Goal: Task Accomplishment & Management: Manage account settings

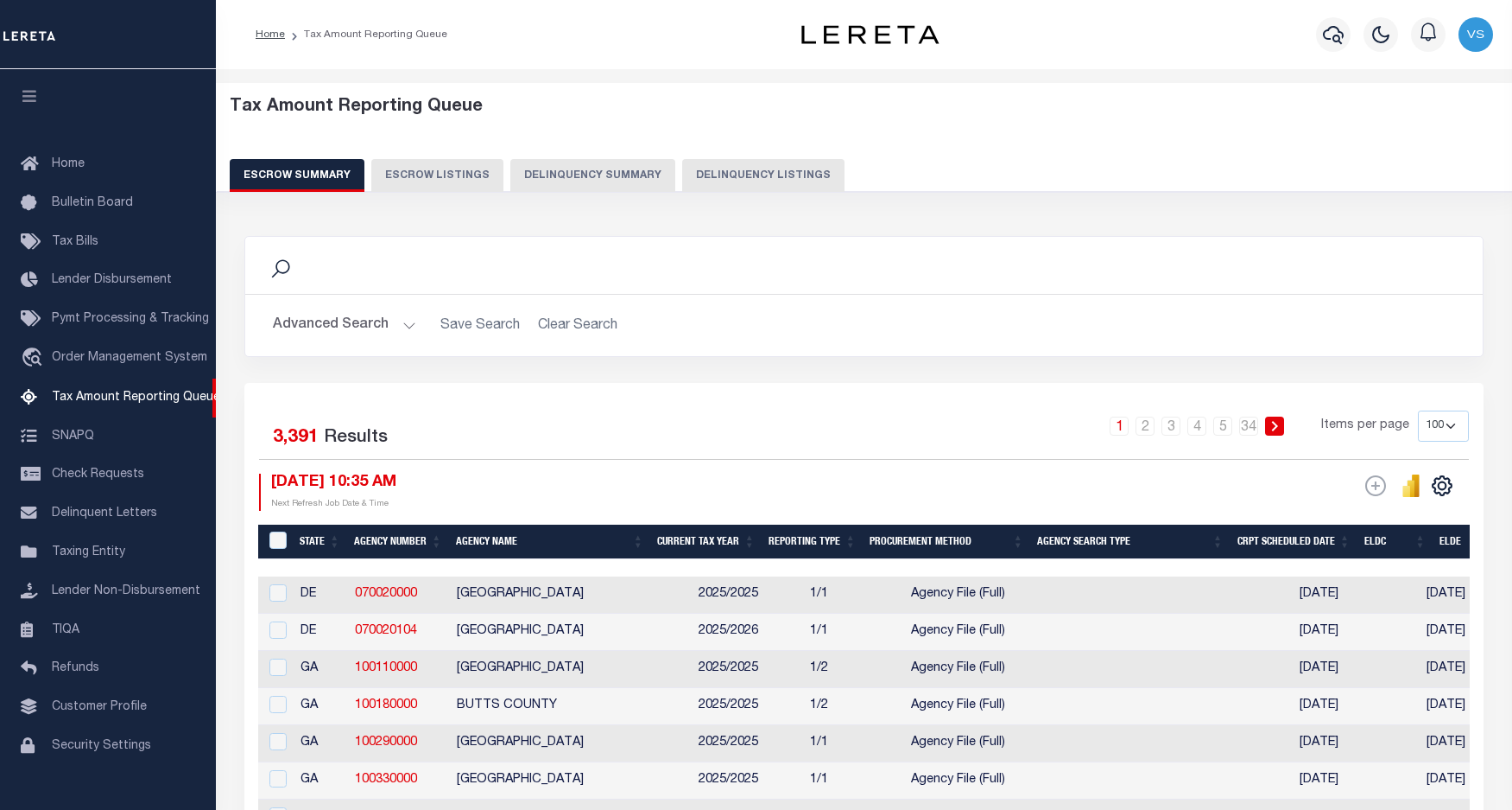
select select "100"
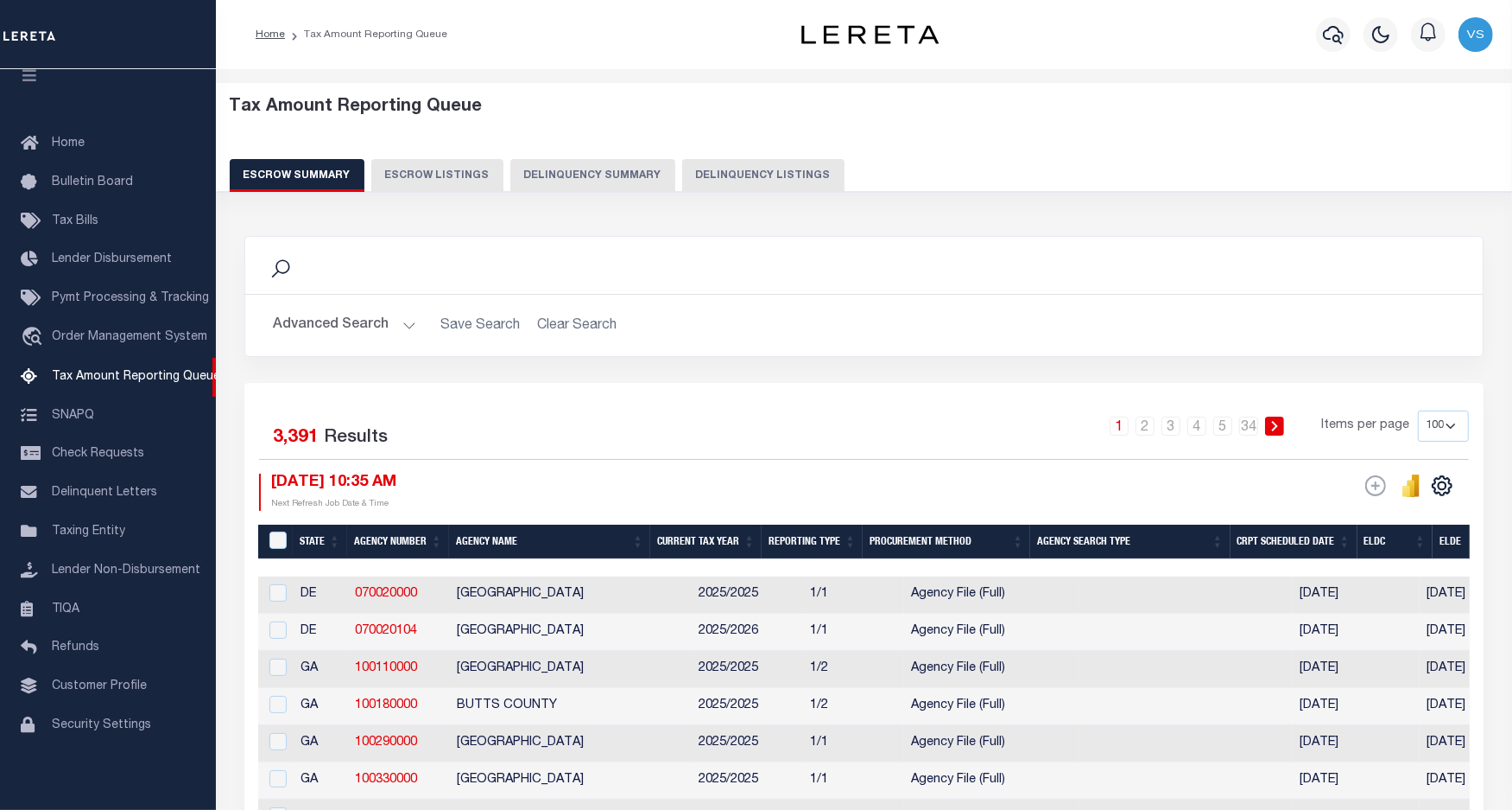
click at [705, 178] on button "Delinquency Listings" at bounding box center [763, 175] width 162 height 33
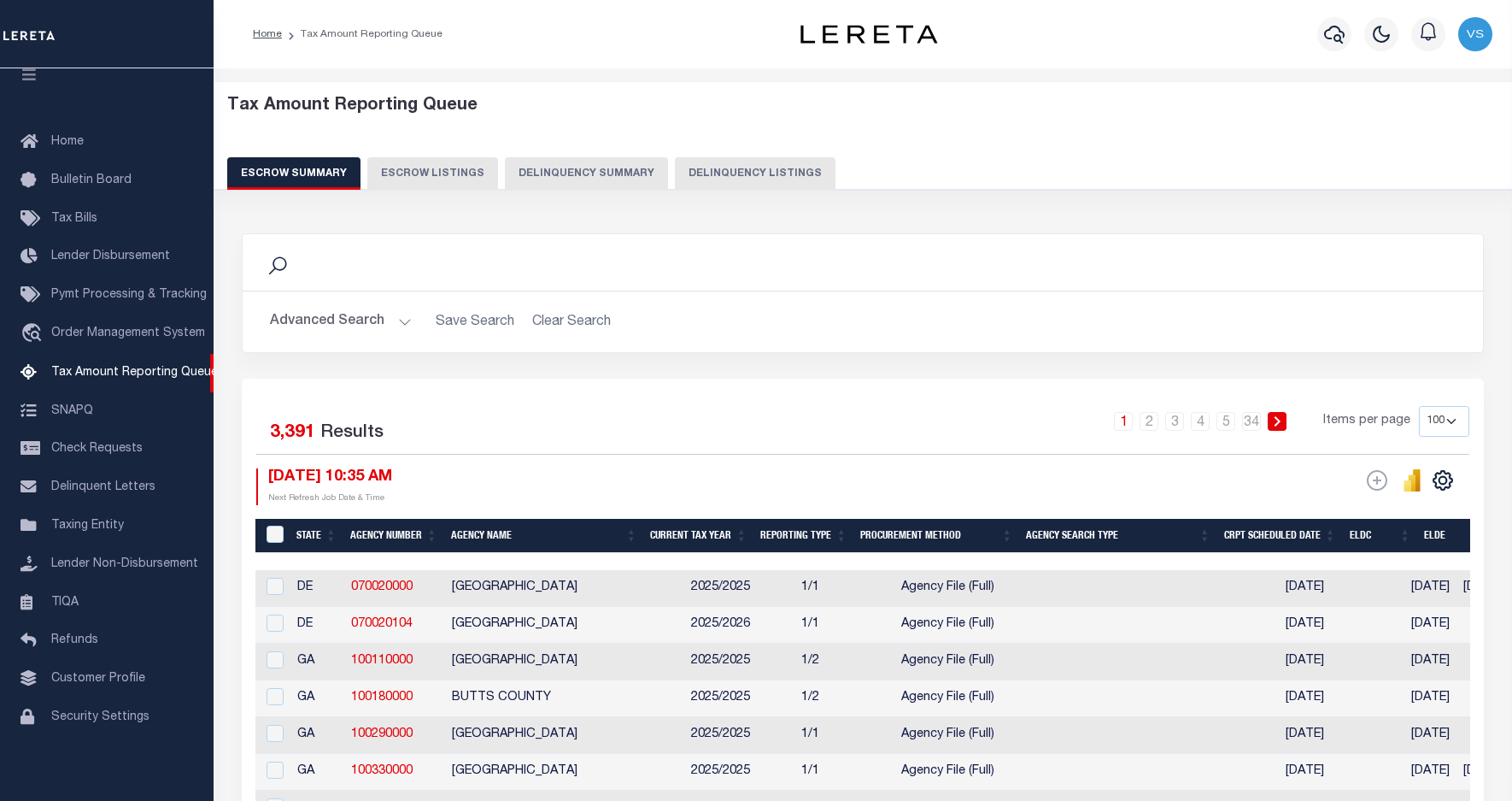
select select "100"
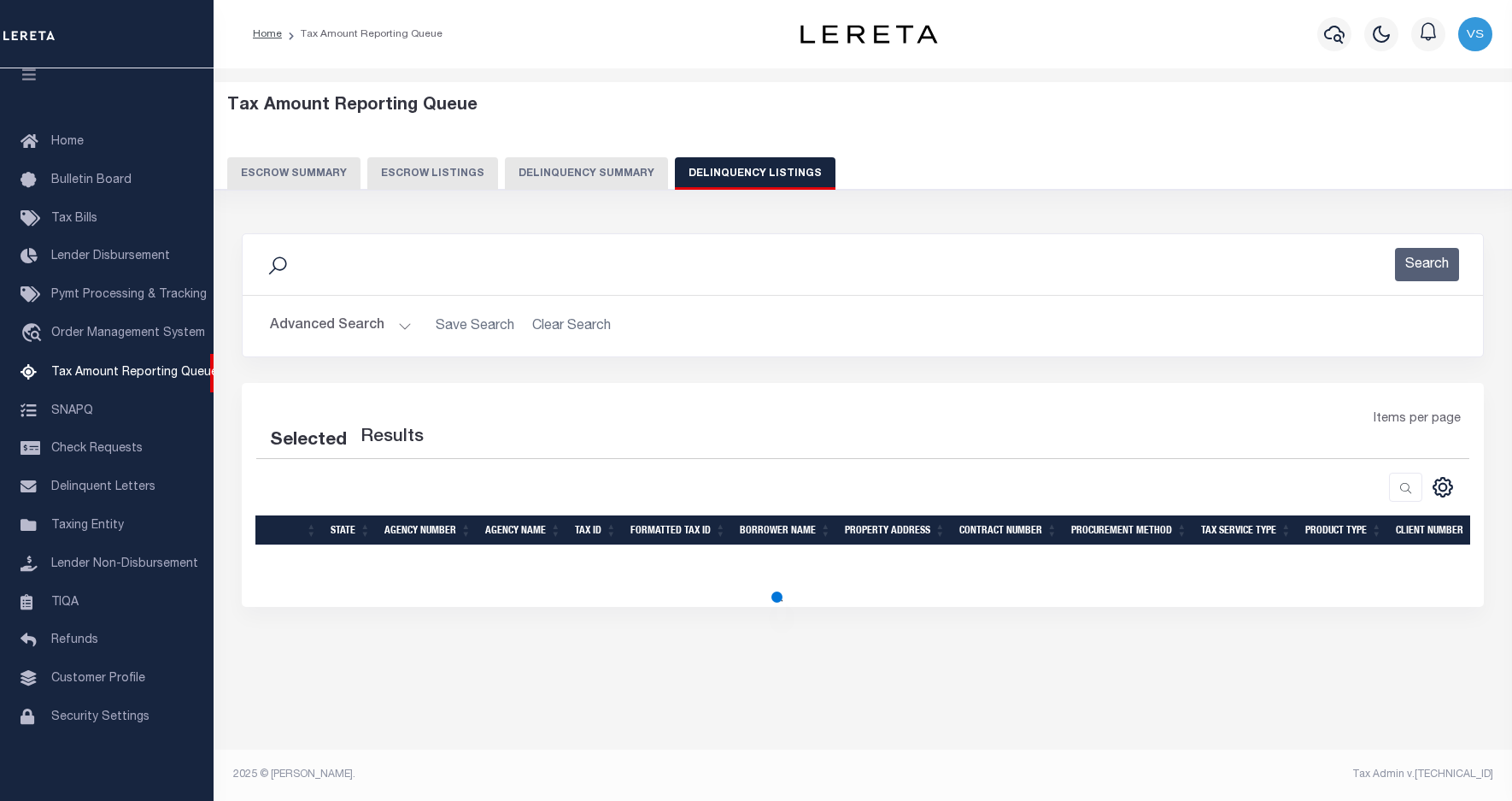
select select "100"
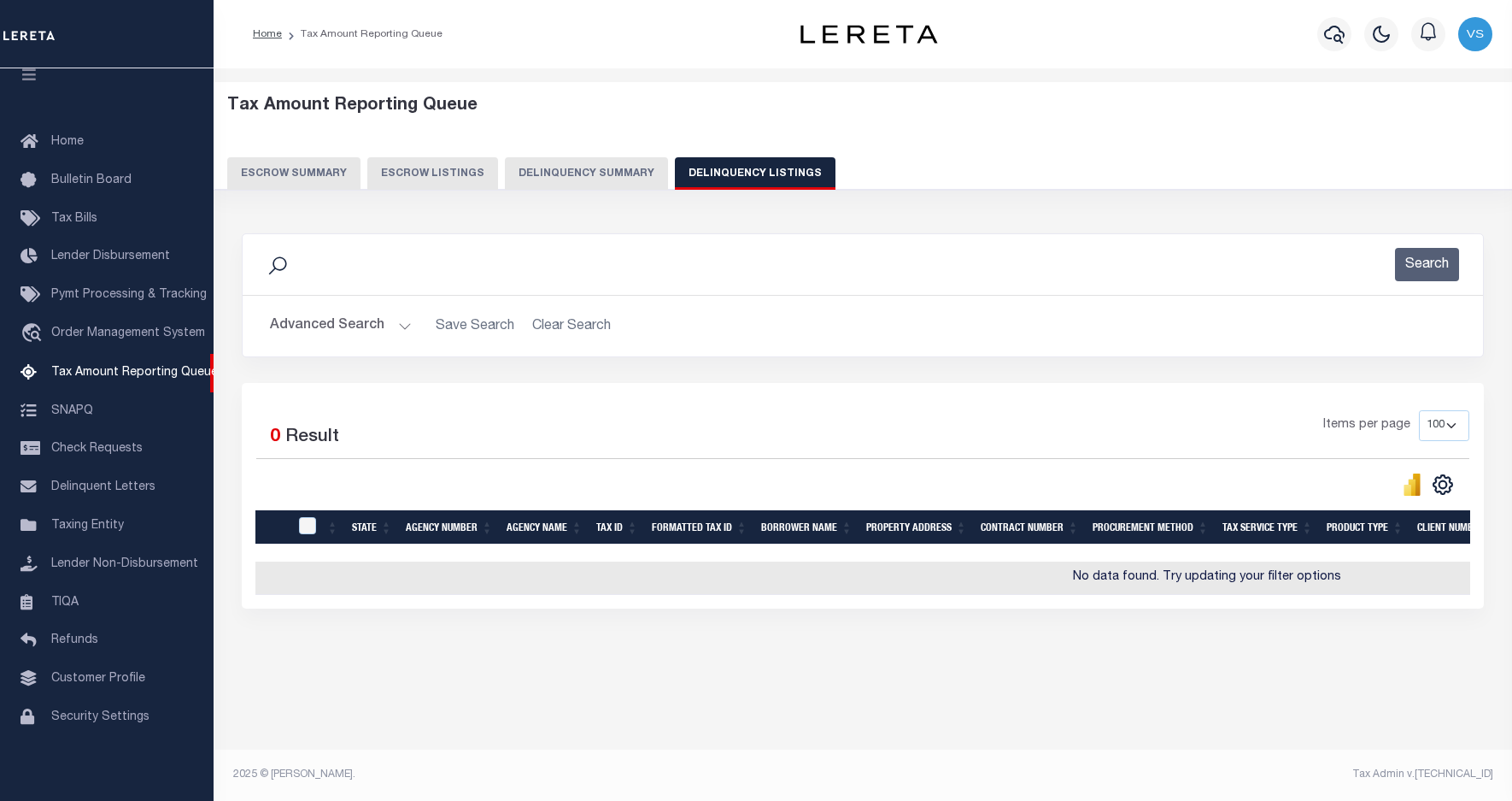
click at [318, 327] on button "Advanced Search" at bounding box center [340, 326] width 141 height 33
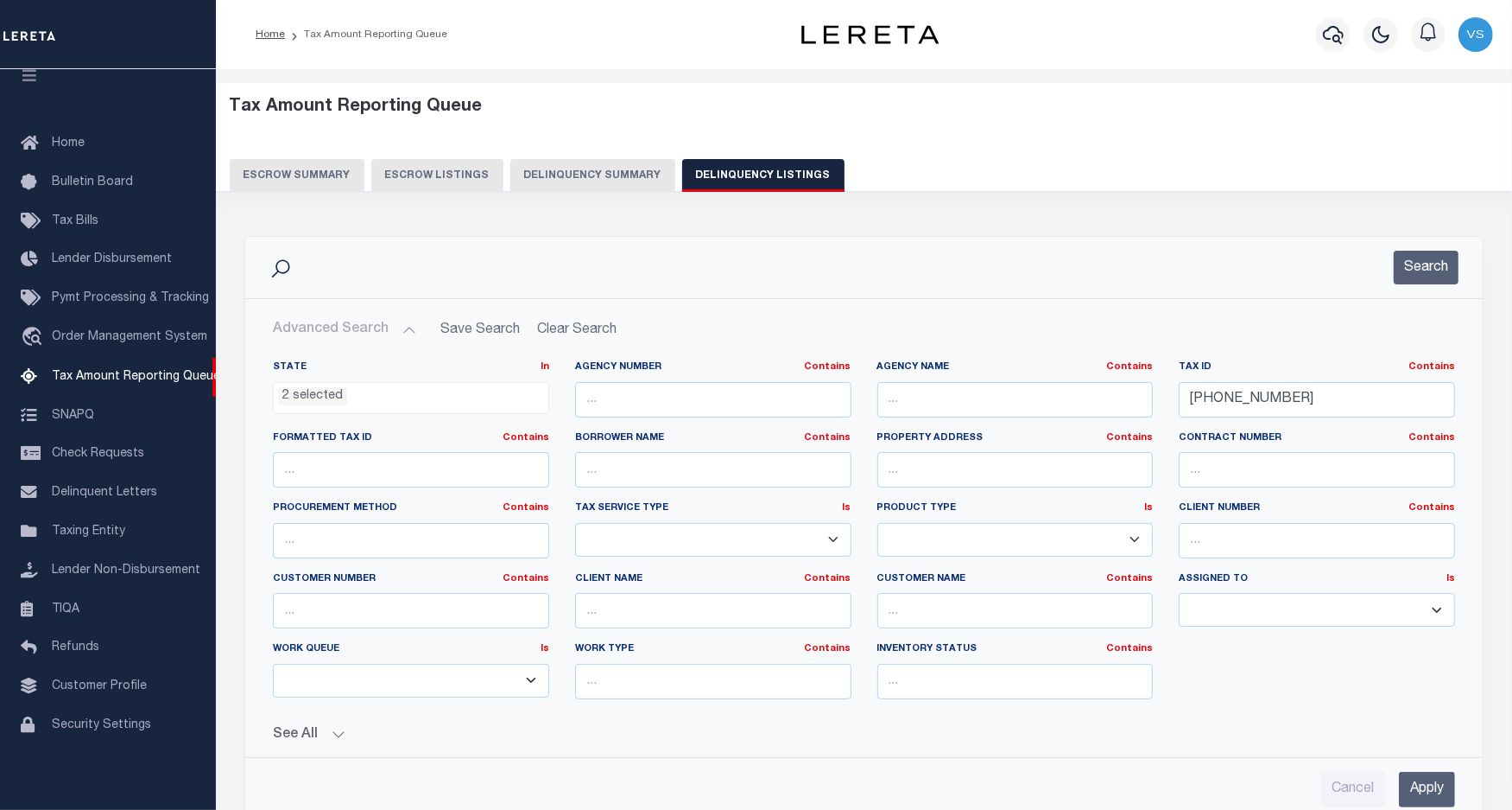
click at [364, 399] on ul "2 selected" at bounding box center [411, 394] width 274 height 23
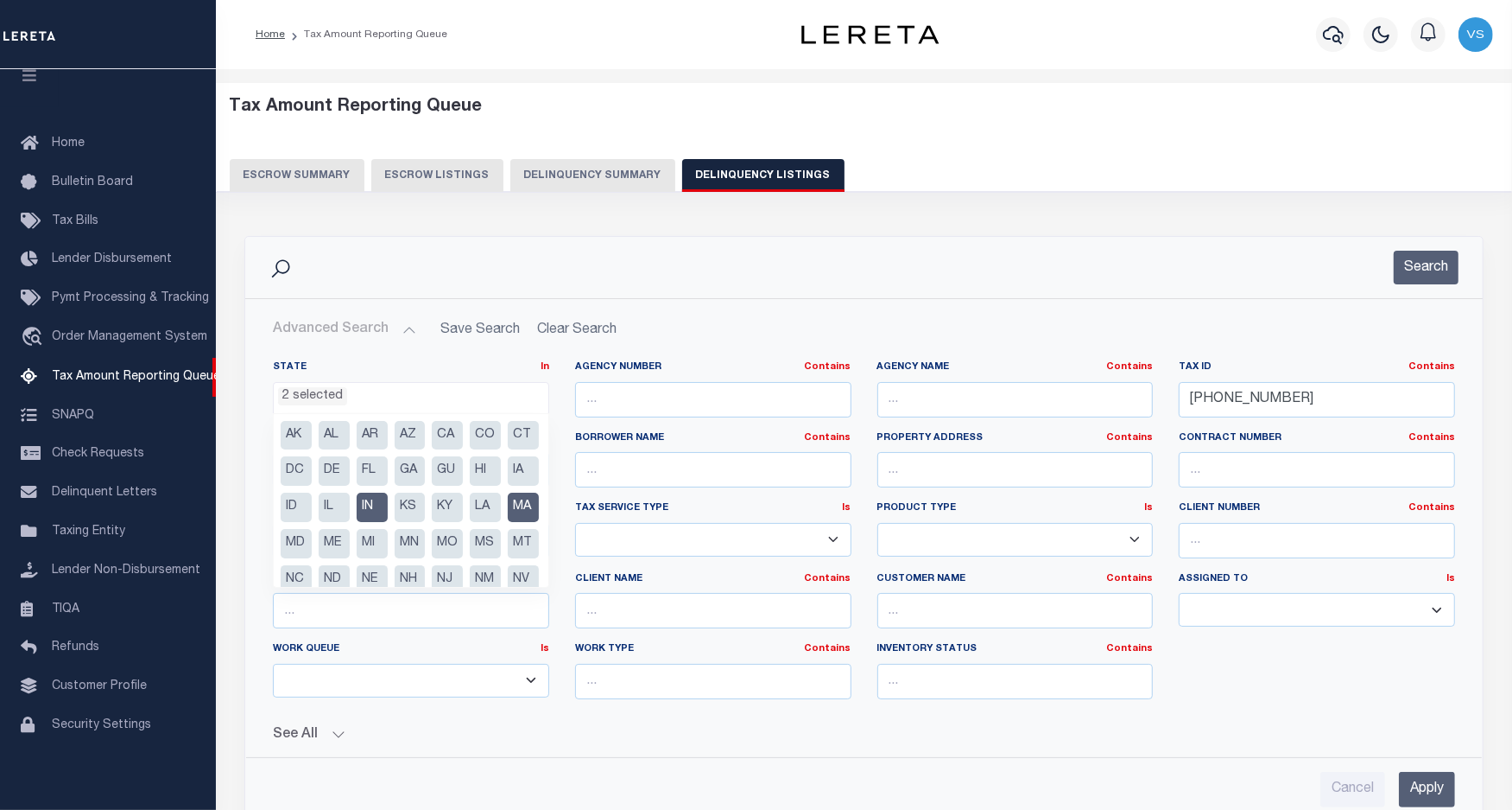
click at [508, 522] on li "MA" at bounding box center [524, 507] width 31 height 29
click at [1228, 400] on input "527-18-22" at bounding box center [1317, 399] width 276 height 36
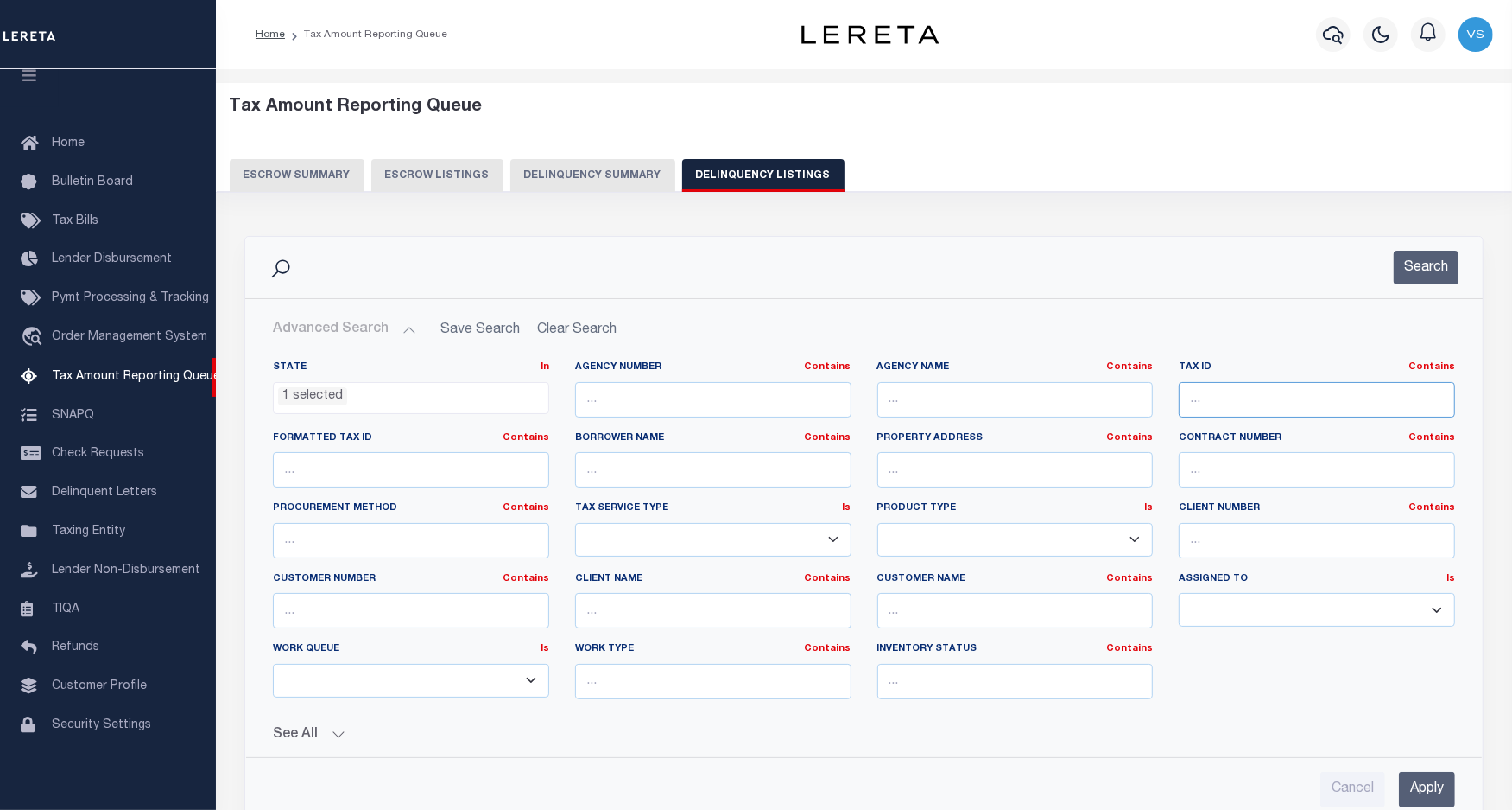
paste input "43-03-25-400-177.000-027"
type input "43-03-25-400-177.000-027"
click at [1435, 784] on input "Apply" at bounding box center [1427, 789] width 56 height 36
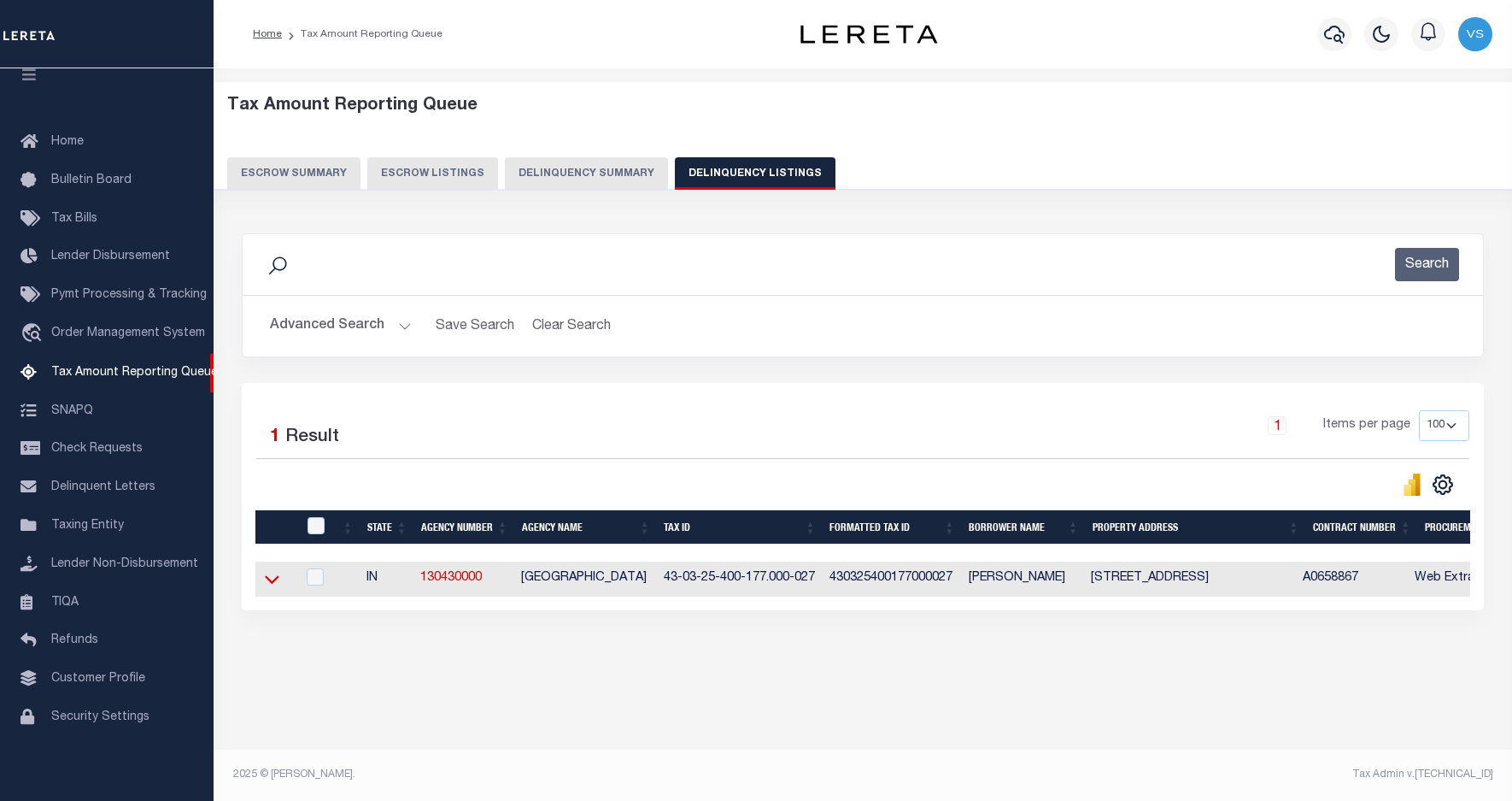
click at [275, 584] on icon at bounding box center [271, 580] width 14 height 9
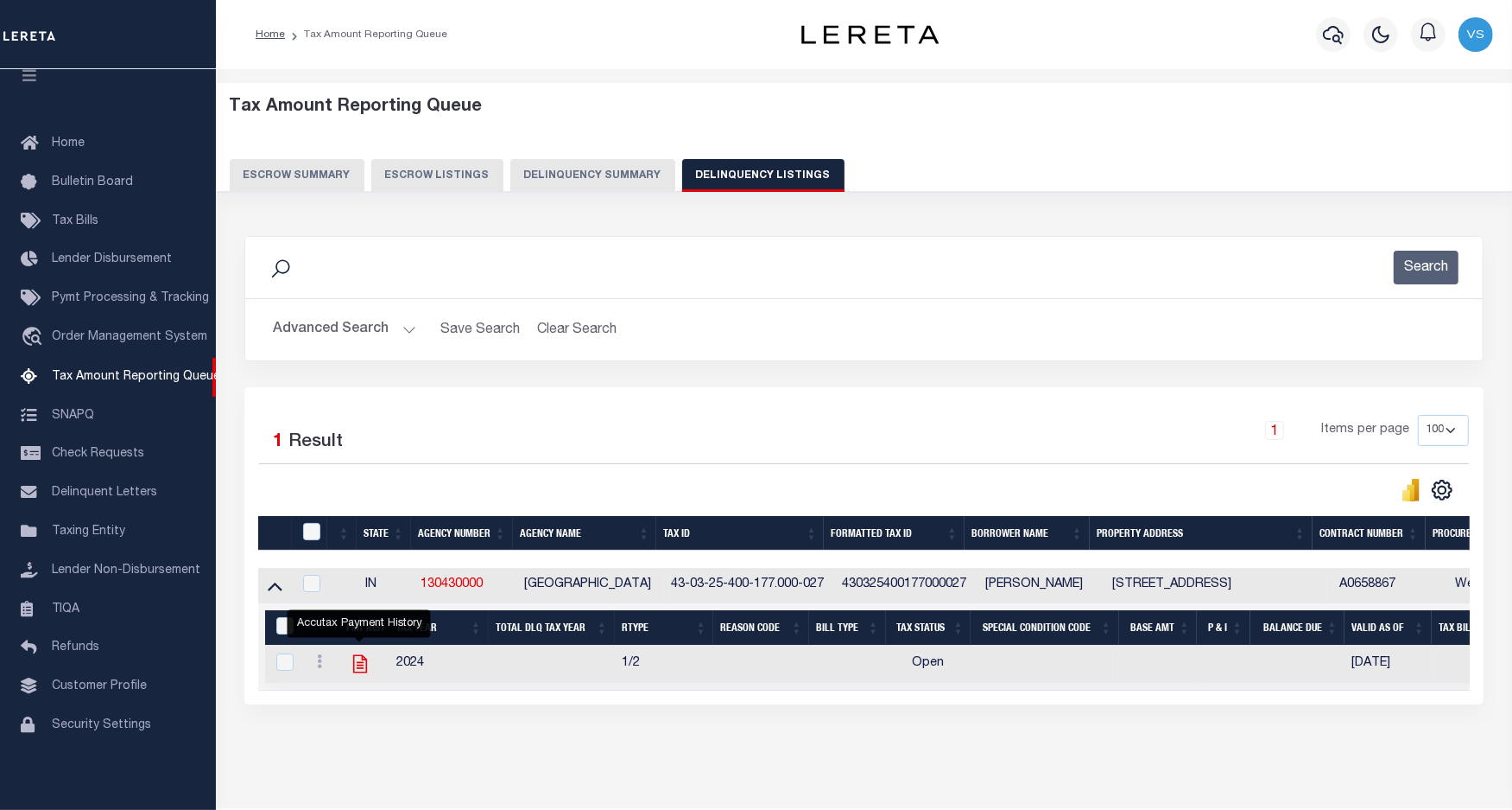
click at [358, 672] on icon "" at bounding box center [359, 663] width 22 height 22
checkbox input "true"
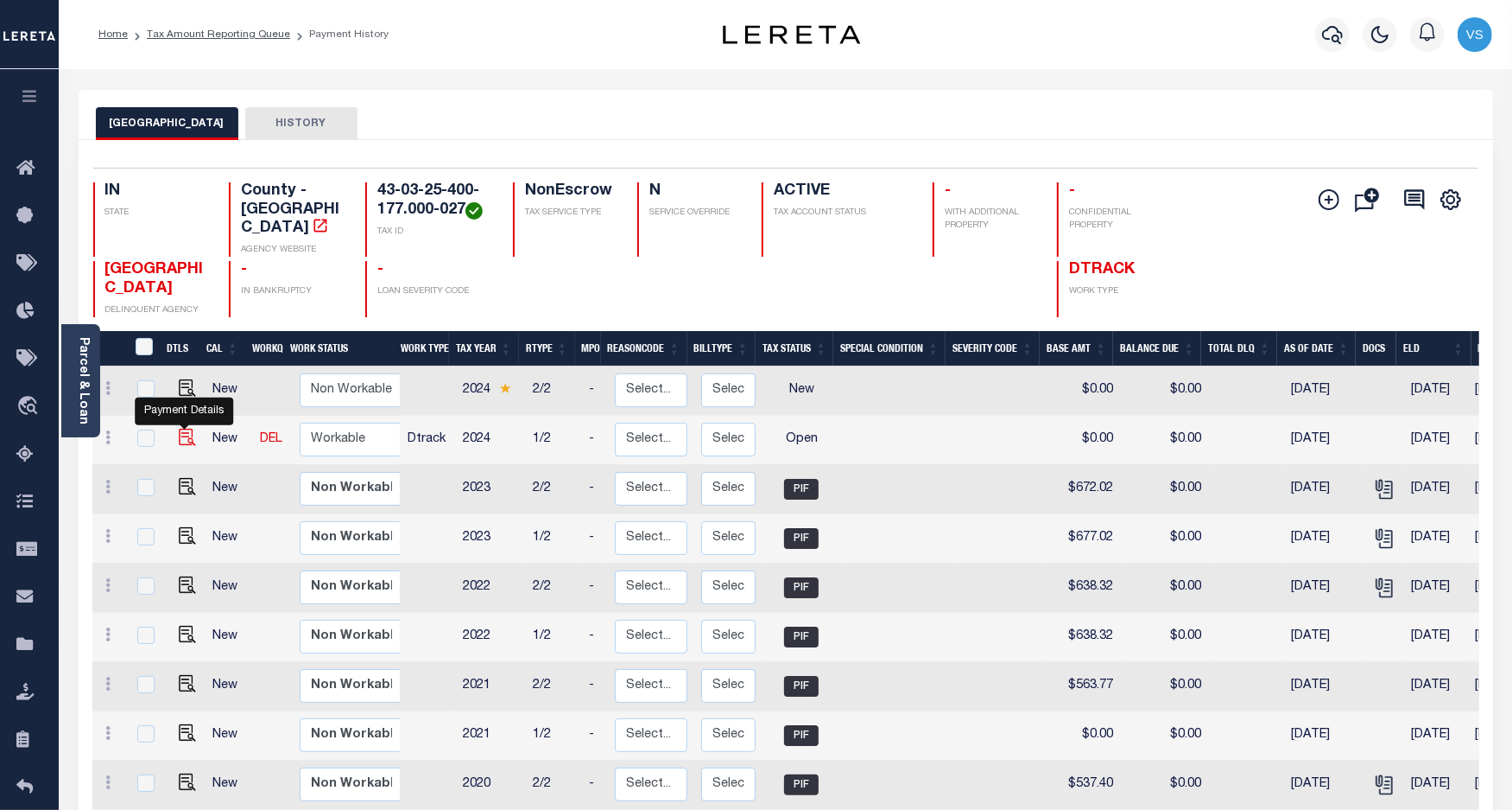
click at [180, 428] on img "" at bounding box center [187, 437] width 17 height 17
checkbox input "true"
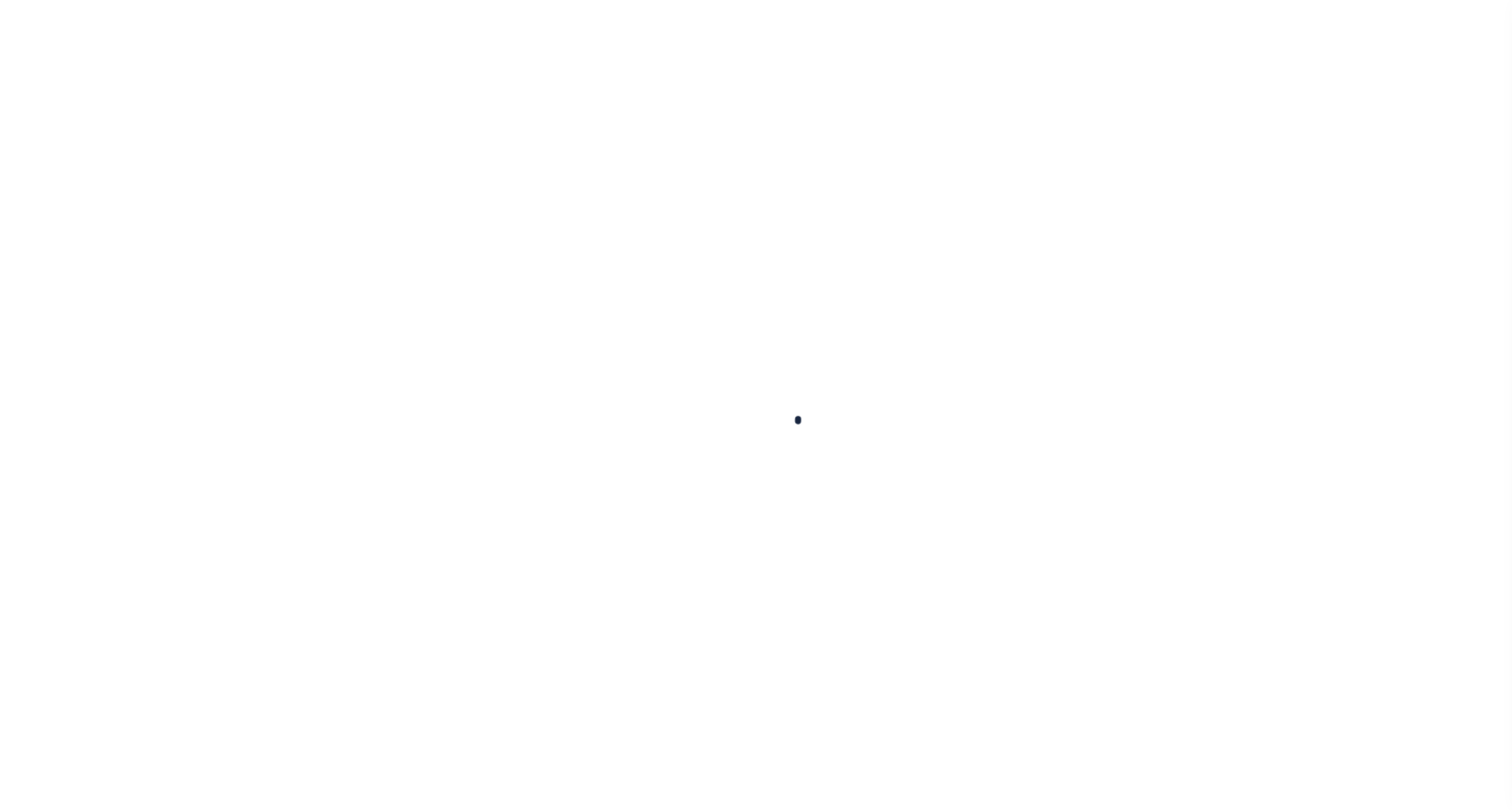
checkbox input "false"
type input "[DATE]"
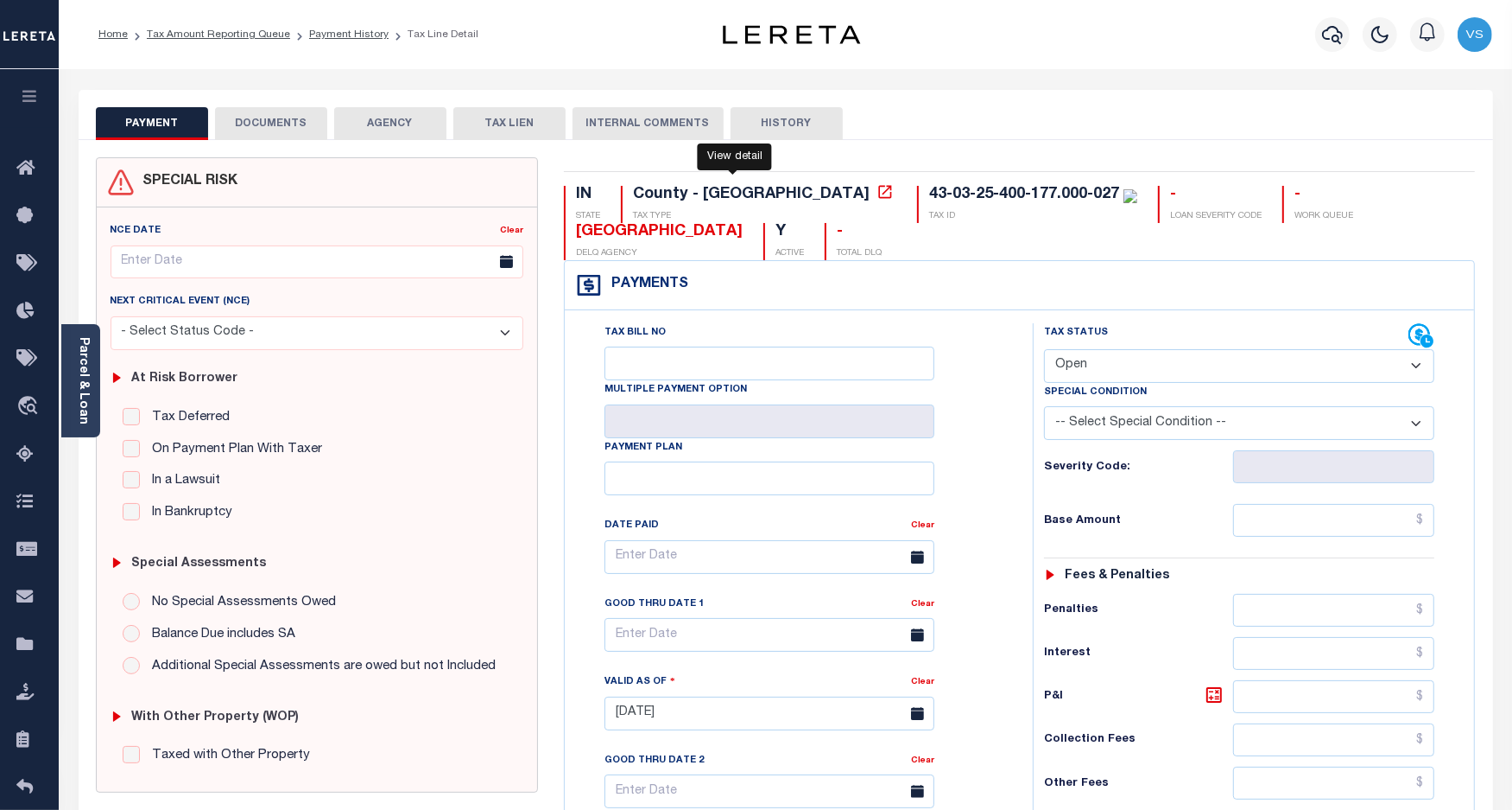
click at [876, 194] on icon at bounding box center [885, 192] width 17 height 17
drag, startPoint x: 969, startPoint y: 199, endPoint x: 770, endPoint y: 199, distance: 199.0
click at [917, 199] on div "43-03-25-400-177.000-027 TAX ID" at bounding box center [1027, 204] width 220 height 37
copy div "43-03-25-400-177.000-027"
click at [1096, 371] on select "- Select Status Code - Open Due/Unpaid Paid Incomplete No Tax Due Internal Refu…" at bounding box center [1240, 365] width 391 height 34
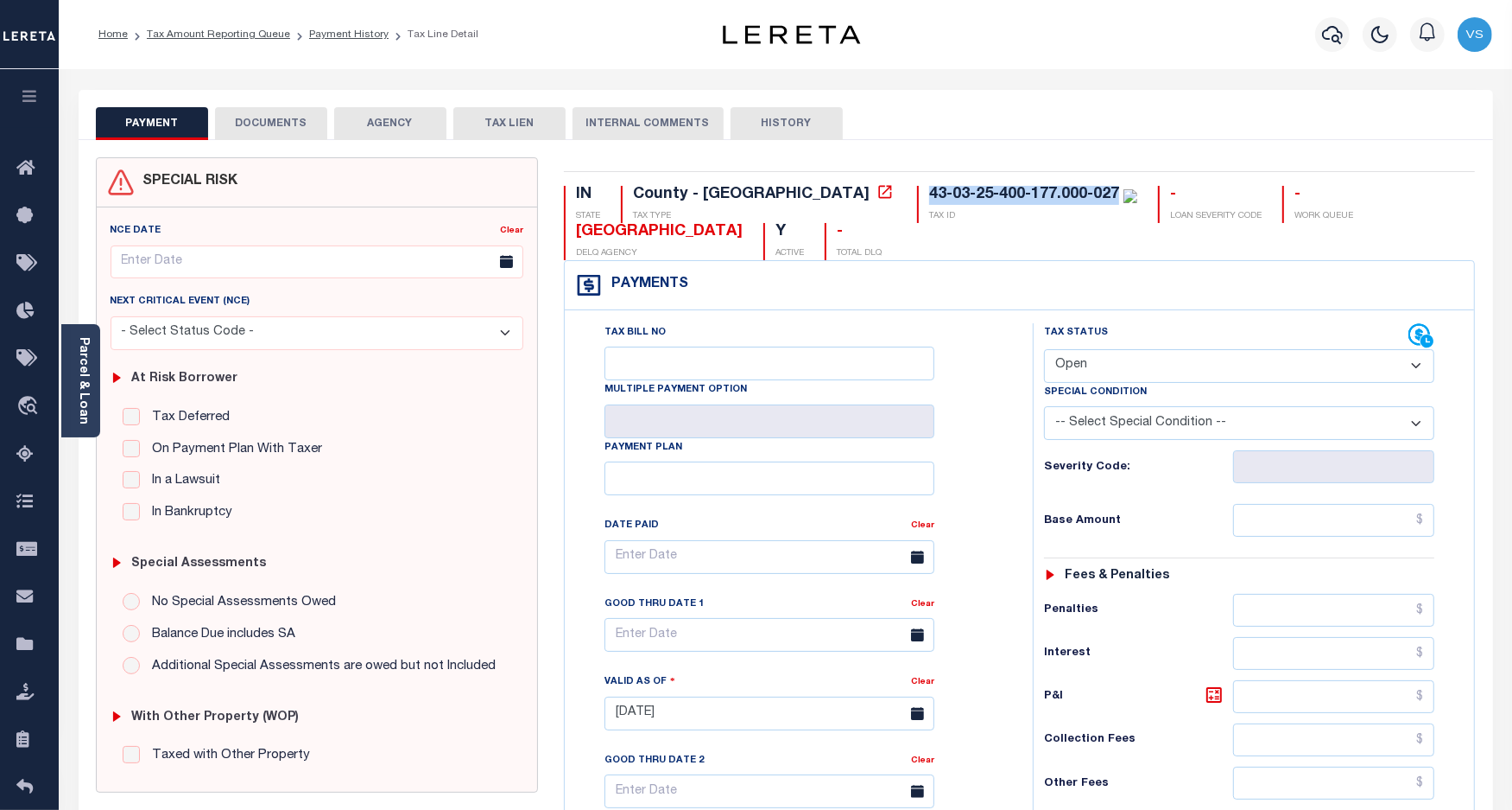
select select "PYD"
click at [1044, 351] on select "- Select Status Code - Open Due/Unpaid Paid Incomplete No Tax Due Internal Refu…" at bounding box center [1240, 365] width 391 height 34
type input "[DATE]"
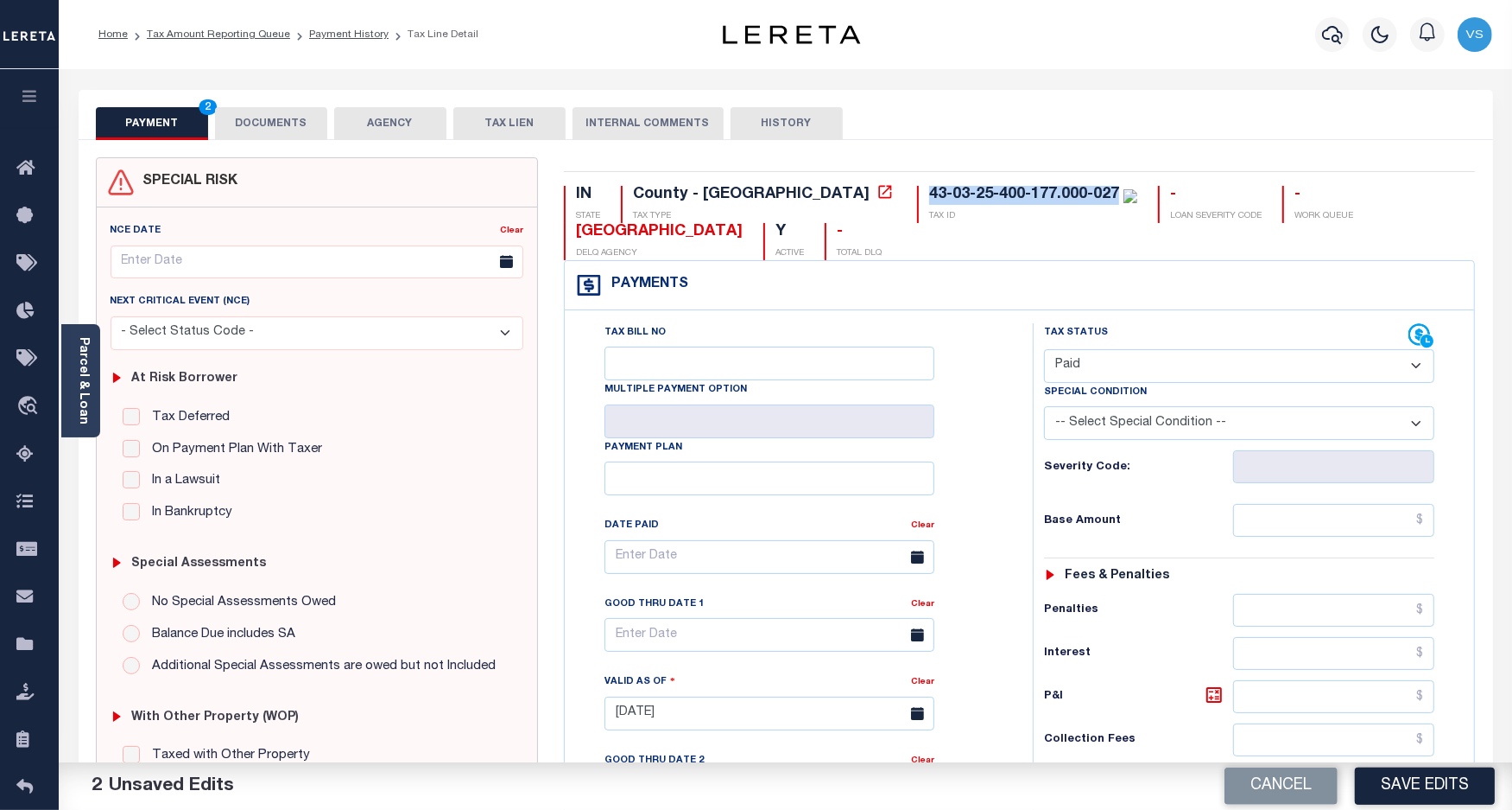
click at [281, 118] on button "DOCUMENTS" at bounding box center [271, 124] width 112 height 33
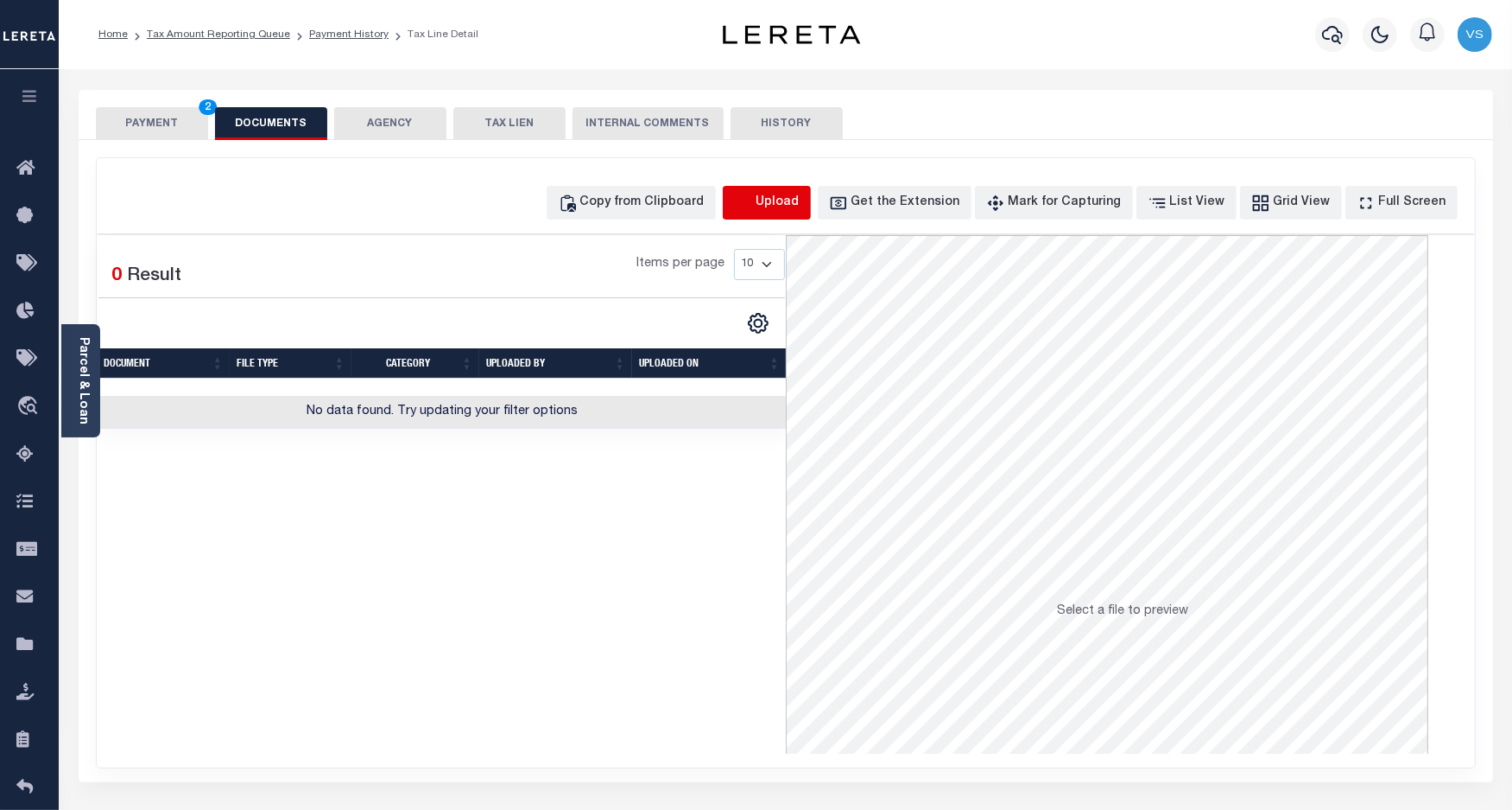
click at [754, 200] on icon "button" at bounding box center [744, 203] width 19 height 19
select select "POP"
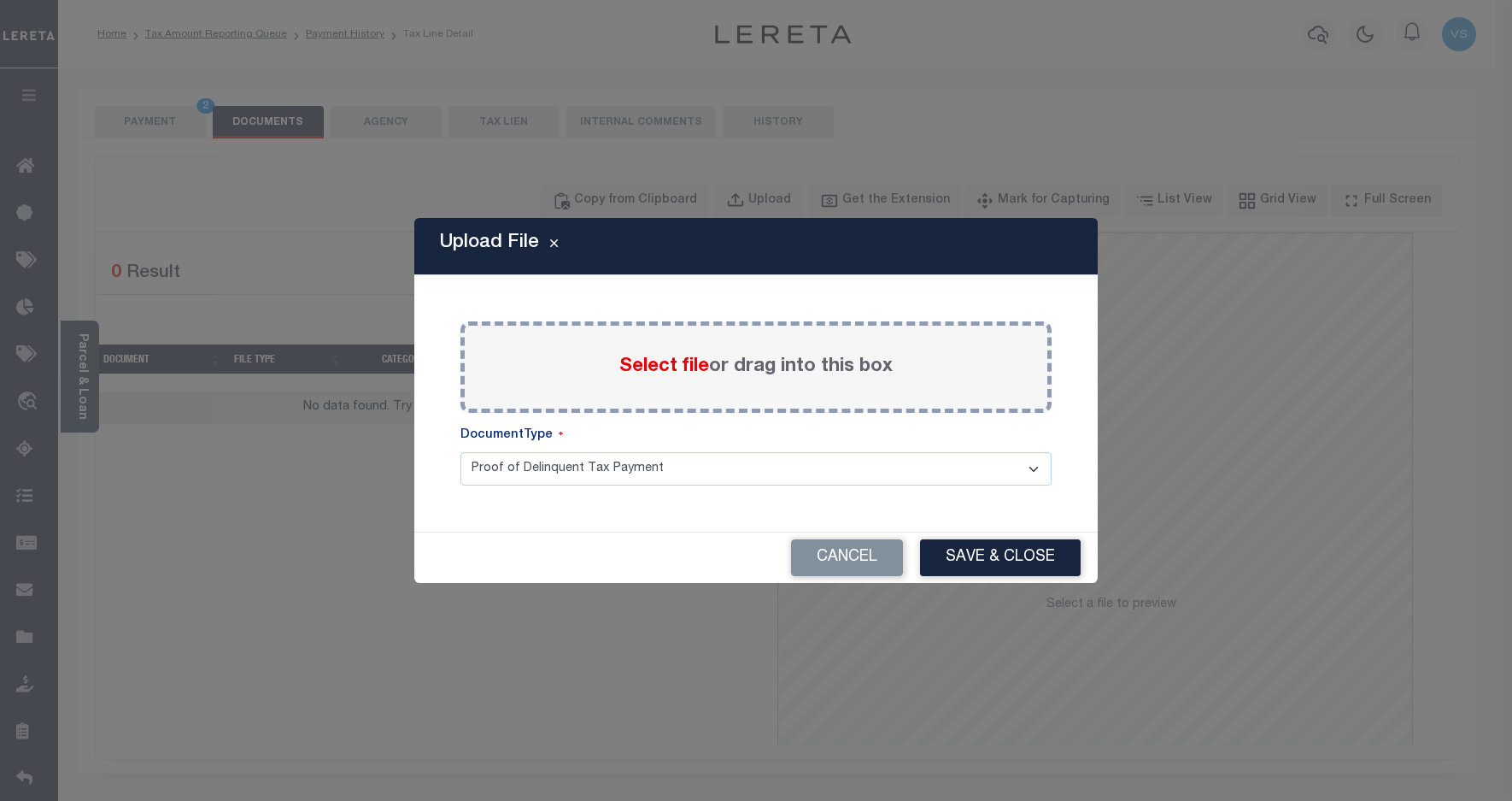
click at [639, 363] on span "Select file" at bounding box center [664, 367] width 90 height 19
click at [0, 0] on input "Select file or drag into this box" at bounding box center [0, 0] width 0 height 0
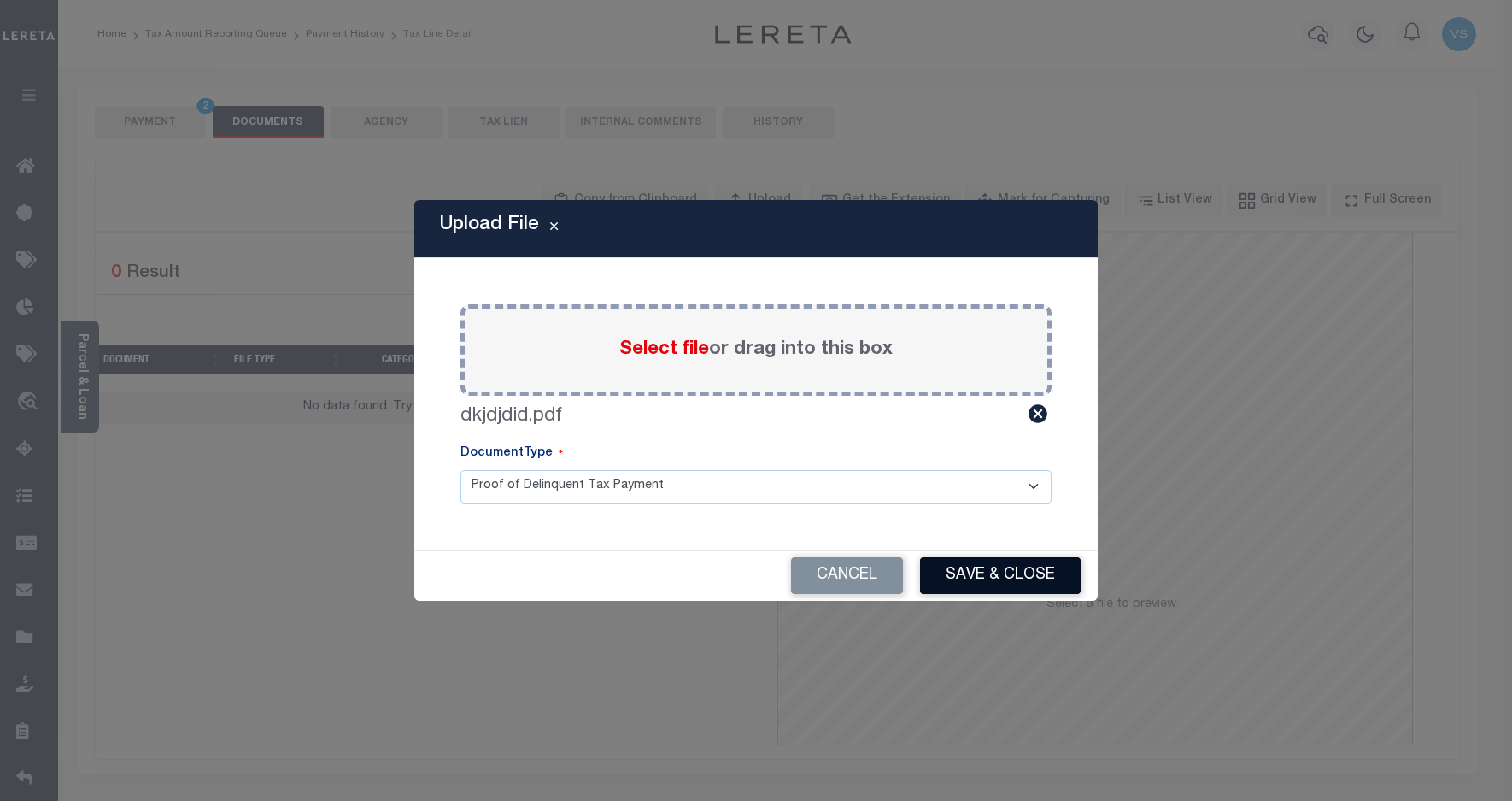
click at [962, 575] on button "Save & Close" at bounding box center [1001, 575] width 161 height 36
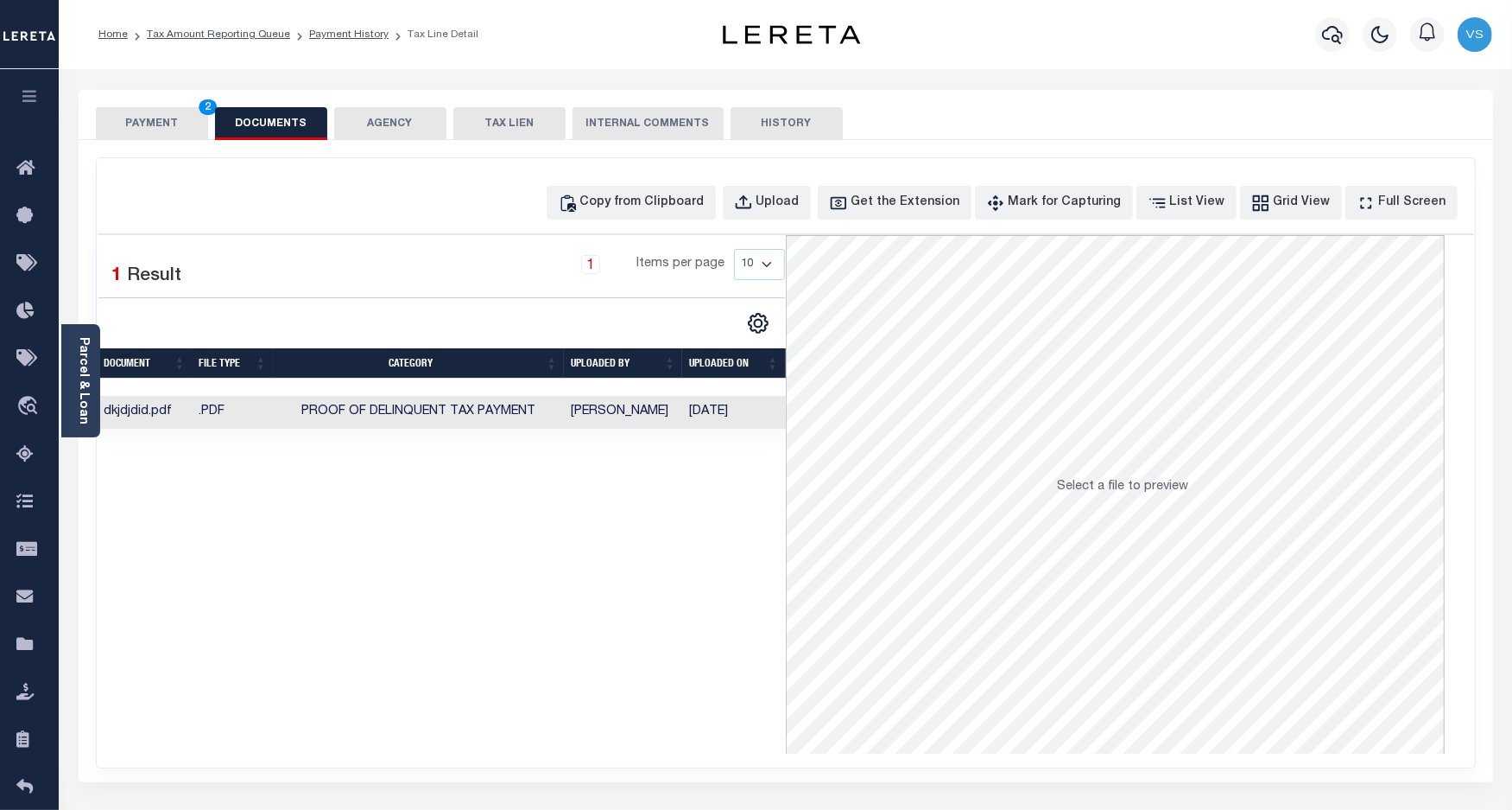
click at [162, 114] on button "PAYMENT 2" at bounding box center [152, 124] width 112 height 33
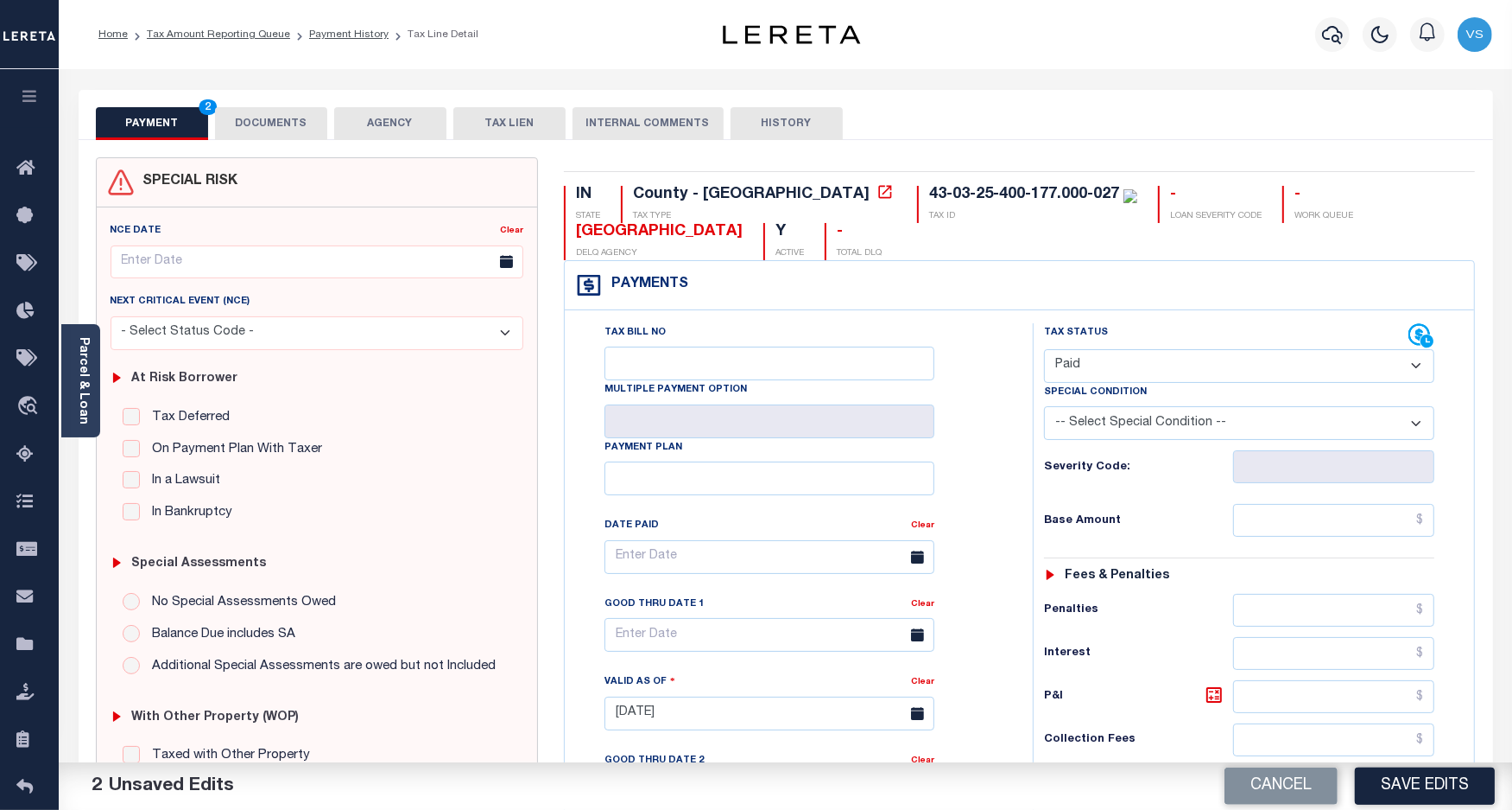
scroll to position [324, 0]
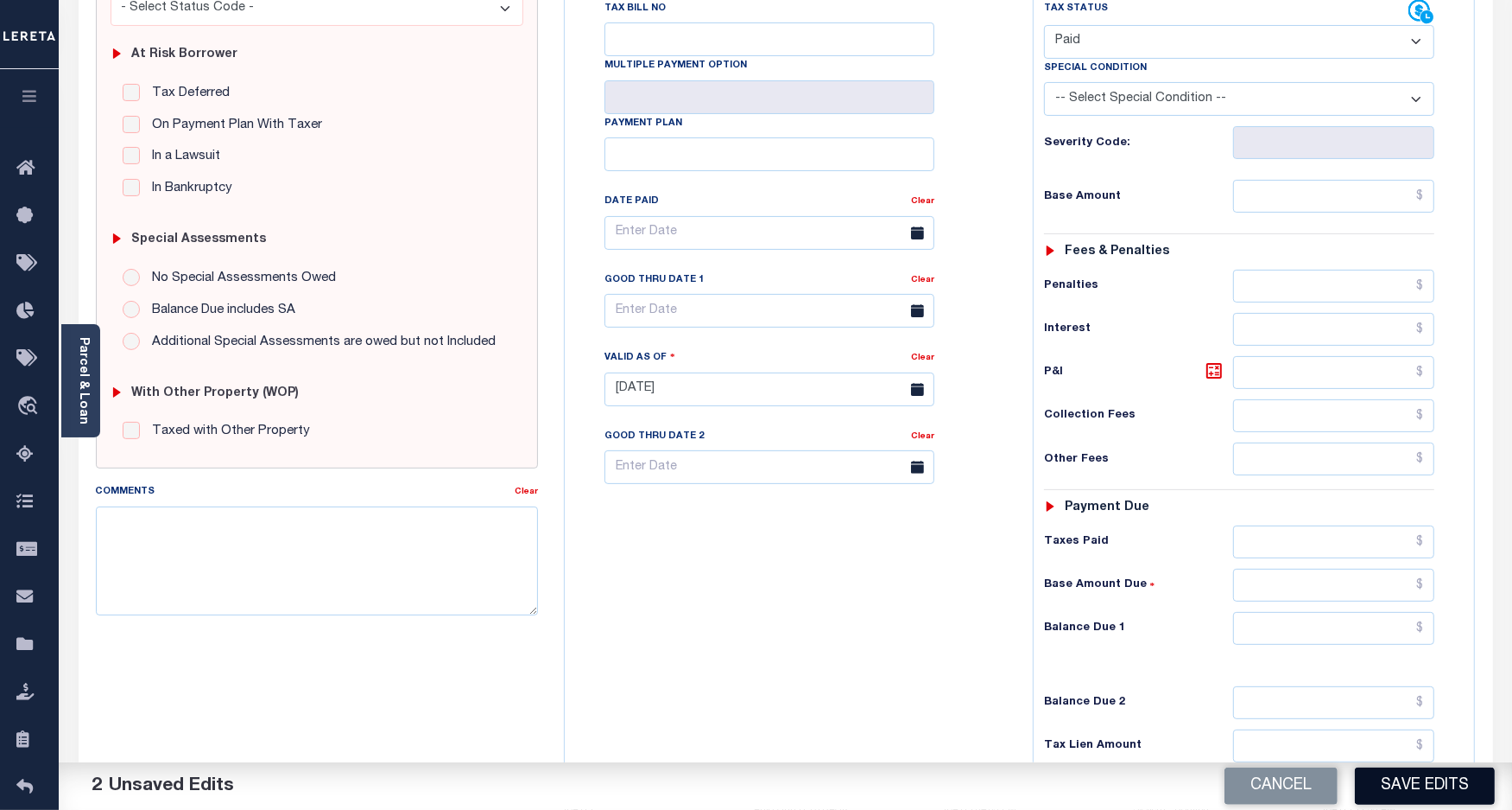
click at [1406, 791] on button "Save Edits" at bounding box center [1425, 786] width 140 height 37
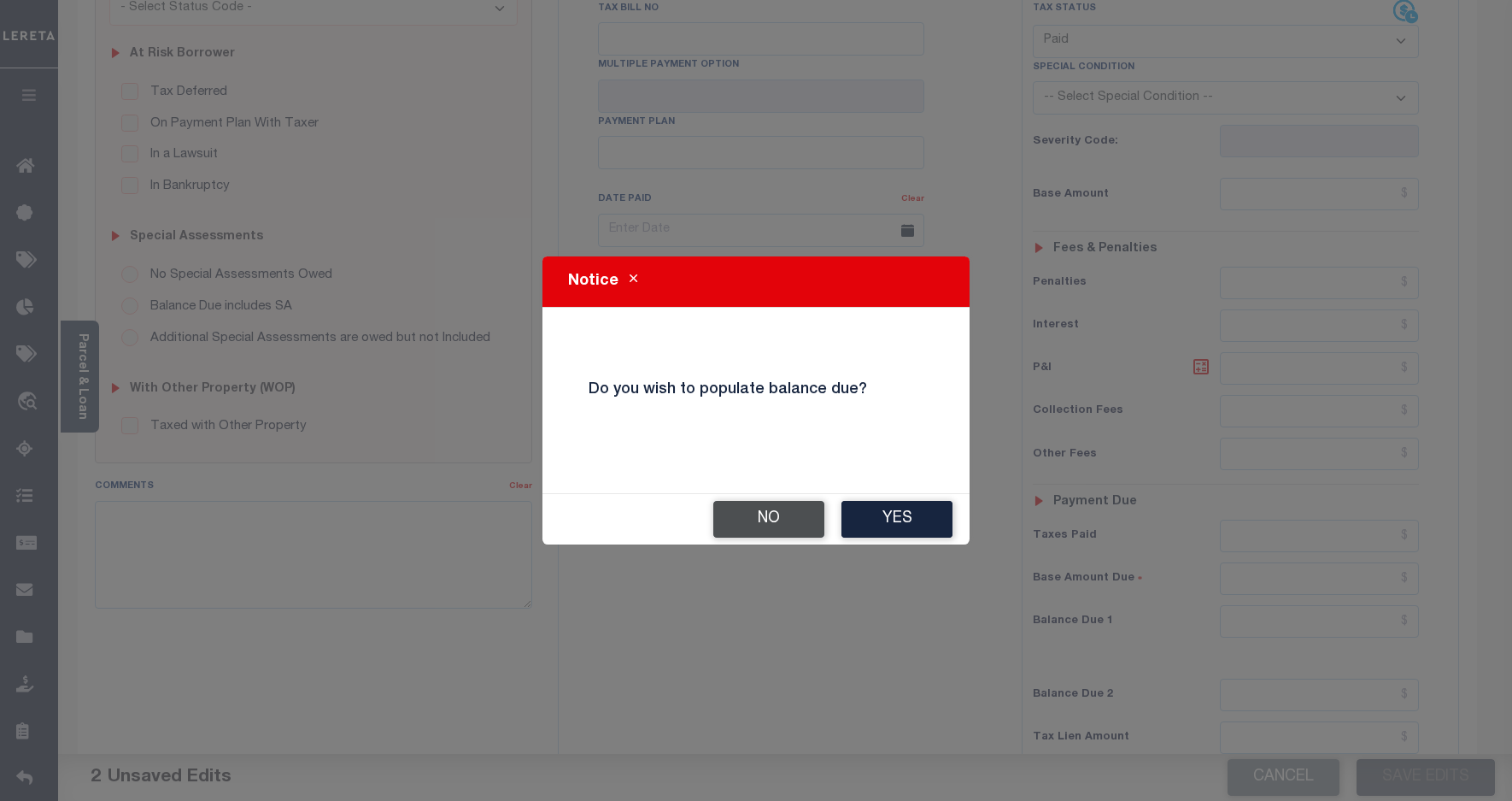
click at [731, 523] on button "No" at bounding box center [768, 519] width 111 height 36
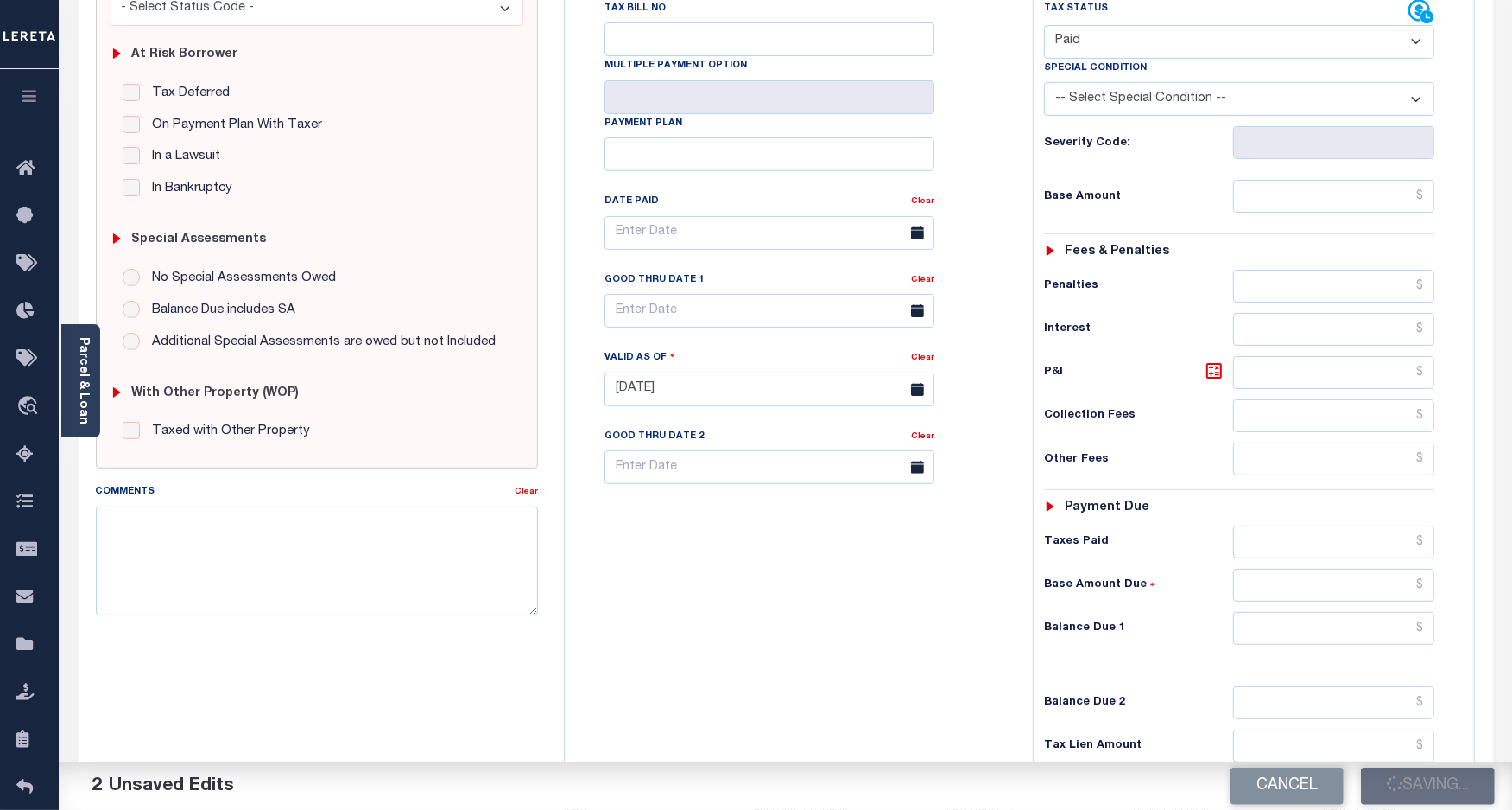
checkbox input "false"
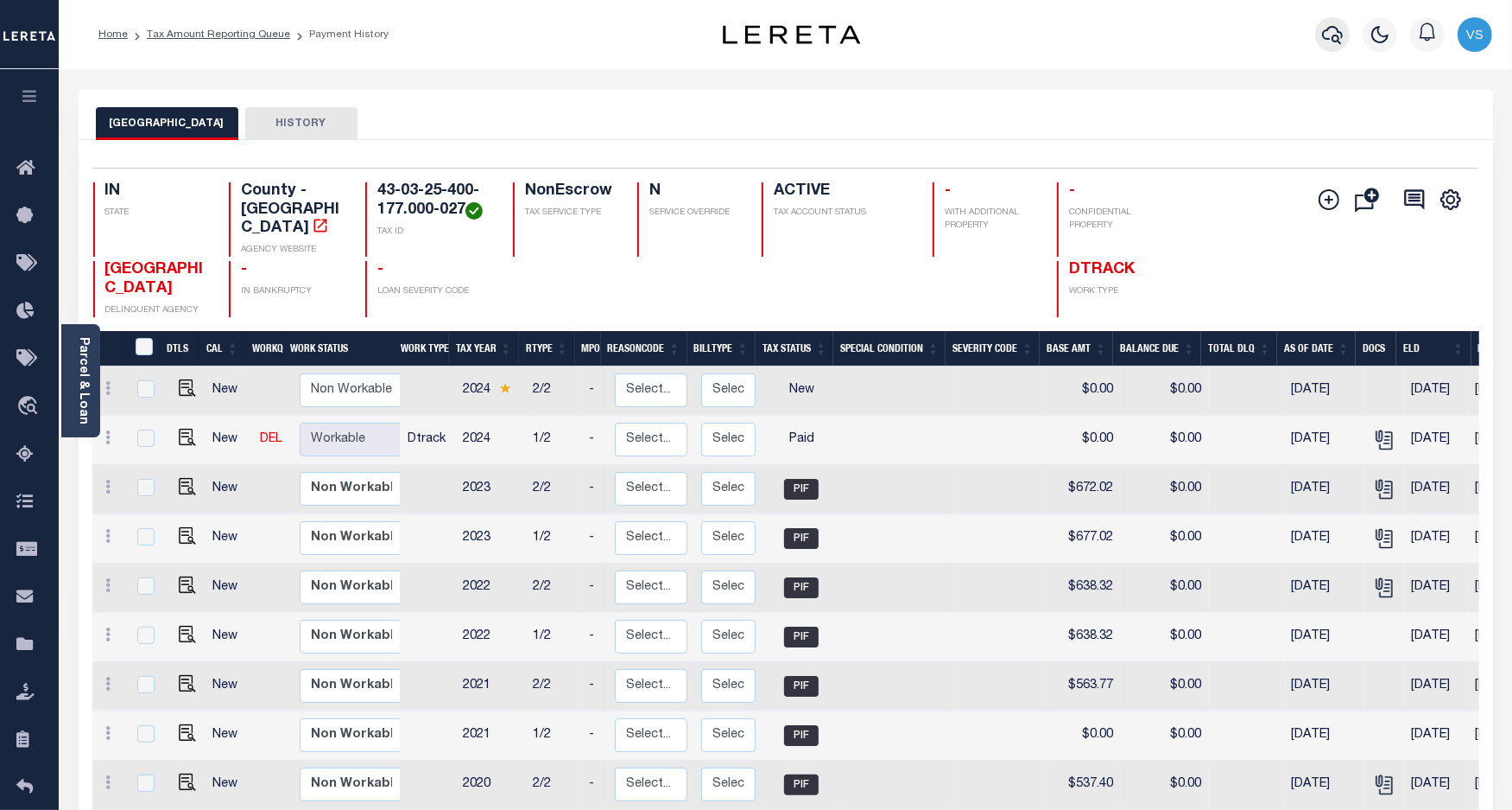
click at [1336, 36] on icon "button" at bounding box center [1332, 35] width 20 height 18
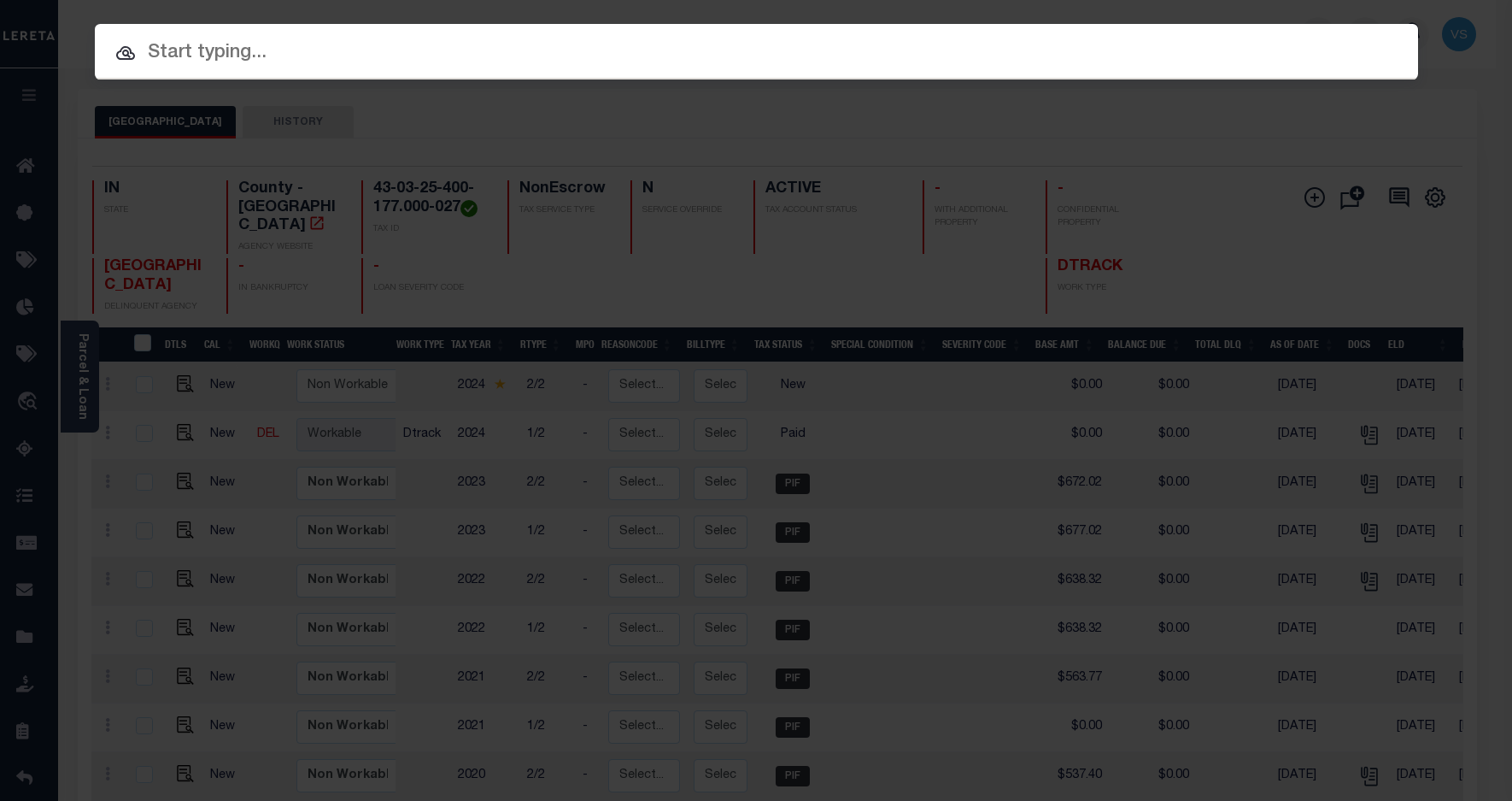
paste input "800020000240"
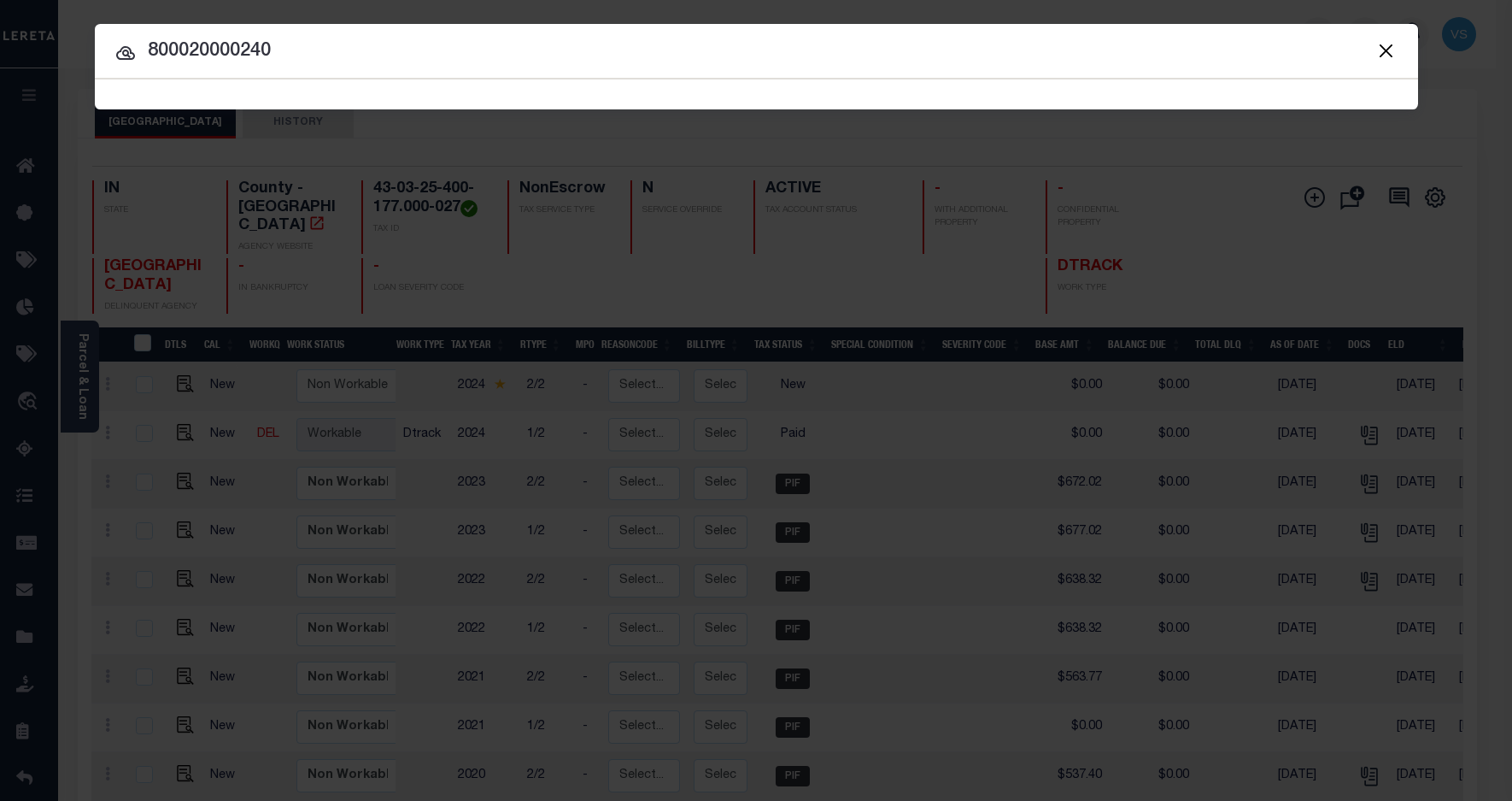
type input "800020000240"
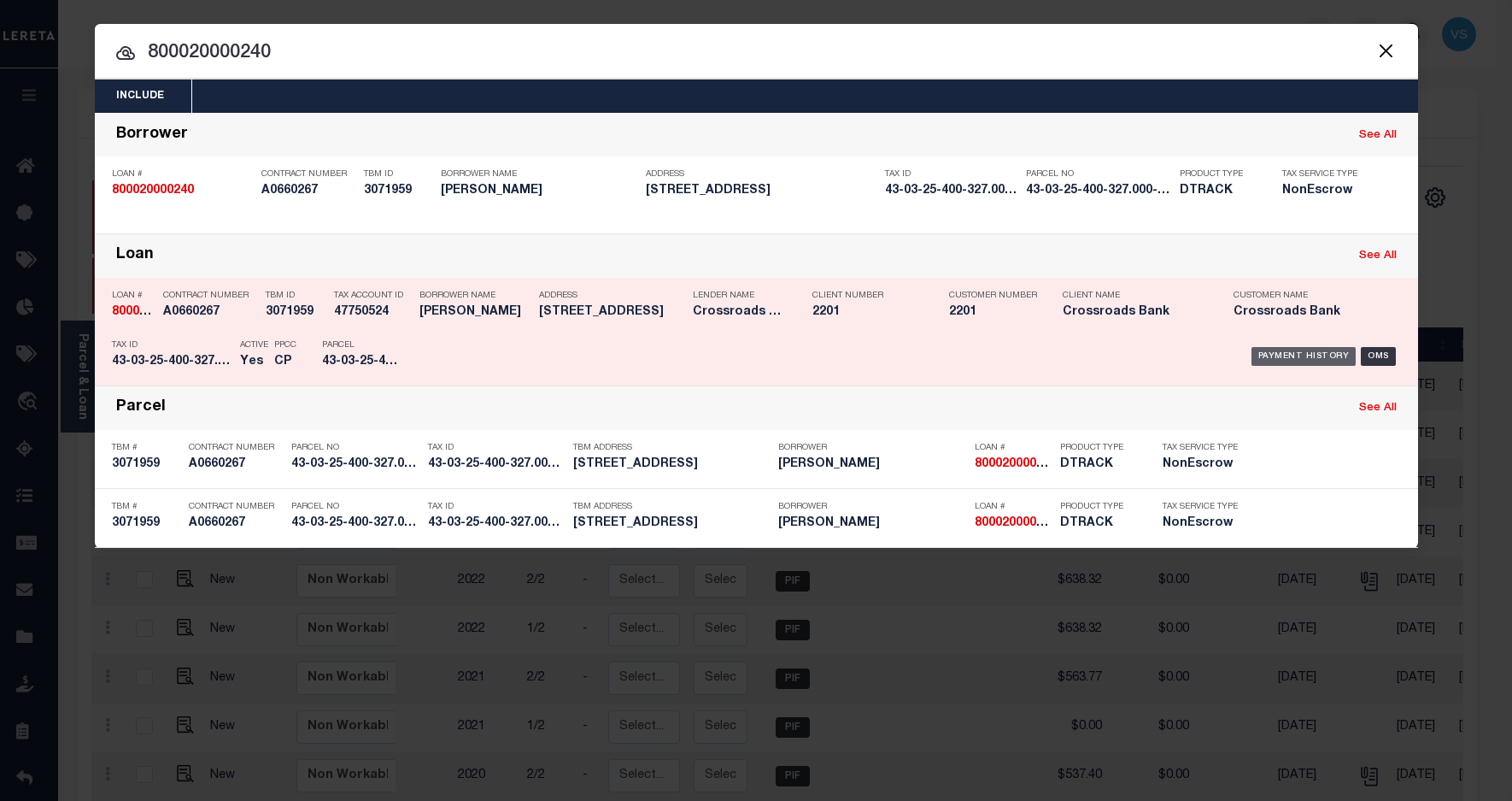
click at [1287, 357] on div "Payment History" at bounding box center [1305, 357] width 105 height 19
click at [1287, 386] on div "Parcel See All" at bounding box center [756, 408] width 1324 height 44
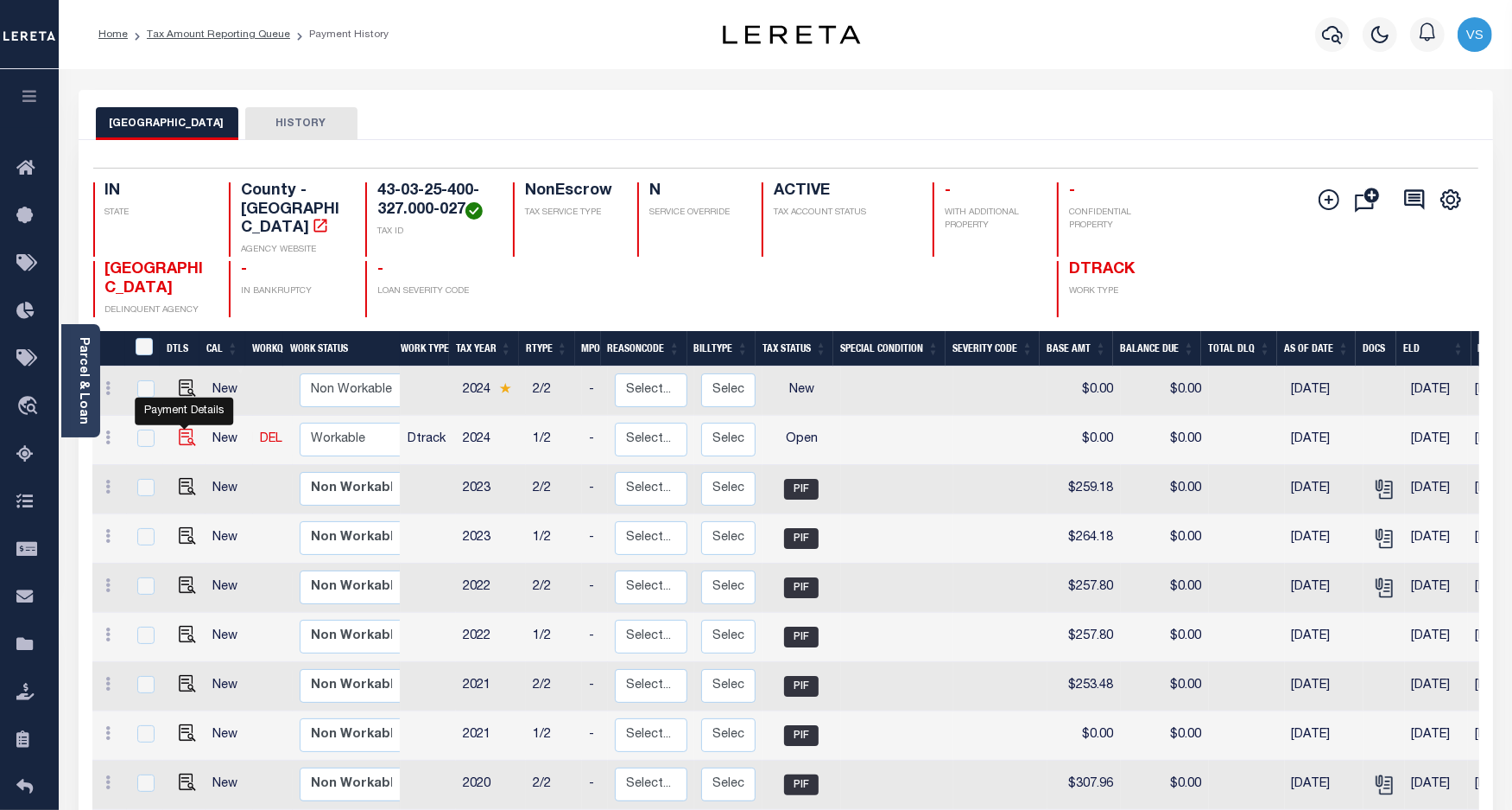
click at [179, 428] on img "" at bounding box center [187, 437] width 17 height 17
checkbox input "true"
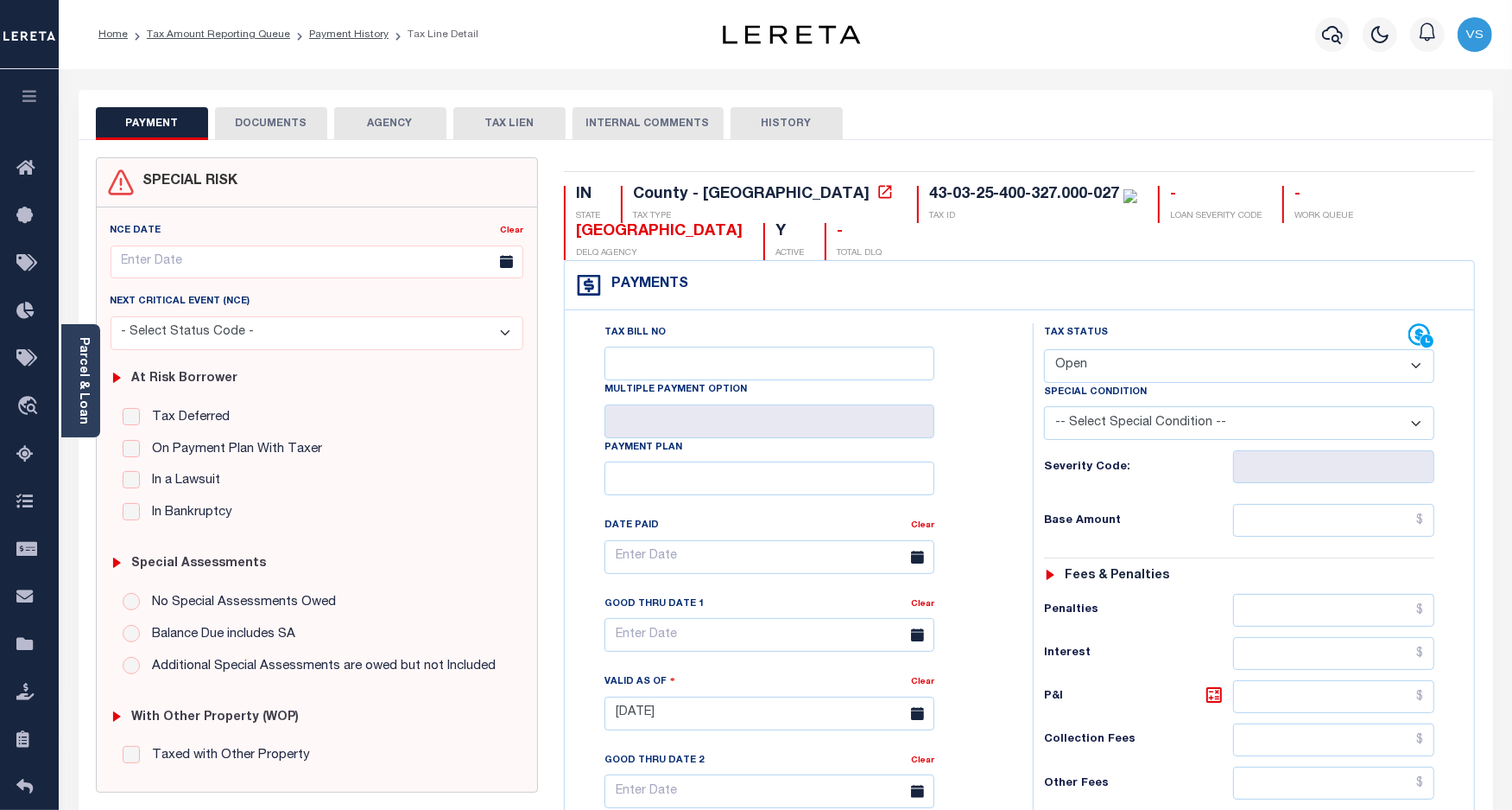
click at [1088, 368] on select "- Select Status Code - Open Due/Unpaid Paid Incomplete No Tax Due Internal Refu…" at bounding box center [1240, 365] width 391 height 34
select select "PYD"
click at [1044, 351] on select "- Select Status Code - Open Due/Unpaid Paid Incomplete No Tax Due Internal Refu…" at bounding box center [1240, 365] width 391 height 34
type input "[DATE]"
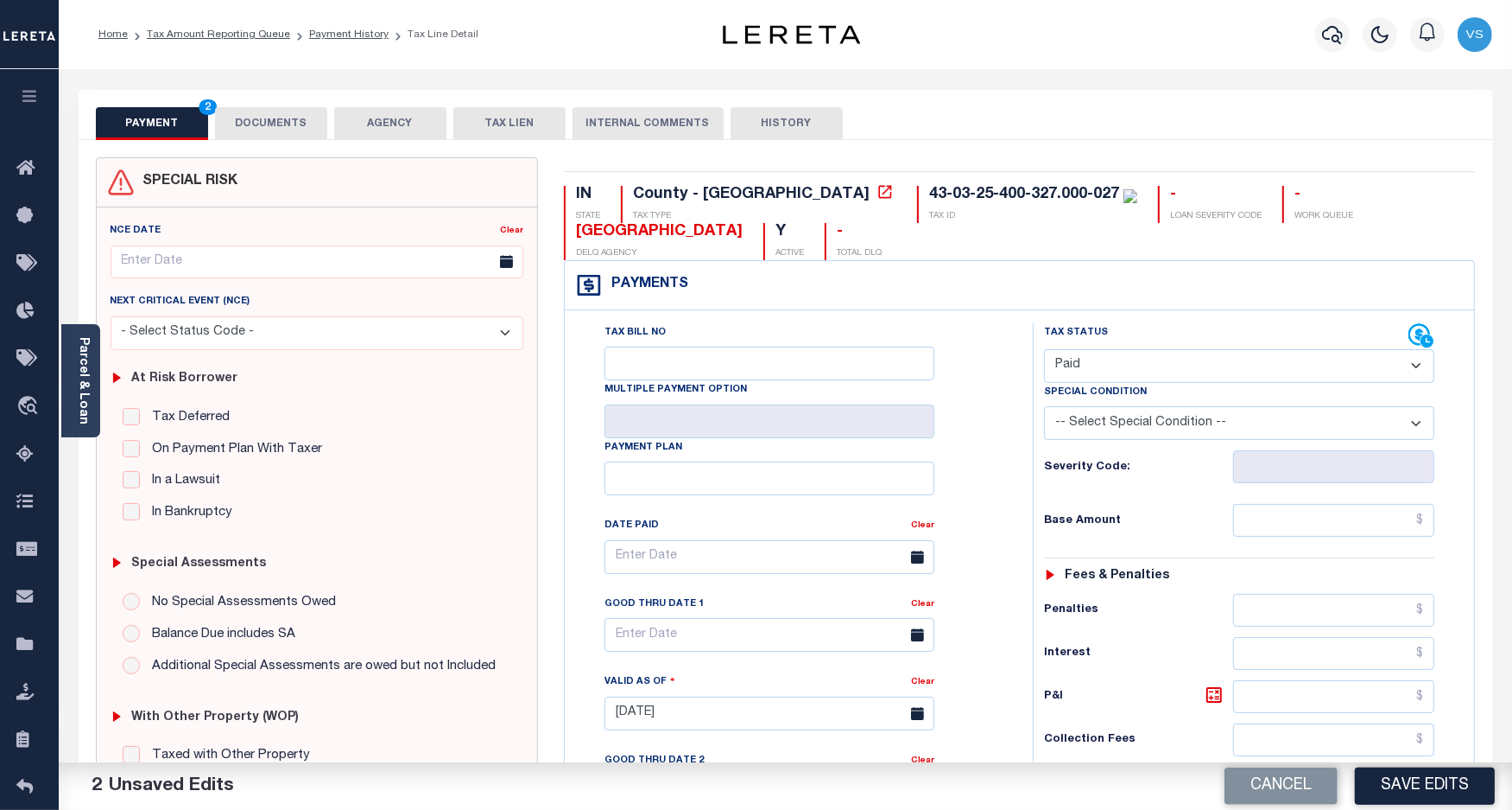
click at [260, 118] on button "DOCUMENTS" at bounding box center [271, 124] width 112 height 33
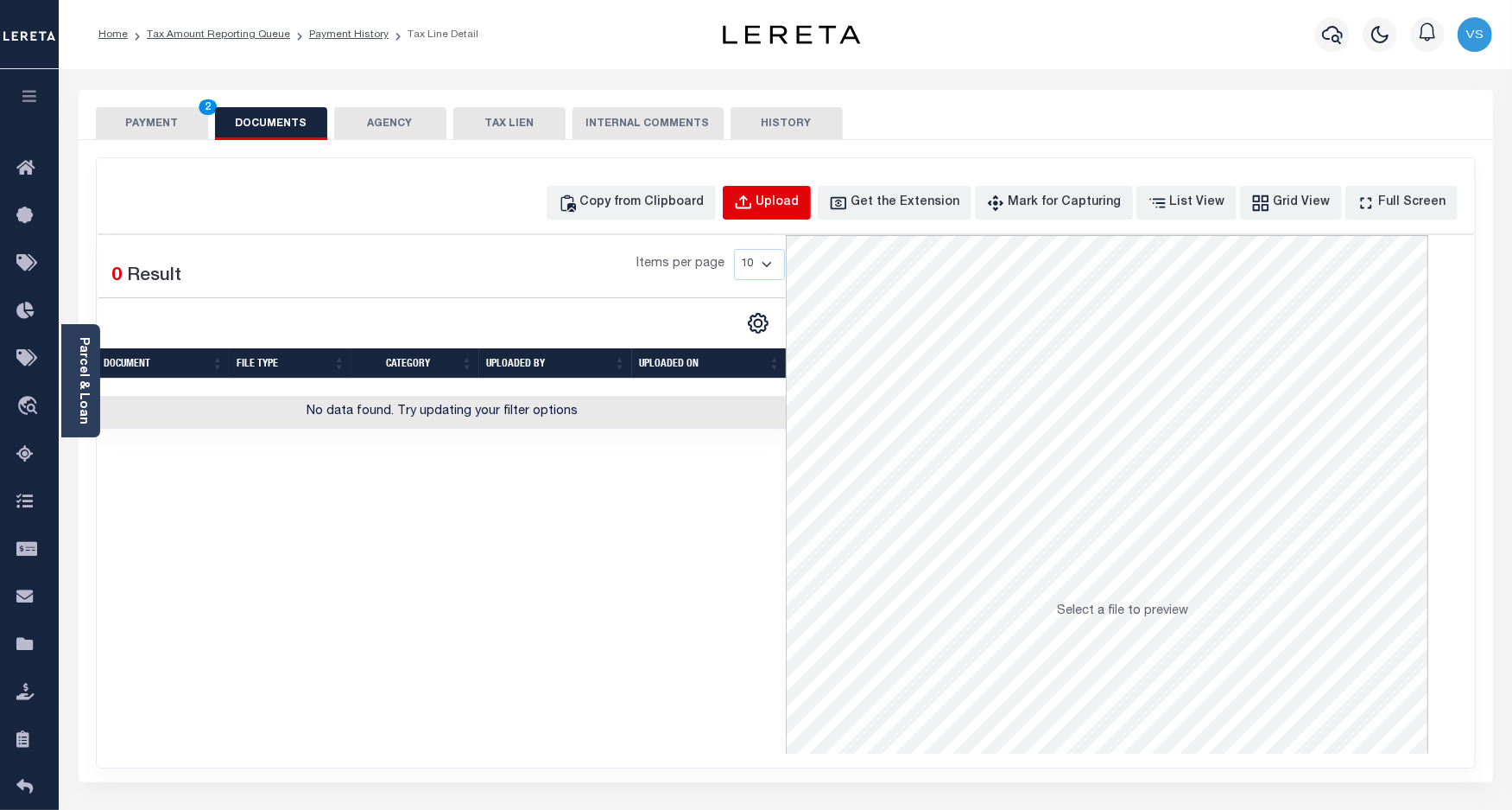
click at [805, 191] on button "Upload" at bounding box center [766, 202] width 88 height 34
select select "POP"
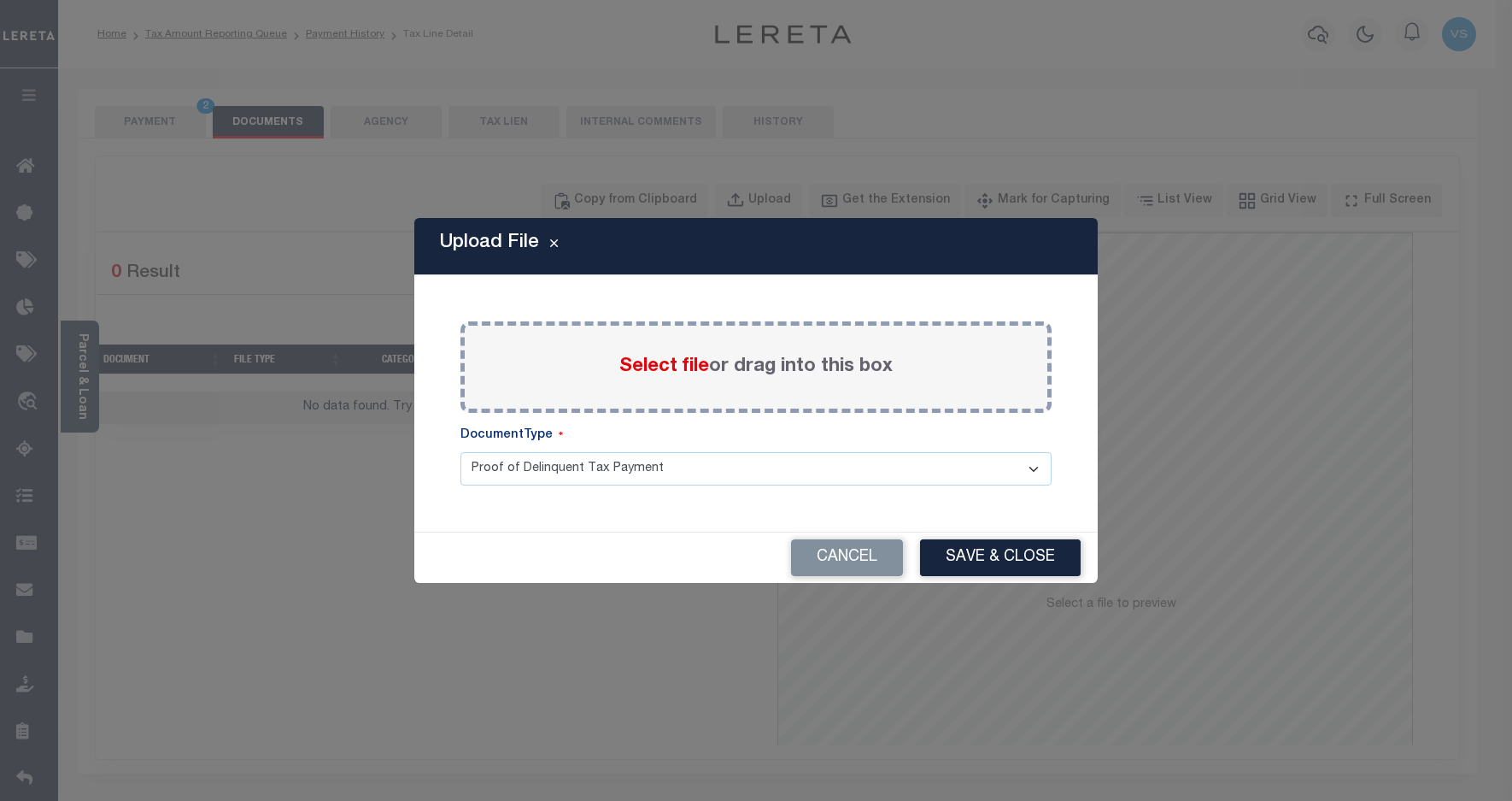
click at [662, 365] on span "Select file" at bounding box center [664, 367] width 90 height 19
click at [0, 0] on input "Select file or drag into this box" at bounding box center [0, 0] width 0 height 0
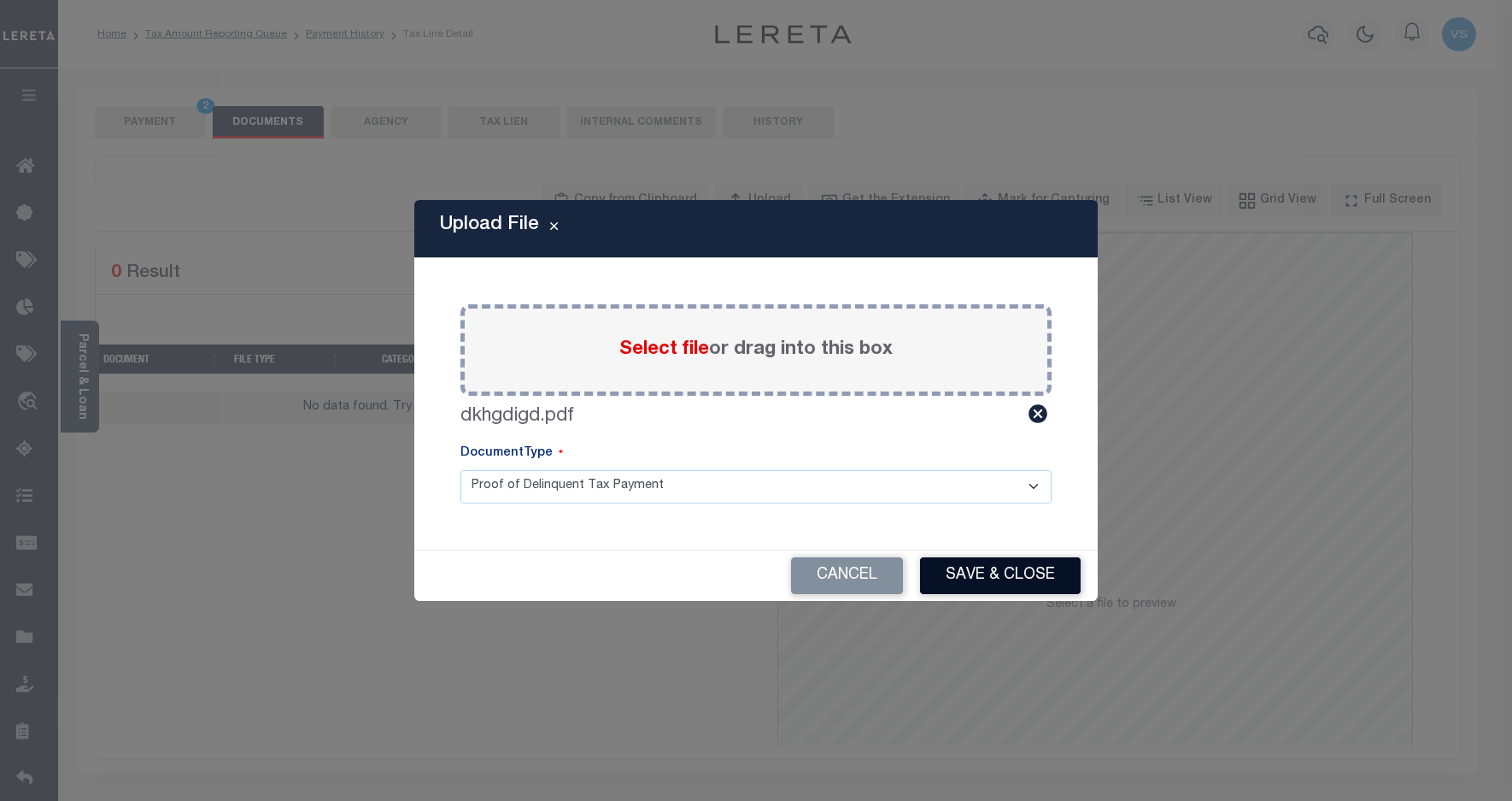
click at [961, 579] on button "Save & Close" at bounding box center [1001, 575] width 161 height 36
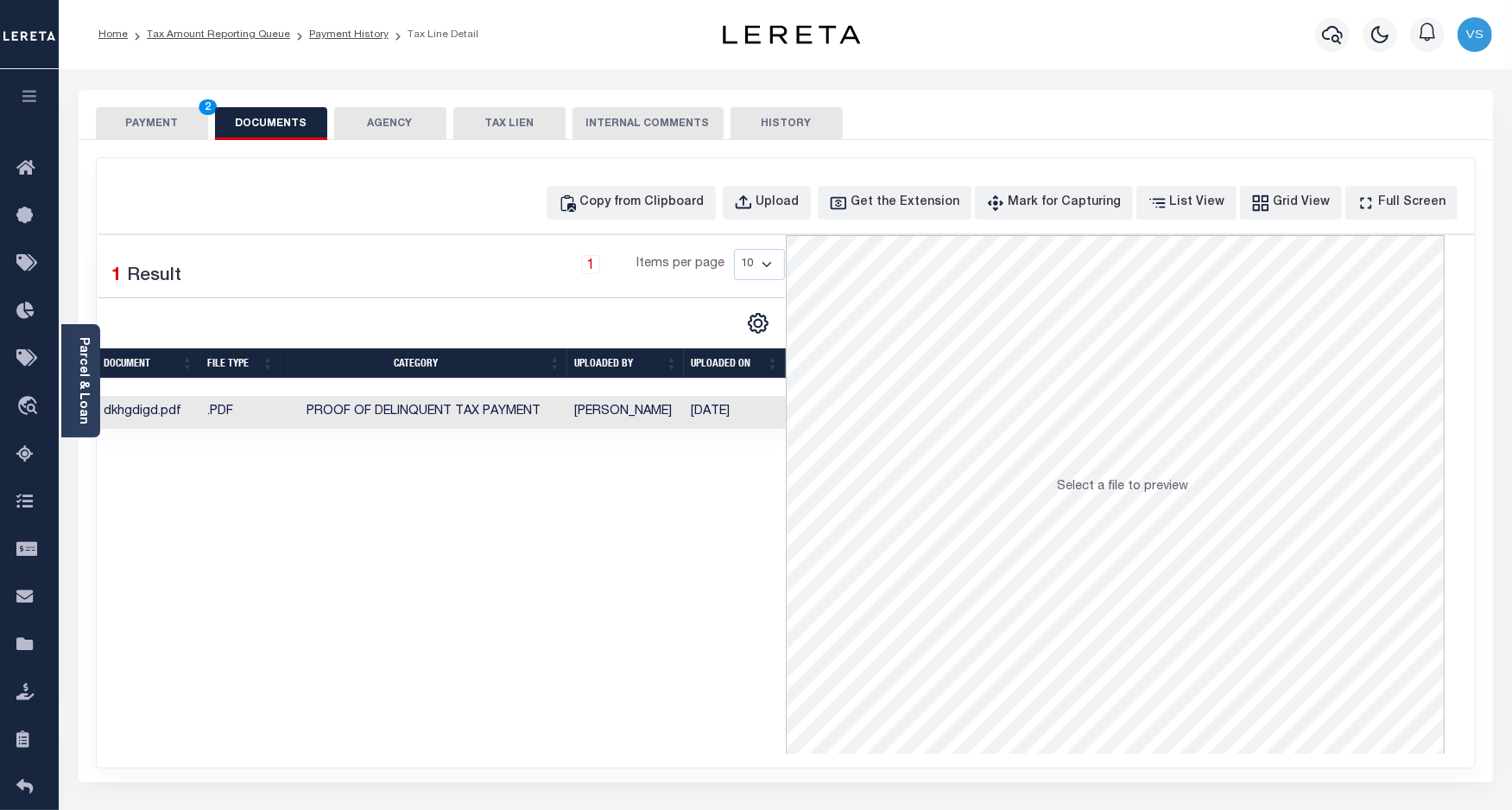
click at [170, 127] on button "PAYMENT 2" at bounding box center [152, 124] width 112 height 33
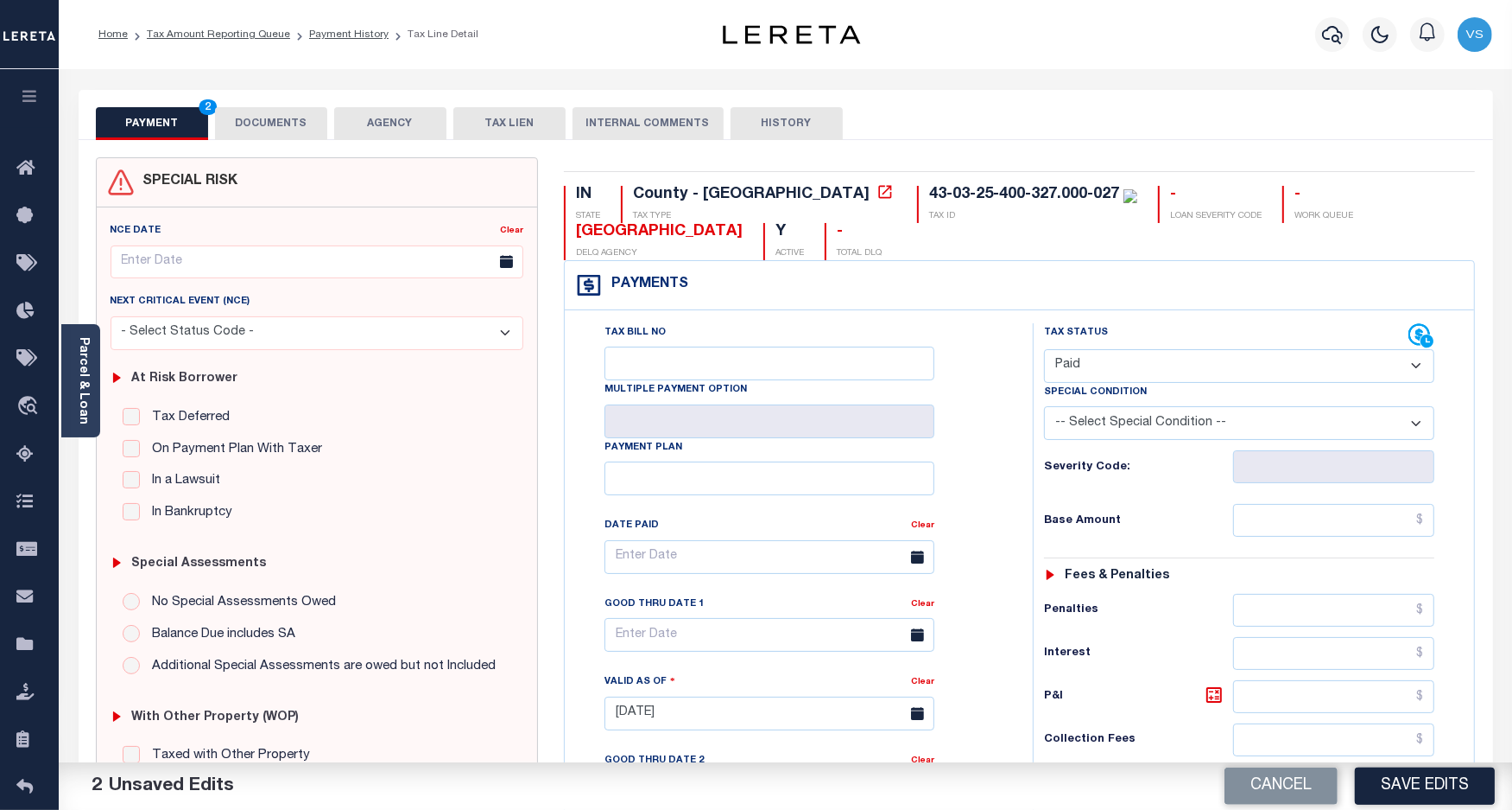
scroll to position [216, 0]
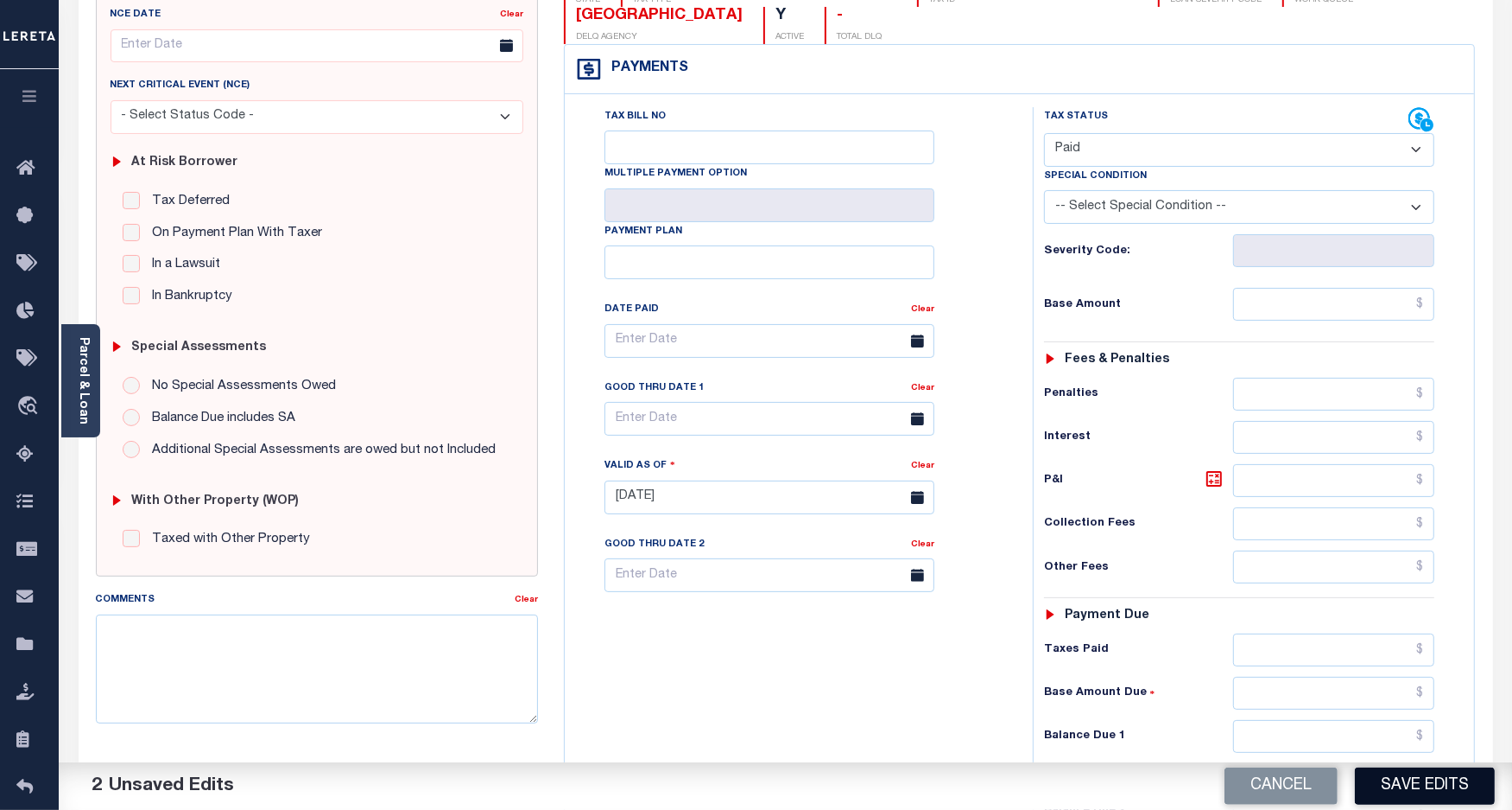
click at [1388, 779] on button "Save Edits" at bounding box center [1425, 786] width 140 height 37
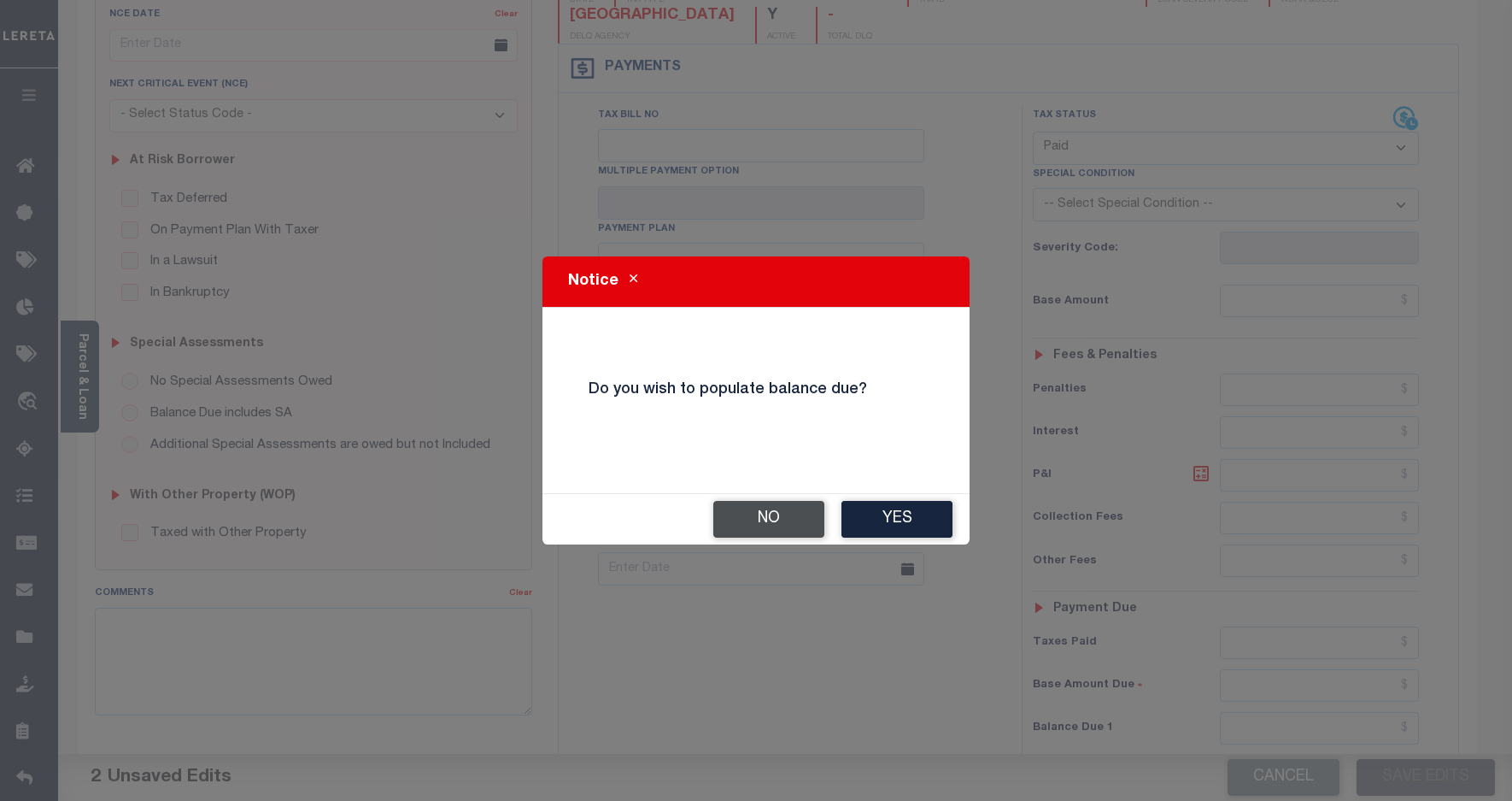
click at [770, 515] on button "No" at bounding box center [768, 519] width 111 height 36
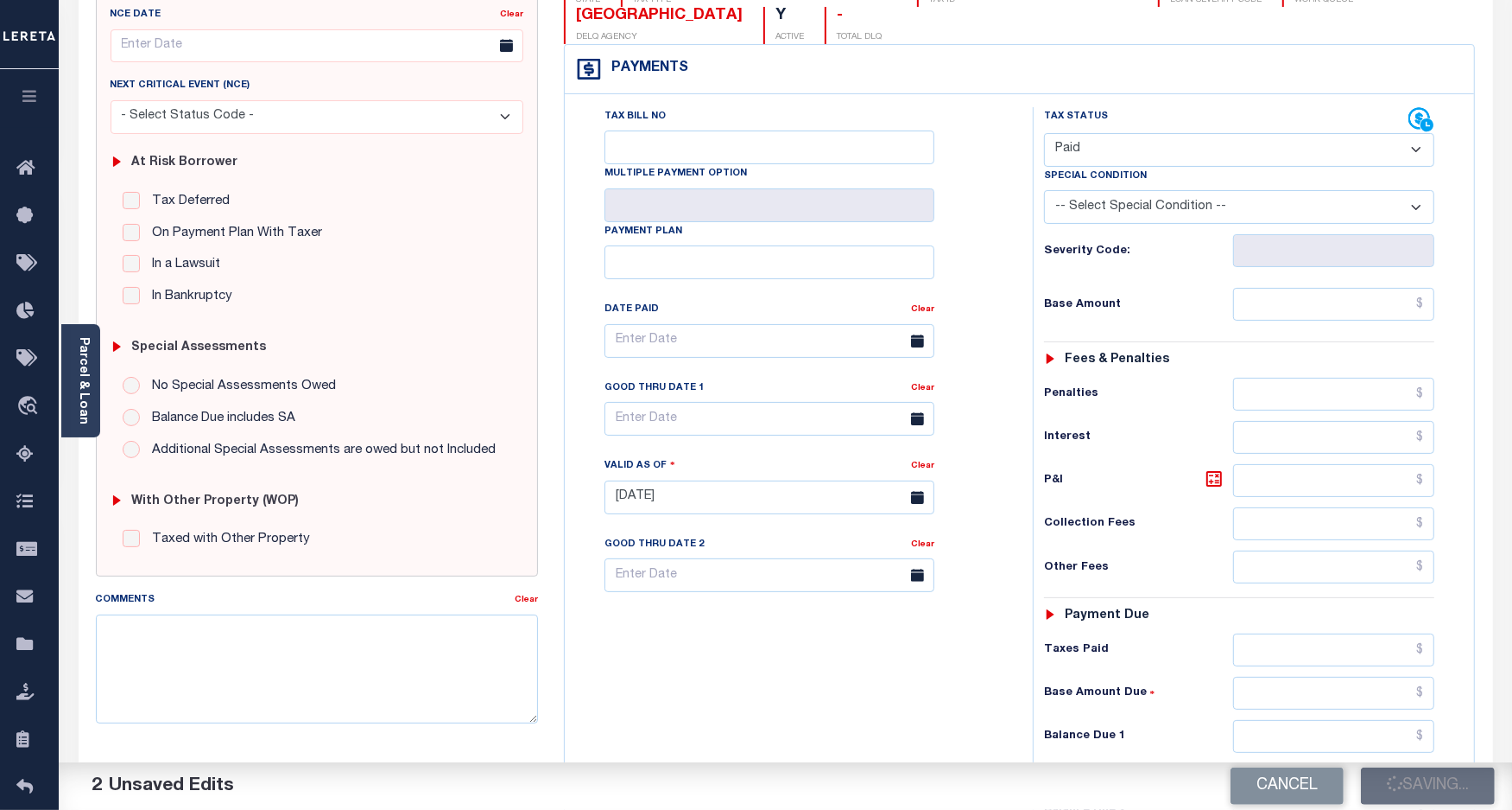
checkbox input "false"
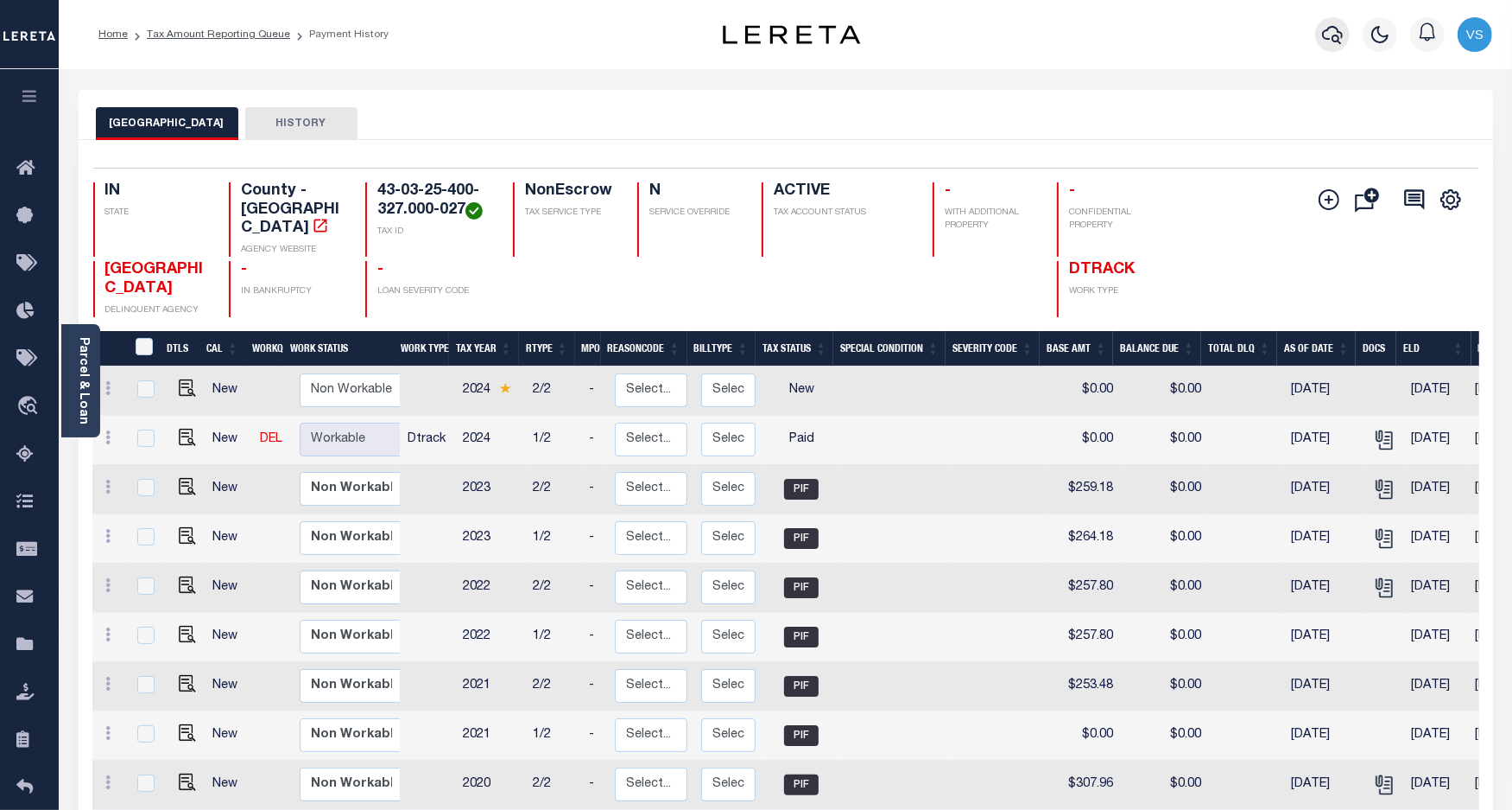
click at [1330, 32] on icon "button" at bounding box center [1332, 34] width 20 height 20
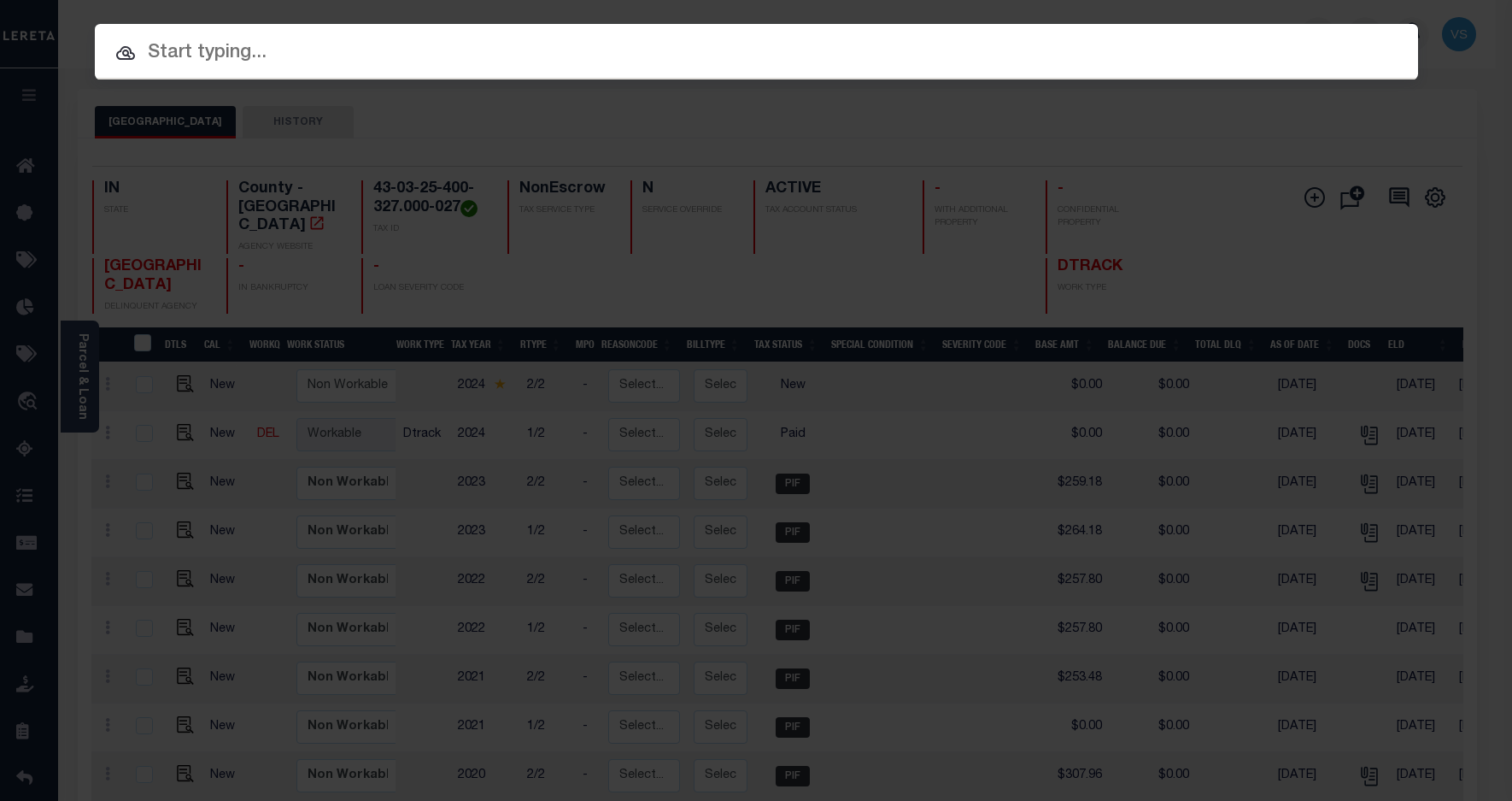
paste input "780071056"
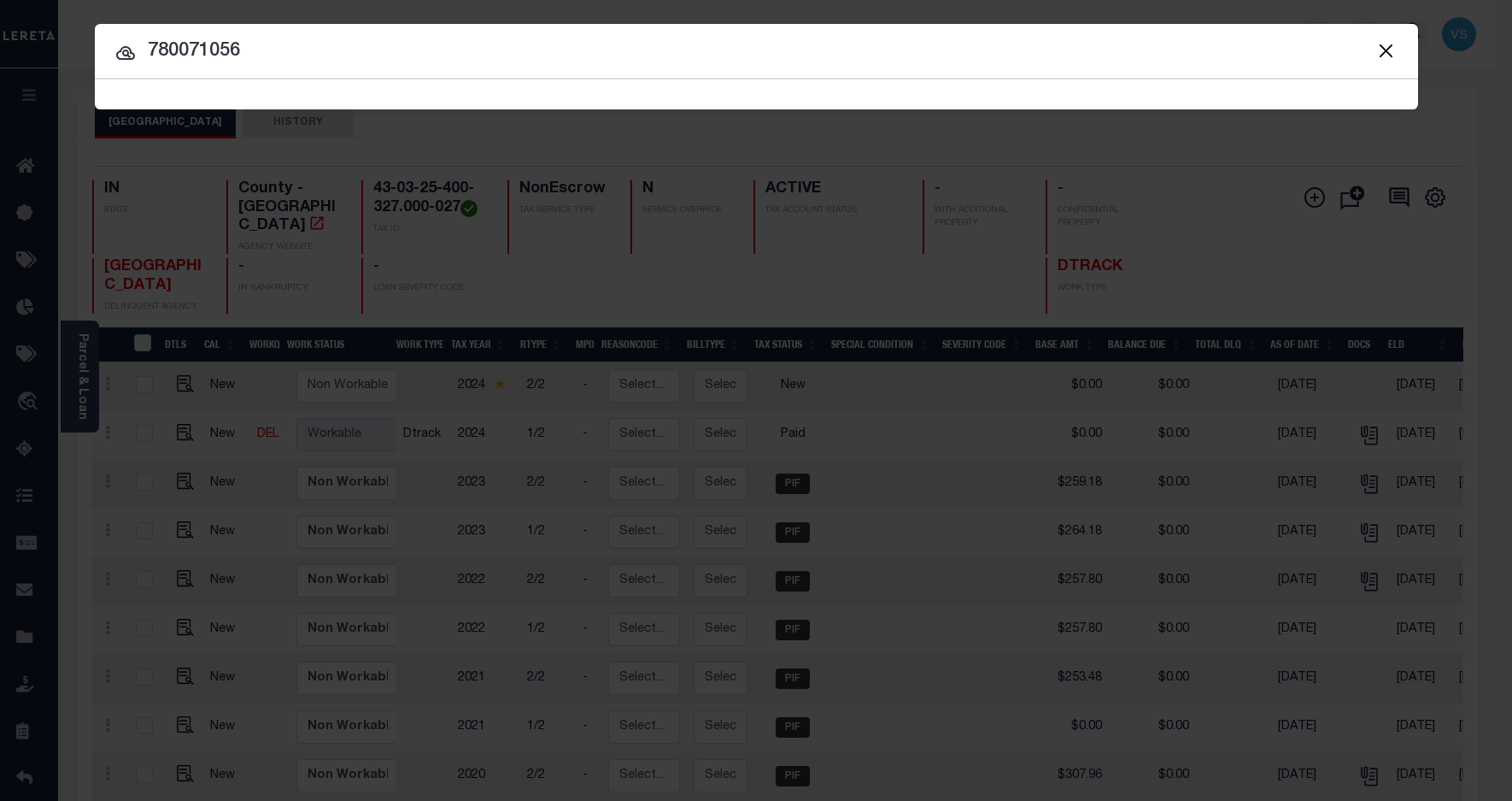
type input "780071056"
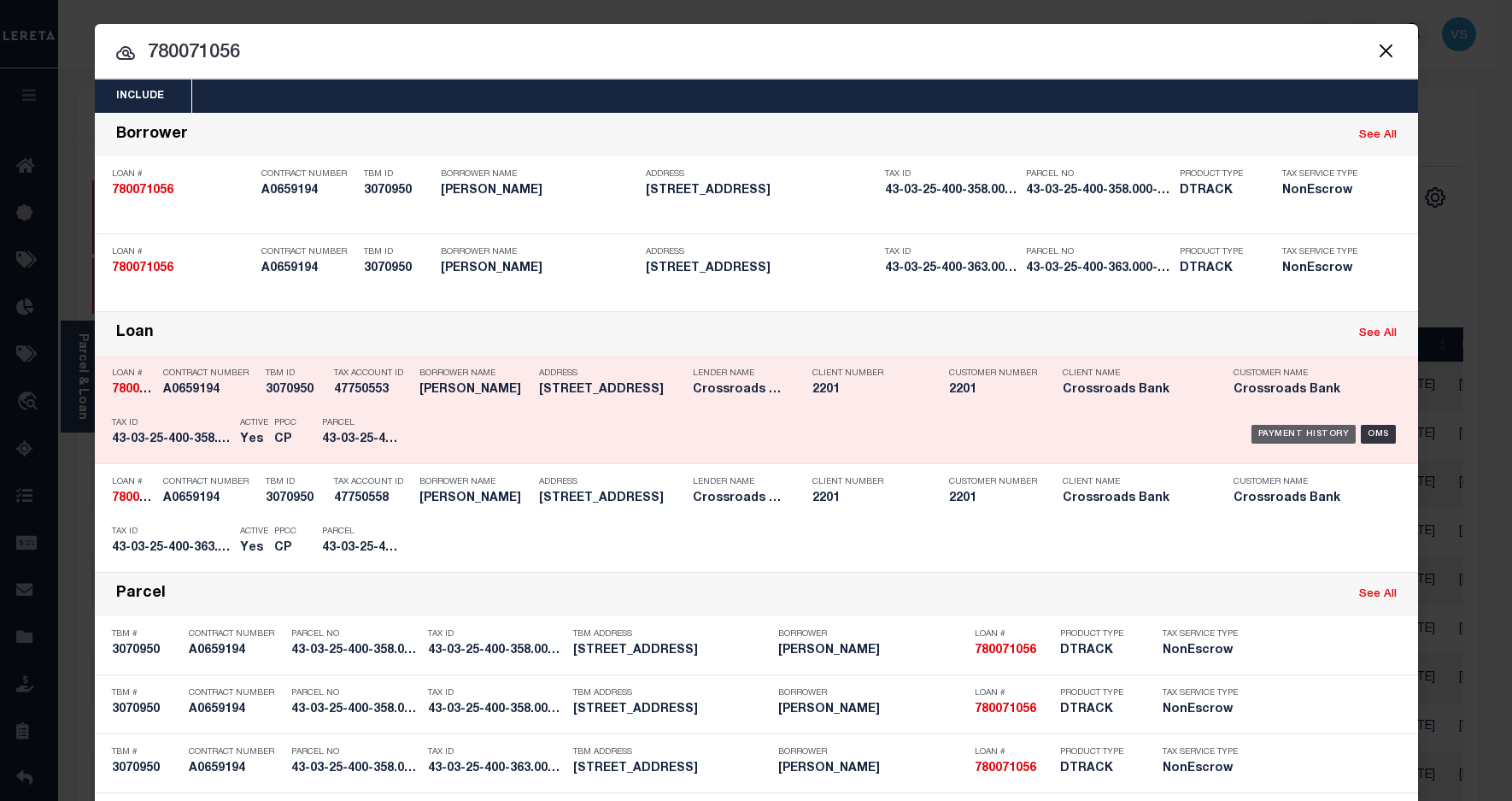
click at [1274, 433] on div "Payment History" at bounding box center [1305, 434] width 105 height 19
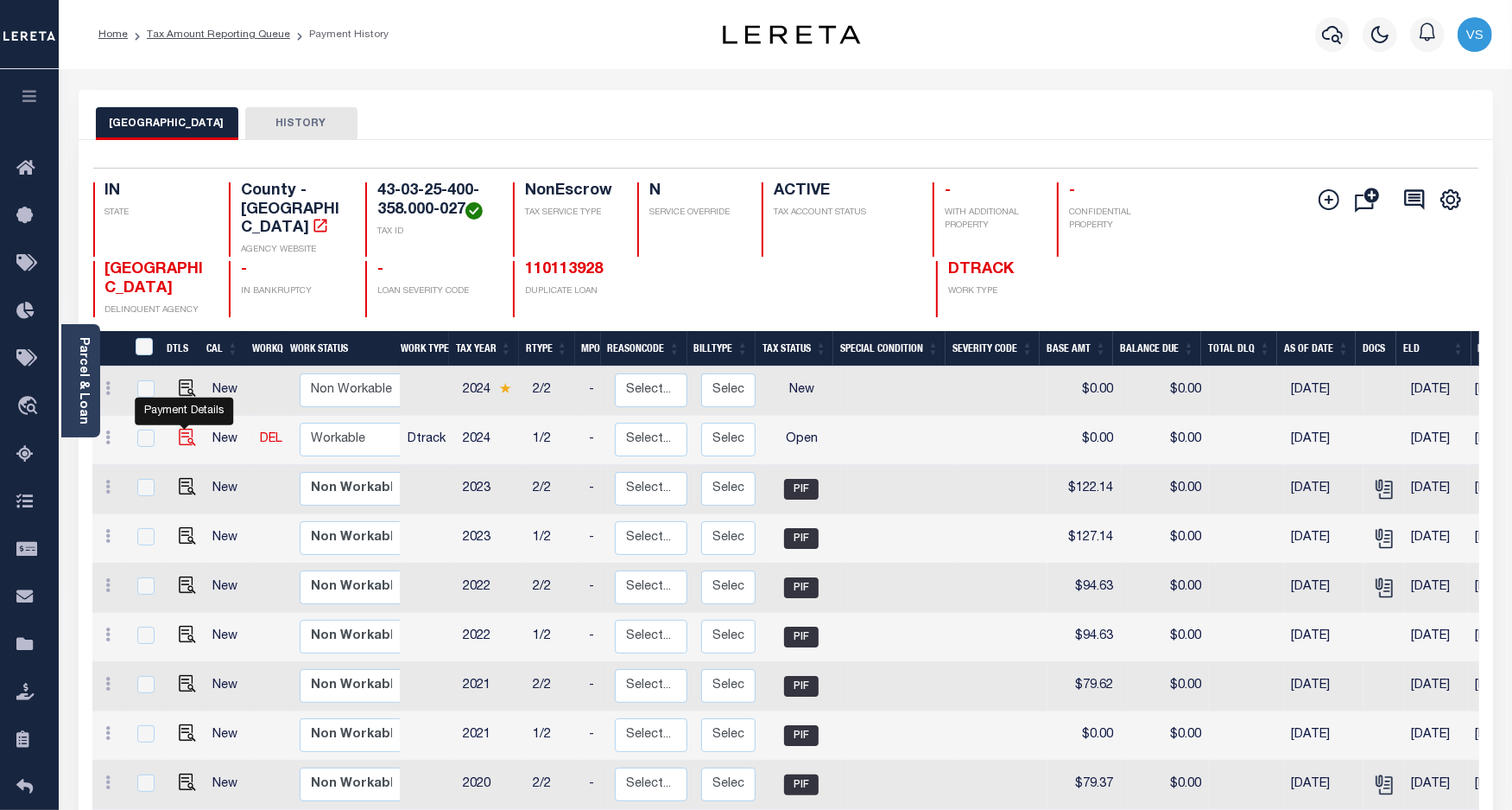
click at [179, 428] on img "" at bounding box center [187, 437] width 17 height 17
checkbox input "true"
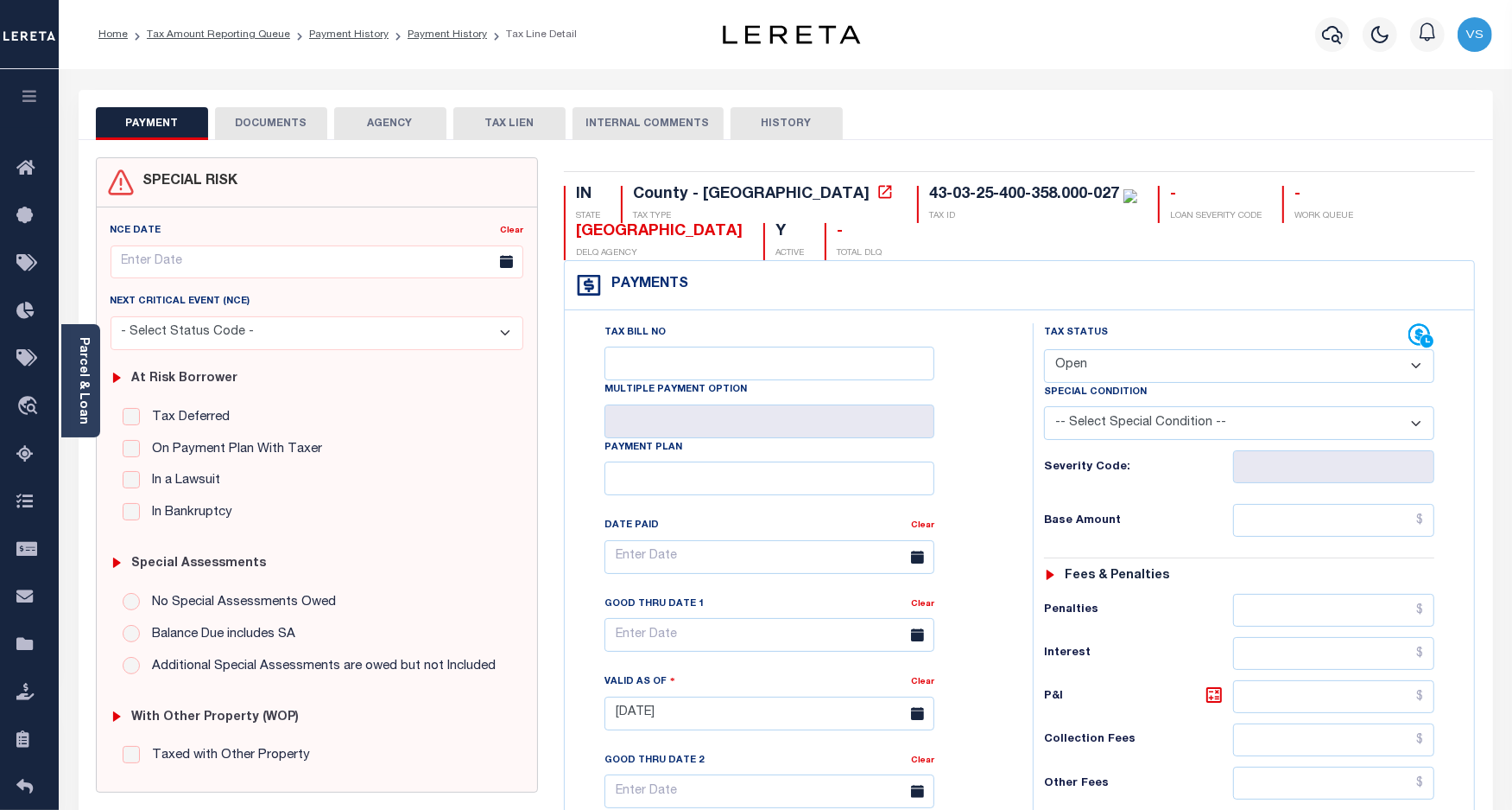
click at [1087, 372] on select "- Select Status Code - Open Due/Unpaid Paid Incomplete No Tax Due Internal Refu…" at bounding box center [1240, 365] width 391 height 34
select select "PYD"
click at [1044, 351] on select "- Select Status Code - Open Due/Unpaid Paid Incomplete No Tax Due Internal Refu…" at bounding box center [1240, 365] width 391 height 34
type input "[DATE]"
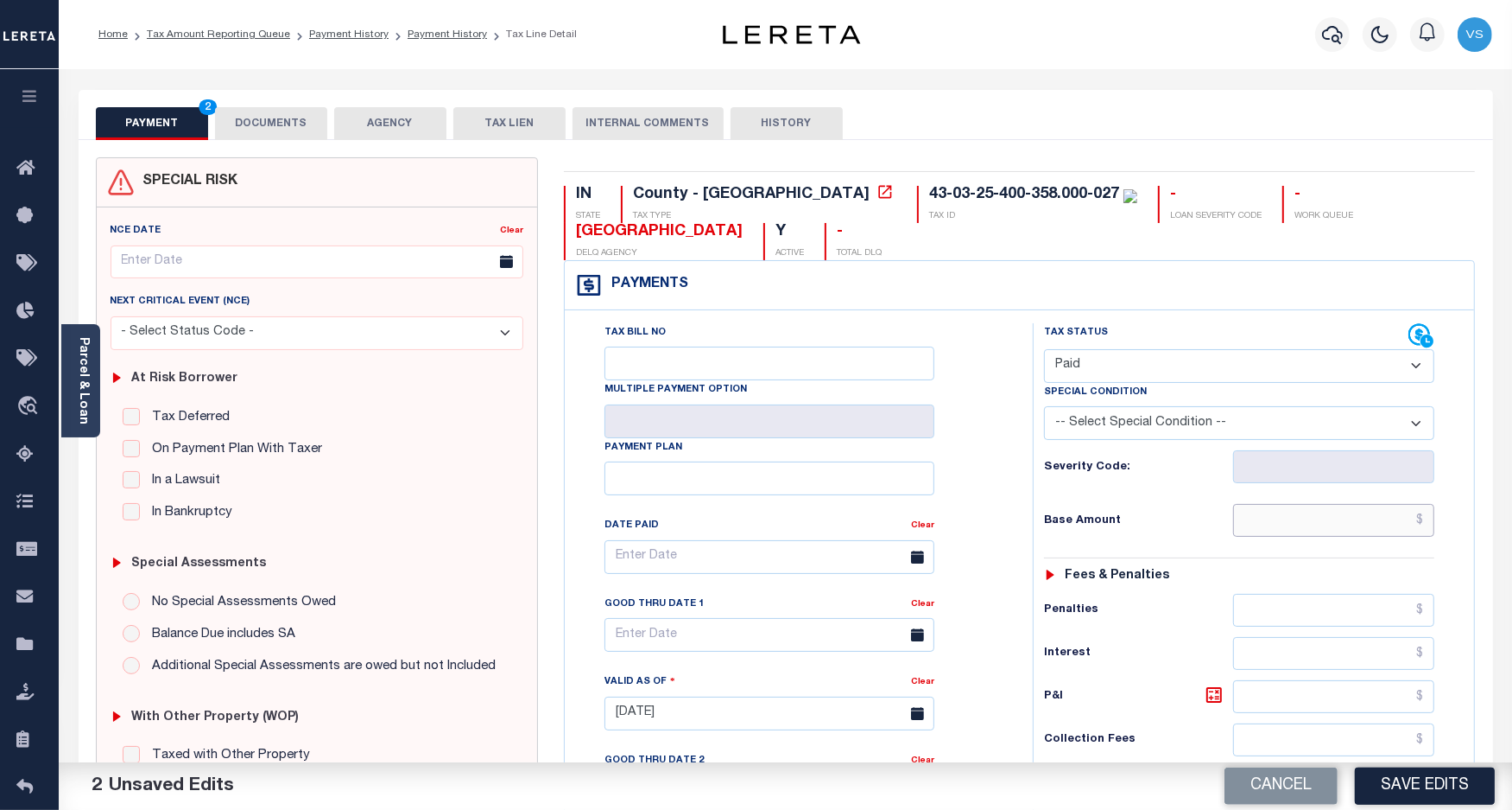
click at [1306, 527] on input "text" at bounding box center [1334, 520] width 201 height 33
paste input "131.81"
type input "$131.81"
click at [246, 128] on button "DOCUMENTS" at bounding box center [271, 124] width 112 height 33
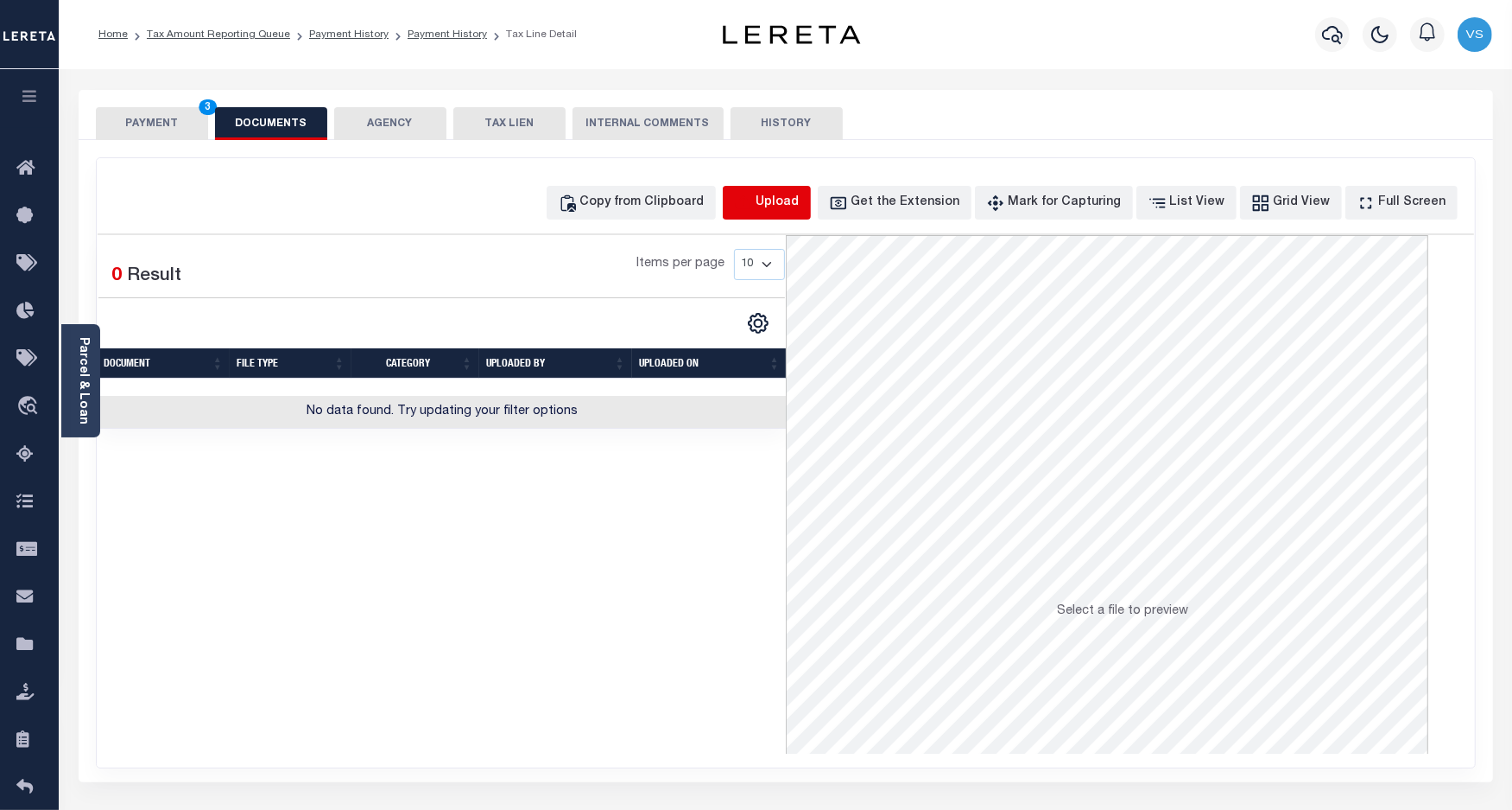
click at [754, 196] on icon "button" at bounding box center [744, 203] width 19 height 19
select select "POP"
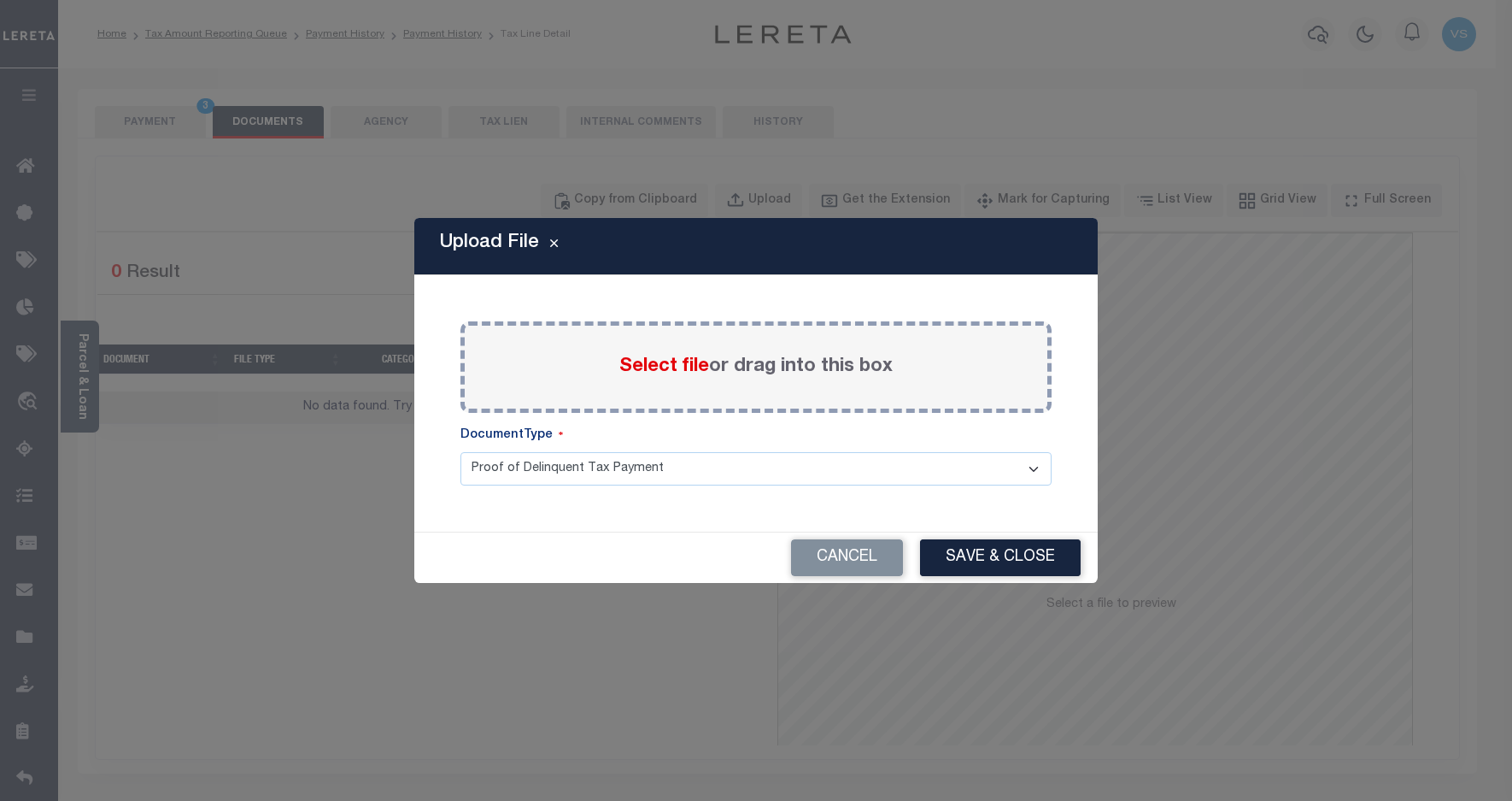
click at [659, 363] on span "Select file" at bounding box center [664, 367] width 90 height 19
click at [0, 0] on input "Select file or drag into this box" at bounding box center [0, 0] width 0 height 0
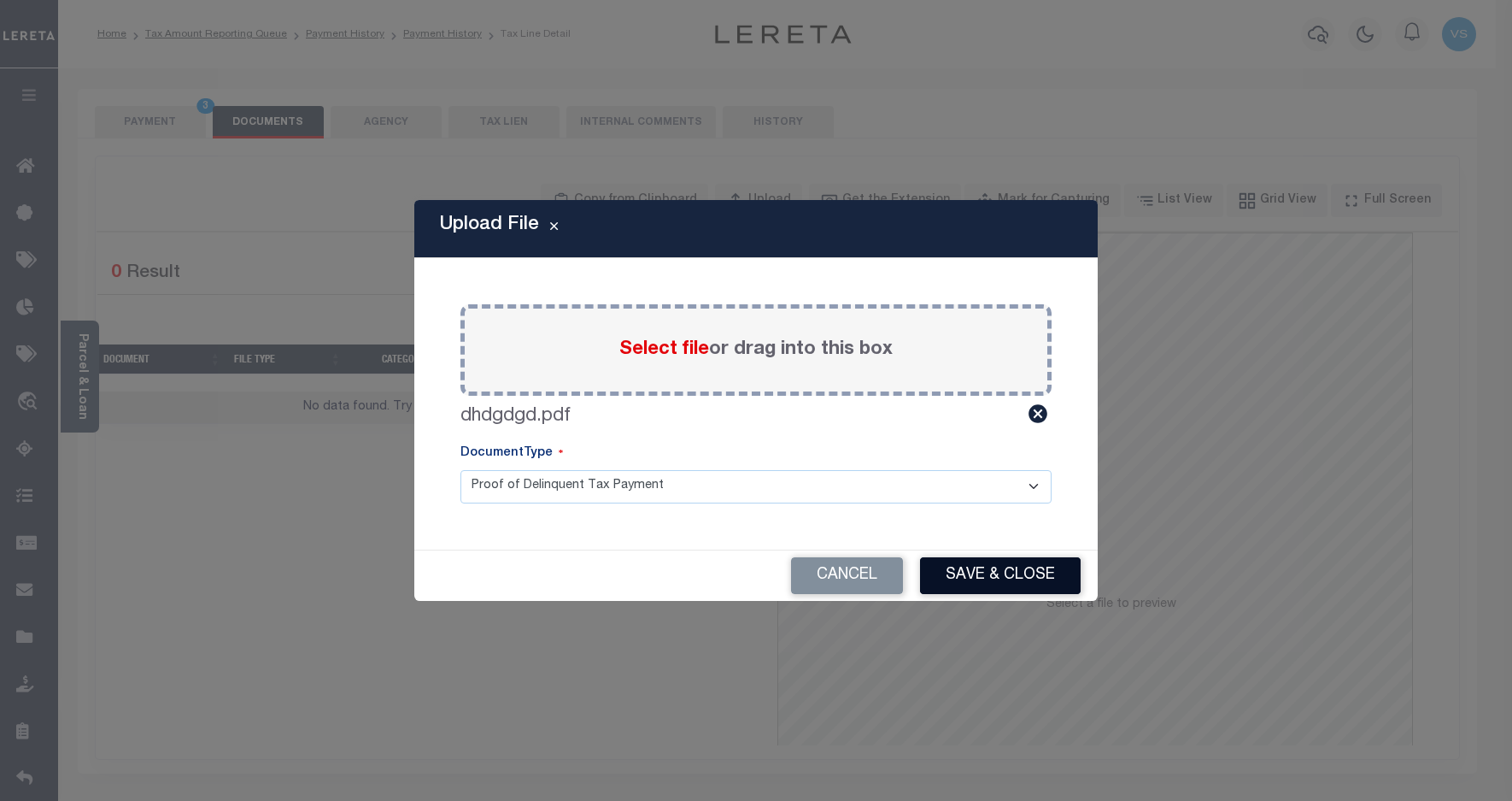
drag, startPoint x: 963, startPoint y: 569, endPoint x: 940, endPoint y: 526, distance: 48.8
click at [965, 568] on button "Save & Close" at bounding box center [1001, 575] width 161 height 36
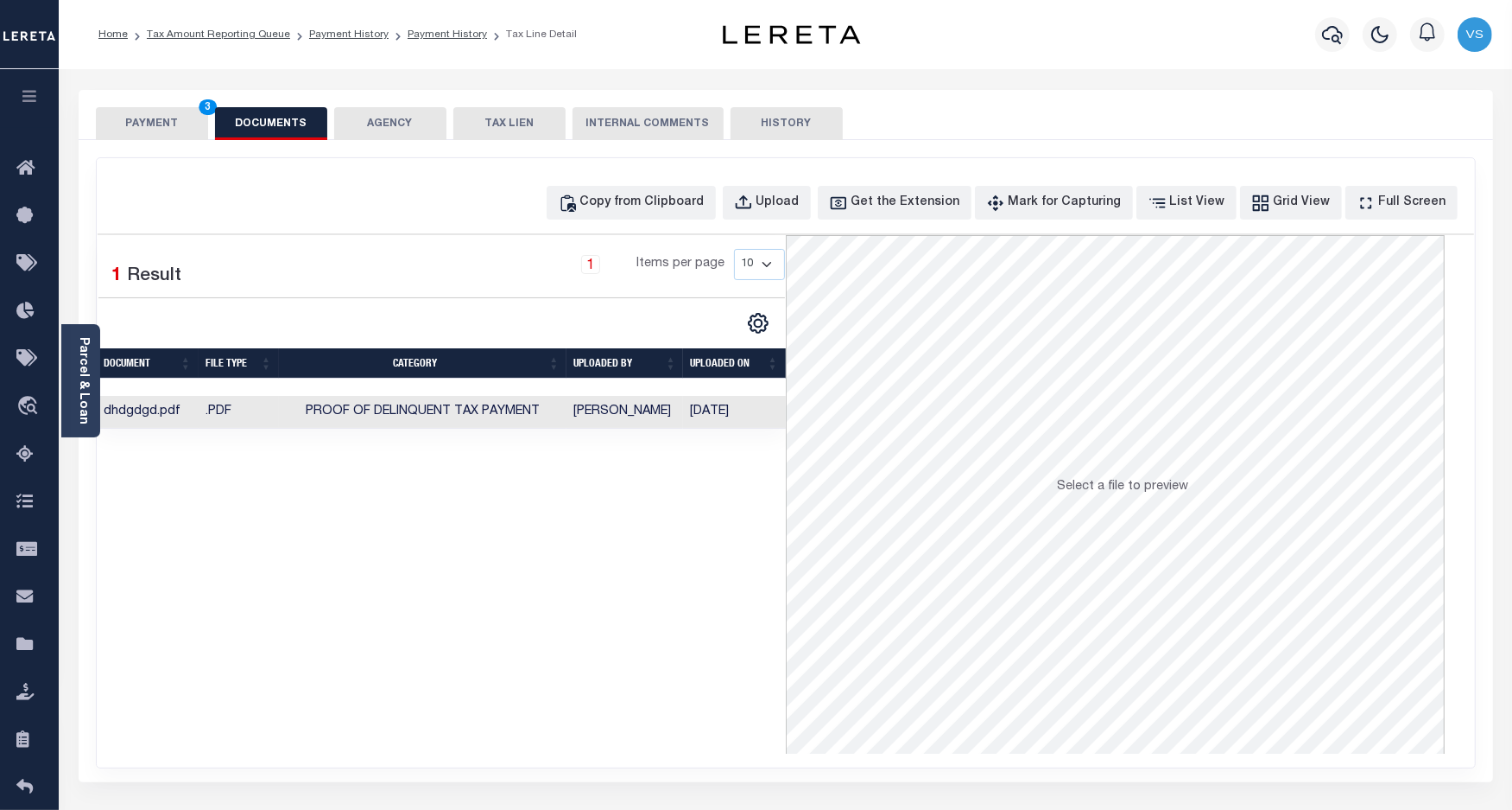
click at [145, 119] on button "PAYMENT 3" at bounding box center [152, 124] width 112 height 33
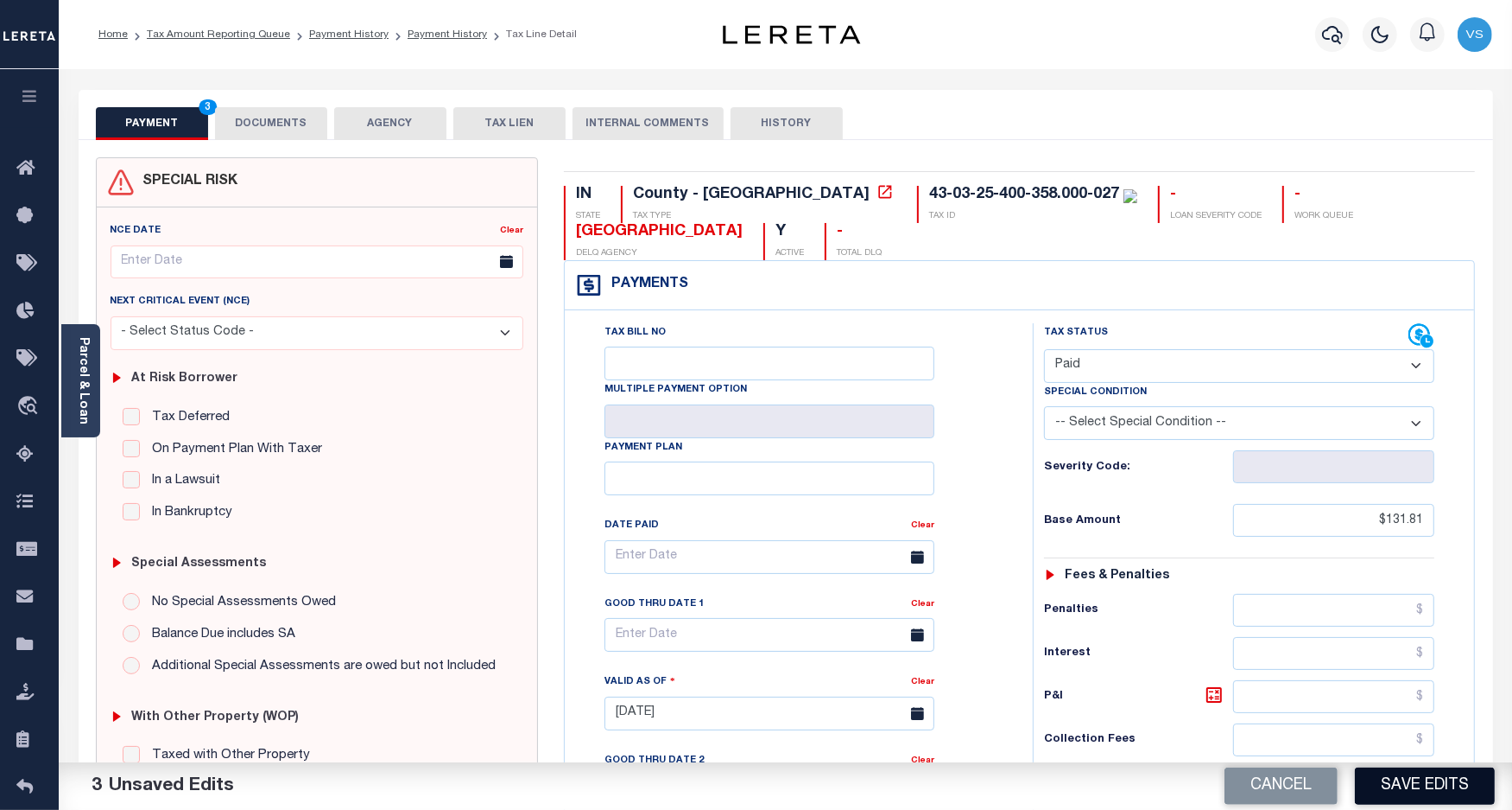
click at [1413, 792] on button "Save Edits" at bounding box center [1425, 786] width 140 height 37
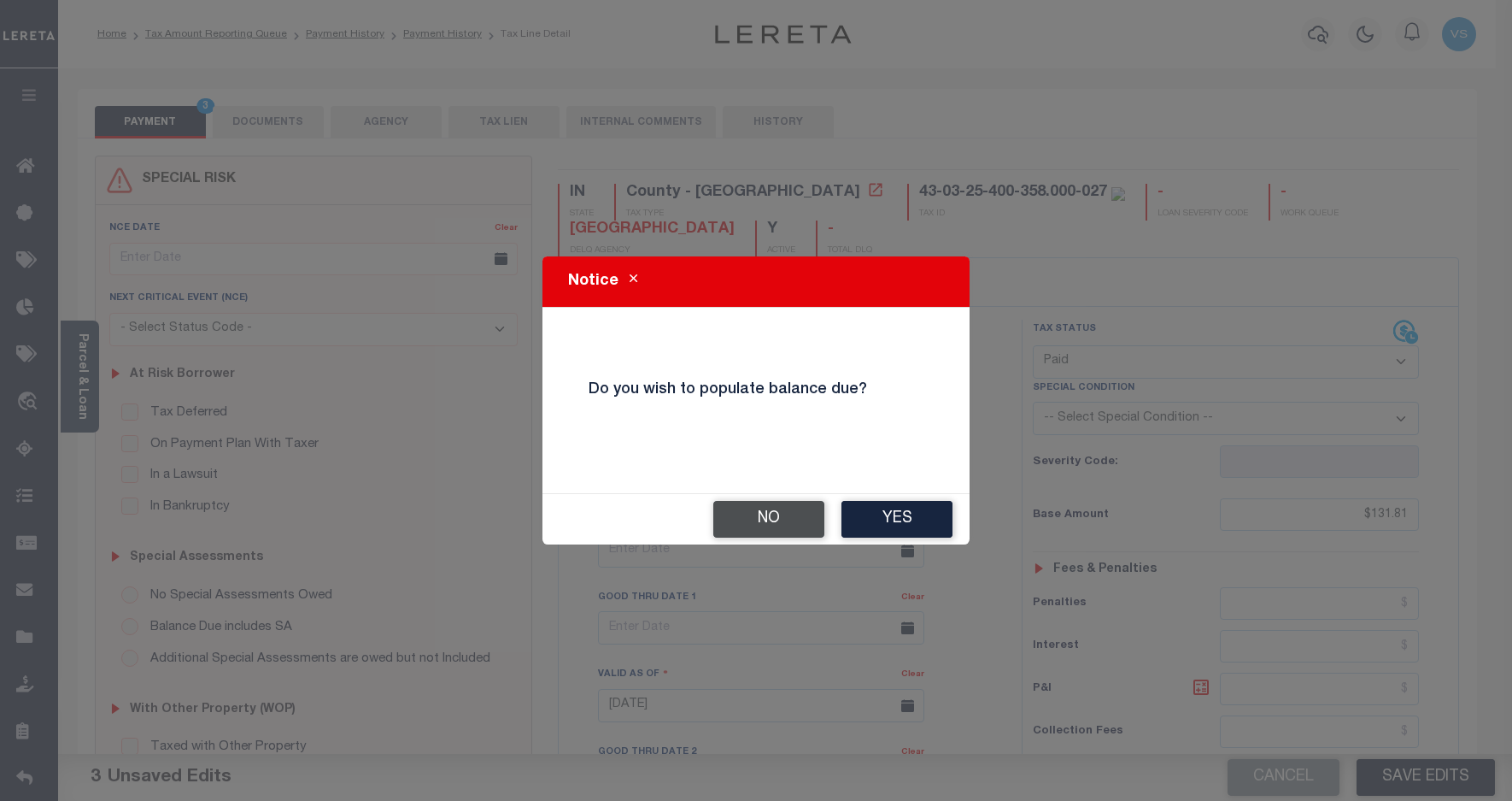
click at [765, 515] on button "No" at bounding box center [768, 519] width 111 height 36
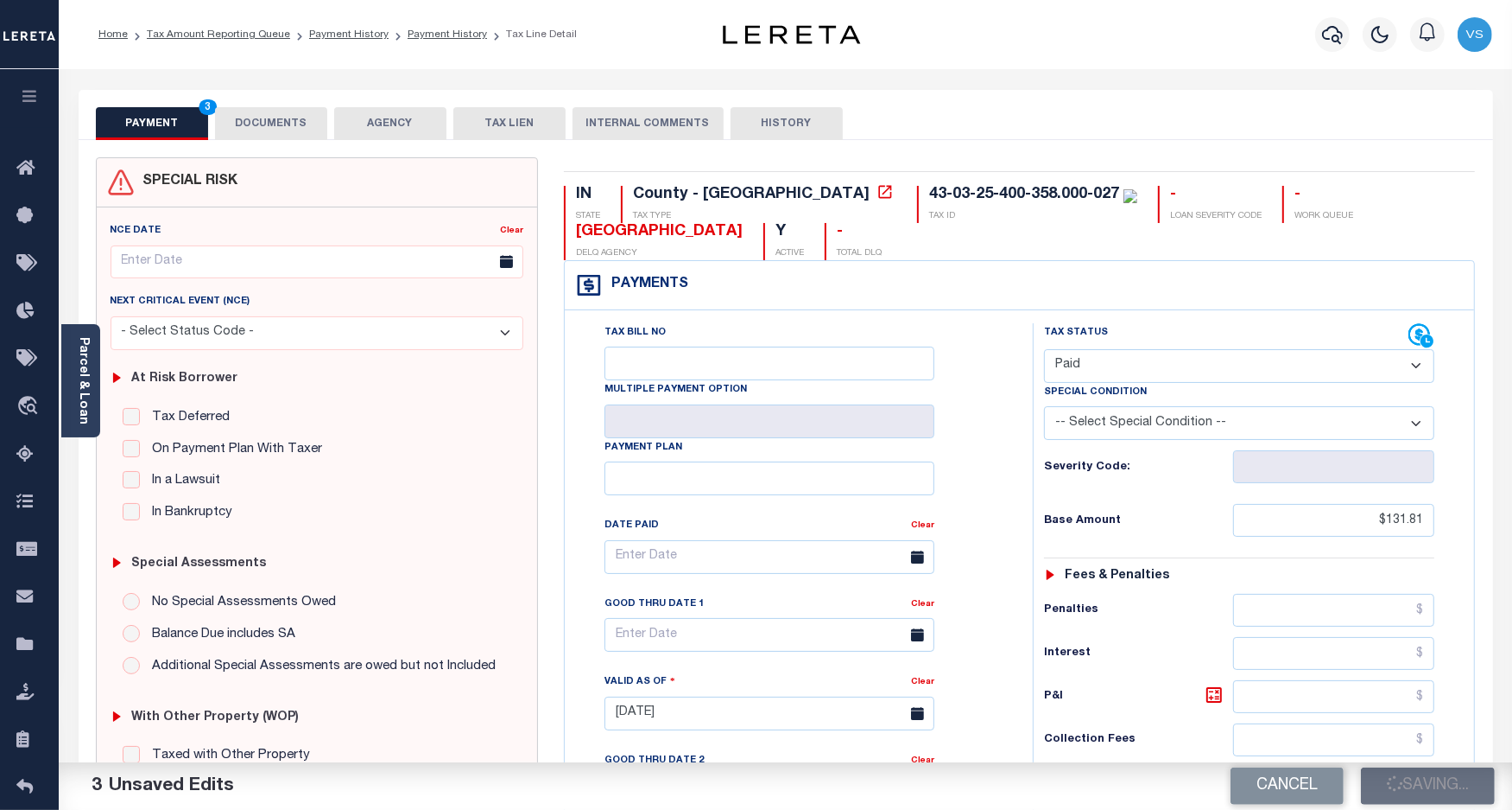
checkbox input "false"
type input "$131.81"
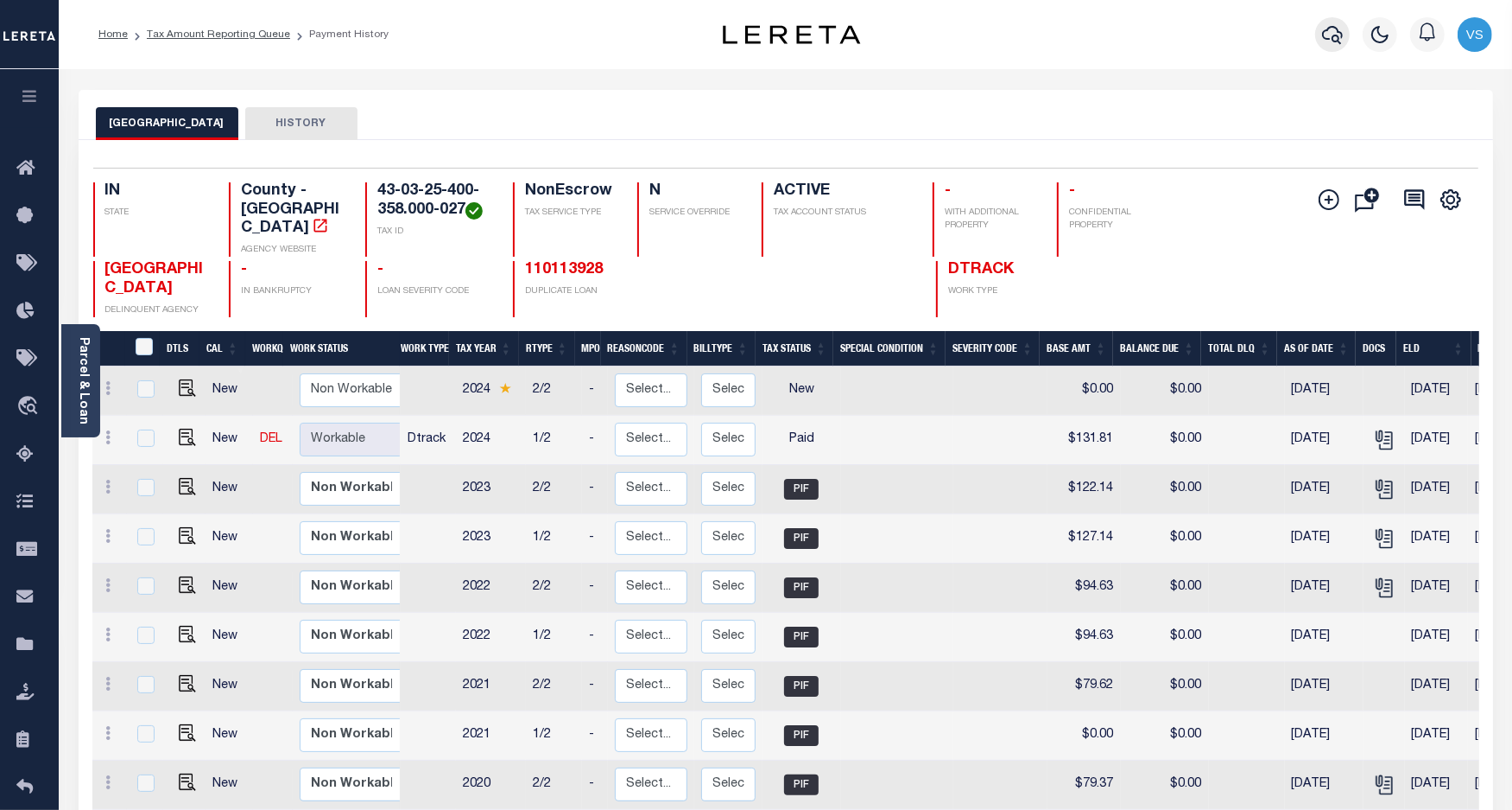
click at [1335, 28] on icon "button" at bounding box center [1332, 35] width 20 height 18
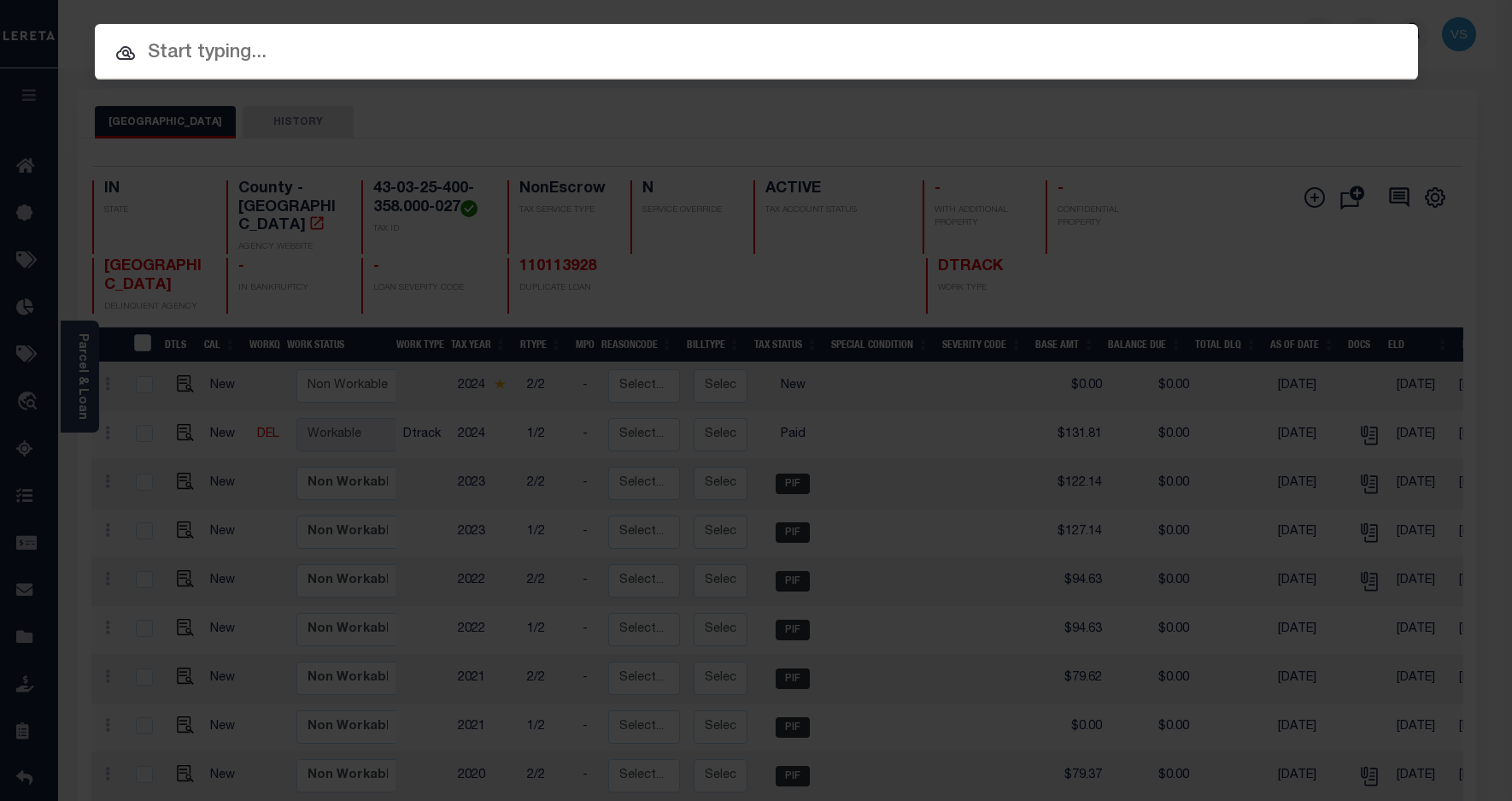
paste input "780071056"
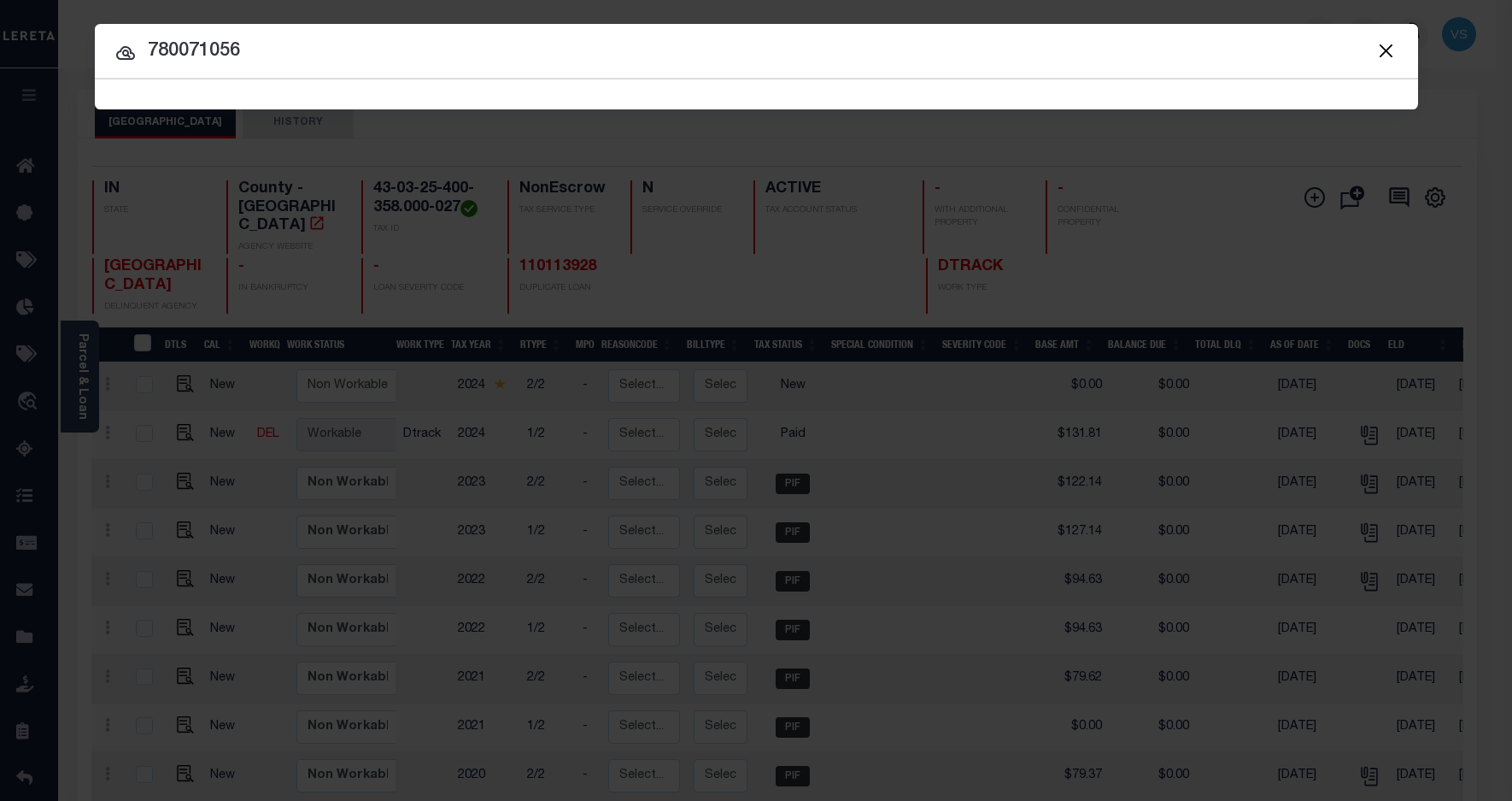
type input "780071056"
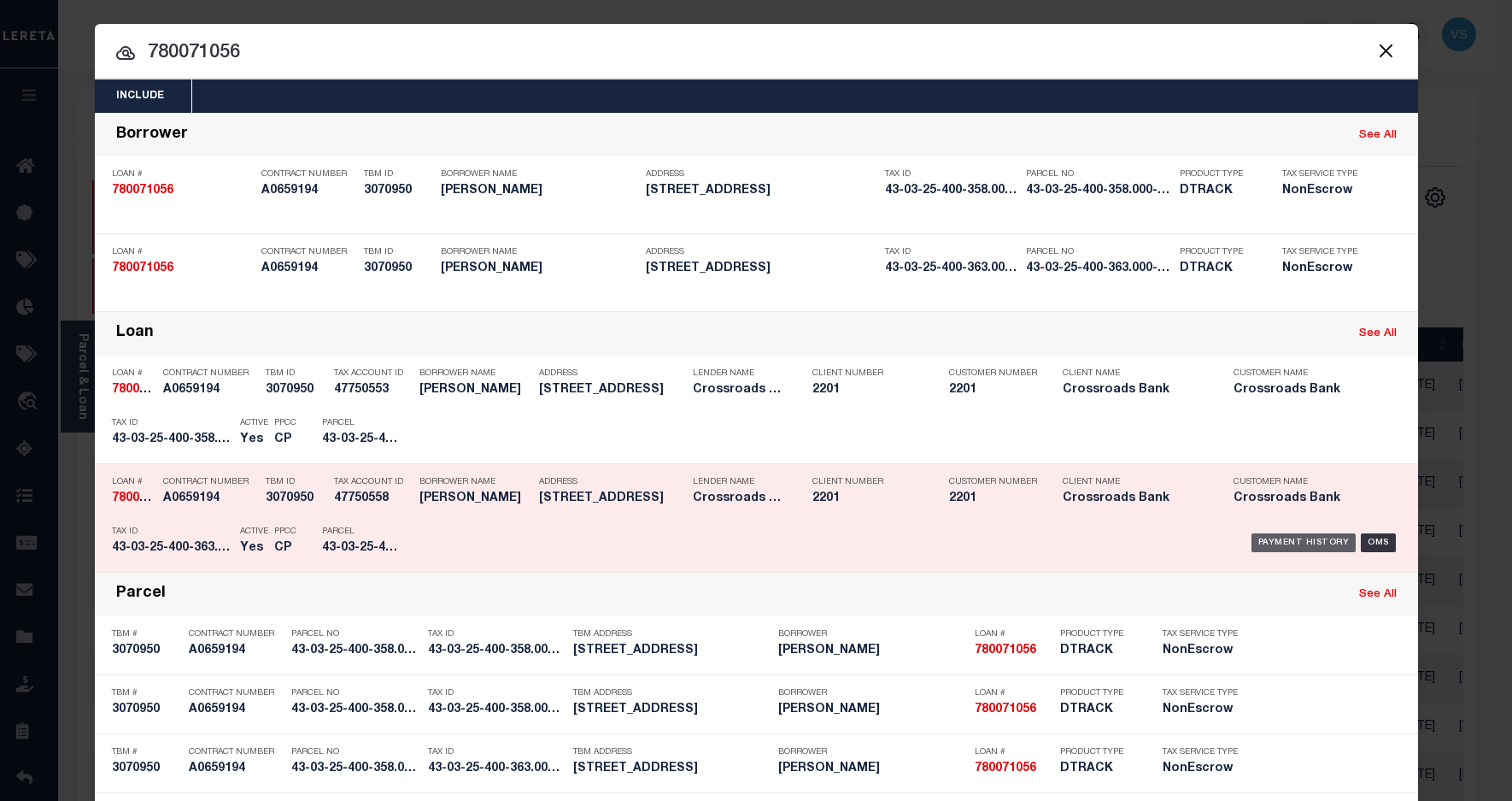
click at [1276, 541] on div "Payment History" at bounding box center [1305, 543] width 105 height 19
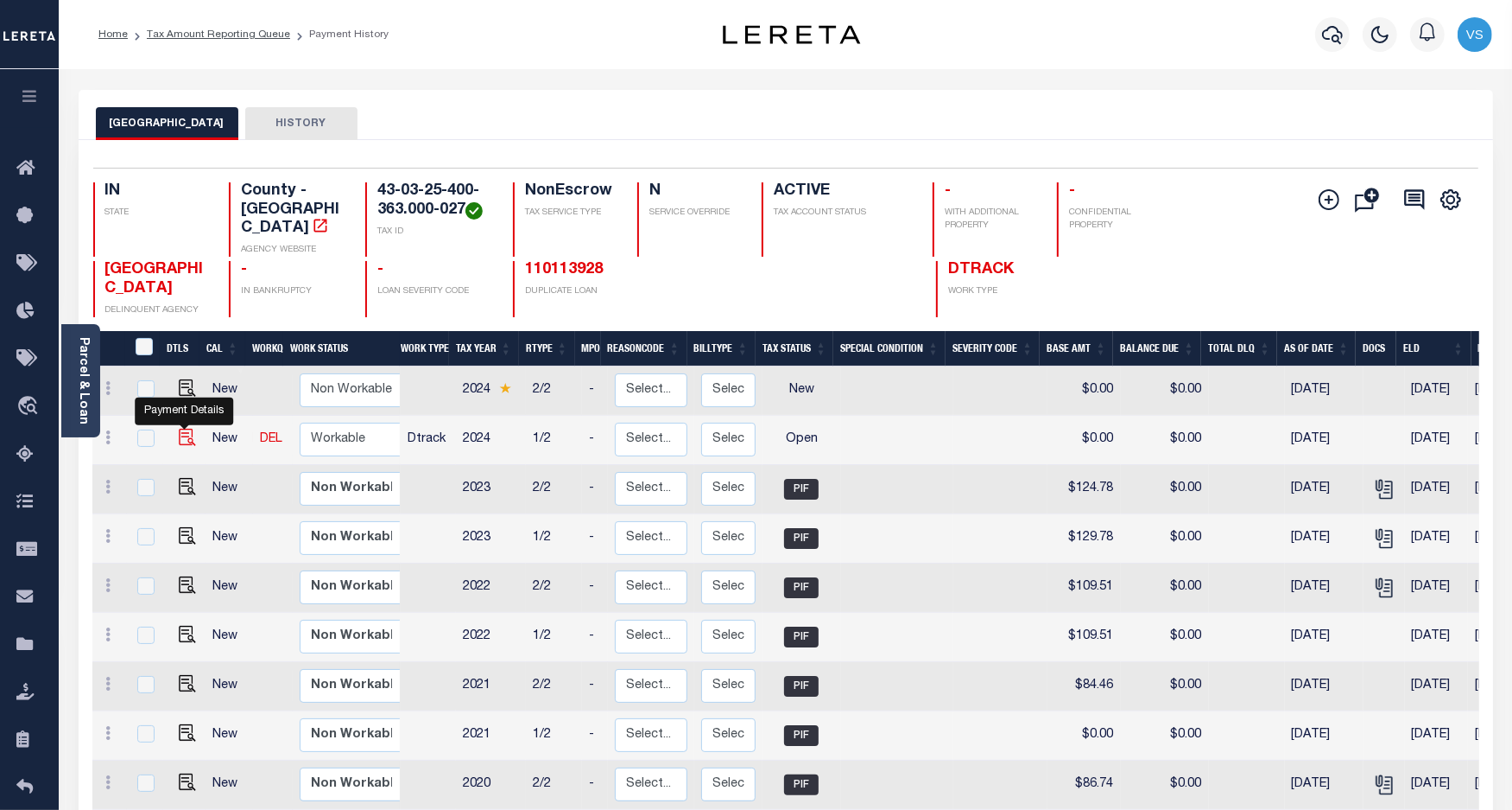
click at [180, 428] on img "" at bounding box center [187, 437] width 17 height 17
checkbox input "true"
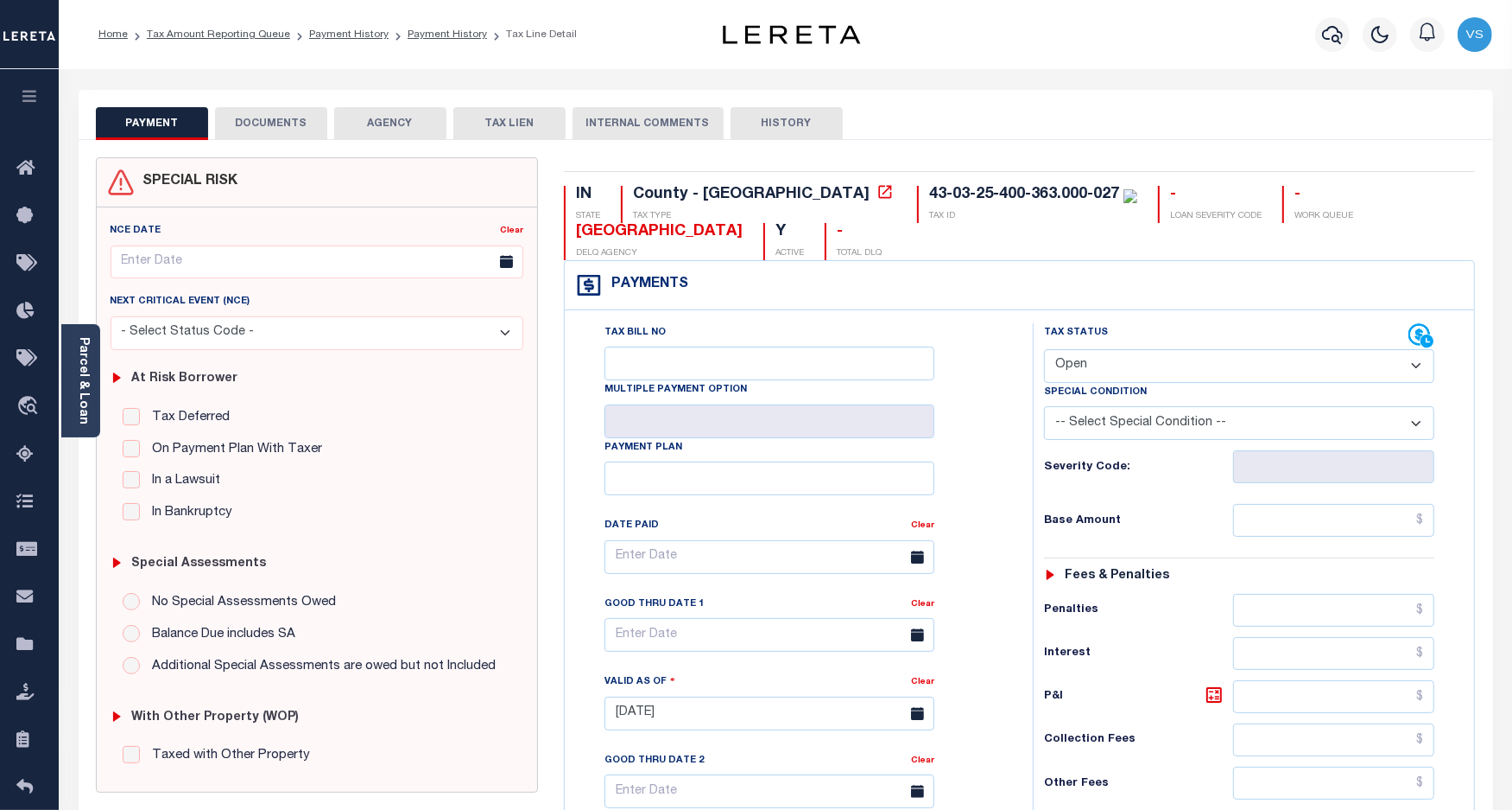
click at [1161, 362] on select "- Select Status Code - Open Due/Unpaid Paid Incomplete No Tax Due Internal Refu…" at bounding box center [1240, 365] width 391 height 34
select select "DUE"
click at [1044, 351] on select "- Select Status Code - Open Due/Unpaid Paid Incomplete No Tax Due Internal Refu…" at bounding box center [1240, 365] width 391 height 34
type input "[DATE]"
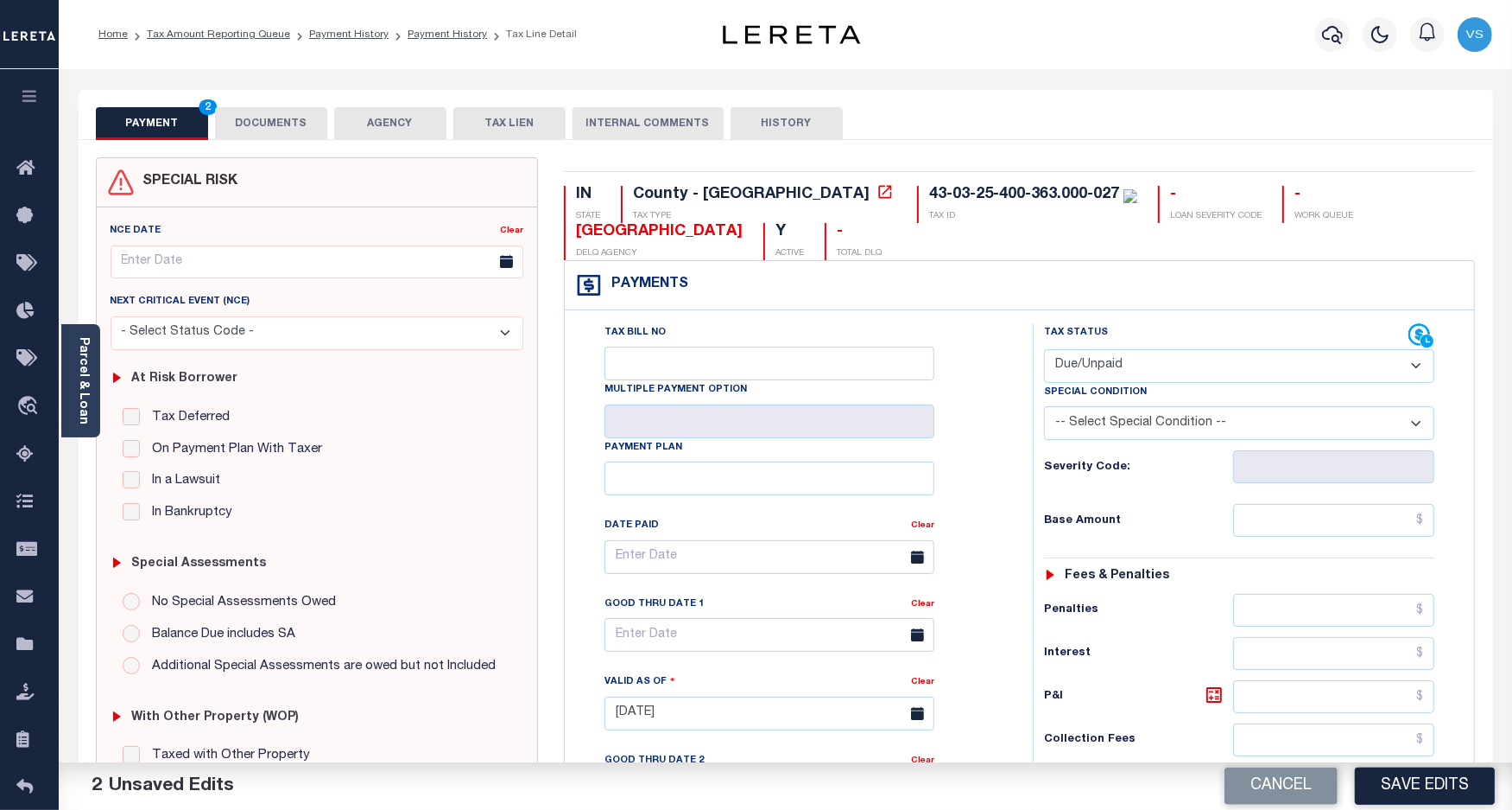
click at [1128, 363] on select "- Select Status Code - Open Due/Unpaid Paid Incomplete No Tax Due Internal Refu…" at bounding box center [1240, 365] width 391 height 34
select select "PYD"
click at [1044, 351] on select "- Select Status Code - Open Due/Unpaid Paid Incomplete No Tax Due Internal Refu…" at bounding box center [1240, 365] width 391 height 34
click at [279, 118] on button "DOCUMENTS" at bounding box center [271, 124] width 112 height 33
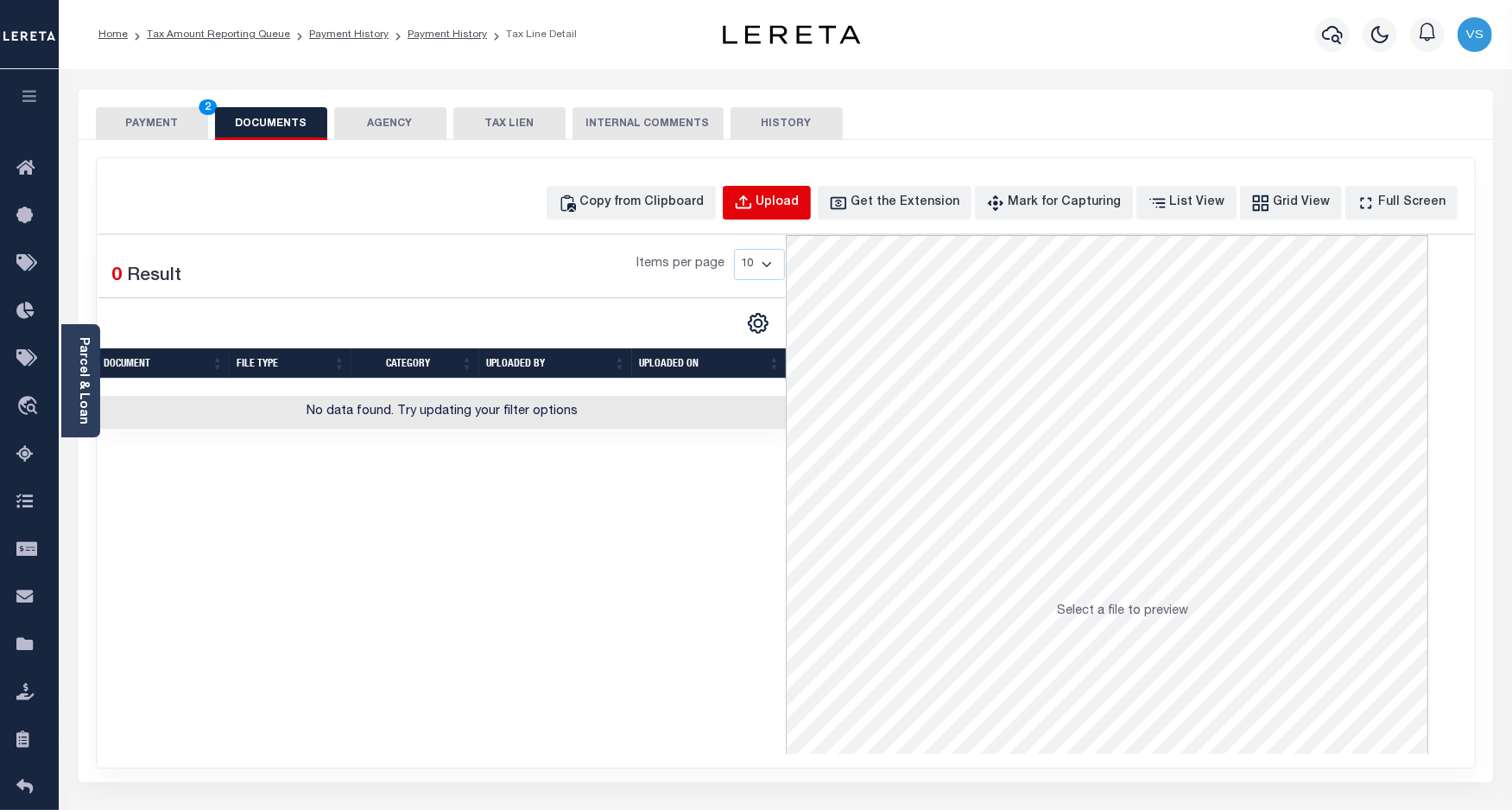
click at [790, 209] on div "Upload" at bounding box center [778, 203] width 43 height 19
select select "POP"
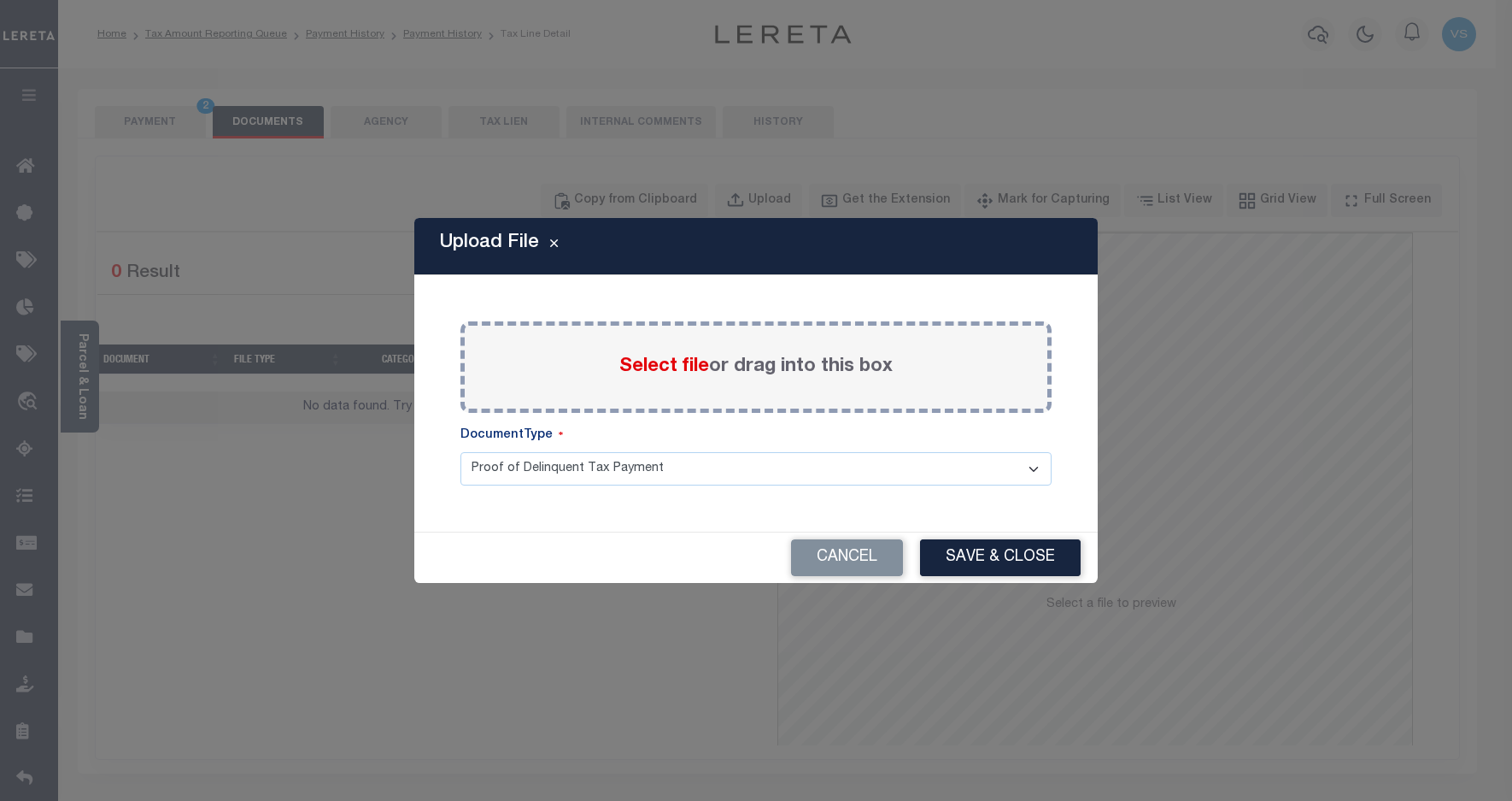
click at [652, 378] on label "Select file or drag into this box" at bounding box center [756, 367] width 273 height 29
click at [0, 0] on input "Select file or drag into this box" at bounding box center [0, 0] width 0 height 0
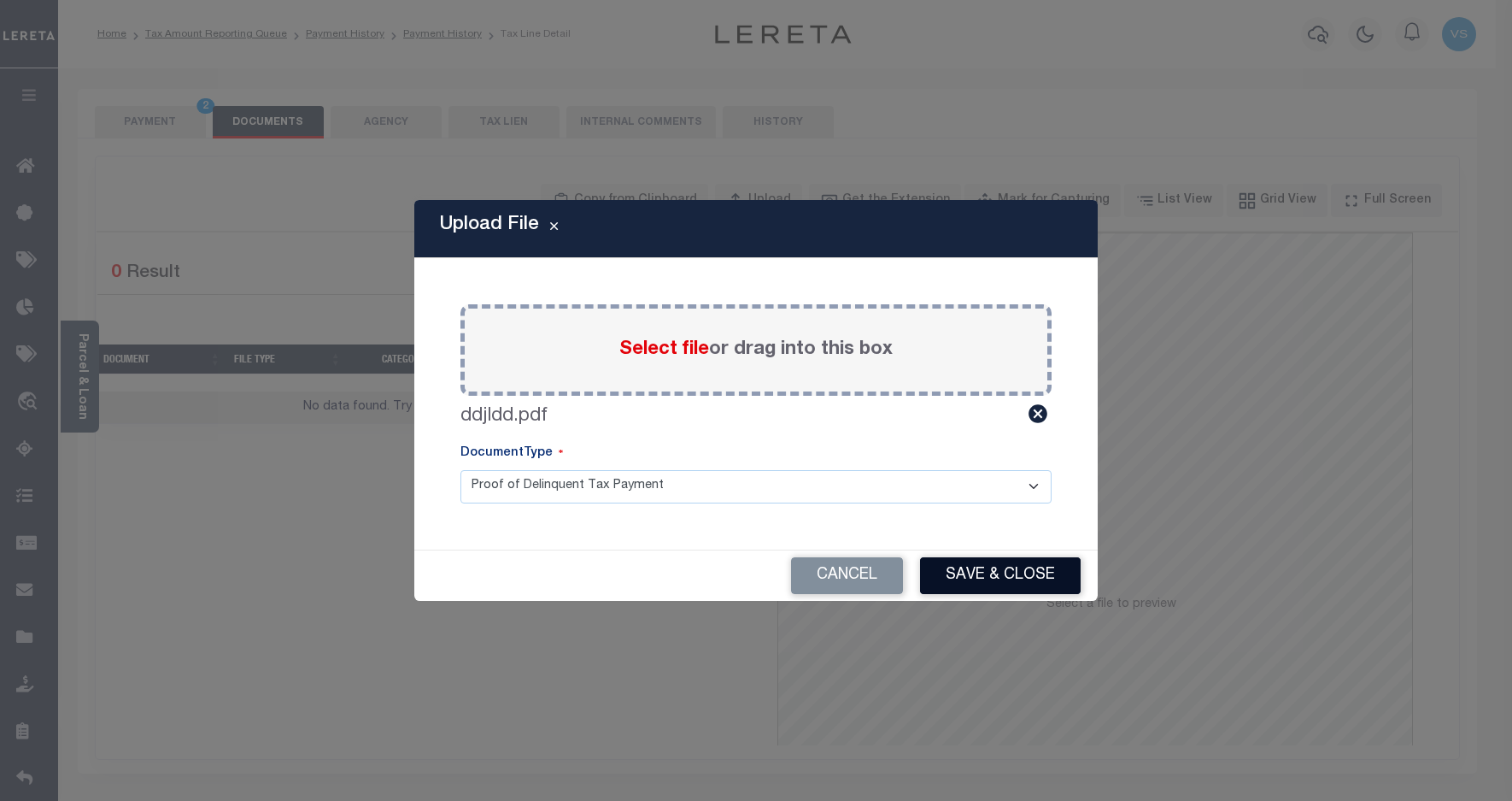
click at [996, 570] on button "Save & Close" at bounding box center [1001, 575] width 161 height 36
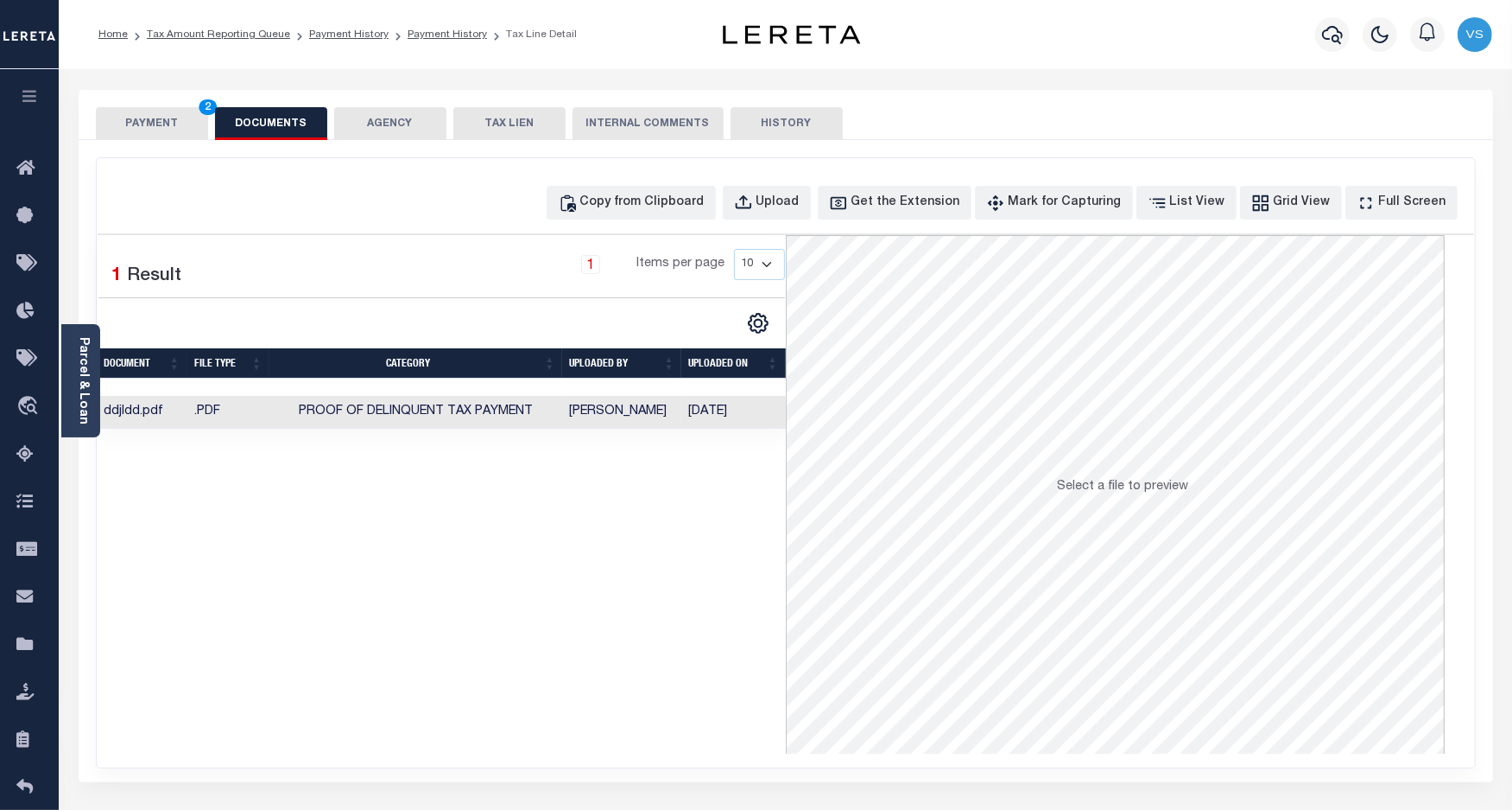
click at [143, 114] on button "PAYMENT 2" at bounding box center [152, 124] width 112 height 33
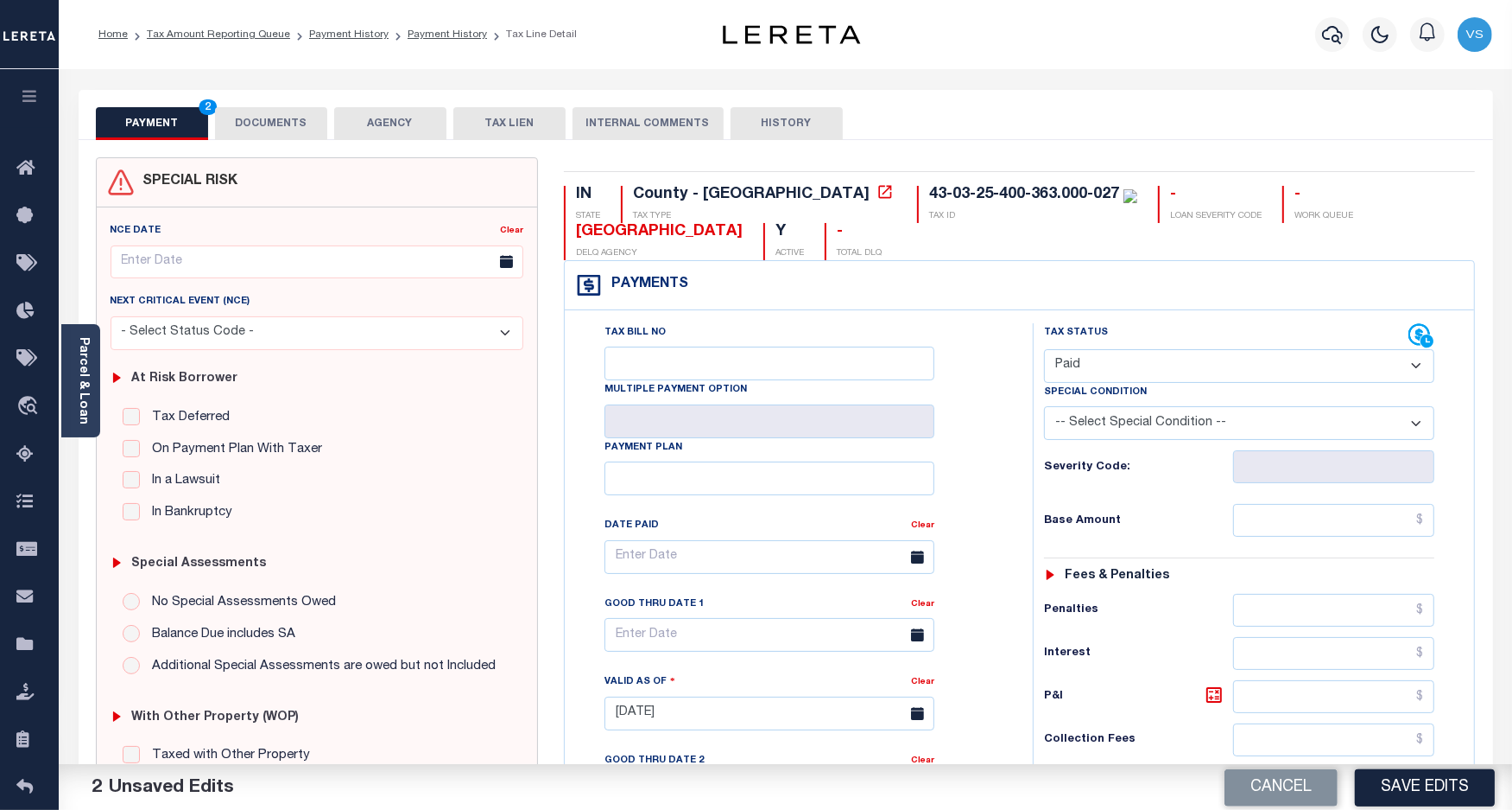
scroll to position [216, 0]
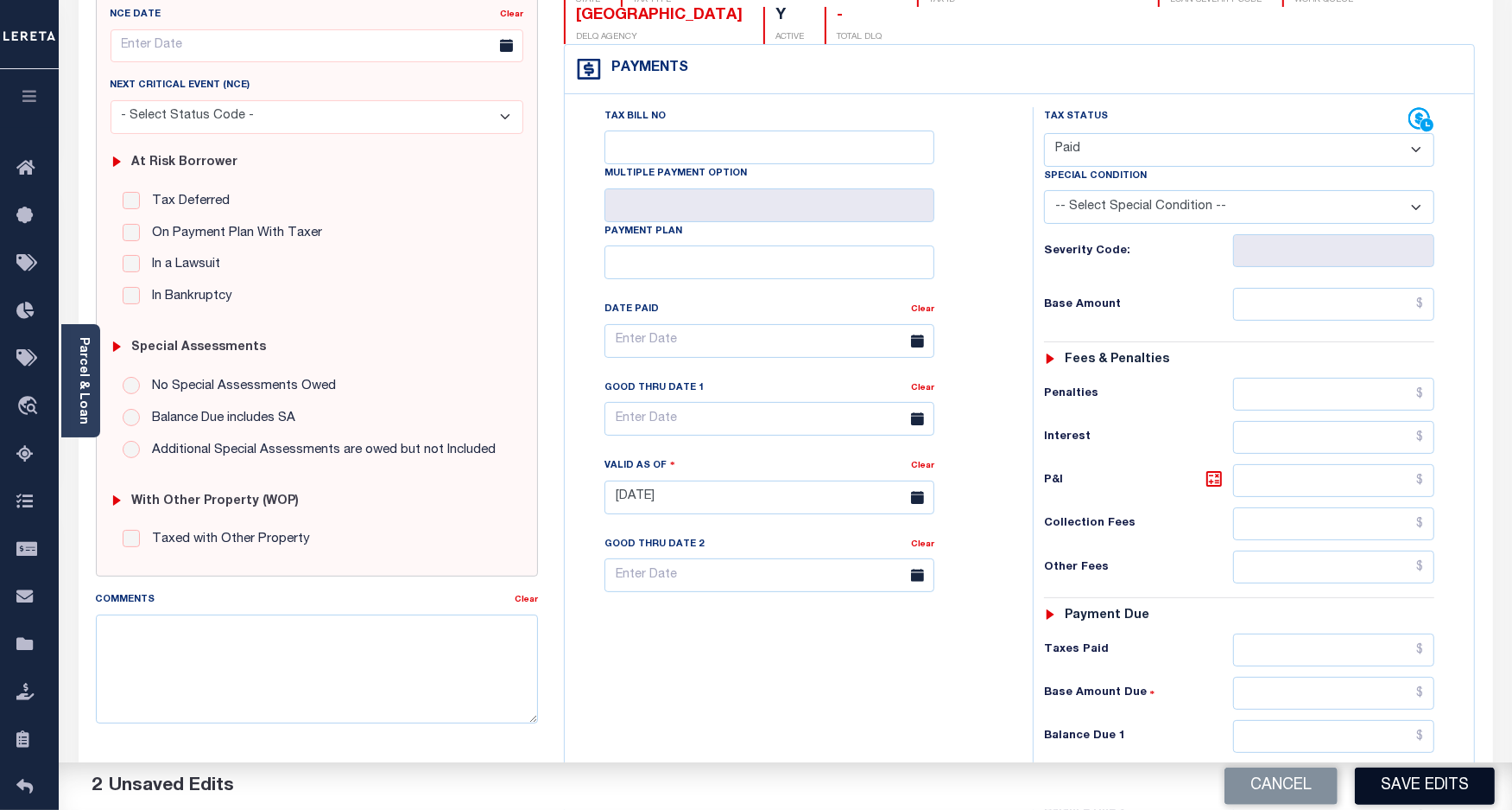
click at [1383, 787] on button "Save Edits" at bounding box center [1425, 786] width 140 height 37
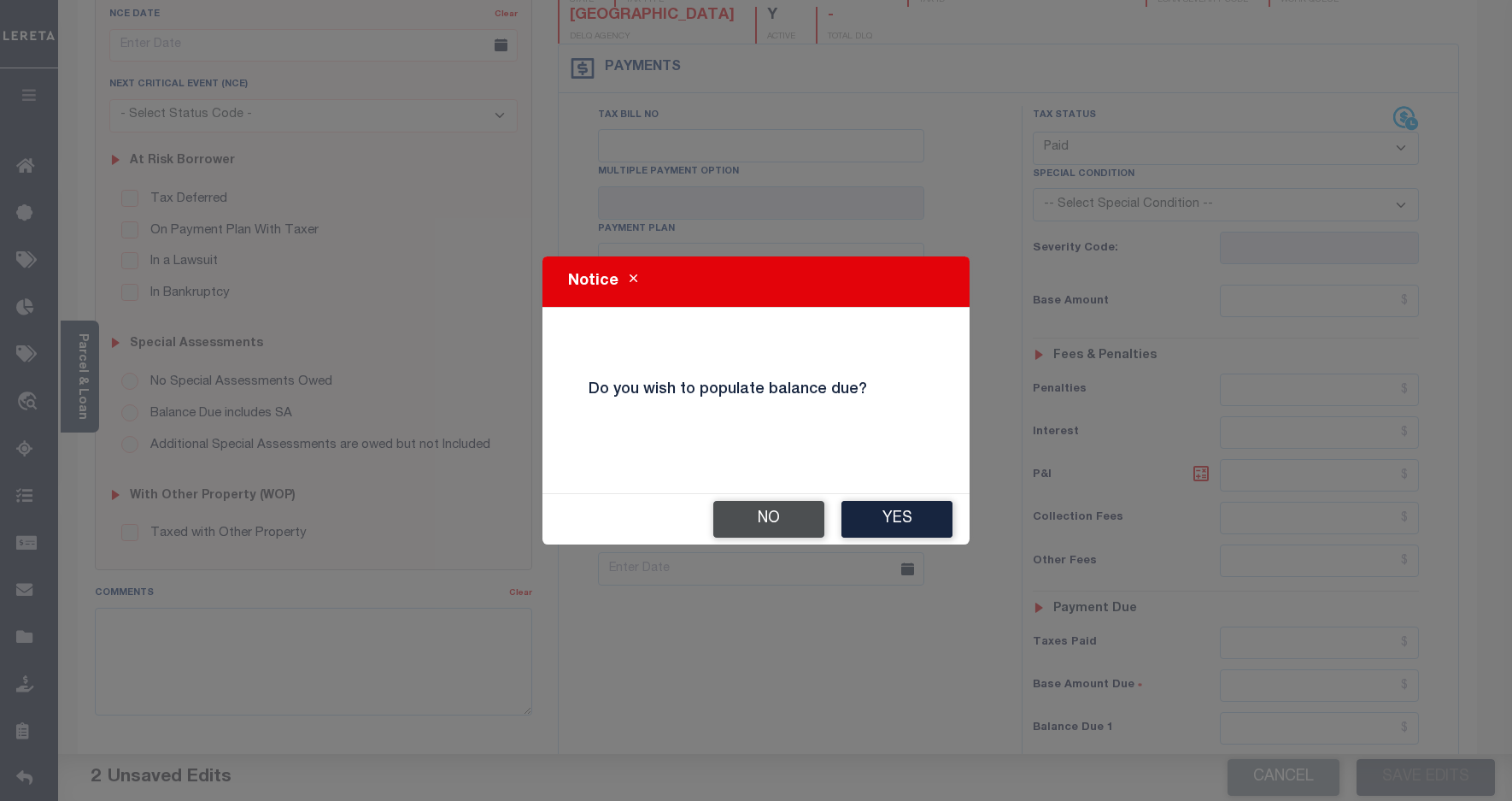
click at [763, 515] on button "No" at bounding box center [768, 519] width 111 height 36
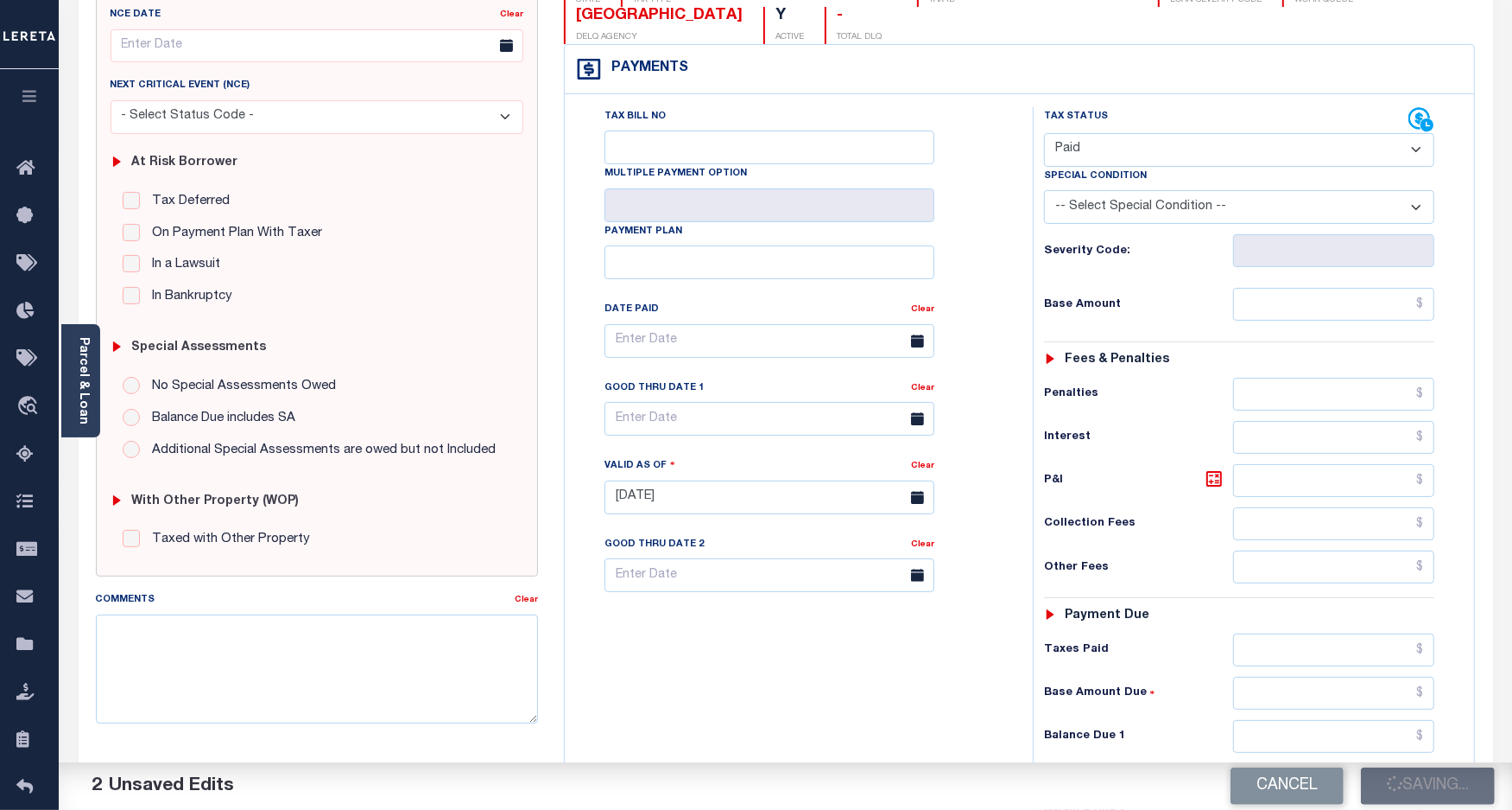
checkbox input "false"
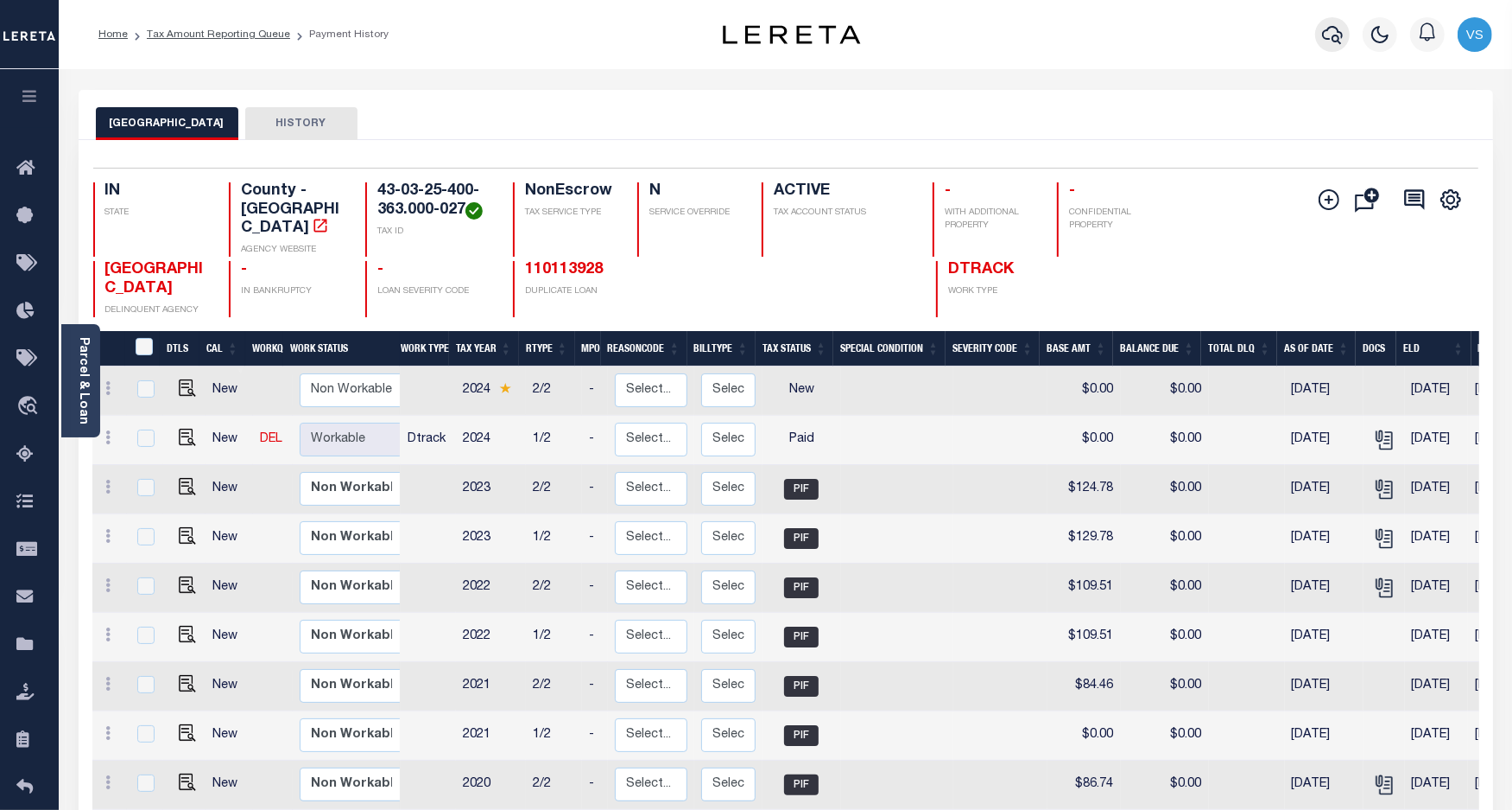
click at [1340, 35] on icon "button" at bounding box center [1332, 34] width 20 height 20
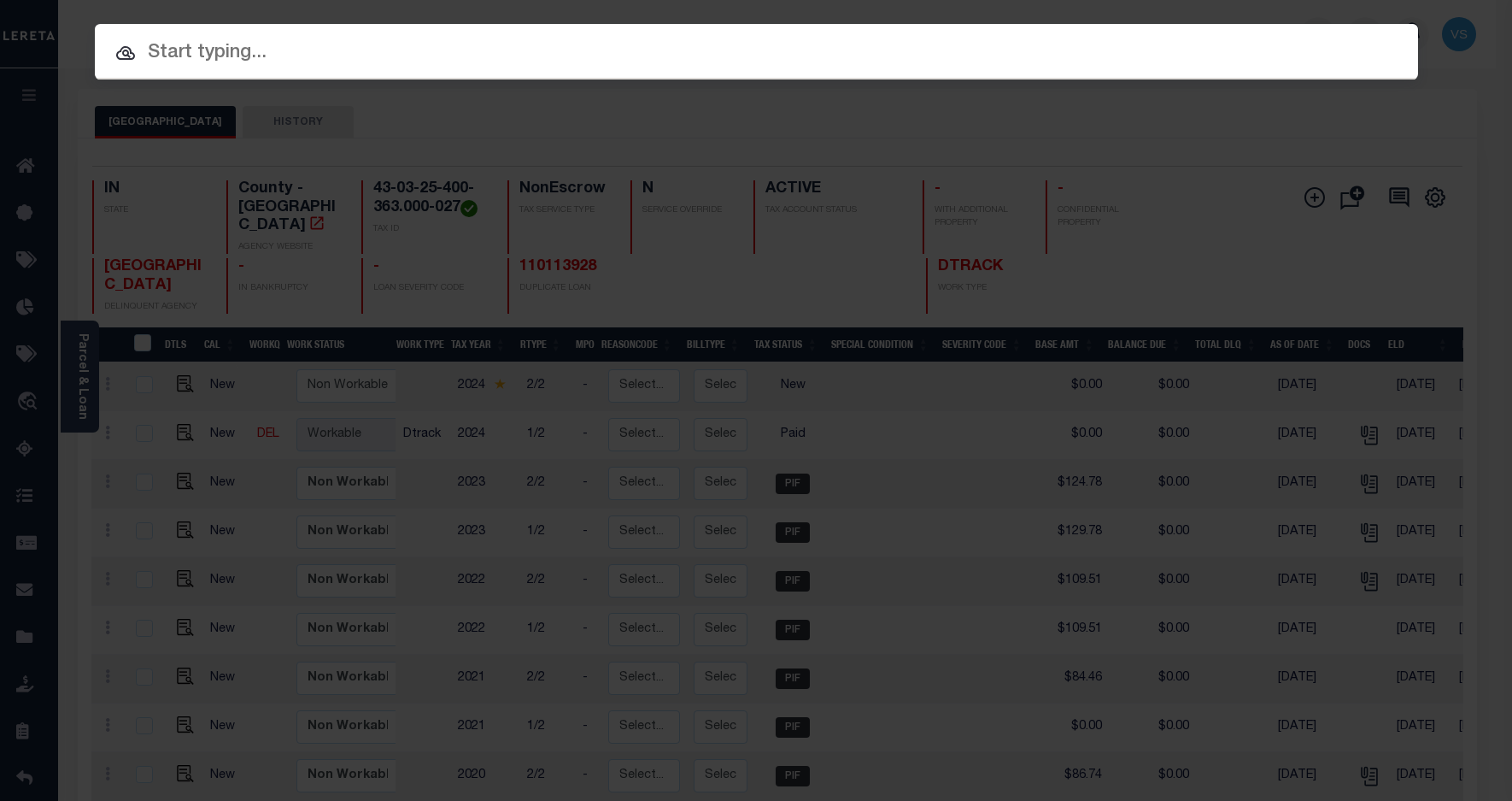
paste input "780082376"
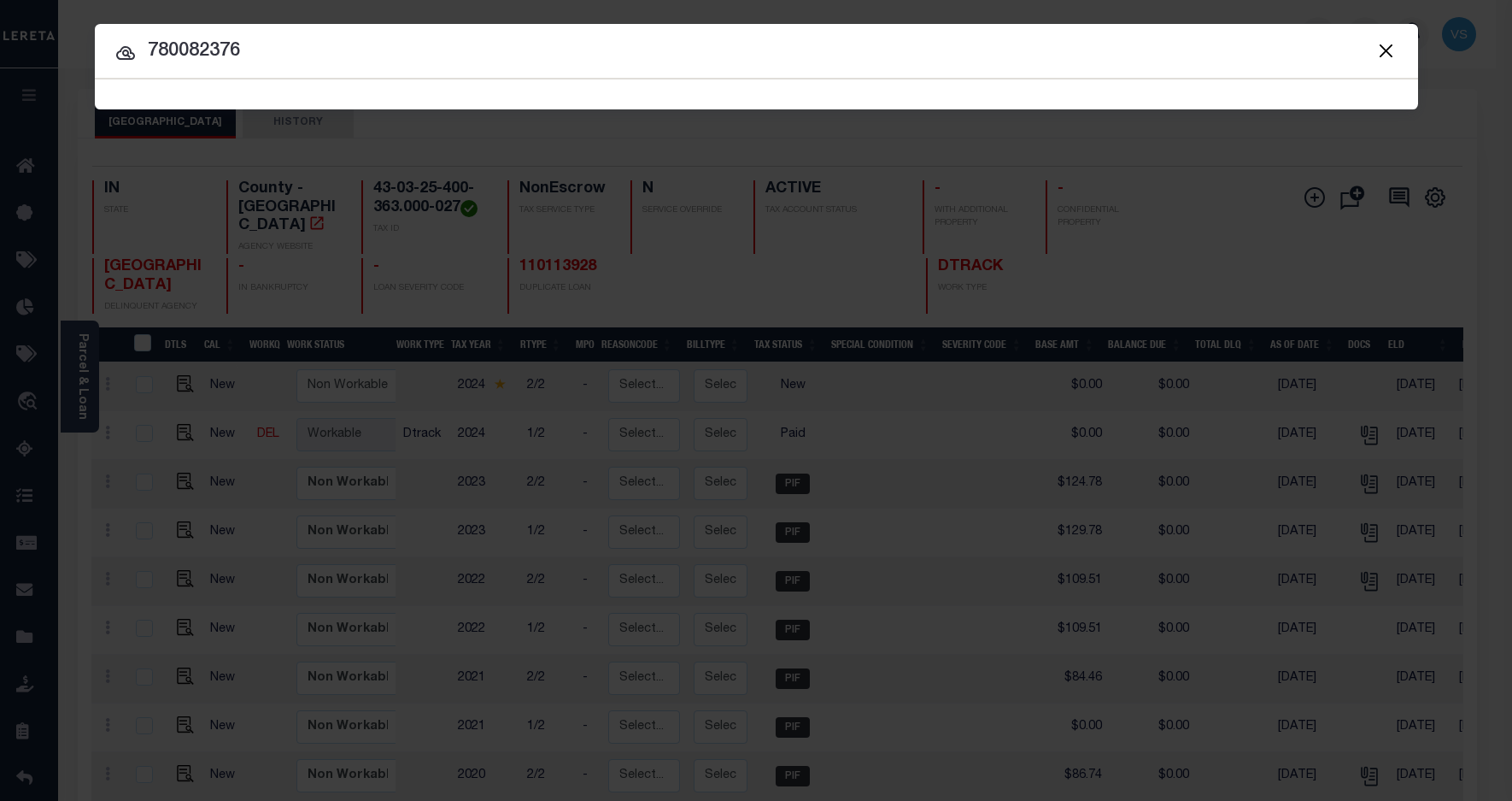
type input "780082376"
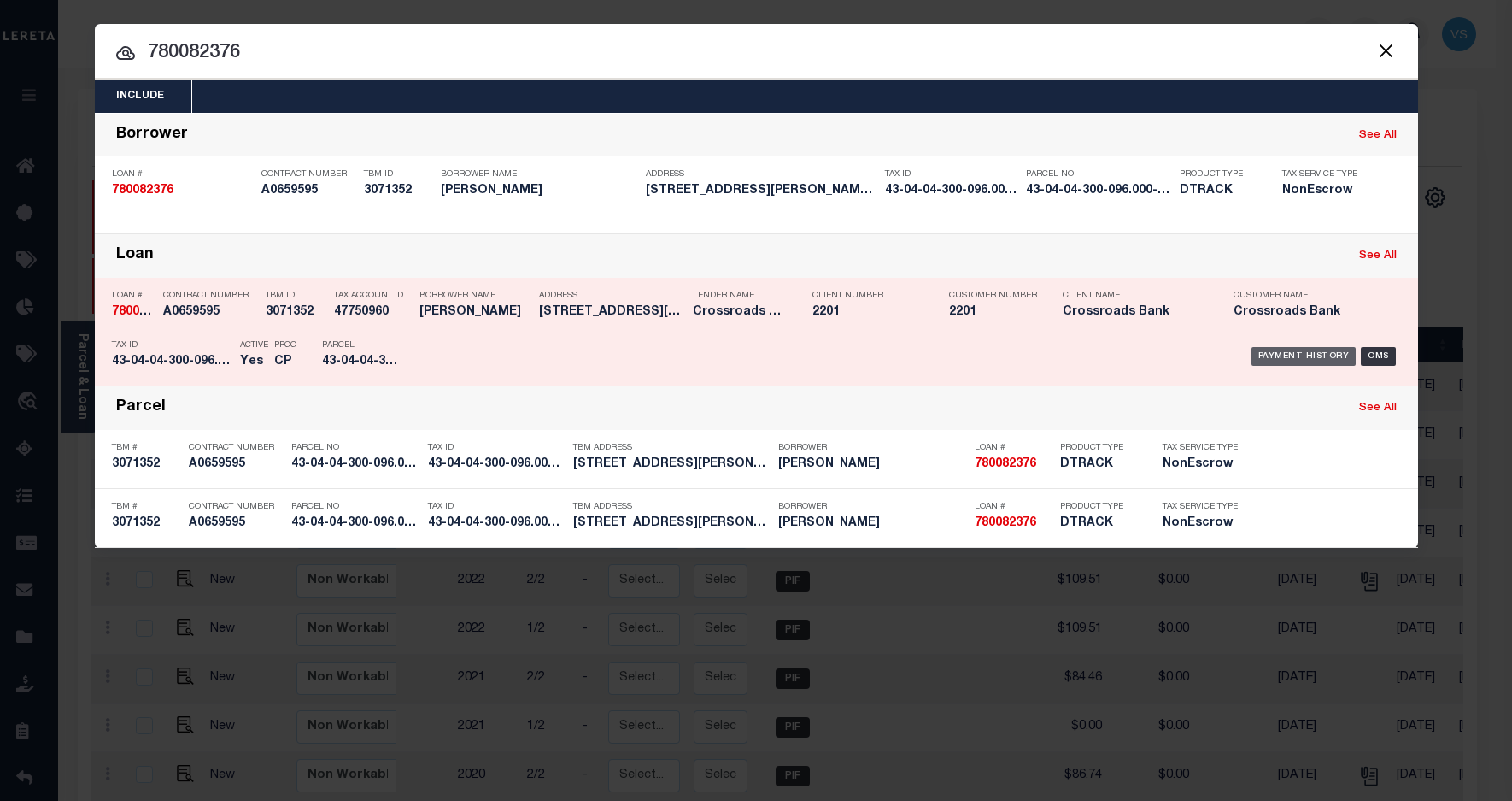
click at [1278, 353] on div "Payment History" at bounding box center [1305, 357] width 105 height 19
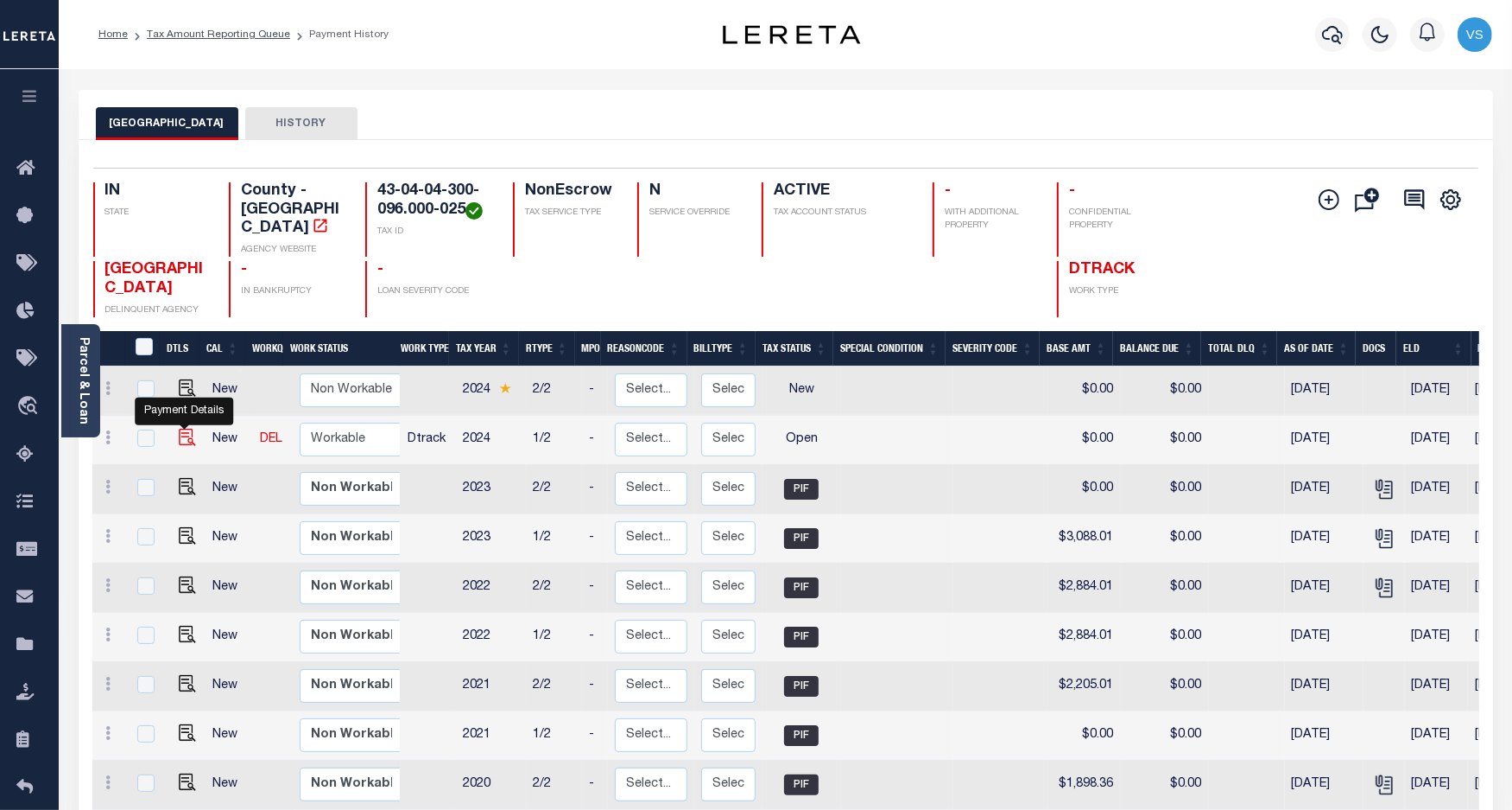
click at [186, 428] on img "" at bounding box center [187, 437] width 17 height 17
checkbox input "true"
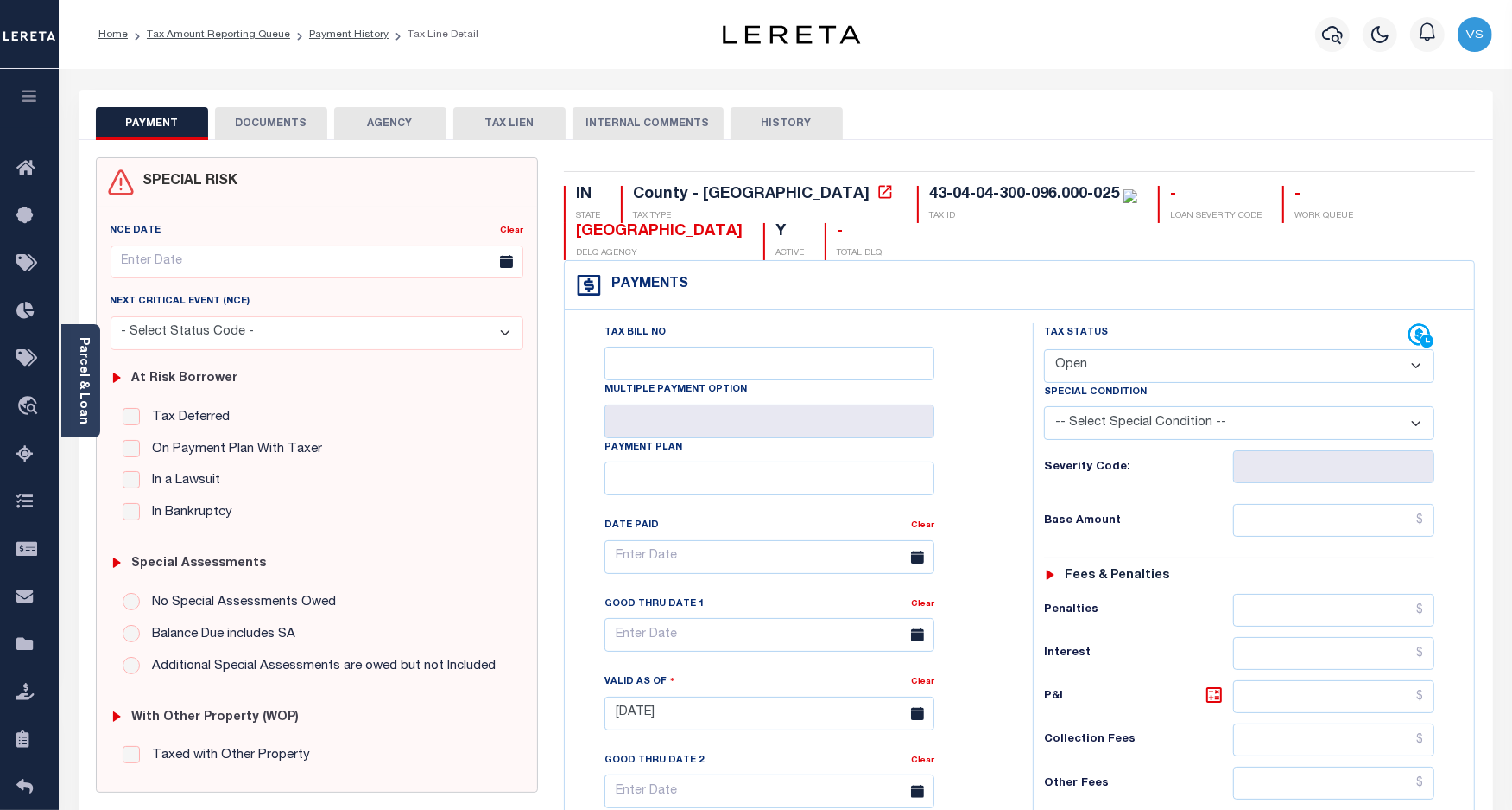
click at [1120, 365] on select "- Select Status Code - Open Due/Unpaid Paid Incomplete No Tax Due Internal Refu…" at bounding box center [1240, 365] width 391 height 34
select select "PYD"
click at [1044, 351] on select "- Select Status Code - Open Due/Unpaid Paid Incomplete No Tax Due Internal Refu…" at bounding box center [1240, 365] width 391 height 34
type input "[DATE]"
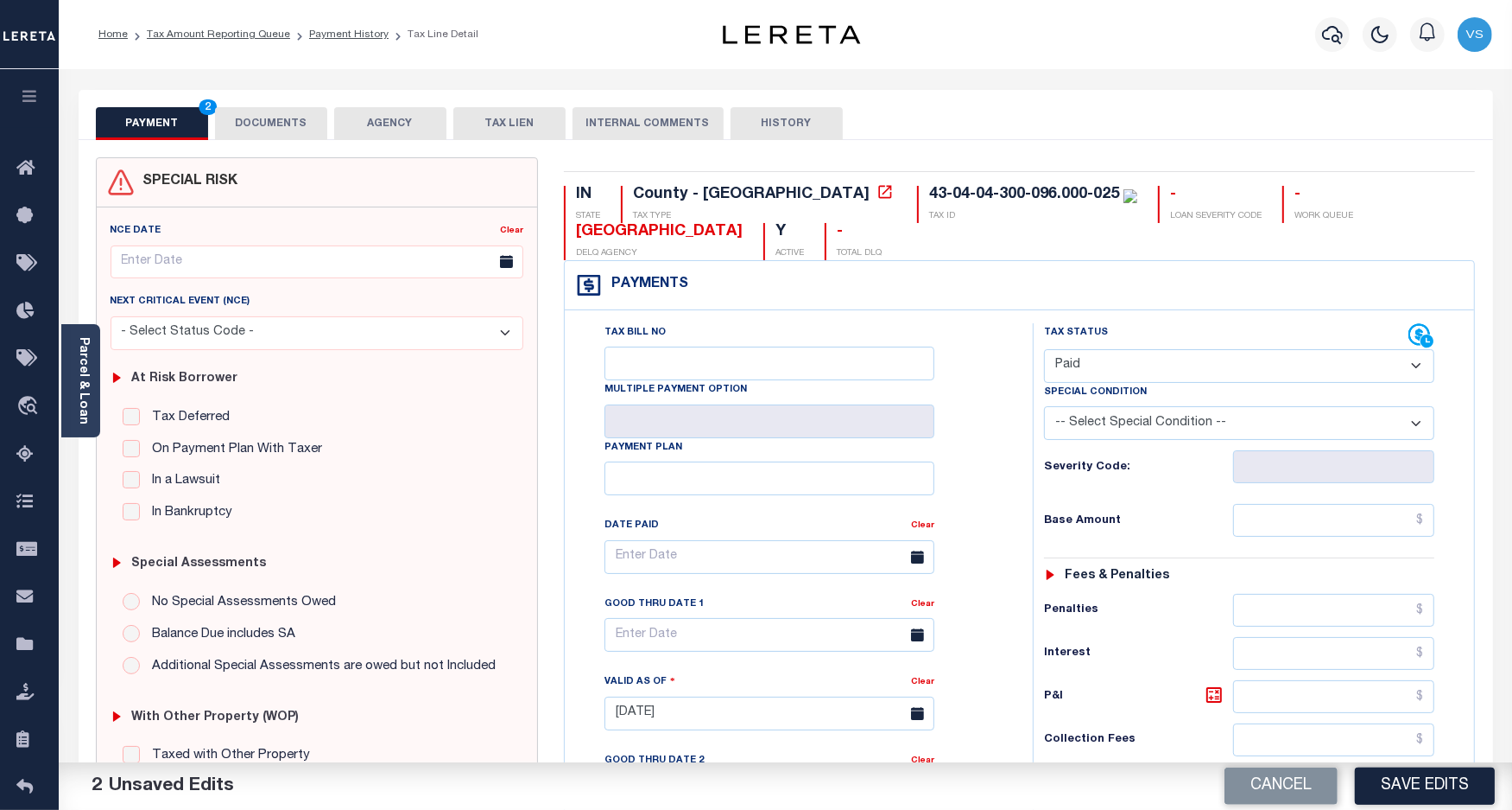
click at [294, 126] on button "DOCUMENTS" at bounding box center [271, 124] width 112 height 33
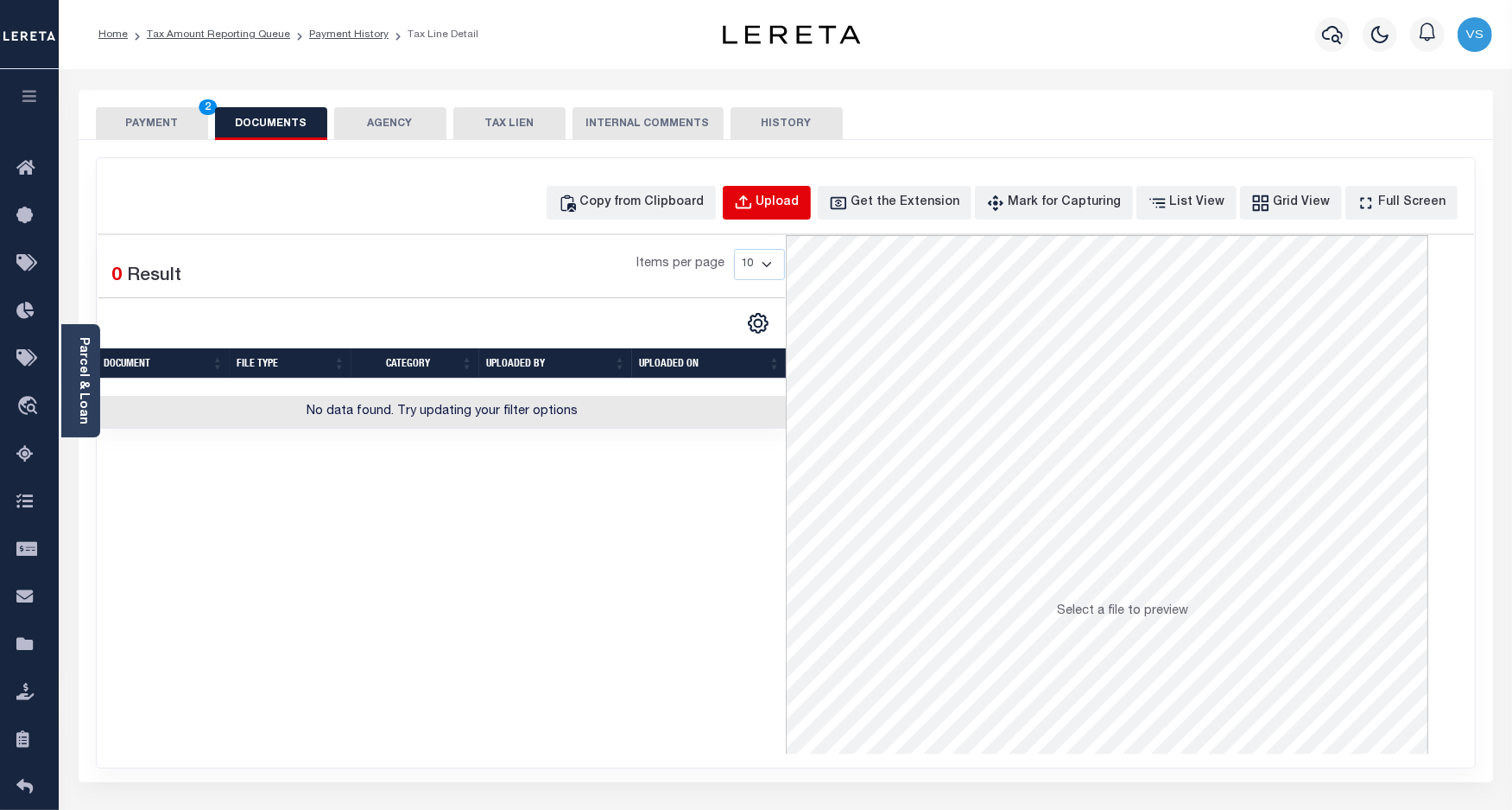
click at [794, 209] on div "Upload" at bounding box center [778, 203] width 43 height 19
select select "POP"
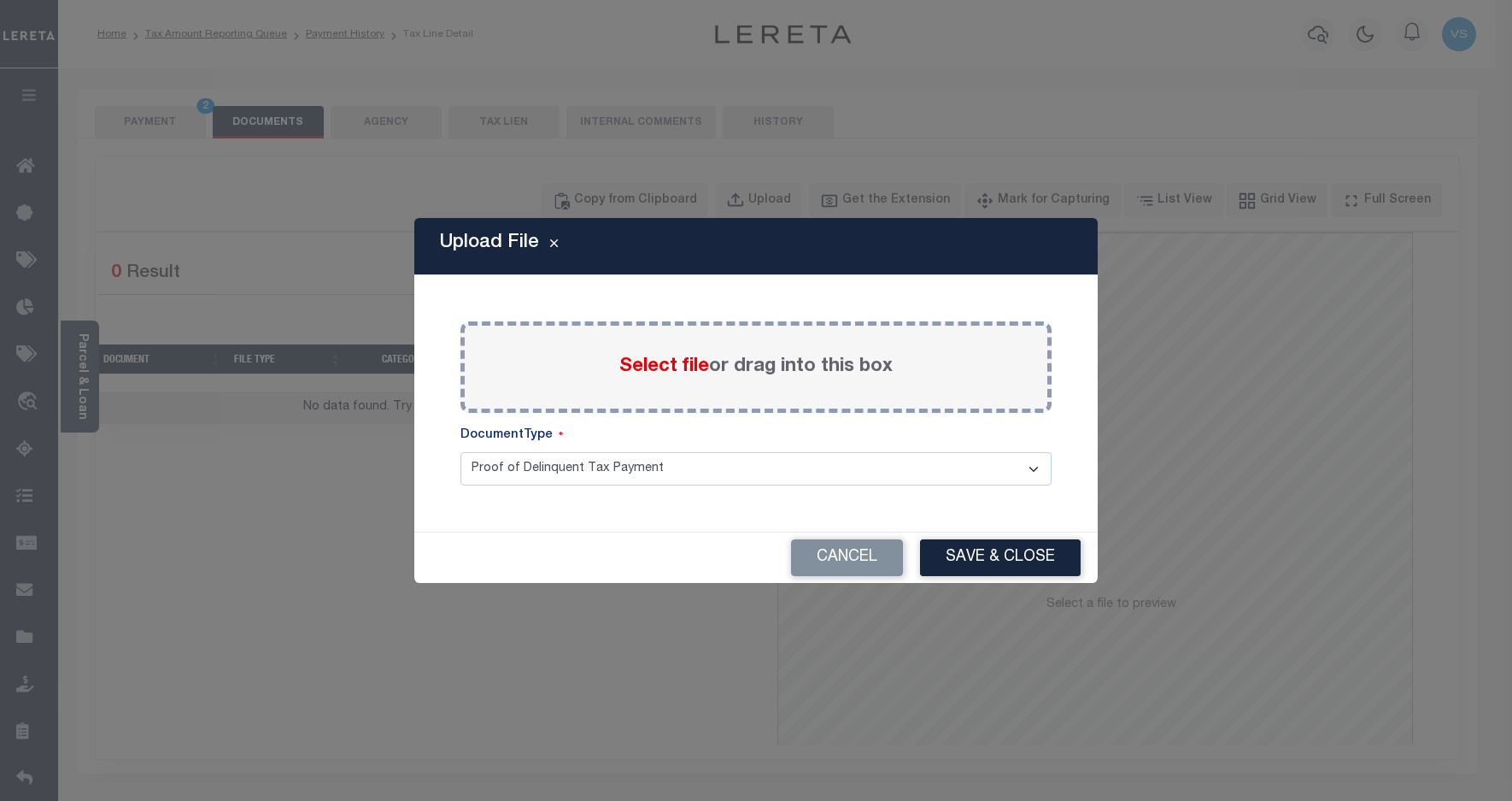
click at [641, 366] on span "Select file" at bounding box center [664, 367] width 90 height 19
click at [0, 0] on input "Select file or drag into this box" at bounding box center [0, 0] width 0 height 0
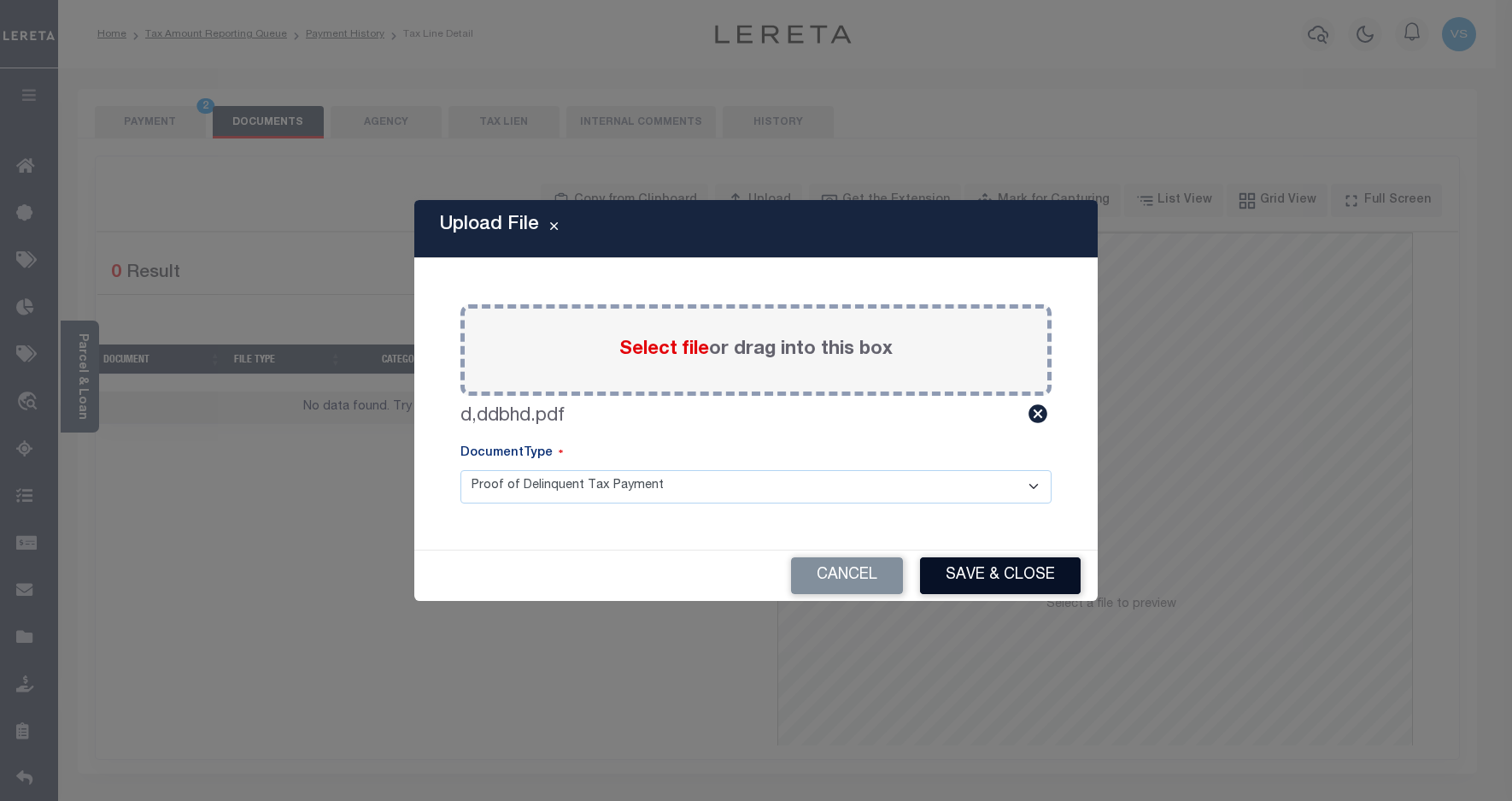
click at [953, 573] on button "Save & Close" at bounding box center [1001, 575] width 161 height 36
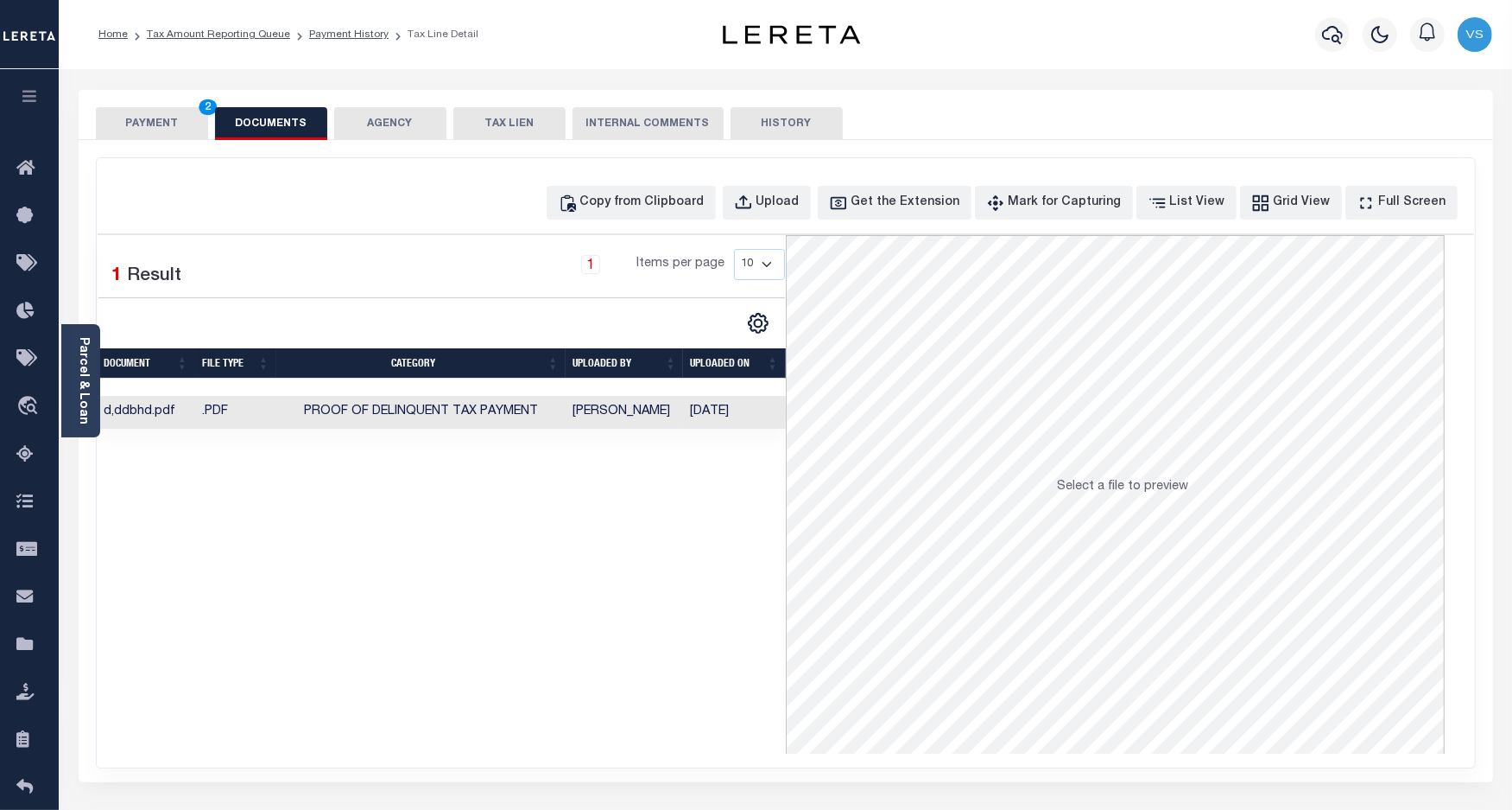
click at [139, 123] on button "PAYMENT 2" at bounding box center [152, 124] width 112 height 33
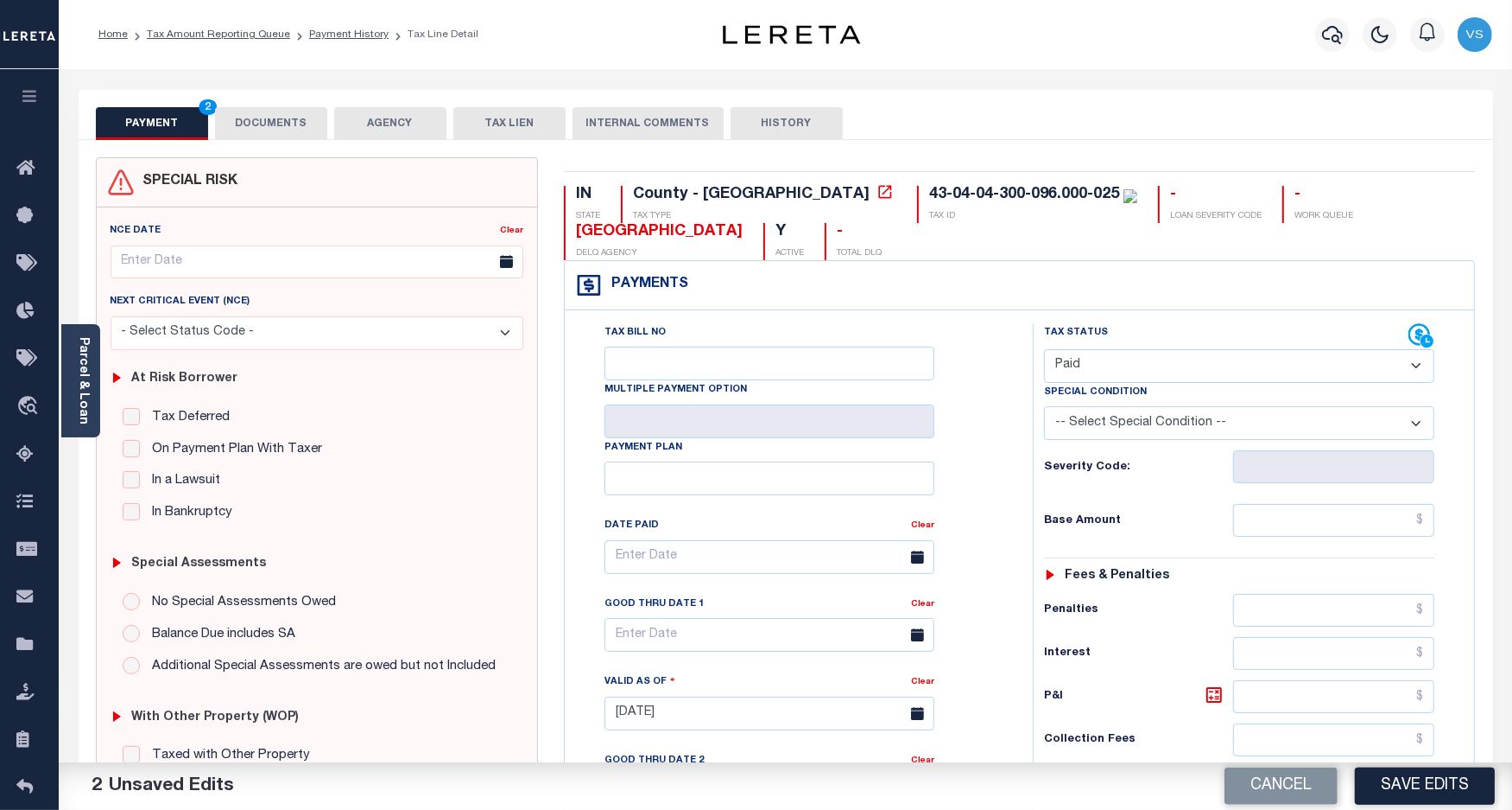
scroll to position [216, 0]
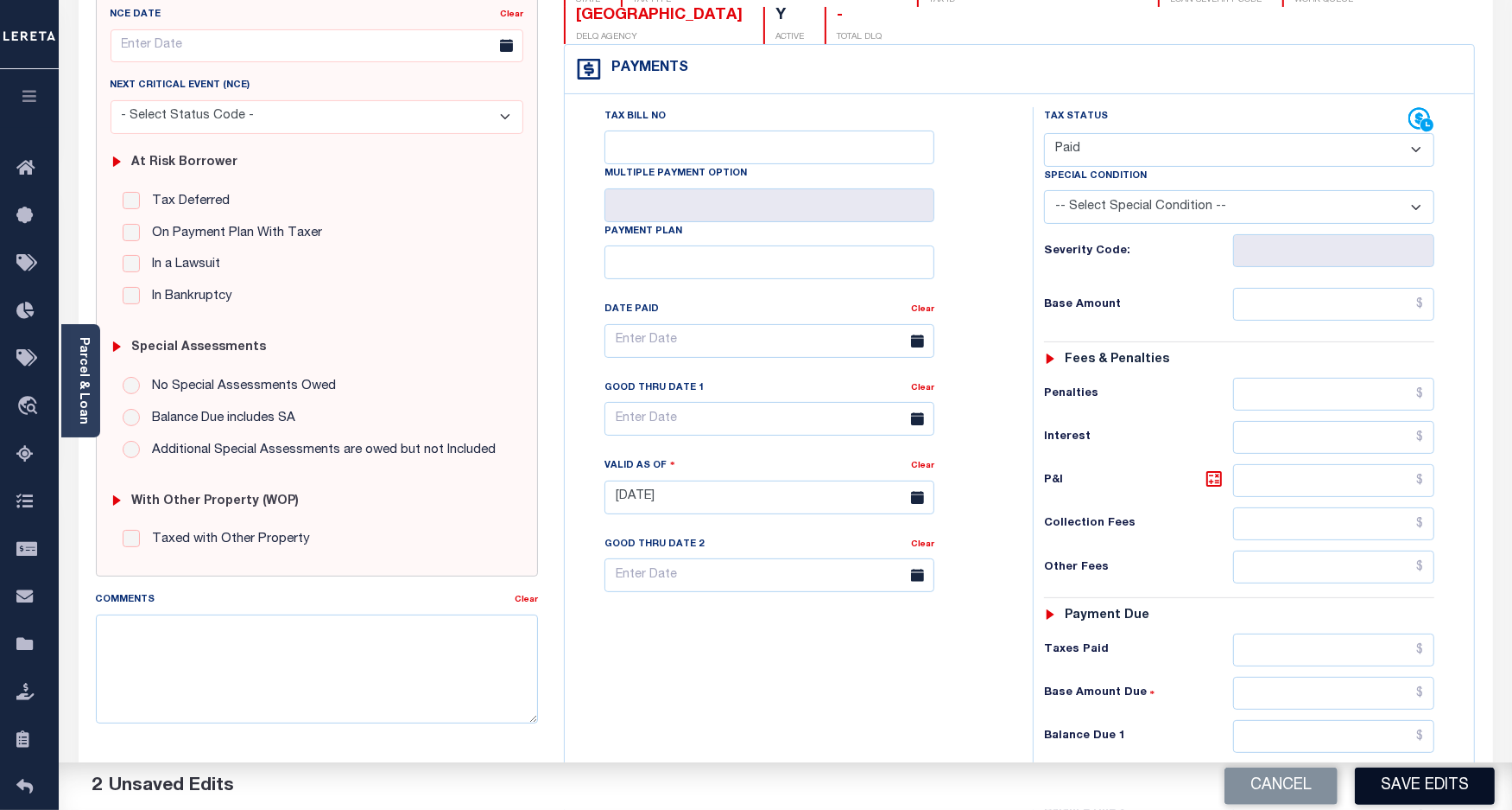
click at [1384, 783] on button "Save Edits" at bounding box center [1425, 786] width 140 height 37
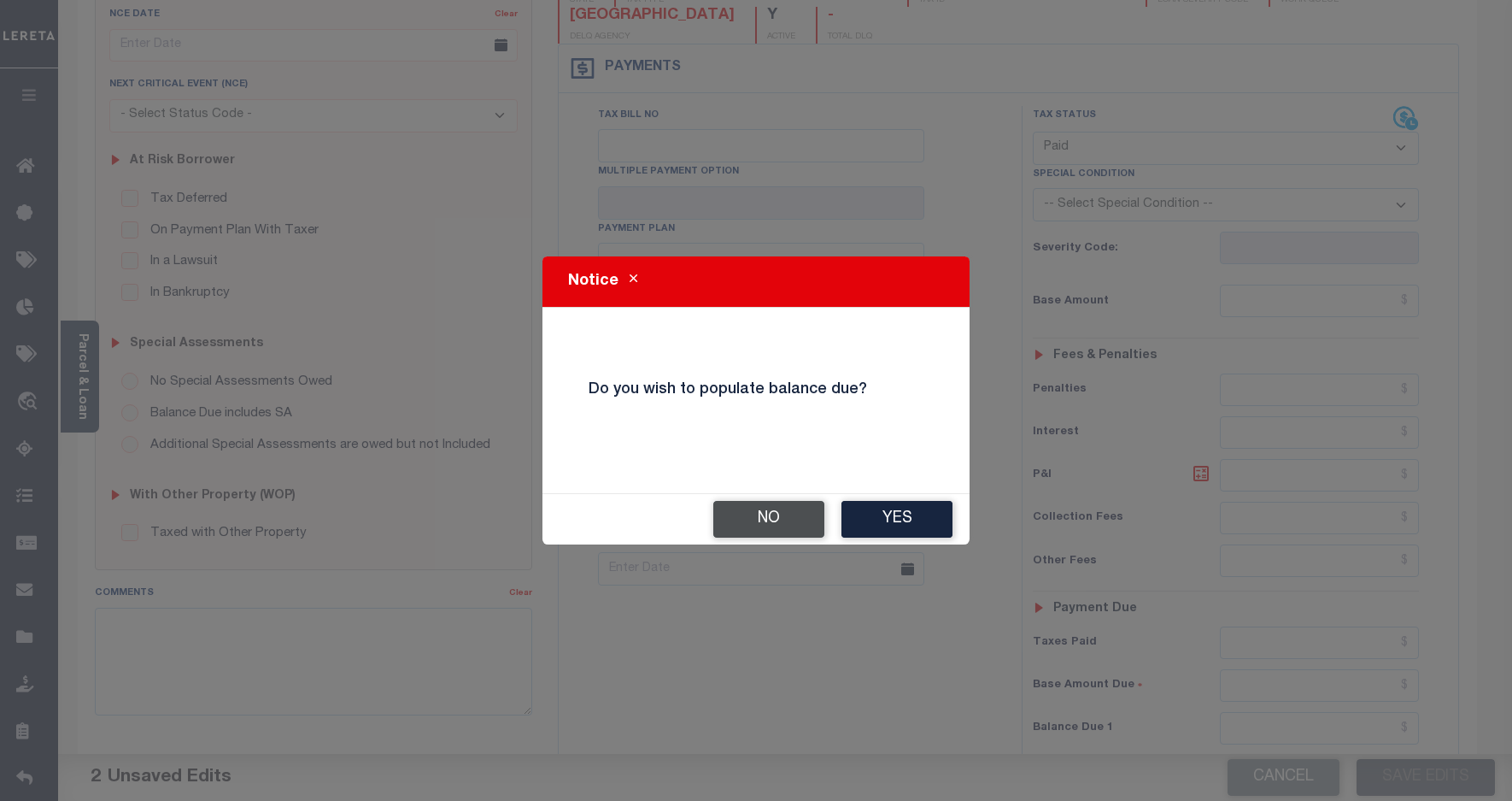
click at [756, 518] on button "No" at bounding box center [768, 519] width 111 height 36
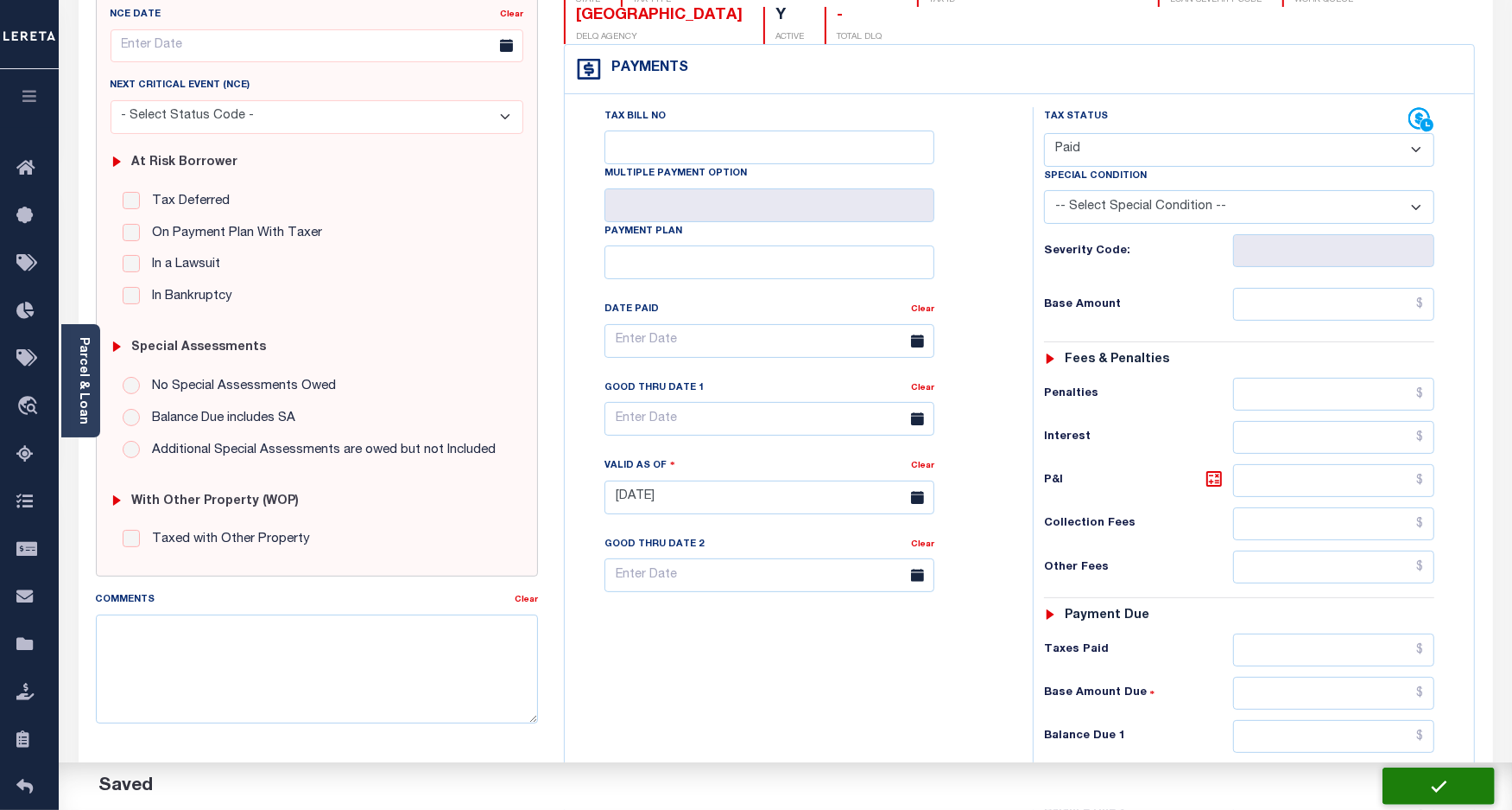
checkbox input "false"
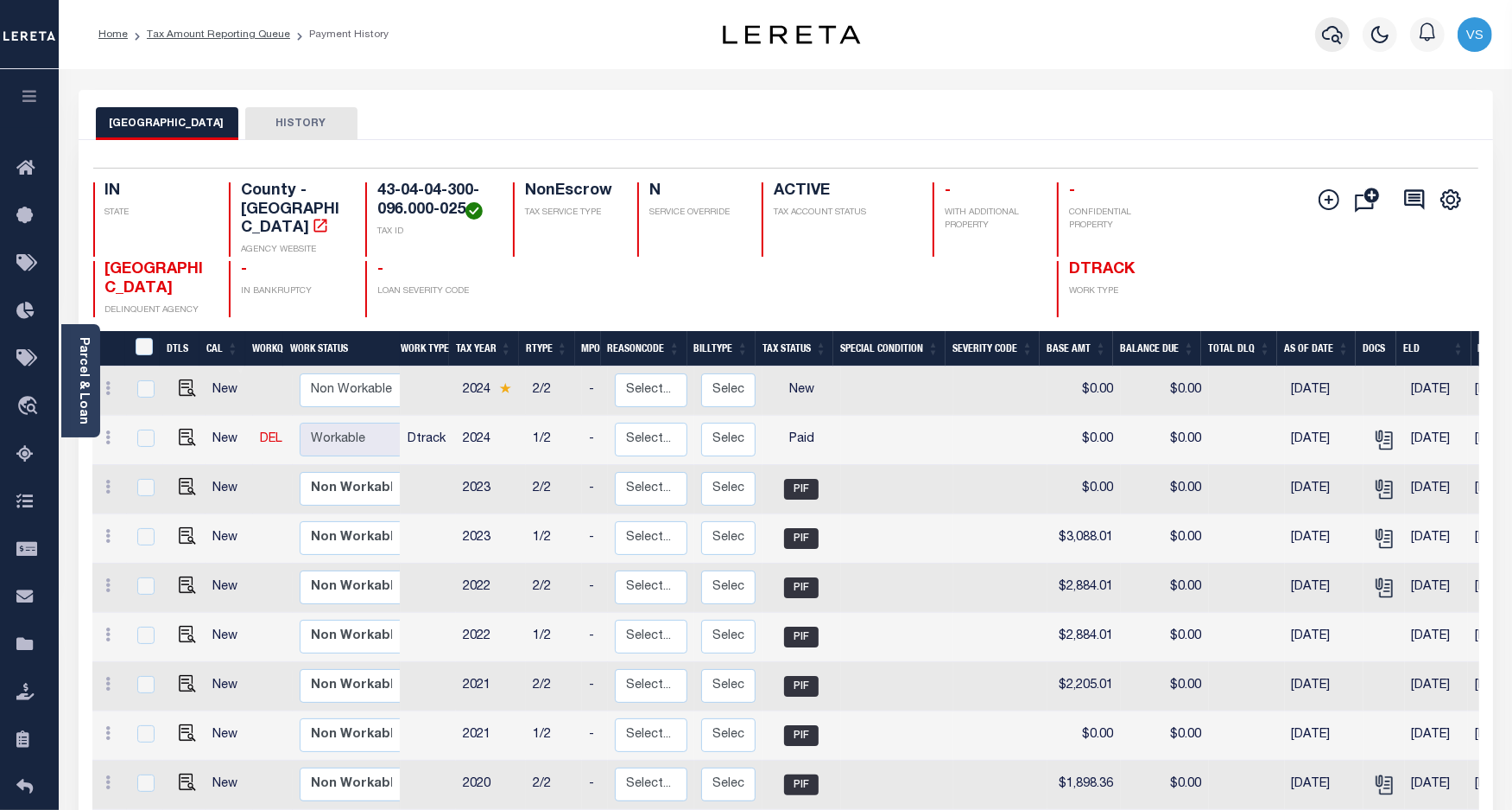
click at [1327, 39] on icon "button" at bounding box center [1332, 34] width 20 height 20
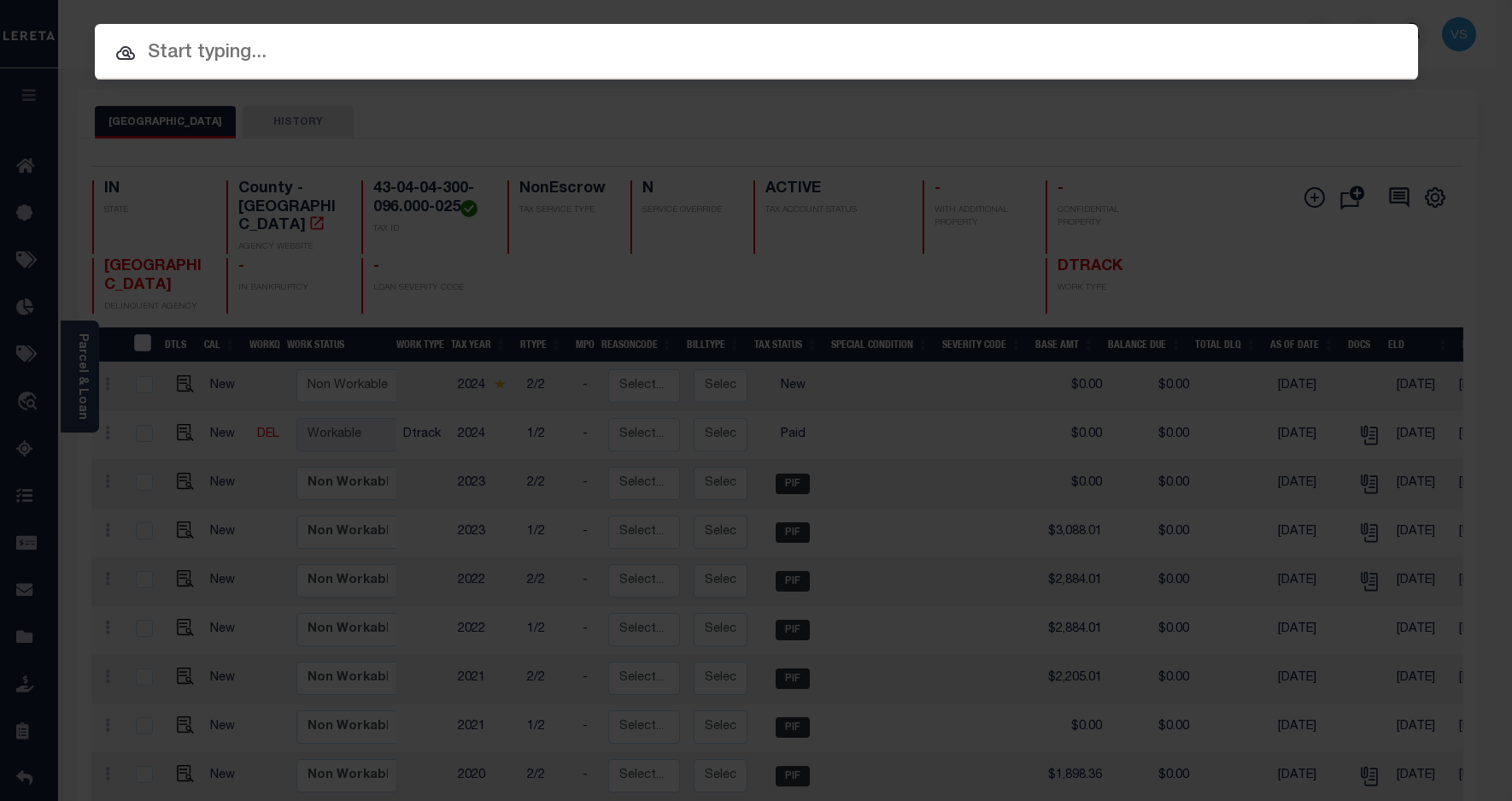
paste input "110203240"
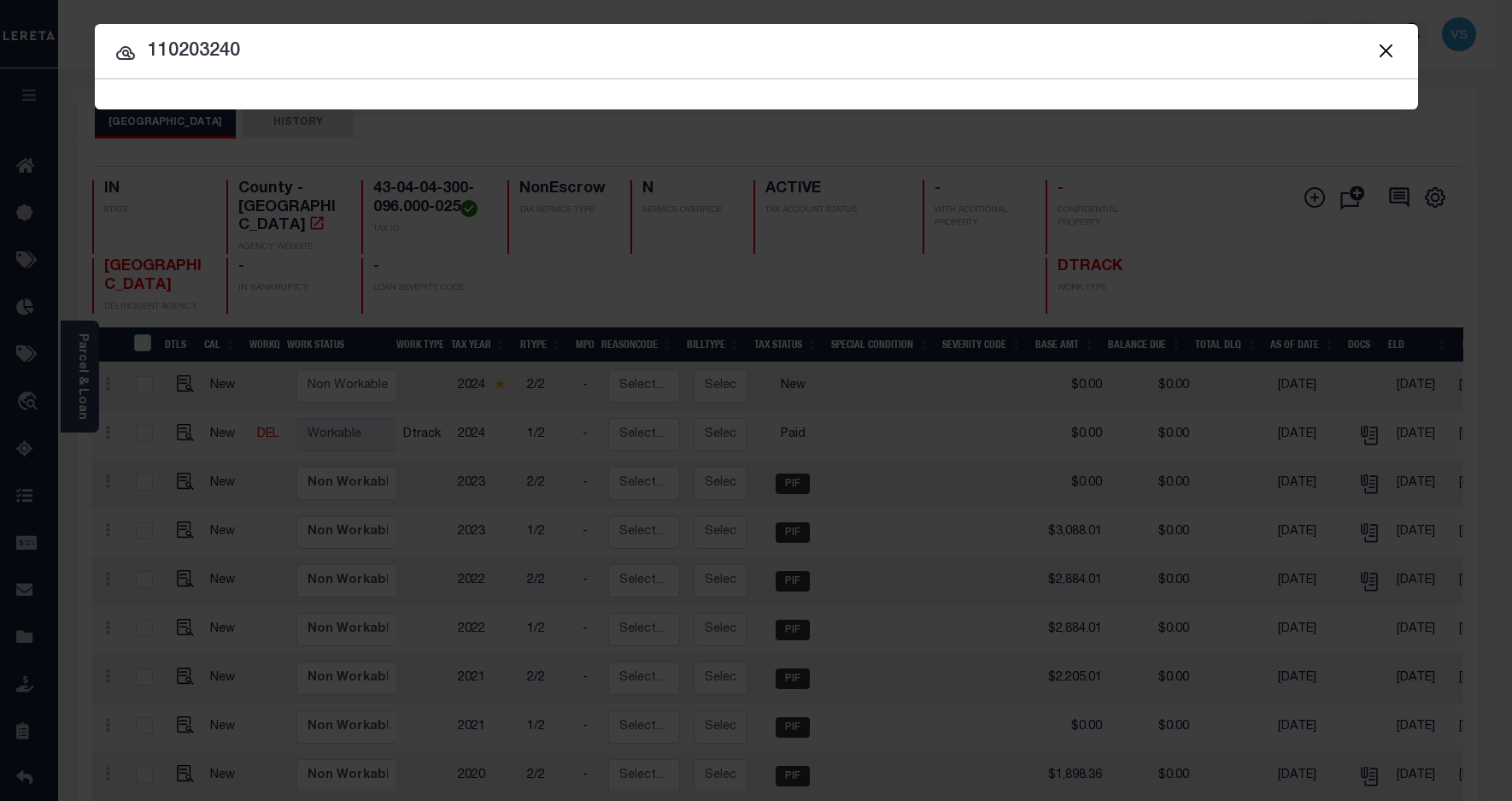
type input "110203240"
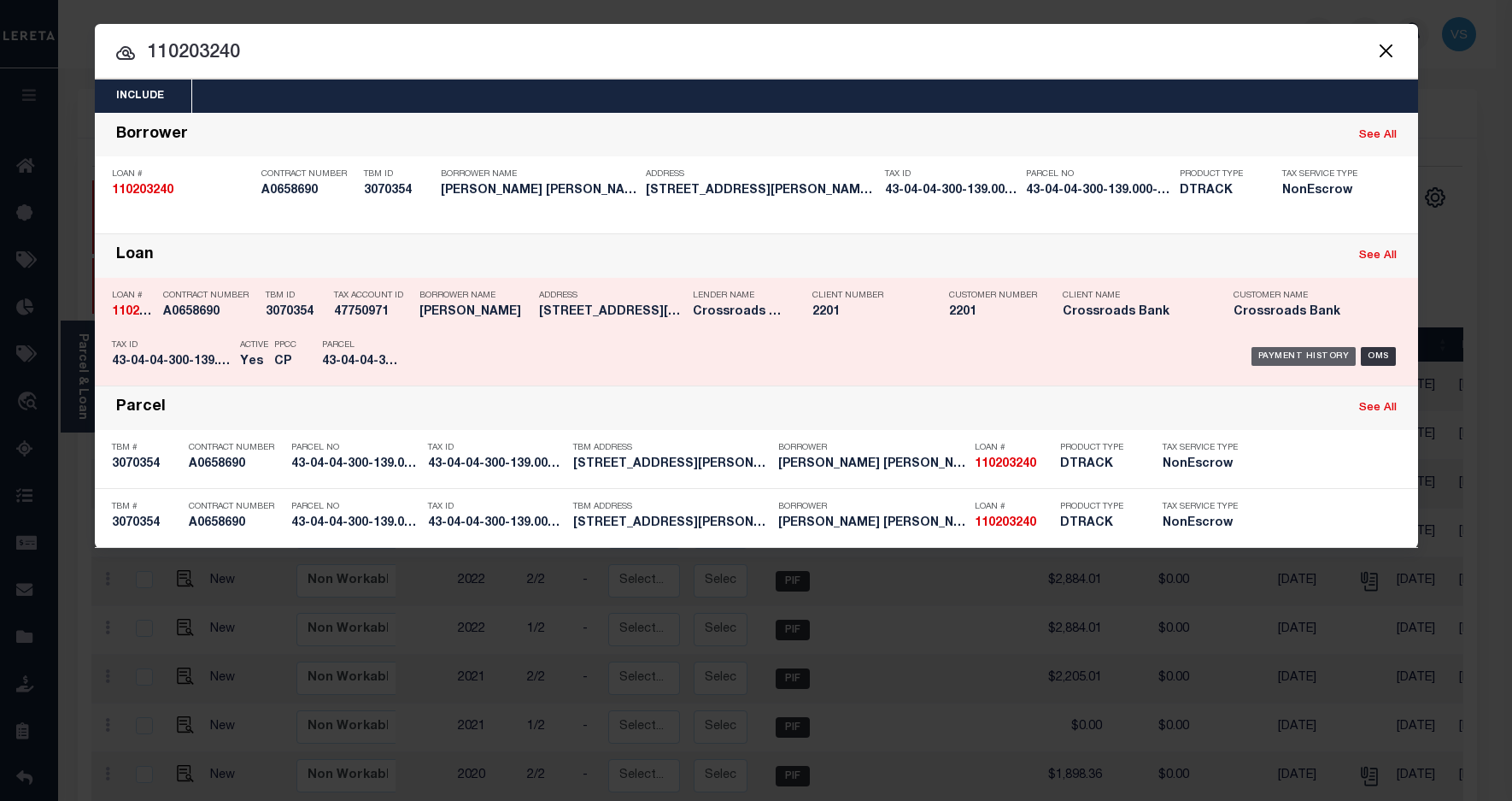
click at [1274, 353] on div "Payment History" at bounding box center [1305, 357] width 105 height 19
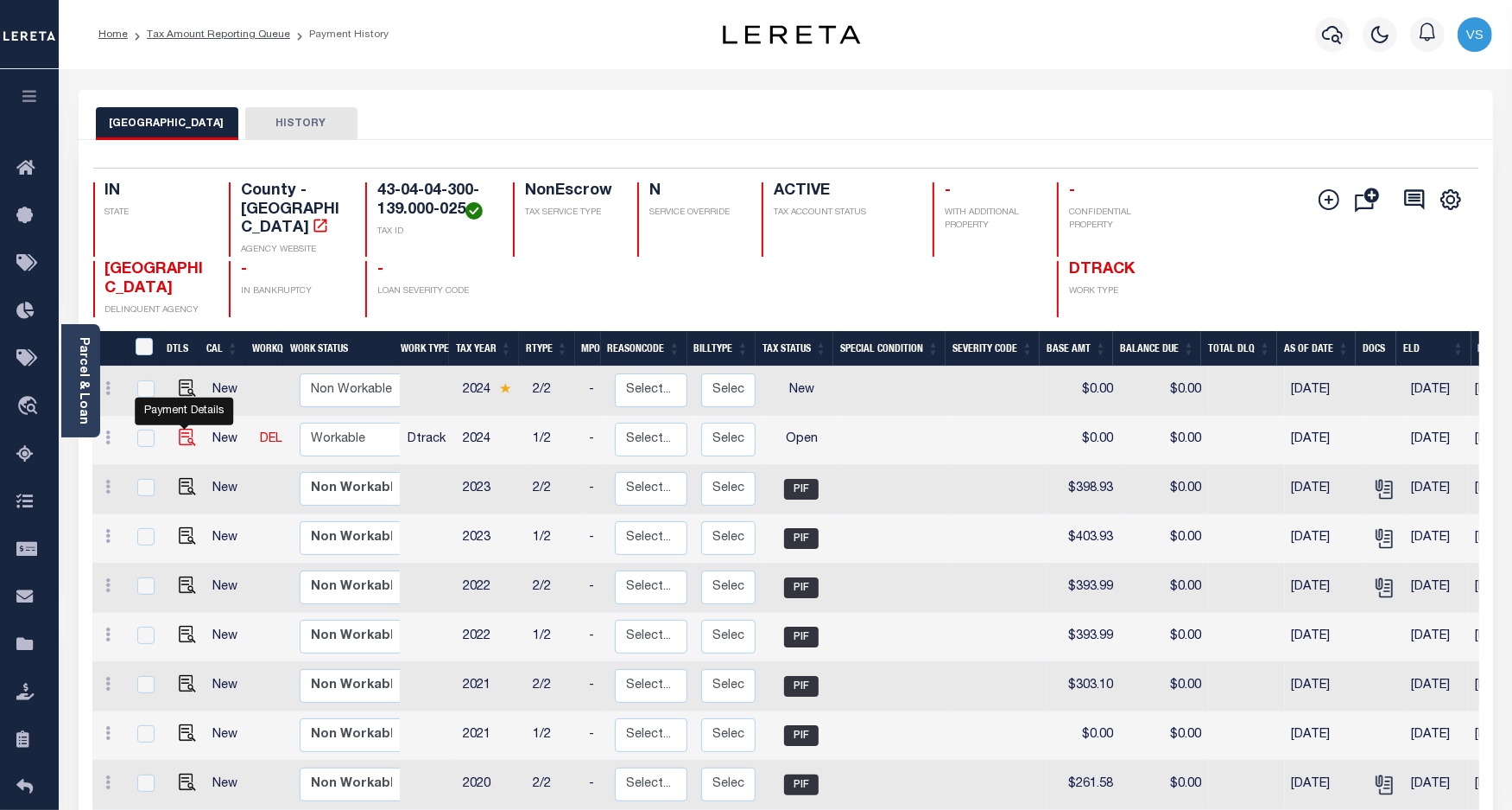
click at [183, 428] on img "" at bounding box center [187, 437] width 17 height 17
checkbox input "true"
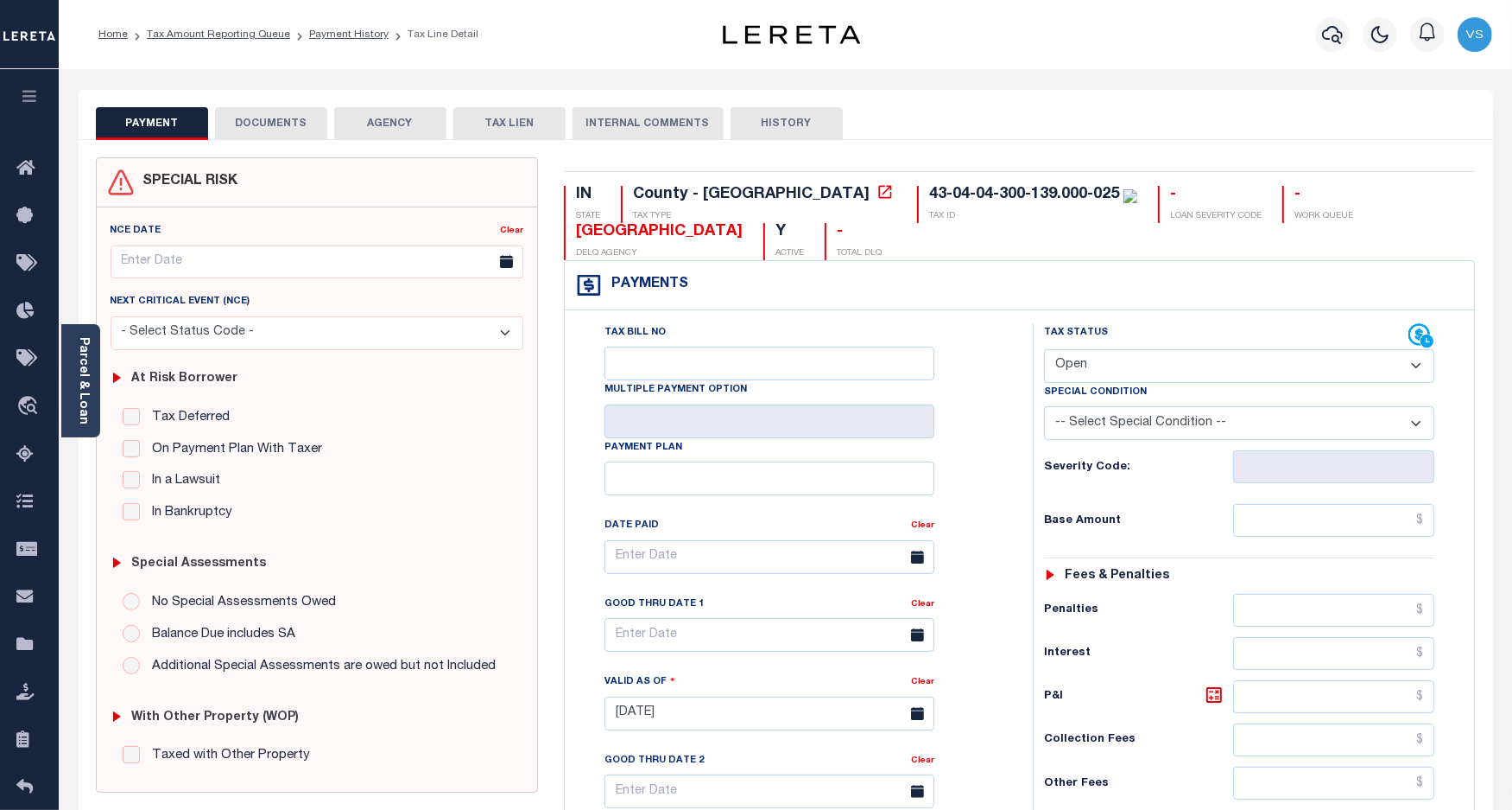
click at [1159, 365] on select "- Select Status Code - Open Due/Unpaid Paid Incomplete No Tax Due Internal Refu…" at bounding box center [1240, 365] width 391 height 34
select select "PYD"
click at [1044, 351] on select "- Select Status Code - Open Due/Unpaid Paid Incomplete No Tax Due Internal Refu…" at bounding box center [1240, 365] width 391 height 34
type input "[DATE]"
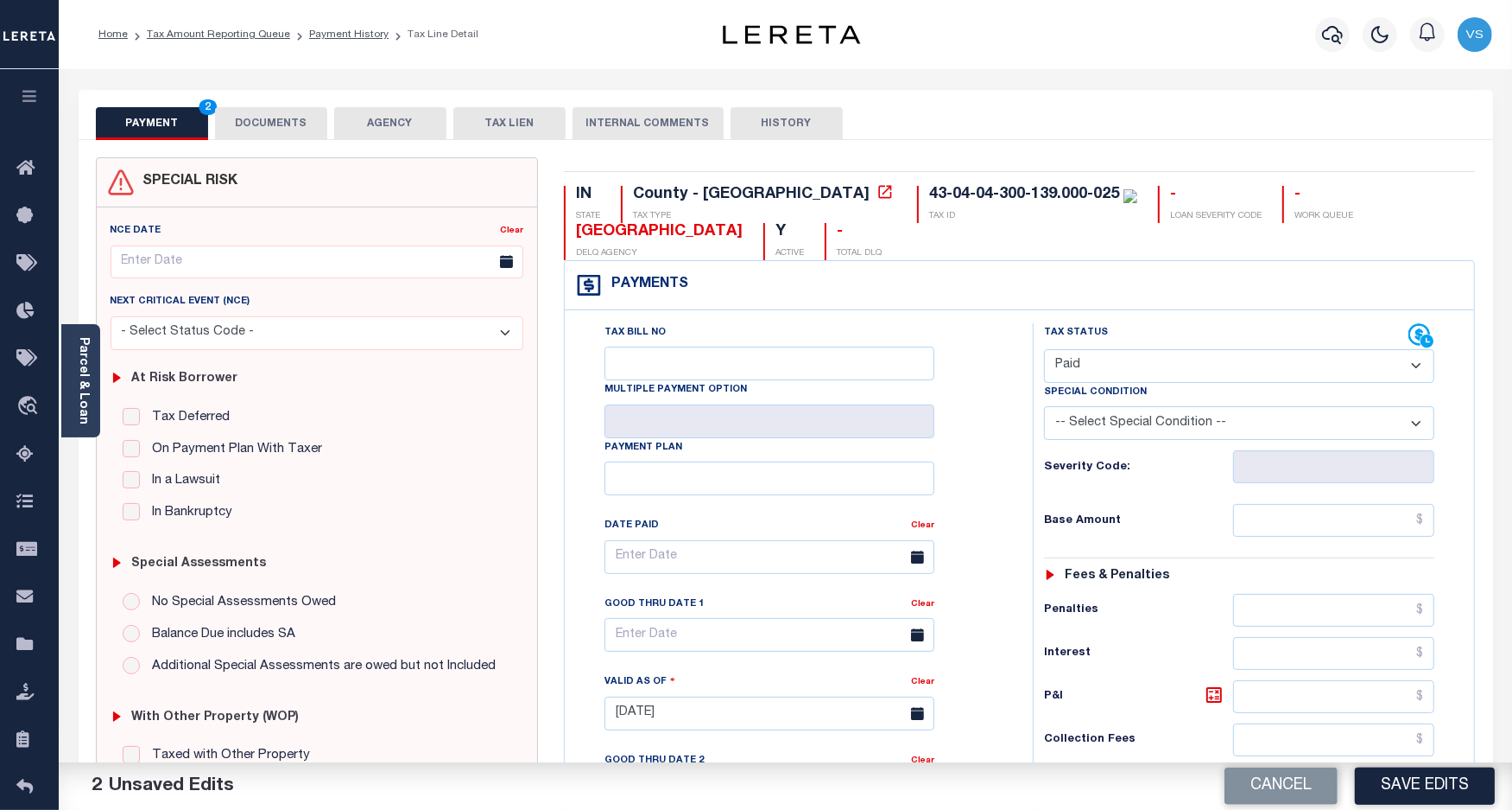
click at [247, 118] on button "DOCUMENTS" at bounding box center [271, 124] width 112 height 33
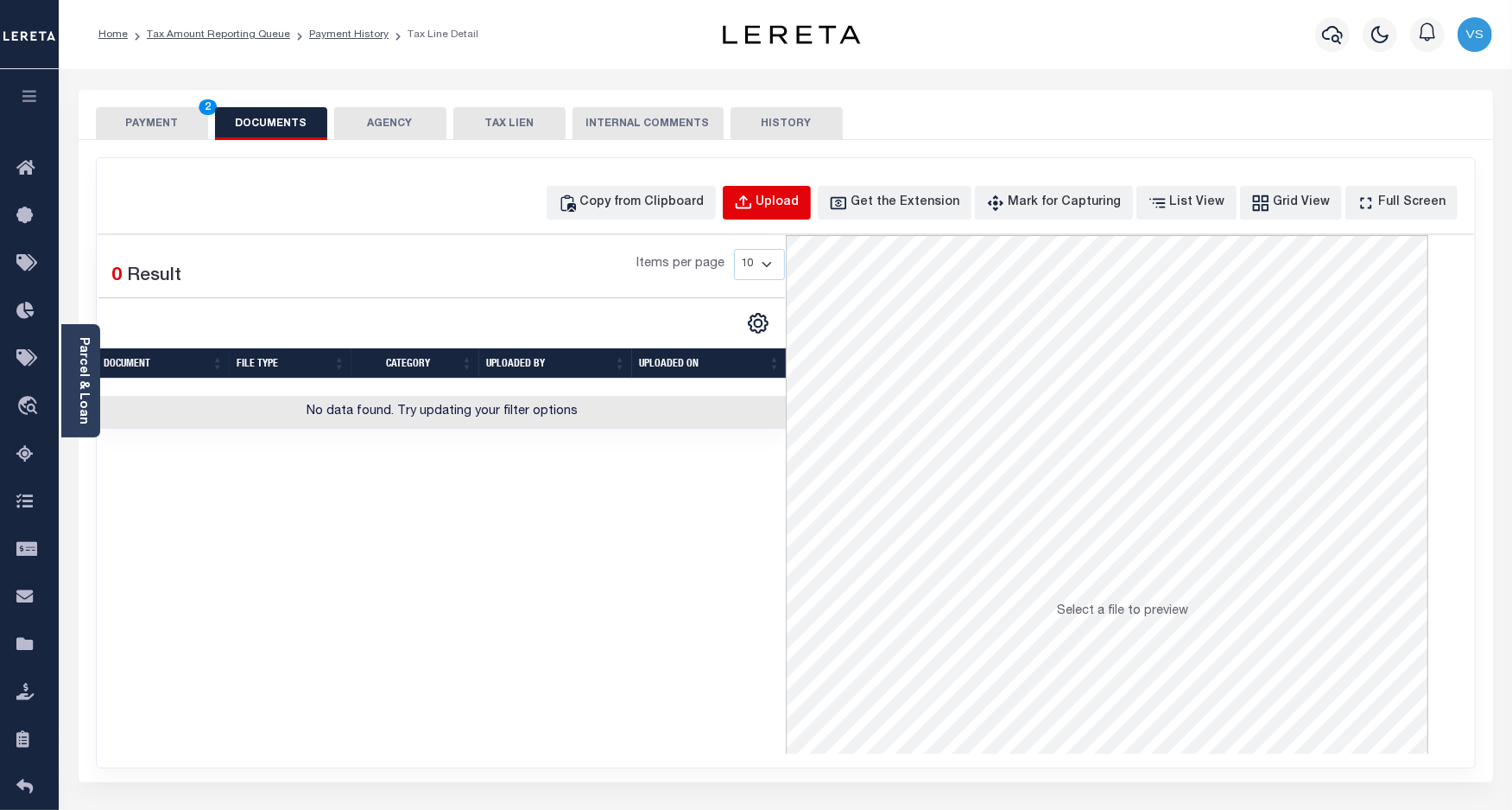
click at [800, 206] on div "Upload" at bounding box center [778, 203] width 43 height 19
select select "POP"
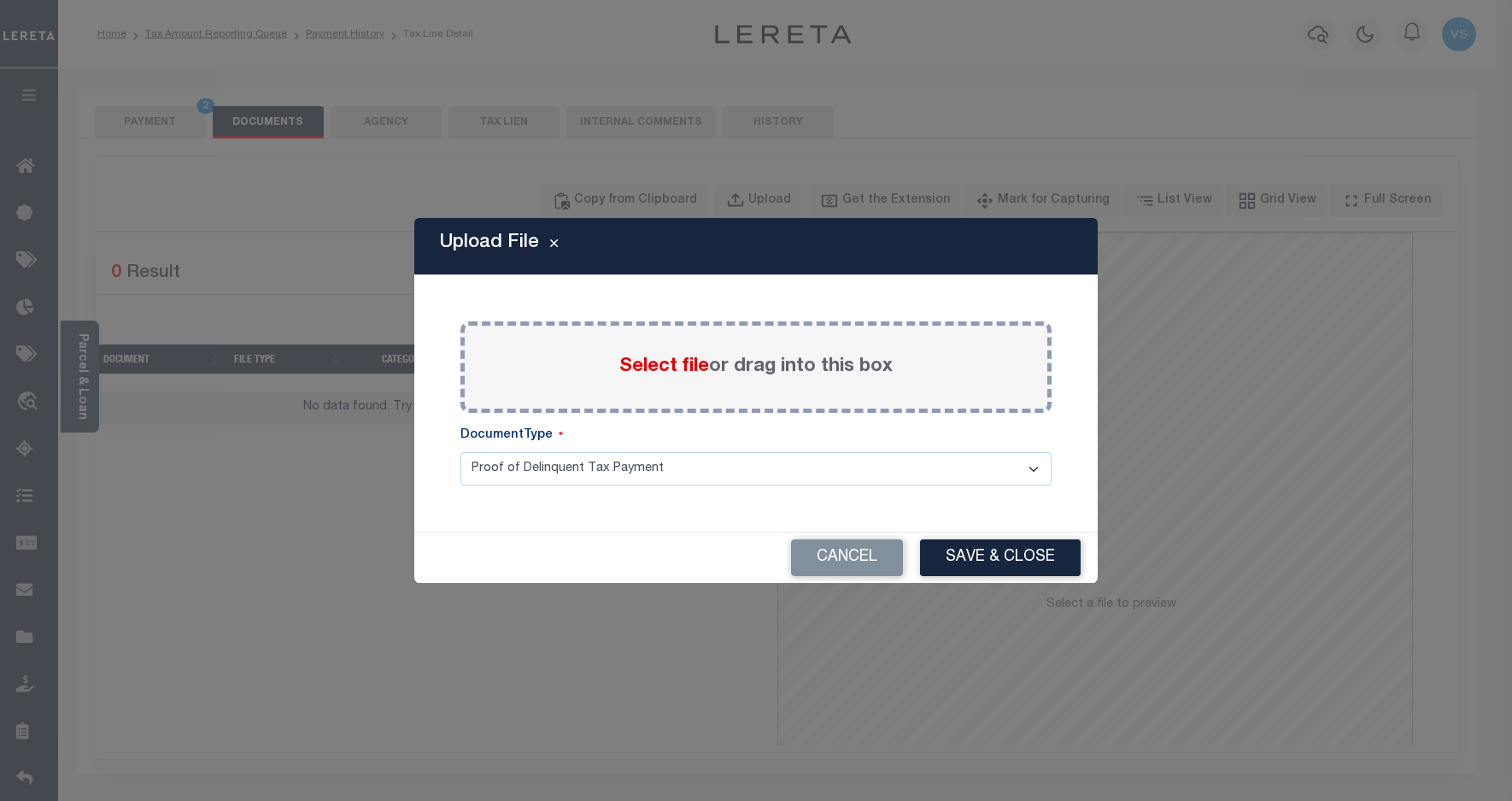
click at [671, 359] on span "Select file" at bounding box center [664, 367] width 90 height 19
click at [0, 0] on input "Select file or drag into this box" at bounding box center [0, 0] width 0 height 0
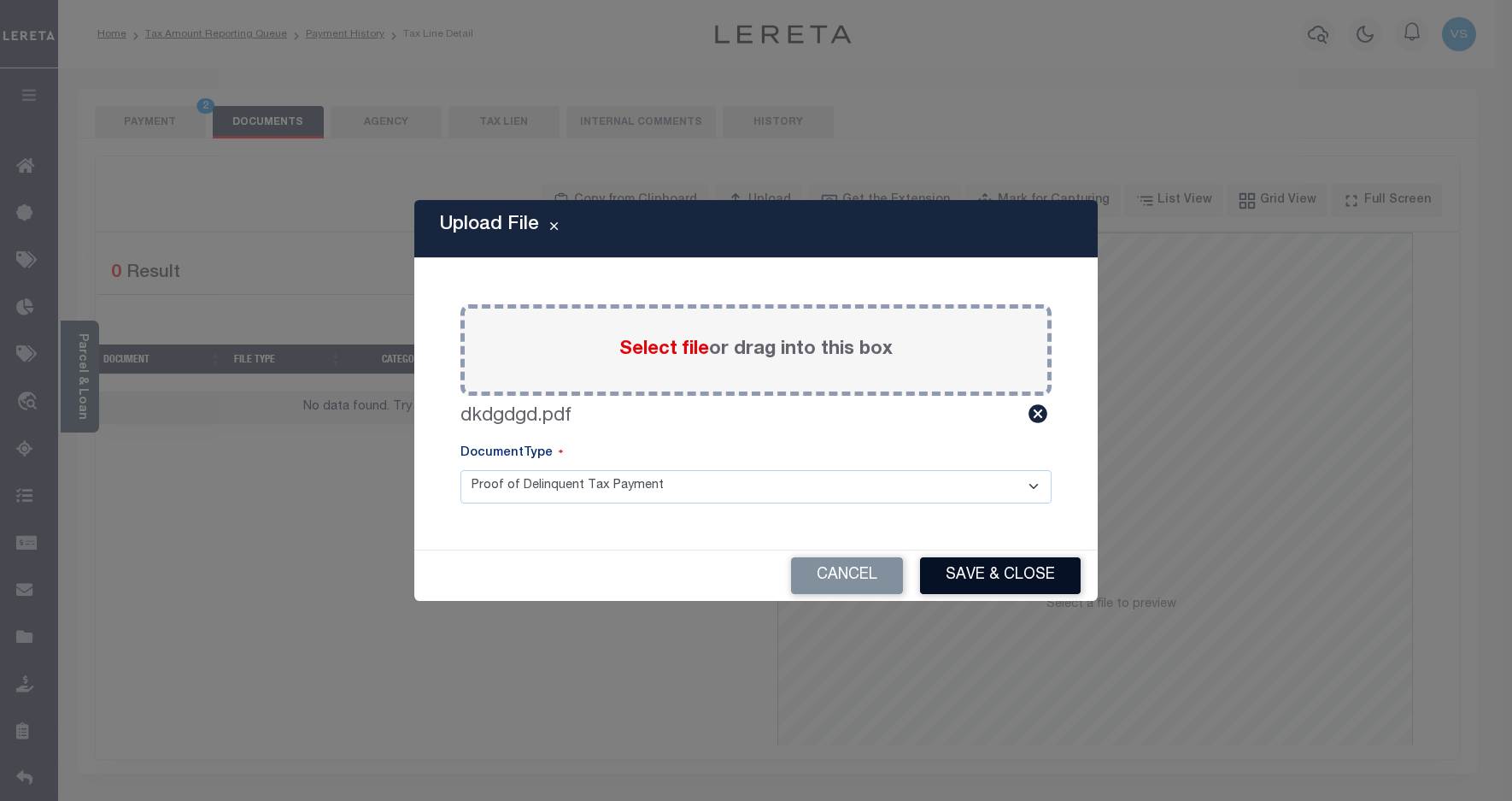
click at [1029, 557] on button "Save & Close" at bounding box center [1001, 575] width 161 height 36
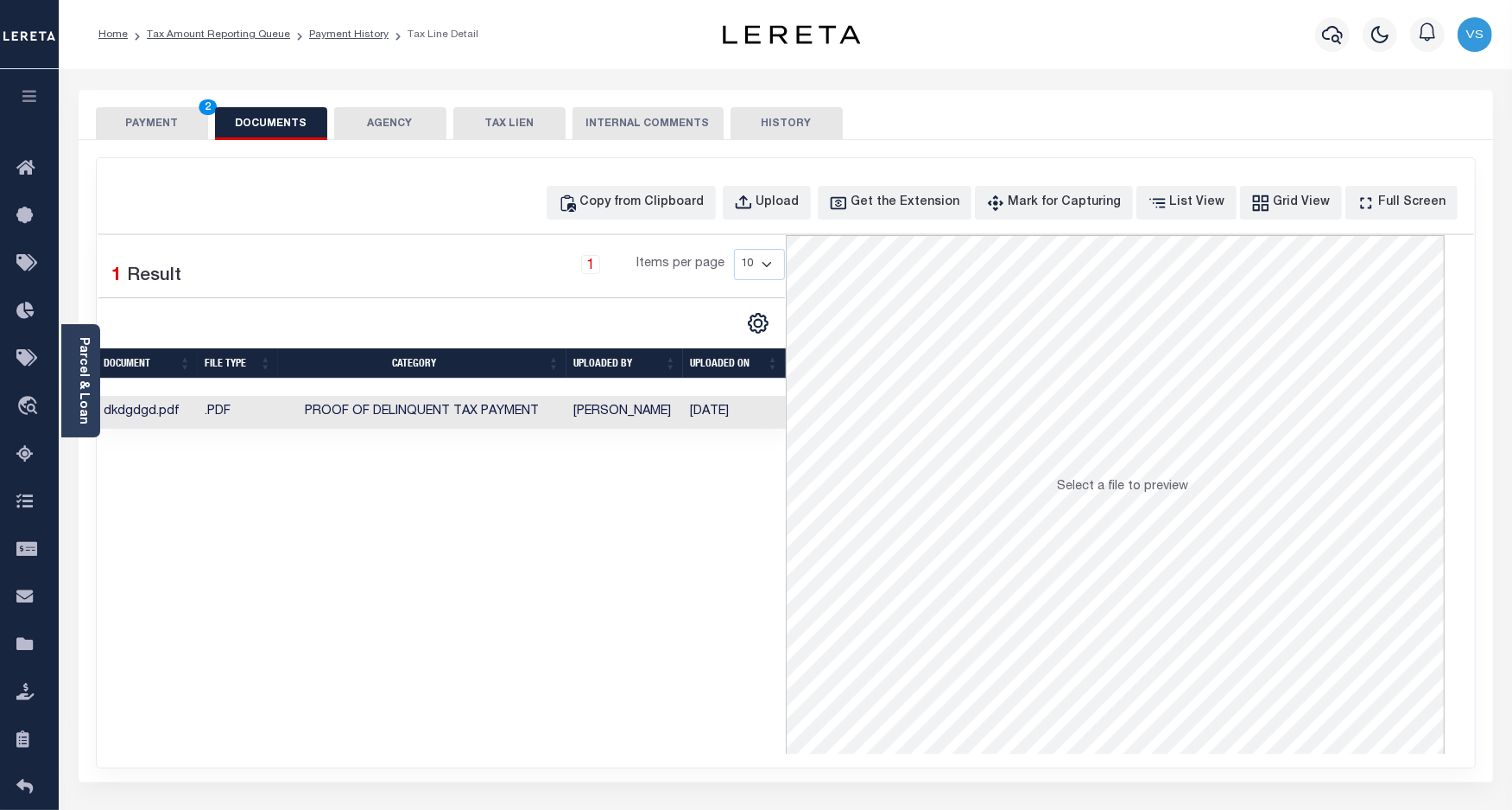
click at [149, 123] on button "PAYMENT 2" at bounding box center [152, 124] width 112 height 33
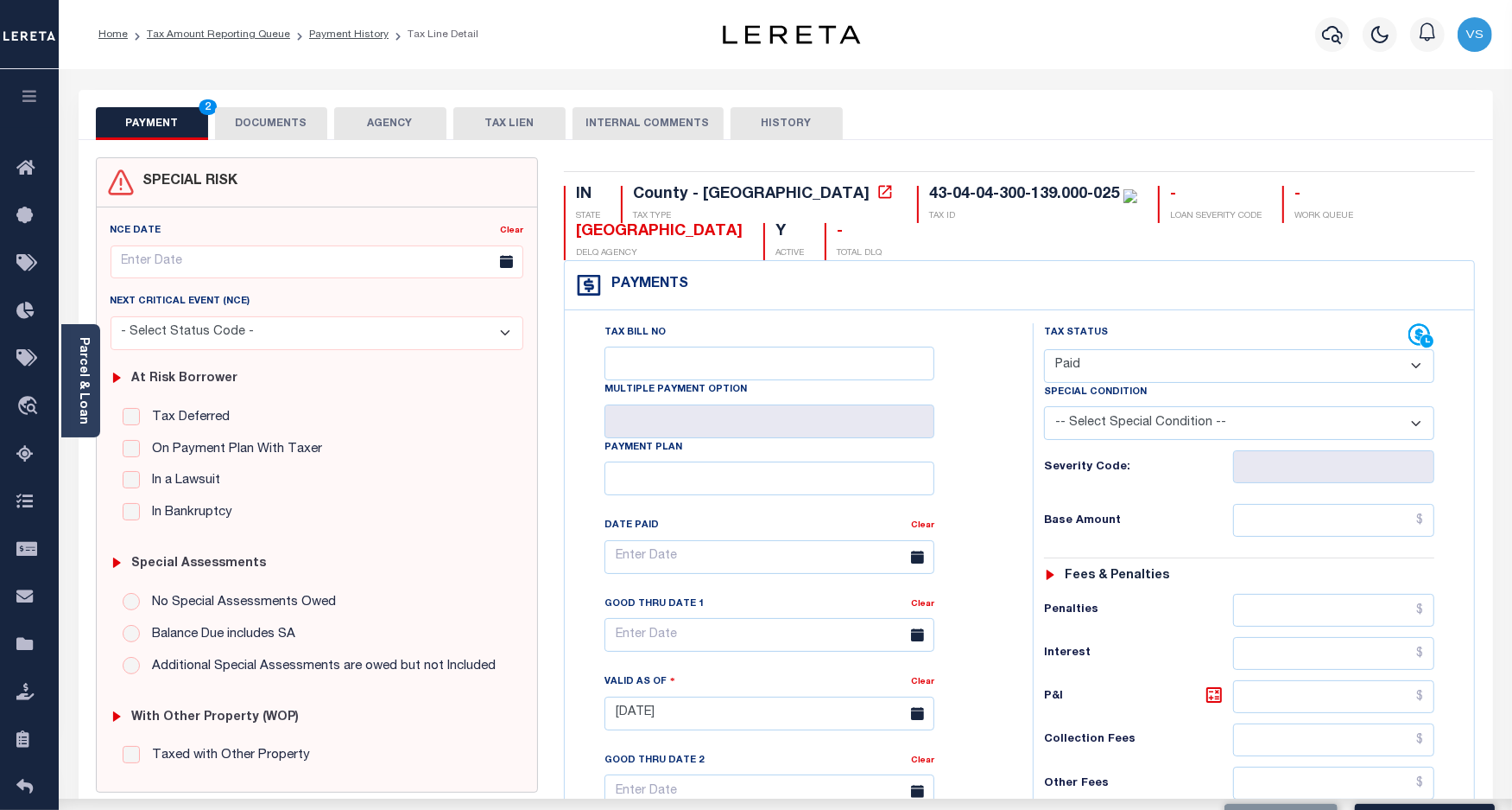
scroll to position [324, 0]
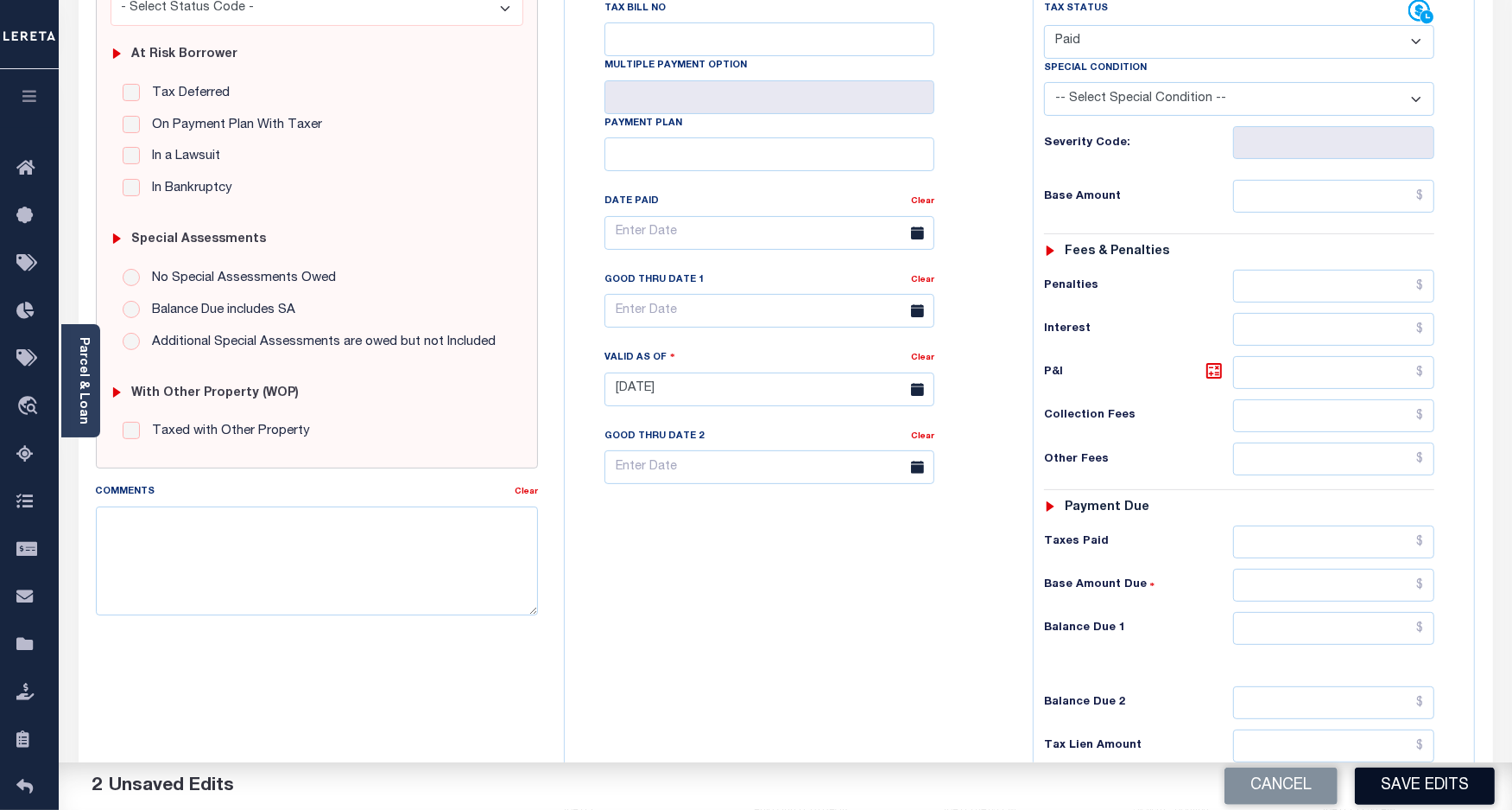
click at [1452, 792] on button "Save Edits" at bounding box center [1425, 786] width 140 height 37
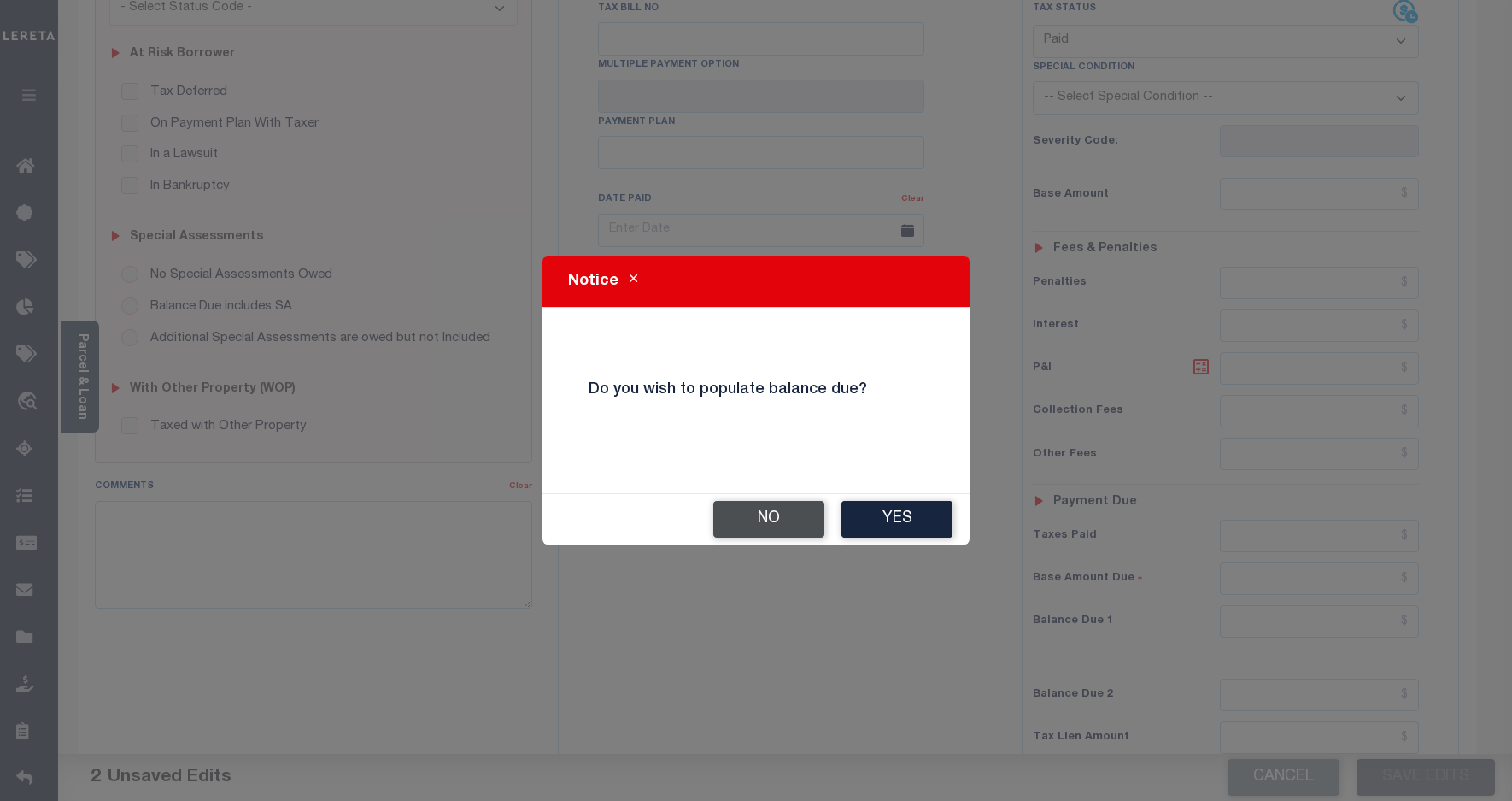
click at [735, 509] on button "No" at bounding box center [768, 519] width 111 height 36
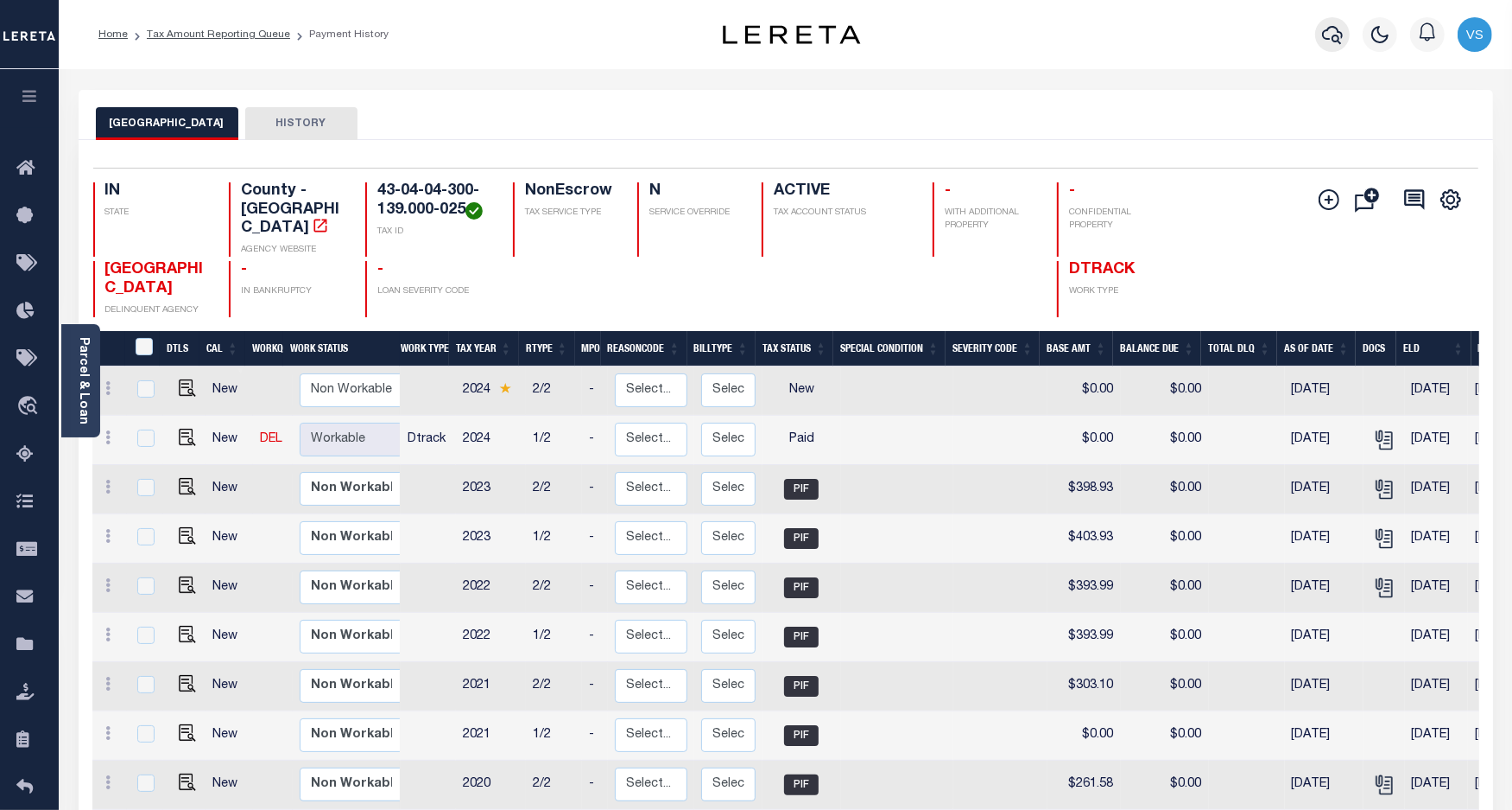
click at [1334, 36] on icon "button" at bounding box center [1332, 34] width 20 height 20
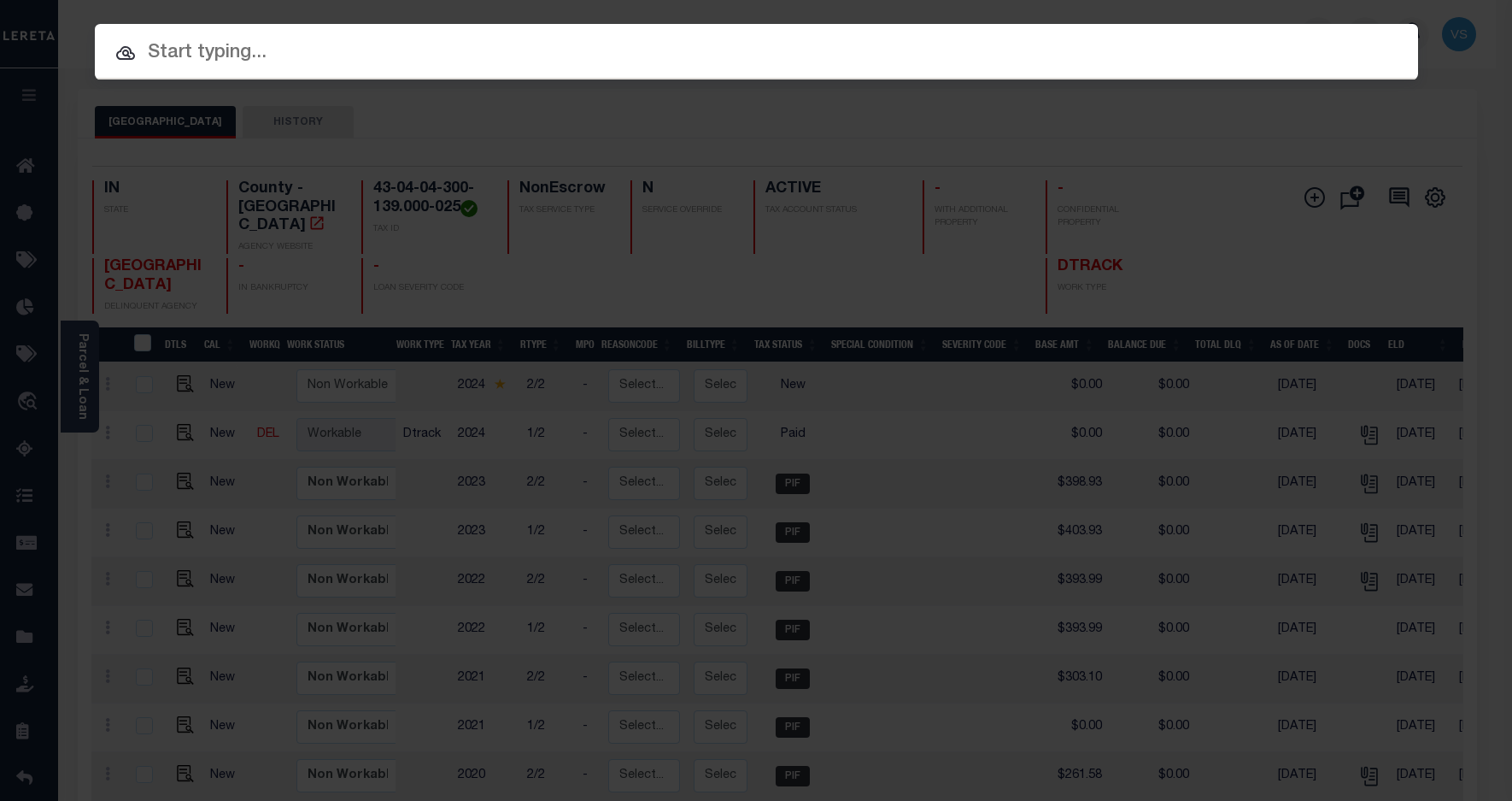
paste input "110120568"
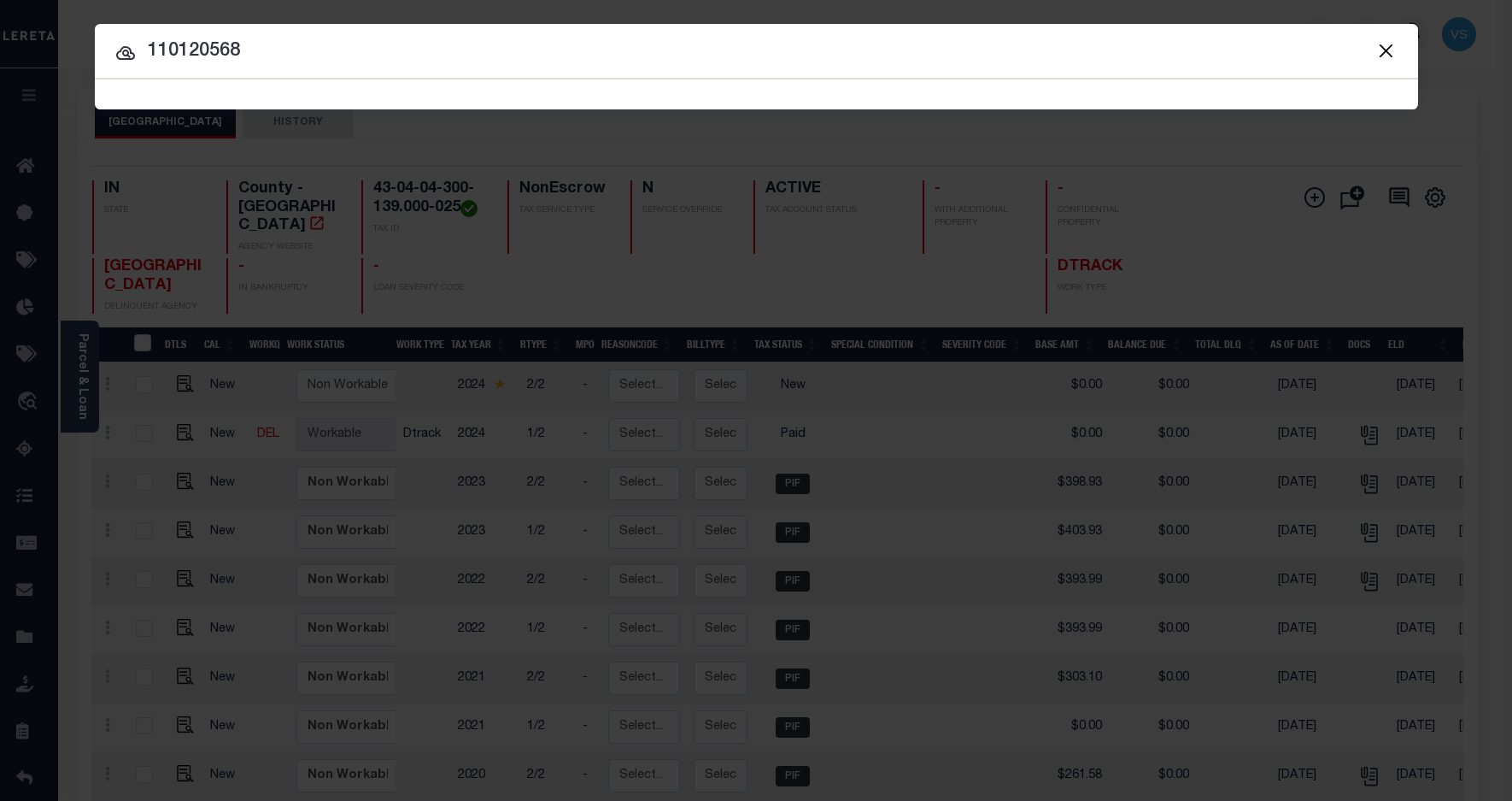
type input "110120568"
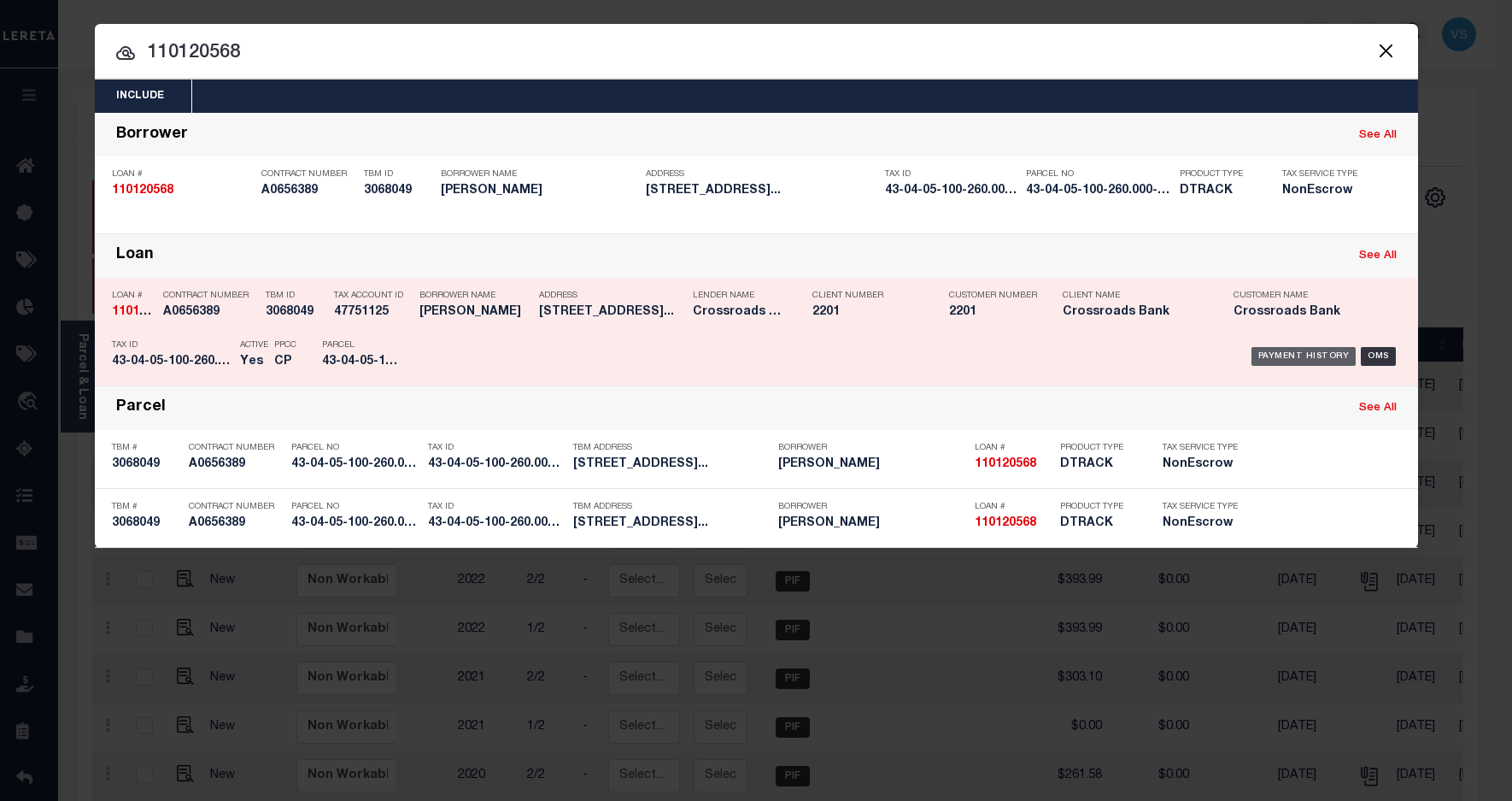
click at [1292, 357] on div "Payment History" at bounding box center [1305, 357] width 105 height 19
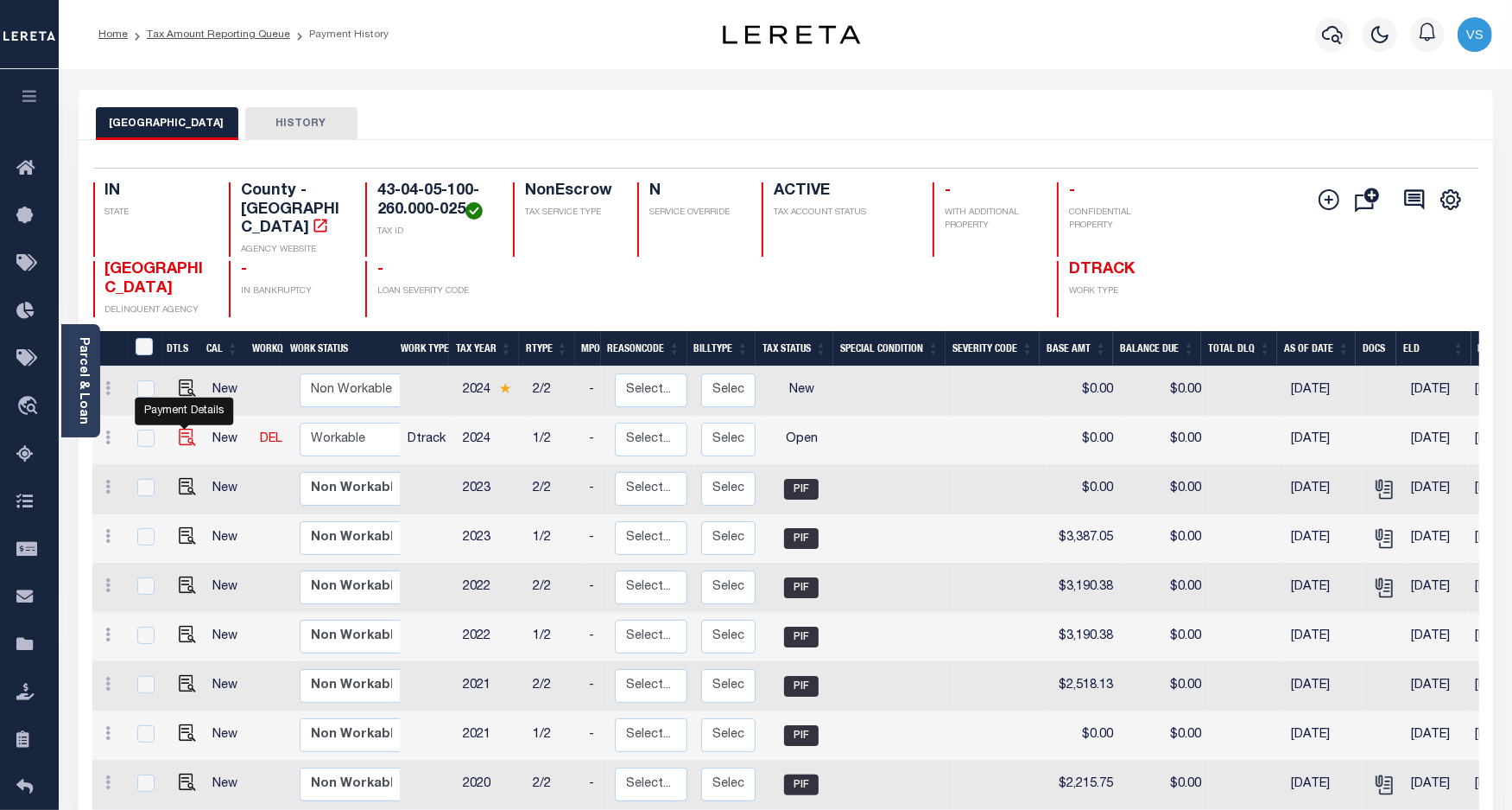
click at [184, 428] on img "" at bounding box center [187, 437] width 17 height 17
checkbox input "true"
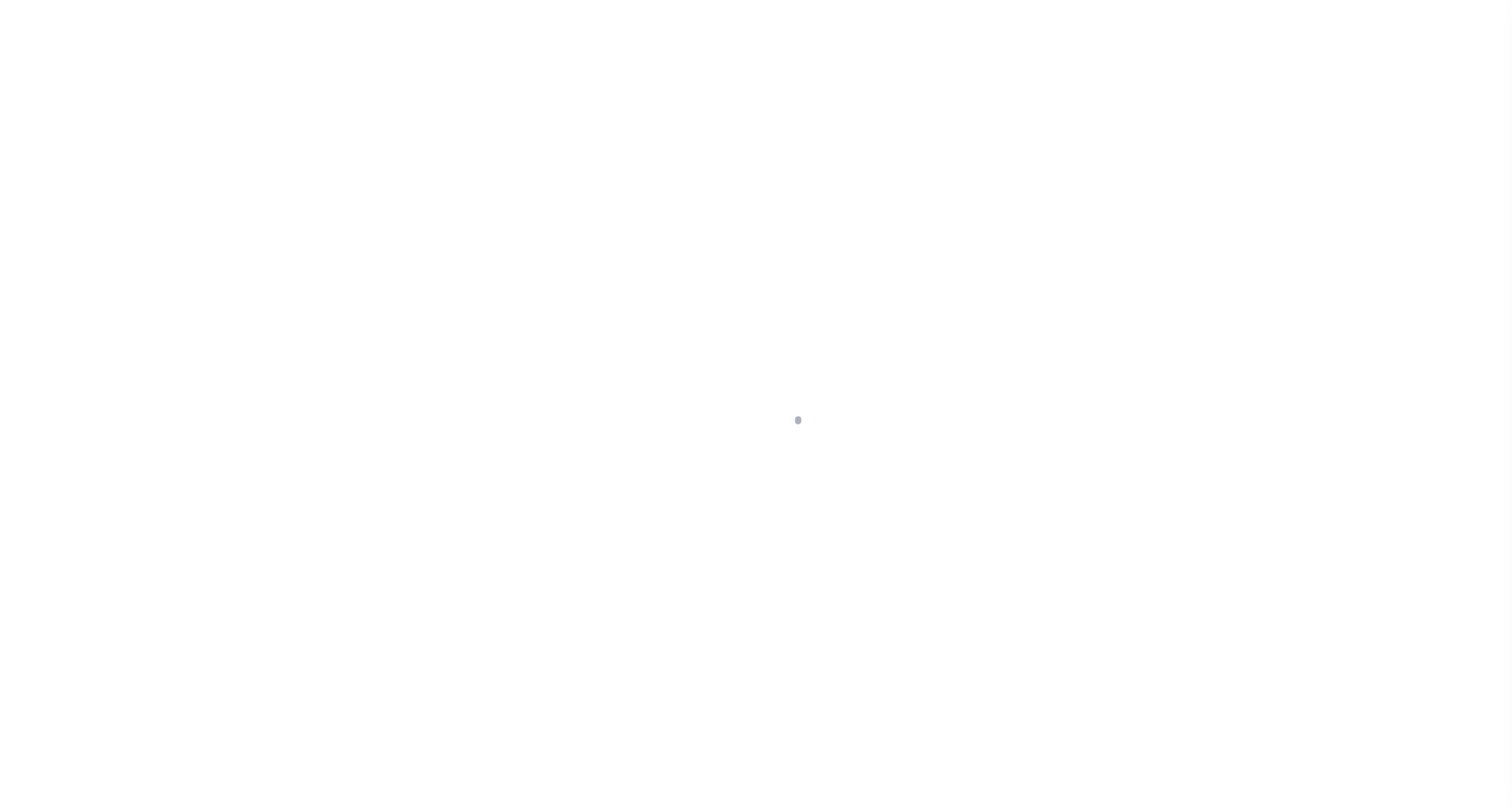
select select "OP2"
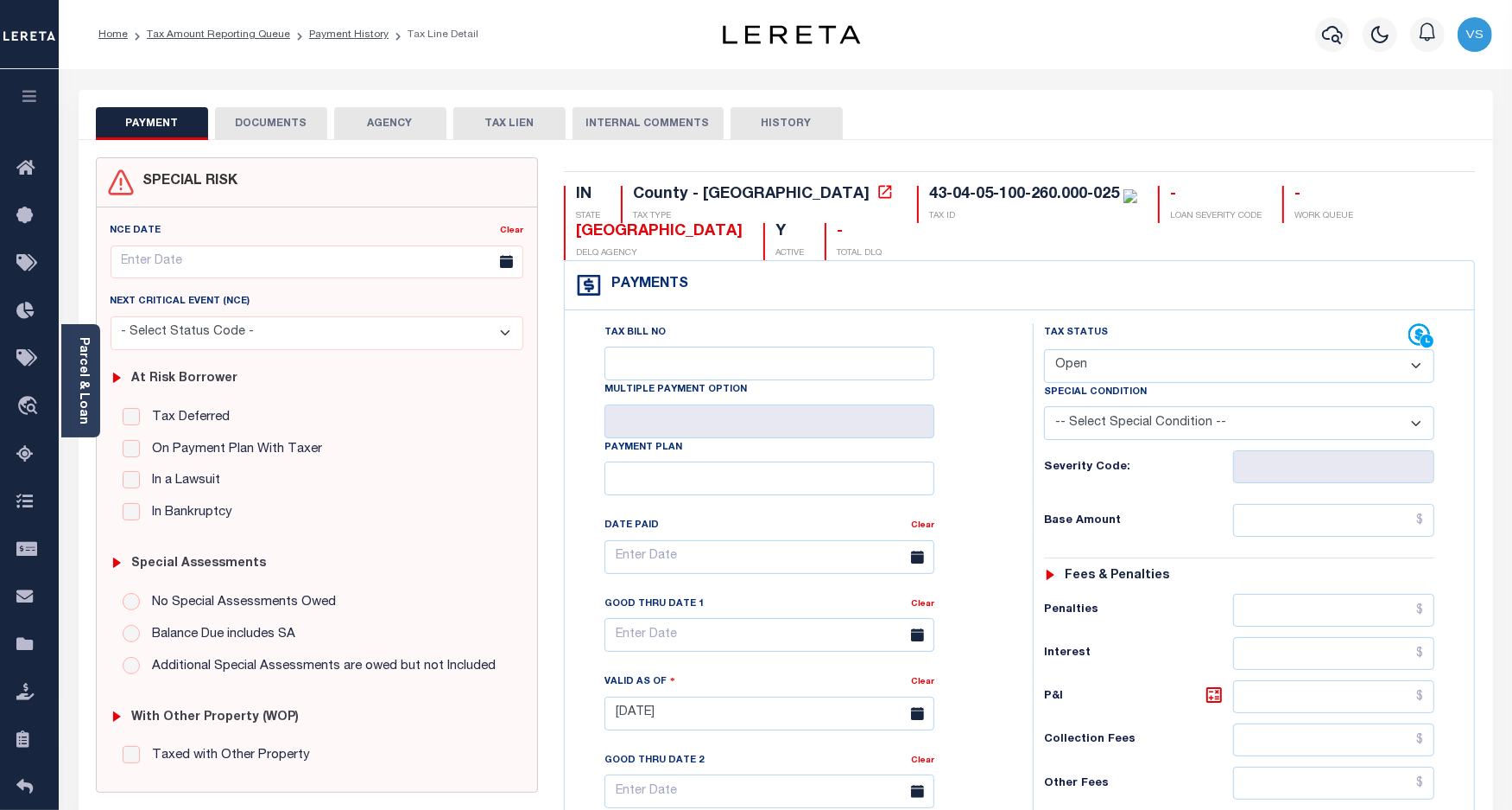
click at [281, 131] on button "DOCUMENTS" at bounding box center [271, 124] width 112 height 33
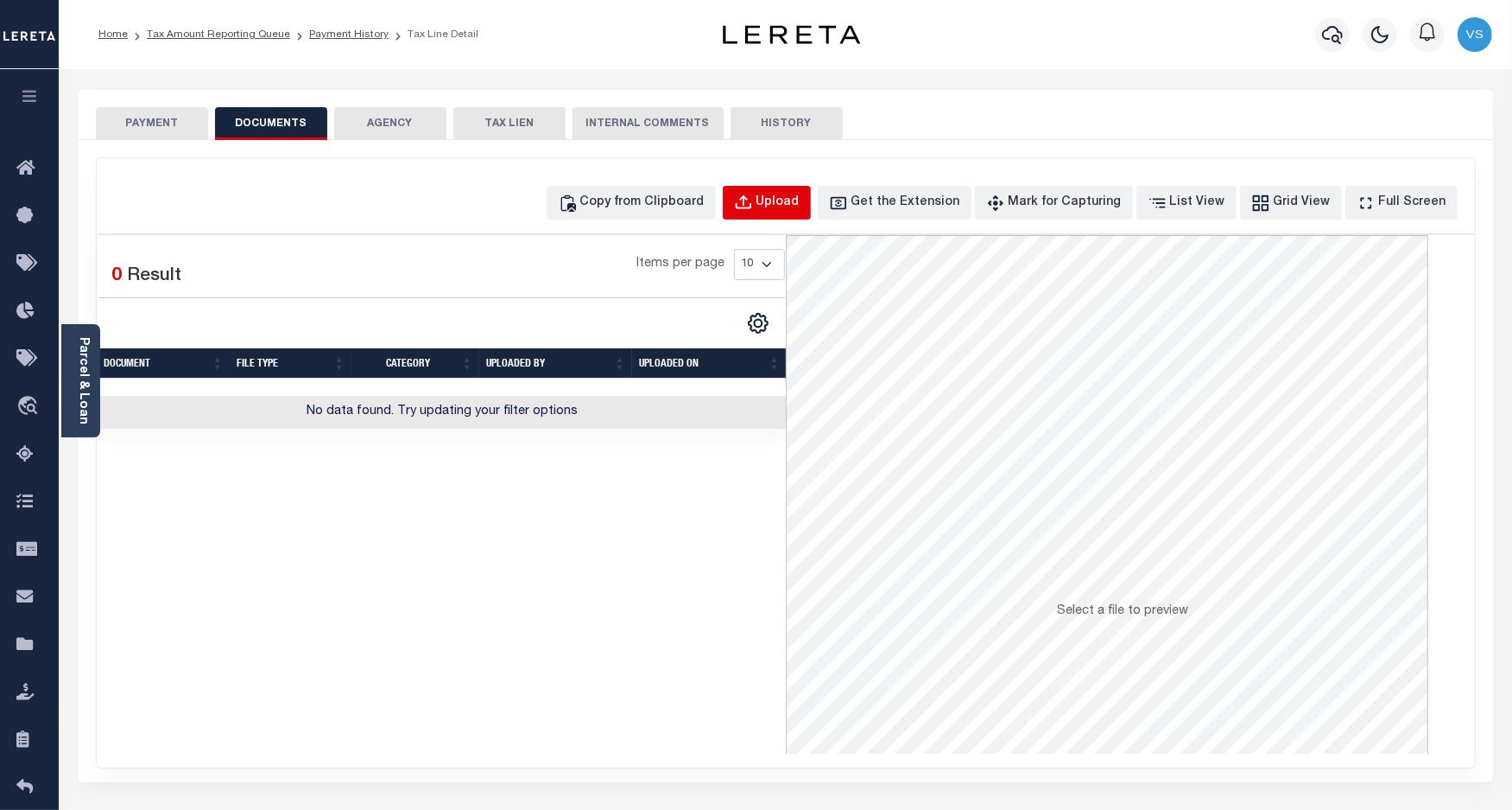
click at [793, 195] on div "Upload" at bounding box center [778, 203] width 43 height 19
select select "POP"
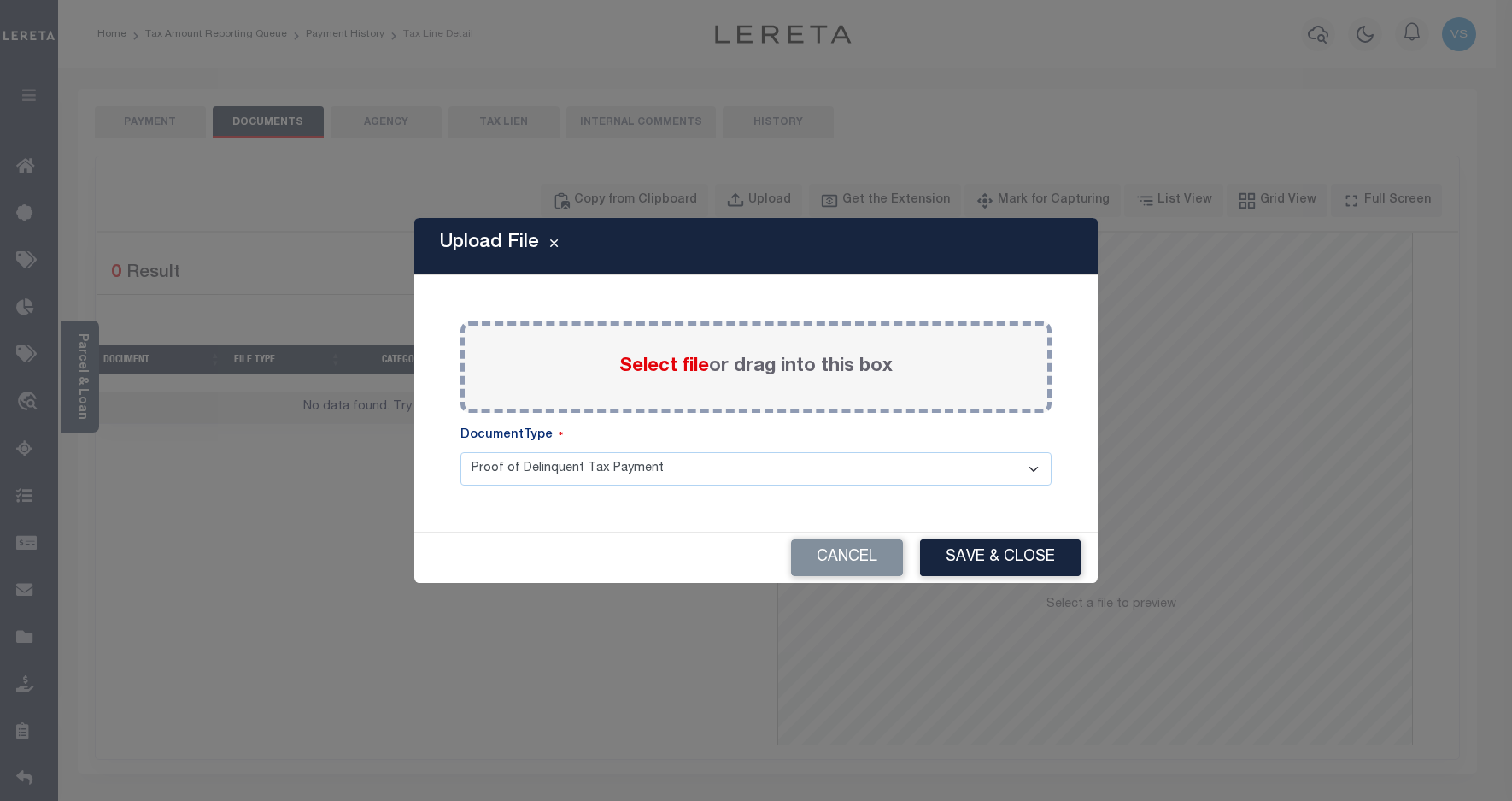
click at [660, 361] on span "Select file" at bounding box center [664, 367] width 90 height 19
click at [0, 0] on input "Select file or drag into this box" at bounding box center [0, 0] width 0 height 0
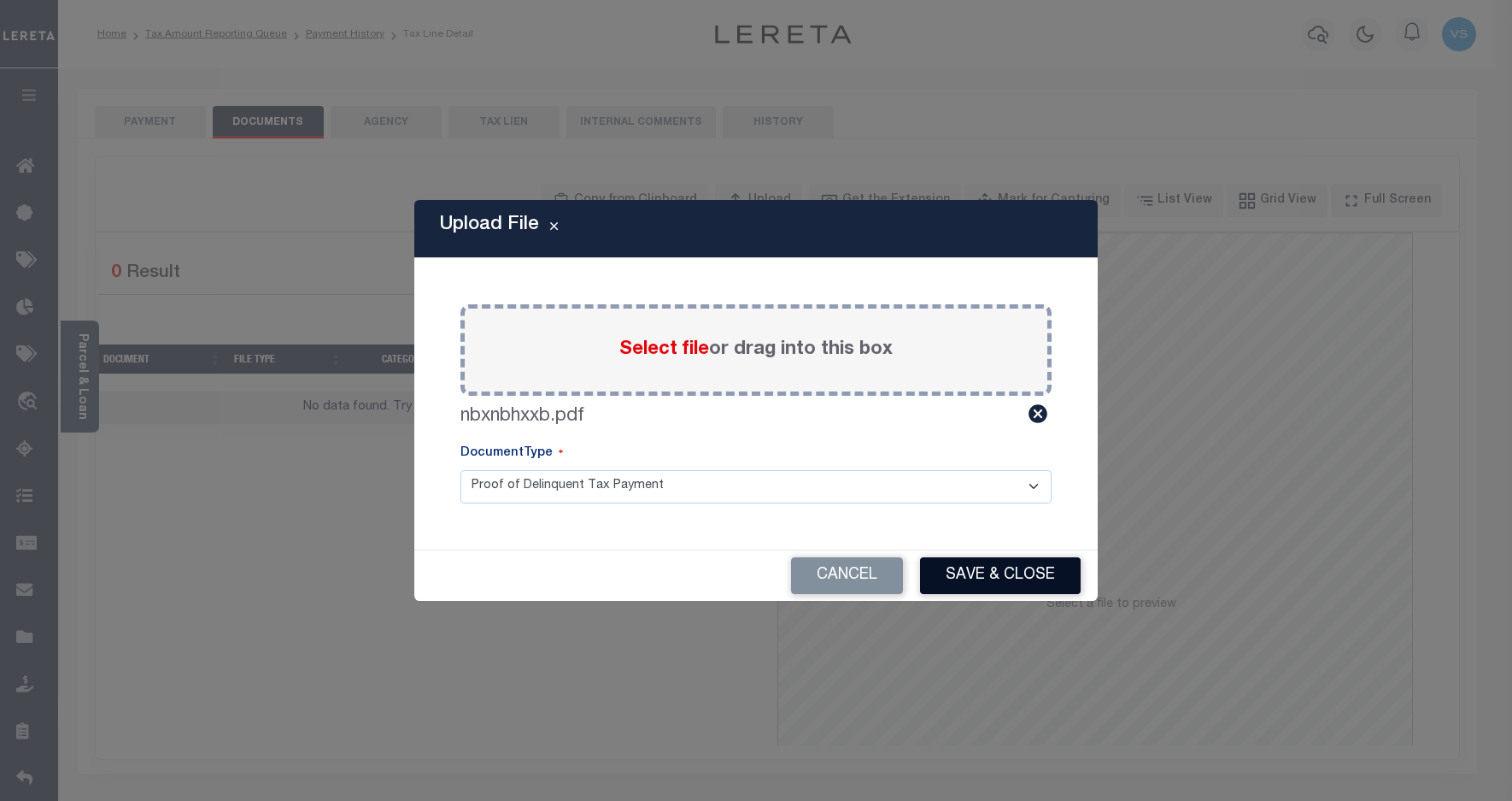
click at [957, 574] on button "Save & Close" at bounding box center [1001, 575] width 161 height 36
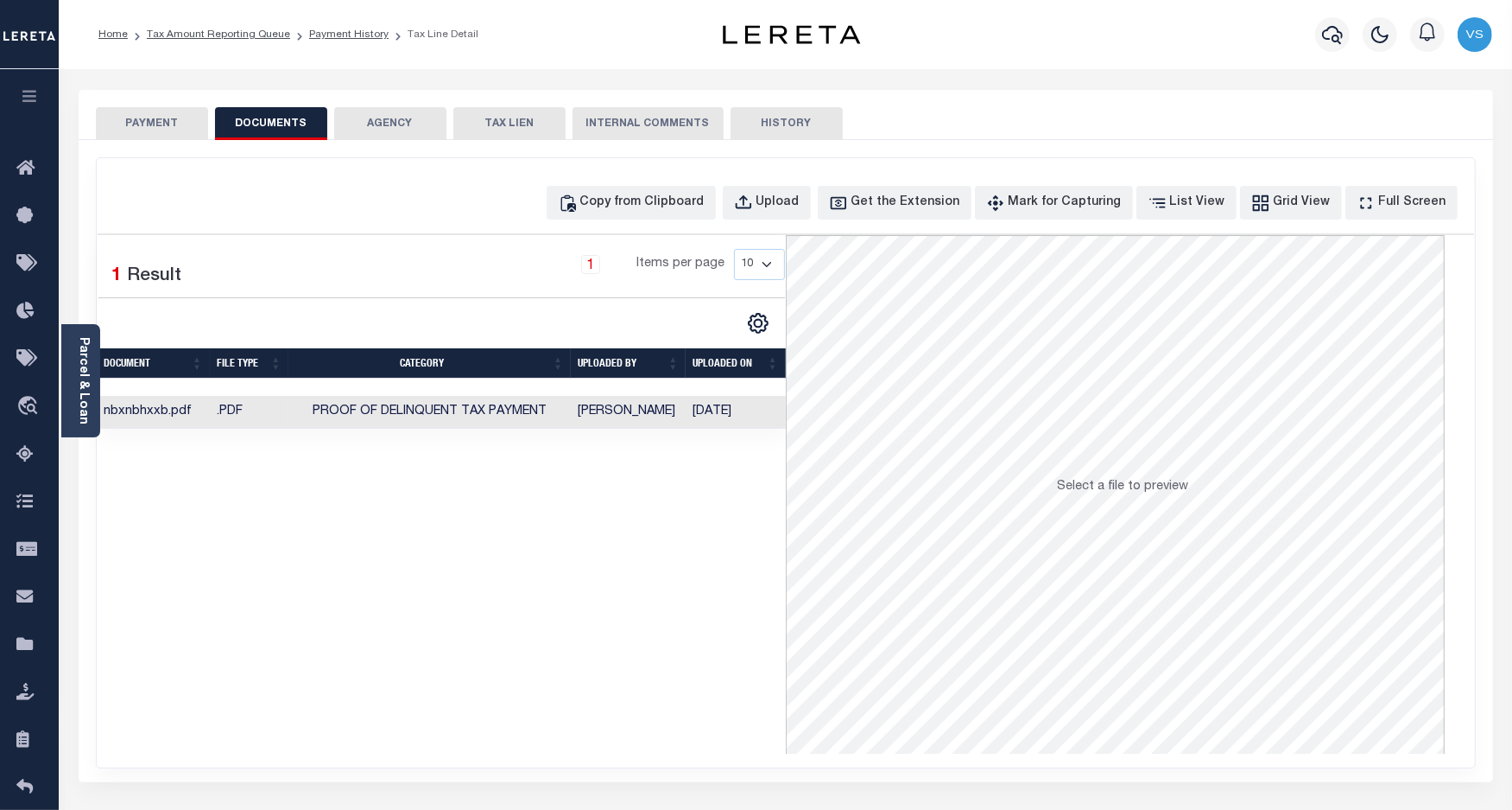
click at [161, 128] on button "PAYMENT" at bounding box center [152, 124] width 112 height 33
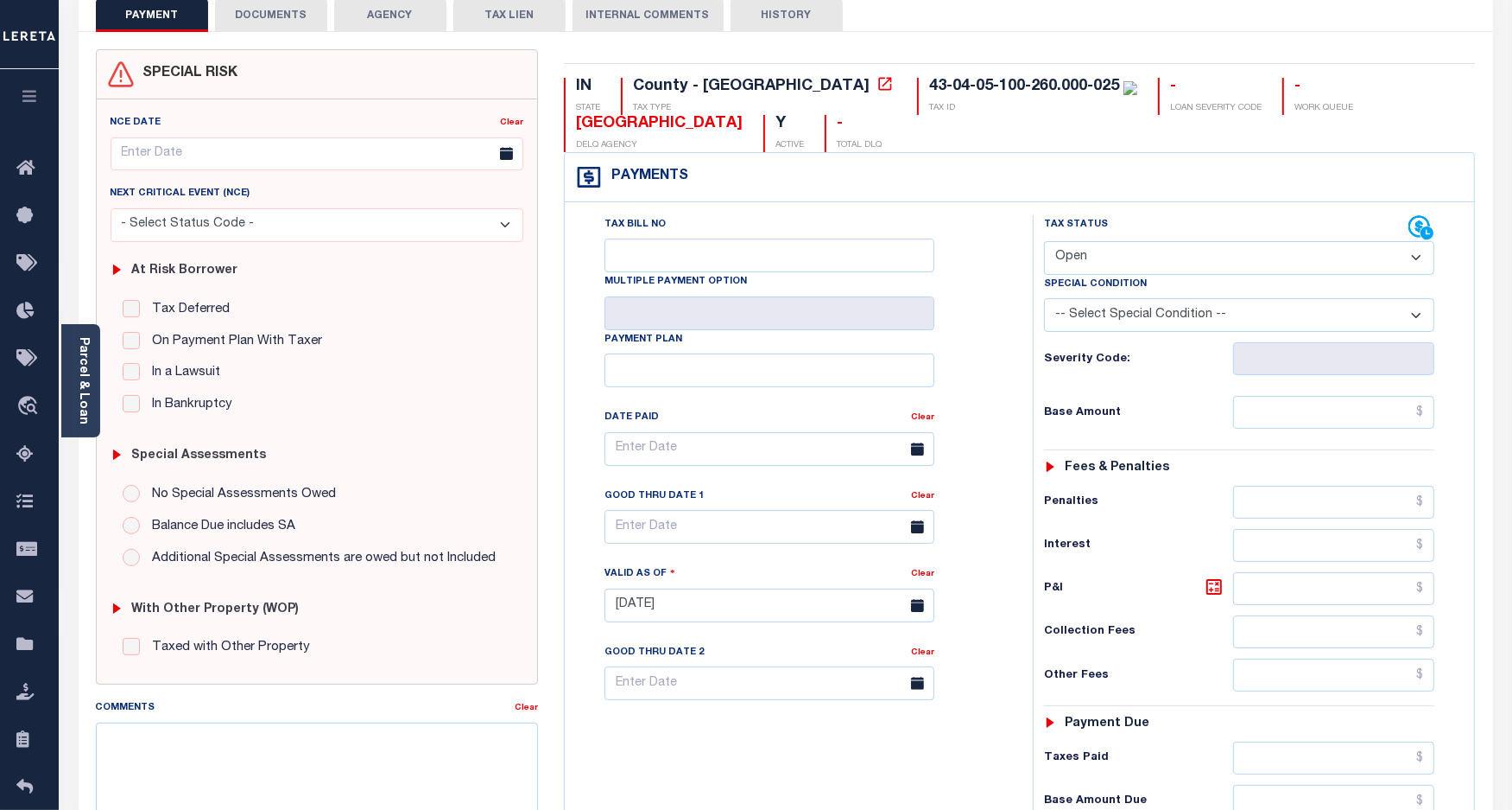
scroll to position [216, 0]
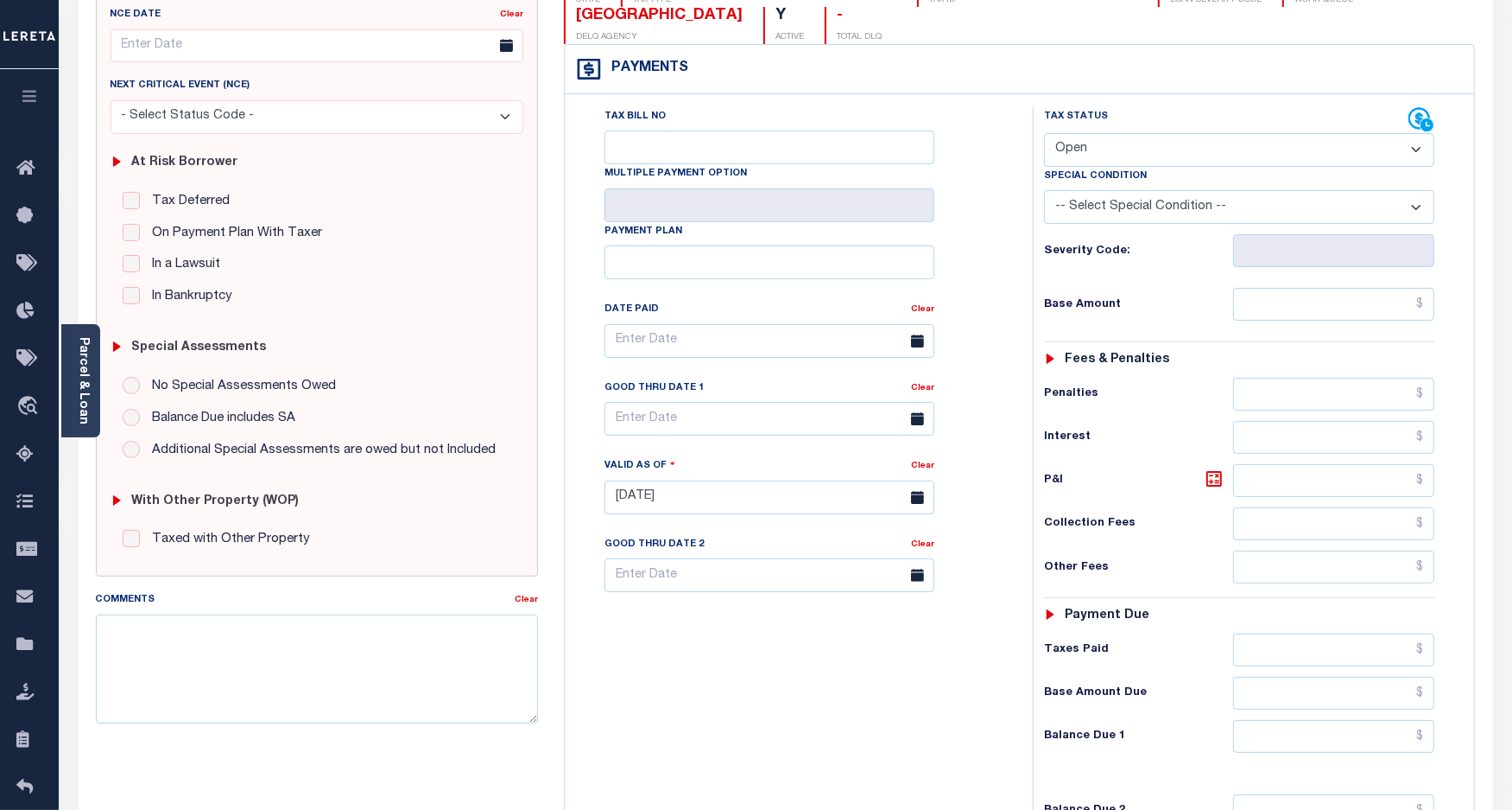
click at [1077, 133] on div "Tax Status Status" at bounding box center [1227, 120] width 365 height 26
click at [1077, 158] on select "- Select Status Code - Open Due/Unpaid Paid Incomplete No Tax Due Internal Refu…" at bounding box center [1240, 150] width 391 height 34
select select "PYD"
click at [1044, 134] on select "- Select Status Code - Open Due/Unpaid Paid Incomplete No Tax Due Internal Refu…" at bounding box center [1240, 150] width 391 height 34
type input "09/08/2025"
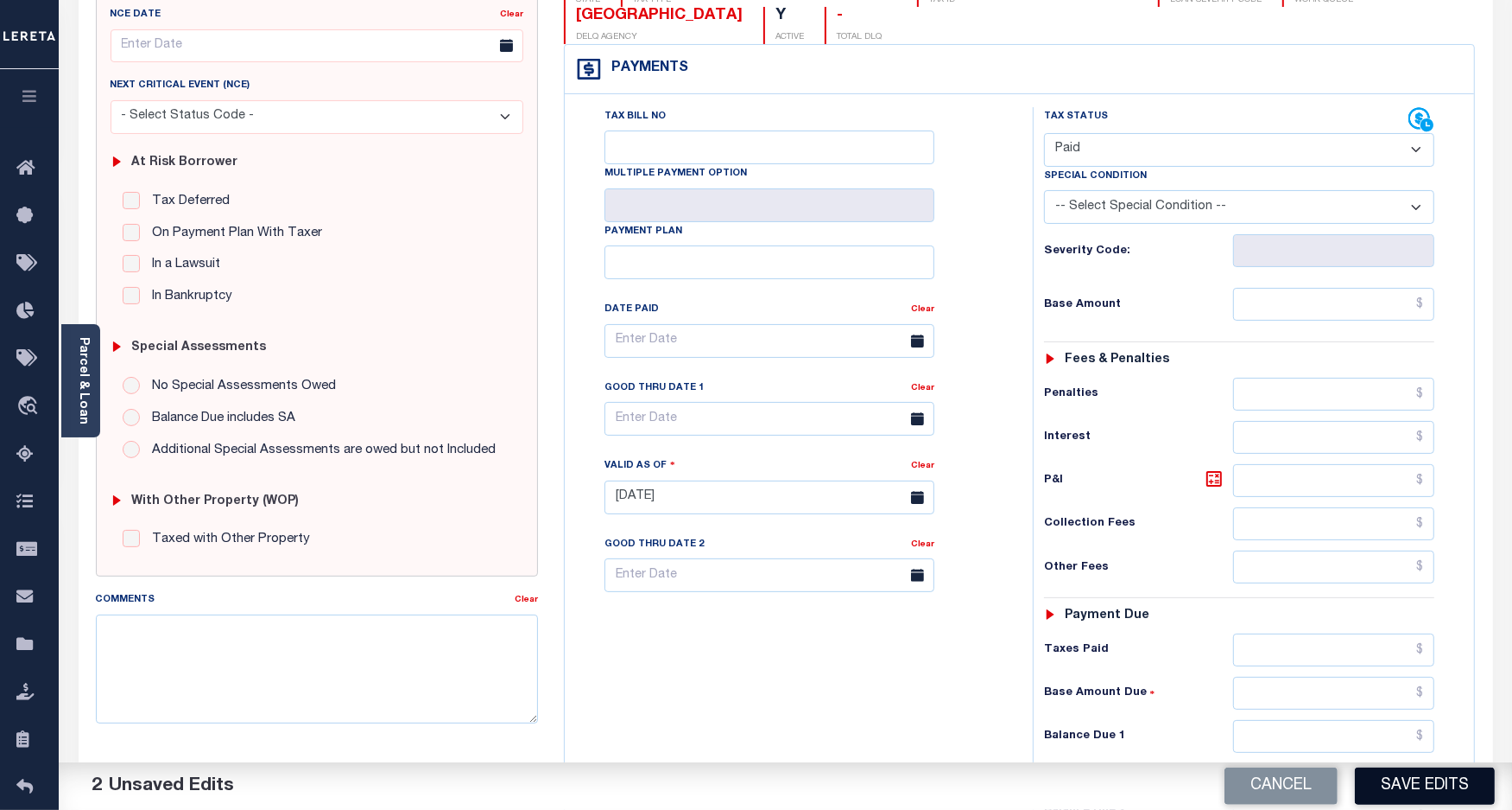
click at [1400, 779] on button "Save Edits" at bounding box center [1425, 786] width 140 height 37
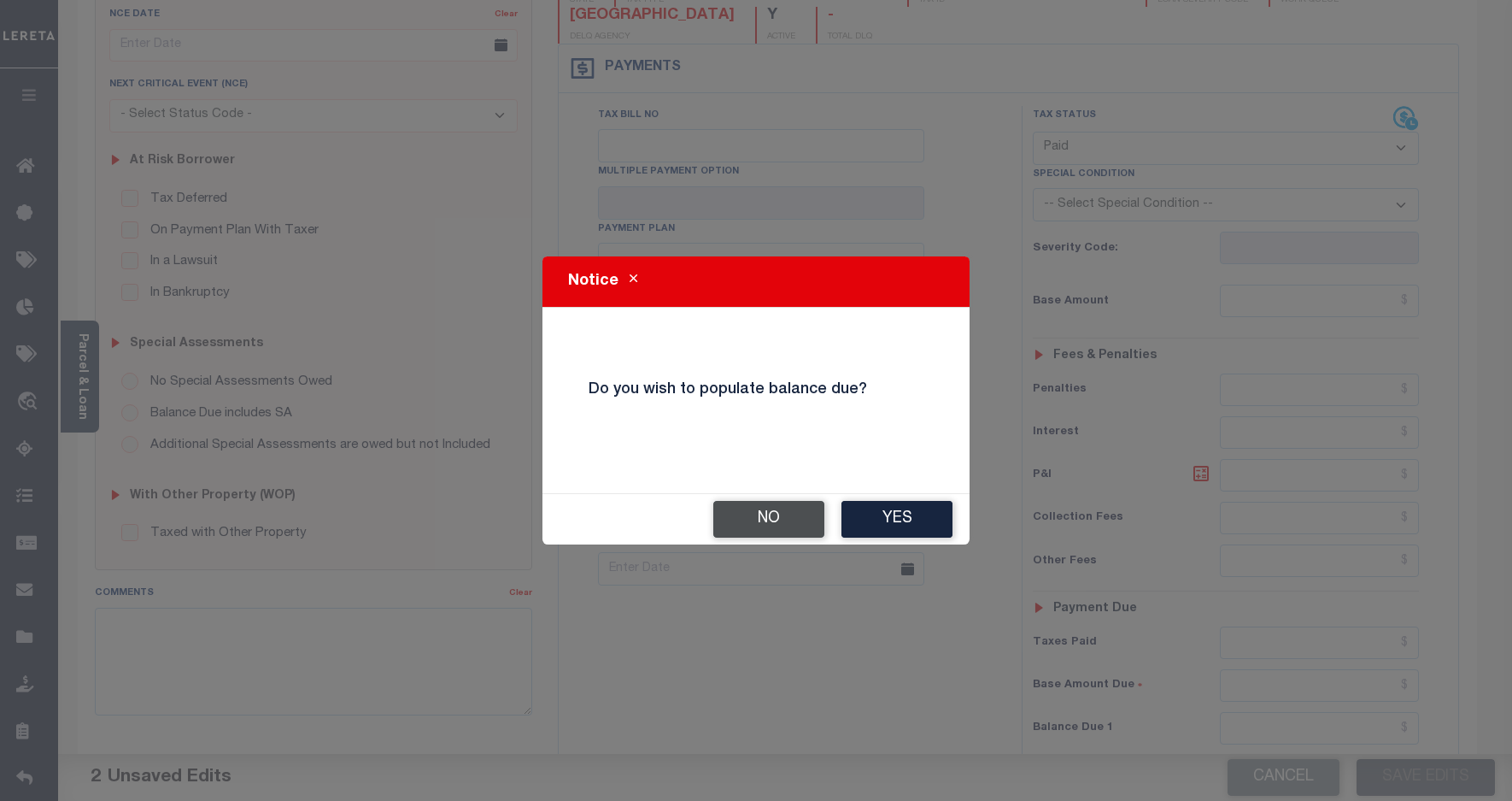
click at [750, 520] on button "No" at bounding box center [768, 519] width 111 height 36
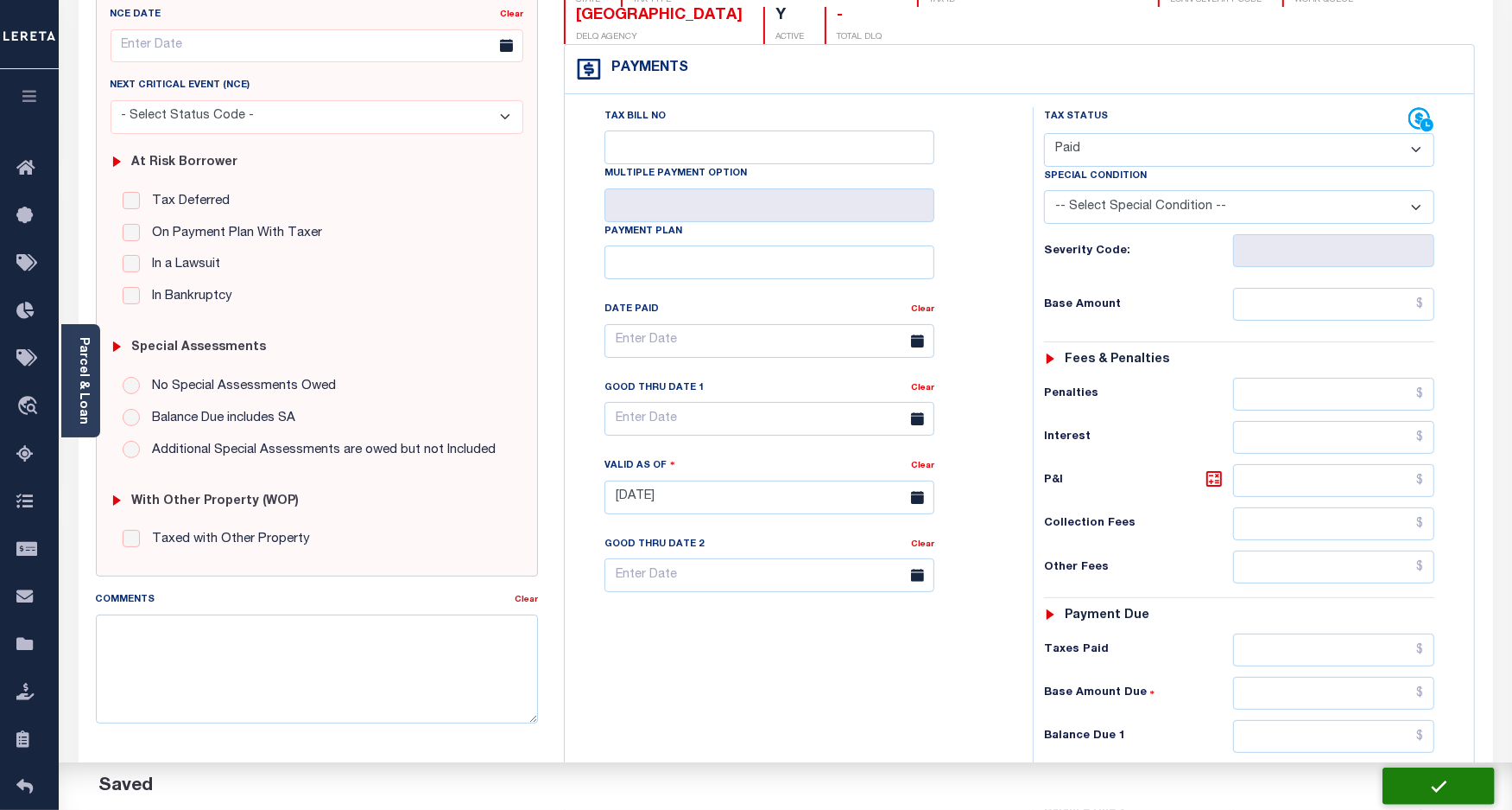
checkbox input "false"
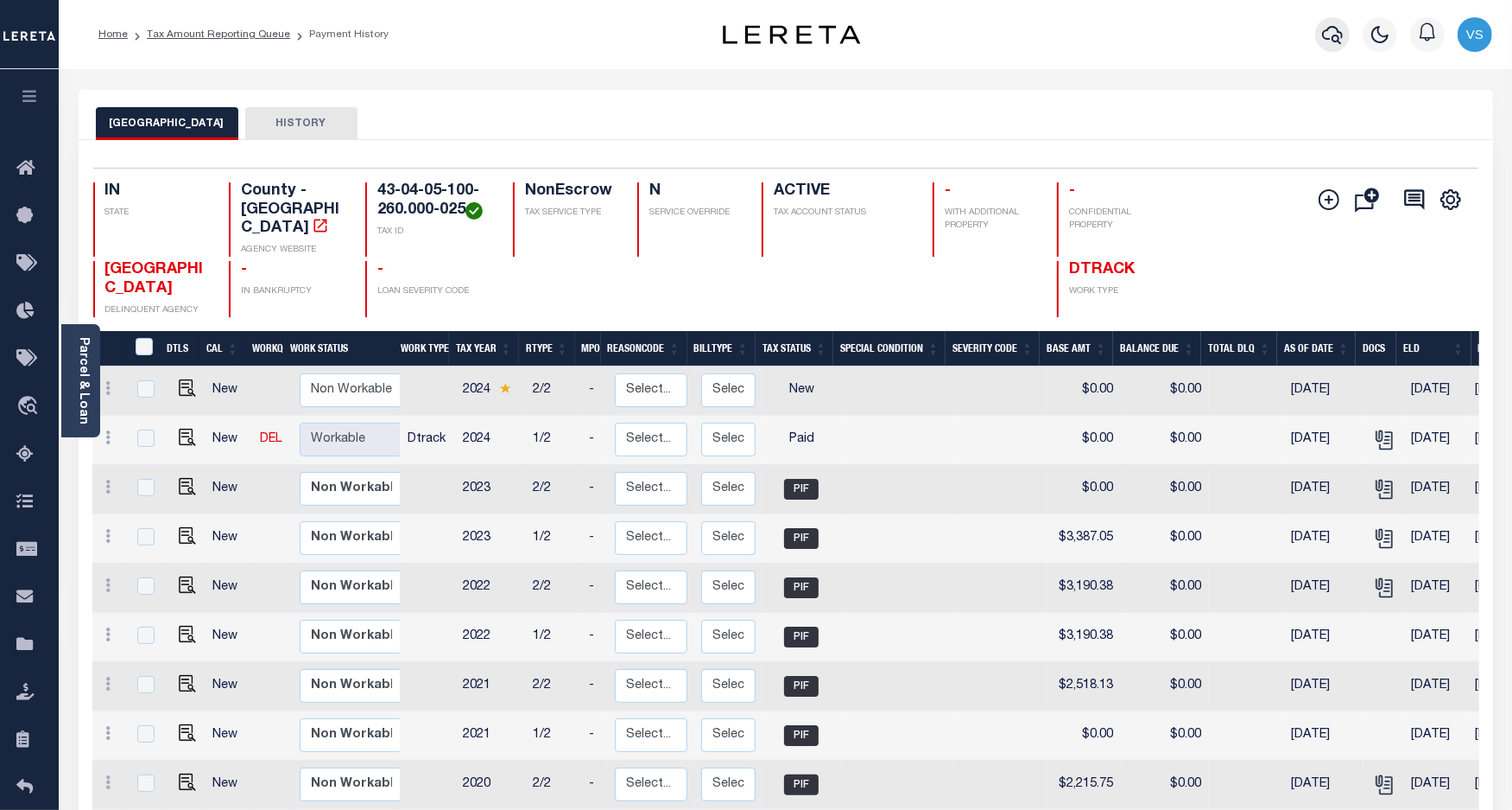
click at [1331, 31] on icon "button" at bounding box center [1332, 34] width 20 height 20
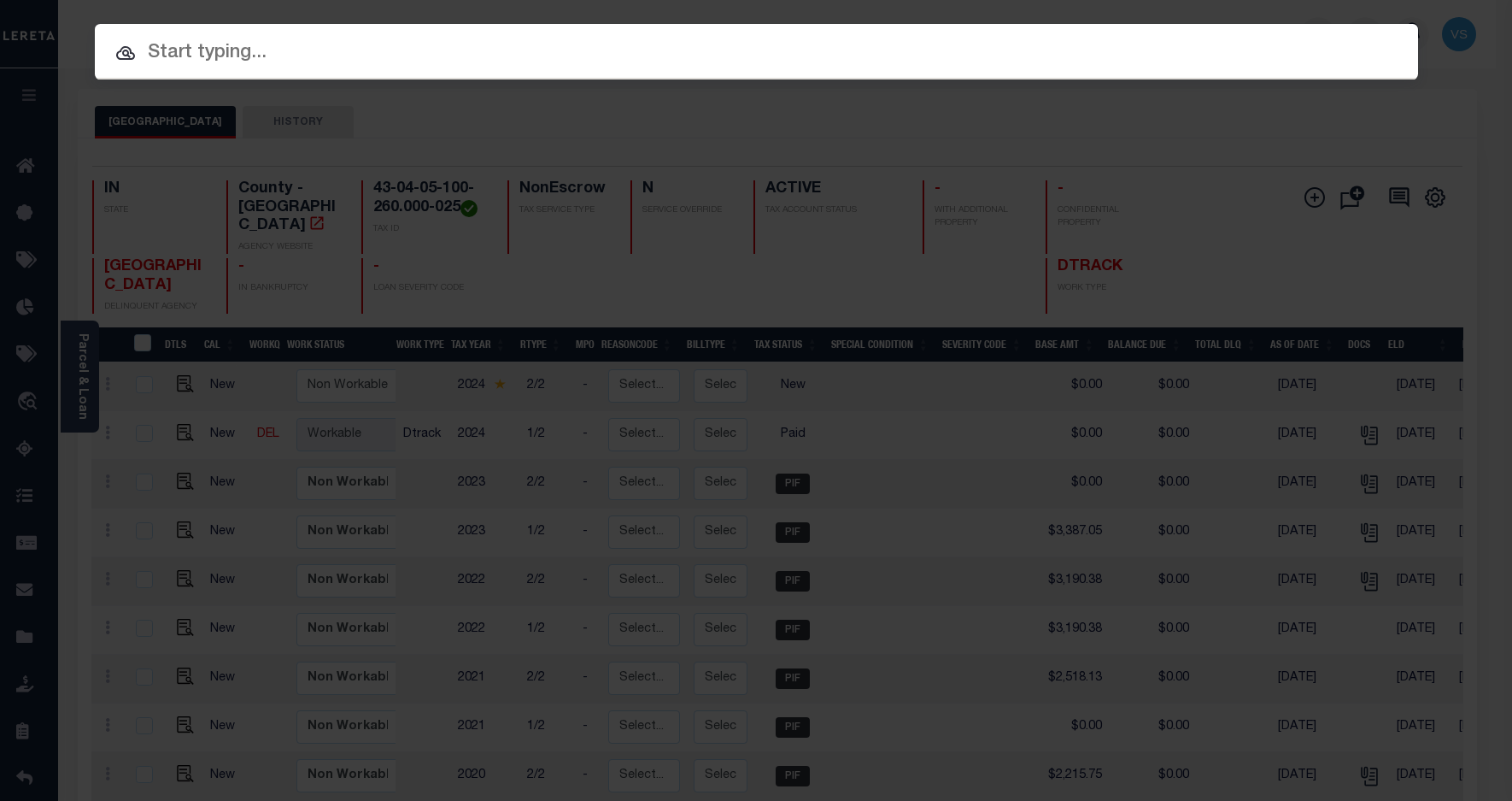
paste input "780073029"
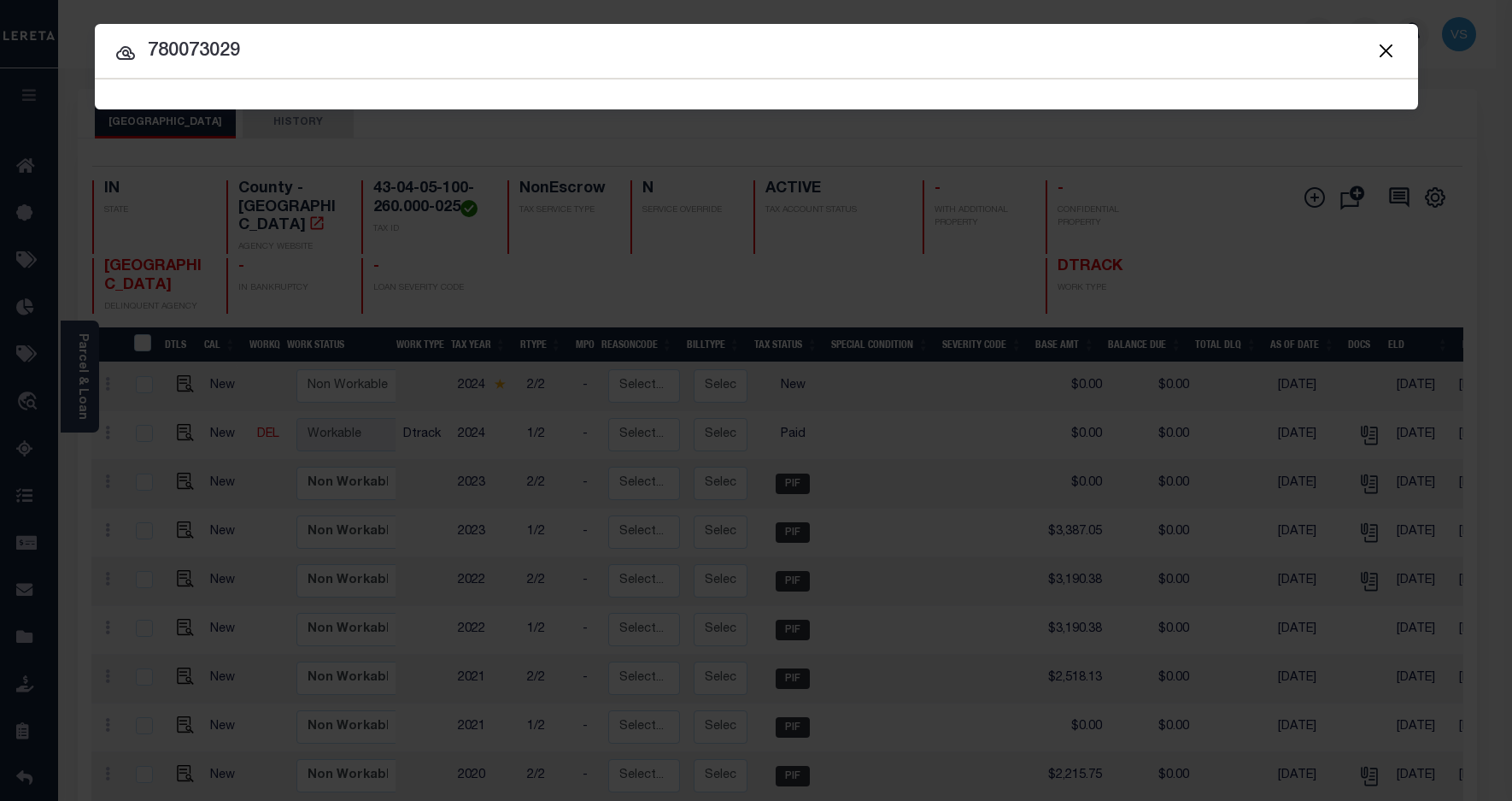
type input "780073029"
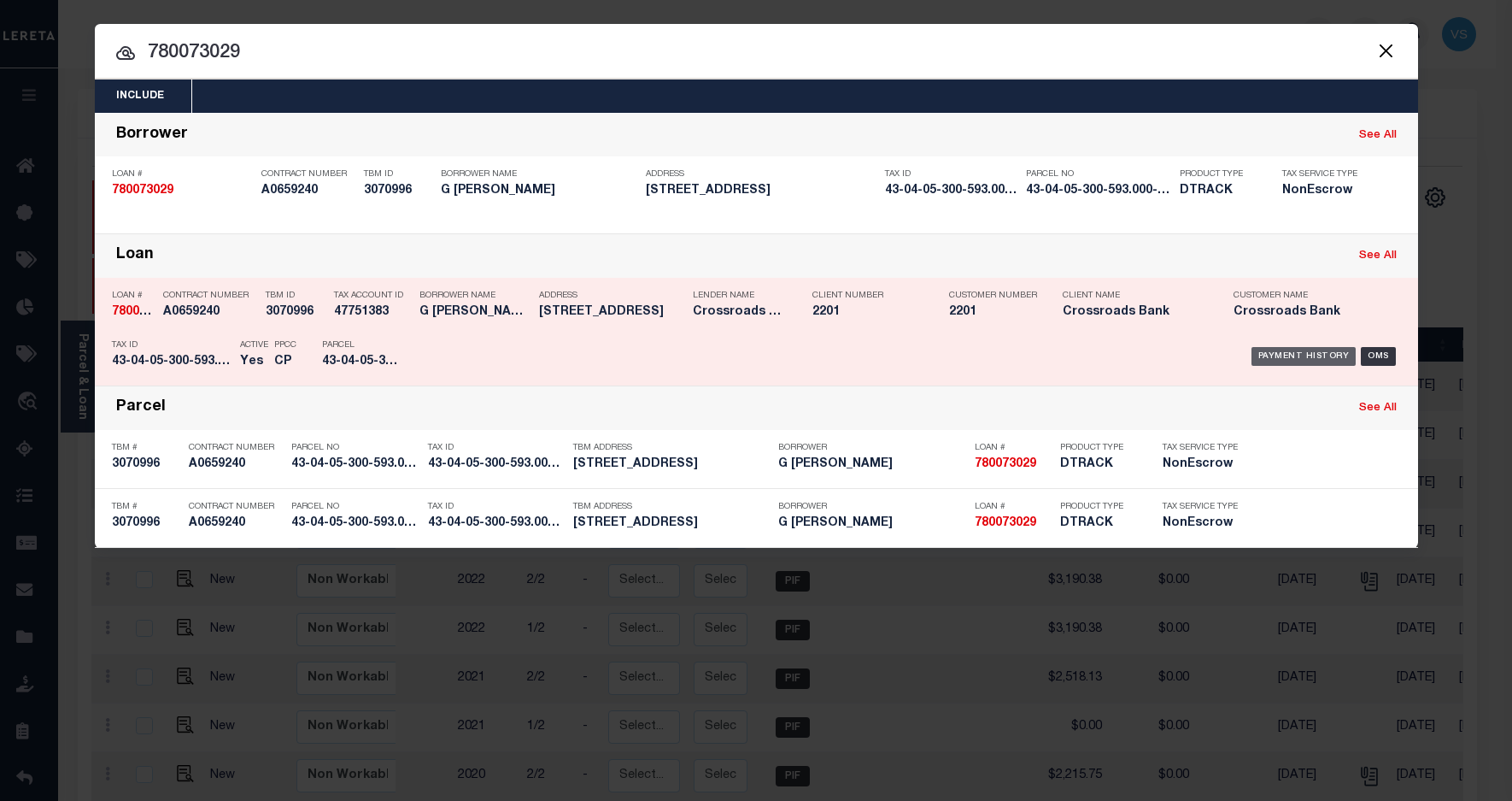
click at [1320, 357] on div "Payment History" at bounding box center [1305, 357] width 105 height 19
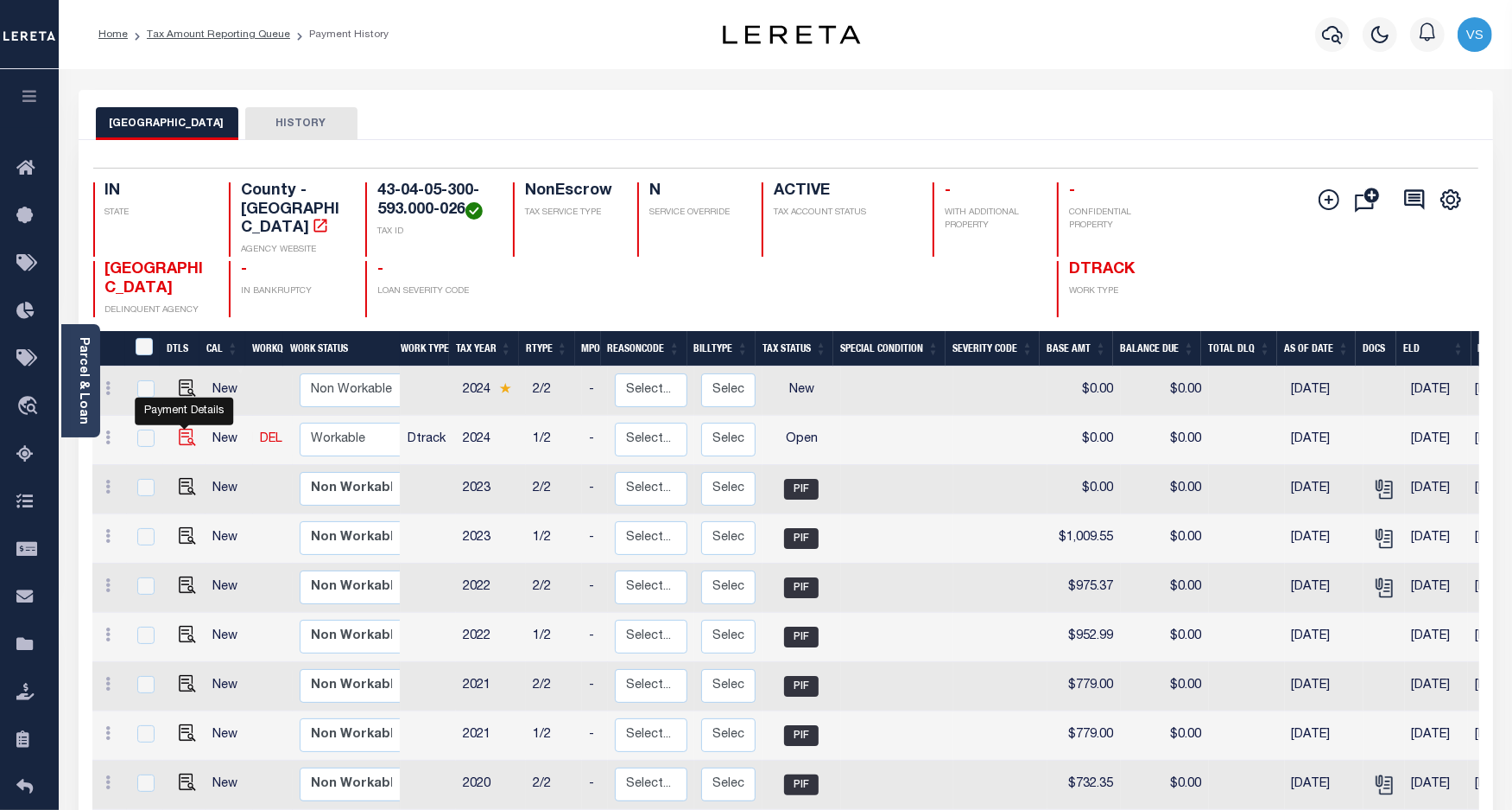
click at [183, 428] on img "" at bounding box center [187, 437] width 17 height 17
checkbox input "true"
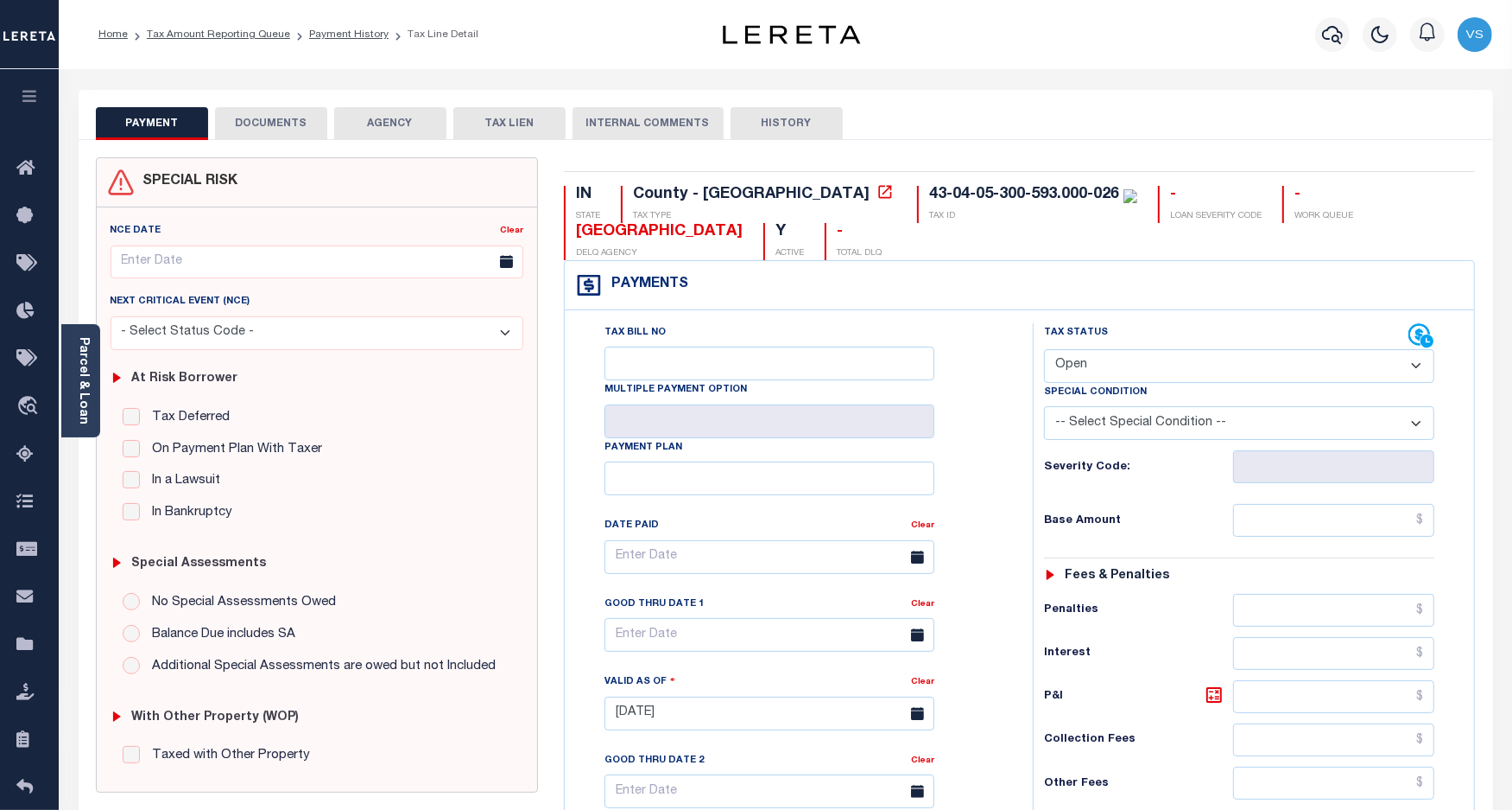
click at [1099, 369] on select "- Select Status Code - Open Due/Unpaid Paid Incomplete No Tax Due Internal Refu…" at bounding box center [1240, 365] width 391 height 34
select select "PYD"
click at [1044, 351] on select "- Select Status Code - Open Due/Unpaid Paid Incomplete No Tax Due Internal Refu…" at bounding box center [1240, 365] width 391 height 34
type input "09/08/2025"
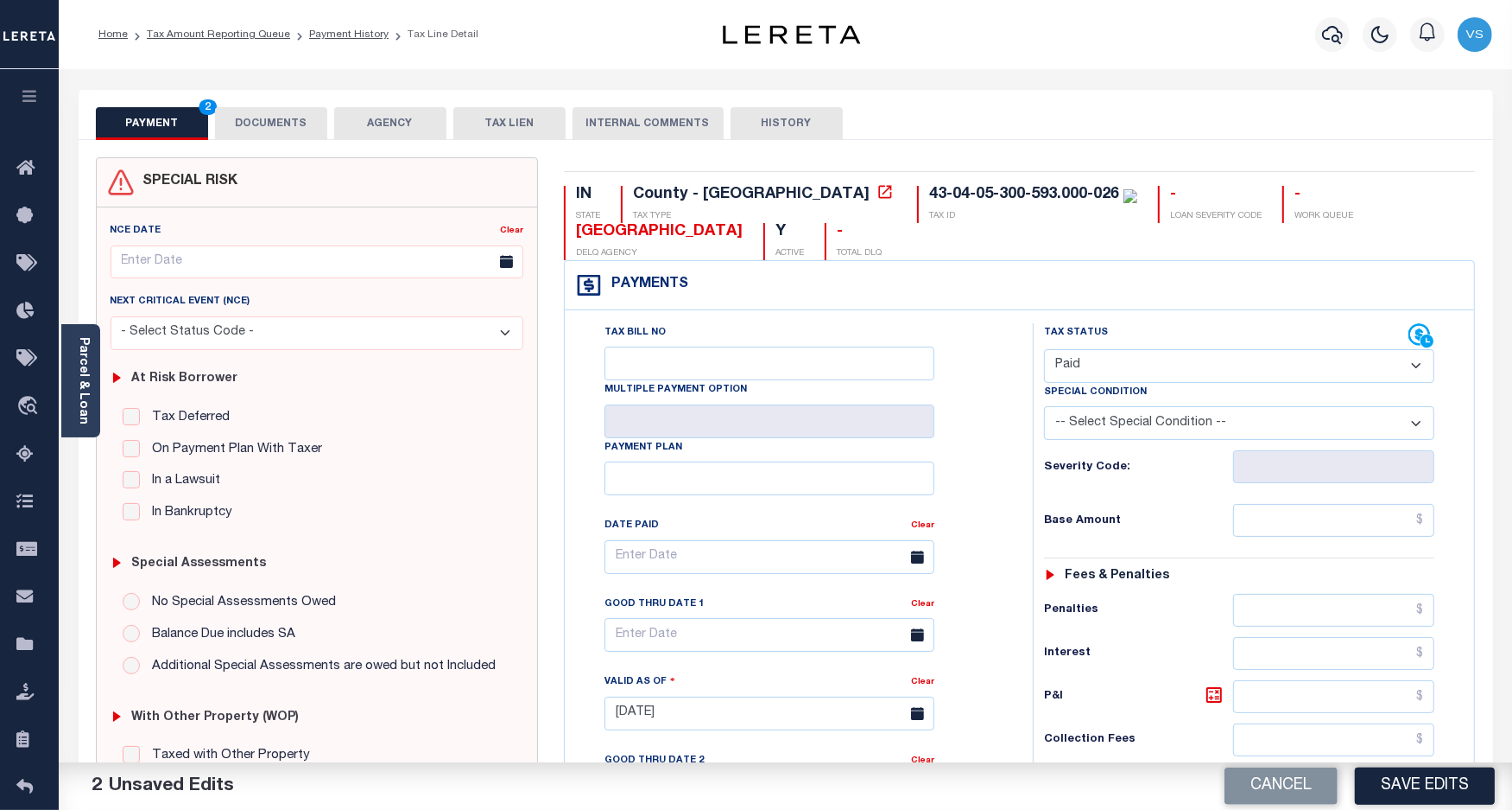
click at [248, 124] on button "DOCUMENTS" at bounding box center [271, 124] width 112 height 33
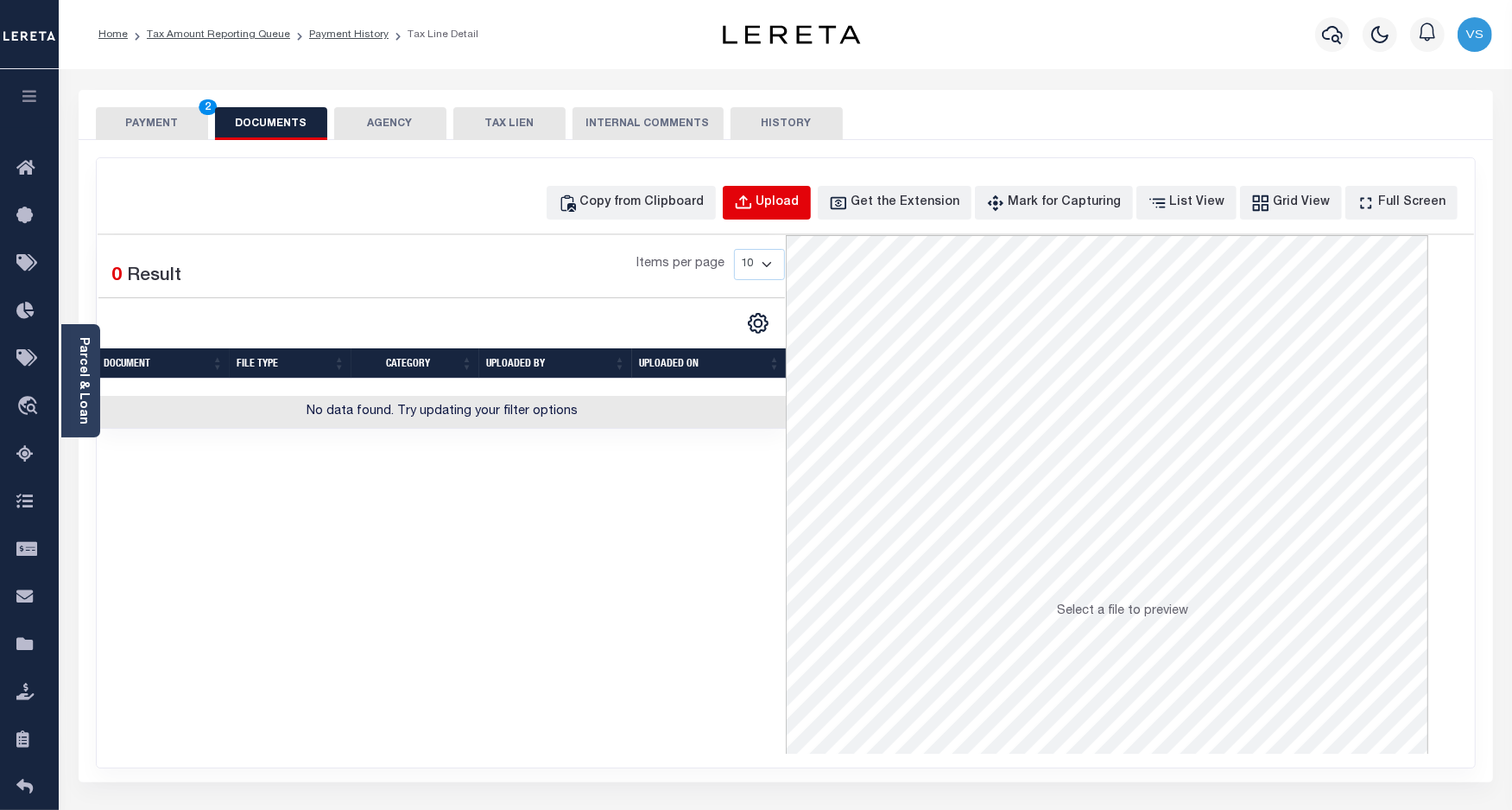
click at [799, 206] on div "Upload" at bounding box center [778, 203] width 43 height 19
select select "POP"
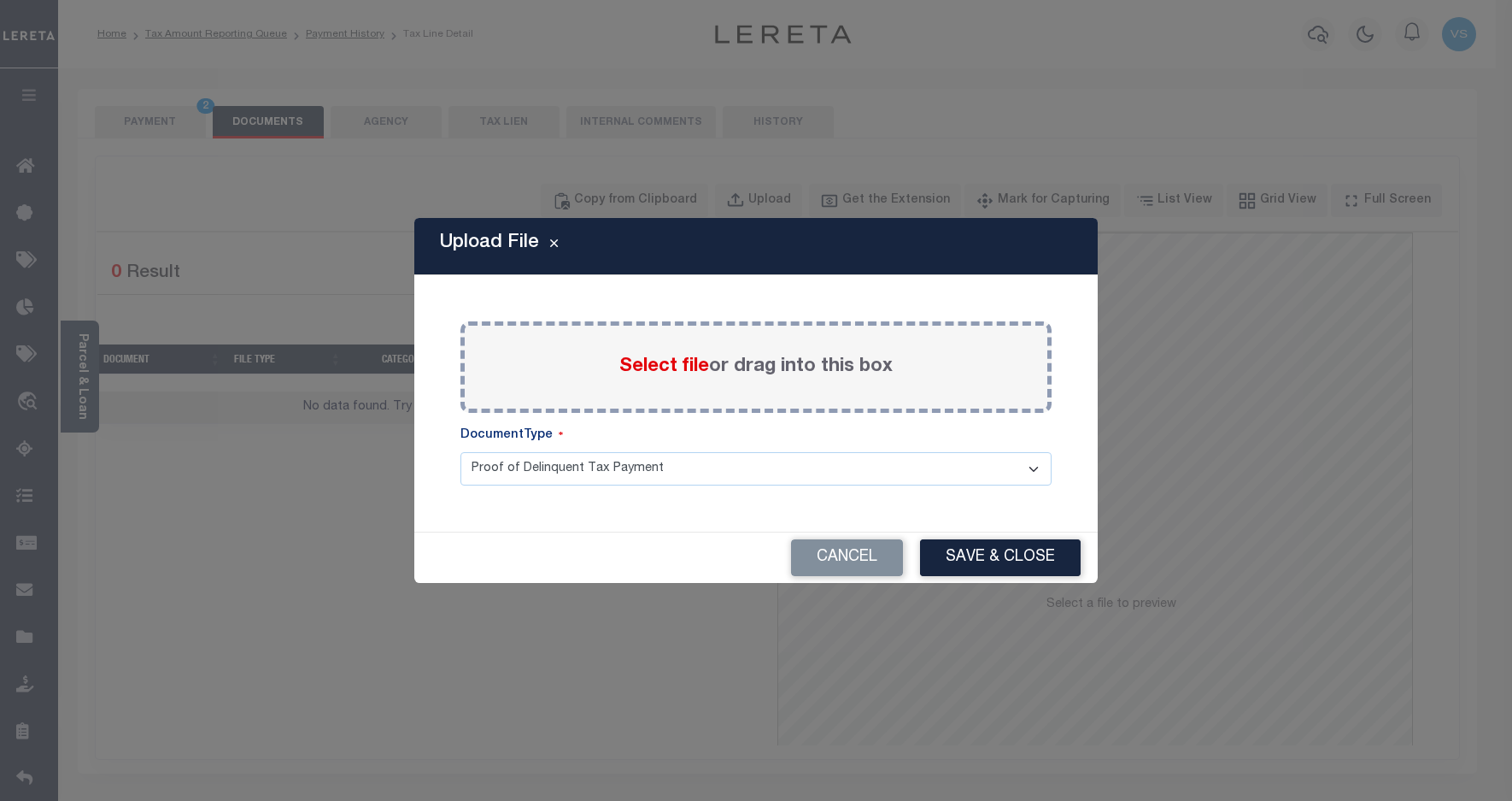
click at [666, 357] on span "Select file" at bounding box center [664, 367] width 90 height 19
click at [0, 0] on input "Select file or drag into this box" at bounding box center [0, 0] width 0 height 0
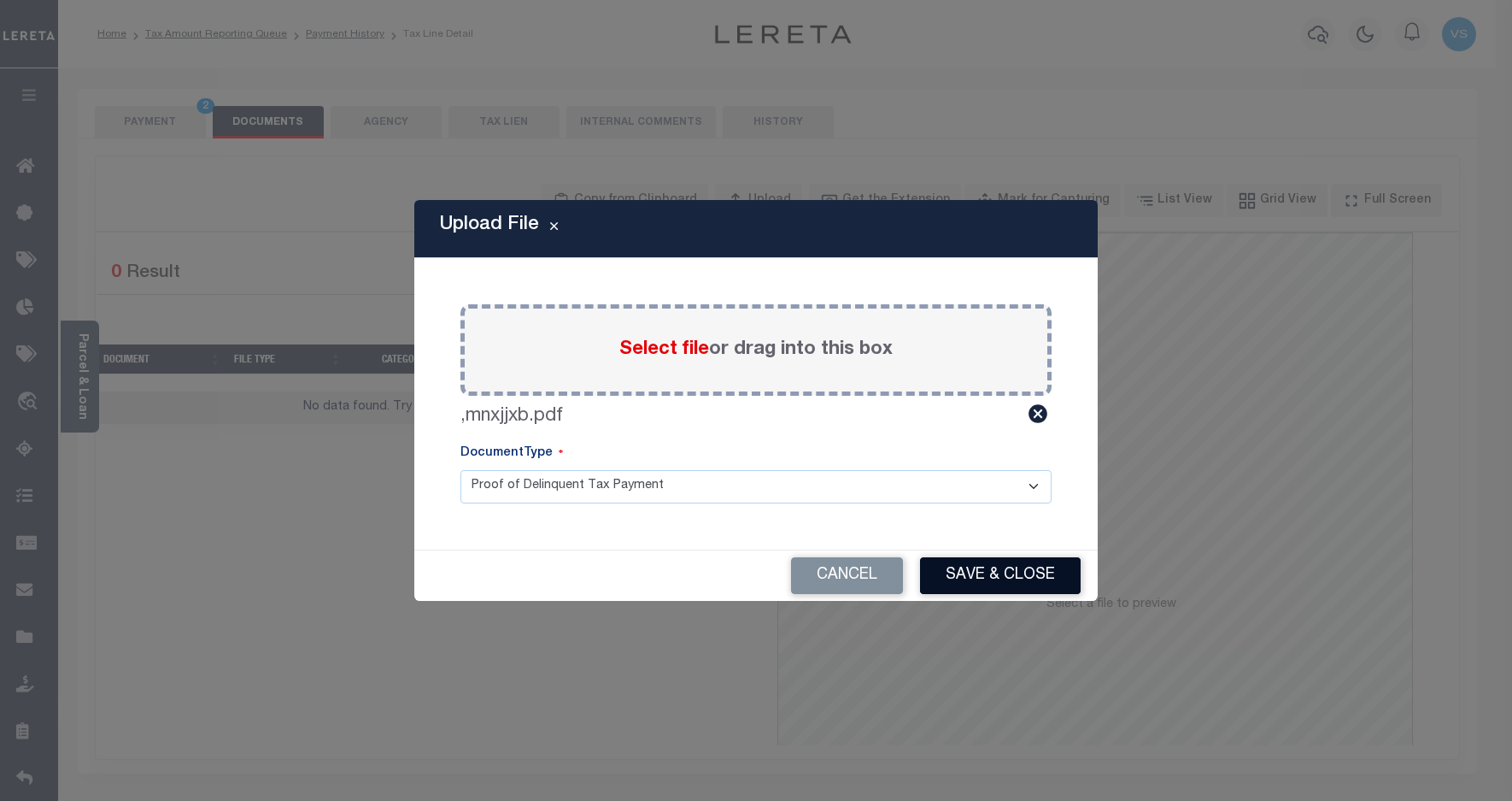
click at [1014, 568] on button "Save & Close" at bounding box center [1001, 575] width 161 height 36
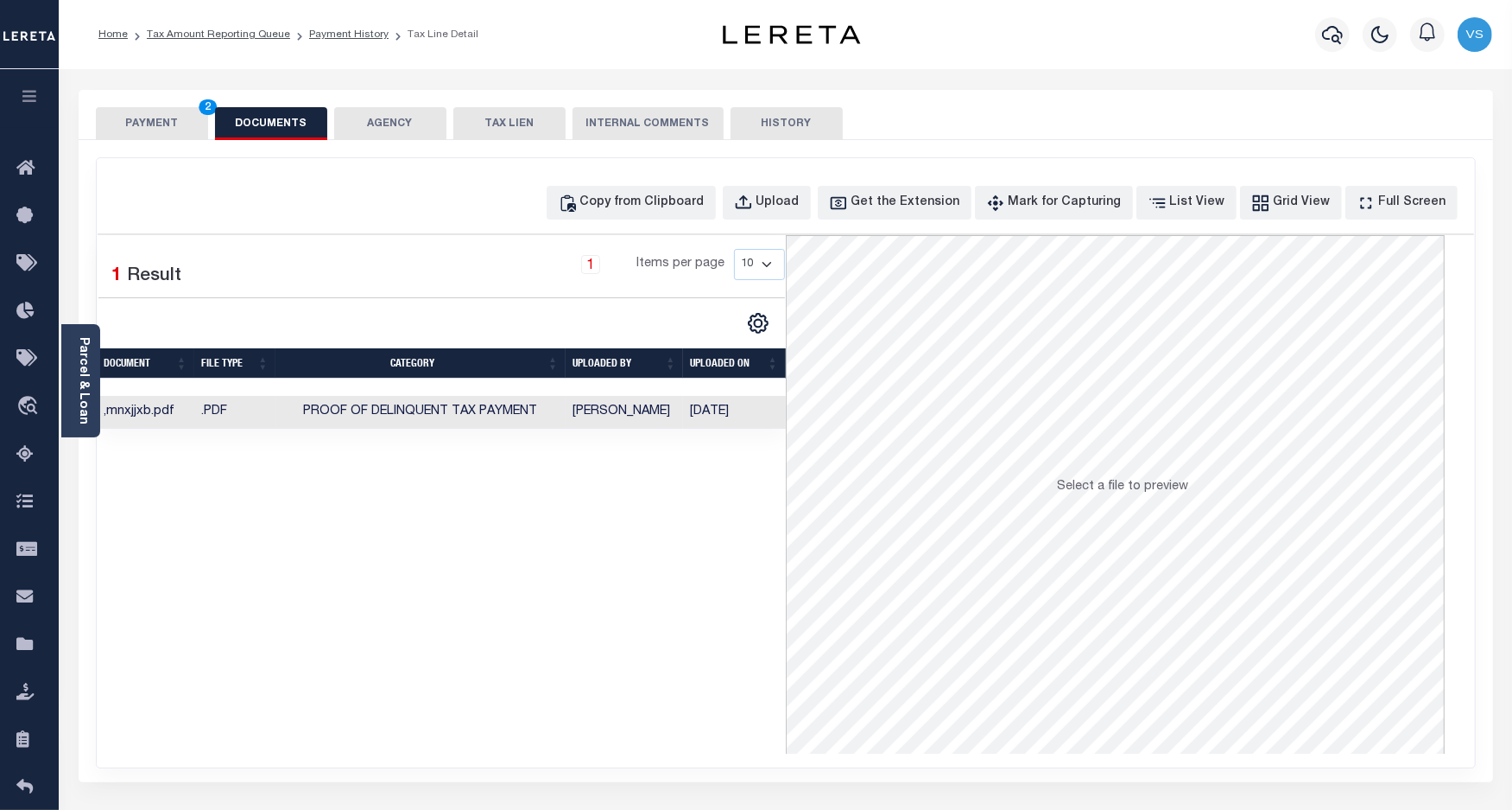
click at [174, 130] on button "PAYMENT 2" at bounding box center [152, 124] width 112 height 33
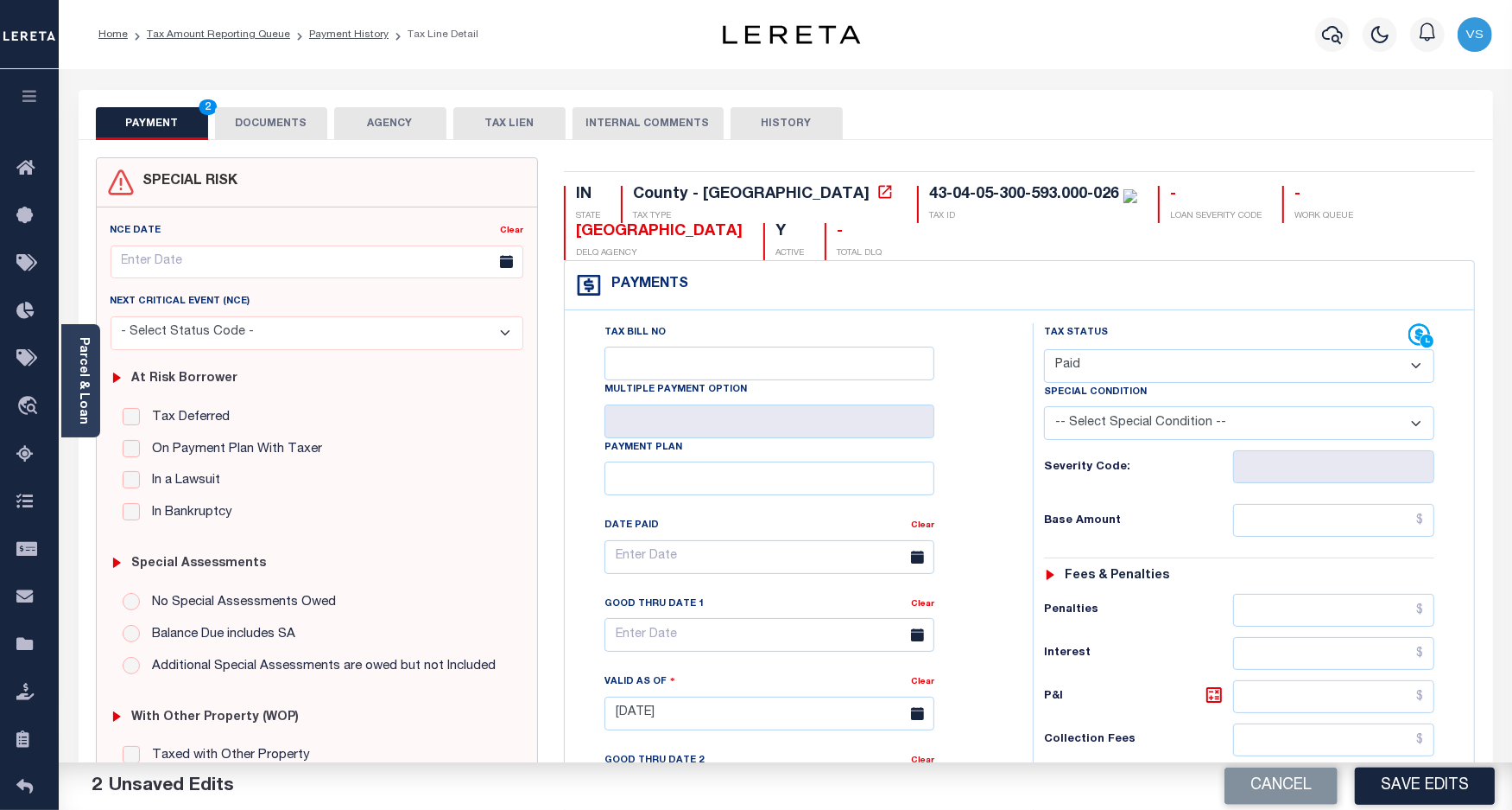
scroll to position [324, 0]
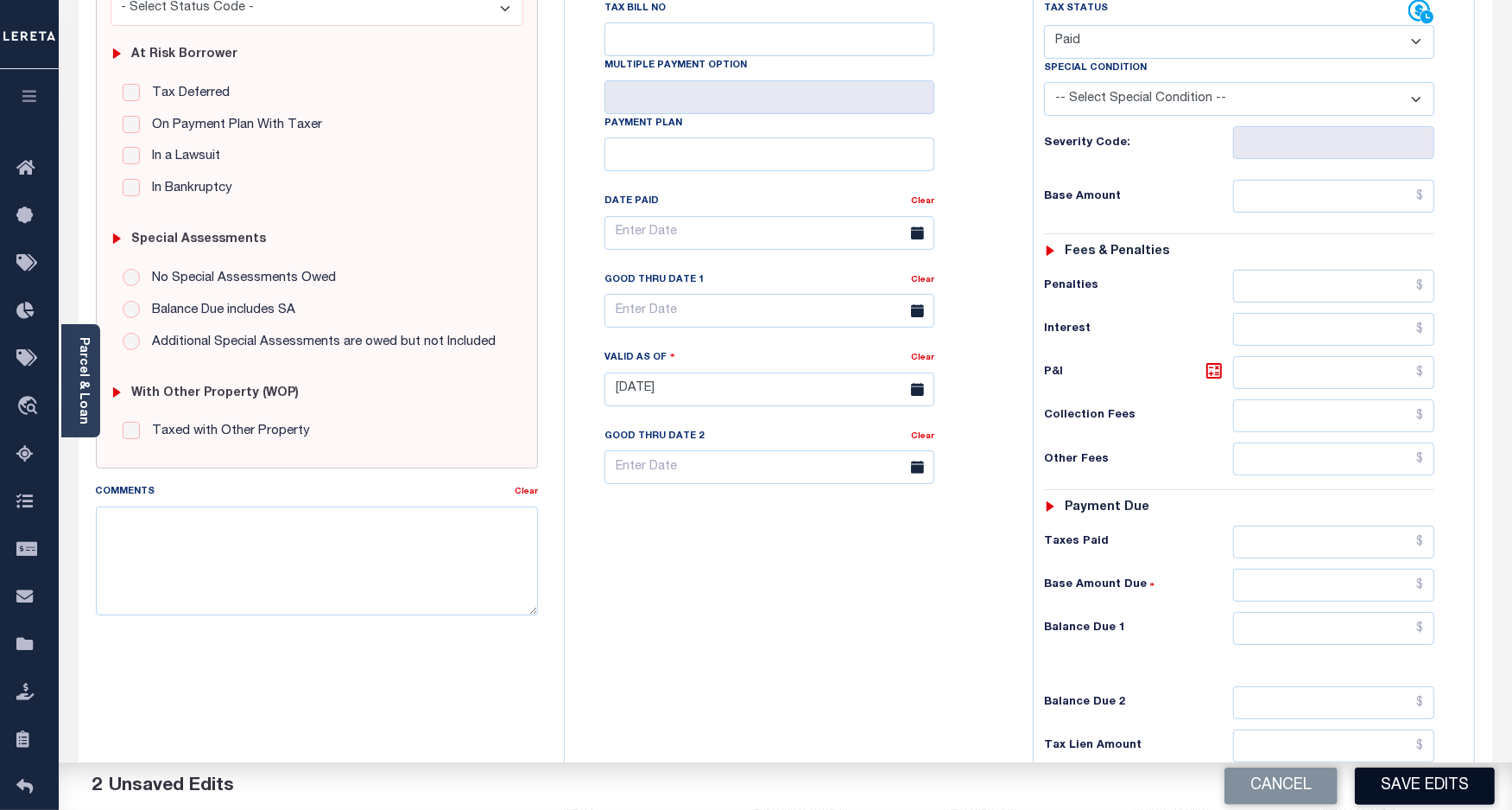
click at [1387, 789] on button "Save Edits" at bounding box center [1425, 786] width 140 height 37
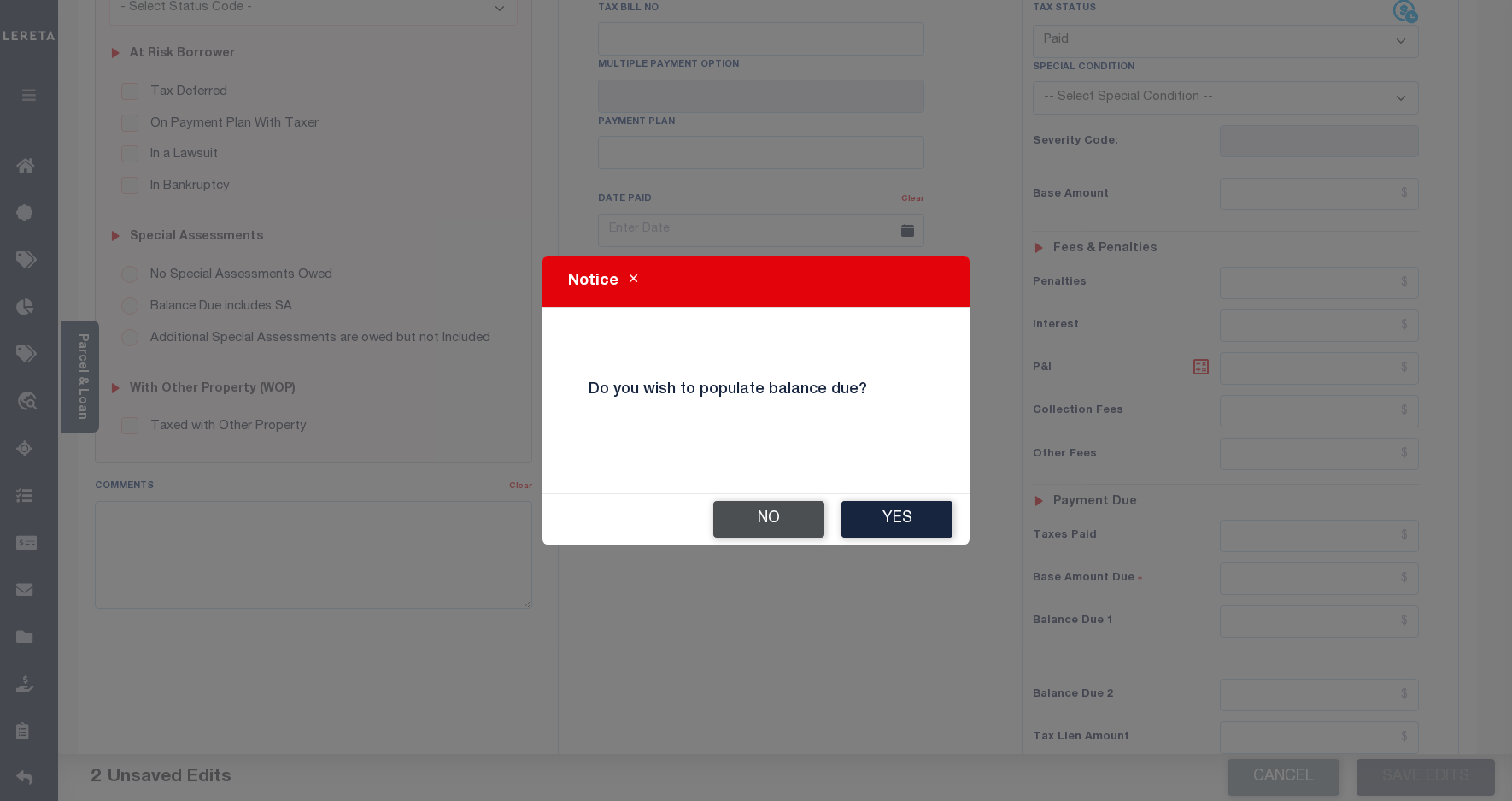
click at [778, 521] on button "No" at bounding box center [768, 519] width 111 height 36
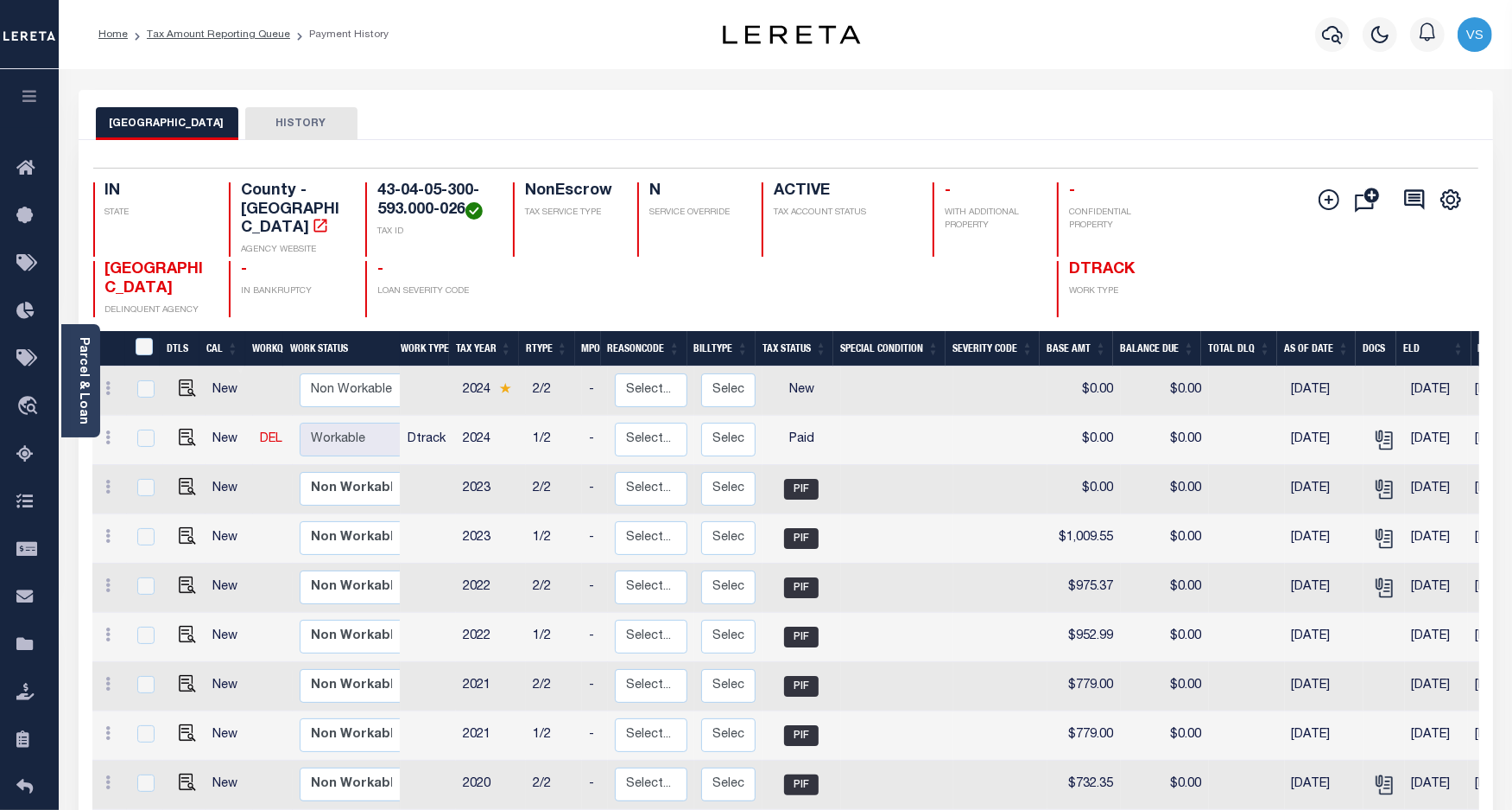
click at [1331, 37] on icon "button" at bounding box center [1332, 34] width 20 height 20
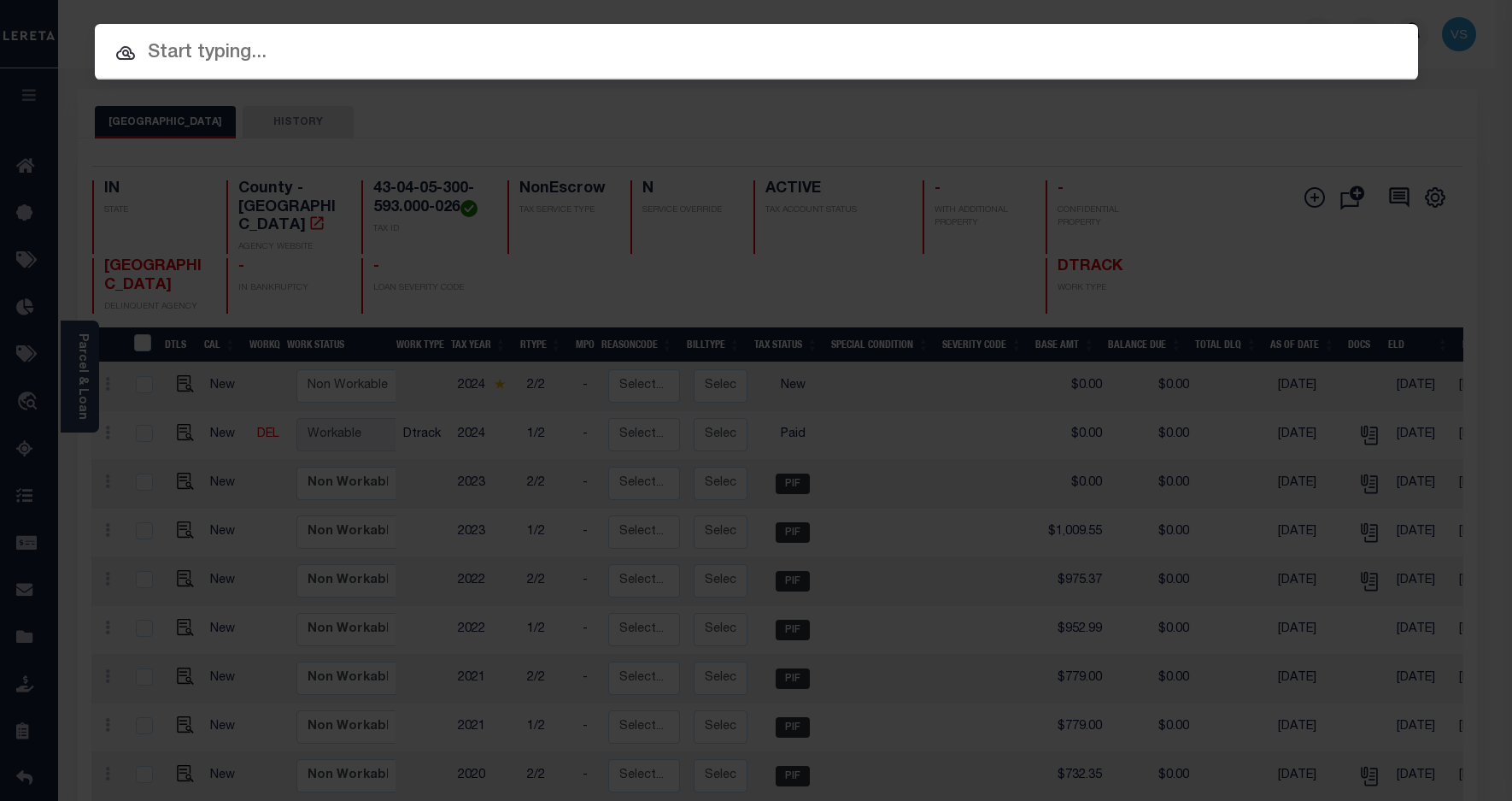
paste input "800020001009"
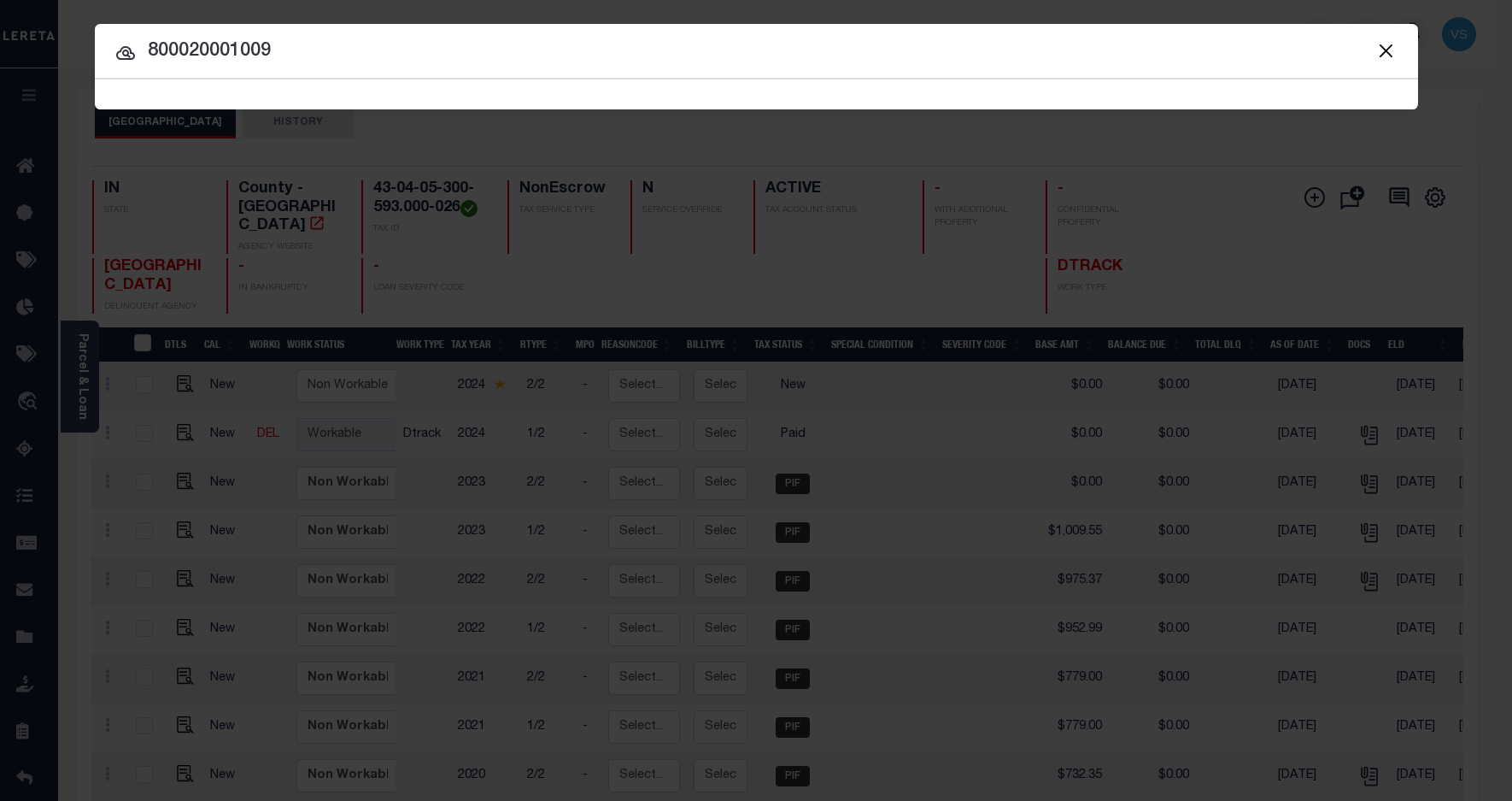
type input "800020001009"
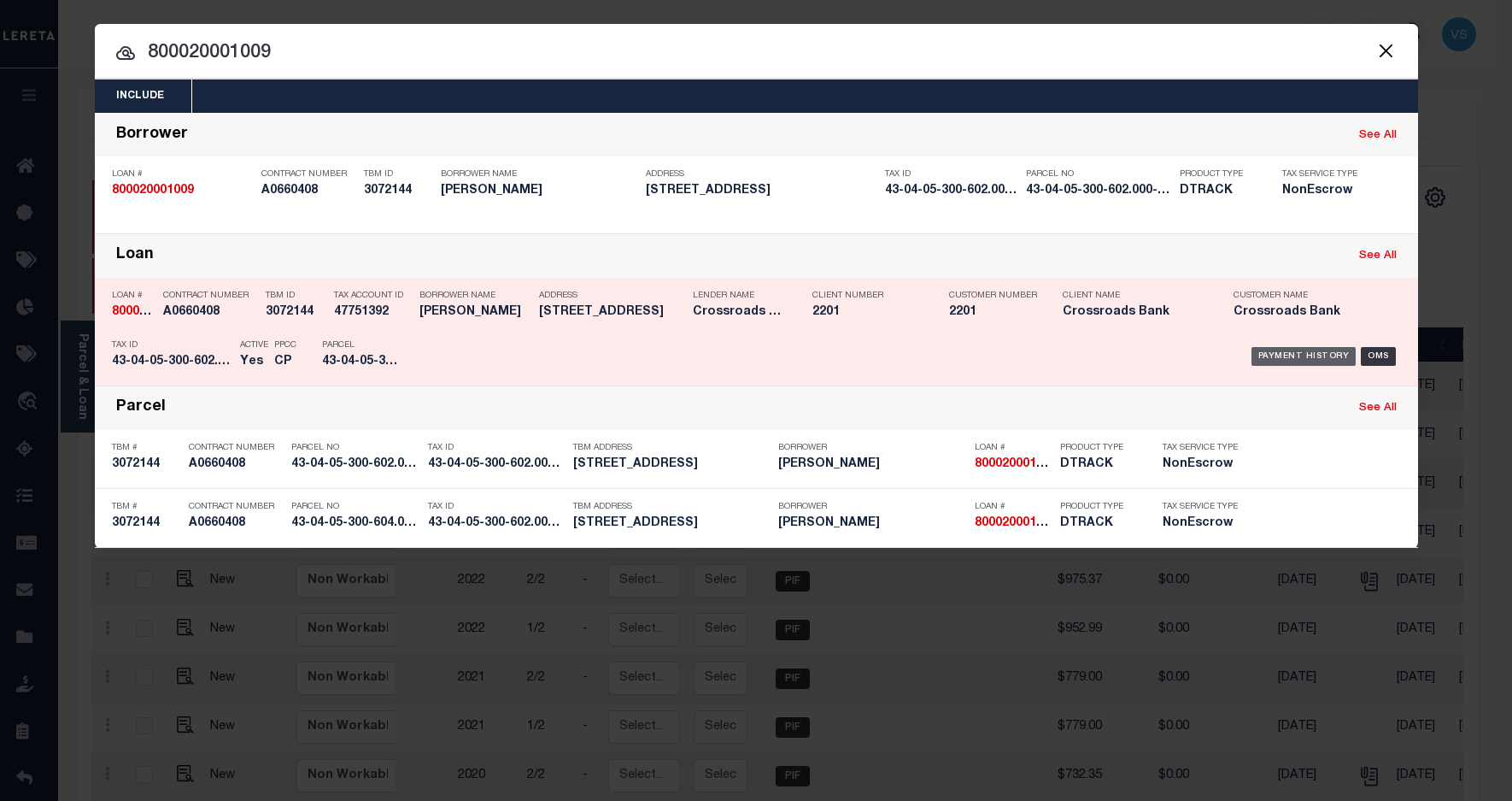
click at [1285, 353] on div "Payment History" at bounding box center [1305, 357] width 105 height 19
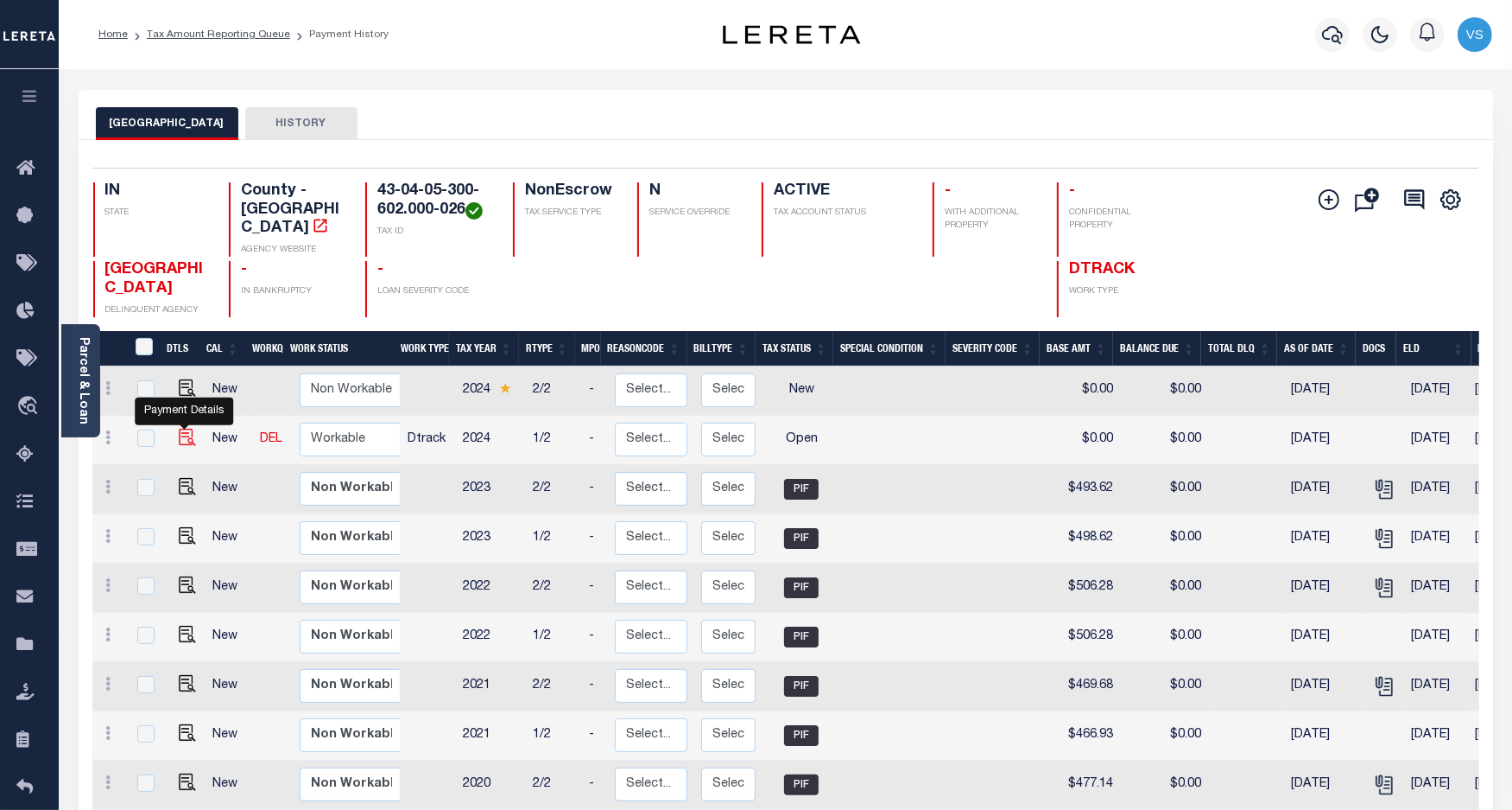
click at [180, 428] on img "" at bounding box center [187, 437] width 17 height 17
checkbox input "true"
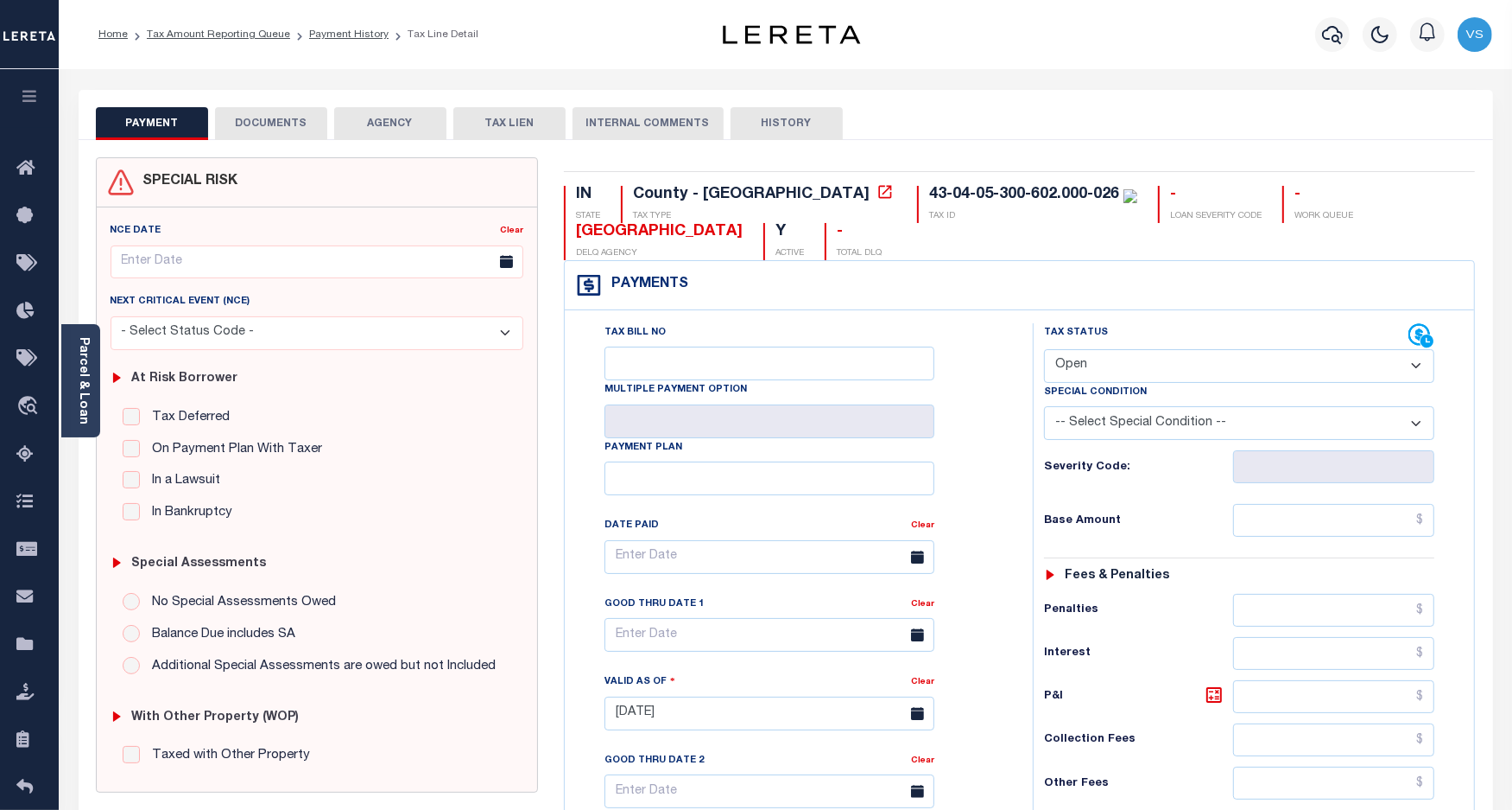
click at [1194, 373] on select "- Select Status Code - Open Due/Unpaid Paid Incomplete No Tax Due Internal Refu…" at bounding box center [1240, 365] width 391 height 34
select select "PYD"
click at [1044, 351] on select "- Select Status Code - Open Due/Unpaid Paid Incomplete No Tax Due Internal Refu…" at bounding box center [1240, 365] width 391 height 34
type input "09/08/2025"
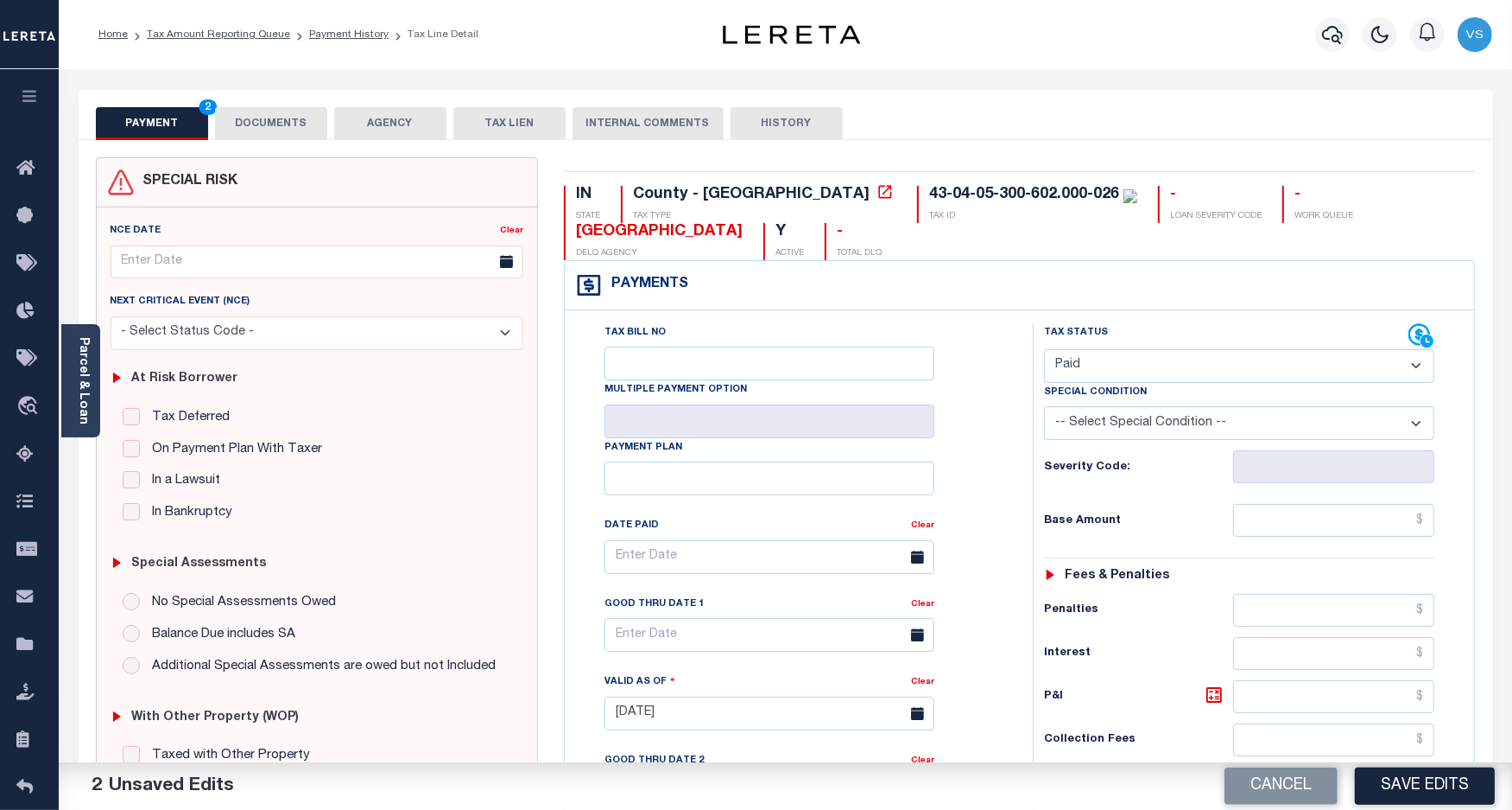
click at [268, 131] on button "DOCUMENTS" at bounding box center [271, 124] width 112 height 33
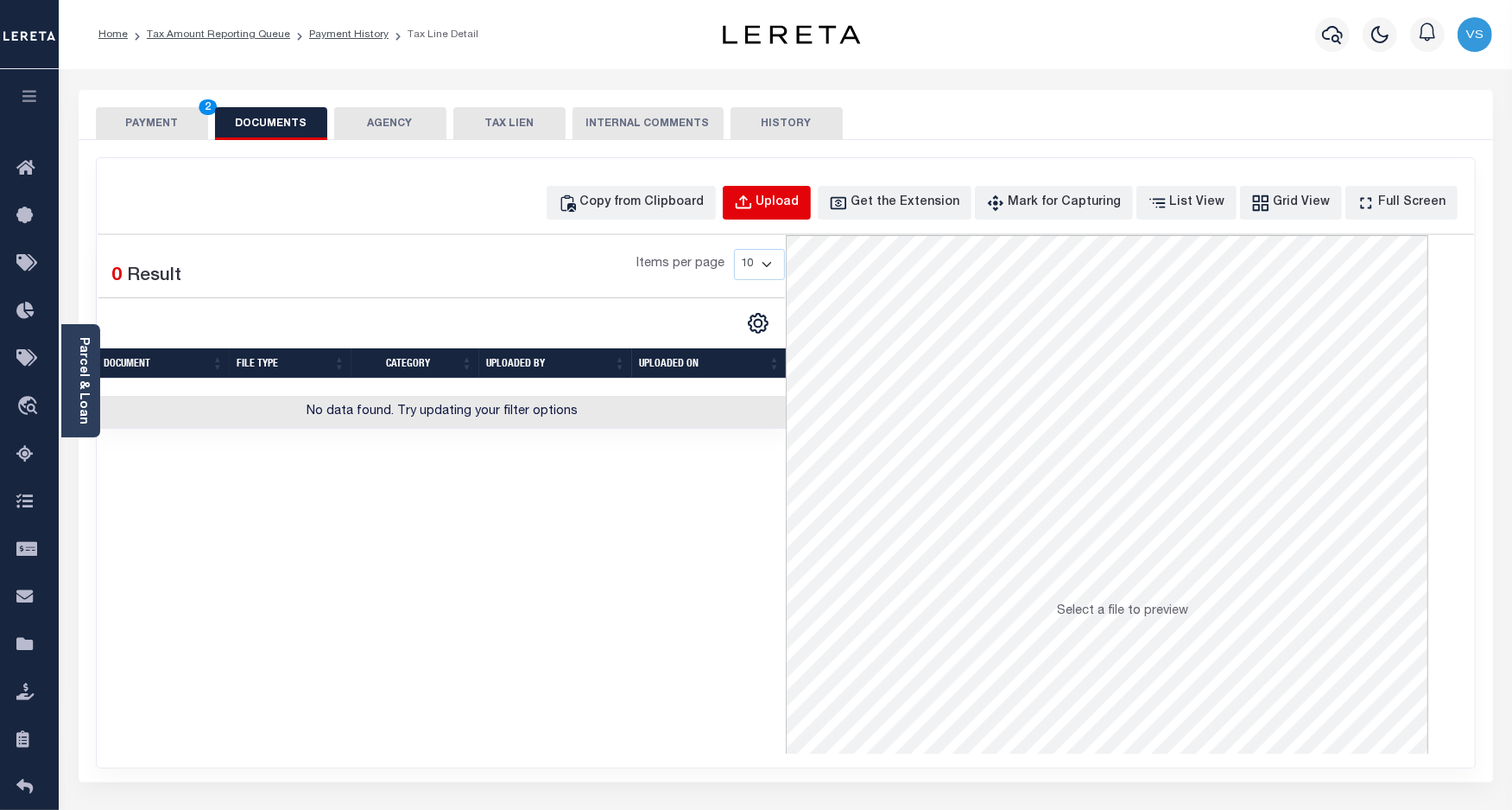
click at [786, 203] on button "Upload" at bounding box center [766, 202] width 88 height 34
select select "POP"
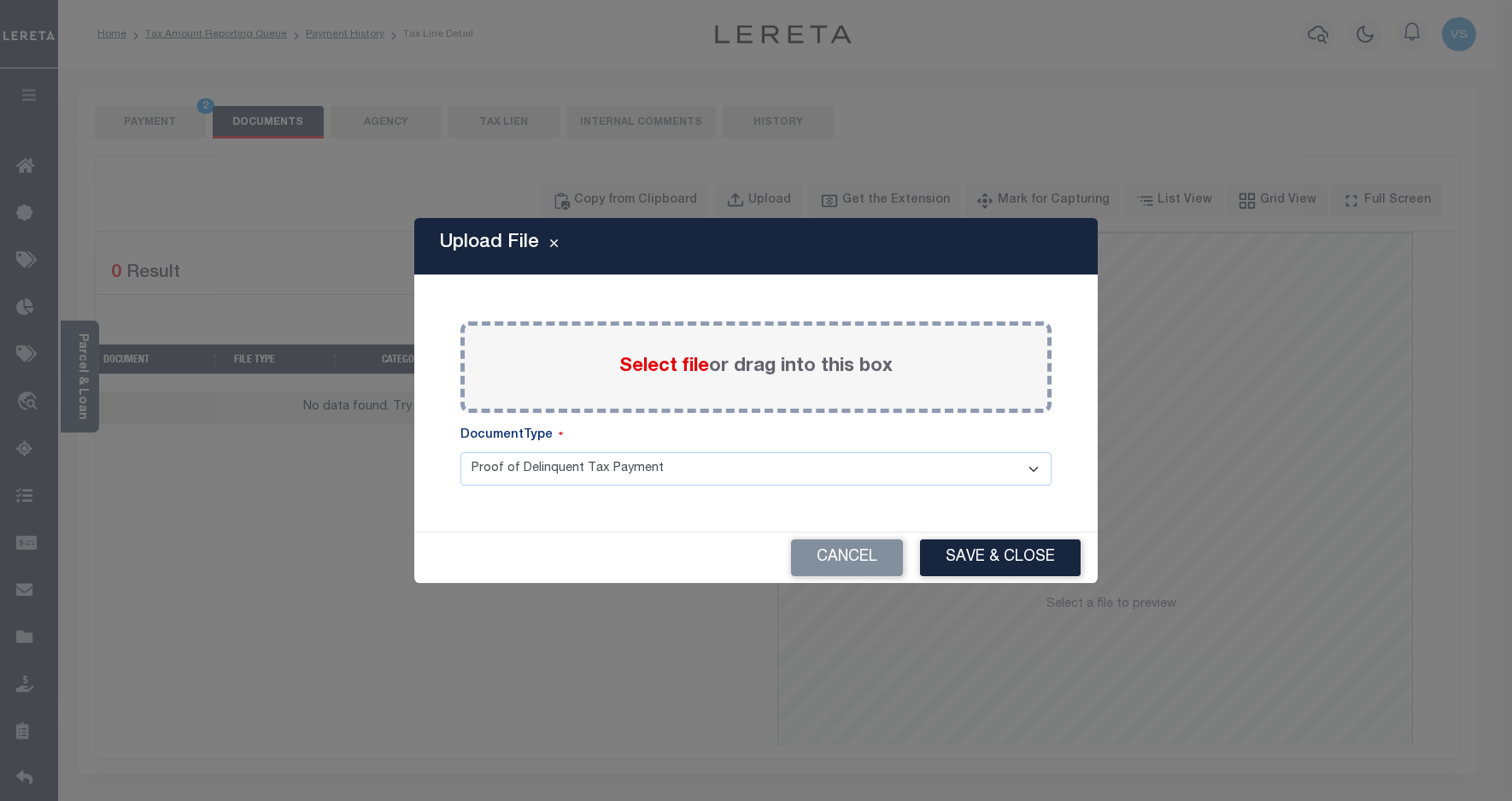
click at [673, 370] on span "Select file" at bounding box center [664, 367] width 90 height 19
click at [0, 0] on input "Select file or drag into this box" at bounding box center [0, 0] width 0 height 0
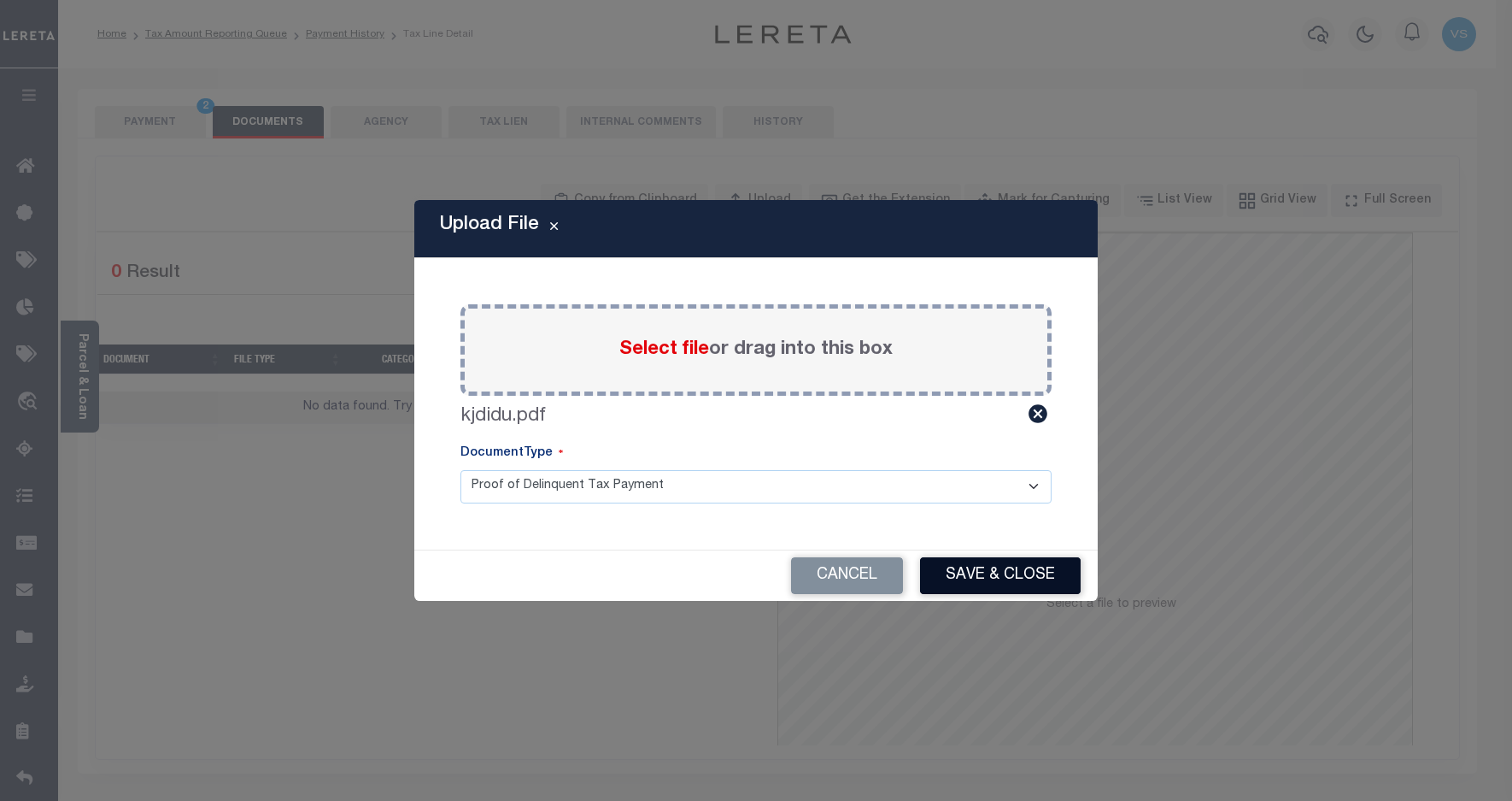
click at [966, 577] on button "Save & Close" at bounding box center [1001, 575] width 161 height 36
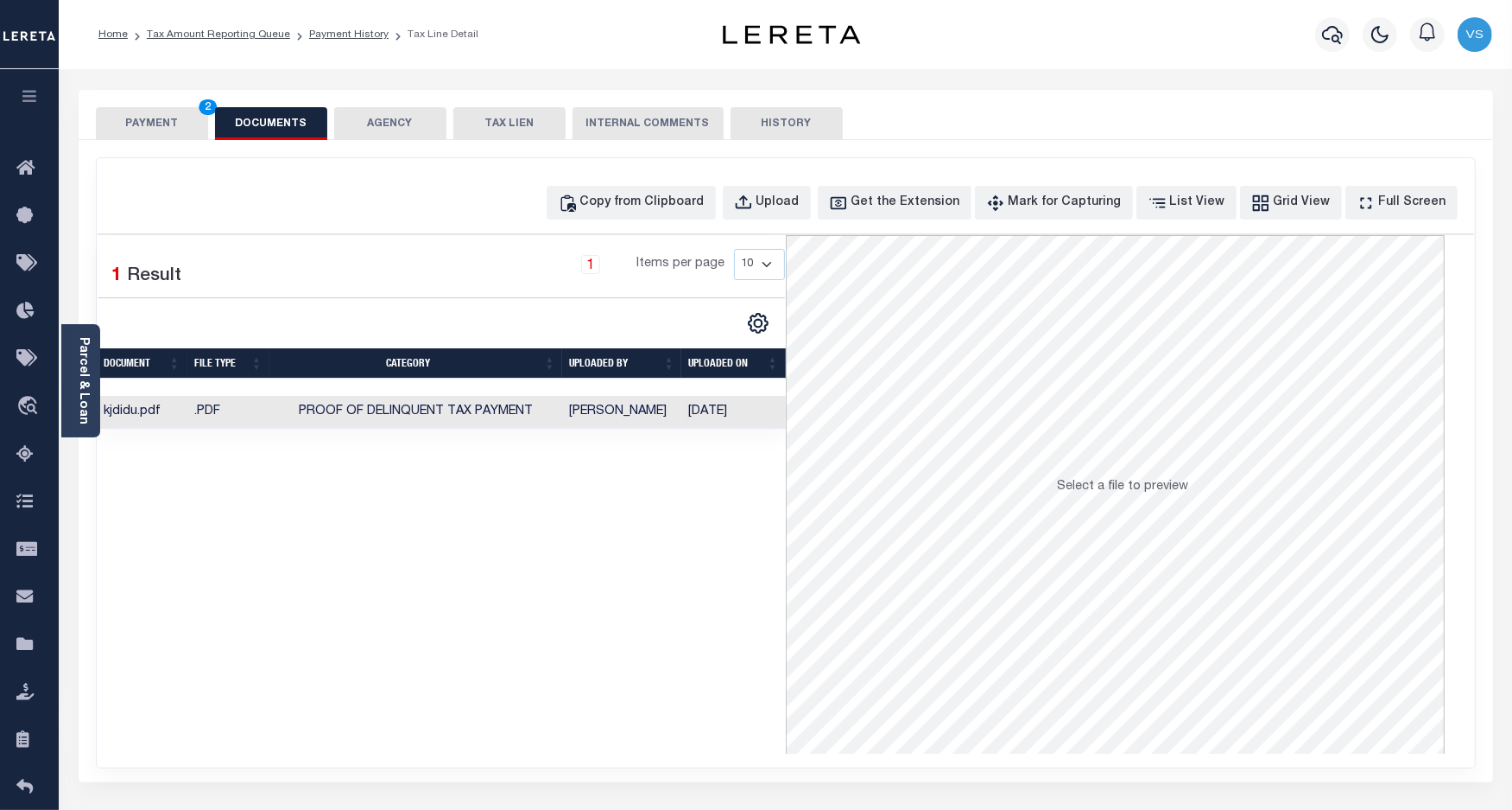
click at [150, 123] on button "PAYMENT 2" at bounding box center [152, 124] width 112 height 33
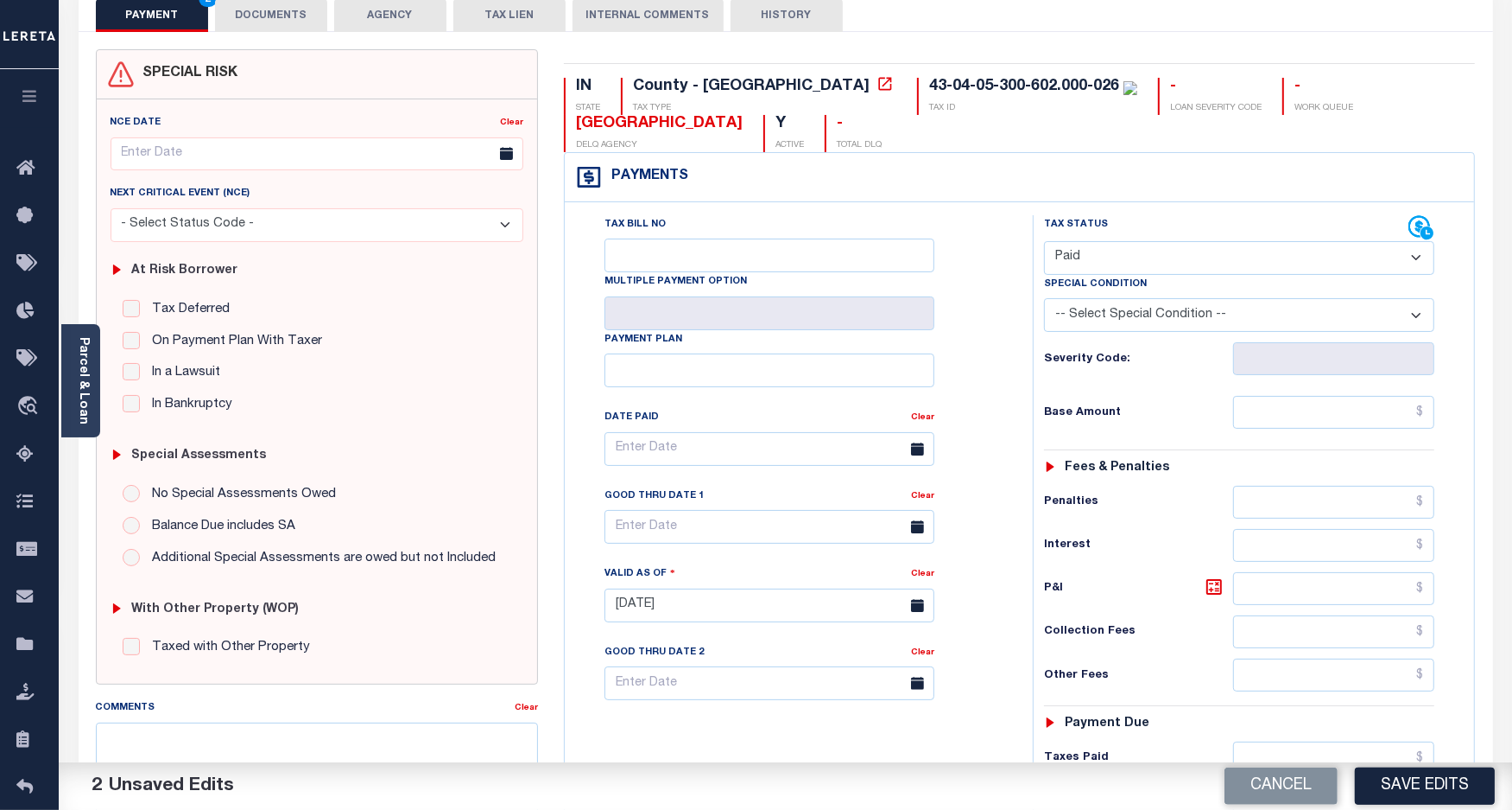
scroll to position [432, 0]
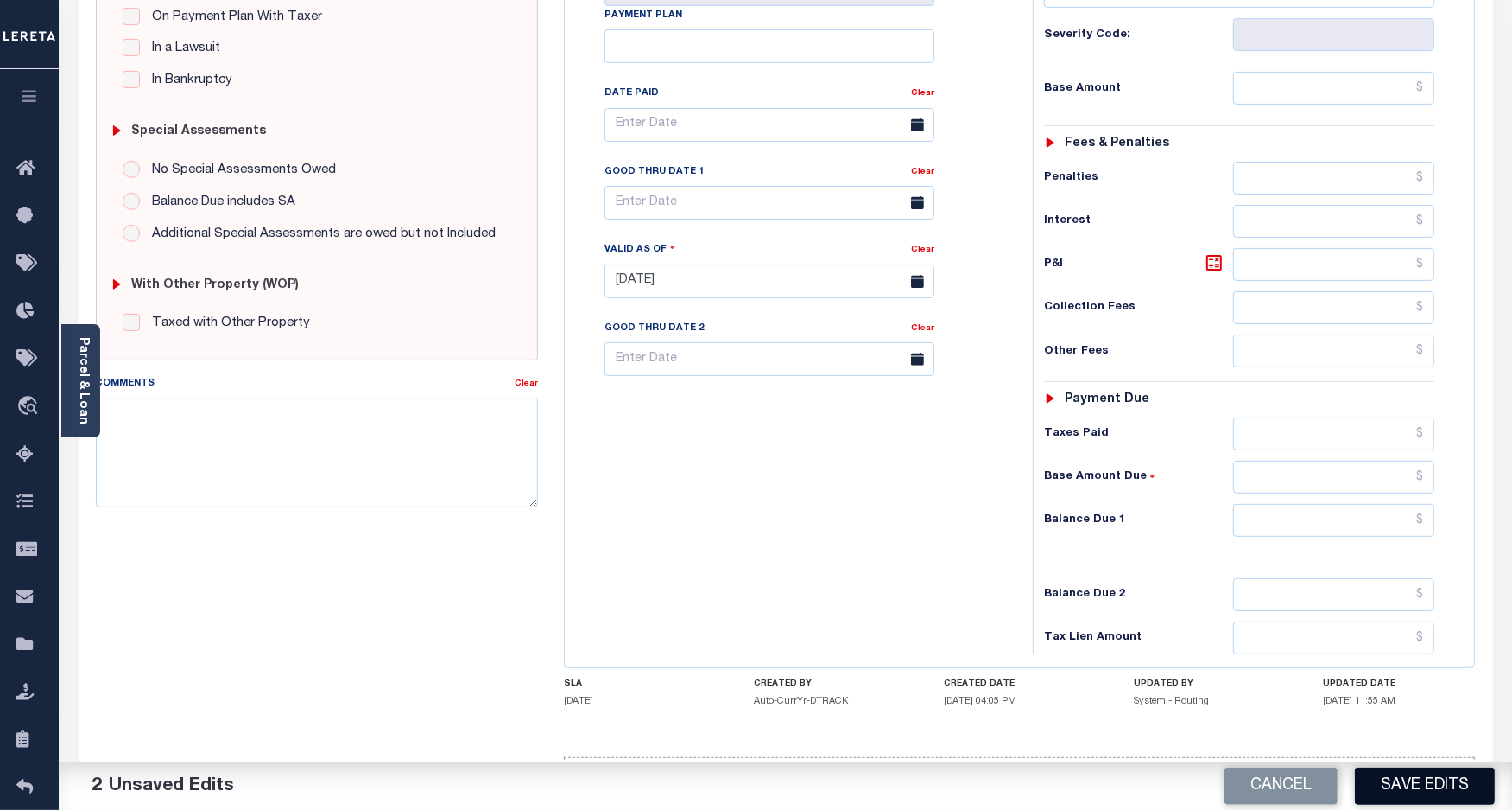
click at [1401, 789] on button "Save Edits" at bounding box center [1425, 786] width 140 height 37
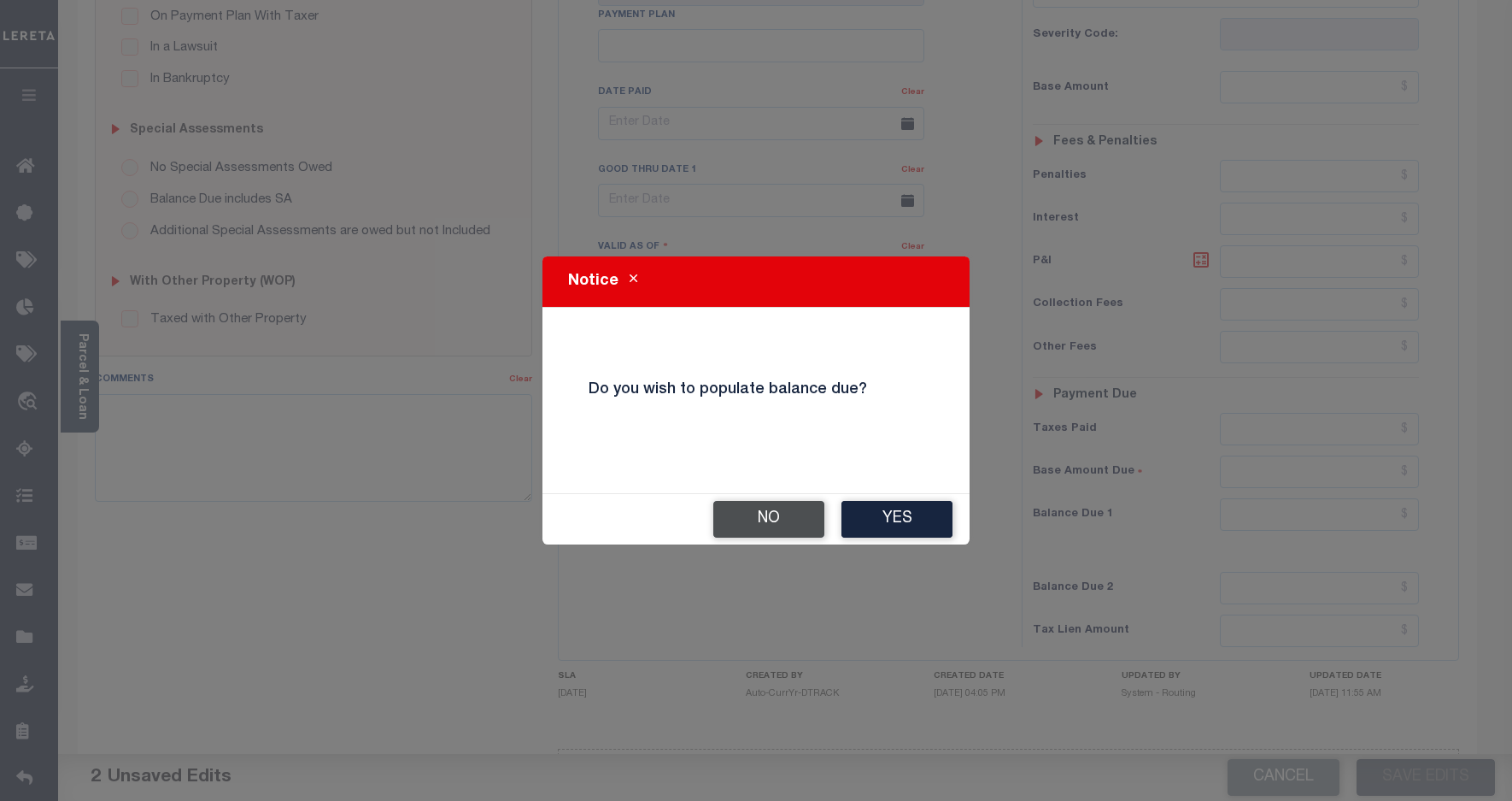
click at [742, 520] on button "No" at bounding box center [768, 519] width 111 height 36
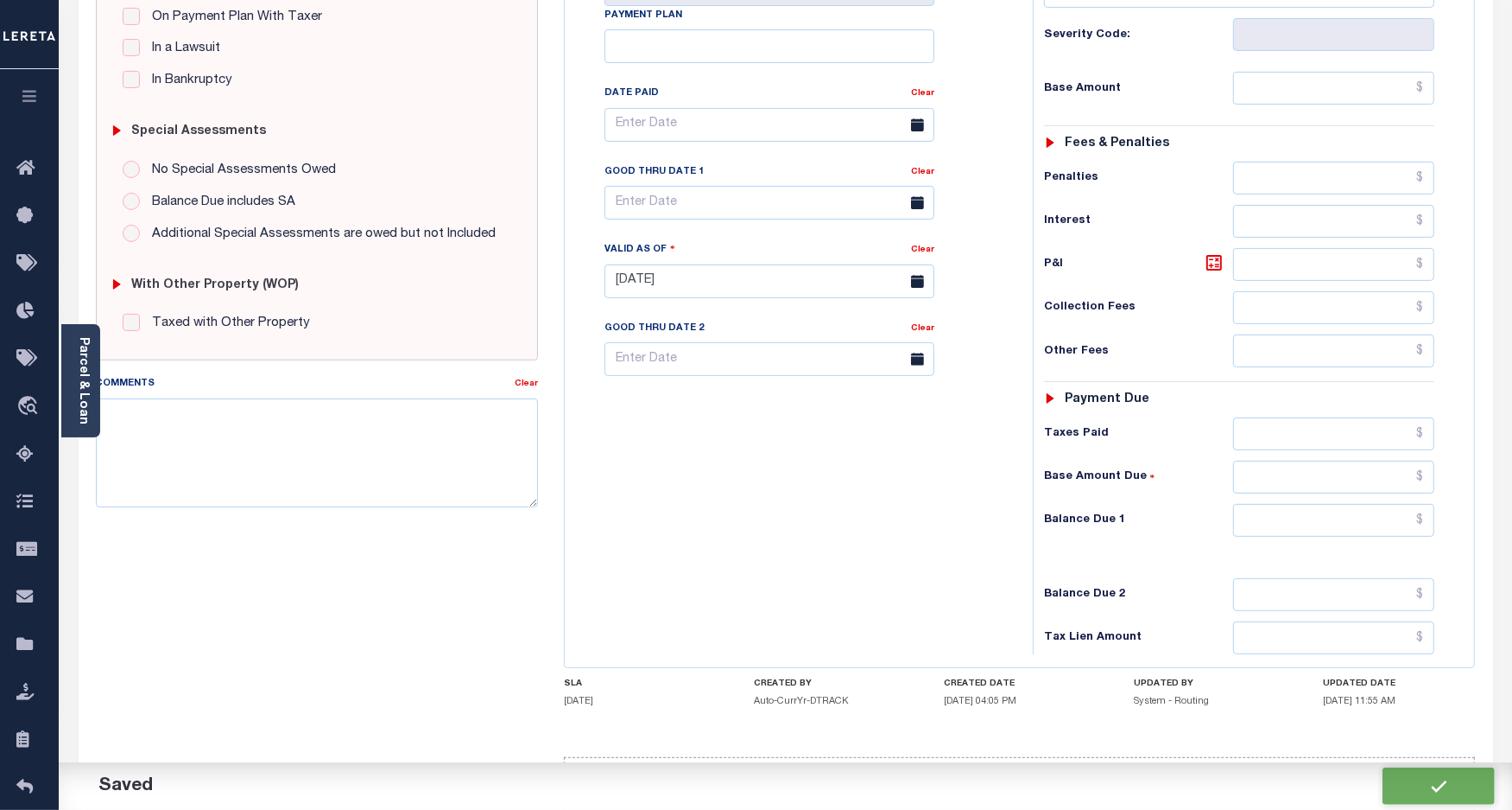
checkbox input "false"
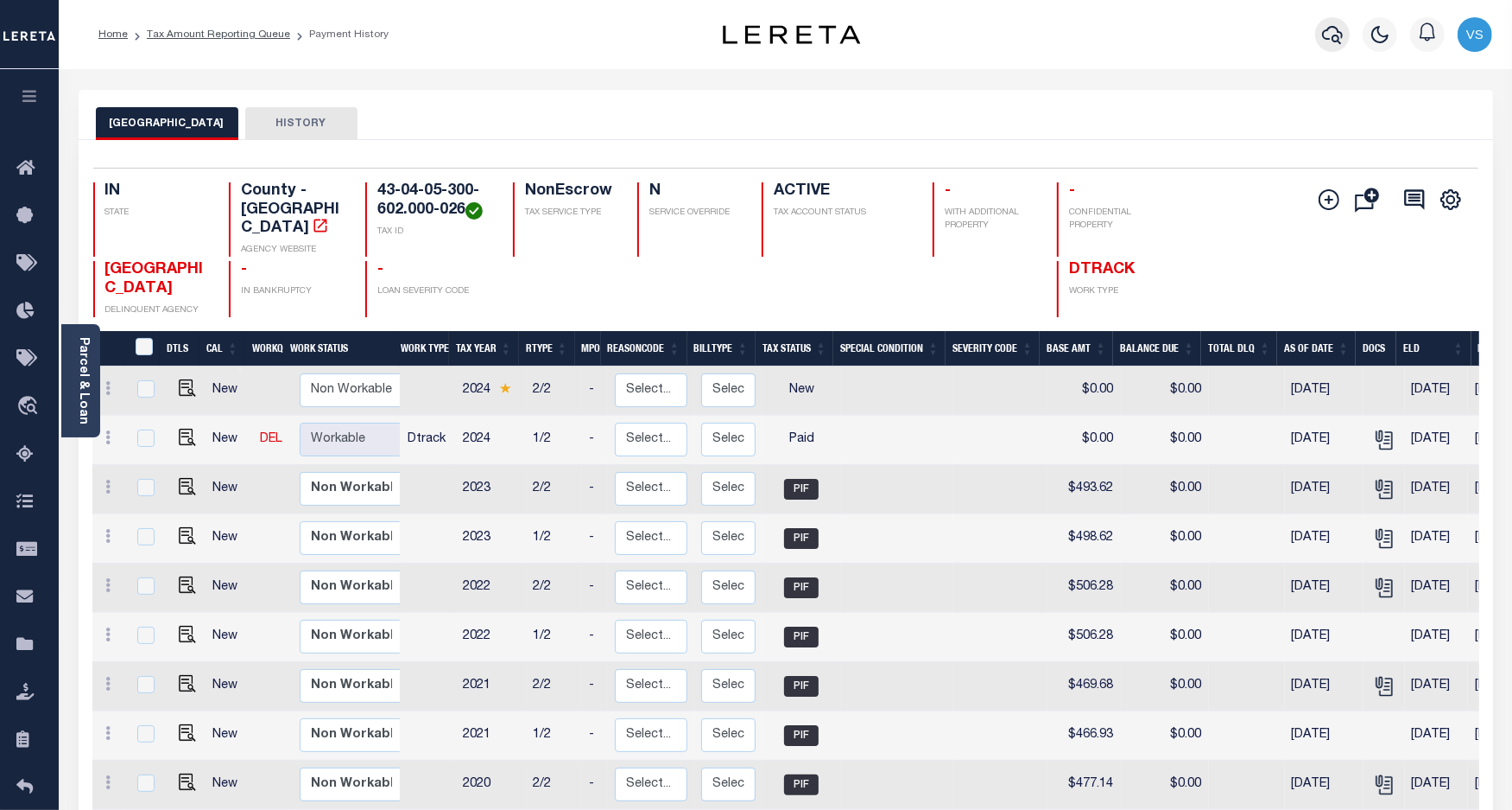
click at [1327, 35] on icon "button" at bounding box center [1332, 34] width 20 height 20
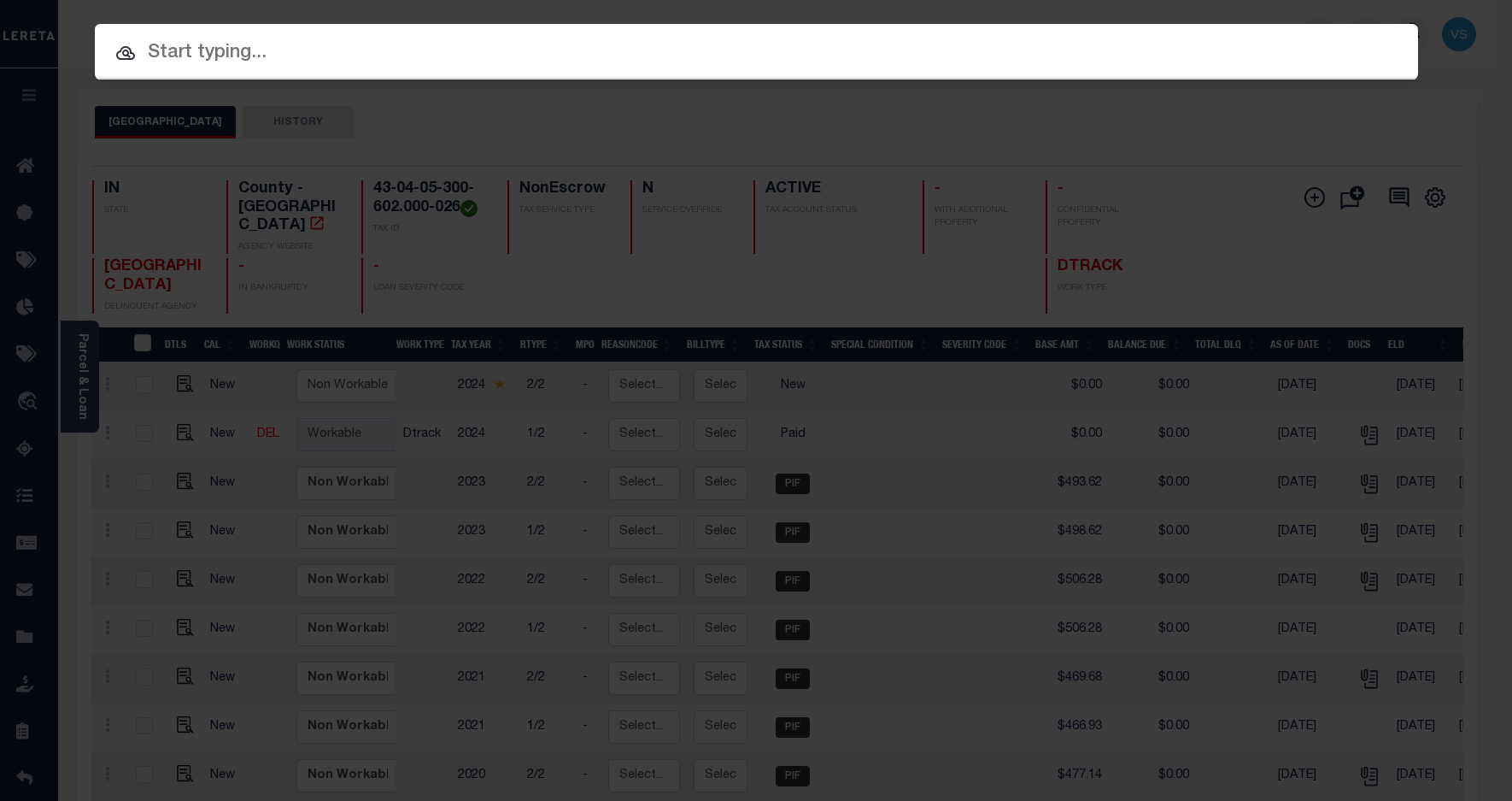
paste input "800020000690"
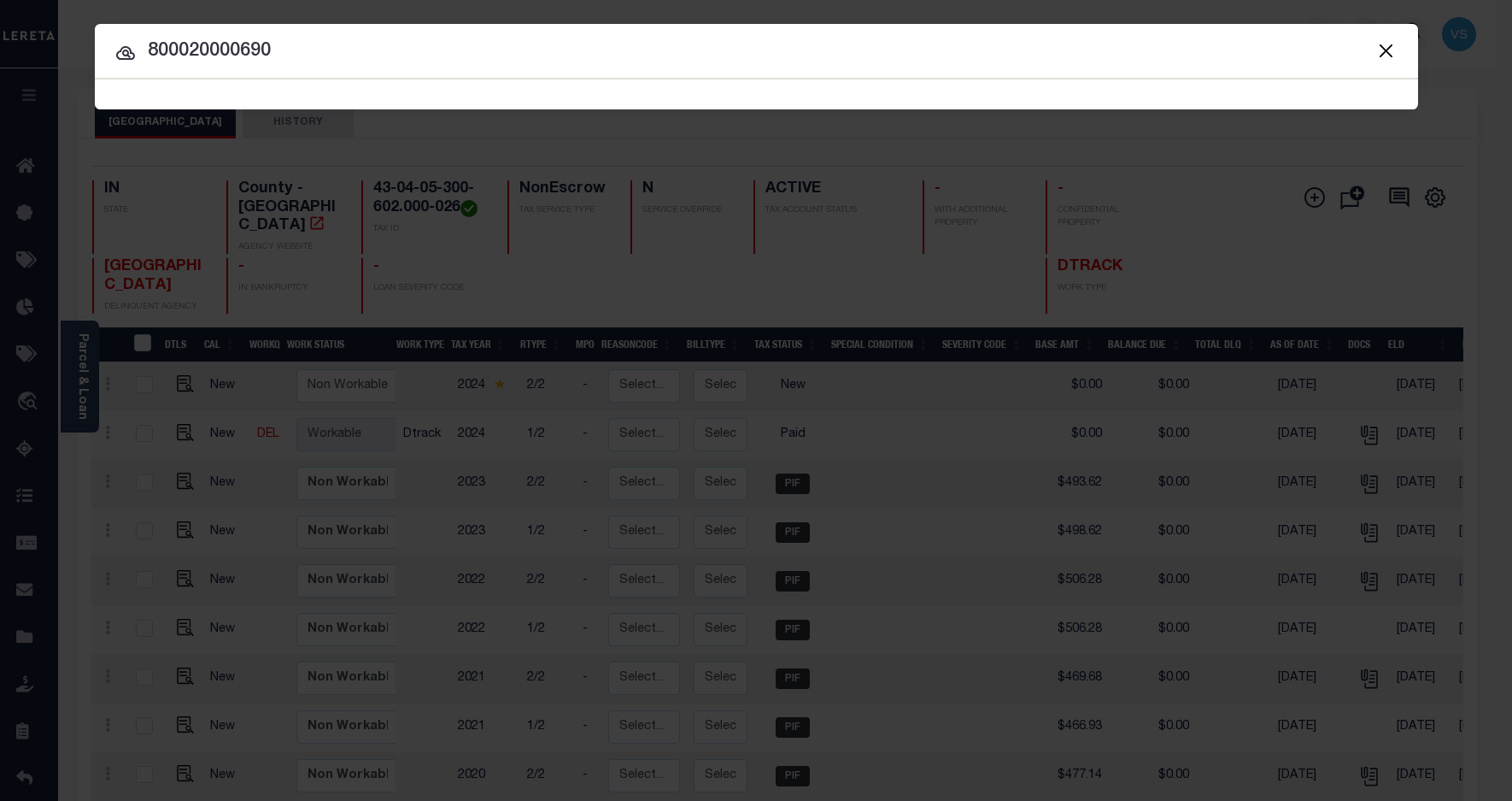
type input "800020000690"
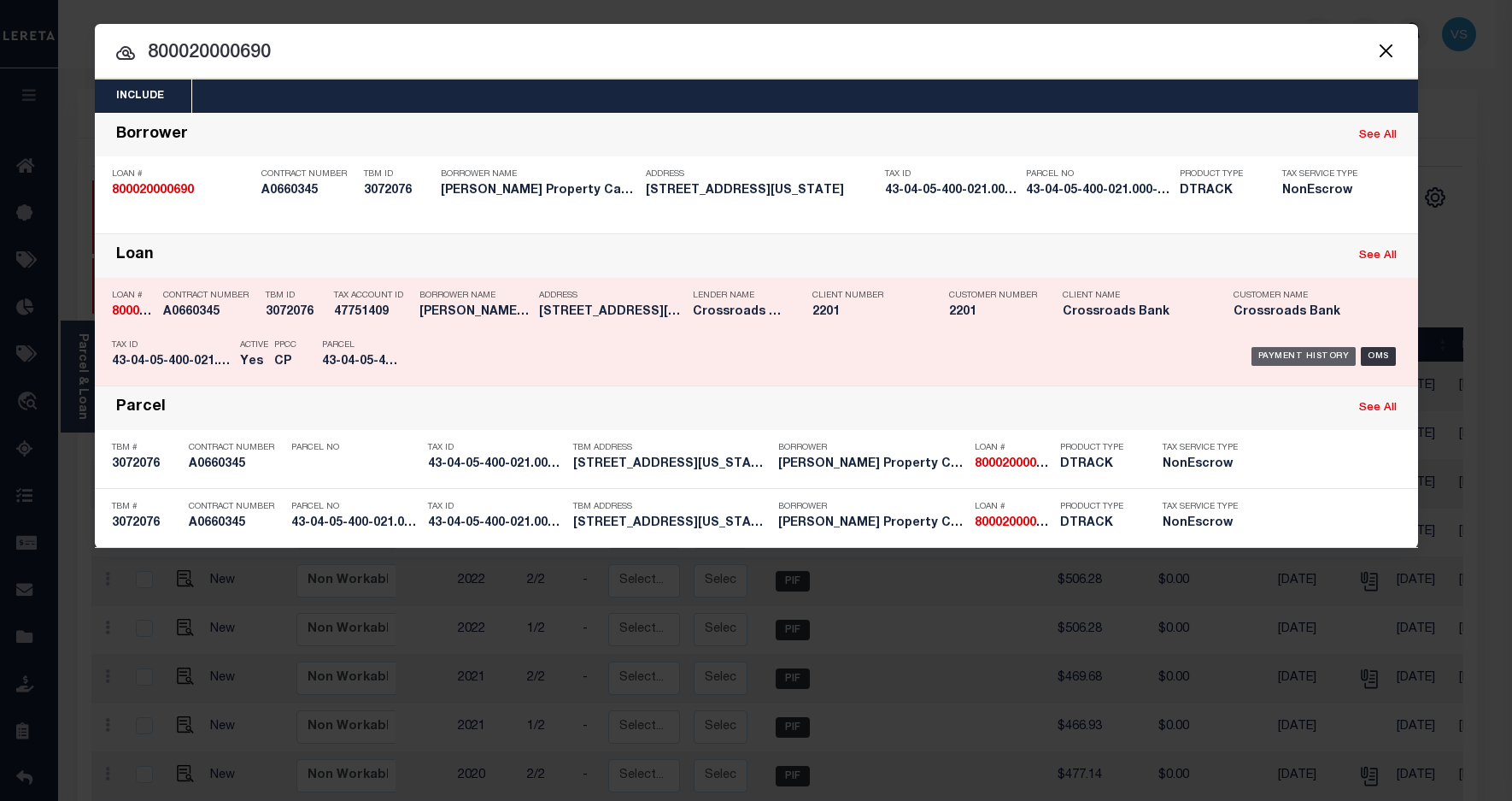
click at [1288, 357] on div "Payment History" at bounding box center [1305, 357] width 105 height 19
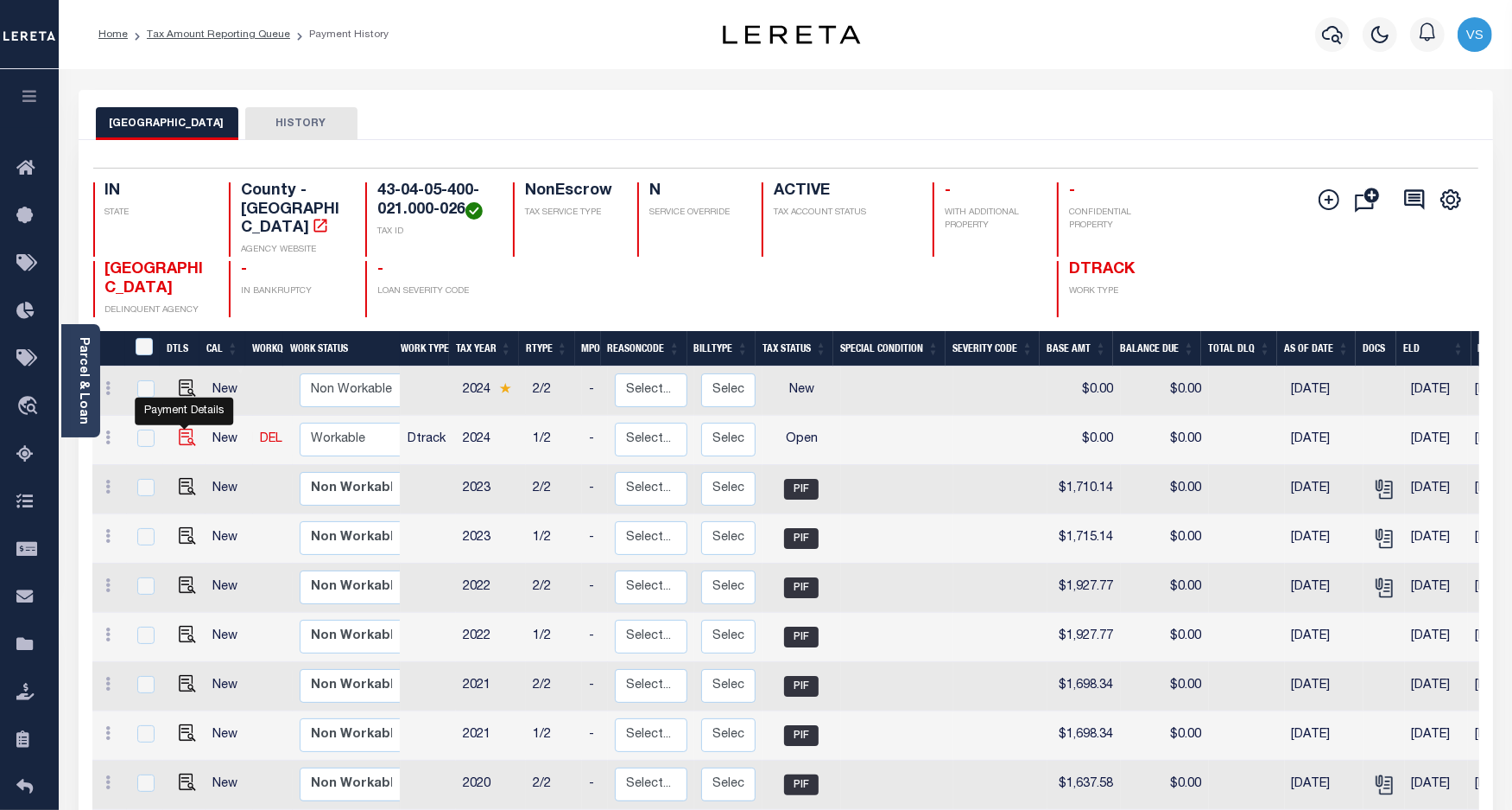
click at [179, 428] on img "" at bounding box center [187, 437] width 17 height 17
checkbox input "true"
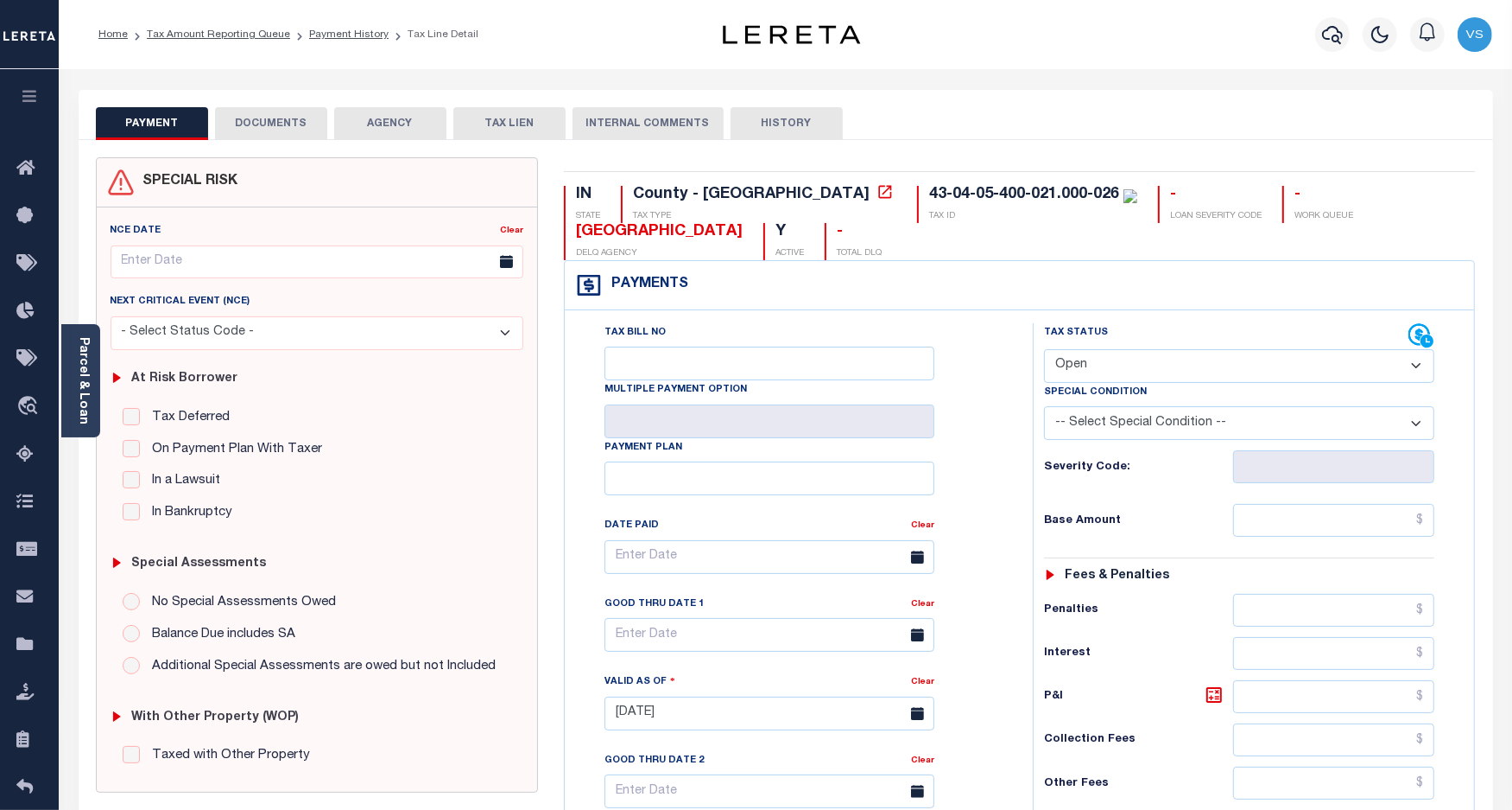
click at [1145, 365] on select "- Select Status Code - Open Due/Unpaid Paid Incomplete No Tax Due Internal Refu…" at bounding box center [1240, 365] width 391 height 34
select select "DUE"
click at [1044, 351] on select "- Select Status Code - Open Due/Unpaid Paid Incomplete No Tax Due Internal Refu…" at bounding box center [1240, 365] width 391 height 34
type input "[DATE]"
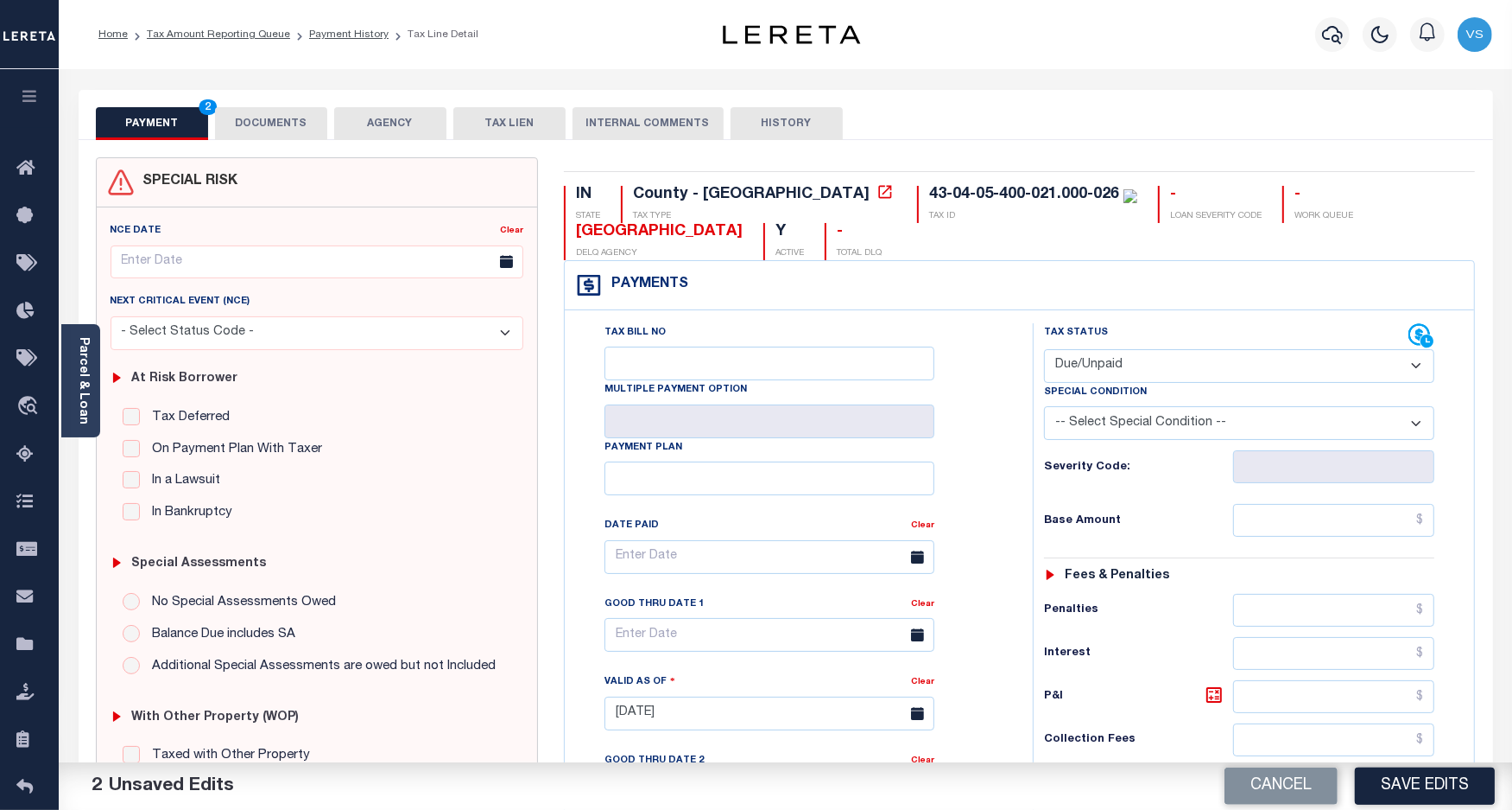
drag, startPoint x: 1124, startPoint y: 363, endPoint x: 1136, endPoint y: 377, distance: 18.4
click at [1124, 363] on select "- Select Status Code - Open Due/Unpaid Paid Incomplete No Tax Due Internal Refu…" at bounding box center [1240, 365] width 391 height 34
select select "PYD"
click at [1044, 351] on select "- Select Status Code - Open Due/Unpaid Paid Incomplete No Tax Due Internal Refu…" at bounding box center [1240, 365] width 391 height 34
click at [260, 118] on button "DOCUMENTS" at bounding box center [271, 124] width 112 height 33
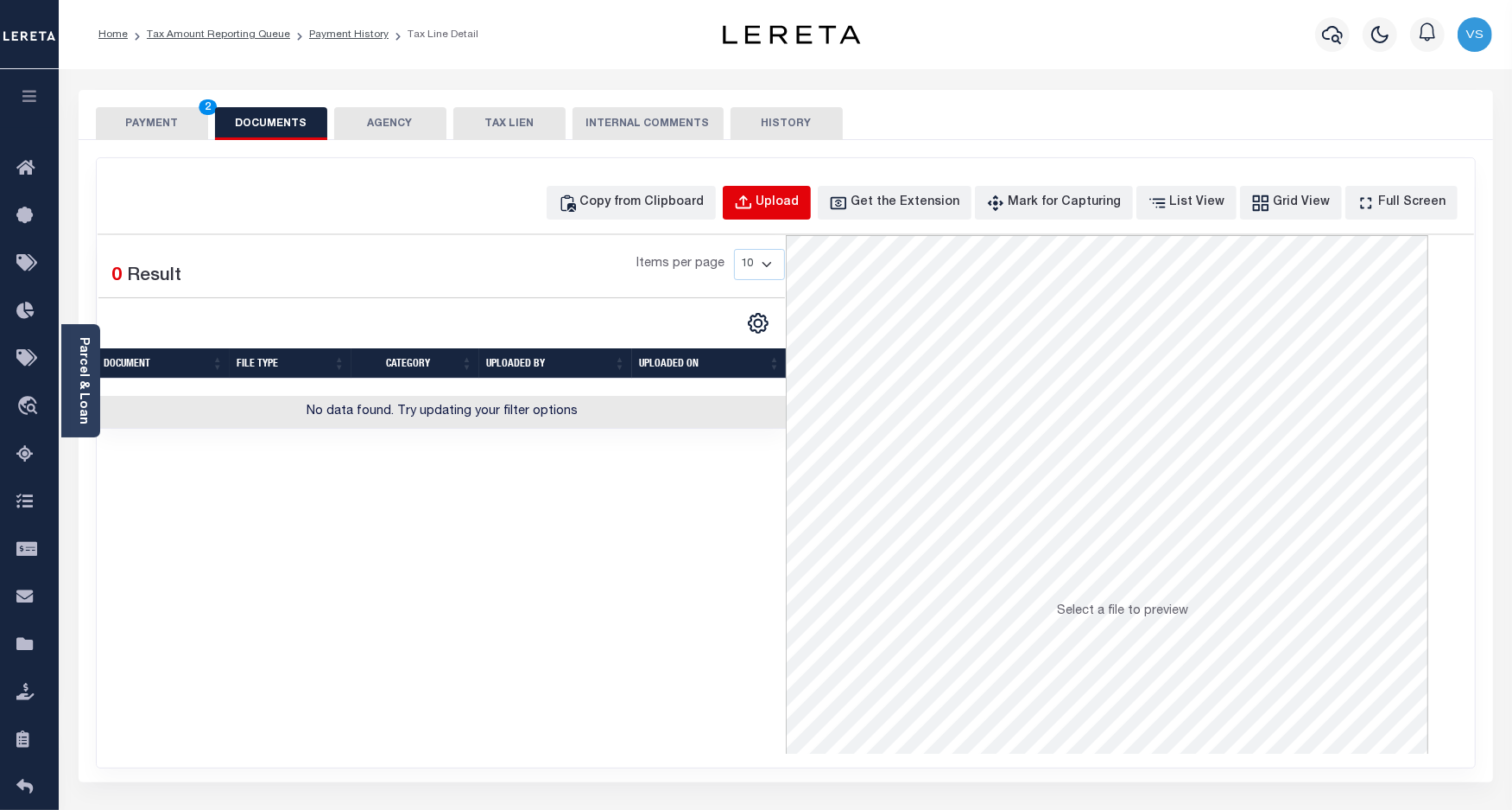
click at [758, 200] on button "Upload" at bounding box center [766, 202] width 88 height 34
select select "POP"
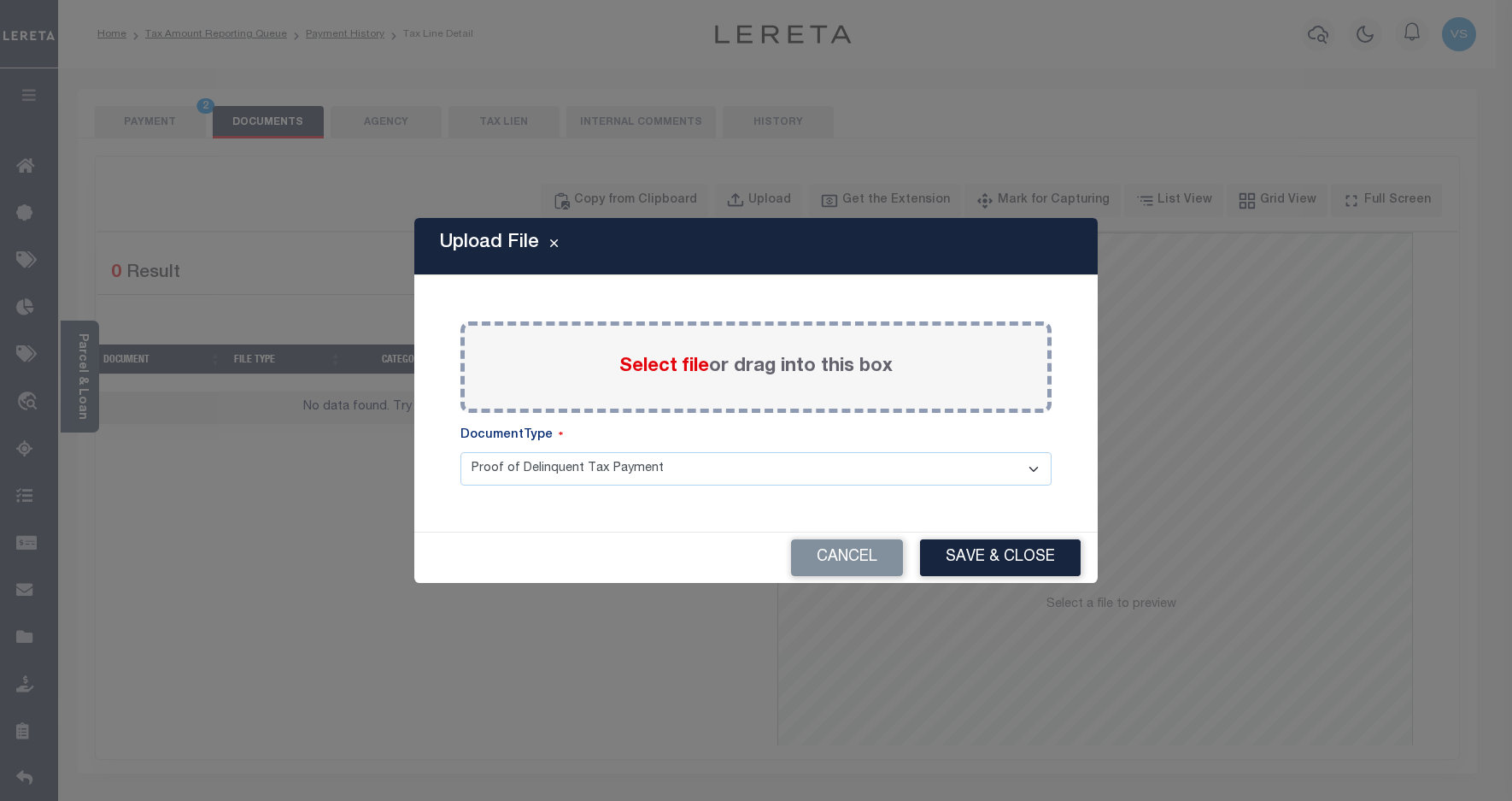
click at [658, 367] on span "Select file" at bounding box center [664, 367] width 90 height 19
click at [0, 0] on input "Select file or drag into this box" at bounding box center [0, 0] width 0 height 0
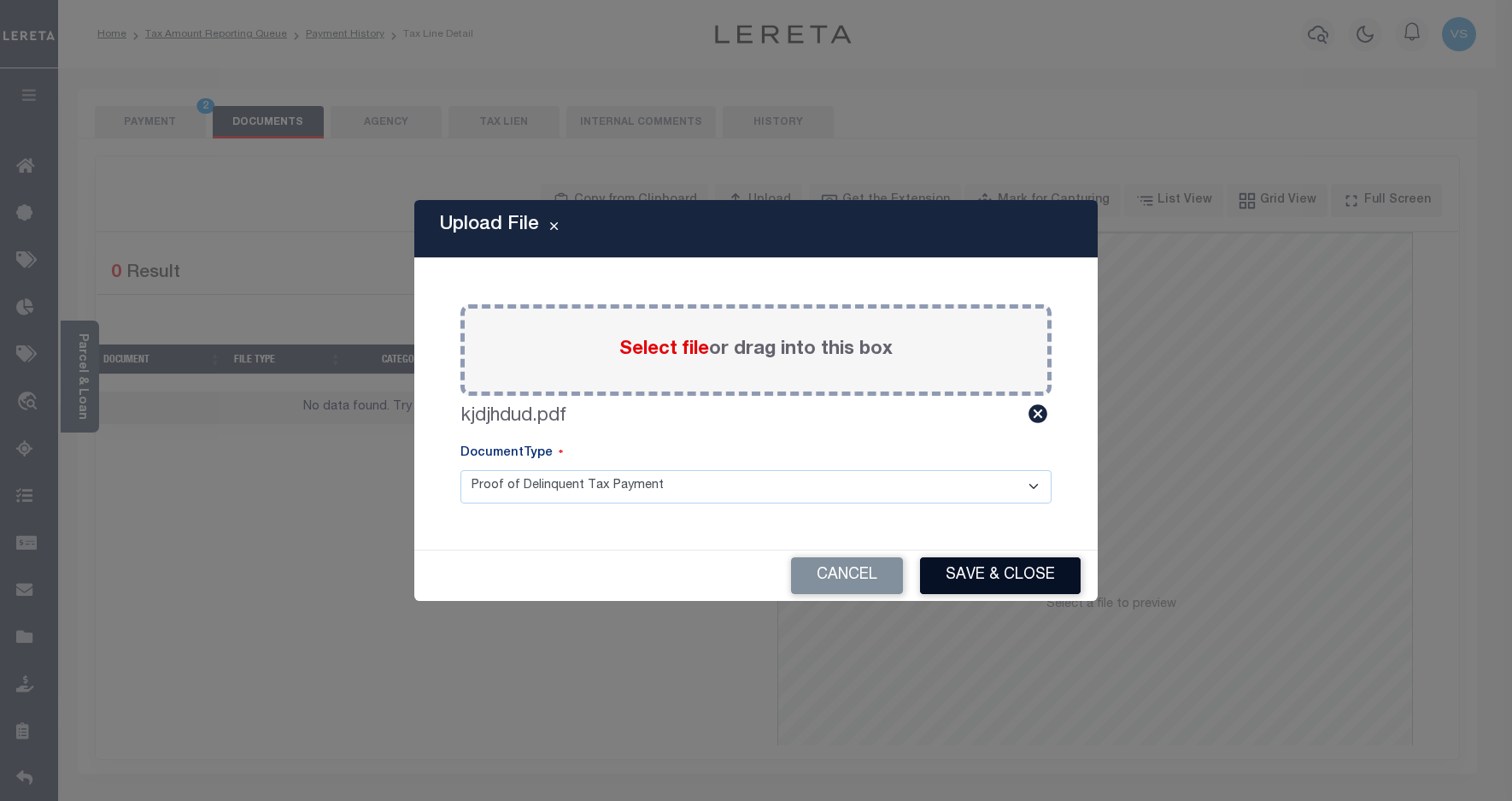
click at [957, 574] on button "Save & Close" at bounding box center [1001, 575] width 161 height 36
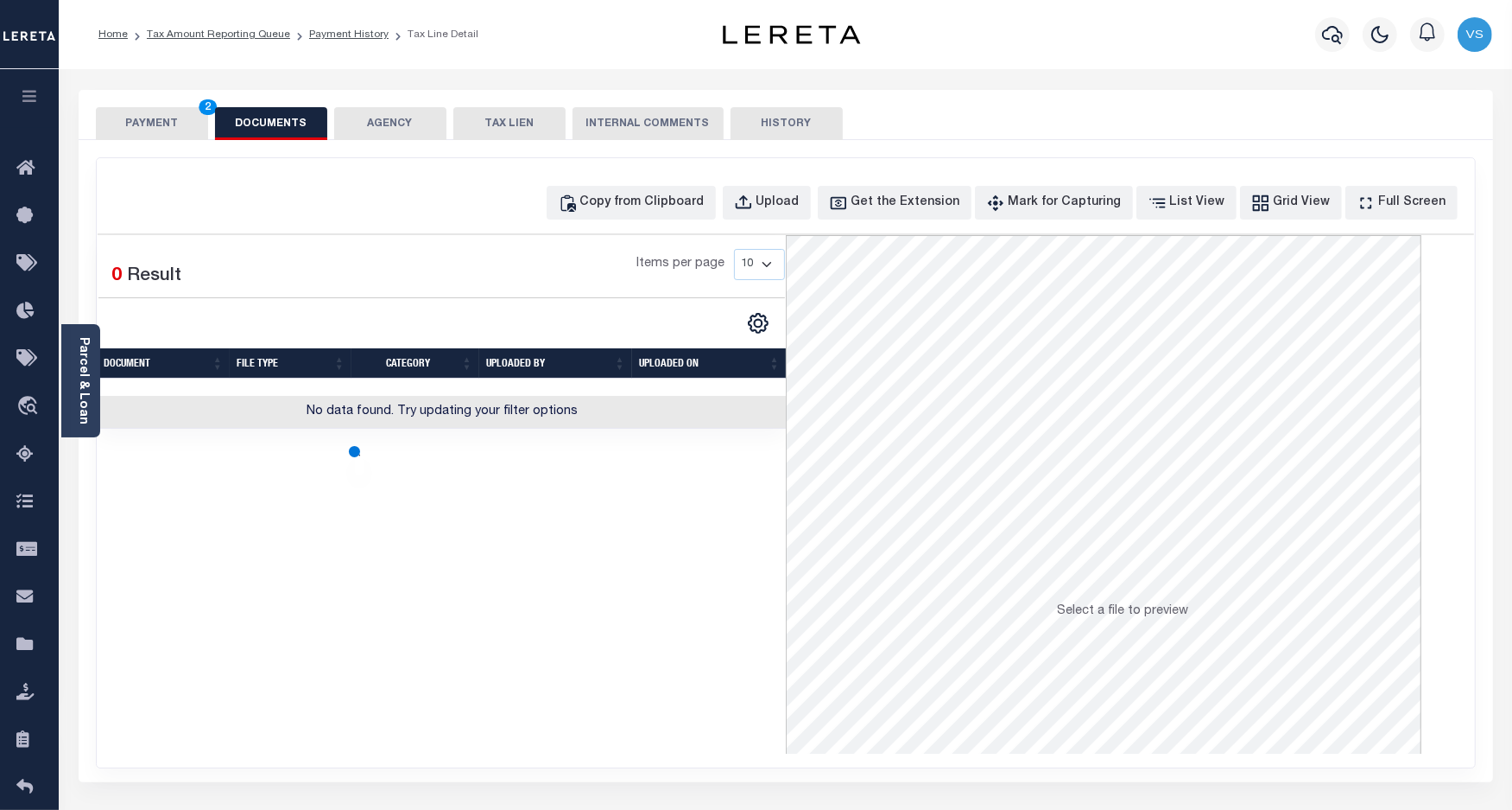
click at [130, 121] on button "PAYMENT 2" at bounding box center [152, 124] width 112 height 33
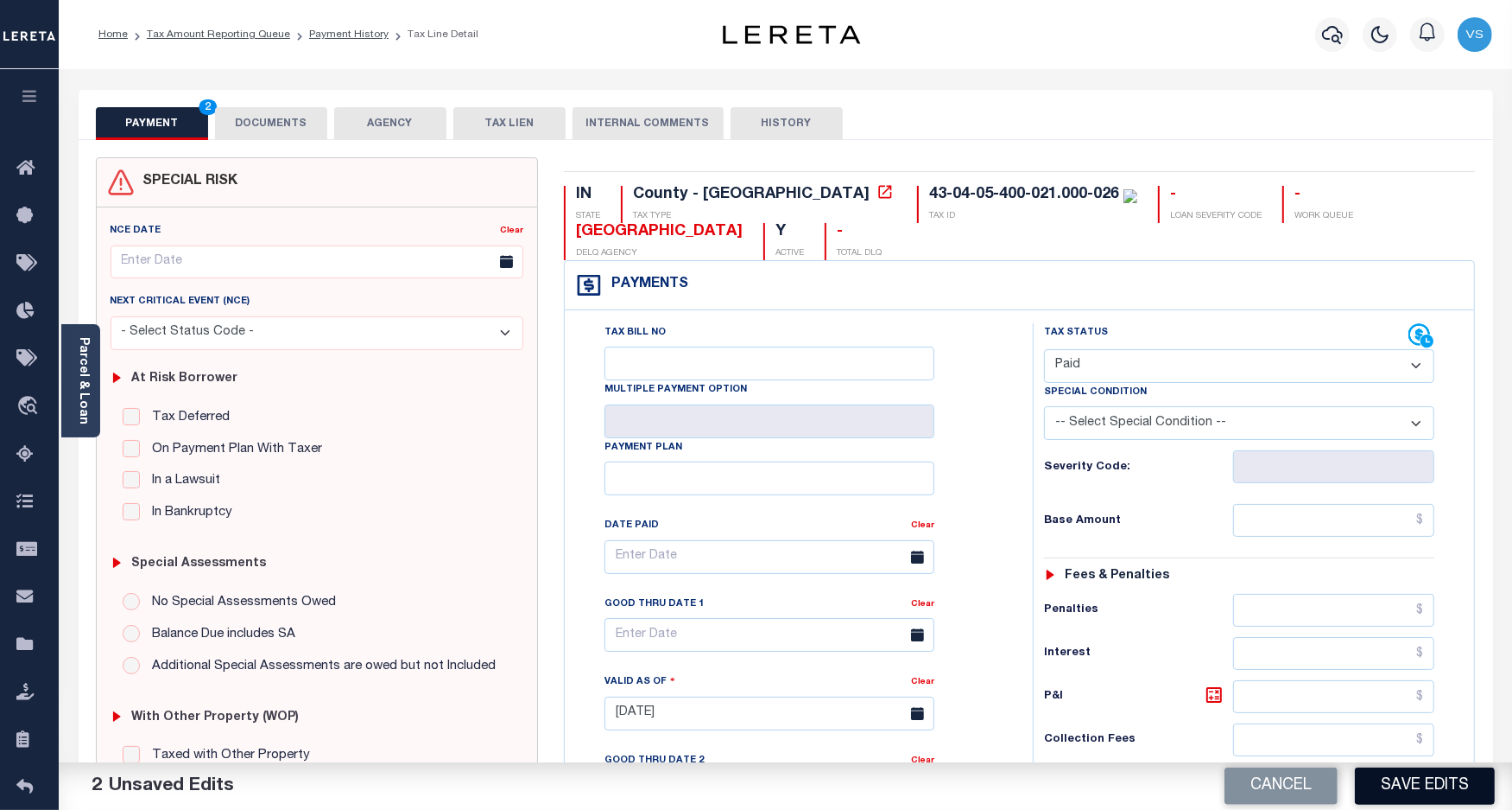
click at [1412, 767] on button "Save Edits" at bounding box center [1425, 786] width 140 height 37
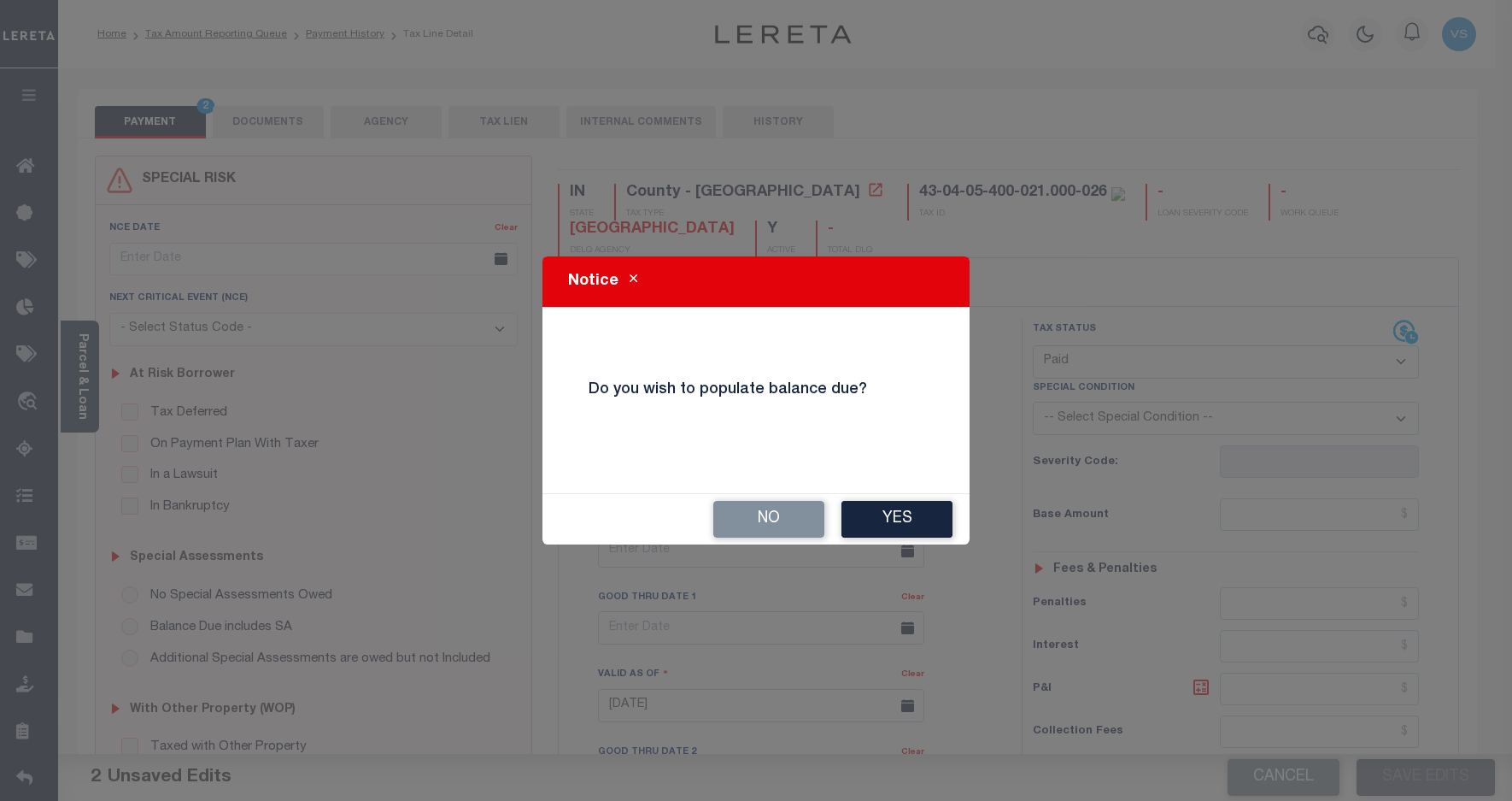
click at [763, 520] on button "No" at bounding box center [768, 519] width 111 height 36
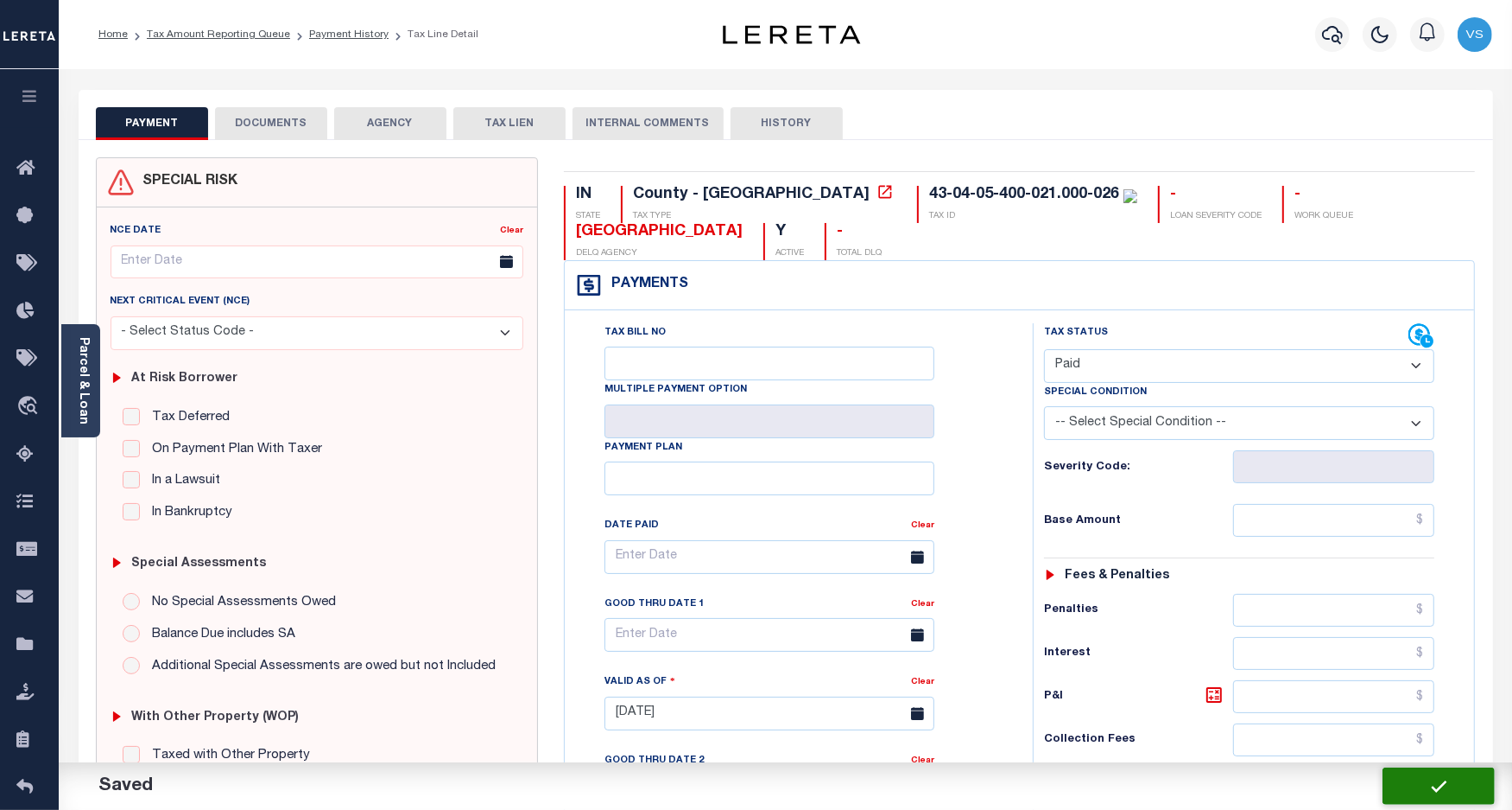
checkbox input "false"
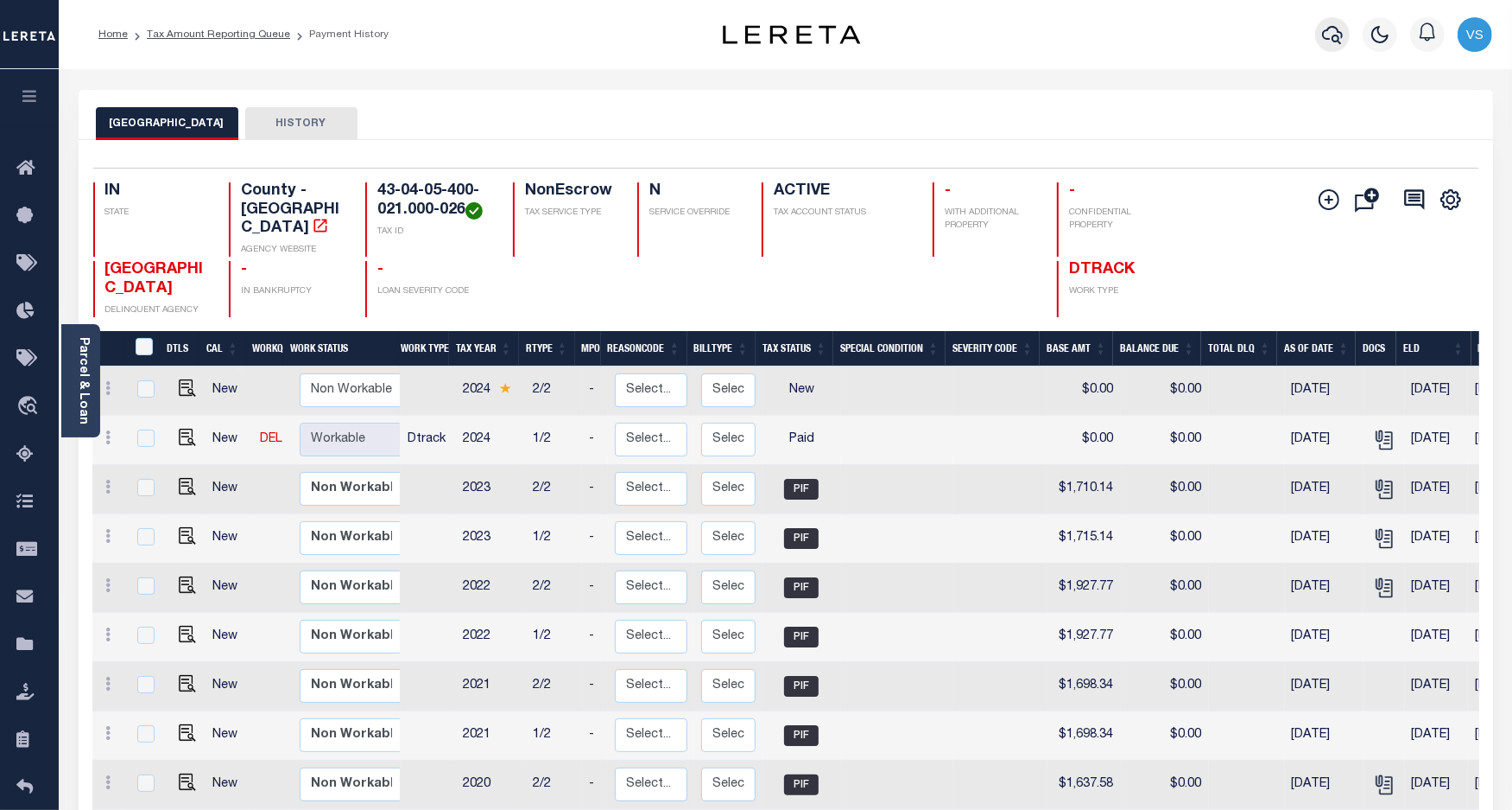
click at [1332, 35] on icon "button" at bounding box center [1332, 34] width 20 height 20
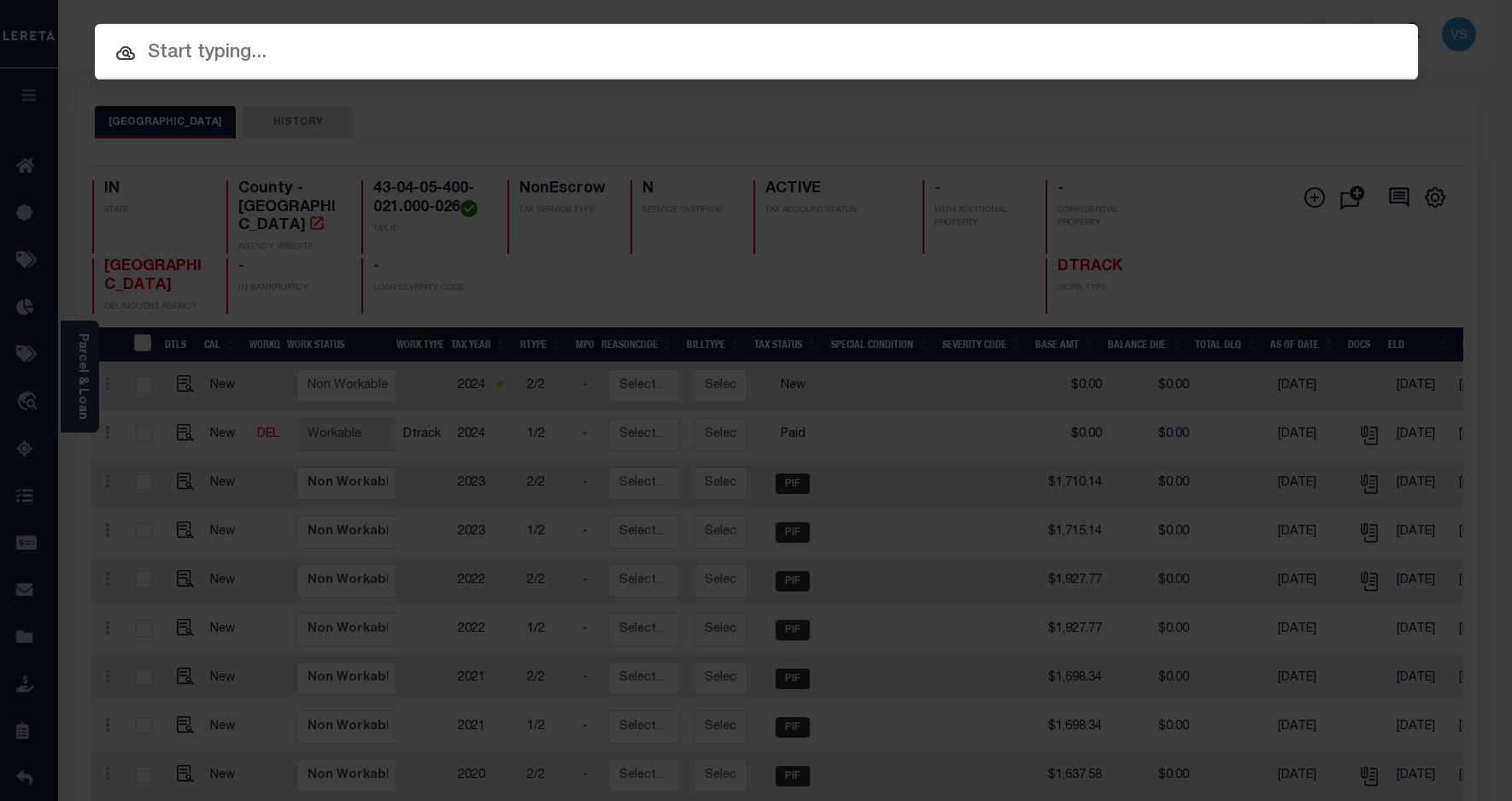
paste input "110130740"
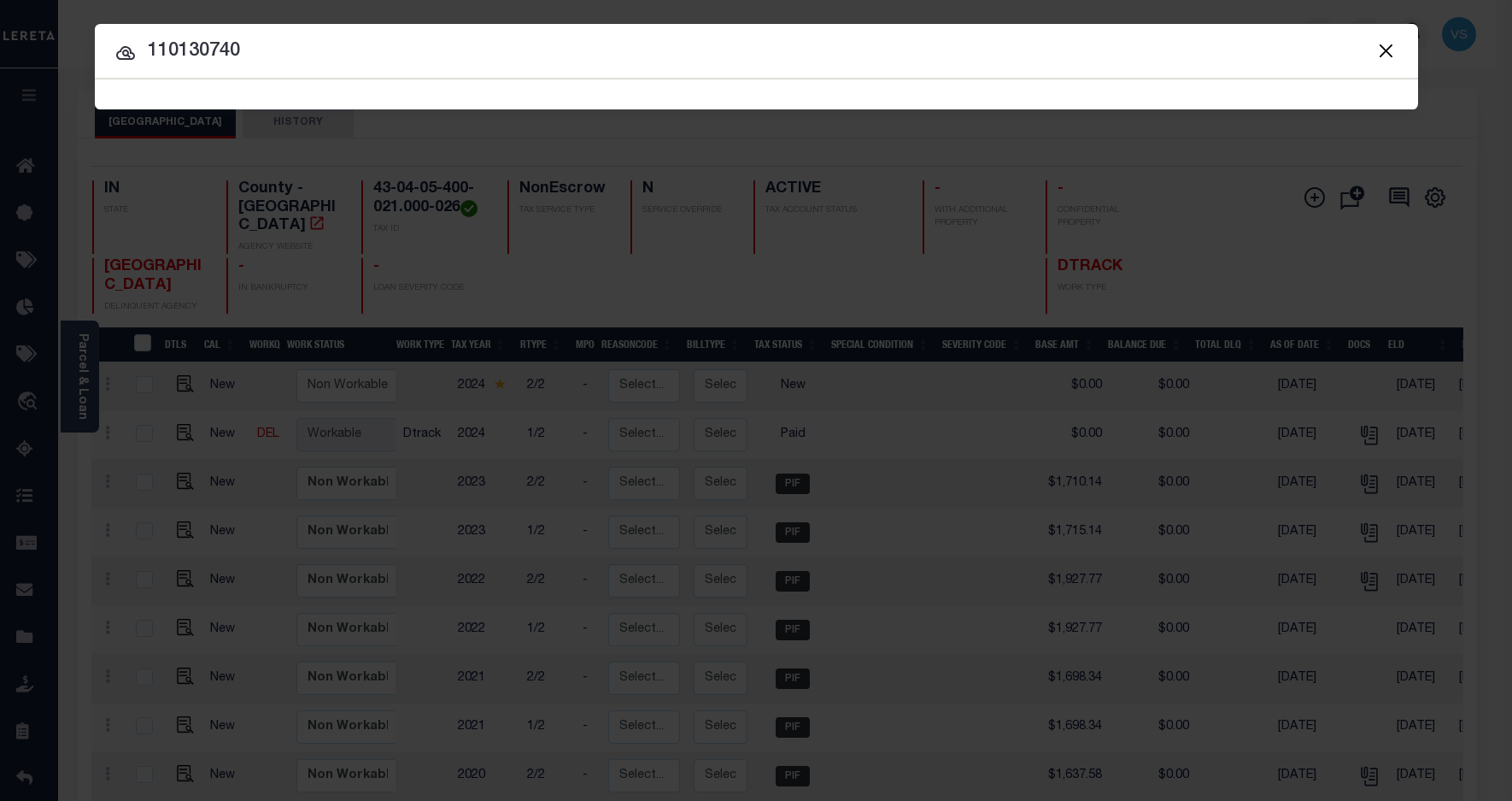
type input "110130740"
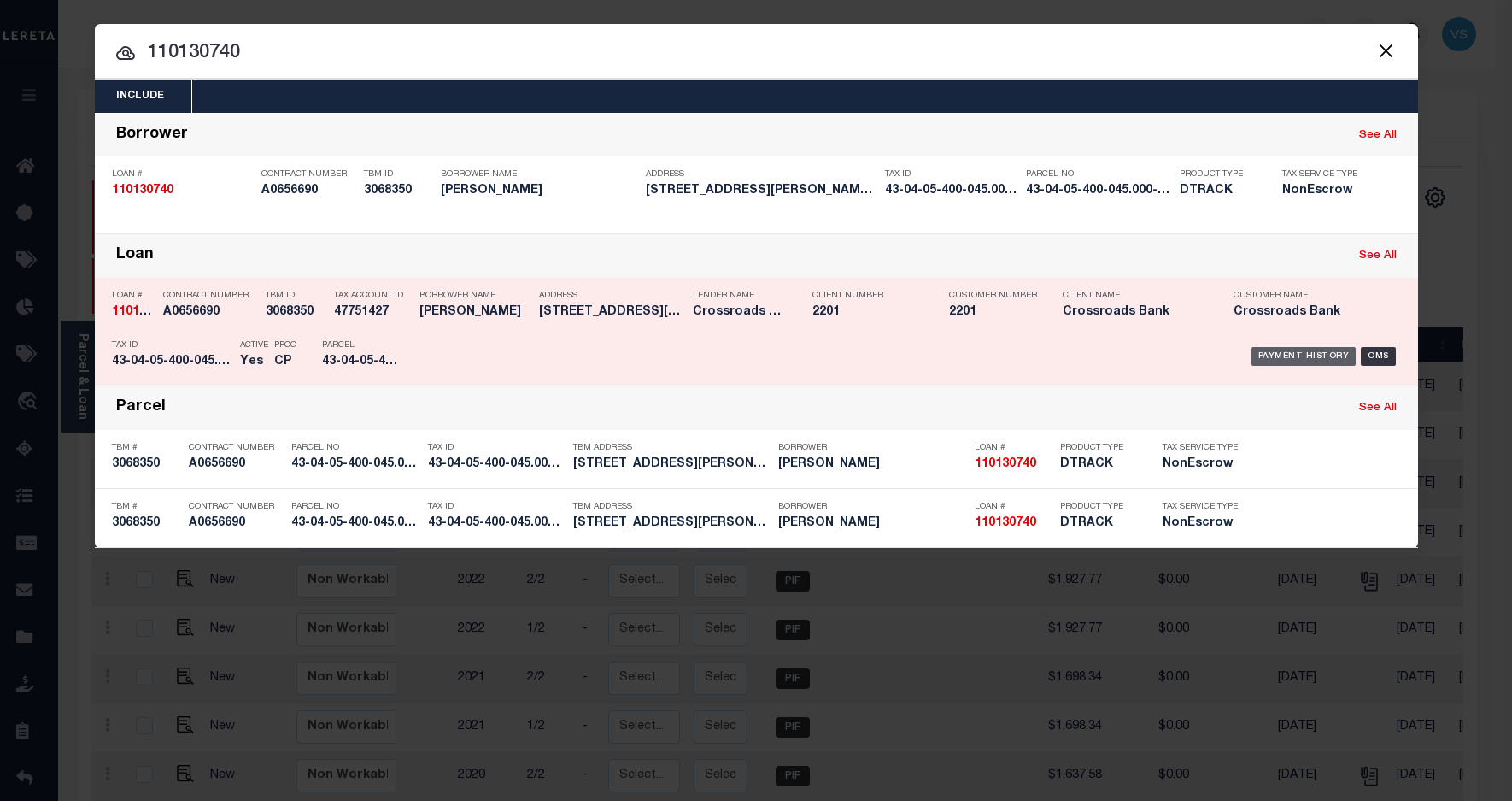
click at [1309, 353] on div "Payment History" at bounding box center [1305, 357] width 105 height 19
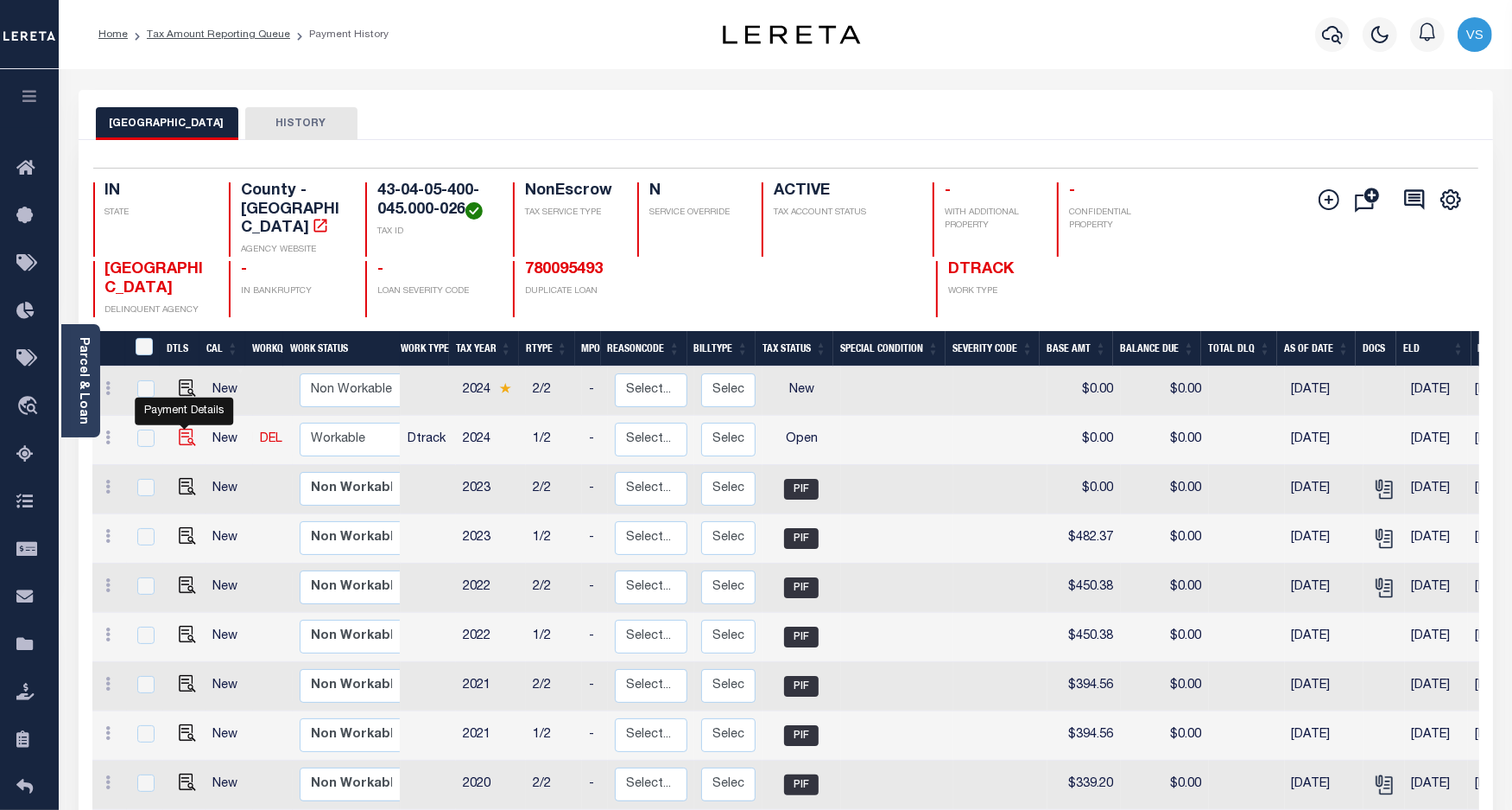
click at [179, 428] on img "" at bounding box center [187, 437] width 17 height 17
checkbox input "true"
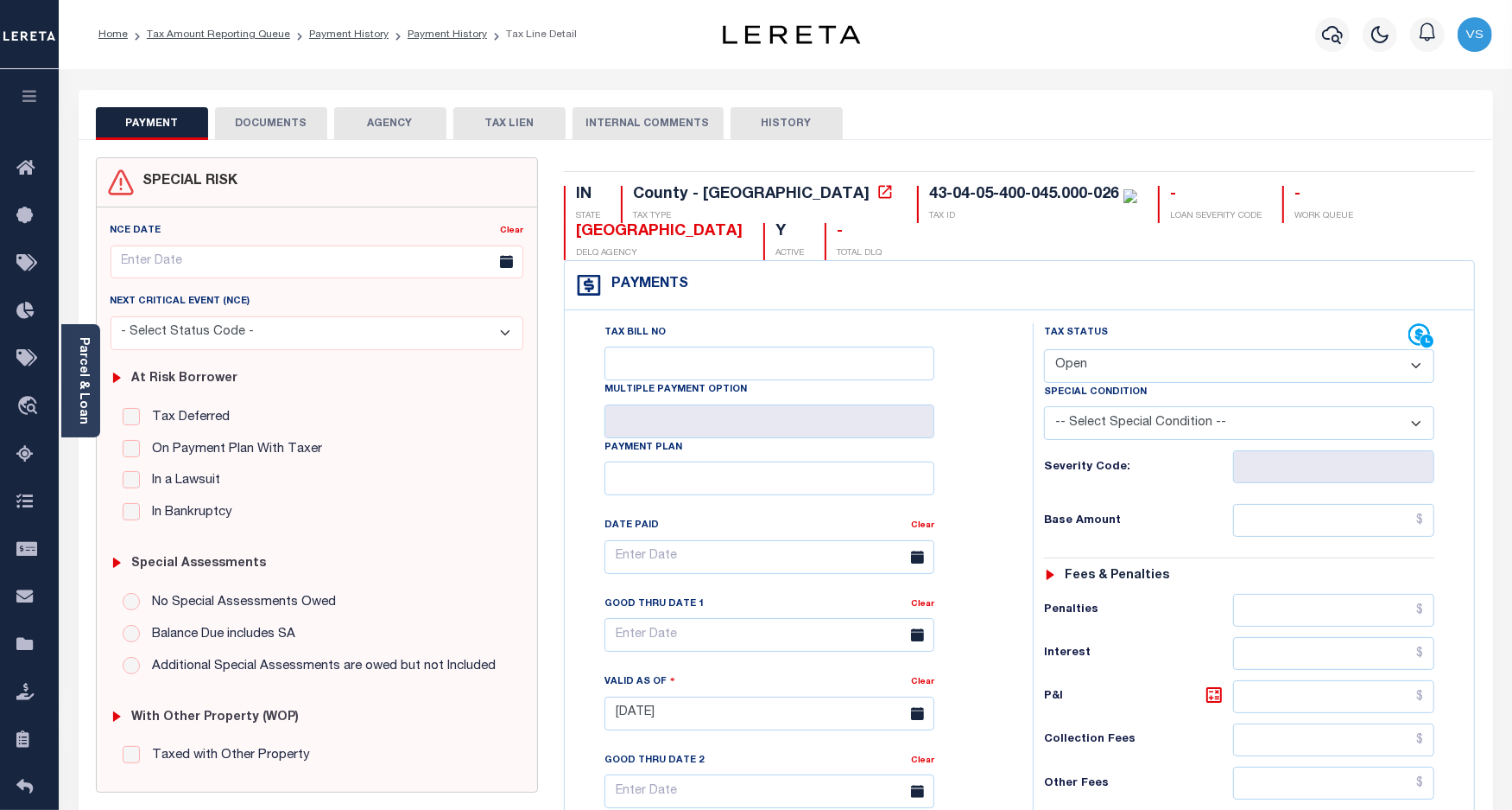
click at [1094, 365] on select "- Select Status Code - Open Due/Unpaid Paid Incomplete No Tax Due Internal Refu…" at bounding box center [1240, 365] width 391 height 34
select select "PYD"
click at [1044, 351] on select "- Select Status Code - Open Due/Unpaid Paid Incomplete No Tax Due Internal Refu…" at bounding box center [1240, 365] width 391 height 34
type input "[DATE]"
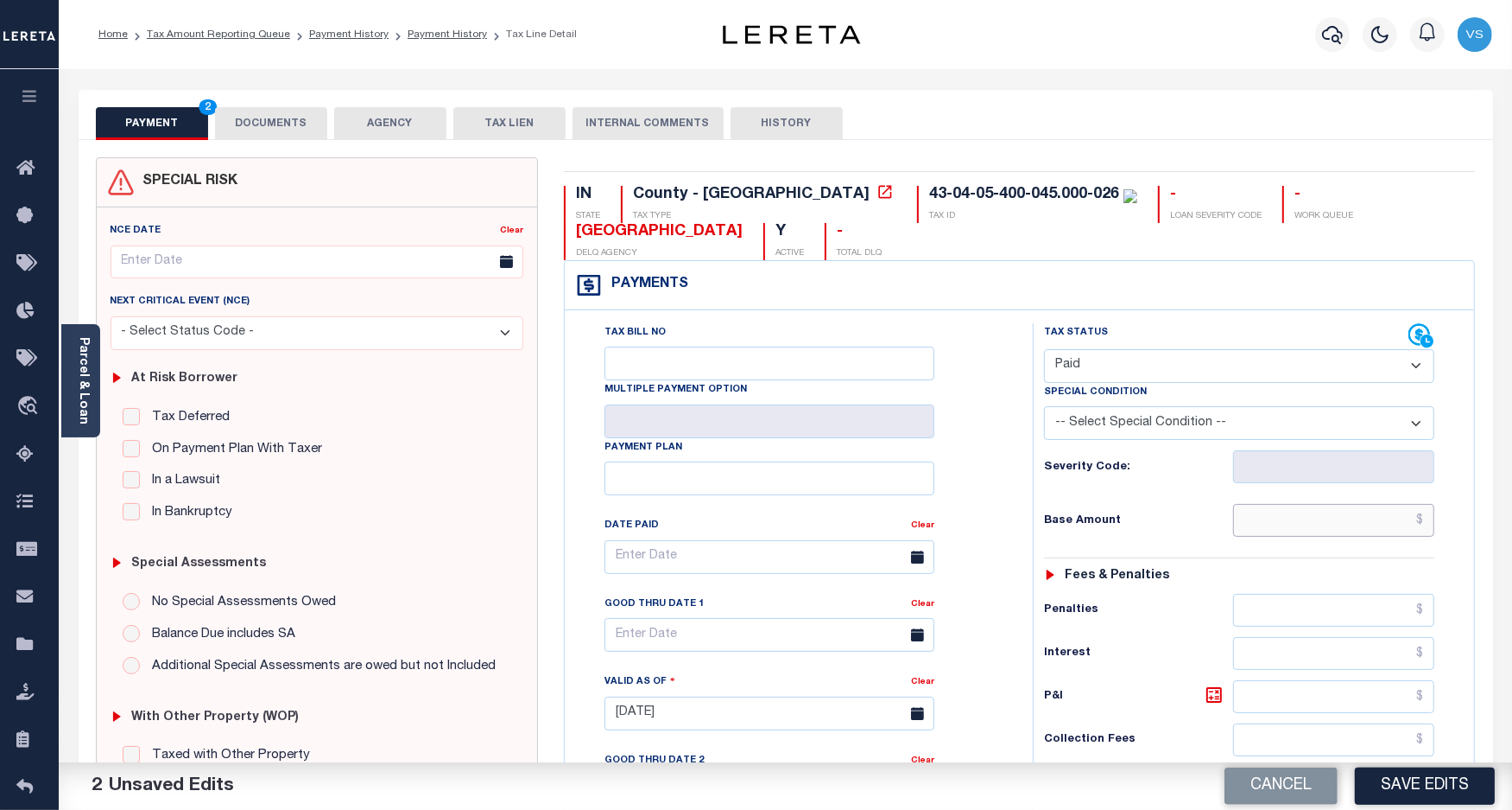
click at [1340, 534] on input "text" at bounding box center [1334, 520] width 201 height 33
click at [259, 118] on button "DOCUMENTS" at bounding box center [271, 124] width 112 height 33
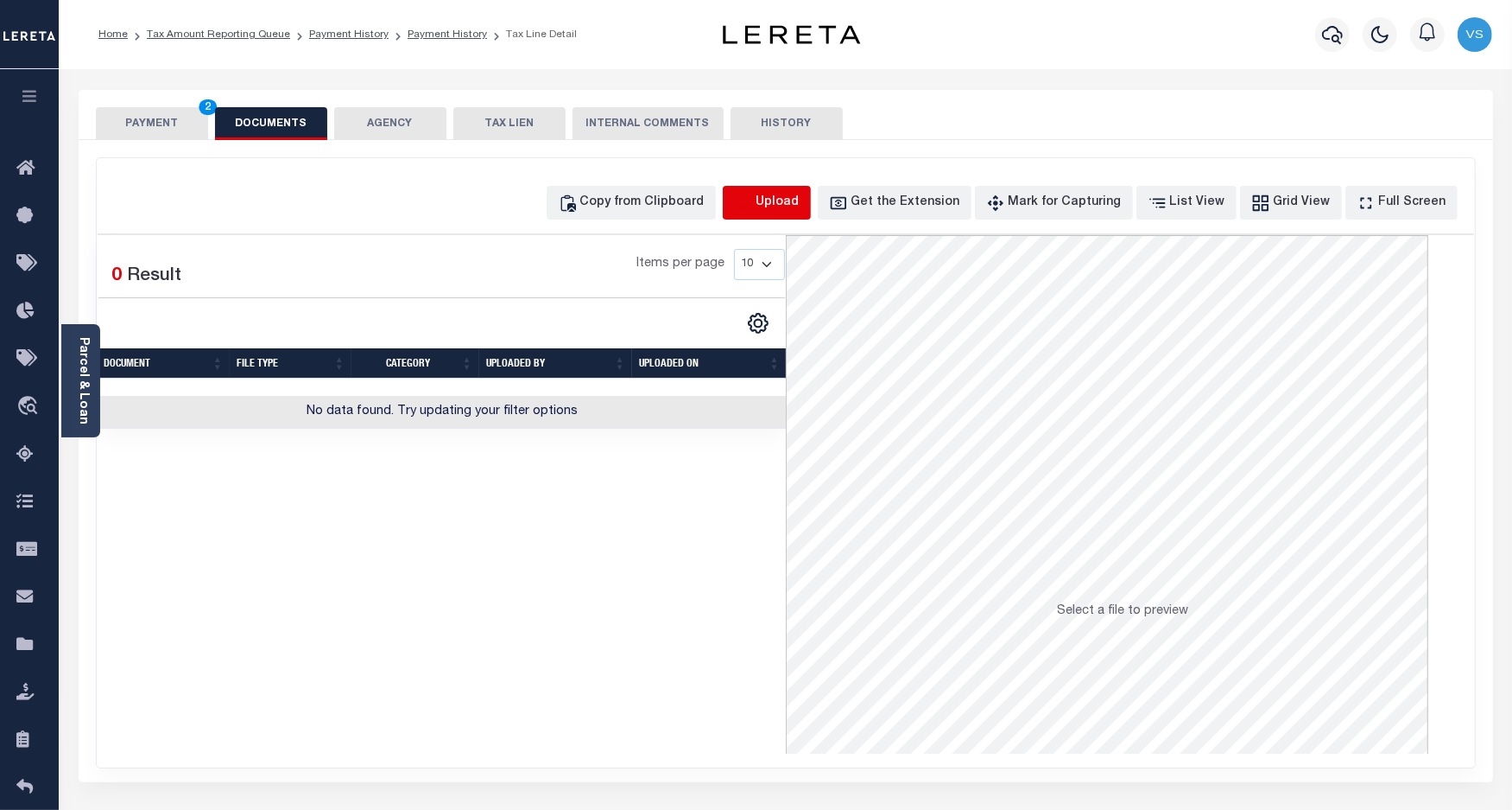
click at [754, 195] on icon "button" at bounding box center [744, 203] width 19 height 19
select select "POP"
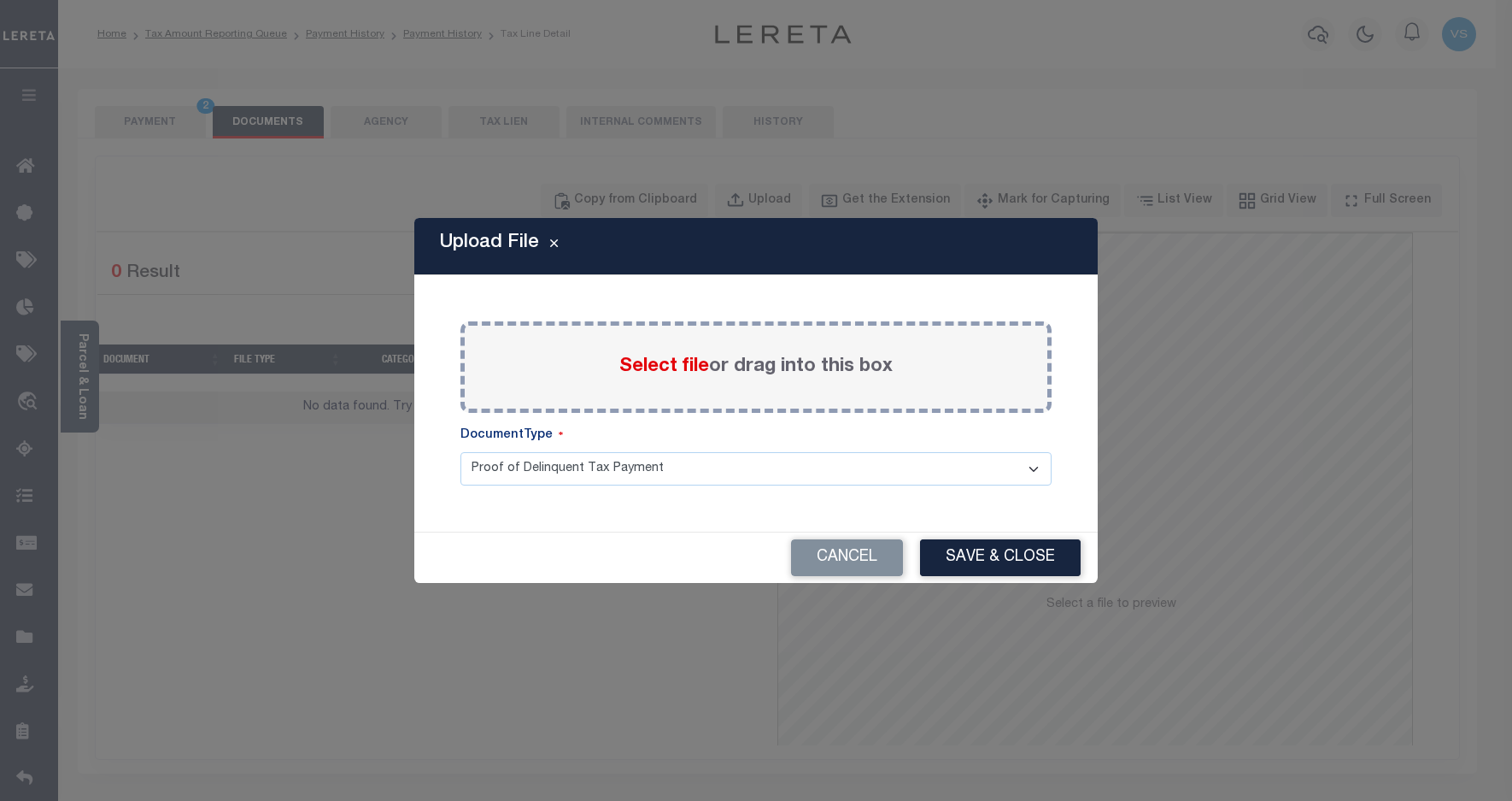
click at [673, 374] on span "Select file" at bounding box center [664, 367] width 90 height 19
click at [0, 0] on input "Select file or drag into this box" at bounding box center [0, 0] width 0 height 0
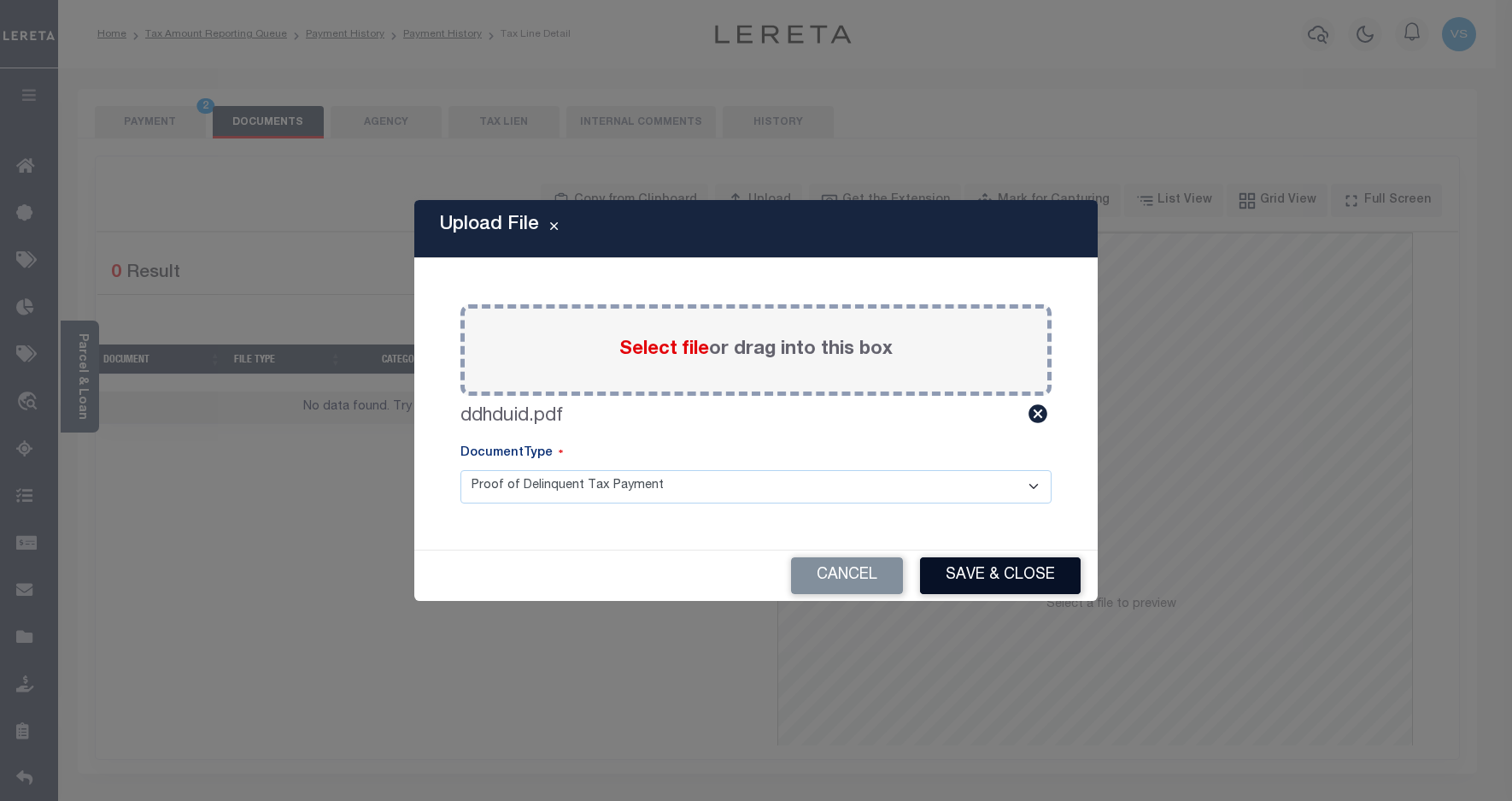
click at [974, 558] on button "Save & Close" at bounding box center [1001, 575] width 161 height 36
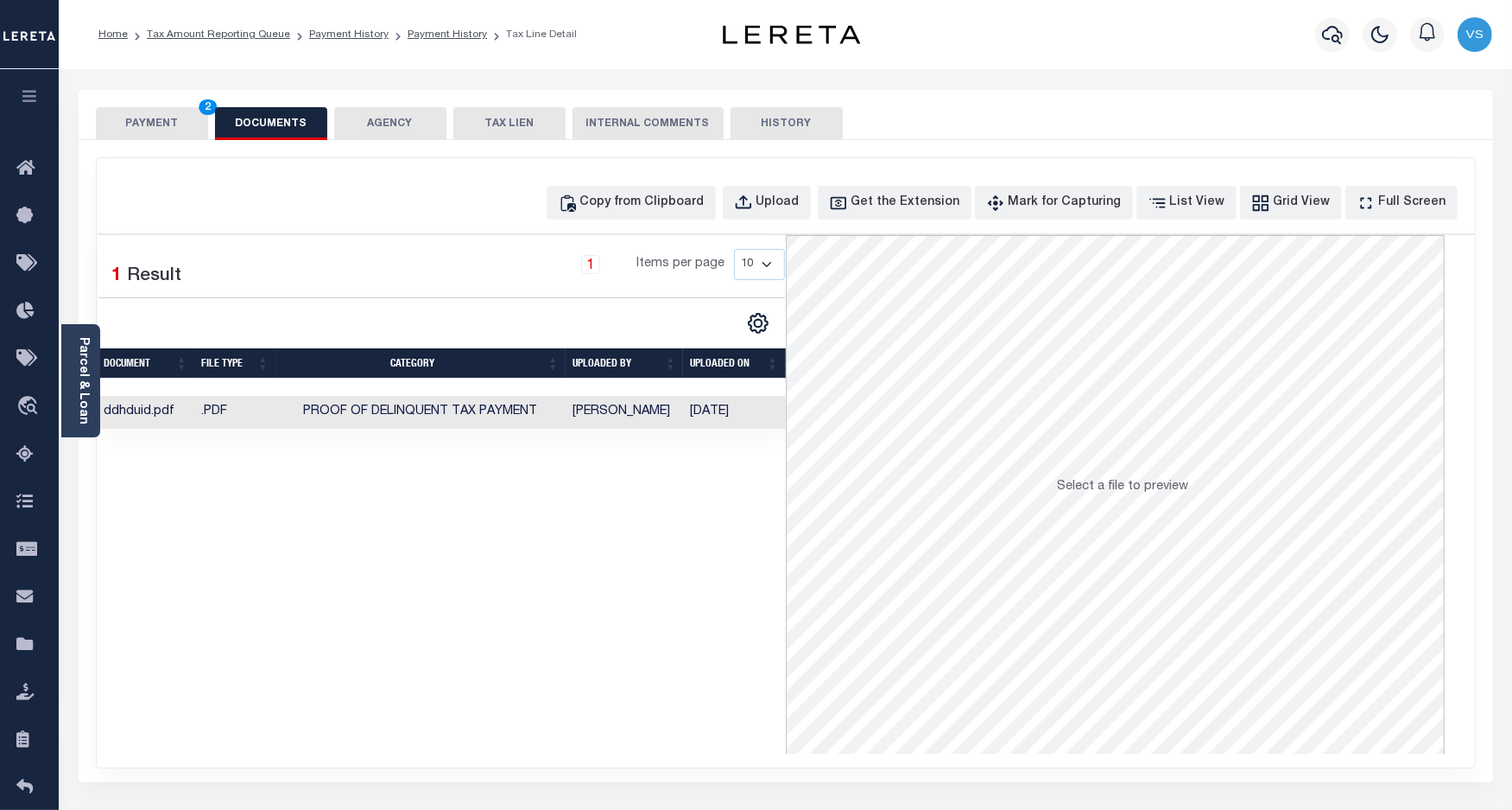
click at [135, 117] on button "PAYMENT 2" at bounding box center [152, 124] width 112 height 33
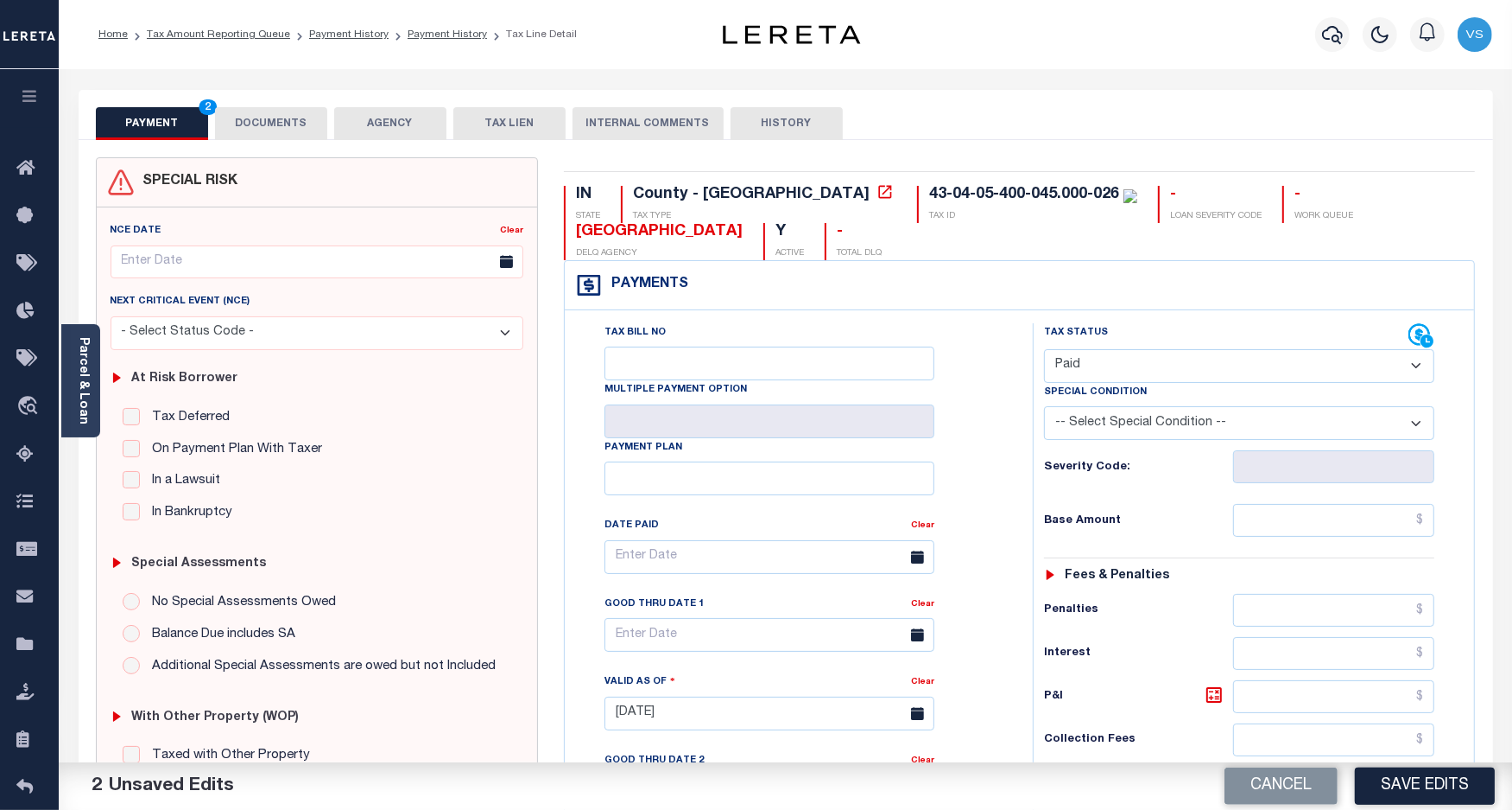
scroll to position [216, 0]
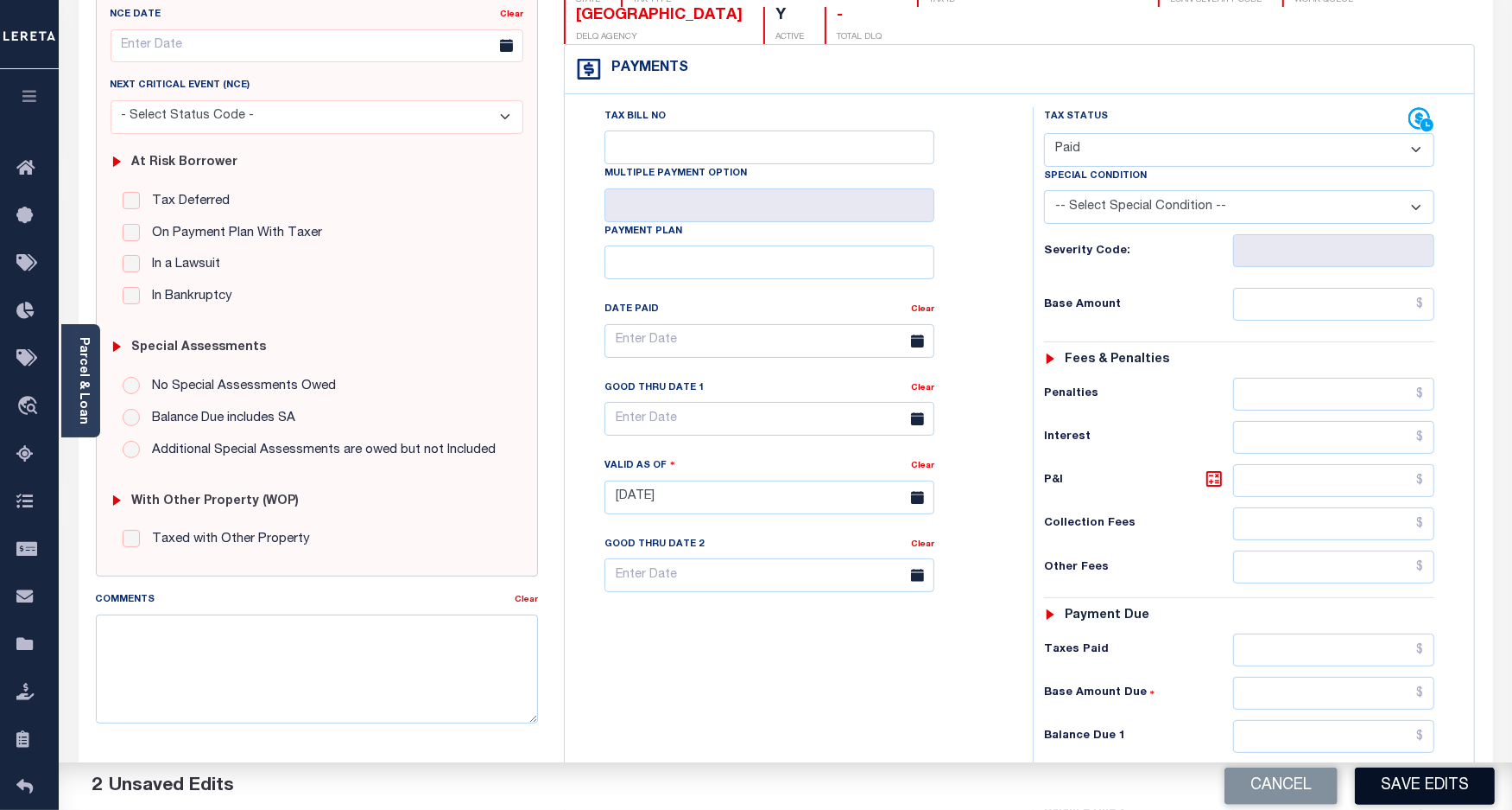
click at [1393, 784] on button "Save Edits" at bounding box center [1425, 786] width 140 height 37
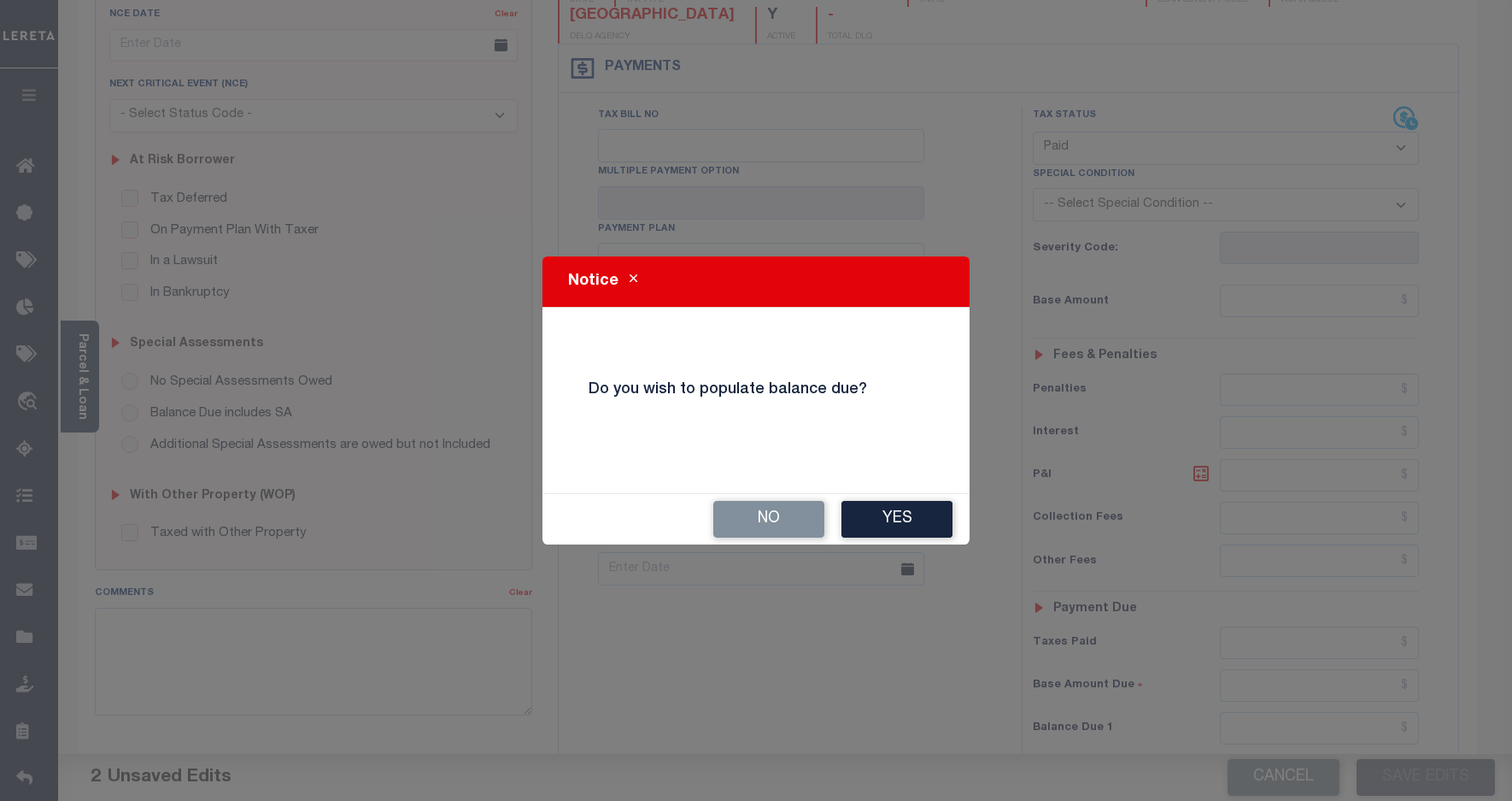
click at [794, 523] on button "No" at bounding box center [768, 519] width 111 height 36
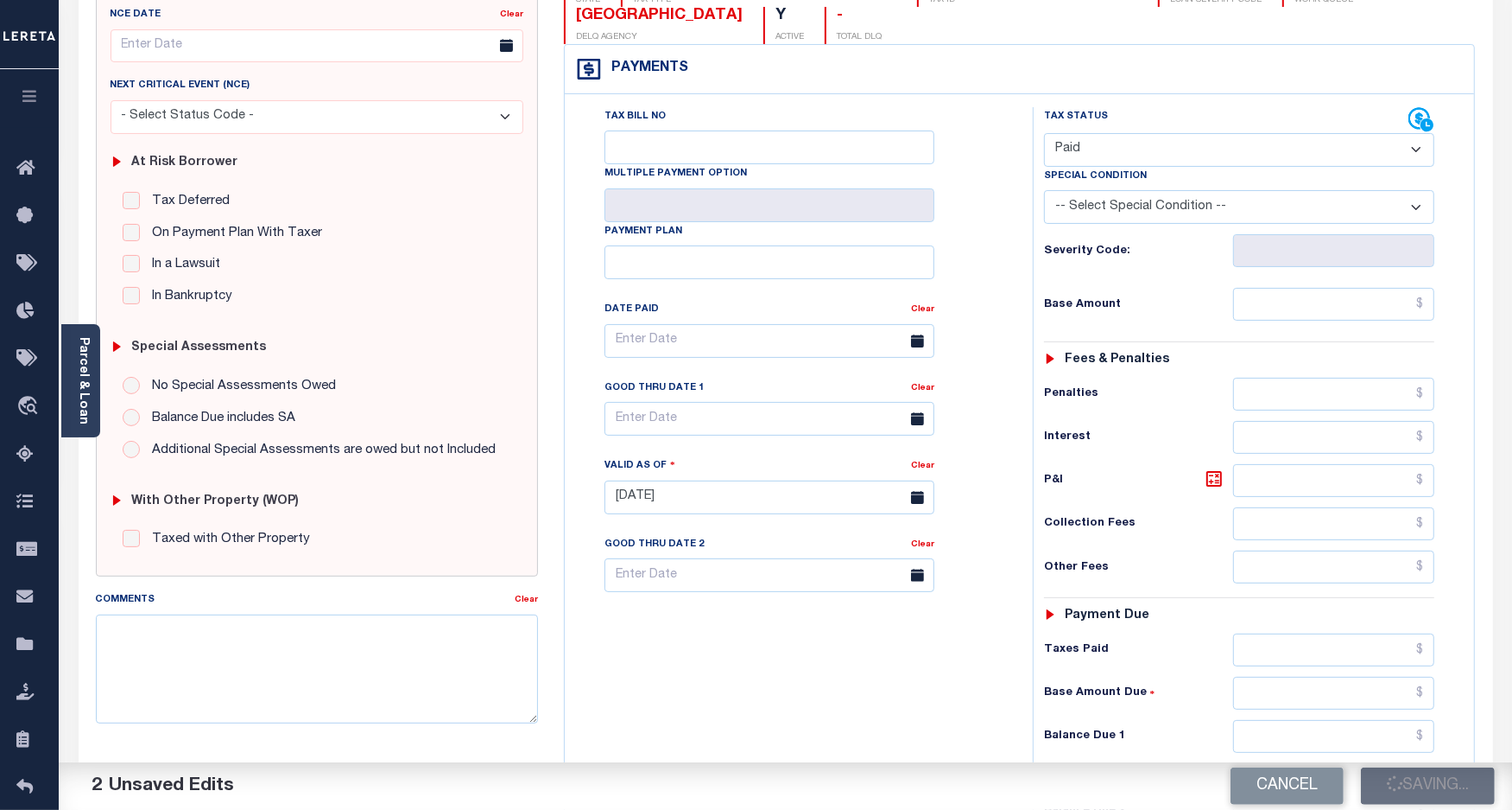
checkbox input "false"
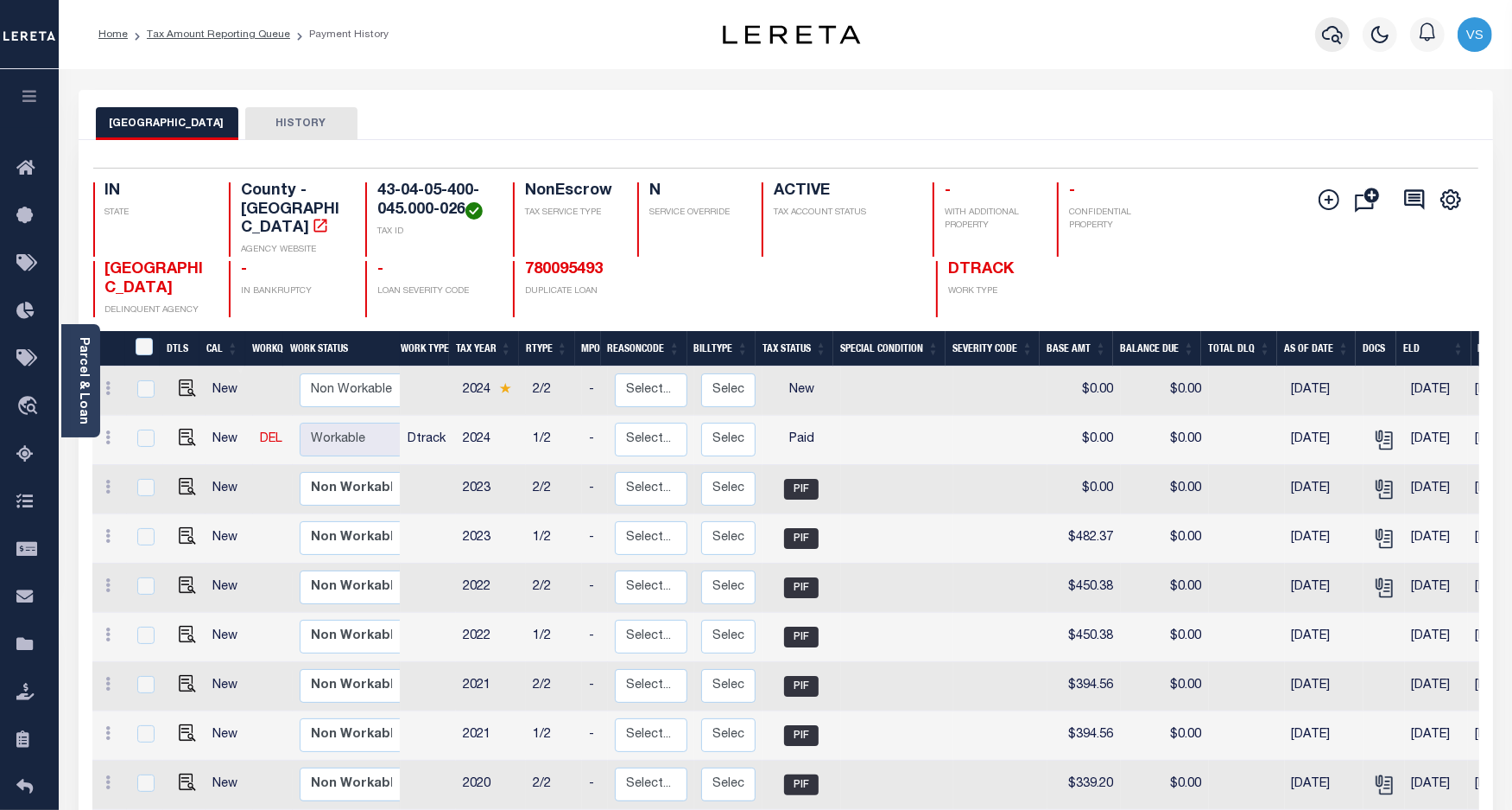
click at [1330, 40] on icon "button" at bounding box center [1332, 35] width 20 height 18
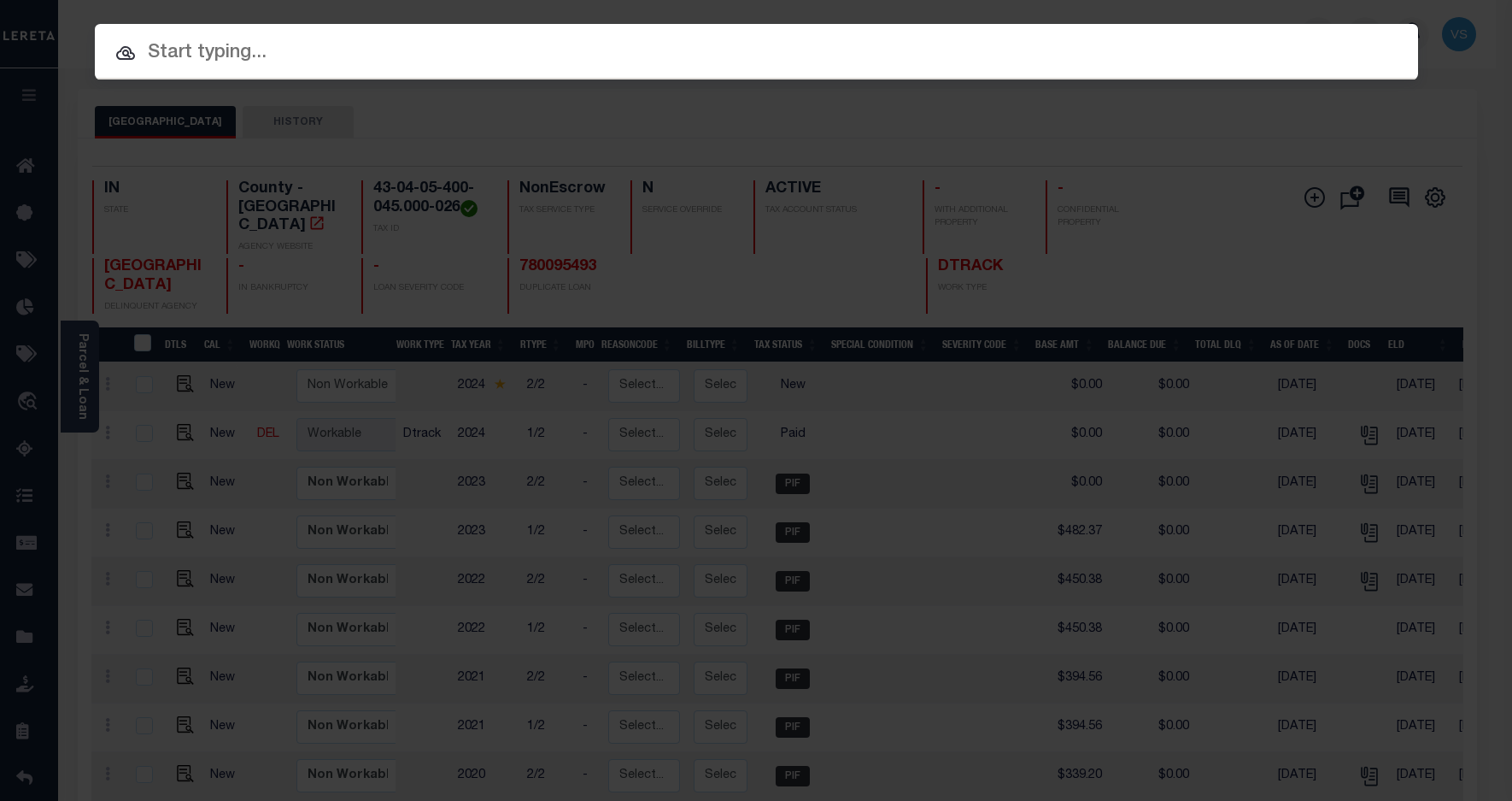
paste input "780095493"
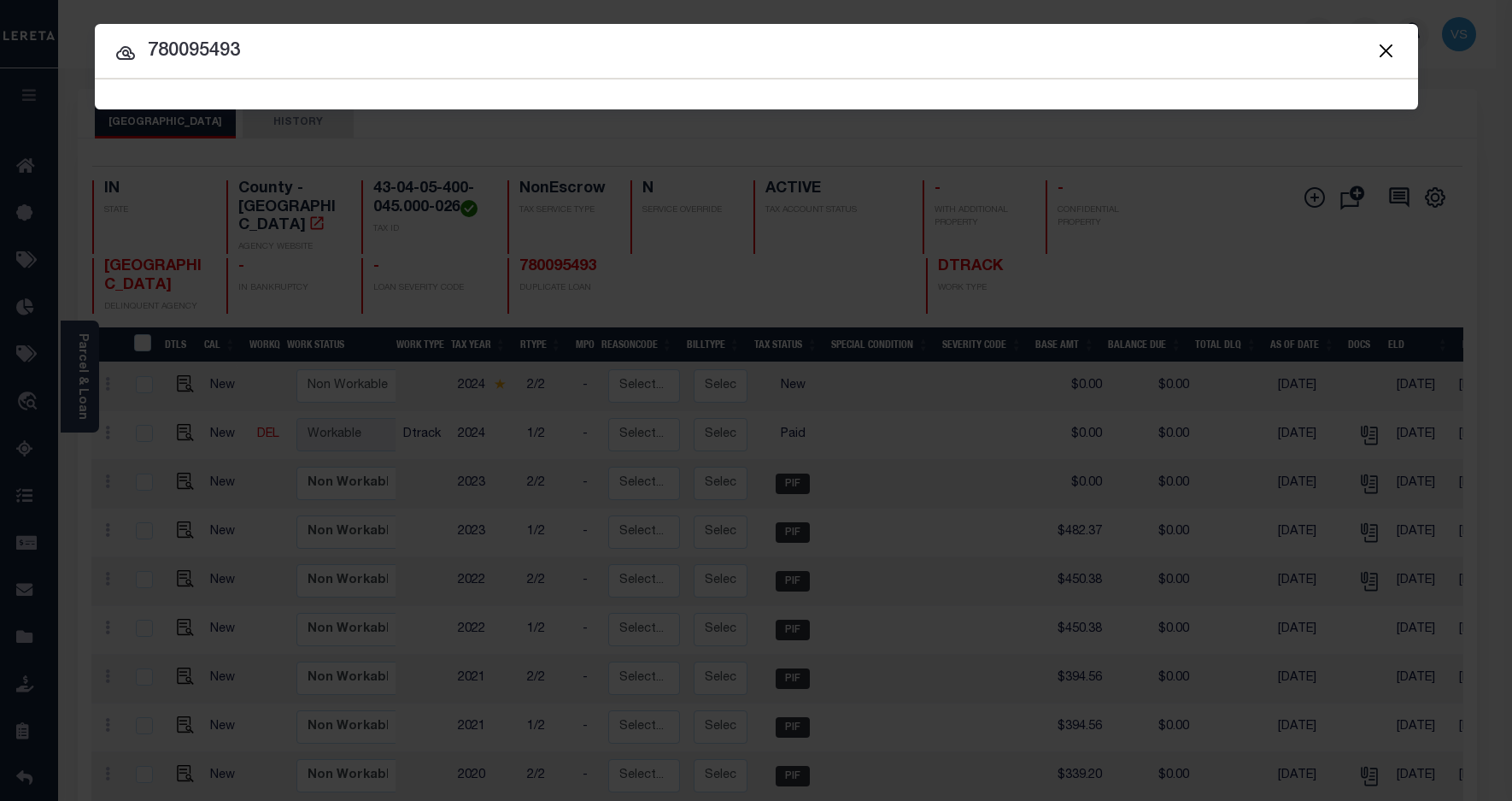
type input "780095493"
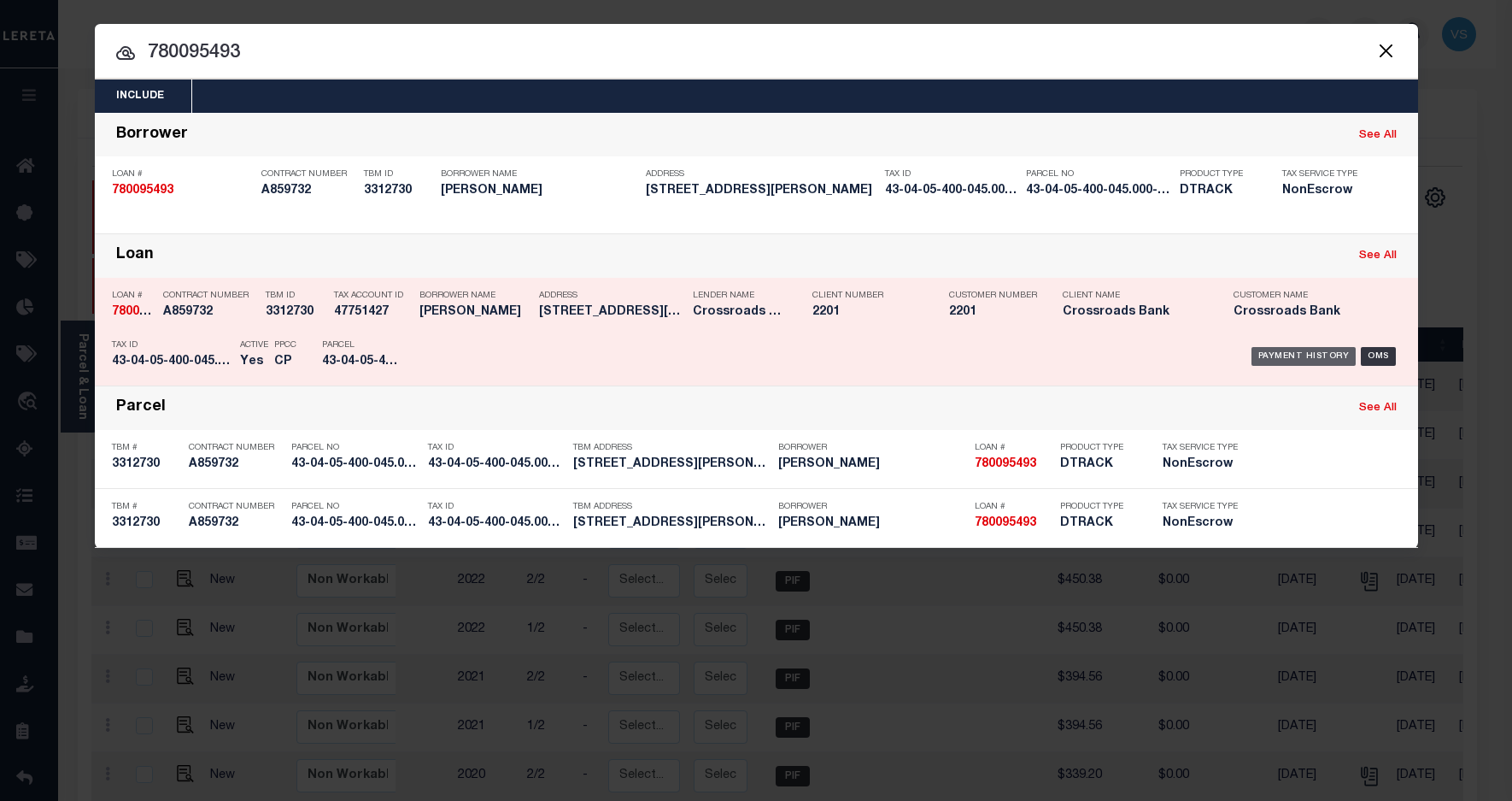
click at [1277, 358] on div "Payment History" at bounding box center [1305, 357] width 105 height 19
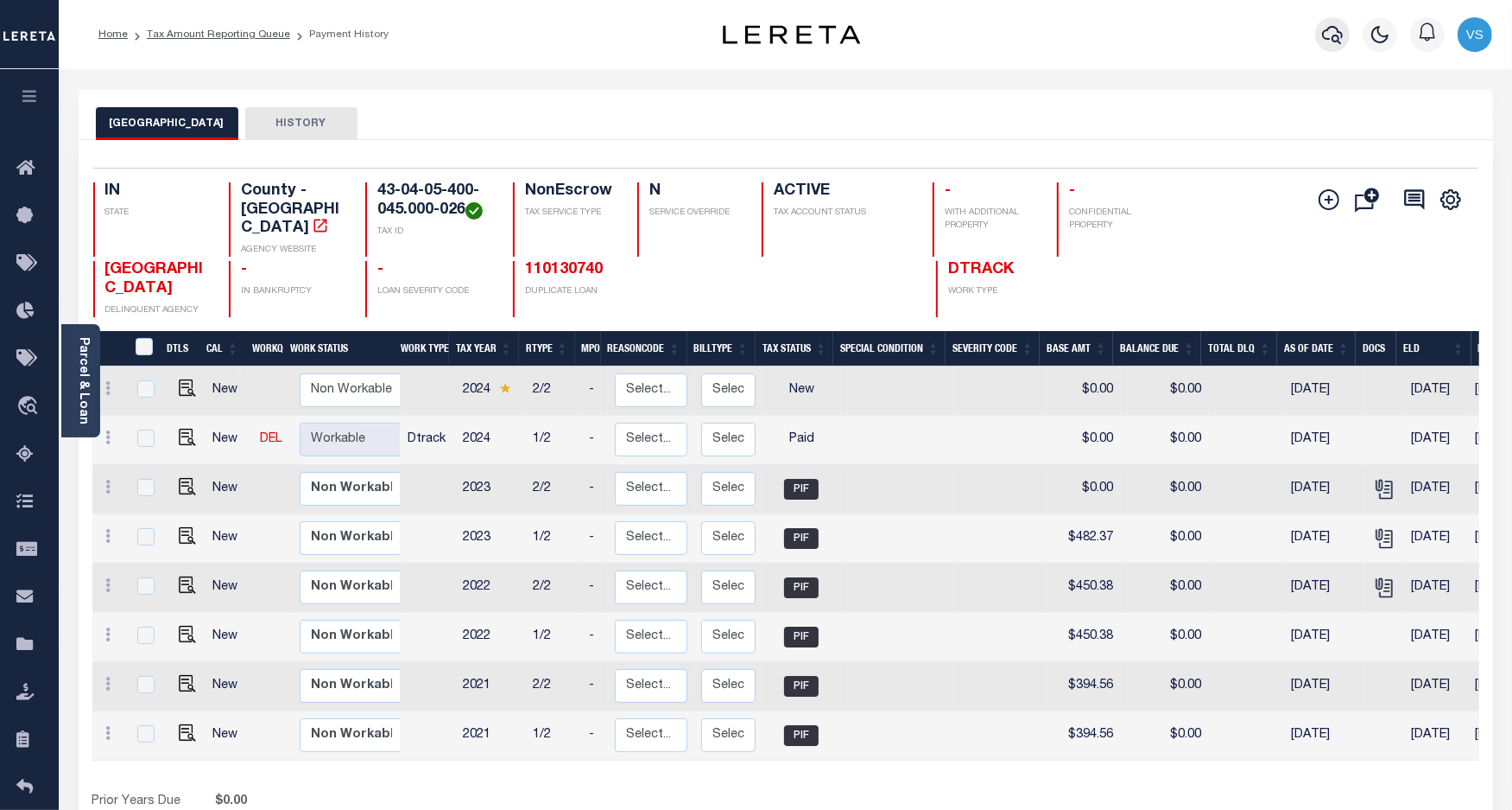
click at [1327, 45] on button "button" at bounding box center [1332, 35] width 35 height 35
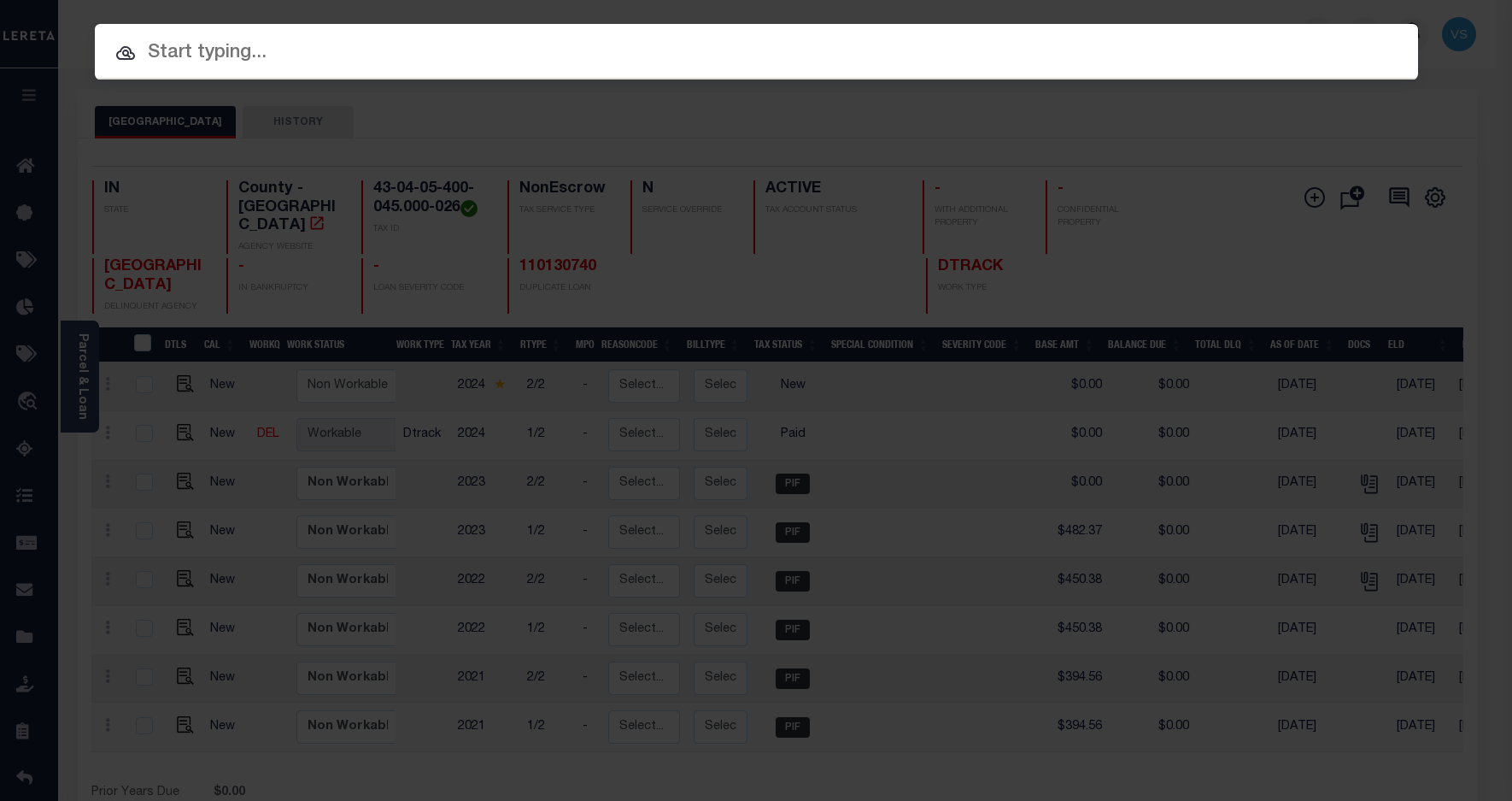
paste input "110108506"
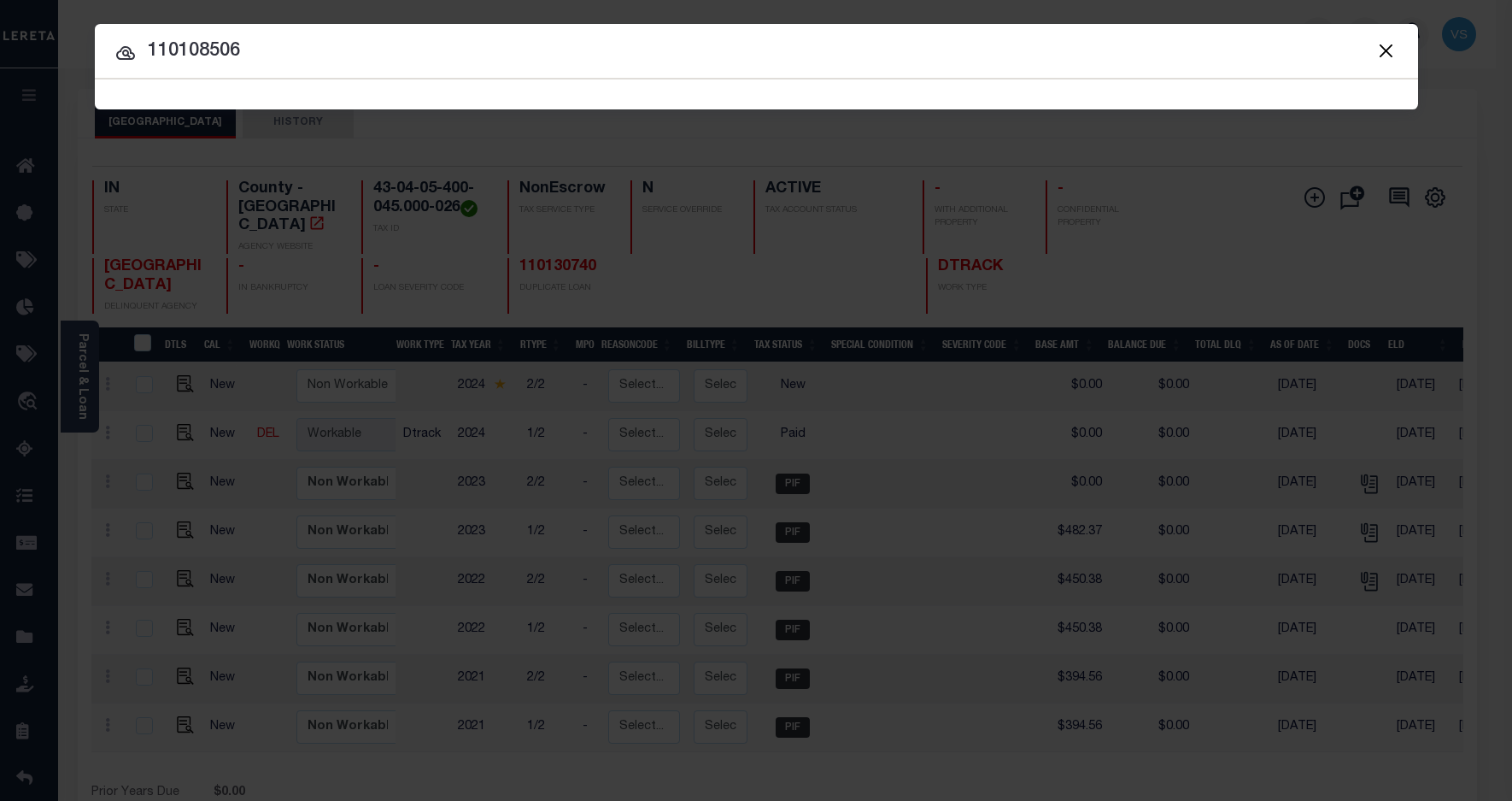
type input "110108506"
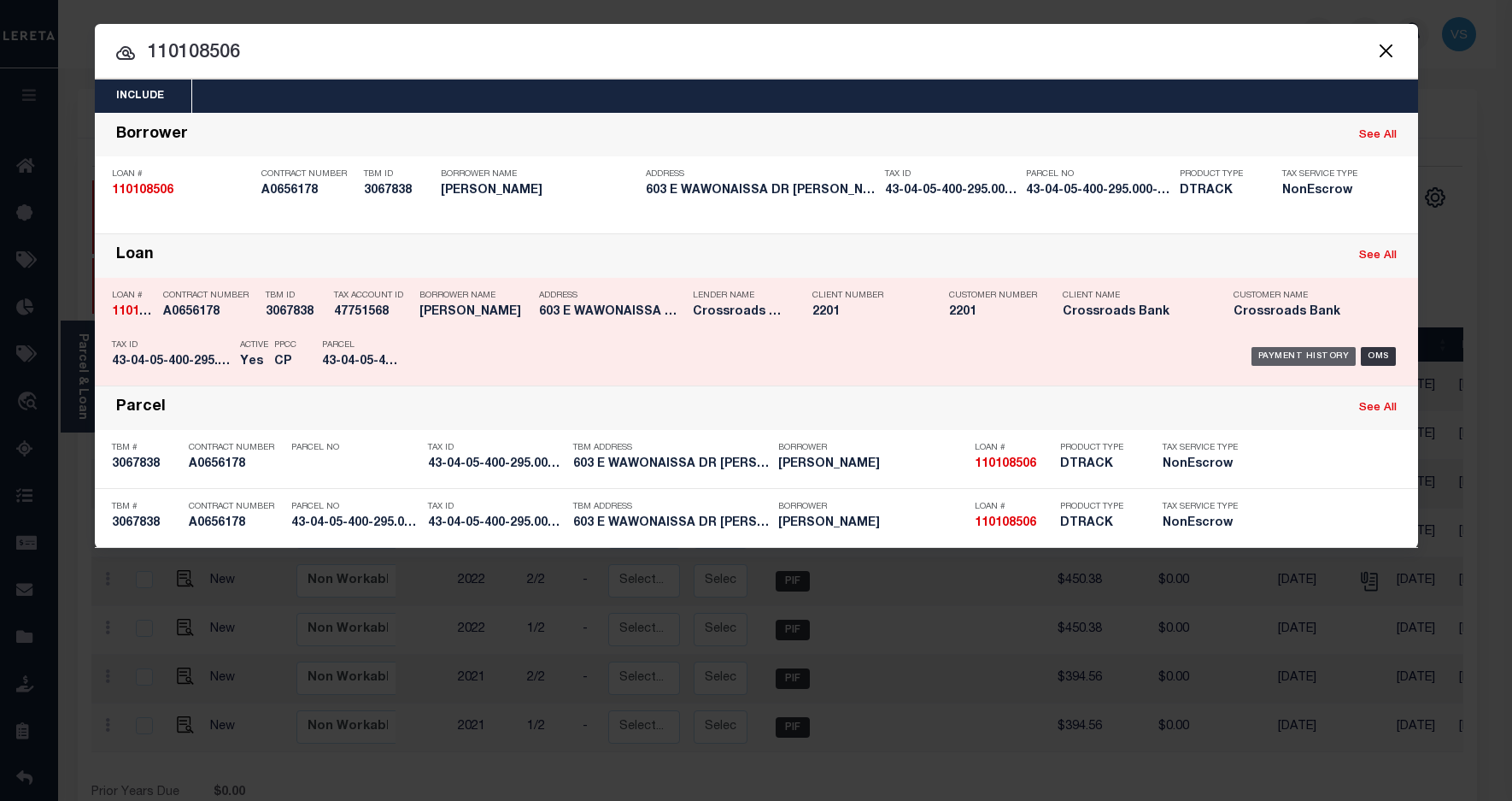
click at [1279, 349] on div "Payment History" at bounding box center [1305, 357] width 105 height 19
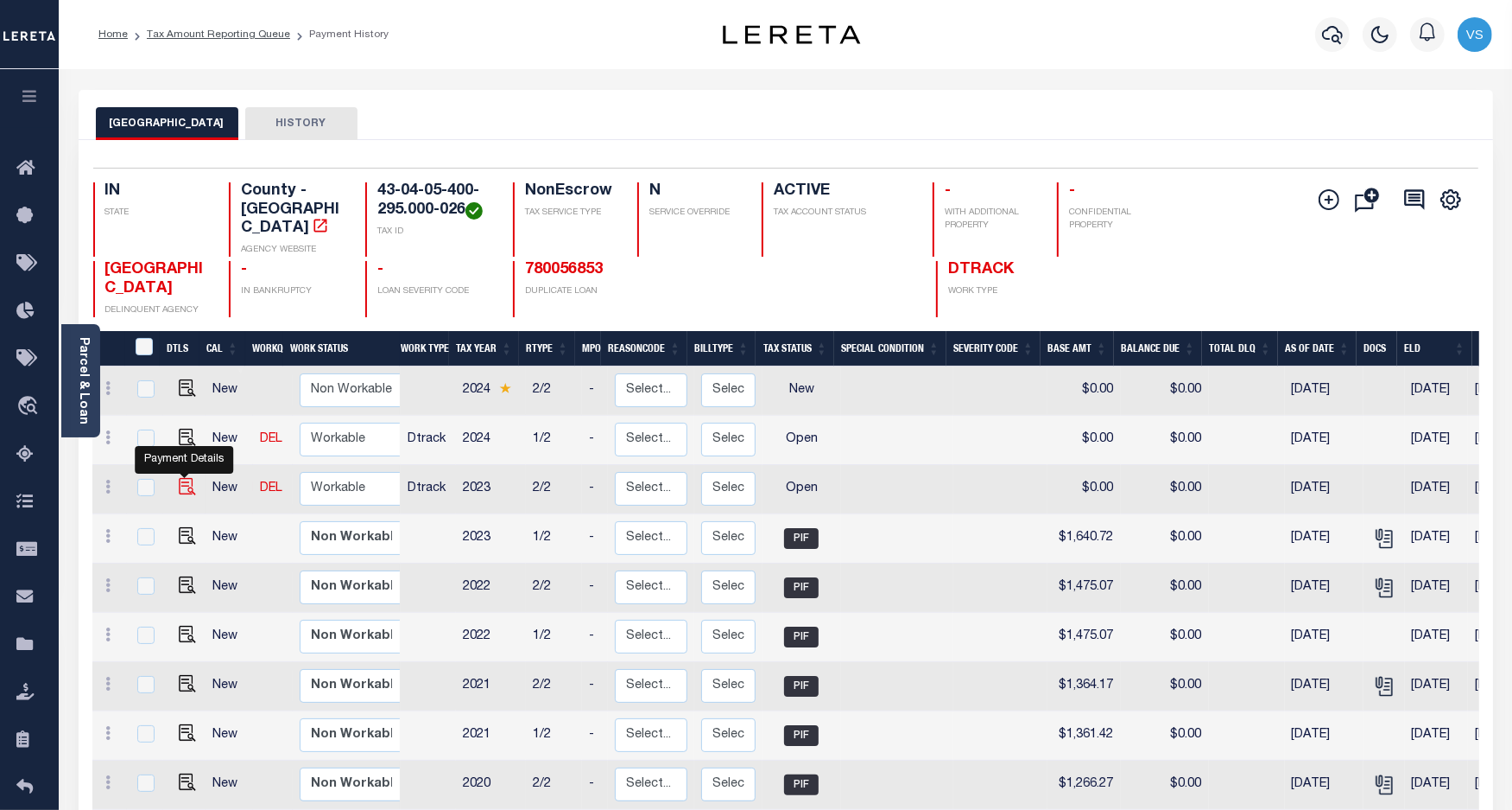
click at [180, 477] on img "" at bounding box center [187, 486] width 17 height 17
checkbox input "true"
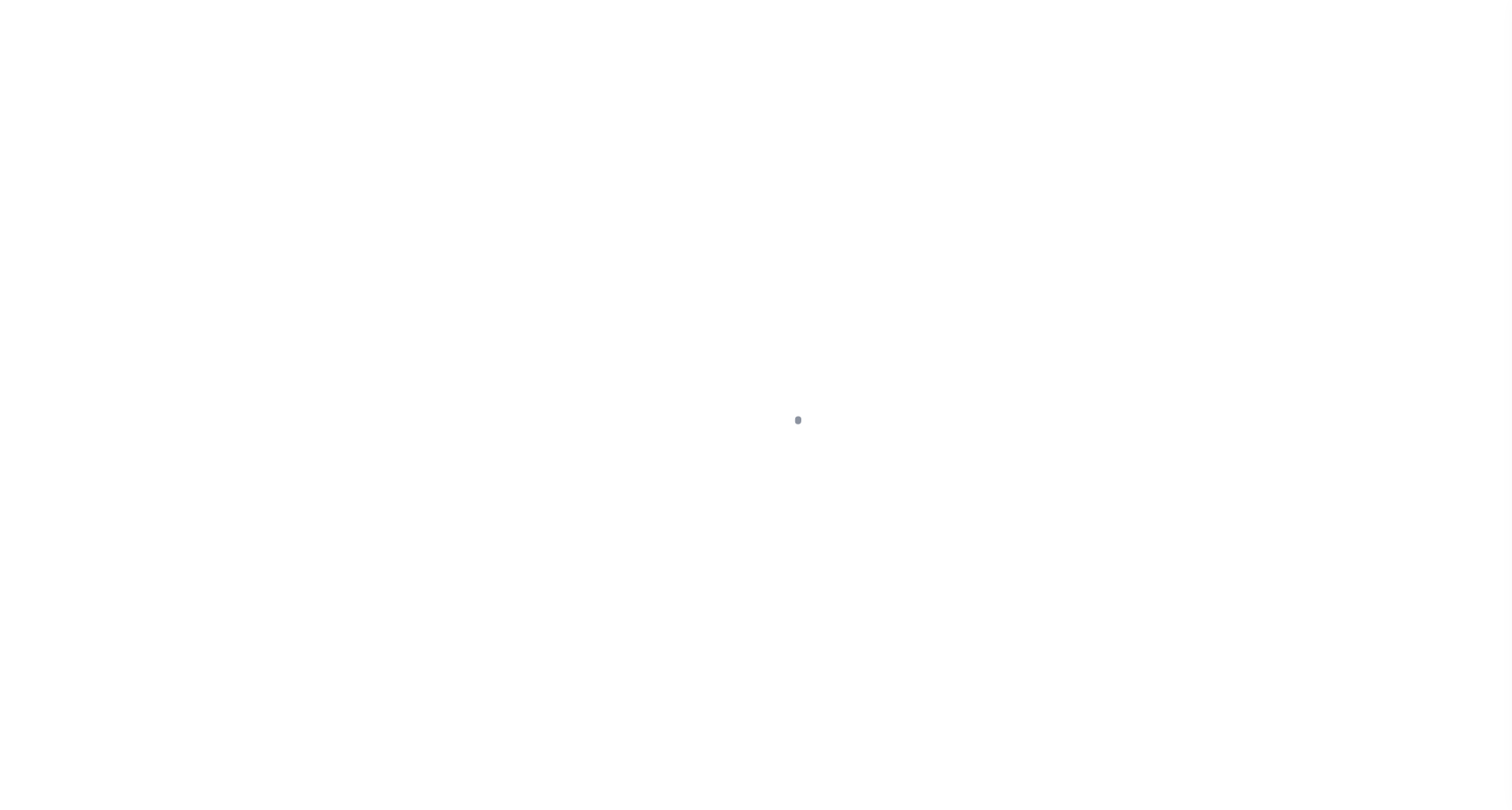
select select "OP2"
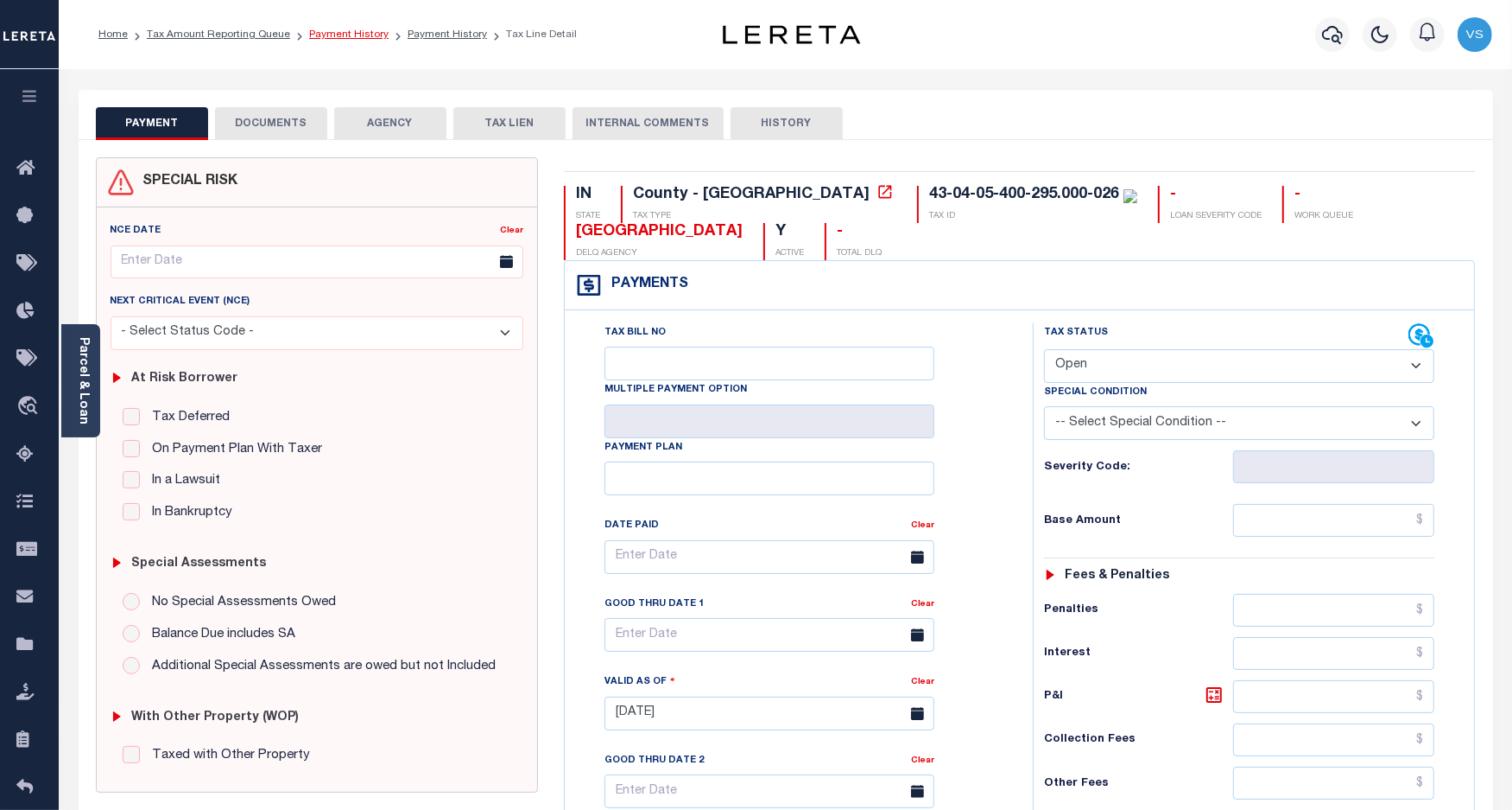
click at [318, 33] on link "Payment History" at bounding box center [349, 34] width 79 height 11
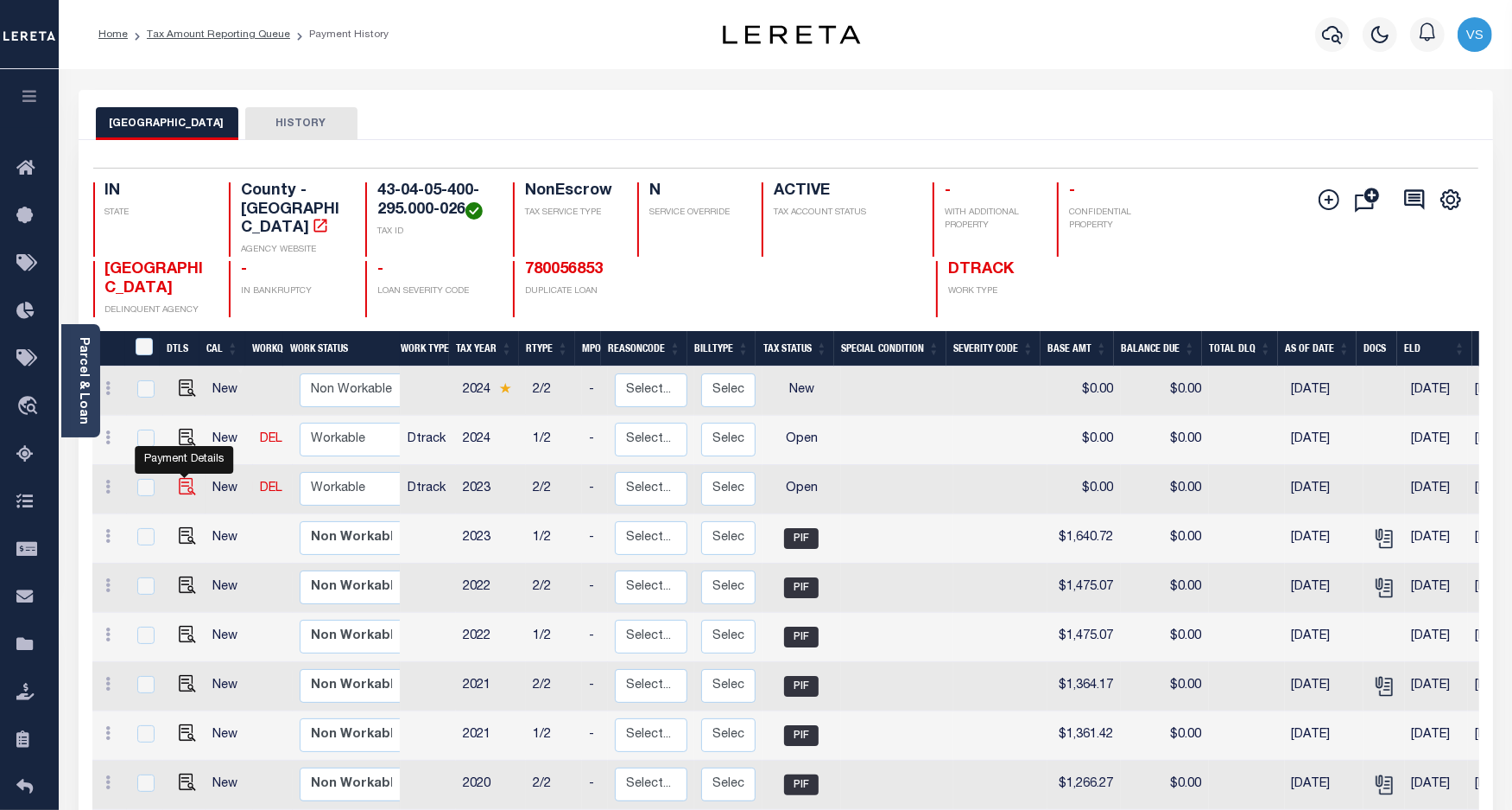
click at [182, 477] on img "" at bounding box center [187, 486] width 17 height 17
checkbox input "true"
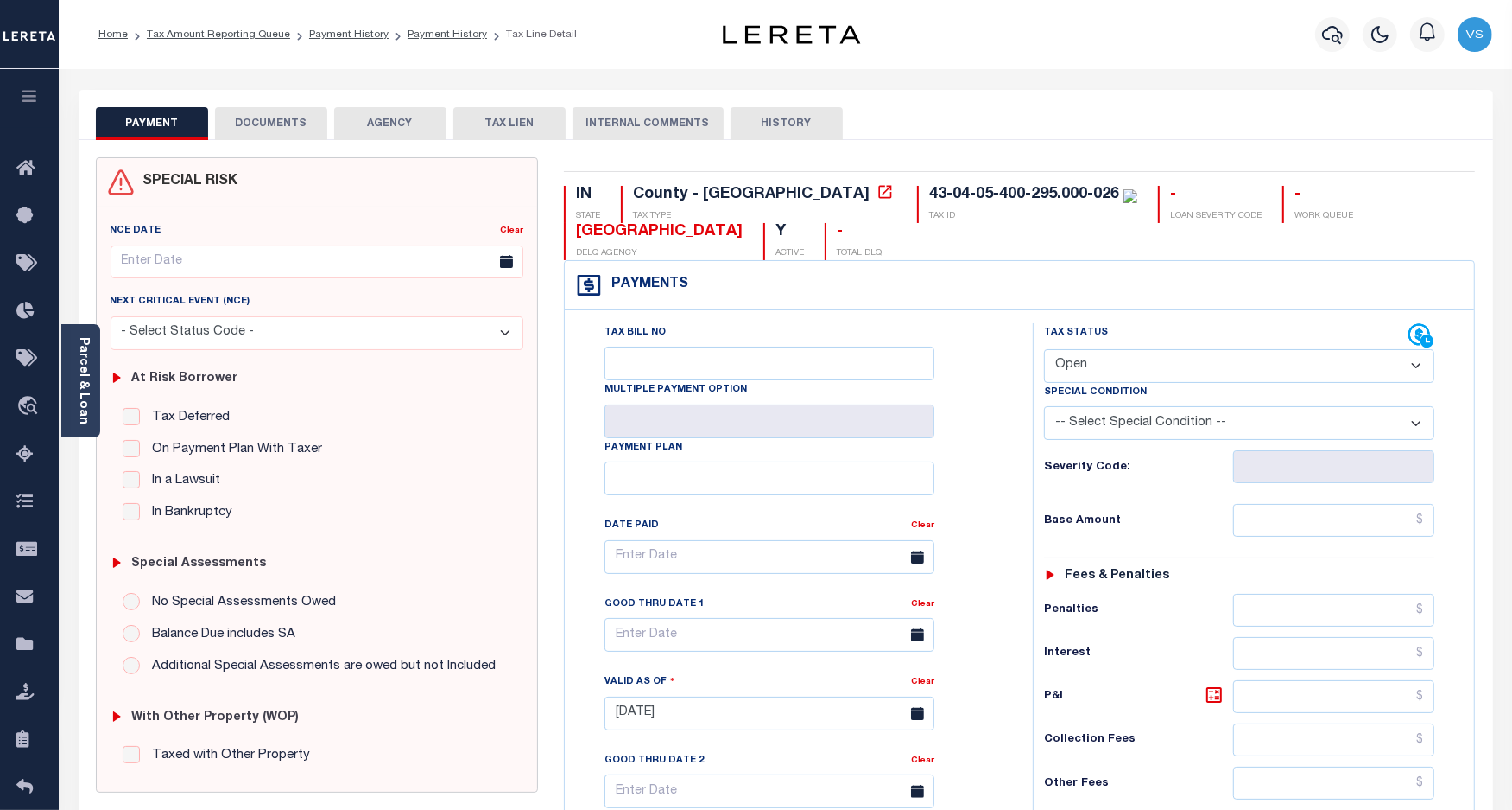
drag, startPoint x: 1112, startPoint y: 368, endPoint x: 1112, endPoint y: 383, distance: 15.0
click at [1112, 368] on select "- Select Status Code - Open Due/Unpaid Paid Incomplete No Tax Due Internal Refu…" at bounding box center [1240, 365] width 391 height 34
select select "DUE"
click at [1044, 351] on select "- Select Status Code - Open Due/Unpaid Paid Incomplete No Tax Due Internal Refu…" at bounding box center [1240, 365] width 391 height 34
type input "[DATE]"
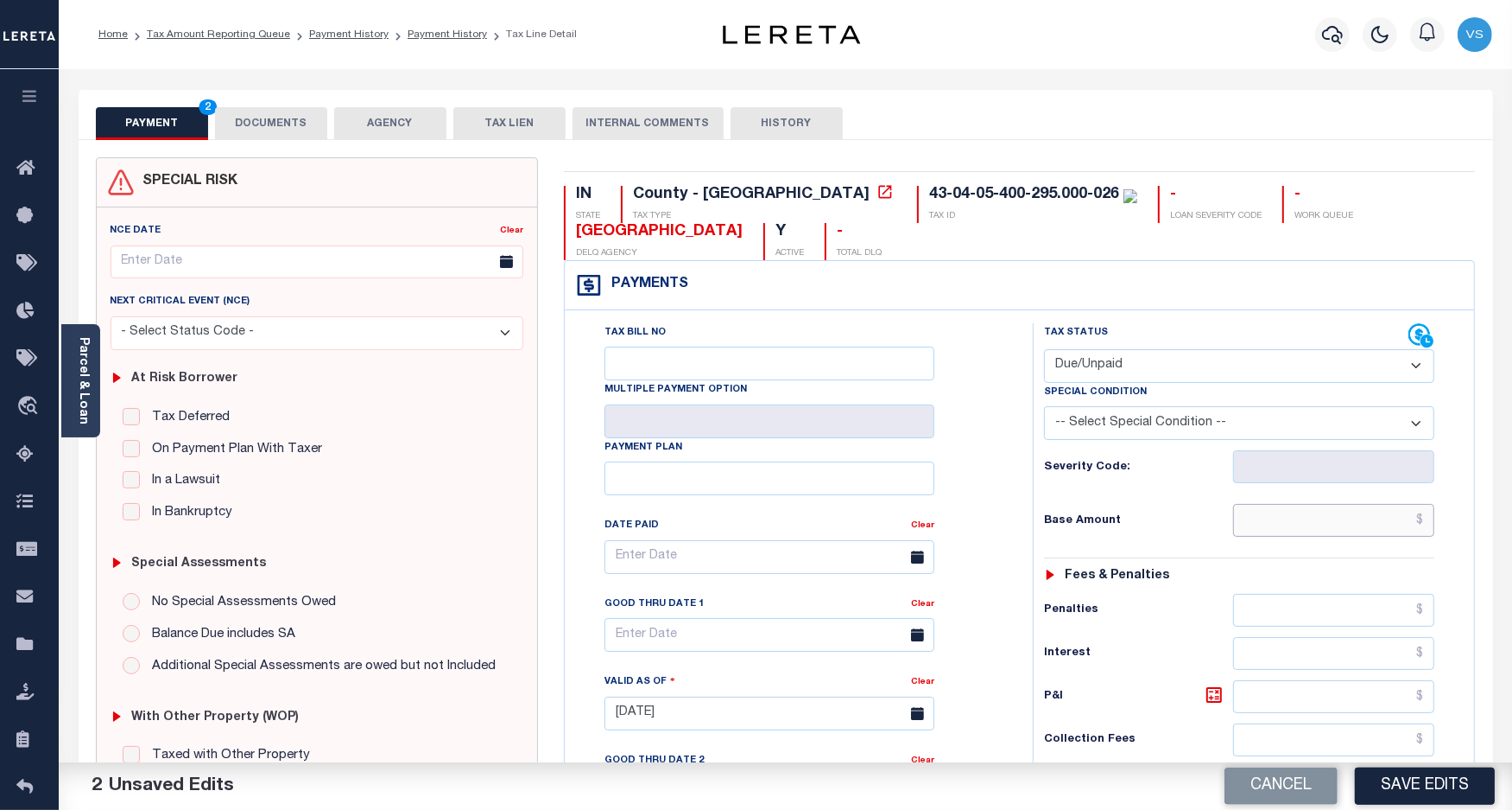
click at [1361, 527] on input "text" at bounding box center [1334, 520] width 201 height 33
paste input "1,635.72"
type input "$1,635.72"
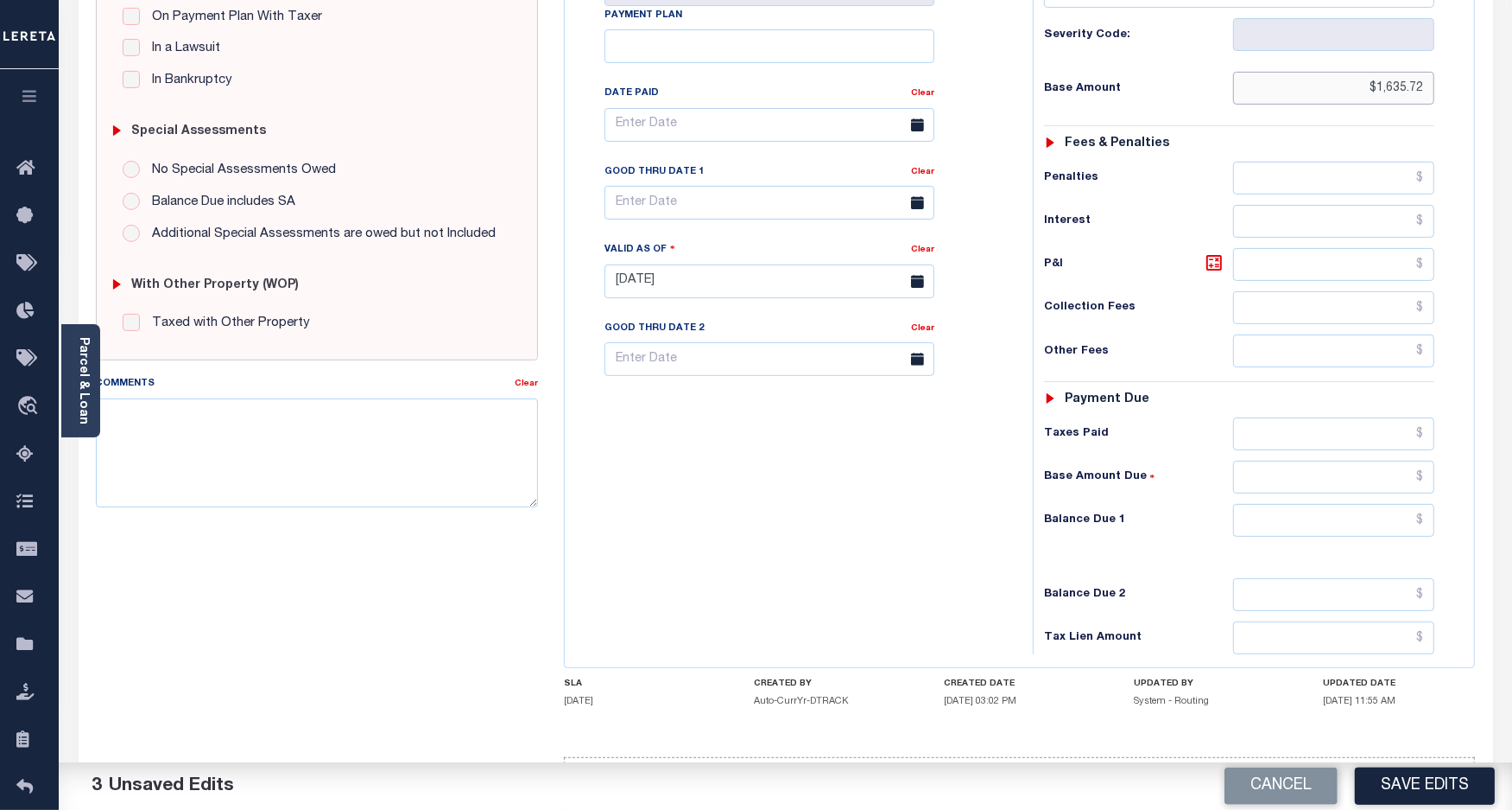
drag, startPoint x: 1423, startPoint y: 92, endPoint x: 892, endPoint y: 118, distance: 531.6
click at [1274, 104] on input "$1,635.72" at bounding box center [1334, 88] width 201 height 33
drag, startPoint x: 1304, startPoint y: 526, endPoint x: 1326, endPoint y: 527, distance: 22.0
click at [1304, 526] on input "text" at bounding box center [1334, 520] width 201 height 33
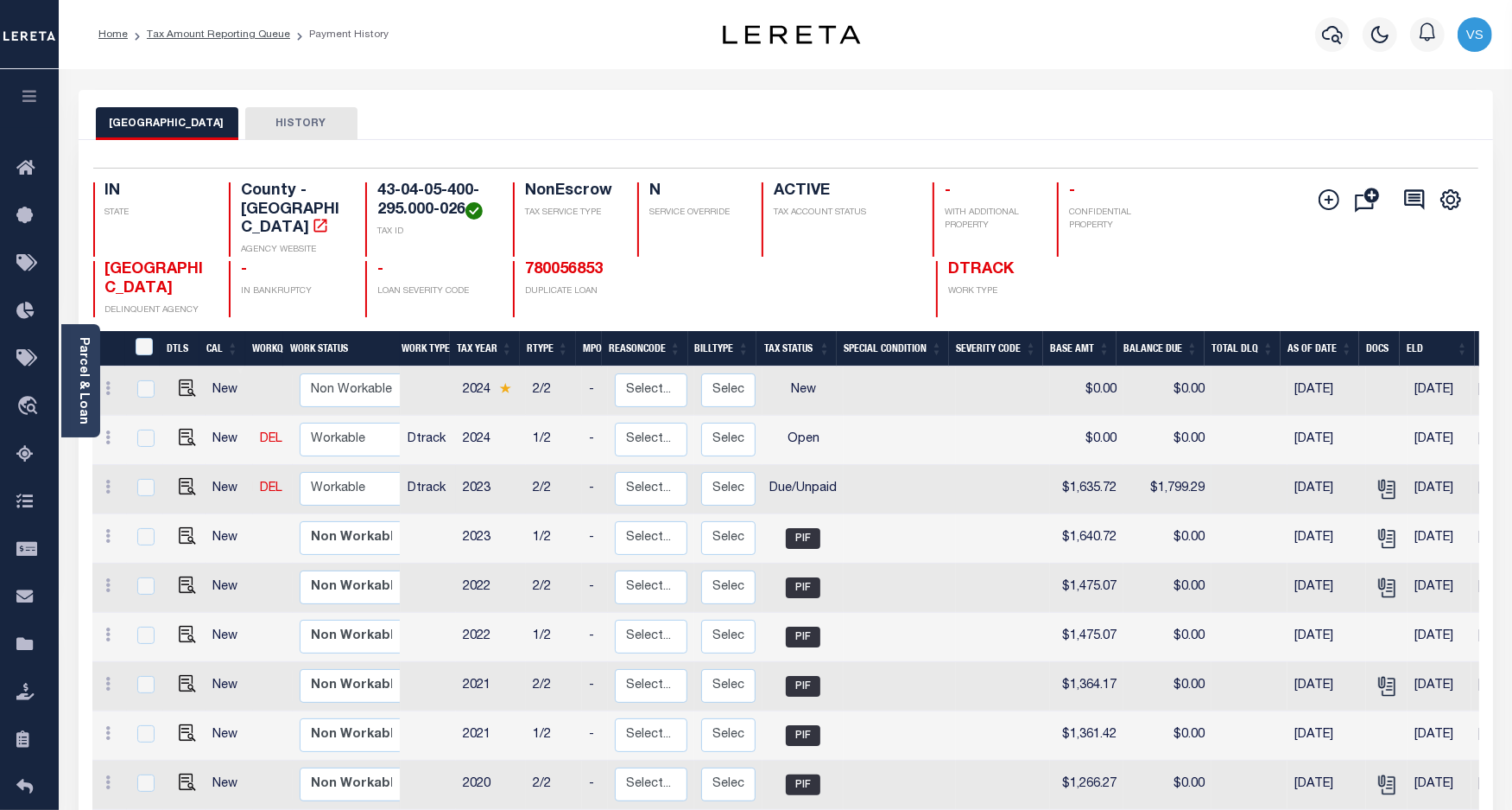
click at [1173, 476] on td "$1,799.29" at bounding box center [1167, 489] width 88 height 49
checkbox input "true"
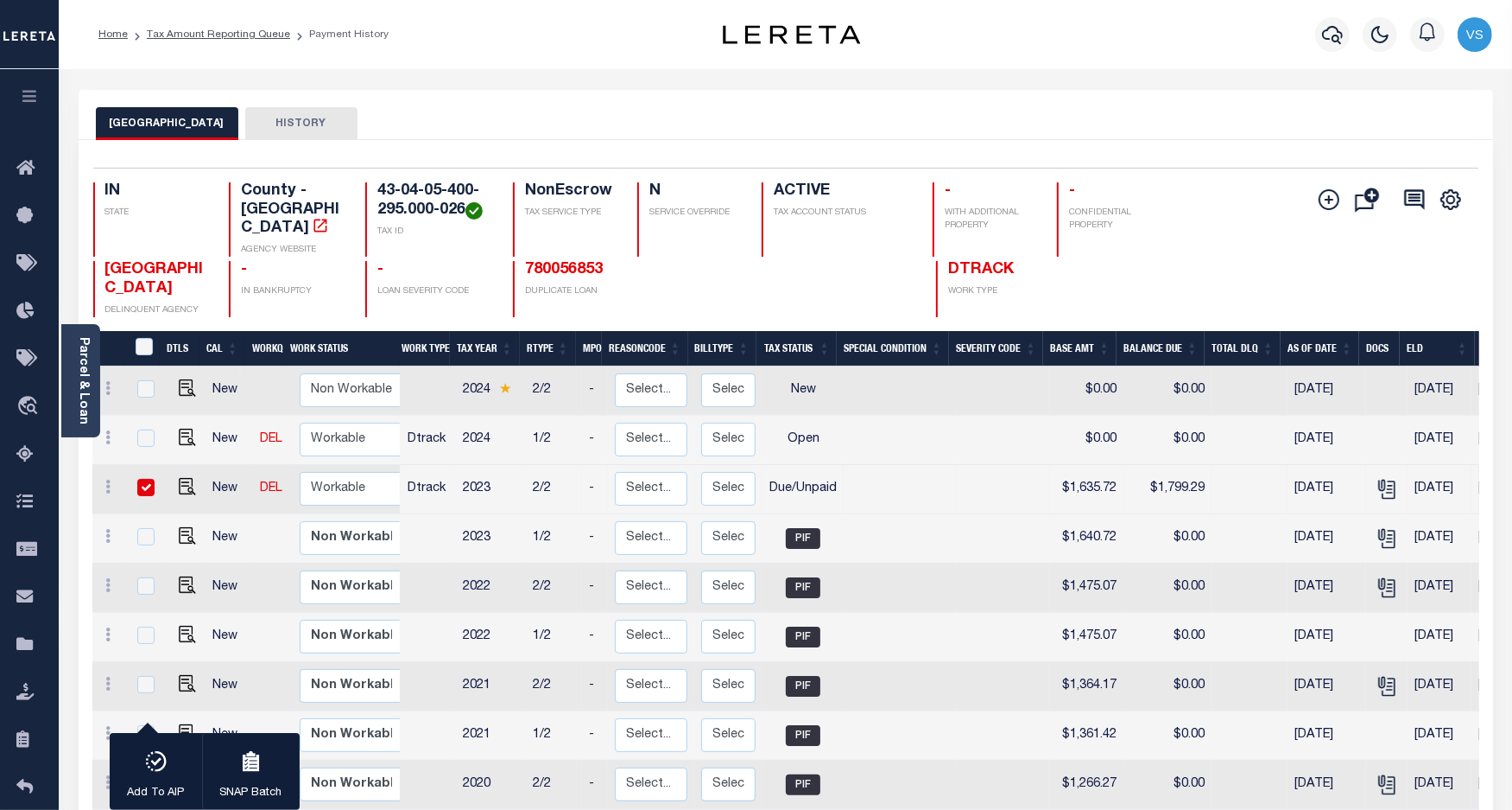
click at [1173, 476] on td "$1,799.29" at bounding box center [1167, 489] width 88 height 49
checkbox input "false"
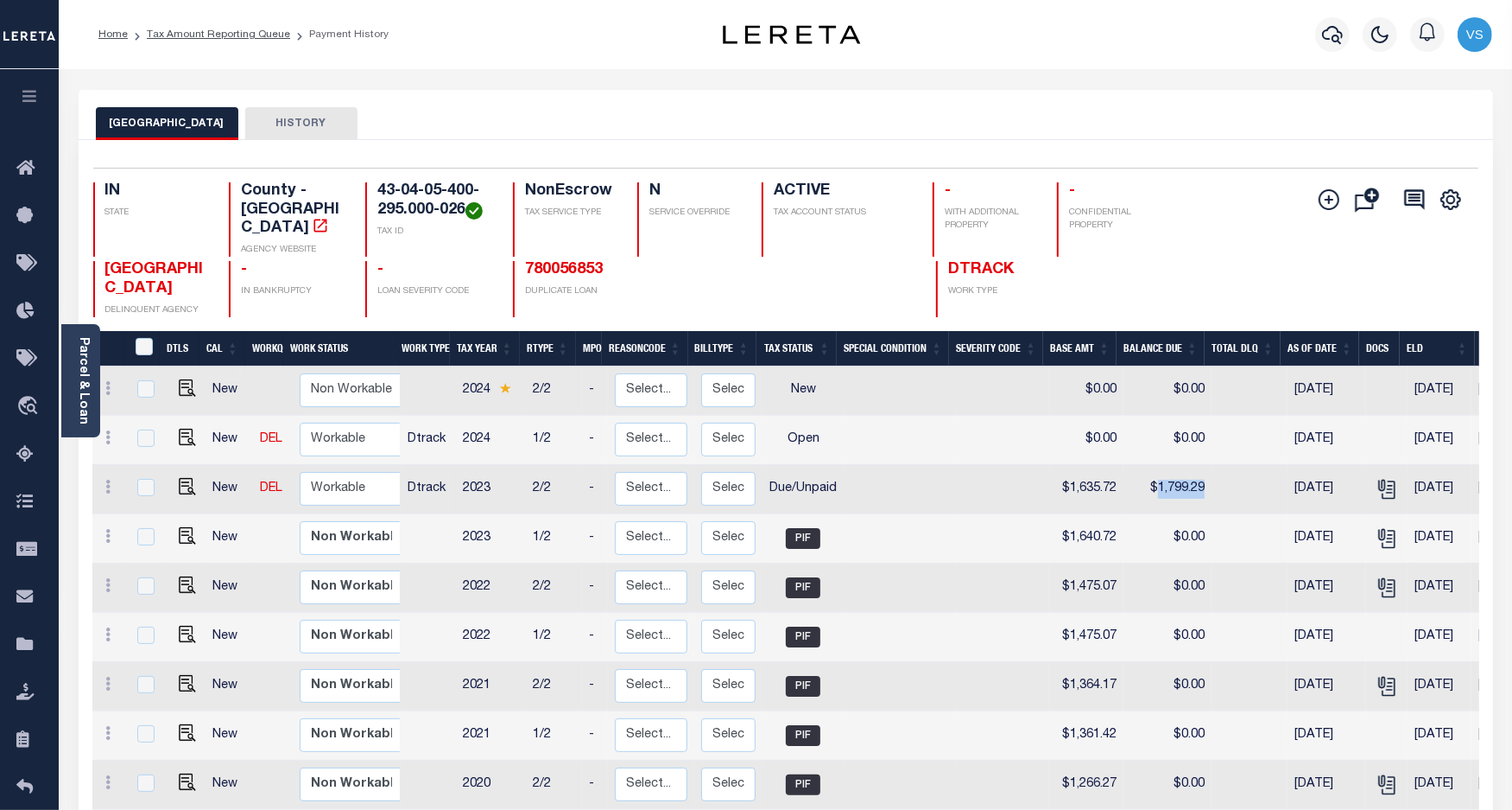
copy td "1,799.29"
click at [182, 428] on img "" at bounding box center [187, 437] width 17 height 17
checkbox input "true"
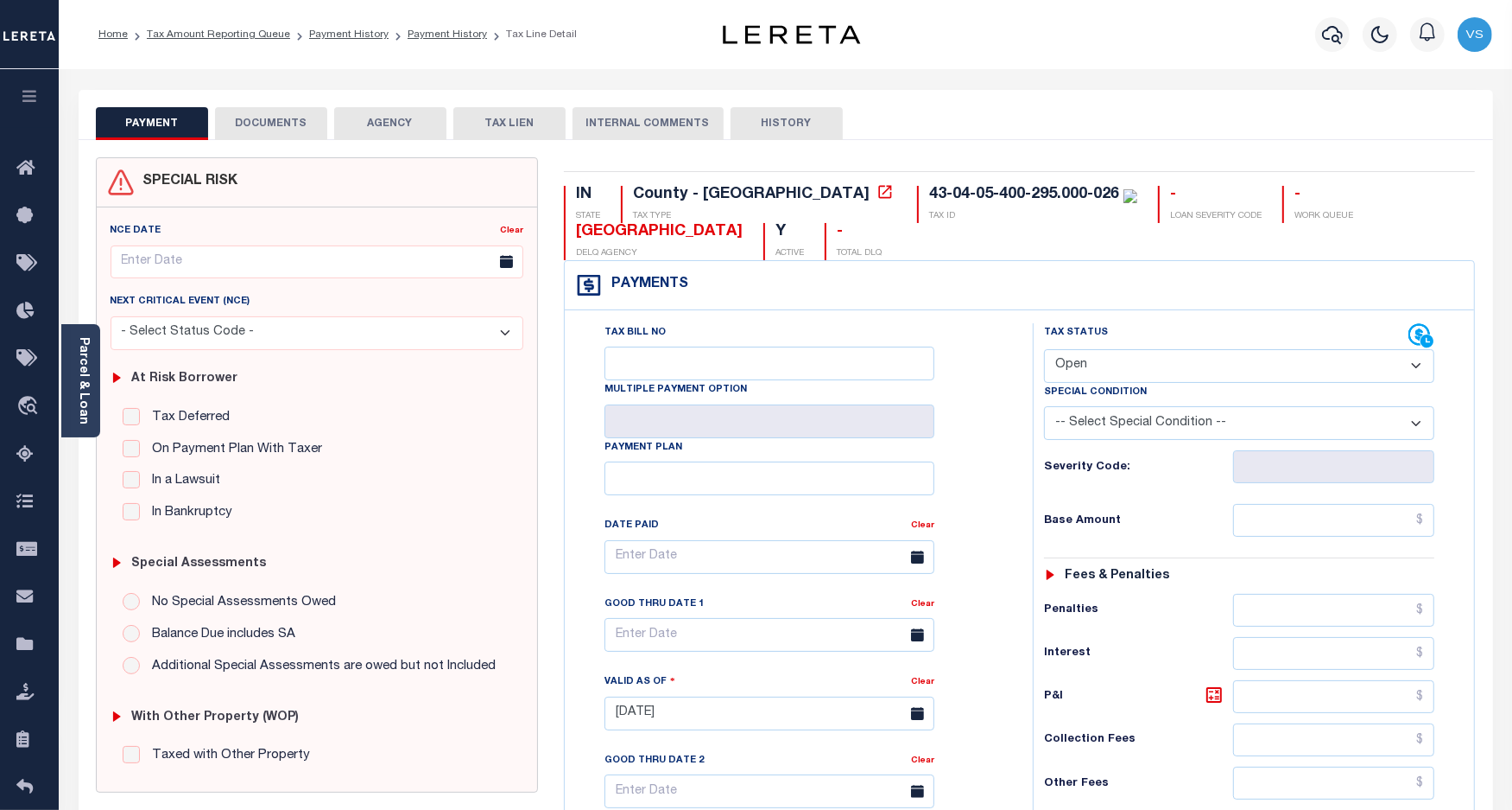
click at [1086, 365] on select "- Select Status Code - Open Due/Unpaid Paid Incomplete No Tax Due Internal Refu…" at bounding box center [1240, 365] width 391 height 34
select select "DUE"
click at [1044, 351] on select "- Select Status Code - Open Due/Unpaid Paid Incomplete No Tax Due Internal Refu…" at bounding box center [1240, 365] width 391 height 34
type input "[DATE]"
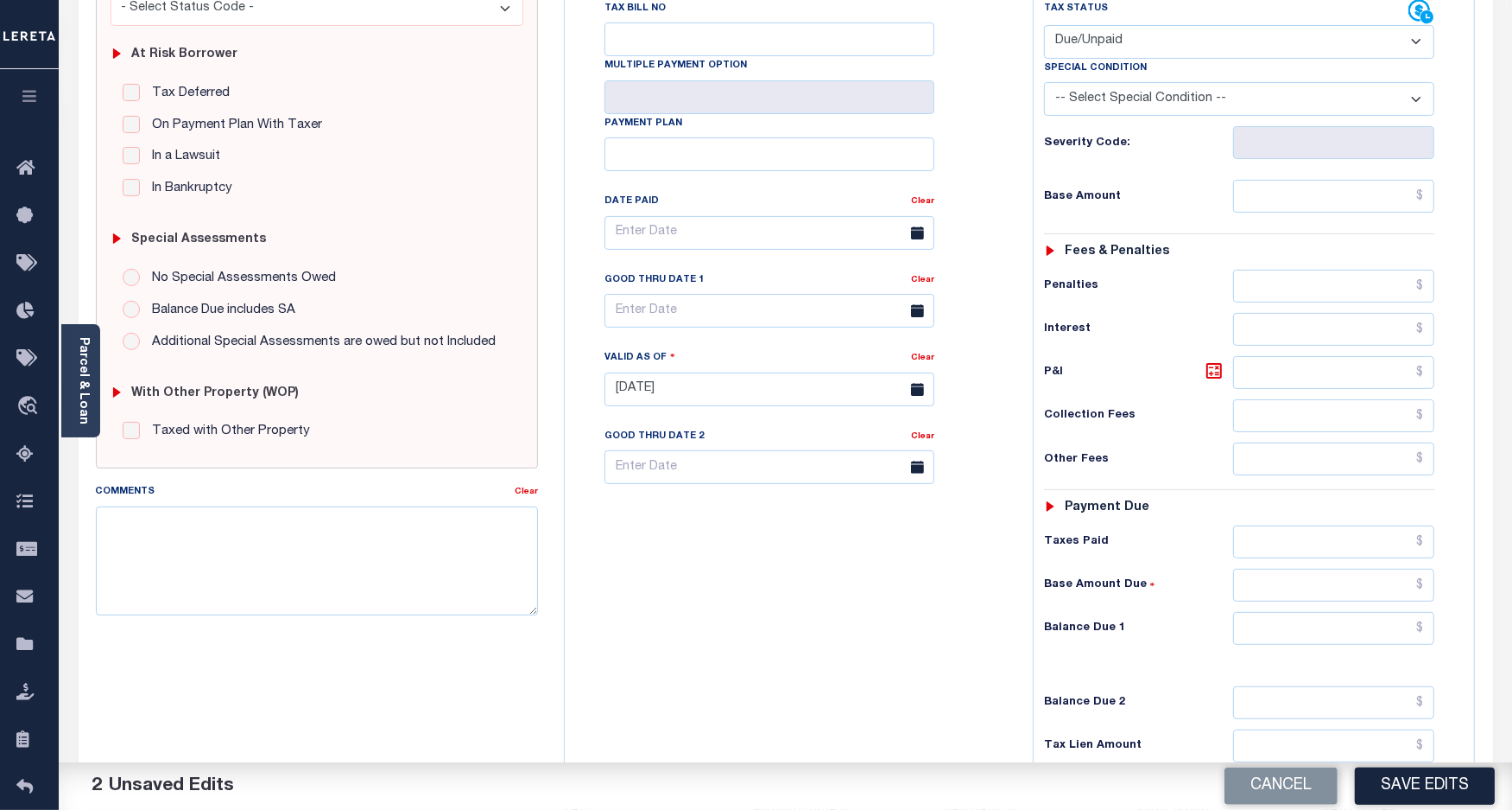
scroll to position [507, 0]
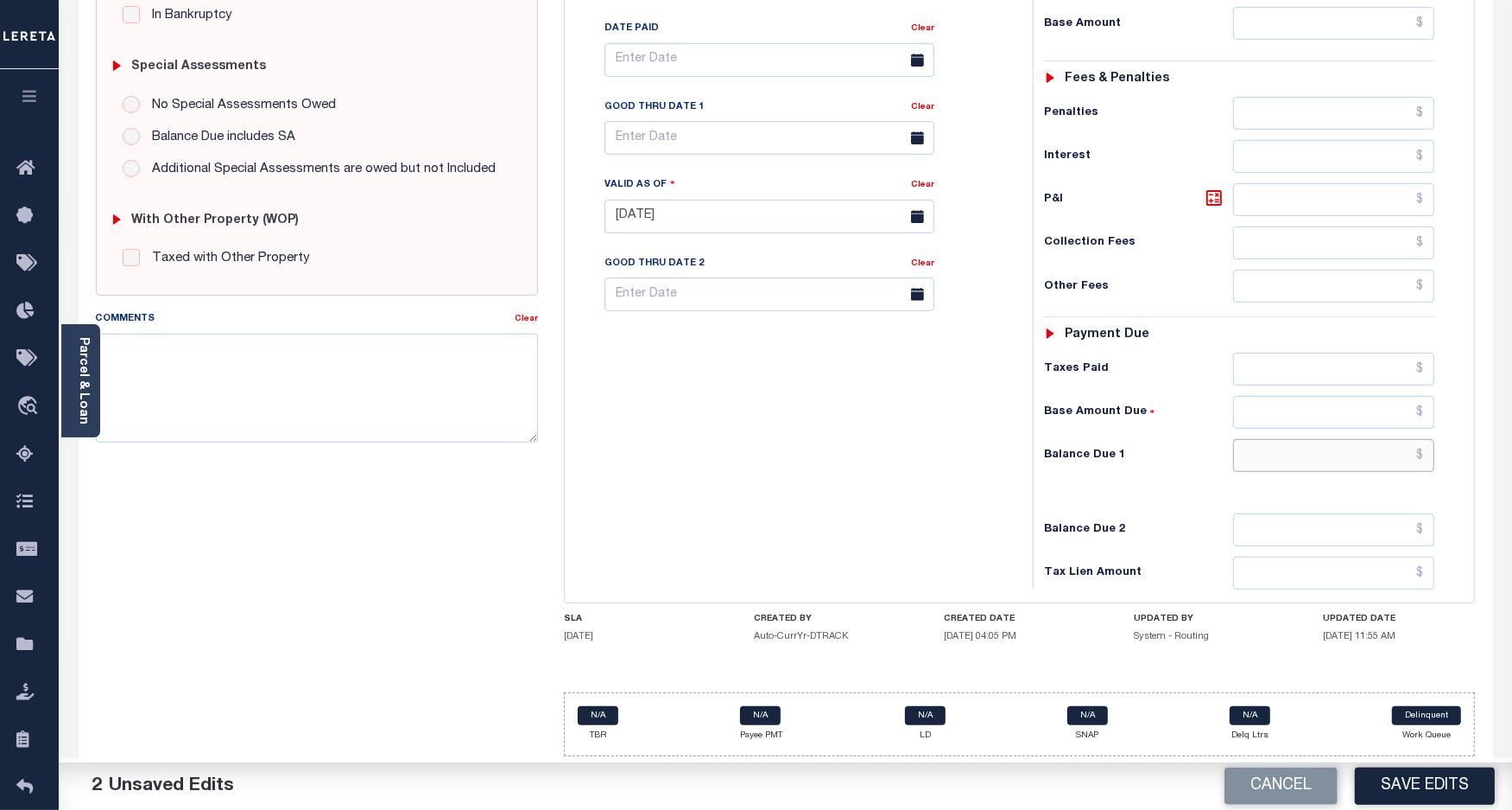
click at [1331, 451] on input "text" at bounding box center [1334, 455] width 201 height 33
paste input "1,651.97"
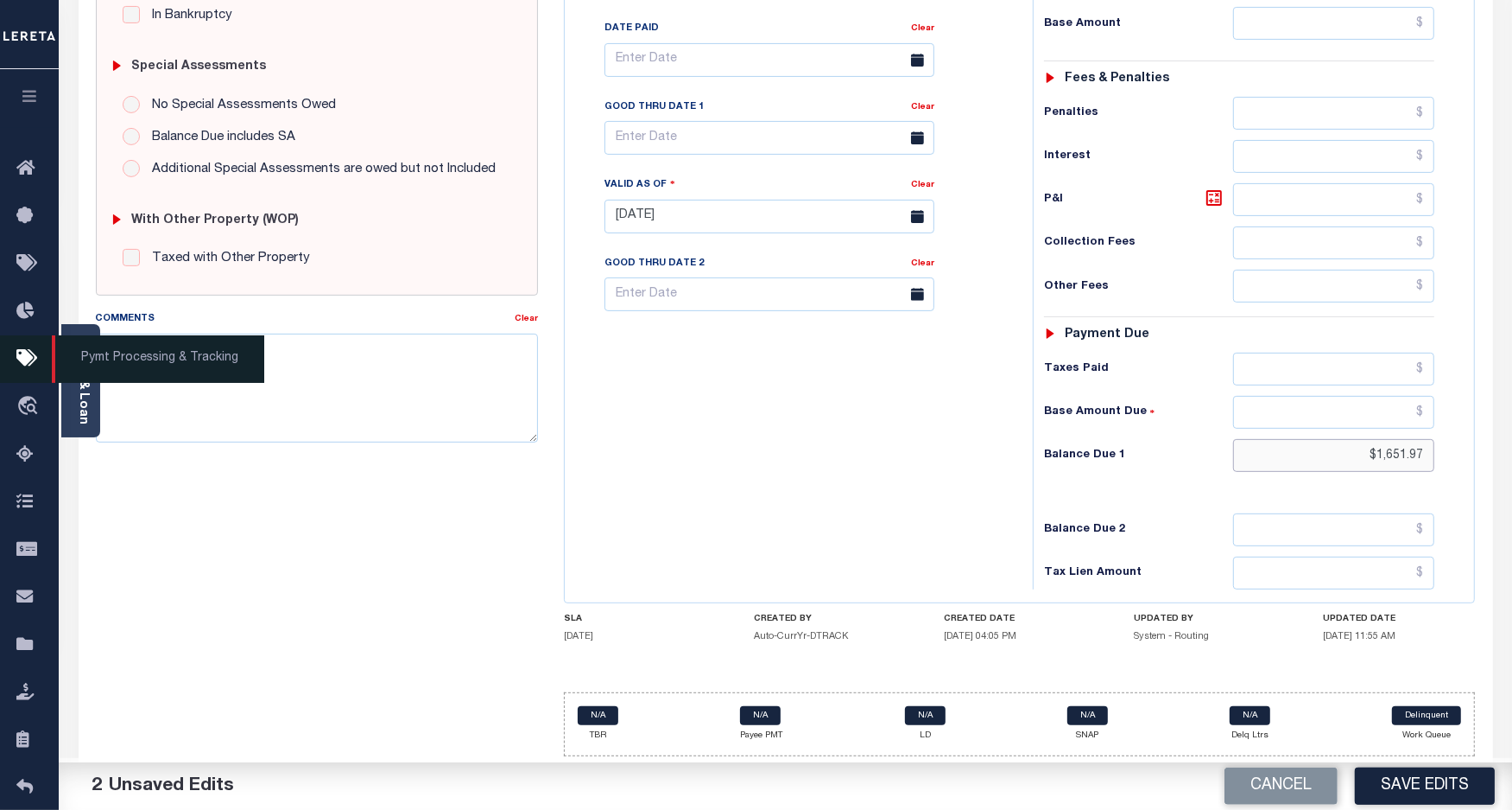
type input "$1,651.97"
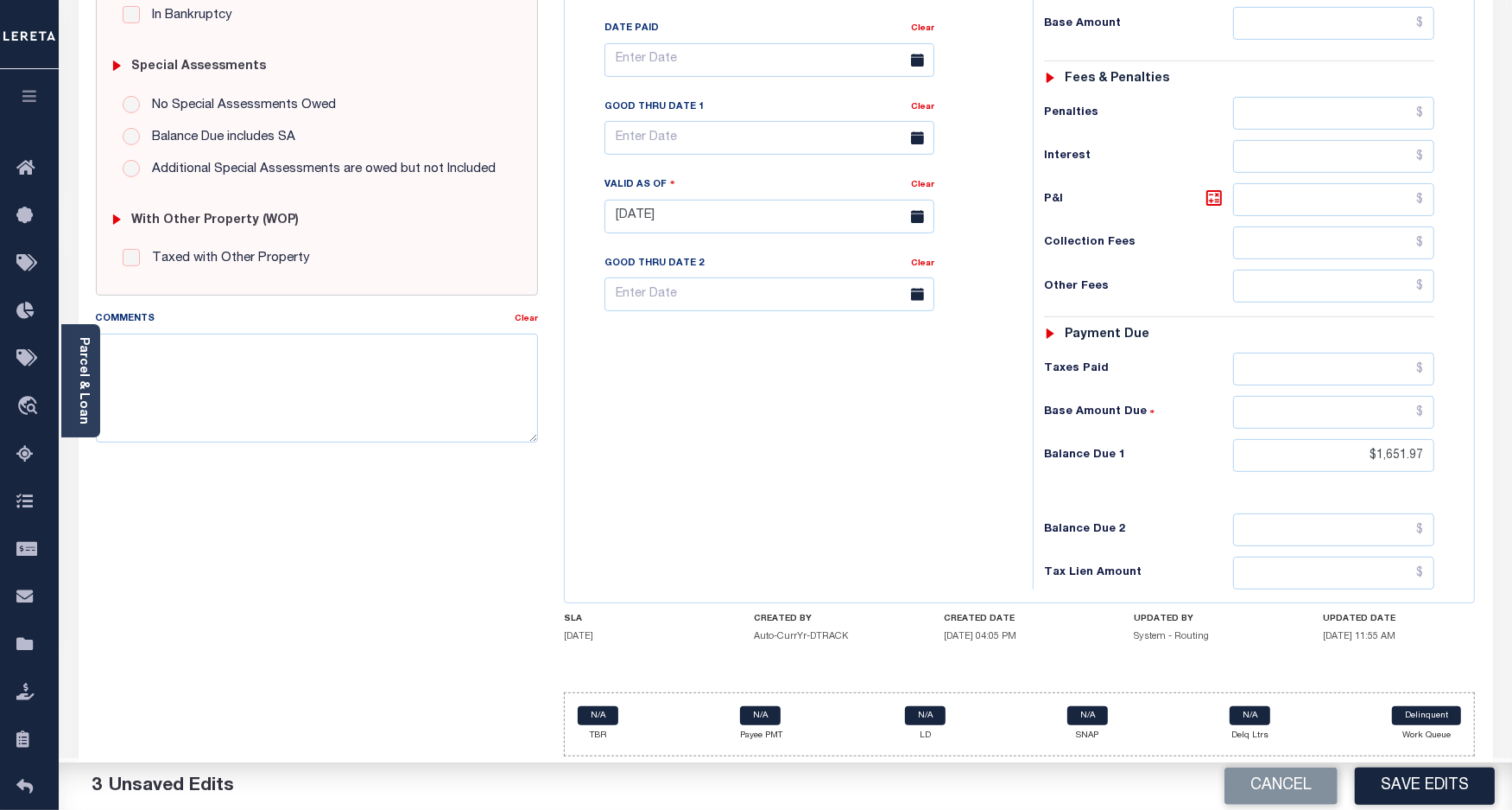
scroll to position [184, 0]
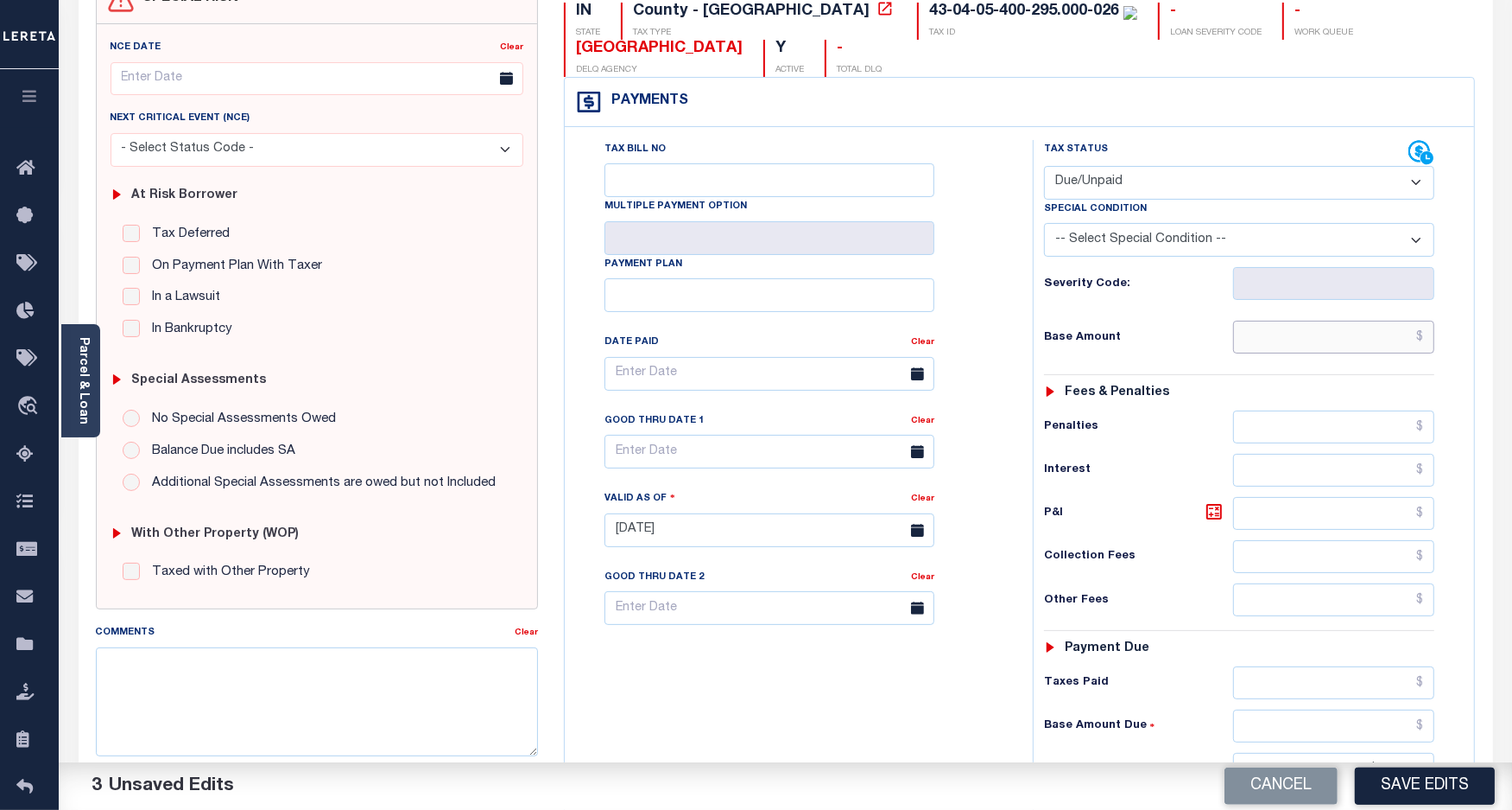
click at [1339, 334] on input "text" at bounding box center [1334, 337] width 201 height 33
paste input "1,651.97"
type input "$1,651.97"
click at [1212, 517] on icon at bounding box center [1214, 511] width 11 height 11
type input "$0.00"
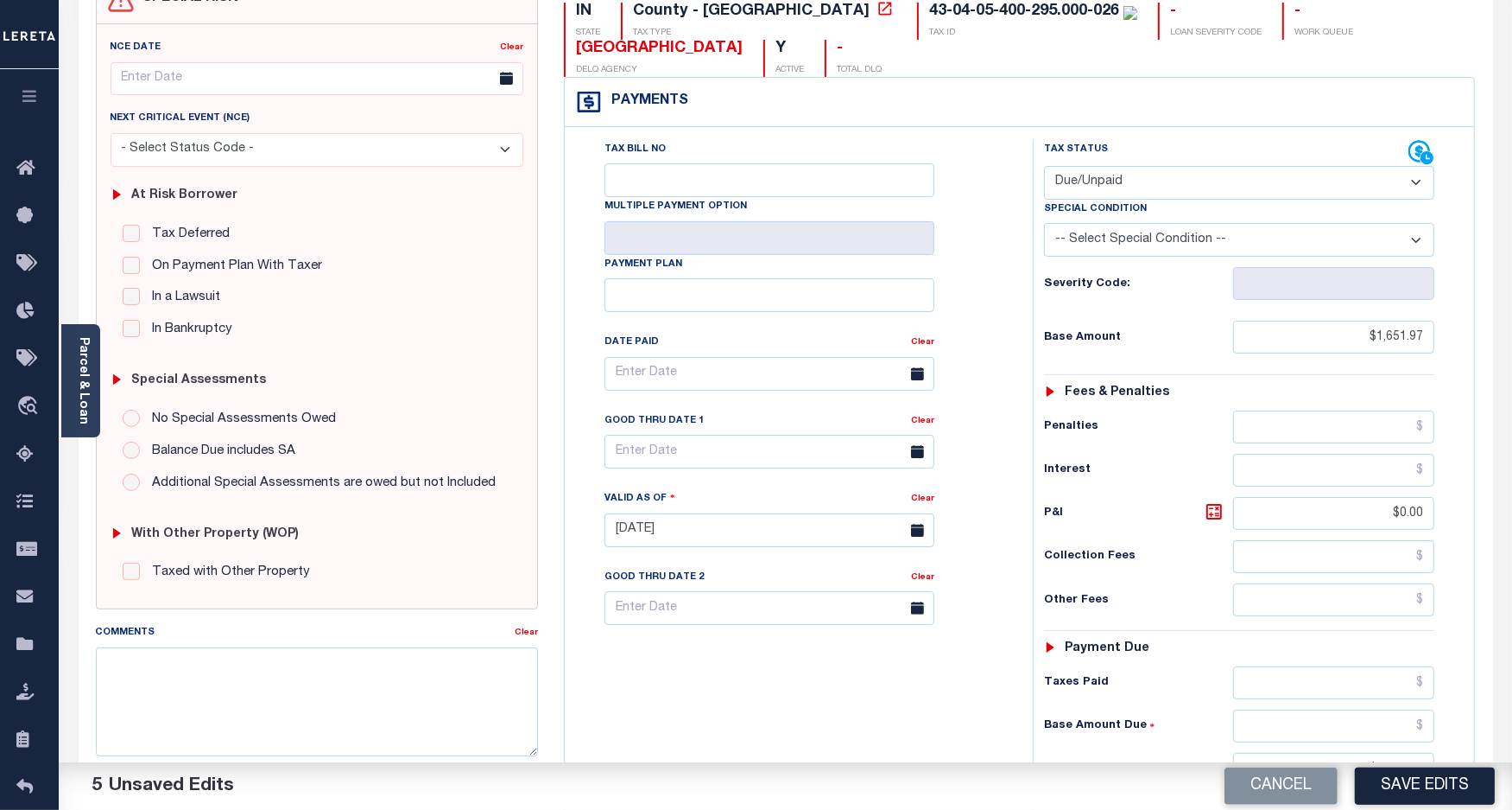
scroll to position [399, 0]
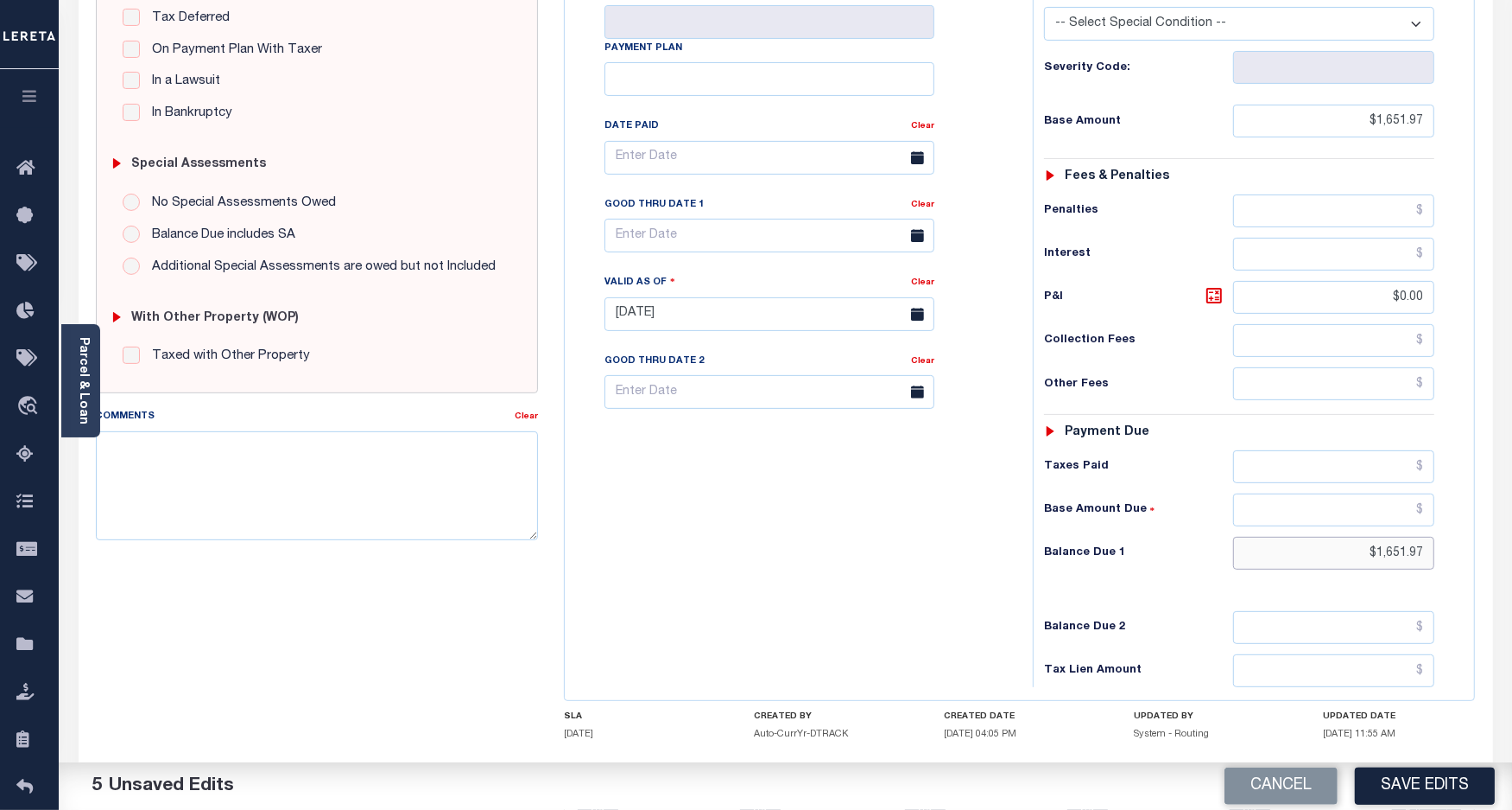
drag, startPoint x: 1423, startPoint y: 558, endPoint x: 1326, endPoint y: 559, distance: 97.0
click at [1327, 558] on input "$1,651.97" at bounding box center [1334, 553] width 201 height 33
paste input "1,980.74"
type input "$1,980.74"
click at [1210, 305] on icon at bounding box center [1213, 295] width 20 height 20
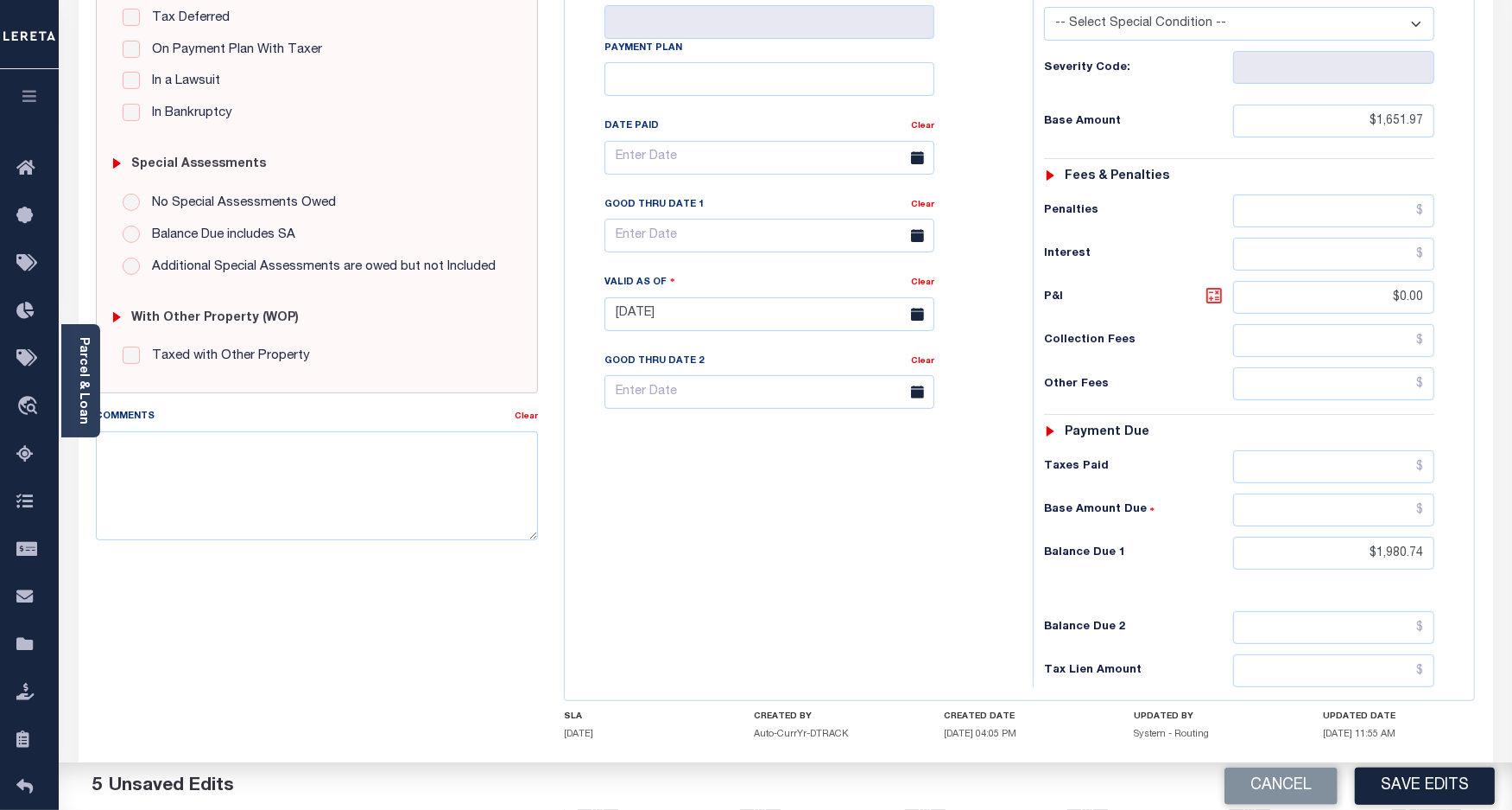
type input "$328.77"
click at [655, 235] on input "text" at bounding box center [769, 235] width 329 height 34
click at [697, 474] on span "30" at bounding box center [699, 473] width 34 height 34
type input "09/30/2025"
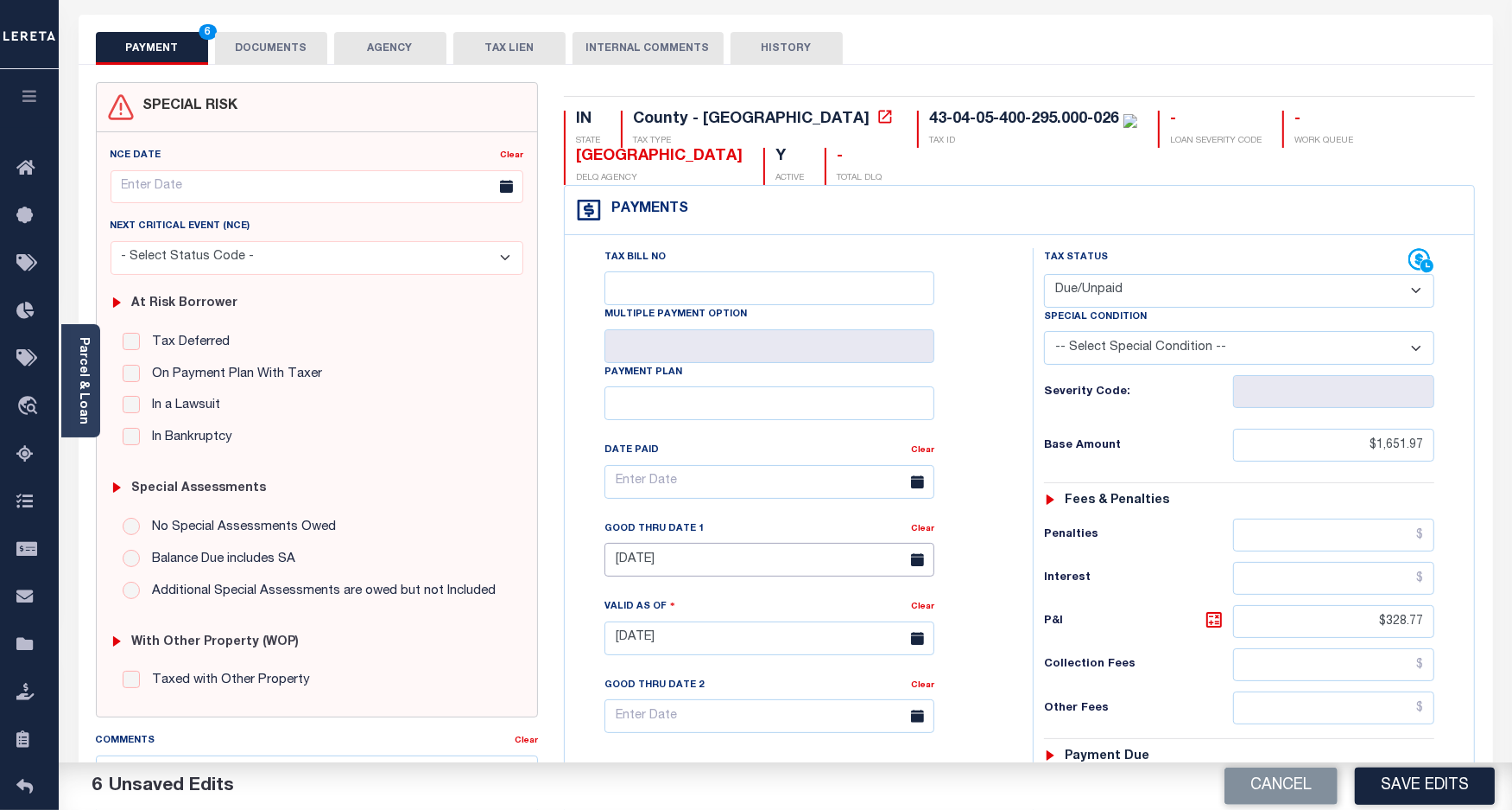
scroll to position [0, 0]
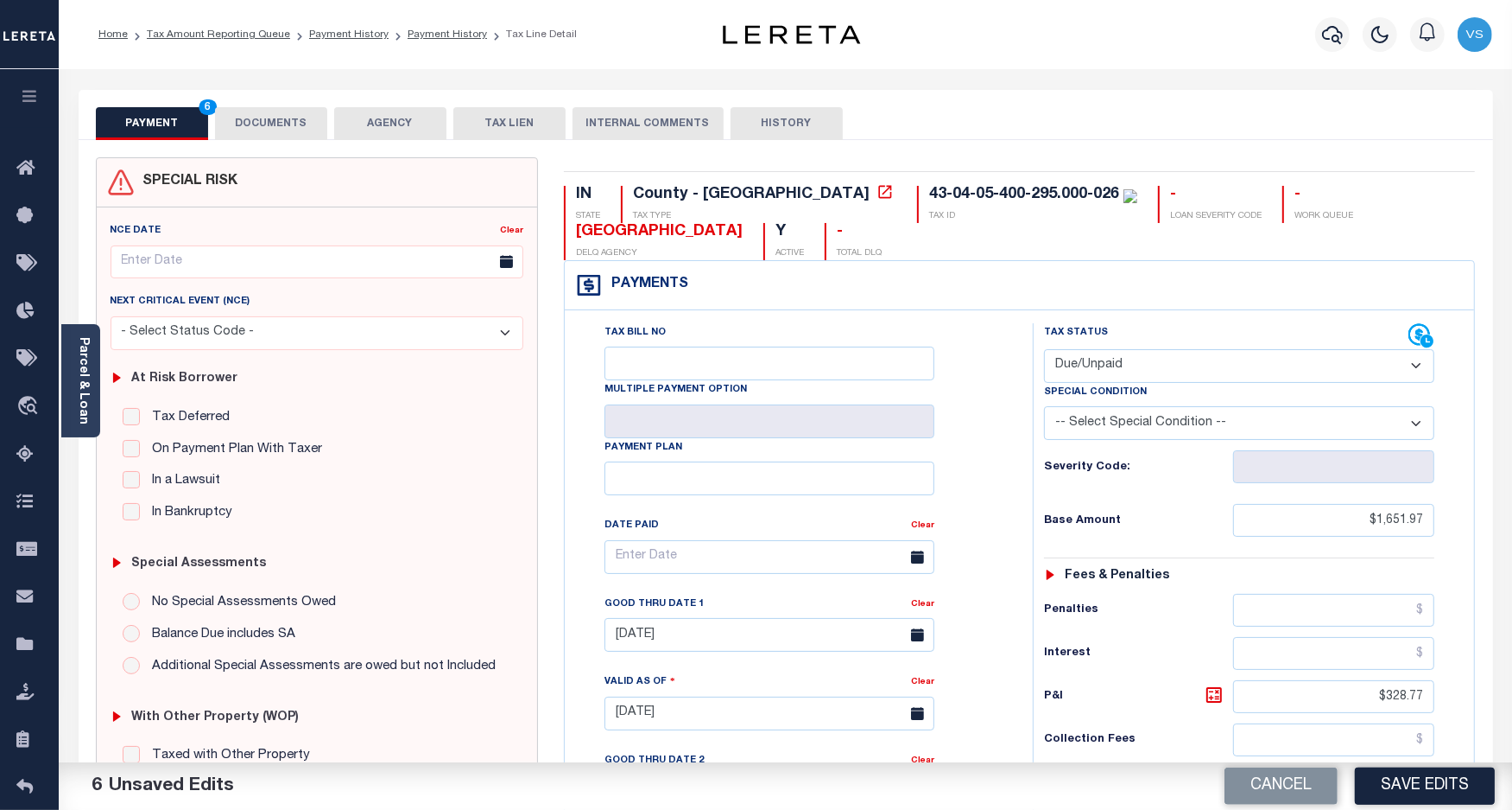
click at [266, 121] on button "DOCUMENTS" at bounding box center [271, 124] width 112 height 33
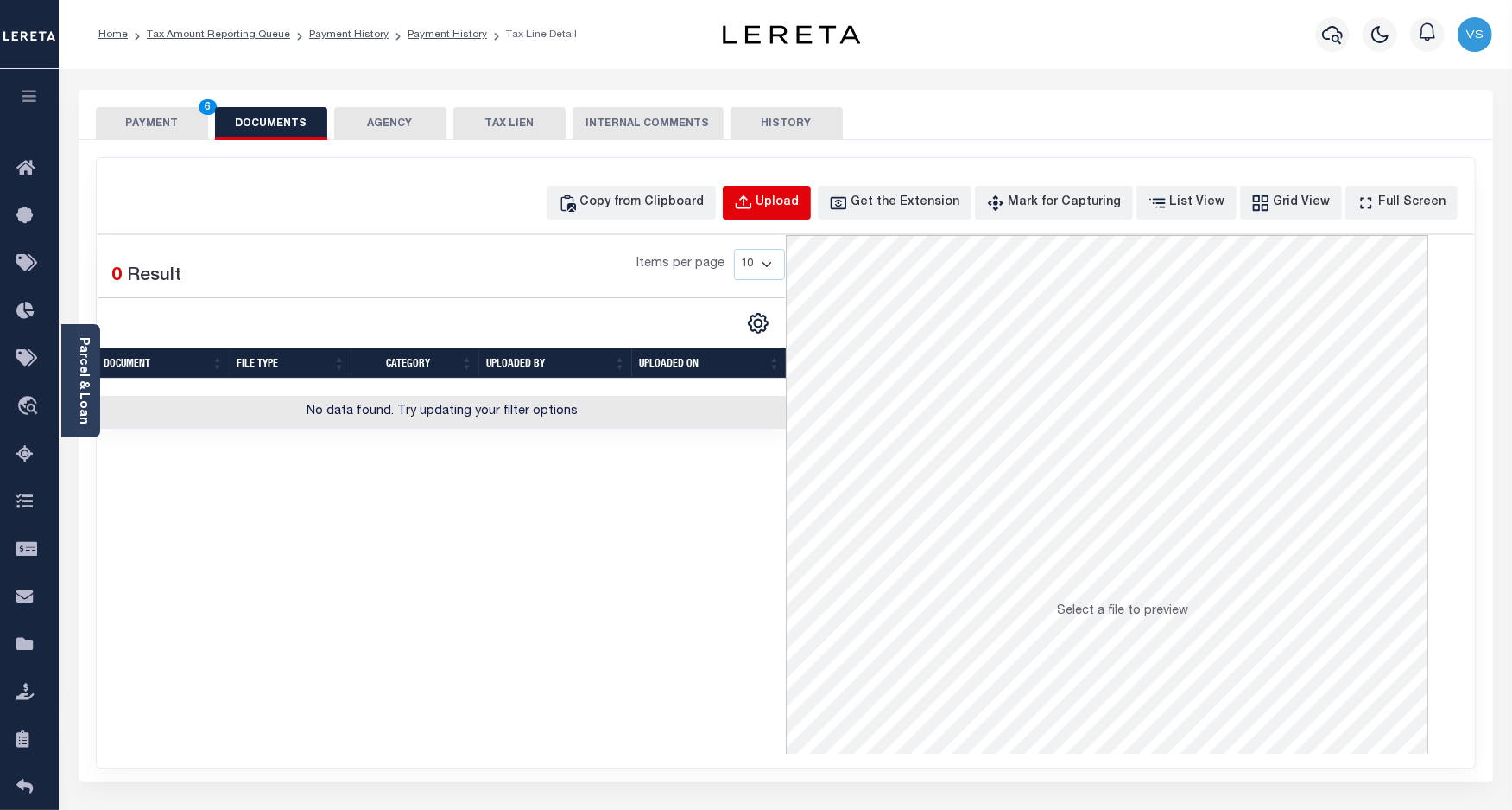
click at [786, 200] on button "Upload" at bounding box center [766, 202] width 88 height 34
select select "POP"
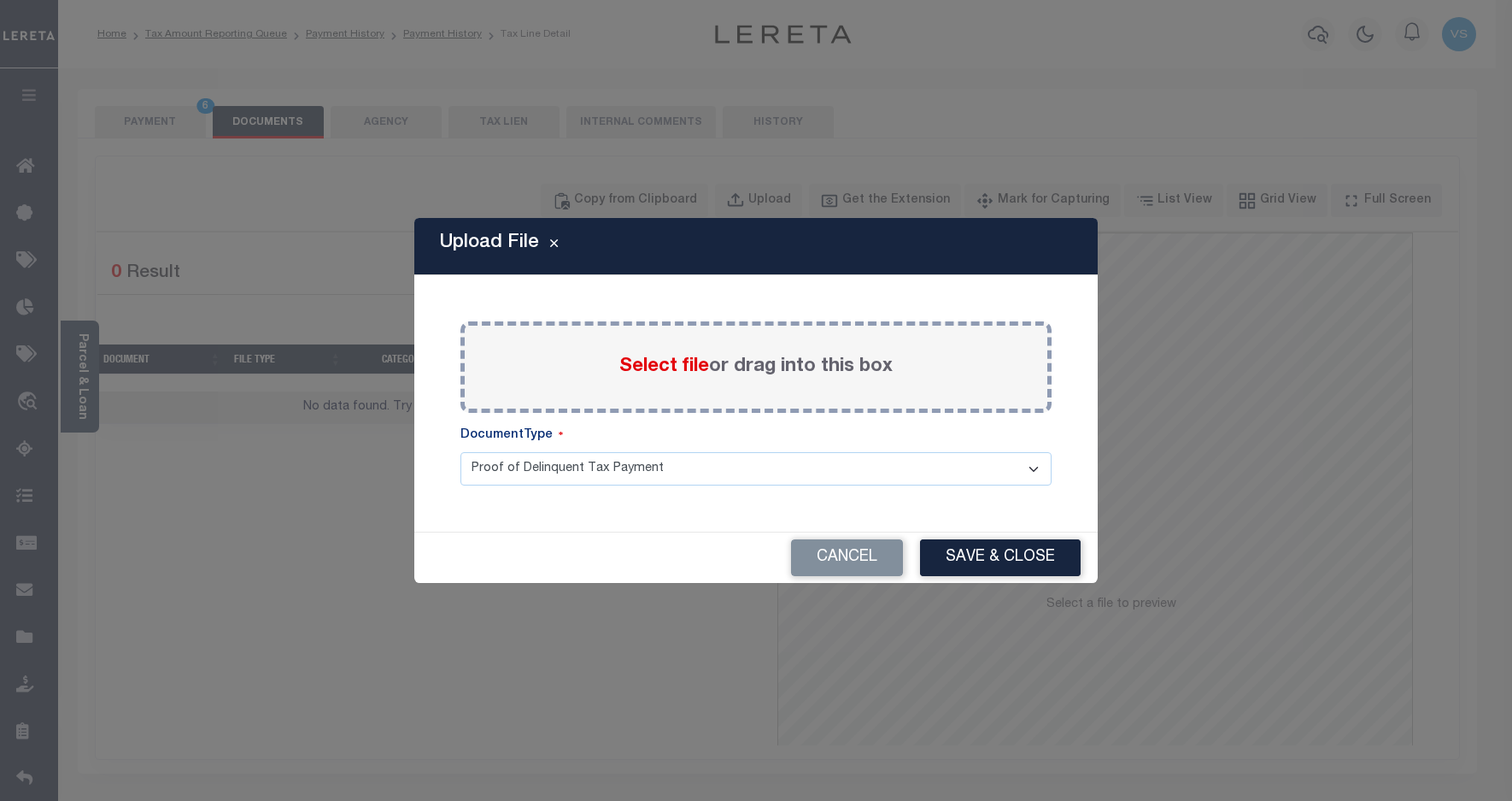
click at [678, 351] on div "Select file or drag into this box" at bounding box center [756, 367] width 592 height 92
click at [662, 368] on span "Select file" at bounding box center [664, 367] width 90 height 19
click at [0, 0] on input "Select file or drag into this box" at bounding box center [0, 0] width 0 height 0
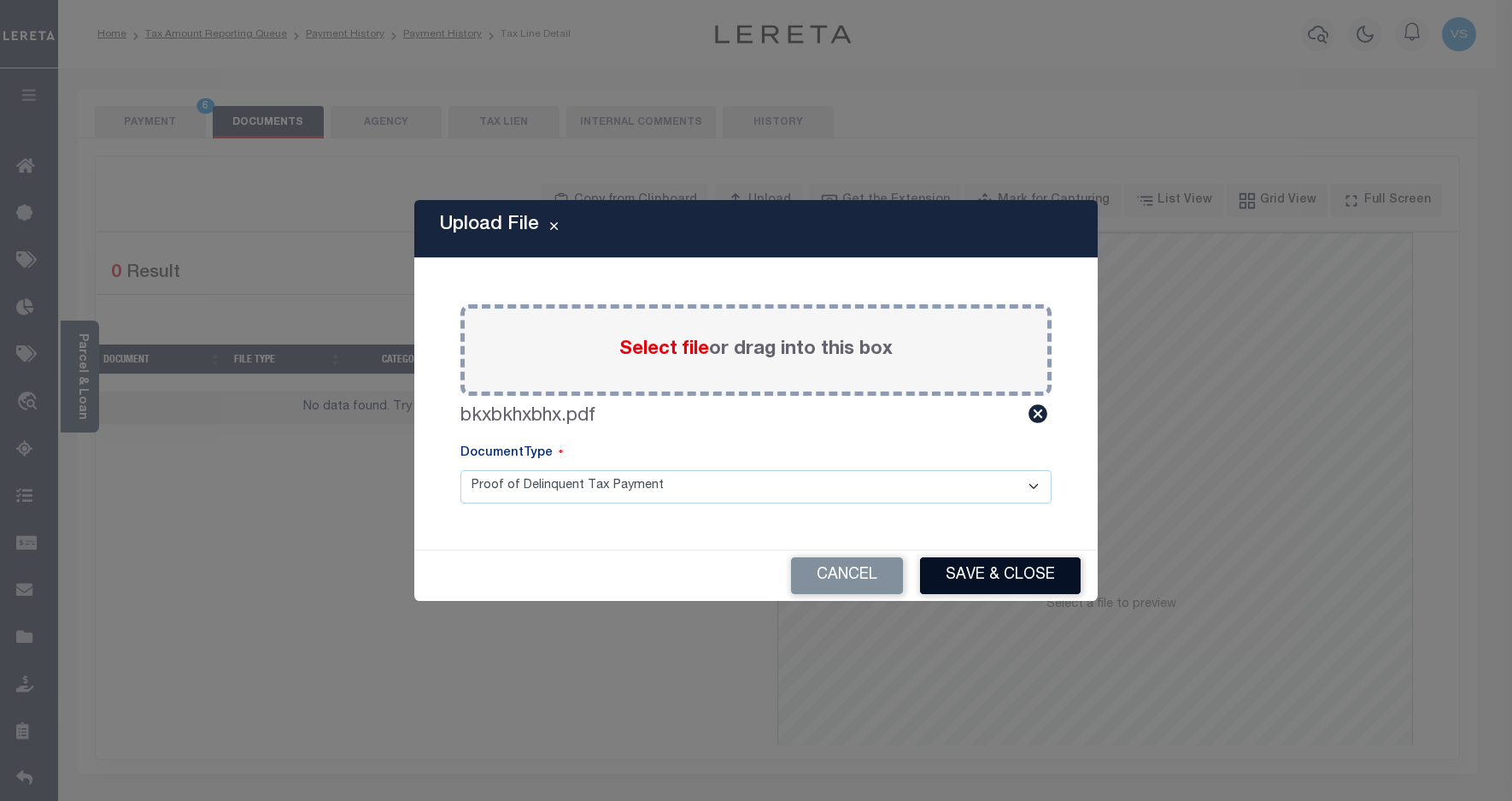
click at [966, 566] on button "Save & Close" at bounding box center [1001, 575] width 161 height 36
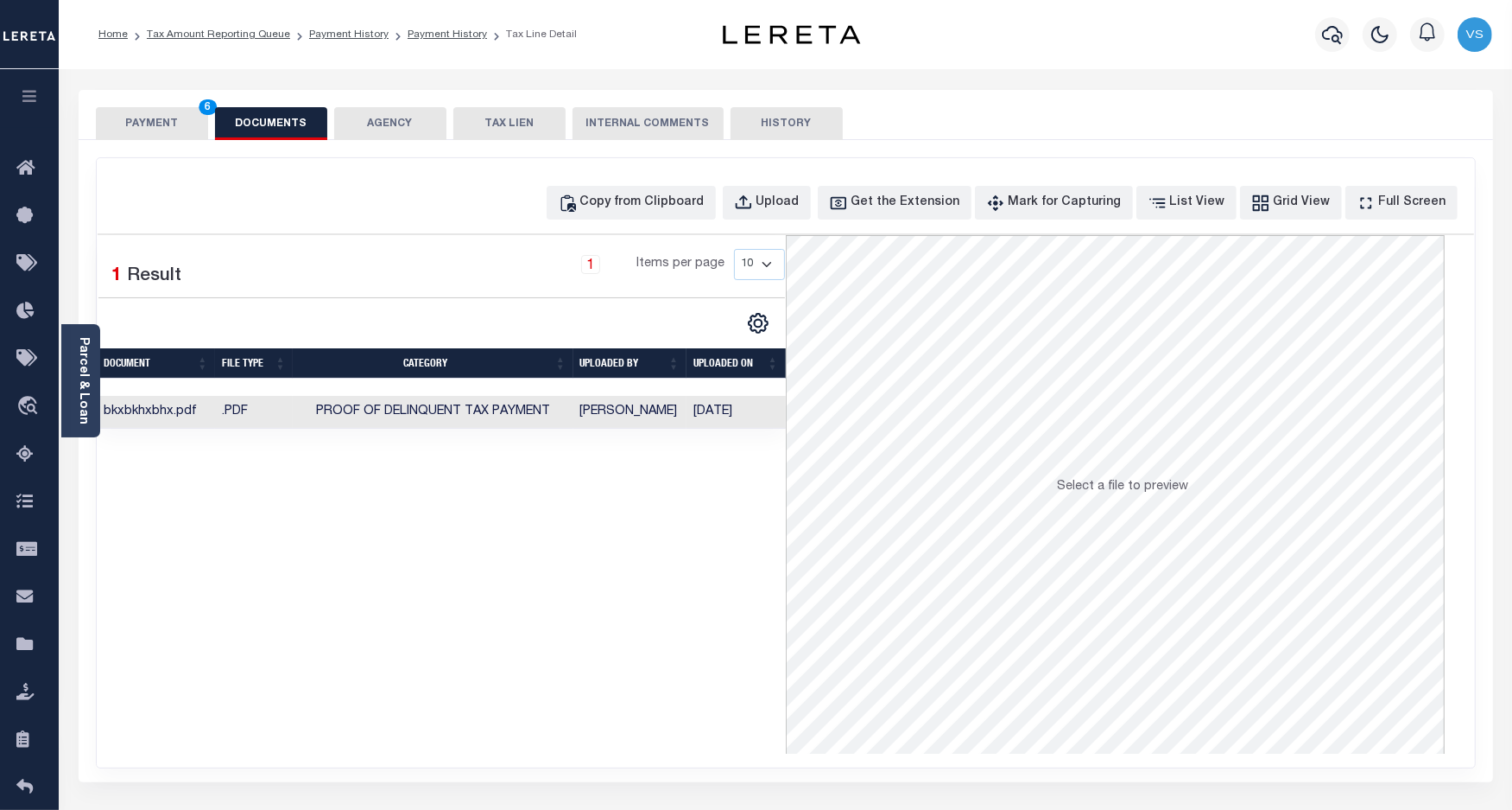
click at [147, 131] on button "PAYMENT 6" at bounding box center [152, 124] width 112 height 33
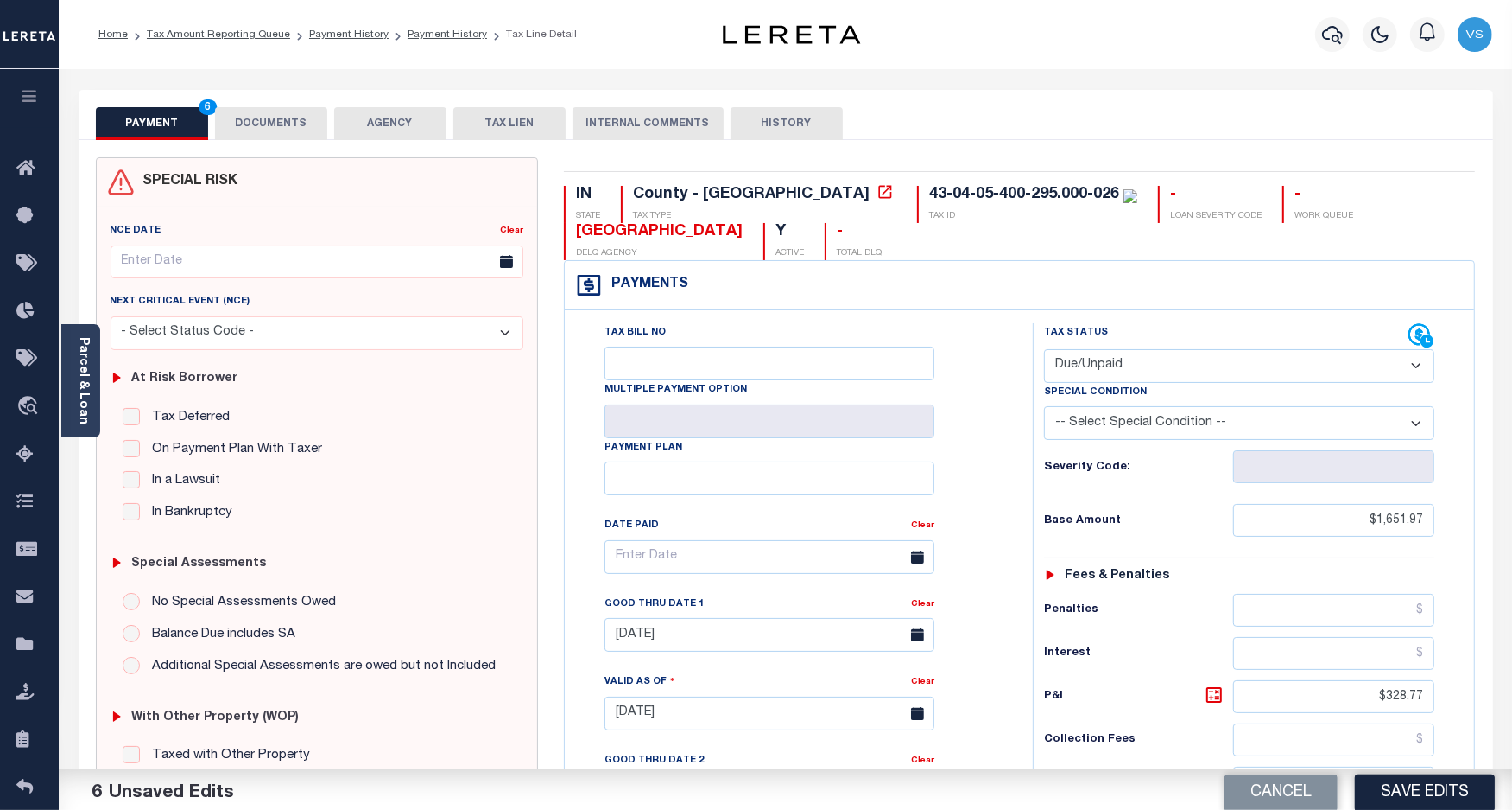
scroll to position [324, 0]
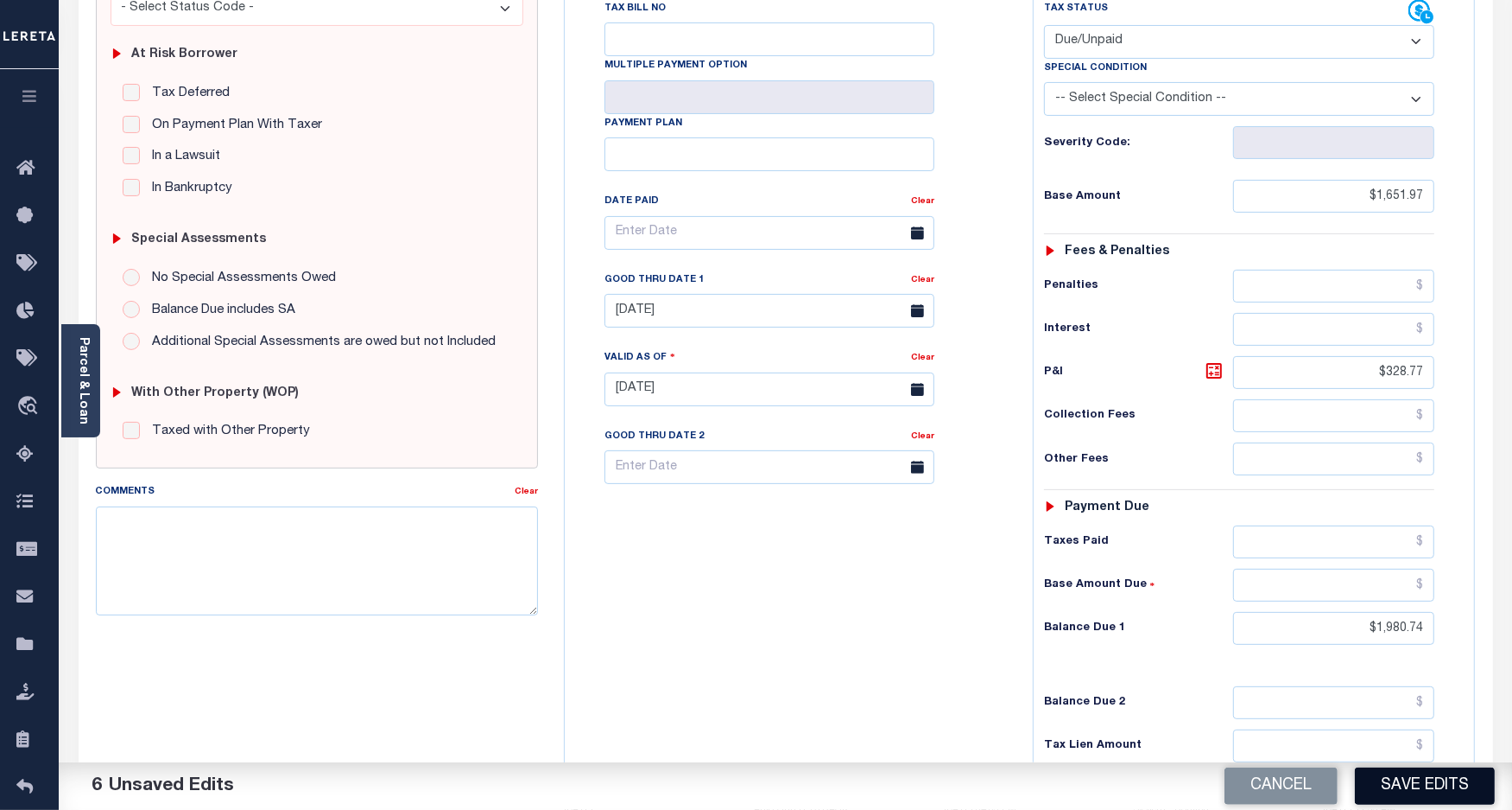
click at [1428, 796] on button "Save Edits" at bounding box center [1425, 786] width 140 height 37
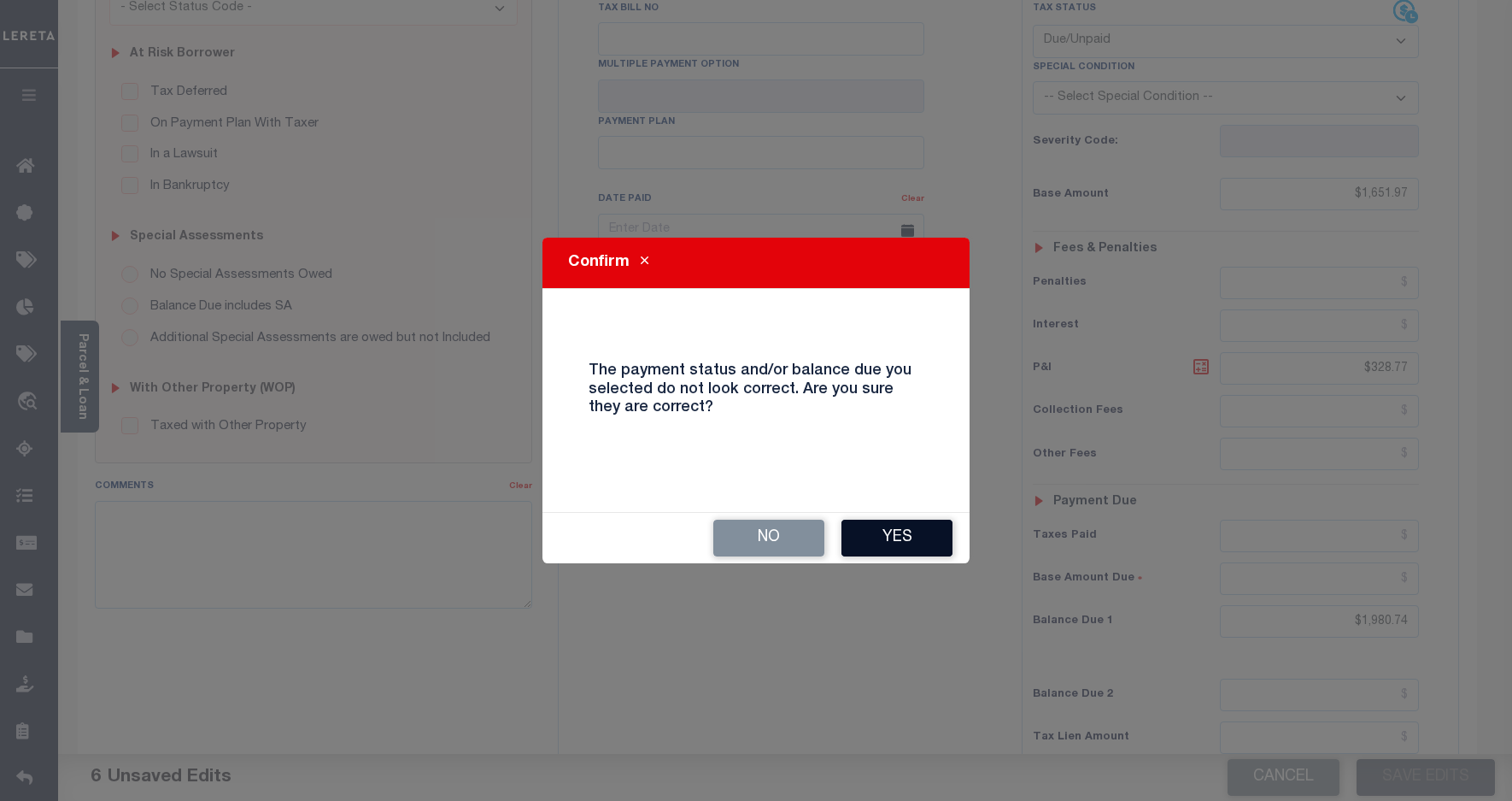
click at [911, 541] on button "Yes" at bounding box center [897, 538] width 111 height 36
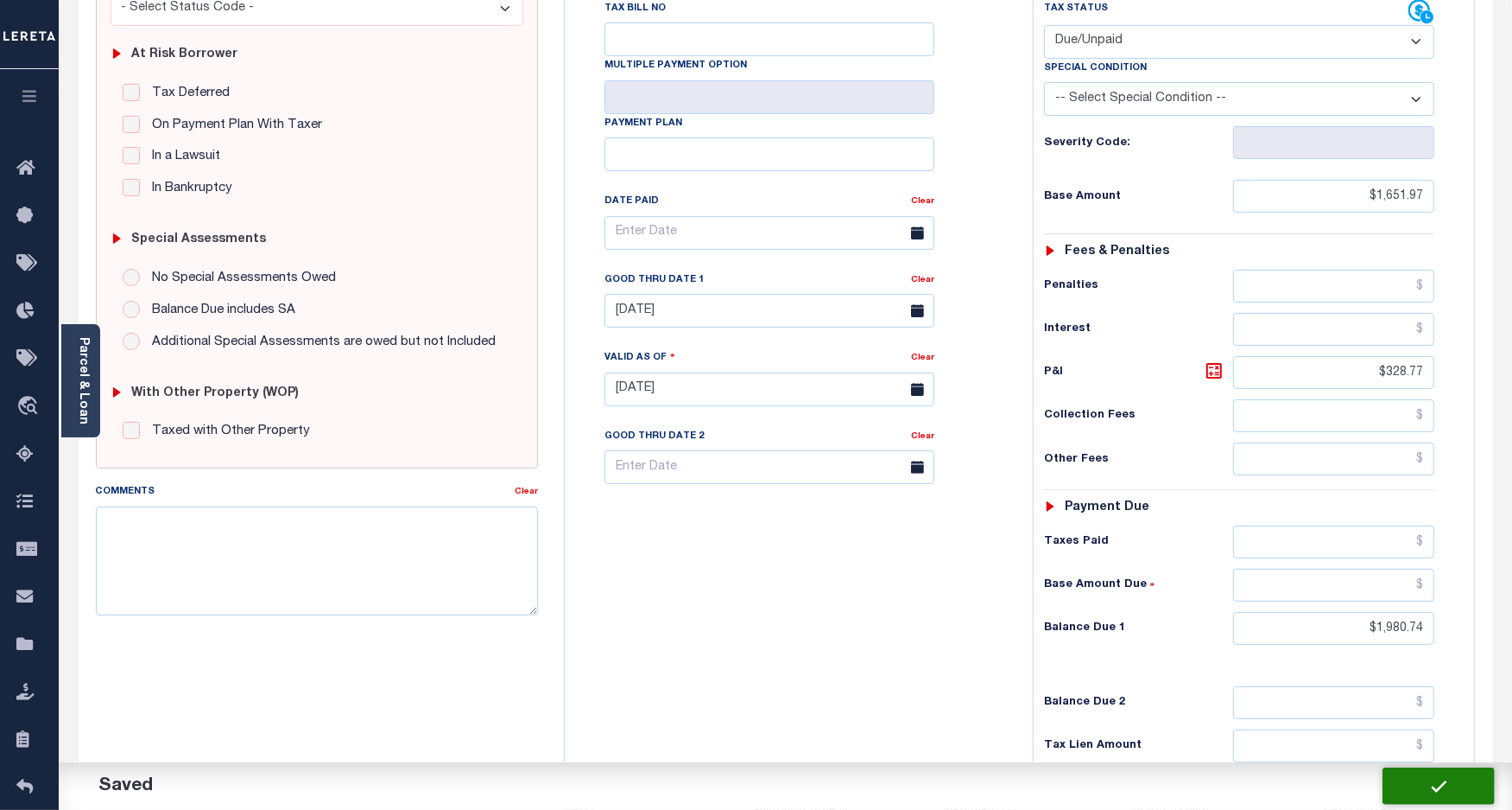
checkbox input "false"
type input "$1,651.97"
type input "$328.77"
type input "$1,980.74"
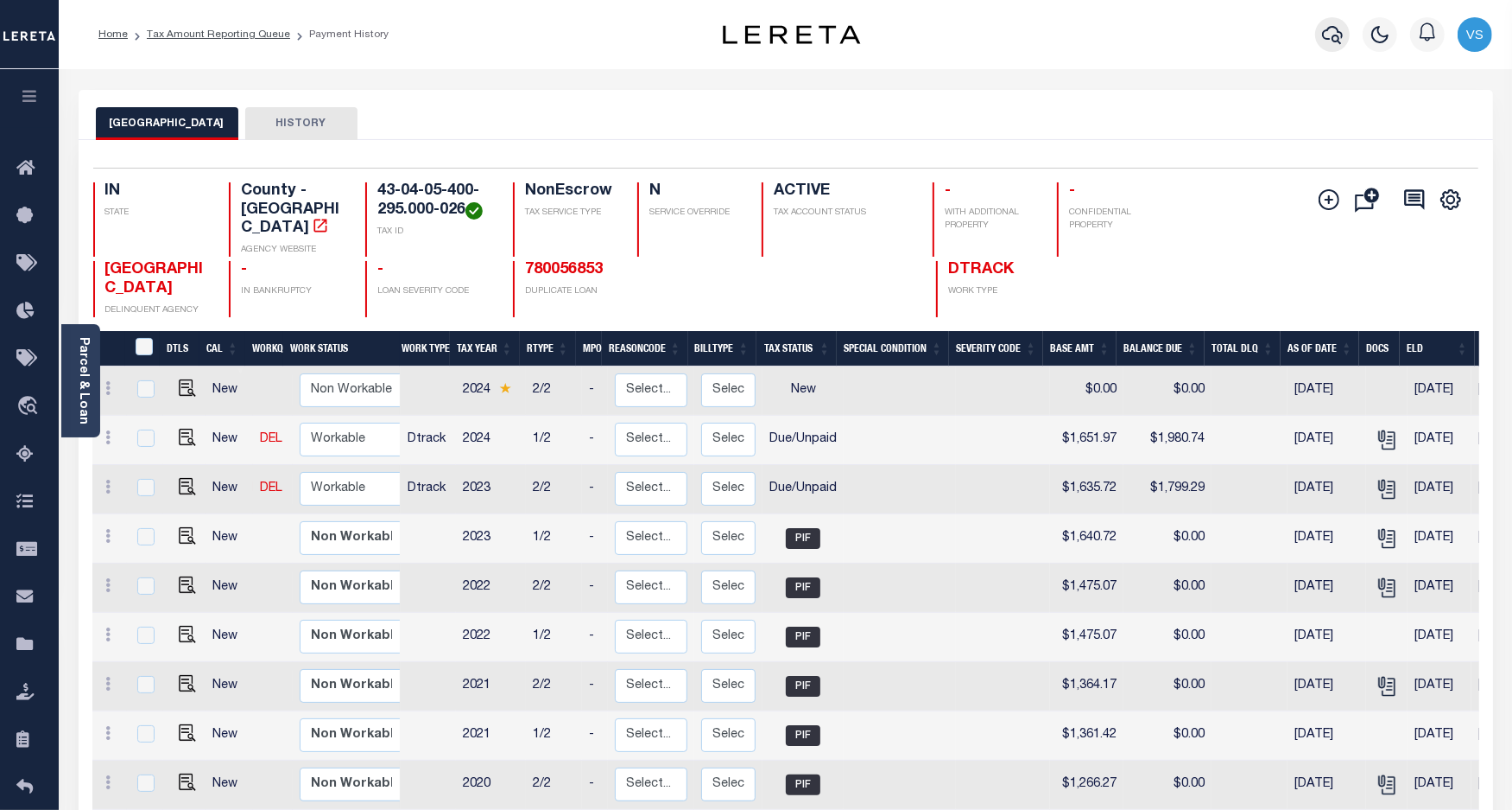
click at [1337, 37] on icon "button" at bounding box center [1332, 34] width 20 height 20
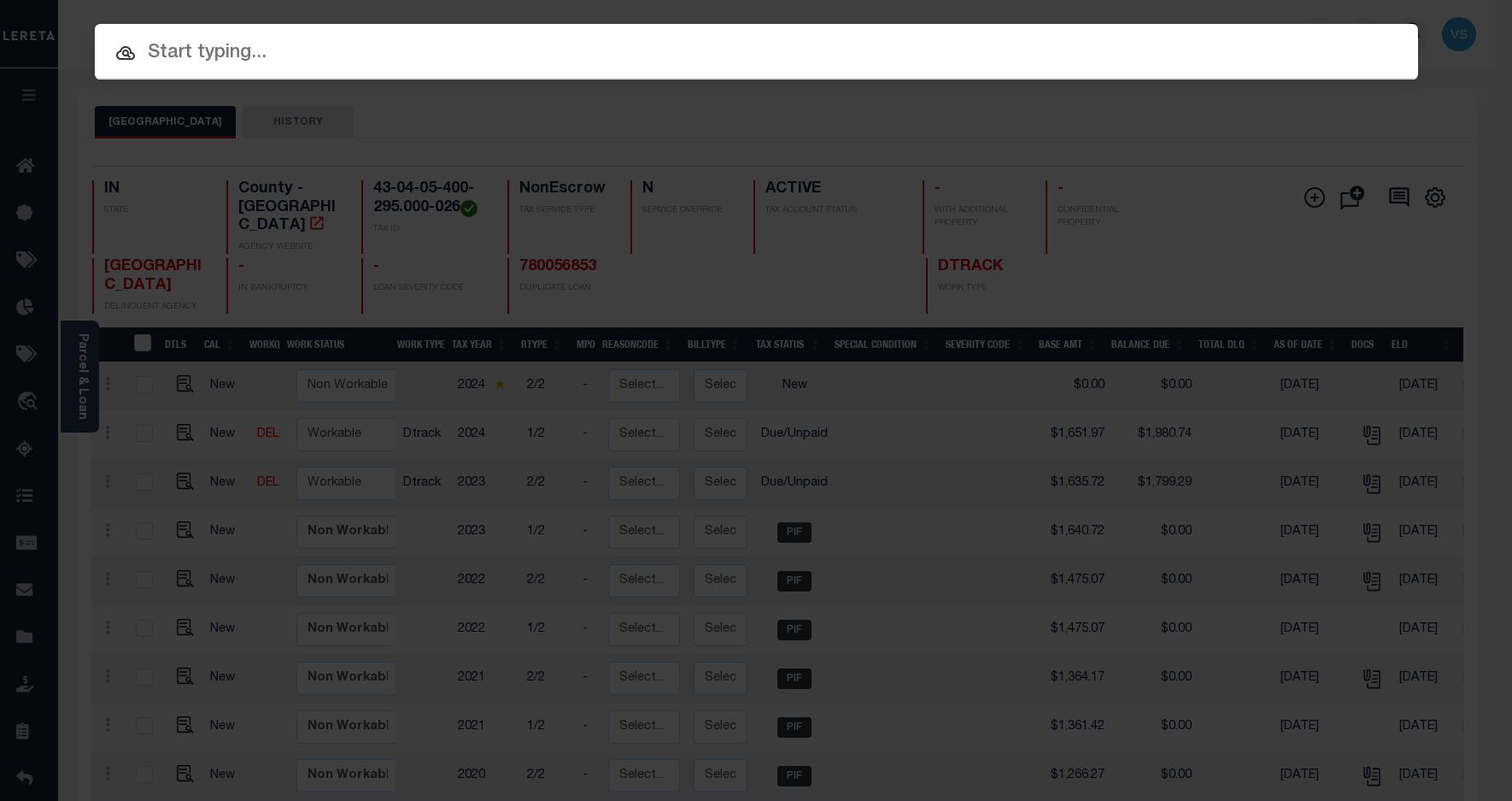
paste input "110201728"
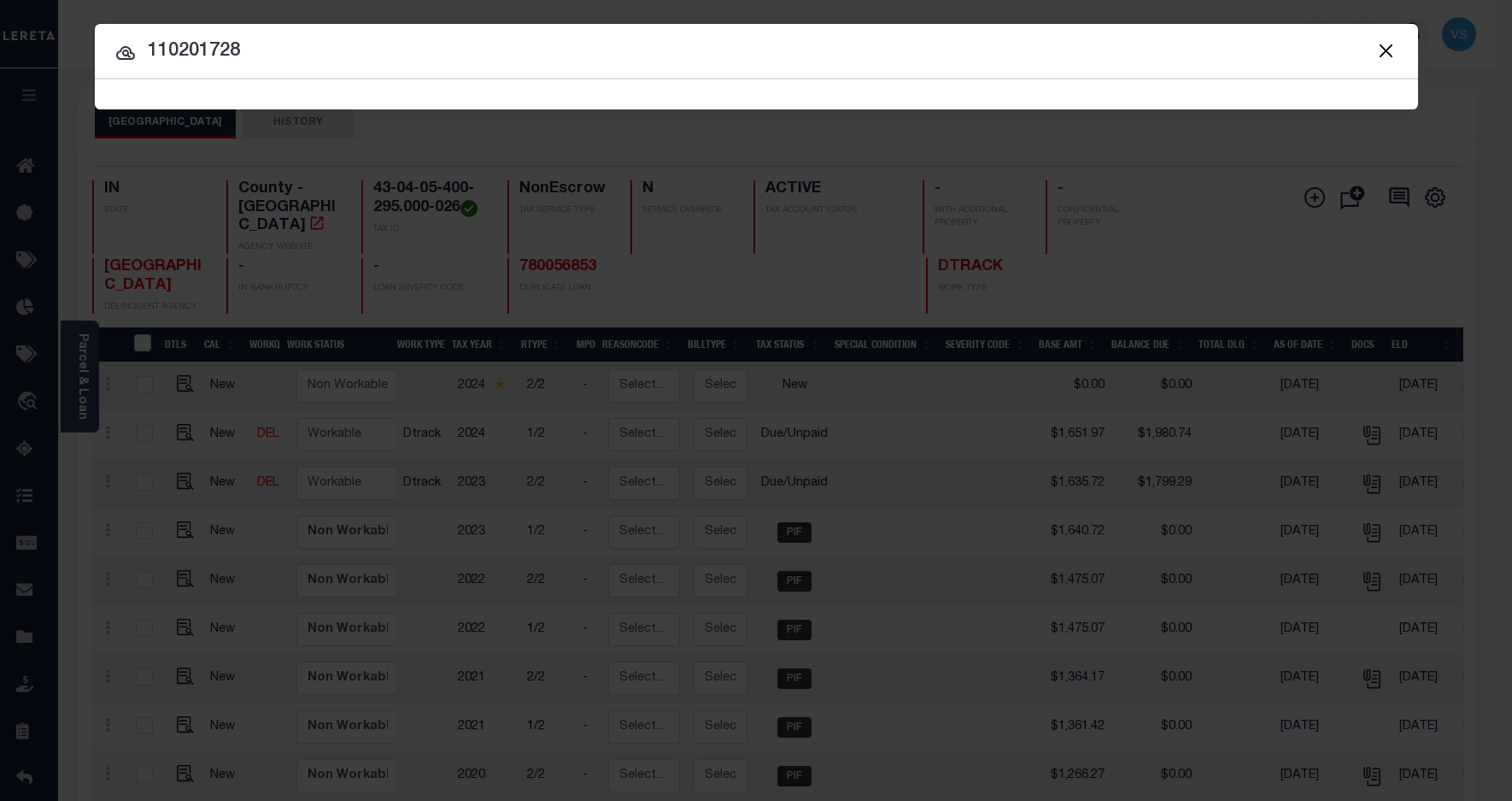
type input "110201728"
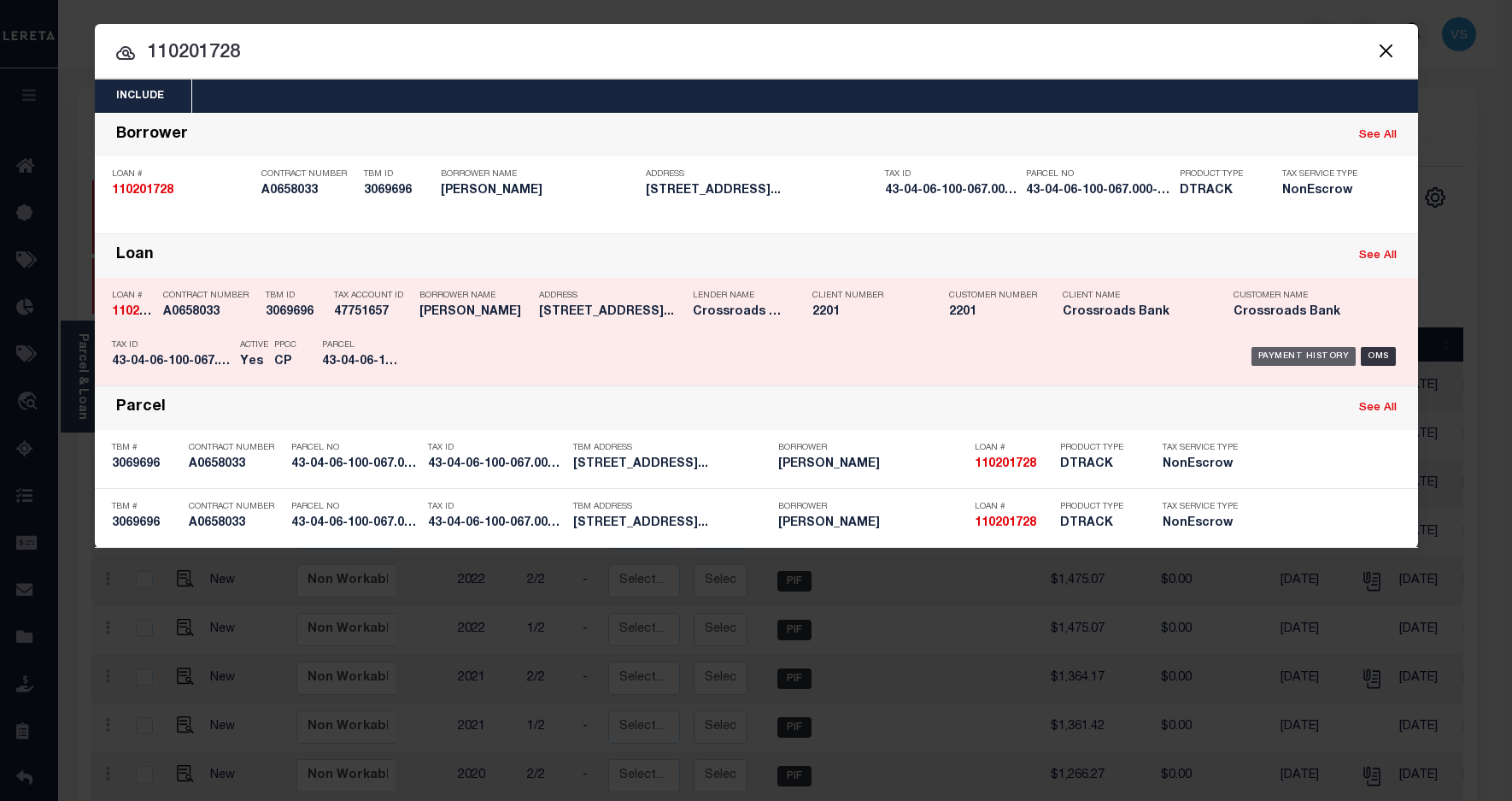
click at [1285, 351] on div "Payment History" at bounding box center [1305, 357] width 105 height 19
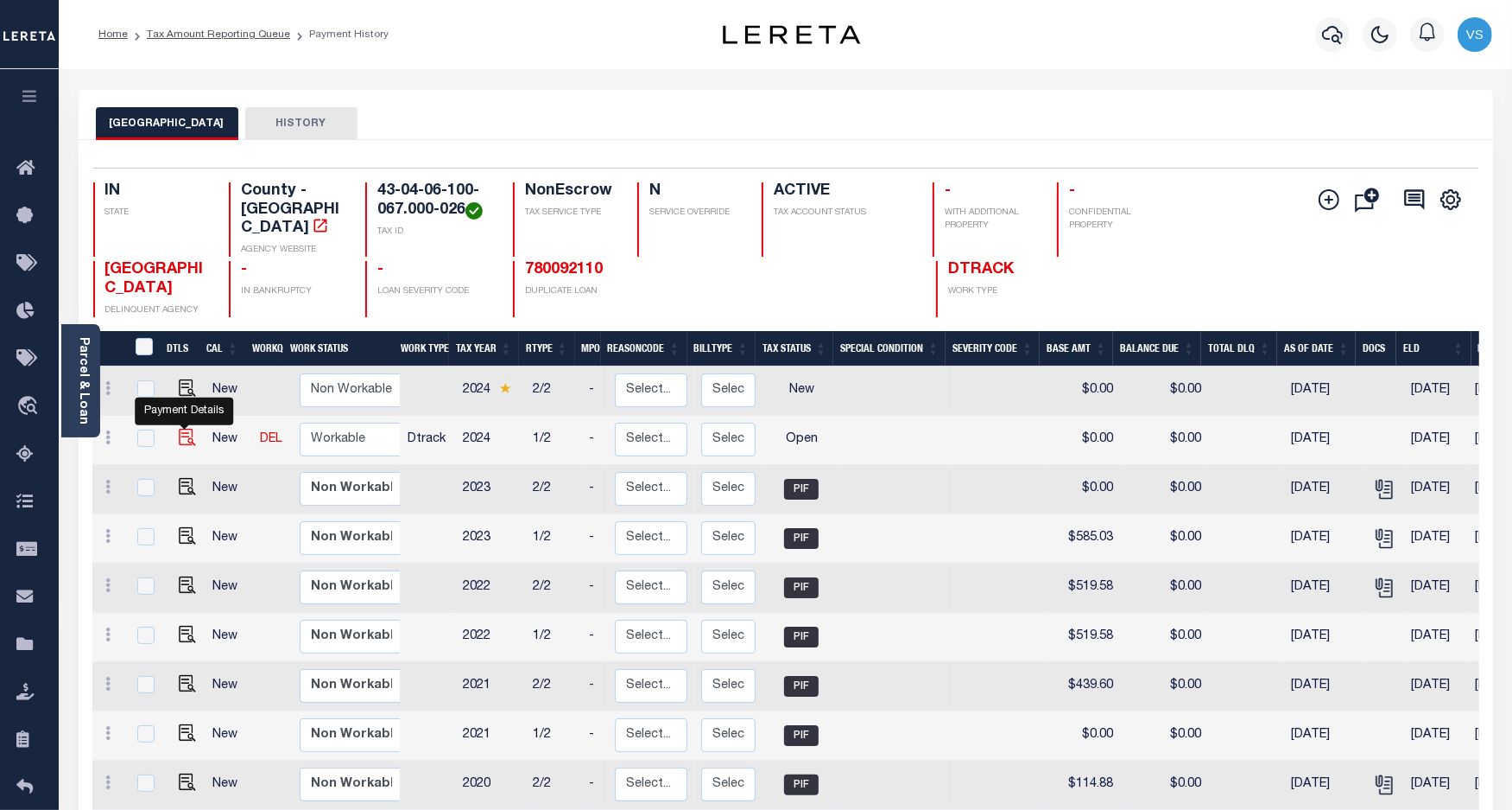
click at [188, 428] on img "" at bounding box center [187, 437] width 17 height 17
checkbox input "true"
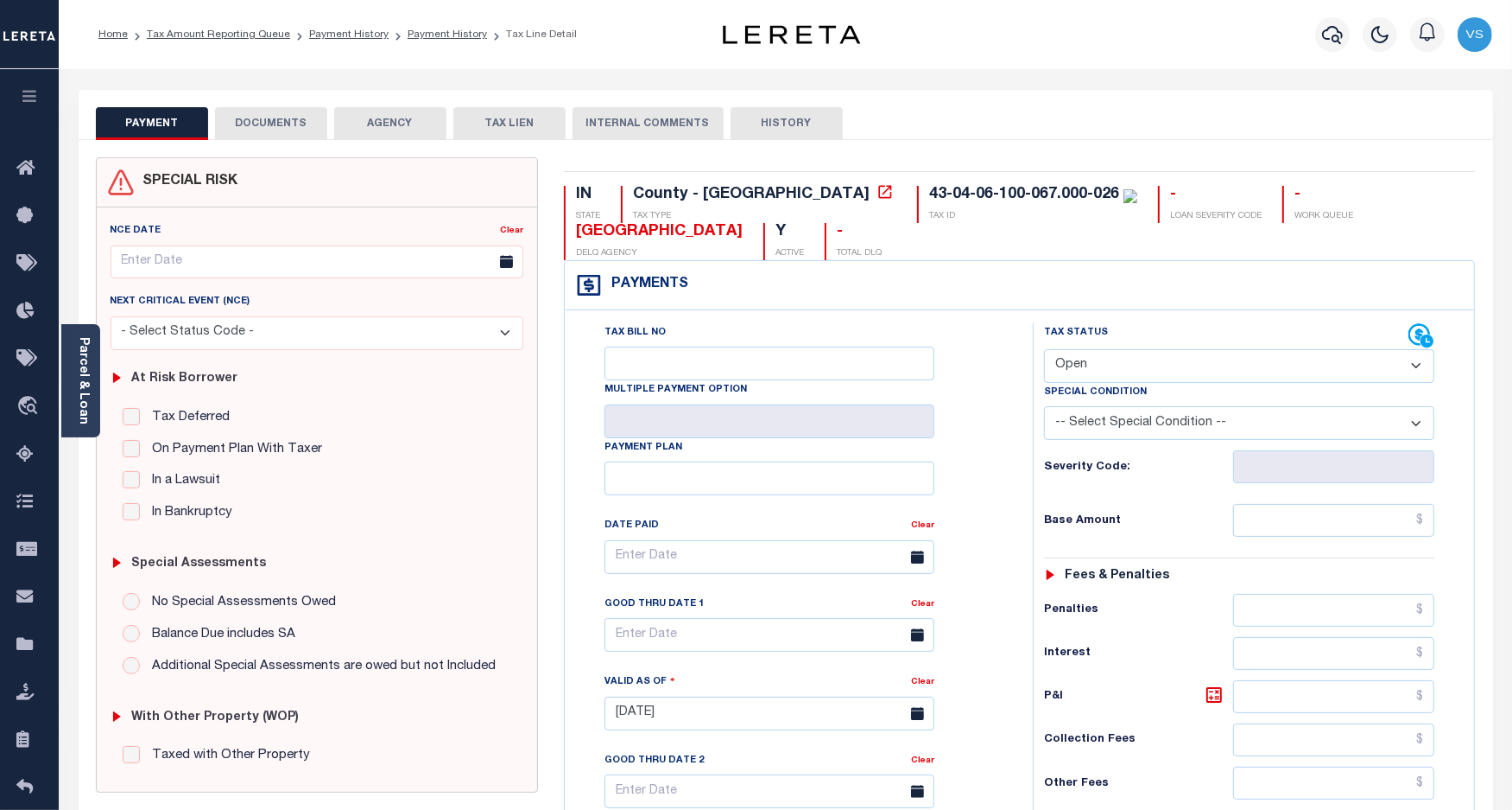
click at [1068, 368] on select "- Select Status Code - Open Due/Unpaid Paid Incomplete No Tax Due Internal Refu…" at bounding box center [1240, 365] width 391 height 34
select select "PYD"
click at [1044, 351] on select "- Select Status Code - Open Due/Unpaid Paid Incomplete No Tax Due Internal Refu…" at bounding box center [1240, 365] width 391 height 34
type input "[DATE]"
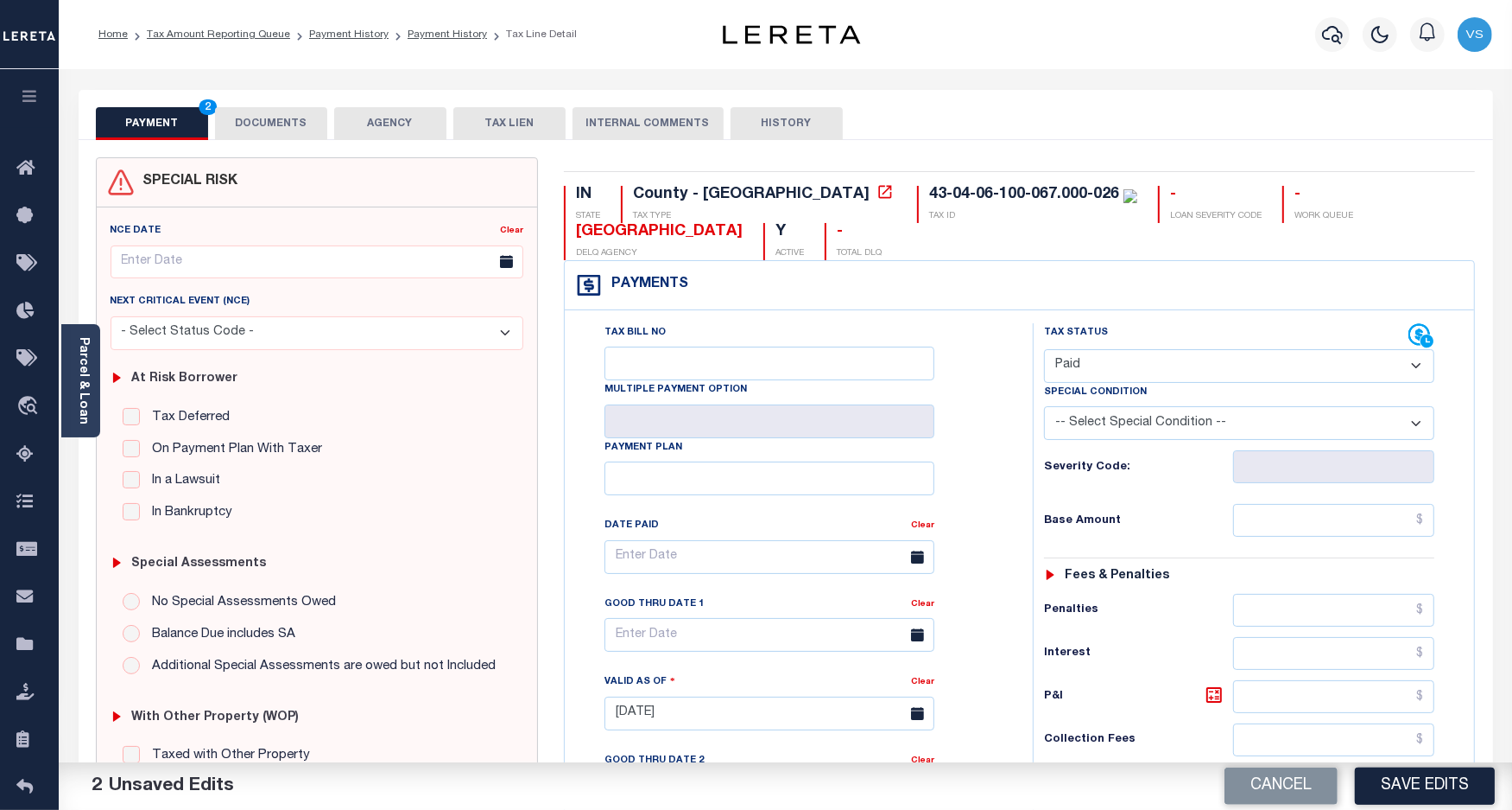
click at [236, 127] on button "DOCUMENTS" at bounding box center [271, 124] width 112 height 33
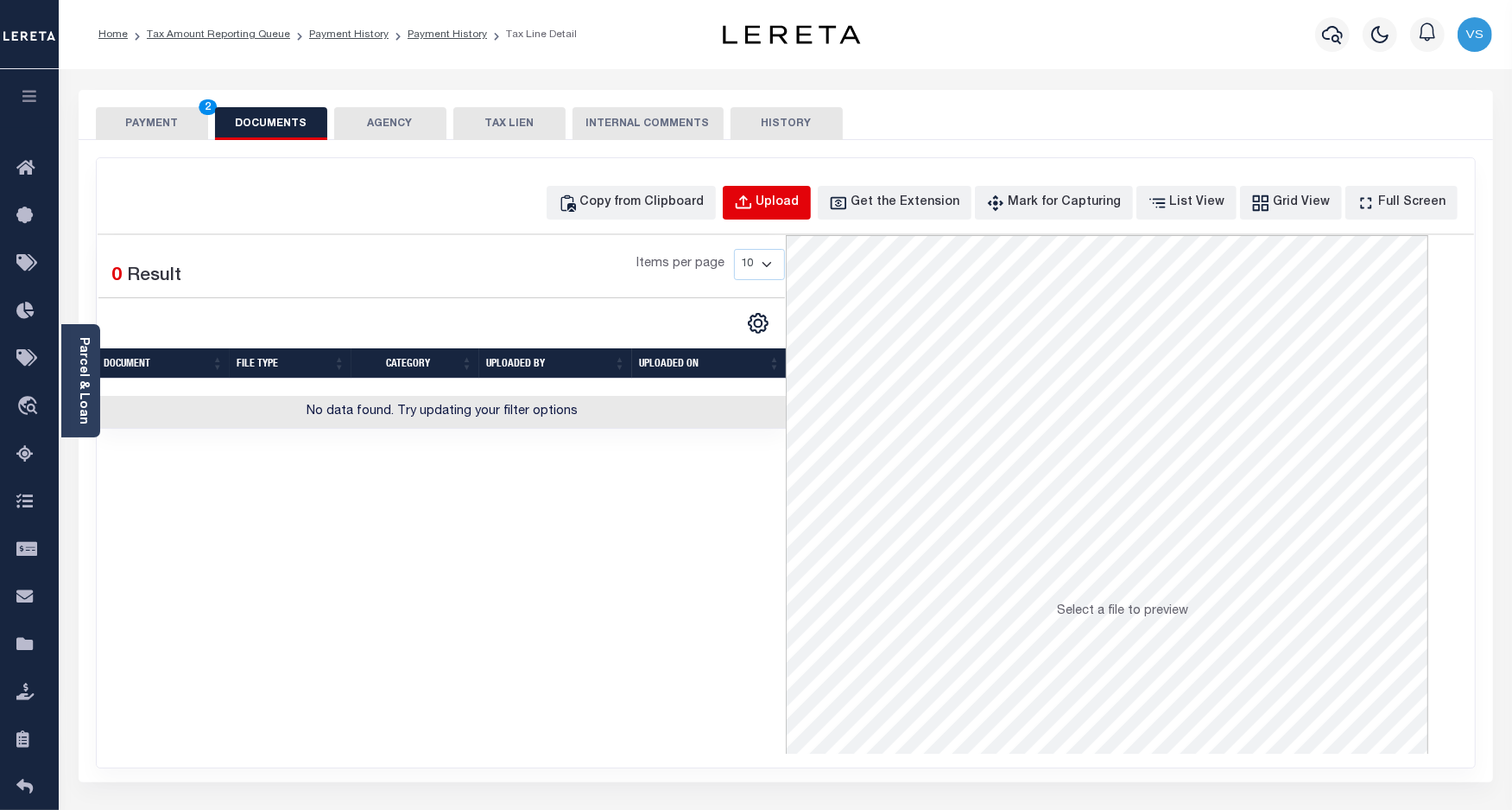
click at [800, 197] on div "Upload" at bounding box center [778, 203] width 43 height 19
select select "POP"
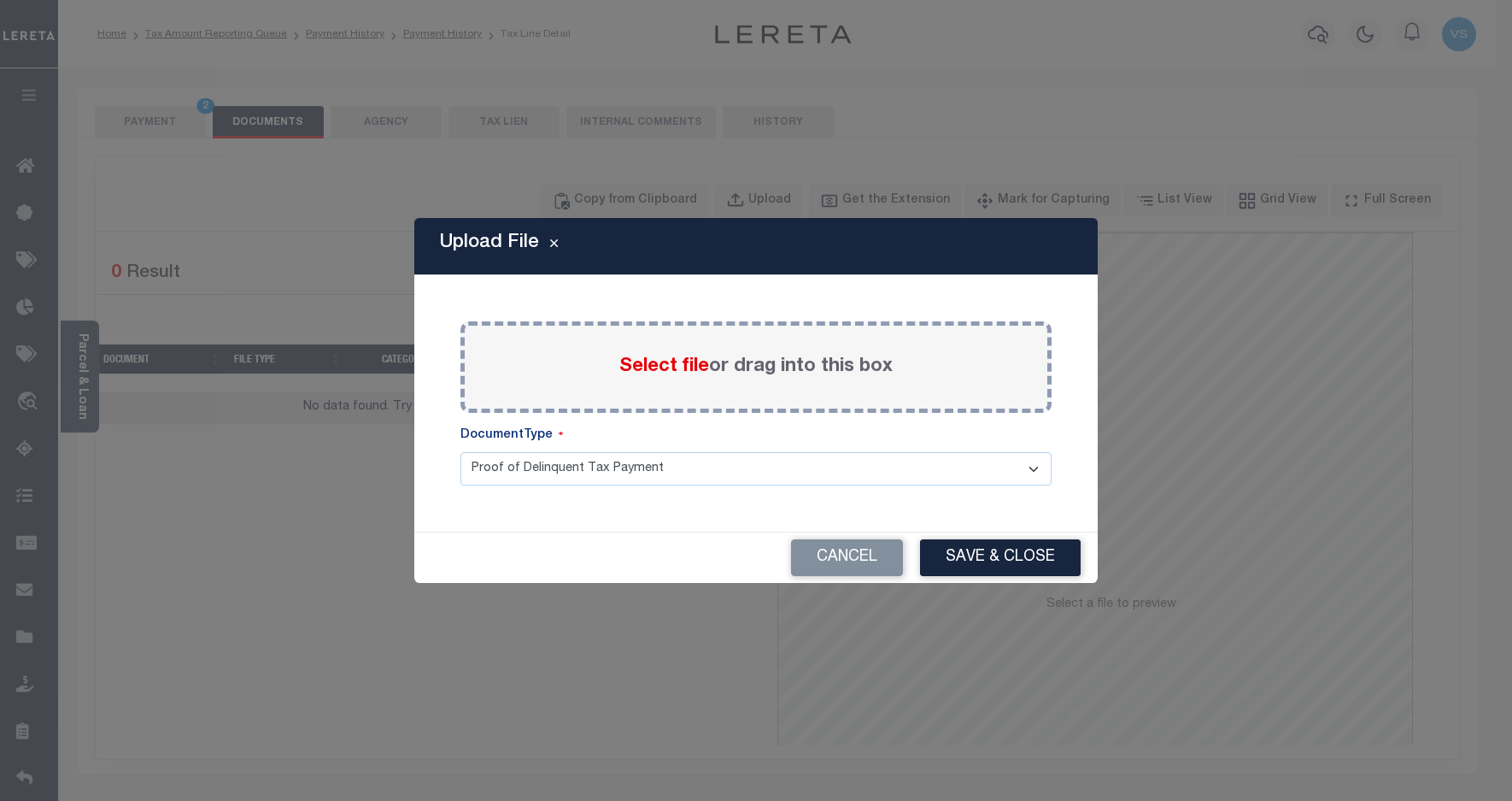
click at [646, 372] on span "Select file" at bounding box center [664, 367] width 90 height 19
click at [0, 0] on input "Select file or drag into this box" at bounding box center [0, 0] width 0 height 0
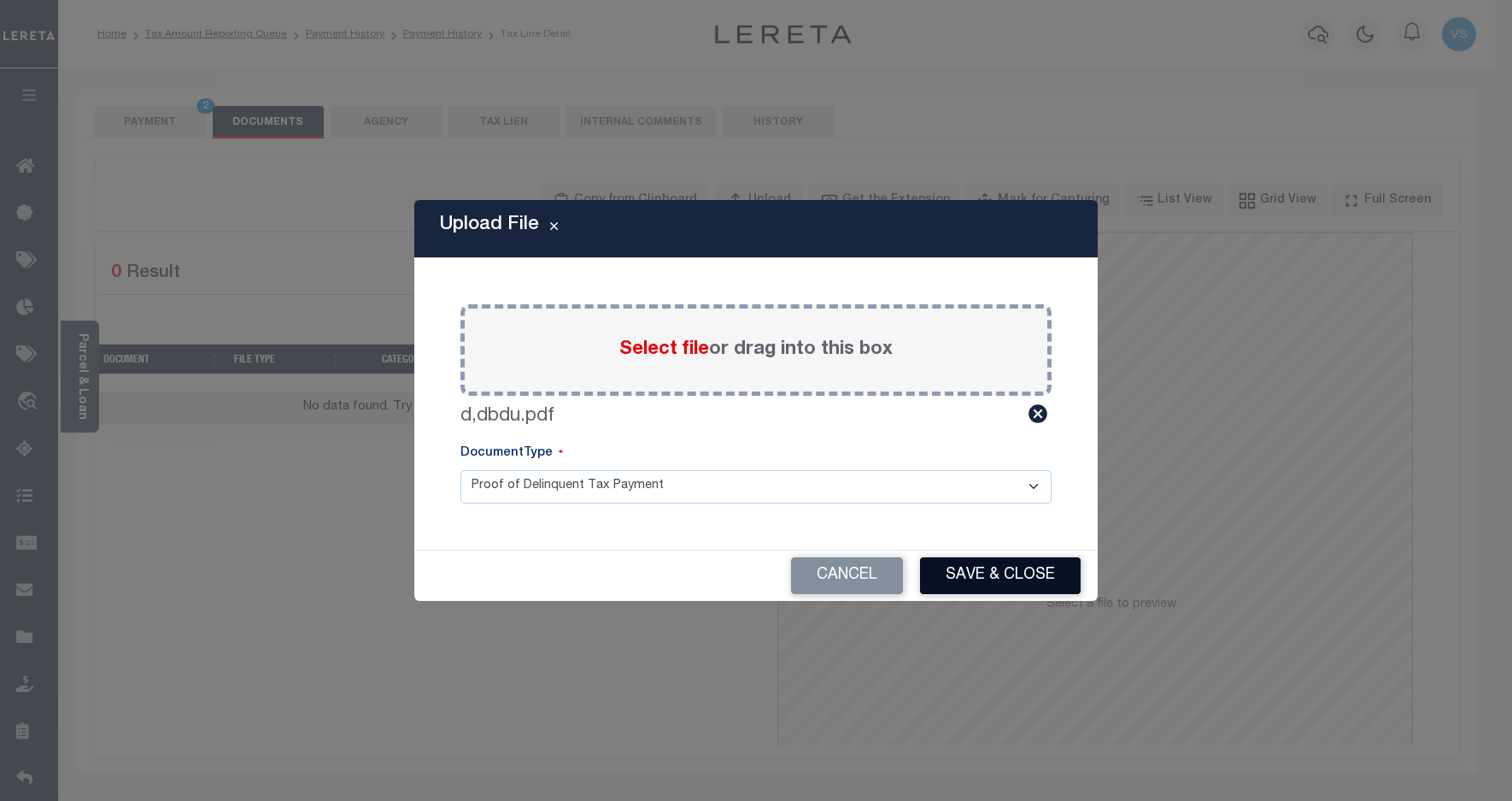
click at [1058, 587] on button "Save & Close" at bounding box center [1001, 575] width 161 height 36
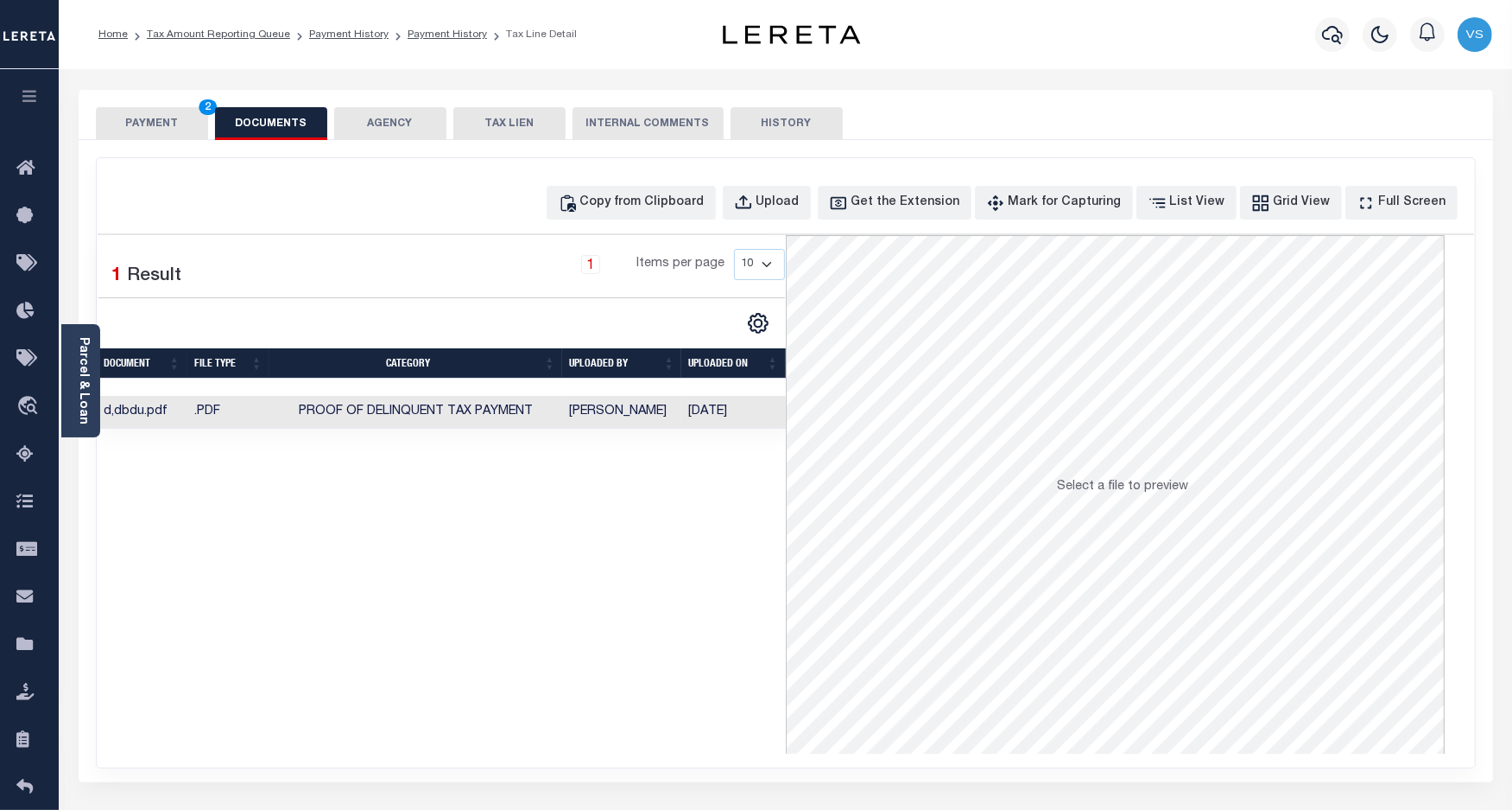
click at [177, 122] on button "PAYMENT 2" at bounding box center [152, 124] width 112 height 33
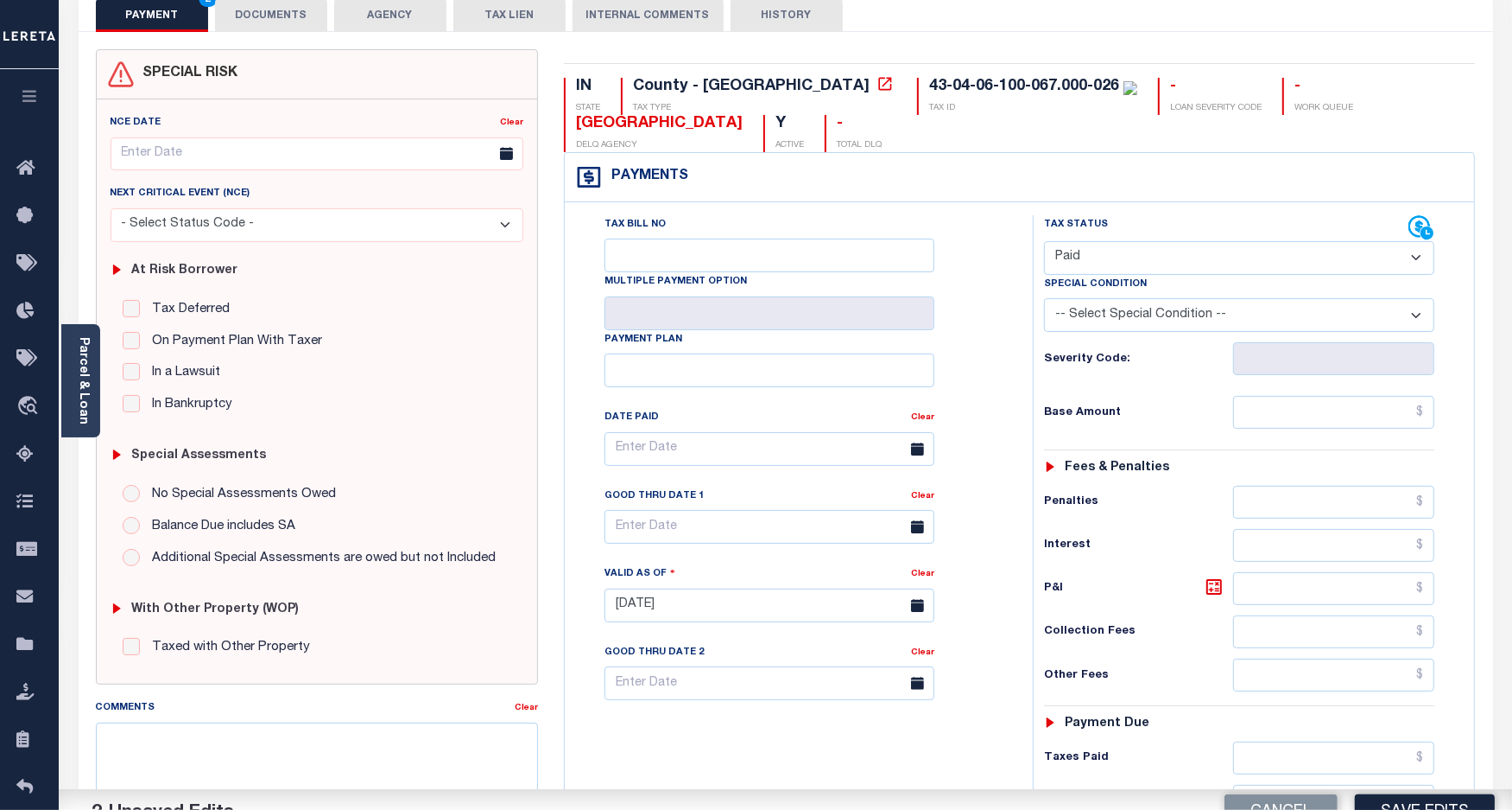
scroll to position [216, 0]
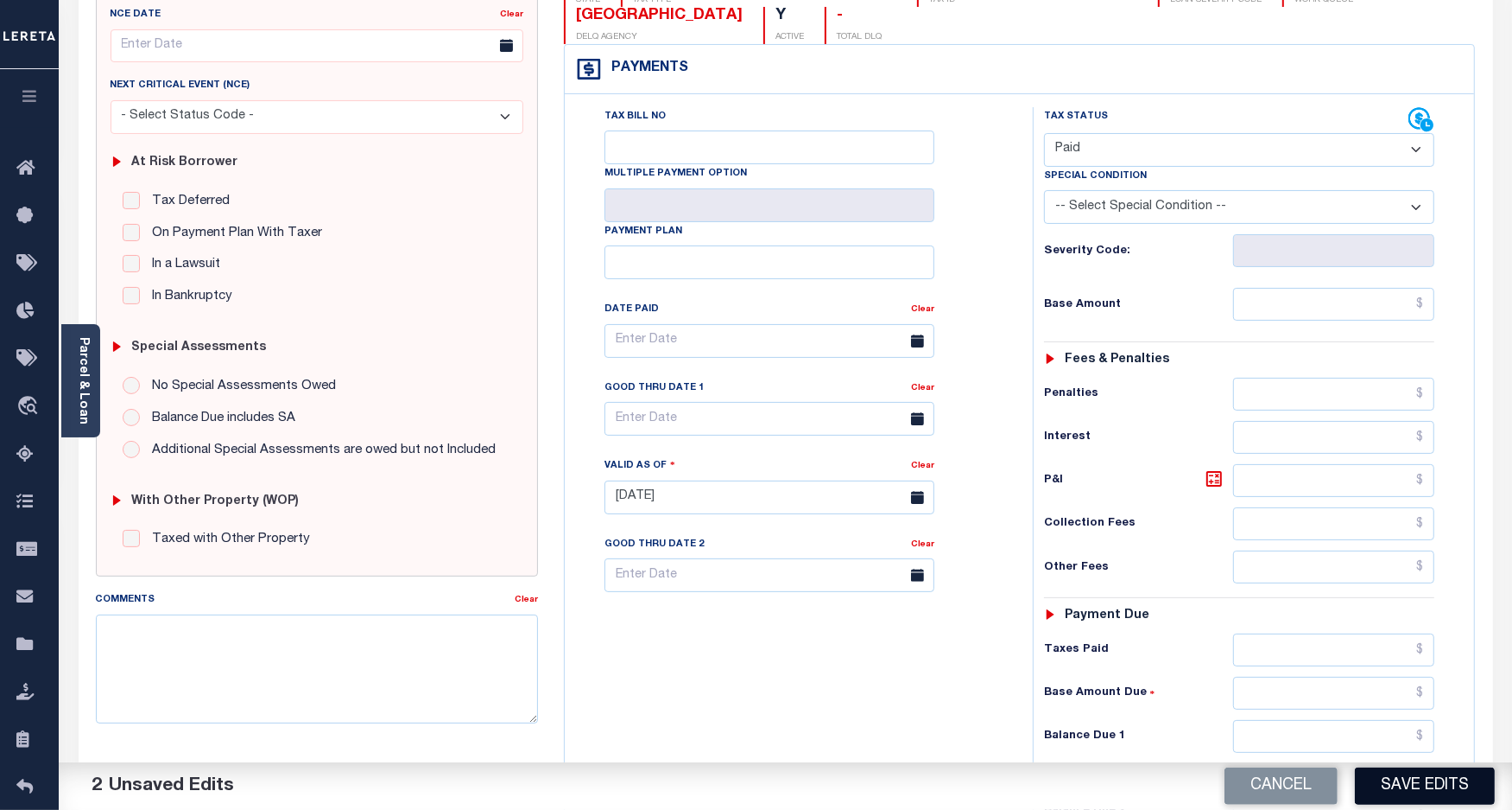
click at [1388, 771] on button "Save Edits" at bounding box center [1425, 786] width 140 height 37
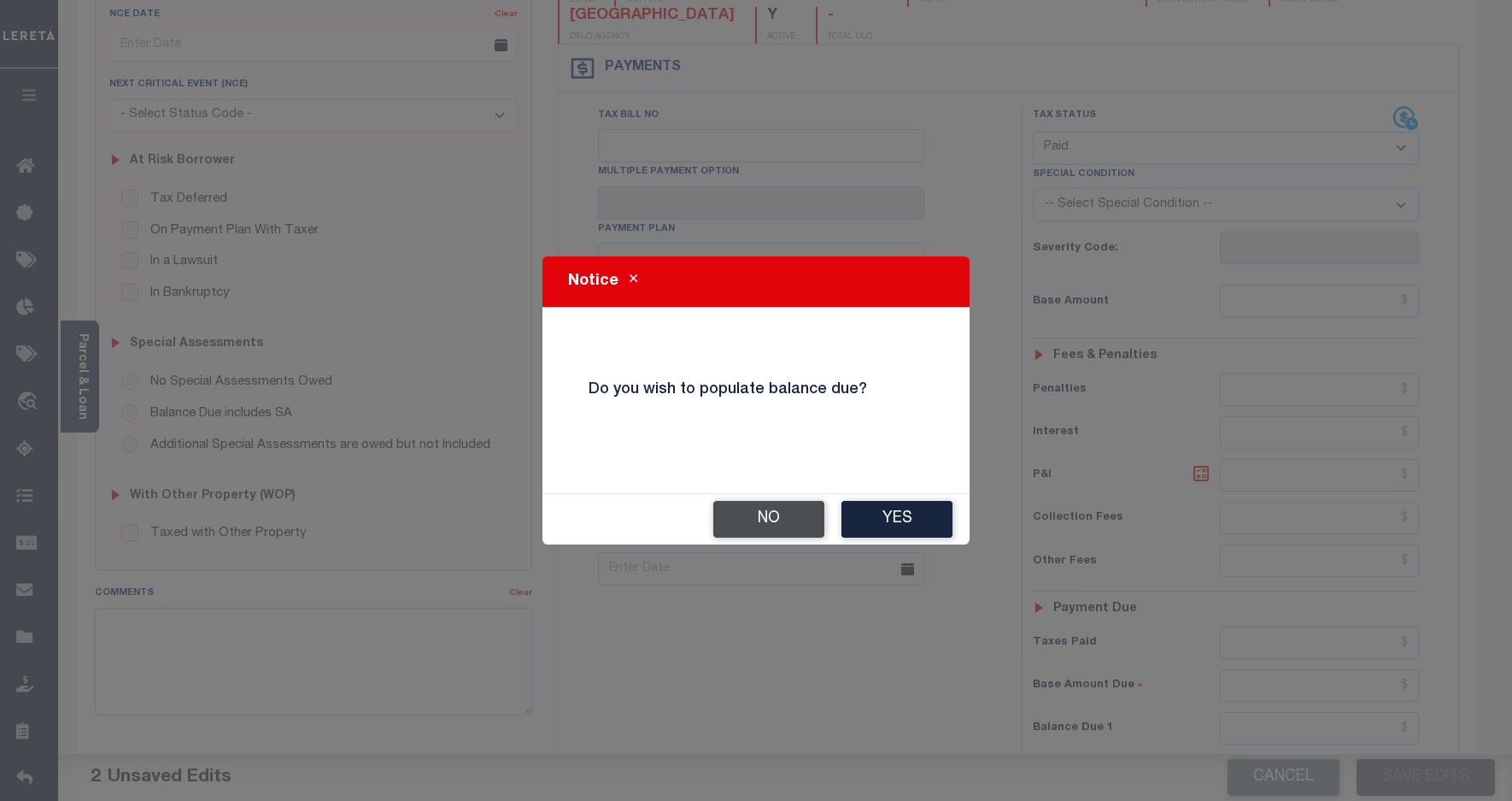
click at [765, 521] on button "No" at bounding box center [768, 519] width 111 height 36
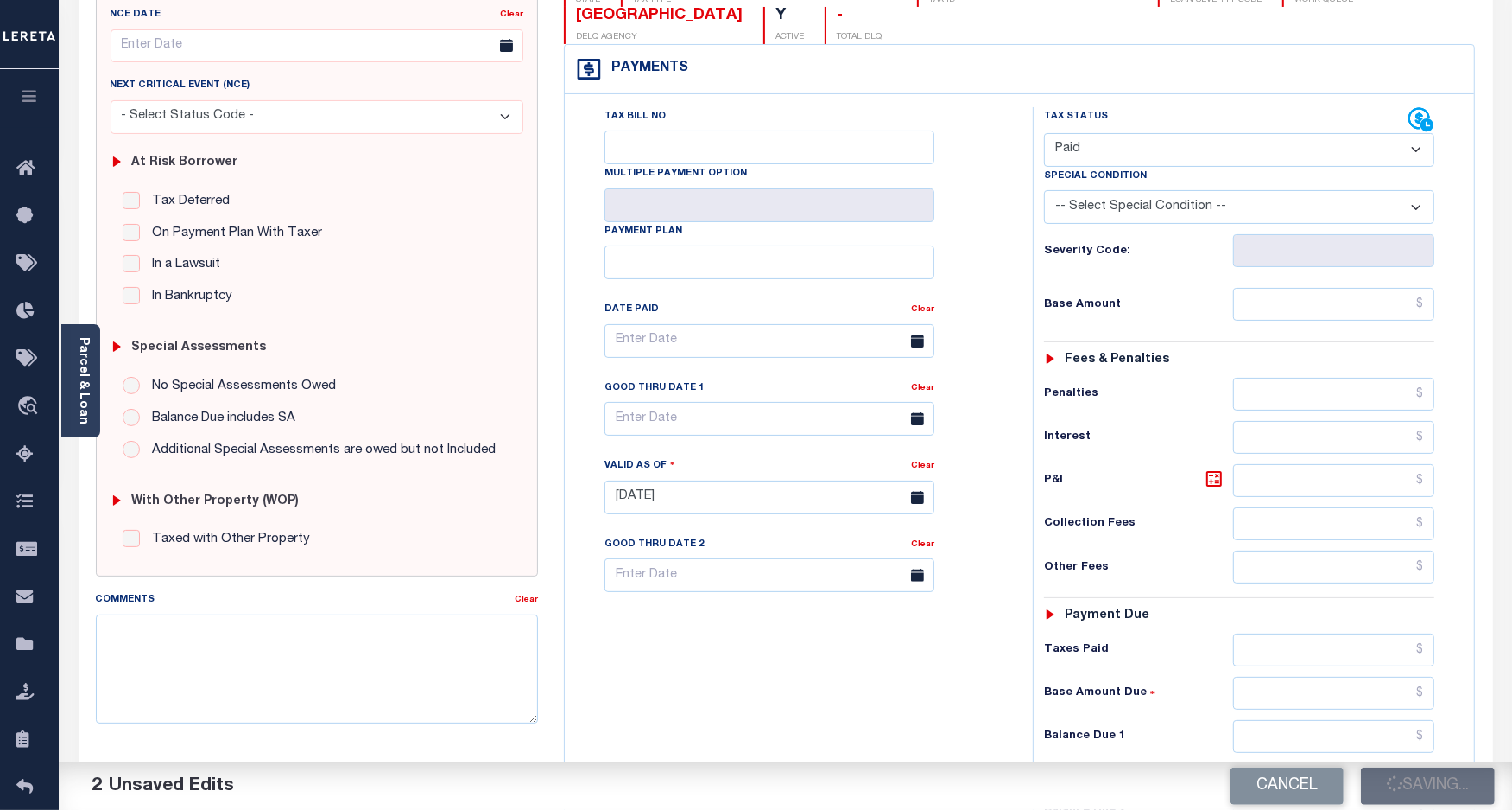
checkbox input "false"
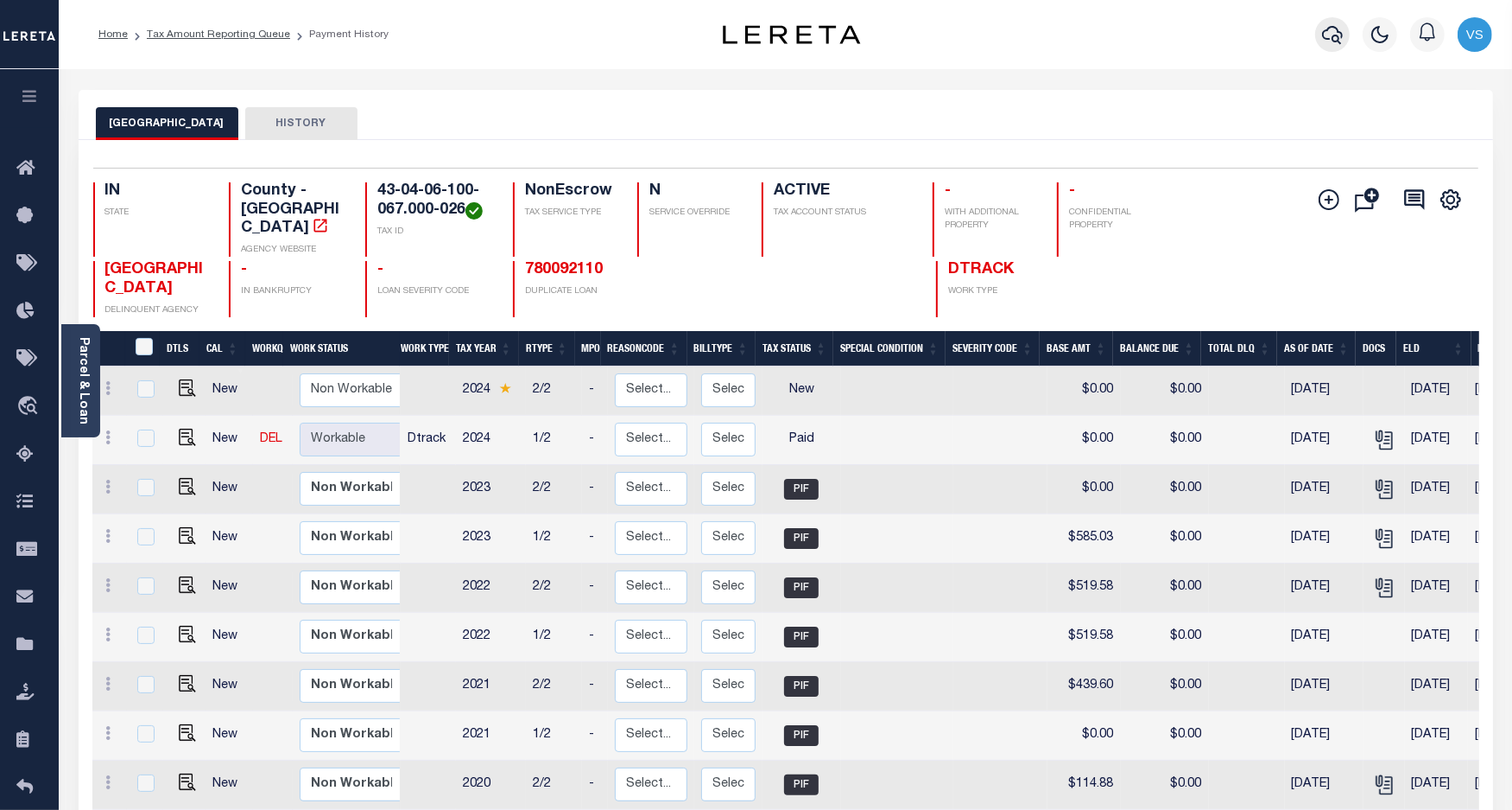
click at [1336, 36] on icon "button" at bounding box center [1332, 34] width 20 height 20
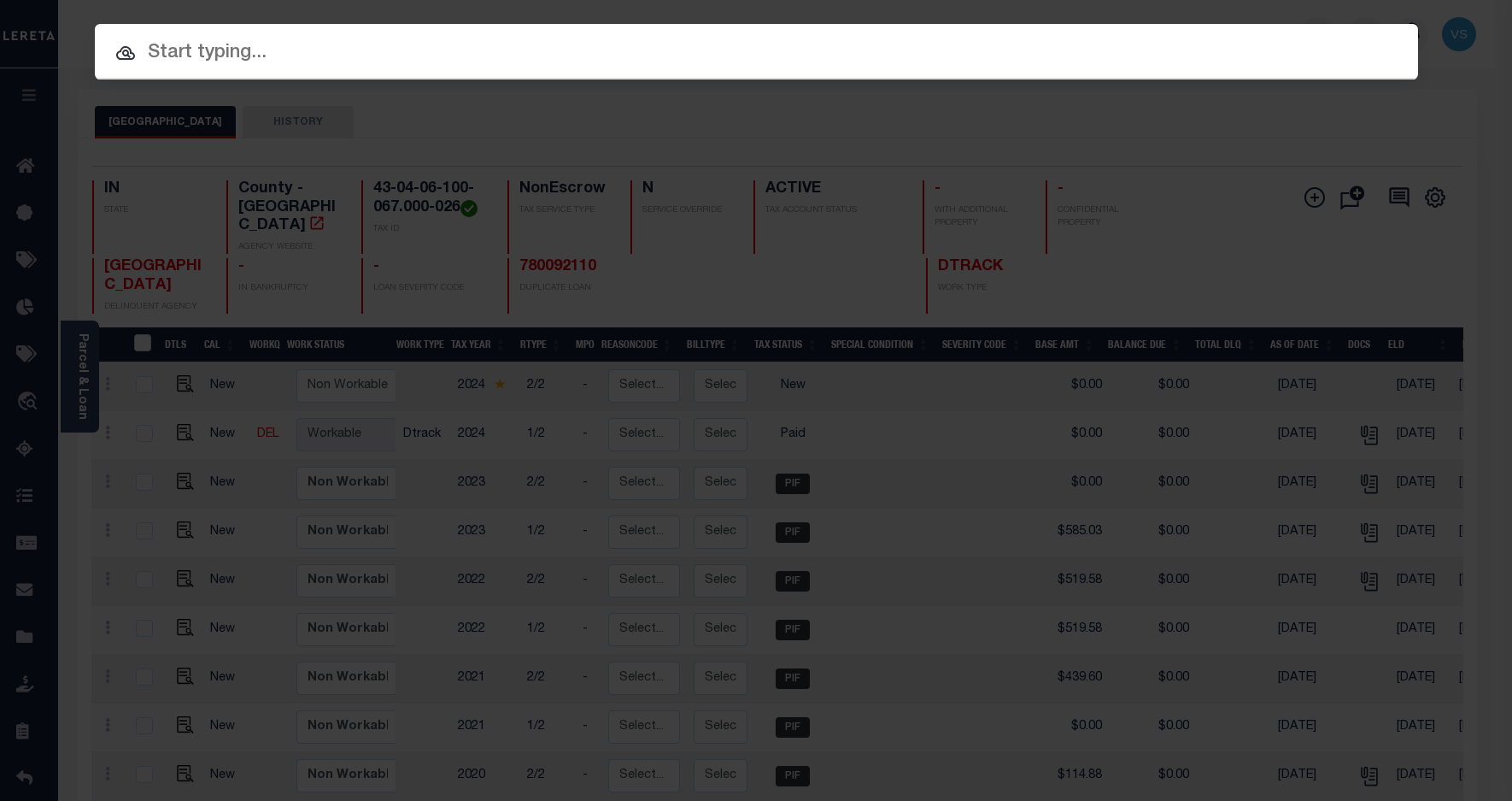
paste input "780092110"
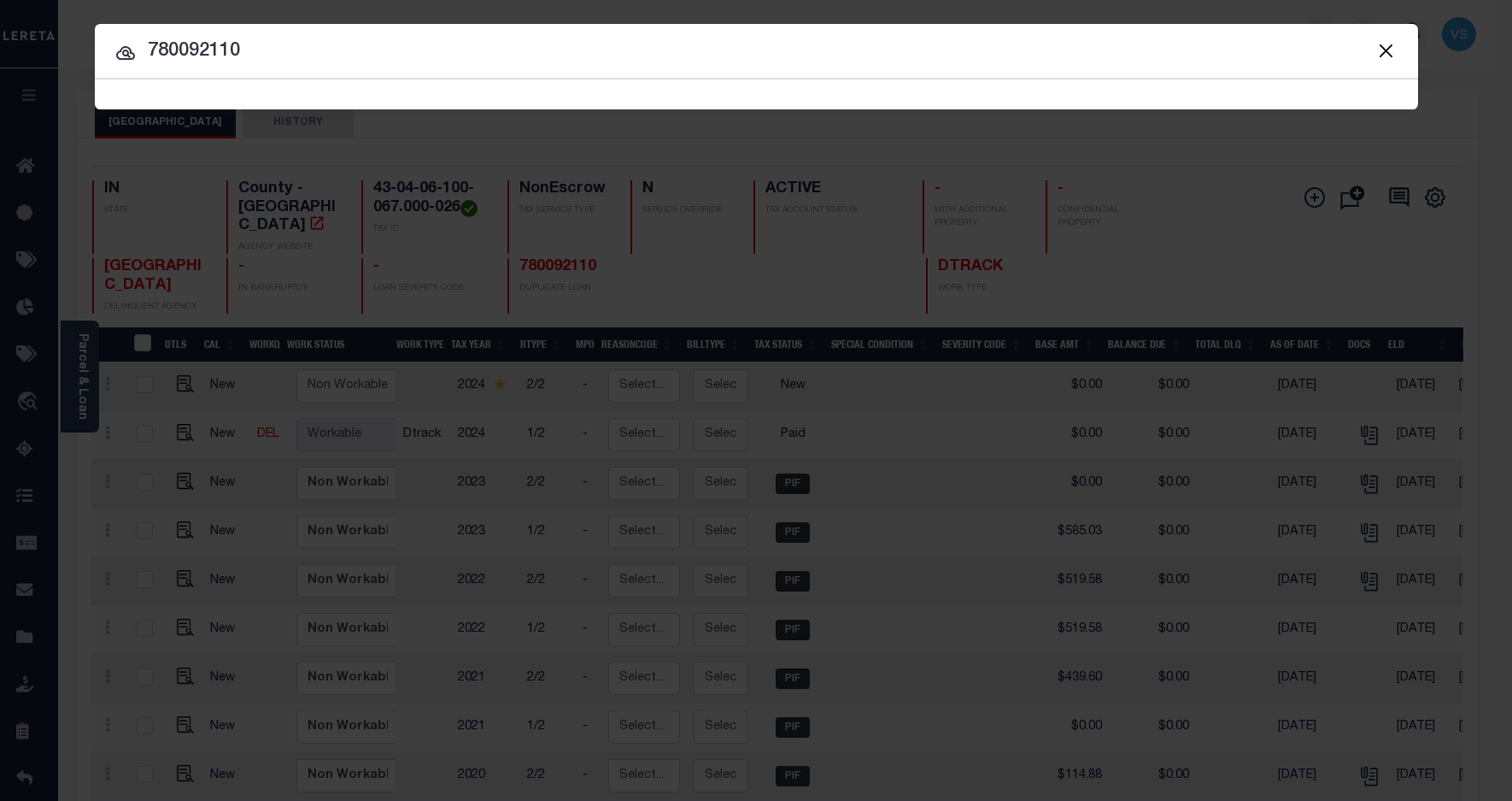
type input "780092110"
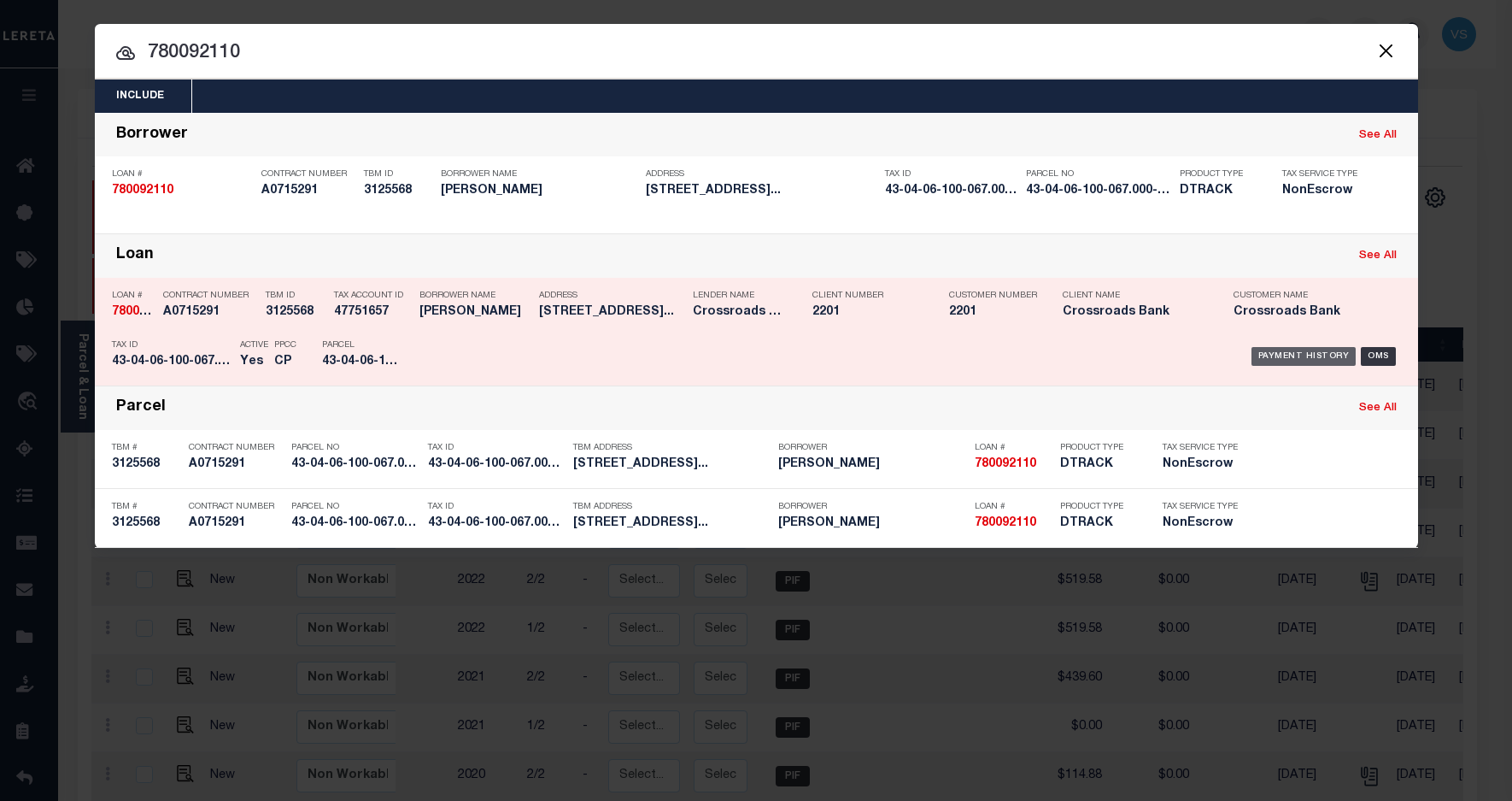
click at [1273, 361] on div "Payment History" at bounding box center [1305, 357] width 105 height 19
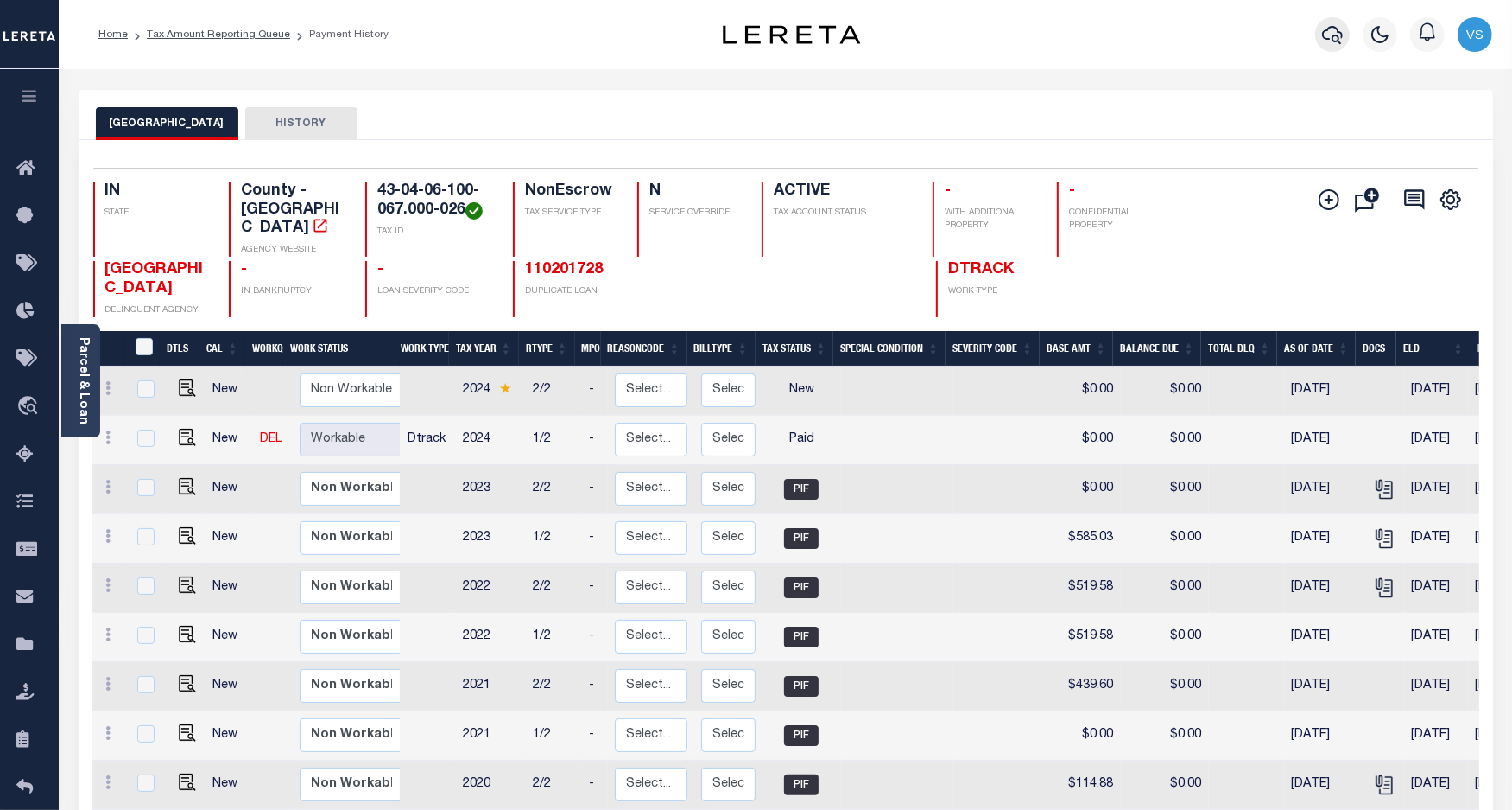
click at [1339, 37] on icon "button" at bounding box center [1332, 35] width 20 height 18
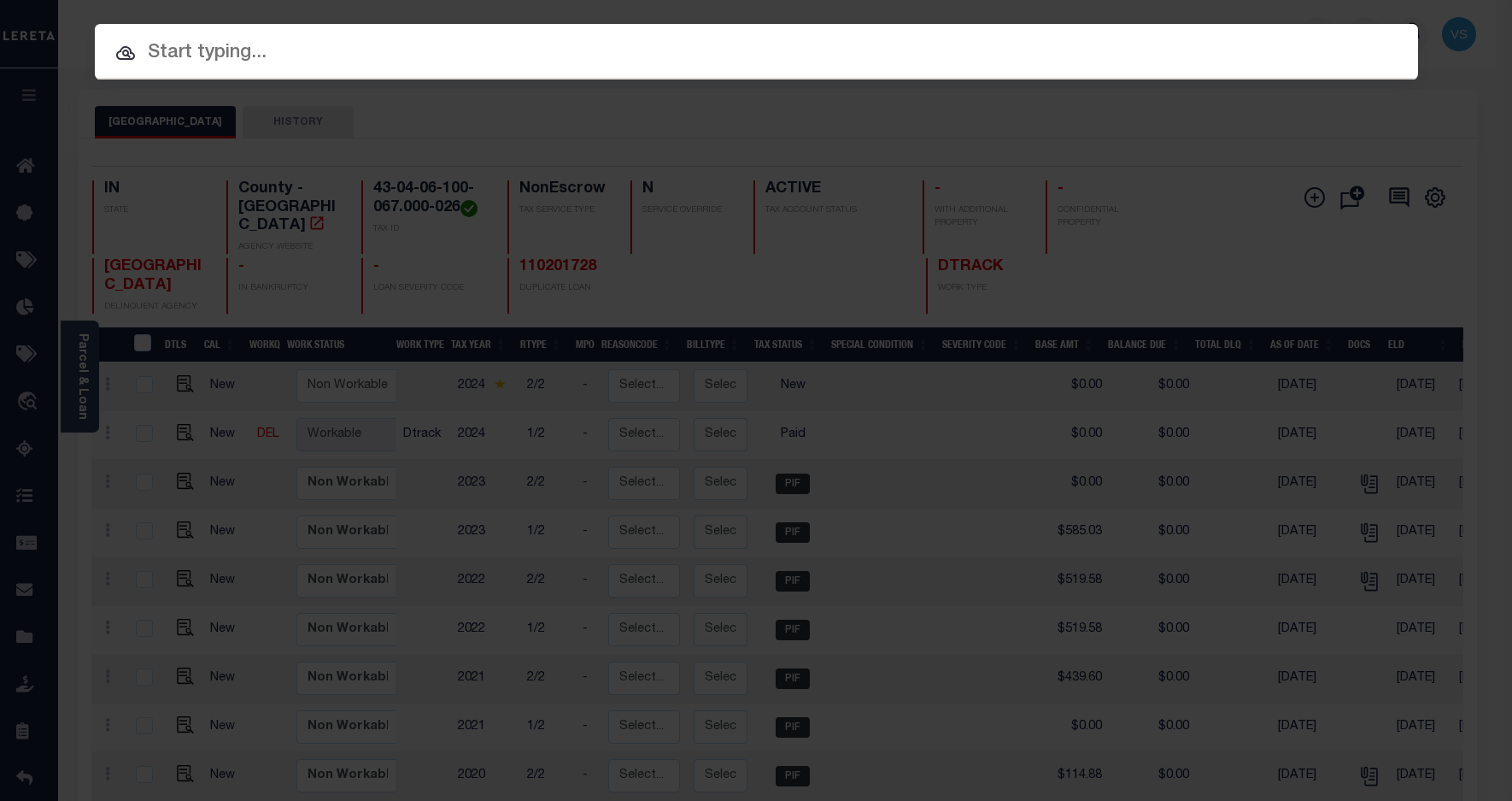
paste input "800020002508"
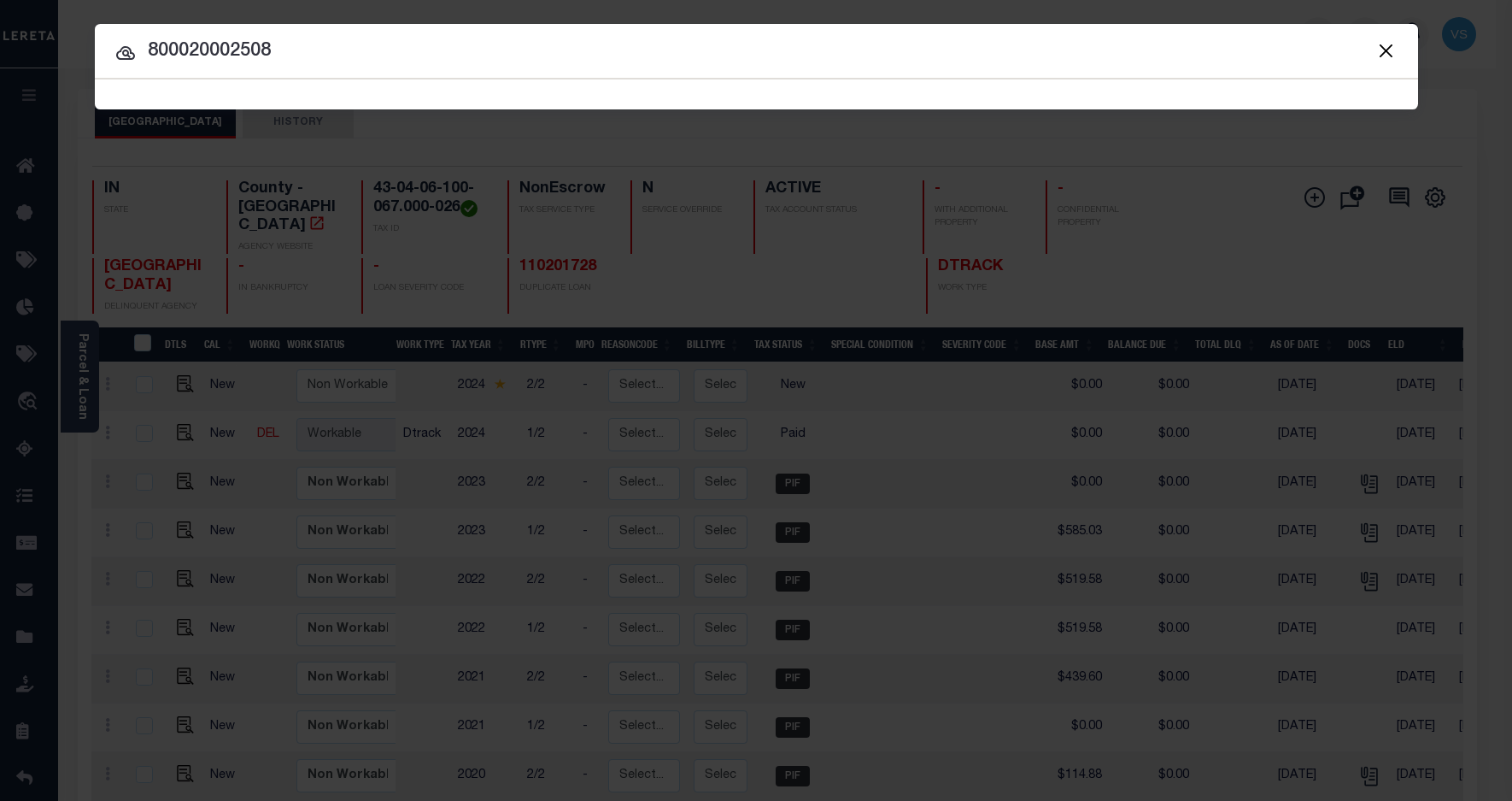
type input "800020002508"
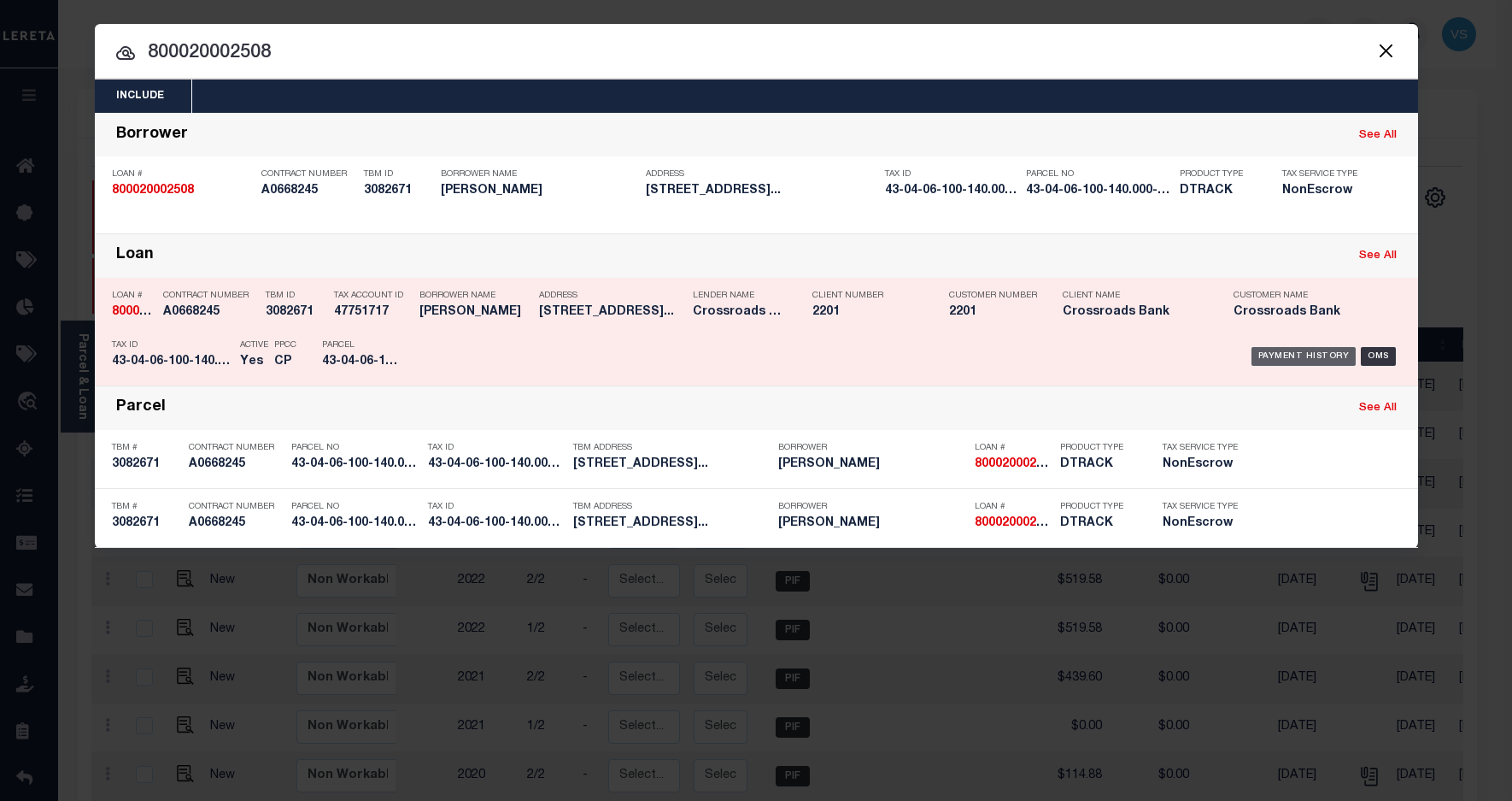
click at [1288, 355] on div "Payment History" at bounding box center [1305, 357] width 105 height 19
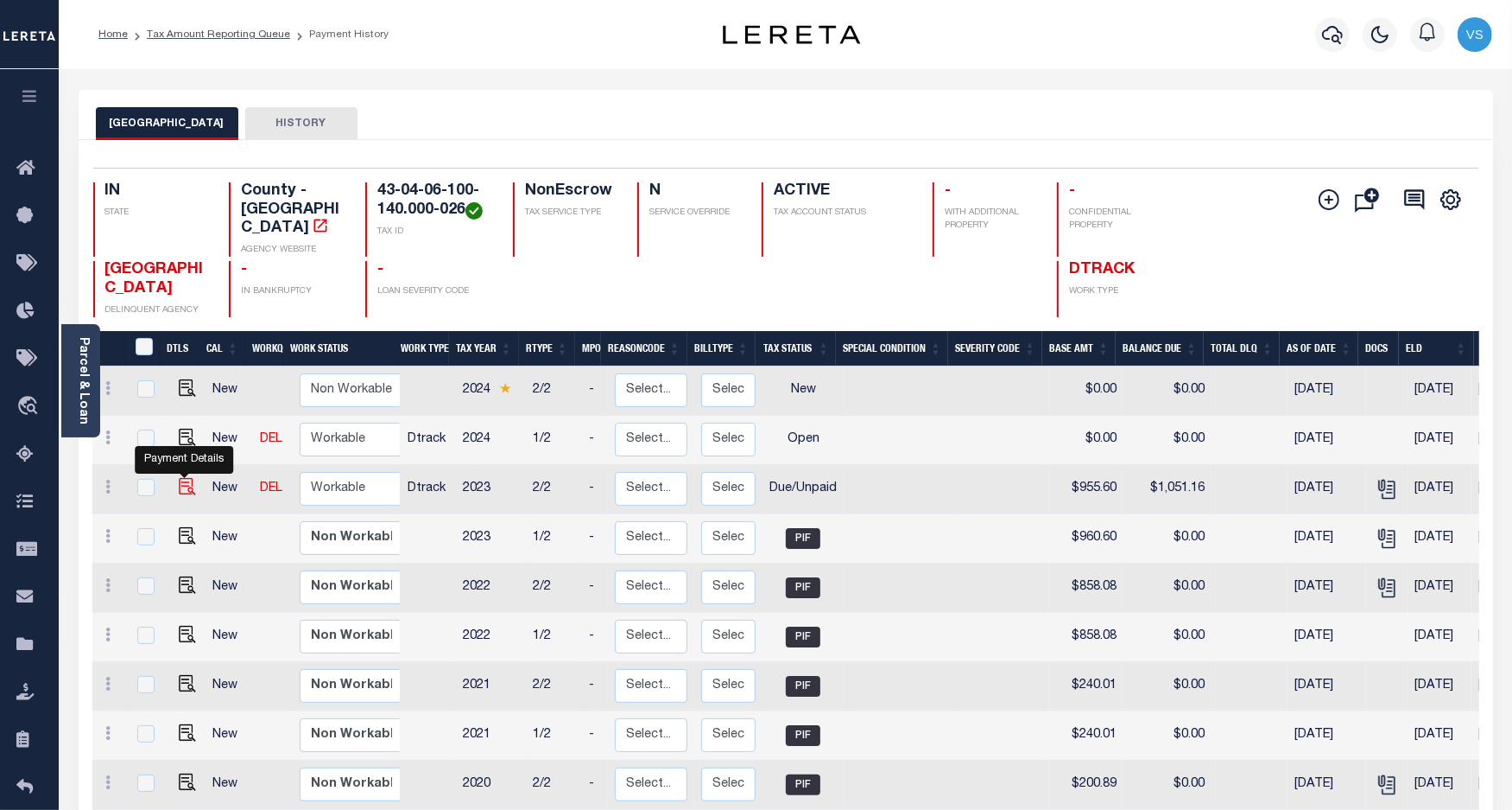
click at [185, 477] on img "" at bounding box center [187, 486] width 17 height 17
checkbox input "true"
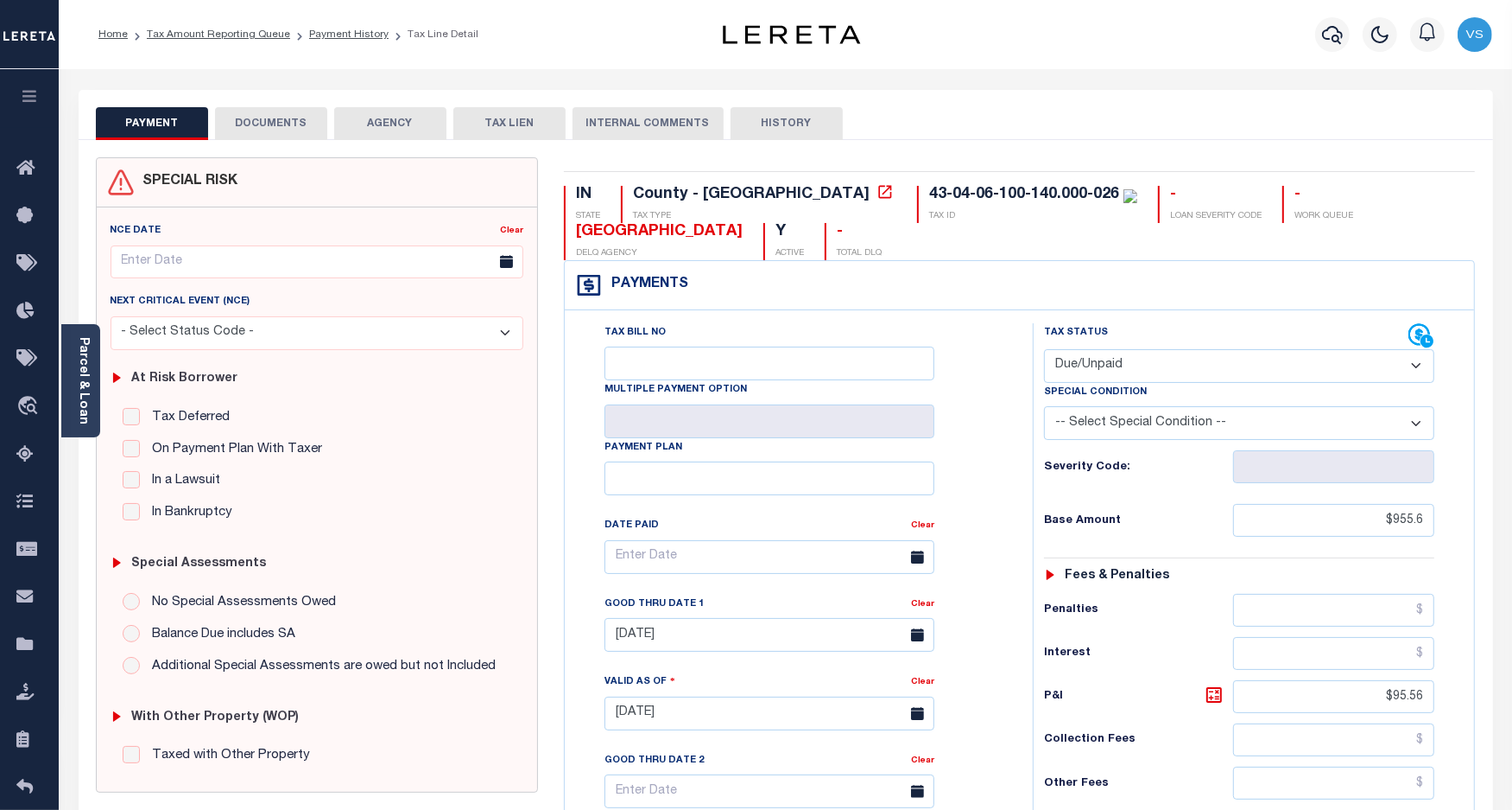
scroll to position [108, 0]
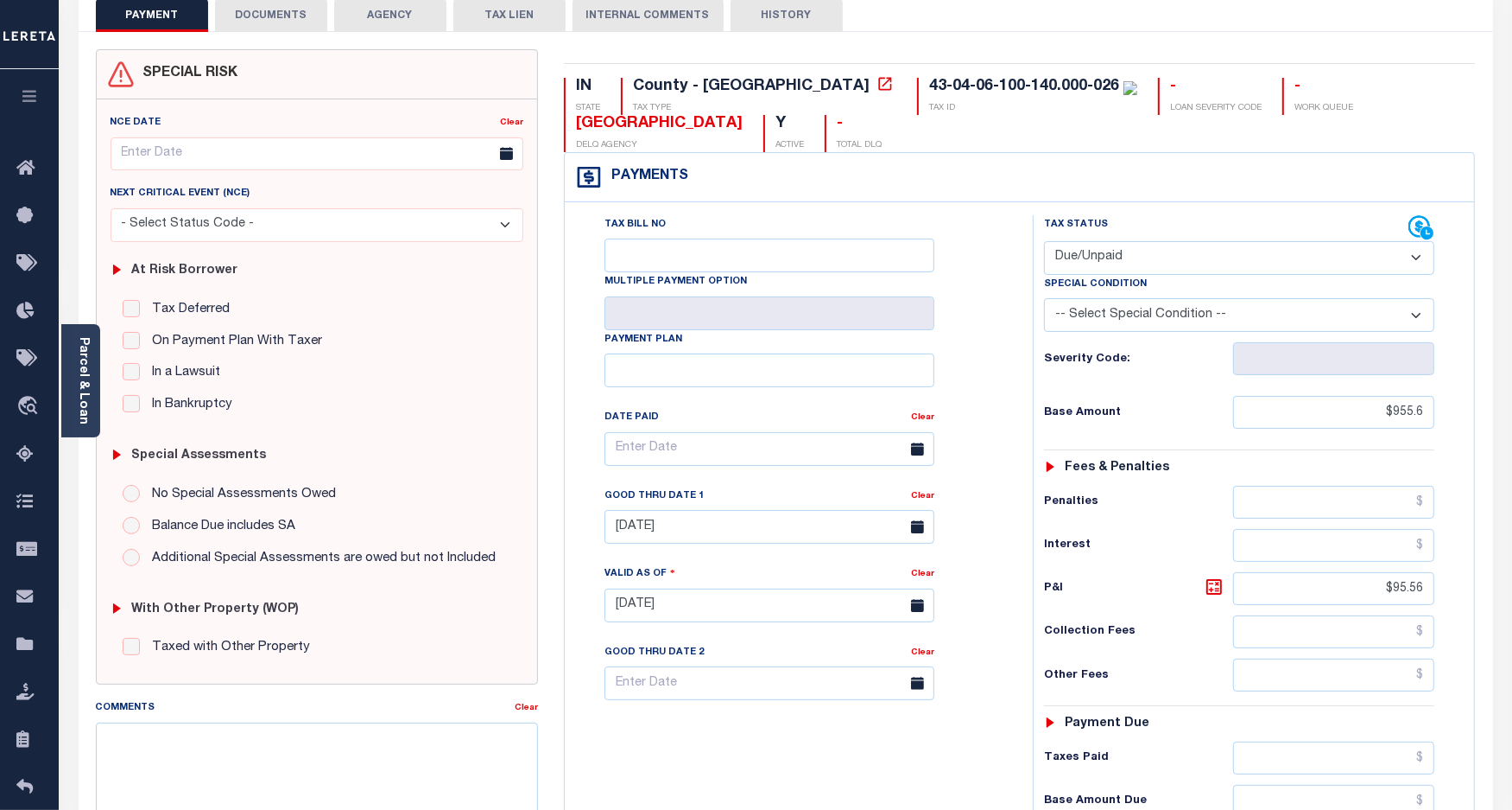
drag, startPoint x: 1116, startPoint y: 257, endPoint x: 1126, endPoint y: 259, distance: 10.2
click at [1116, 257] on select "- Select Status Code - Open Due/Unpaid Paid Incomplete No Tax Due Internal Refu…" at bounding box center [1240, 257] width 391 height 34
select select "PYD"
click at [1044, 243] on select "- Select Status Code - Open Due/Unpaid Paid Incomplete No Tax Due Internal Refu…" at bounding box center [1240, 257] width 391 height 34
type input "[DATE]"
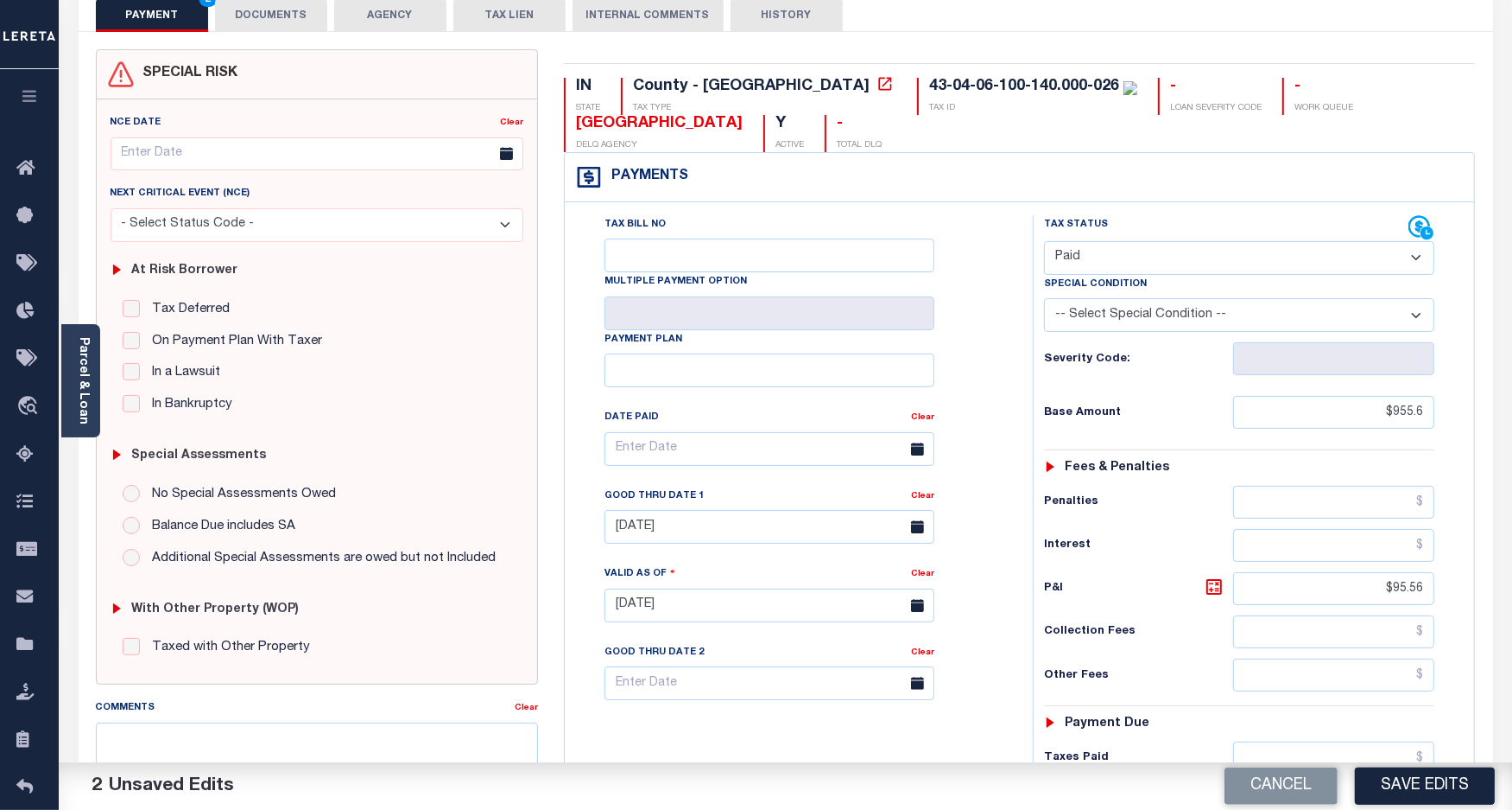
scroll to position [216, 0]
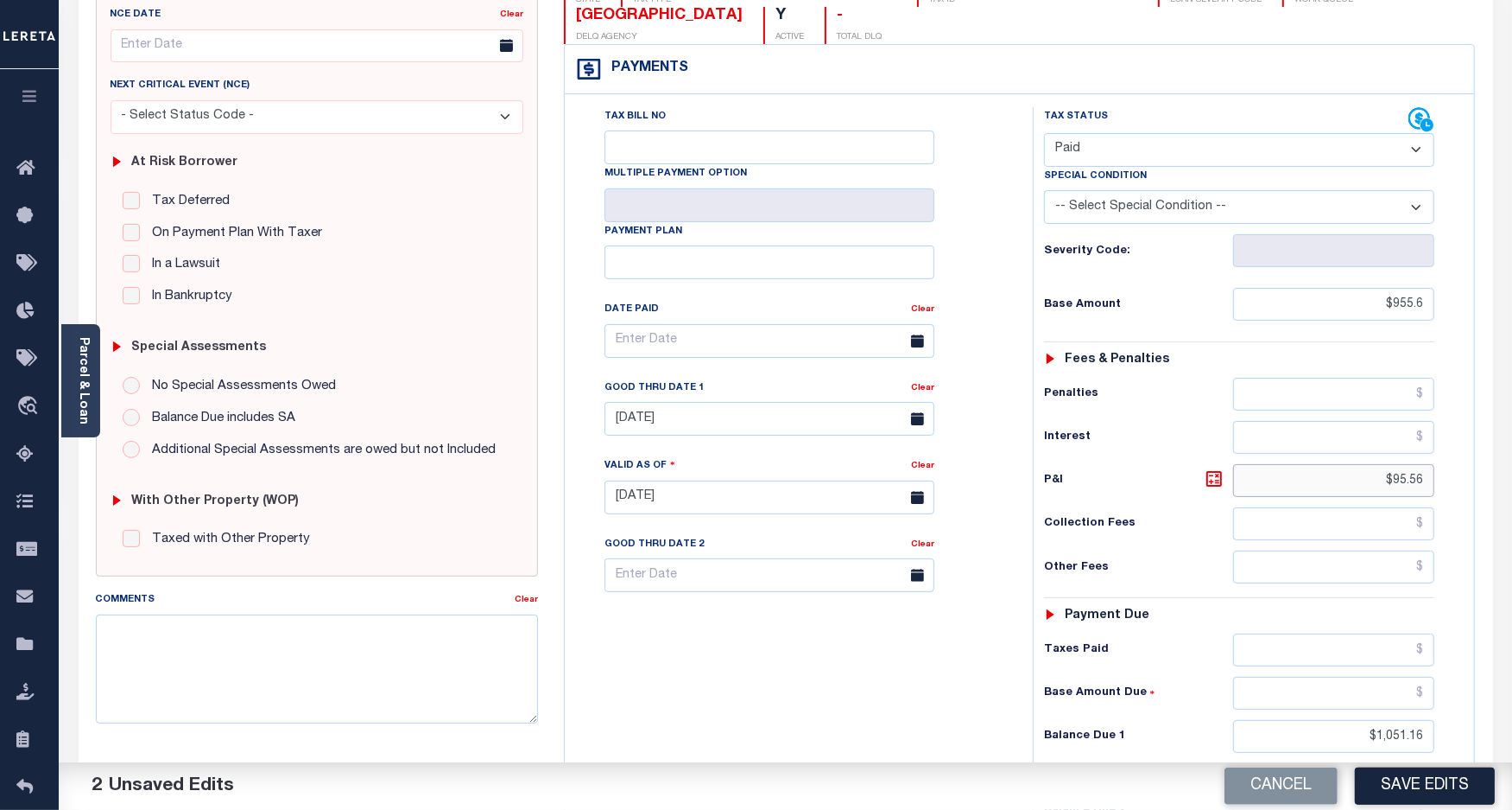
drag, startPoint x: 1425, startPoint y: 491, endPoint x: 1357, endPoint y: 490, distance: 68.0
click at [1357, 490] on input "$95.56" at bounding box center [1334, 480] width 201 height 33
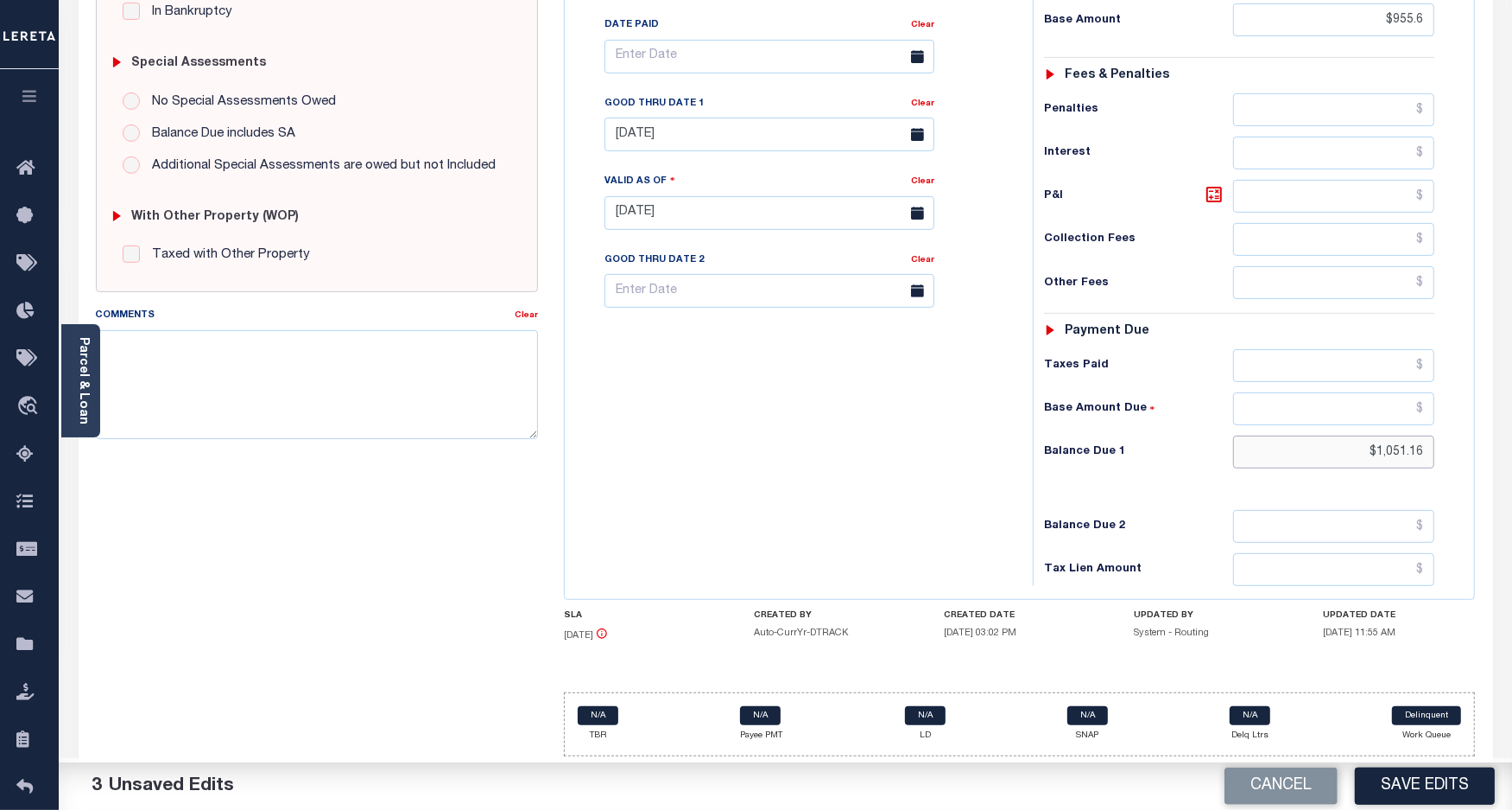
drag, startPoint x: 1425, startPoint y: 450, endPoint x: 1309, endPoint y: 456, distance: 116.2
click at [1309, 456] on input "$1,051.16" at bounding box center [1334, 452] width 201 height 33
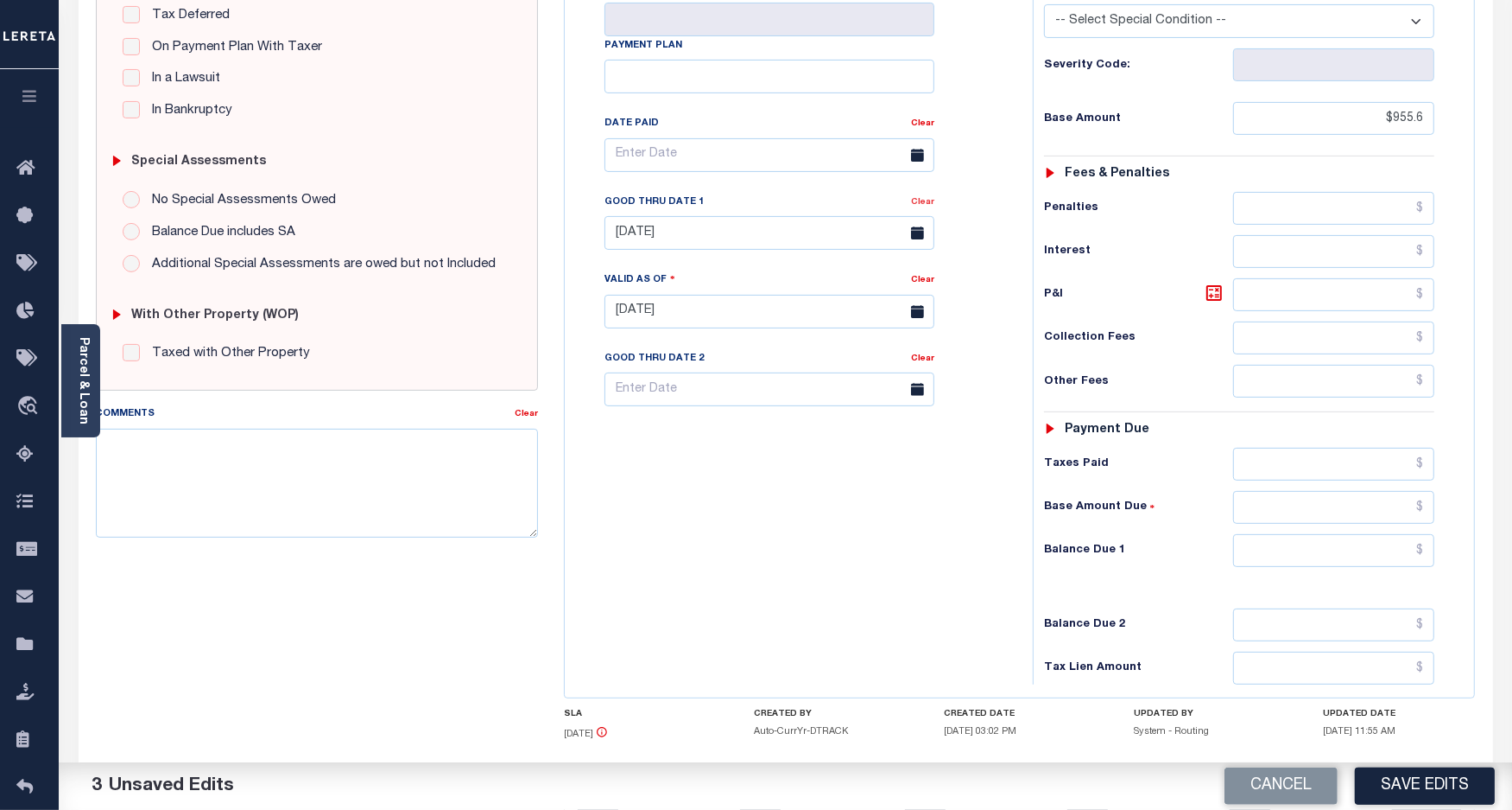
click at [916, 207] on link "Clear" at bounding box center [923, 202] width 23 height 9
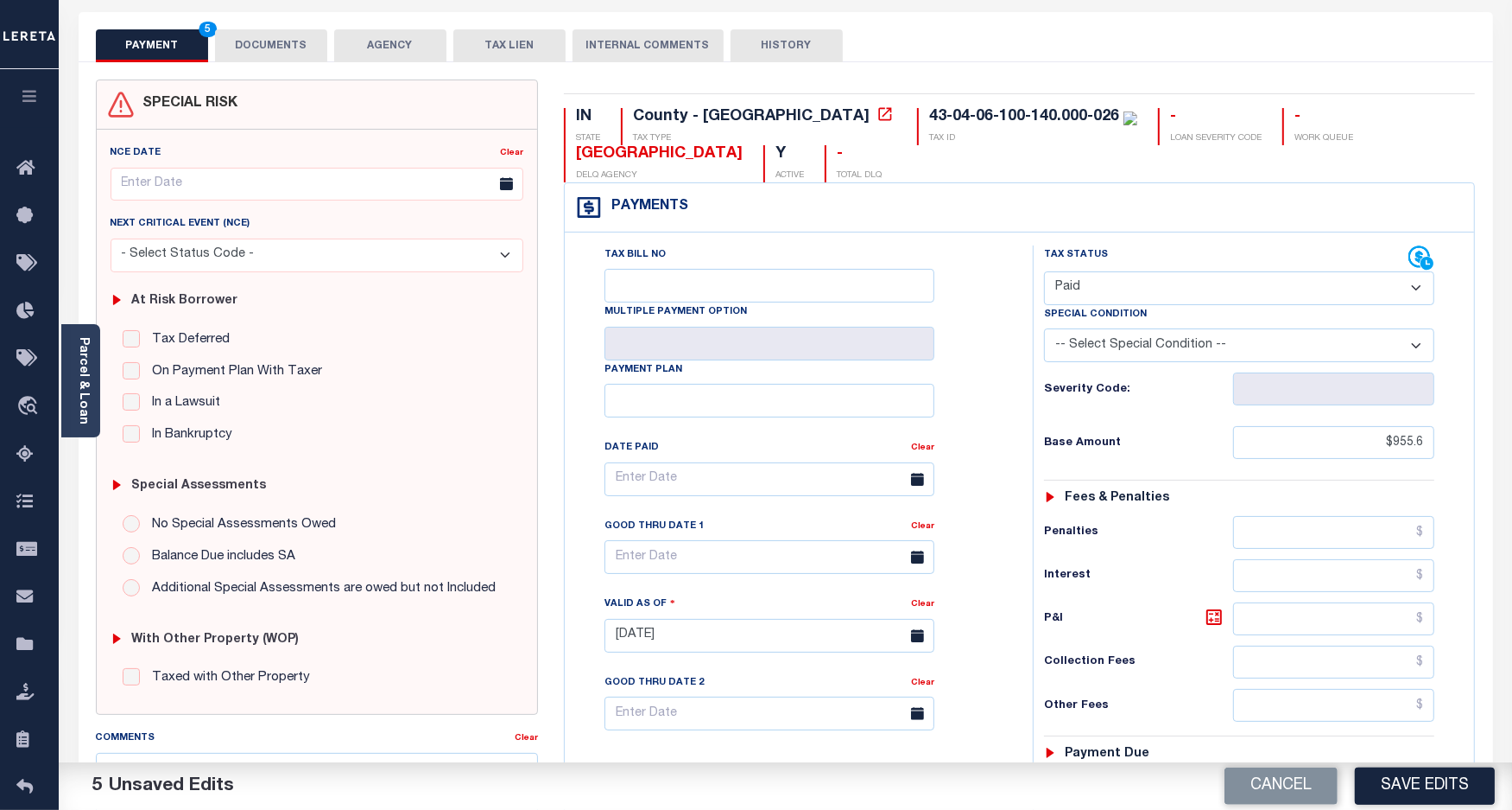
scroll to position [0, 0]
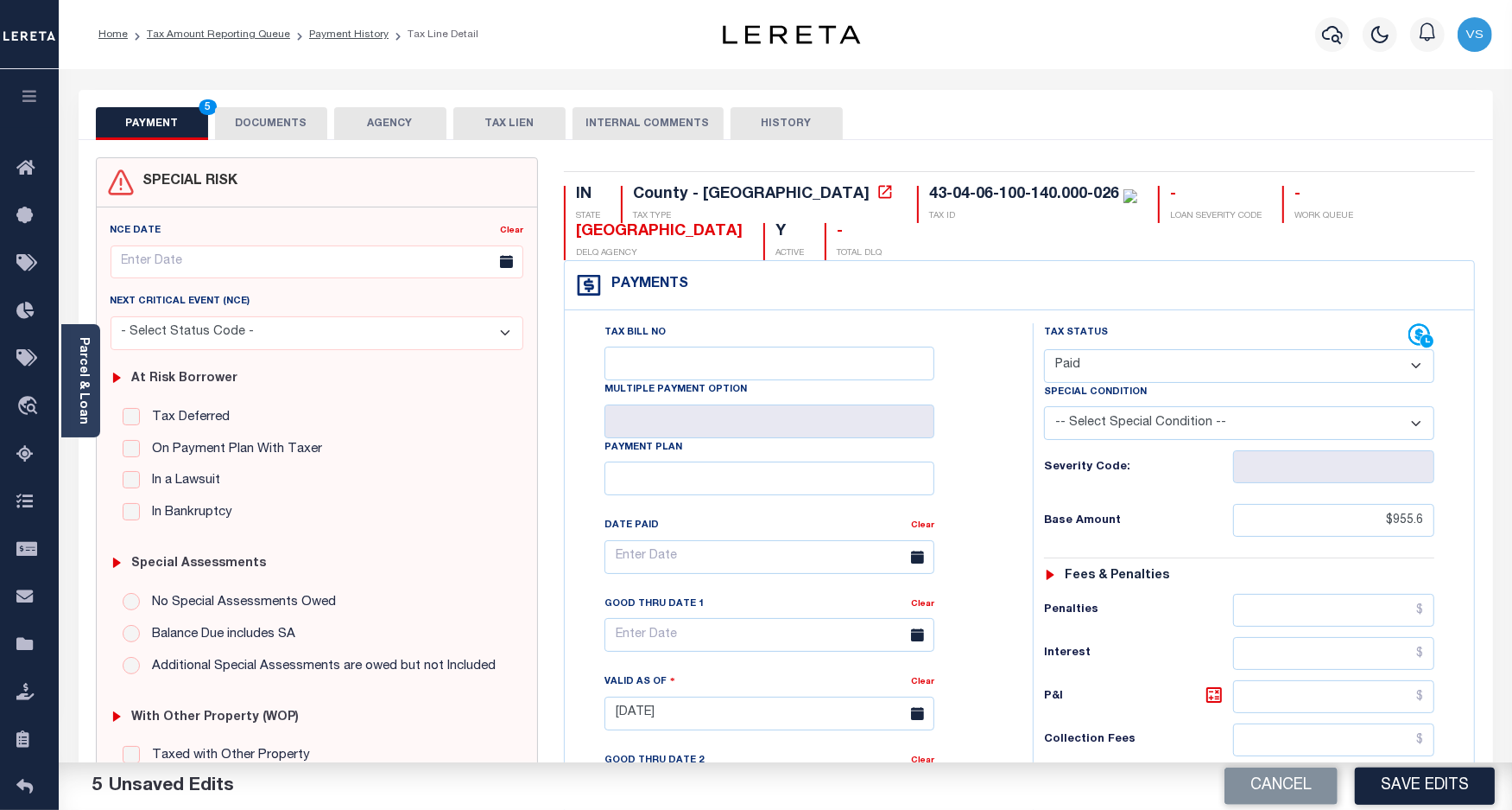
click at [259, 118] on button "DOCUMENTS" at bounding box center [271, 124] width 112 height 33
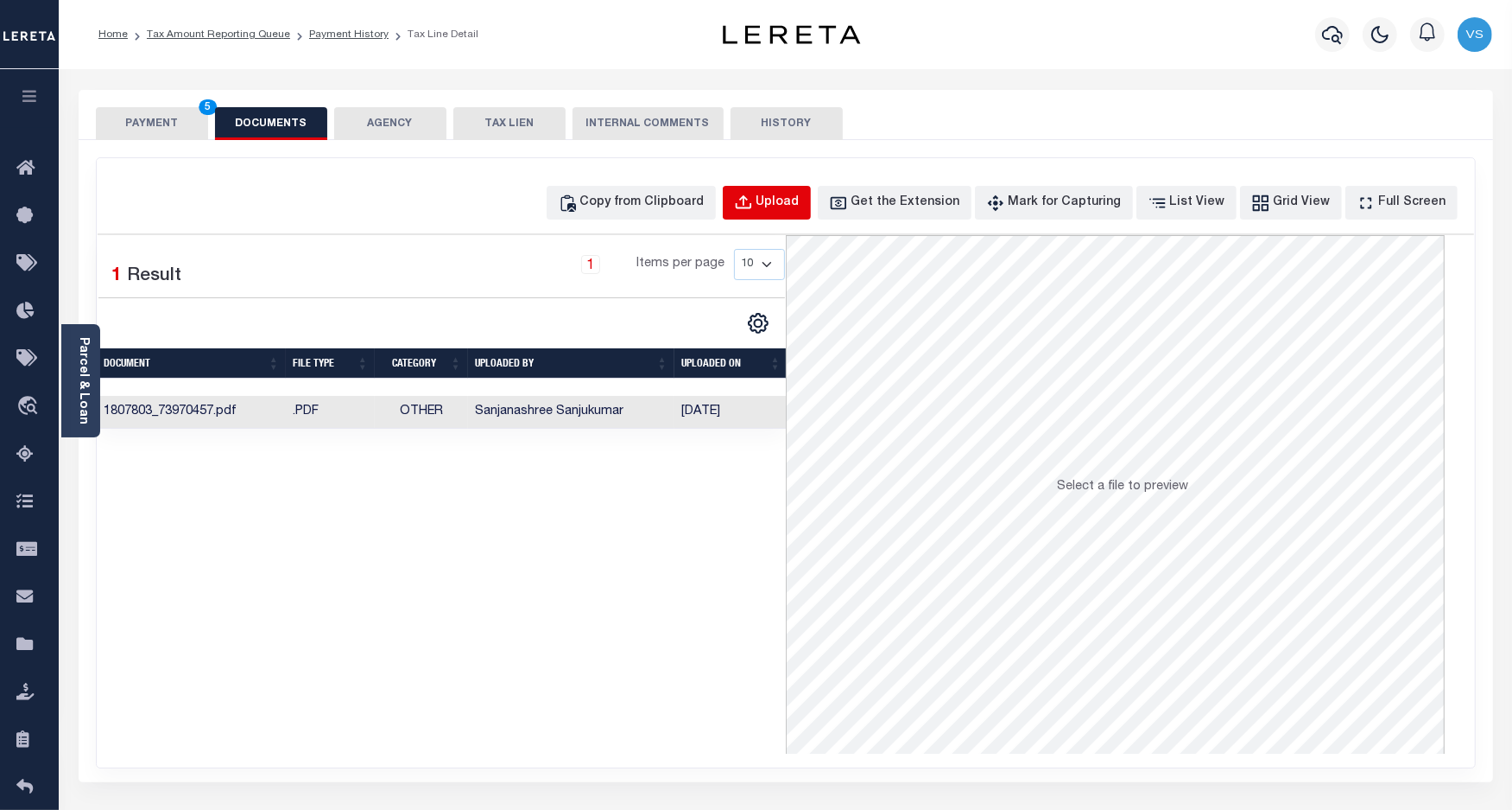
click at [795, 206] on div "Upload" at bounding box center [778, 203] width 43 height 19
select select "POP"
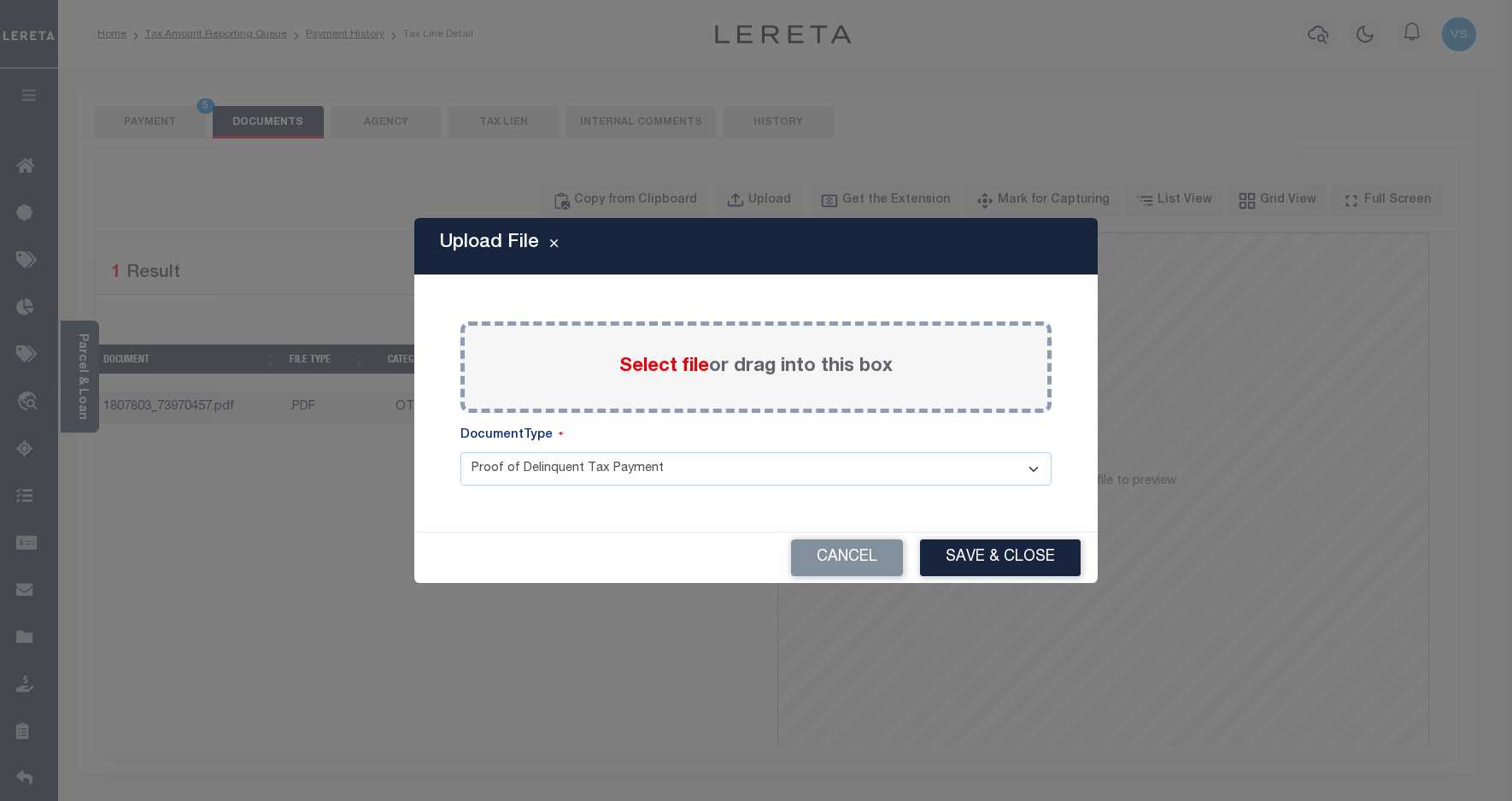
click at [639, 368] on span "Select file" at bounding box center [664, 367] width 90 height 19
click at [0, 0] on input "Select file or drag into this box" at bounding box center [0, 0] width 0 height 0
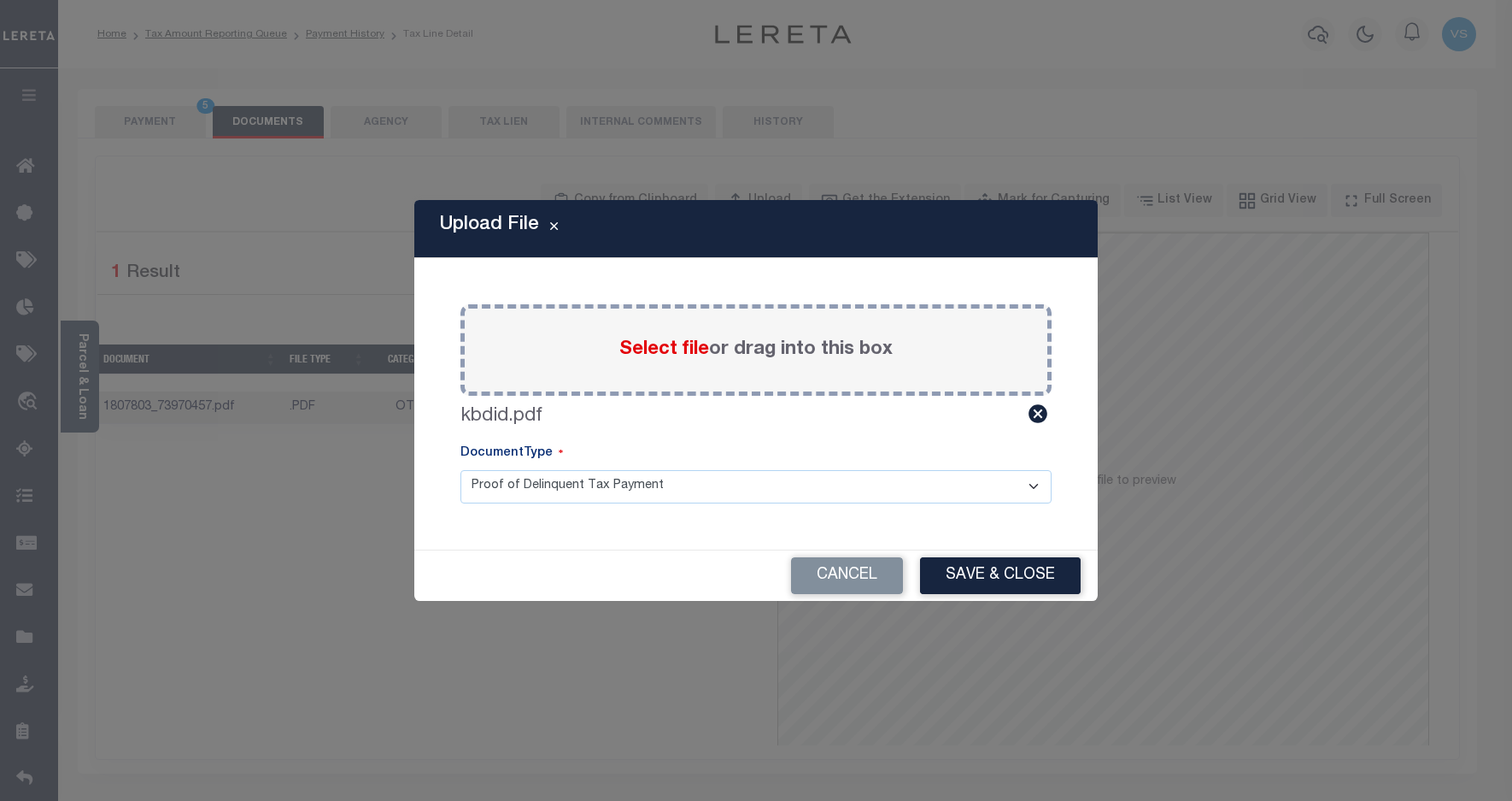
click at [974, 574] on button "Save & Close" at bounding box center [1001, 575] width 161 height 36
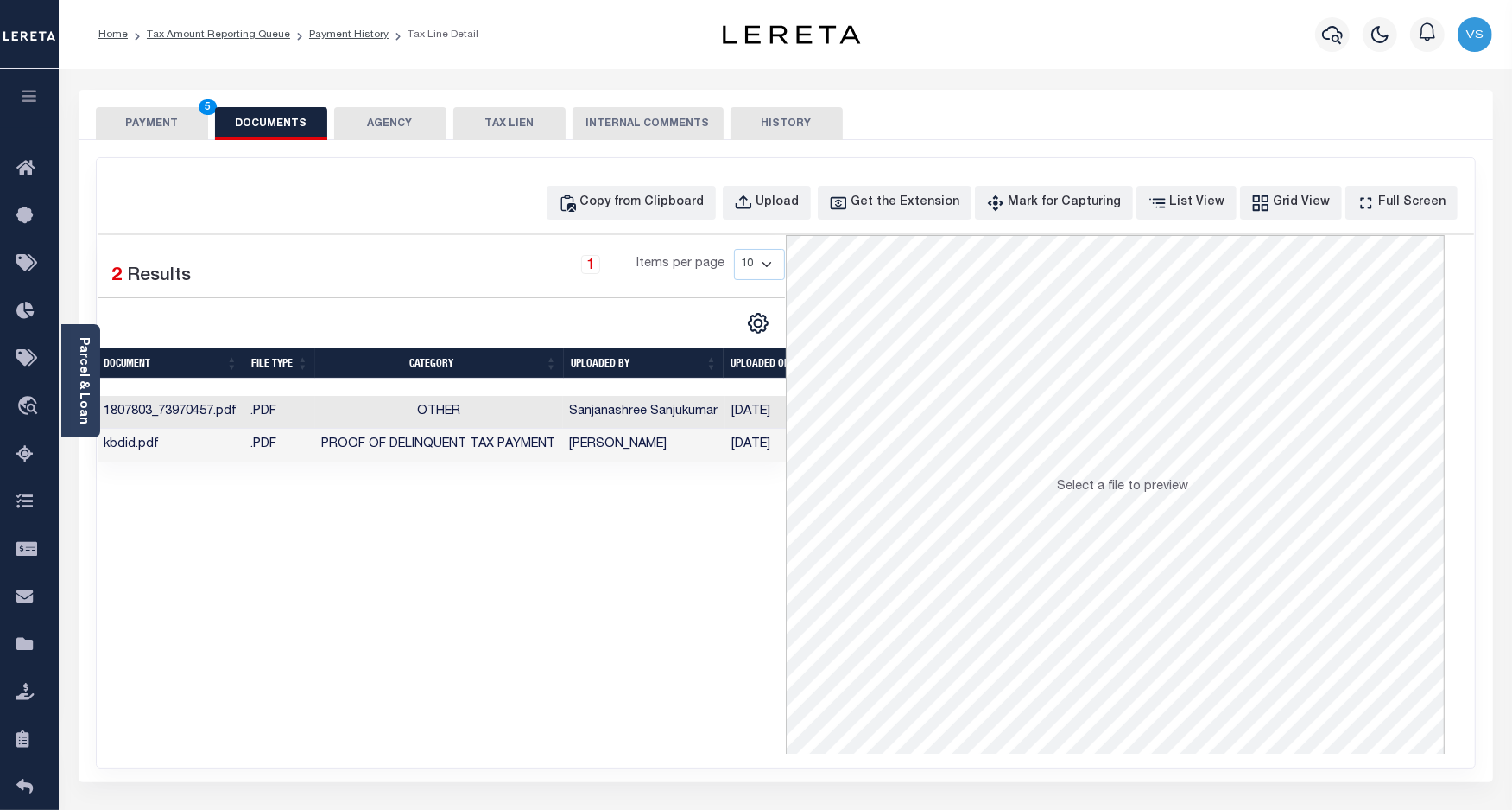
click at [157, 121] on button "PAYMENT 5" at bounding box center [152, 124] width 112 height 33
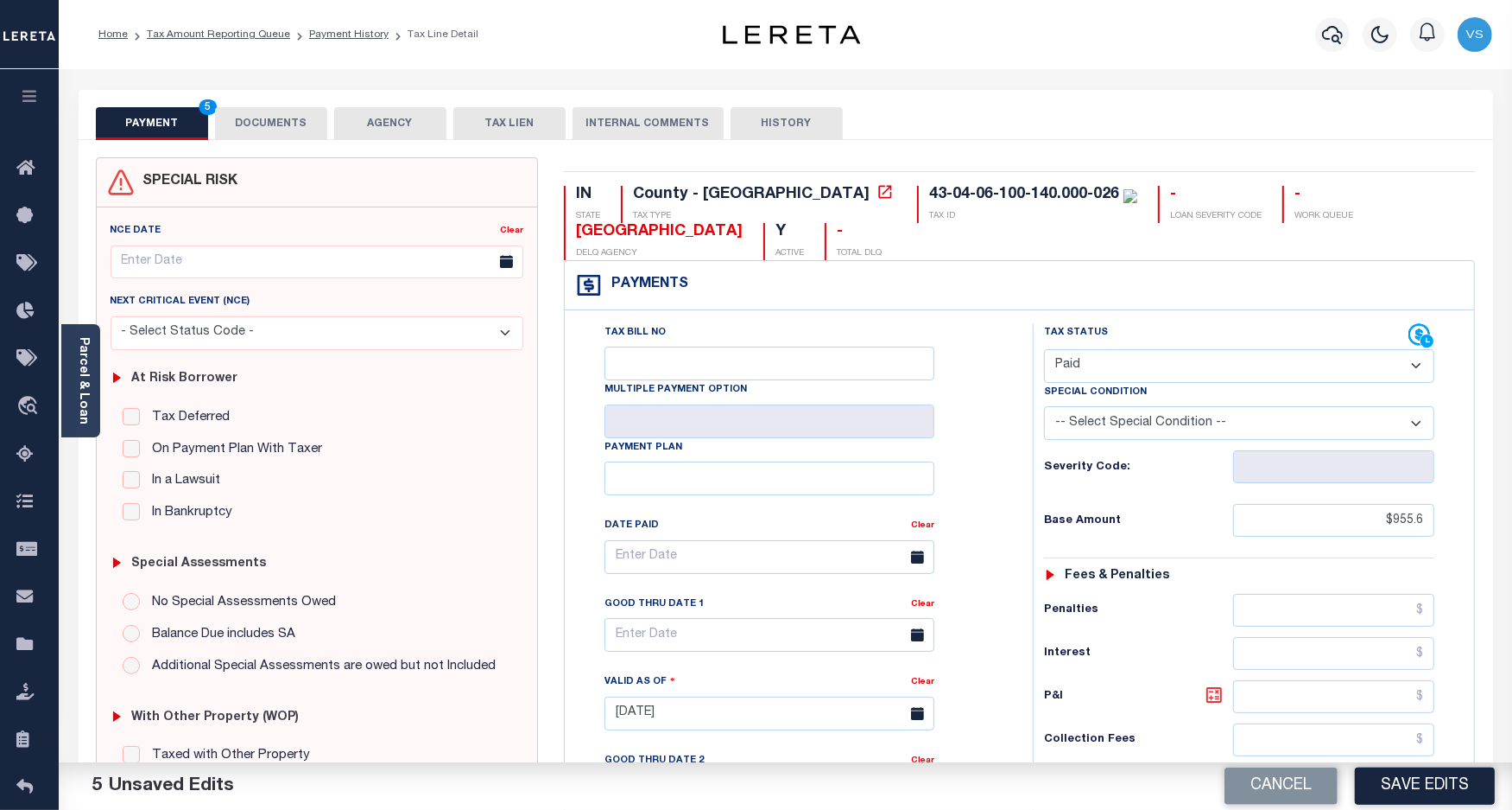
scroll to position [216, 0]
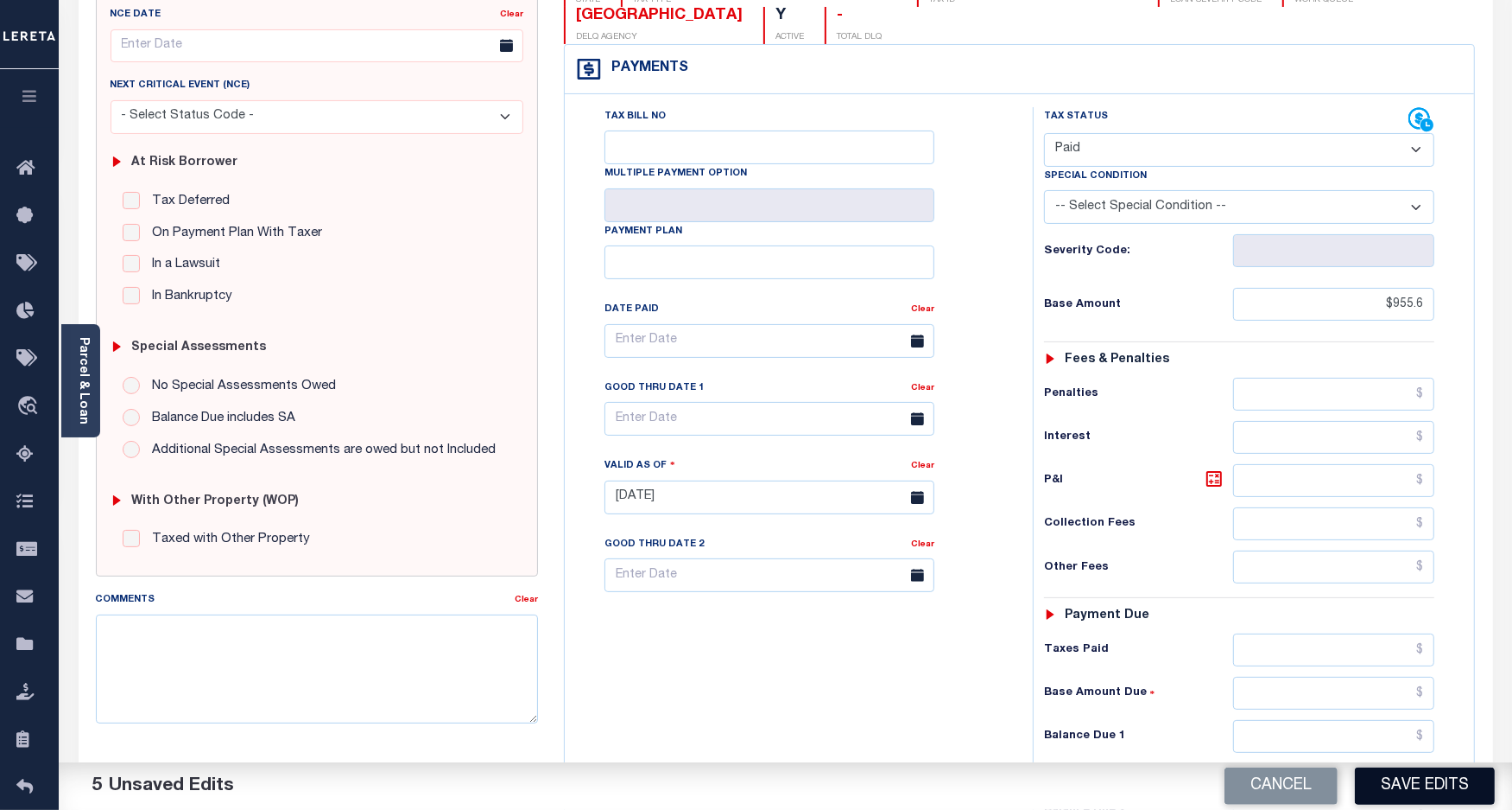
click at [1395, 791] on button "Save Edits" at bounding box center [1425, 786] width 140 height 37
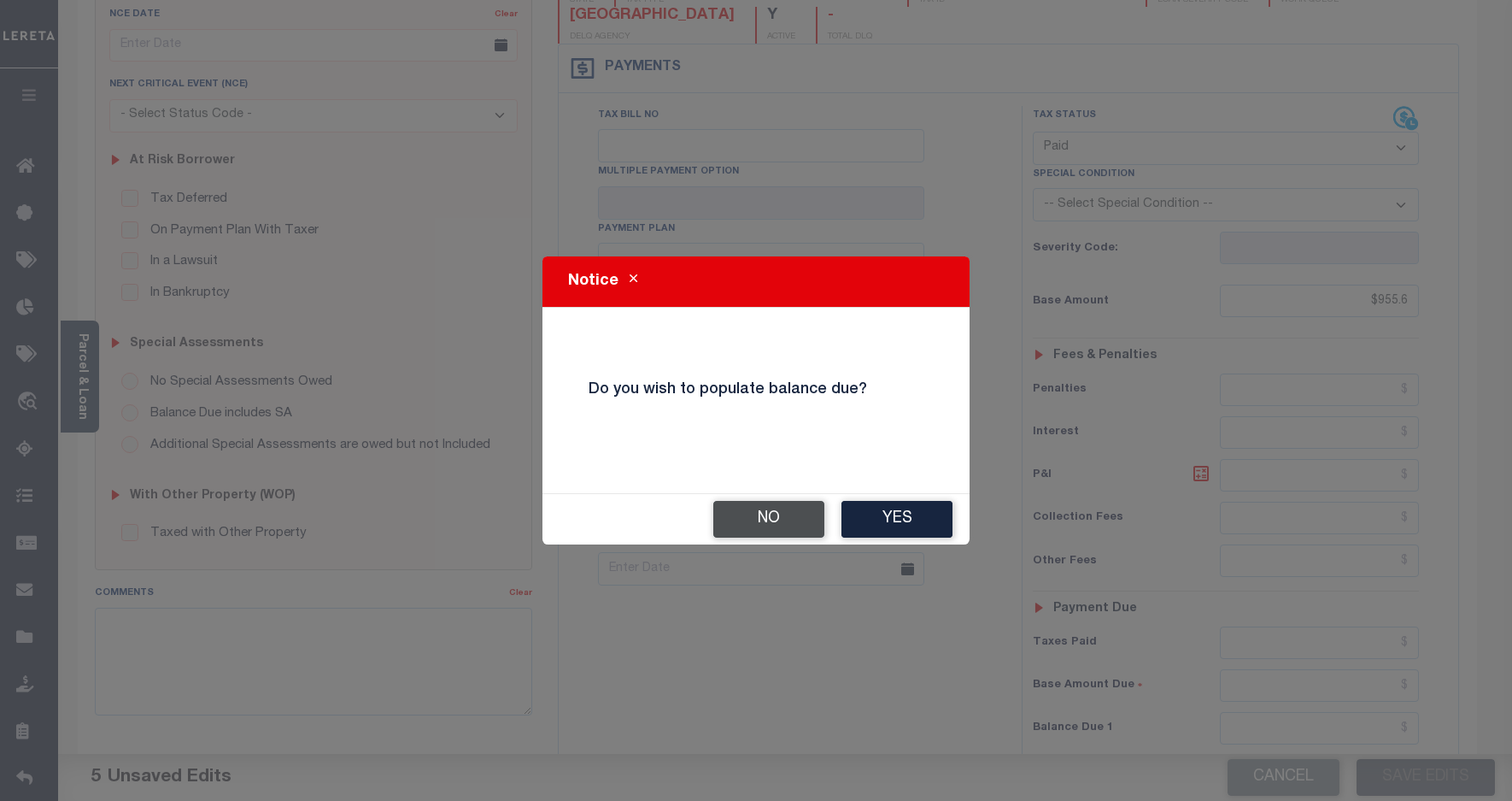
click at [778, 512] on button "No" at bounding box center [768, 519] width 111 height 36
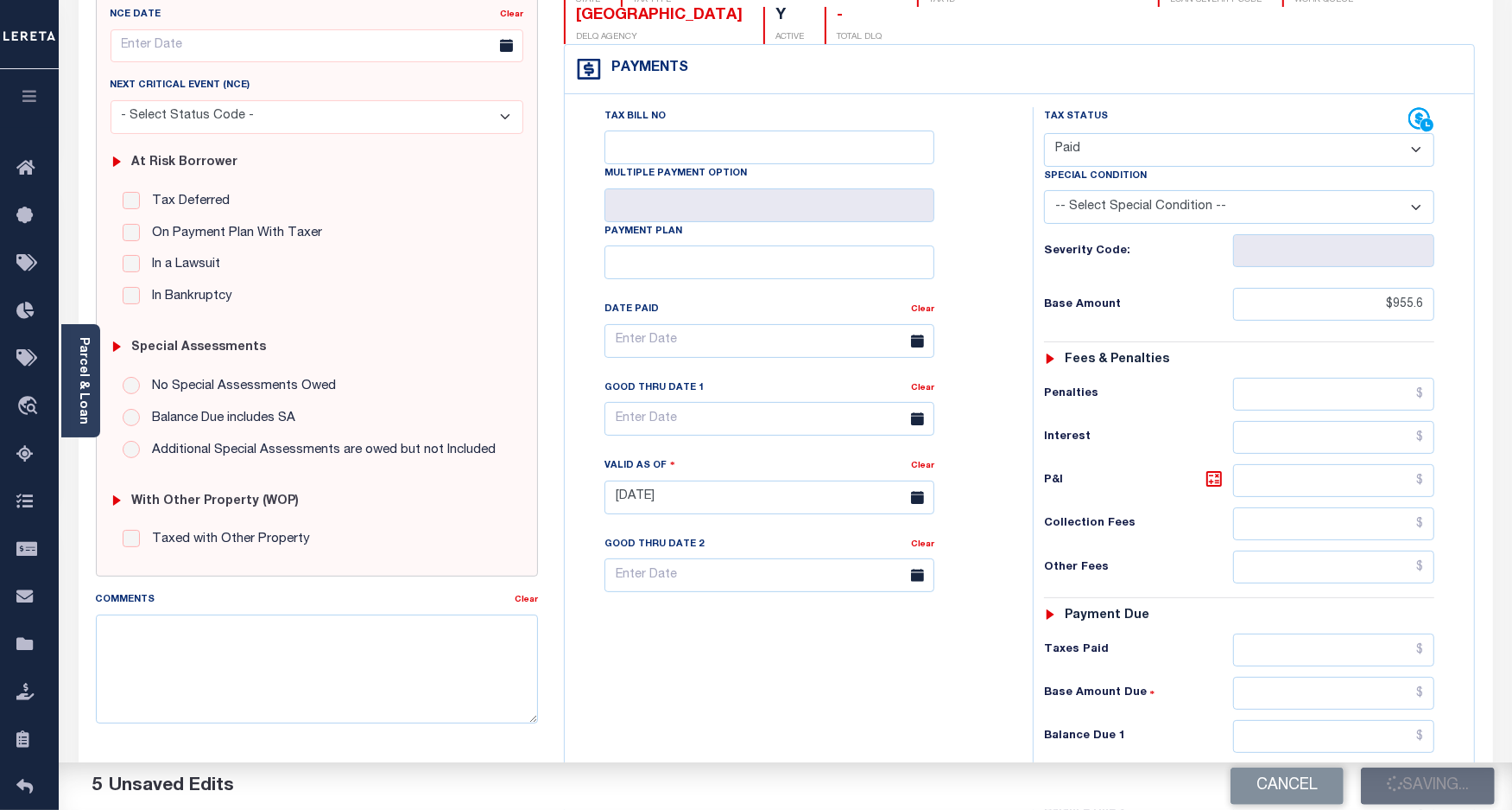
checkbox input "false"
type input "$955.6"
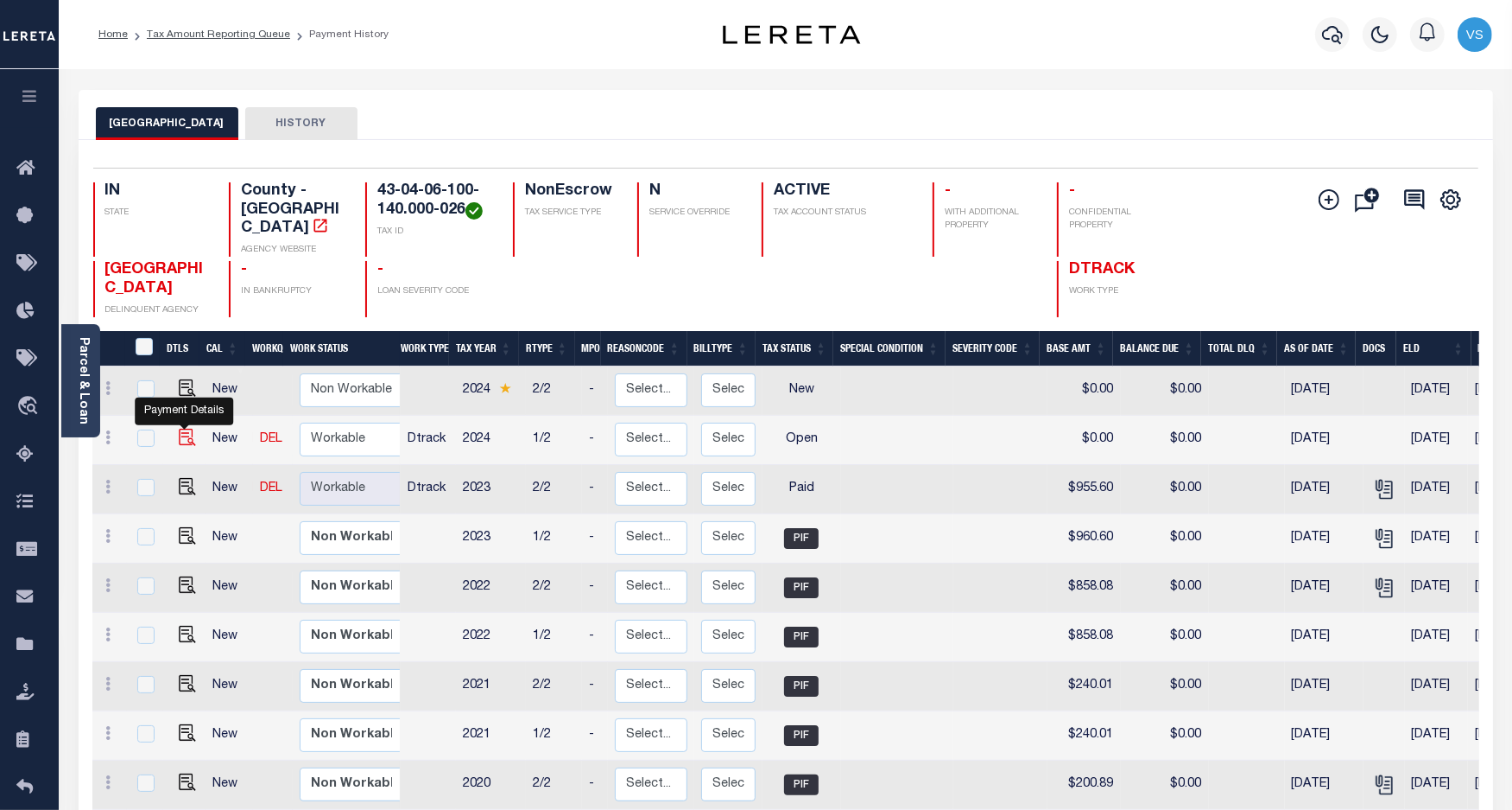
click at [180, 428] on img "" at bounding box center [187, 437] width 17 height 17
checkbox input "true"
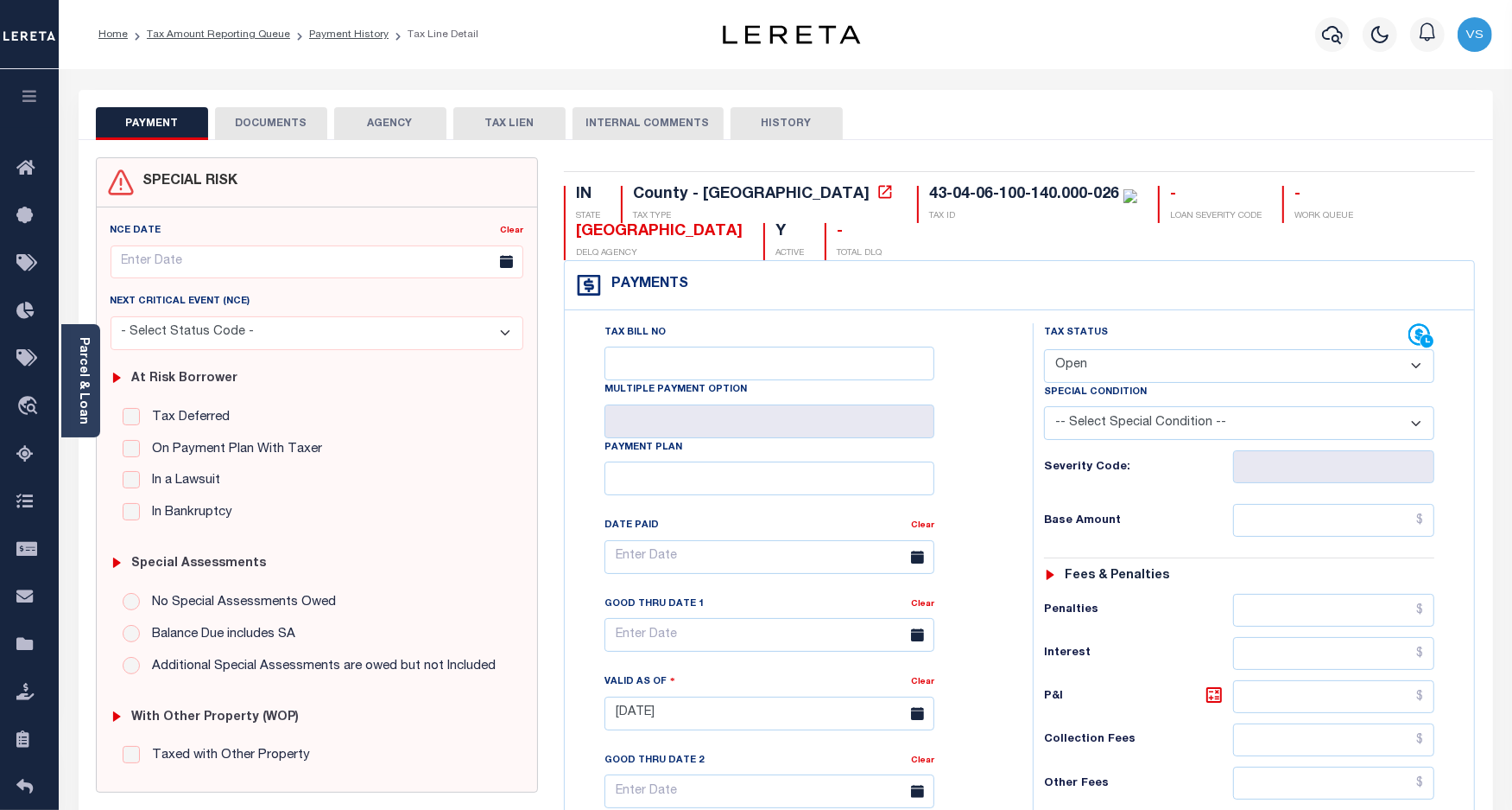
click at [1093, 367] on select "- Select Status Code - Open Due/Unpaid Paid Incomplete No Tax Due Internal Refu…" at bounding box center [1240, 365] width 391 height 34
select select "PYD"
click at [1044, 351] on select "- Select Status Code - Open Due/Unpaid Paid Incomplete No Tax Due Internal Refu…" at bounding box center [1240, 365] width 391 height 34
type input "[DATE]"
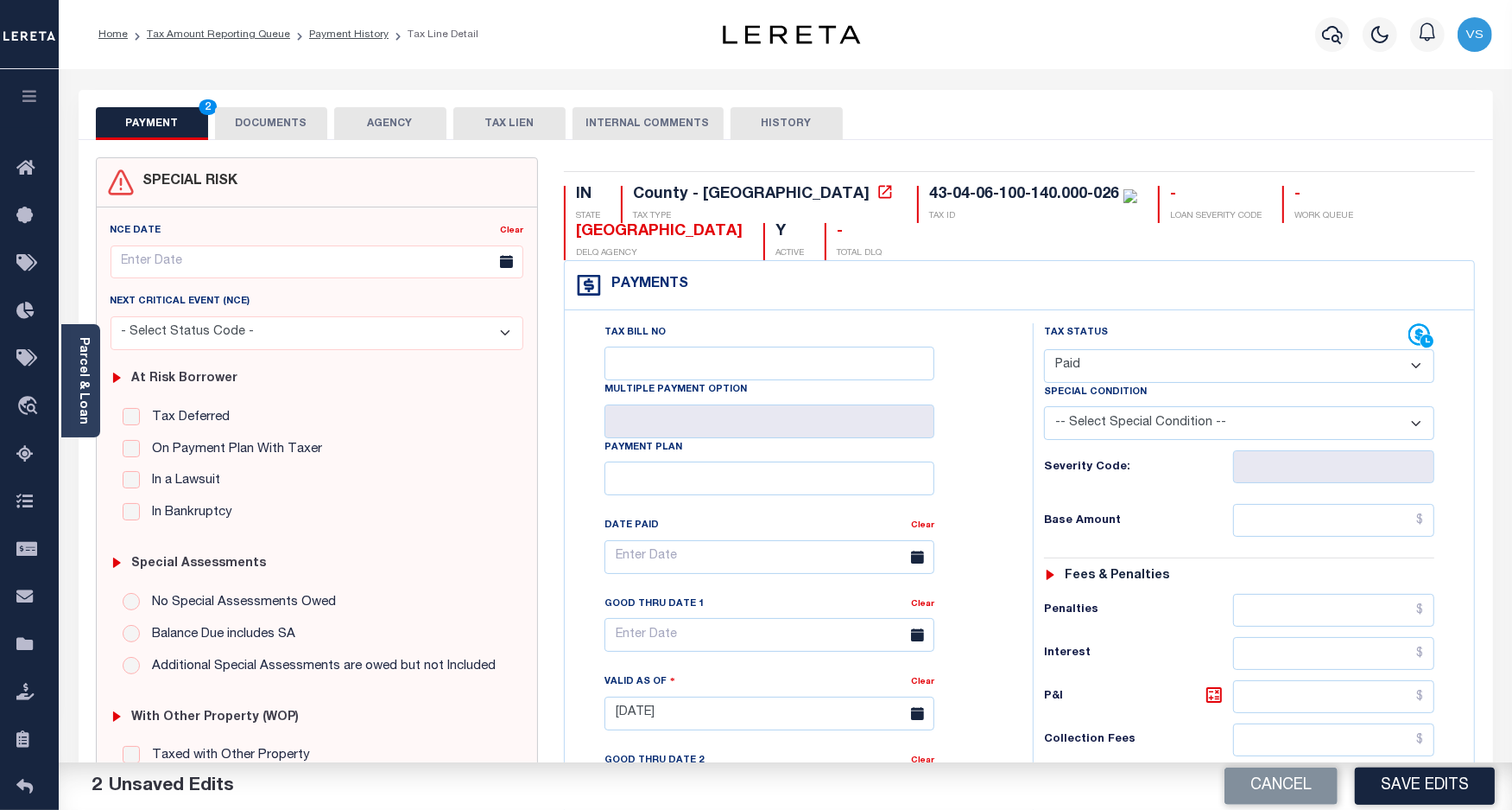
click at [285, 126] on button "DOCUMENTS" at bounding box center [271, 124] width 112 height 33
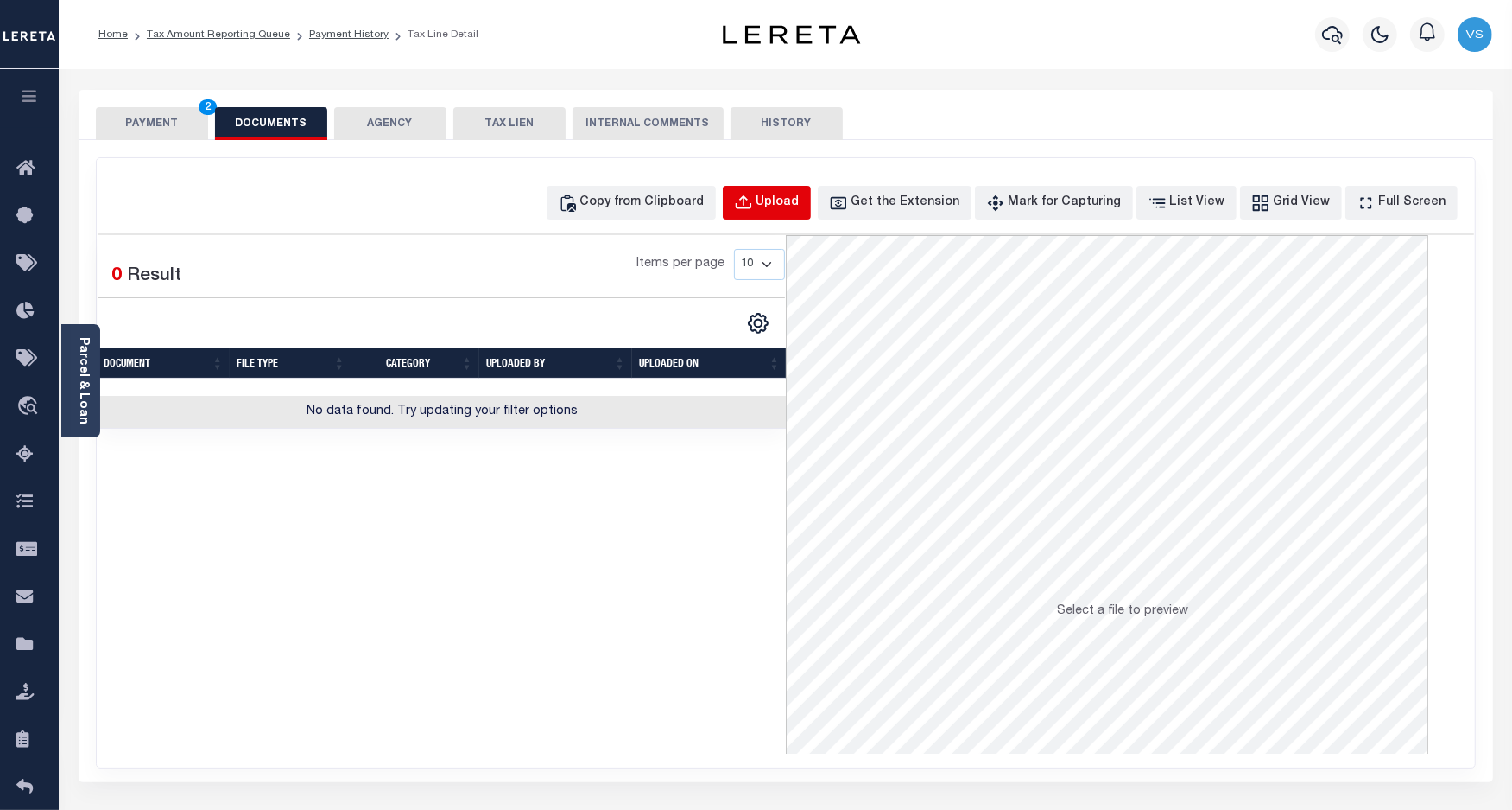
click at [787, 195] on div "Upload" at bounding box center [778, 203] width 43 height 19
select select "POP"
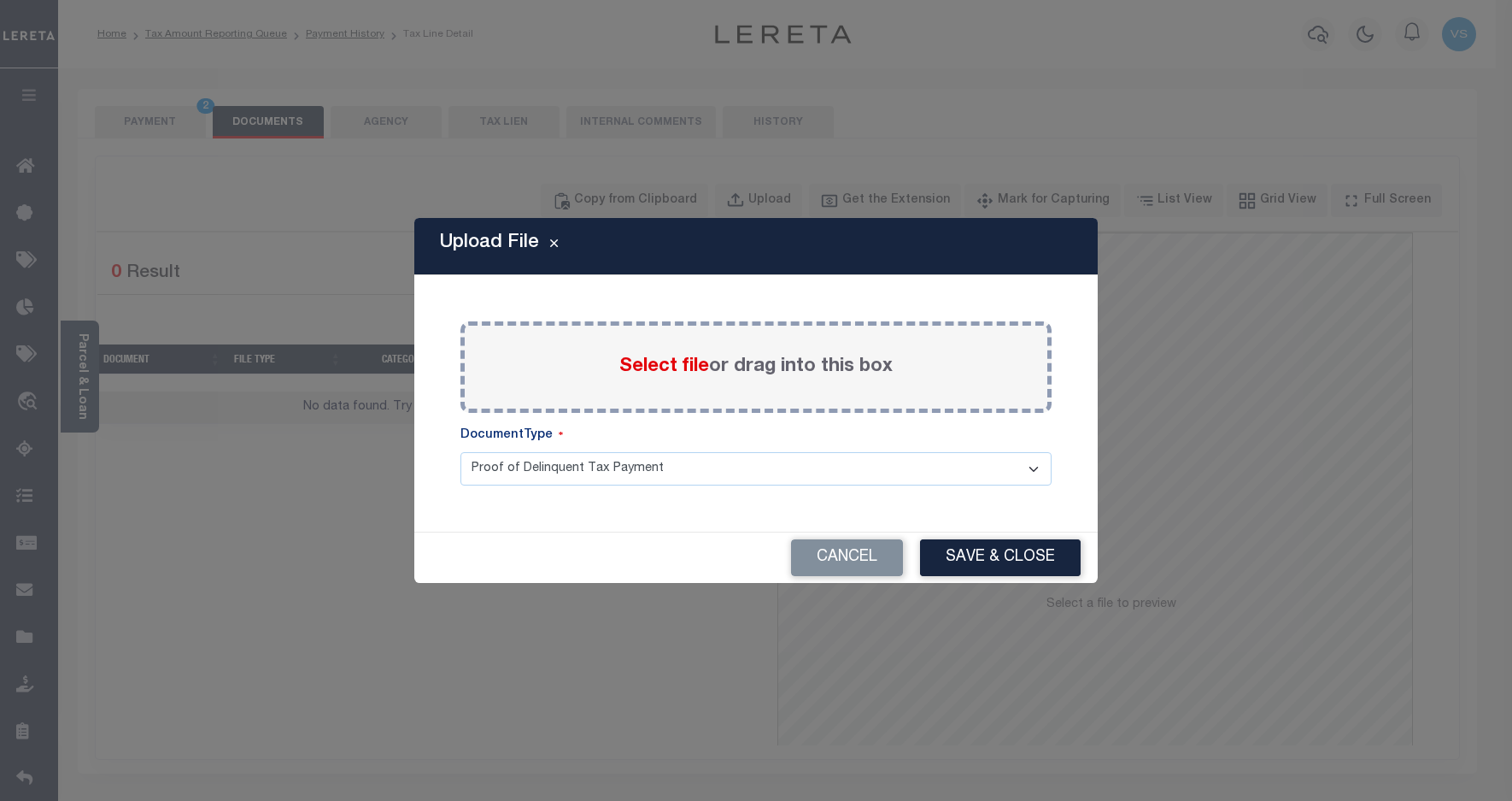
click at [673, 369] on span "Select file" at bounding box center [664, 367] width 90 height 19
click at [0, 0] on input "Select file or drag into this box" at bounding box center [0, 0] width 0 height 0
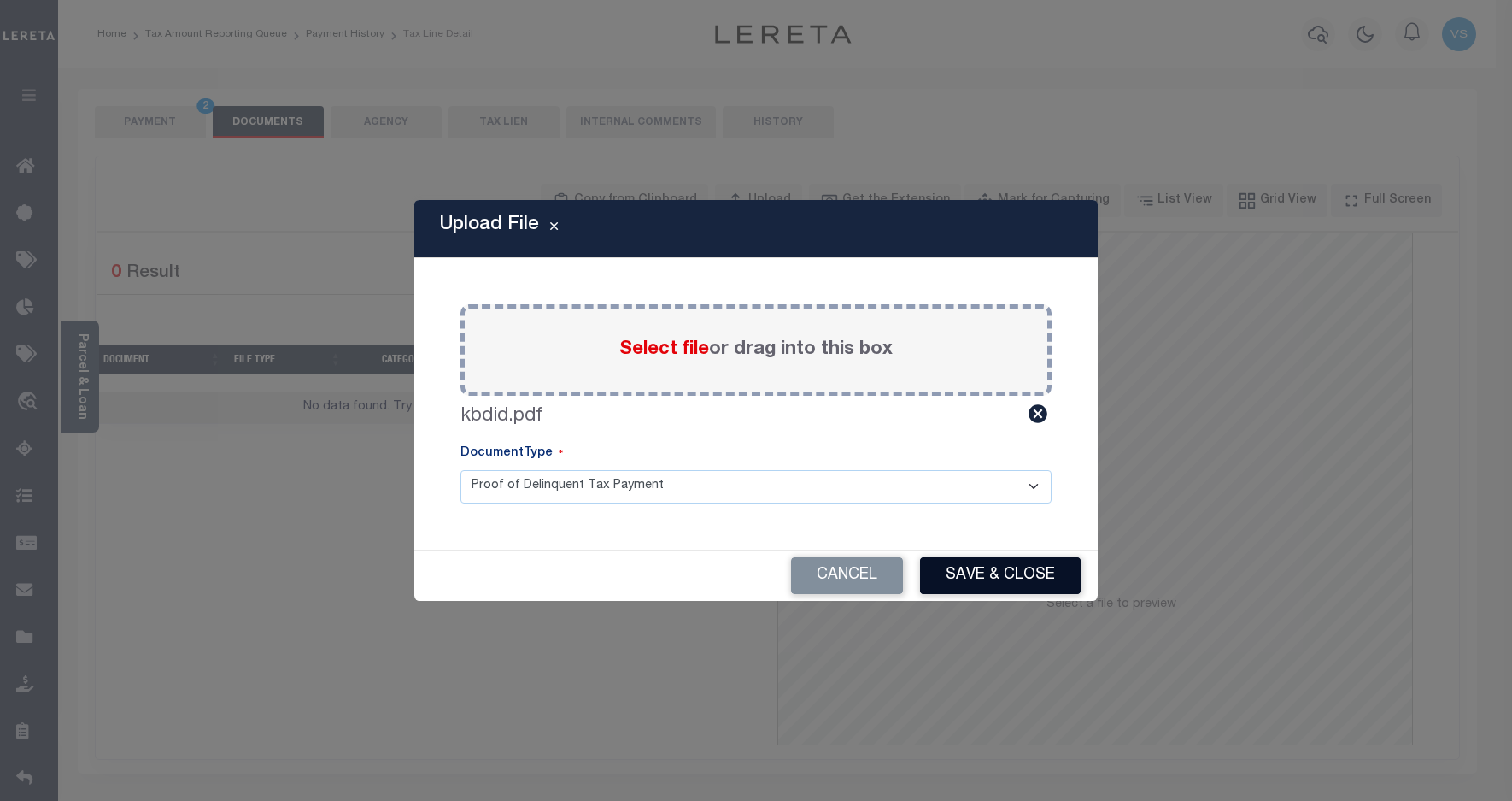
click at [960, 571] on button "Save & Close" at bounding box center [1001, 575] width 161 height 36
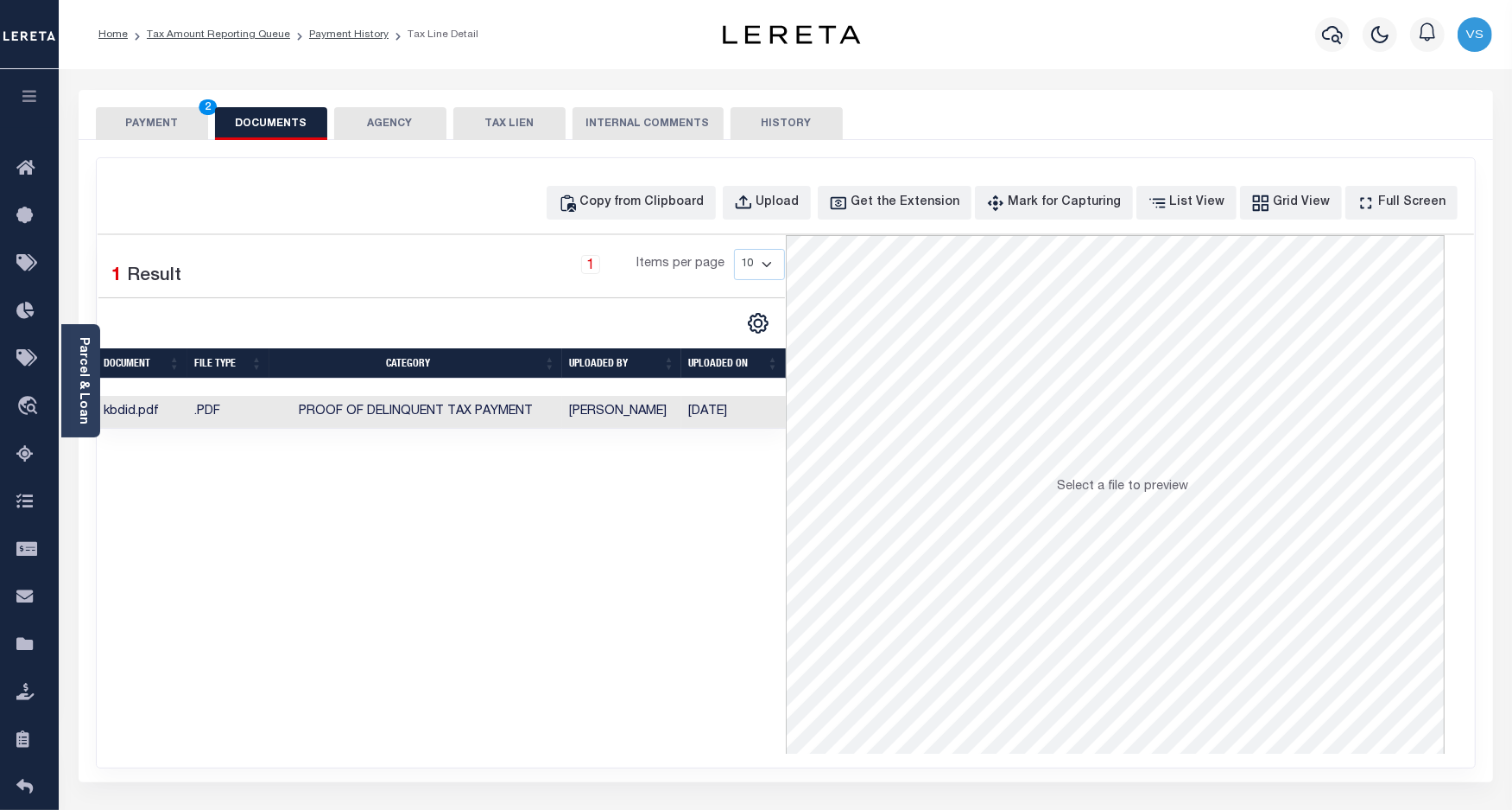
click at [173, 123] on button "PAYMENT 2" at bounding box center [152, 124] width 112 height 33
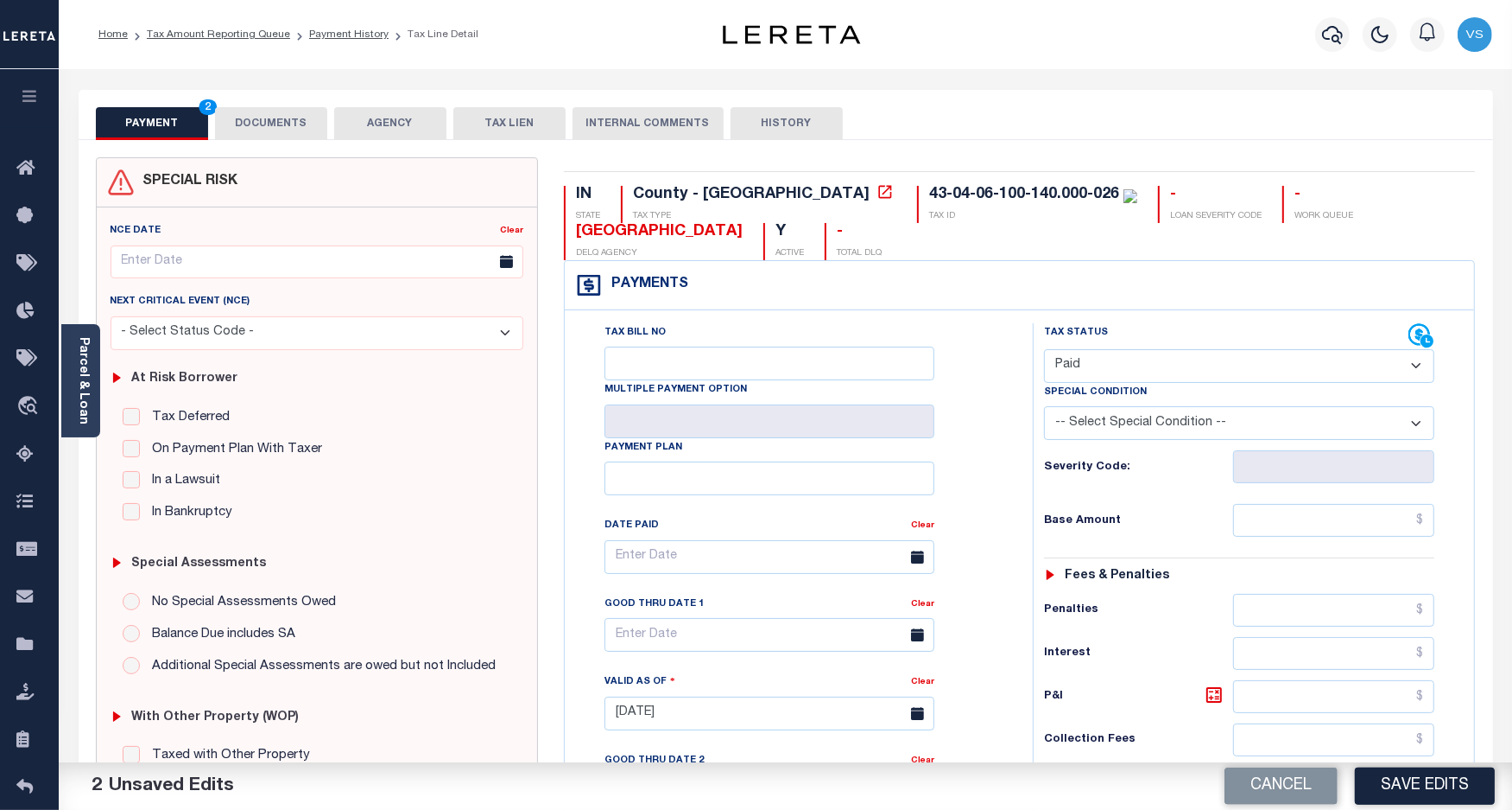
scroll to position [324, 0]
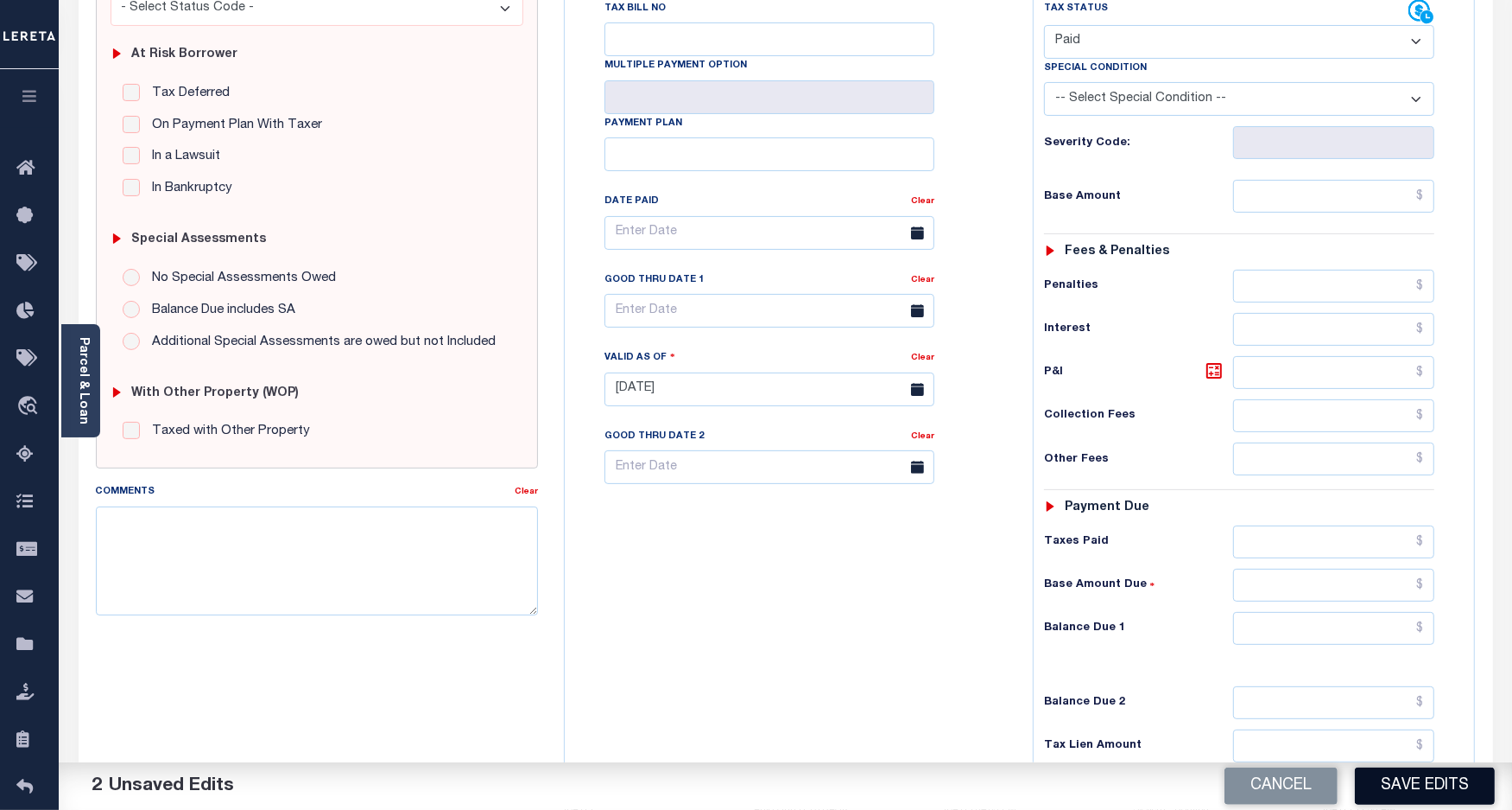
click at [1418, 782] on button "Save Edits" at bounding box center [1425, 786] width 140 height 37
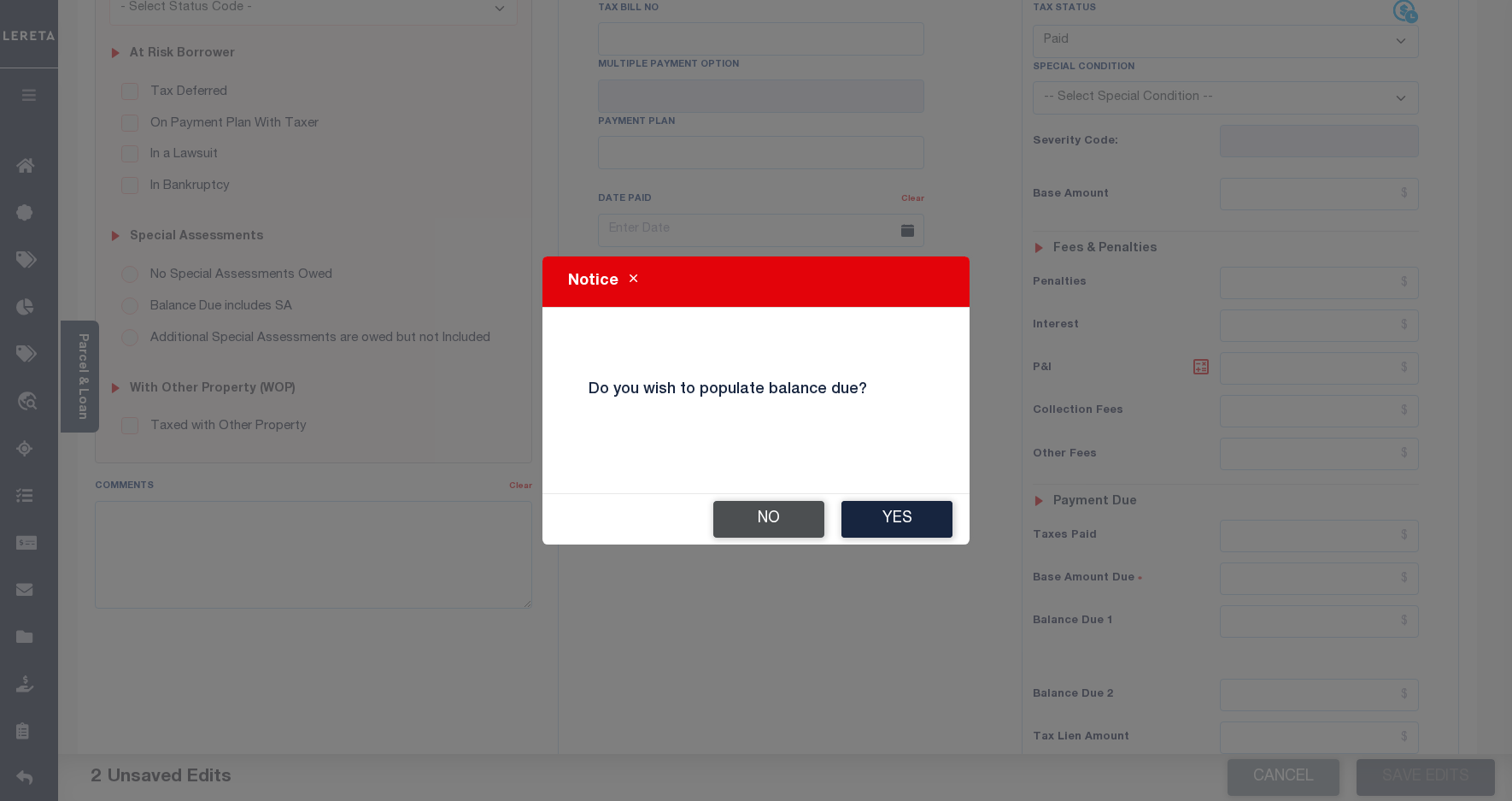
click at [762, 521] on button "No" at bounding box center [768, 519] width 111 height 36
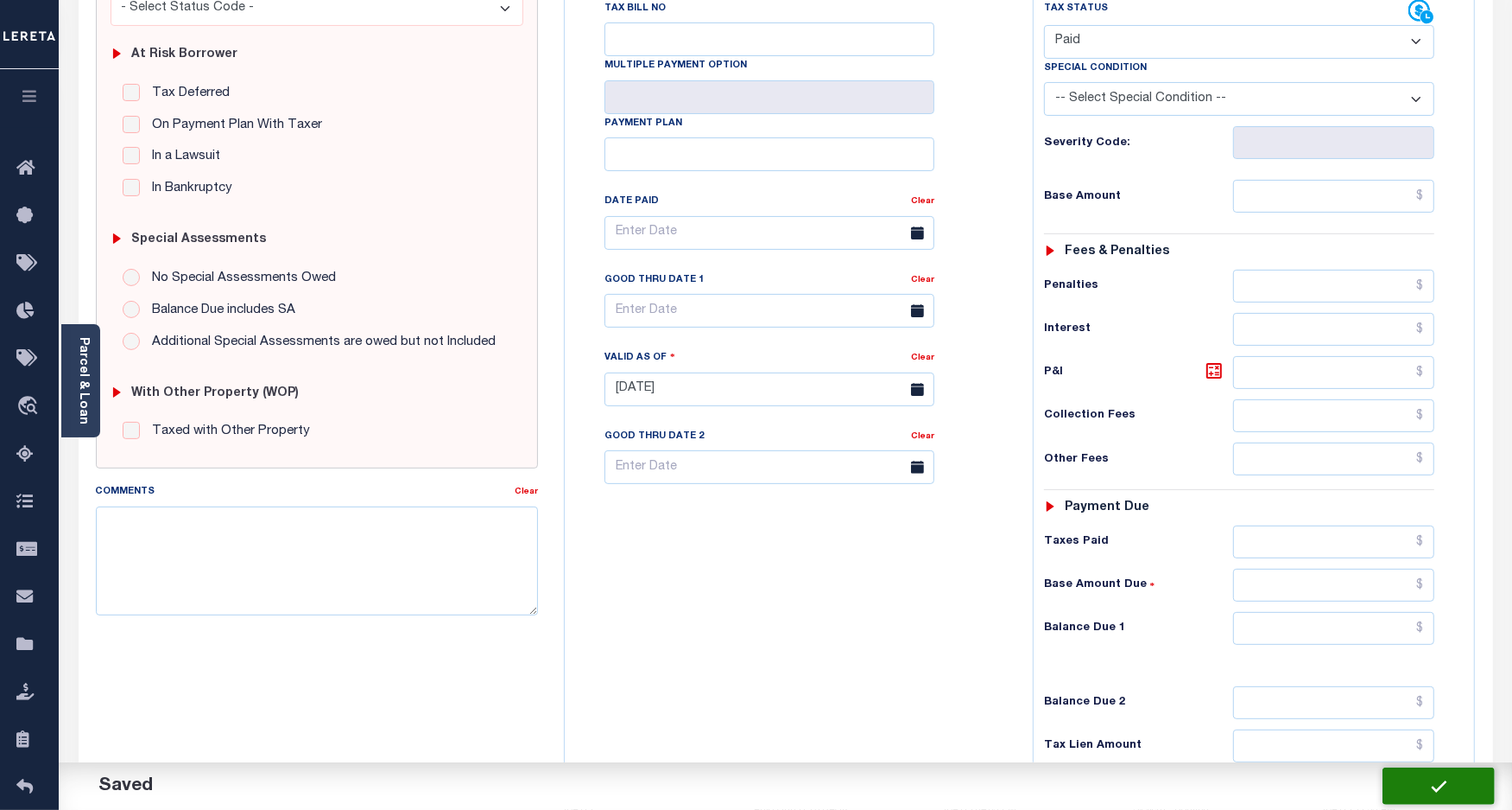
checkbox input "false"
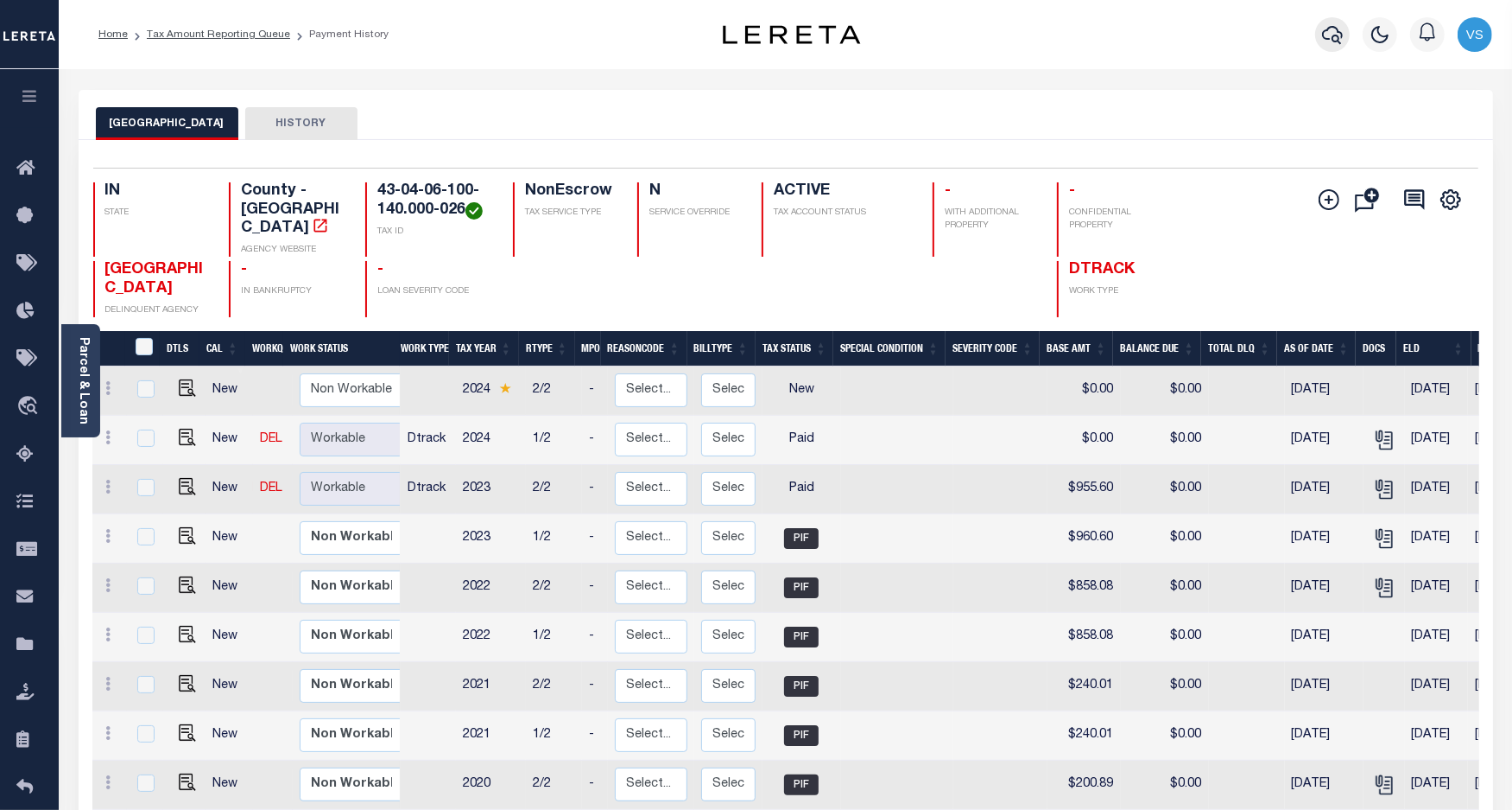
click at [1334, 32] on icon "button" at bounding box center [1332, 34] width 20 height 20
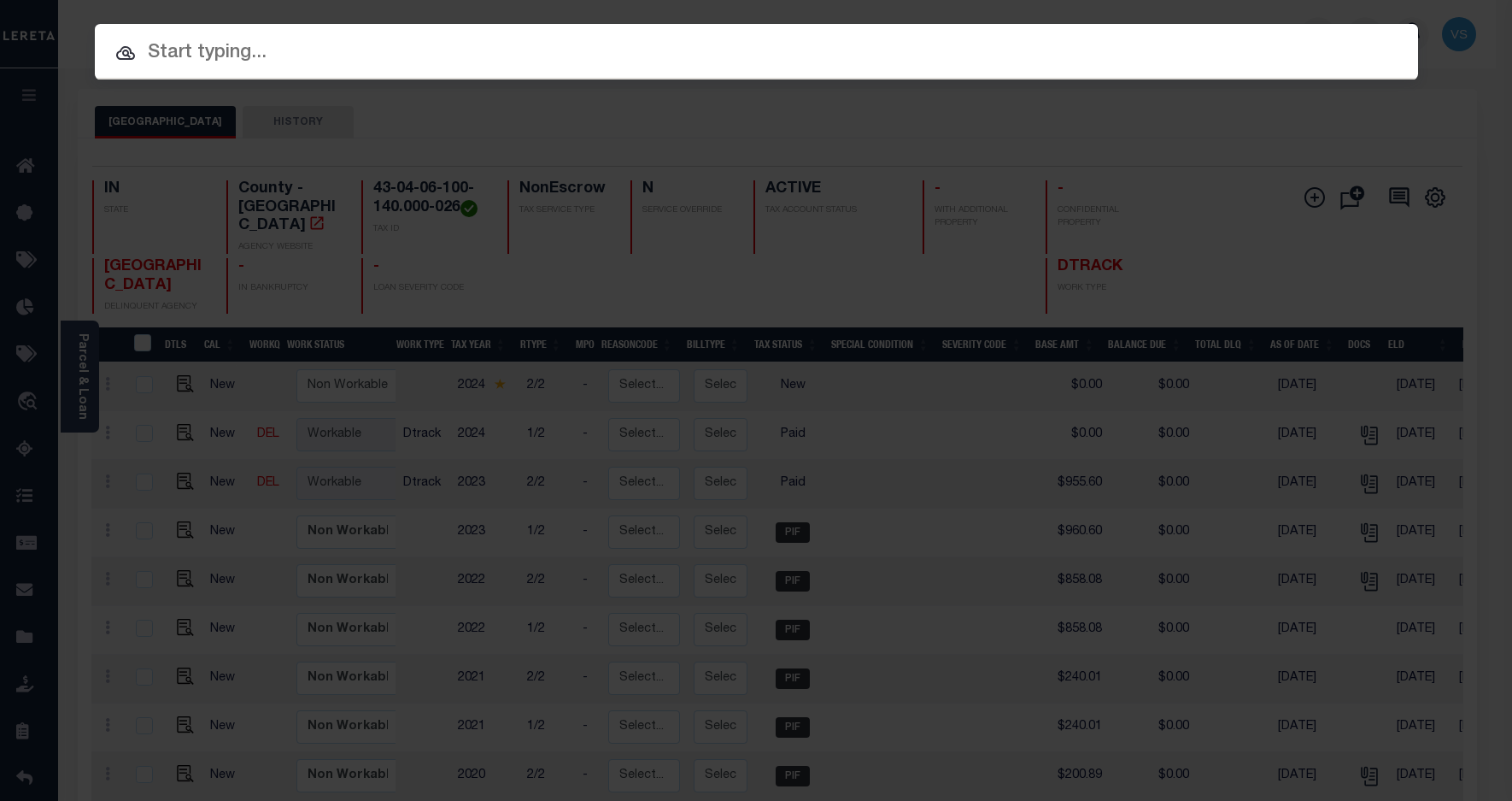
paste input "780096103"
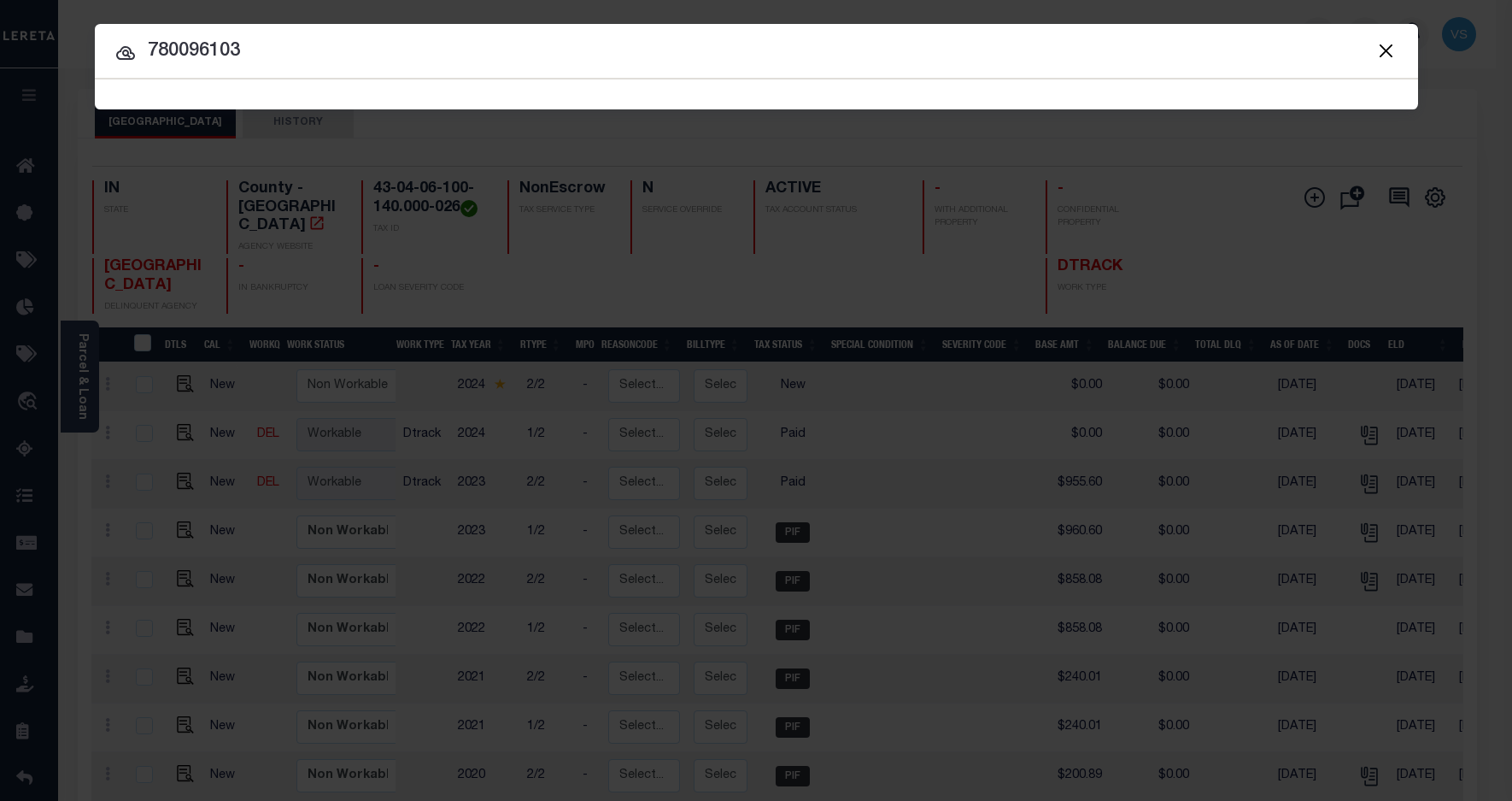
type input "780096103"
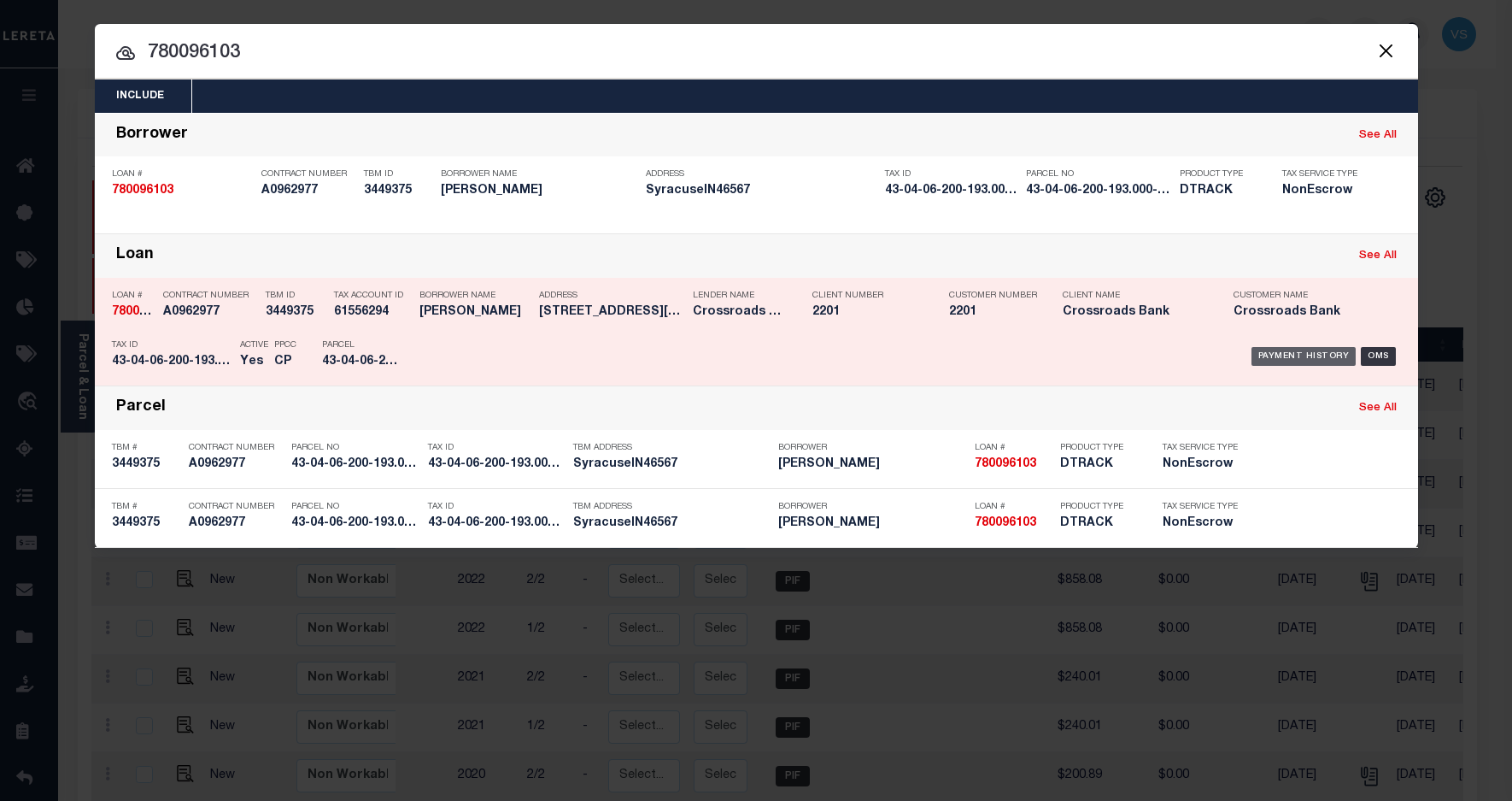
click at [1285, 358] on div "Payment History" at bounding box center [1305, 357] width 105 height 19
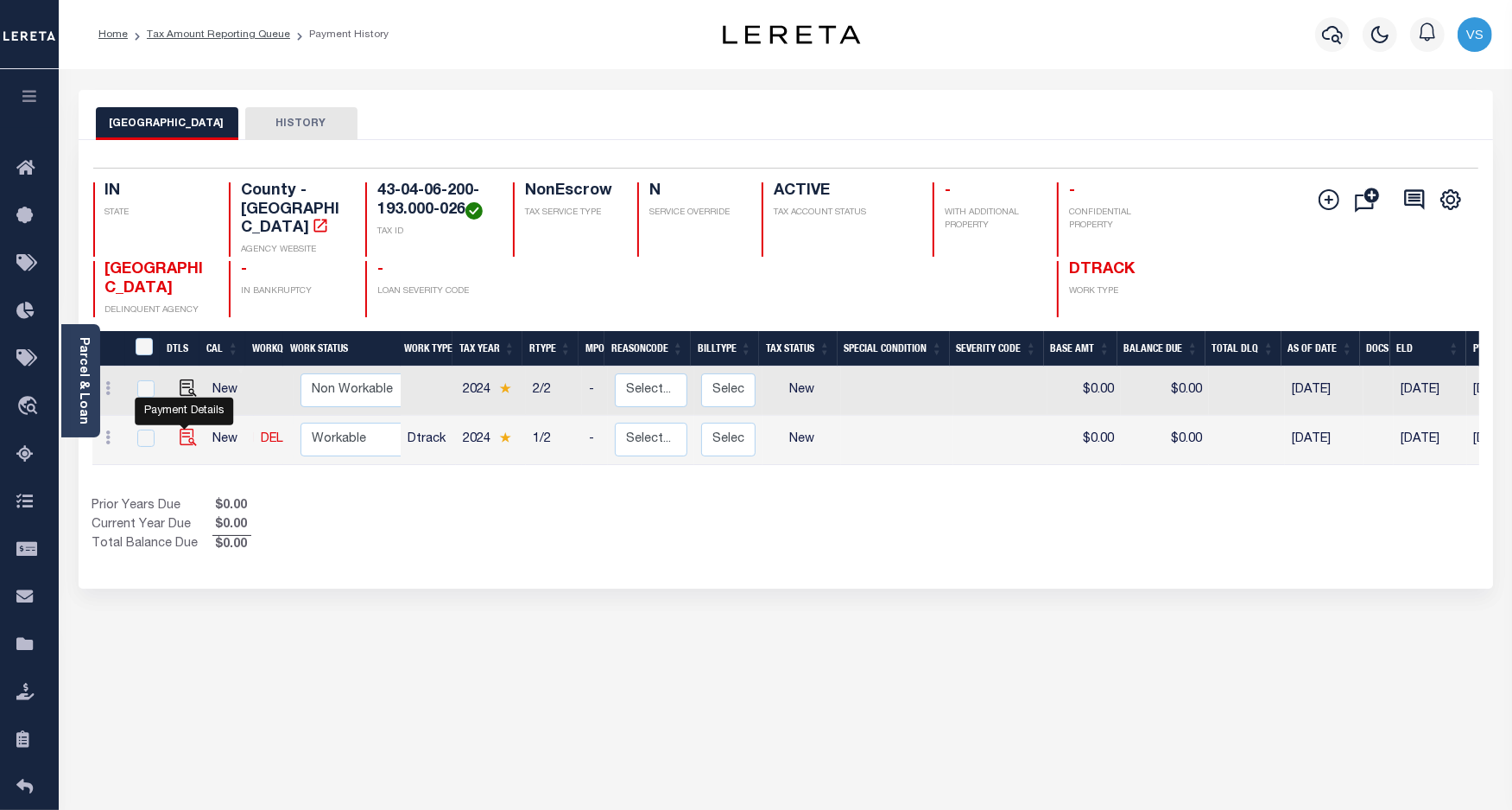
click at [187, 432] on img "" at bounding box center [188, 437] width 17 height 17
checkbox input "true"
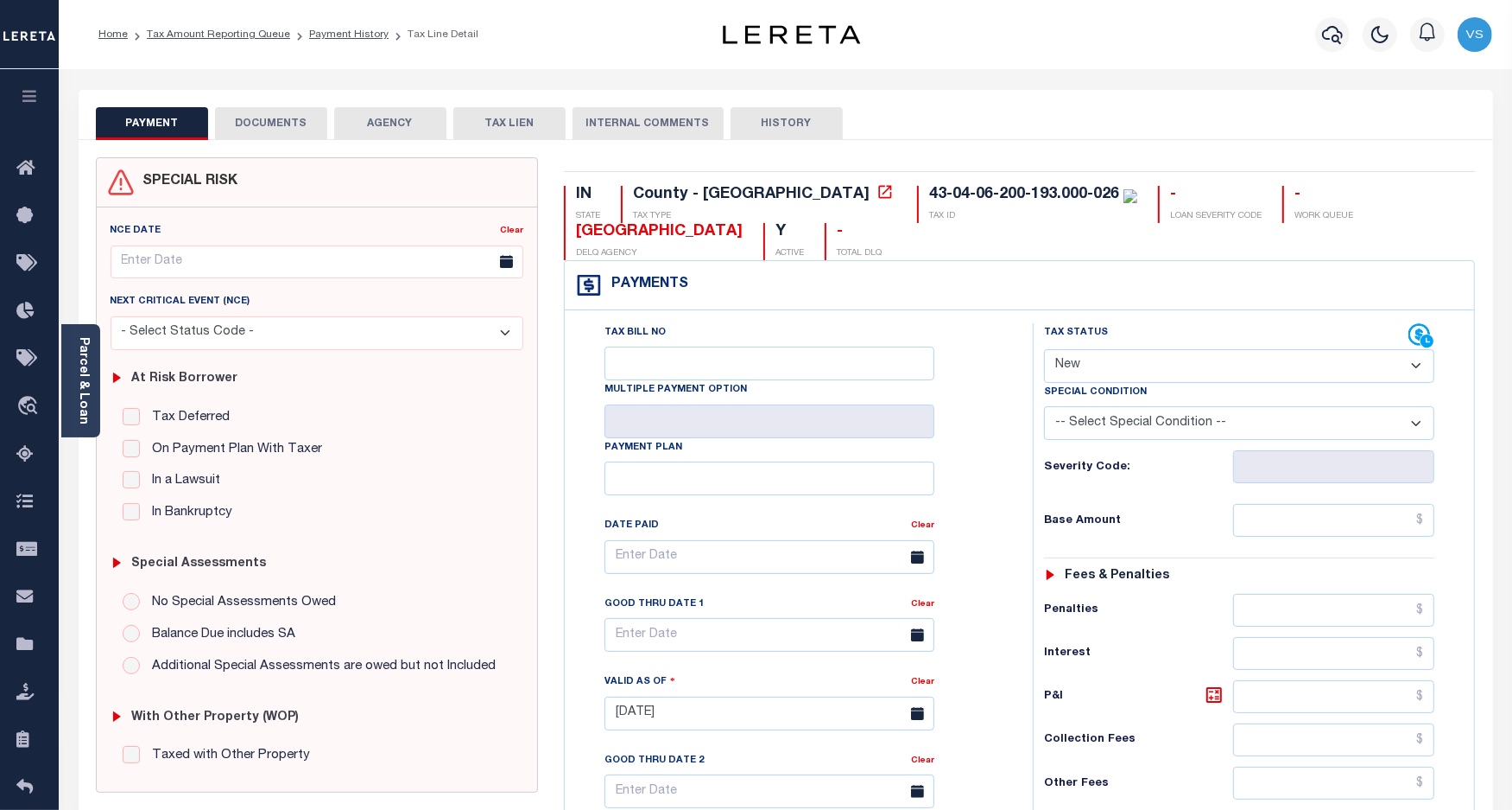
click at [1095, 374] on select "- Select Status Code - Open Due/Unpaid Paid Incomplete No Tax Due Internal Refu…" at bounding box center [1240, 365] width 391 height 34
select select "PYD"
click at [1044, 351] on select "- Select Status Code - Open Due/Unpaid Paid Incomplete No Tax Due Internal Refu…" at bounding box center [1240, 365] width 391 height 34
type input "[DATE]"
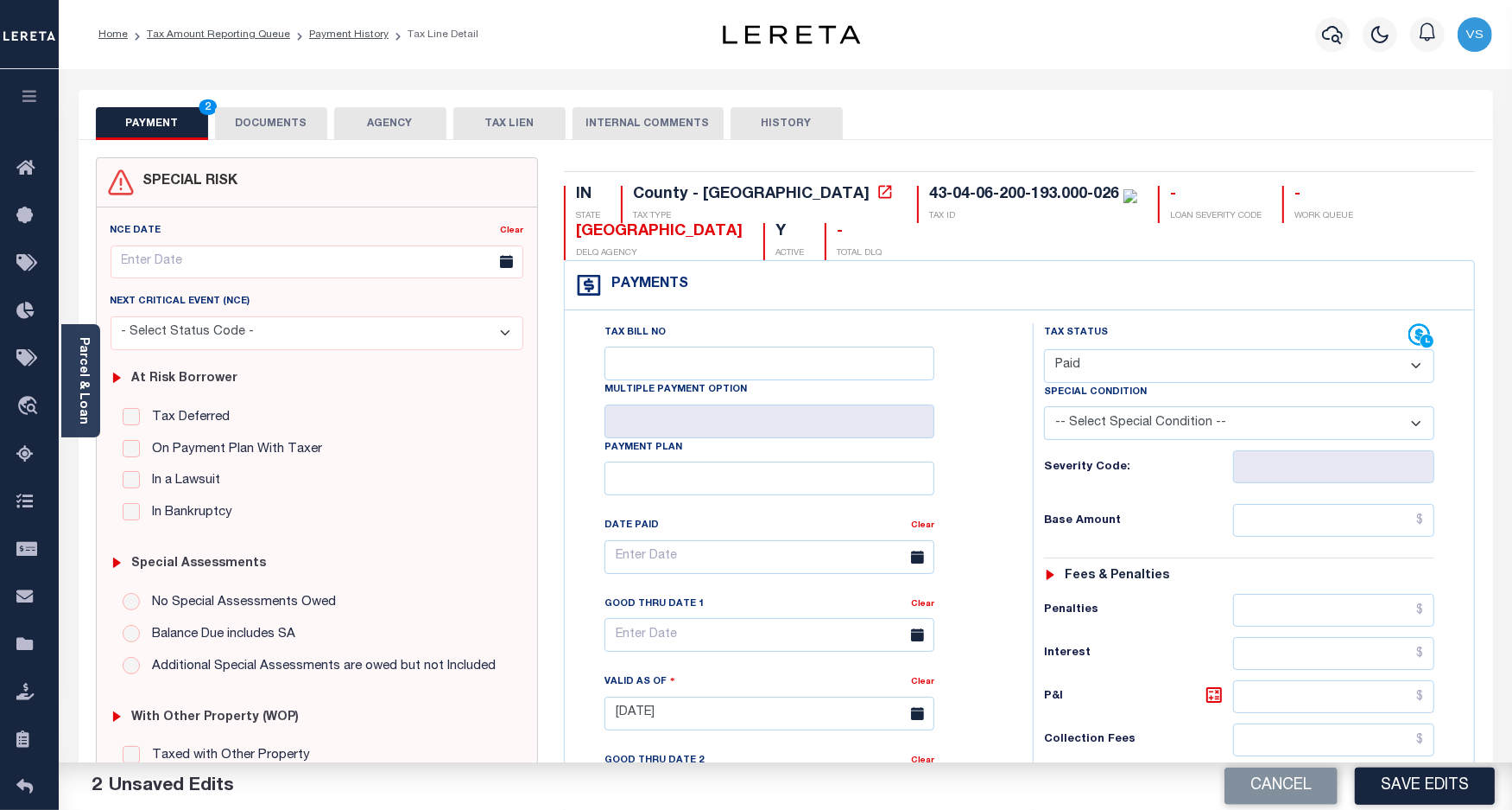
click at [266, 115] on button "DOCUMENTS" at bounding box center [271, 124] width 112 height 33
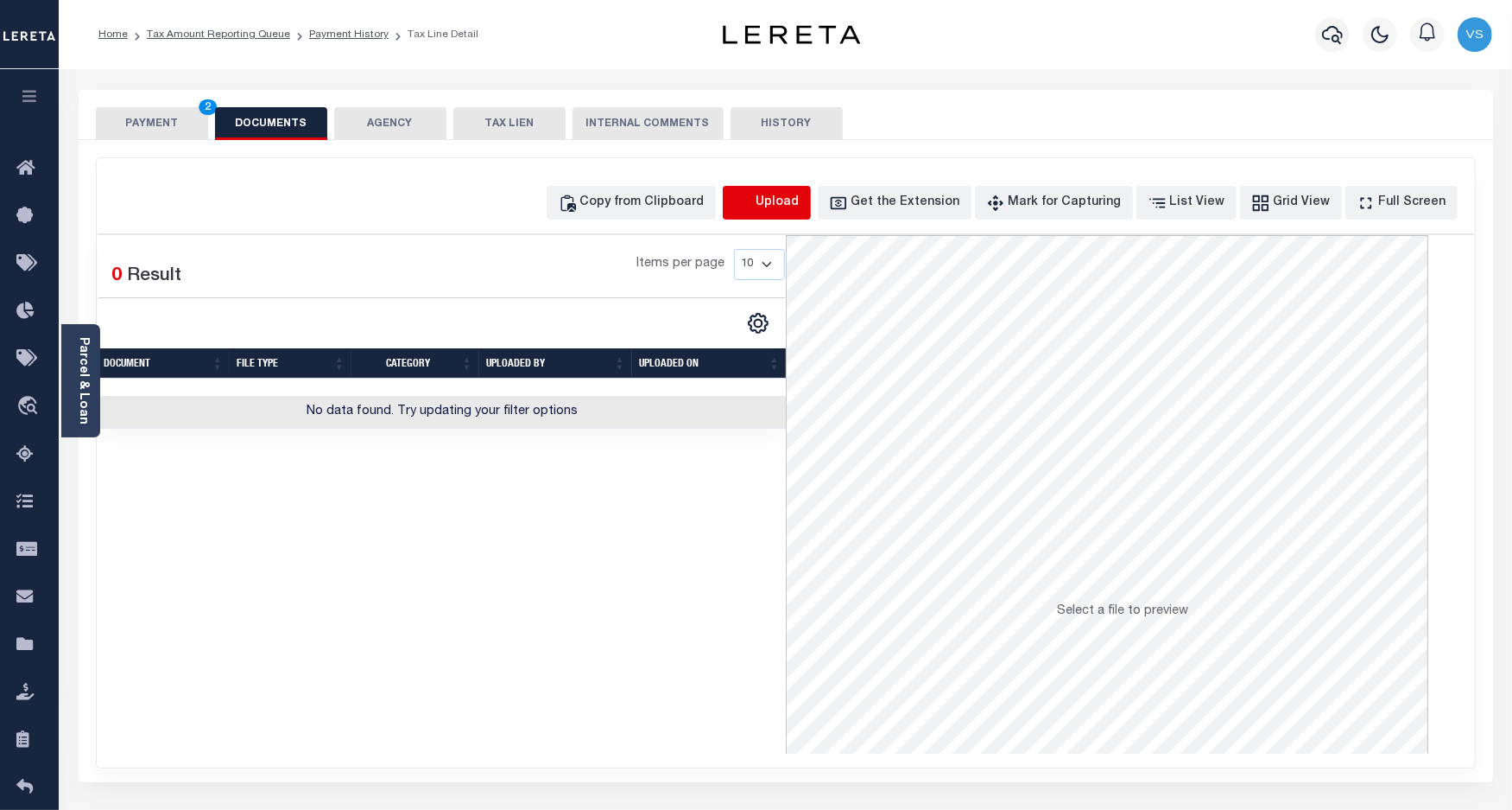
click at [754, 201] on icon "button" at bounding box center [744, 203] width 19 height 19
select select "POP"
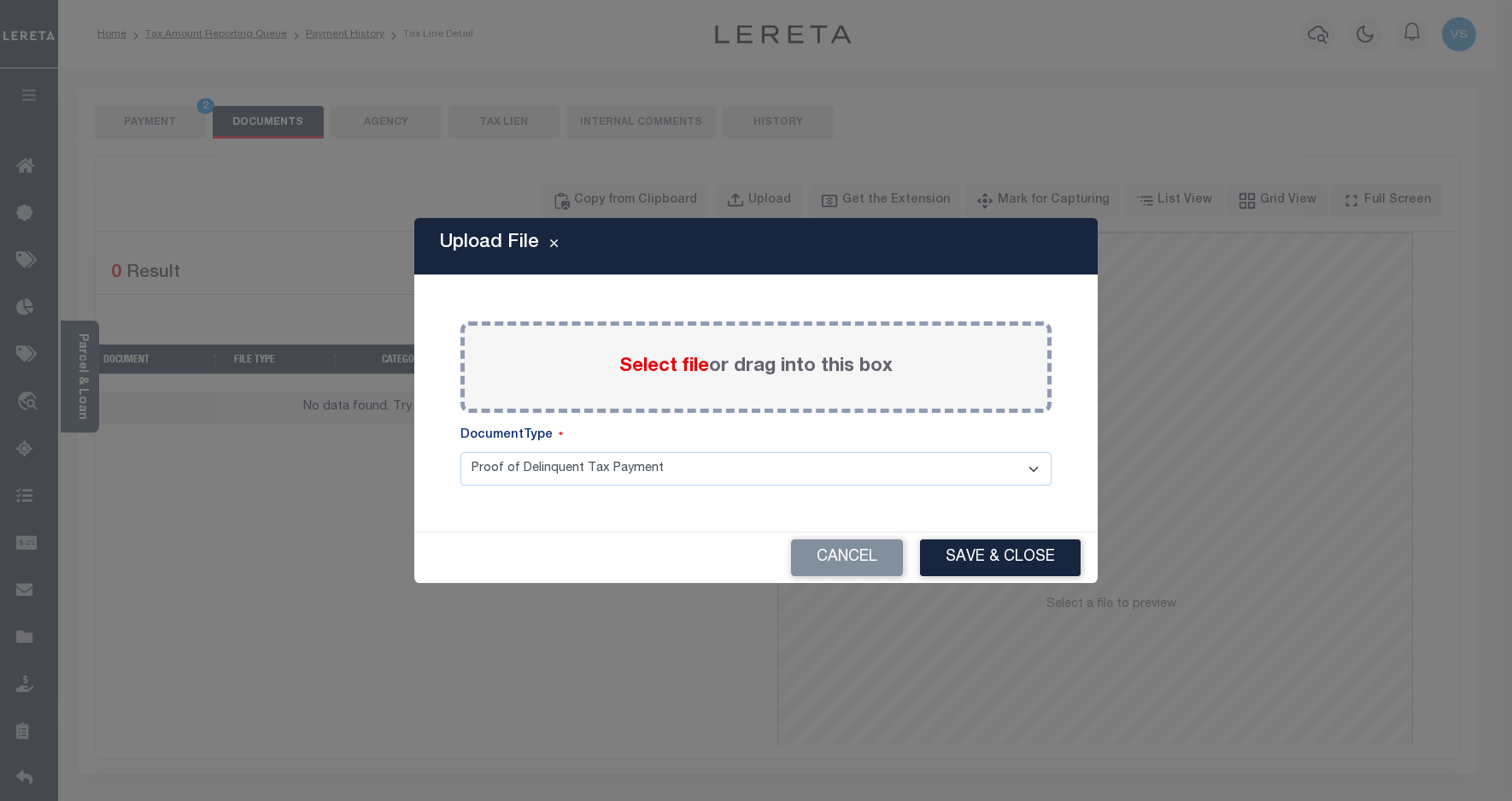
click at [639, 373] on span "Select file" at bounding box center [664, 367] width 90 height 19
click at [0, 0] on input "Select file or drag into this box" at bounding box center [0, 0] width 0 height 0
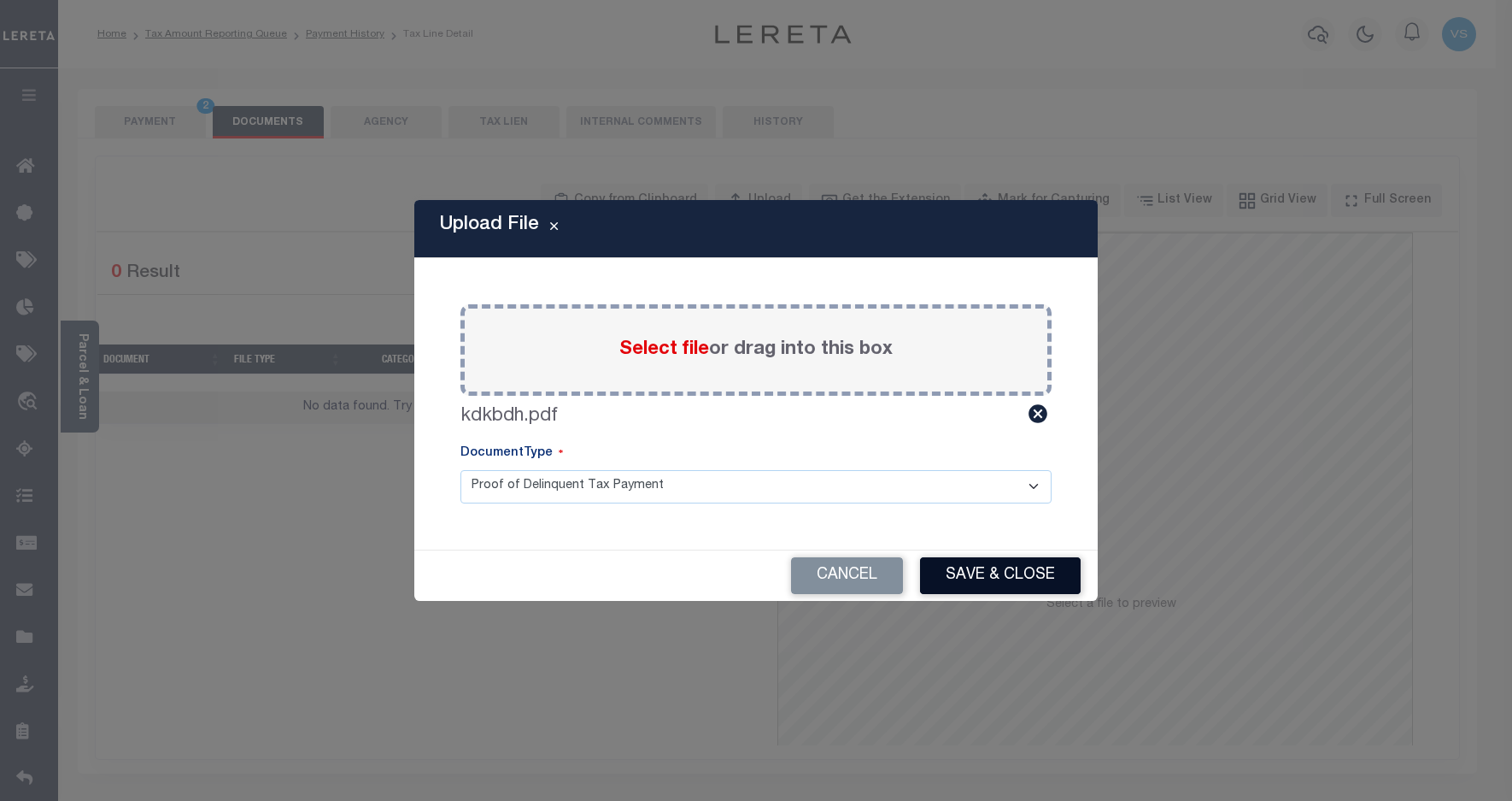
click at [1004, 588] on button "Save & Close" at bounding box center [1001, 575] width 161 height 36
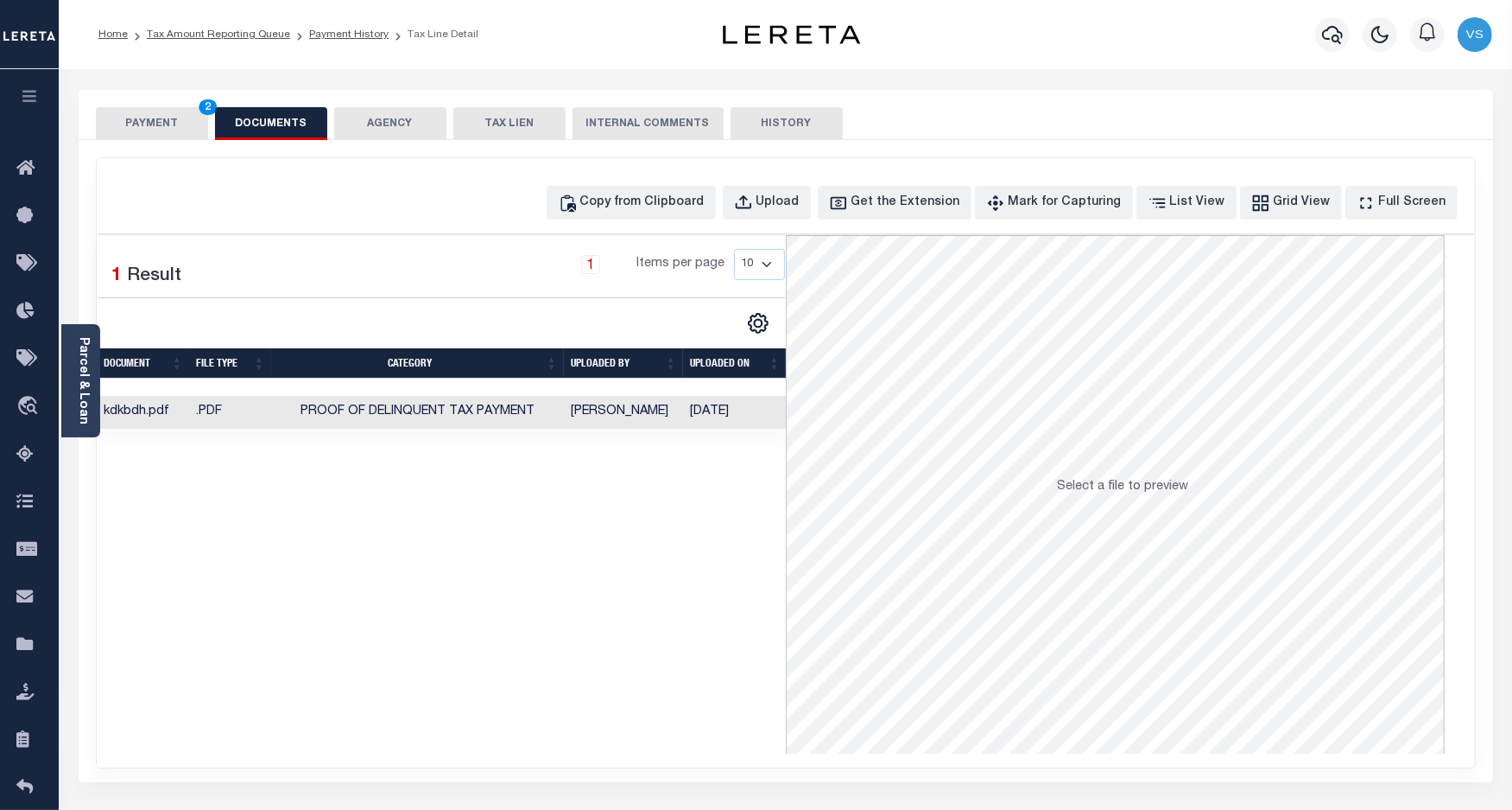
click at [165, 127] on button "PAYMENT 2" at bounding box center [152, 124] width 112 height 33
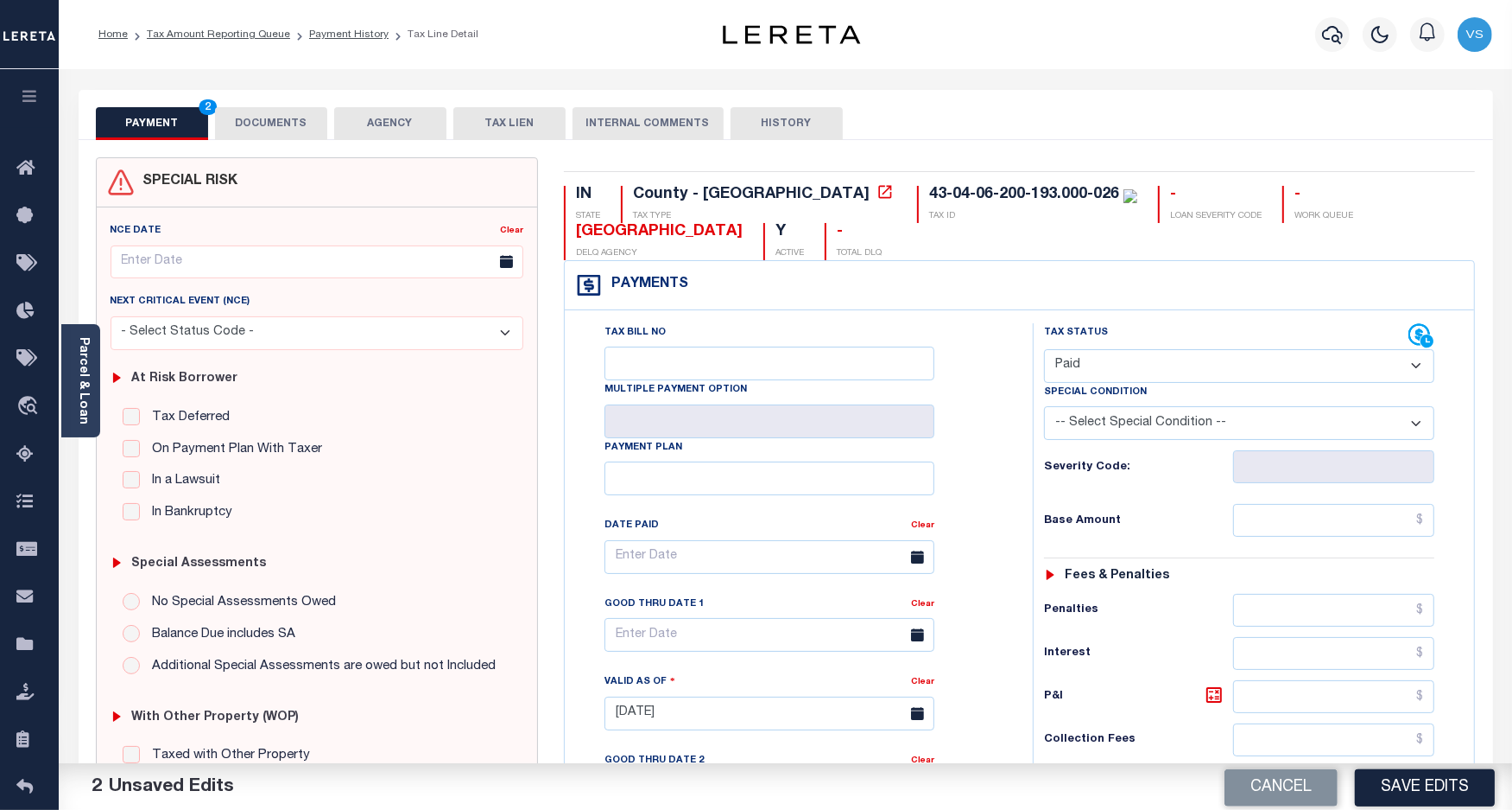
scroll to position [324, 0]
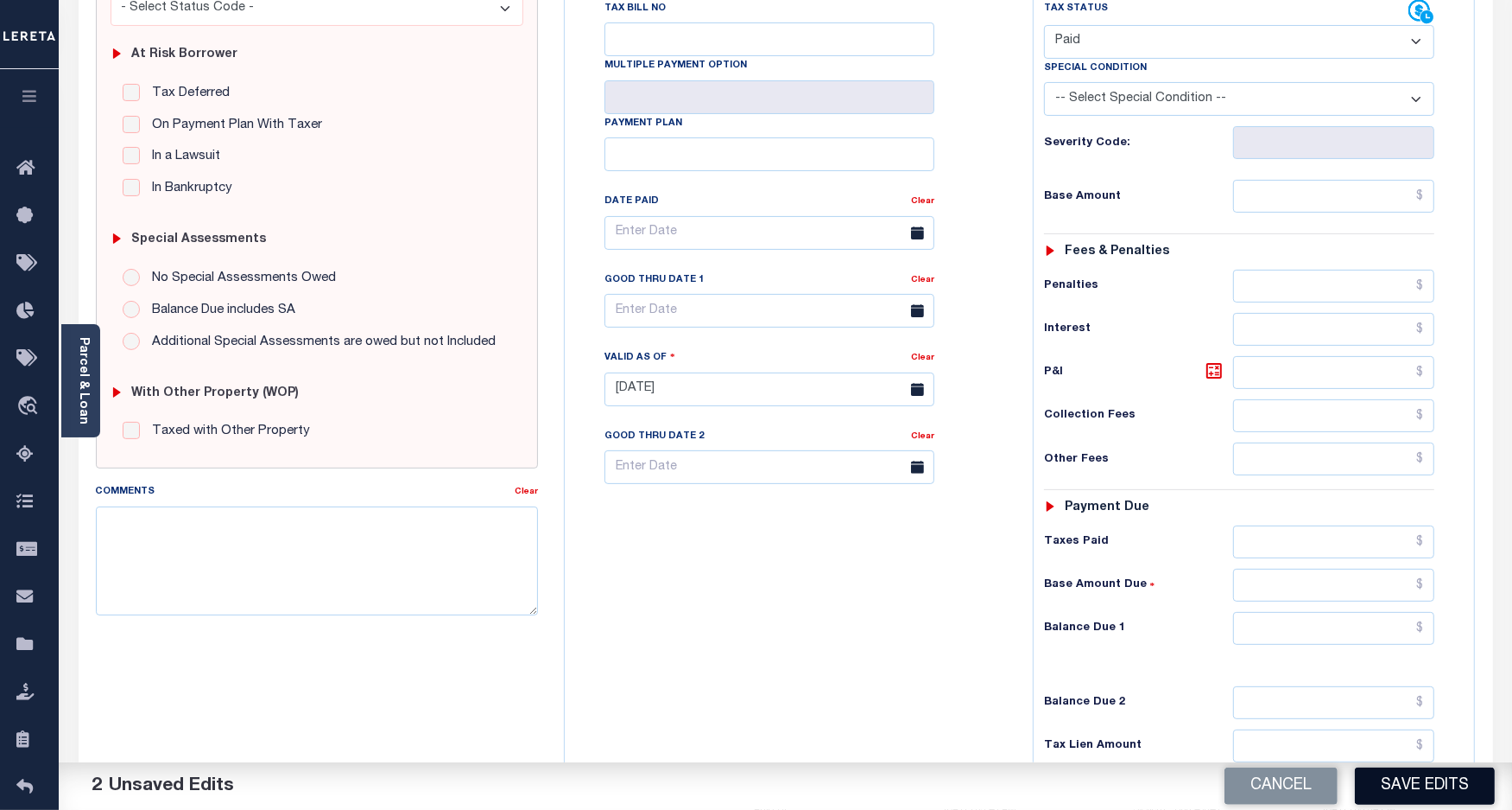
click at [1401, 794] on button "Save Edits" at bounding box center [1425, 786] width 140 height 37
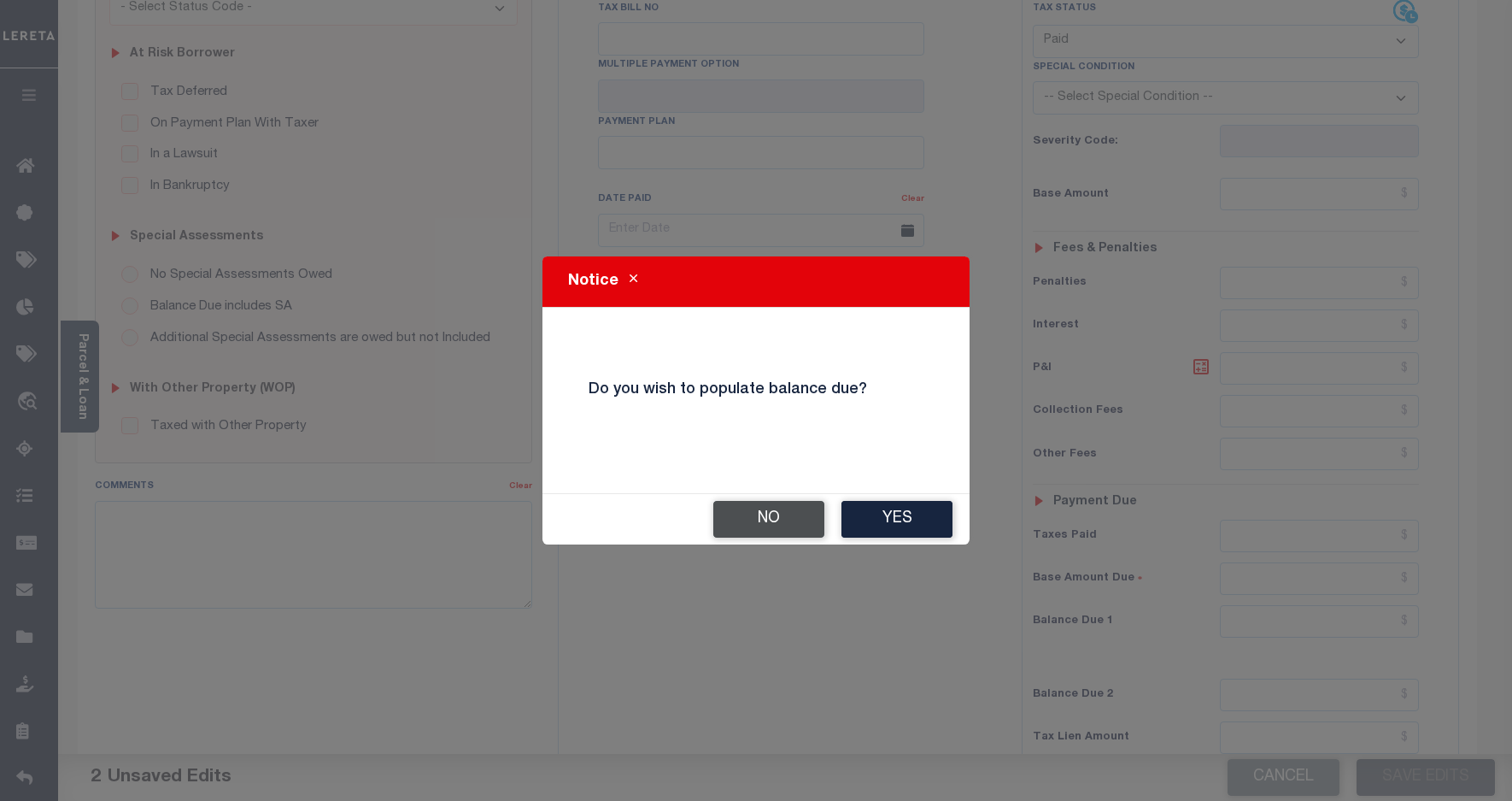
click at [762, 523] on button "No" at bounding box center [768, 519] width 111 height 36
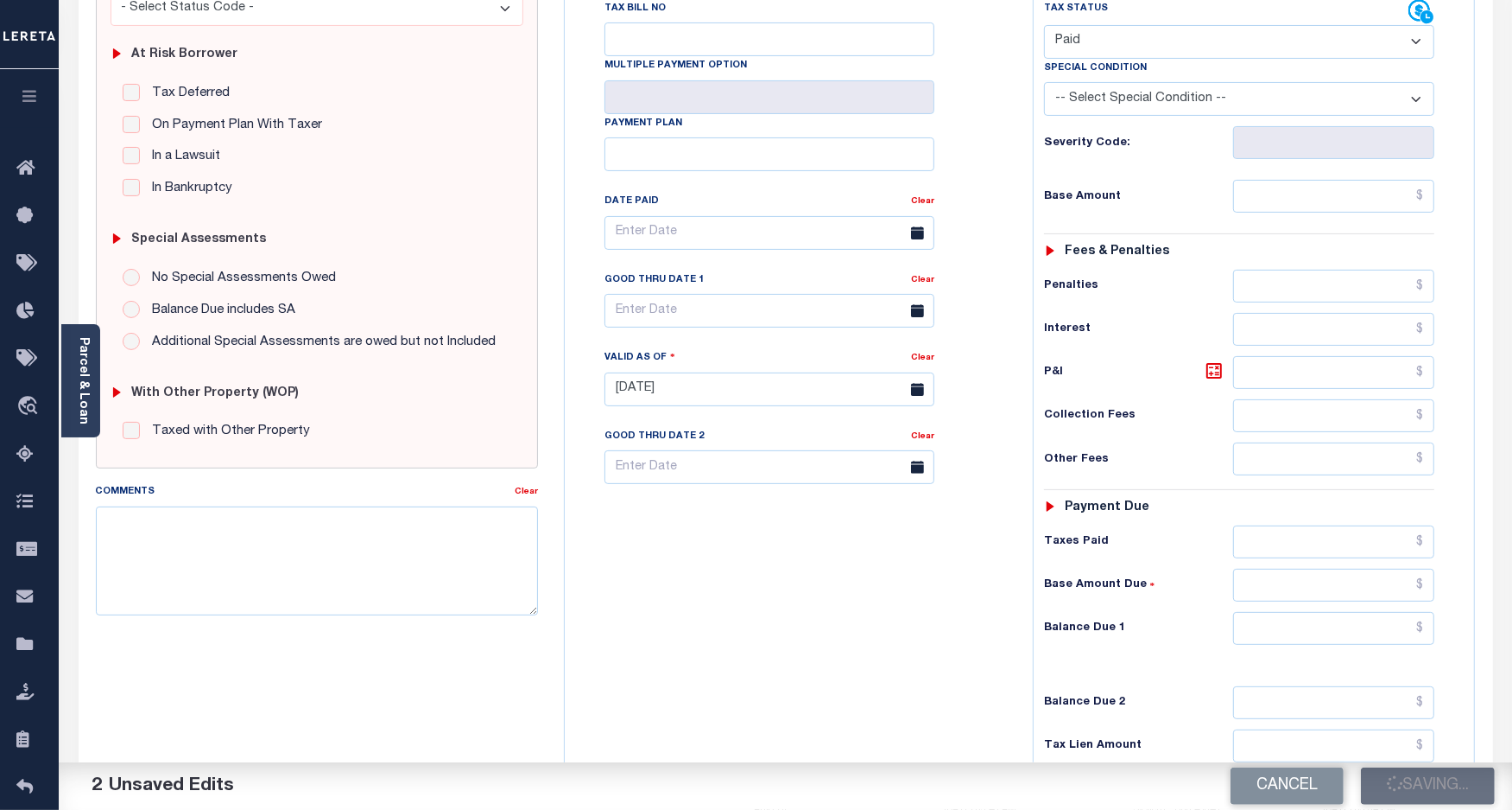
checkbox input "false"
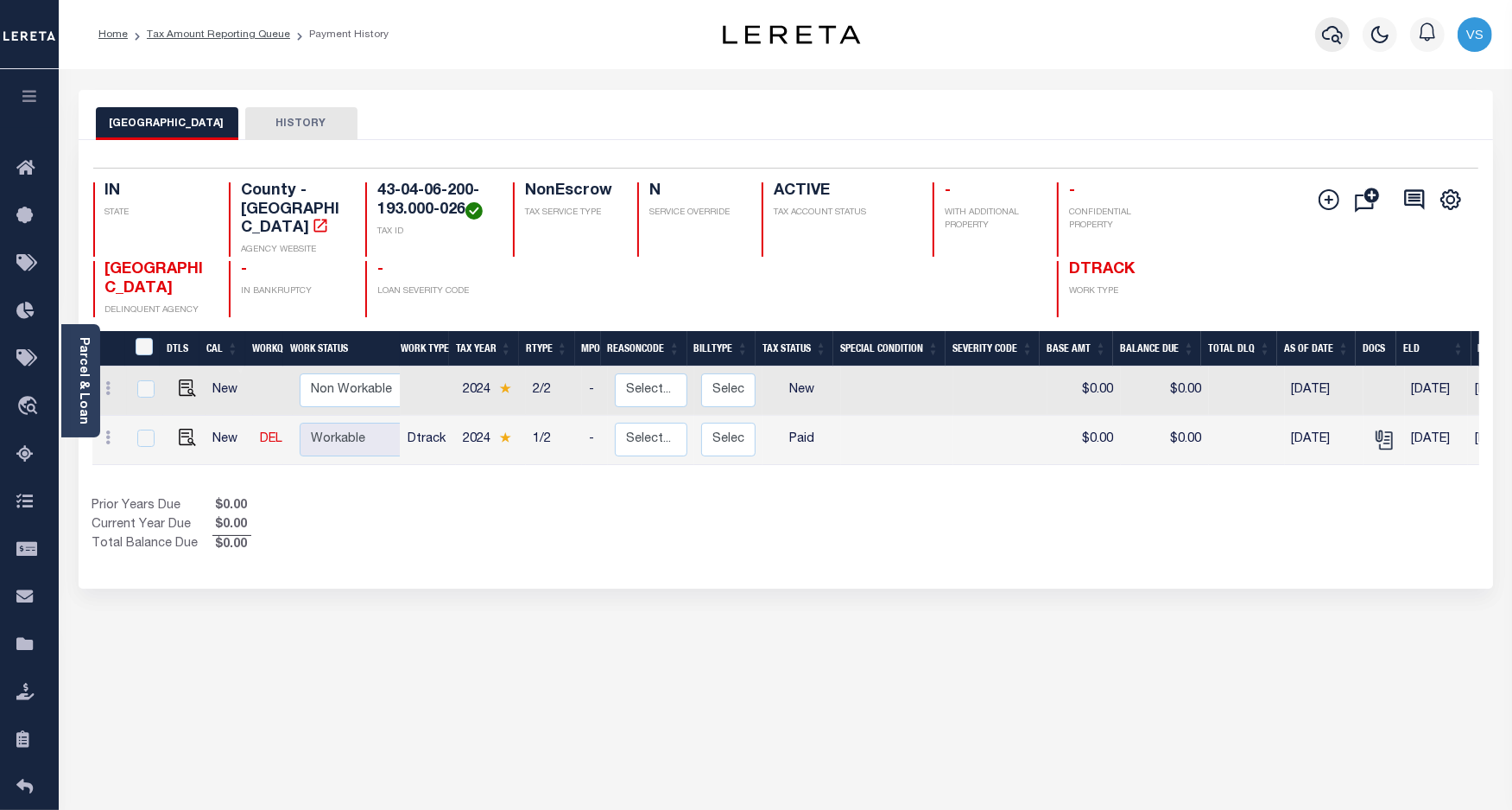
click at [1328, 37] on icon "button" at bounding box center [1332, 34] width 20 height 20
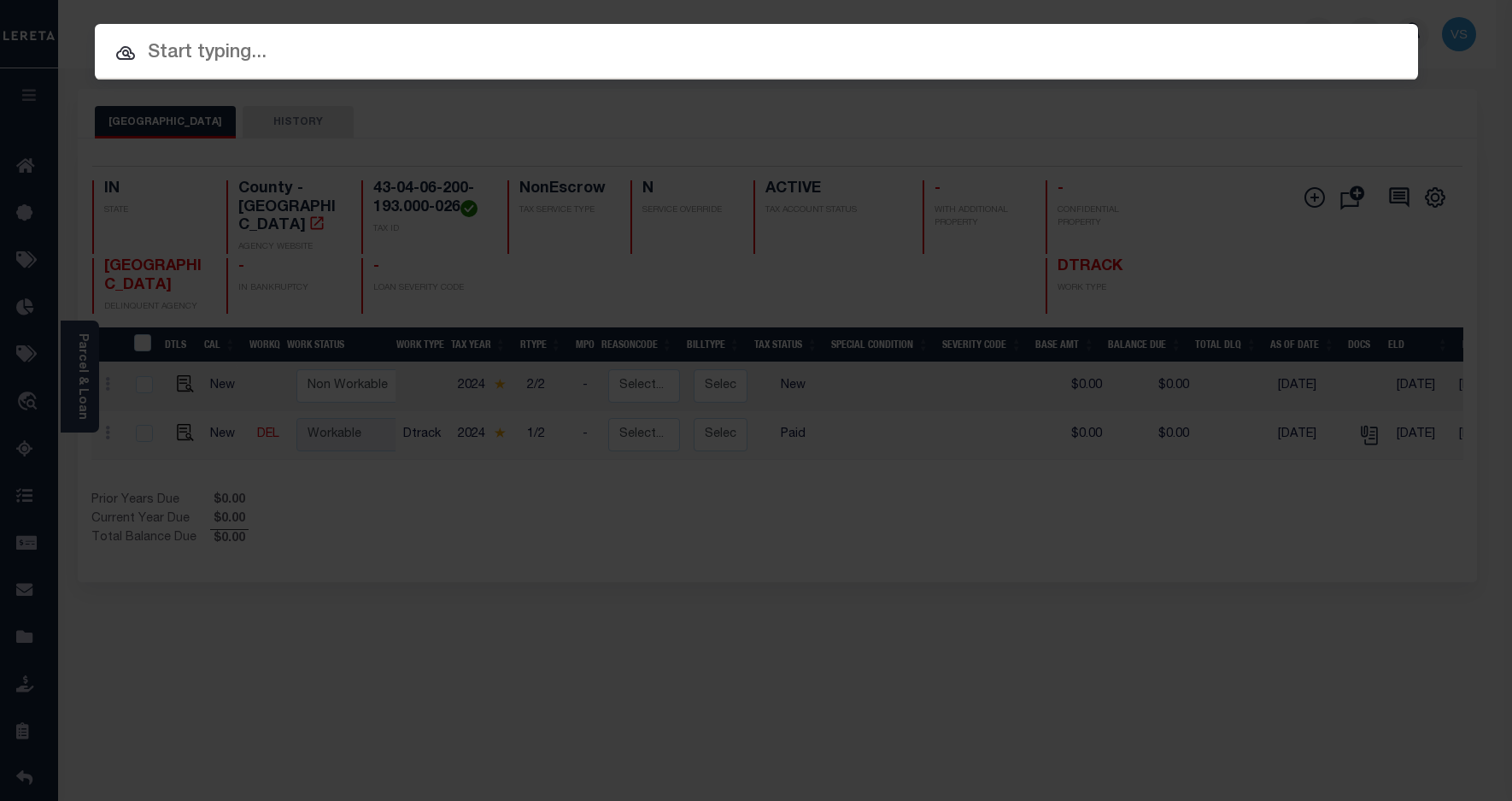
paste input "800020003015"
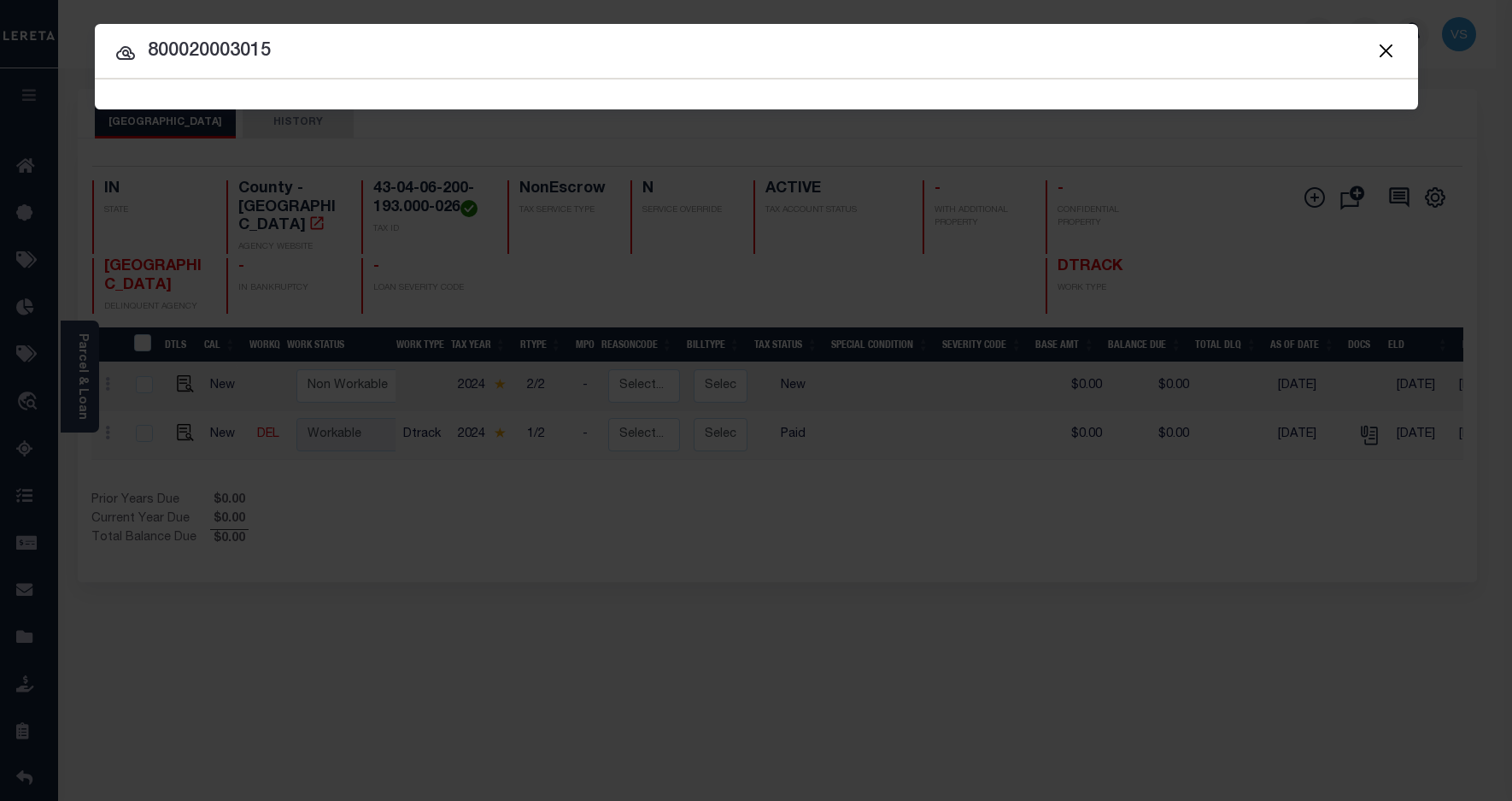
type input "800020003015"
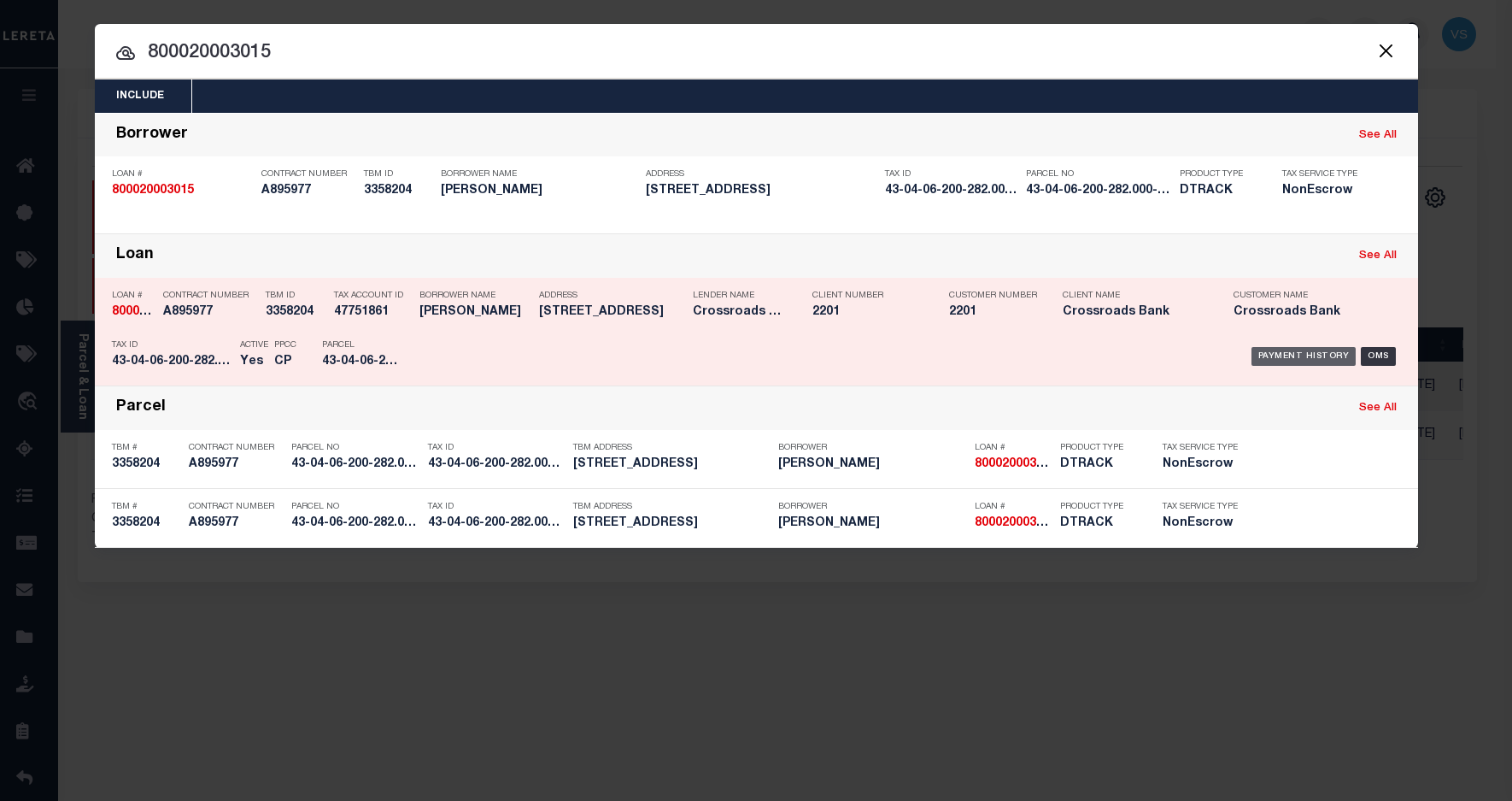
click at [1278, 353] on div "Payment History" at bounding box center [1305, 357] width 105 height 19
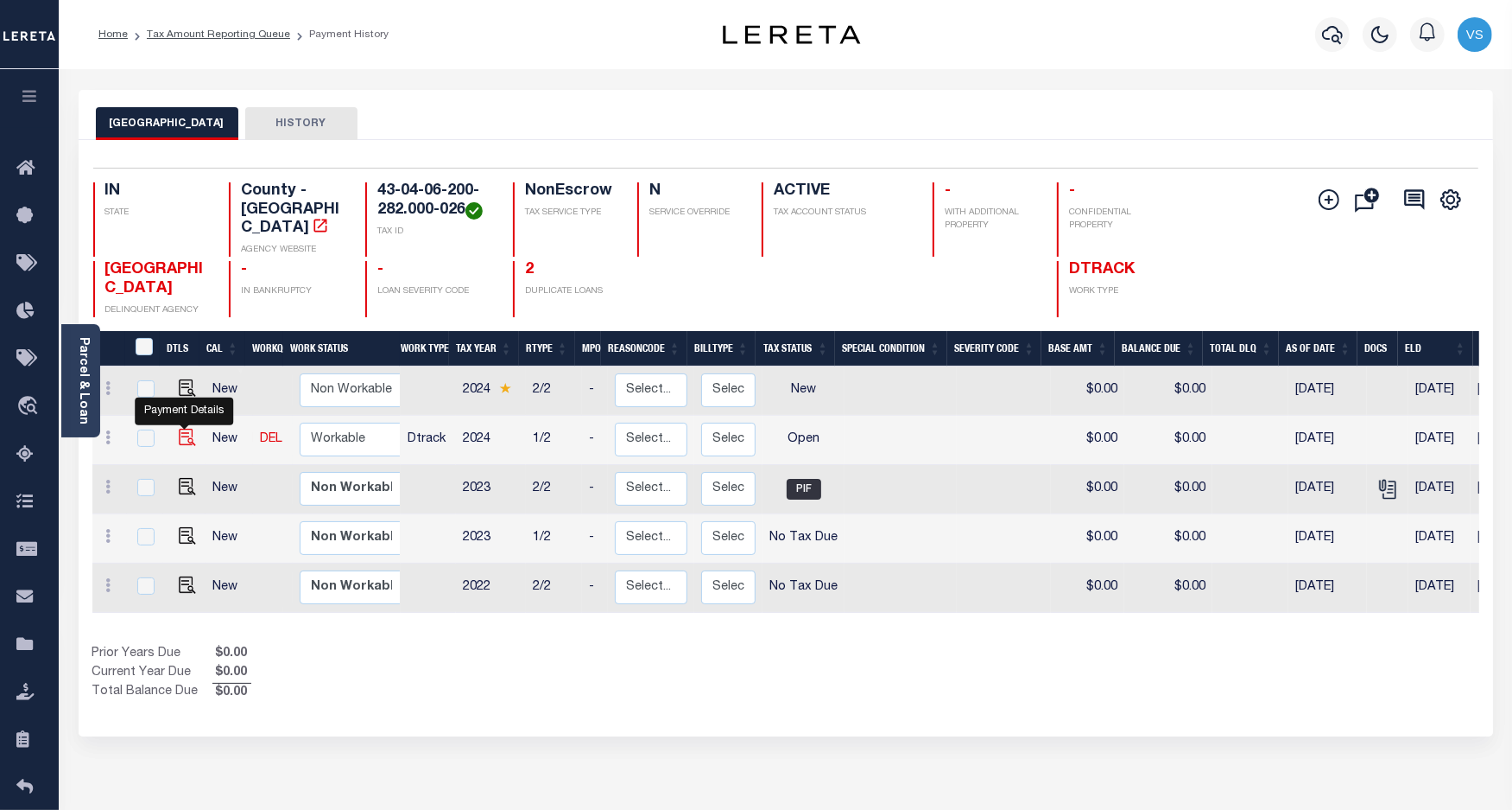
click at [186, 428] on img "" at bounding box center [187, 437] width 17 height 17
checkbox input "true"
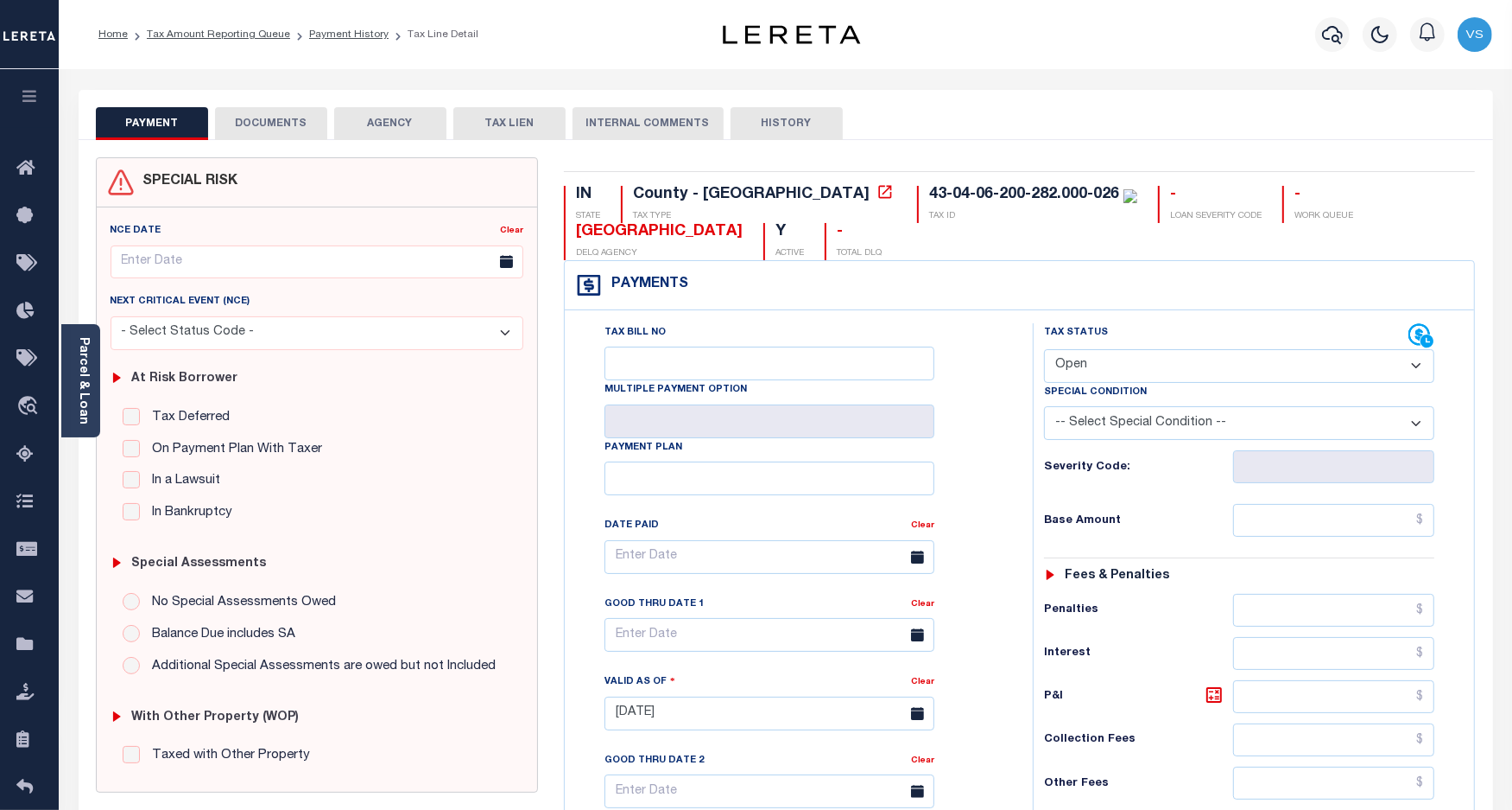
click at [1096, 374] on select "- Select Status Code - Open Due/Unpaid Paid Incomplete No Tax Due Internal Refu…" at bounding box center [1240, 365] width 391 height 34
select select "PYD"
click at [1044, 351] on select "- Select Status Code - Open Due/Unpaid Paid Incomplete No Tax Due Internal Refu…" at bounding box center [1240, 365] width 391 height 34
type input "[DATE]"
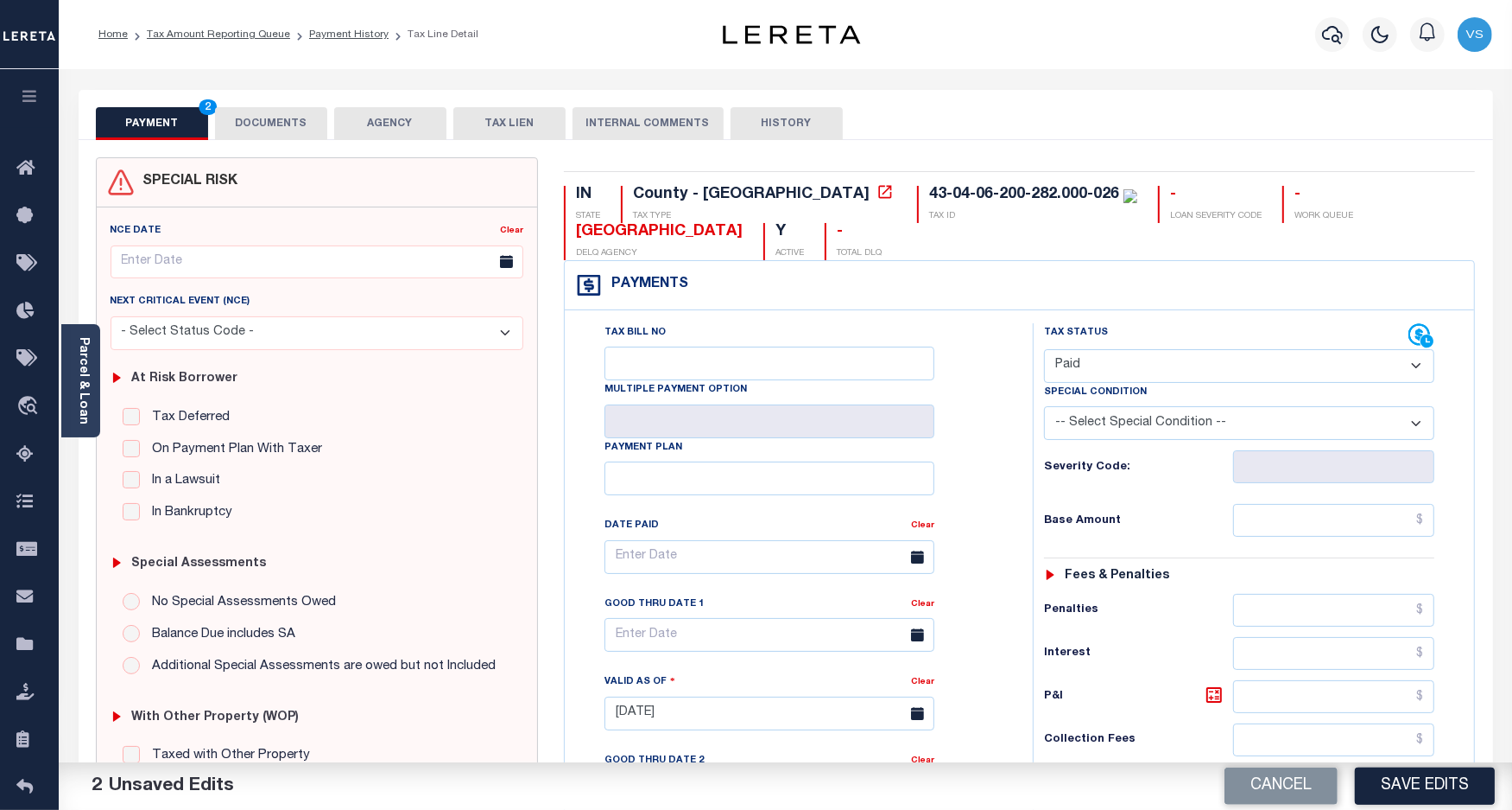
click at [257, 130] on button "DOCUMENTS" at bounding box center [271, 124] width 112 height 33
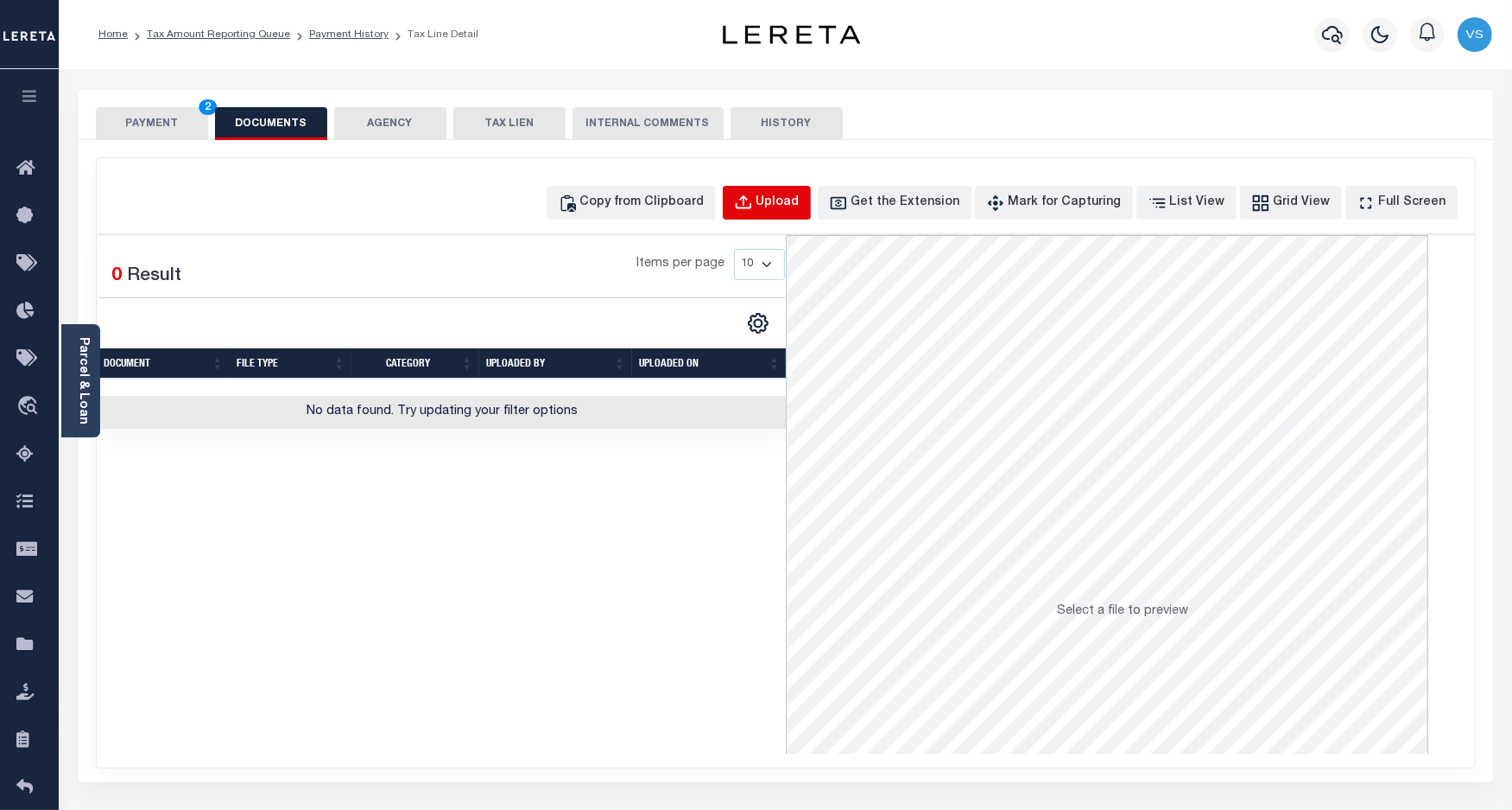
click at [790, 201] on div "Upload" at bounding box center [778, 203] width 43 height 19
select select "POP"
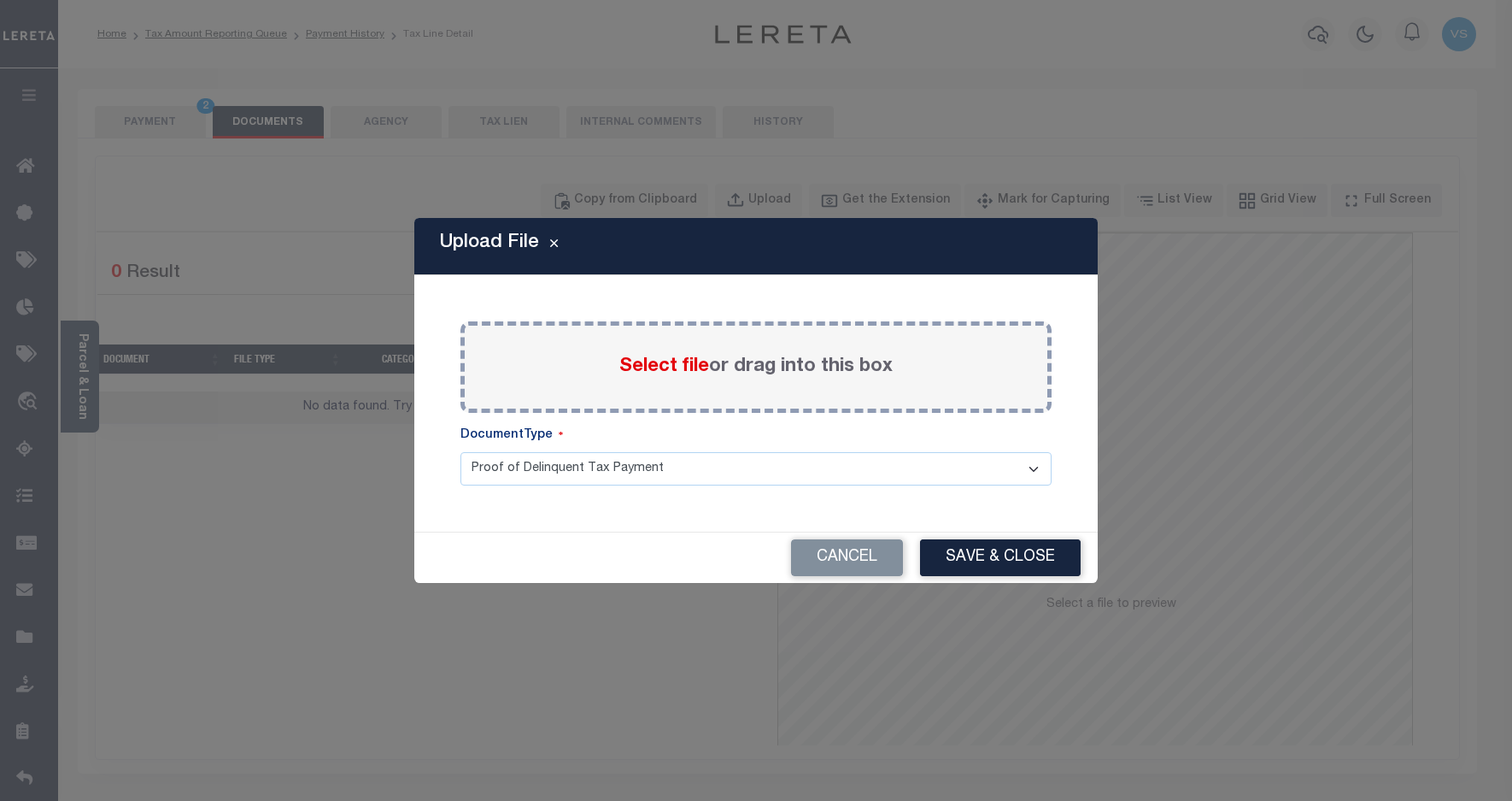
click at [662, 364] on span "Select file" at bounding box center [664, 367] width 90 height 19
click at [0, 0] on input "Select file or drag into this box" at bounding box center [0, 0] width 0 height 0
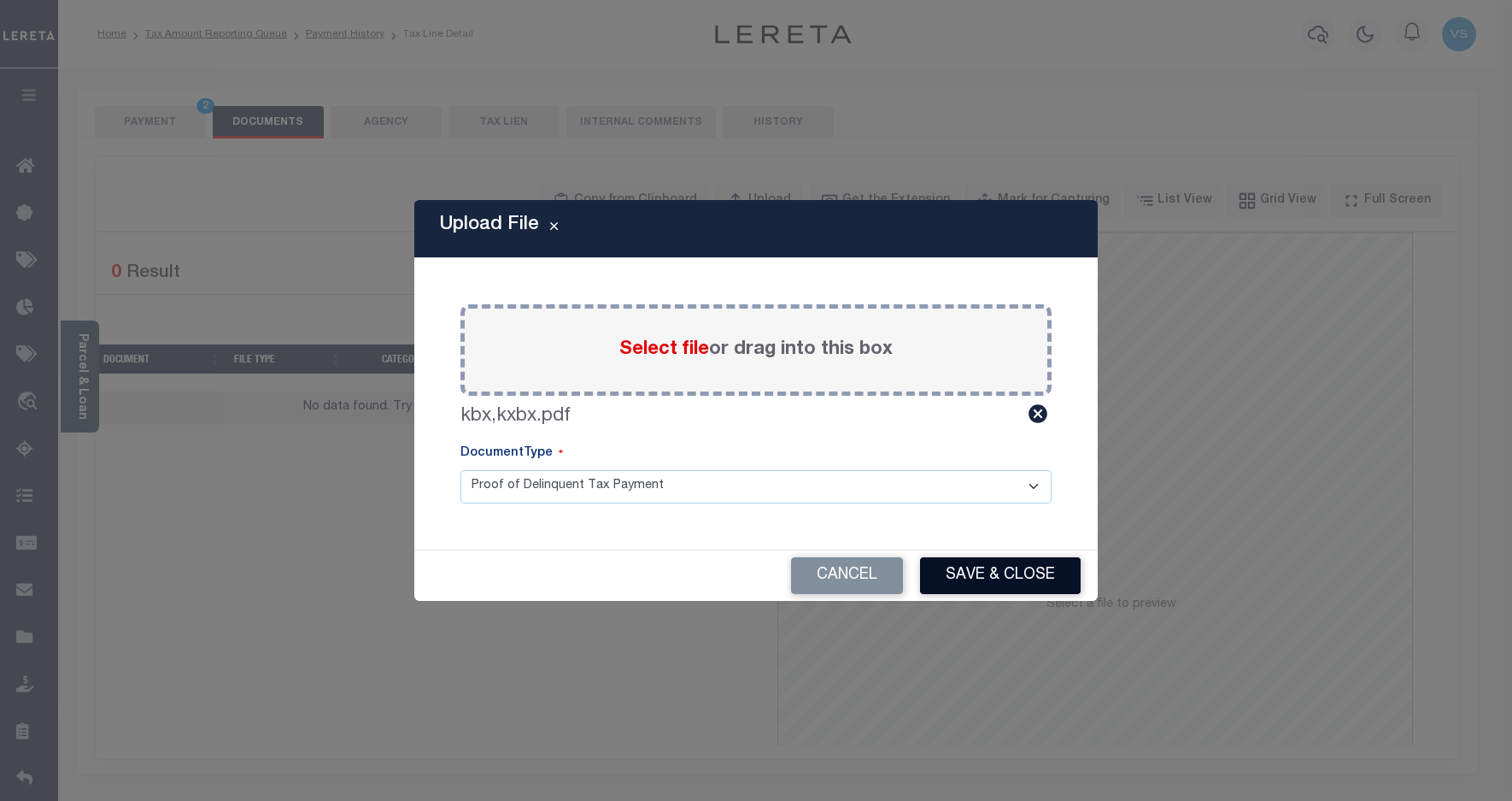
click at [1006, 560] on button "Save & Close" at bounding box center [1001, 575] width 161 height 36
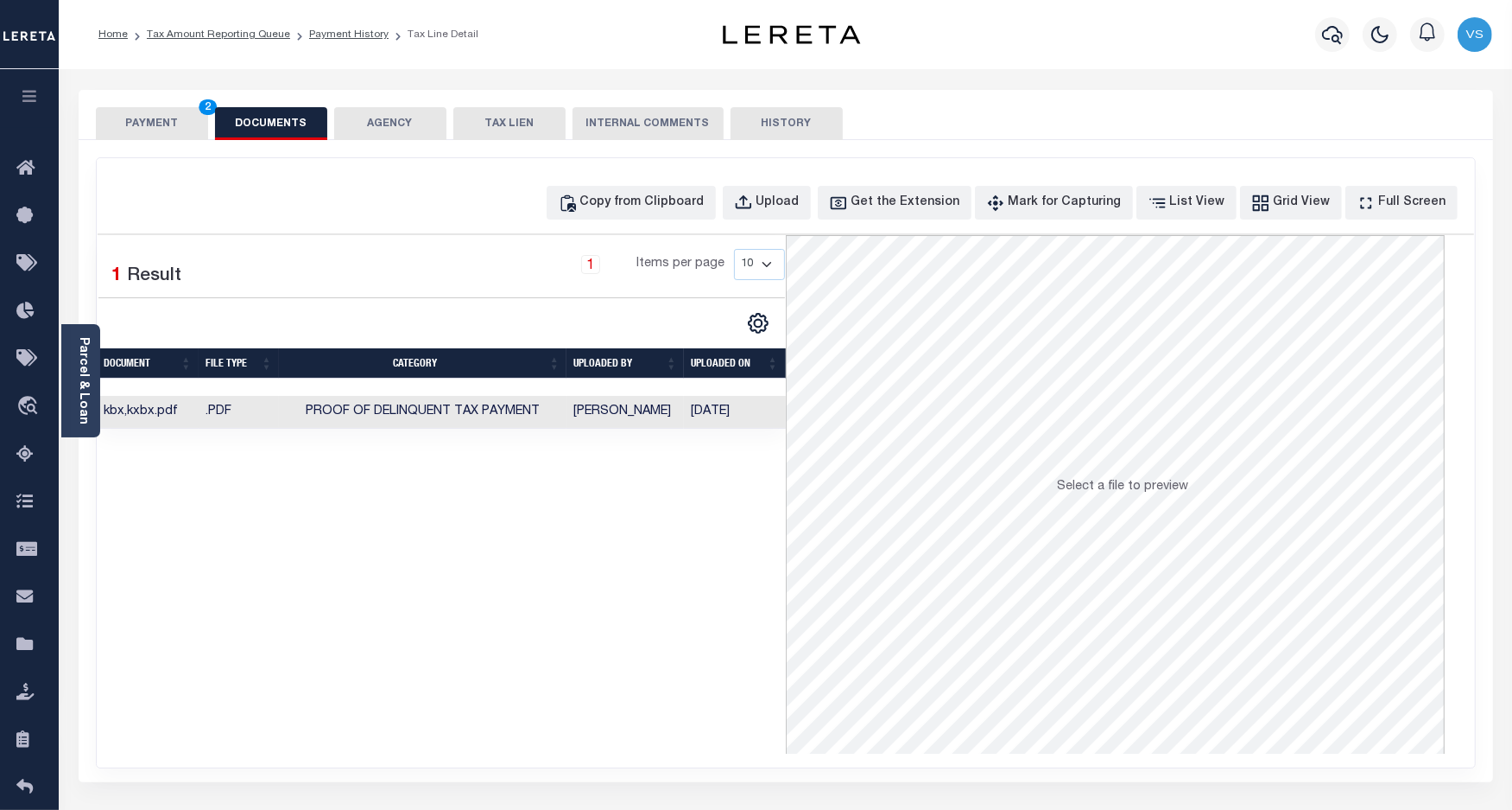
click at [166, 123] on button "PAYMENT 2" at bounding box center [152, 124] width 112 height 33
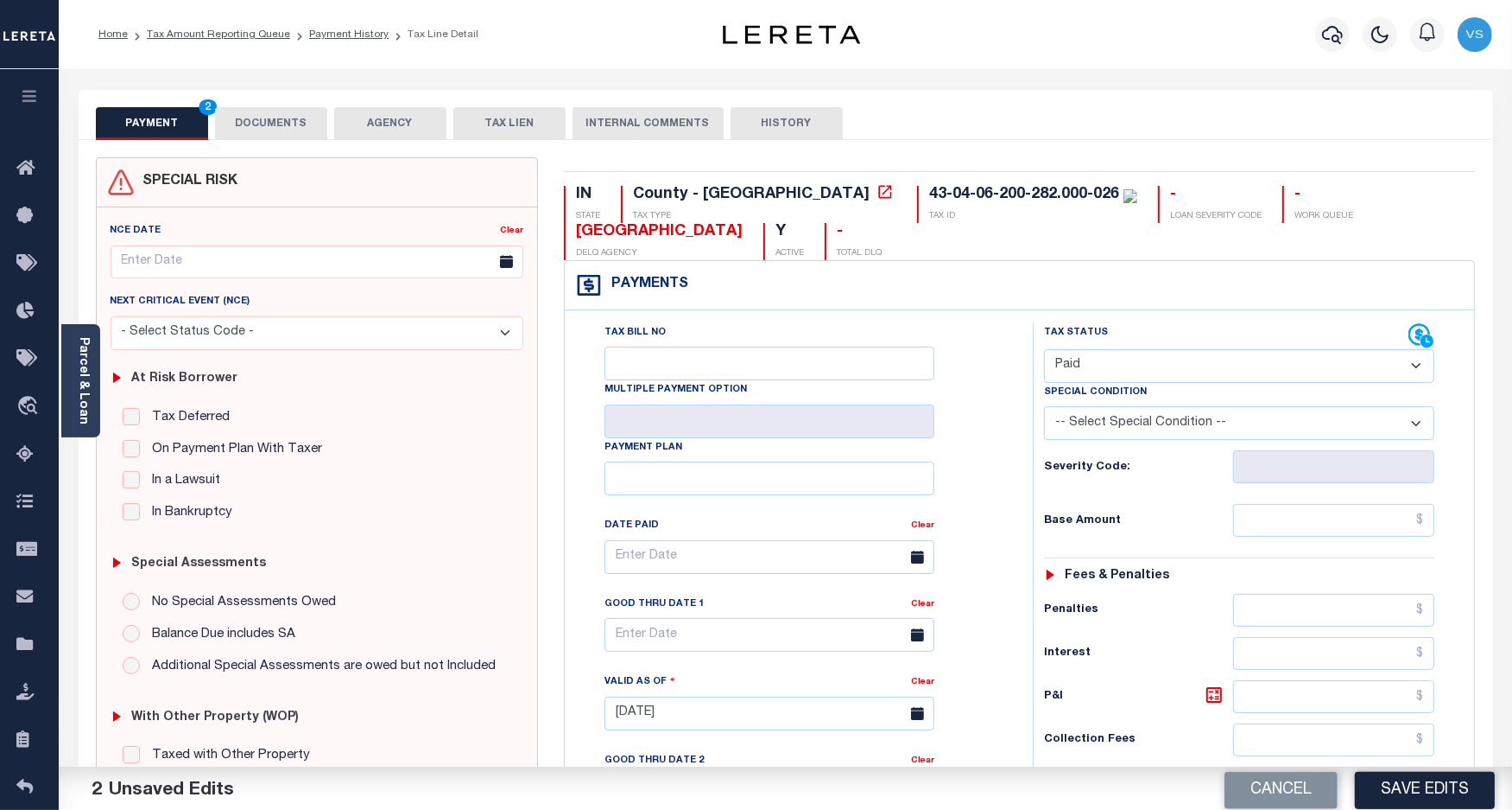
scroll to position [324, 0]
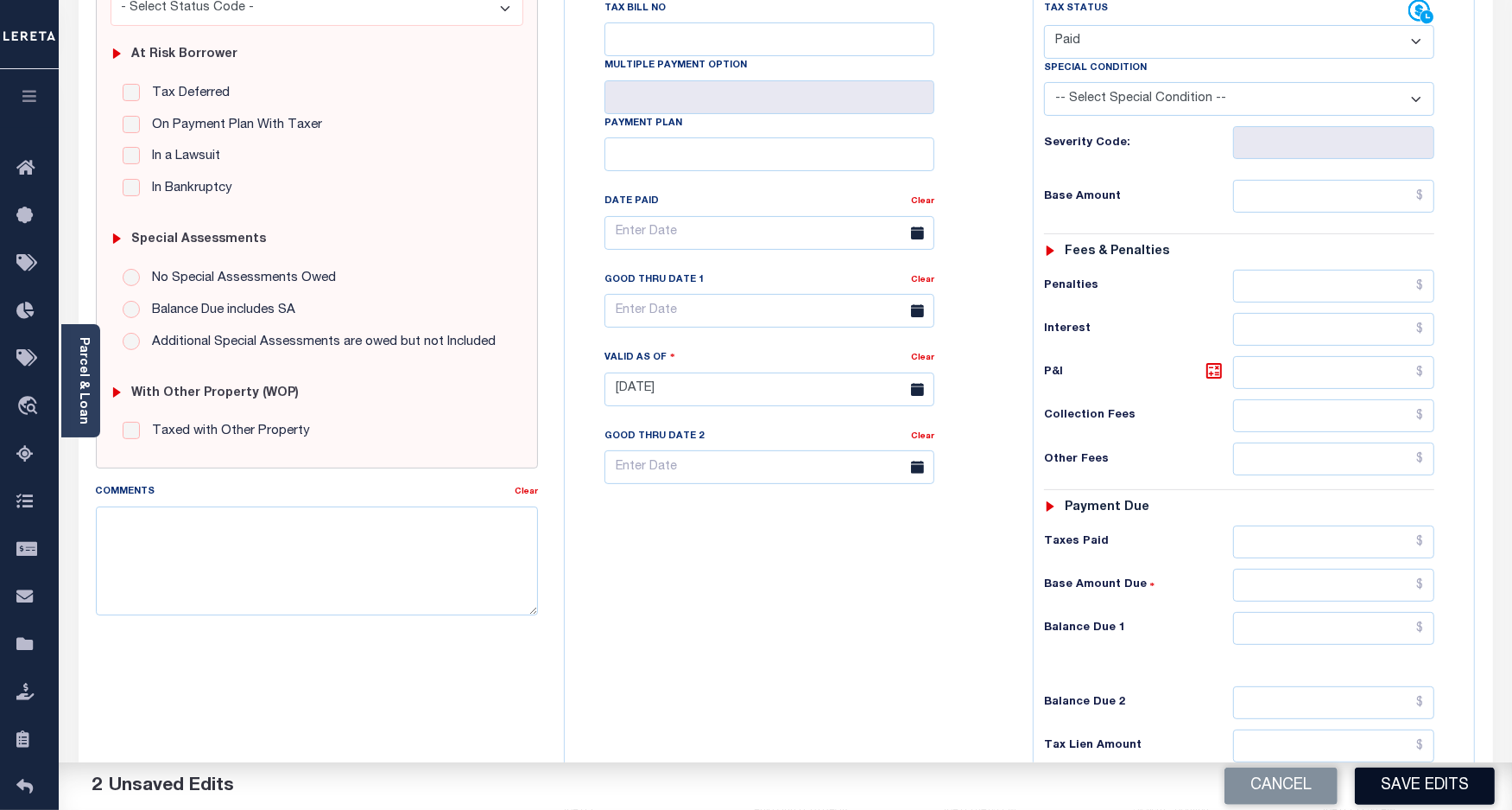
click at [1397, 788] on button "Save Edits" at bounding box center [1425, 786] width 140 height 37
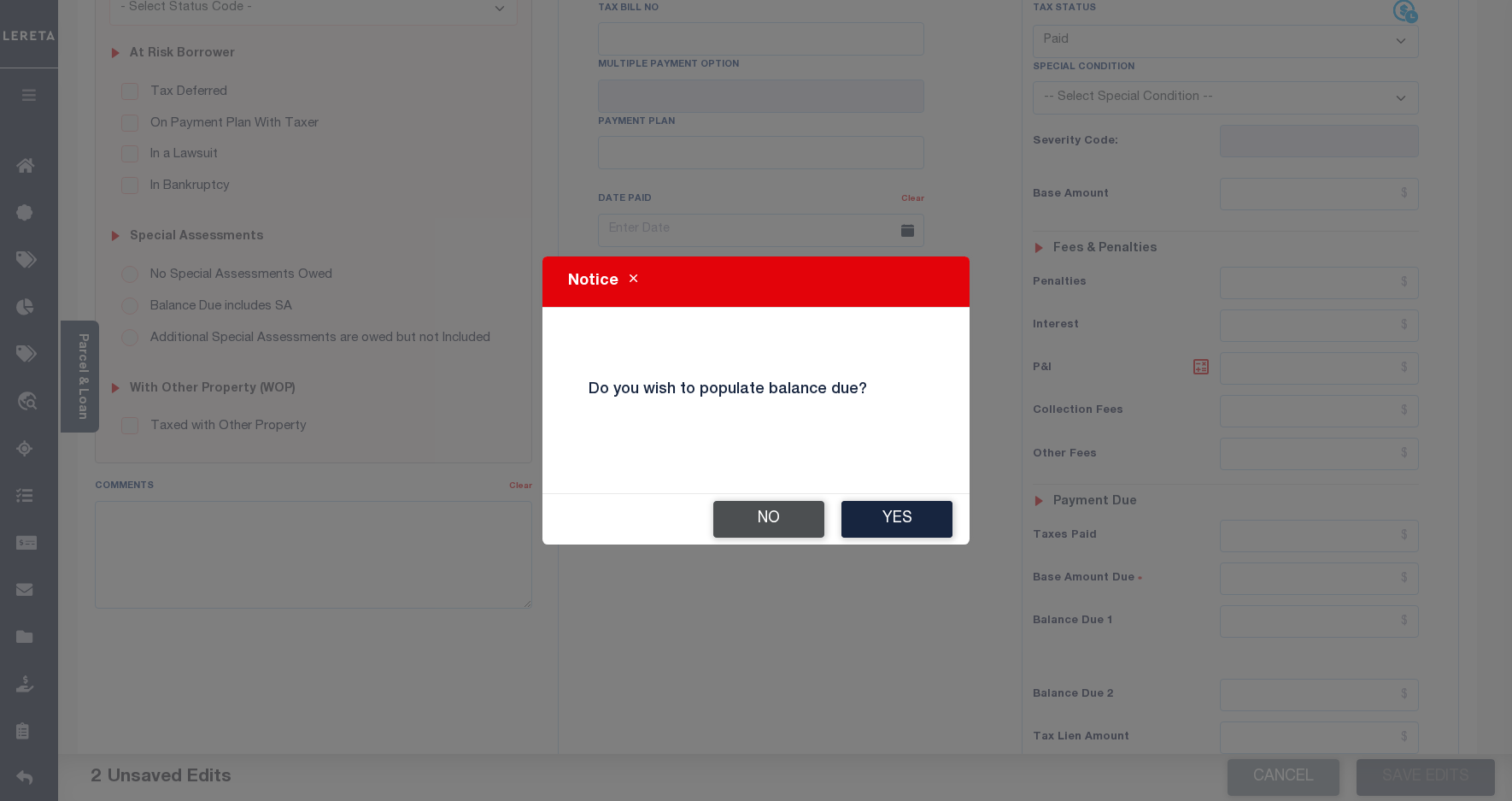
click at [766, 522] on button "No" at bounding box center [768, 519] width 111 height 36
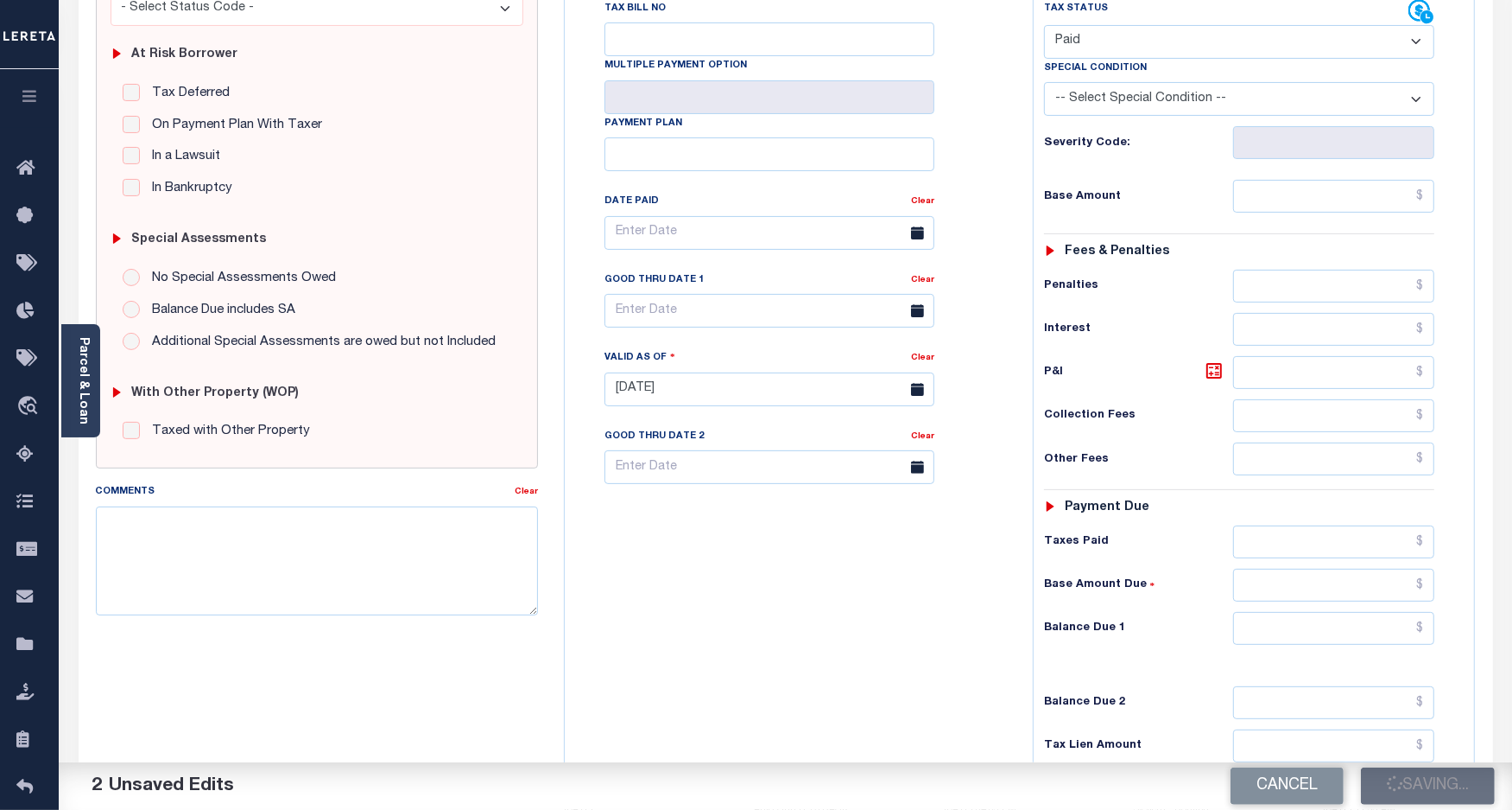
checkbox input "false"
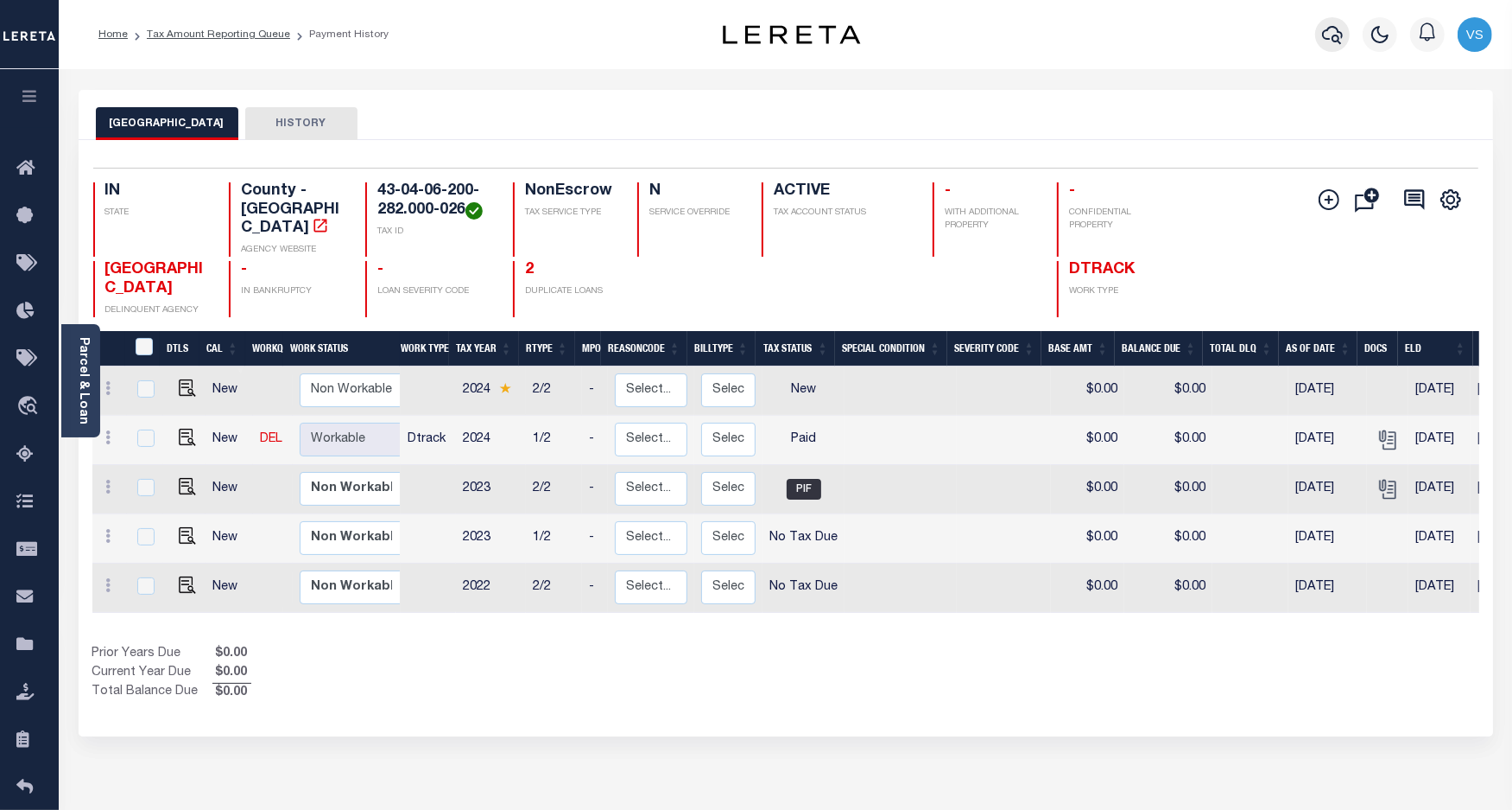
click at [1328, 39] on icon "button" at bounding box center [1332, 34] width 20 height 20
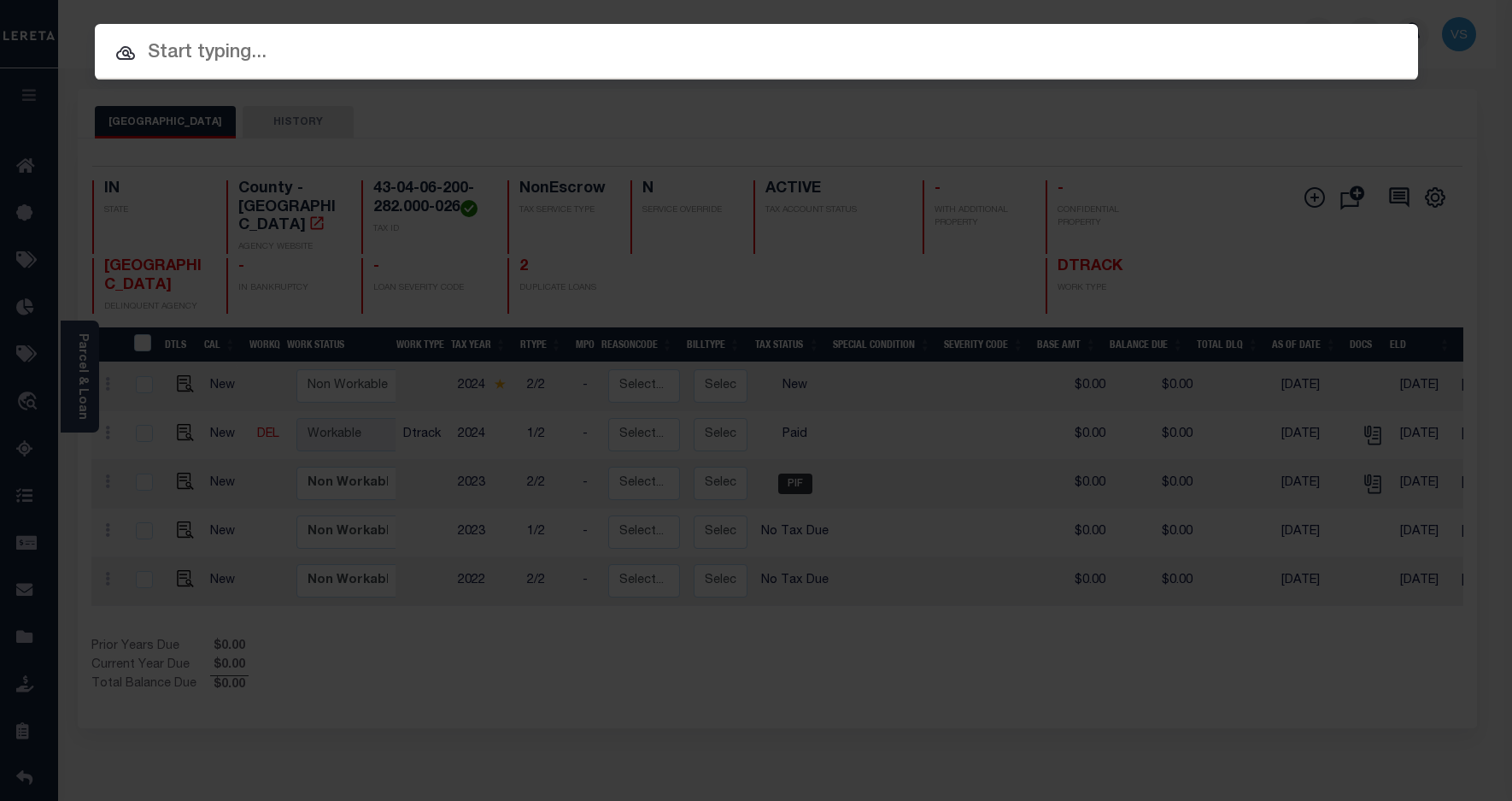
paste input "800020003177"
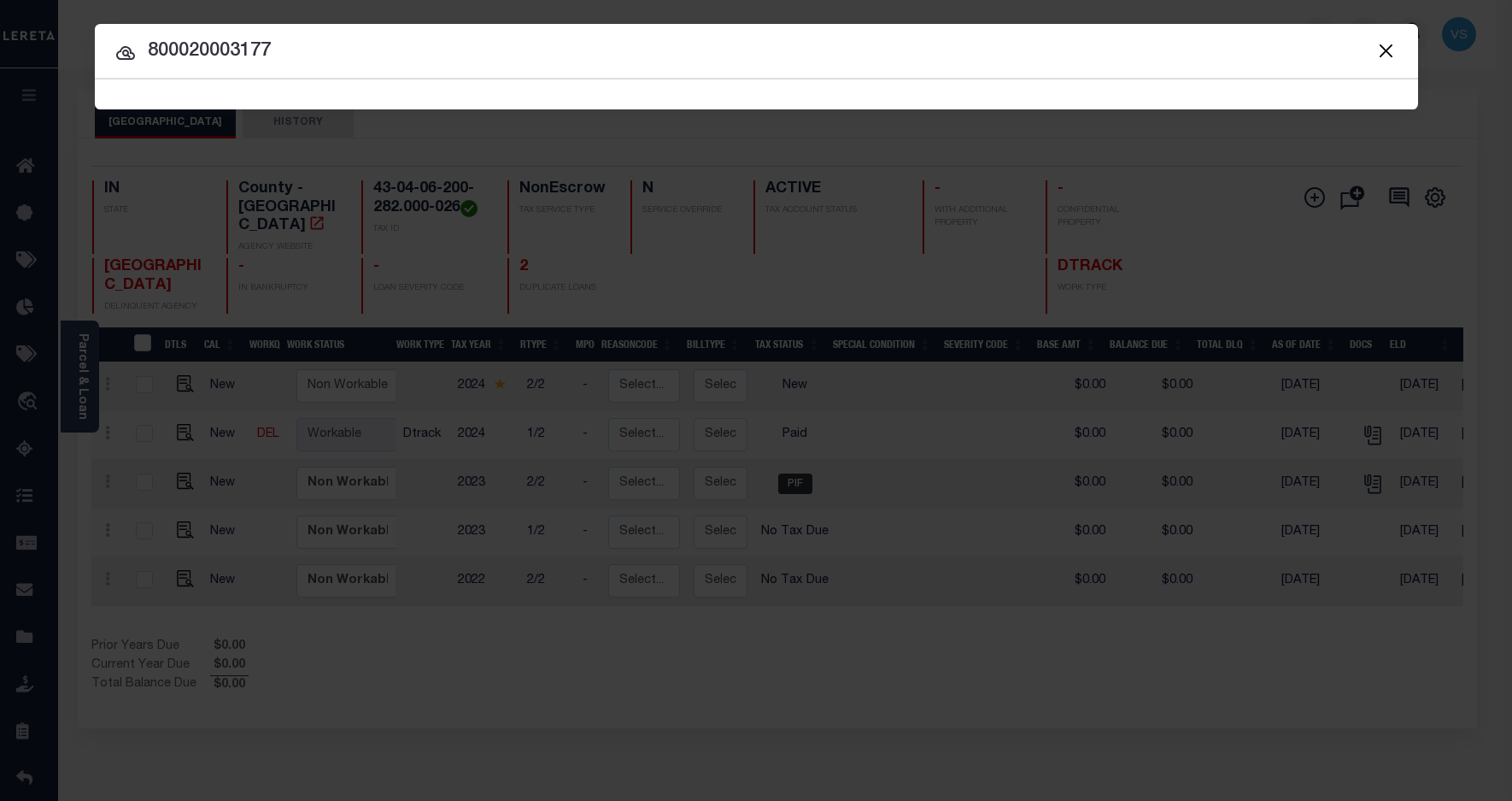
type input "800020003177"
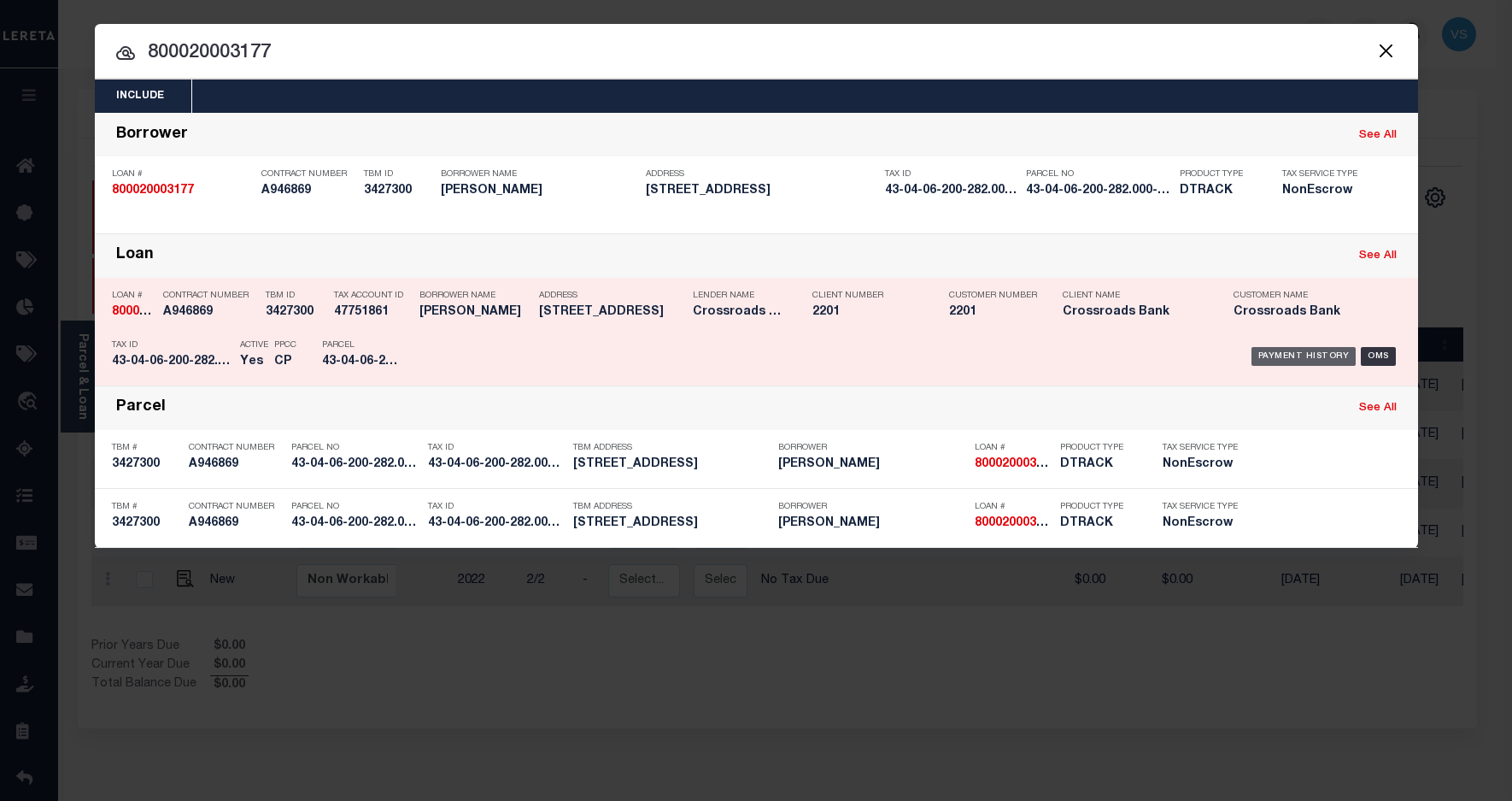
click at [1274, 355] on div "Payment History" at bounding box center [1305, 357] width 105 height 19
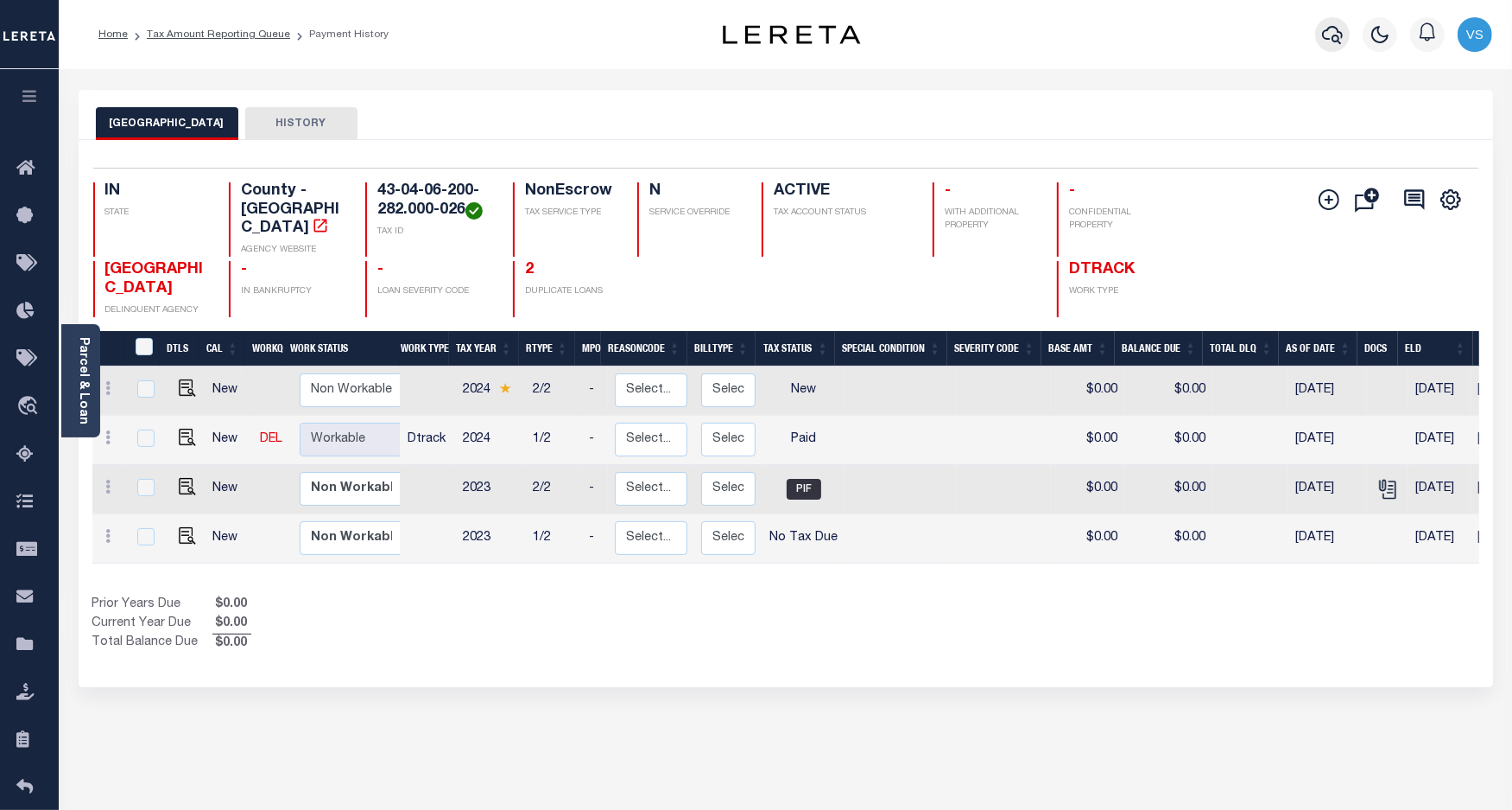
click at [1330, 35] on icon "button" at bounding box center [1332, 34] width 20 height 20
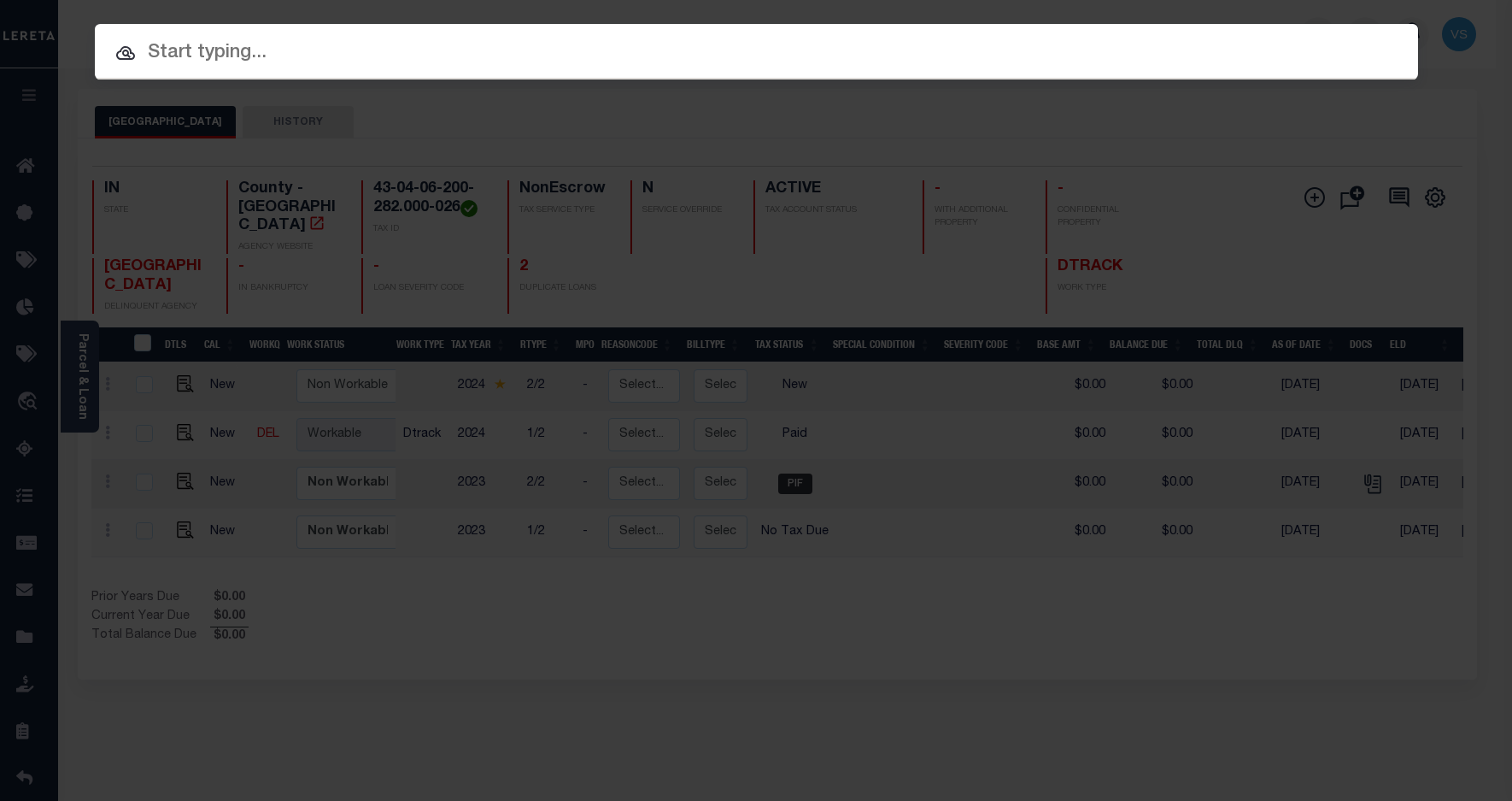
paste input "800020003177"
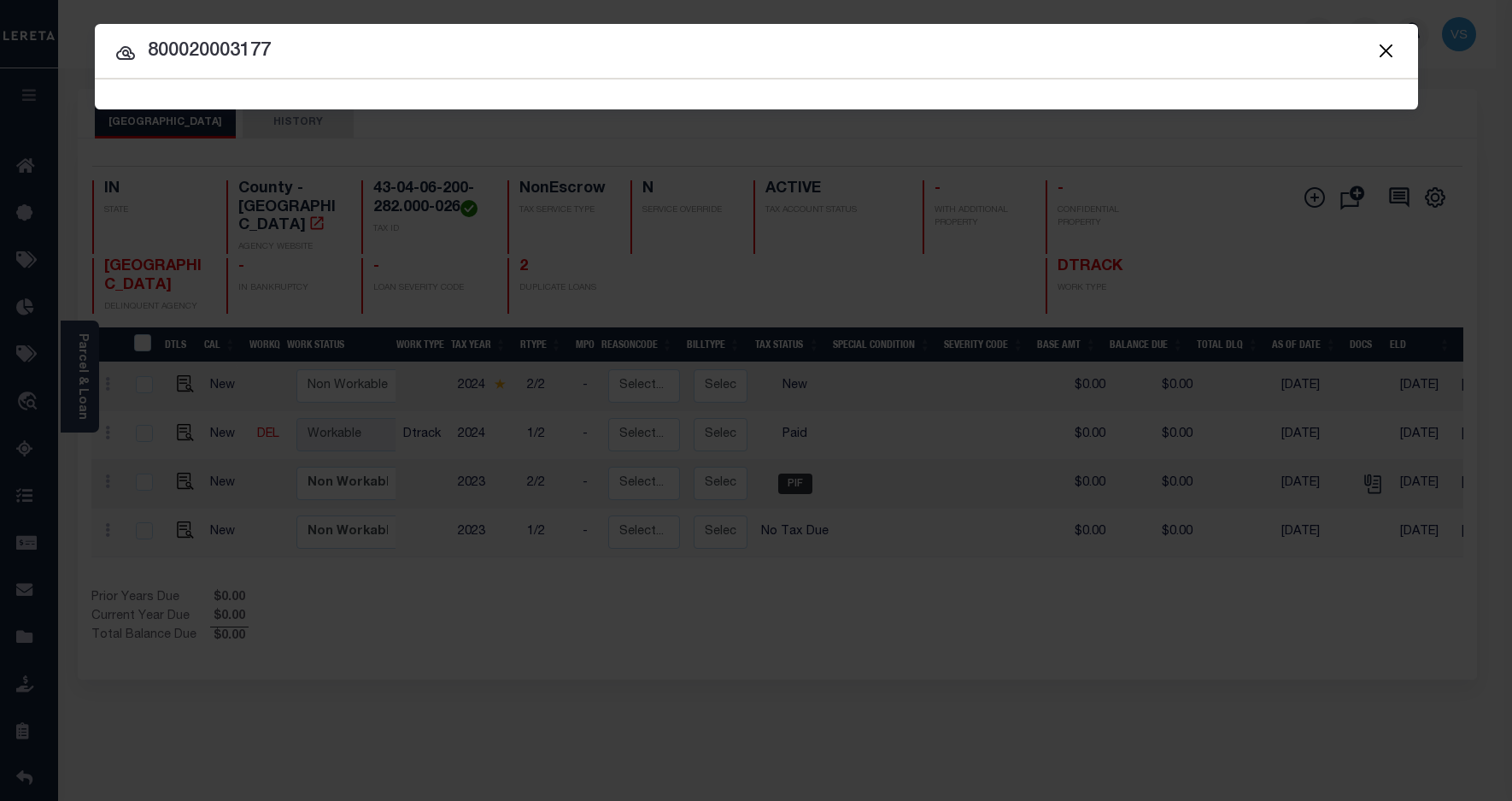
type input "800020003177"
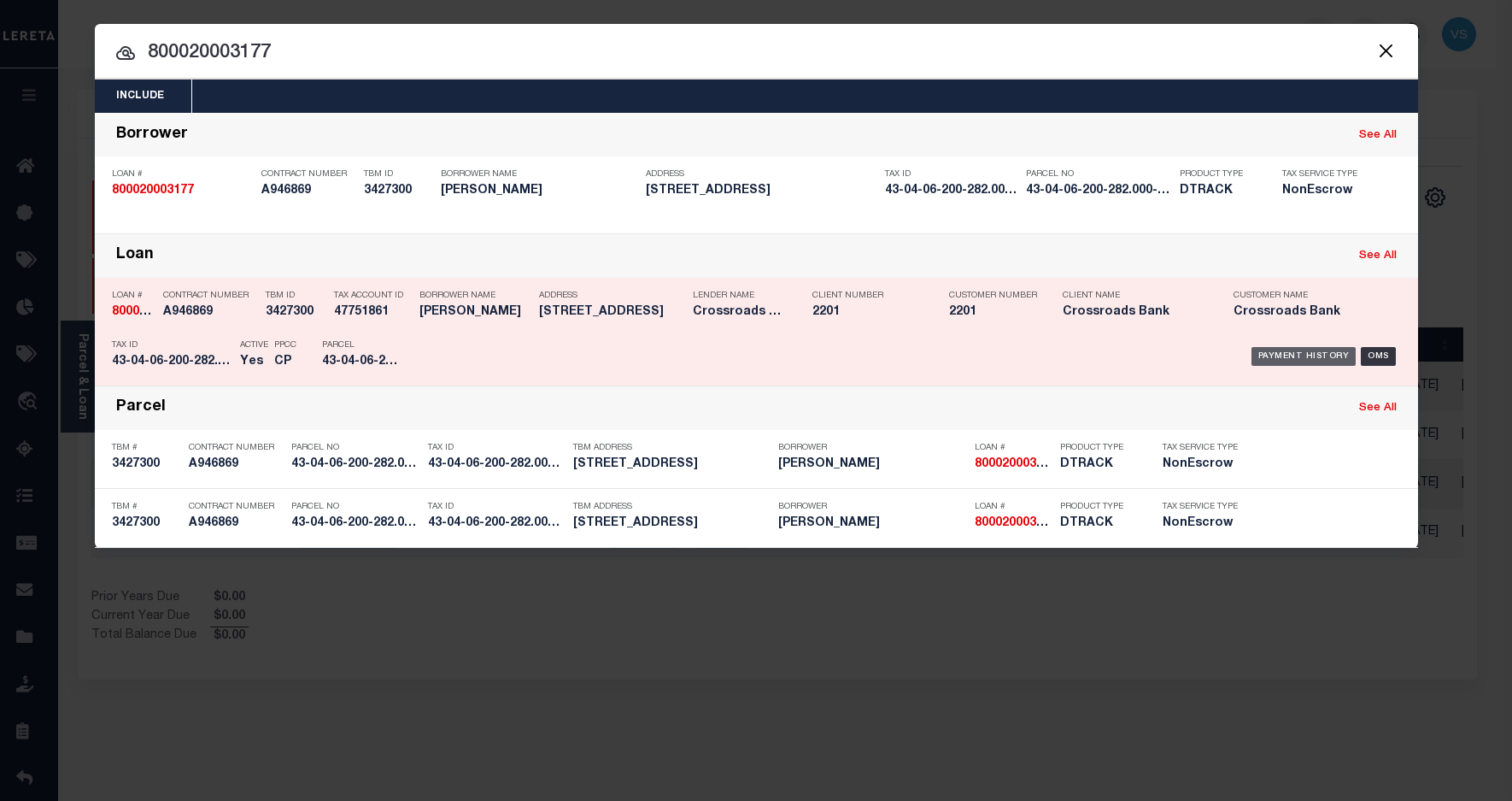
click at [1309, 359] on div "Payment History" at bounding box center [1305, 357] width 105 height 19
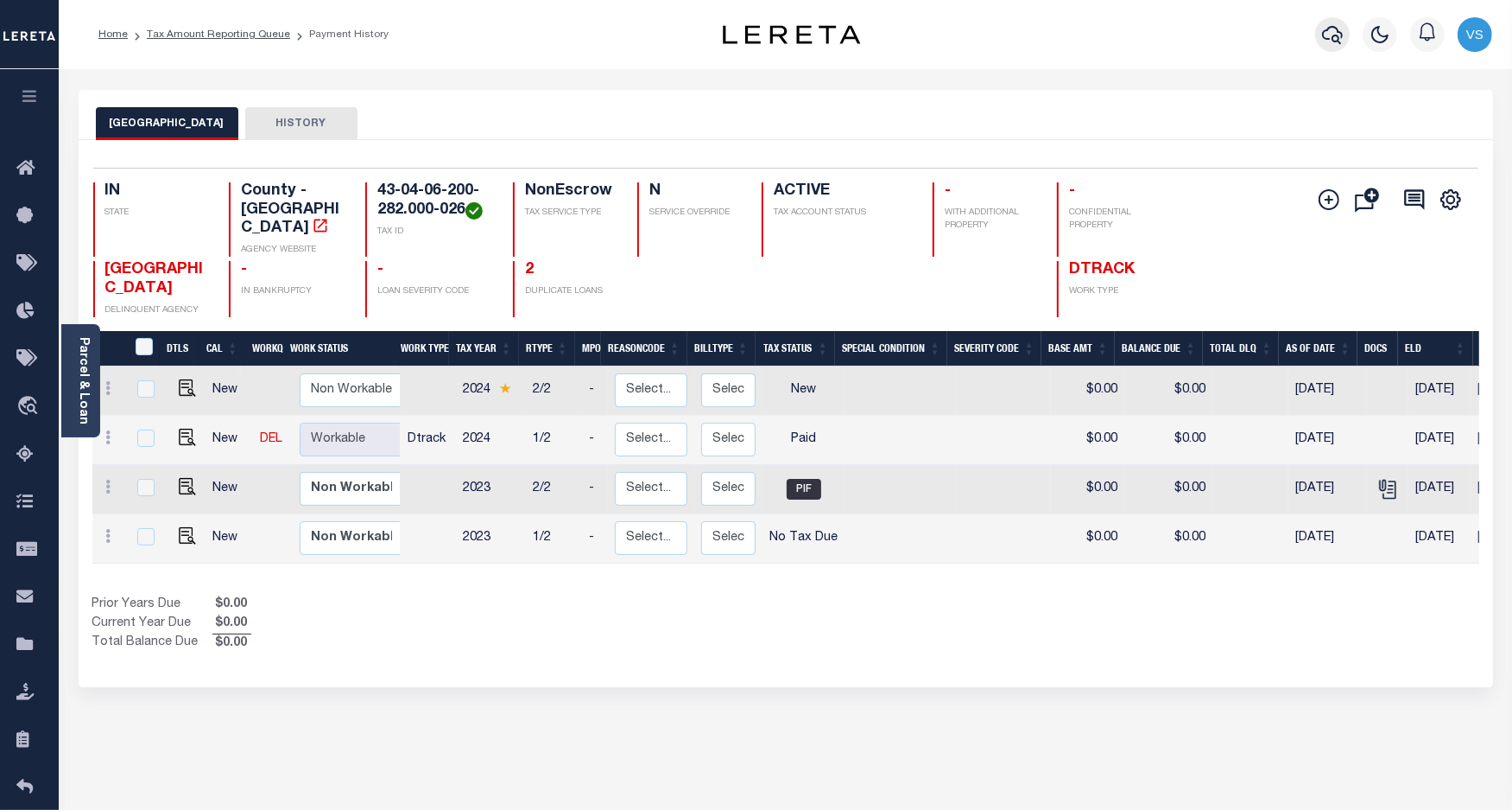
click at [1327, 37] on icon "button" at bounding box center [1332, 34] width 20 height 20
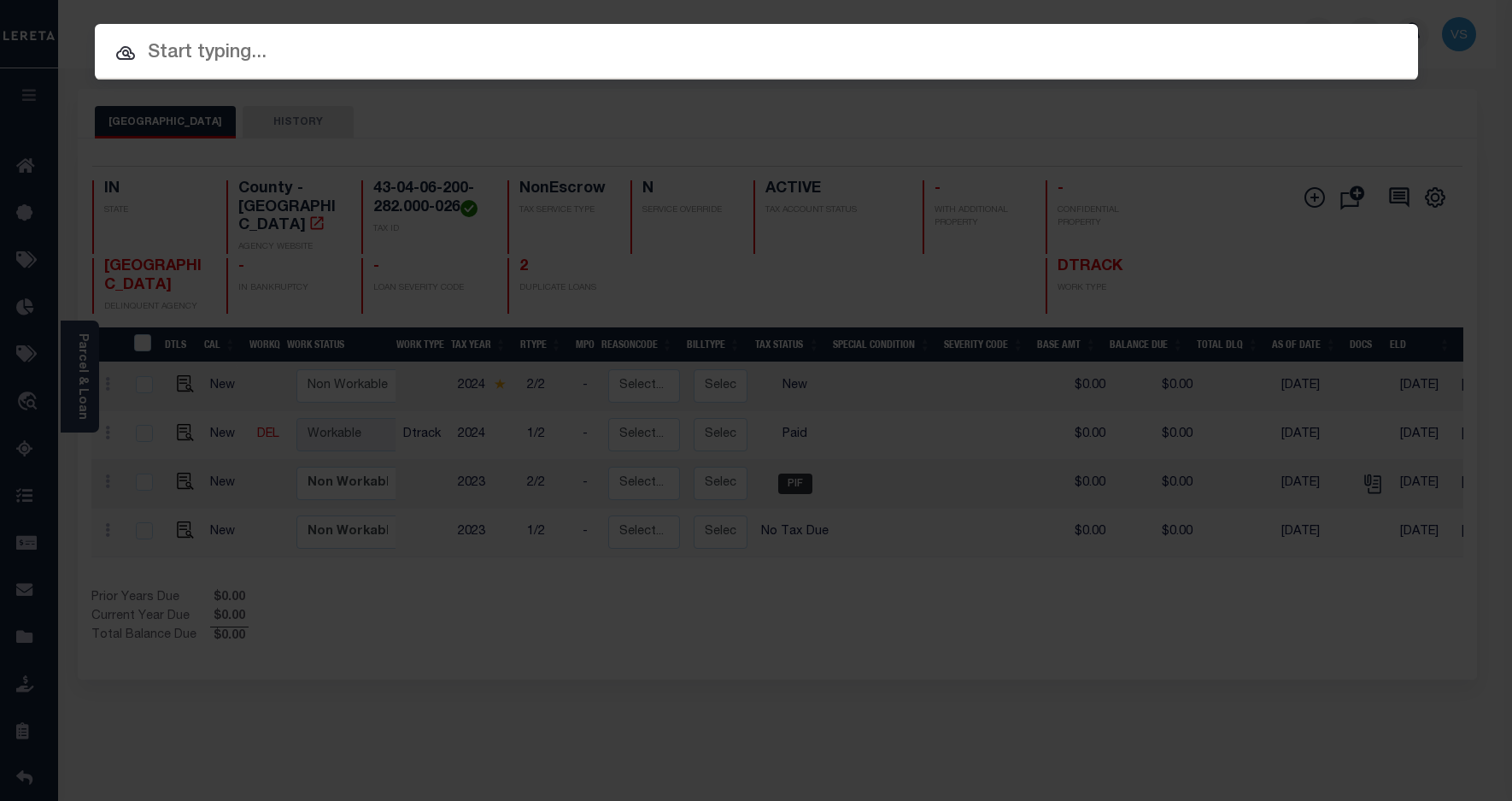
paste input "800020001268"
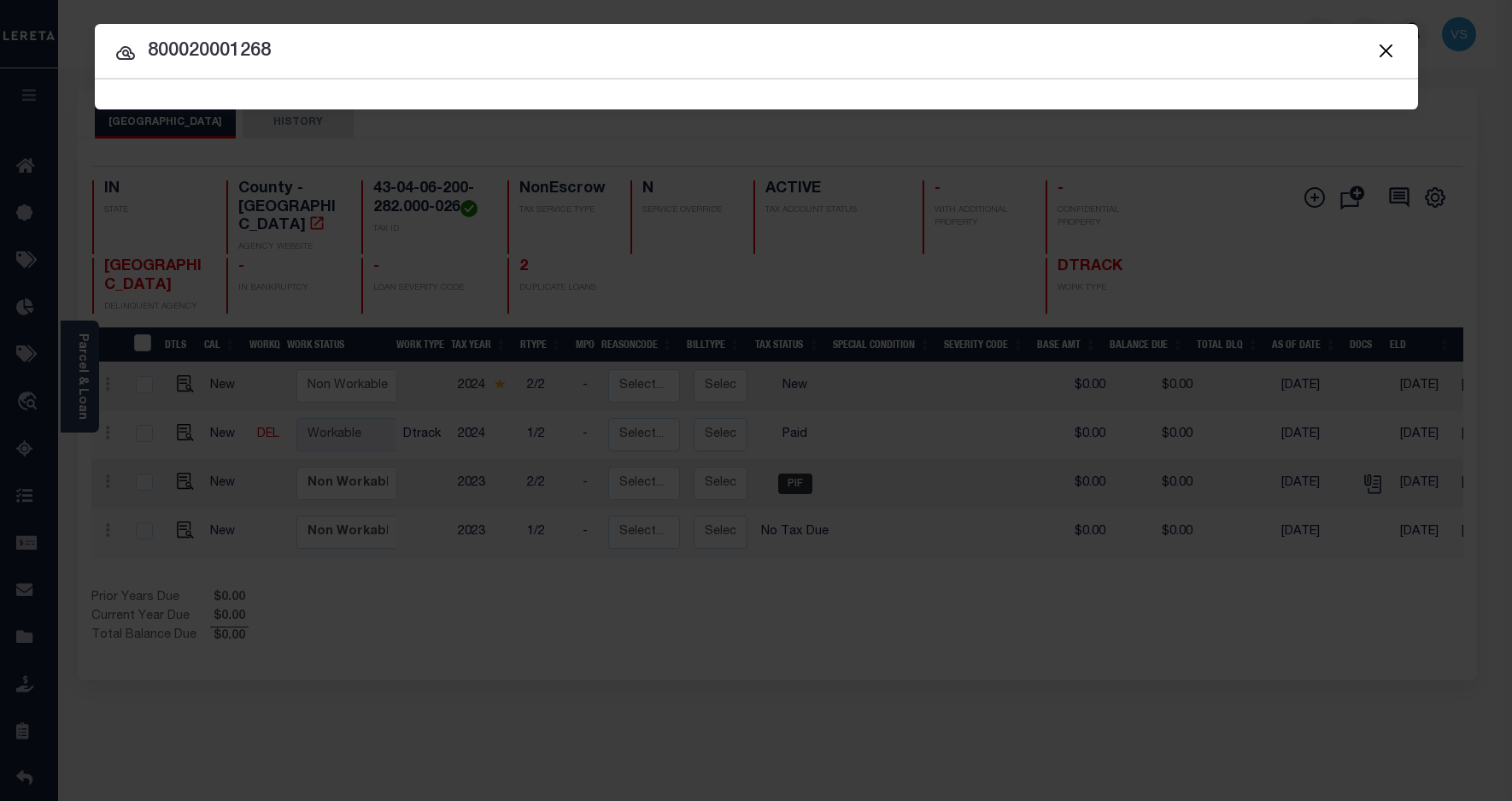
type input "800020001268"
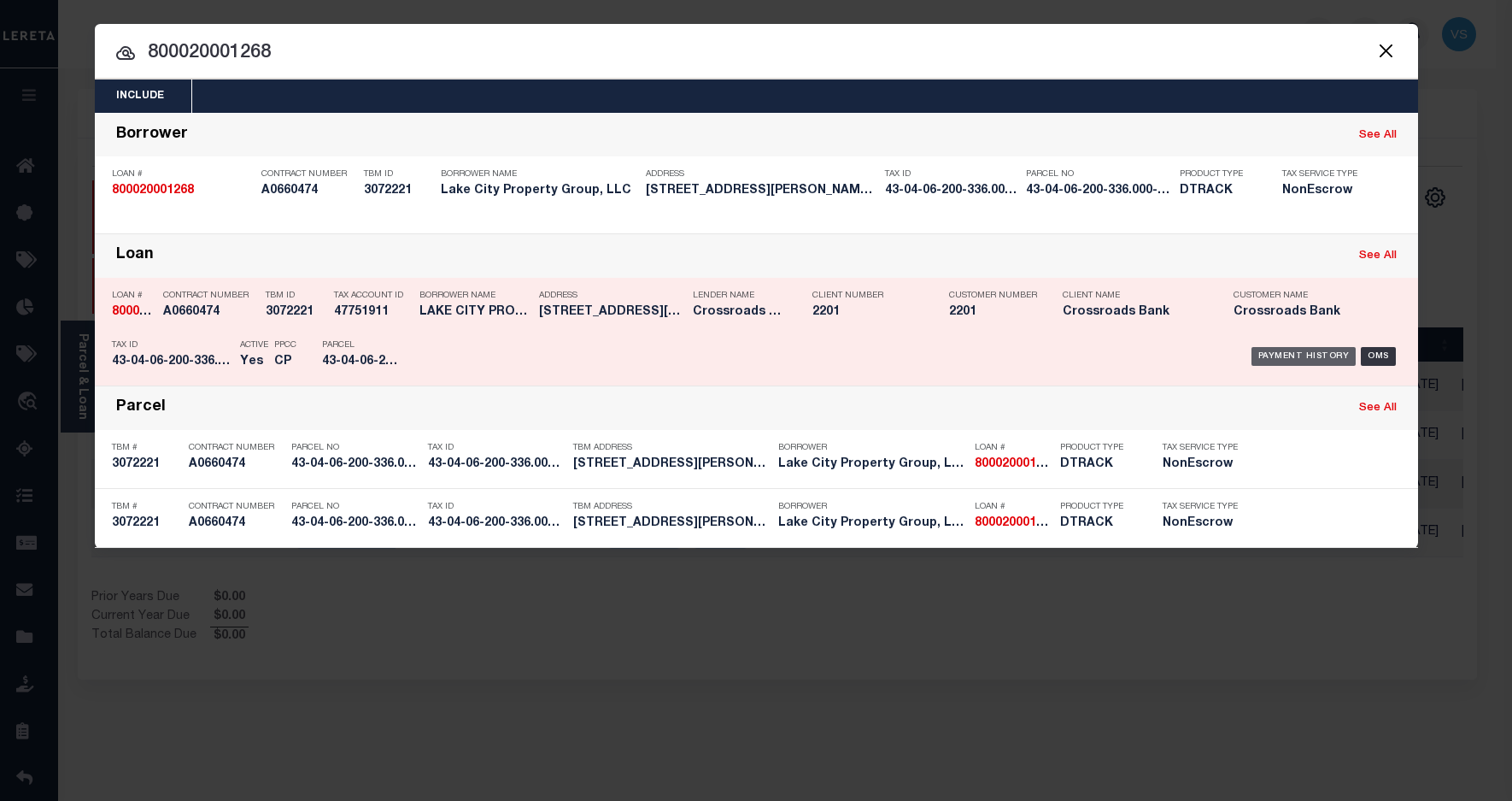
click at [1327, 349] on div "Payment History" at bounding box center [1305, 357] width 105 height 19
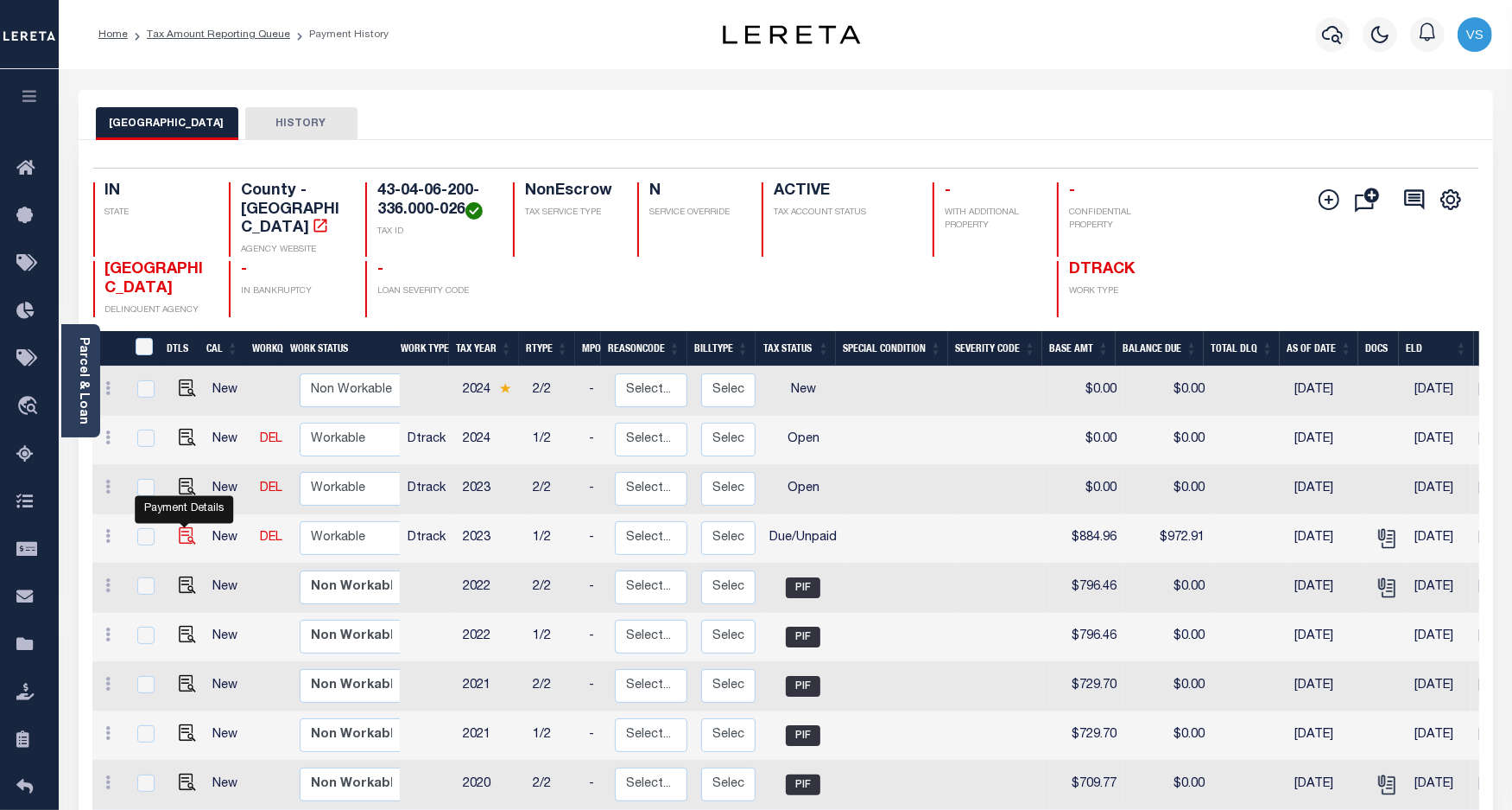
click at [183, 527] on img "" at bounding box center [187, 535] width 17 height 17
checkbox input "true"
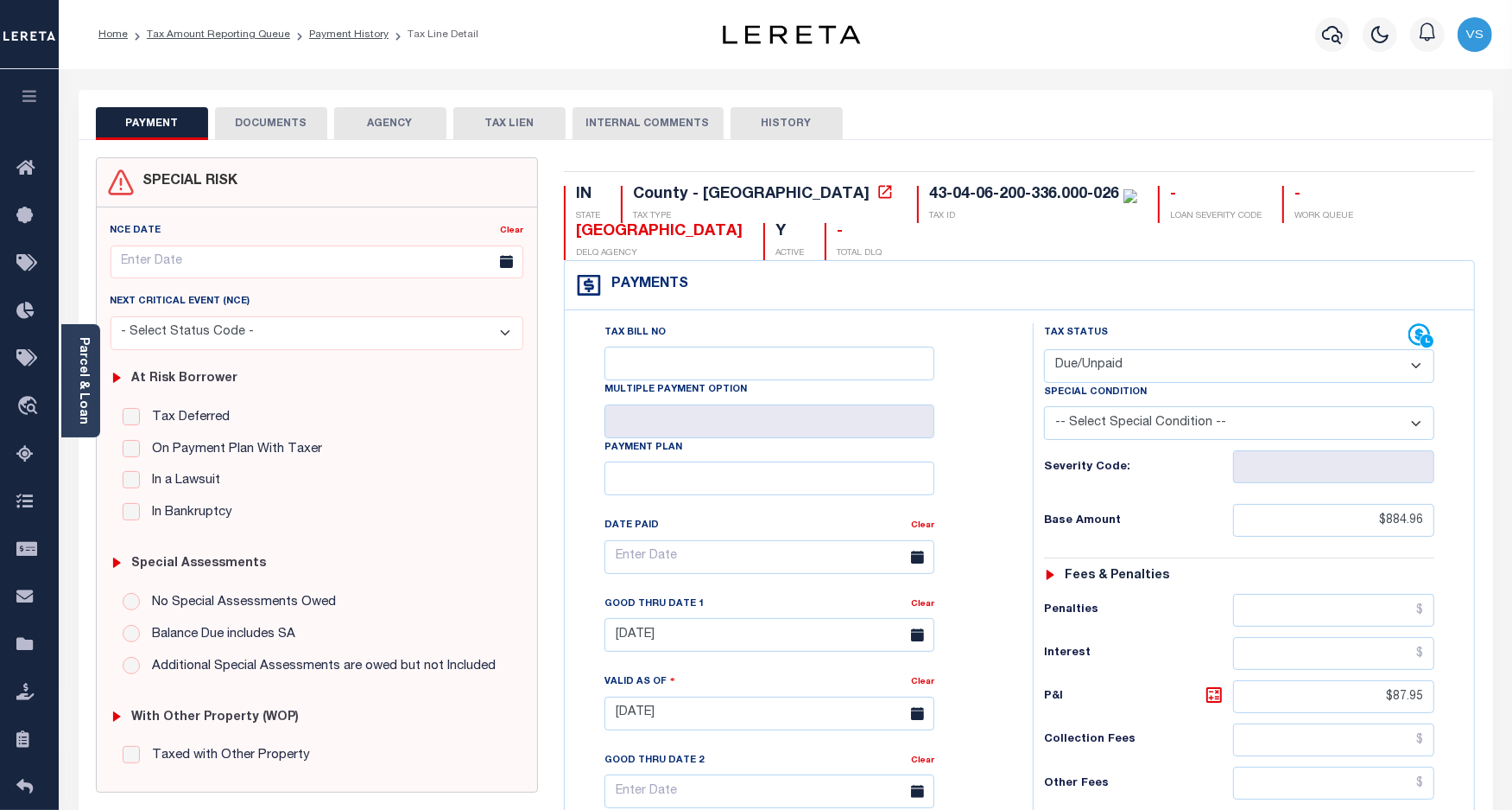
click at [1144, 364] on select "- Select Status Code - Open Due/Unpaid Paid Incomplete No Tax Due Internal Refu…" at bounding box center [1240, 365] width 391 height 34
select select "PYD"
click at [1044, 351] on select "- Select Status Code - Open Due/Unpaid Paid Incomplete No Tax Due Internal Refu…" at bounding box center [1240, 365] width 391 height 34
type input "[DATE]"
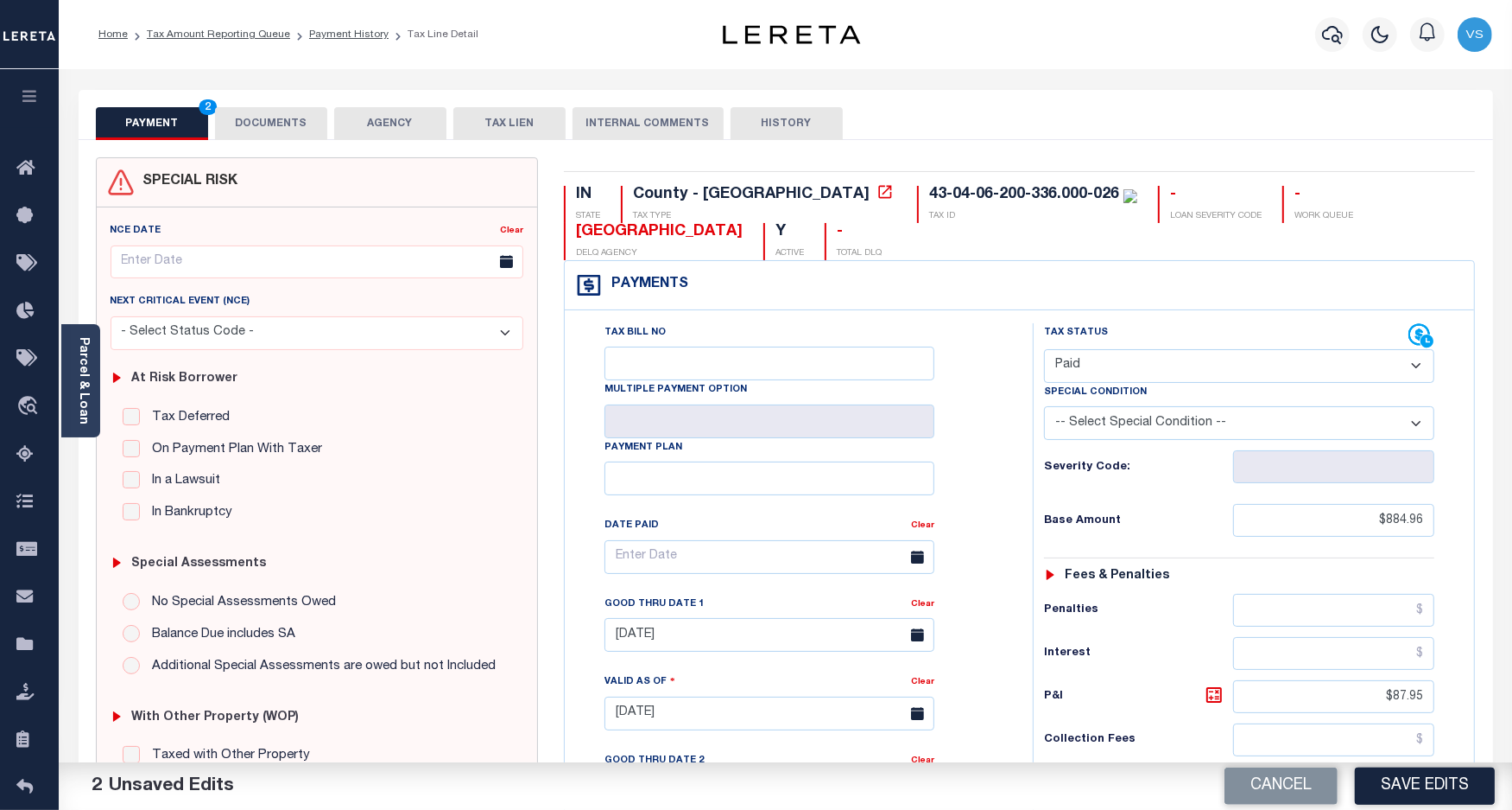
click at [285, 114] on button "DOCUMENTS" at bounding box center [271, 124] width 112 height 33
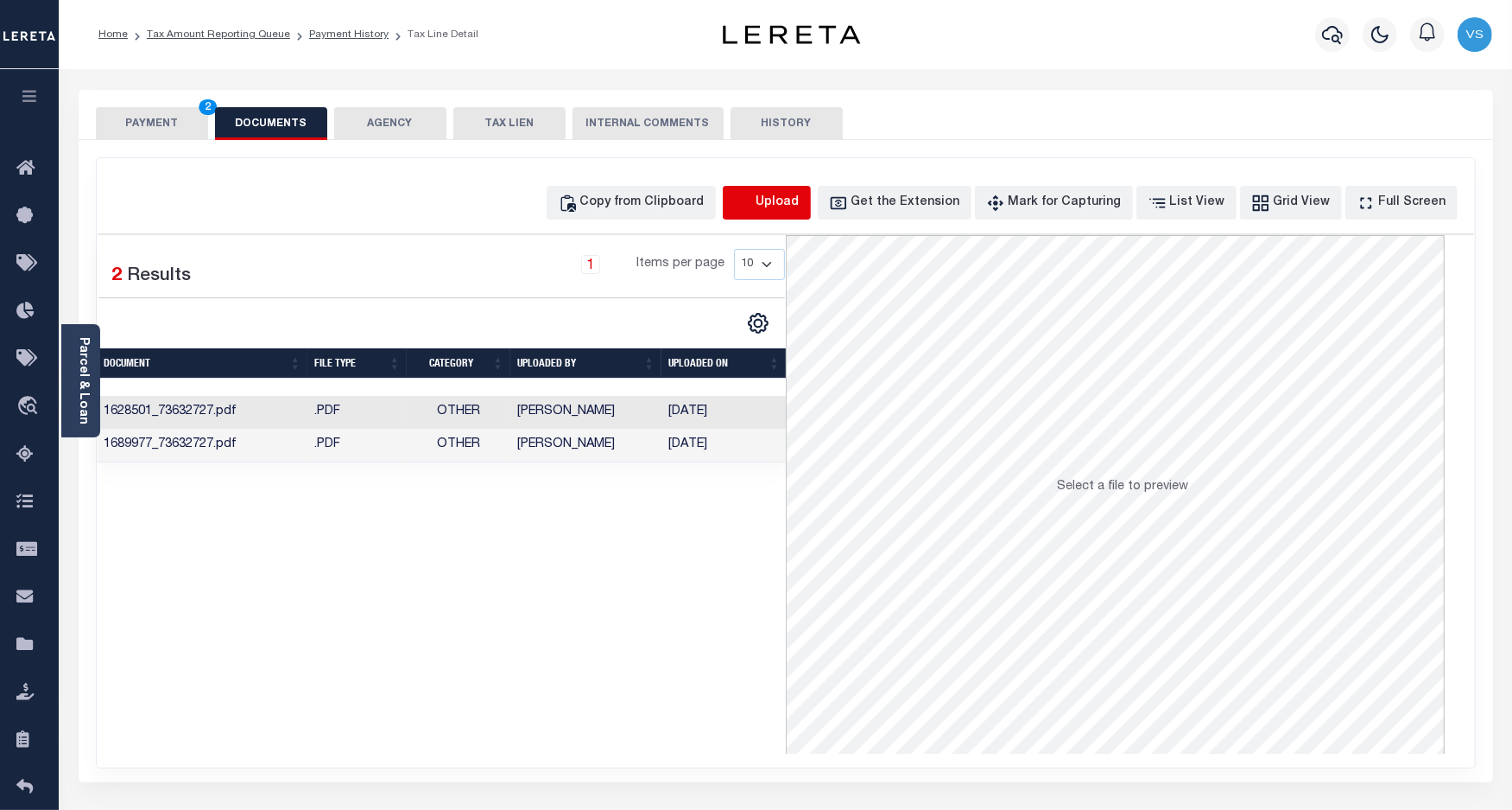
click at [751, 200] on icon "button" at bounding box center [743, 201] width 15 height 14
select select "POP"
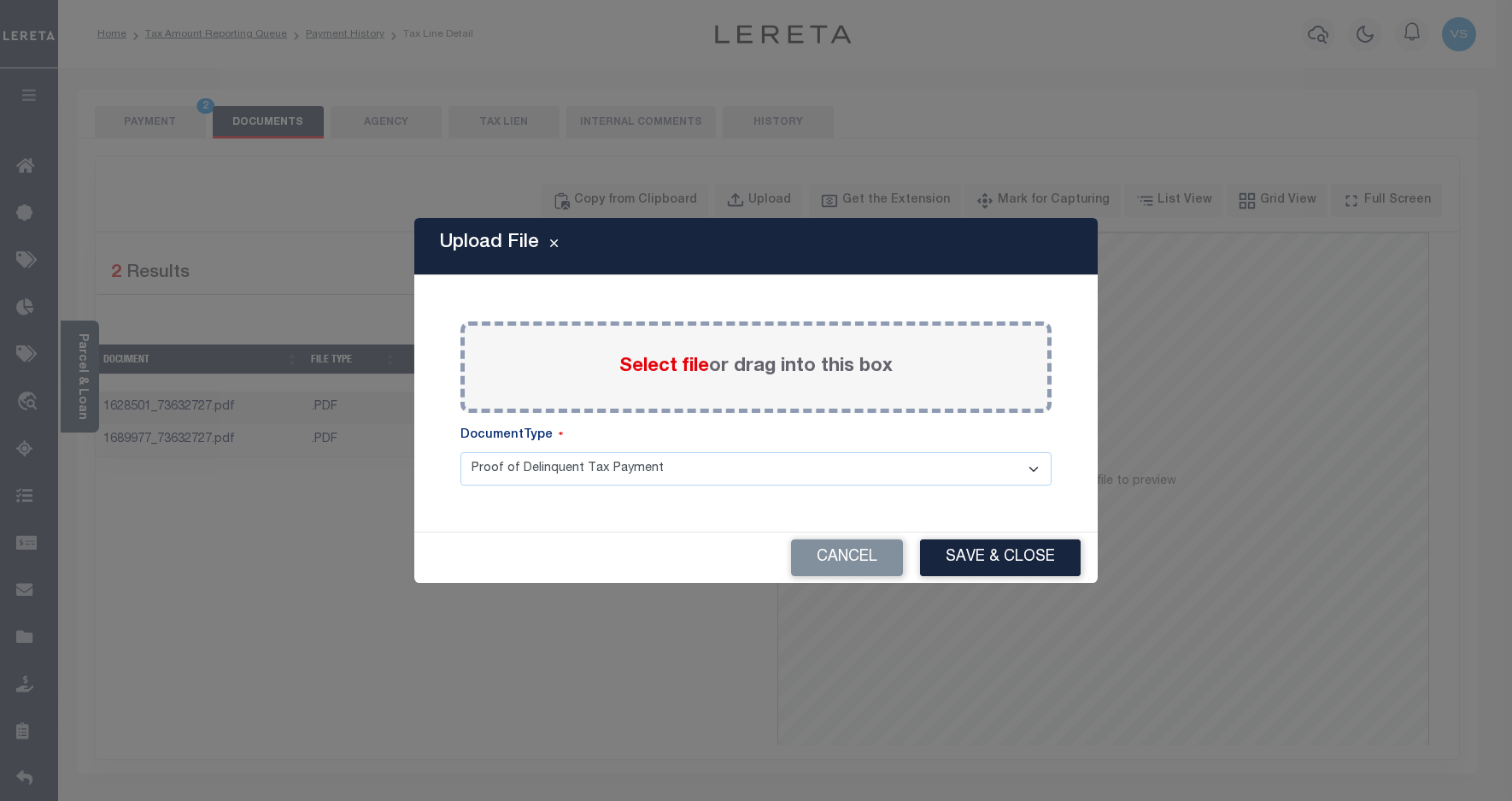
click at [642, 378] on label "Select file or drag into this box" at bounding box center [756, 367] width 273 height 29
click at [0, 0] on input "Select file or drag into this box" at bounding box center [0, 0] width 0 height 0
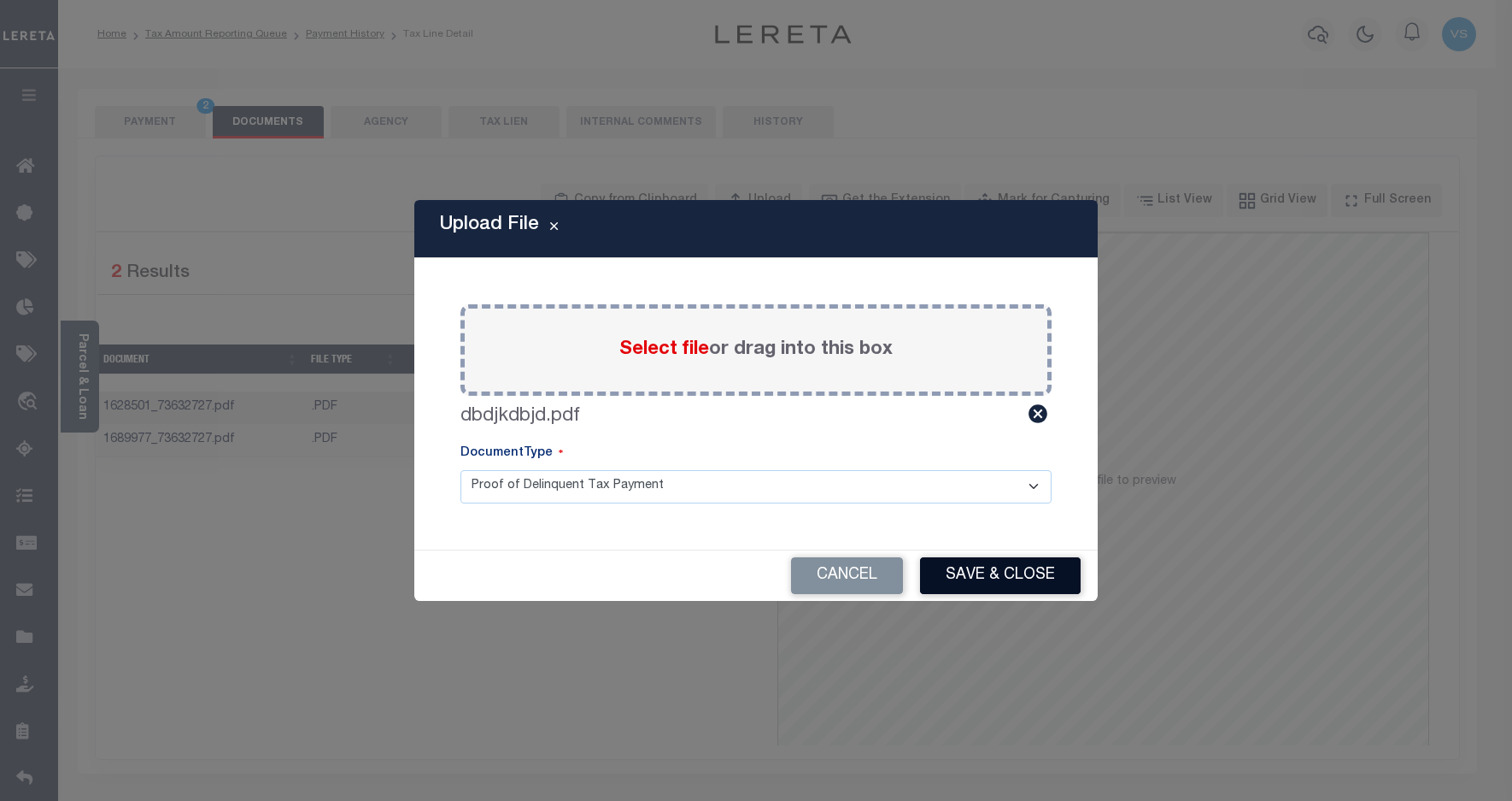
click at [954, 569] on button "Save & Close" at bounding box center [1001, 575] width 161 height 36
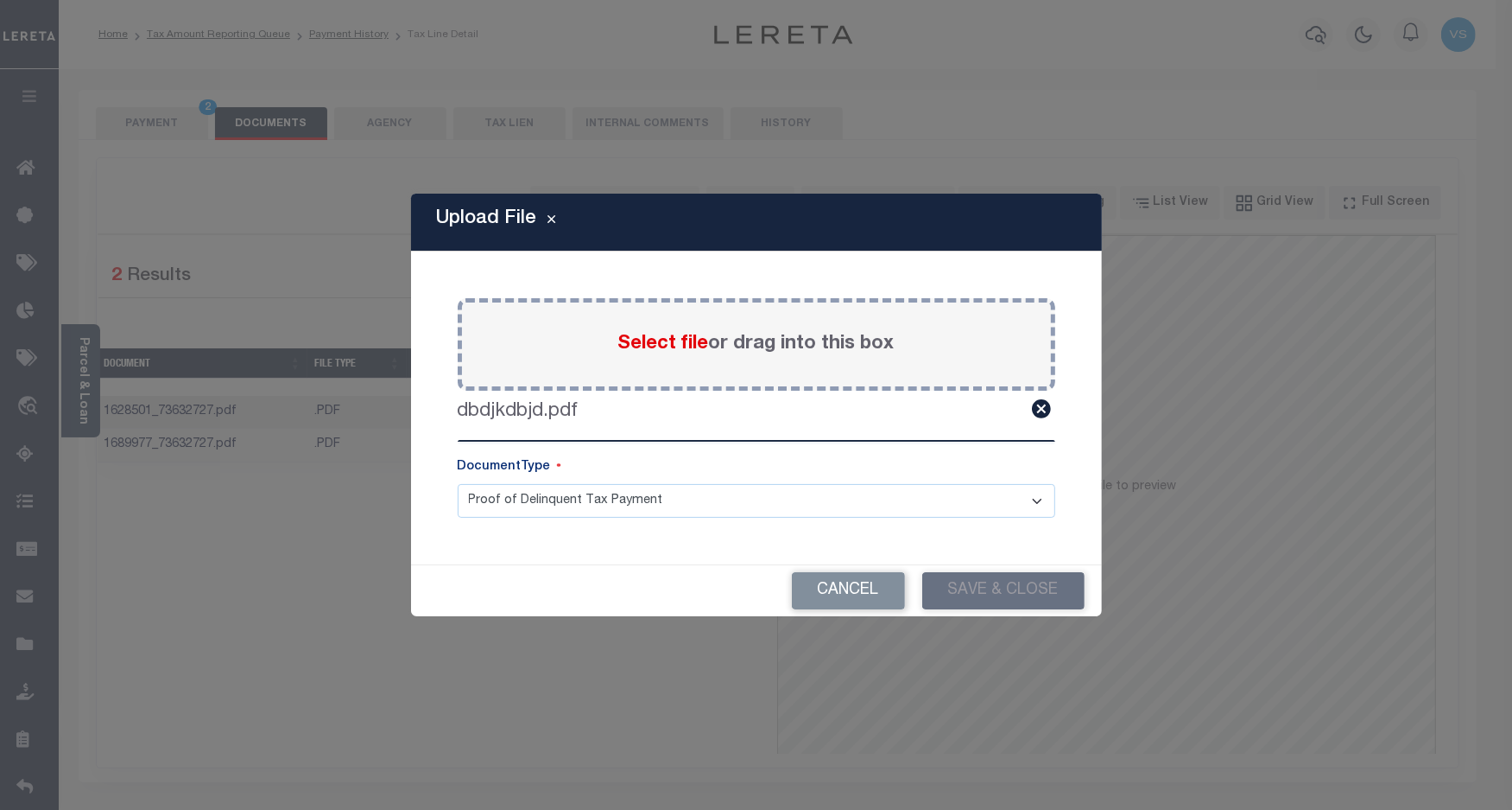
click at [147, 121] on button "PAYMENT 2" at bounding box center [152, 124] width 112 height 33
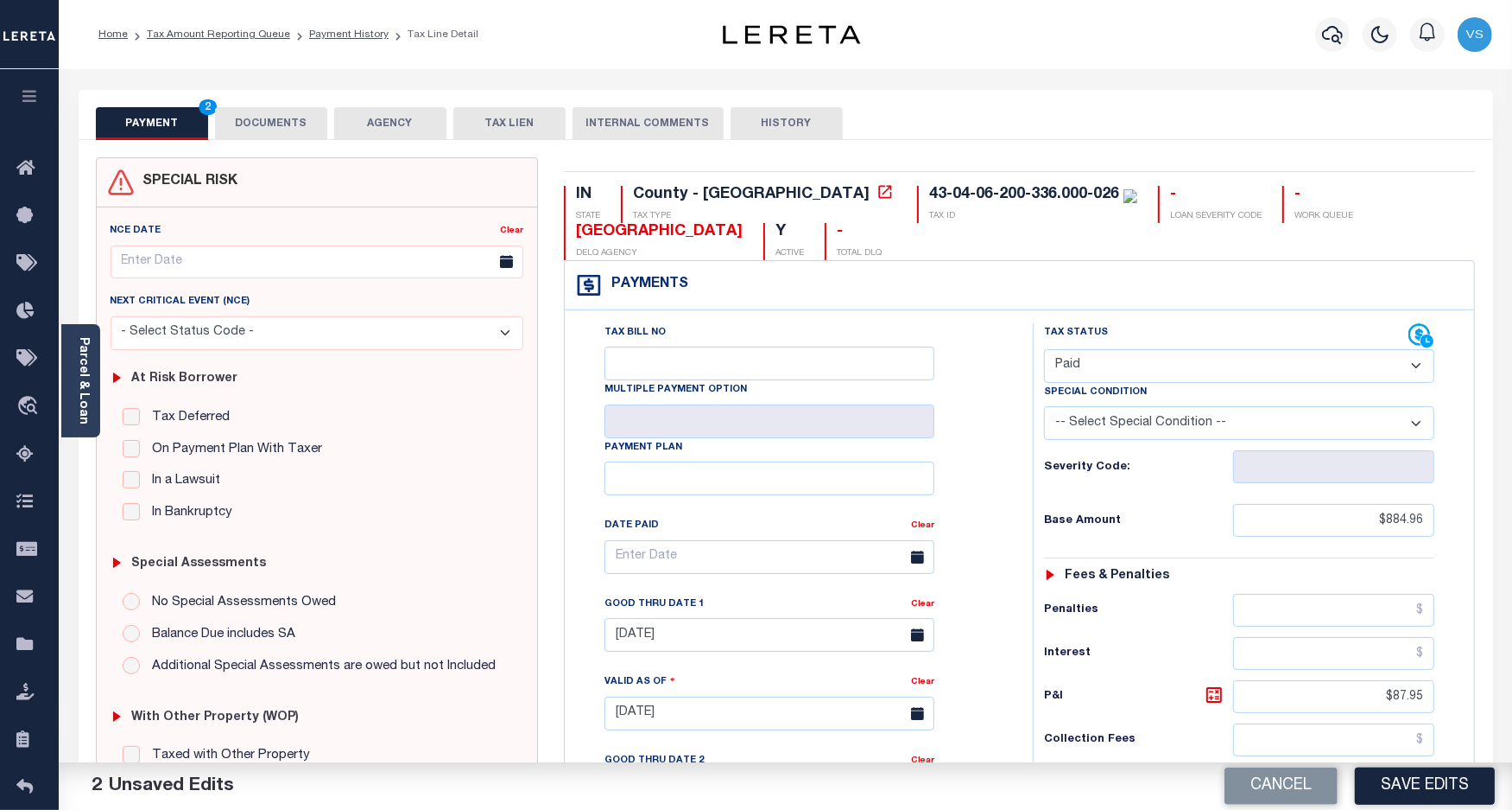
scroll to position [432, 0]
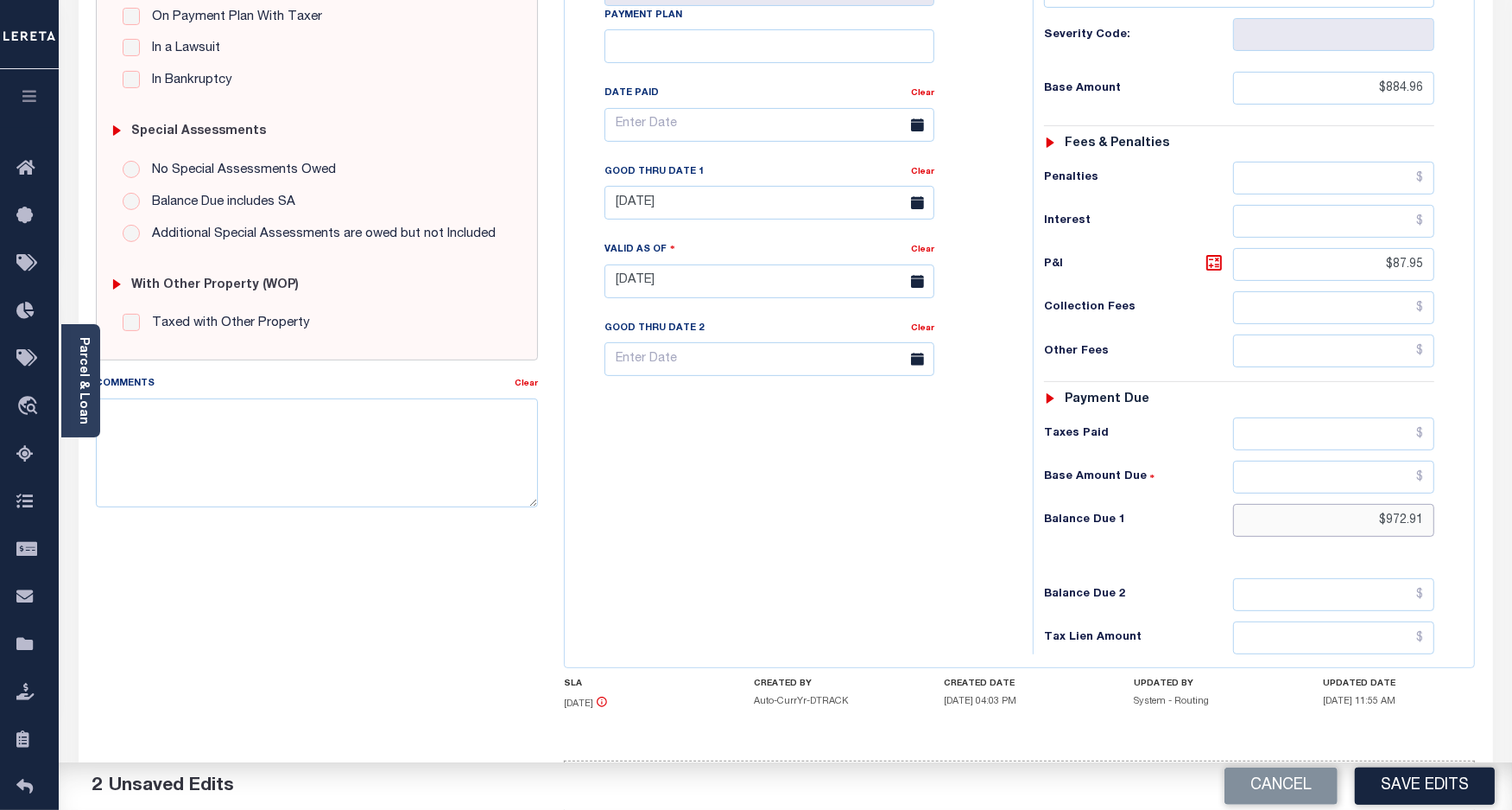
drag, startPoint x: 1430, startPoint y: 533, endPoint x: 1317, endPoint y: 516, distance: 114.3
click at [1317, 516] on input "$972.91" at bounding box center [1334, 520] width 201 height 33
drag, startPoint x: 1430, startPoint y: 261, endPoint x: 1336, endPoint y: 273, distance: 94.8
click at [1336, 273] on input "$87.95" at bounding box center [1334, 265] width 201 height 33
click at [930, 176] on link "Clear" at bounding box center [923, 171] width 23 height 9
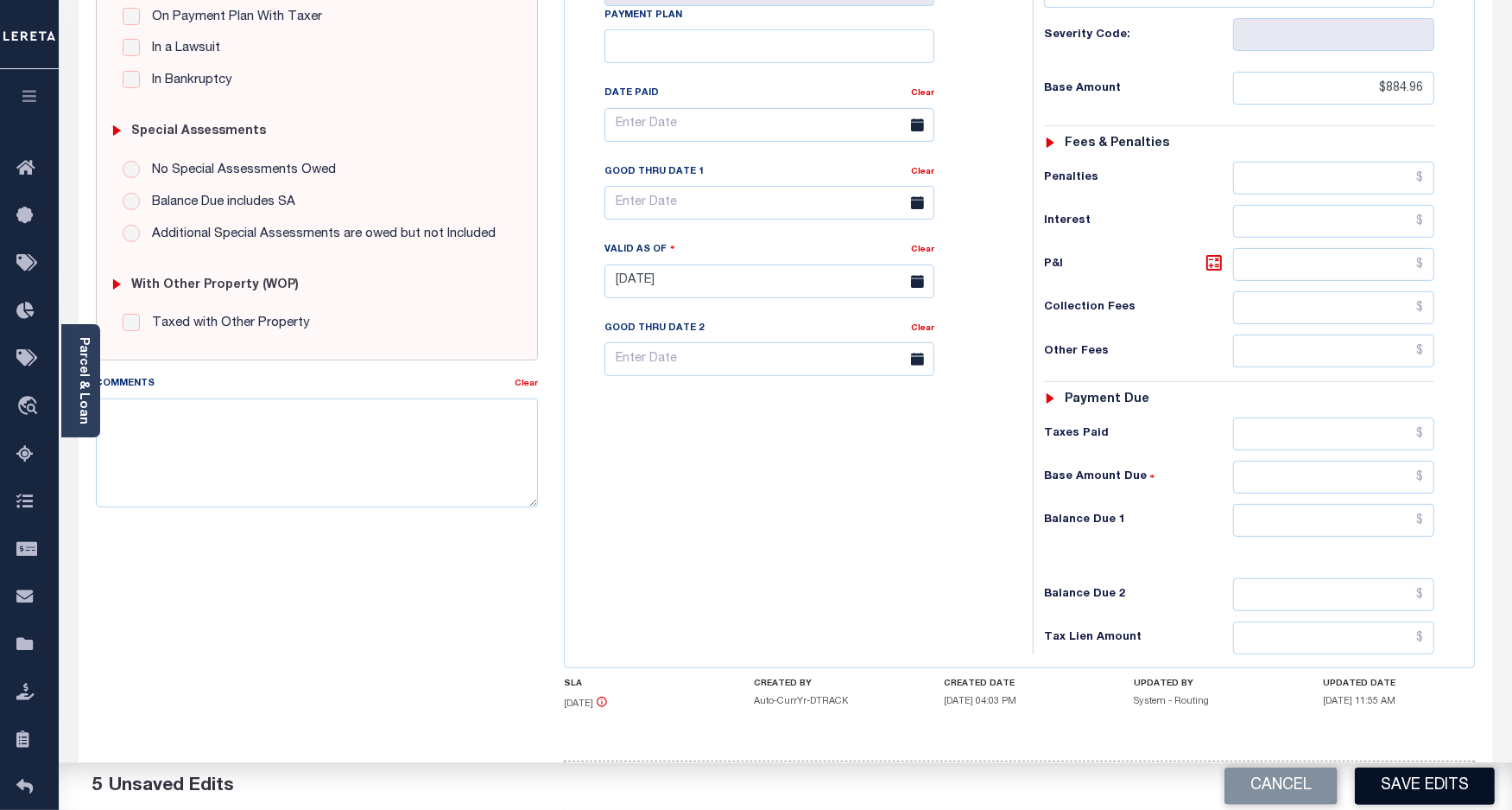
click at [1417, 780] on button "Save Edits" at bounding box center [1425, 786] width 140 height 37
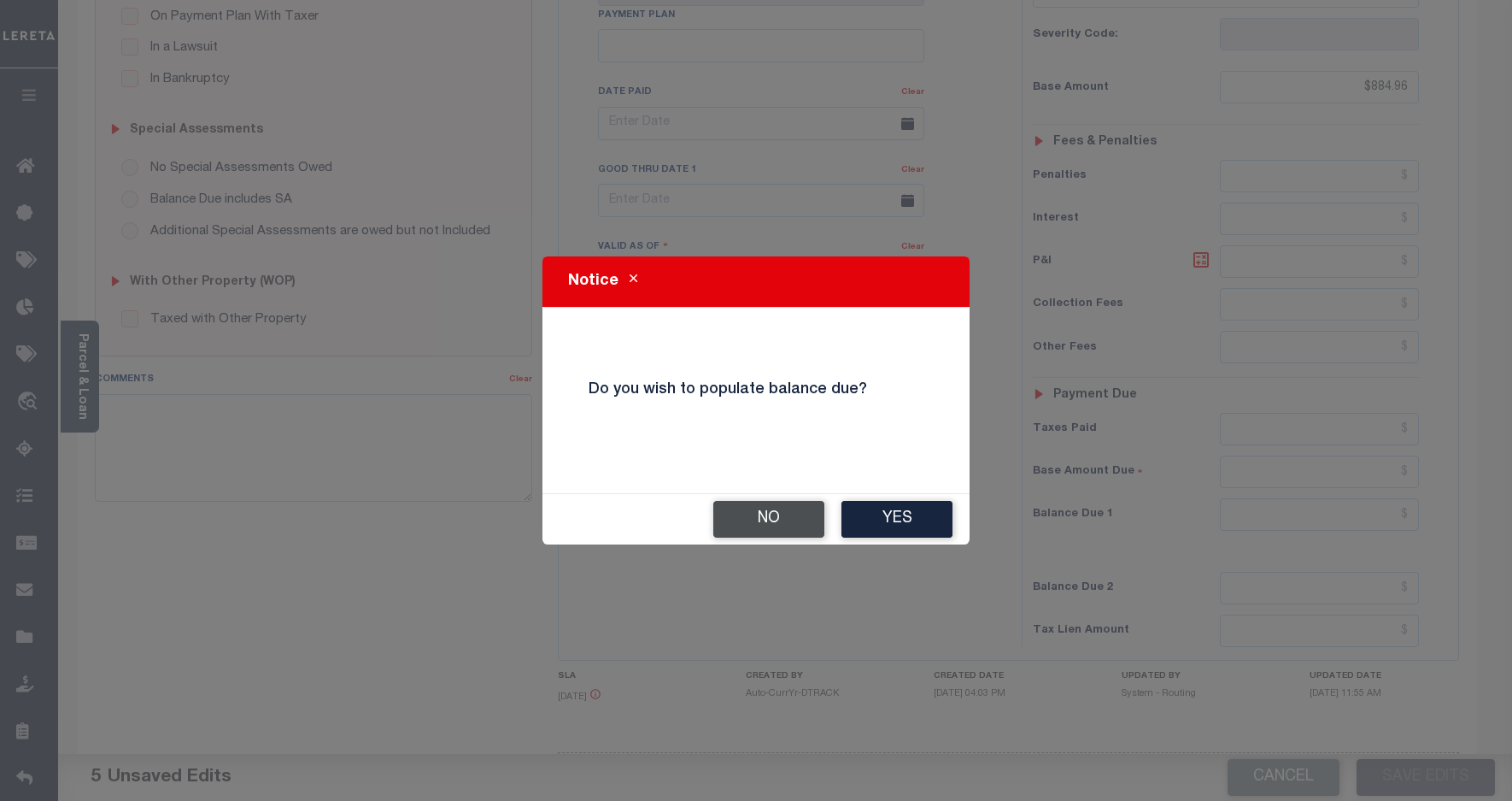
click at [795, 517] on button "No" at bounding box center [768, 519] width 111 height 36
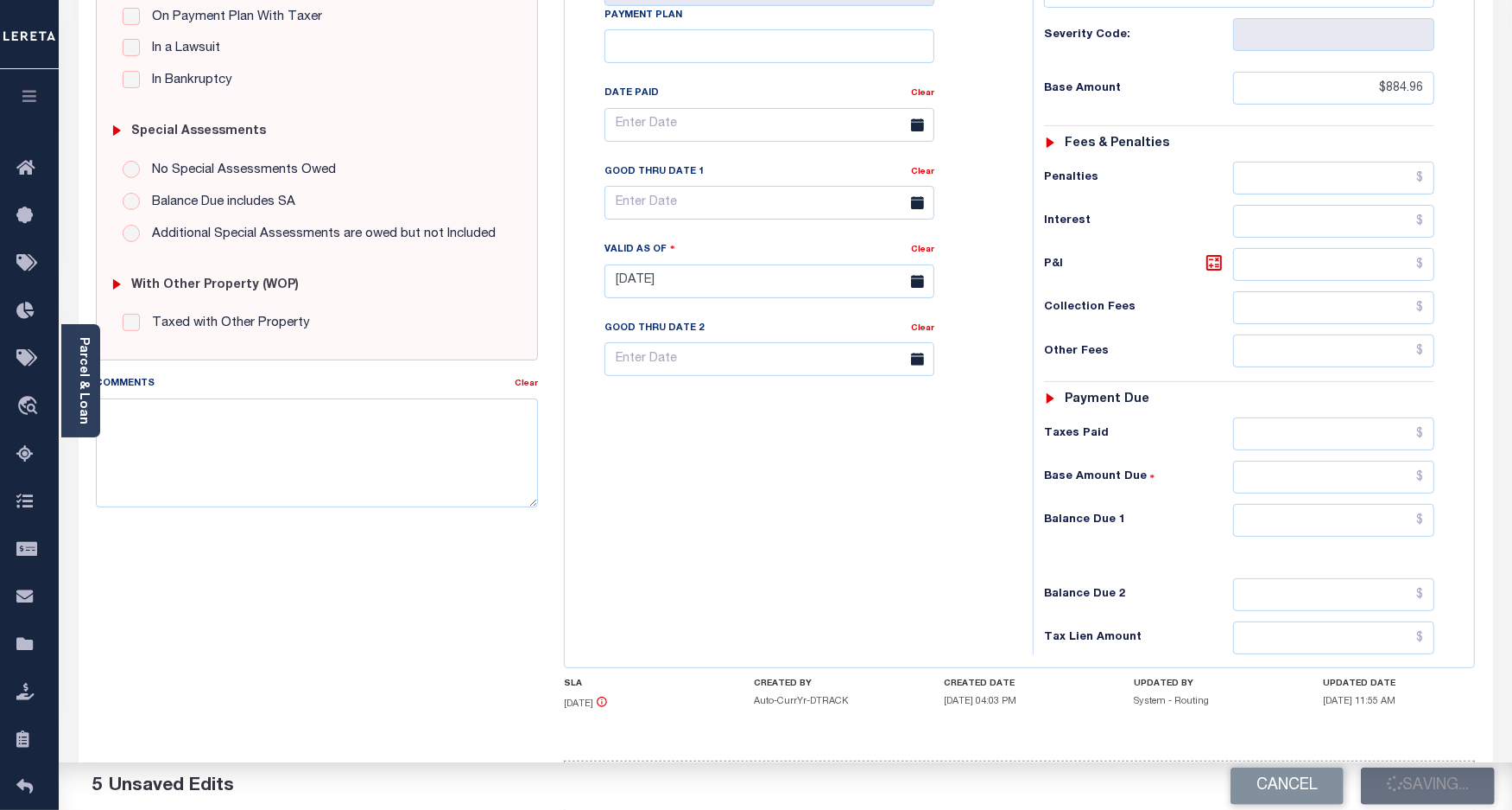
checkbox input "false"
type input "$884.96"
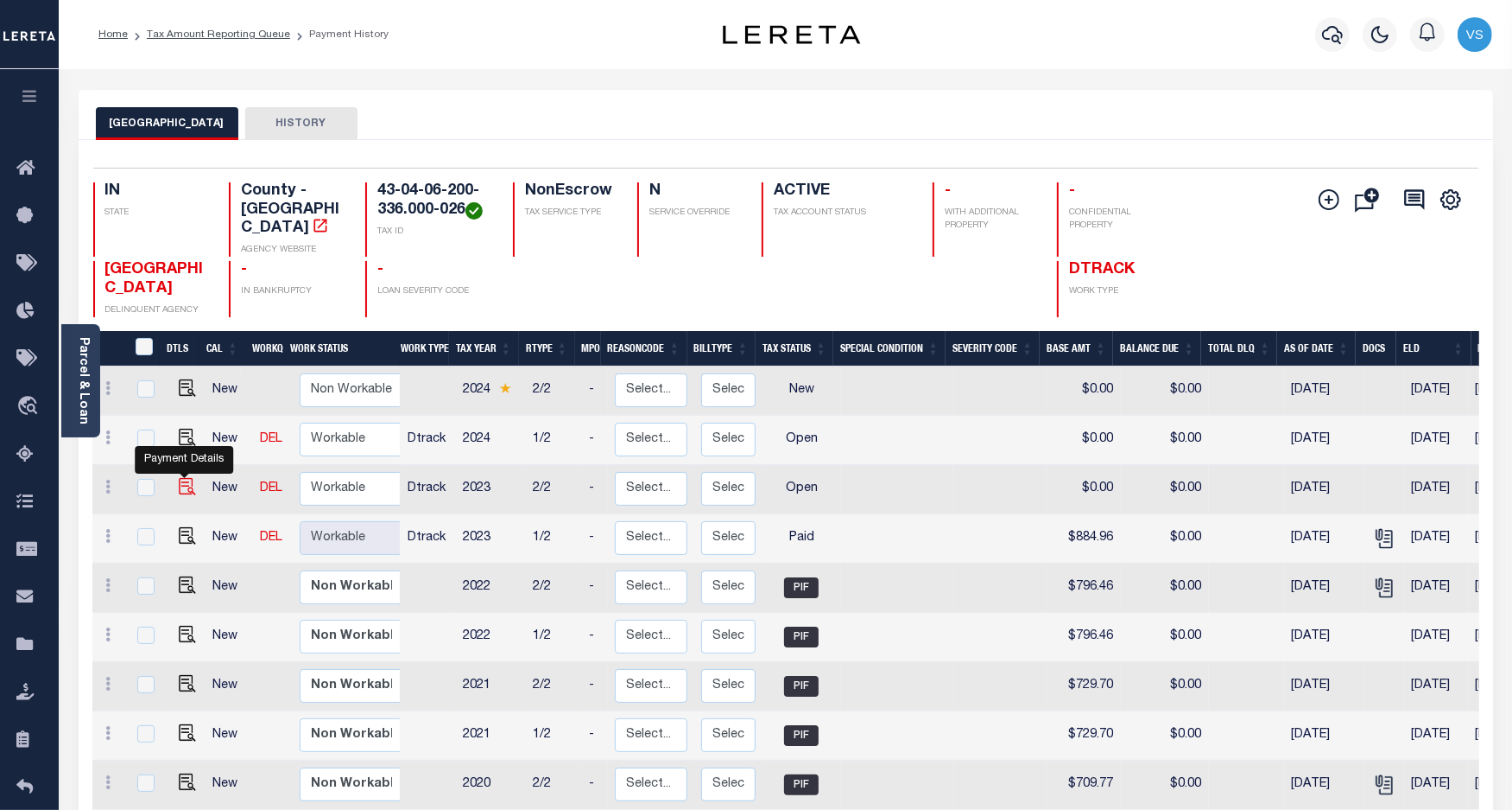
click at [180, 477] on img "" at bounding box center [187, 486] width 17 height 17
checkbox input "true"
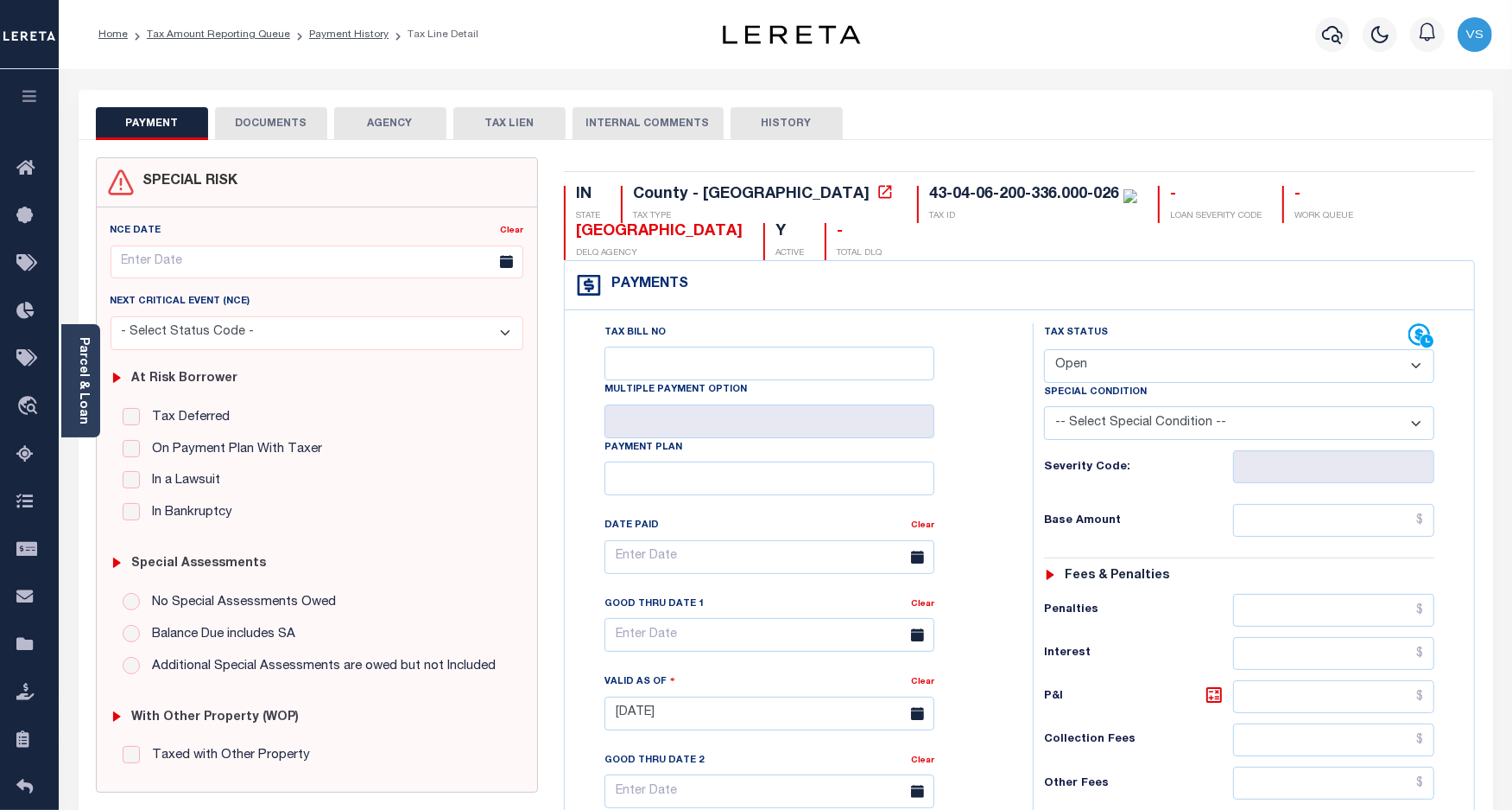
click at [1112, 376] on select "- Select Status Code - Open Due/Unpaid Paid Incomplete No Tax Due Internal Refu…" at bounding box center [1240, 365] width 391 height 34
select select "PYD"
click at [1044, 351] on select "- Select Status Code - Open Due/Unpaid Paid Incomplete No Tax Due Internal Refu…" at bounding box center [1240, 365] width 391 height 34
type input "[DATE]"
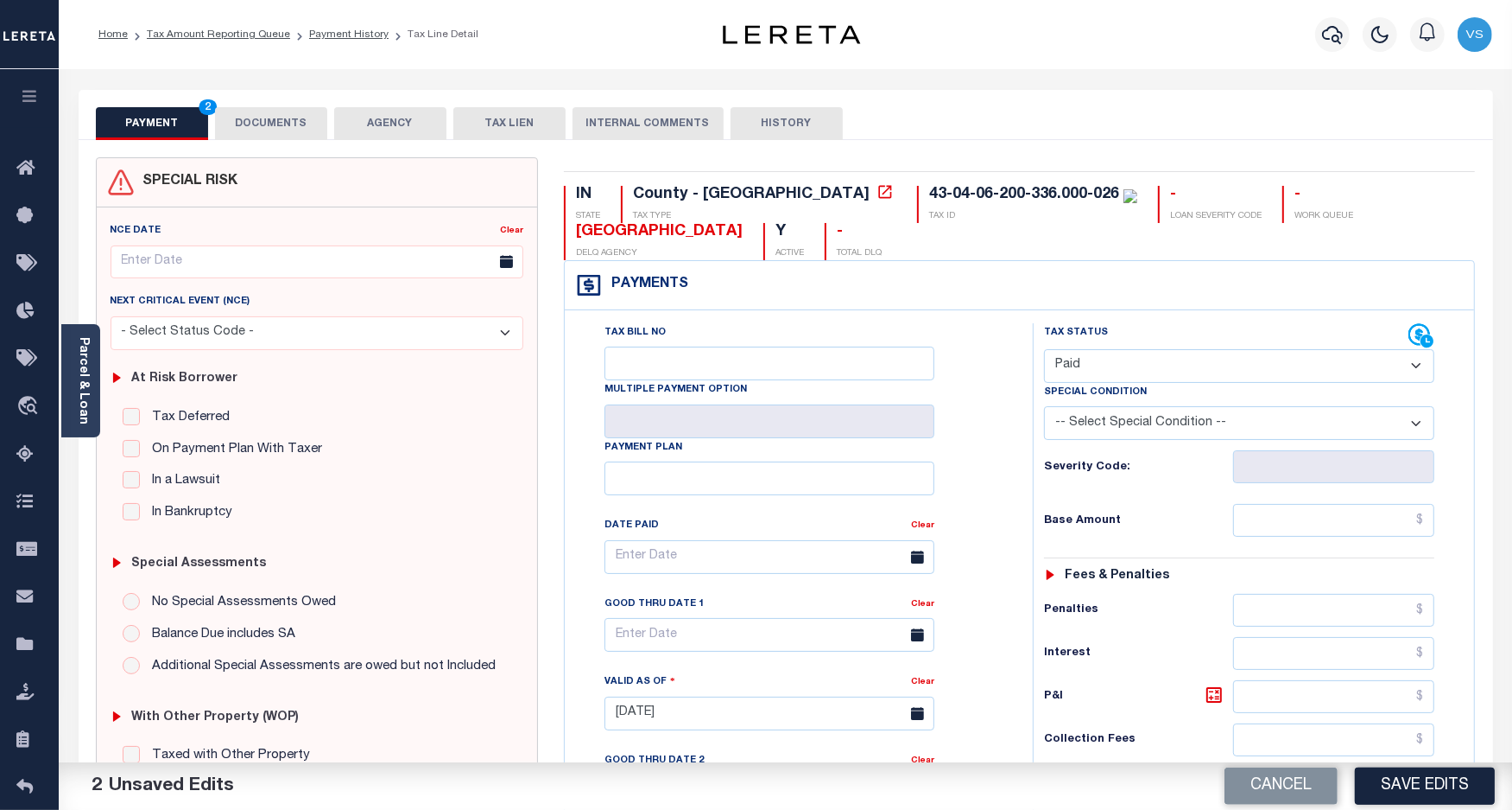
click at [271, 131] on button "DOCUMENTS" at bounding box center [271, 124] width 112 height 33
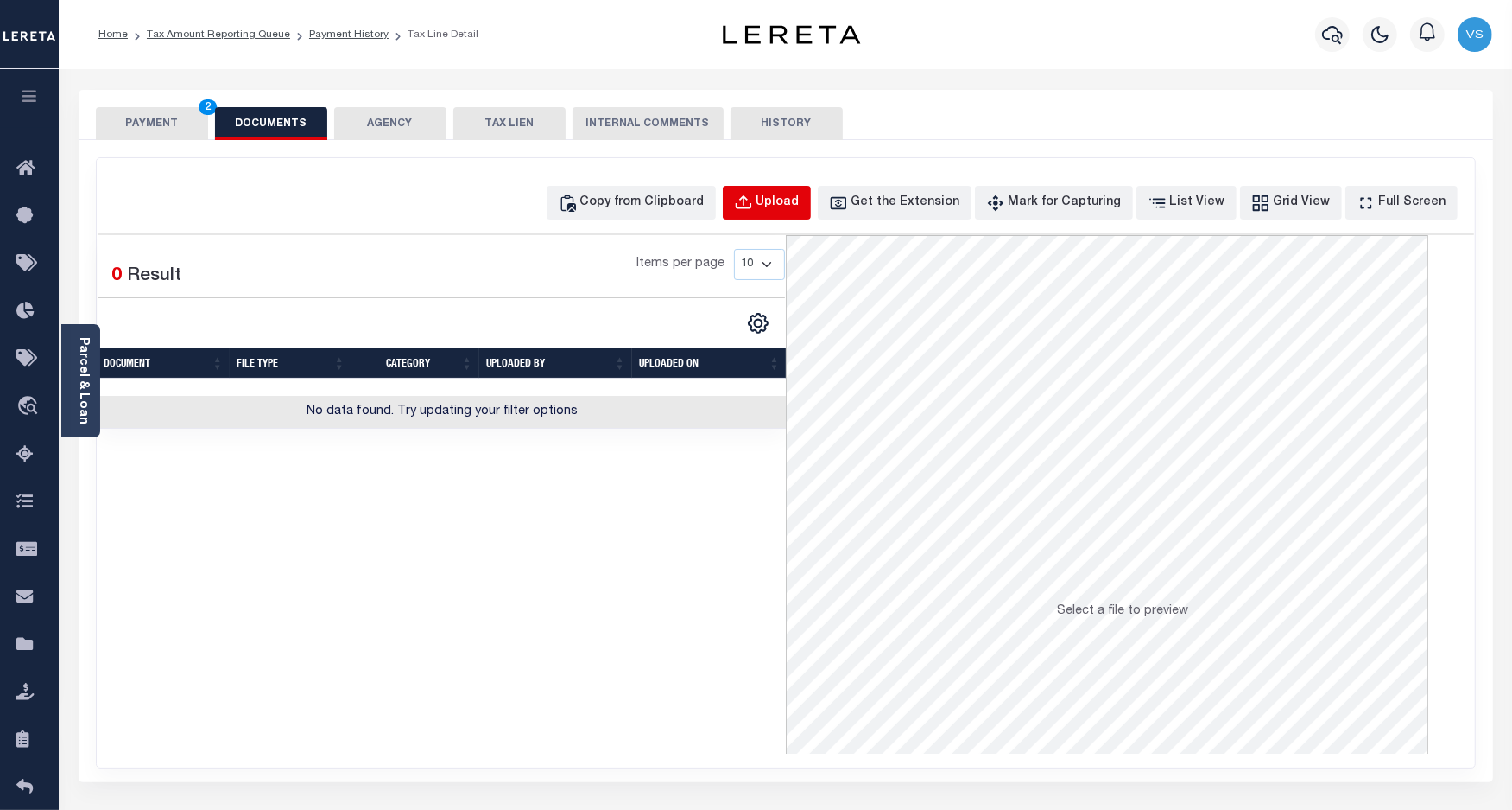
click at [796, 206] on div "Upload" at bounding box center [778, 203] width 43 height 19
select select "POP"
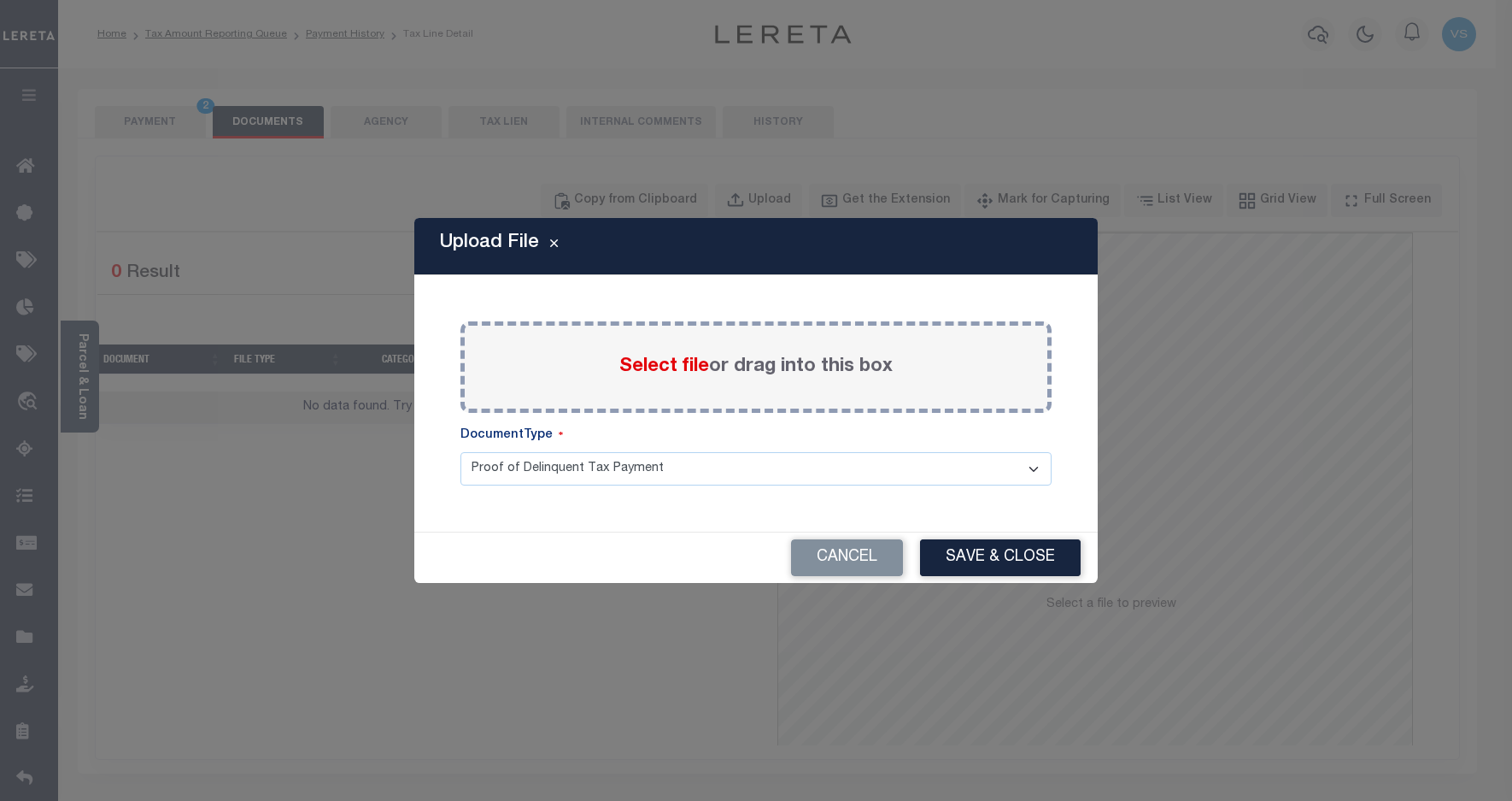
click at [638, 358] on span "Select file" at bounding box center [664, 367] width 90 height 19
click at [0, 0] on input "Select file or drag into this box" at bounding box center [0, 0] width 0 height 0
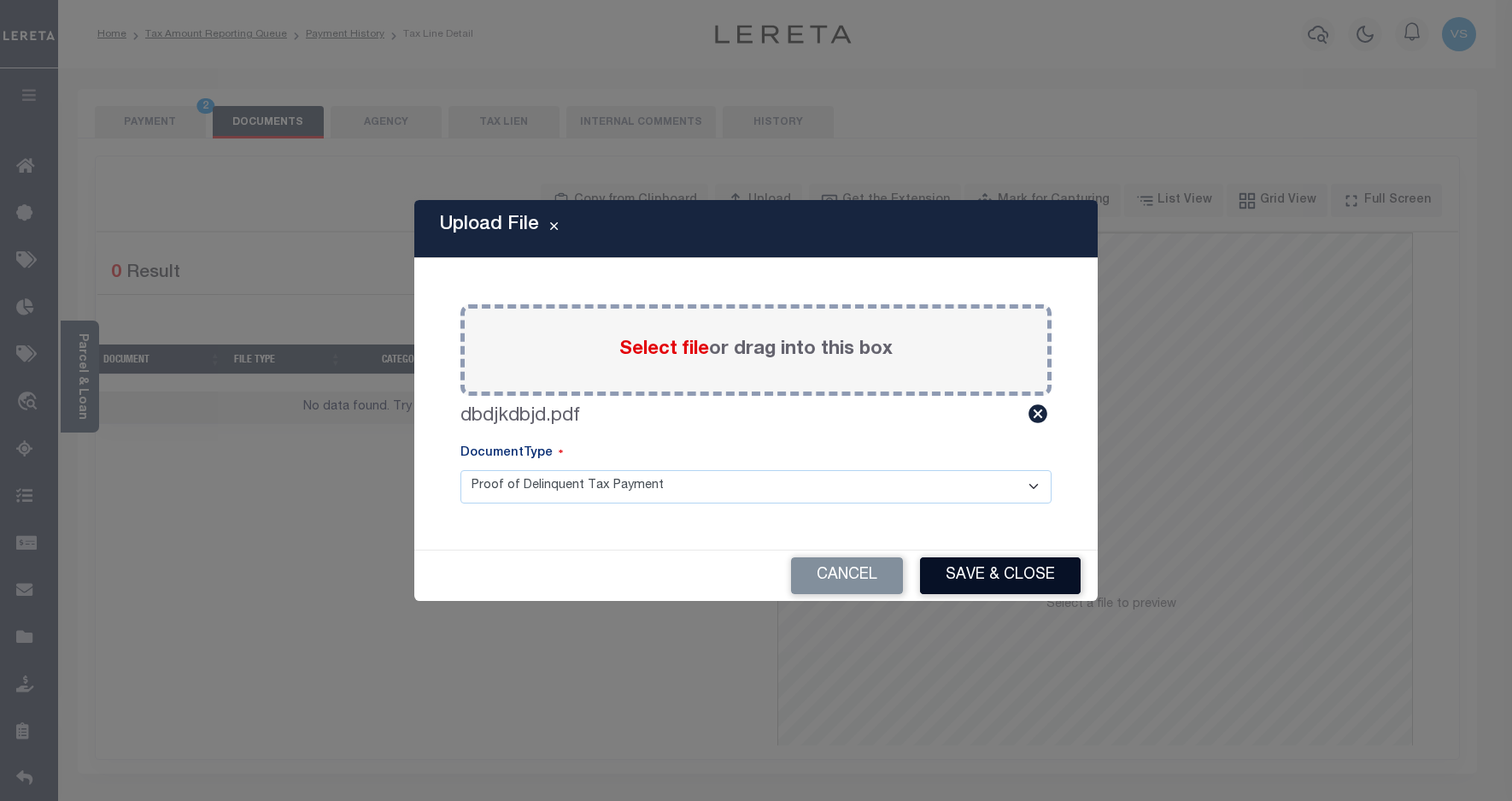
click at [946, 567] on button "Save & Close" at bounding box center [1001, 575] width 161 height 36
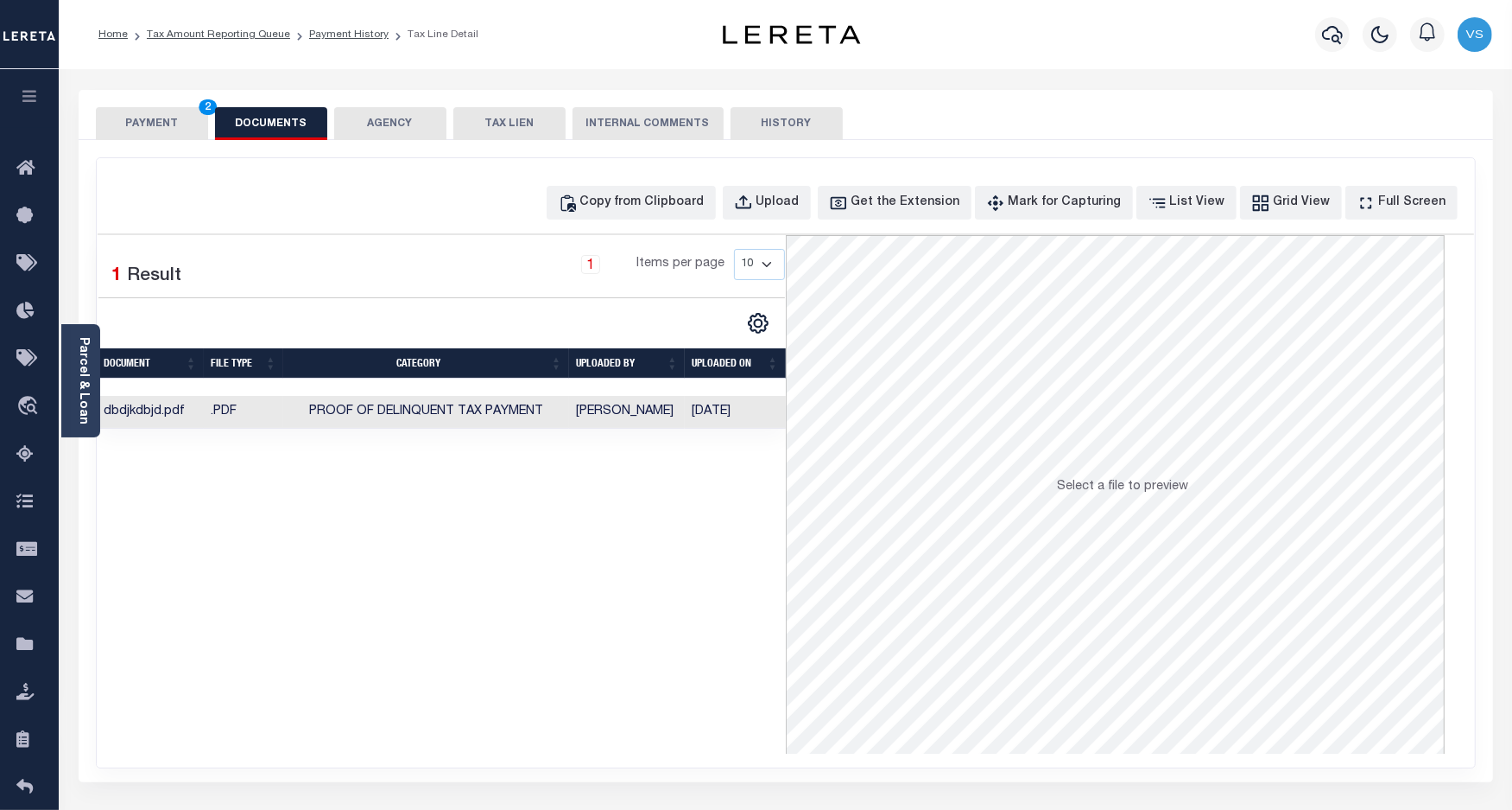
click at [170, 119] on button "PAYMENT 2" at bounding box center [152, 124] width 112 height 33
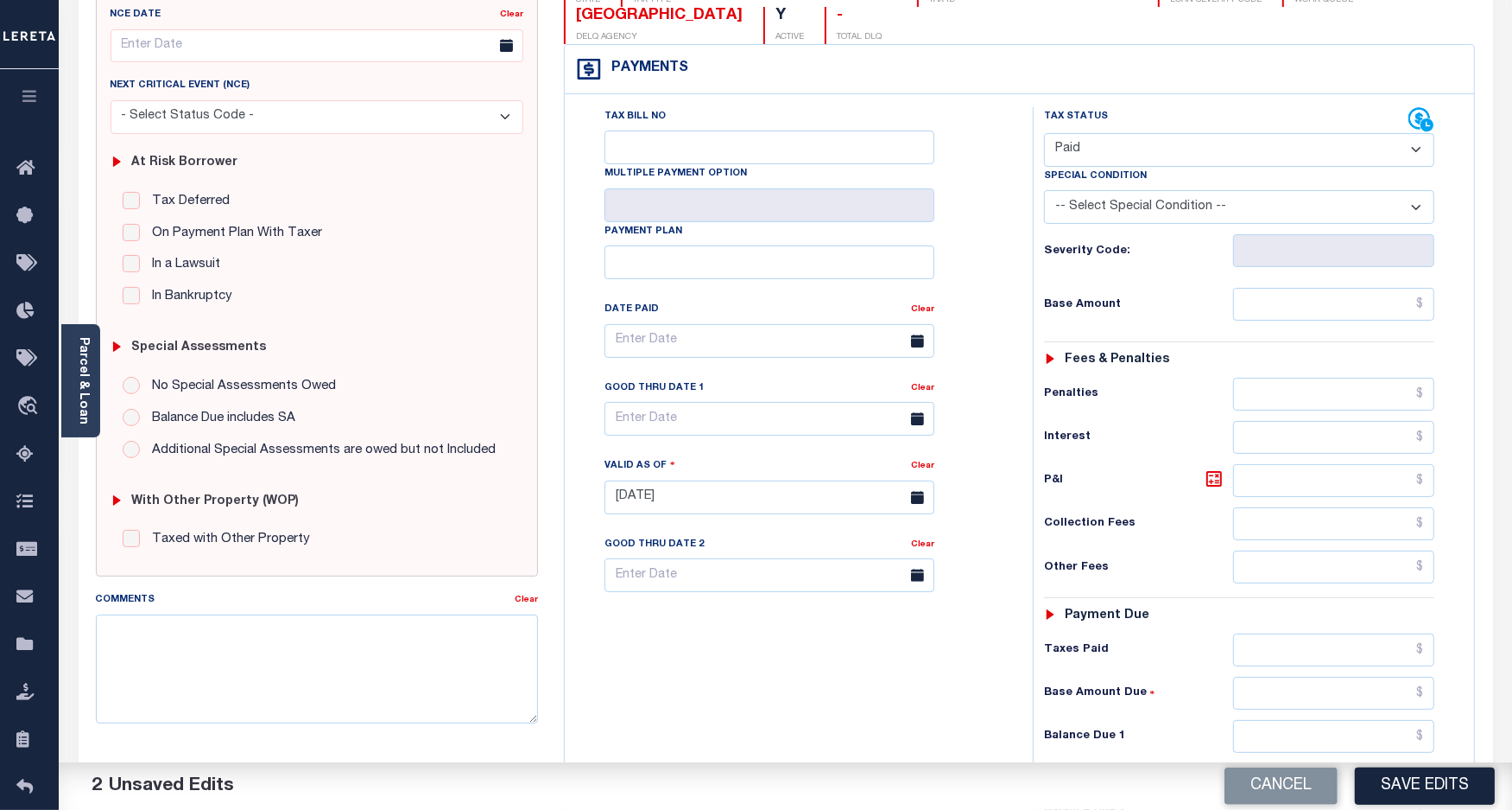
scroll to position [324, 0]
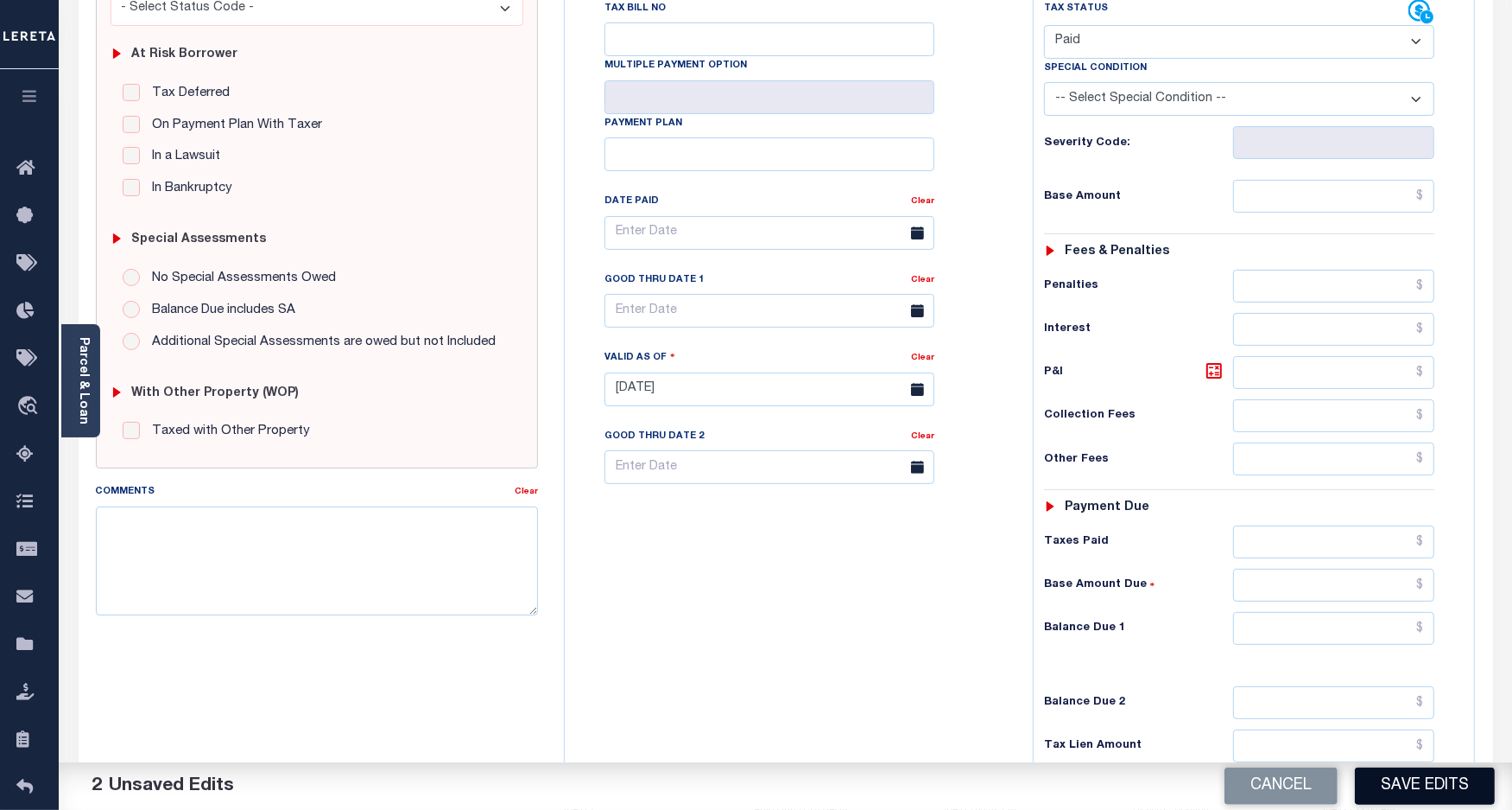
click at [1397, 775] on button "Save Edits" at bounding box center [1425, 786] width 140 height 37
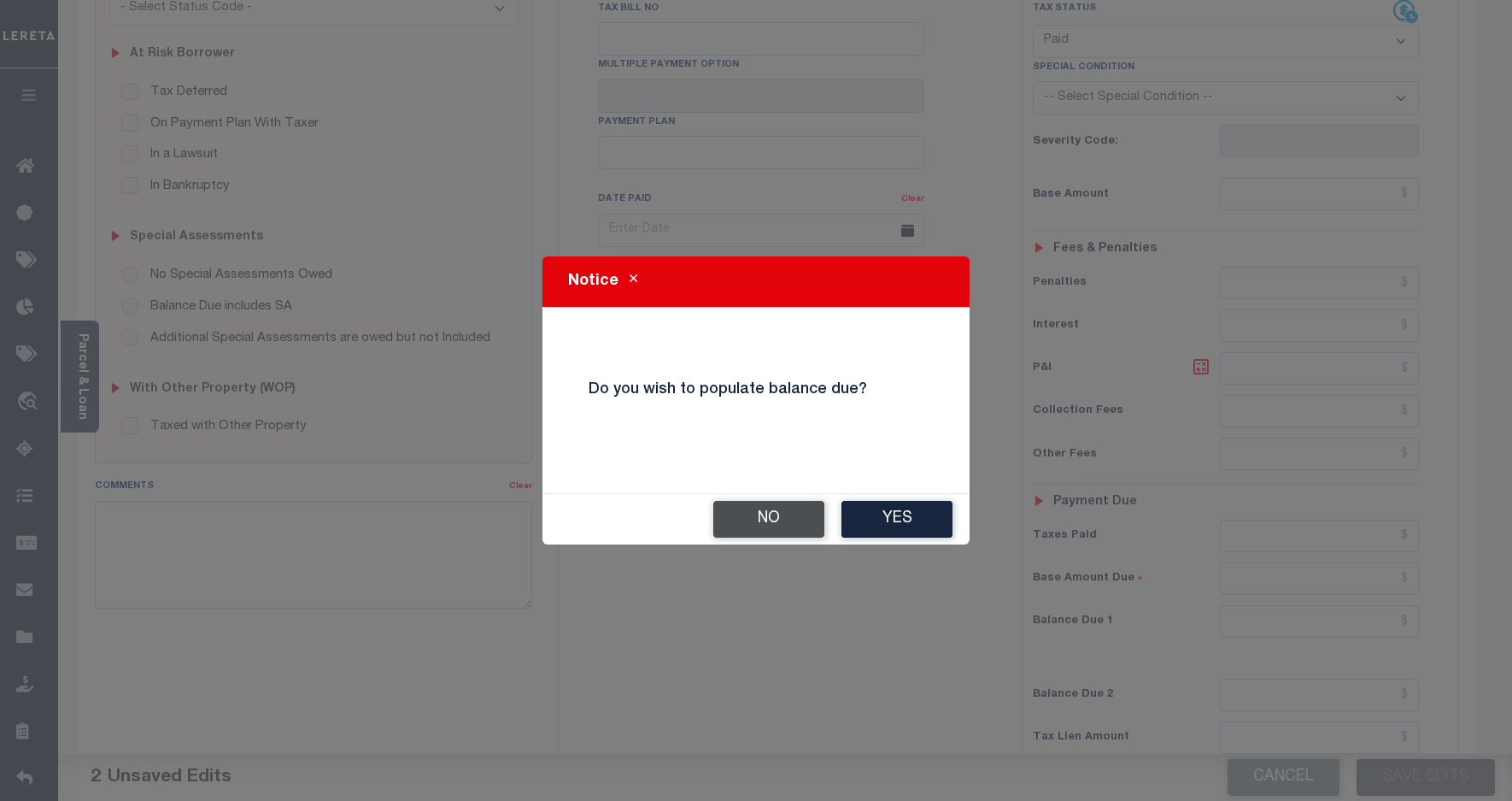
click at [773, 534] on button "No" at bounding box center [768, 519] width 111 height 36
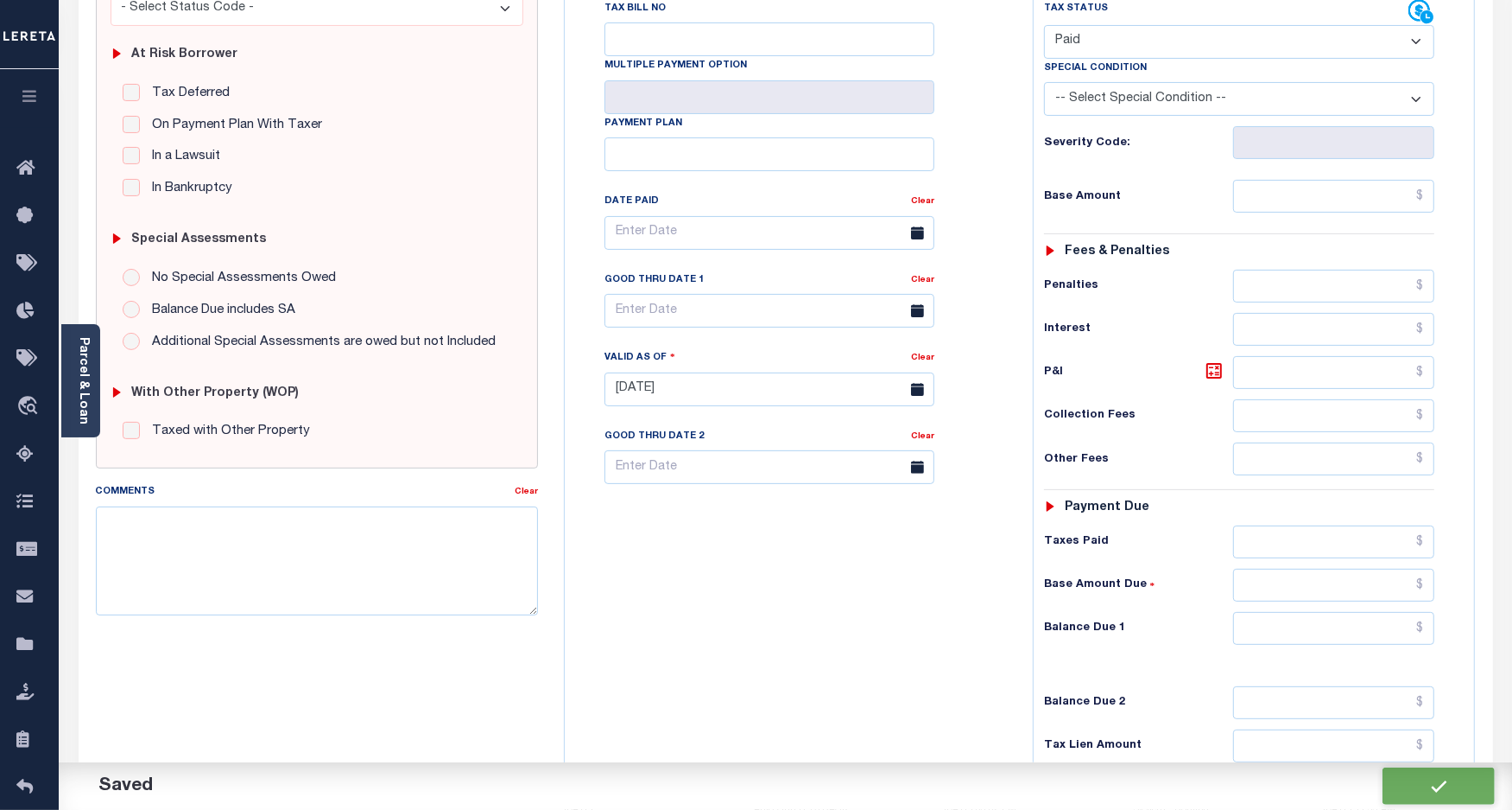
checkbox input "false"
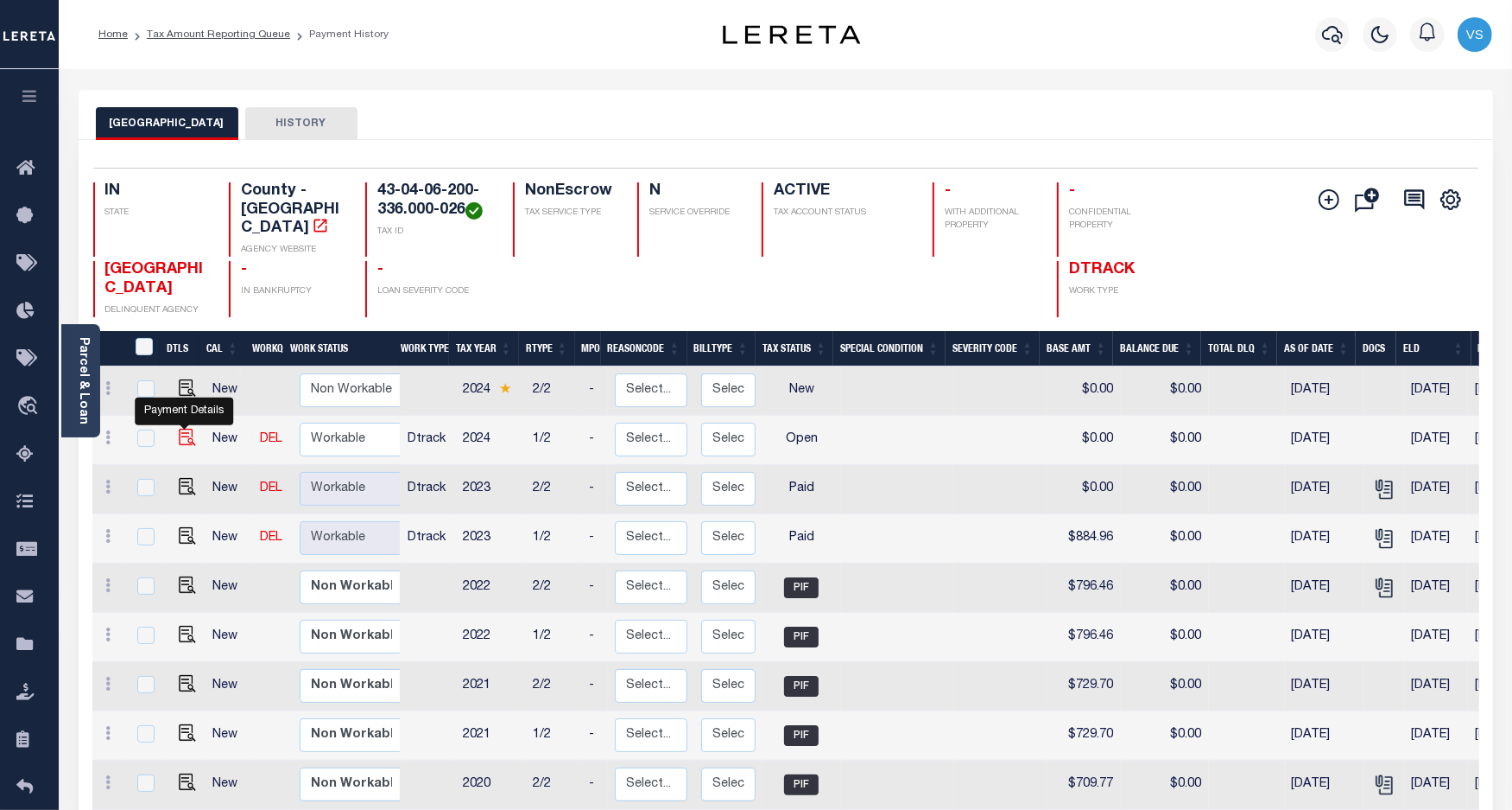
click at [182, 428] on img "" at bounding box center [187, 437] width 17 height 17
checkbox input "true"
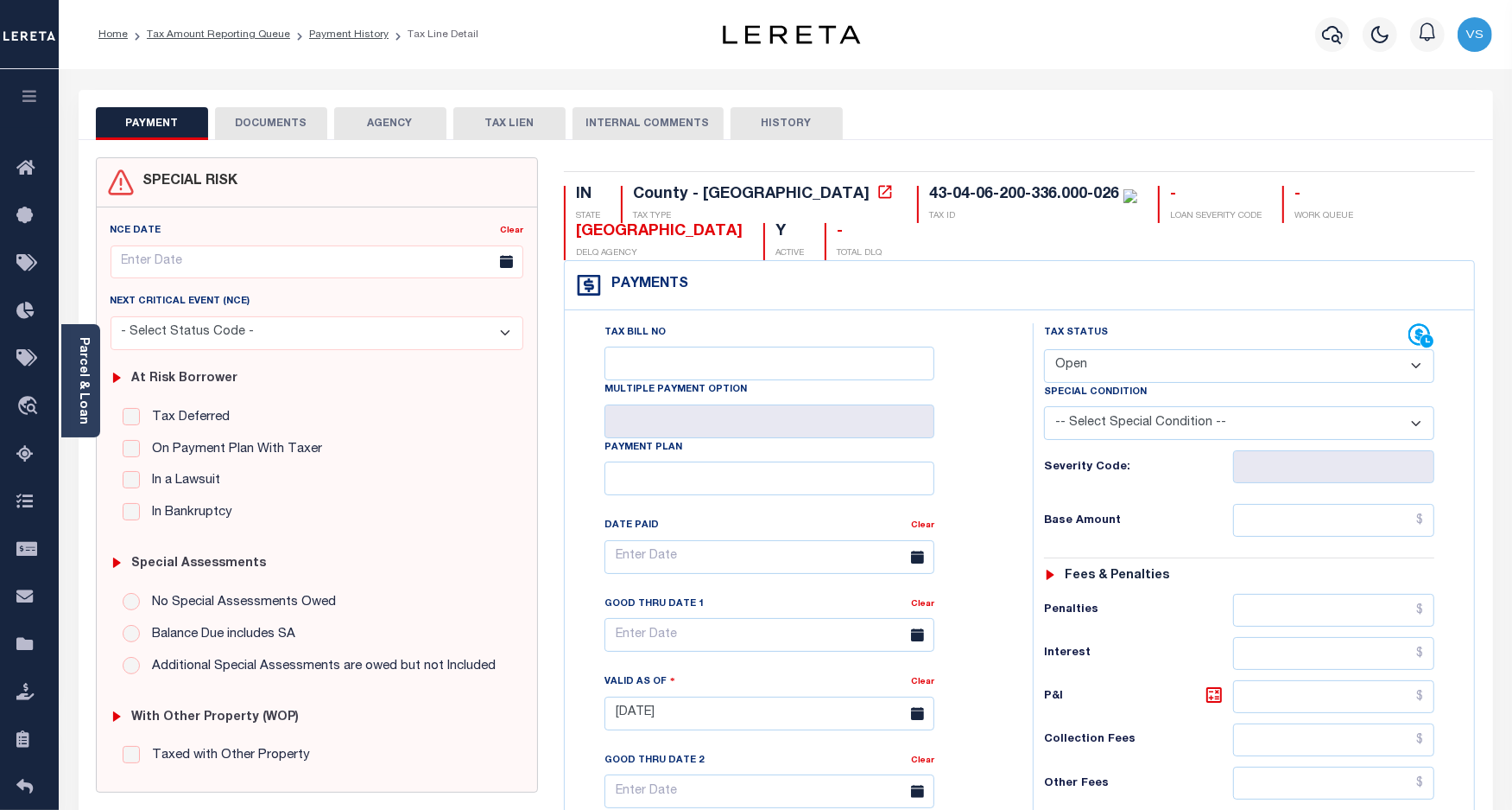
click at [1086, 359] on select "- Select Status Code - Open Due/Unpaid Paid Incomplete No Tax Due Internal Refu…" at bounding box center [1240, 365] width 391 height 34
select select "PYD"
click at [1044, 351] on select "- Select Status Code - Open Due/Unpaid Paid Incomplete No Tax Due Internal Refu…" at bounding box center [1240, 365] width 391 height 34
type input "[DATE]"
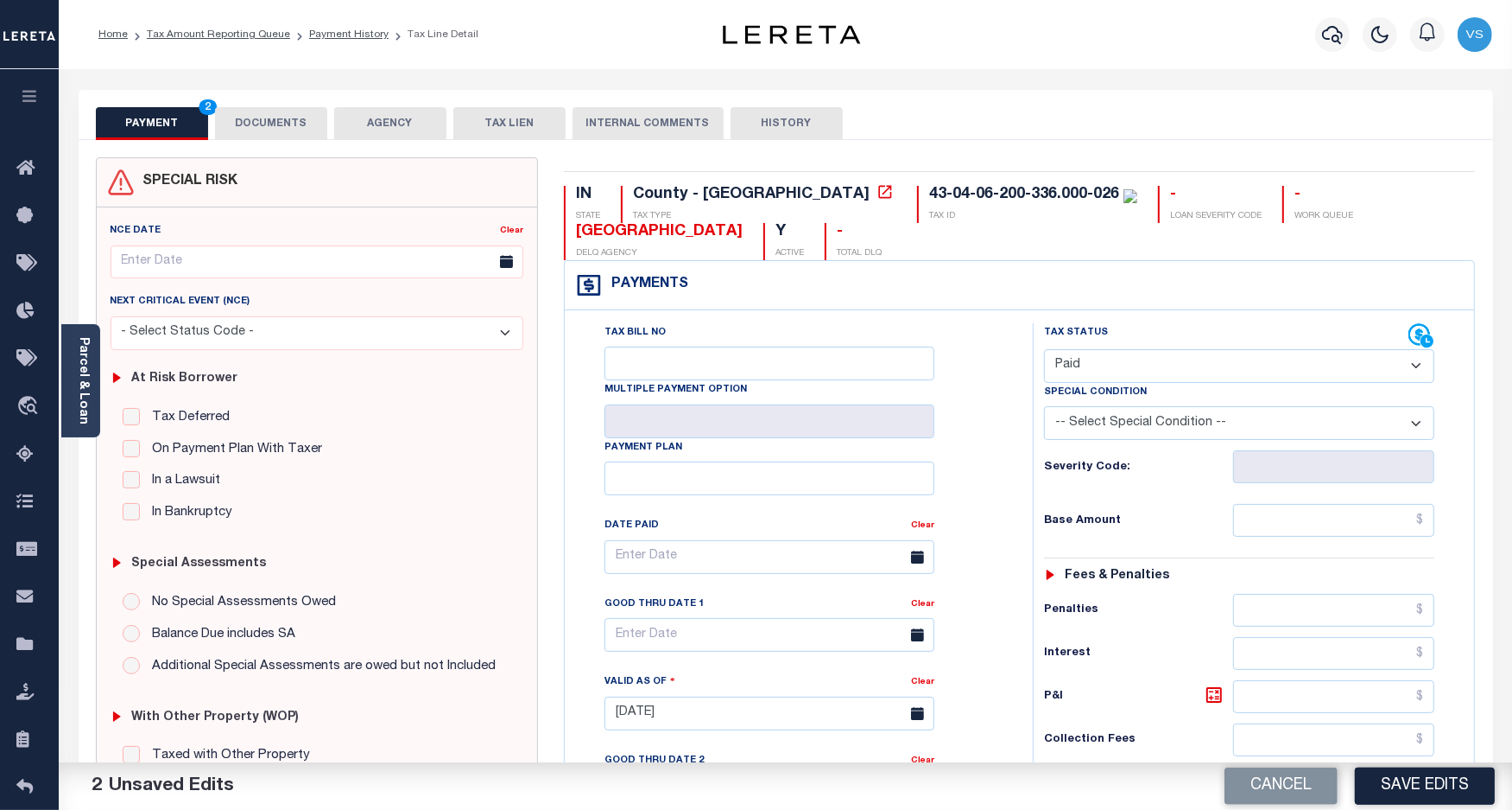
click at [246, 123] on button "DOCUMENTS" at bounding box center [271, 124] width 112 height 33
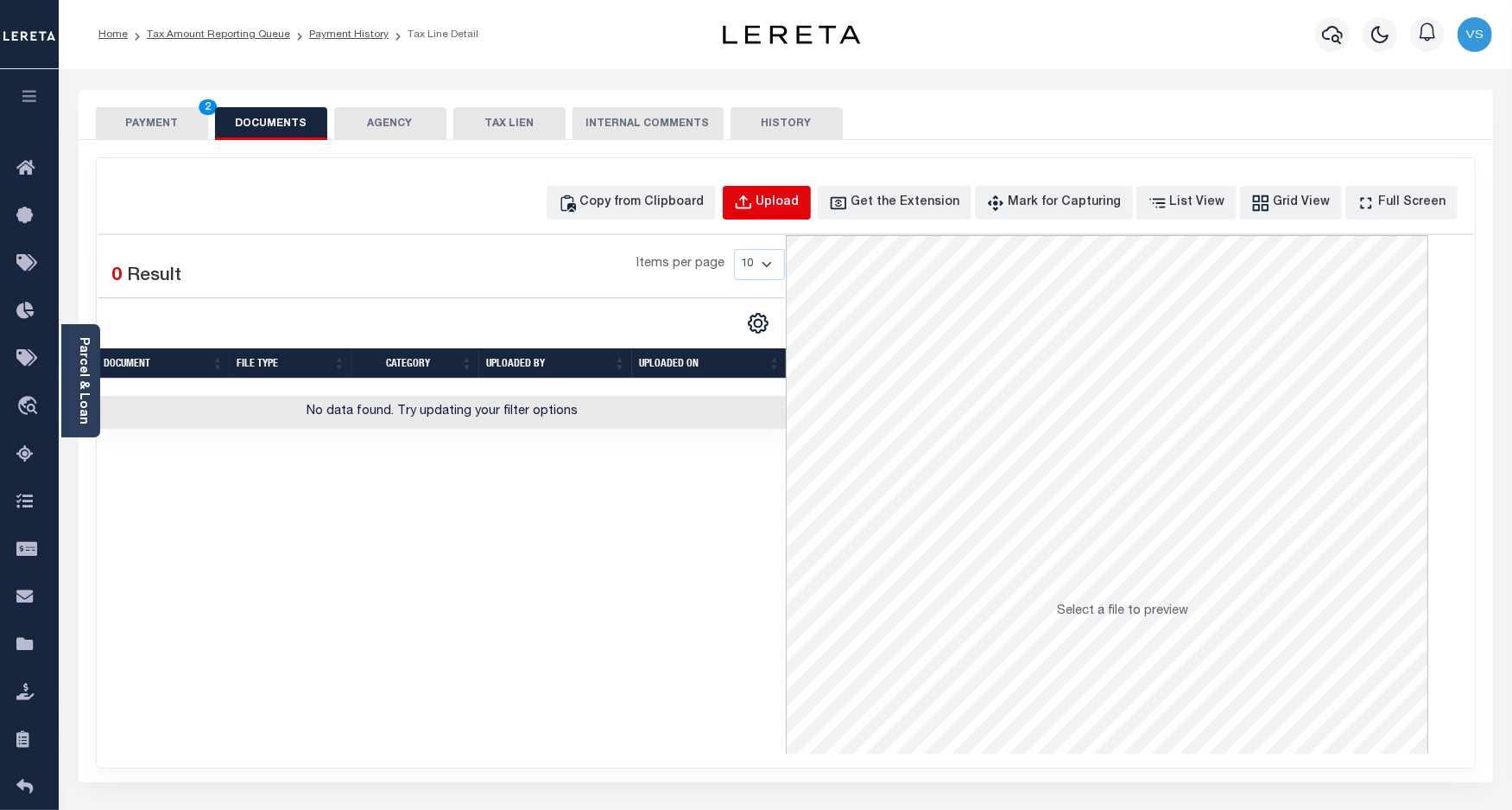
click at [797, 209] on div "Upload" at bounding box center [778, 203] width 43 height 19
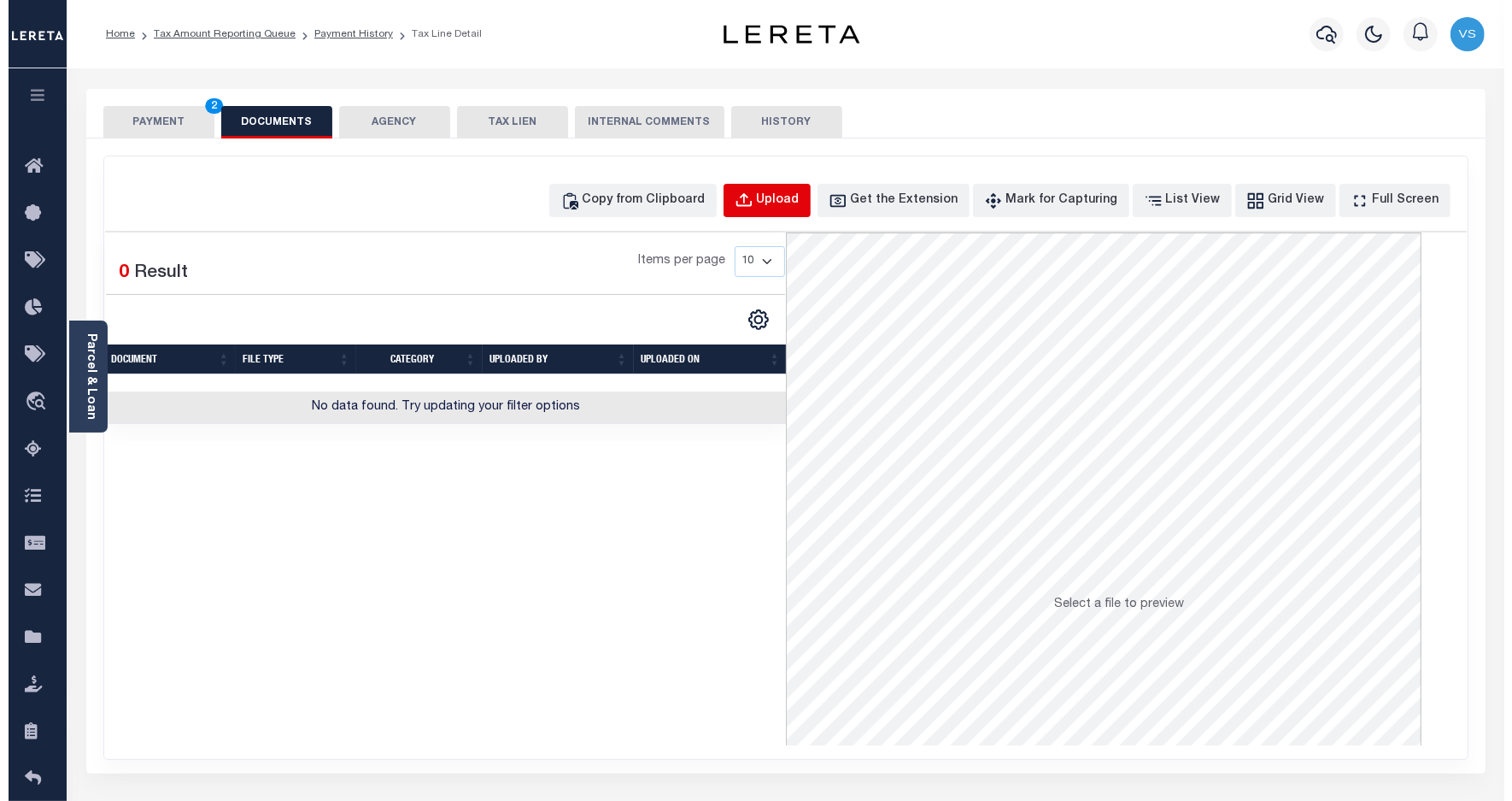
select select "POP"
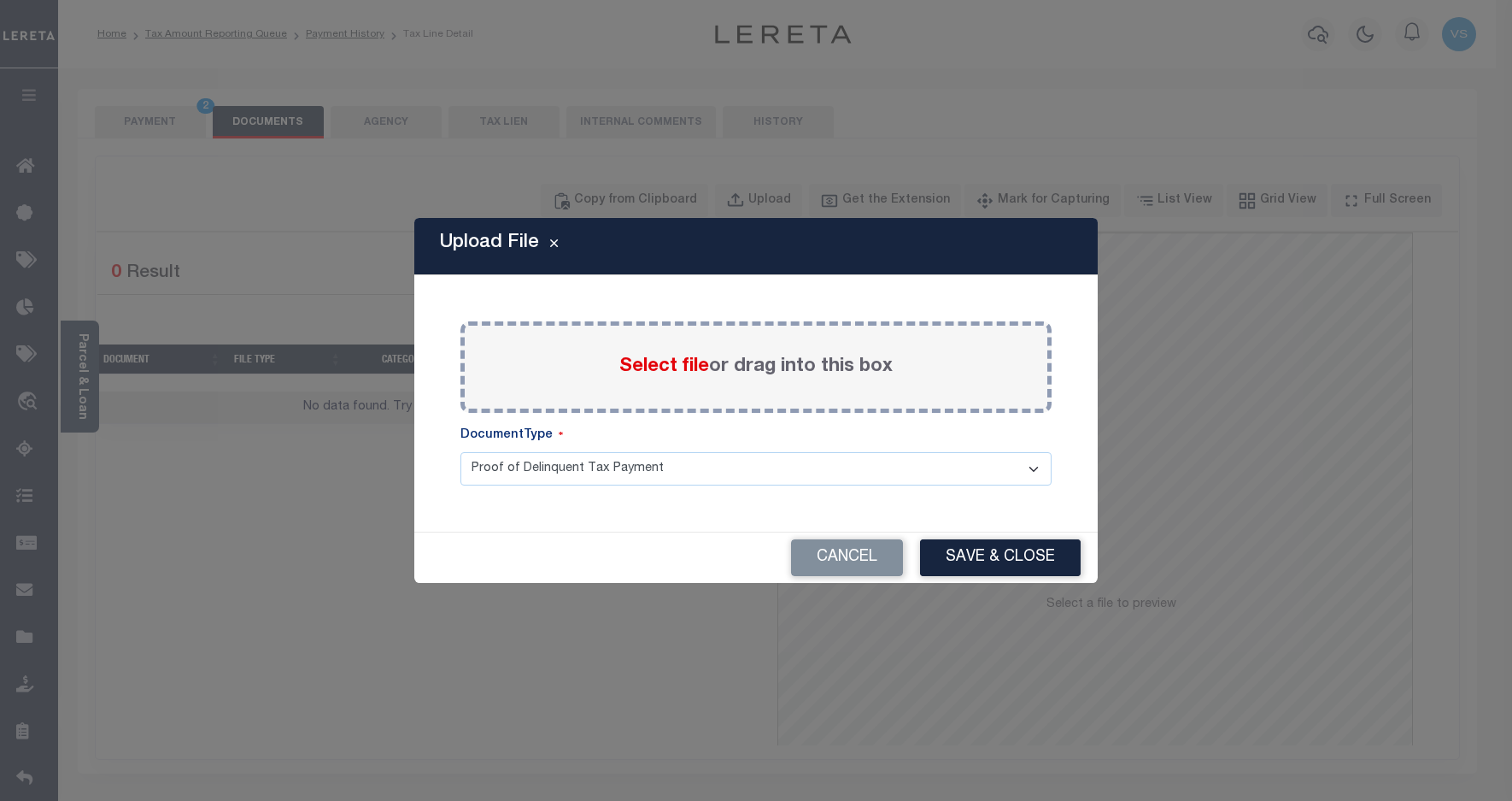
click at [642, 366] on span "Select file" at bounding box center [664, 367] width 90 height 19
click at [0, 0] on input "Select file or drag into this box" at bounding box center [0, 0] width 0 height 0
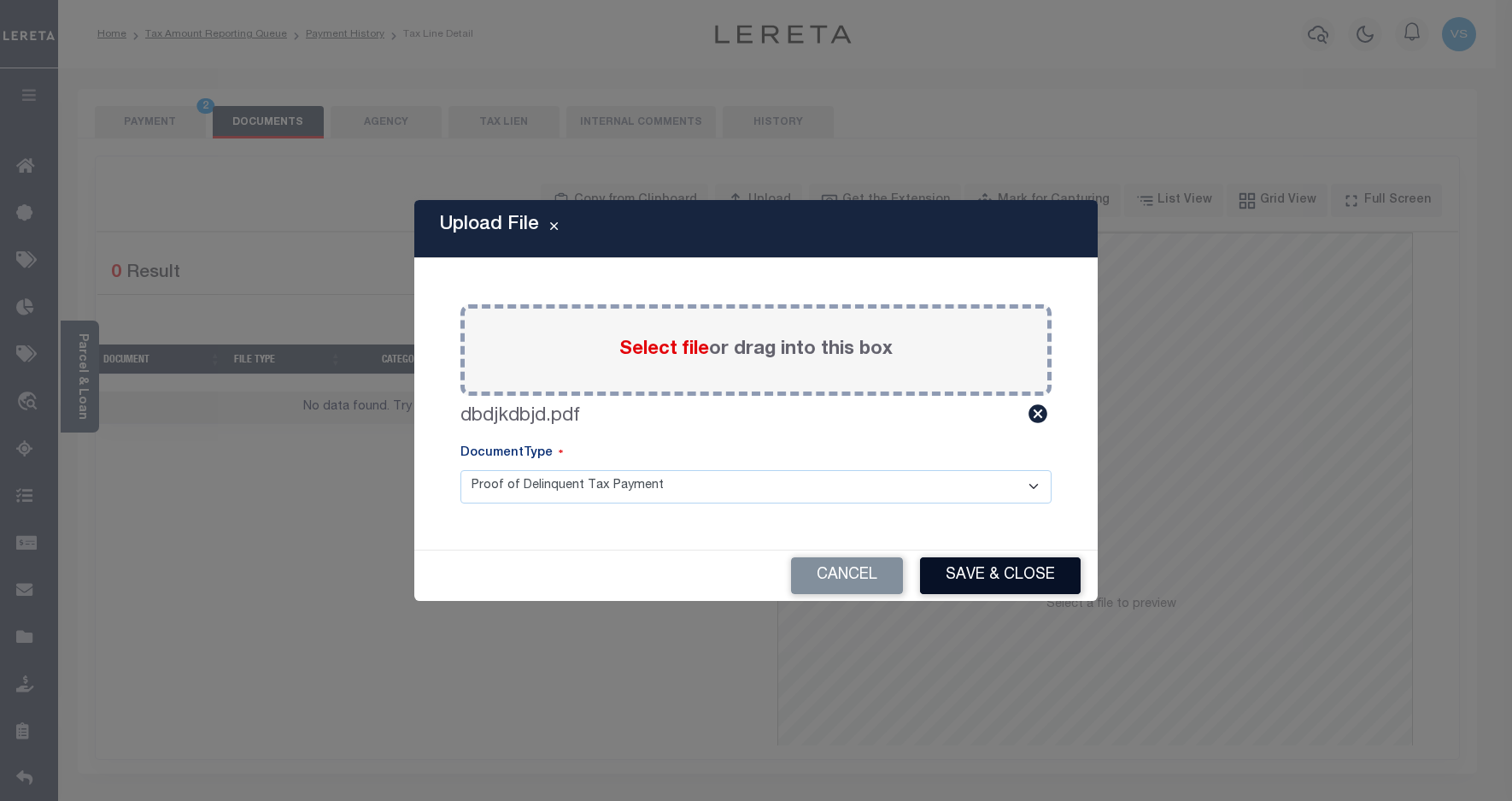
click at [968, 576] on button "Save & Close" at bounding box center [1001, 575] width 161 height 36
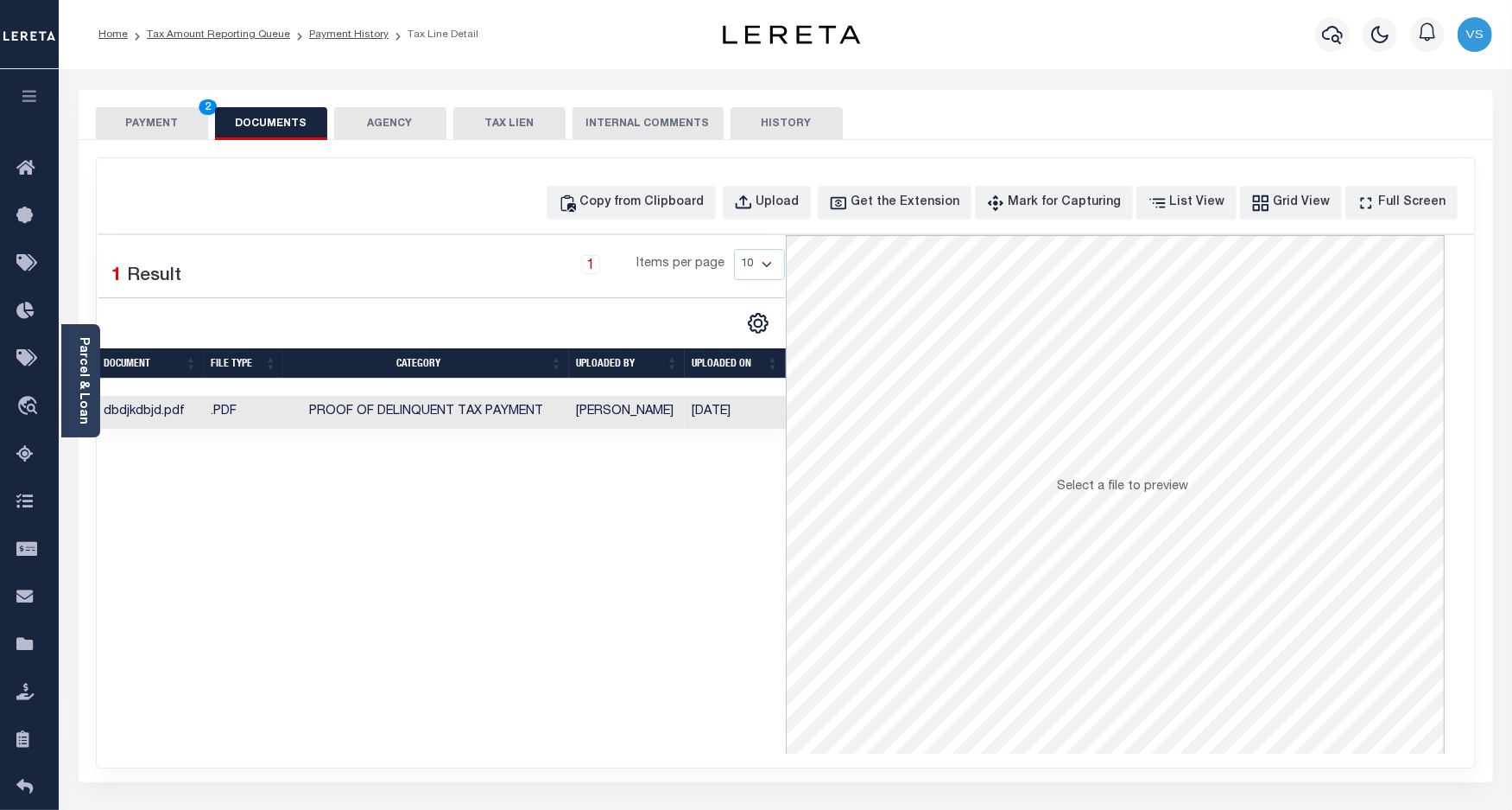
click at [152, 112] on button "PAYMENT 2" at bounding box center [152, 124] width 112 height 33
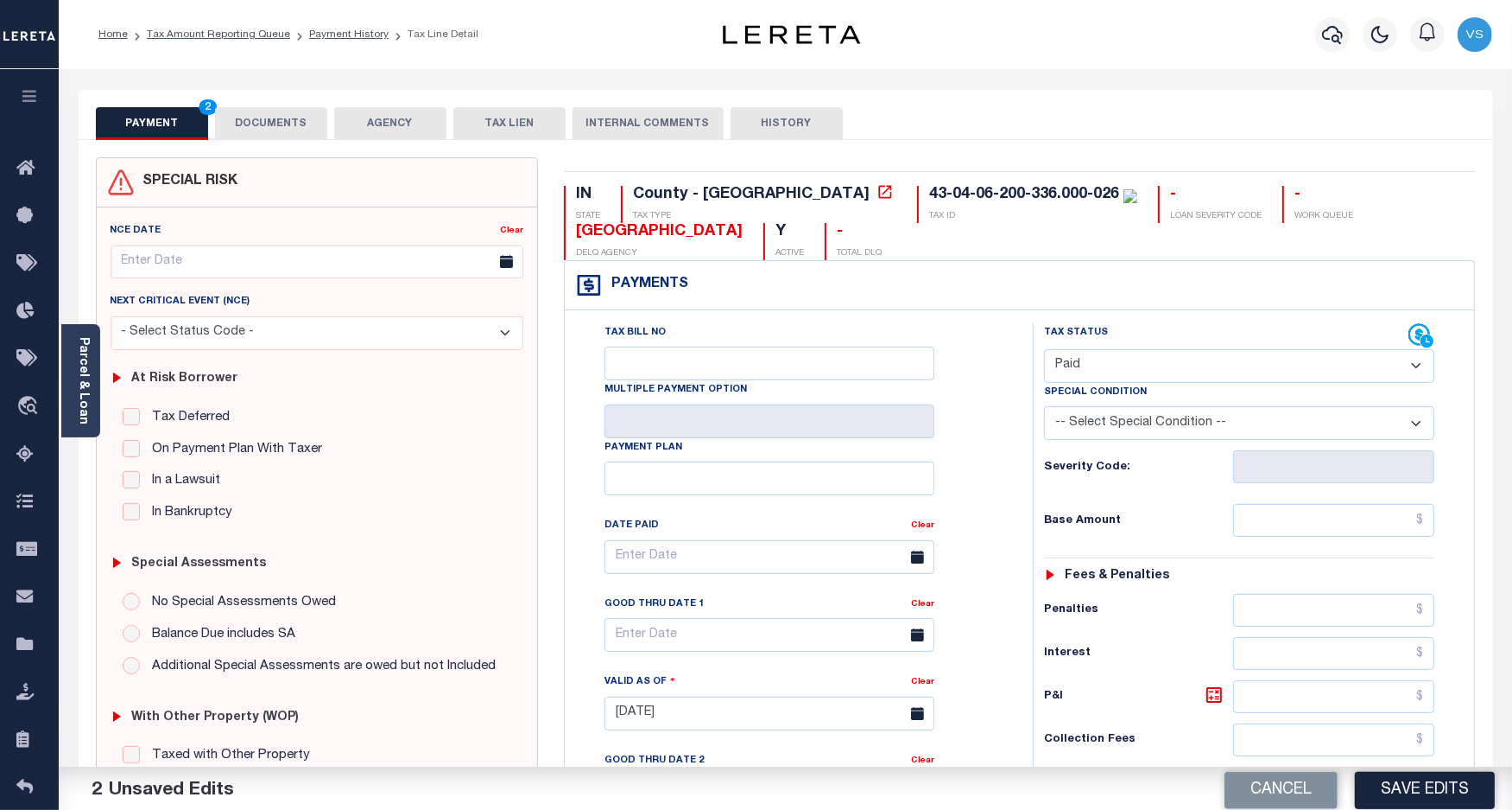
scroll to position [324, 0]
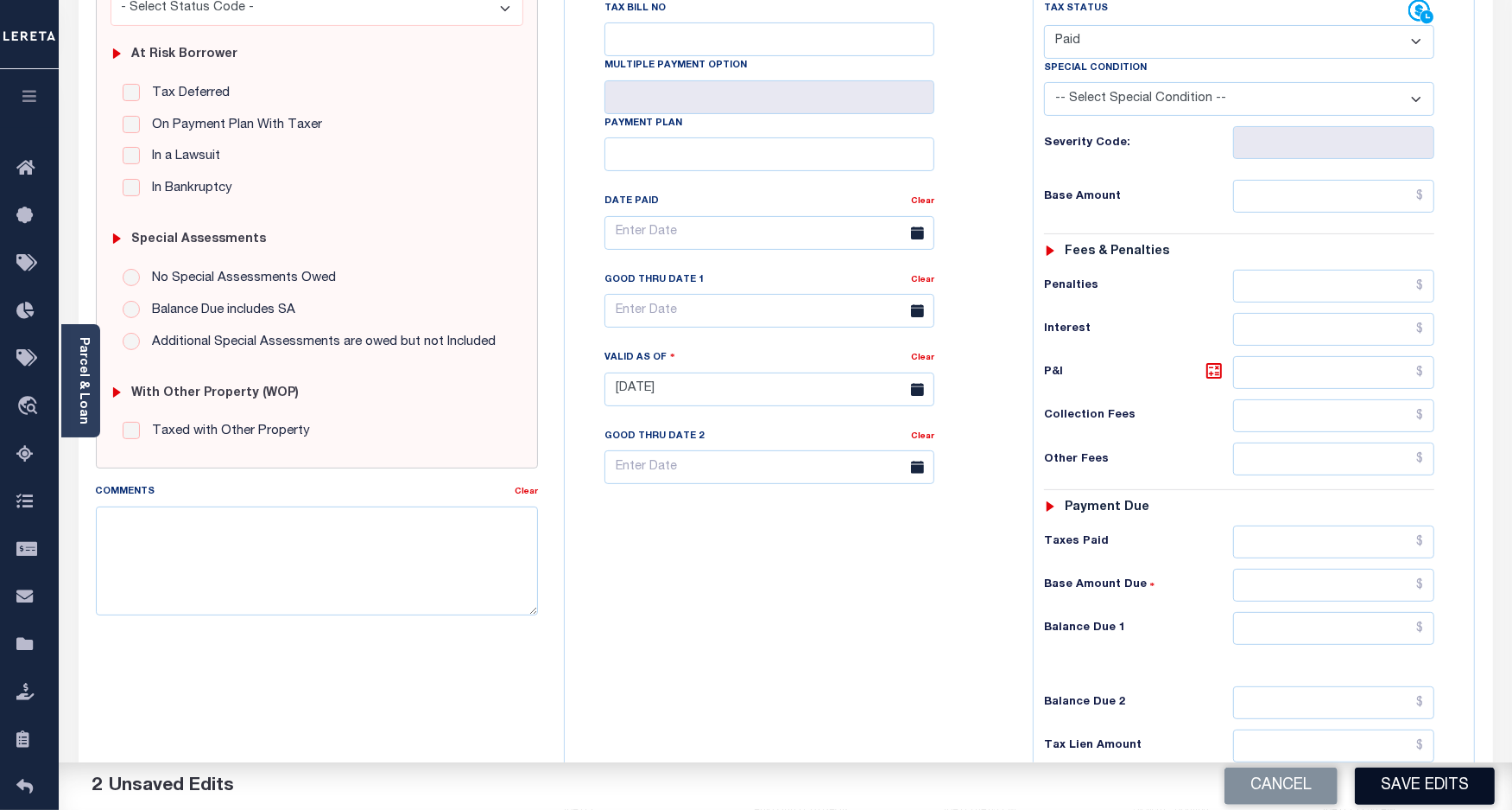
click at [1423, 782] on button "Save Edits" at bounding box center [1425, 786] width 140 height 37
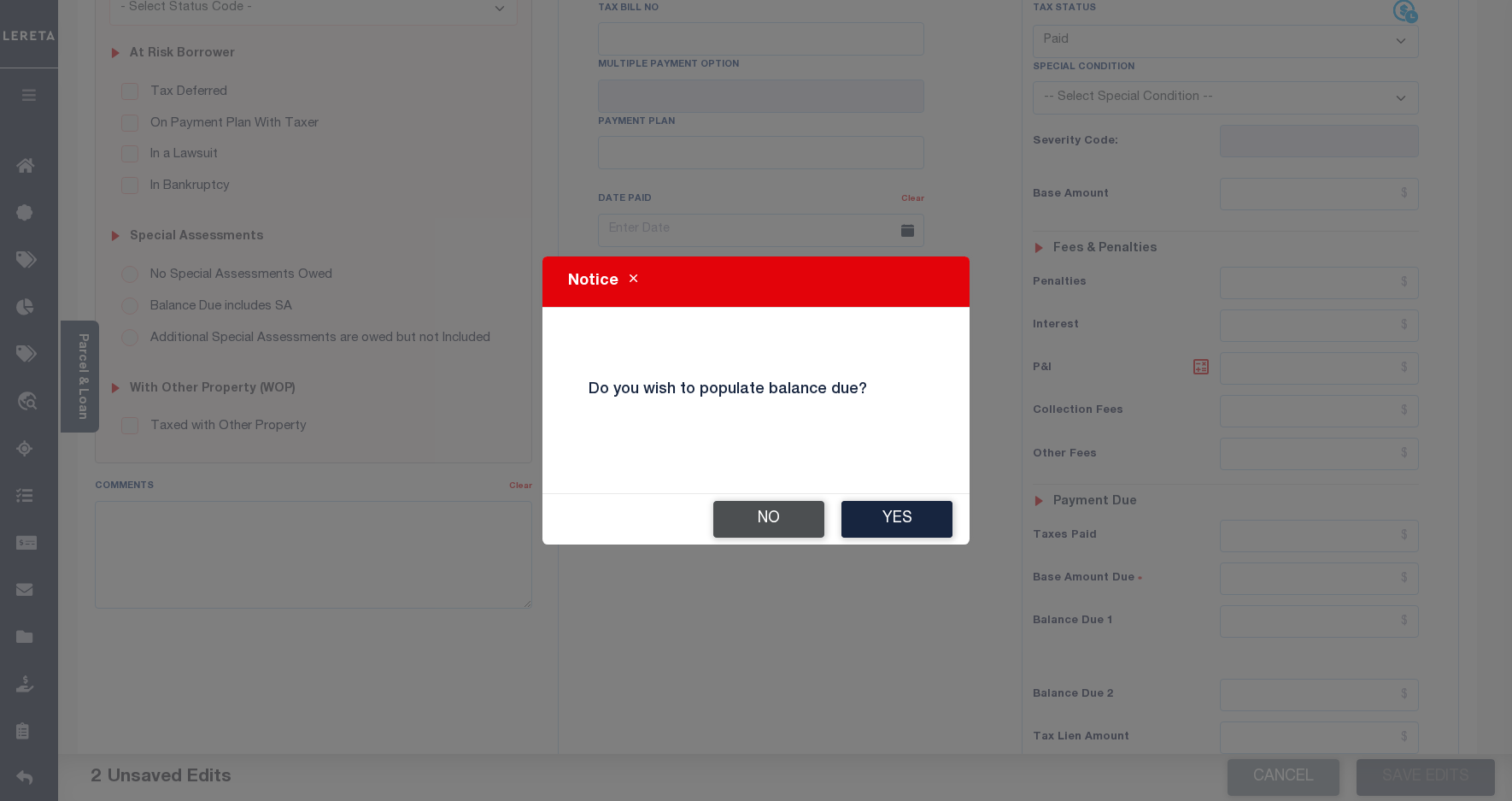
click at [750, 521] on button "No" at bounding box center [768, 519] width 111 height 36
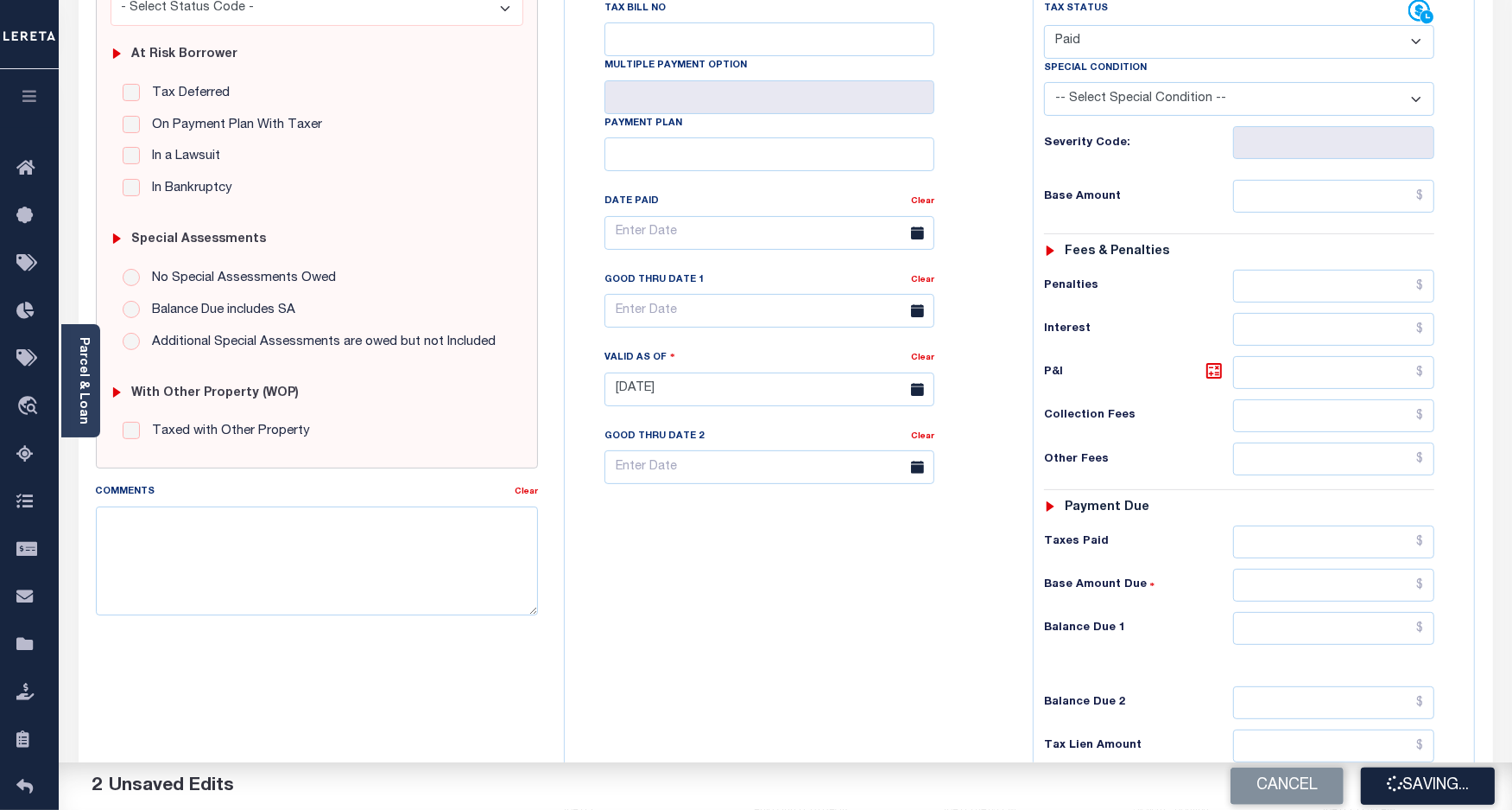
checkbox input "false"
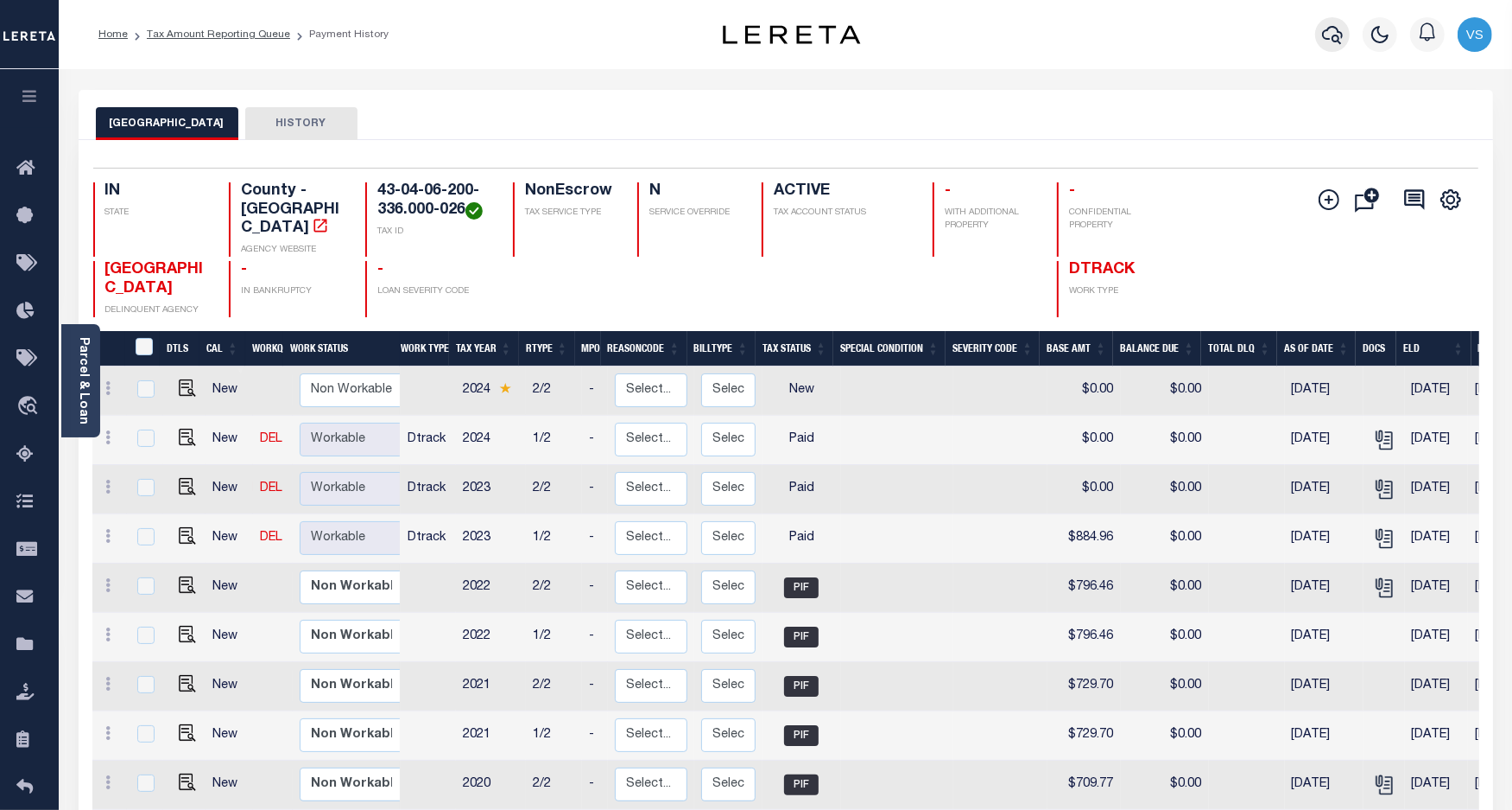
click at [1332, 29] on icon "button" at bounding box center [1332, 34] width 20 height 20
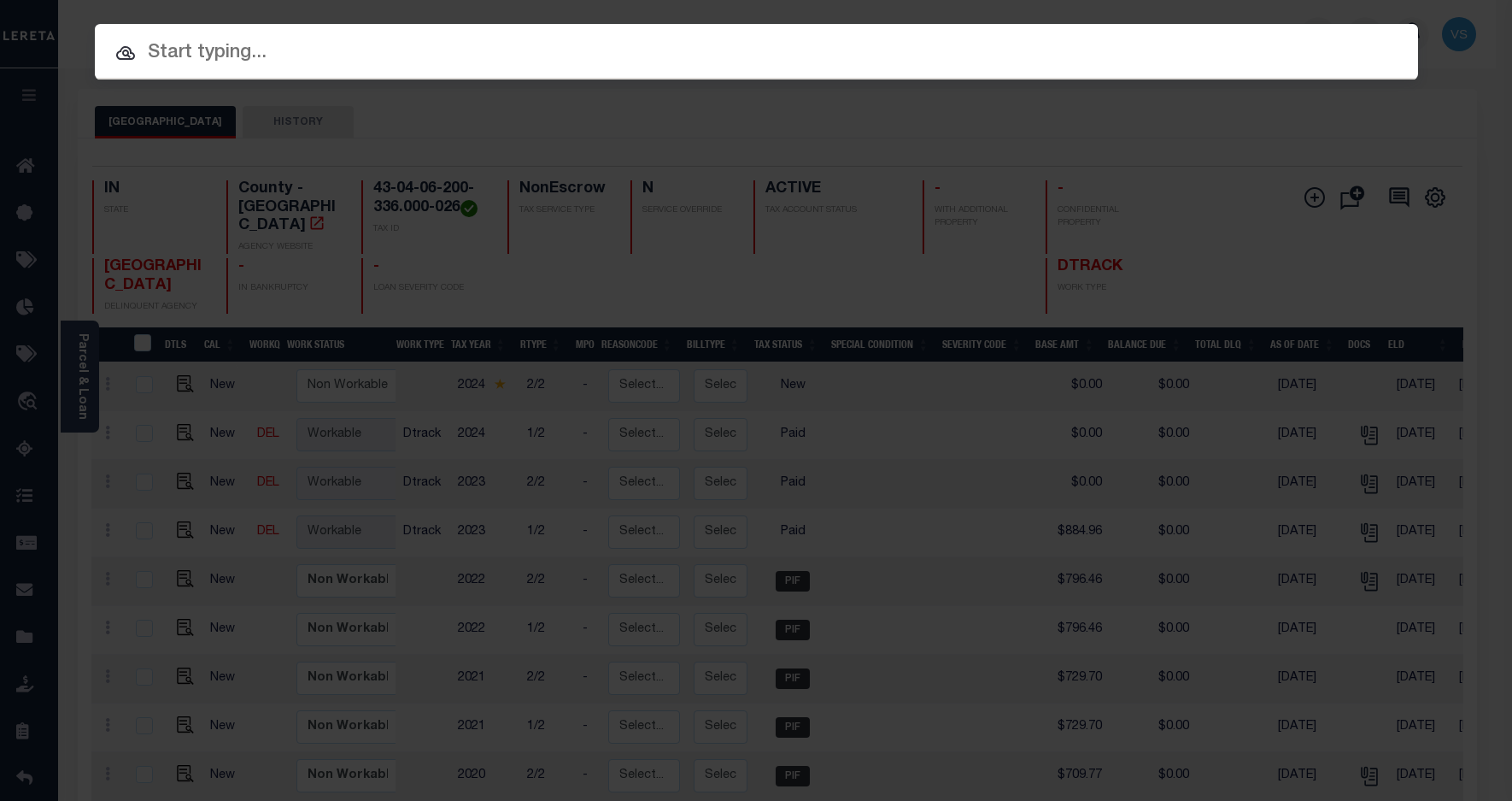
paste input "110142356"
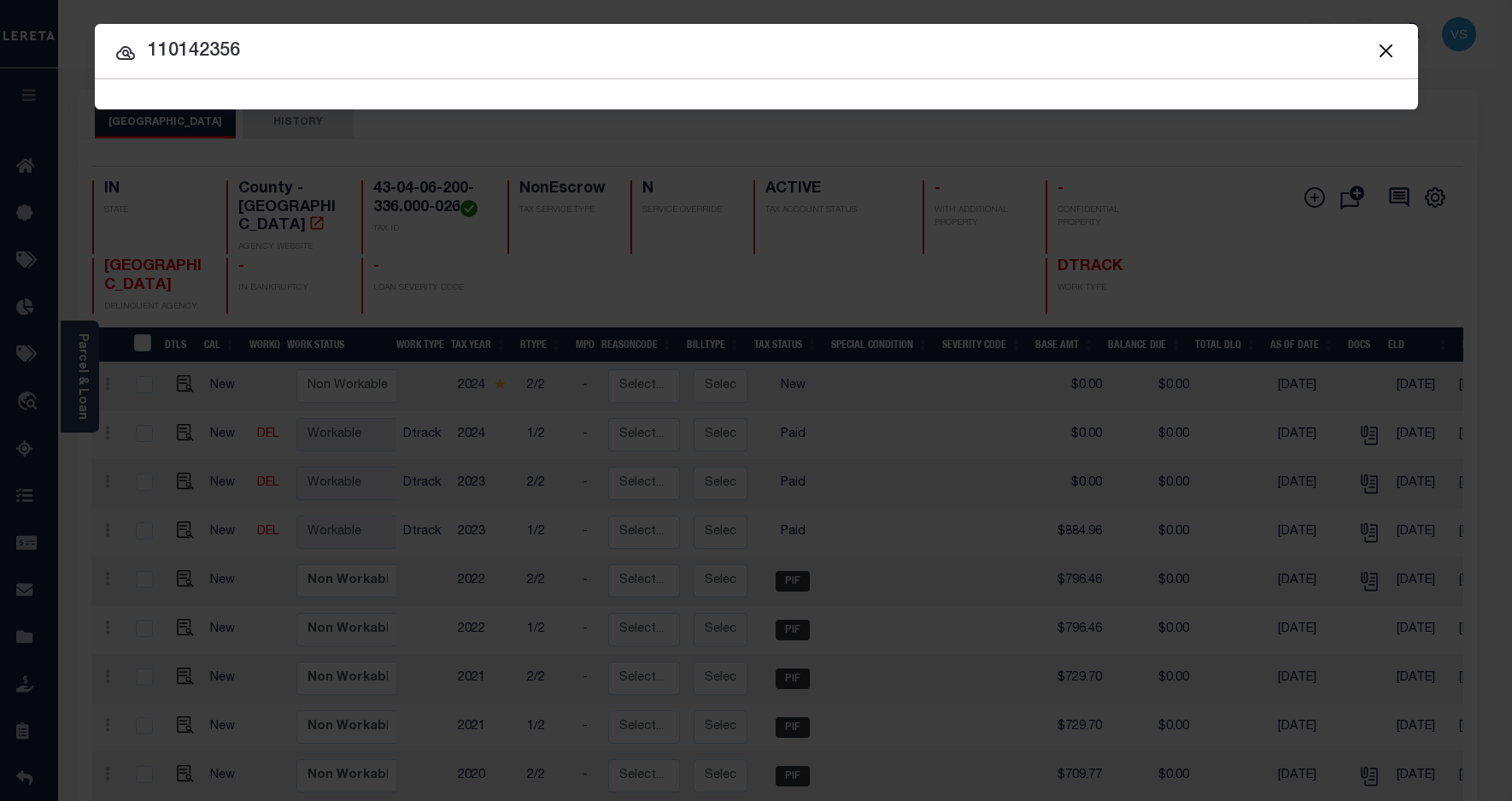
type input "110142356"
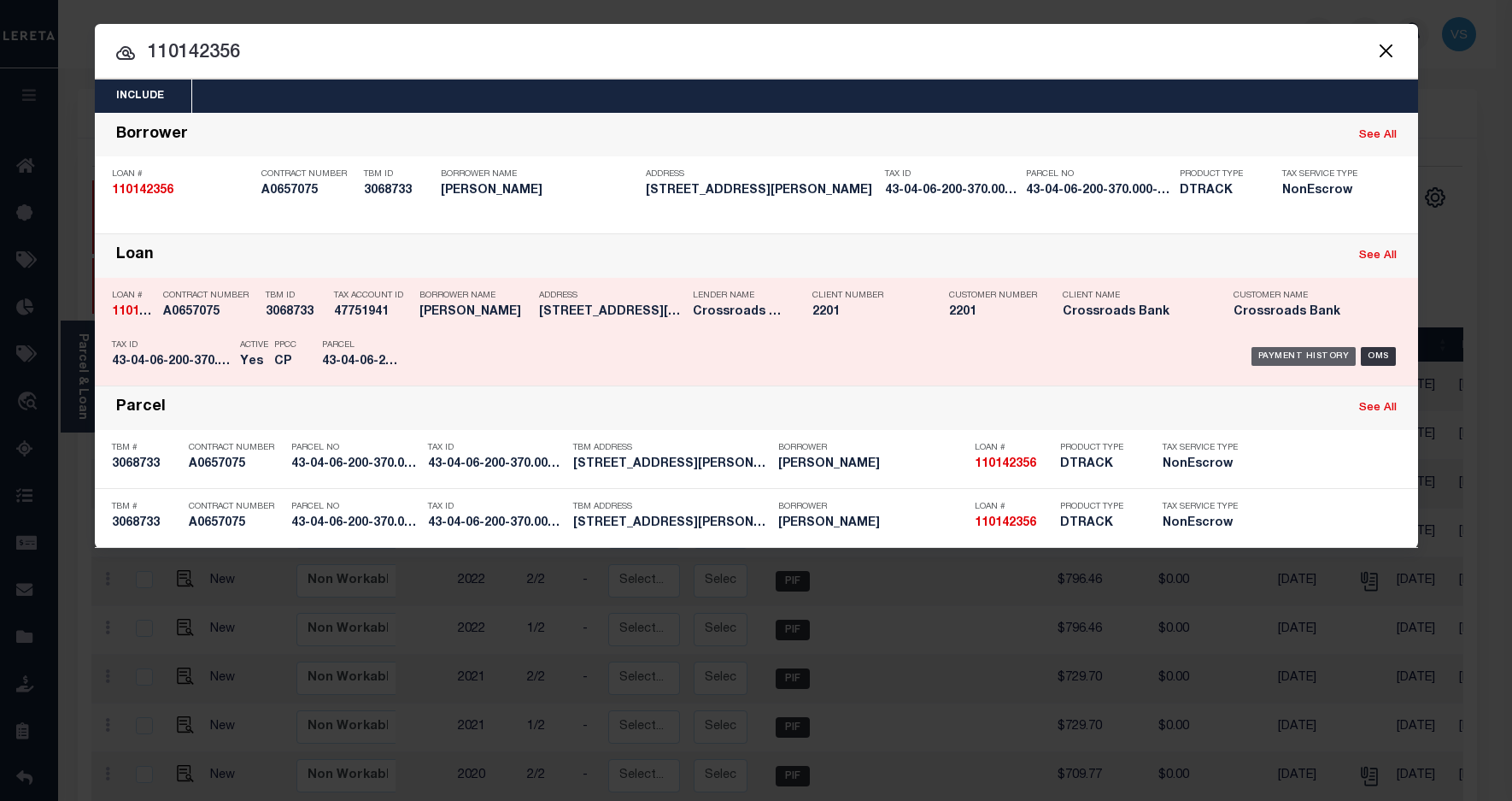
click at [1275, 355] on div "Payment History" at bounding box center [1305, 357] width 105 height 19
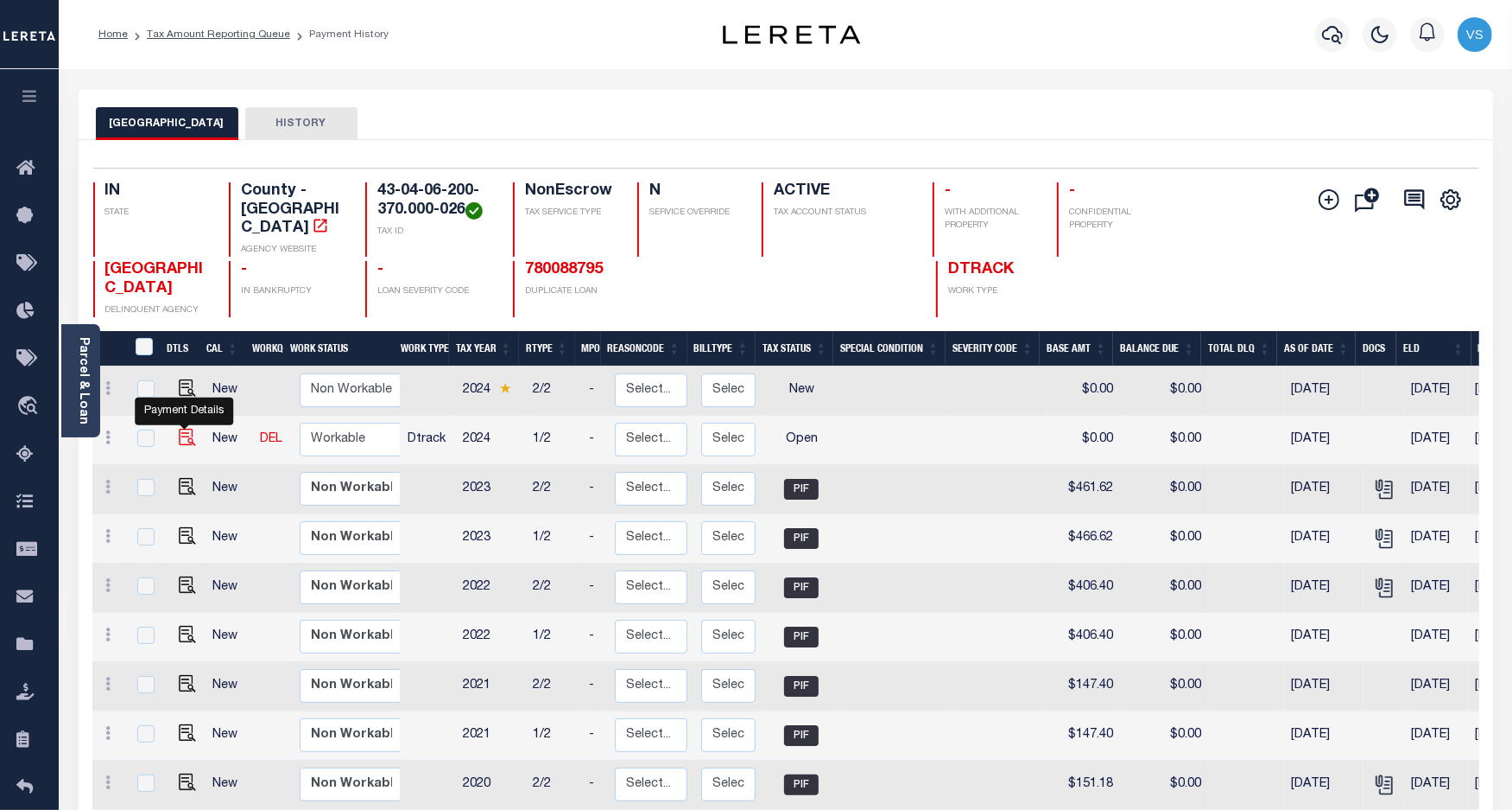
click at [184, 428] on img "" at bounding box center [187, 437] width 17 height 17
checkbox input "true"
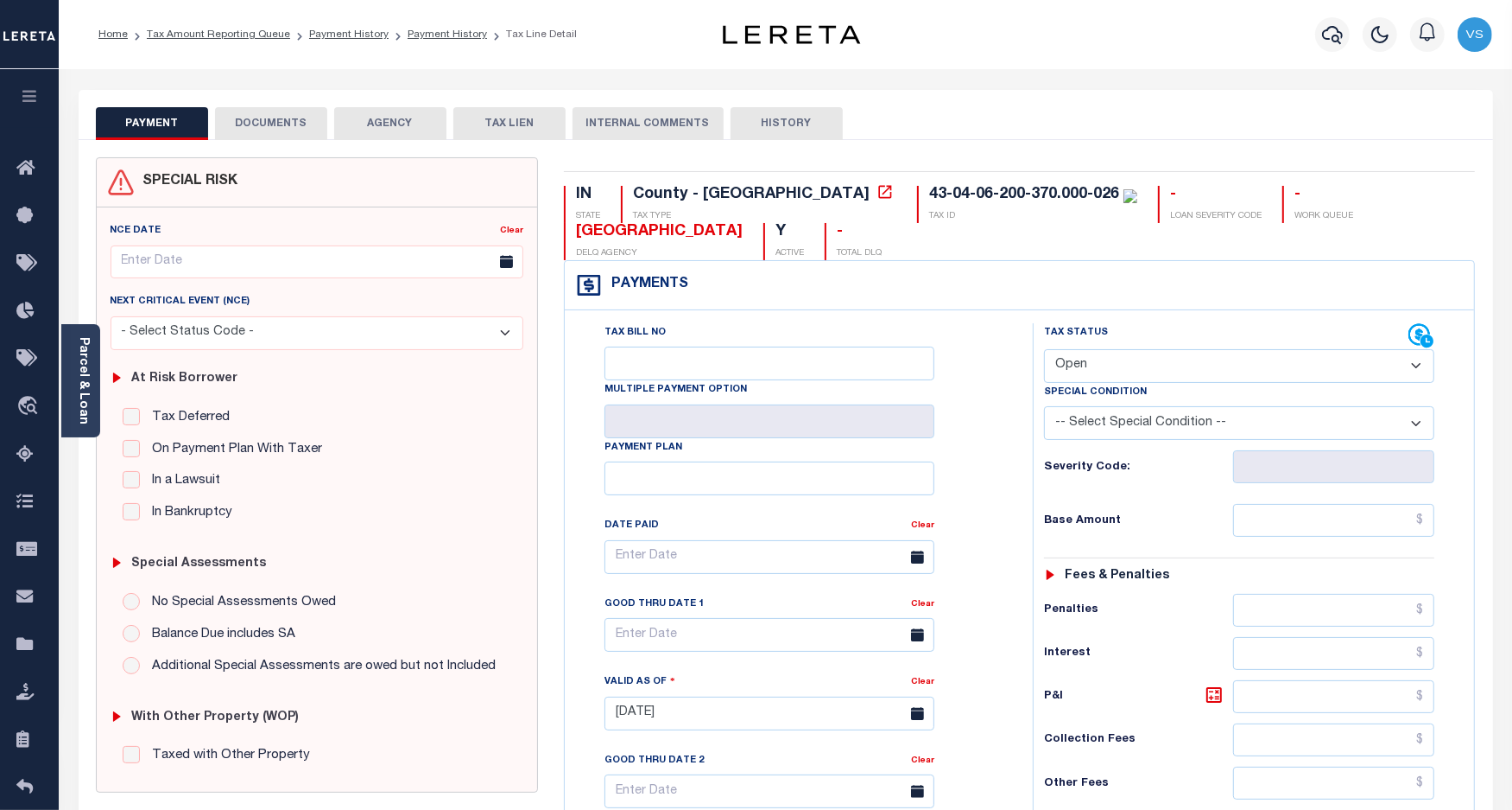
click at [1210, 368] on select "- Select Status Code - Open Due/Unpaid Paid Incomplete No Tax Due Internal Refu…" at bounding box center [1240, 365] width 391 height 34
select select "PYD"
click at [1044, 351] on select "- Select Status Code - Open Due/Unpaid Paid Incomplete No Tax Due Internal Refu…" at bounding box center [1240, 365] width 391 height 34
type input "[DATE]"
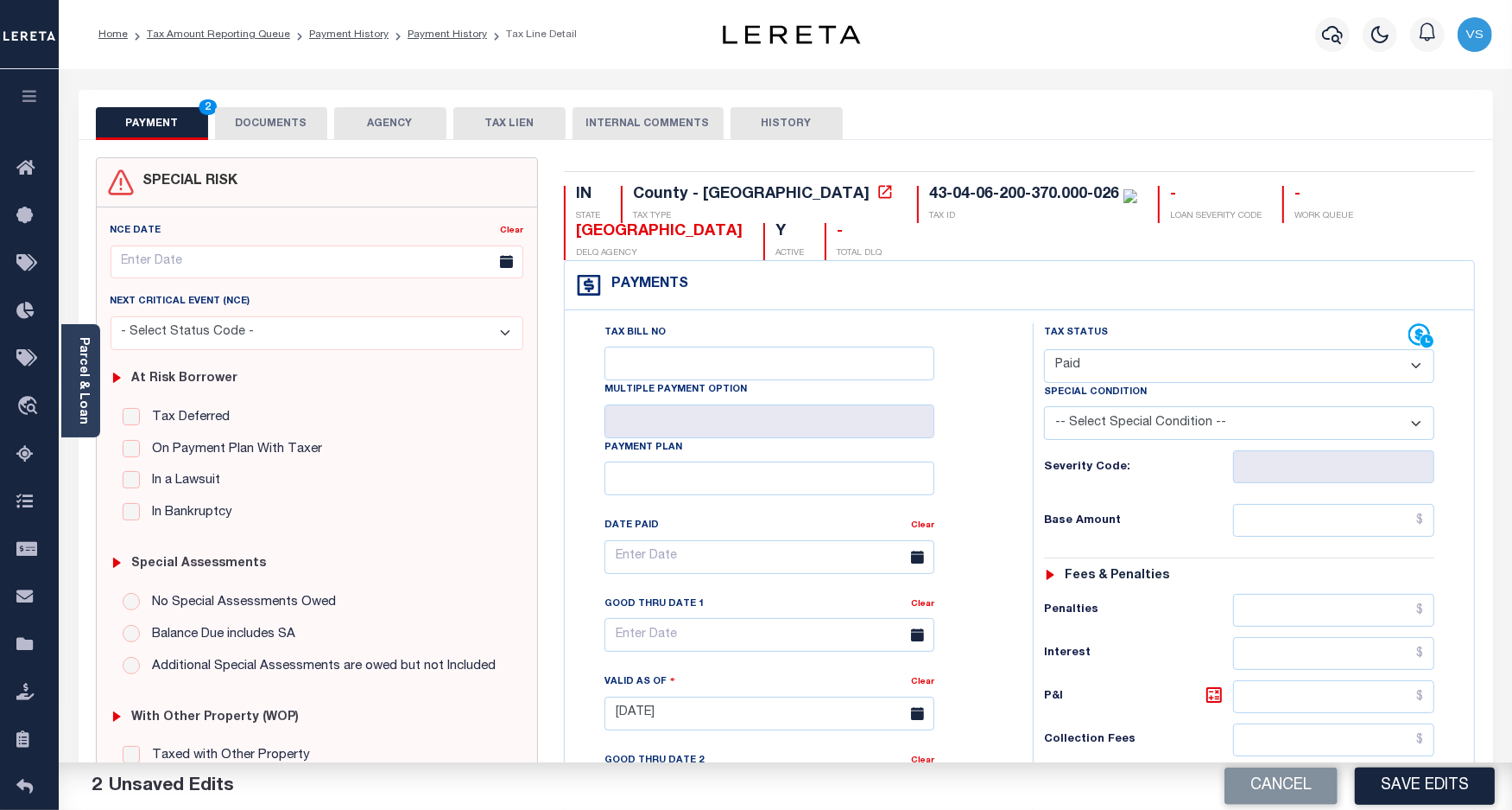
click at [268, 121] on button "DOCUMENTS" at bounding box center [271, 124] width 112 height 33
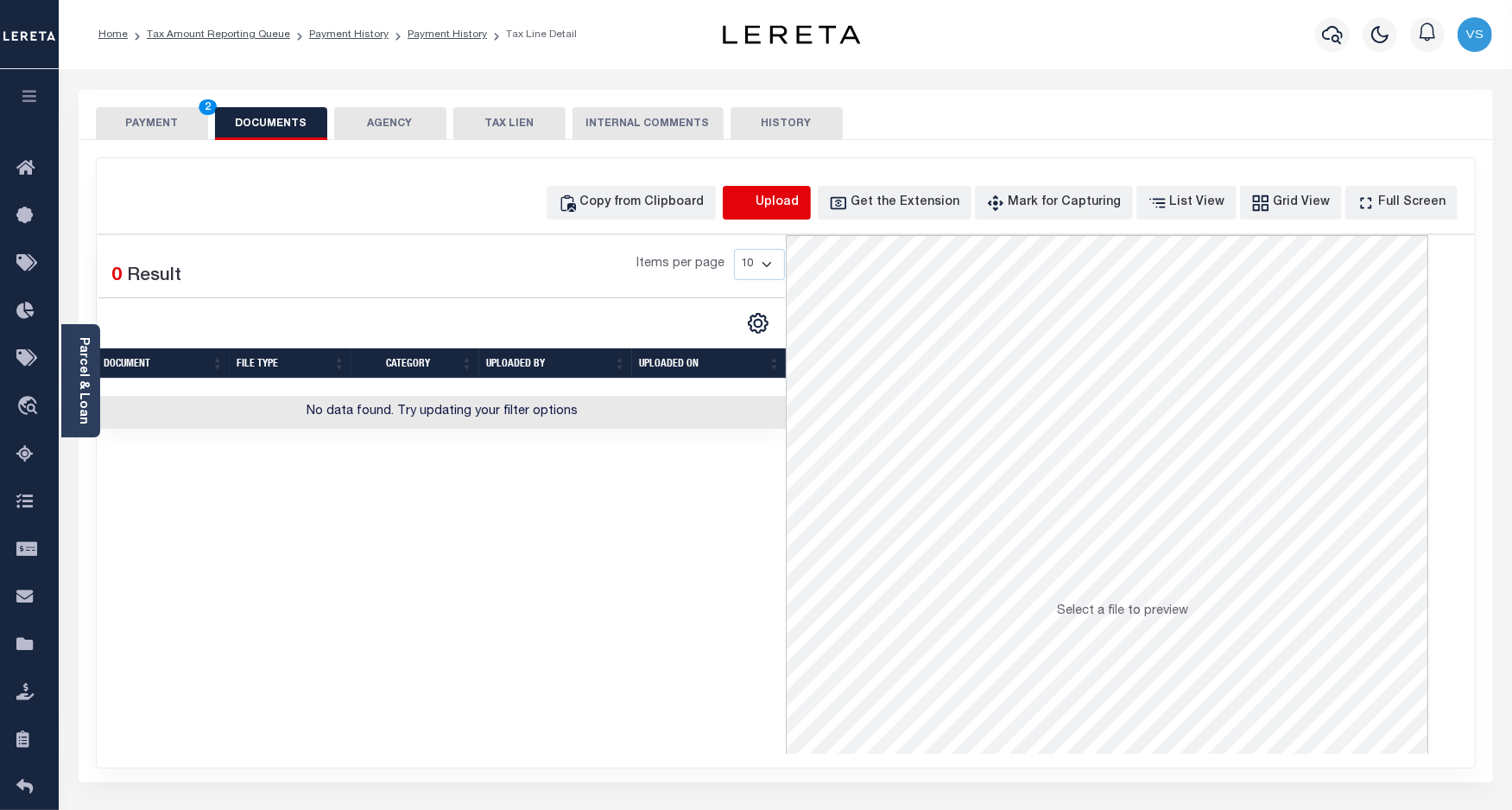
click at [754, 203] on icon "button" at bounding box center [744, 203] width 19 height 19
select select "POP"
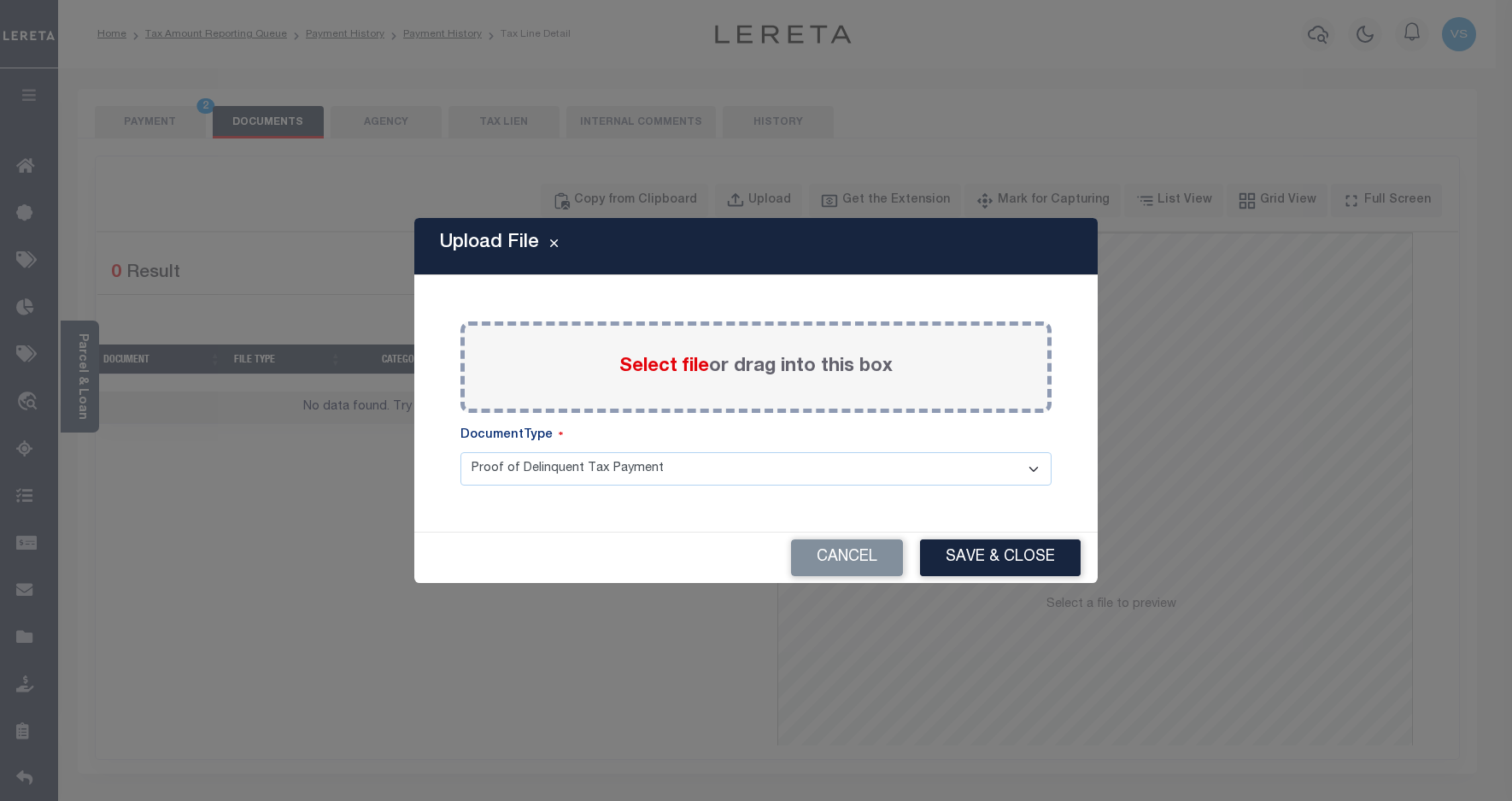
click at [641, 364] on span "Select file" at bounding box center [664, 367] width 90 height 19
click at [0, 0] on input "Select file or drag into this box" at bounding box center [0, 0] width 0 height 0
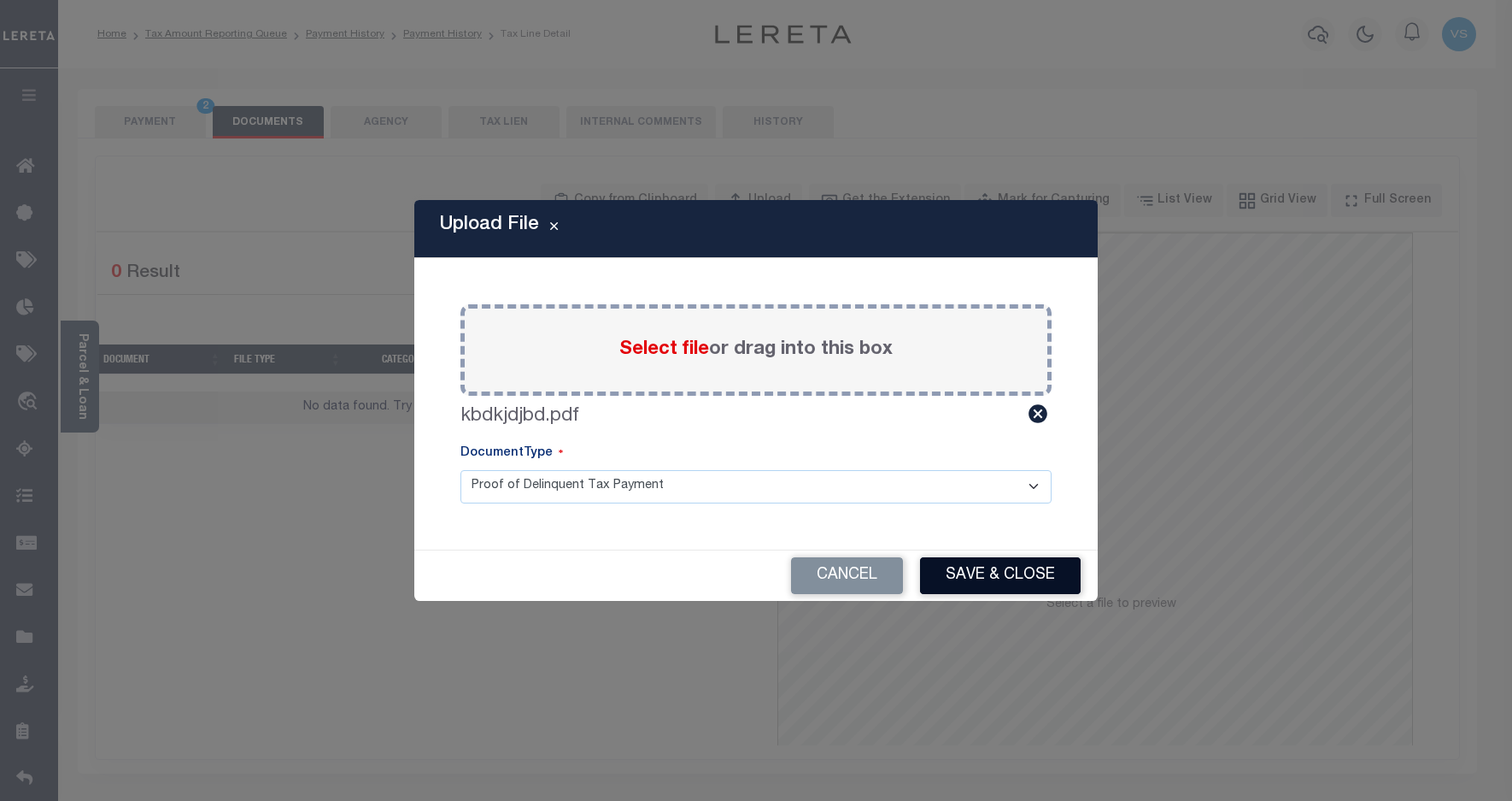
click at [971, 574] on button "Save & Close" at bounding box center [1001, 575] width 161 height 36
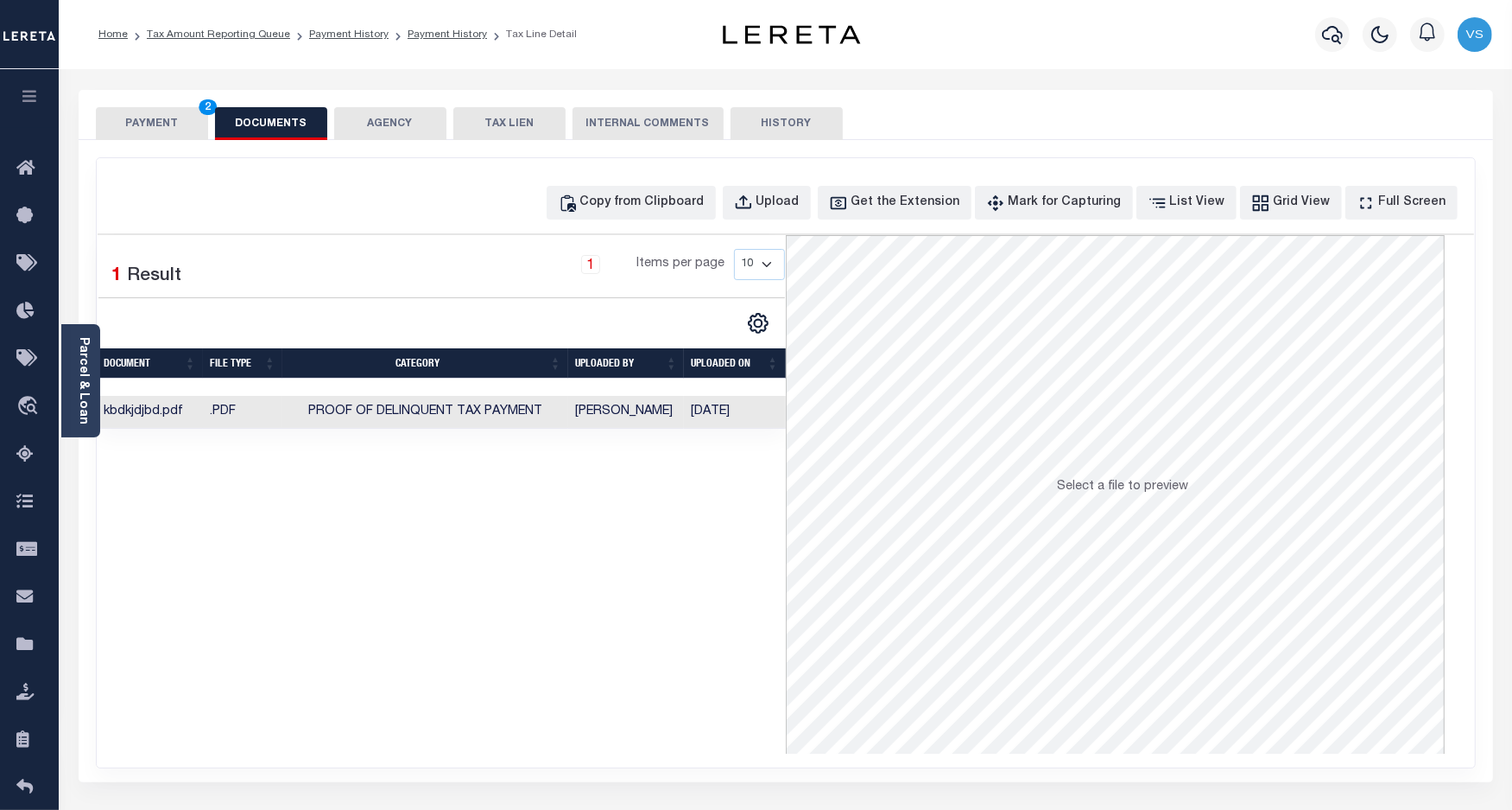
click at [119, 118] on button "PAYMENT 2" at bounding box center [152, 124] width 112 height 33
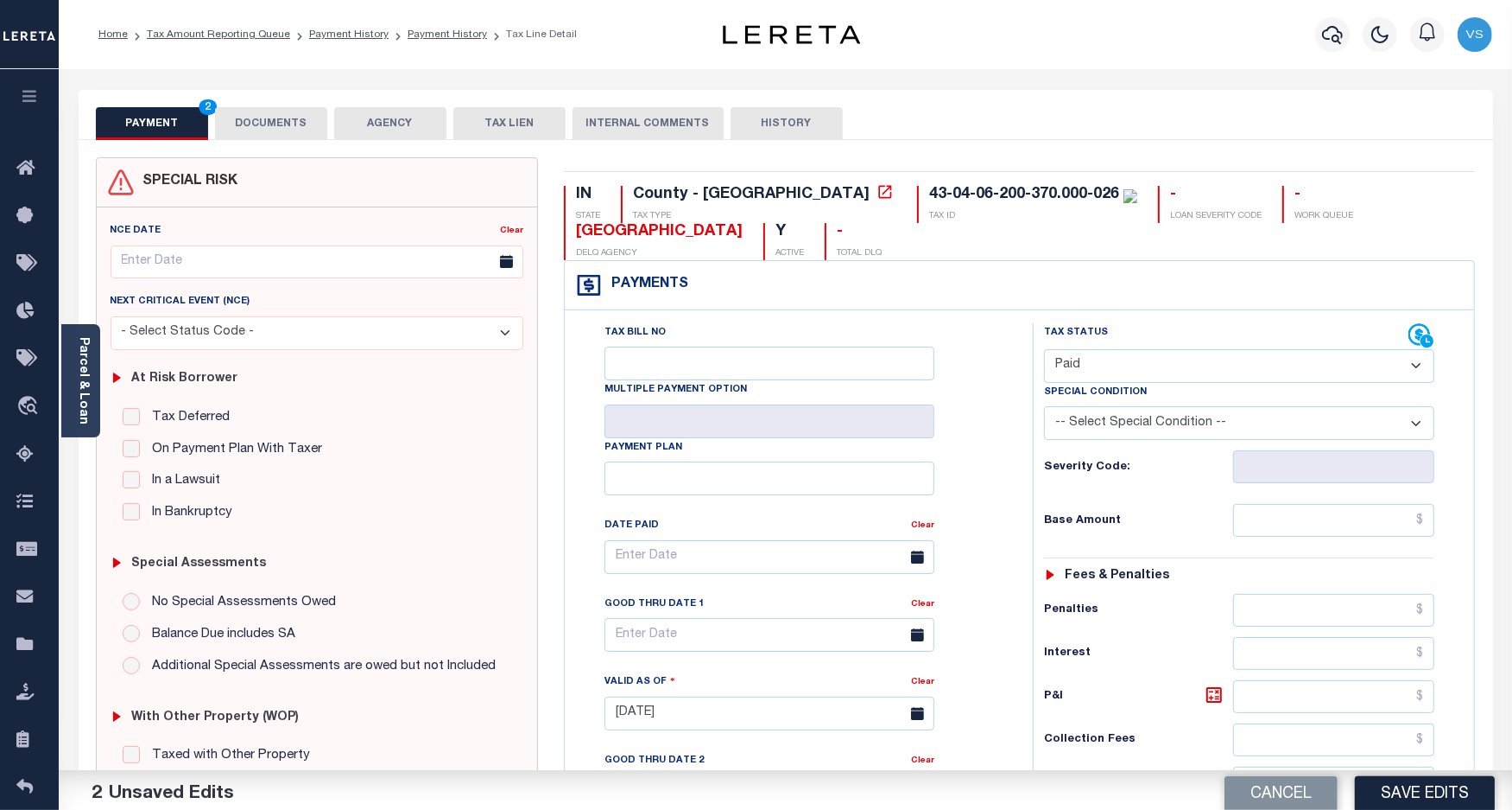
scroll to position [324, 0]
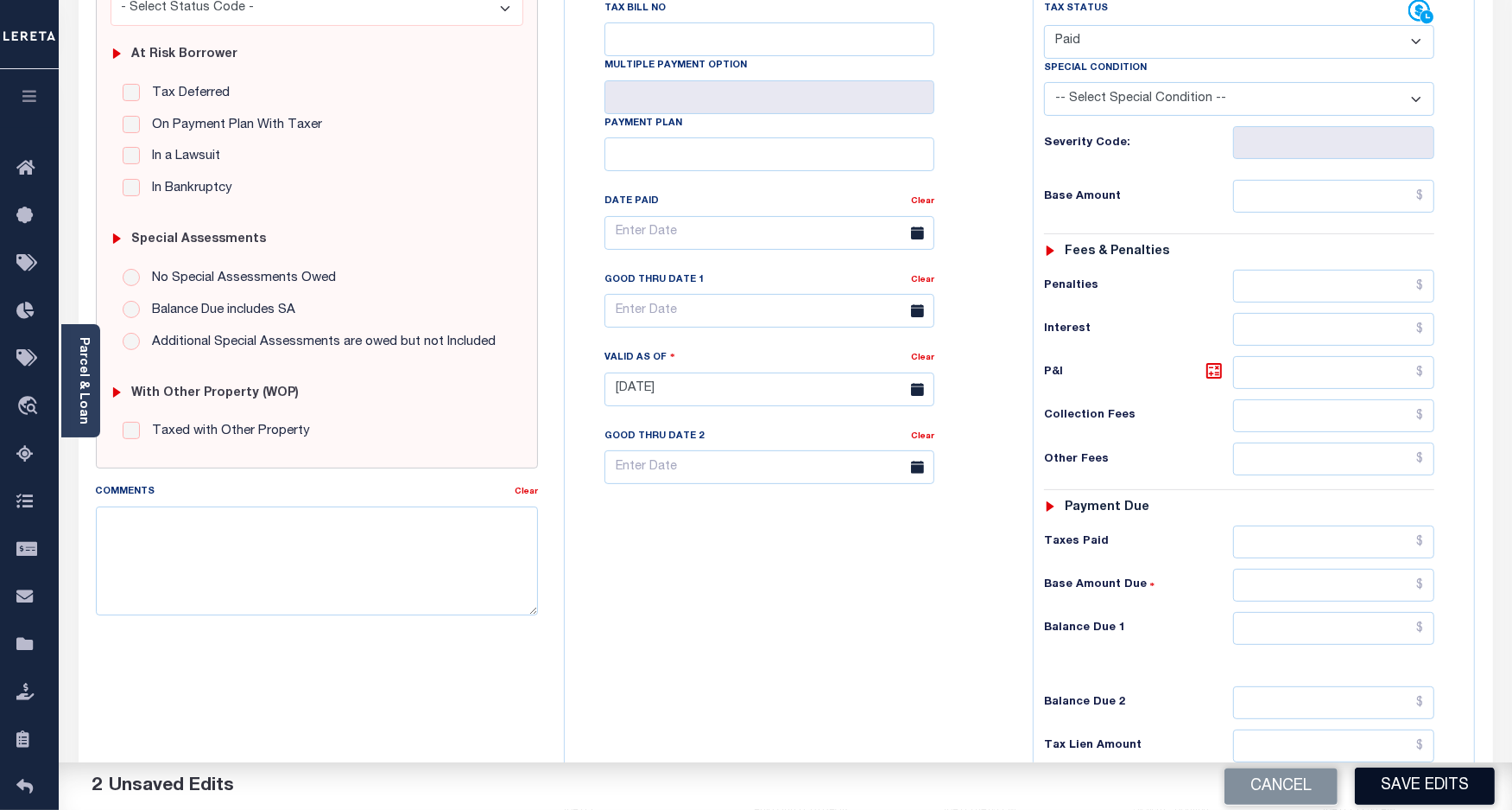
click at [1371, 774] on button "Save Edits" at bounding box center [1425, 786] width 140 height 37
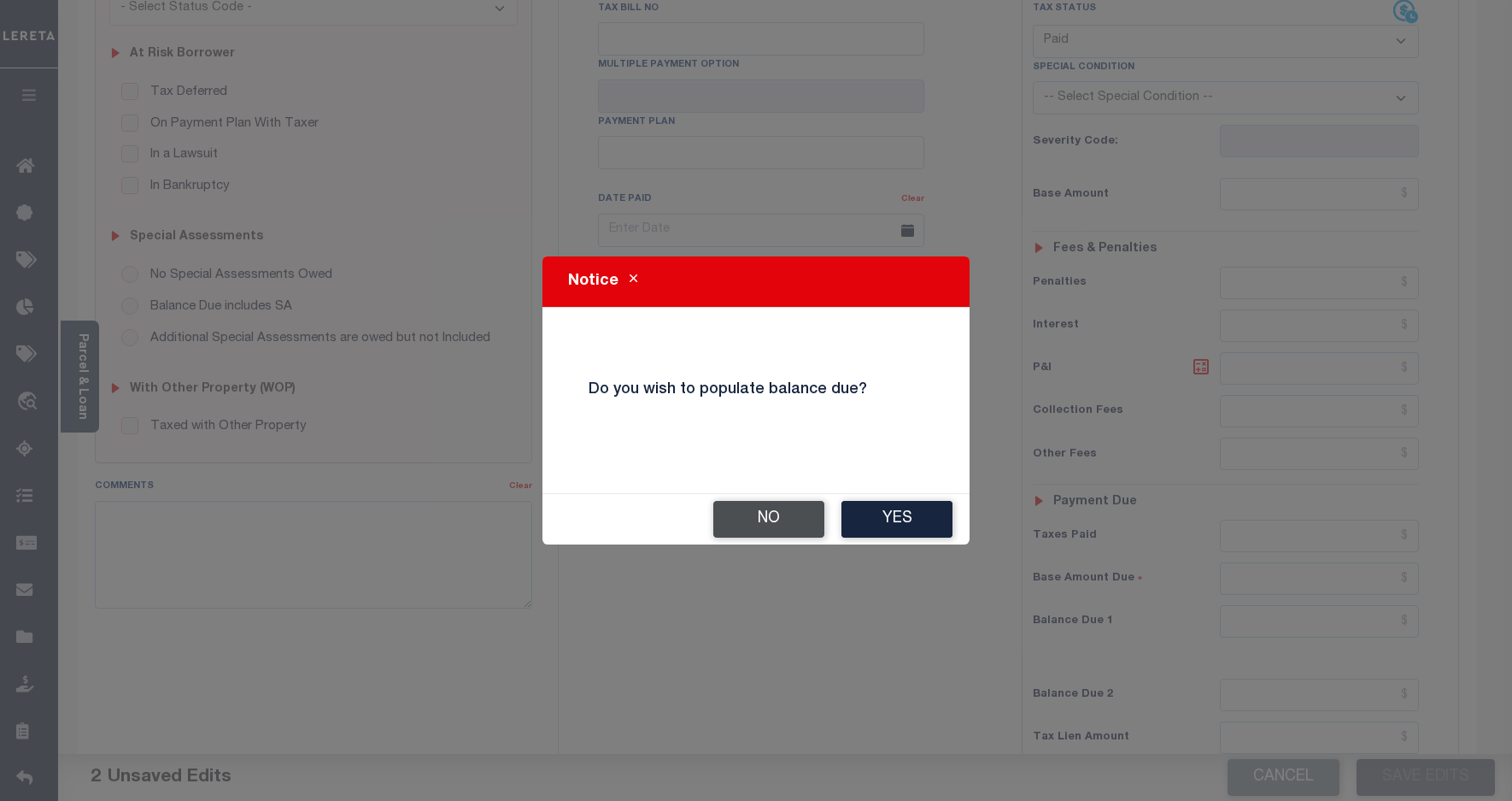
click at [762, 528] on button "No" at bounding box center [768, 519] width 111 height 36
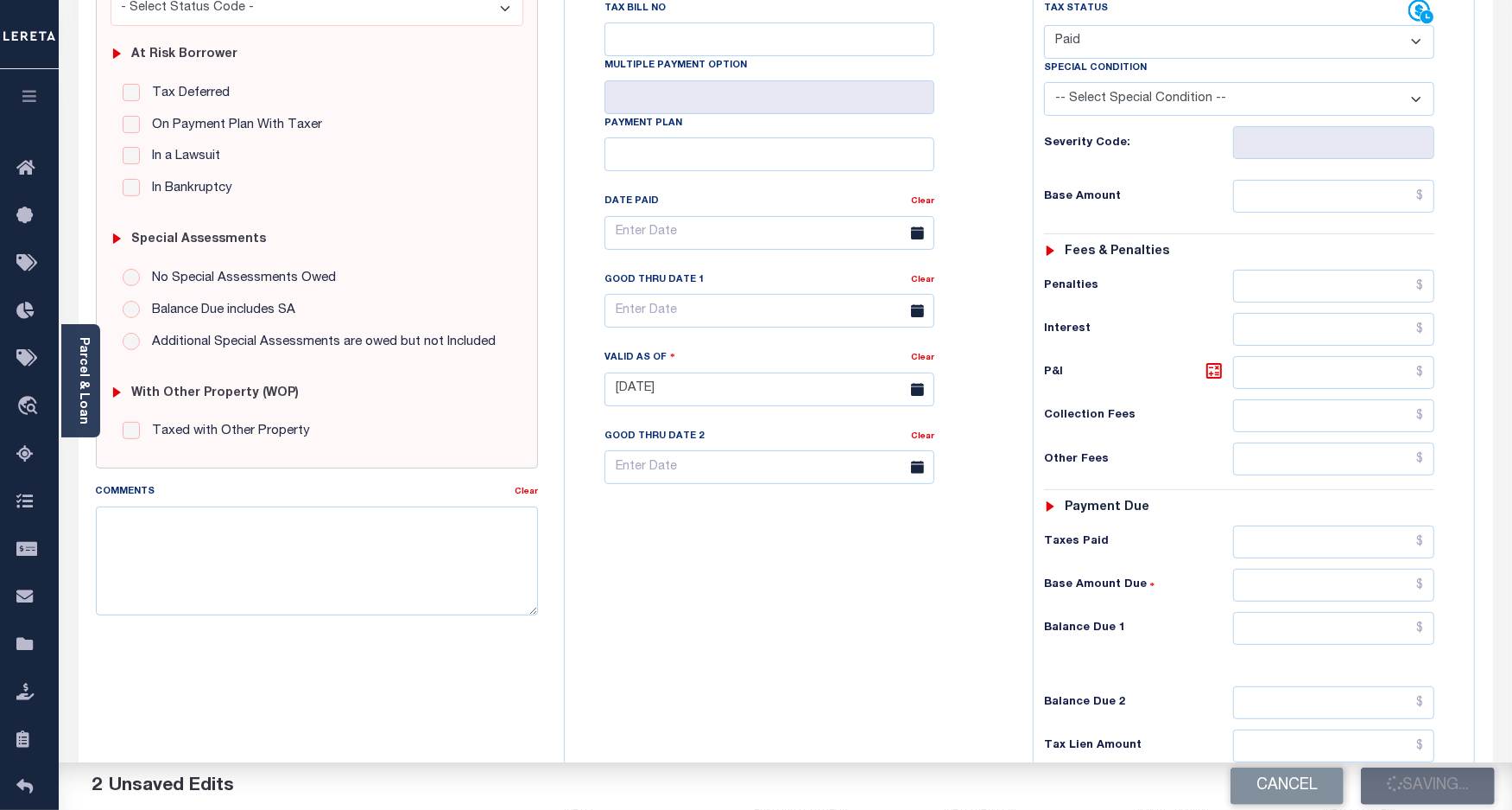
checkbox input "false"
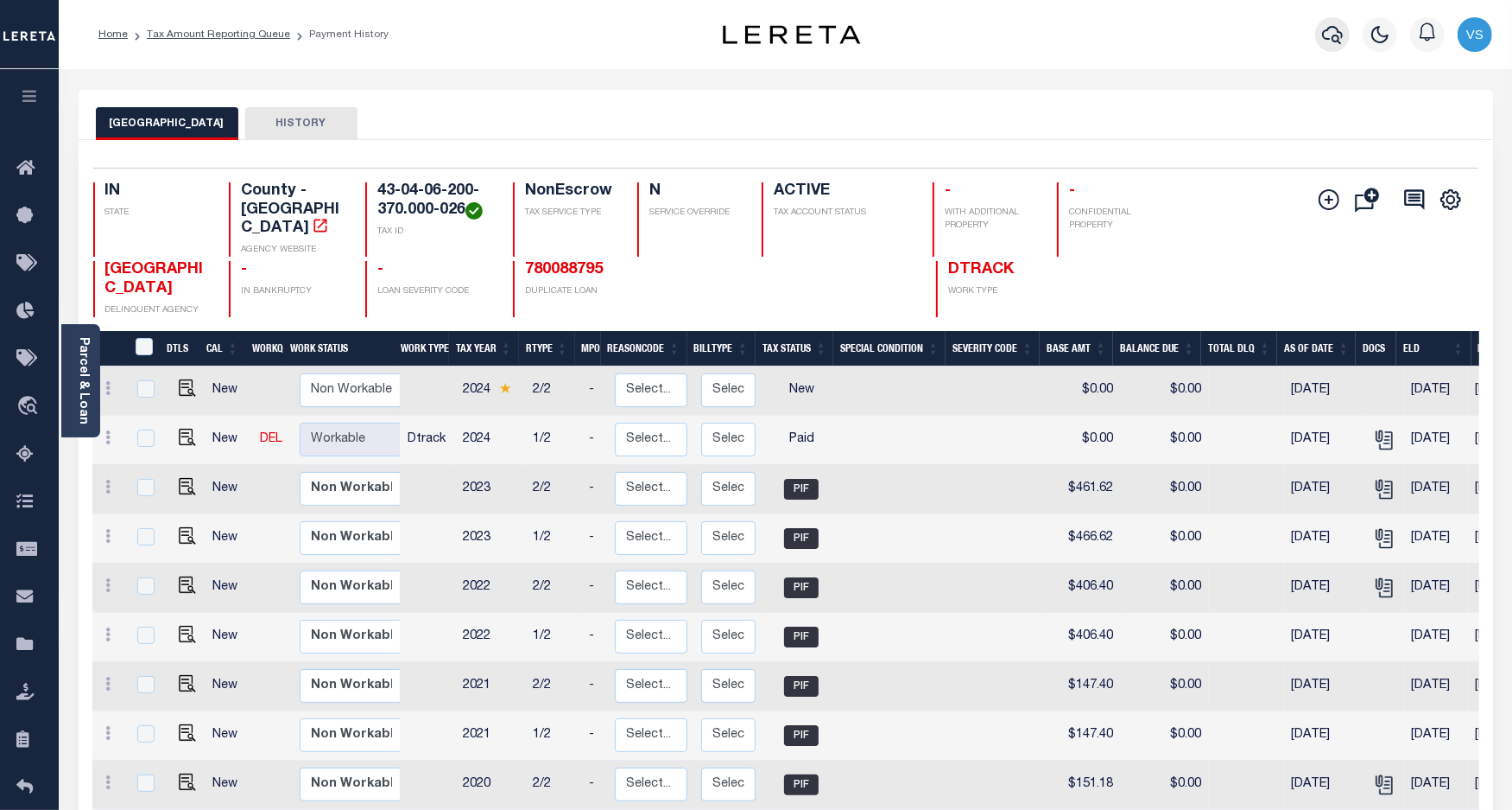
click at [1340, 36] on icon "button" at bounding box center [1332, 34] width 20 height 20
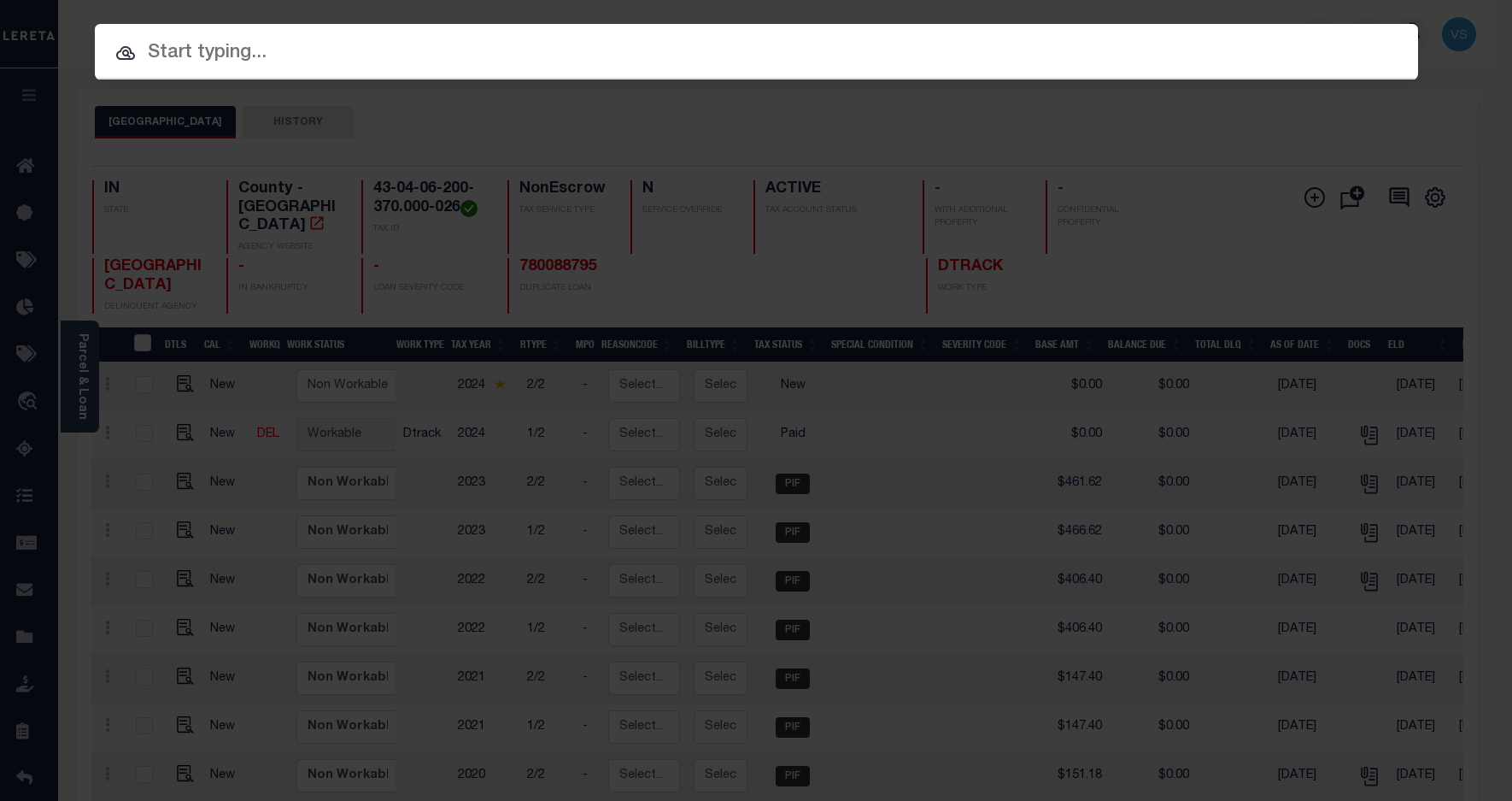
paste input "780088795"
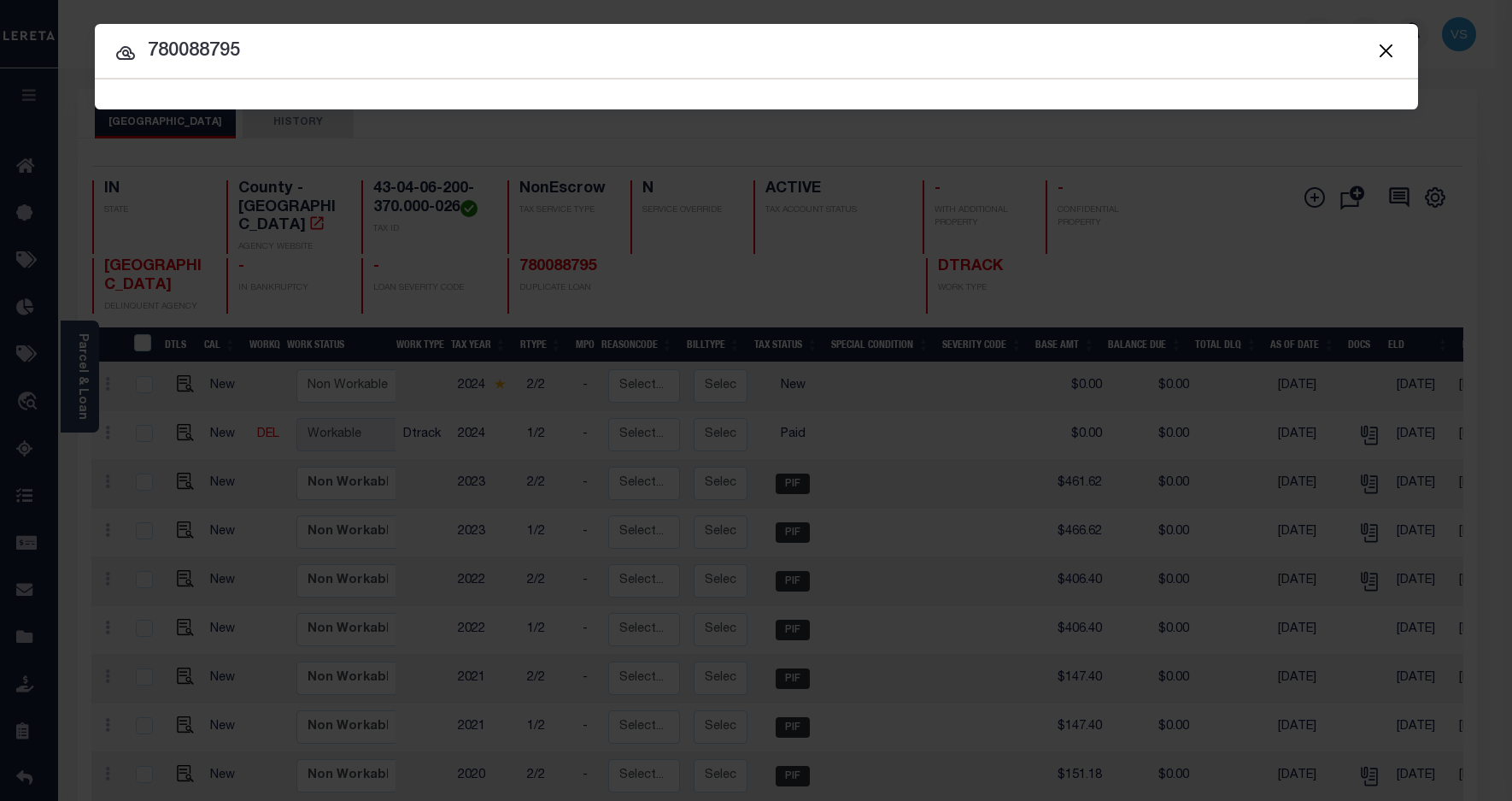
type input "780088795"
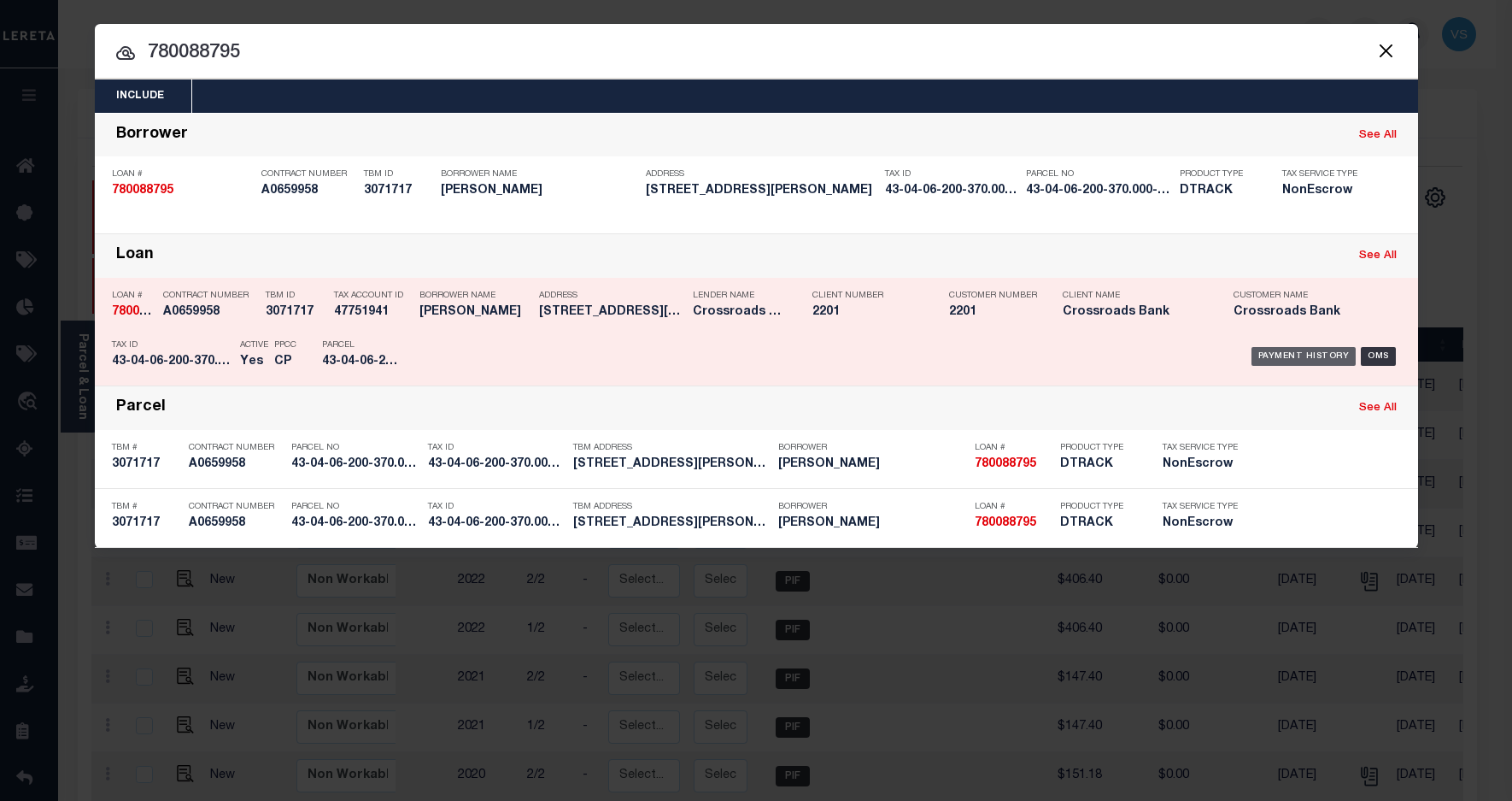
click at [1277, 355] on div "Payment History" at bounding box center [1305, 357] width 105 height 19
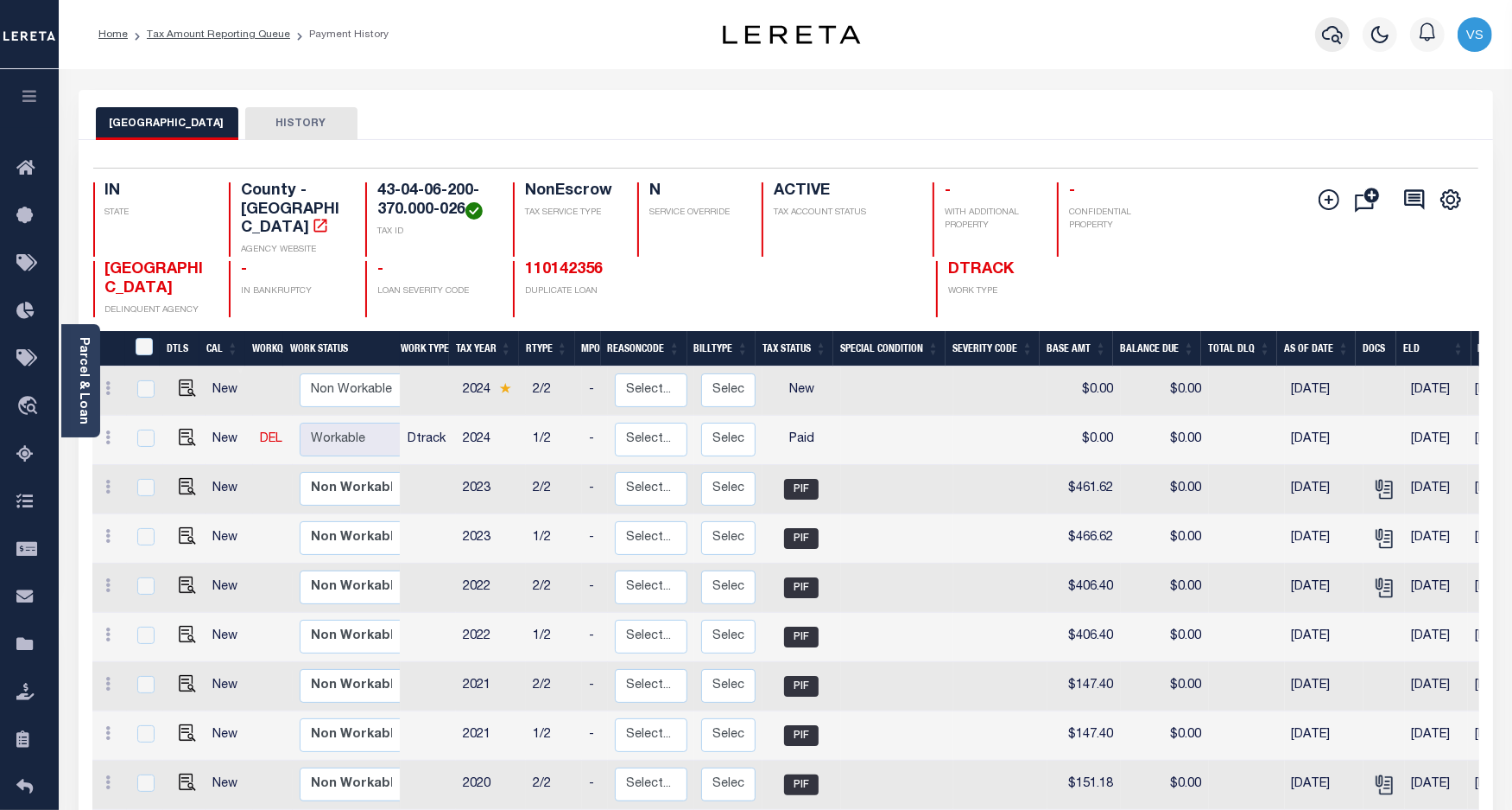
click at [1332, 39] on icon "button" at bounding box center [1332, 35] width 20 height 18
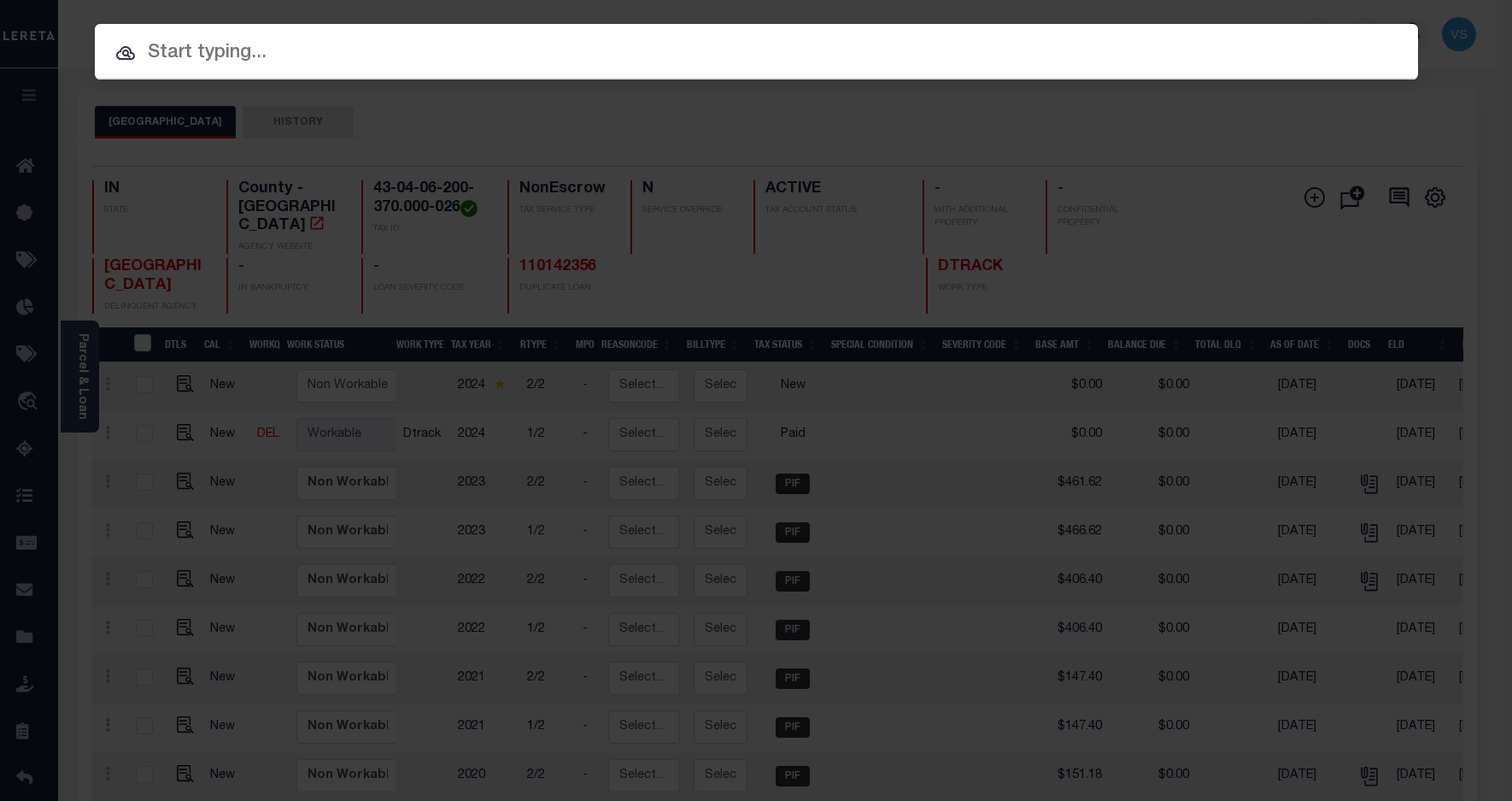
paste input "780070959"
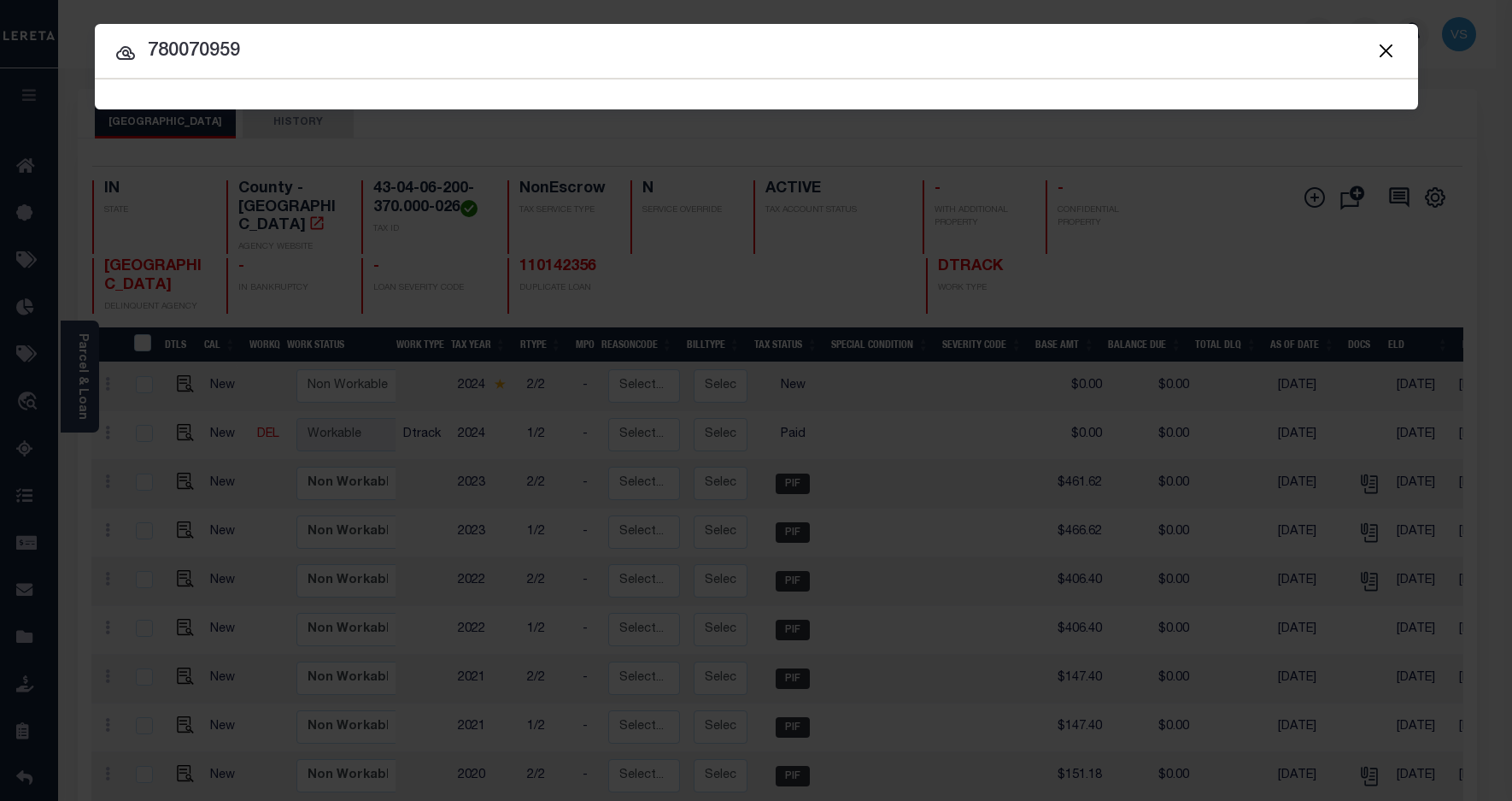
type input "780070959"
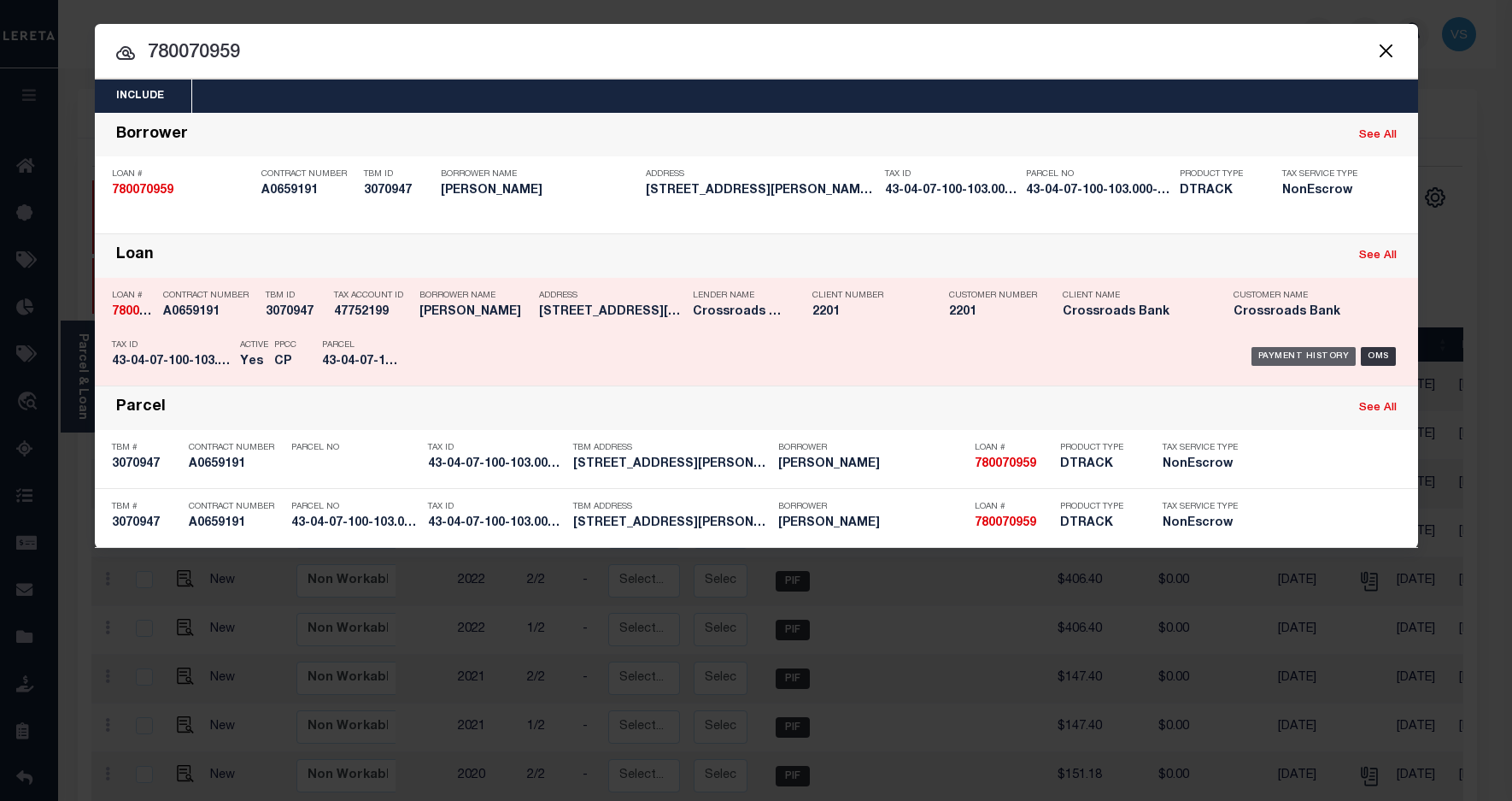
click at [1304, 357] on div "Payment History" at bounding box center [1305, 357] width 105 height 19
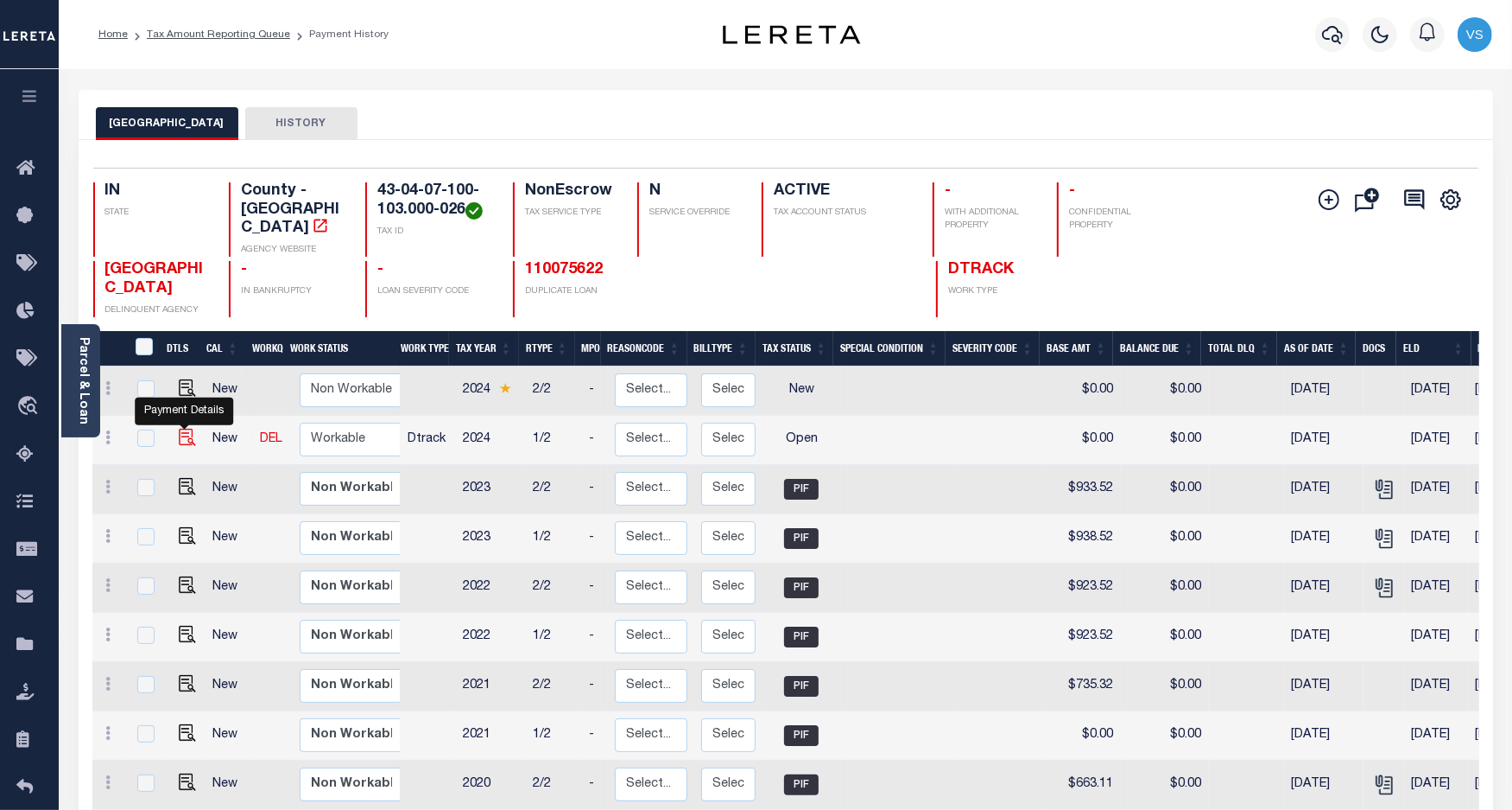
click at [179, 428] on img "" at bounding box center [187, 437] width 17 height 17
checkbox input "true"
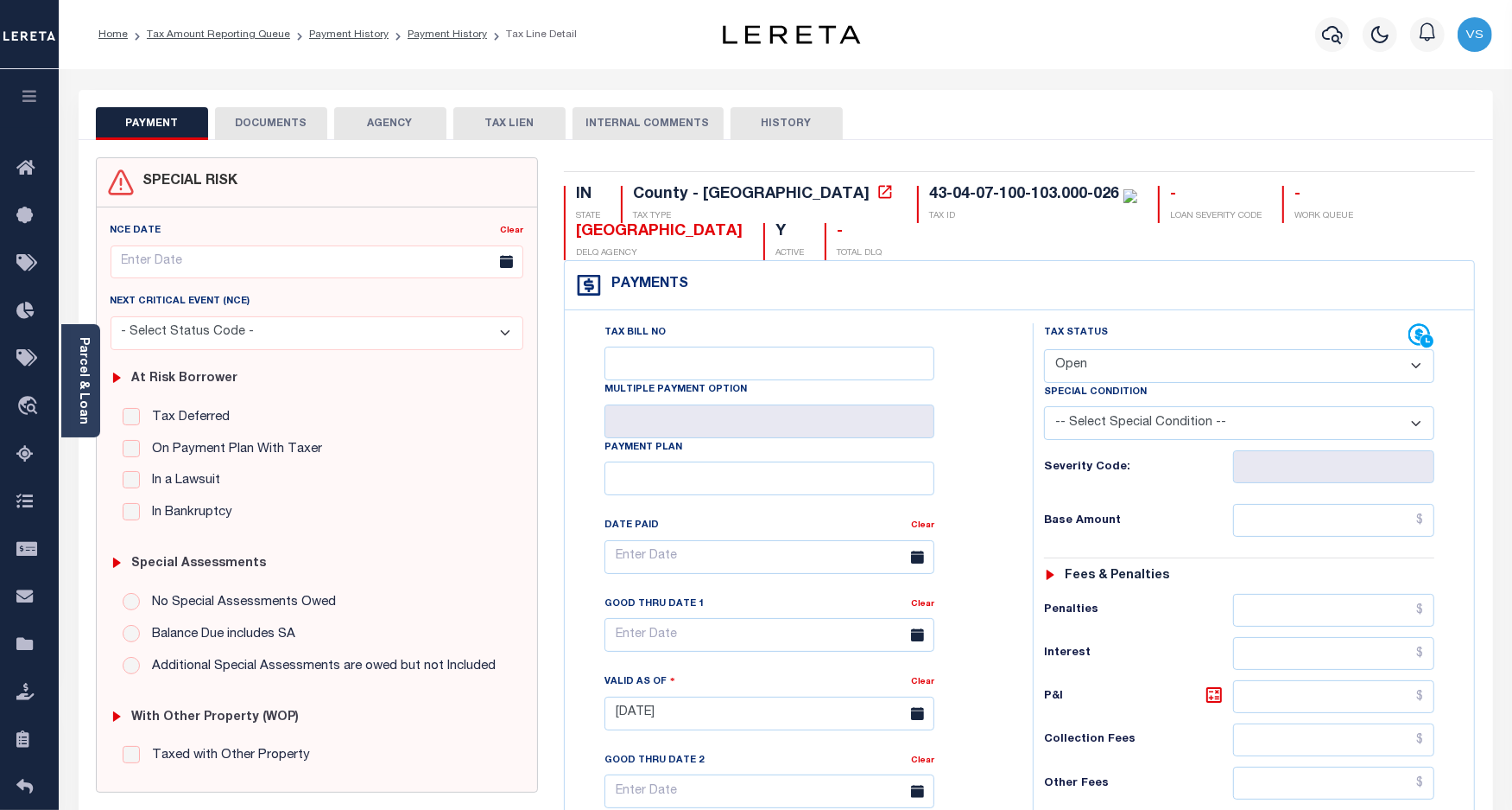
click at [1064, 365] on select "- Select Status Code - Open Due/Unpaid Paid Incomplete No Tax Due Internal Refu…" at bounding box center [1240, 365] width 391 height 34
select select "PYD"
click at [1044, 351] on select "- Select Status Code - Open Due/Unpaid Paid Incomplete No Tax Due Internal Refu…" at bounding box center [1240, 365] width 391 height 34
type input "[DATE]"
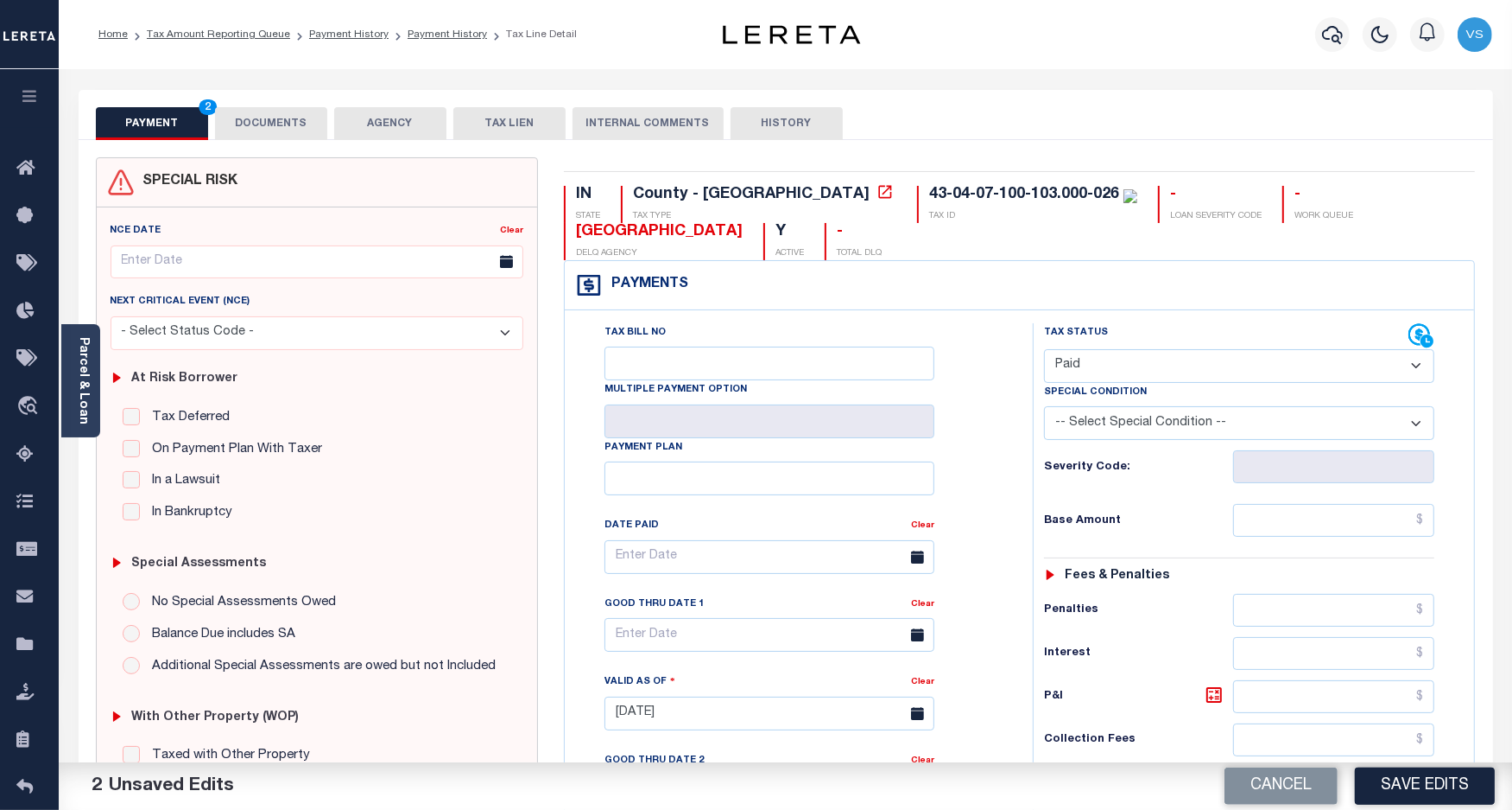
click at [235, 110] on button "DOCUMENTS" at bounding box center [271, 124] width 112 height 33
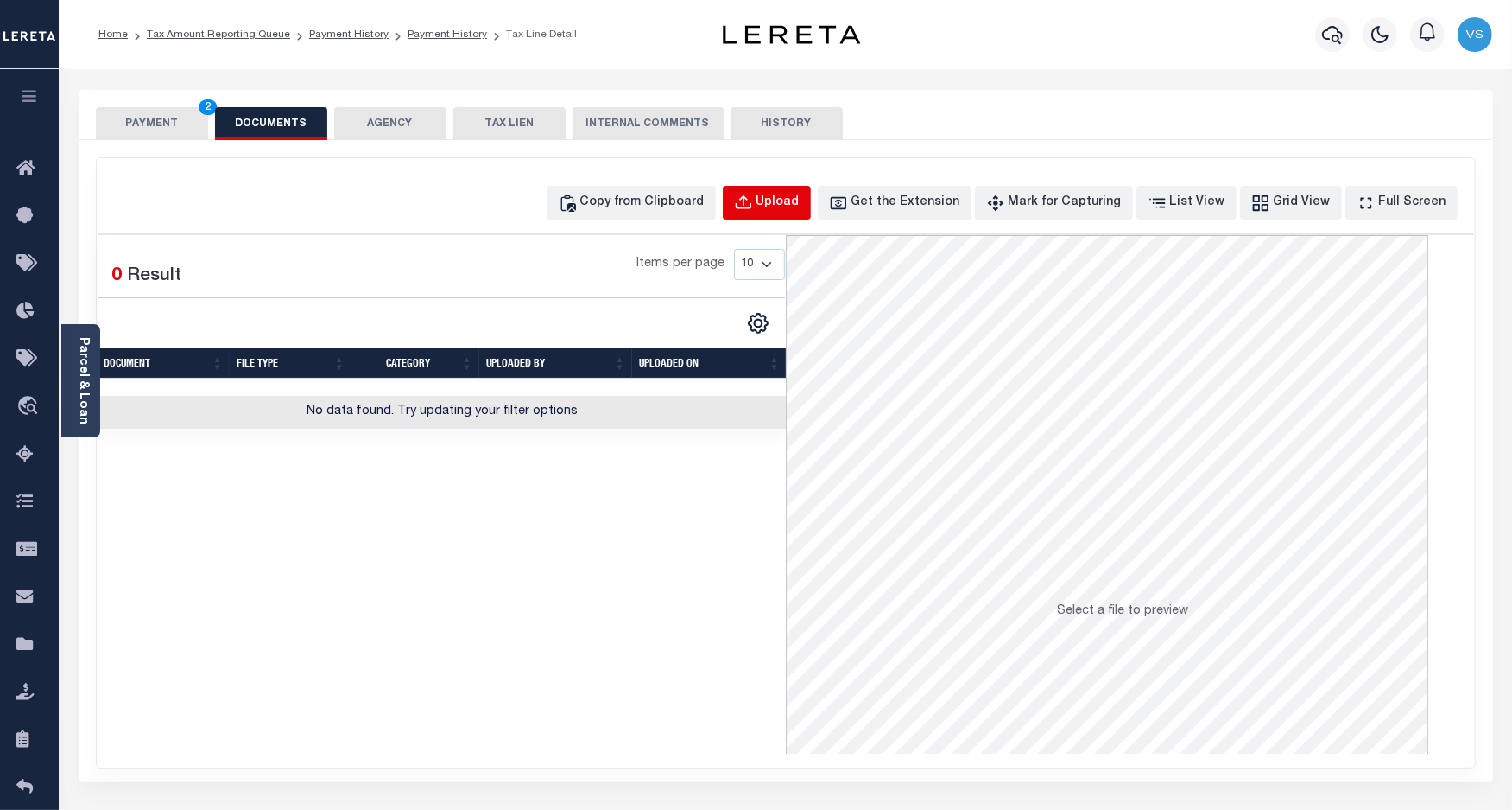
click at [788, 203] on div "Upload" at bounding box center [778, 203] width 43 height 19
select select "POP"
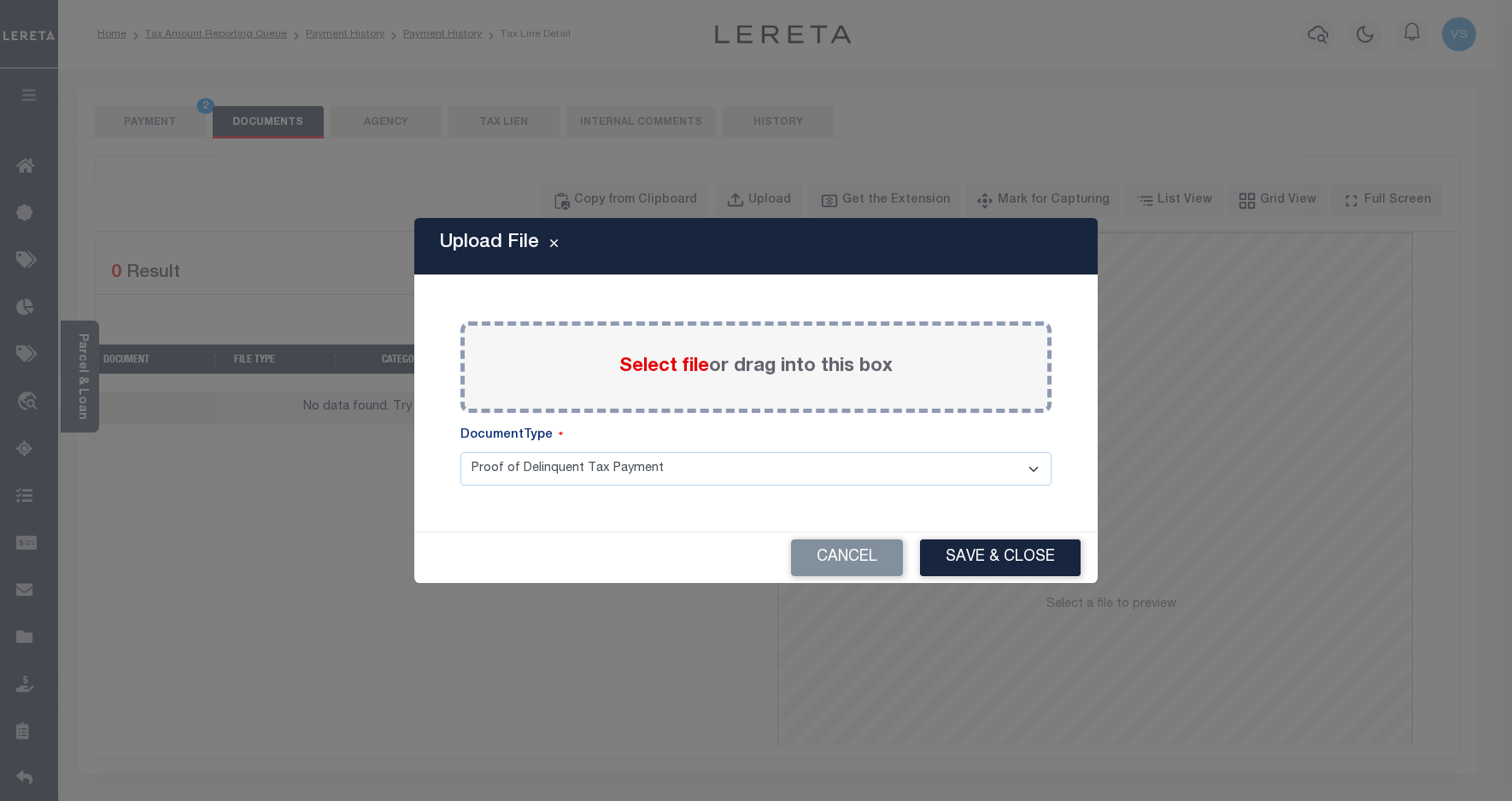
click at [646, 370] on span "Select file" at bounding box center [664, 367] width 90 height 19
click at [0, 0] on input "Select file or drag into this box" at bounding box center [0, 0] width 0 height 0
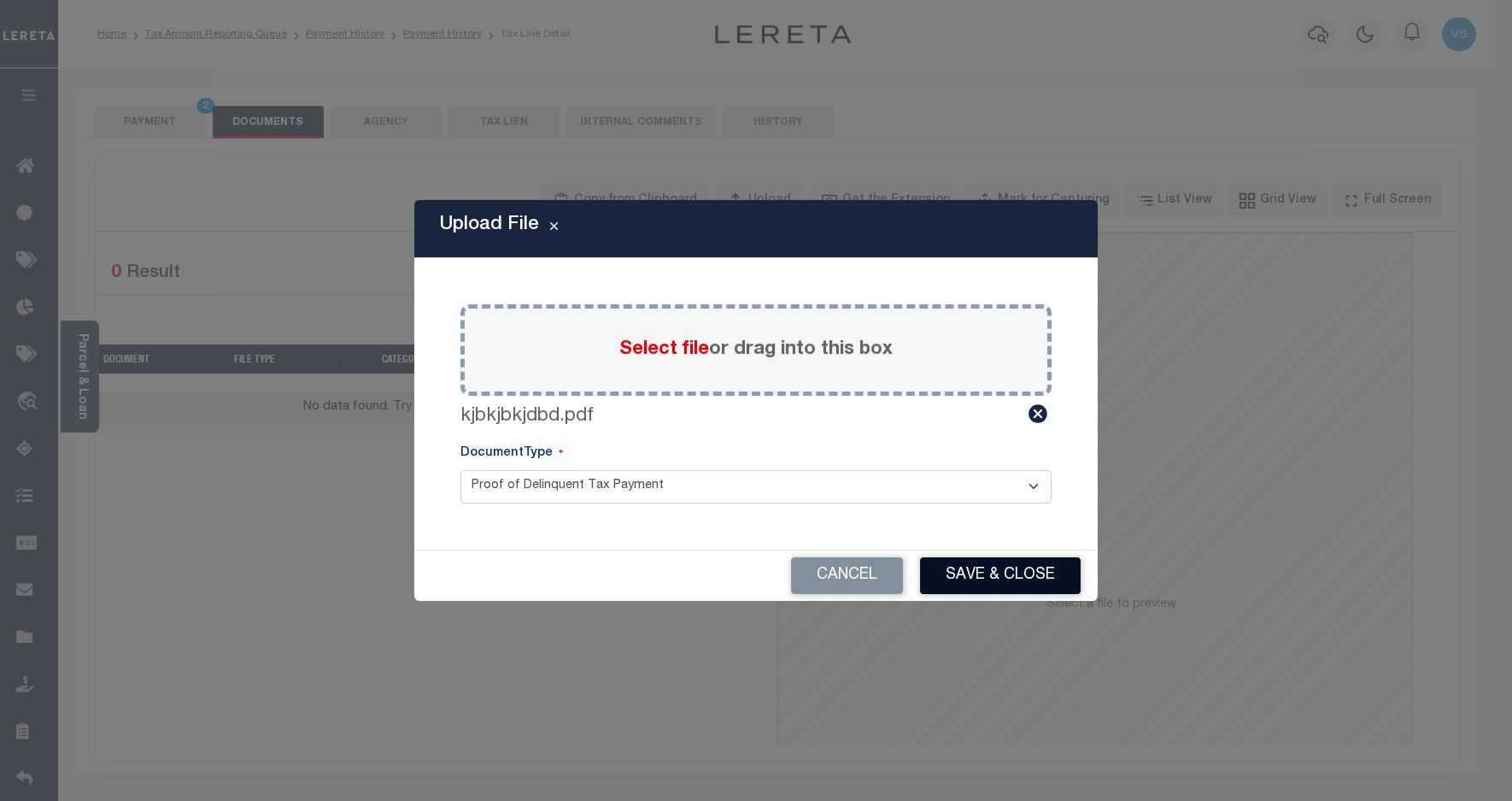
click at [951, 565] on button "Save & Close" at bounding box center [1001, 575] width 161 height 36
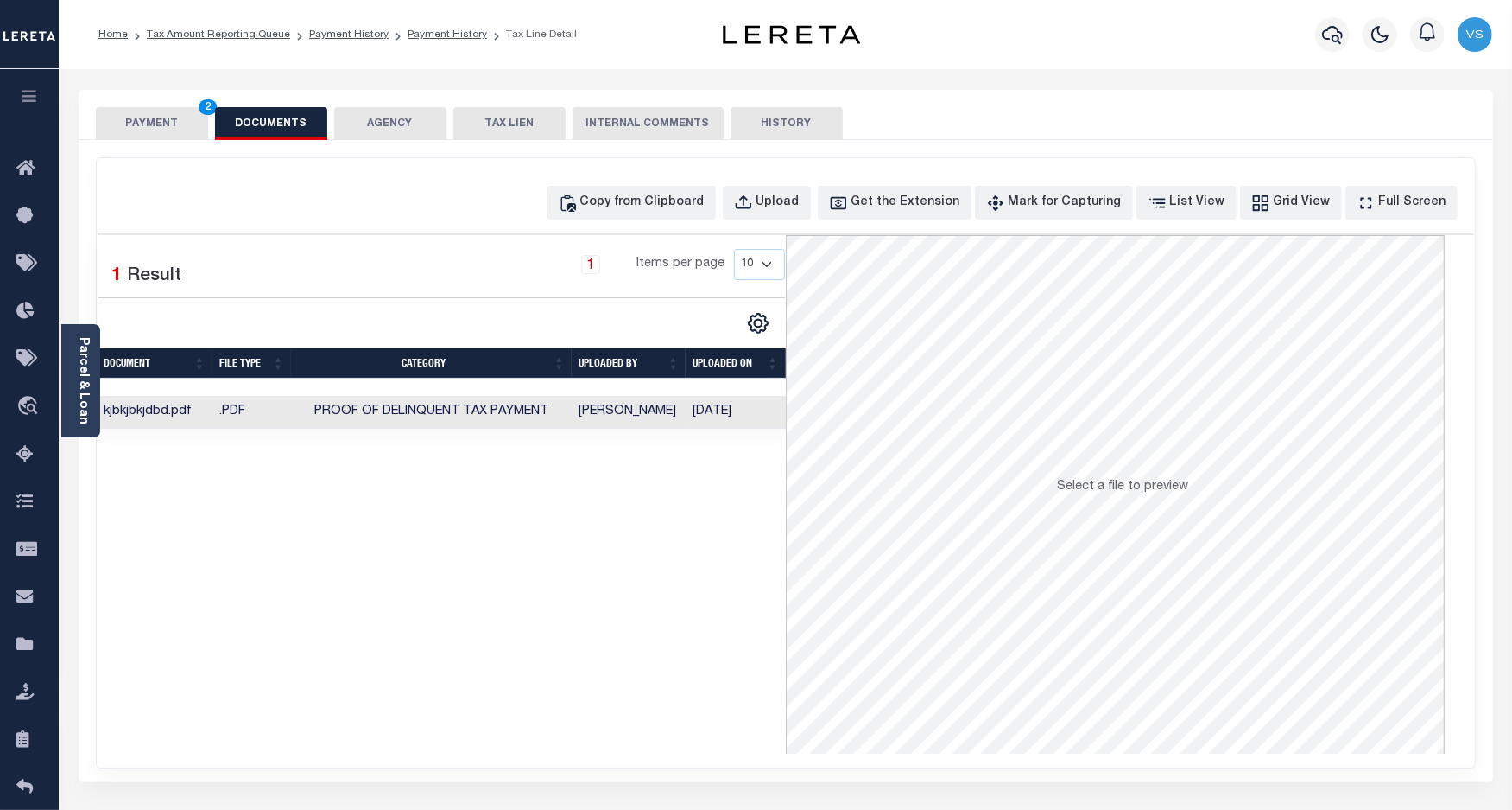
click at [126, 128] on button "PAYMENT 2" at bounding box center [152, 124] width 112 height 33
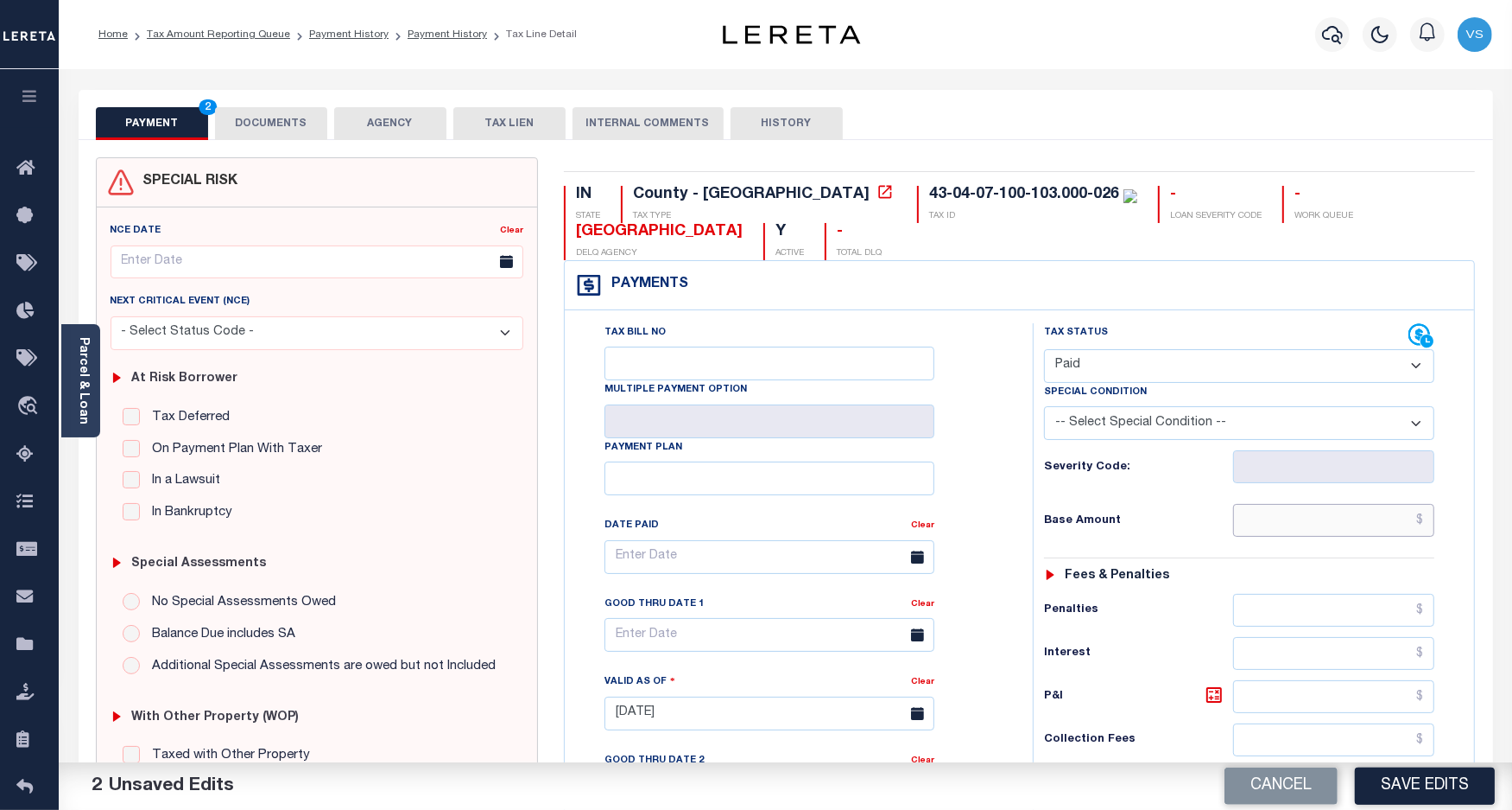
click at [1305, 521] on input "text" at bounding box center [1334, 520] width 201 height 33
paste input "1,021.20"
type input "$1,021.20"
click at [251, 118] on button "DOCUMENTS" at bounding box center [271, 124] width 112 height 33
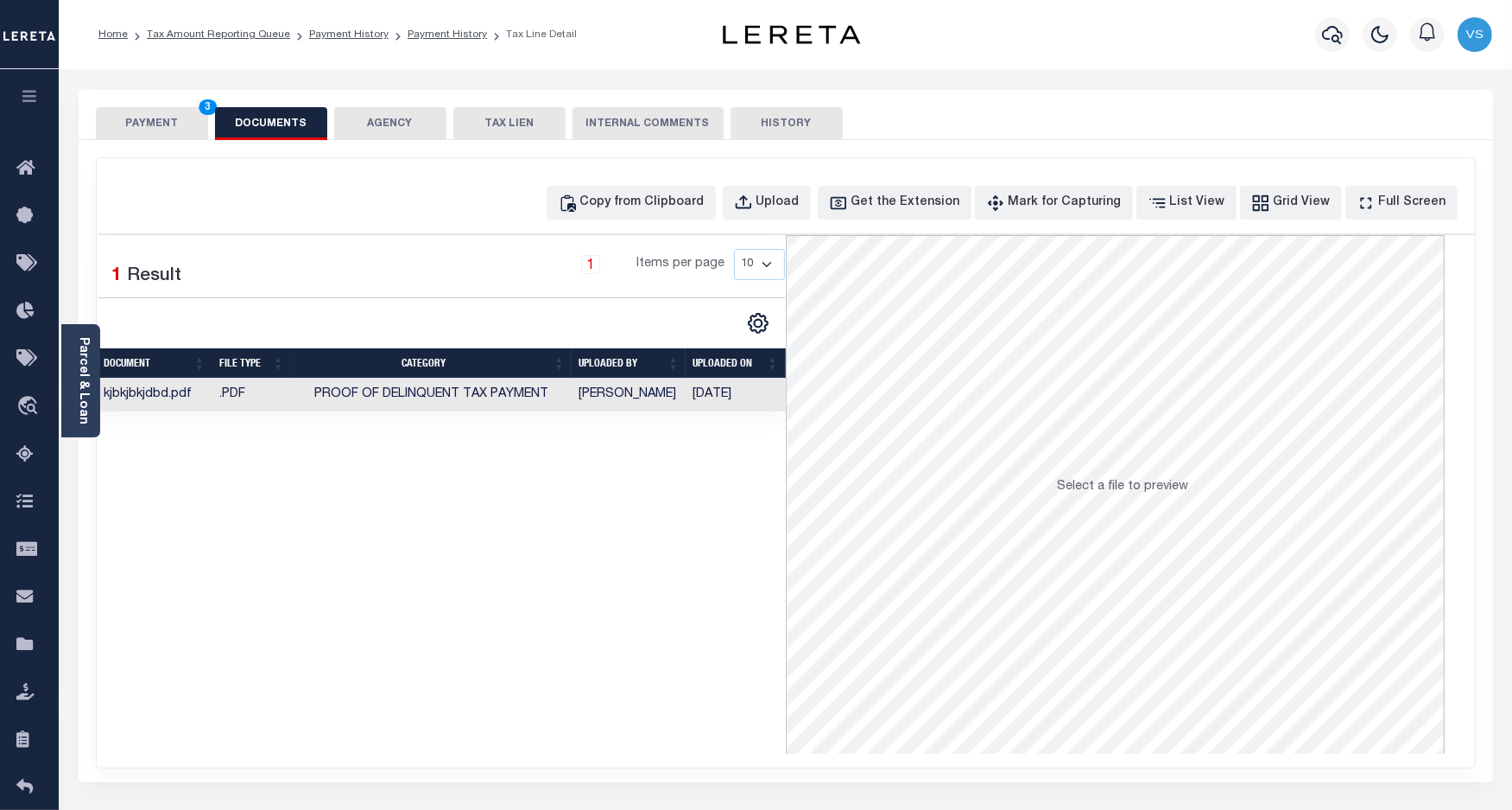
click at [145, 112] on button "PAYMENT 3" at bounding box center [152, 124] width 112 height 33
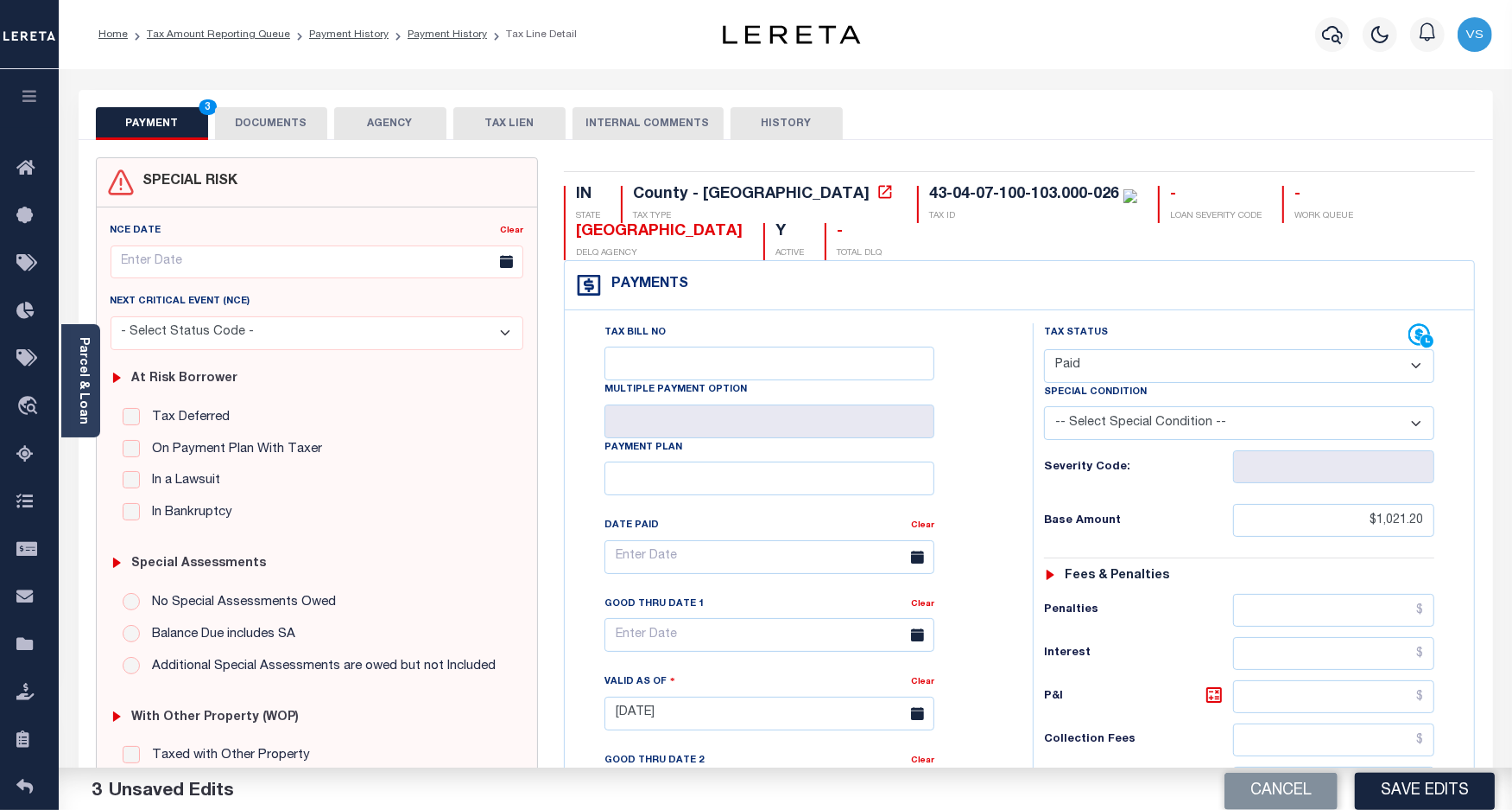
scroll to position [324, 0]
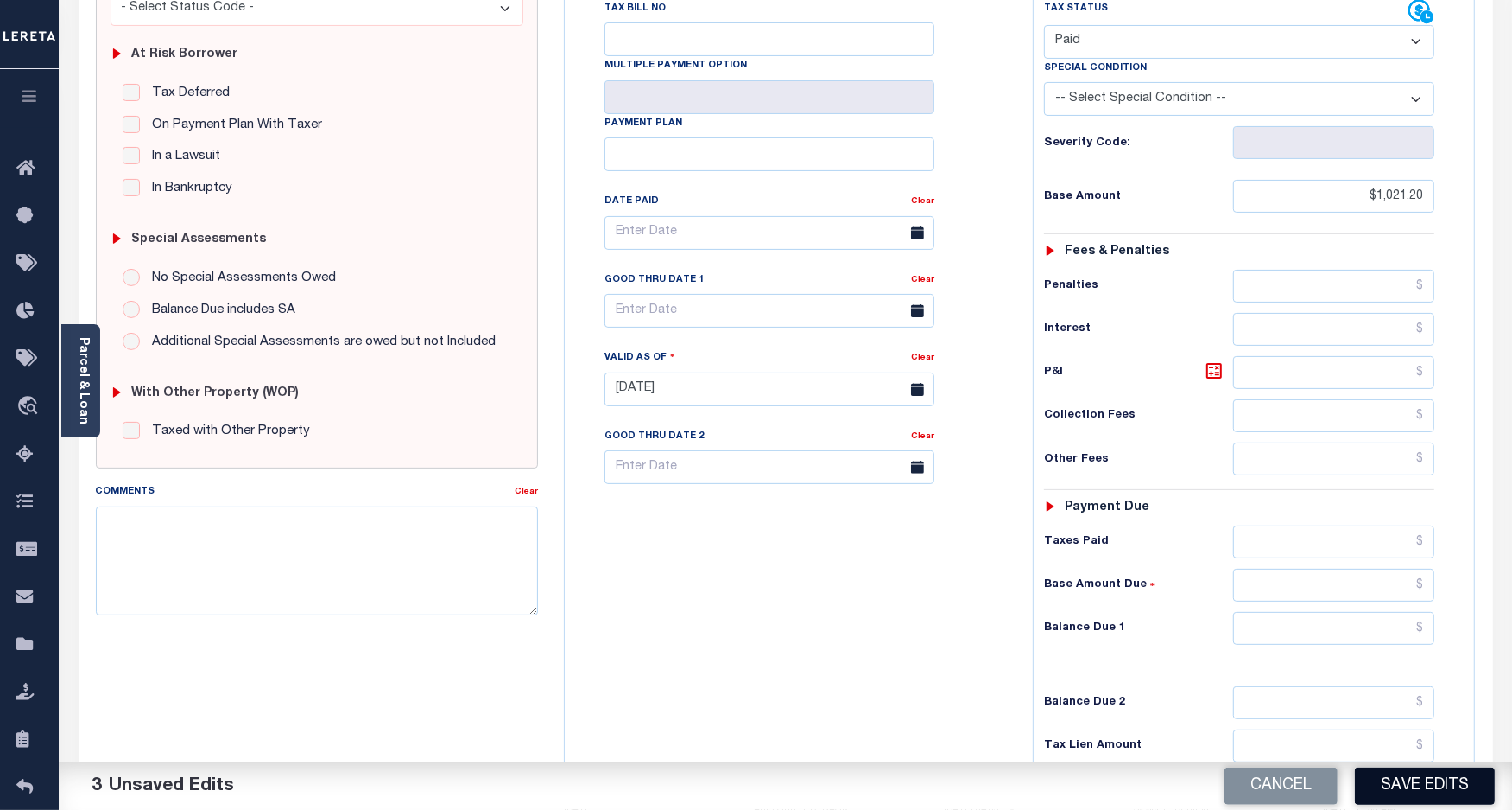
click at [1399, 787] on button "Save Edits" at bounding box center [1425, 786] width 140 height 37
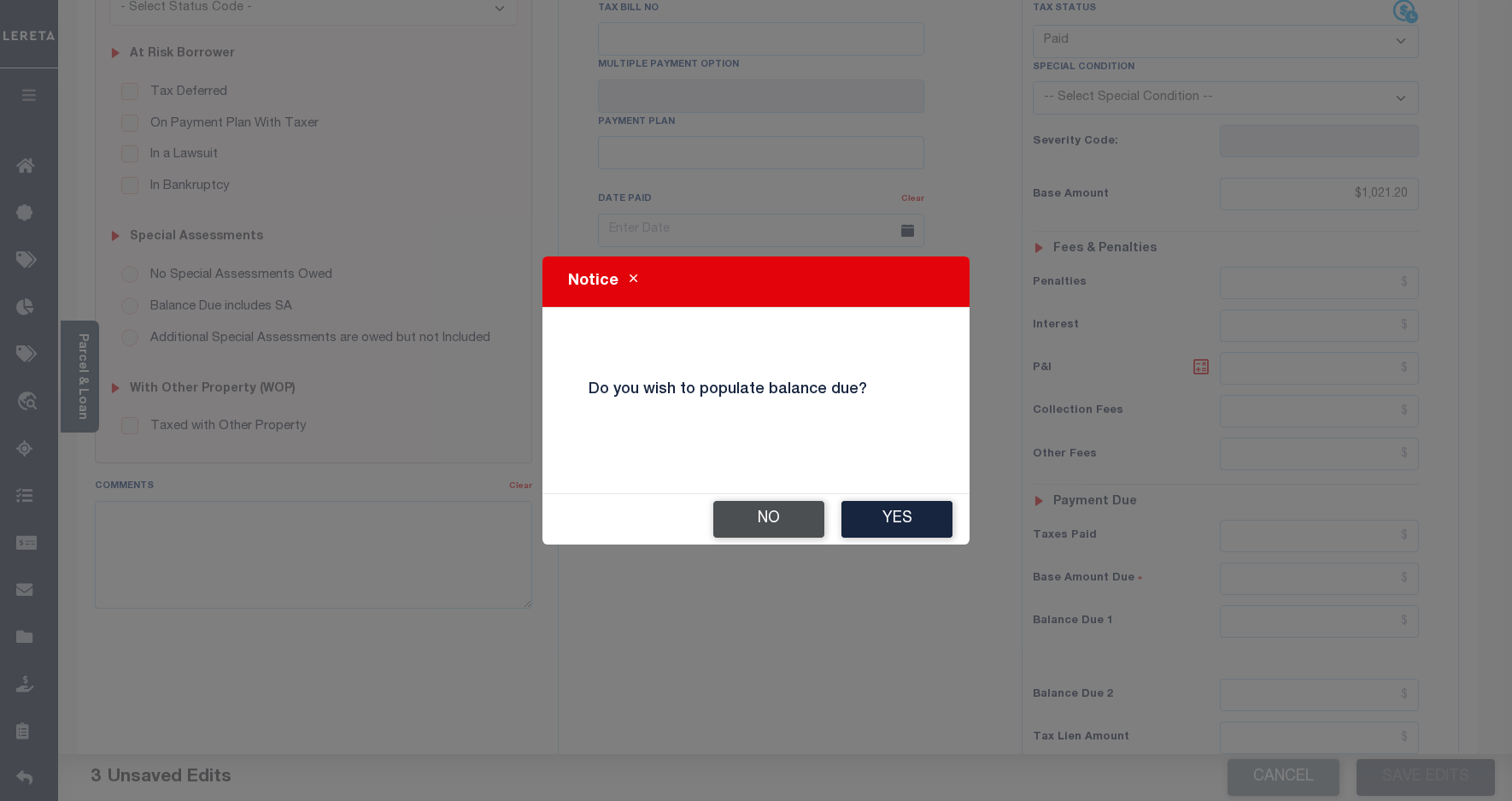
click at [731, 524] on button "No" at bounding box center [768, 519] width 111 height 36
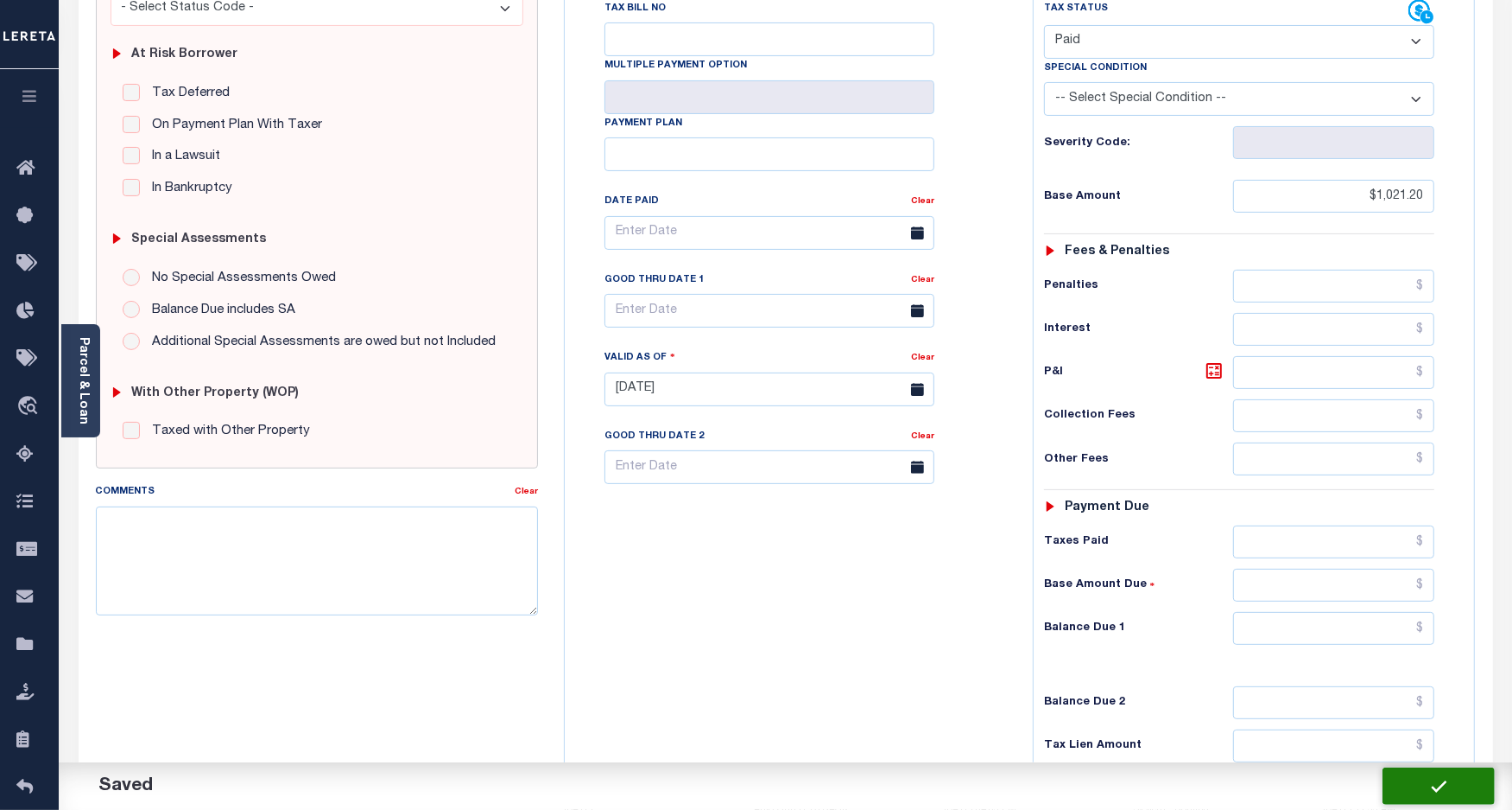
checkbox input "false"
type input "$1,021.2"
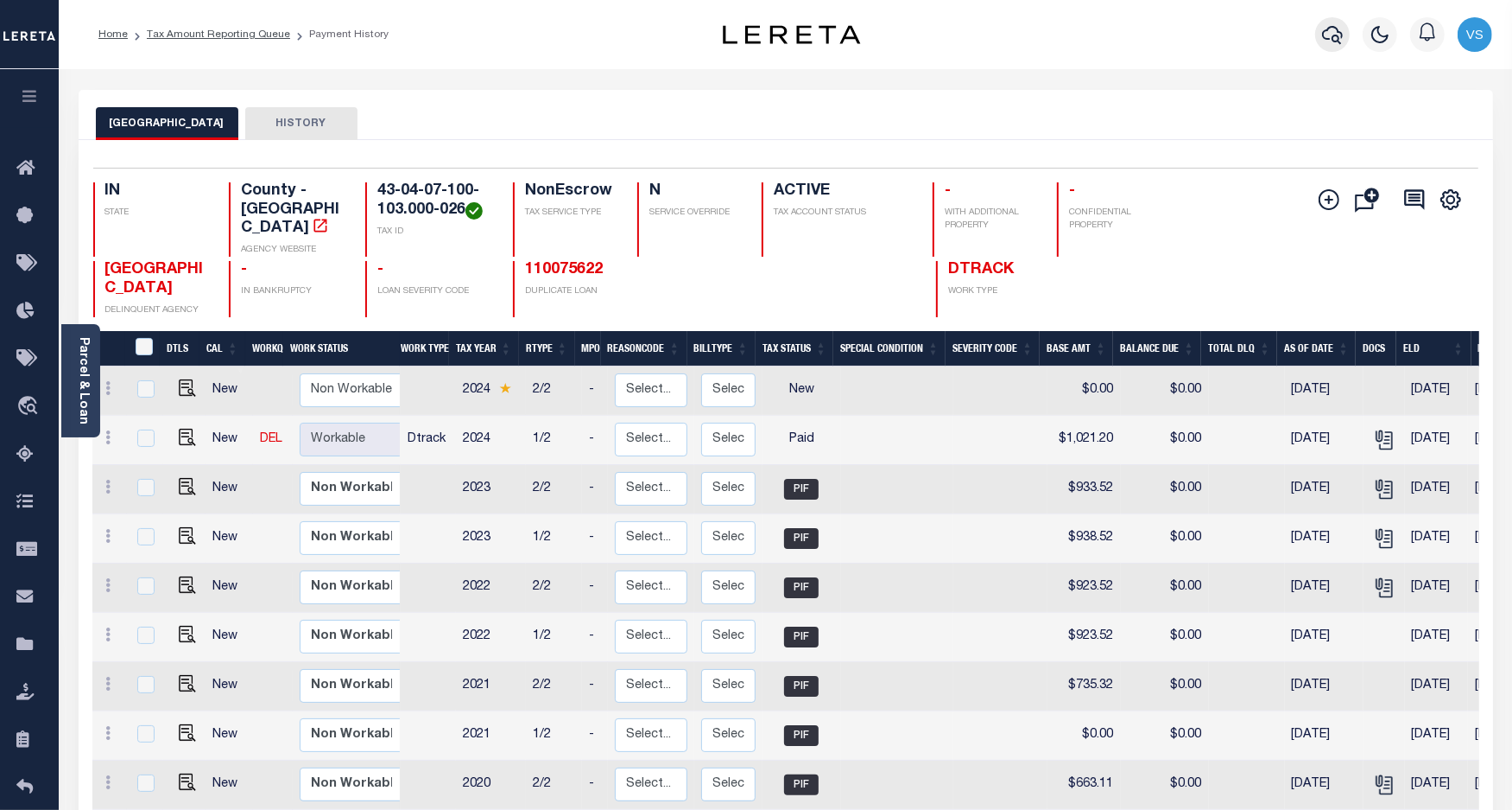
click at [1335, 24] on icon "button" at bounding box center [1332, 34] width 20 height 20
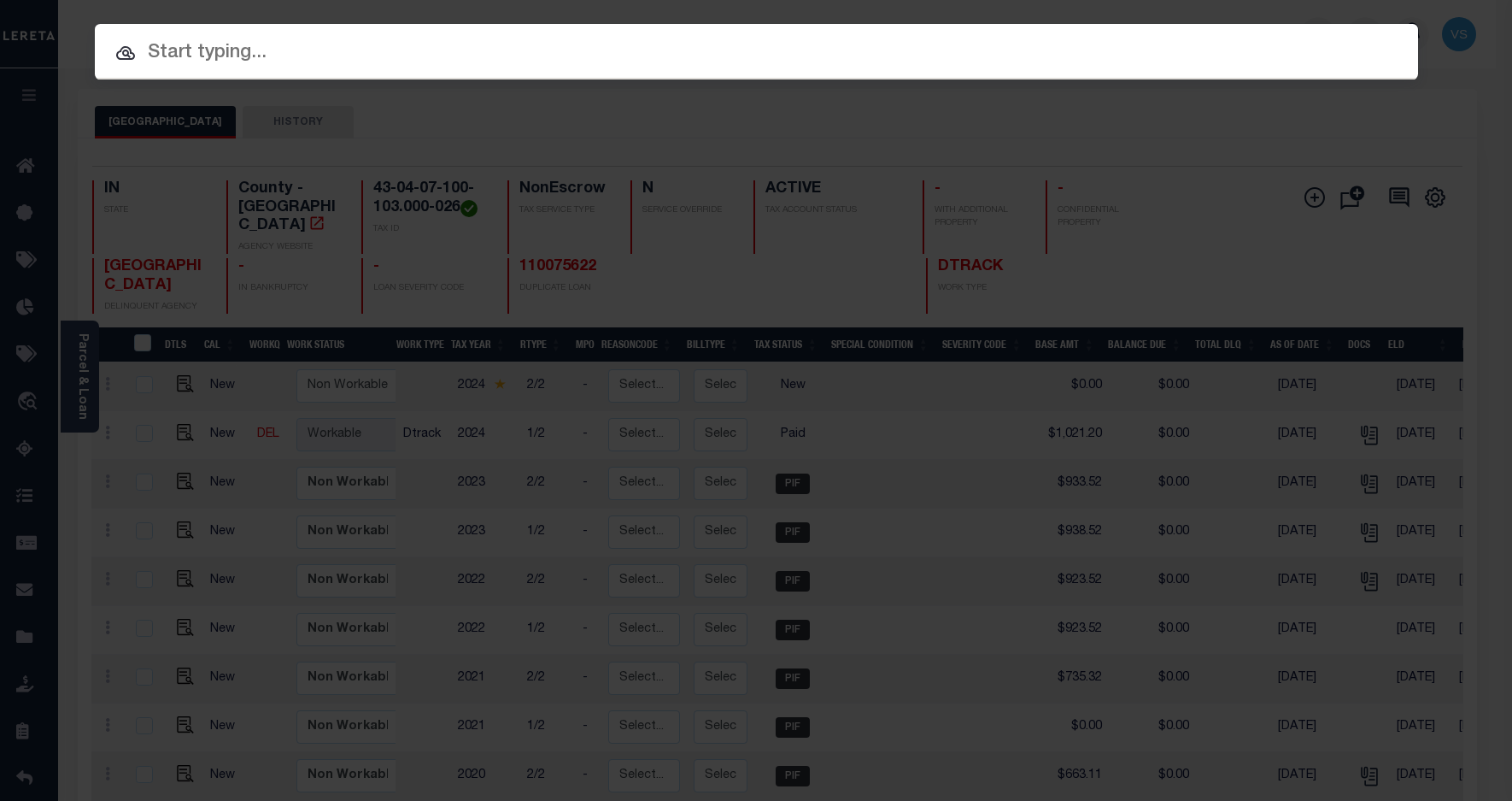
paste input "110147702"
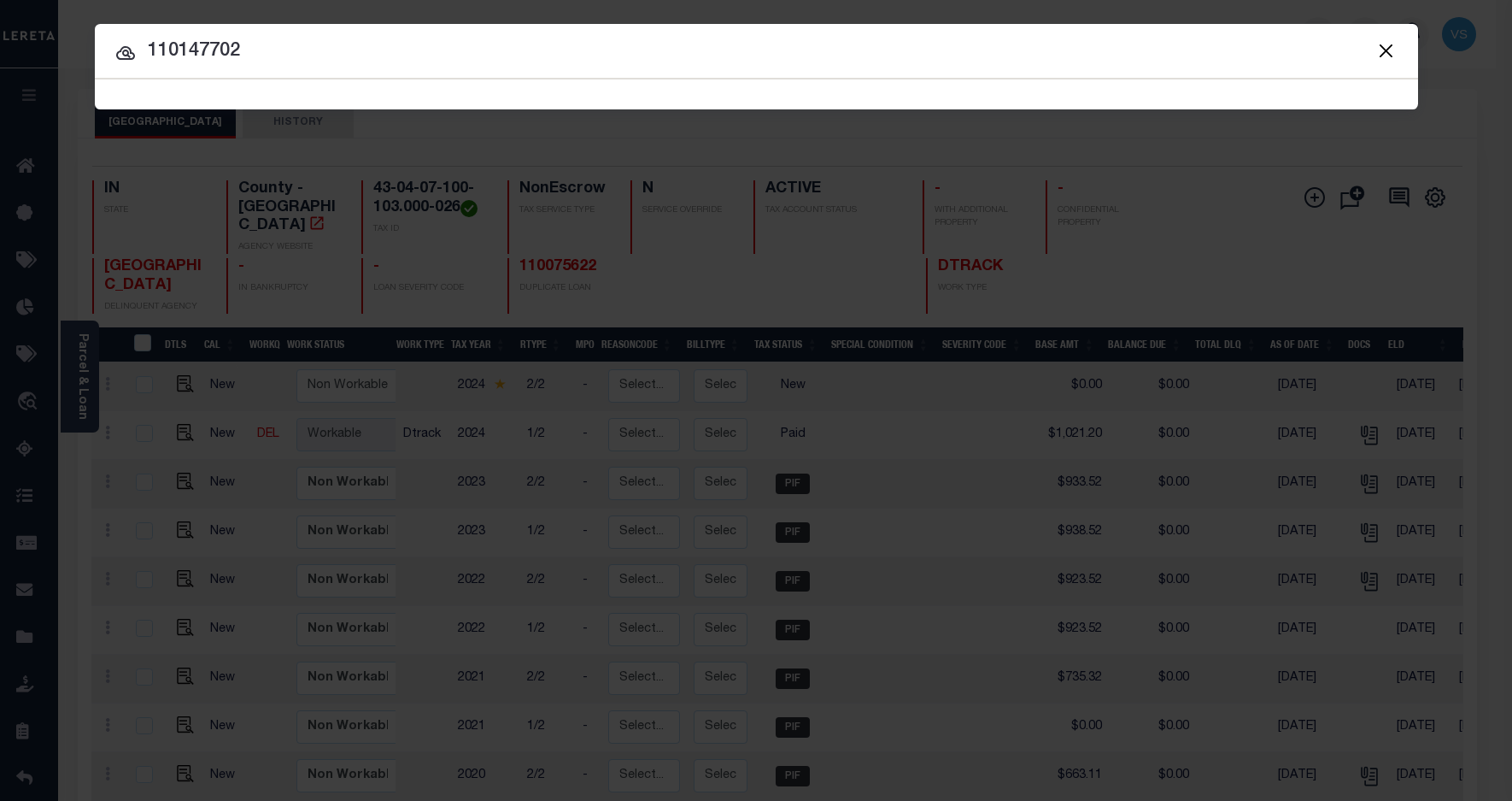
type input "110147702"
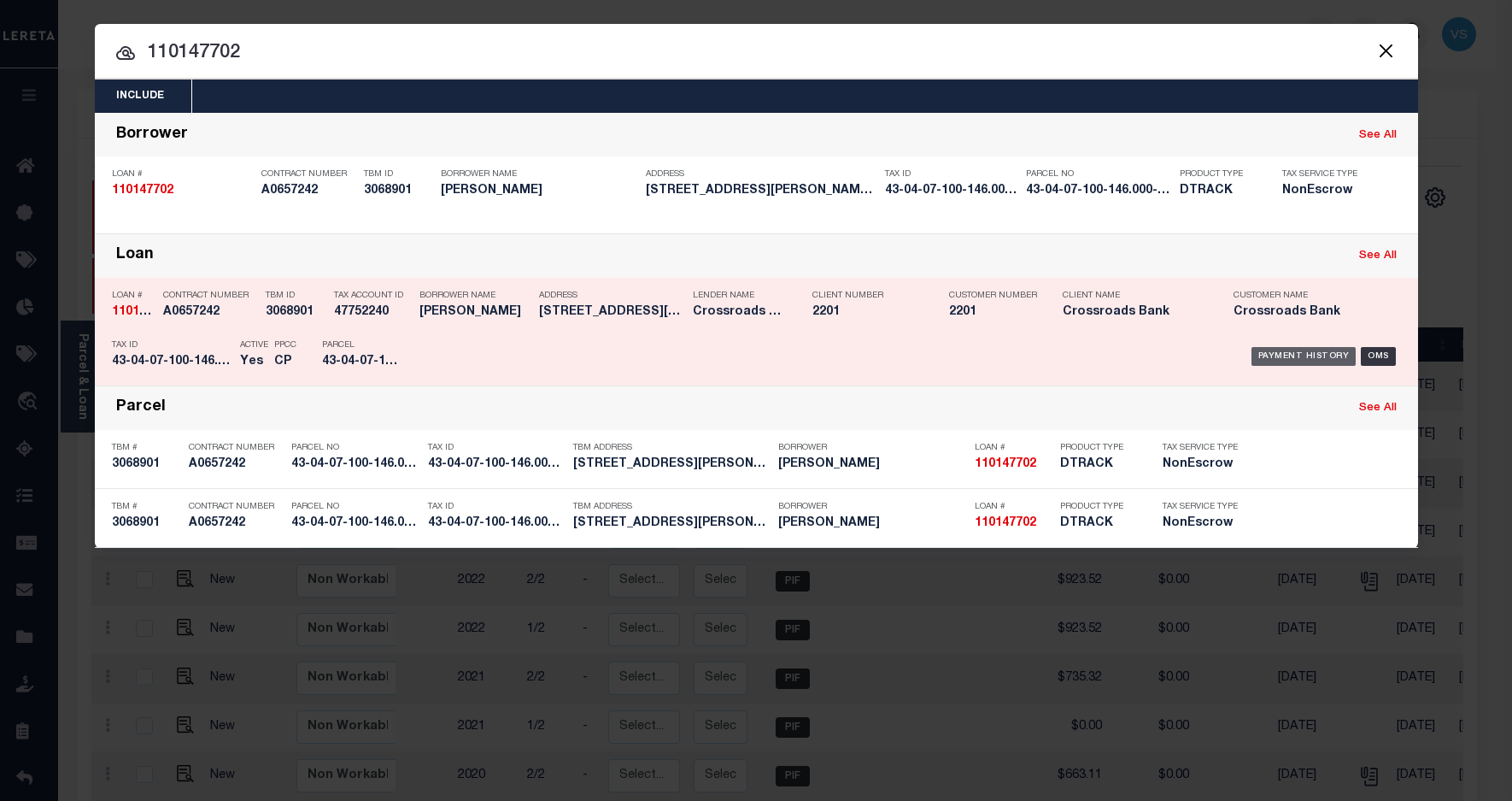
click at [1285, 352] on div "Payment History" at bounding box center [1305, 357] width 105 height 19
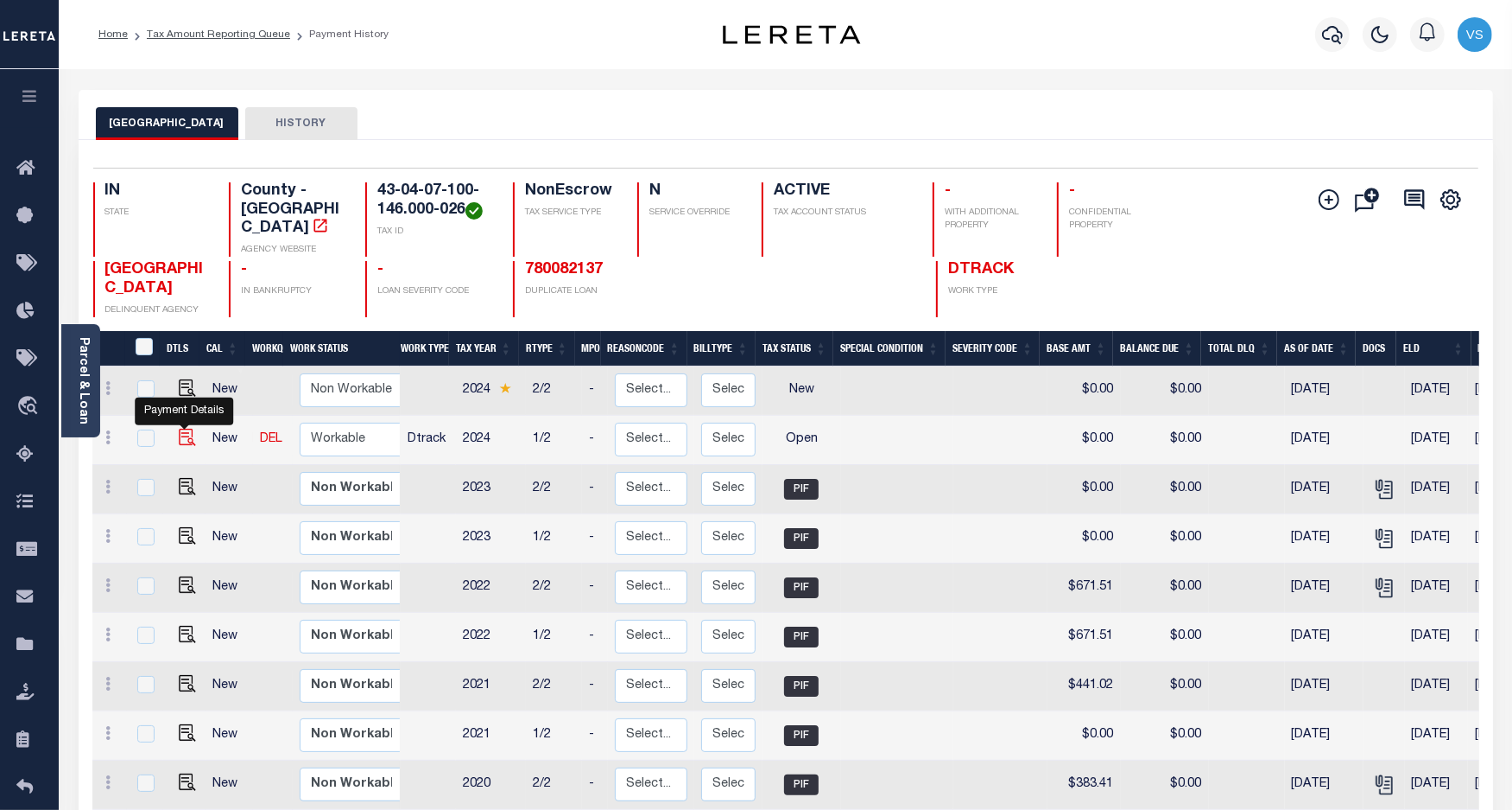
click at [187, 428] on img "" at bounding box center [187, 437] width 17 height 17
checkbox input "true"
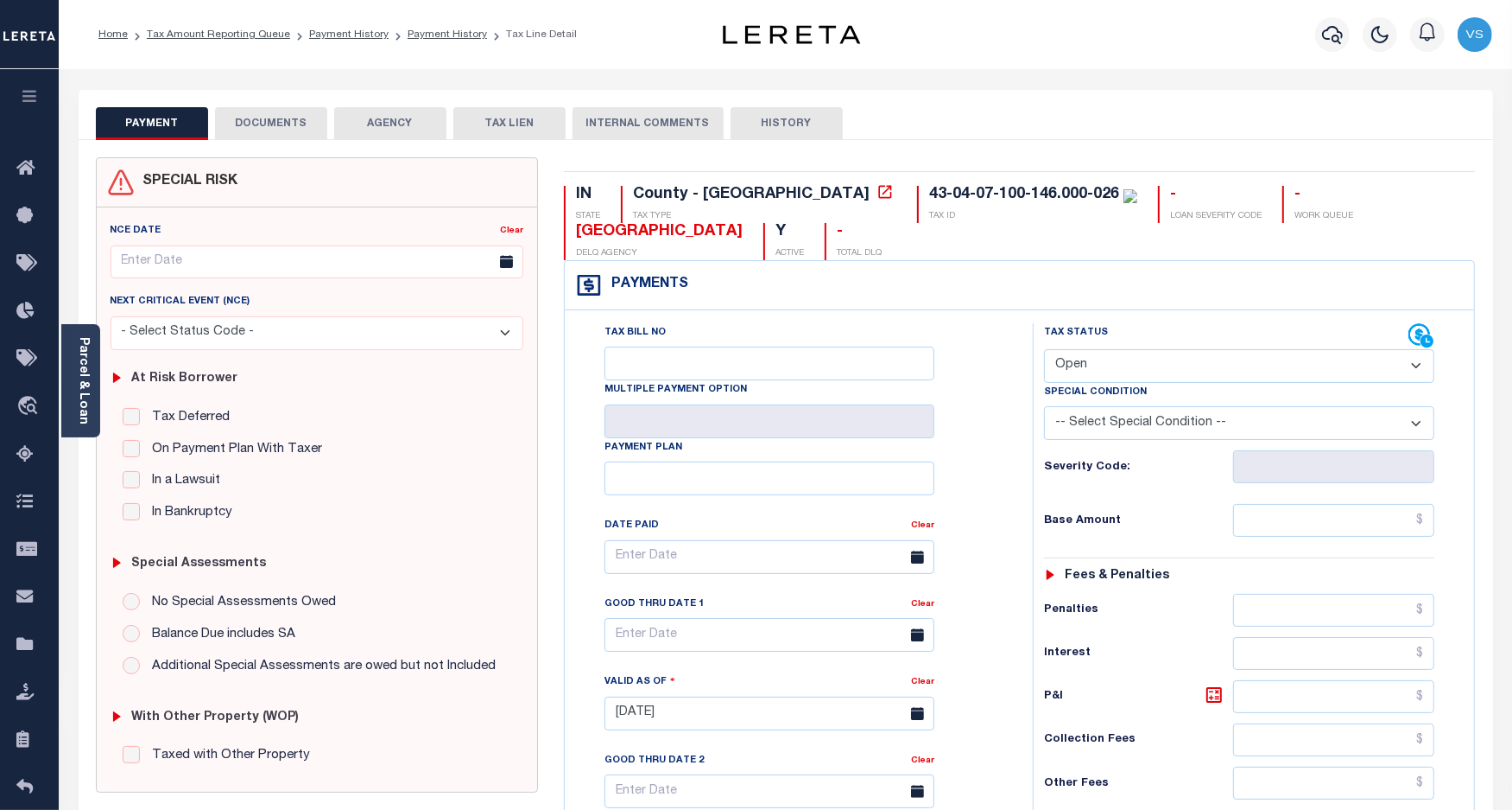
drag, startPoint x: 1125, startPoint y: 360, endPoint x: 1123, endPoint y: 370, distance: 10.2
click at [1125, 360] on select "- Select Status Code - Open Due/Unpaid Paid Incomplete No Tax Due Internal Refu…" at bounding box center [1240, 365] width 391 height 34
select select "PYD"
click at [1044, 351] on select "- Select Status Code - Open Due/Unpaid Paid Incomplete No Tax Due Internal Refu…" at bounding box center [1240, 365] width 391 height 34
type input "[DATE]"
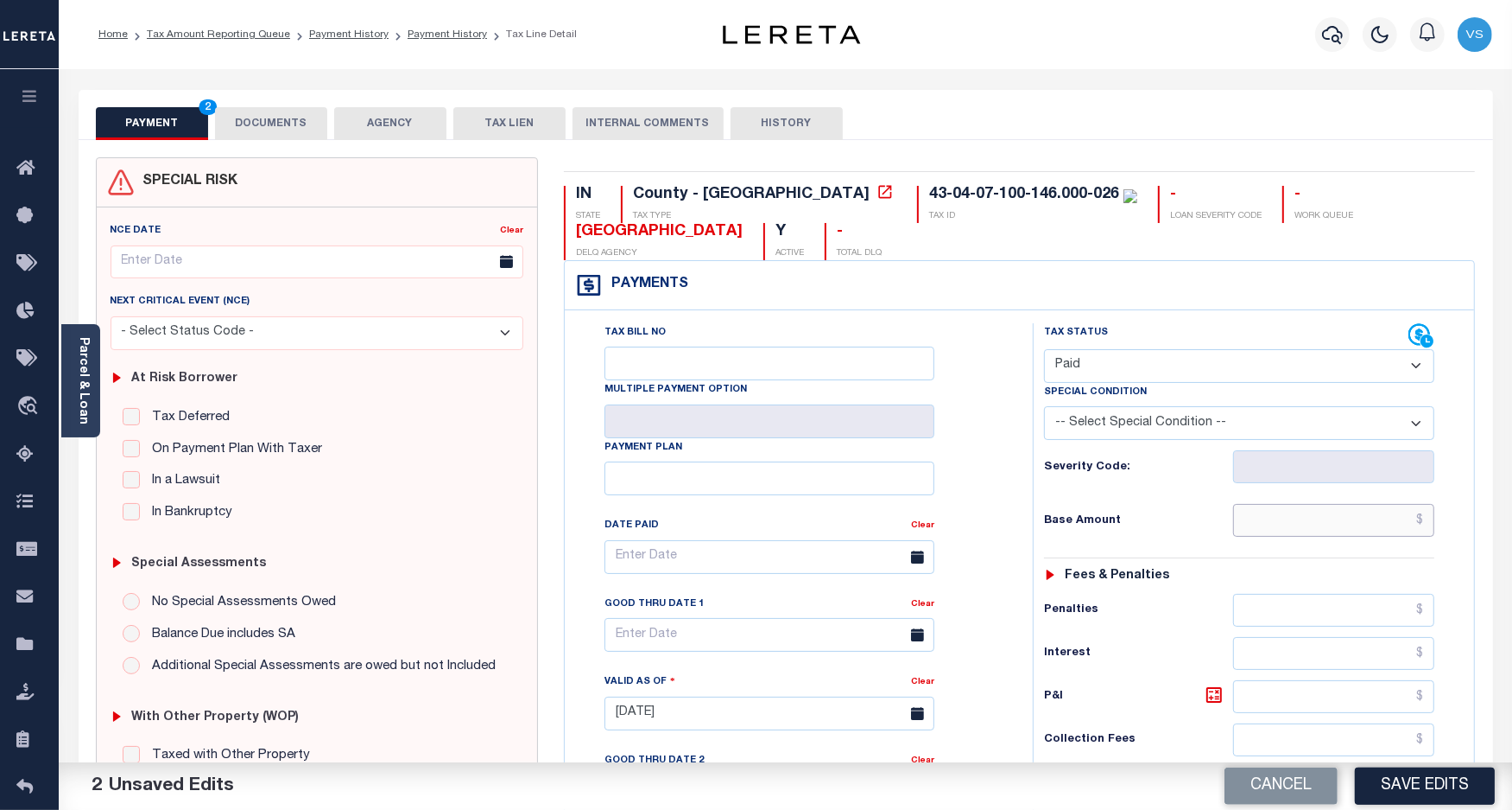
click at [1314, 528] on input "text" at bounding box center [1334, 520] width 201 height 33
paste input "1,626.84"
type input "$1,626.84"
click at [253, 126] on button "DOCUMENTS" at bounding box center [271, 124] width 112 height 33
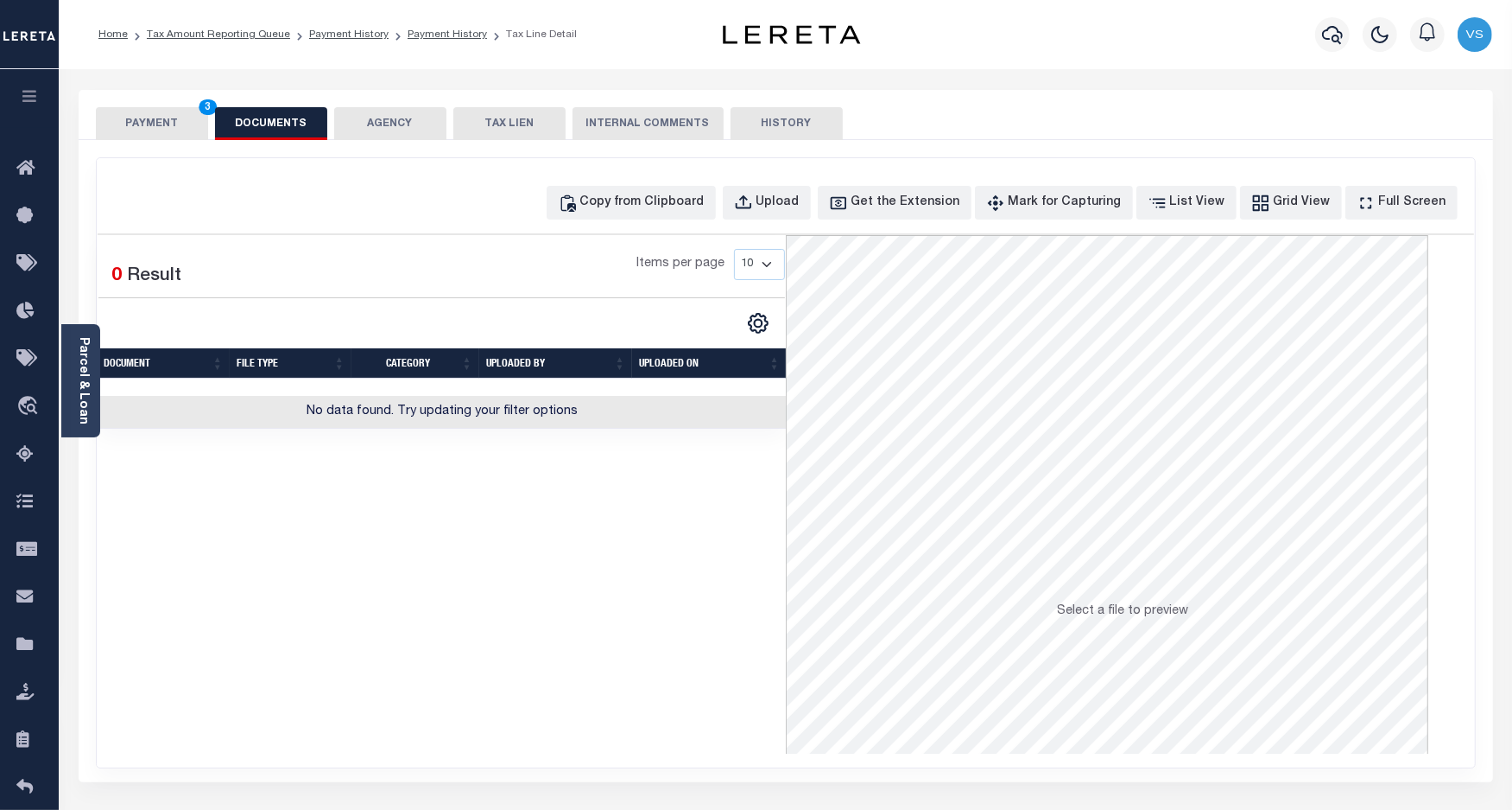
click at [791, 184] on div "Copy from Clipboard Upload Get the Extension Mark for Capturing Got it List Vie…" at bounding box center [785, 463] width 1379 height 609
click at [754, 197] on icon "button" at bounding box center [744, 203] width 19 height 19
select select "POP"
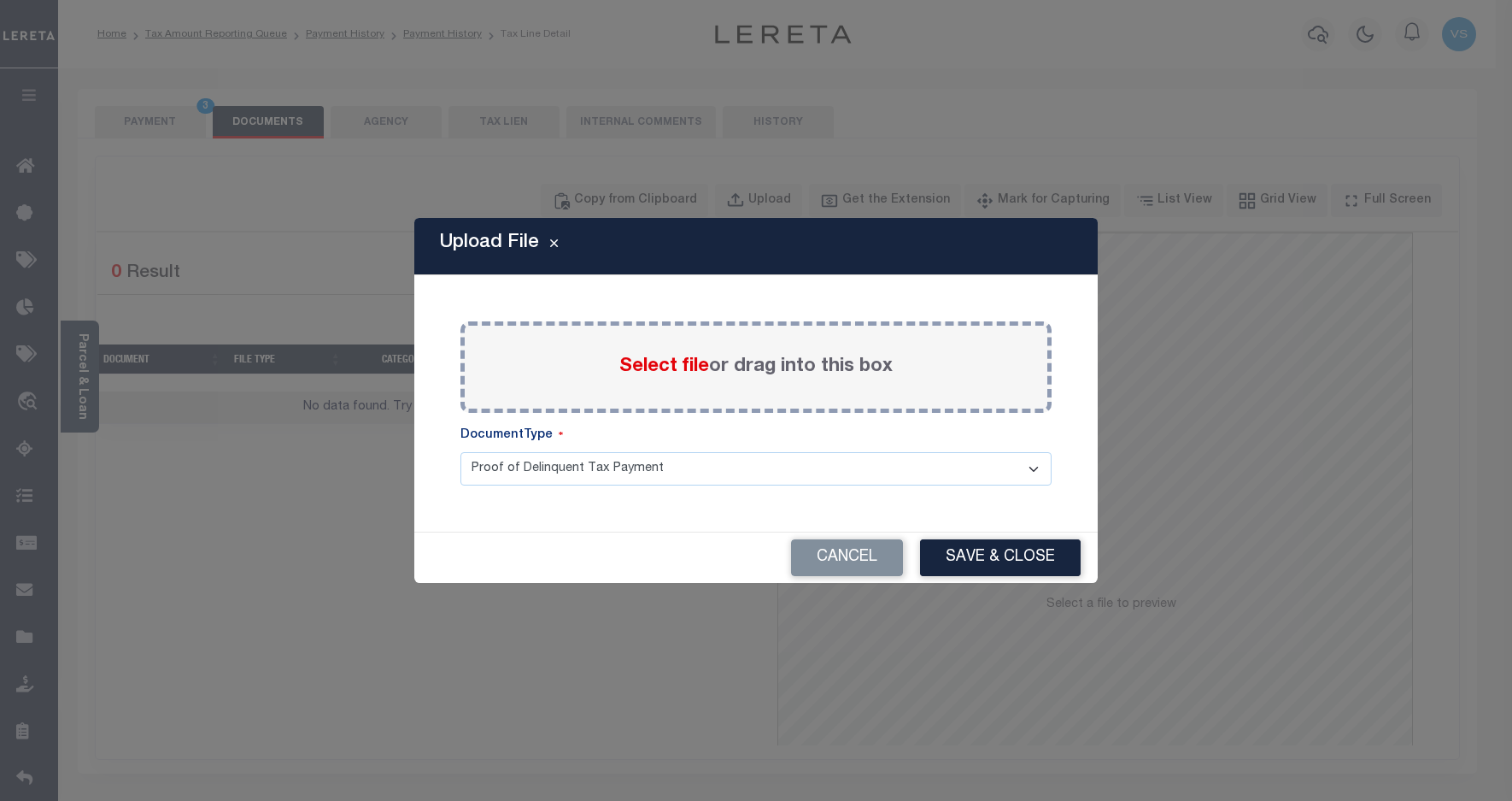
click at [662, 373] on span "Select file" at bounding box center [664, 367] width 90 height 19
click at [0, 0] on input "Select file or drag into this box" at bounding box center [0, 0] width 0 height 0
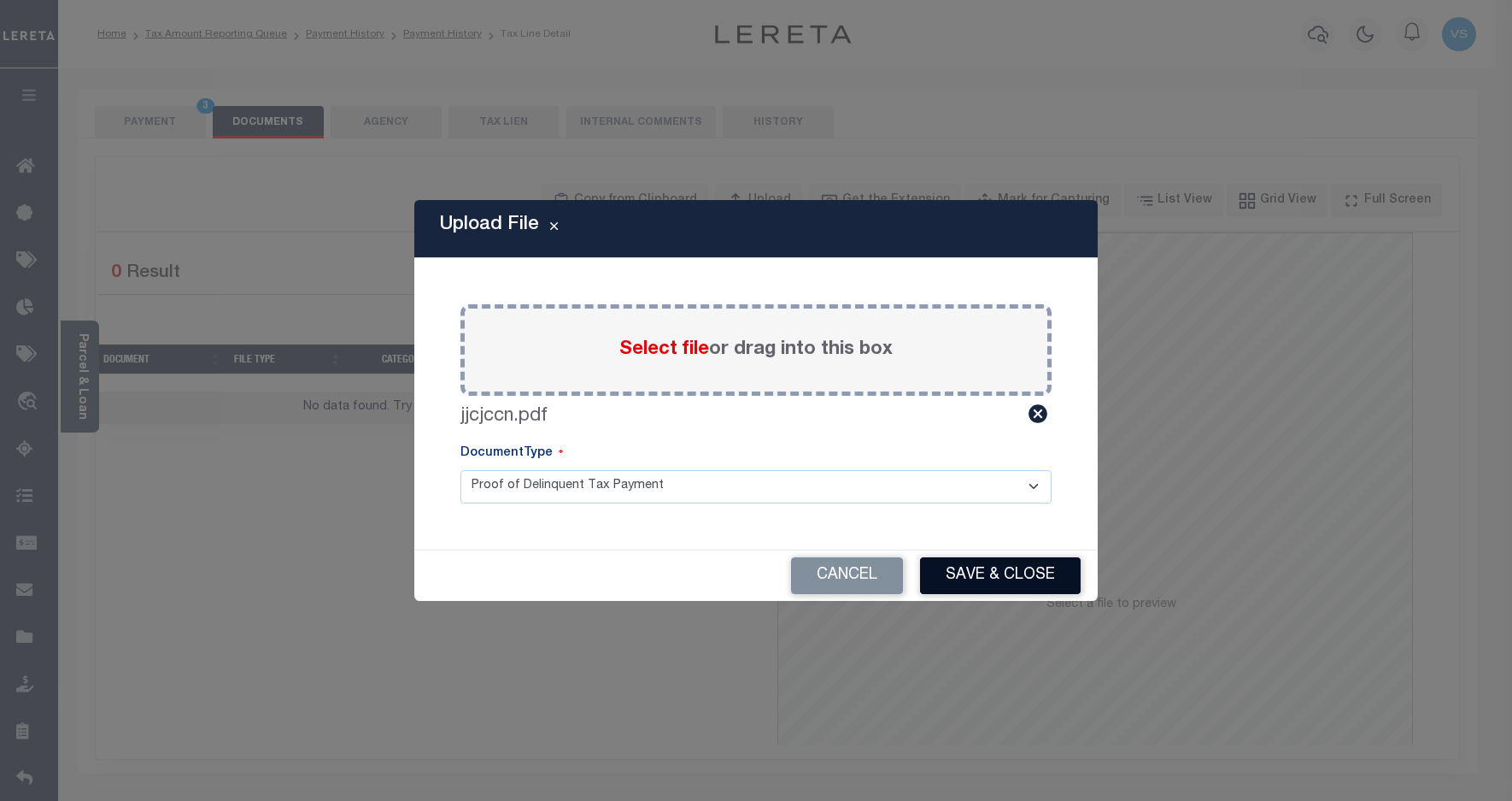
click at [1002, 573] on button "Save & Close" at bounding box center [1001, 575] width 161 height 36
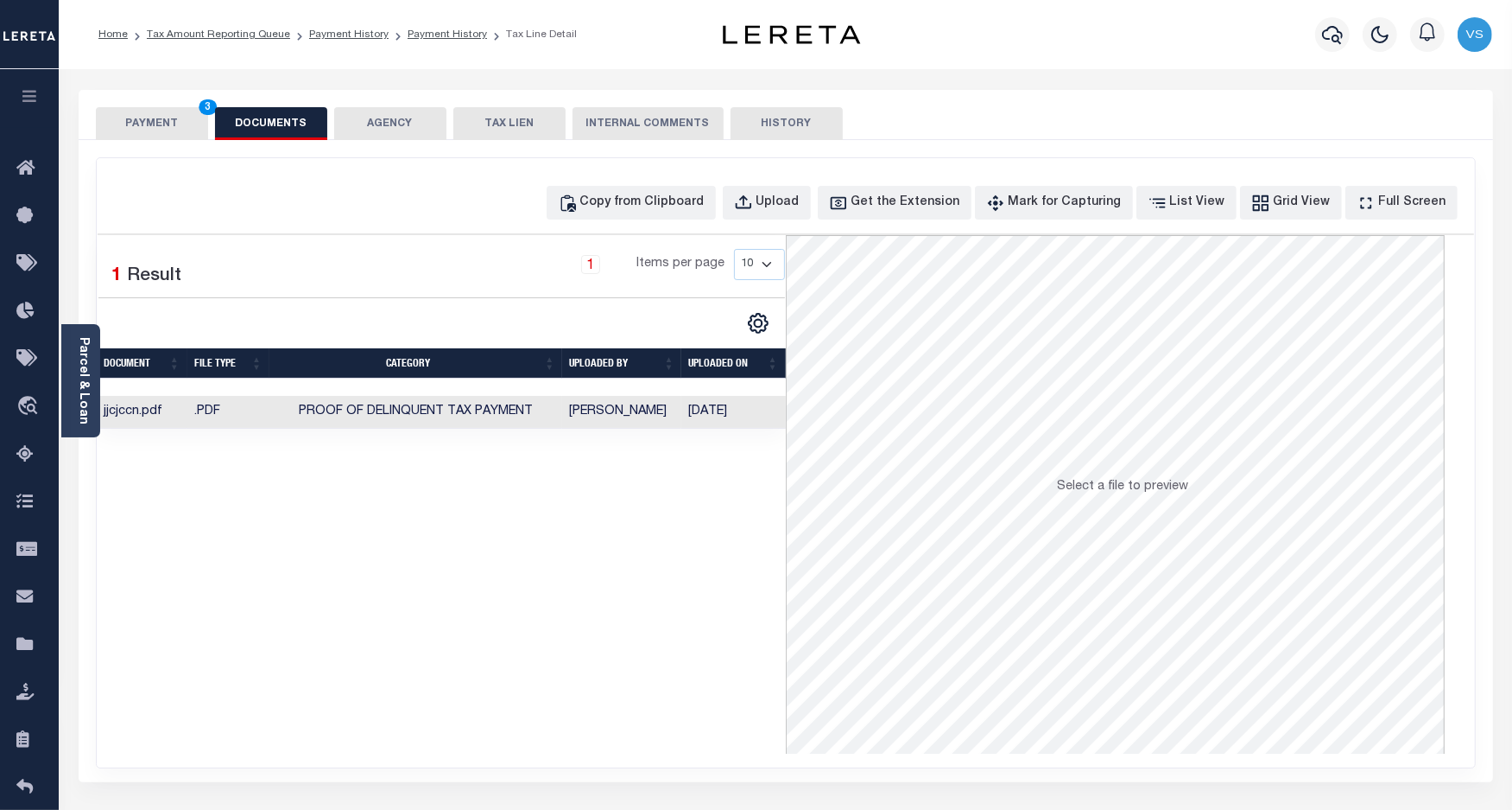
click at [129, 121] on button "PAYMENT 3" at bounding box center [152, 124] width 112 height 33
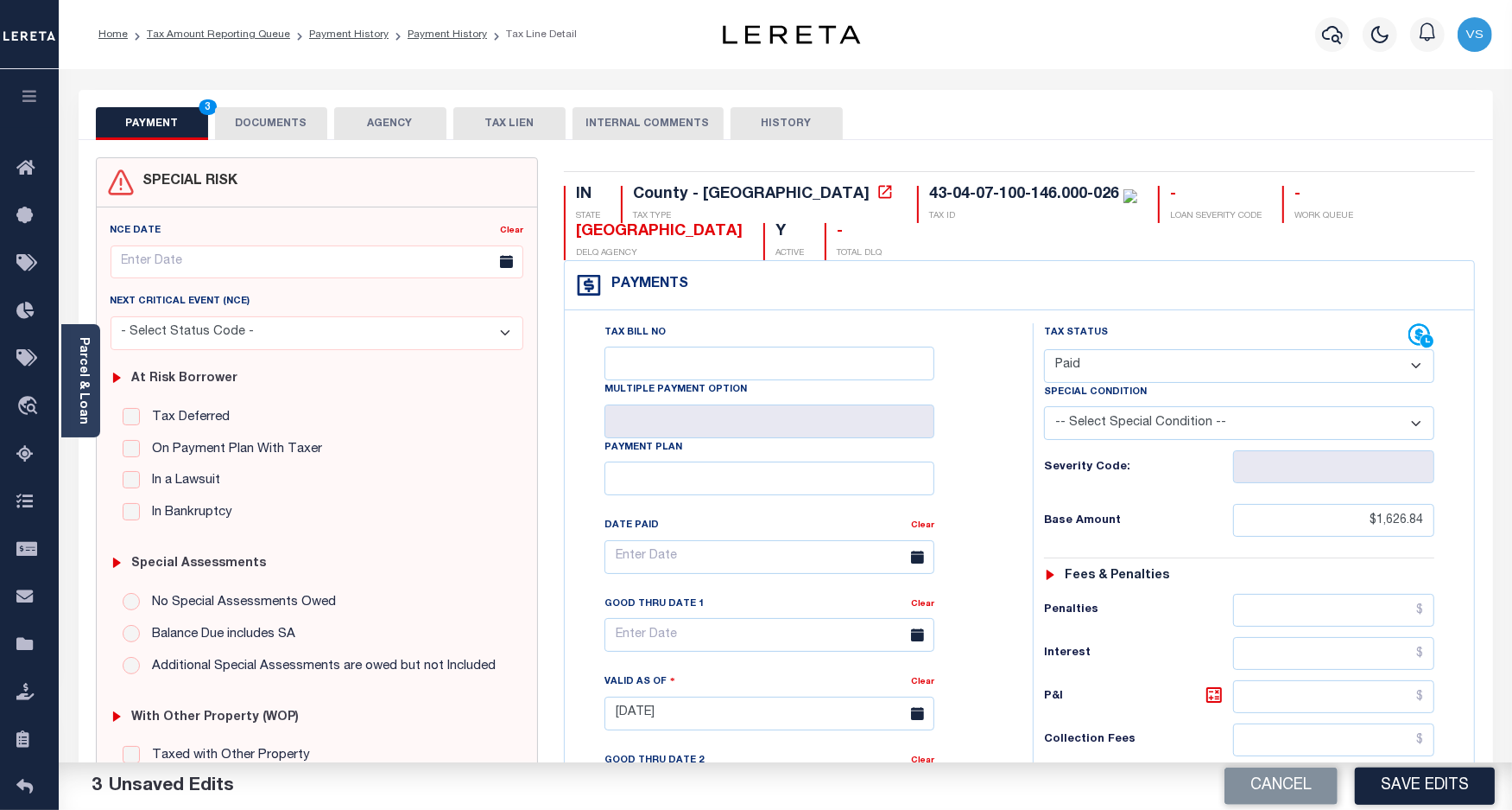
scroll to position [324, 0]
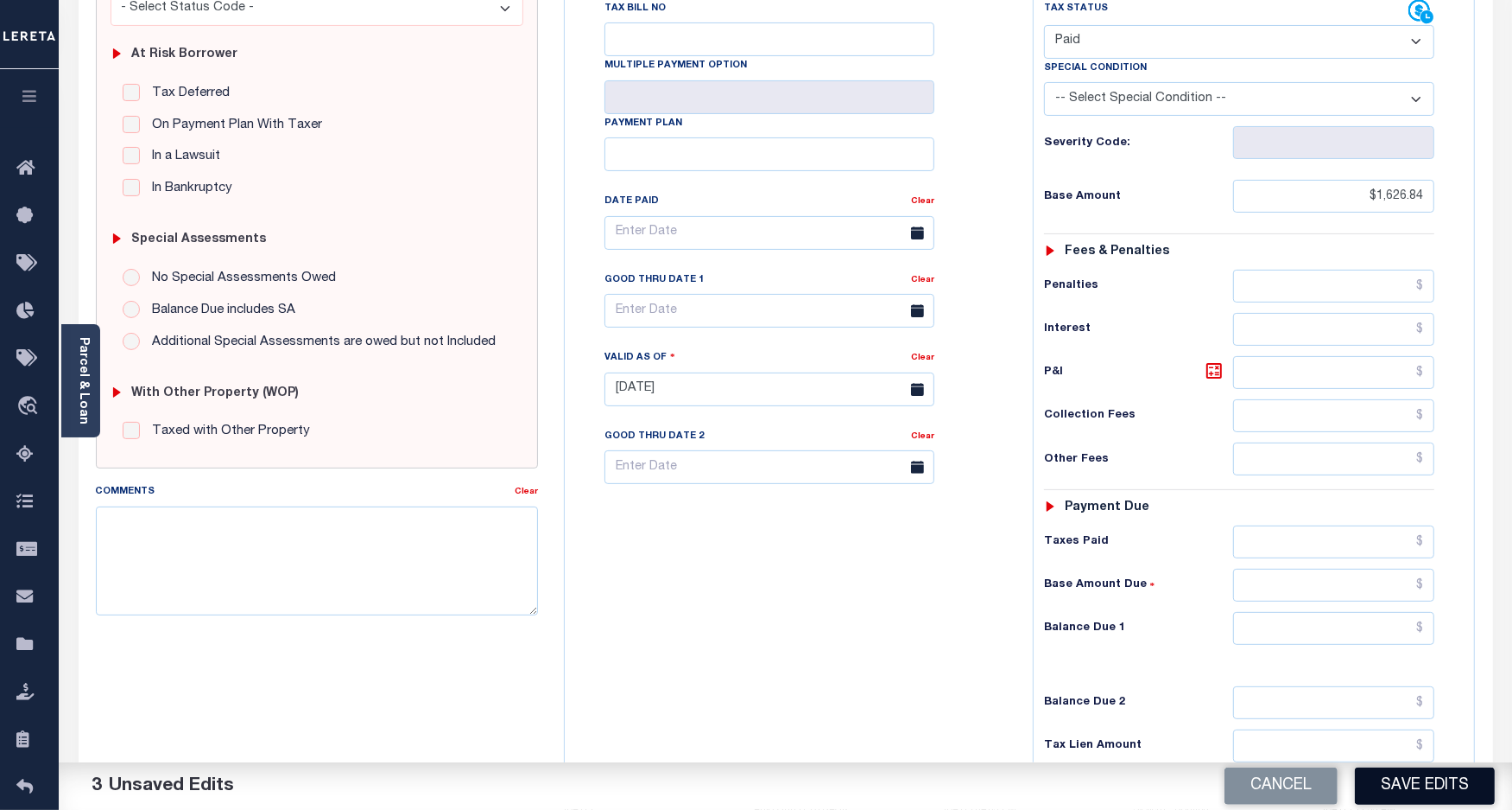
click at [1441, 779] on button "Save Edits" at bounding box center [1425, 786] width 140 height 37
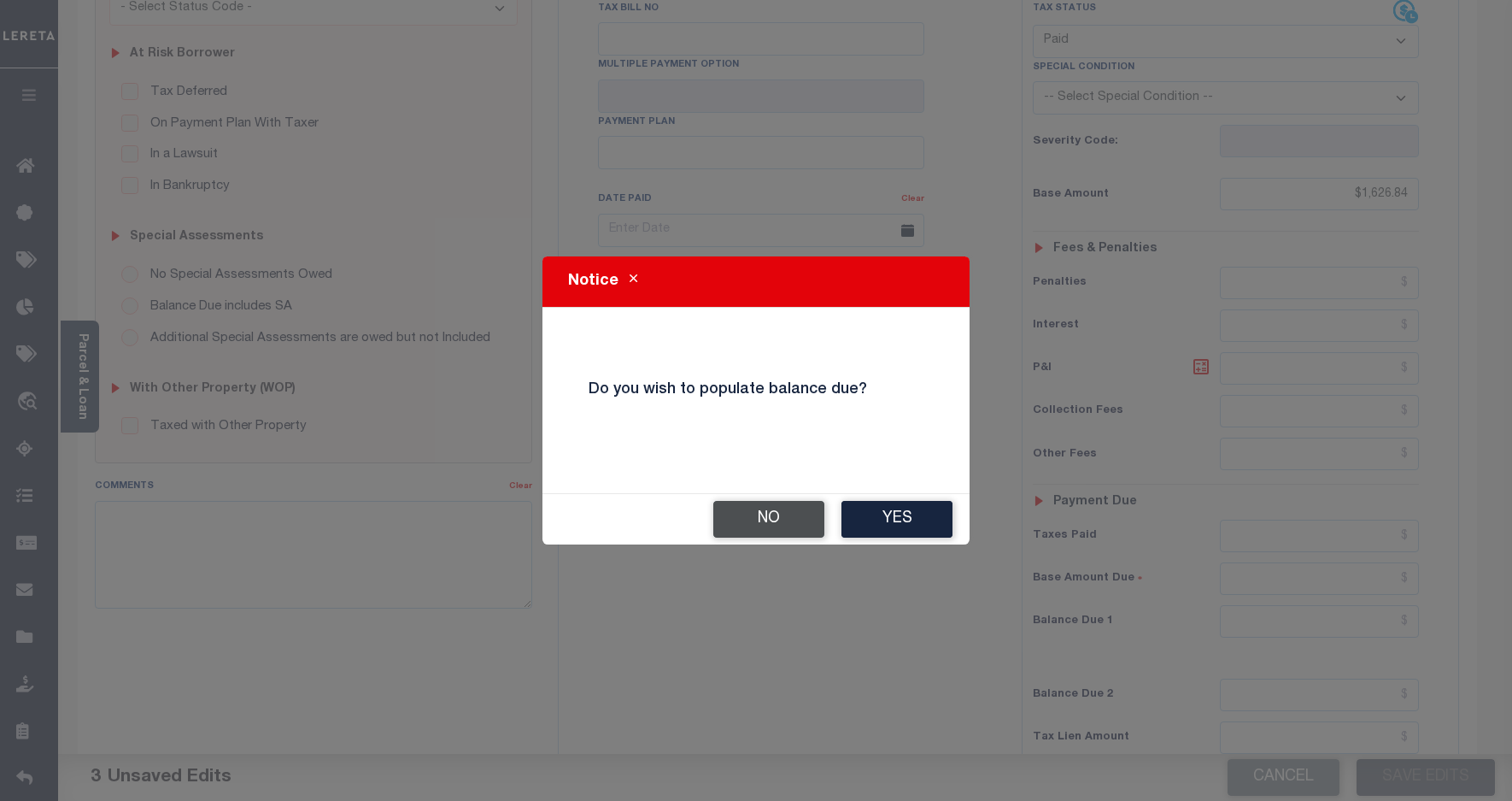
click at [794, 515] on button "No" at bounding box center [768, 519] width 111 height 36
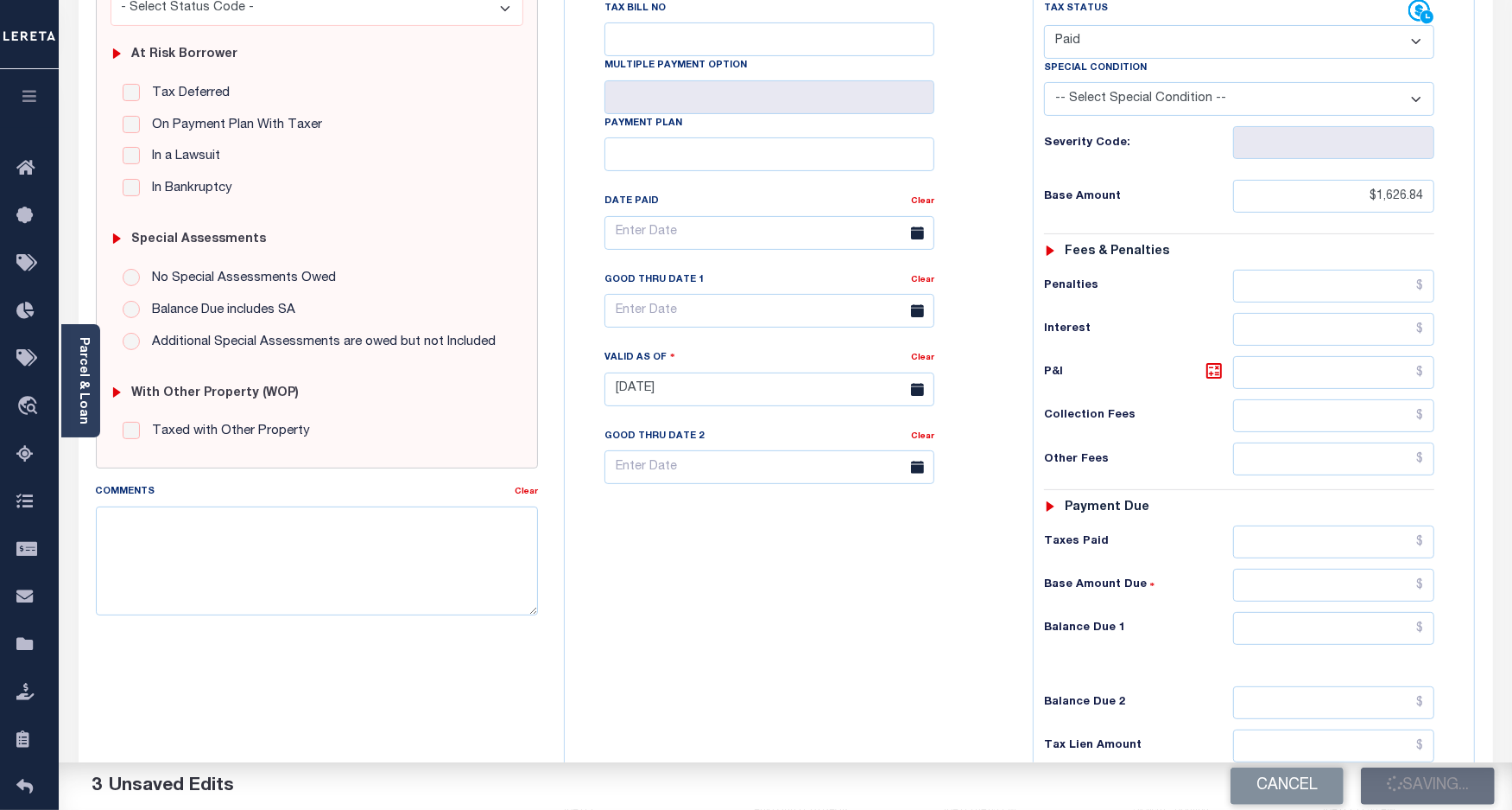
checkbox input "false"
type input "$1,626.84"
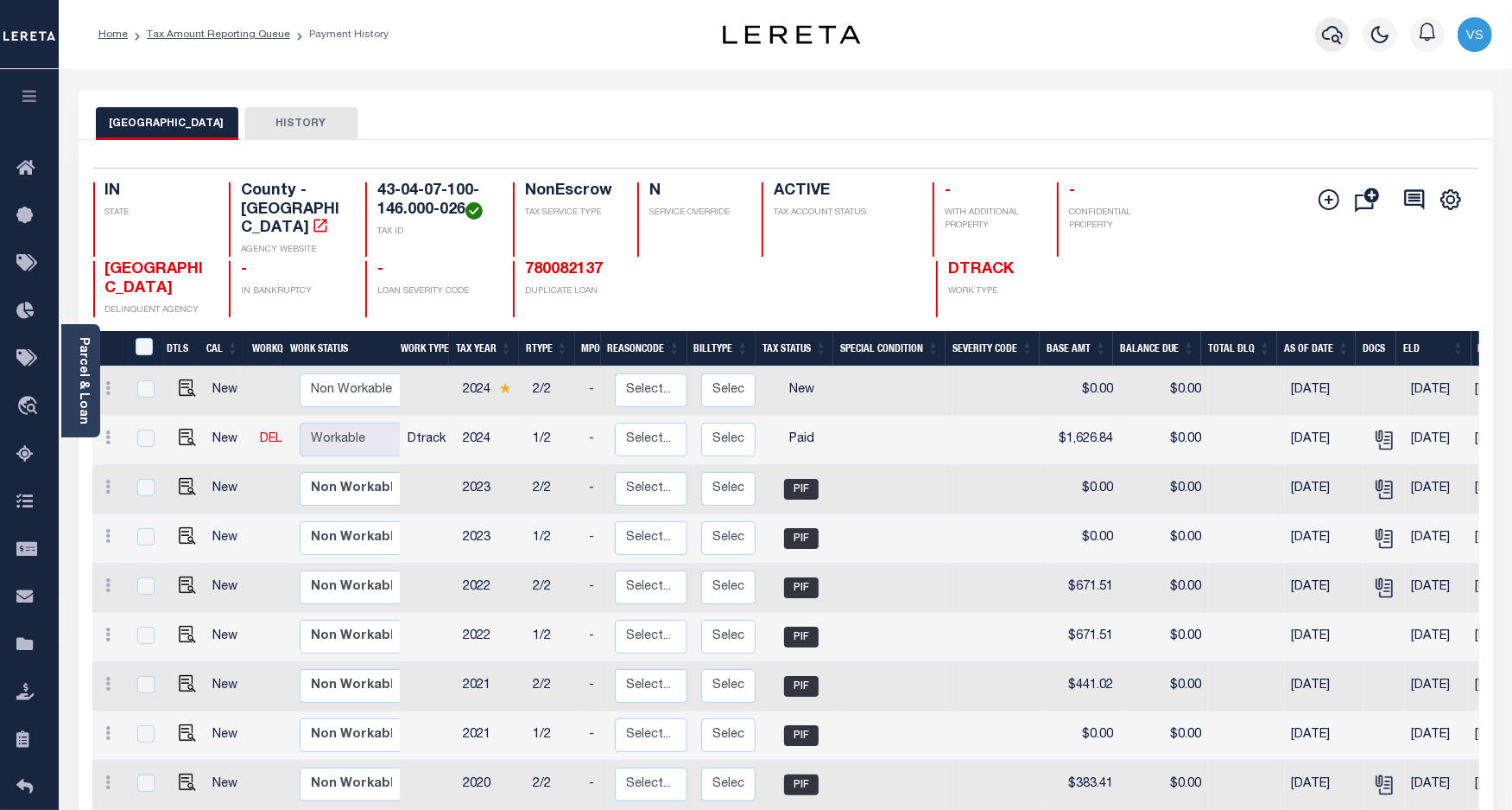
click at [1328, 37] on icon "button" at bounding box center [1332, 34] width 20 height 20
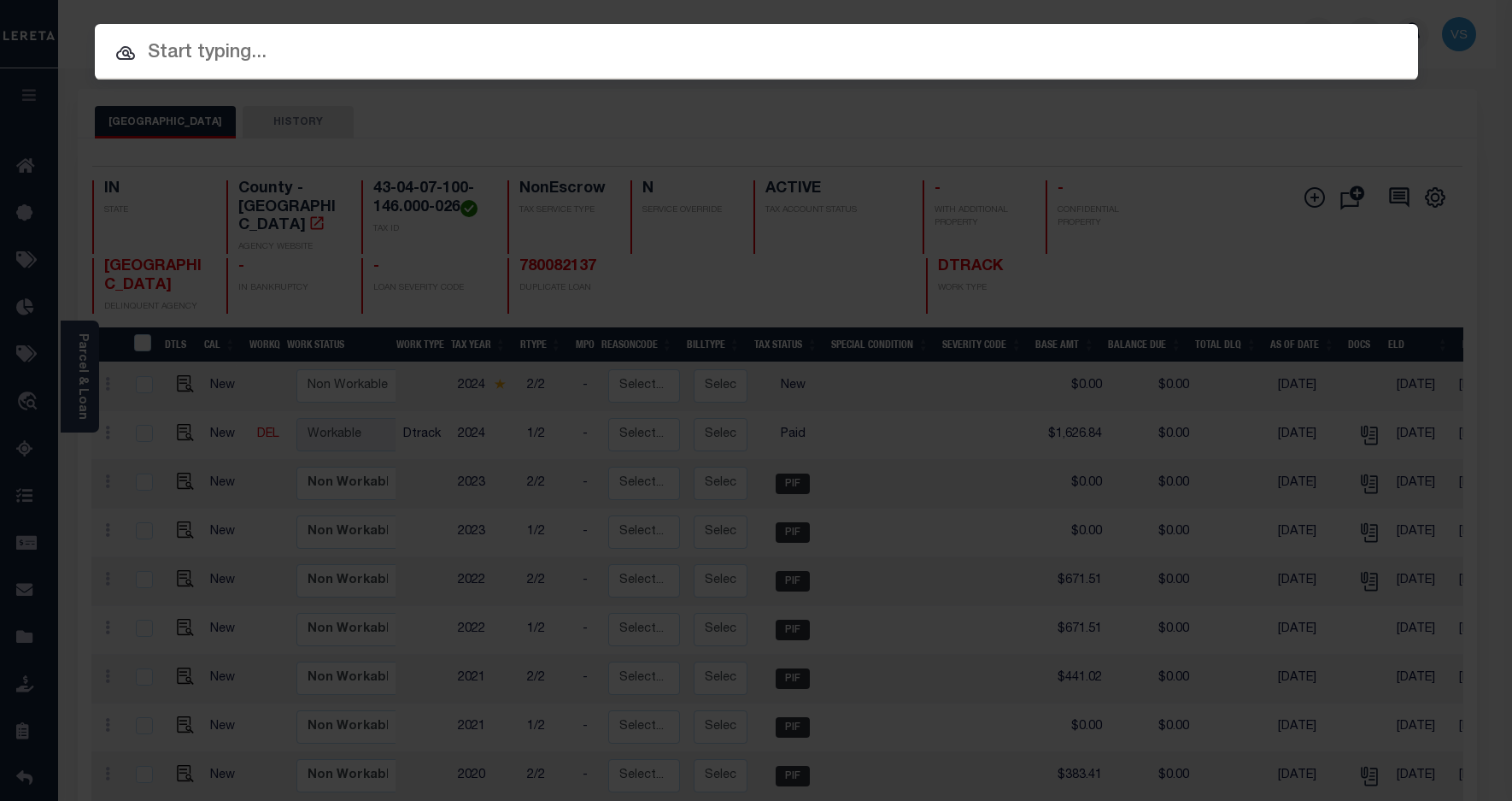
paste input "780082137"
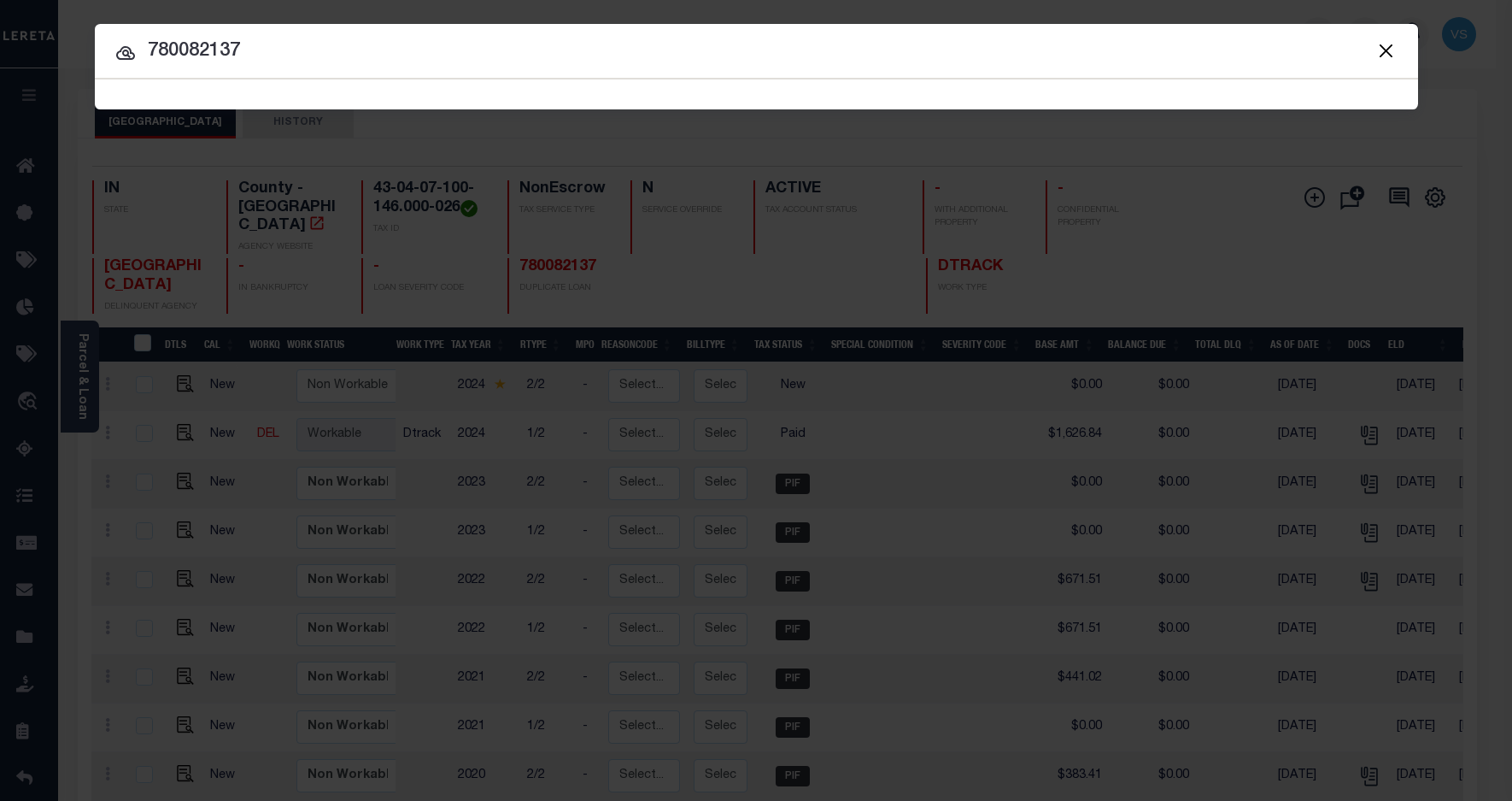
type input "780082137"
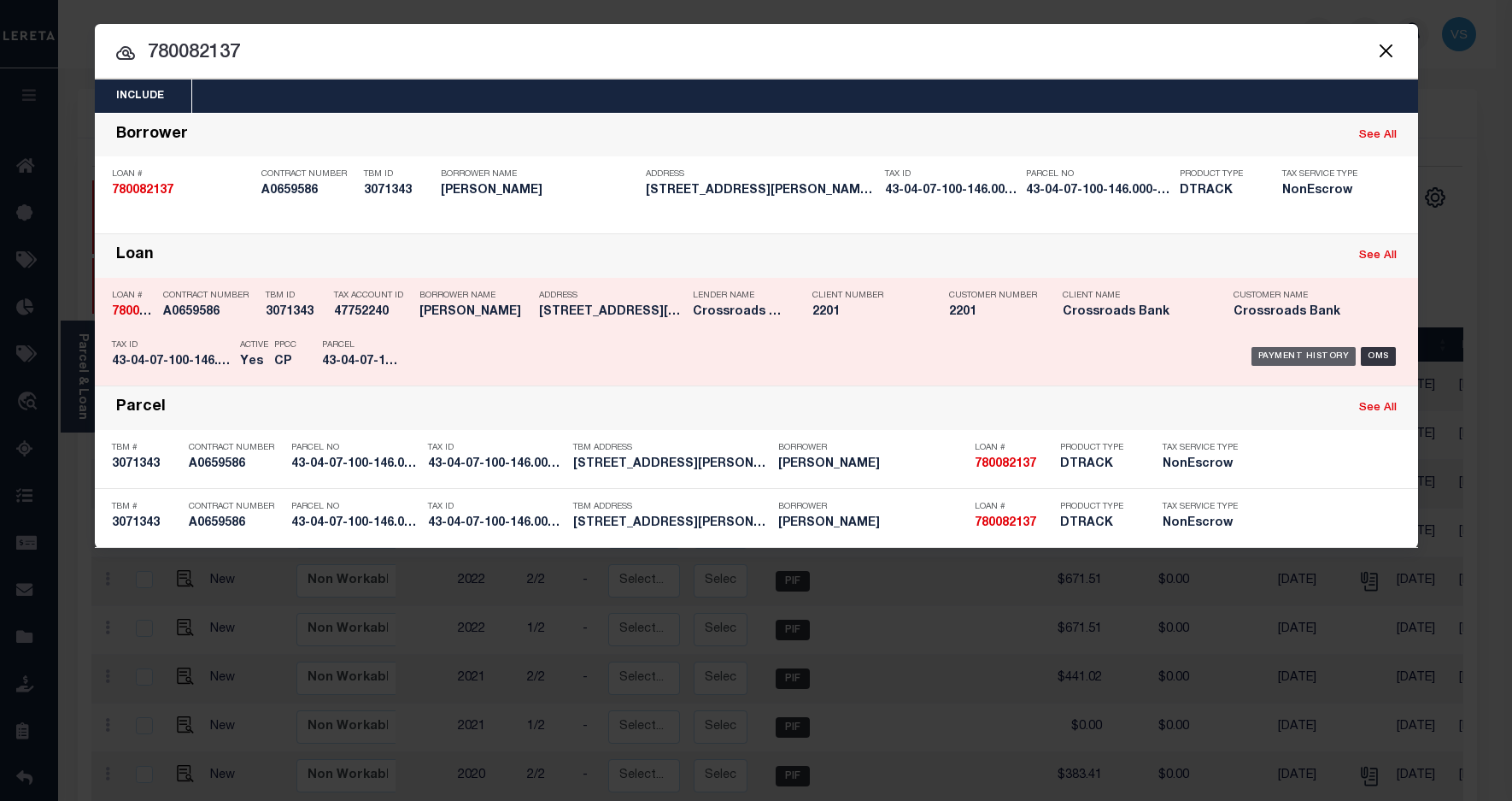
click at [1269, 355] on div "Payment History" at bounding box center [1305, 357] width 105 height 19
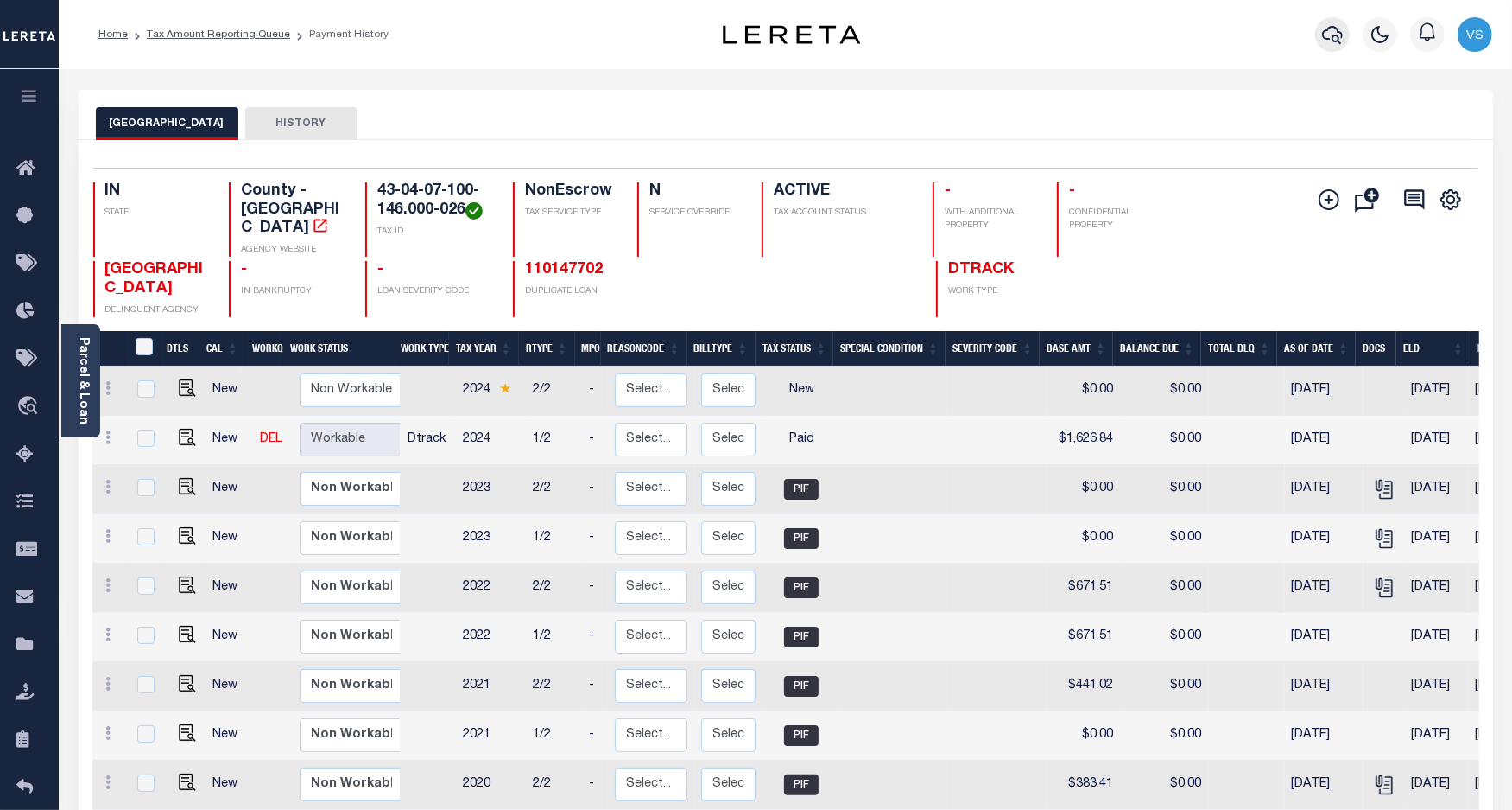
click at [1339, 30] on icon "button" at bounding box center [1332, 35] width 20 height 18
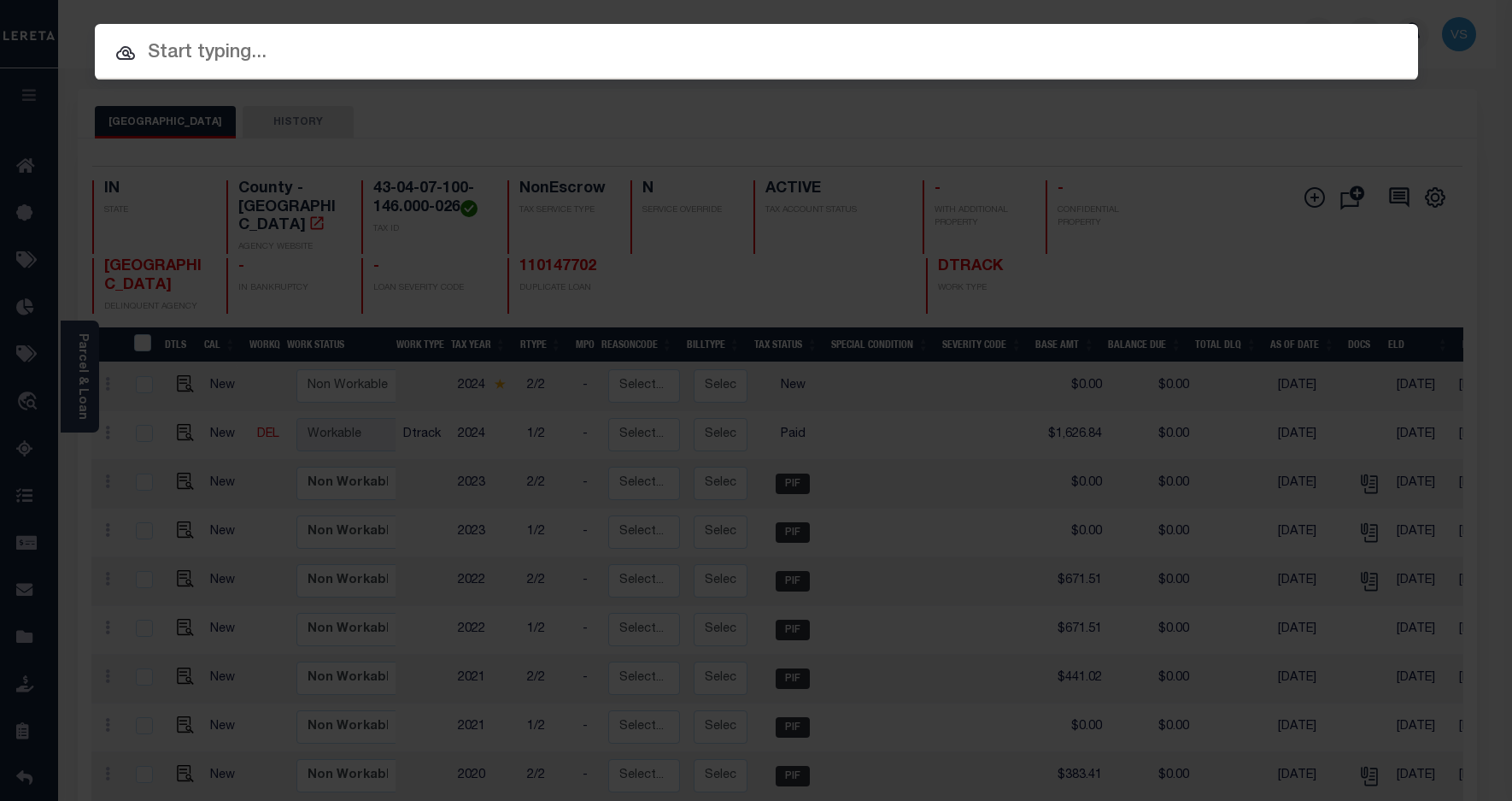
paste input "110200082"
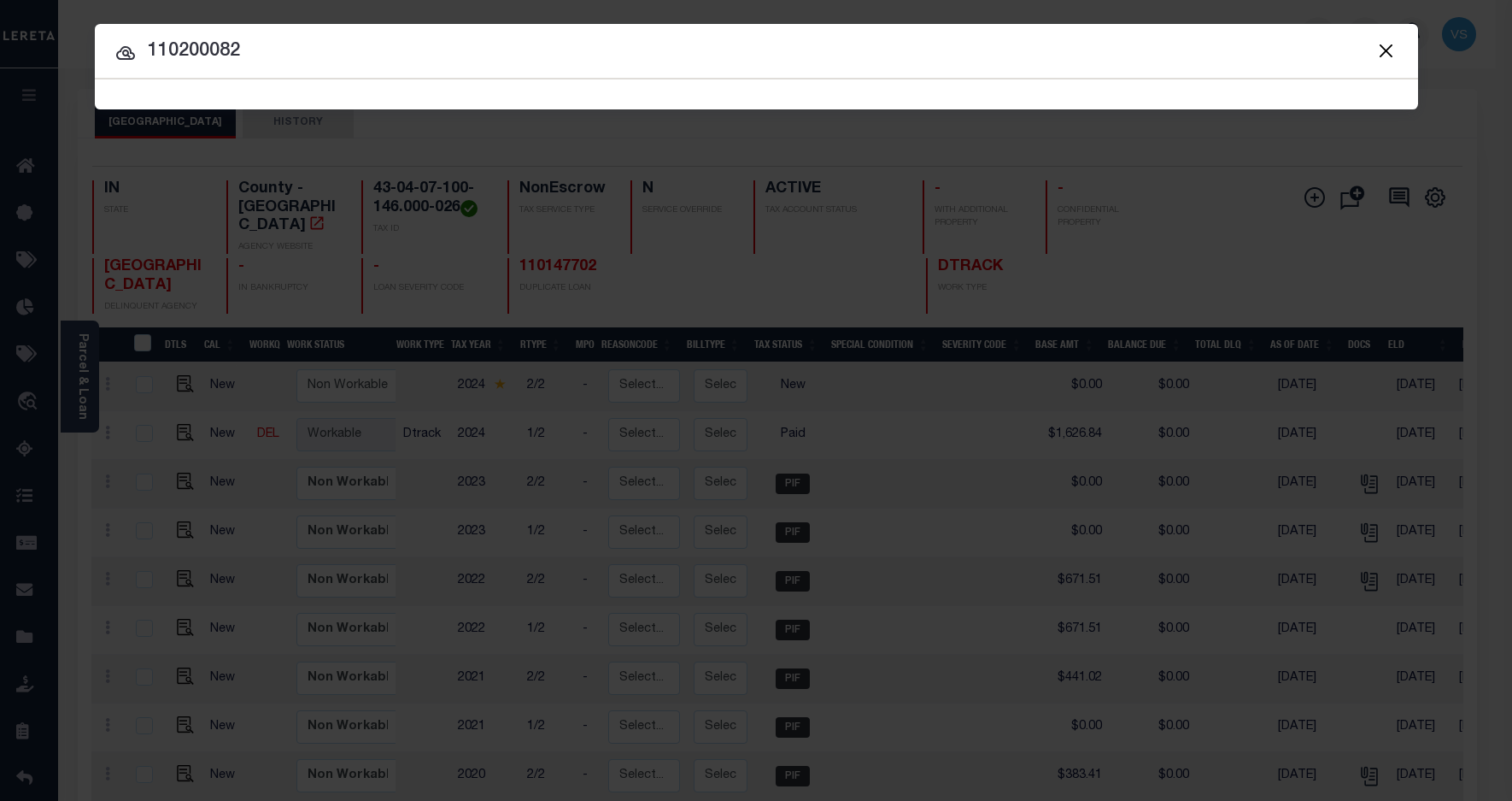
type input "110200082"
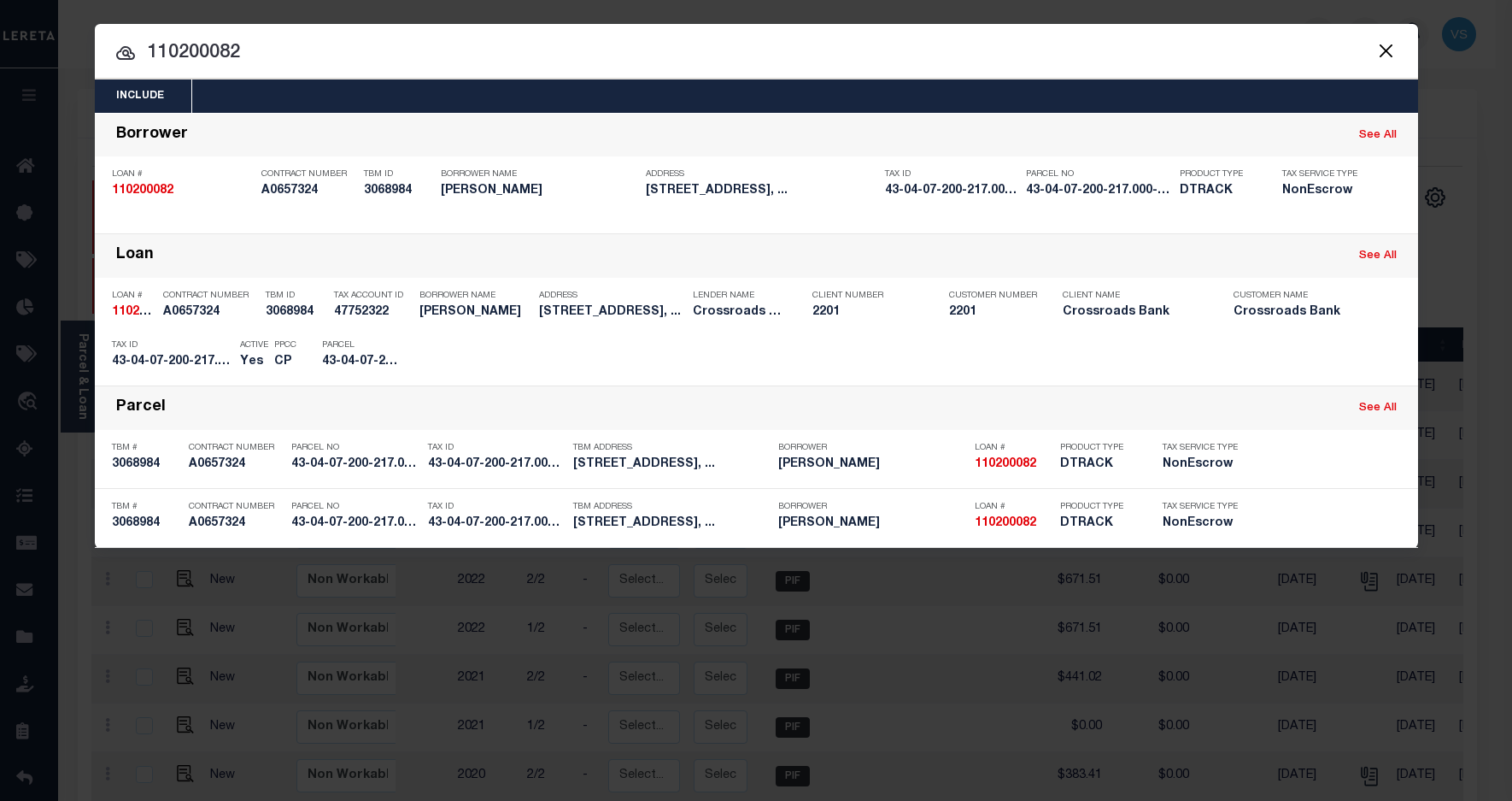
click at [1296, 358] on div "Payment History" at bounding box center [1305, 357] width 105 height 19
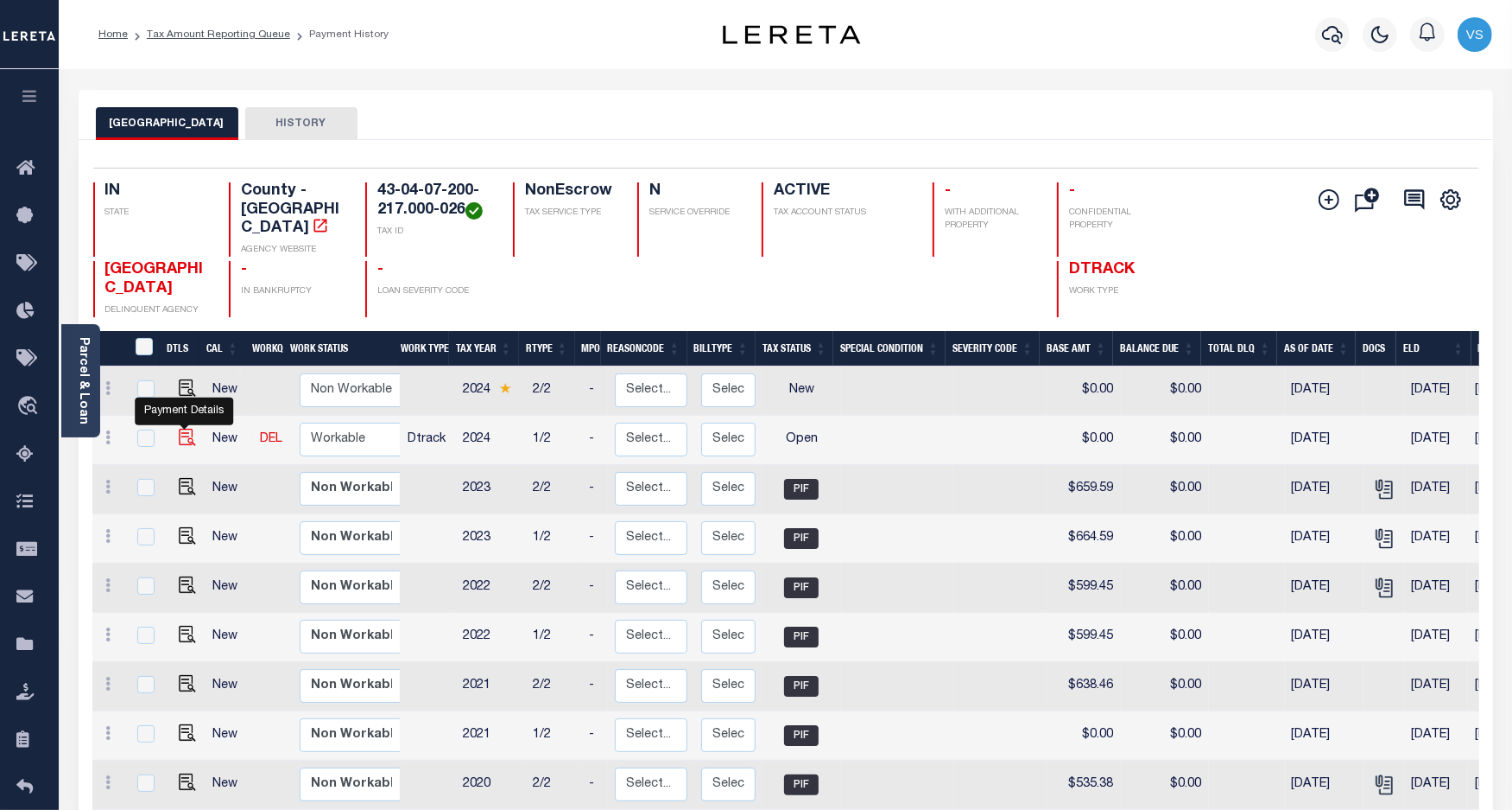
click at [183, 428] on img "" at bounding box center [187, 437] width 17 height 17
checkbox input "true"
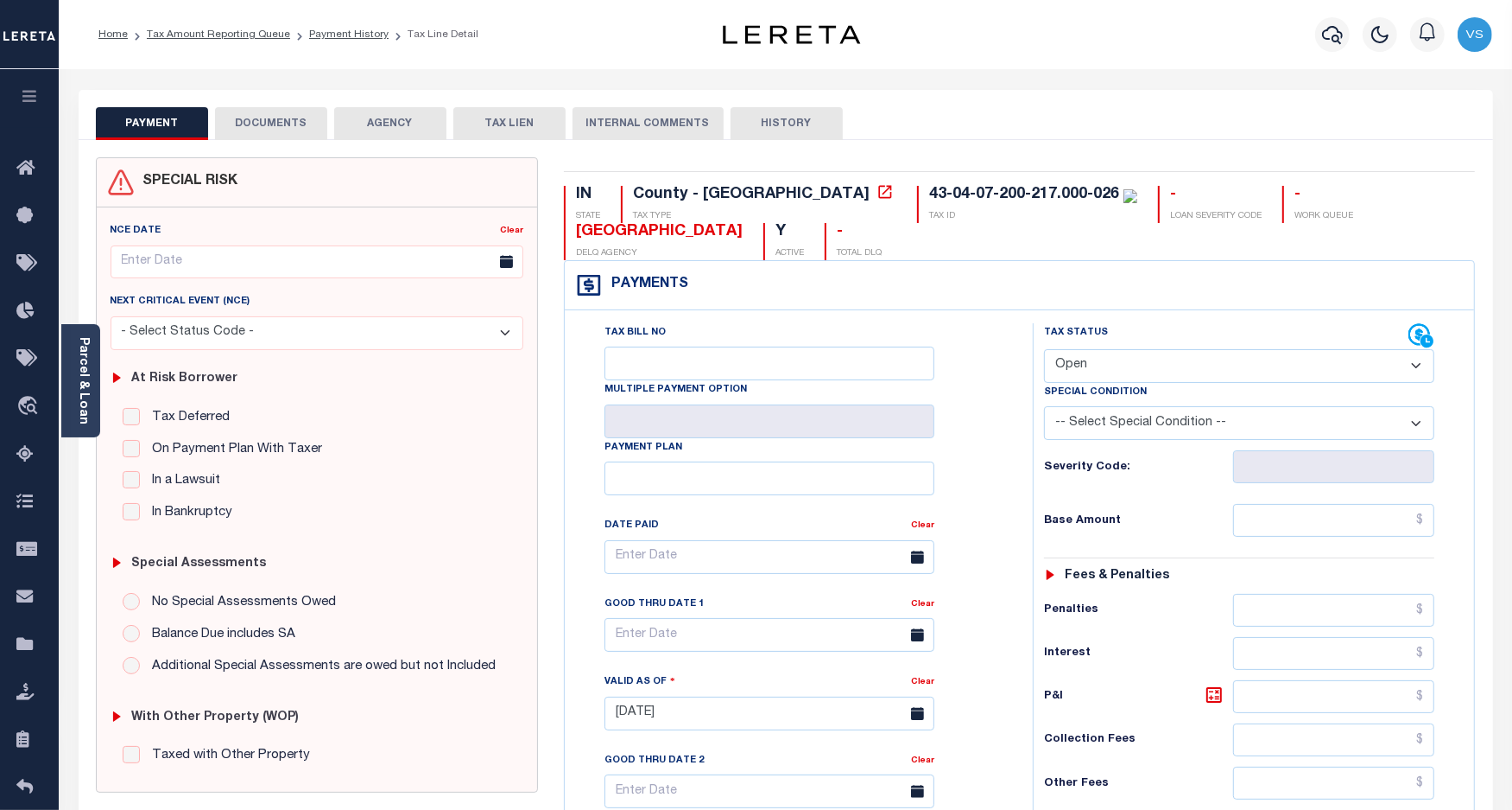
click at [1091, 368] on select "- Select Status Code - Open Due/Unpaid Paid Incomplete No Tax Due Internal Refu…" at bounding box center [1240, 365] width 391 height 34
select select "PYD"
click at [1044, 351] on select "- Select Status Code - Open Due/Unpaid Paid Incomplete No Tax Due Internal Refu…" at bounding box center [1240, 365] width 391 height 34
type input "[DATE]"
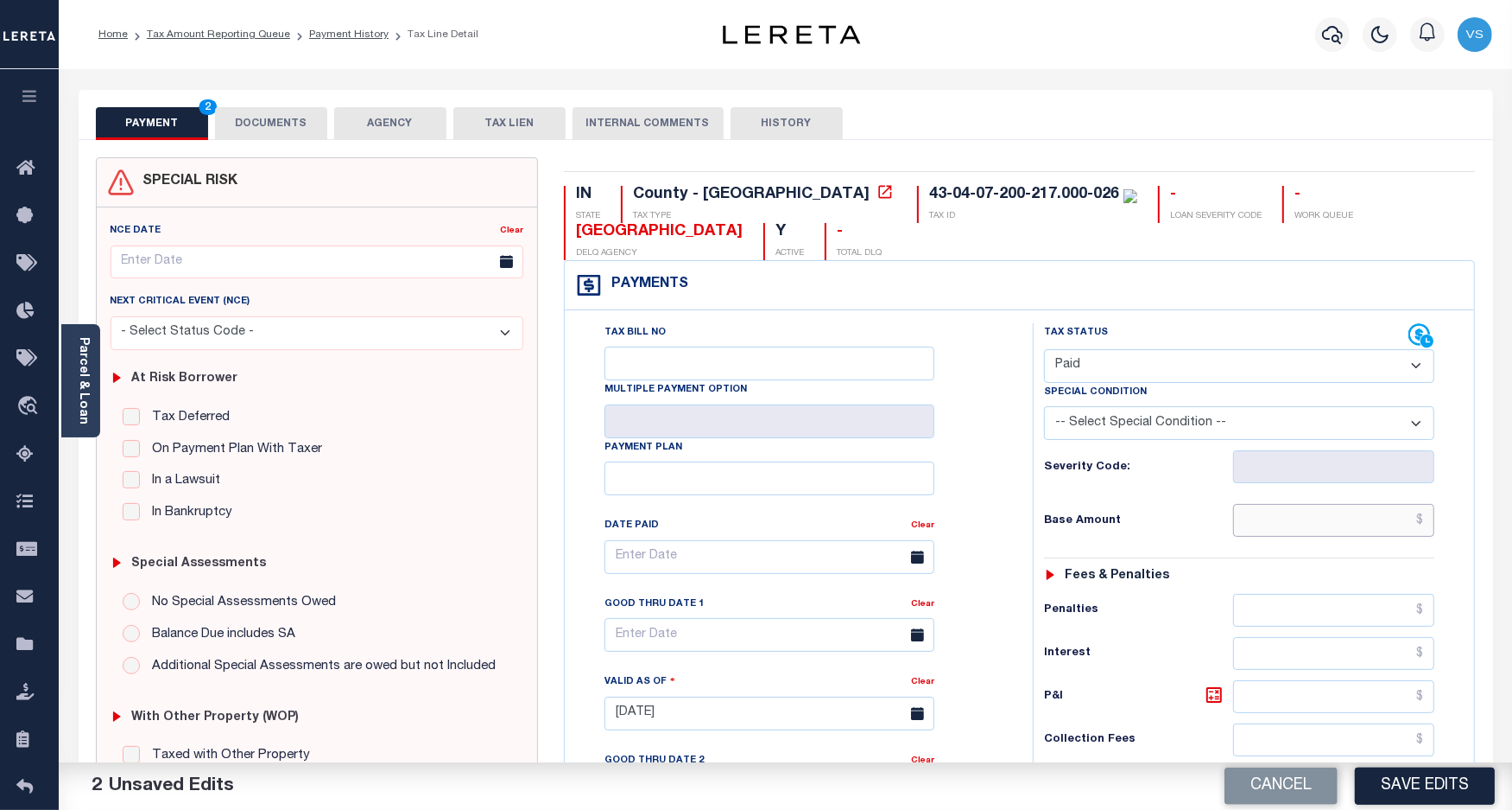
click at [1346, 528] on input "text" at bounding box center [1334, 520] width 201 height 33
paste input "737.04"
type input "$737.04"
drag, startPoint x: 242, startPoint y: 117, endPoint x: 247, endPoint y: 140, distance: 23.5
click at [243, 115] on button "DOCUMENTS" at bounding box center [271, 124] width 112 height 33
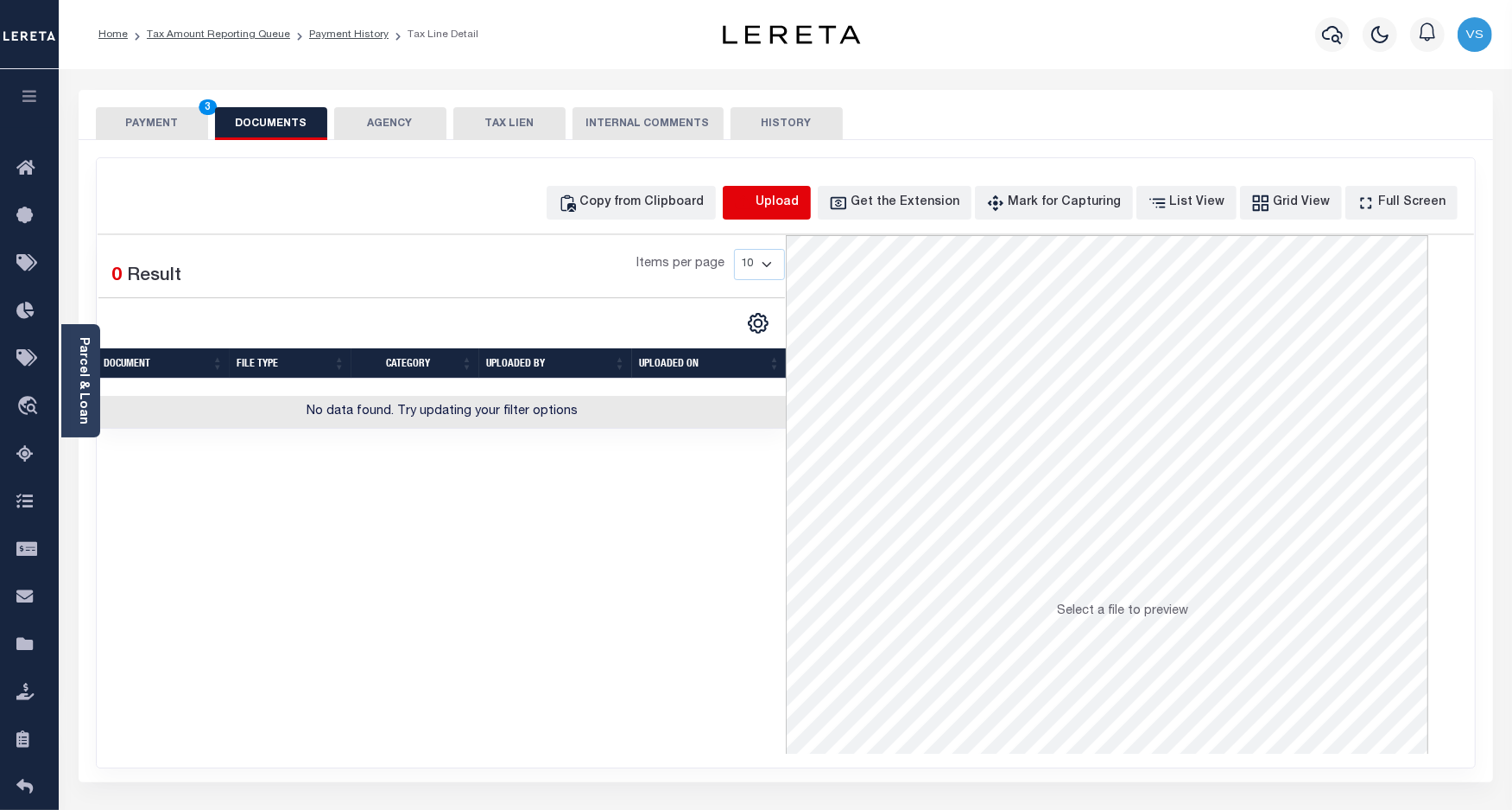
click at [754, 209] on icon "button" at bounding box center [744, 203] width 19 height 19
select select "POP"
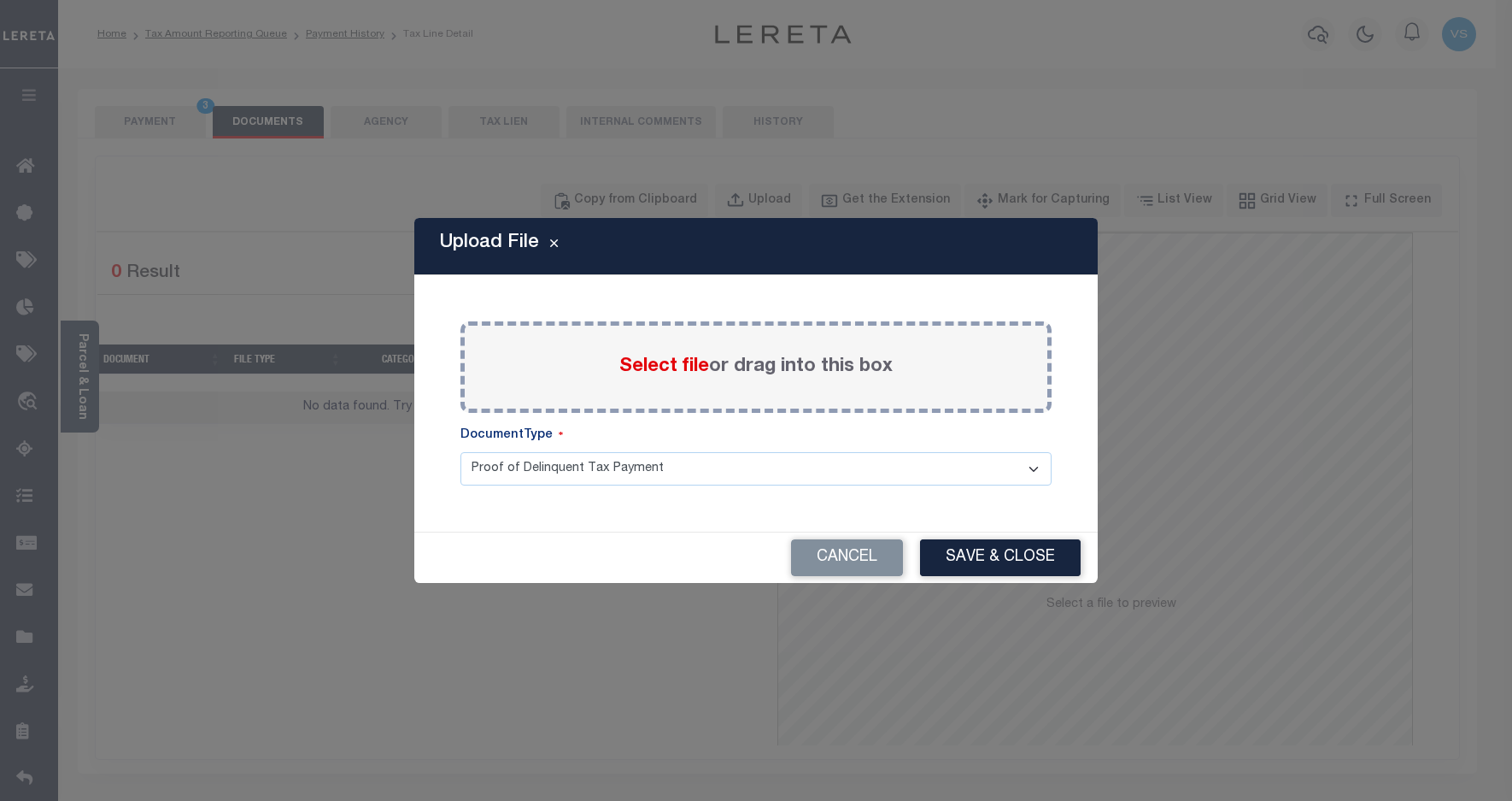
click at [660, 370] on span "Select file" at bounding box center [664, 367] width 90 height 19
click at [0, 0] on input "Select file or drag into this box" at bounding box center [0, 0] width 0 height 0
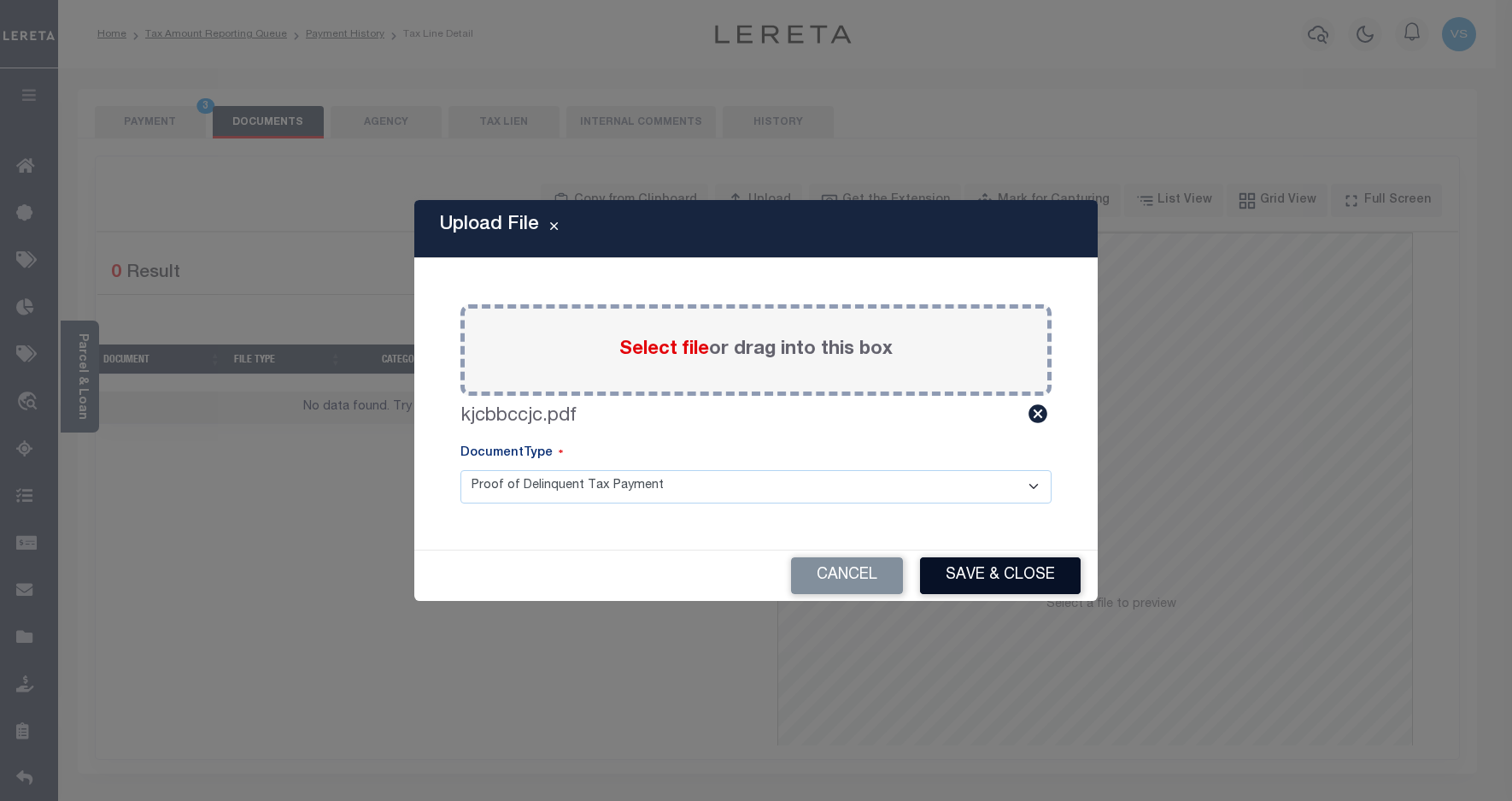
click at [1029, 571] on button "Save & Close" at bounding box center [1001, 575] width 161 height 36
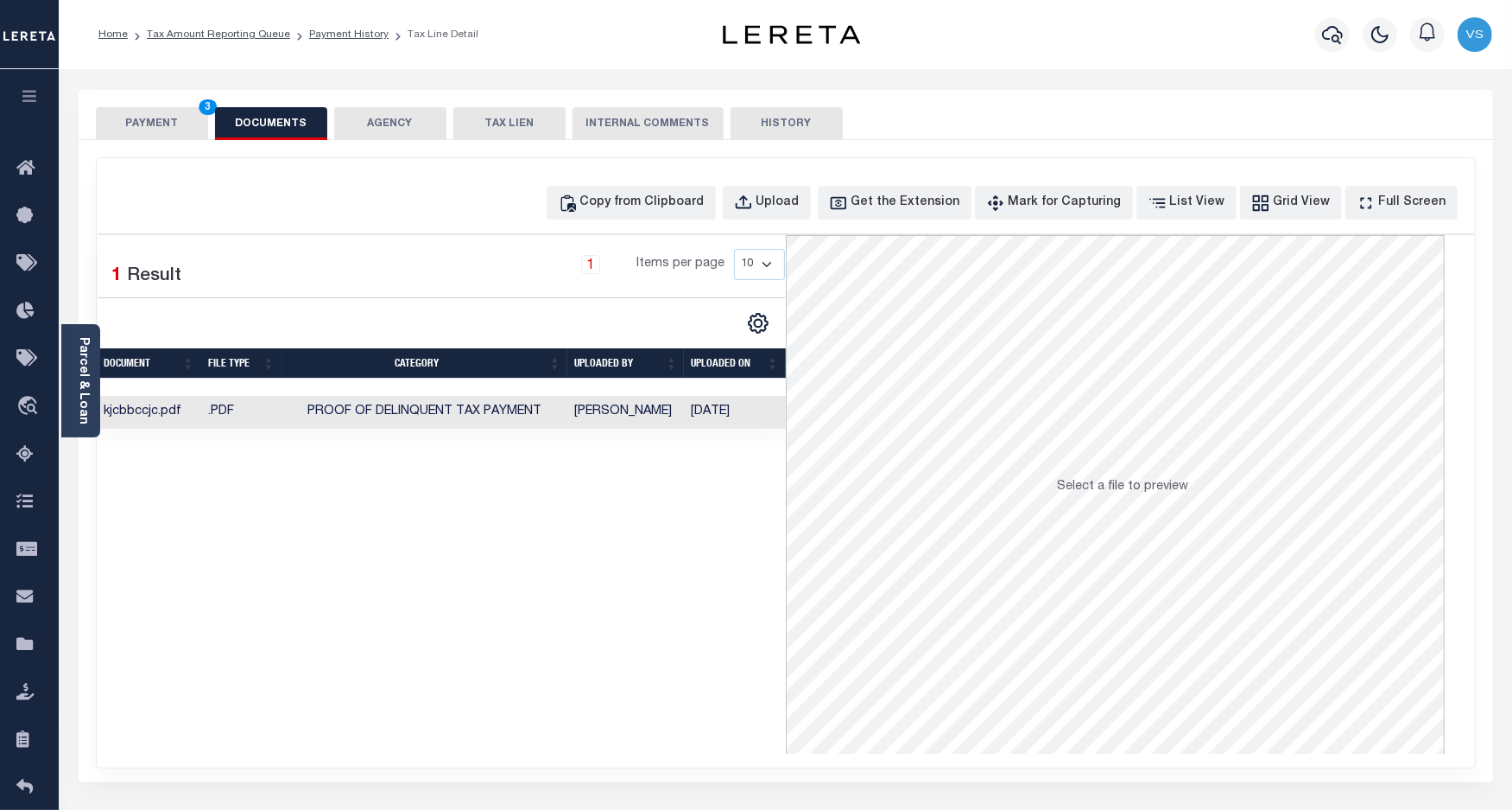
click at [144, 130] on button "PAYMENT 3" at bounding box center [152, 124] width 112 height 33
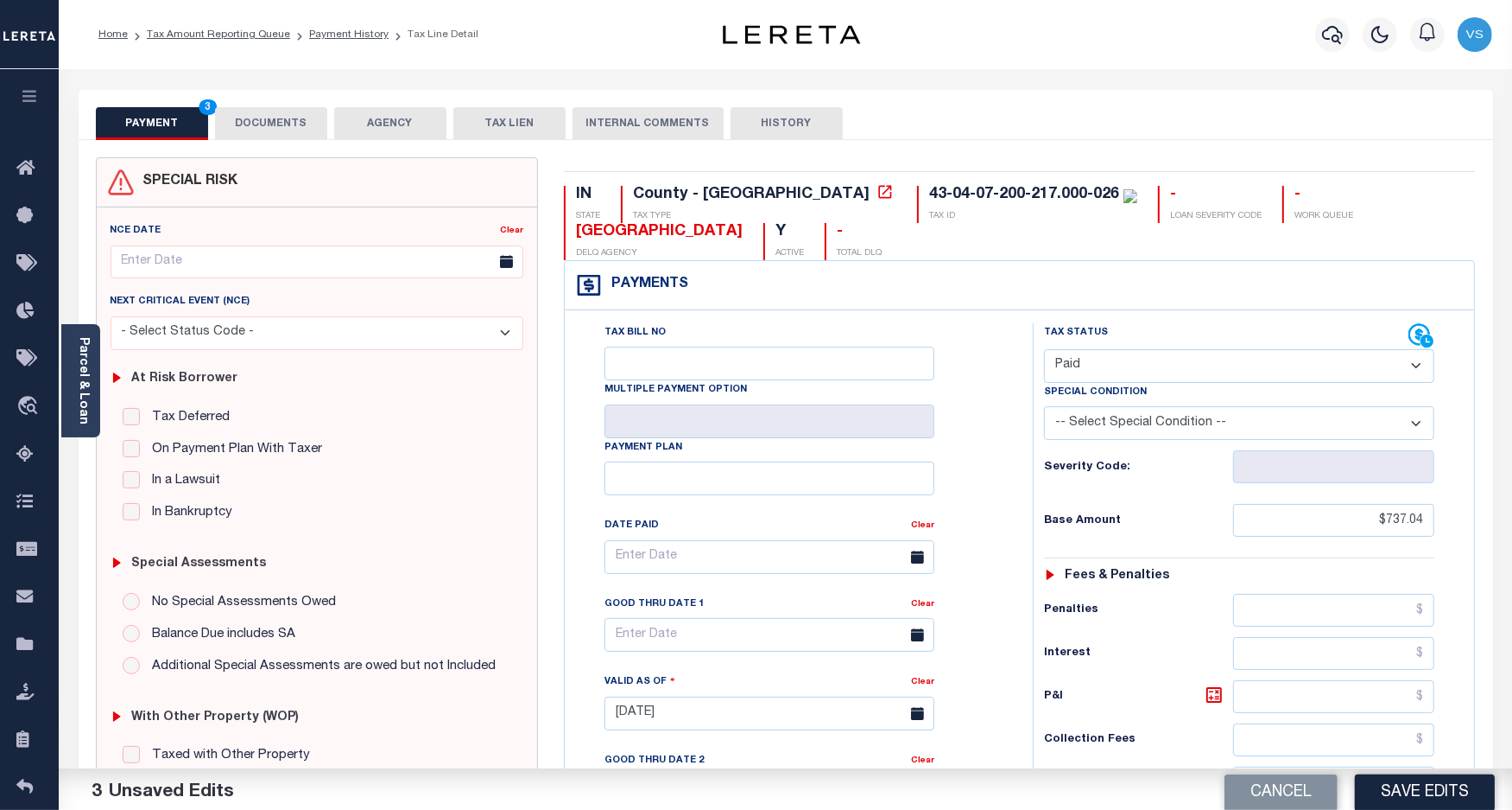
scroll to position [502, 0]
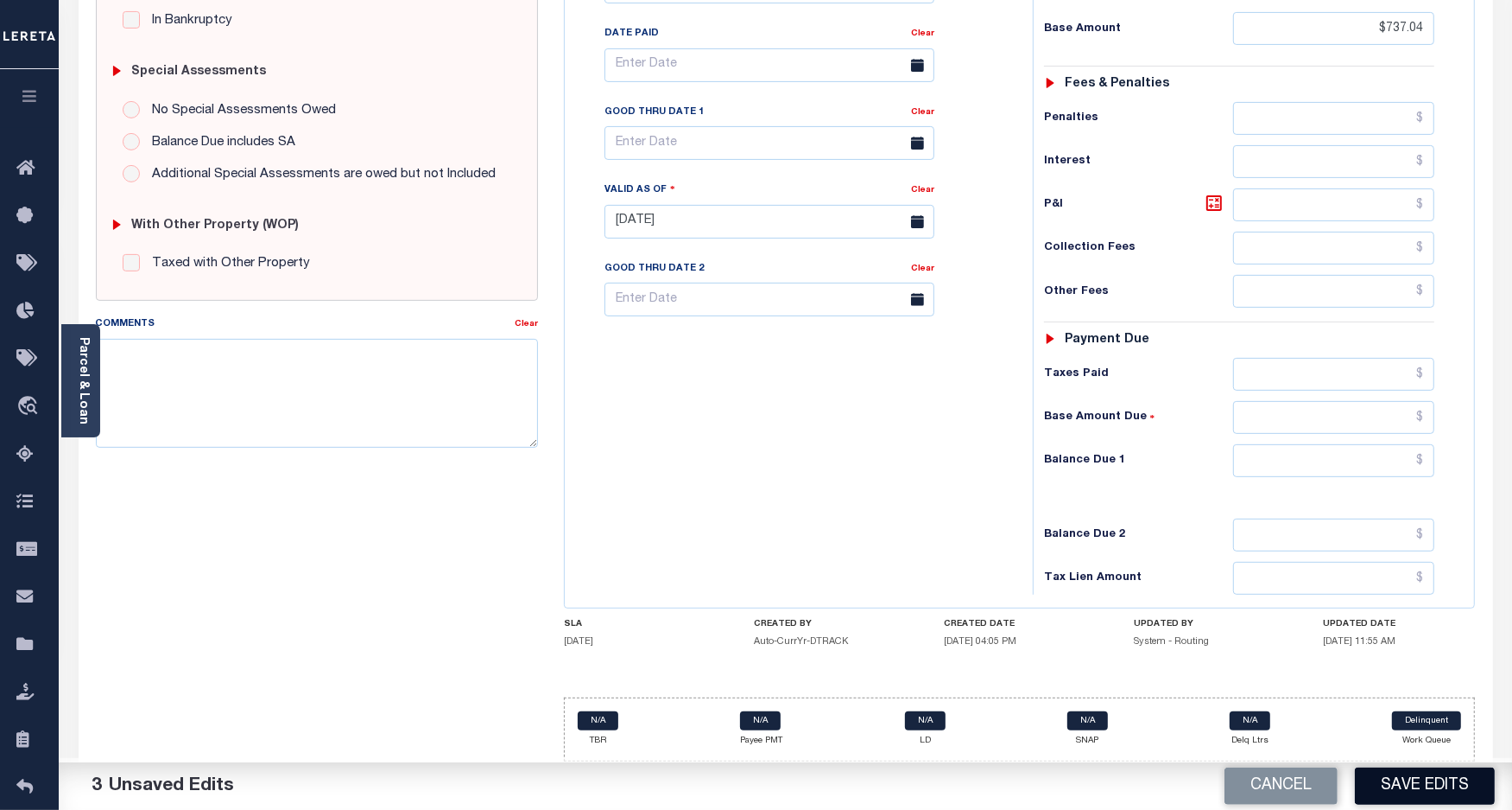
click at [1391, 779] on button "Save Edits" at bounding box center [1425, 786] width 140 height 37
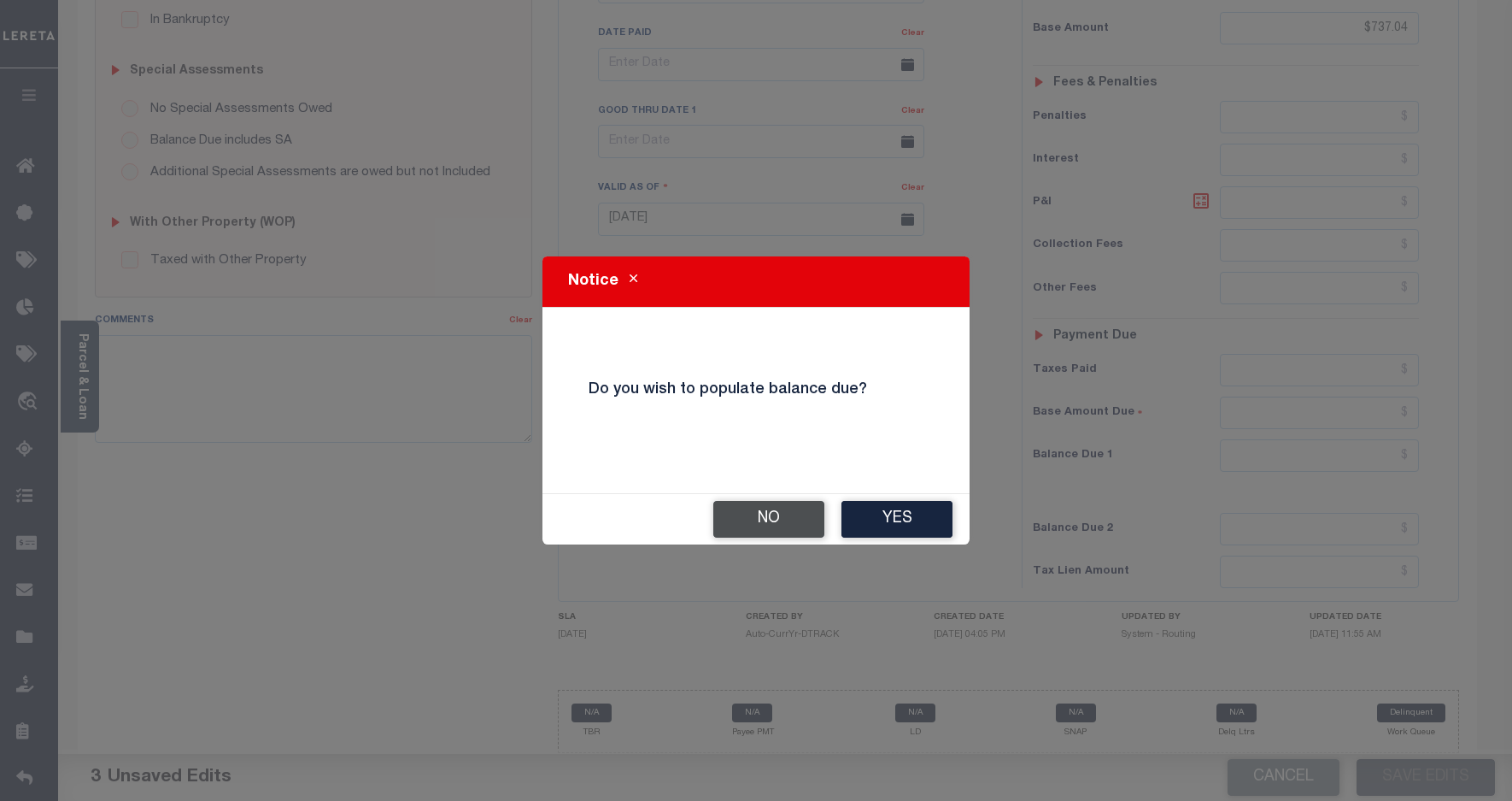
click at [761, 521] on button "No" at bounding box center [768, 519] width 111 height 36
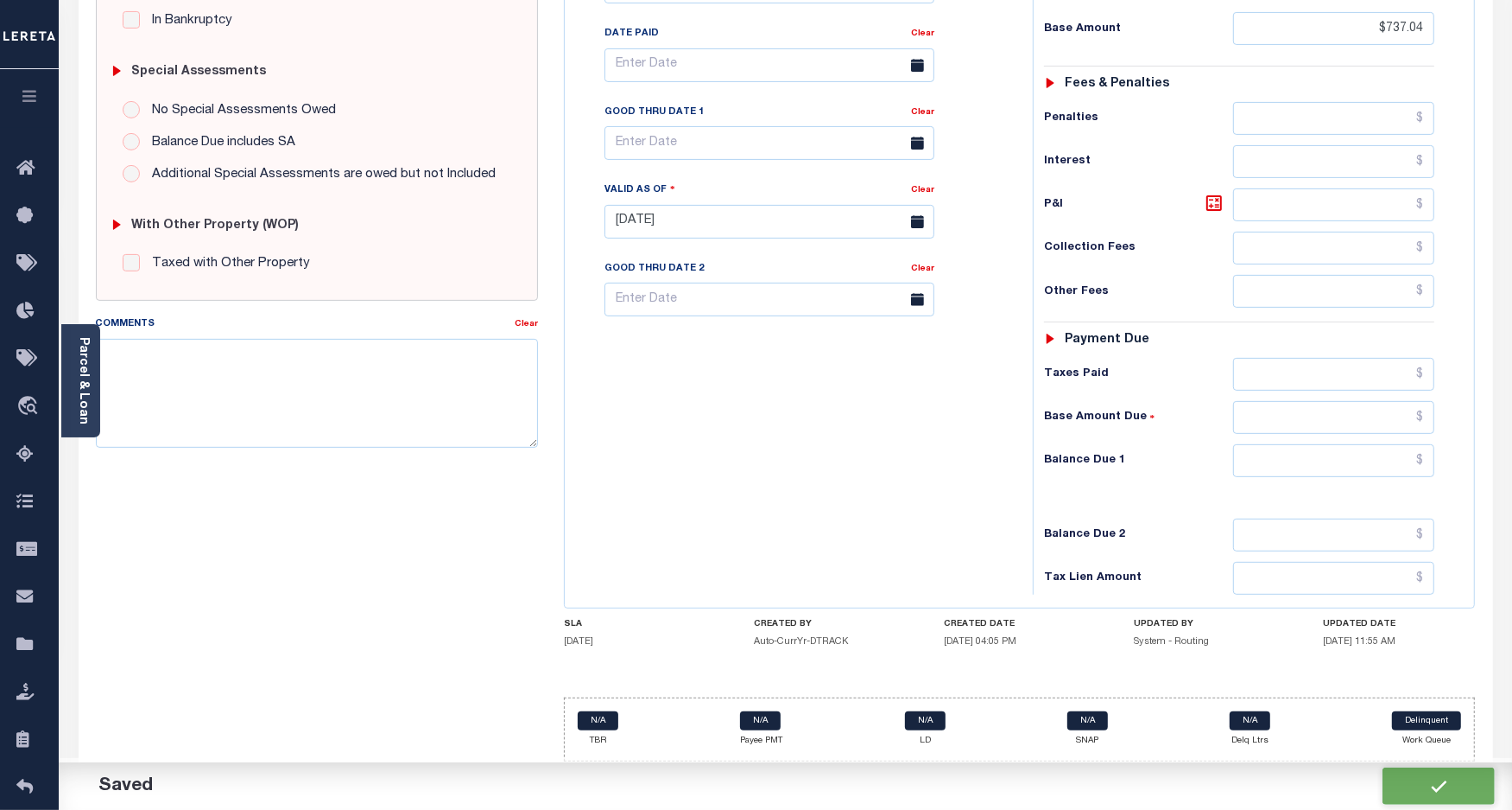
checkbox input "false"
type input "$737.04"
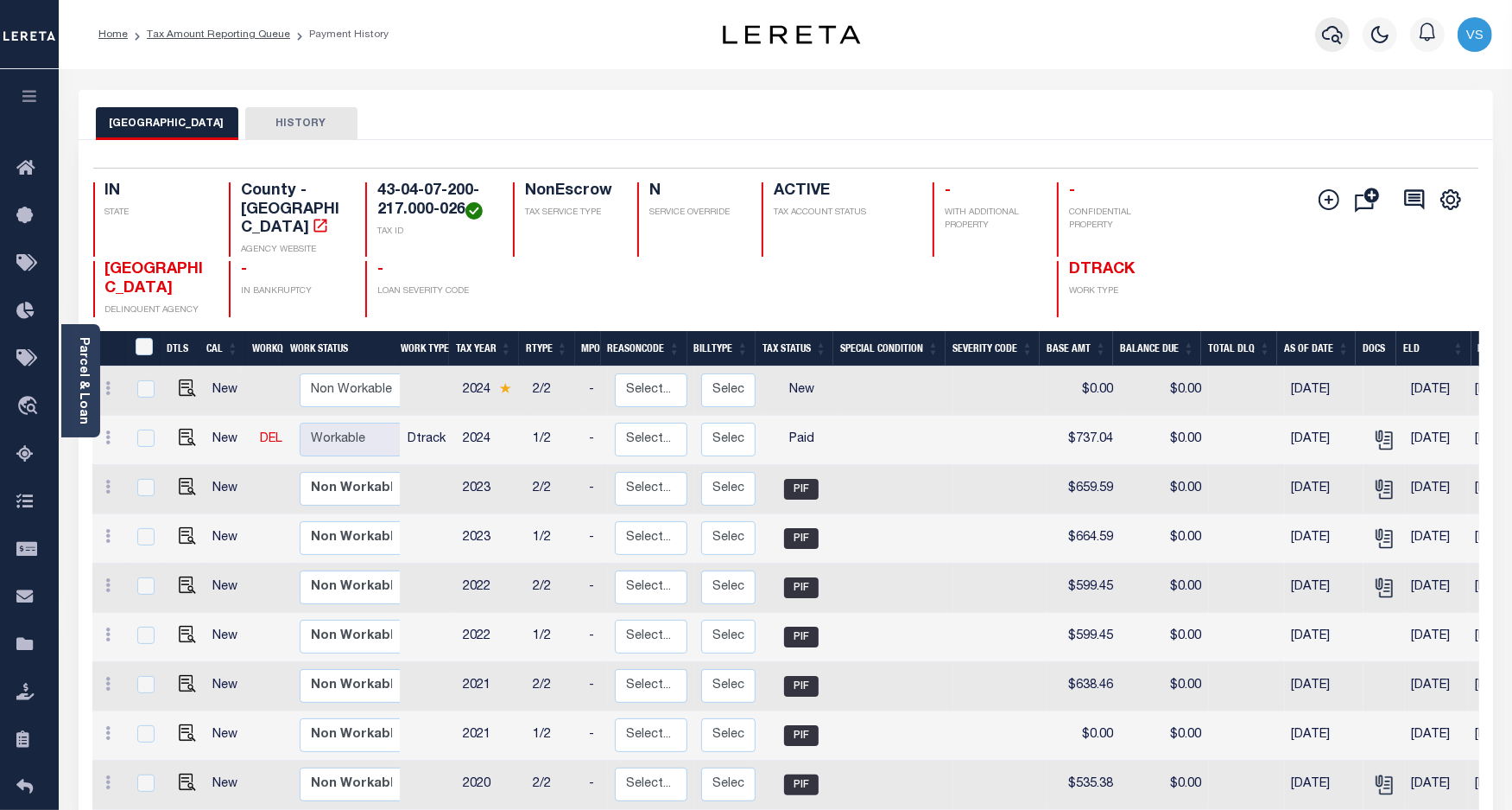
click at [1337, 31] on icon "button" at bounding box center [1332, 35] width 20 height 18
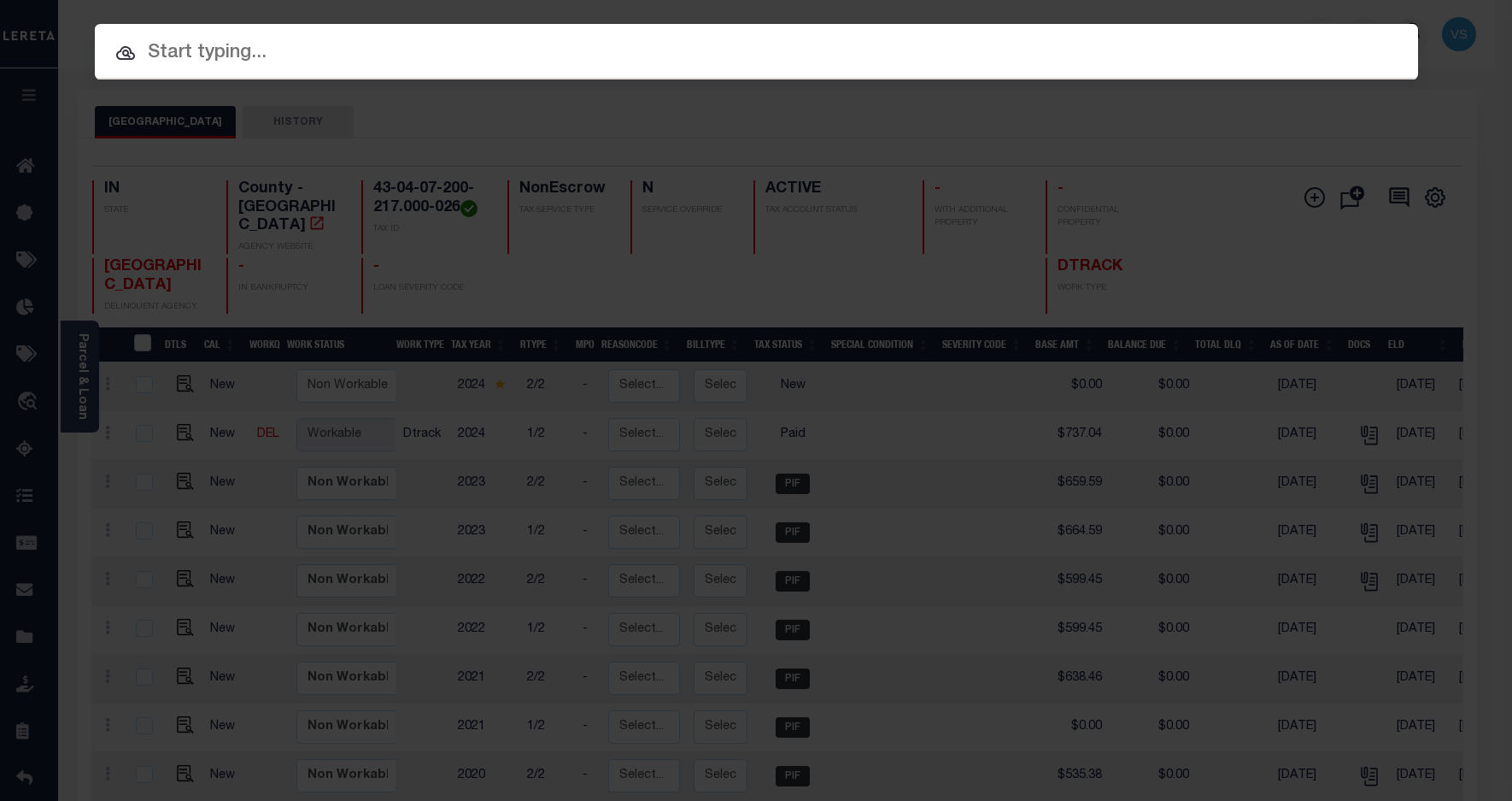
paste input "110202416"
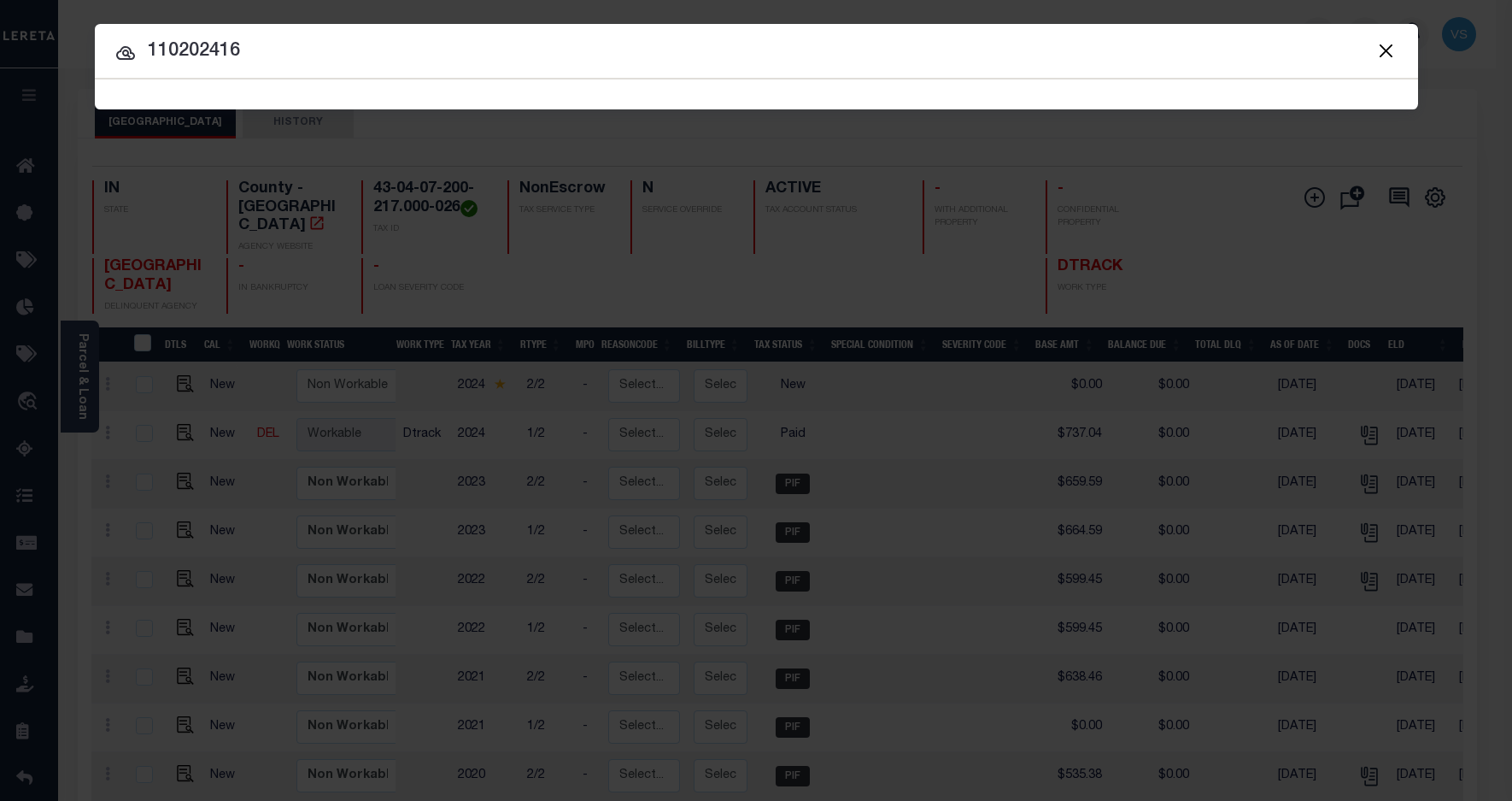
type input "110202416"
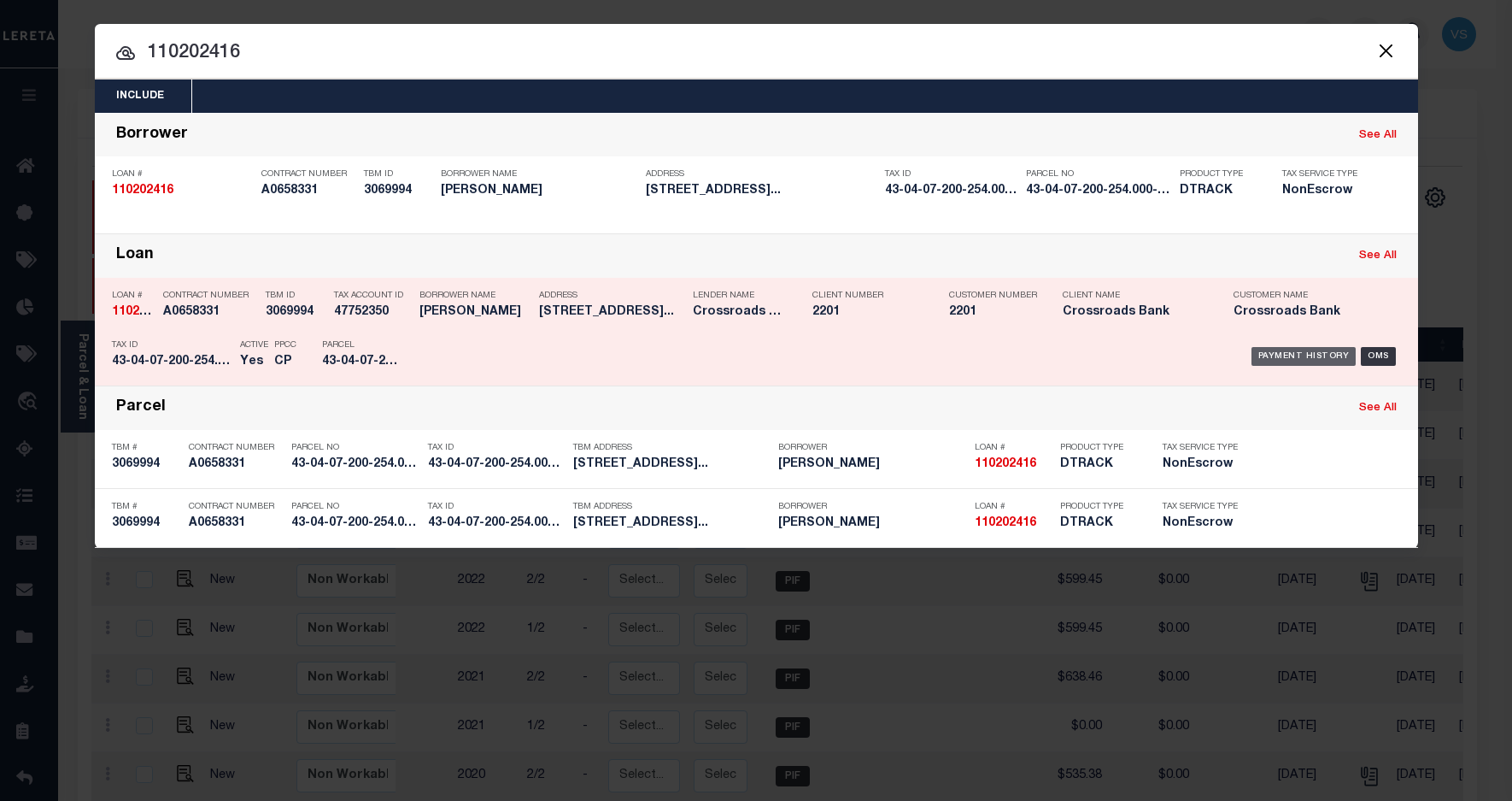
click at [1285, 356] on div "Payment History" at bounding box center [1305, 357] width 105 height 19
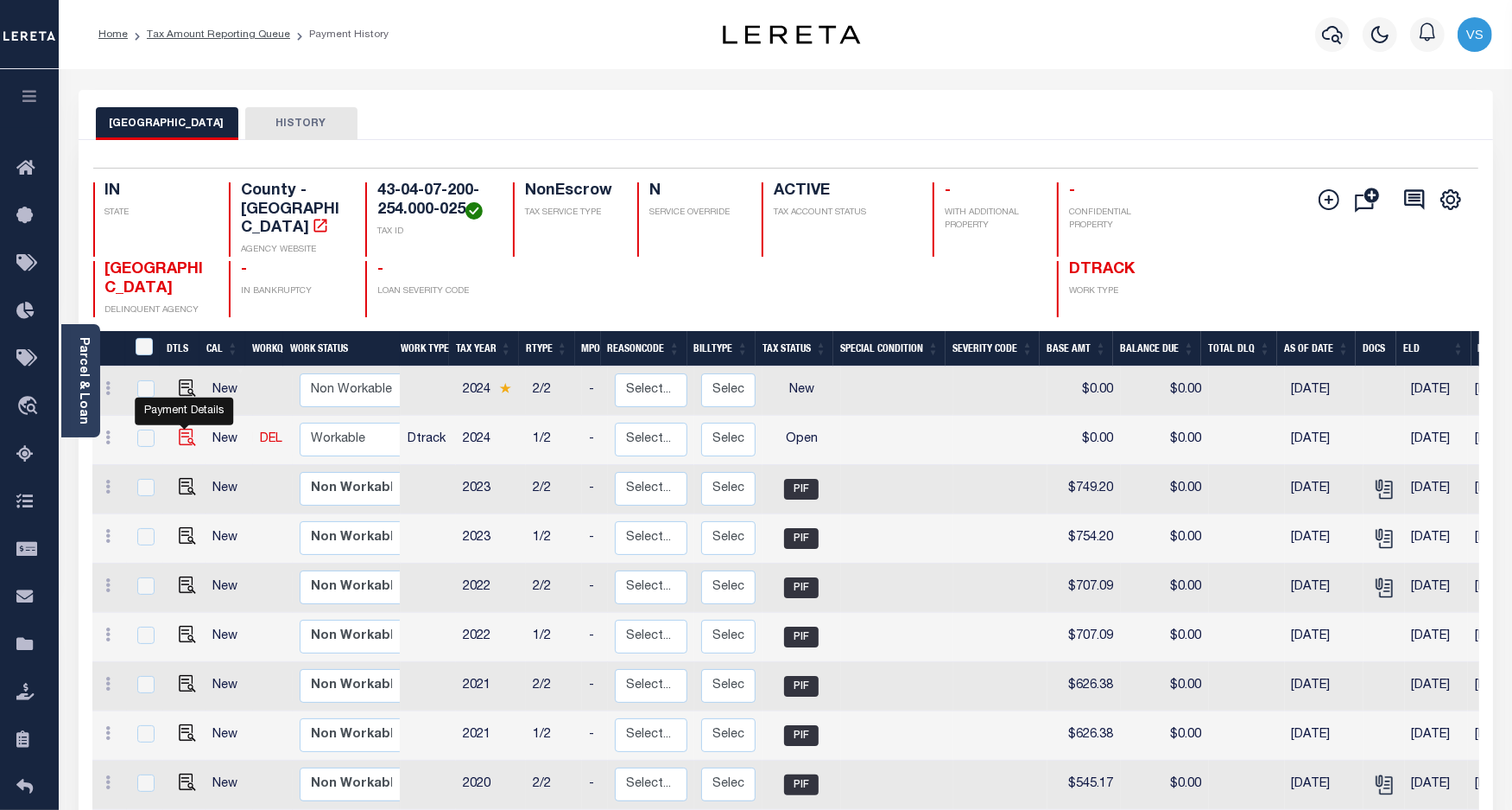
click at [184, 428] on img "" at bounding box center [187, 437] width 17 height 17
checkbox input "true"
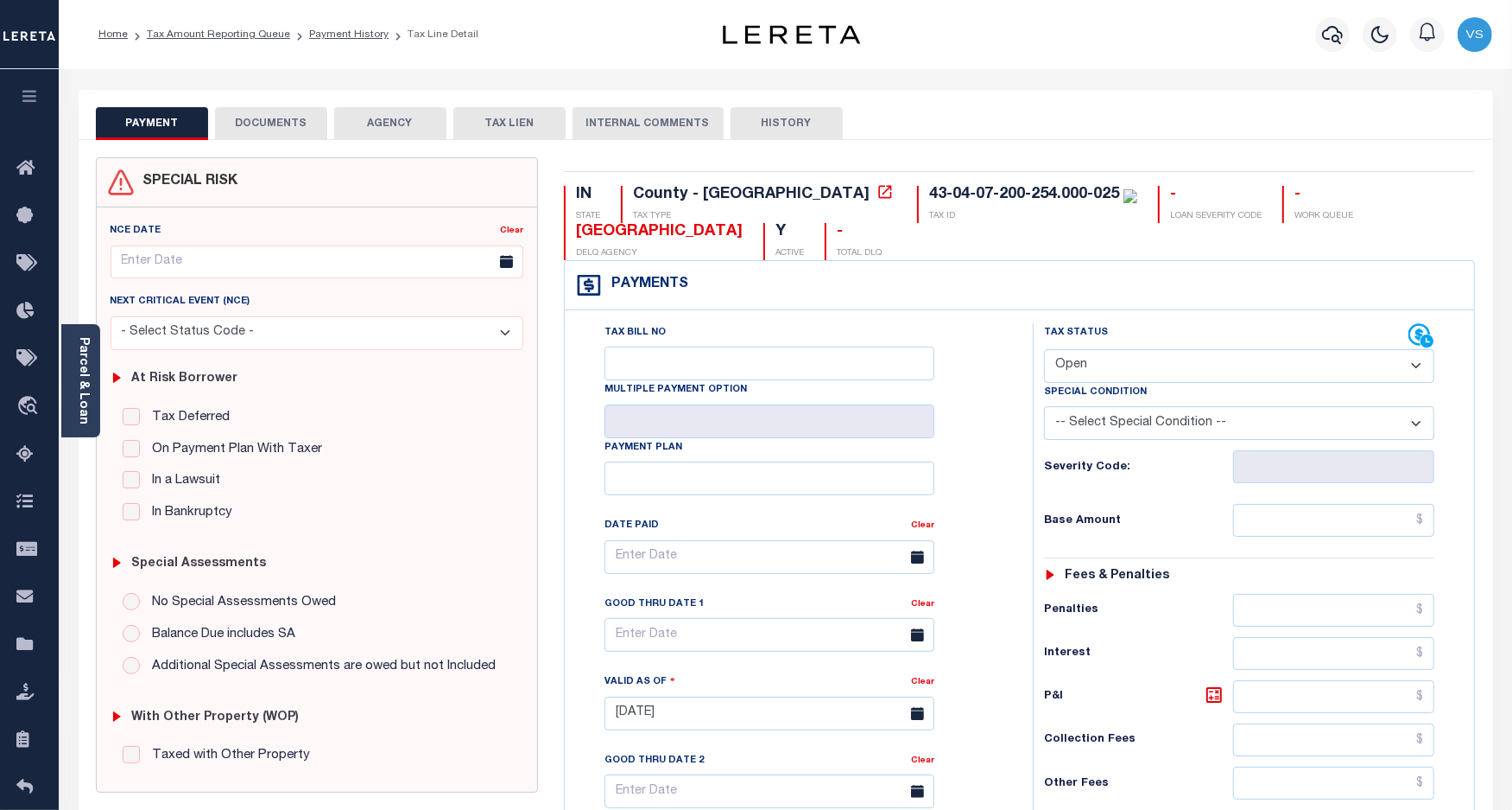
drag, startPoint x: 1080, startPoint y: 363, endPoint x: 1084, endPoint y: 386, distance: 23.3
click at [1080, 363] on select "- Select Status Code - Open Due/Unpaid Paid Incomplete No Tax Due Internal Refu…" at bounding box center [1240, 365] width 391 height 34
select select "PYD"
click at [1044, 351] on select "- Select Status Code - Open Due/Unpaid Paid Incomplete No Tax Due Internal Refu…" at bounding box center [1240, 365] width 391 height 34
type input "[DATE]"
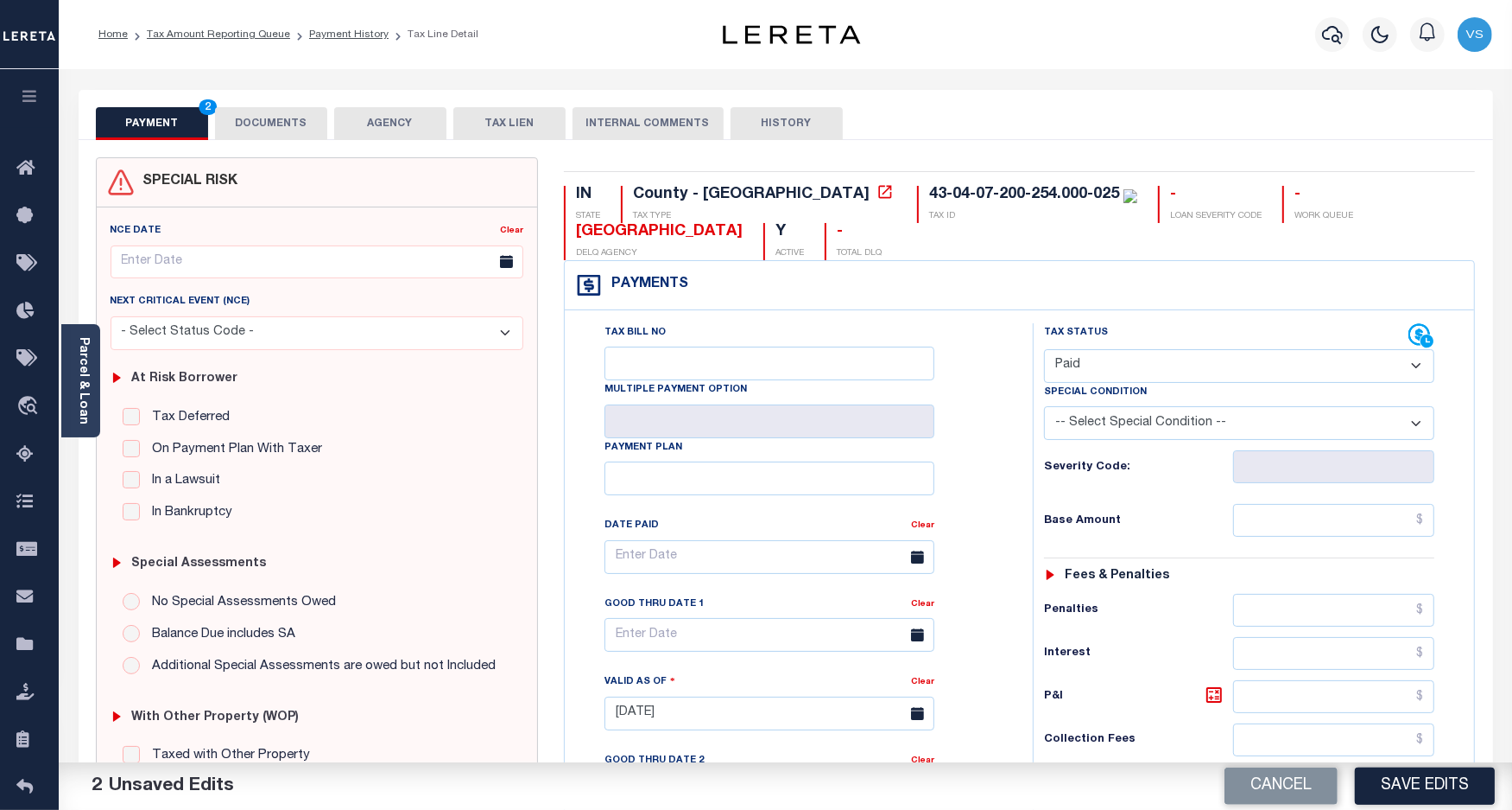
scroll to position [324, 0]
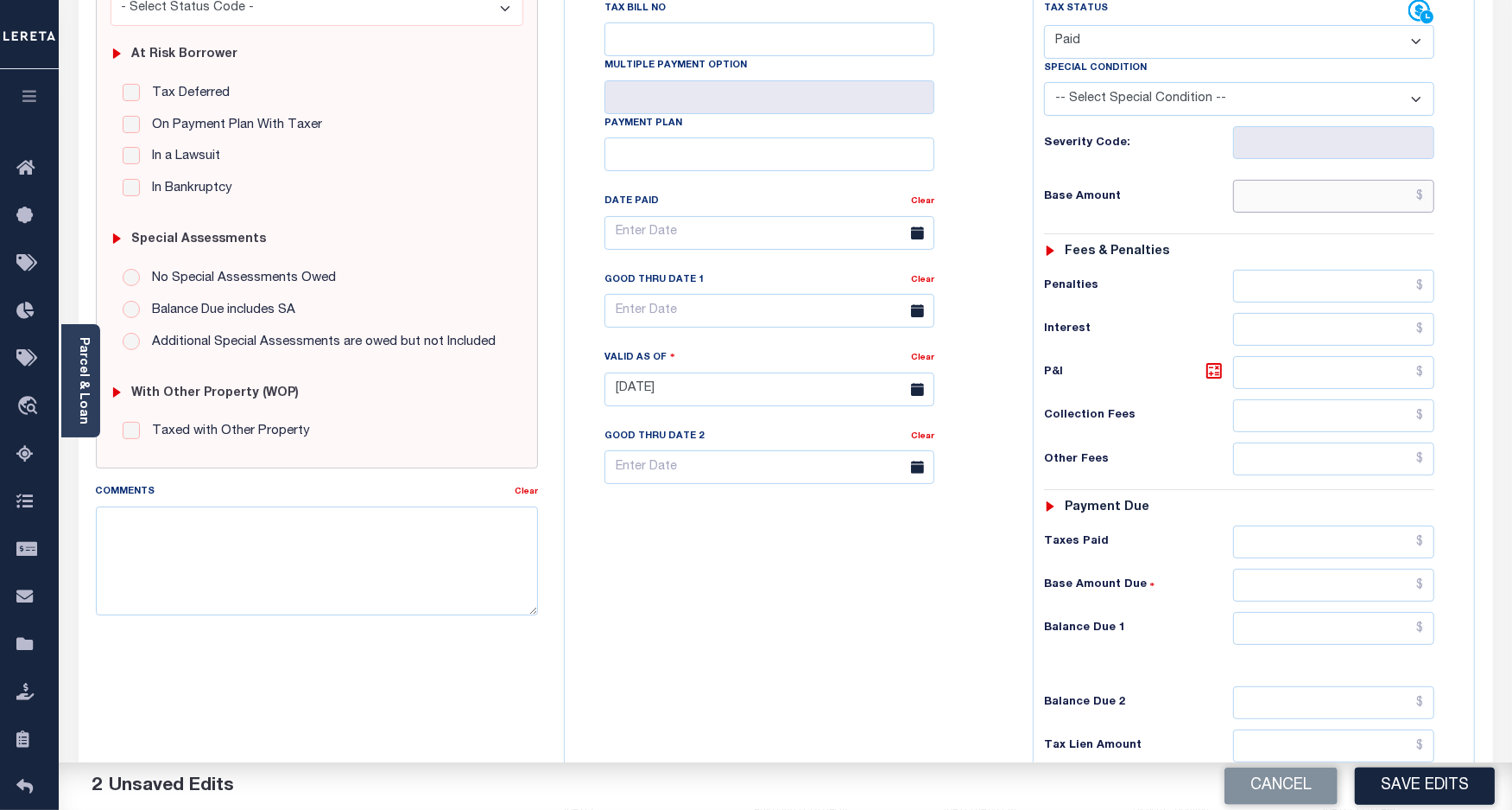
click at [1320, 197] on input "text" at bounding box center [1334, 196] width 201 height 33
paste input "820.26"
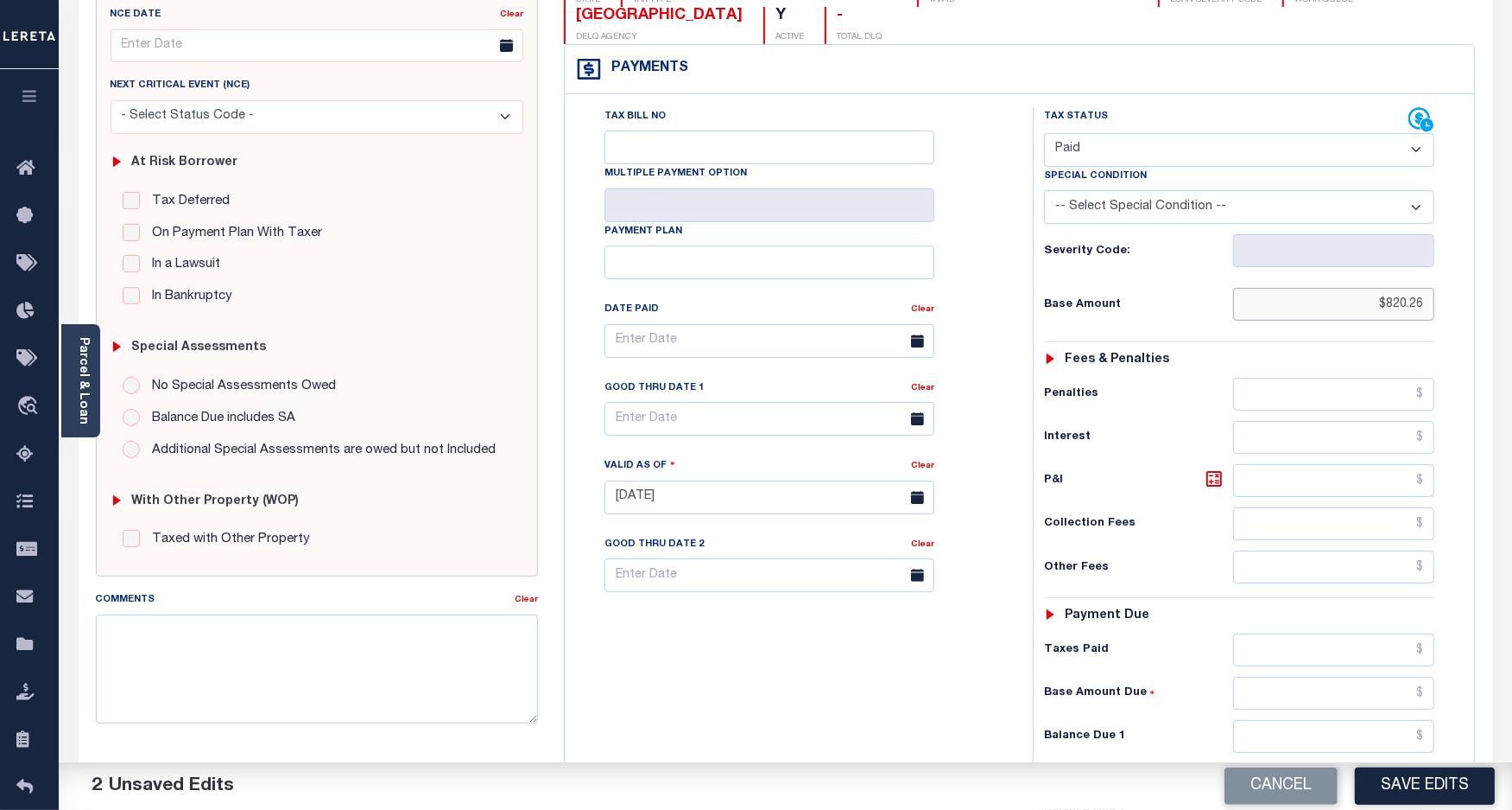
scroll to position [0, 0]
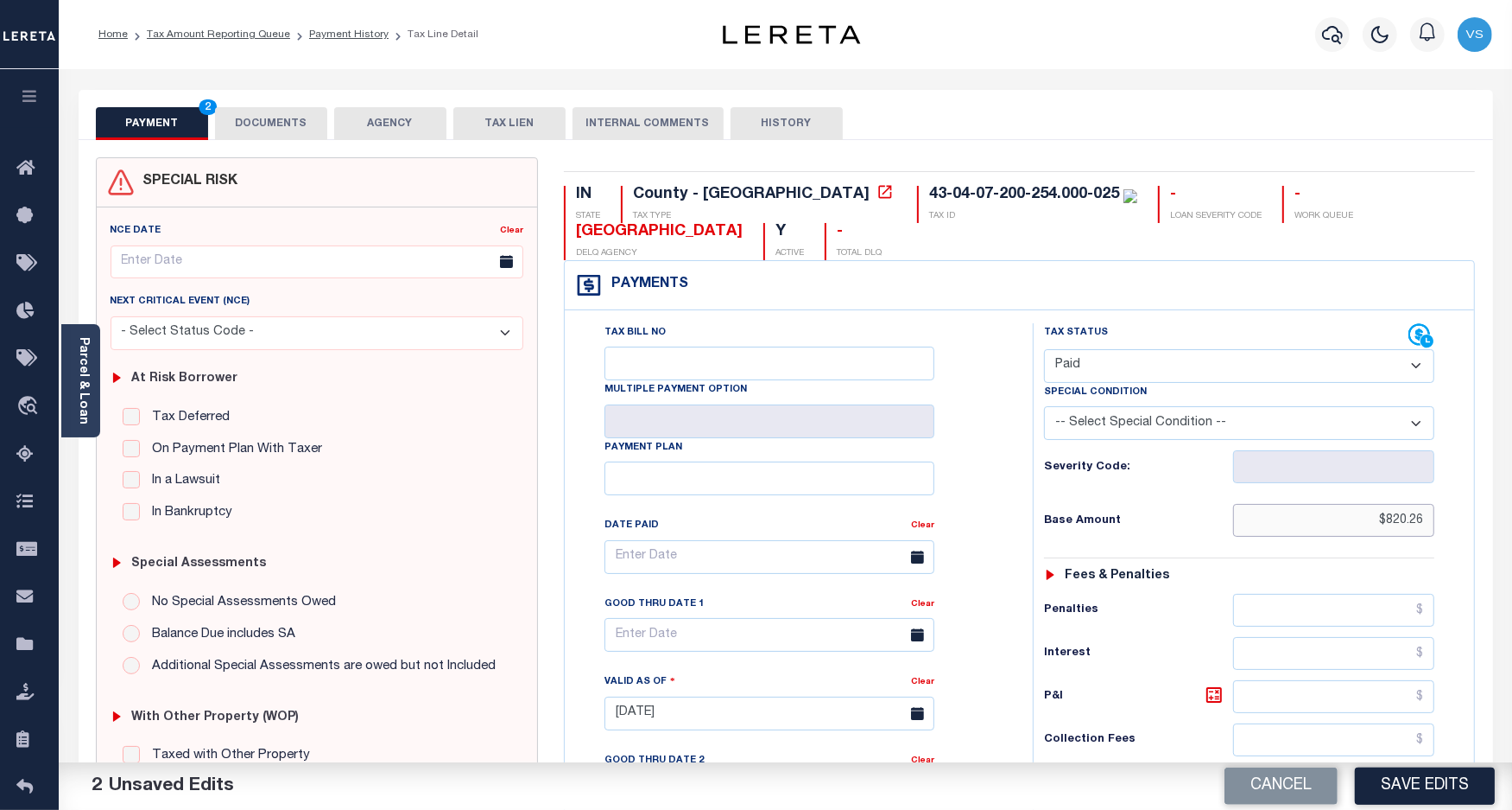
type input "$820.26"
click at [281, 132] on button "DOCUMENTS" at bounding box center [271, 124] width 112 height 33
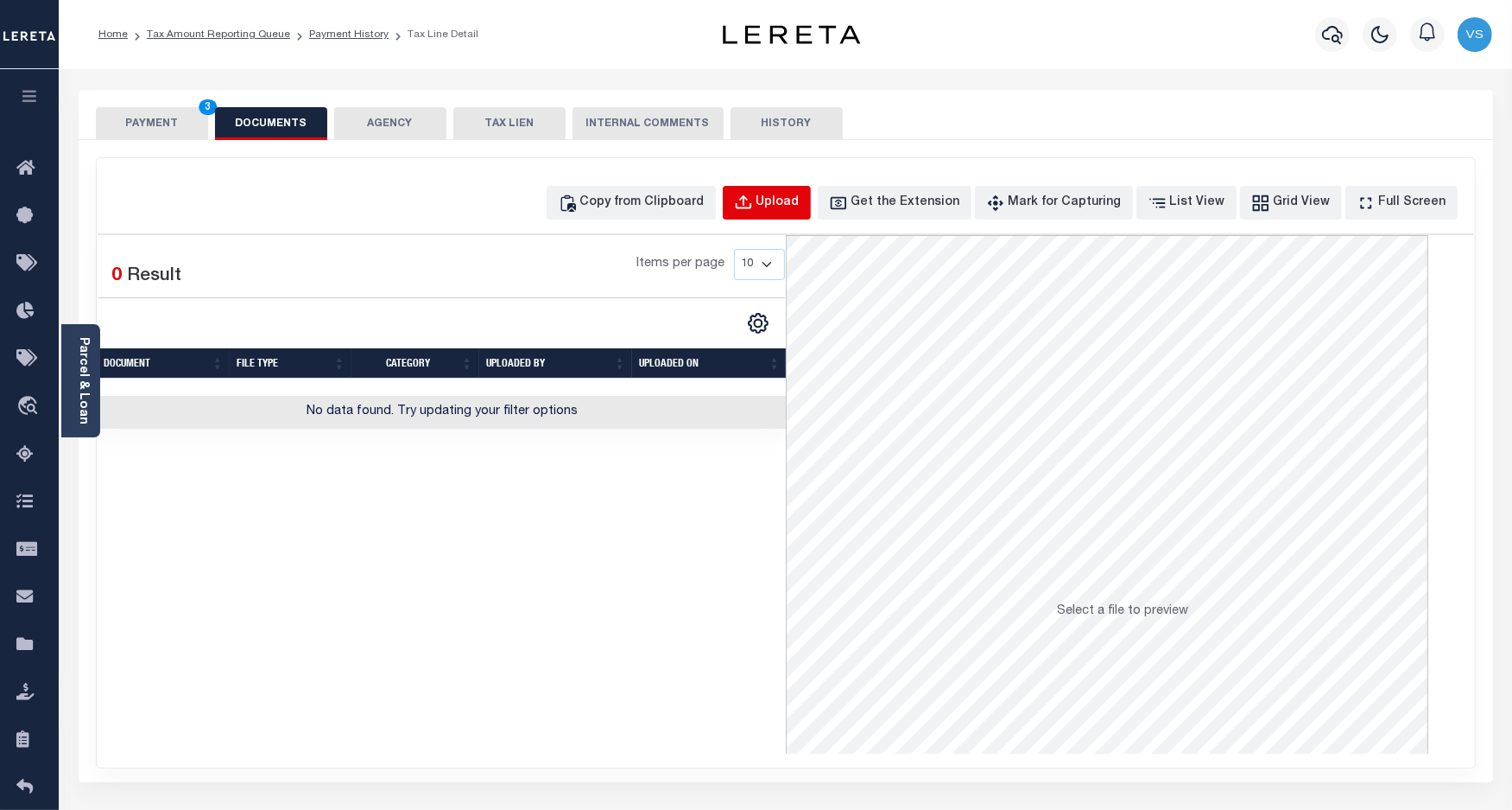
drag, startPoint x: 756, startPoint y: 194, endPoint x: 783, endPoint y: 199, distance: 27.5
click at [756, 196] on button "Upload" at bounding box center [766, 202] width 88 height 34
select select "POP"
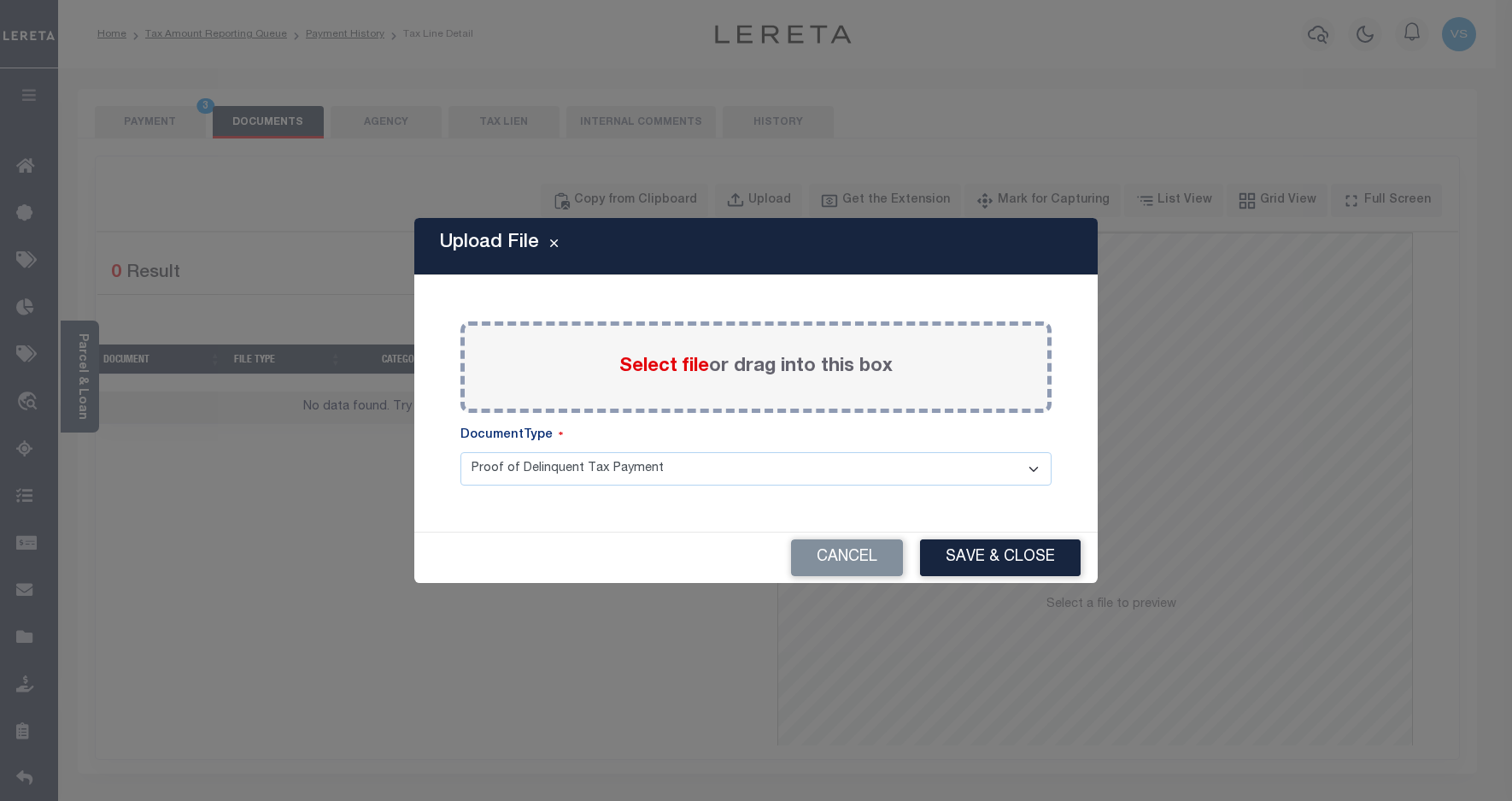
click at [664, 367] on span "Select file" at bounding box center [664, 367] width 90 height 19
click at [0, 0] on input "Select file or drag into this box" at bounding box center [0, 0] width 0 height 0
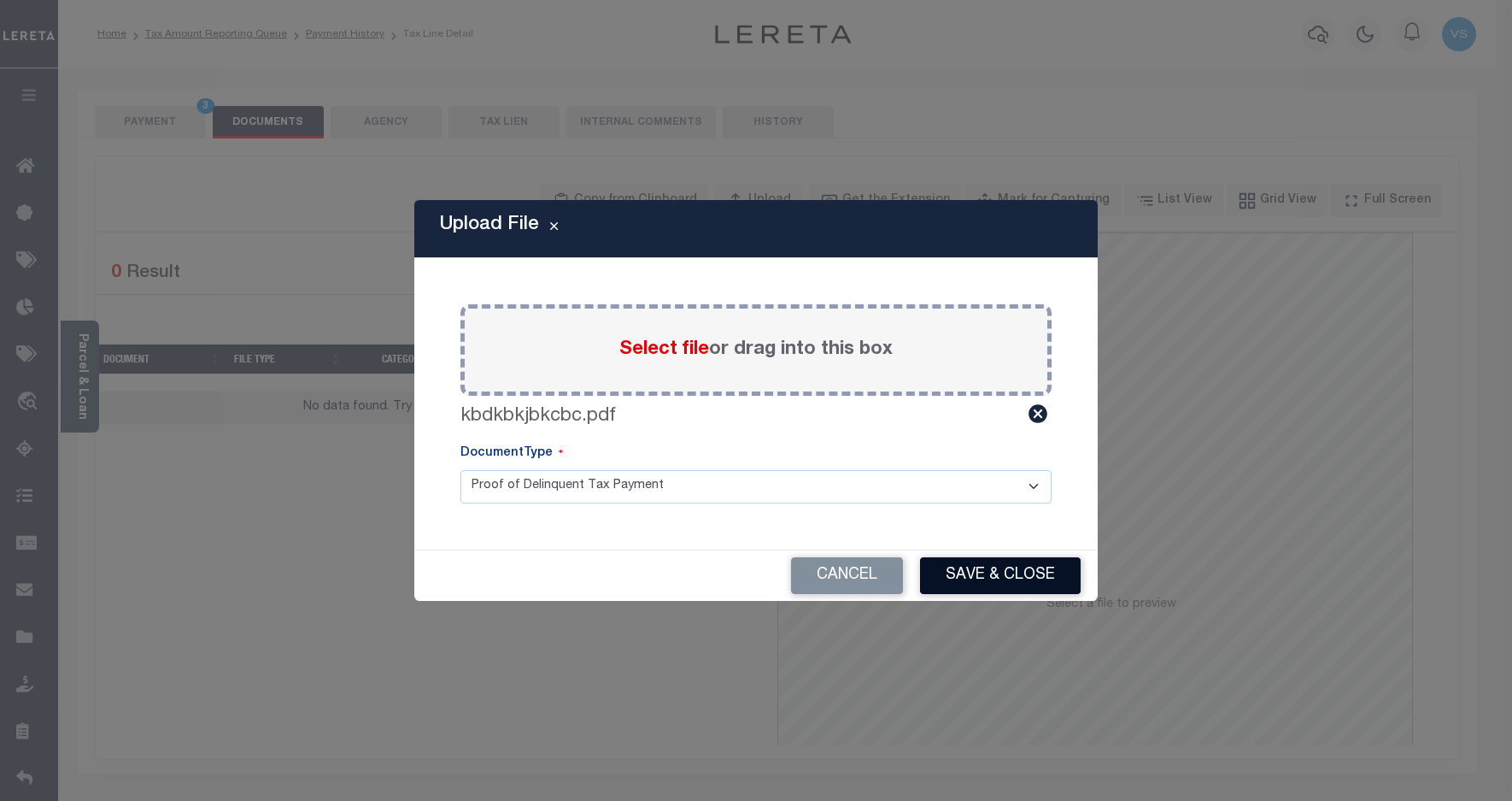
click at [987, 568] on button "Save & Close" at bounding box center [1001, 575] width 161 height 36
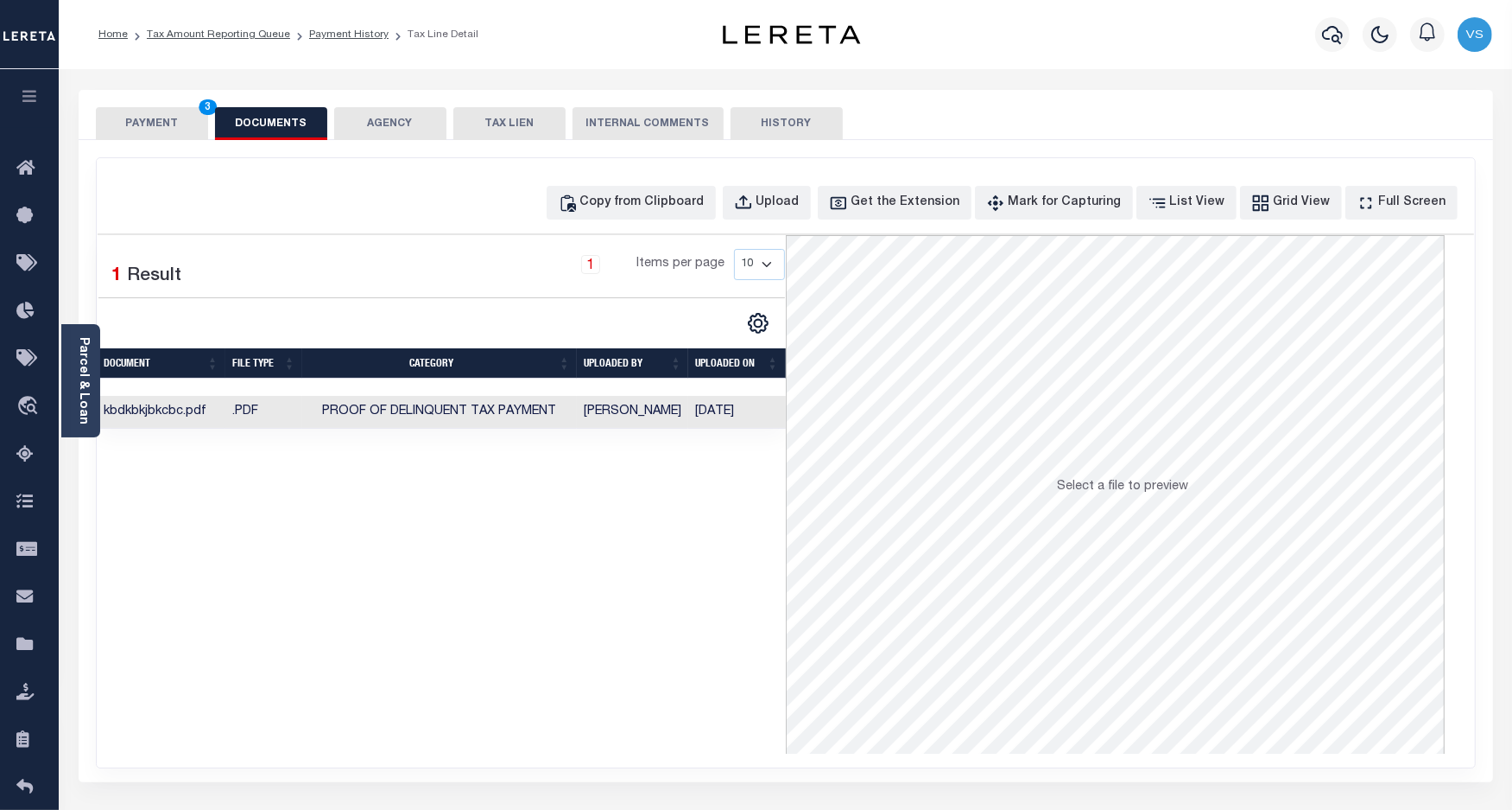
click at [169, 124] on button "PAYMENT 3" at bounding box center [152, 124] width 112 height 33
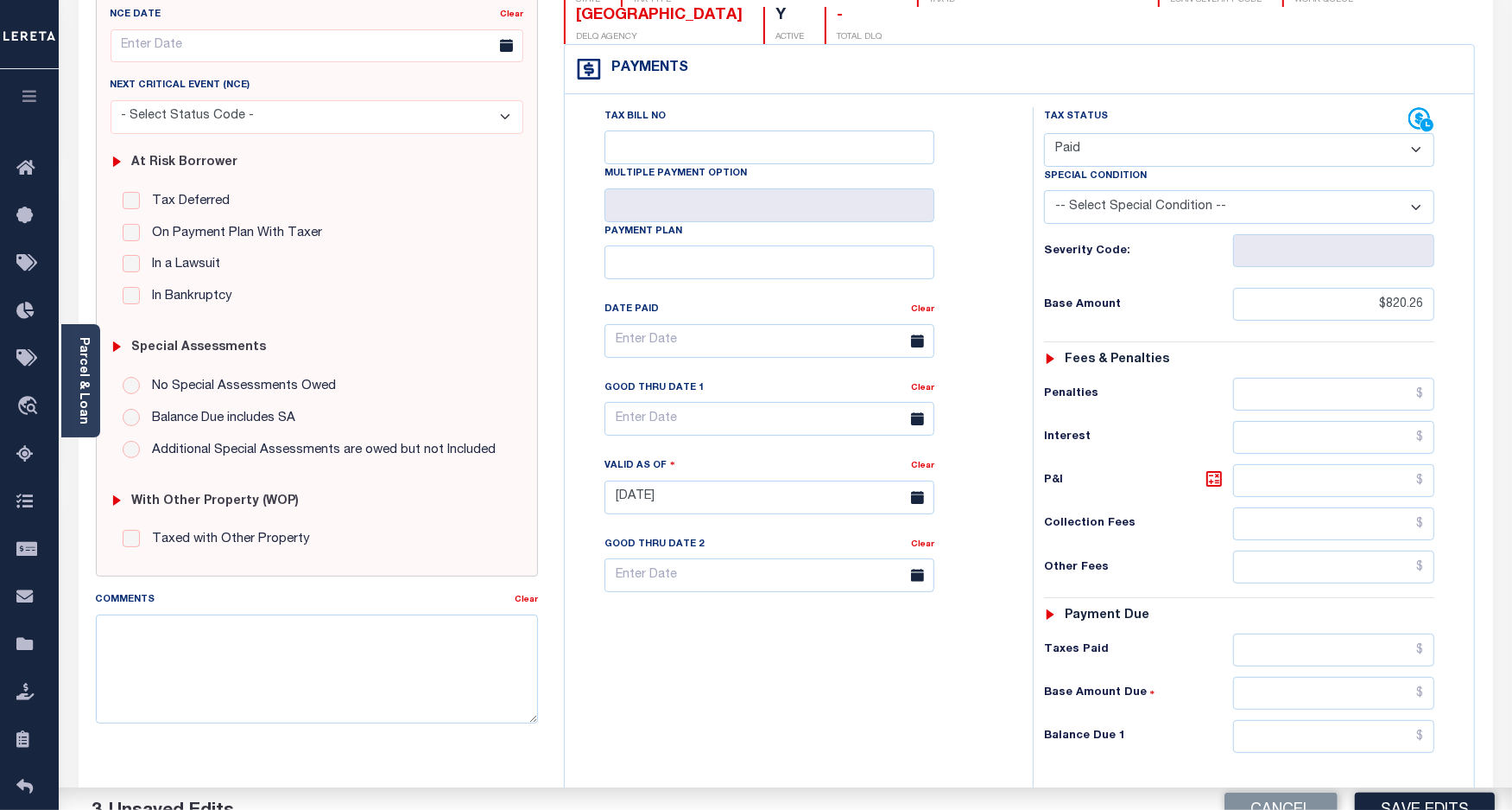
scroll to position [324, 0]
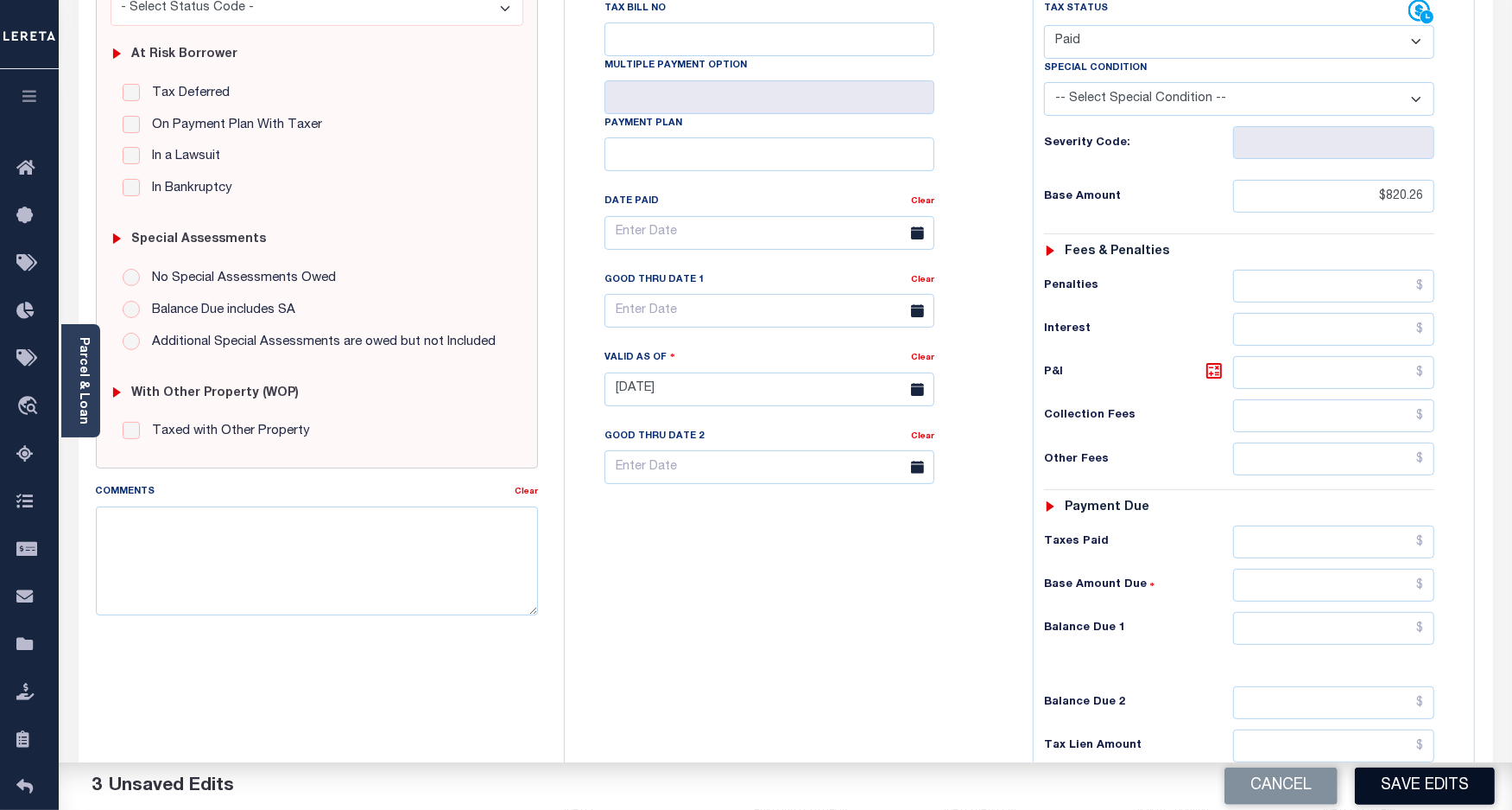
click at [1378, 787] on button "Save Edits" at bounding box center [1425, 786] width 140 height 37
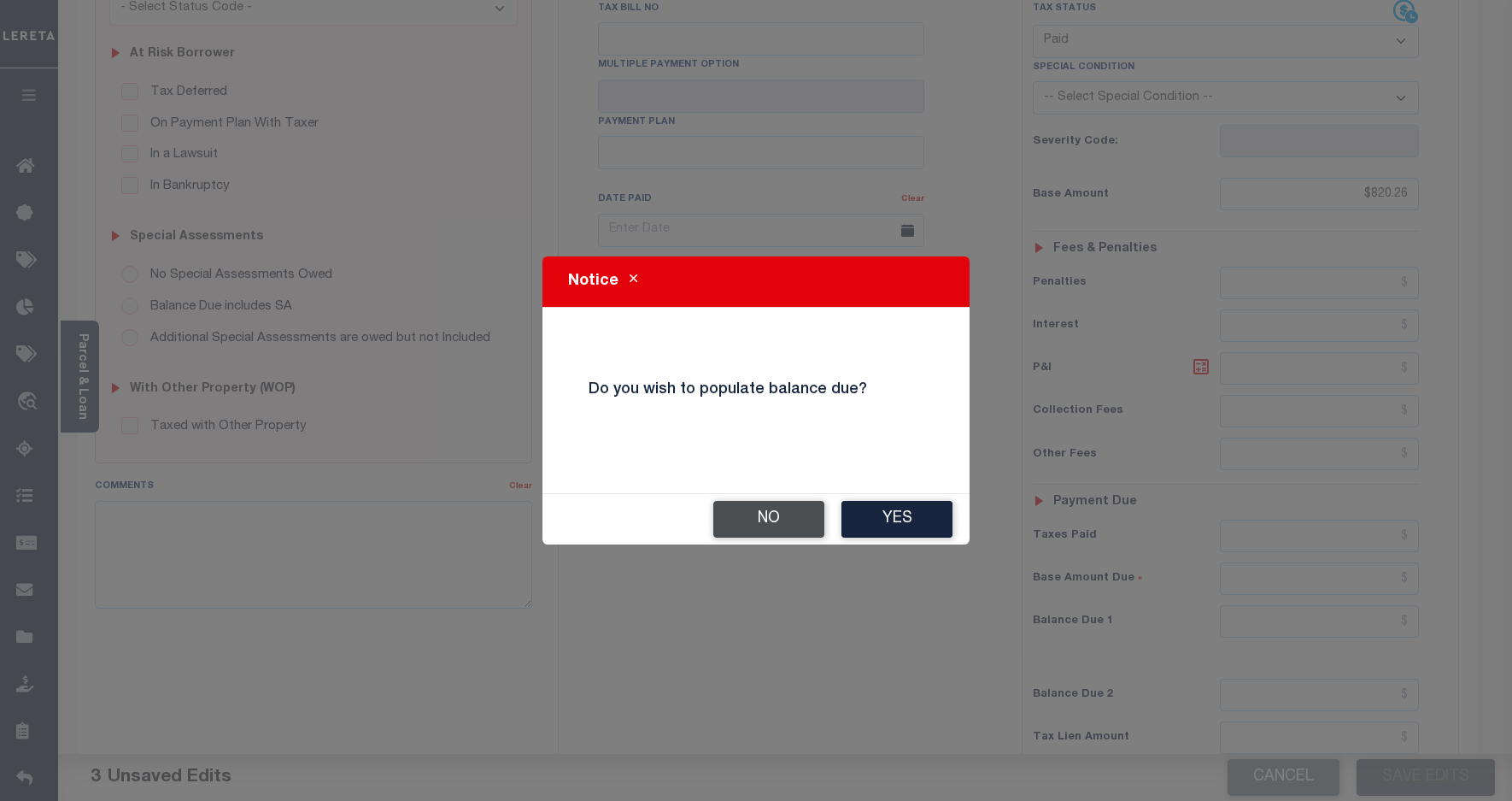
click at [744, 526] on button "No" at bounding box center [768, 519] width 111 height 36
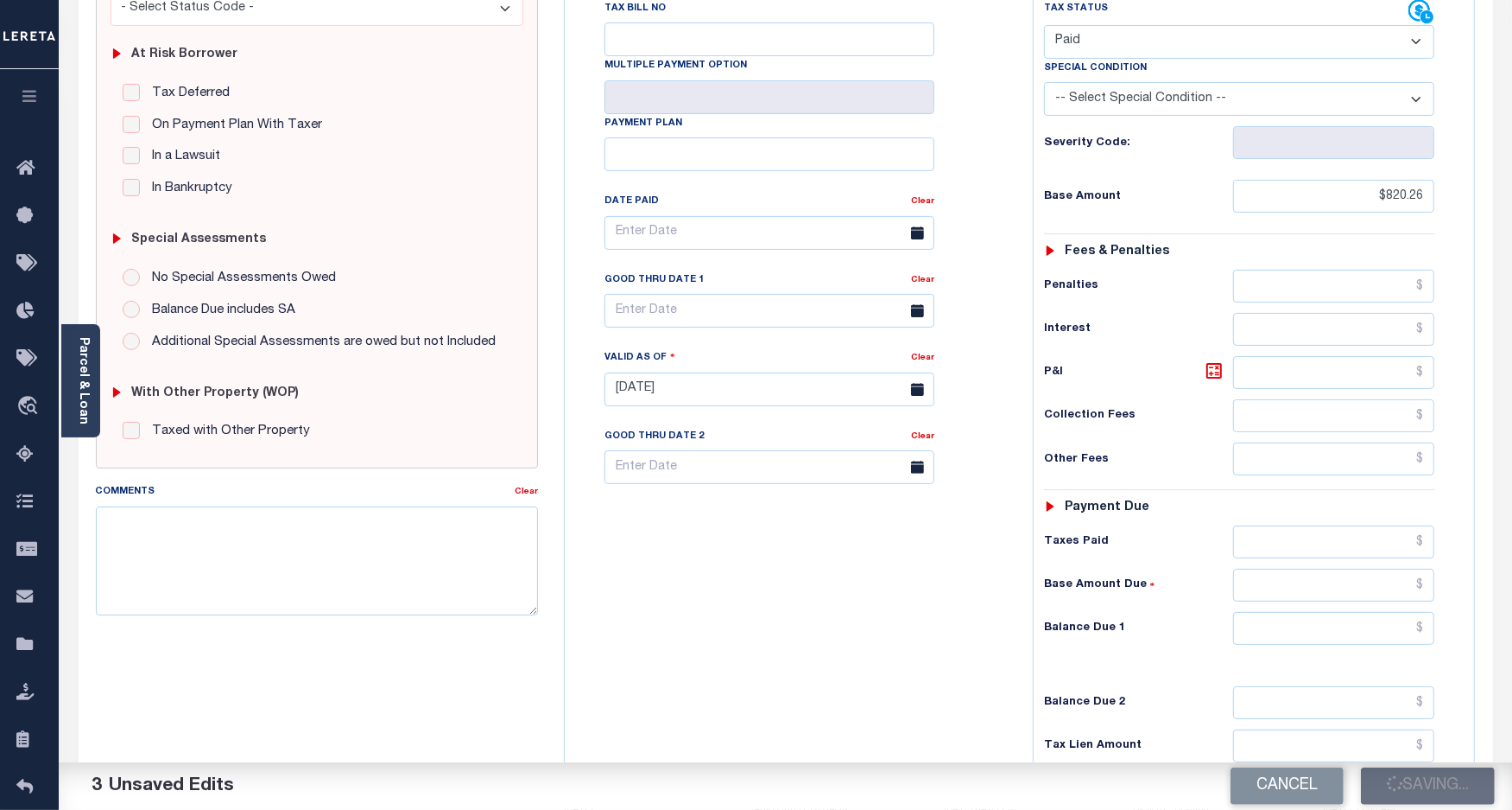
checkbox input "false"
type input "$820.26"
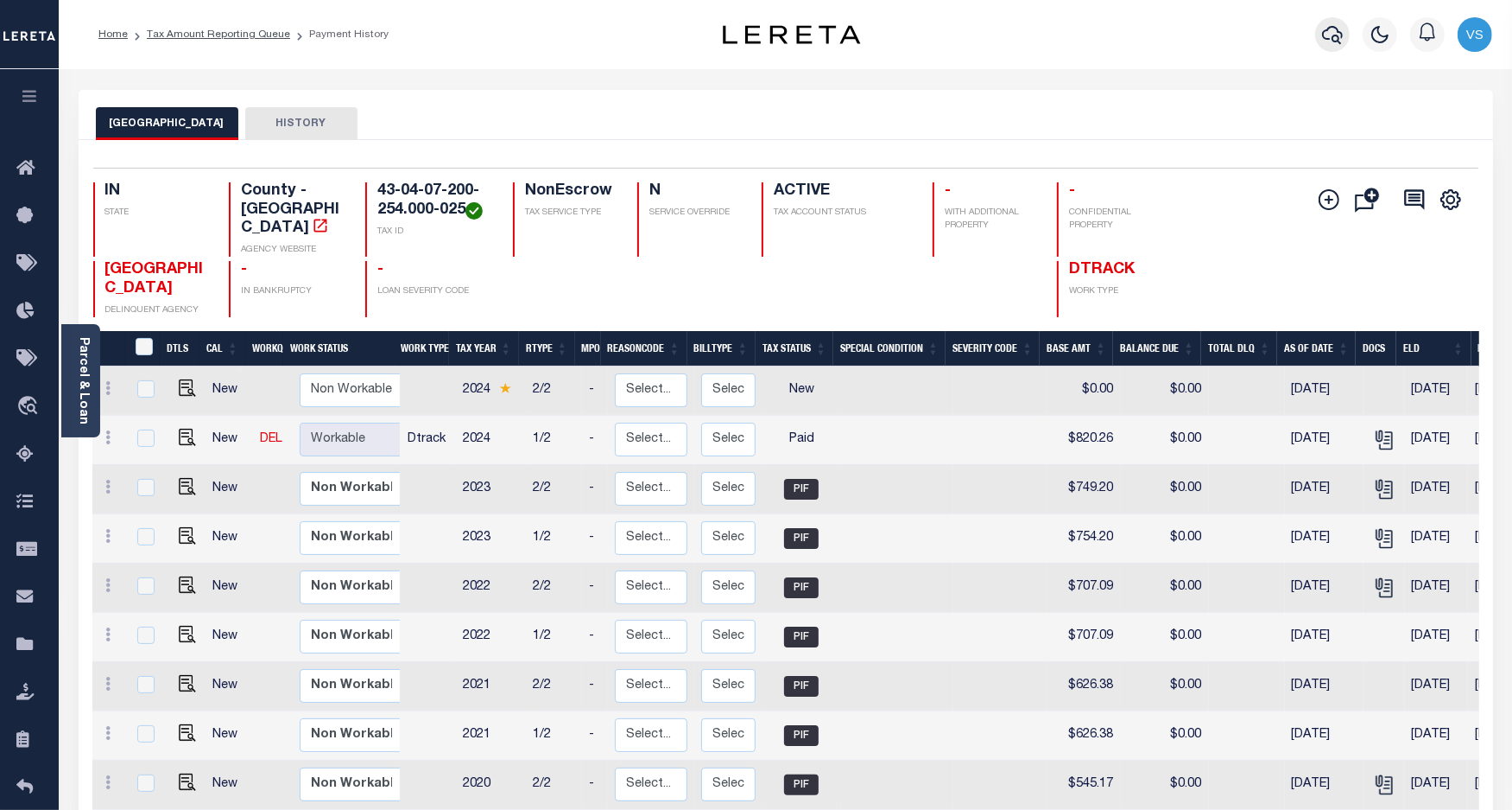
click at [1327, 29] on icon "button" at bounding box center [1332, 34] width 20 height 20
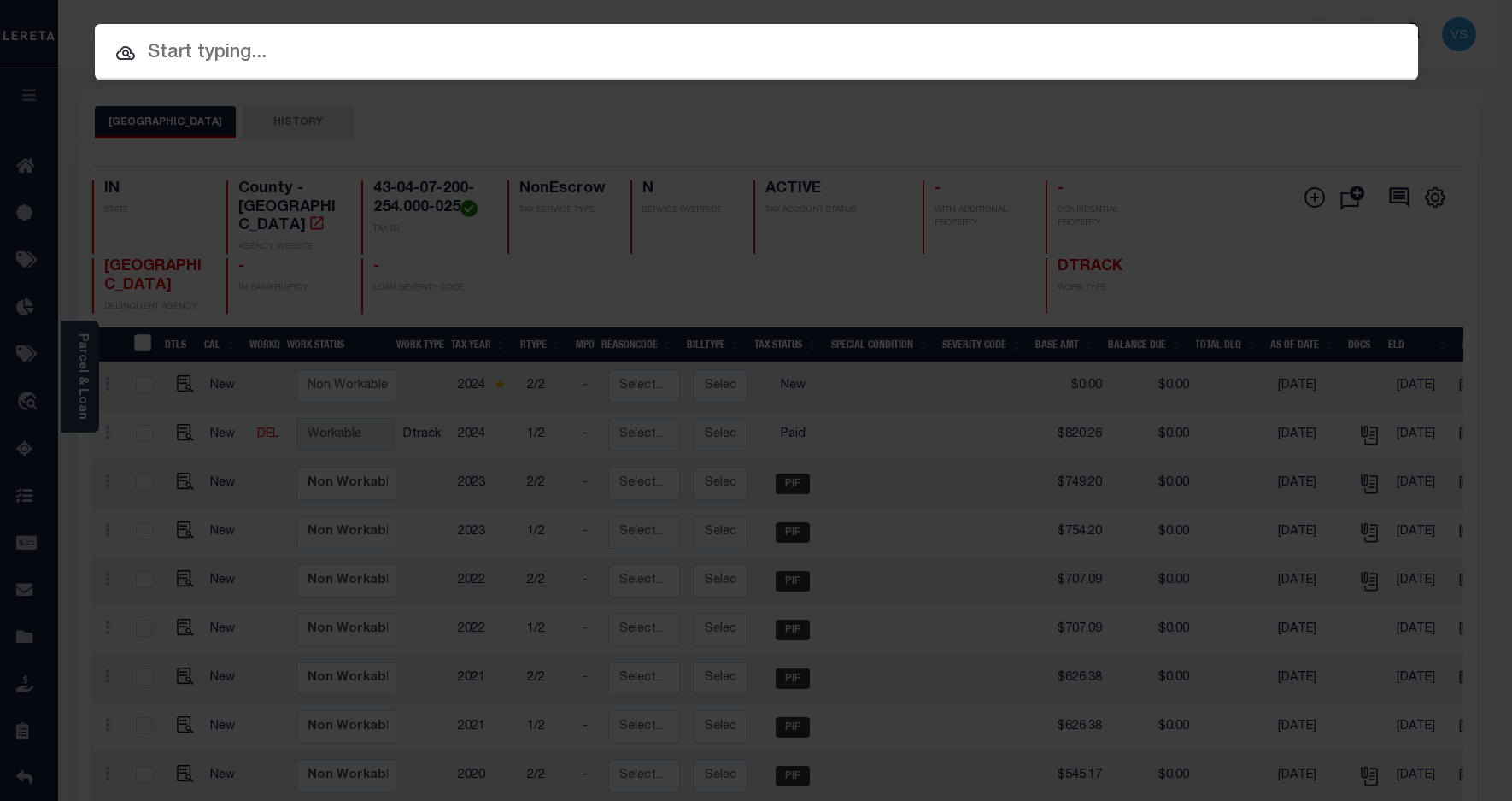
paste input "110203338"
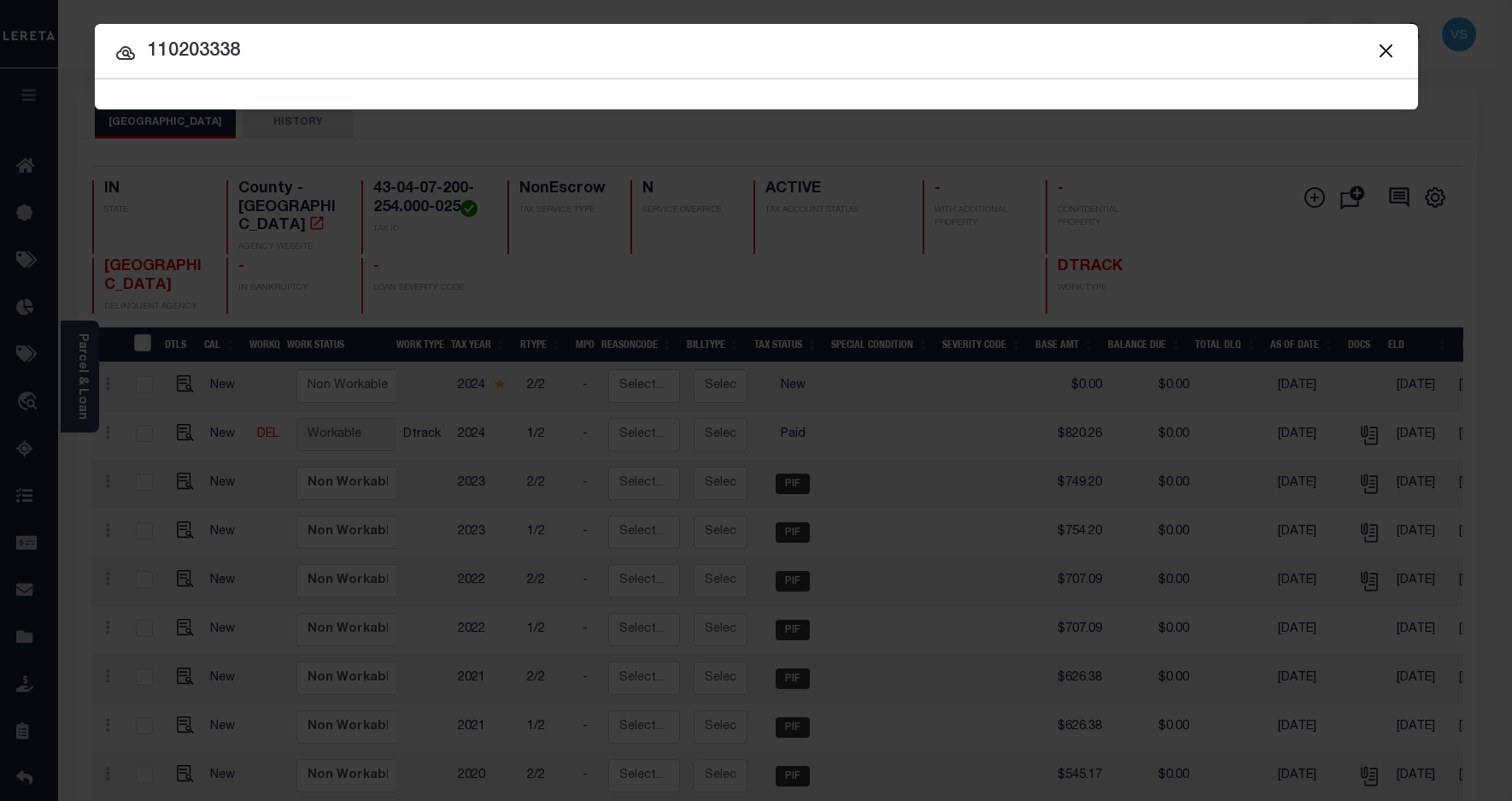
type input "110203338"
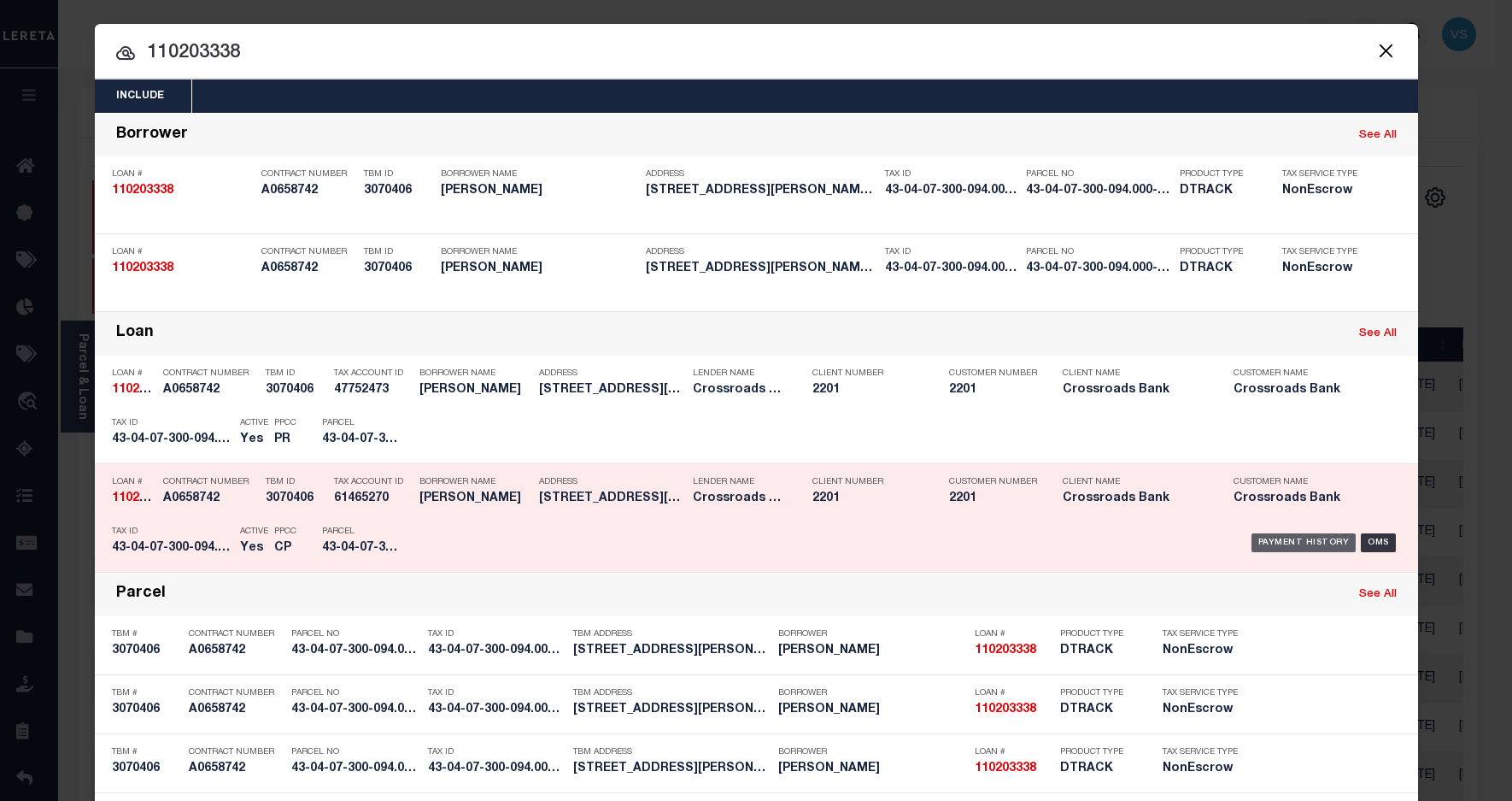
click at [1283, 534] on div "Payment History" at bounding box center [1305, 543] width 105 height 19
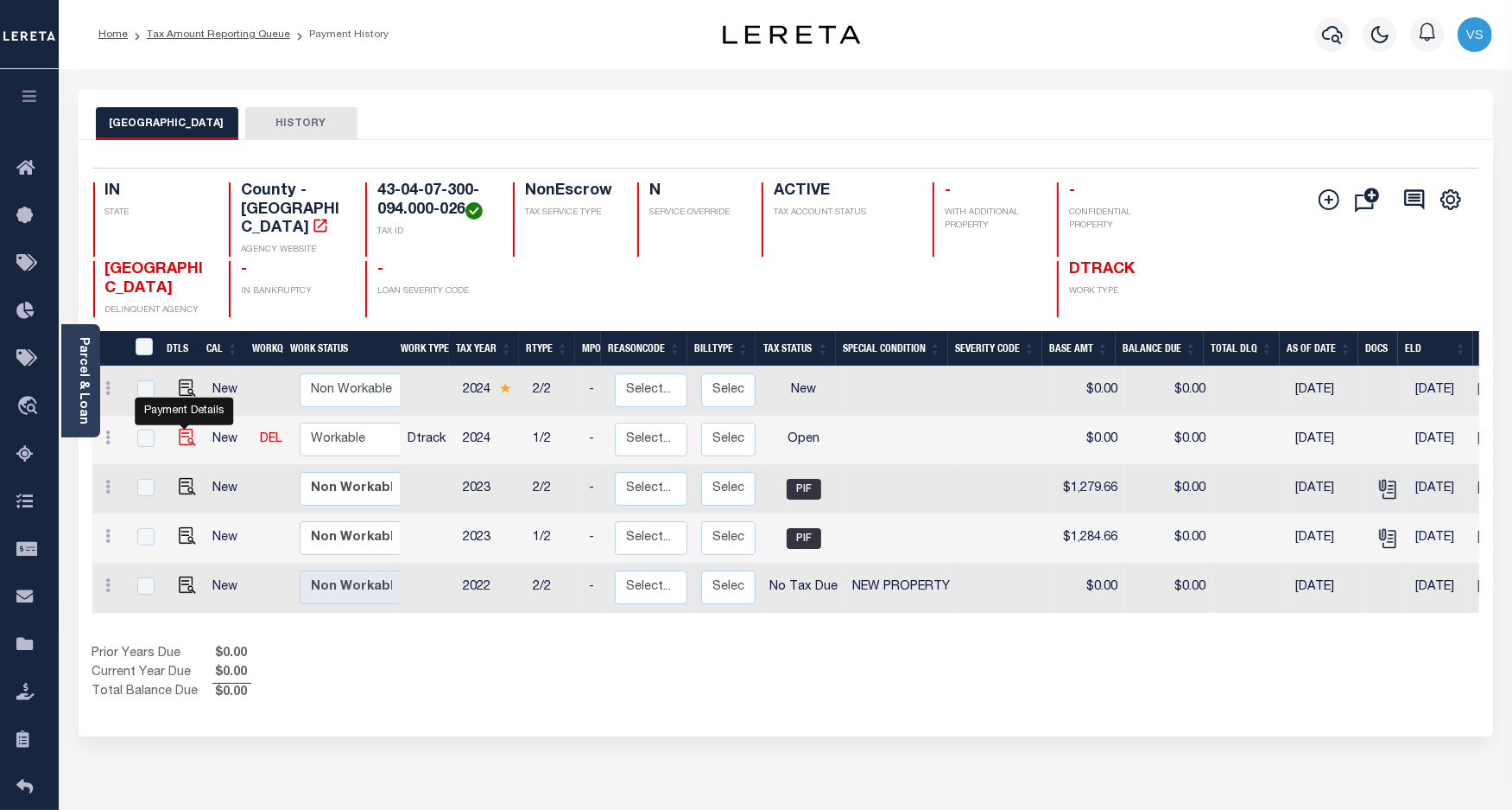
click at [180, 428] on img "" at bounding box center [187, 437] width 17 height 17
checkbox input "true"
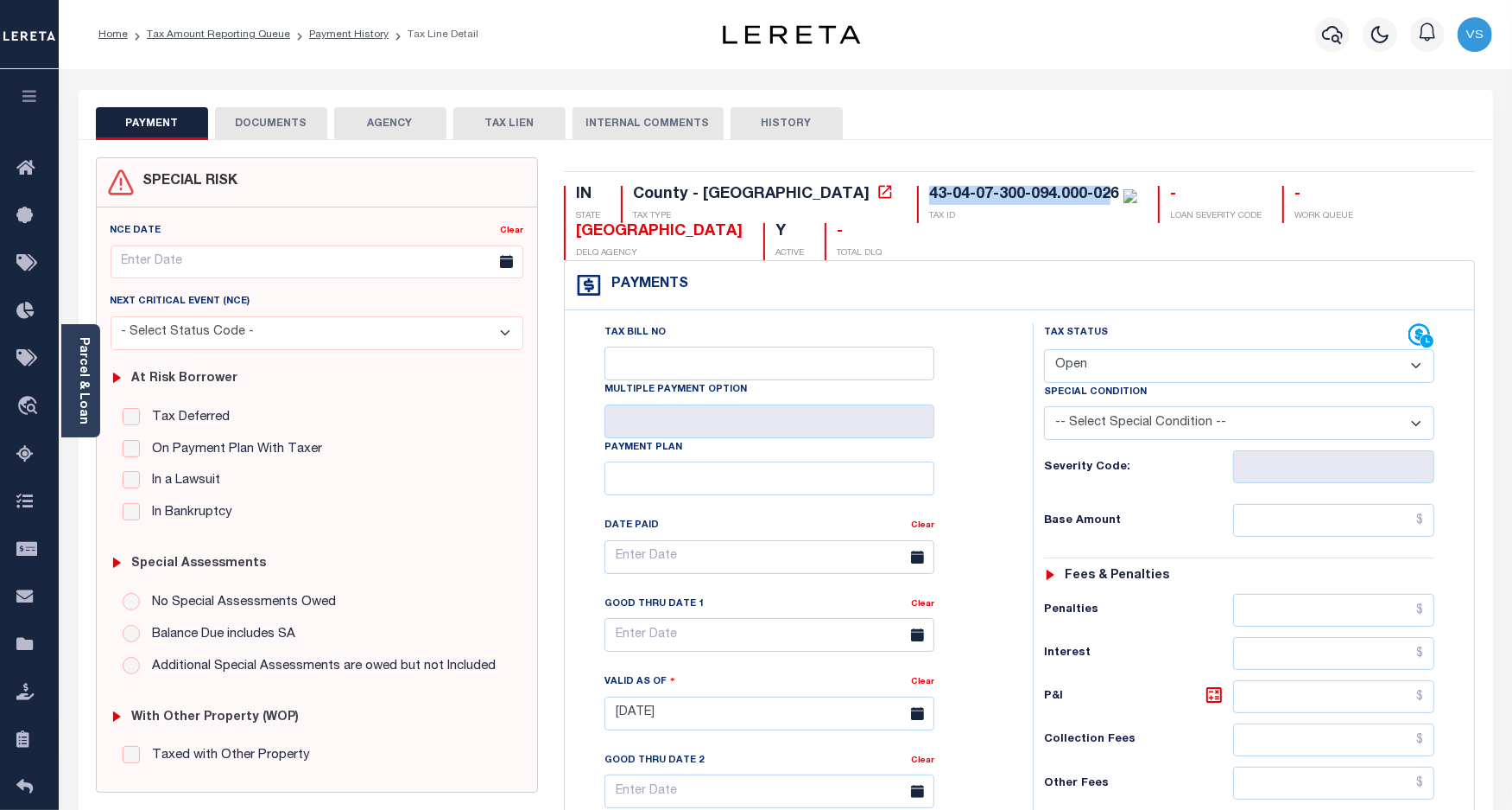
drag, startPoint x: 964, startPoint y: 197, endPoint x: 773, endPoint y: 188, distance: 191.2
click at [917, 188] on div "43-04-07-300-094.000-026 TAX ID" at bounding box center [1027, 204] width 220 height 37
copy div "43-04-07-300-094.000-02"
click at [1068, 365] on select "- Select Status Code - Open Due/Unpaid Paid Incomplete No Tax Due Internal Refu…" at bounding box center [1240, 365] width 391 height 34
select select "PYD"
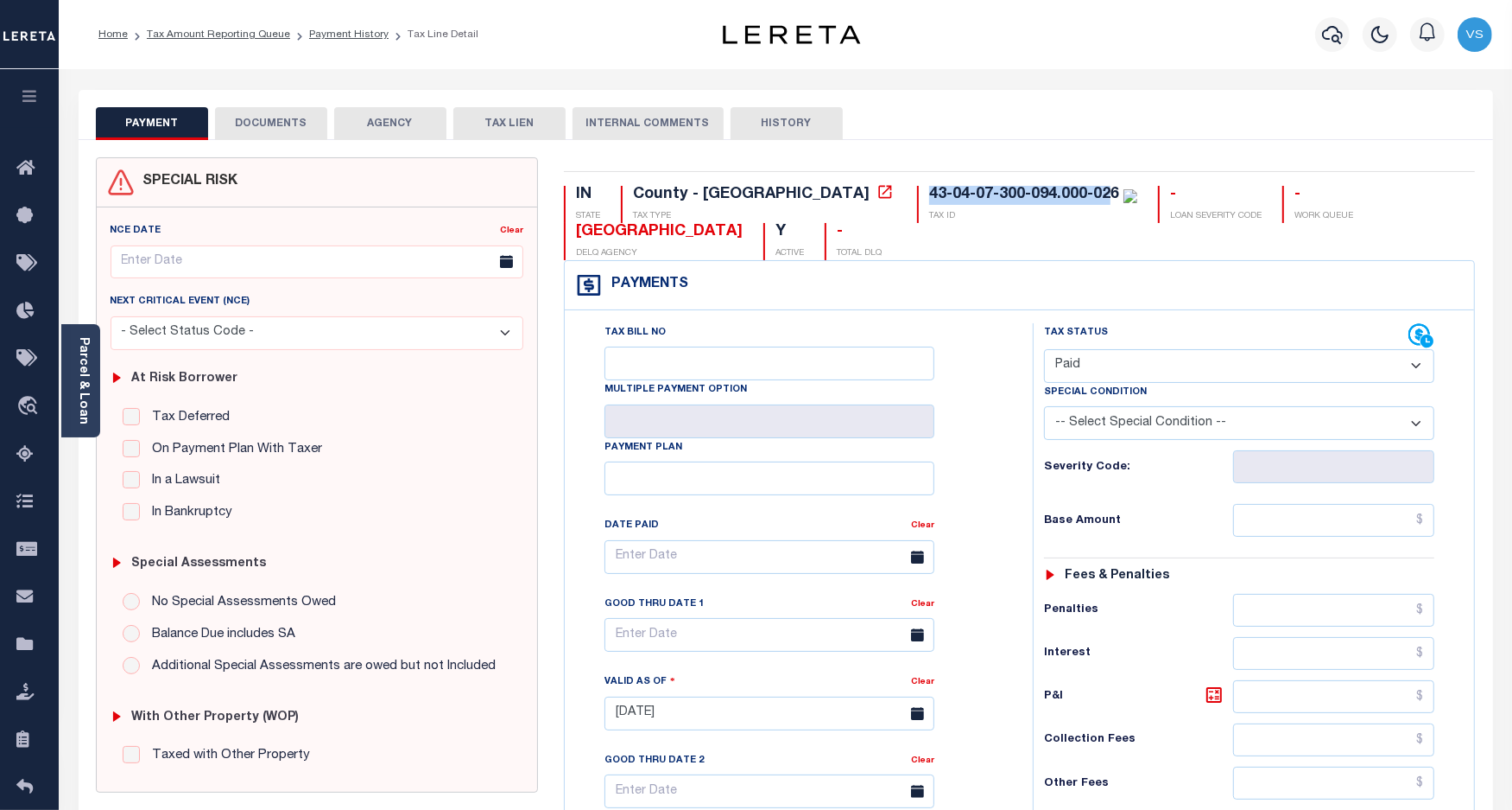
click at [1044, 351] on select "- Select Status Code - Open Due/Unpaid Paid Incomplete No Tax Due Internal Refu…" at bounding box center [1240, 365] width 391 height 34
type input "[DATE]"
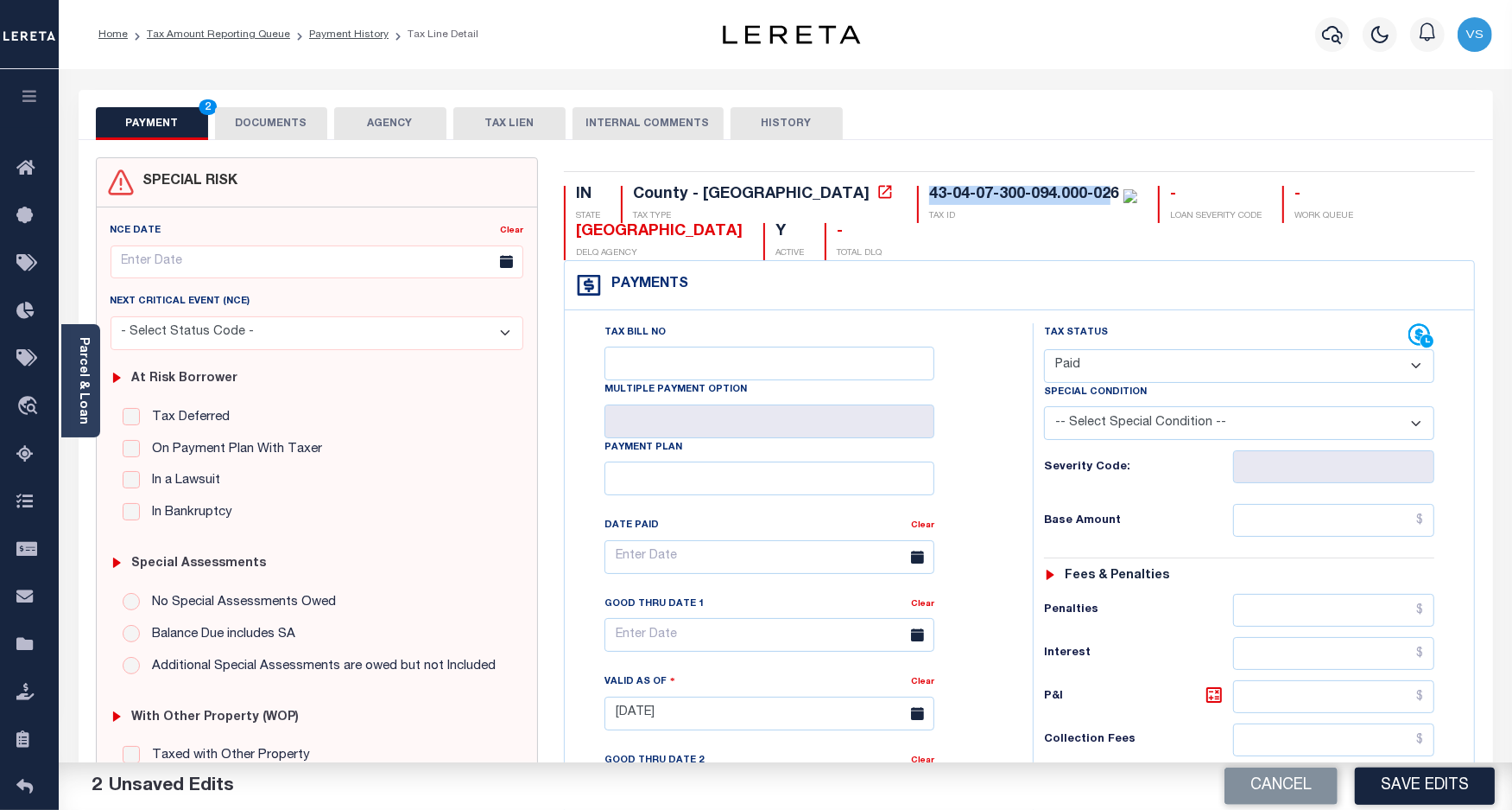
click at [246, 118] on button "DOCUMENTS" at bounding box center [271, 124] width 112 height 33
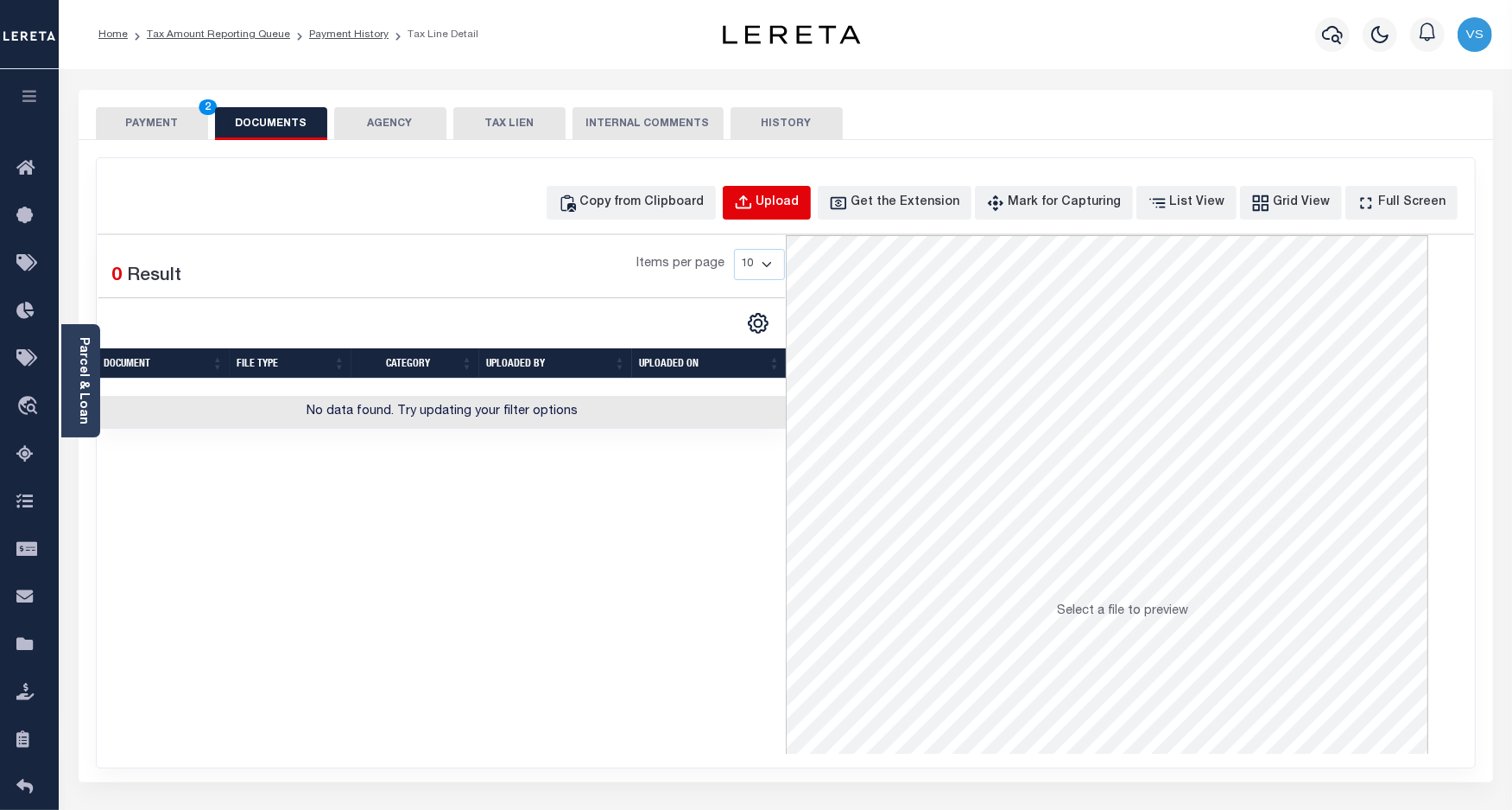
click at [762, 210] on button "Upload" at bounding box center [766, 202] width 88 height 34
select select "POP"
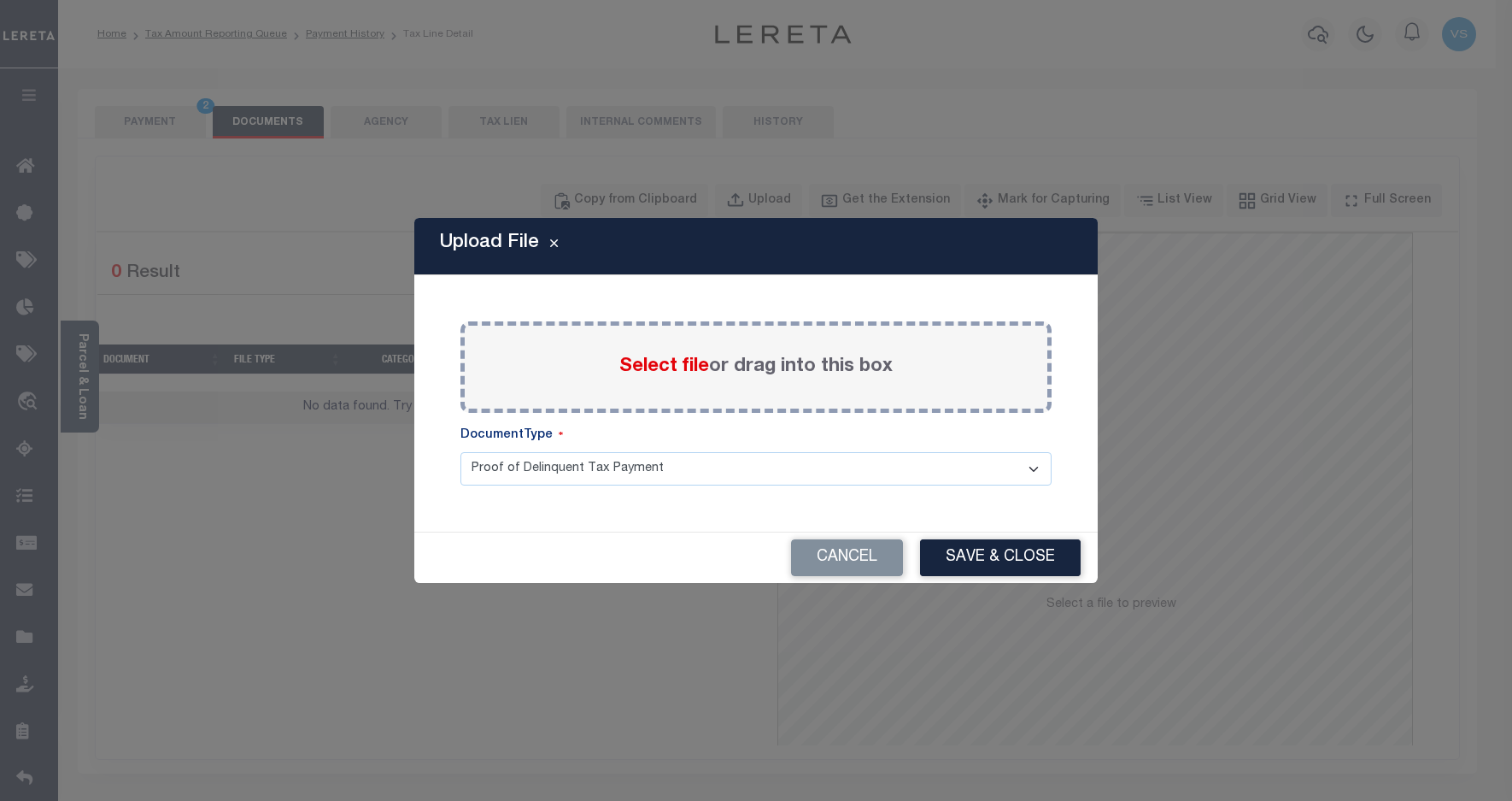
click at [637, 365] on span "Select file" at bounding box center [664, 367] width 90 height 19
click at [0, 0] on input "Select file or drag into this box" at bounding box center [0, 0] width 0 height 0
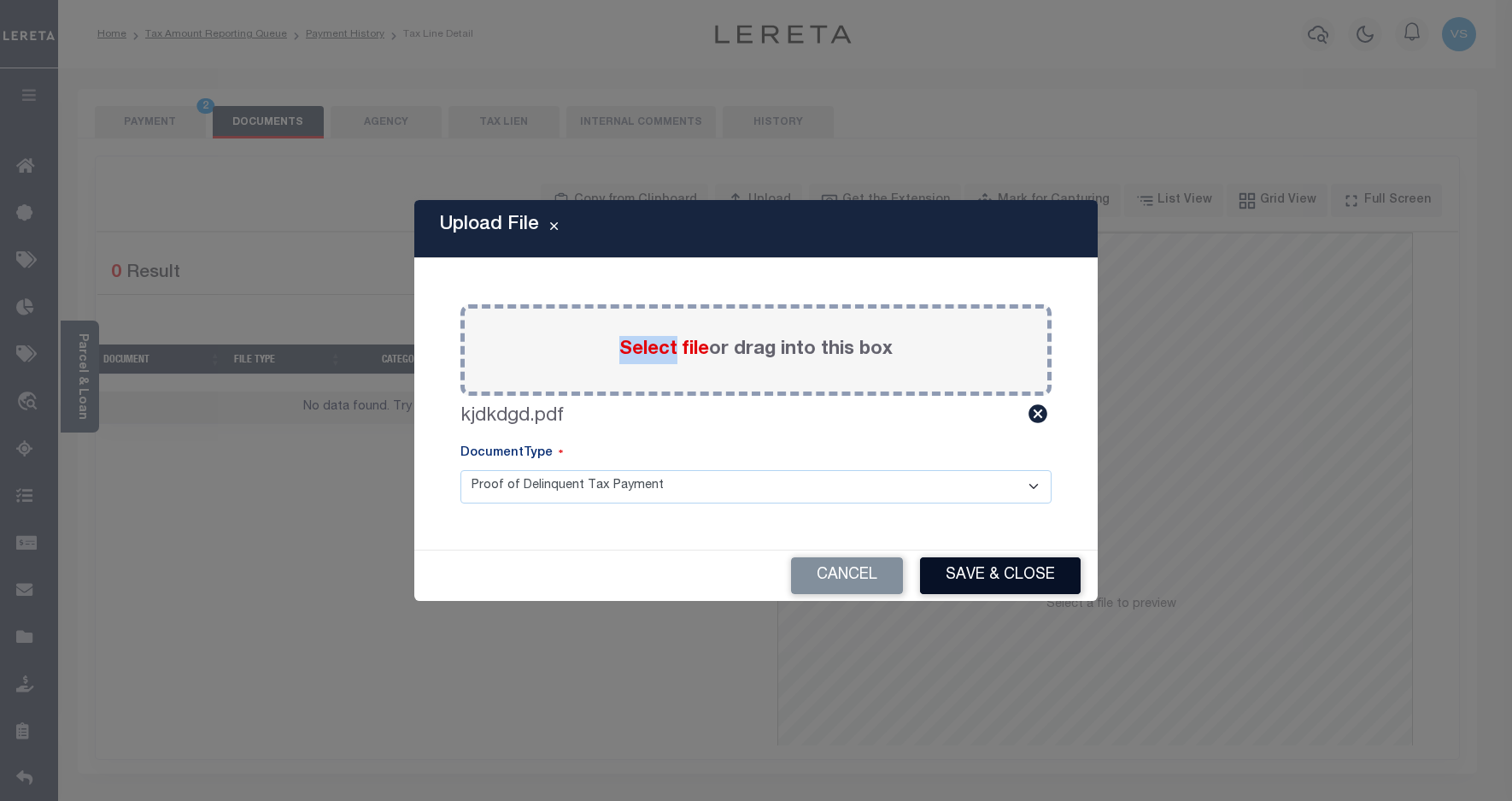
click at [1004, 577] on button "Save & Close" at bounding box center [1001, 575] width 161 height 36
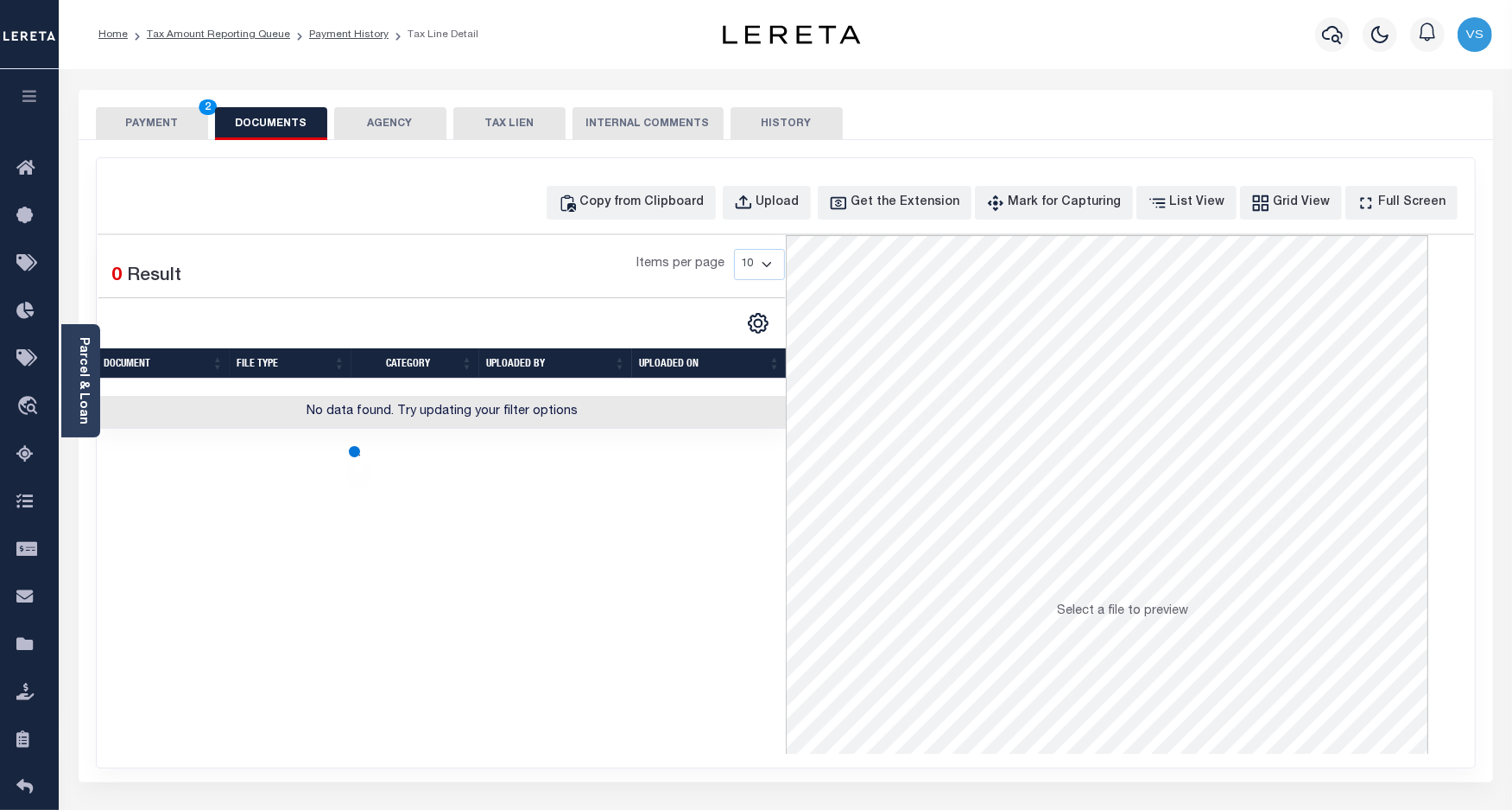
click at [132, 119] on button "PAYMENT 2" at bounding box center [152, 124] width 112 height 33
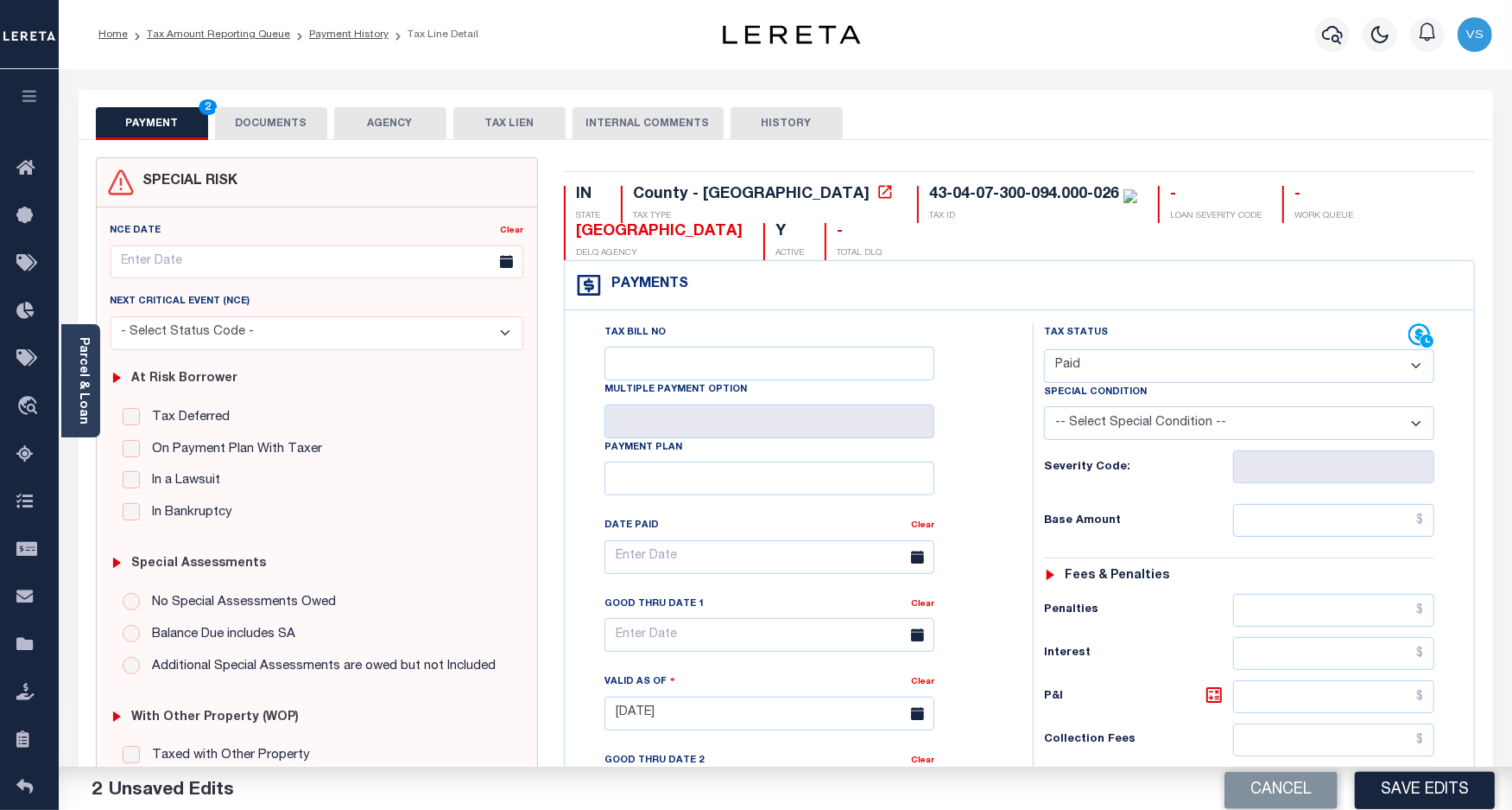
scroll to position [324, 0]
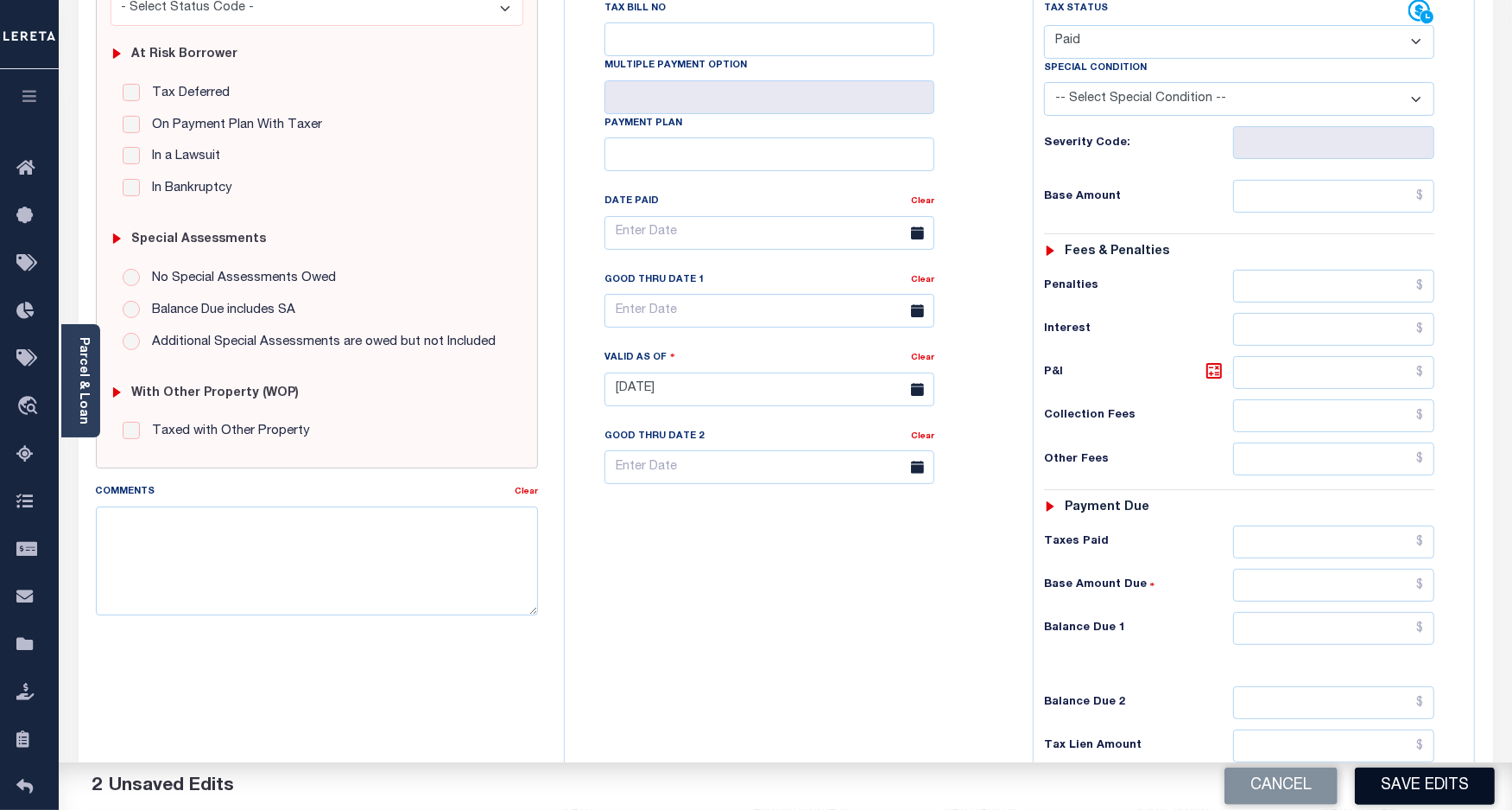
click at [1413, 775] on button "Save Edits" at bounding box center [1425, 786] width 140 height 37
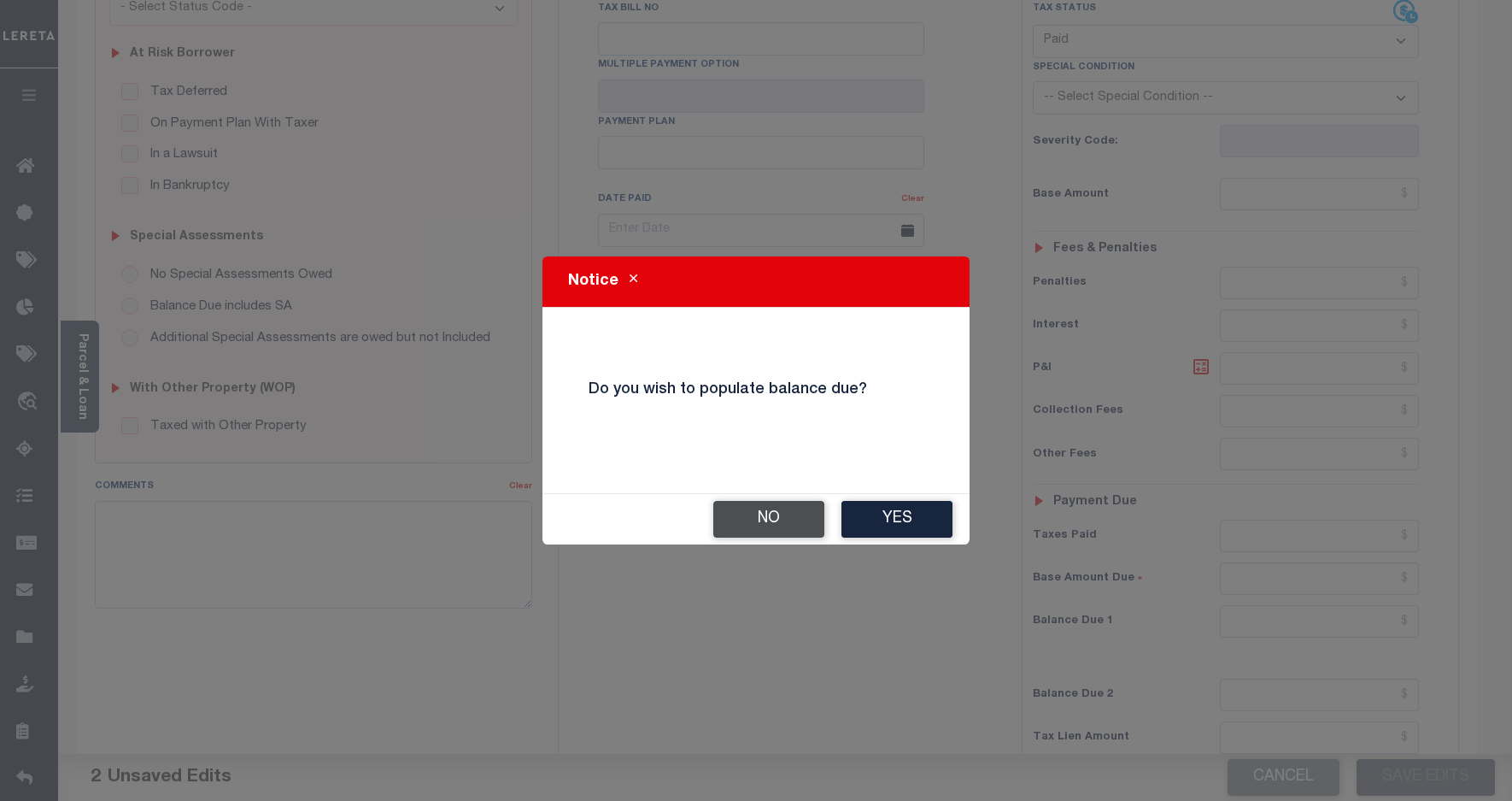
click at [754, 527] on button "No" at bounding box center [768, 519] width 111 height 36
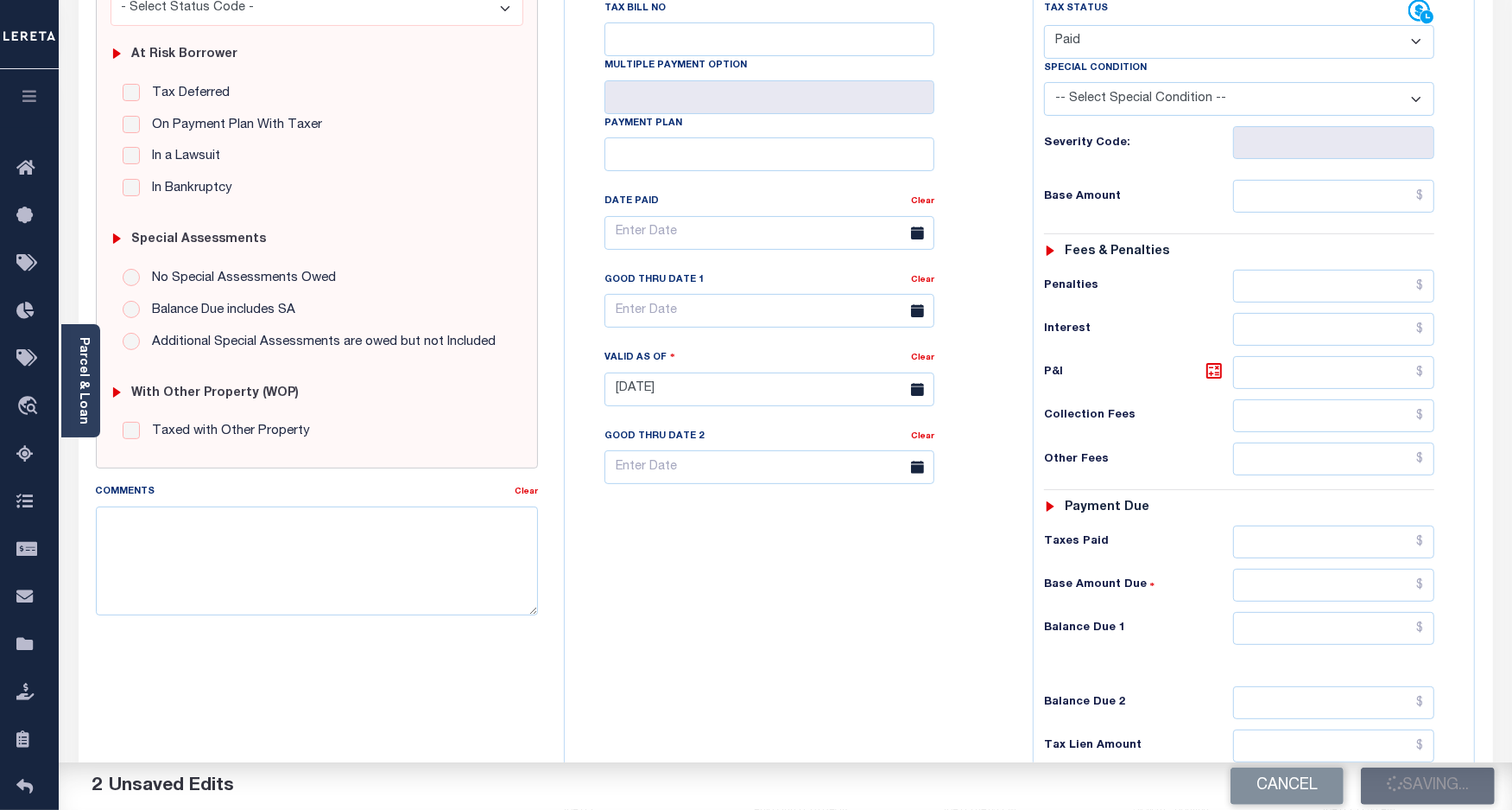
checkbox input "false"
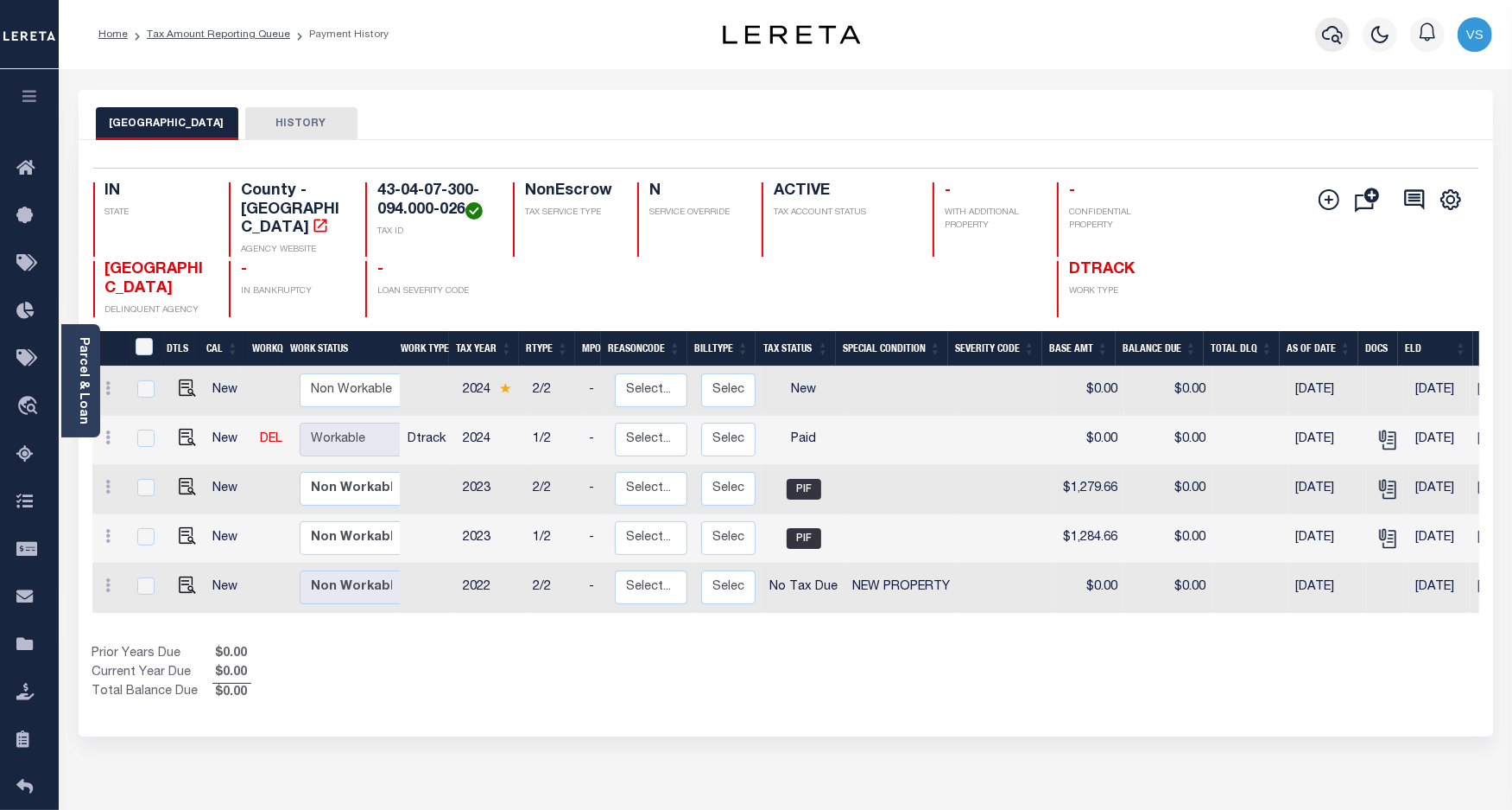
click at [1337, 42] on icon "button" at bounding box center [1332, 35] width 20 height 18
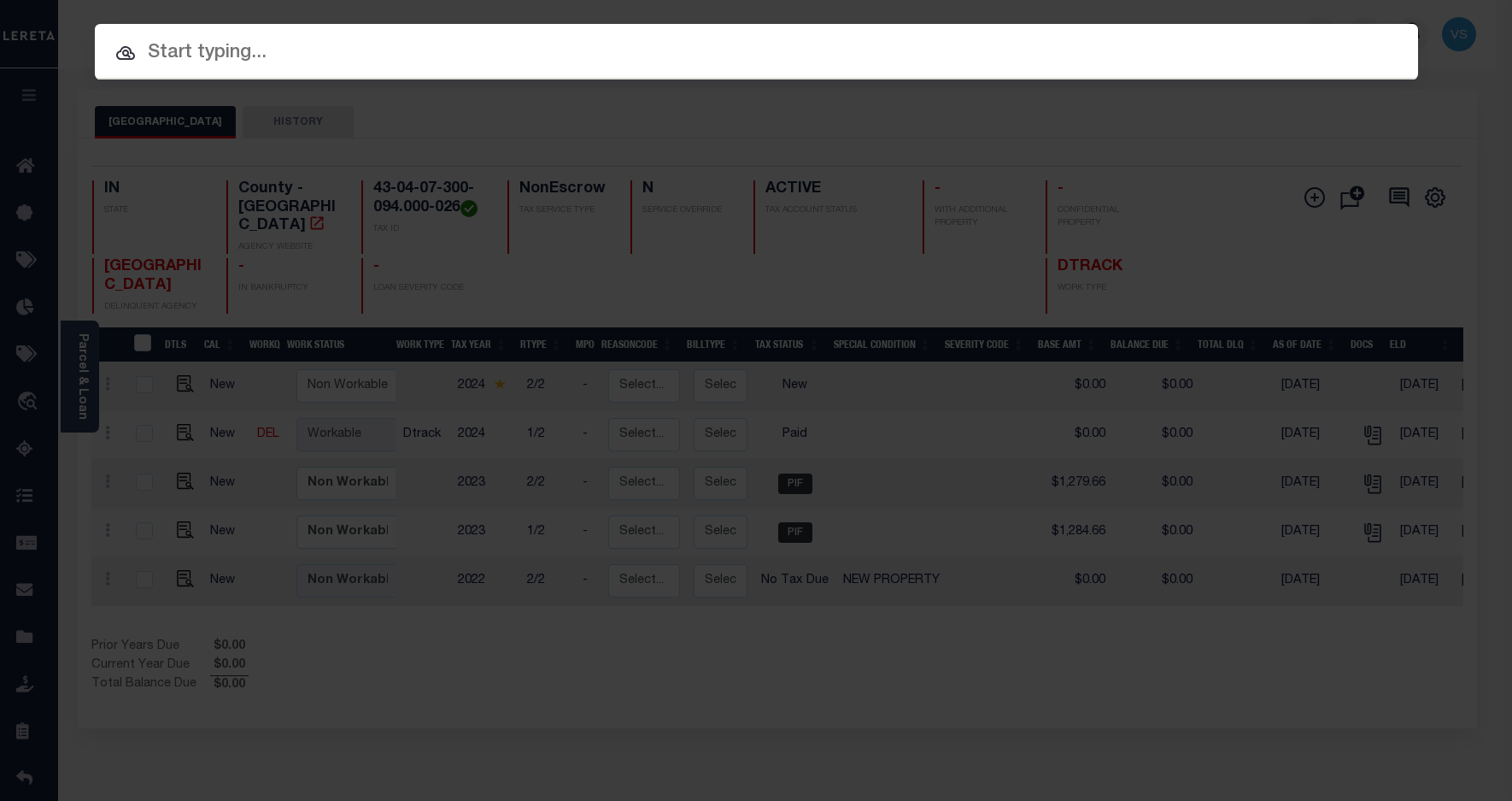
paste input "780078366"
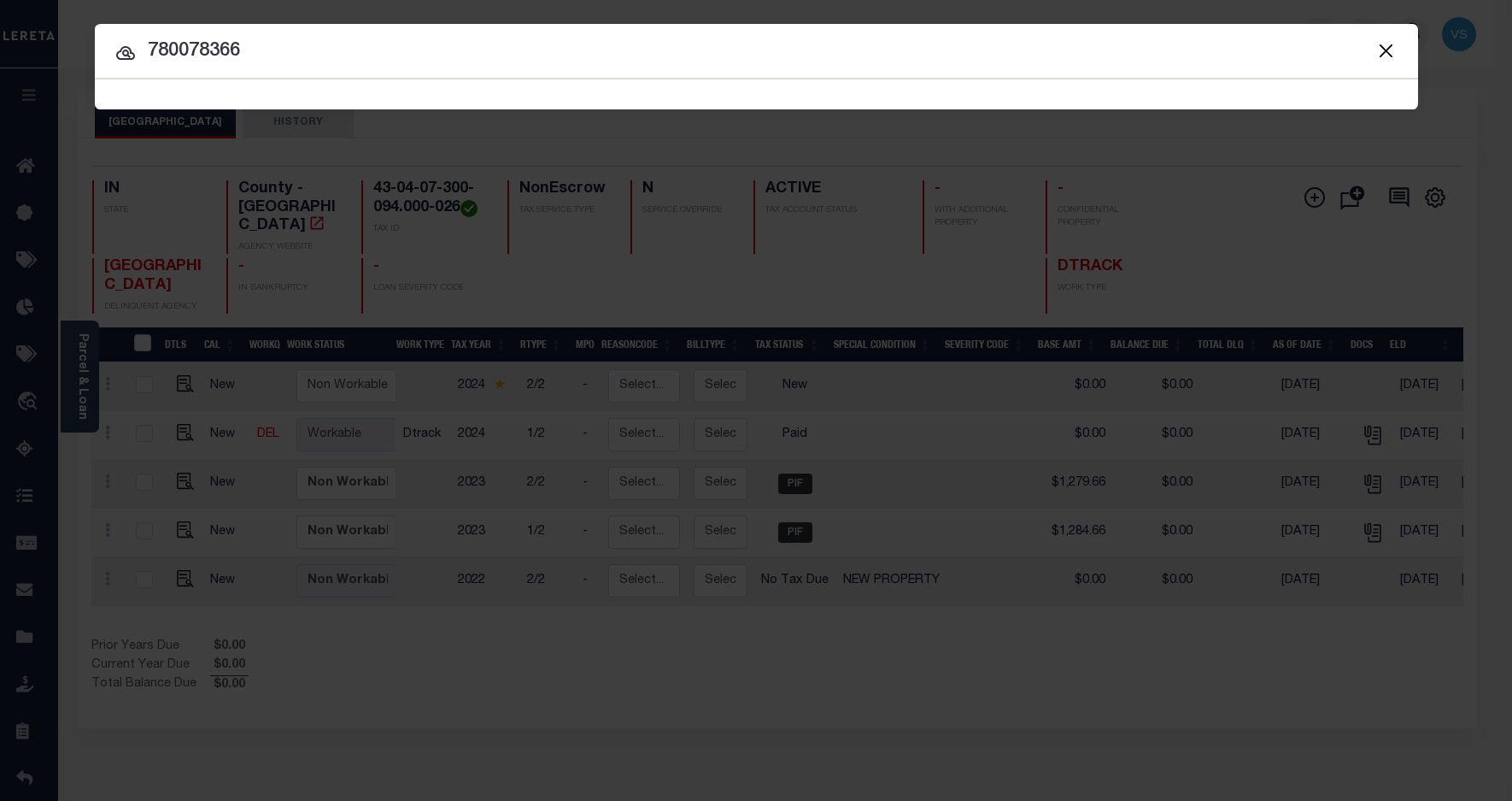
type input "780078366"
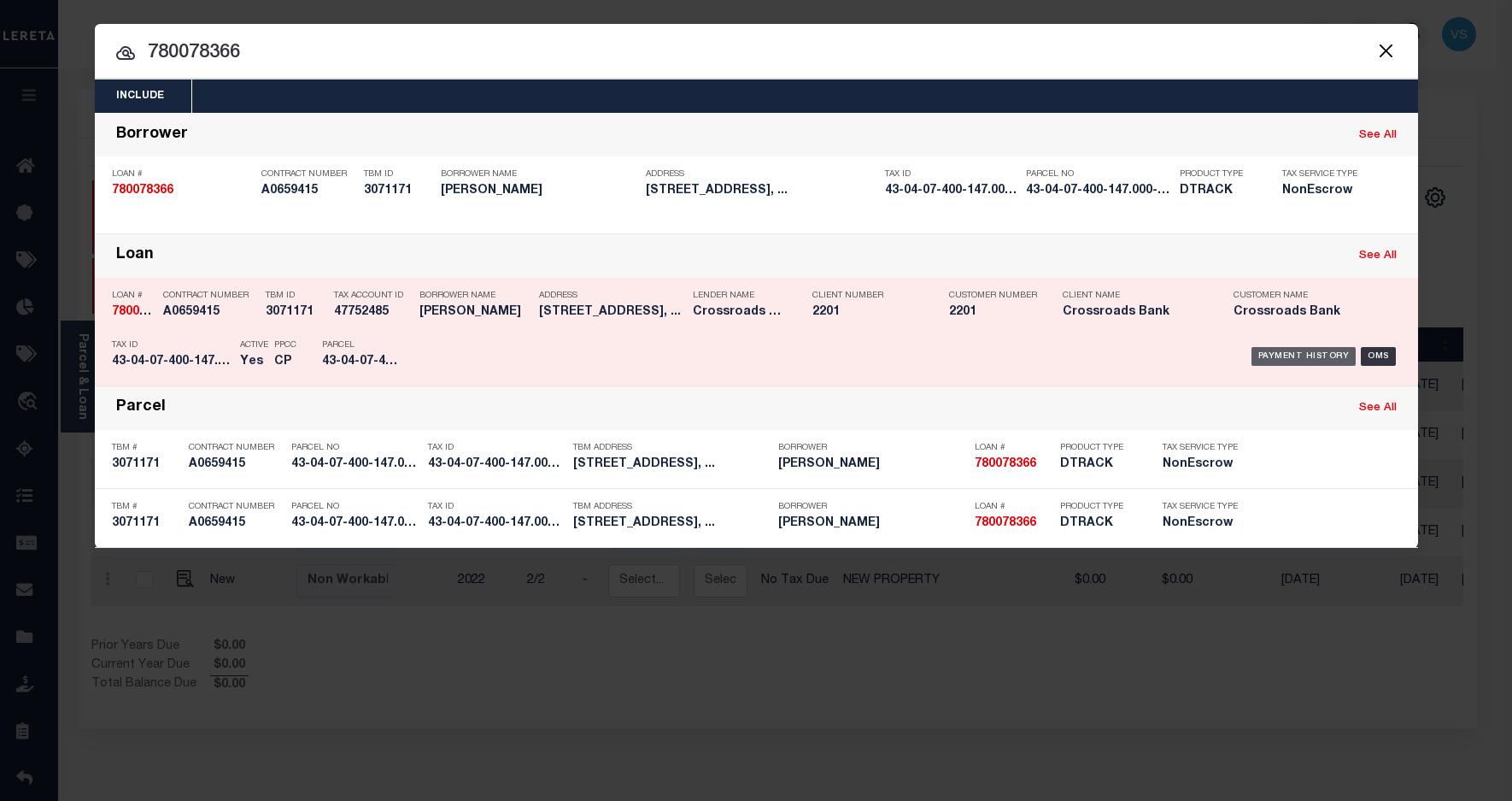
click at [1264, 356] on div "Payment History" at bounding box center [1305, 357] width 105 height 19
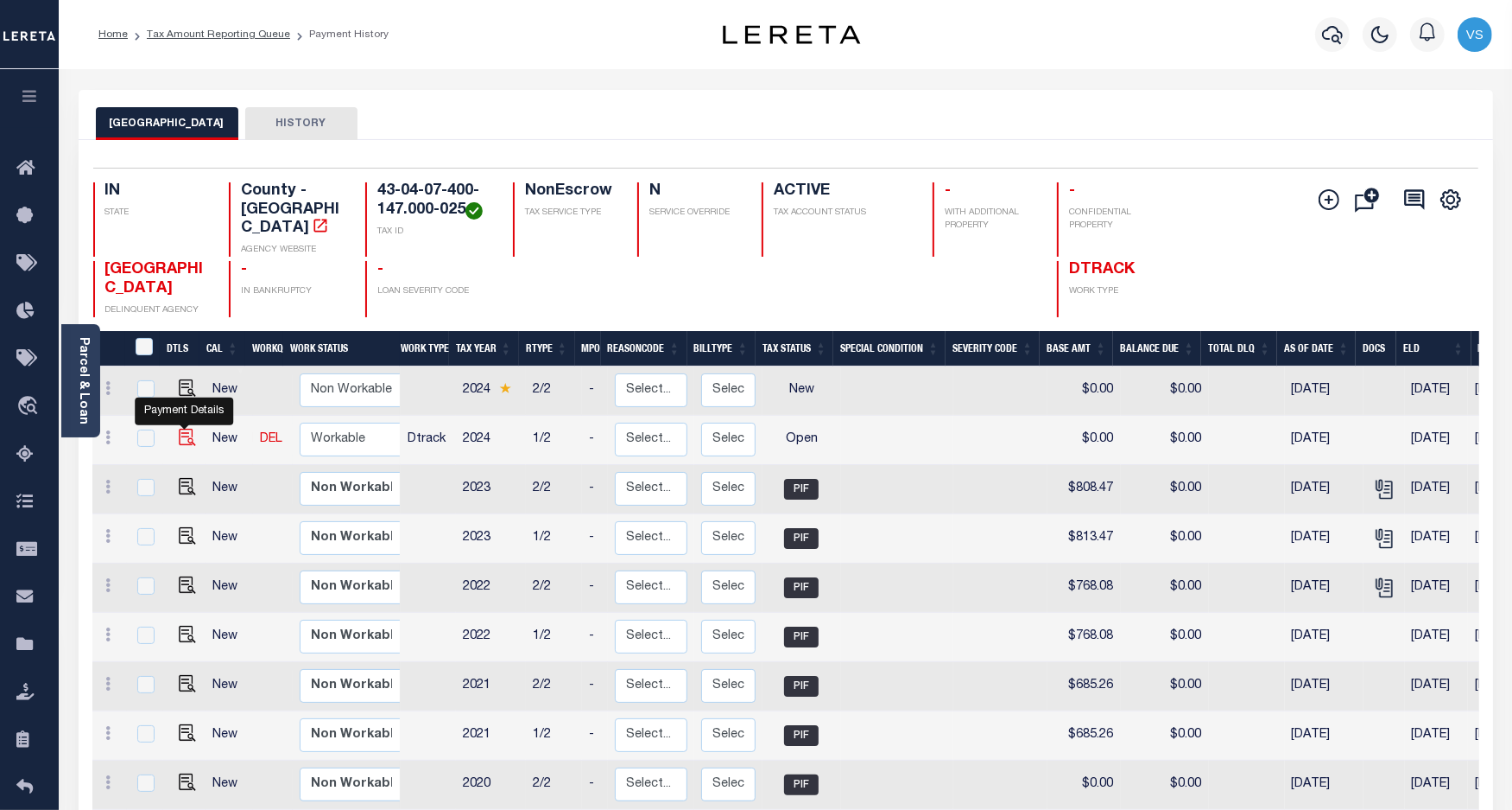
click at [179, 428] on img "" at bounding box center [187, 437] width 17 height 17
checkbox input "true"
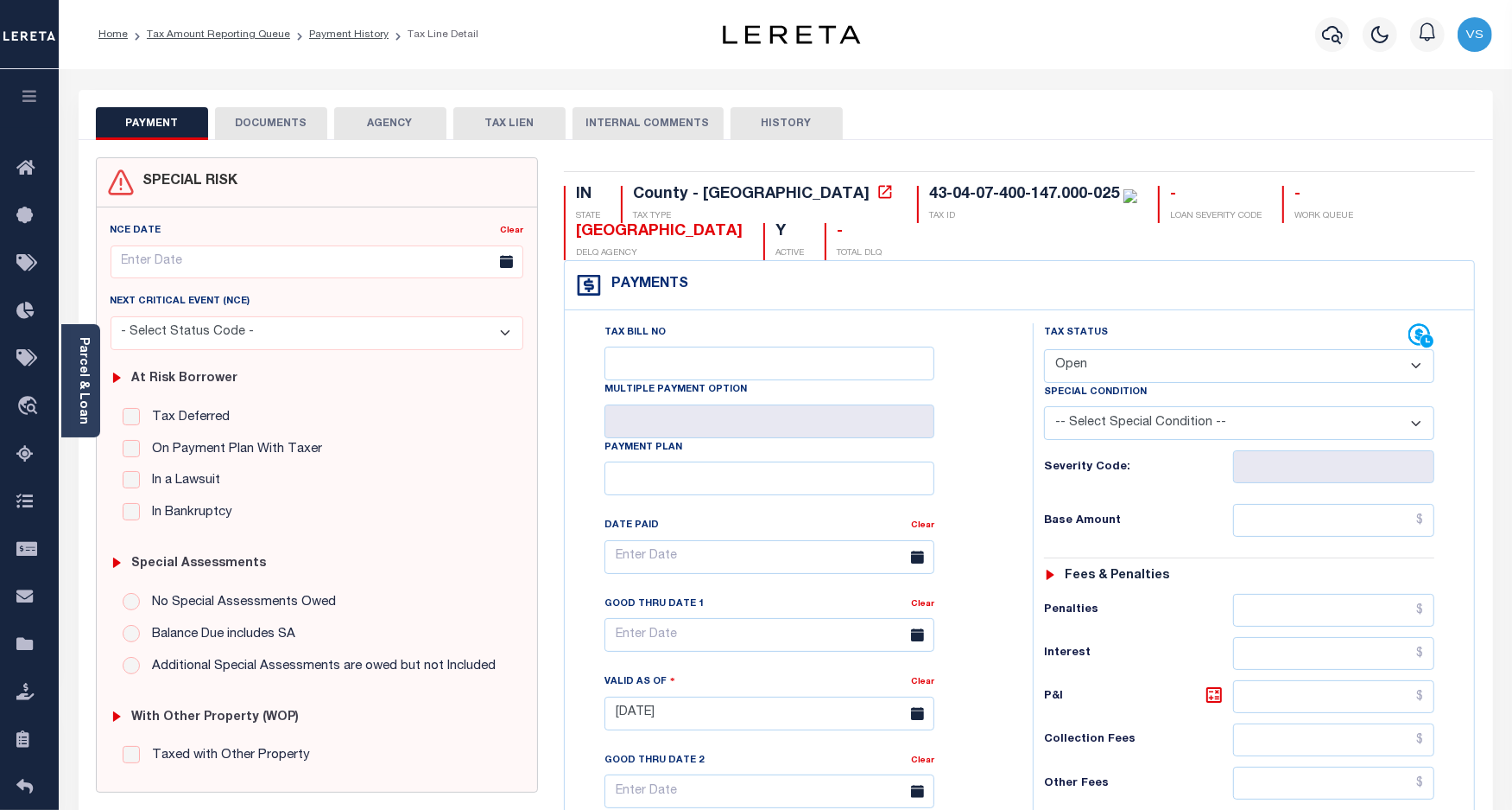
click at [1167, 362] on select "- Select Status Code - Open Due/Unpaid Paid Incomplete No Tax Due Internal Refu…" at bounding box center [1240, 365] width 391 height 34
select select "PYD"
click at [1044, 351] on select "- Select Status Code - Open Due/Unpaid Paid Incomplete No Tax Due Internal Refu…" at bounding box center [1240, 365] width 391 height 34
type input "[DATE]"
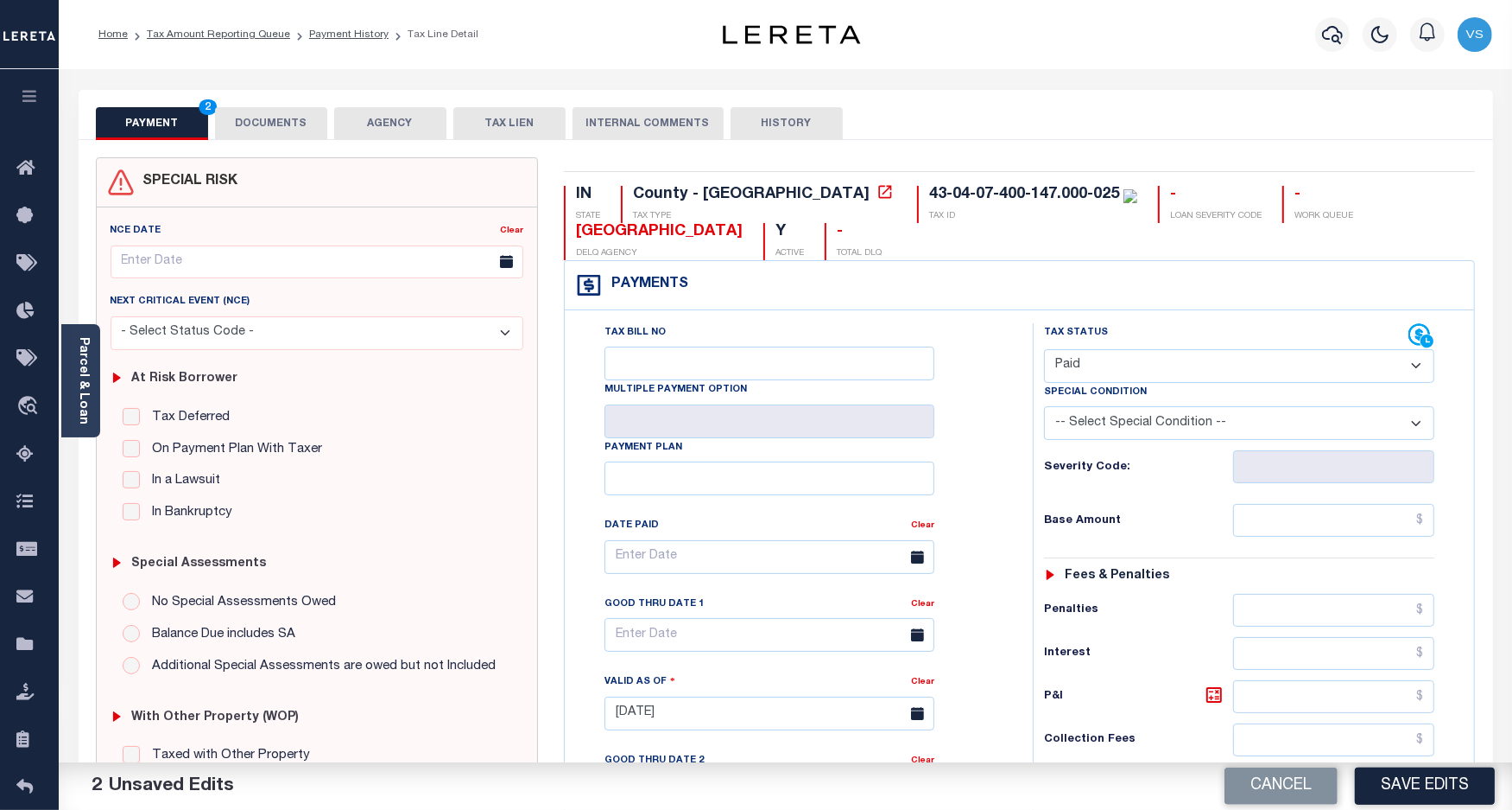
click at [262, 135] on button "DOCUMENTS" at bounding box center [271, 124] width 112 height 33
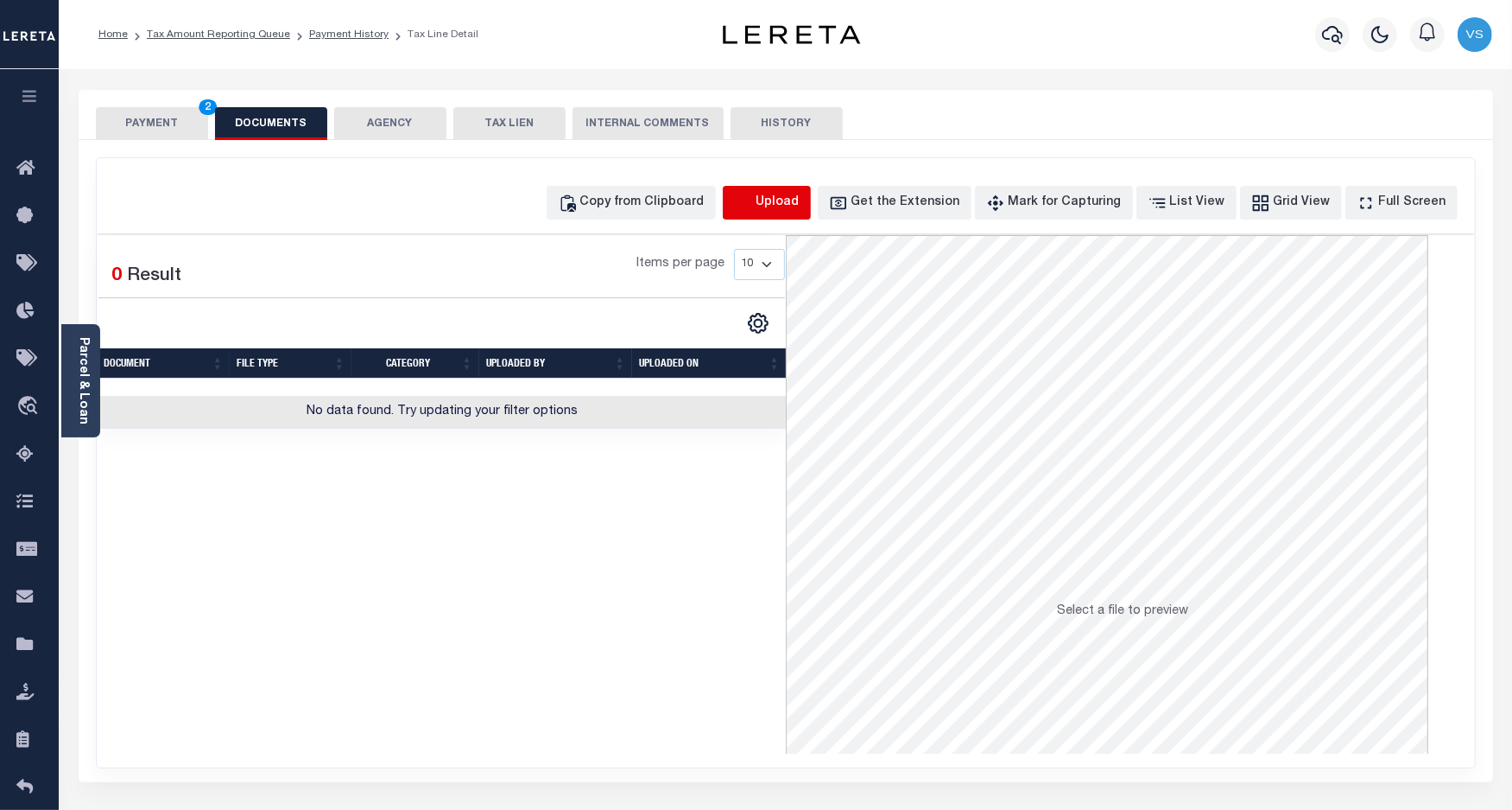
click at [754, 206] on icon "button" at bounding box center [744, 203] width 19 height 19
select select "POP"
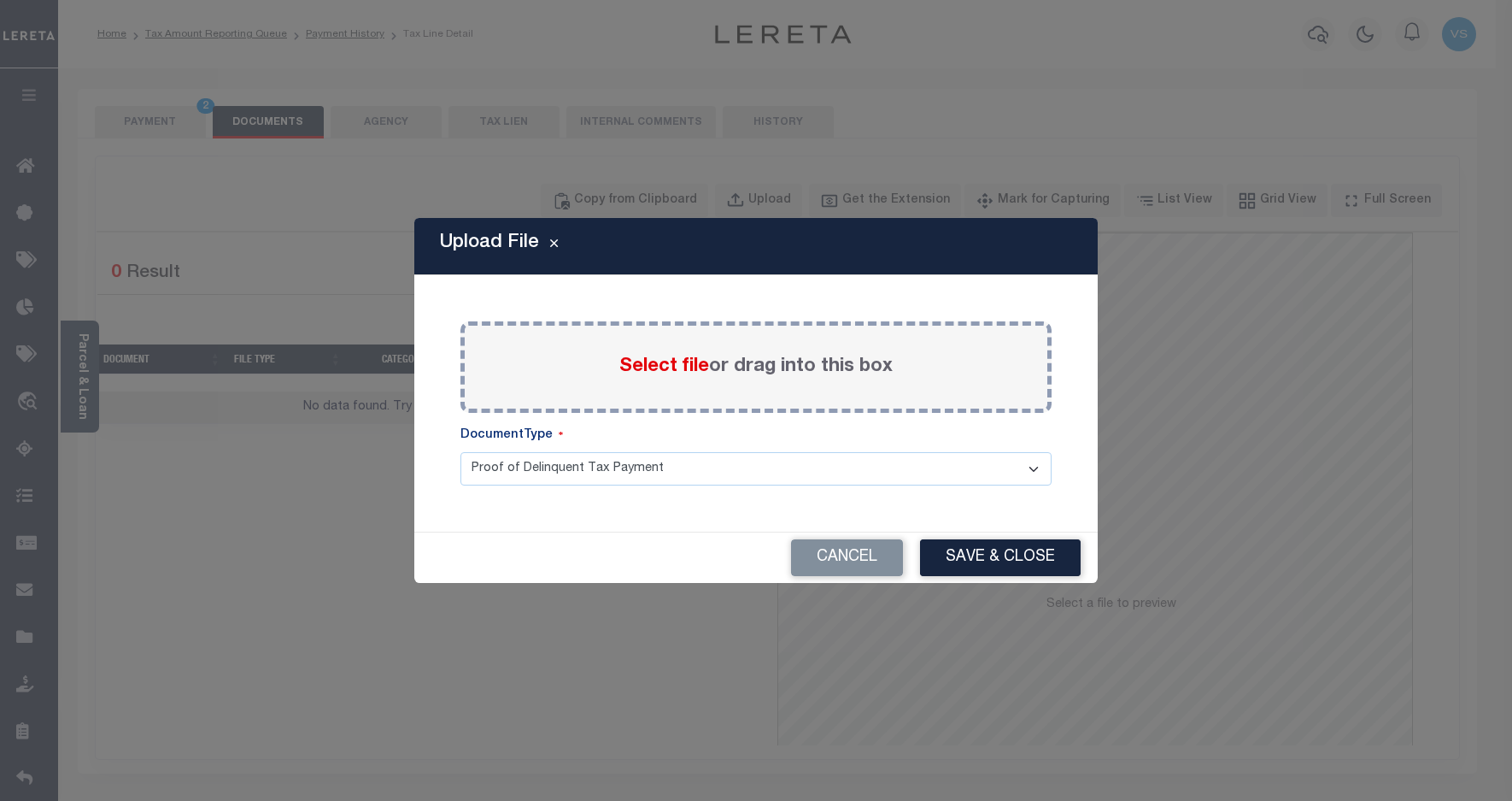
click at [663, 364] on span "Select file" at bounding box center [664, 367] width 90 height 19
click at [0, 0] on input "Select file or drag into this box" at bounding box center [0, 0] width 0 height 0
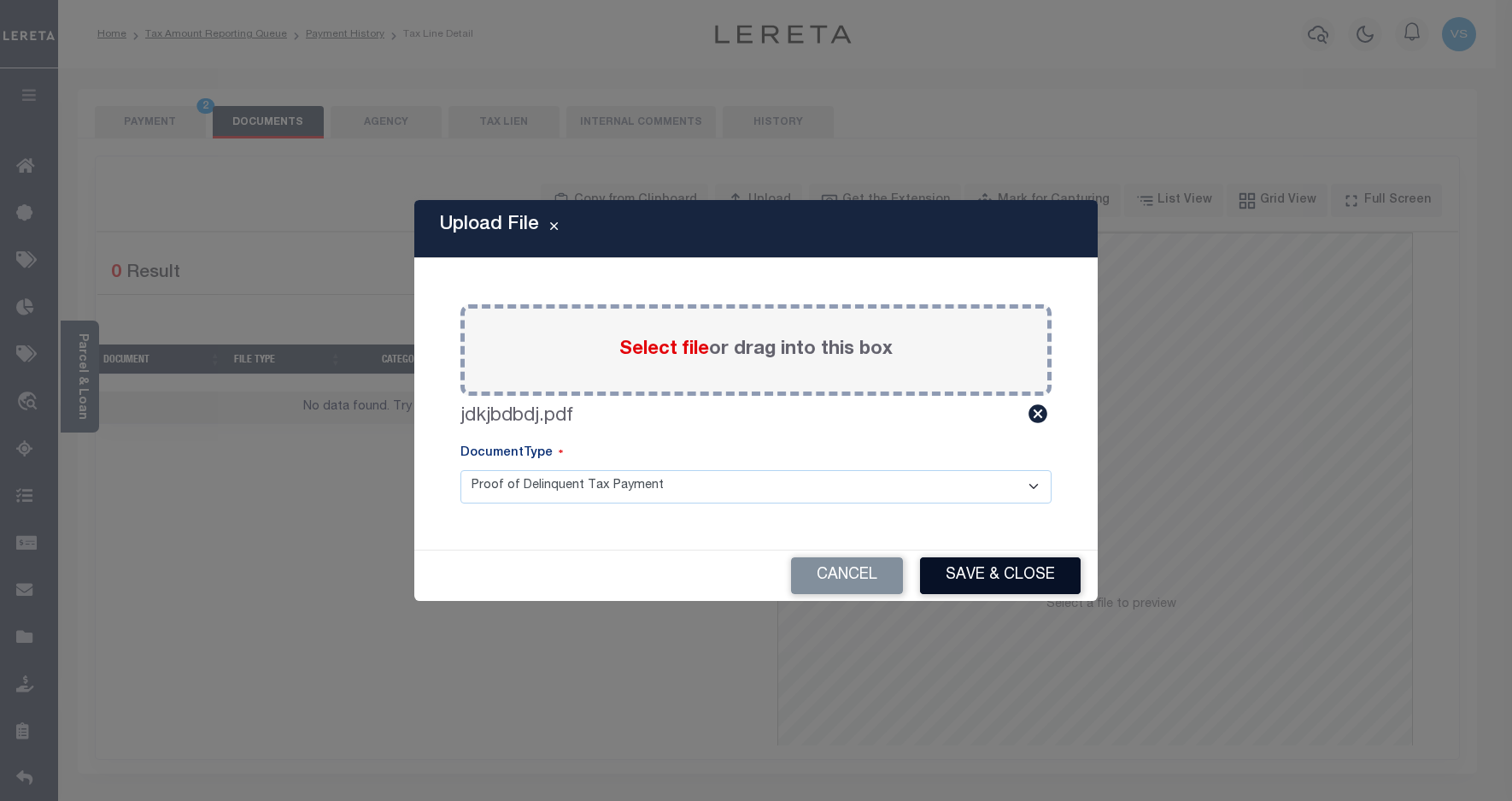
click at [988, 566] on button "Save & Close" at bounding box center [1001, 575] width 161 height 36
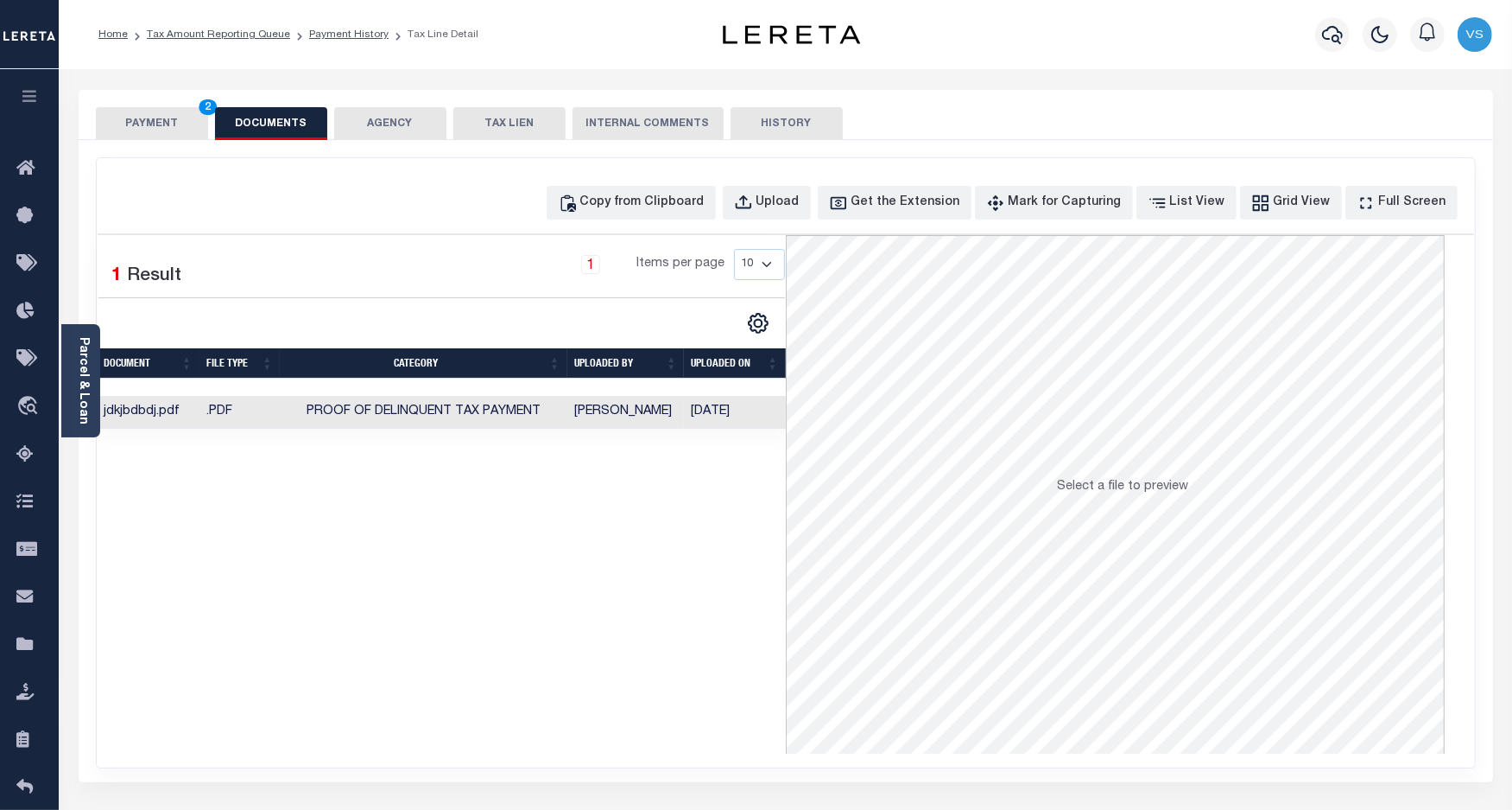
click at [123, 115] on button "PAYMENT 2" at bounding box center [152, 124] width 112 height 33
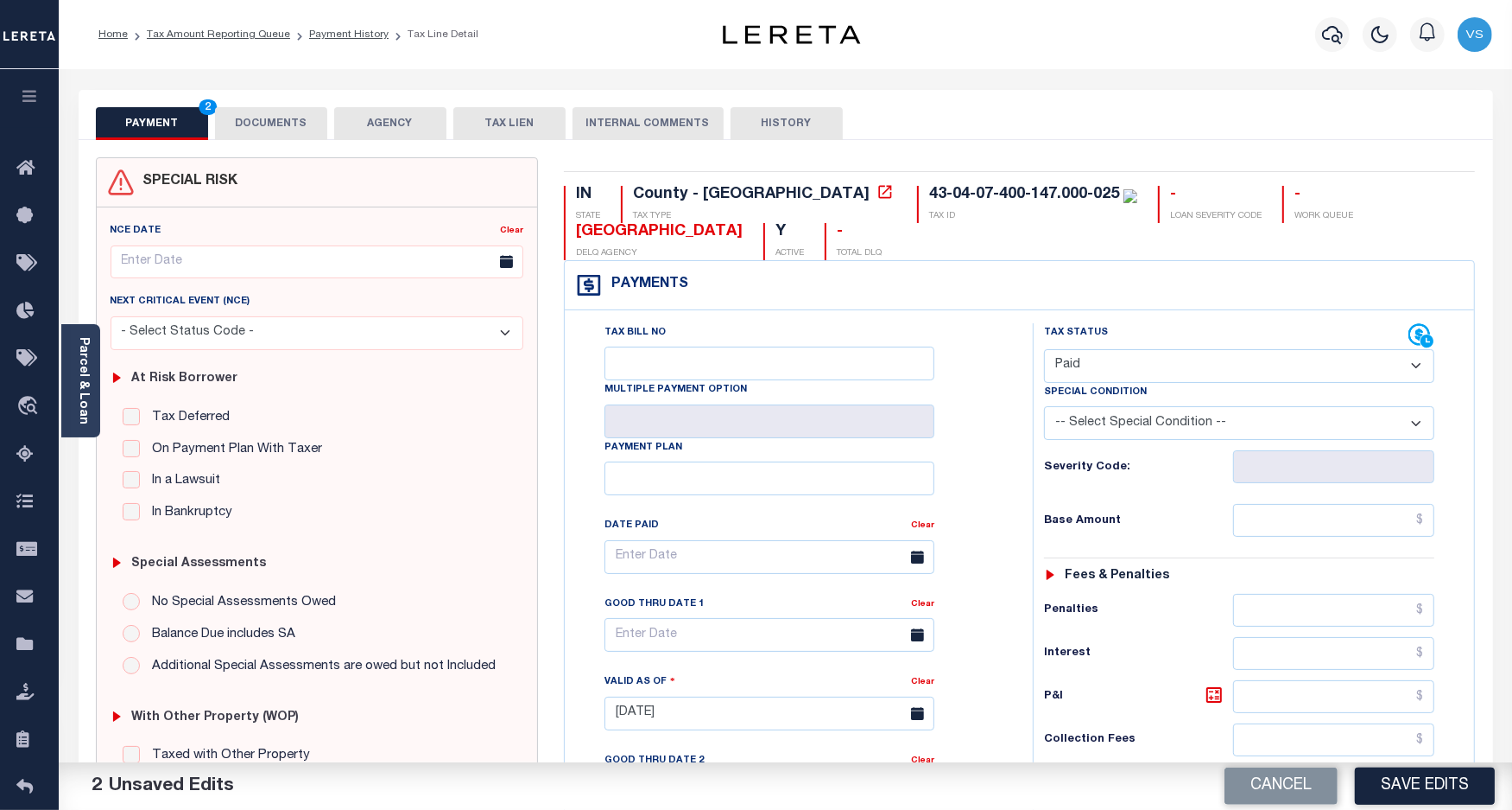
click at [257, 127] on button "DOCUMENTS" at bounding box center [271, 124] width 112 height 33
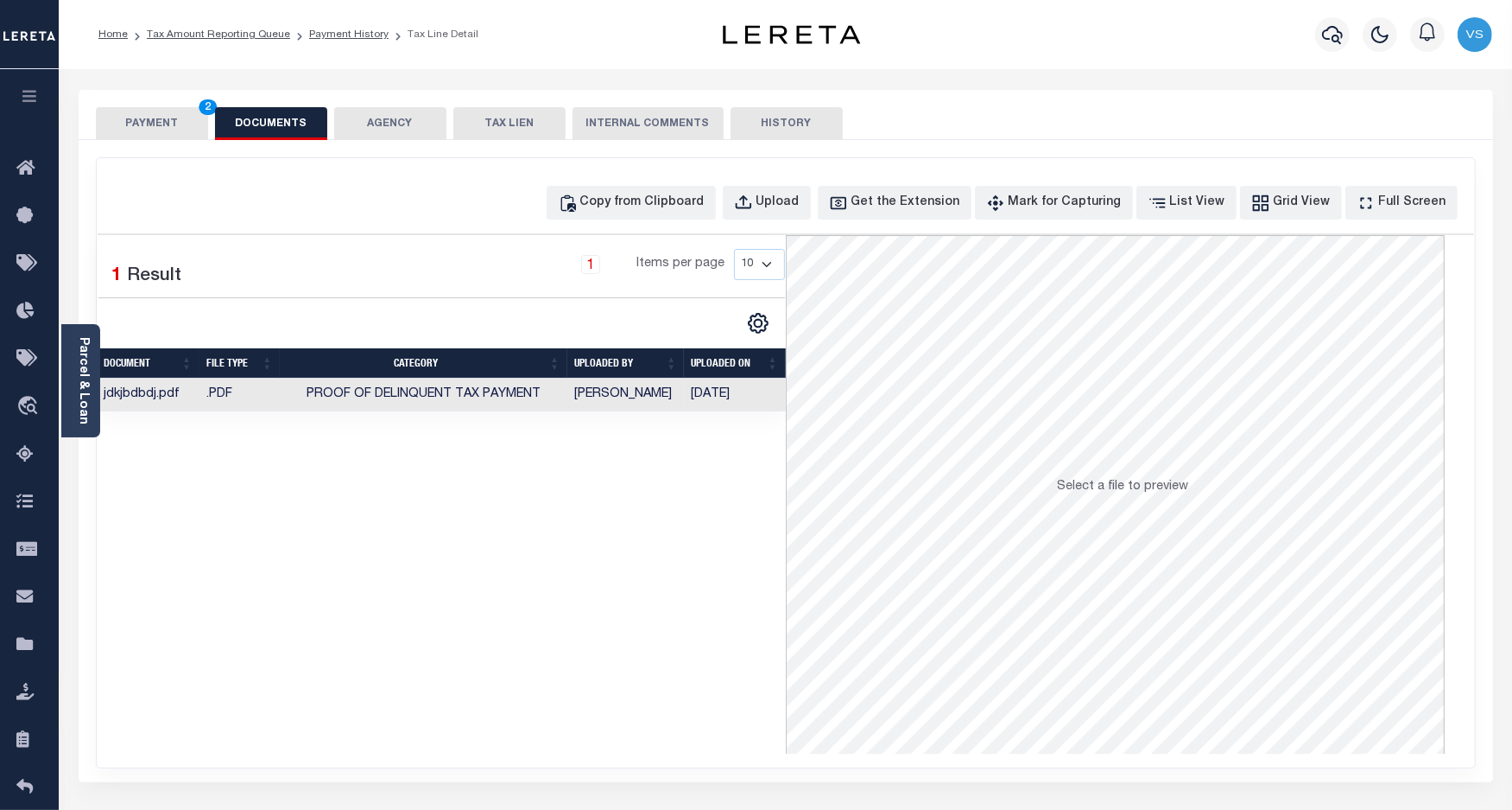
click at [173, 124] on button "PAYMENT 2" at bounding box center [152, 124] width 112 height 33
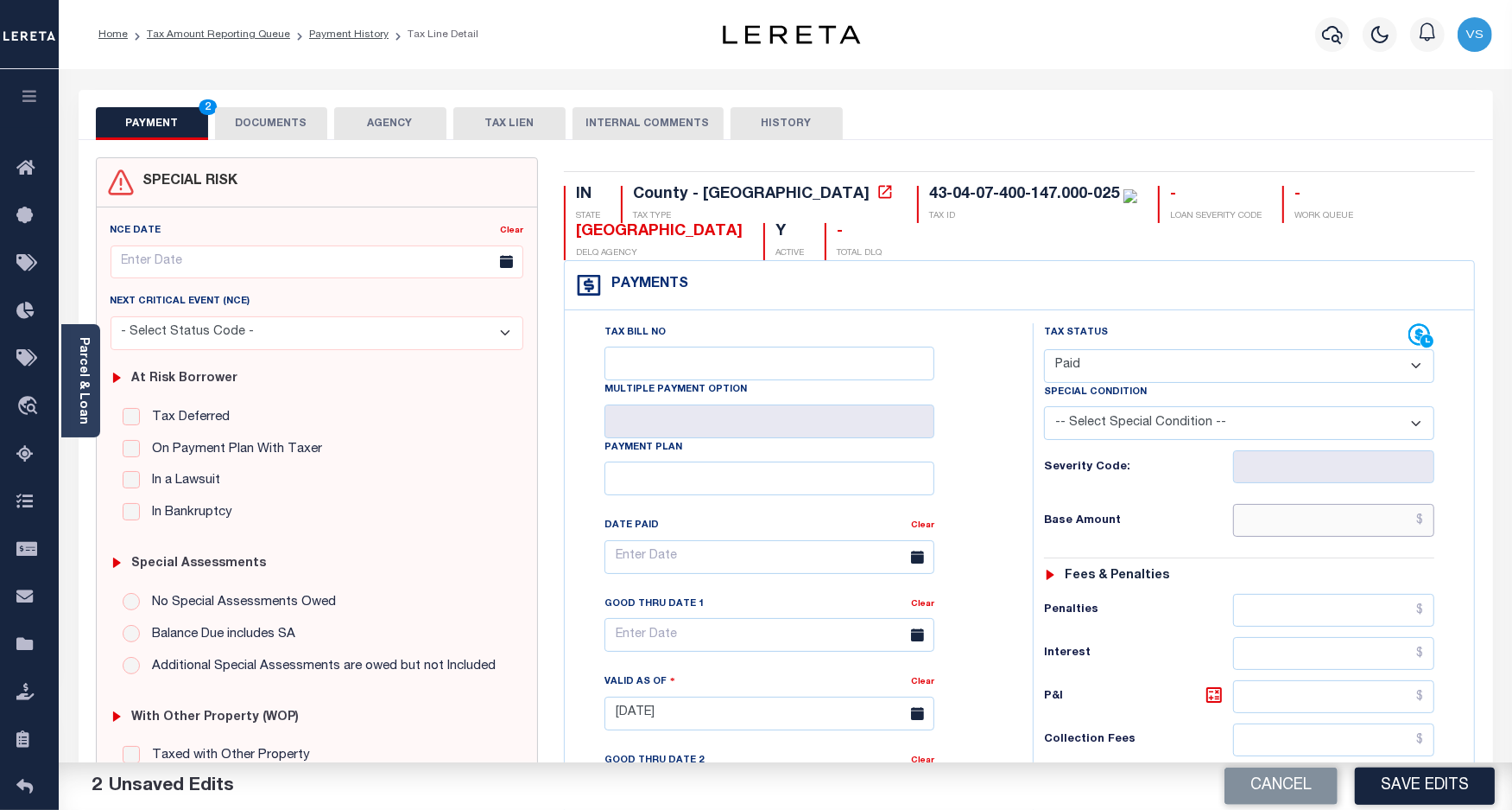
click at [1323, 524] on input "text" at bounding box center [1334, 520] width 201 height 33
paste input "870.44"
type input "$870.44"
click at [255, 117] on button "DOCUMENTS" at bounding box center [271, 124] width 112 height 33
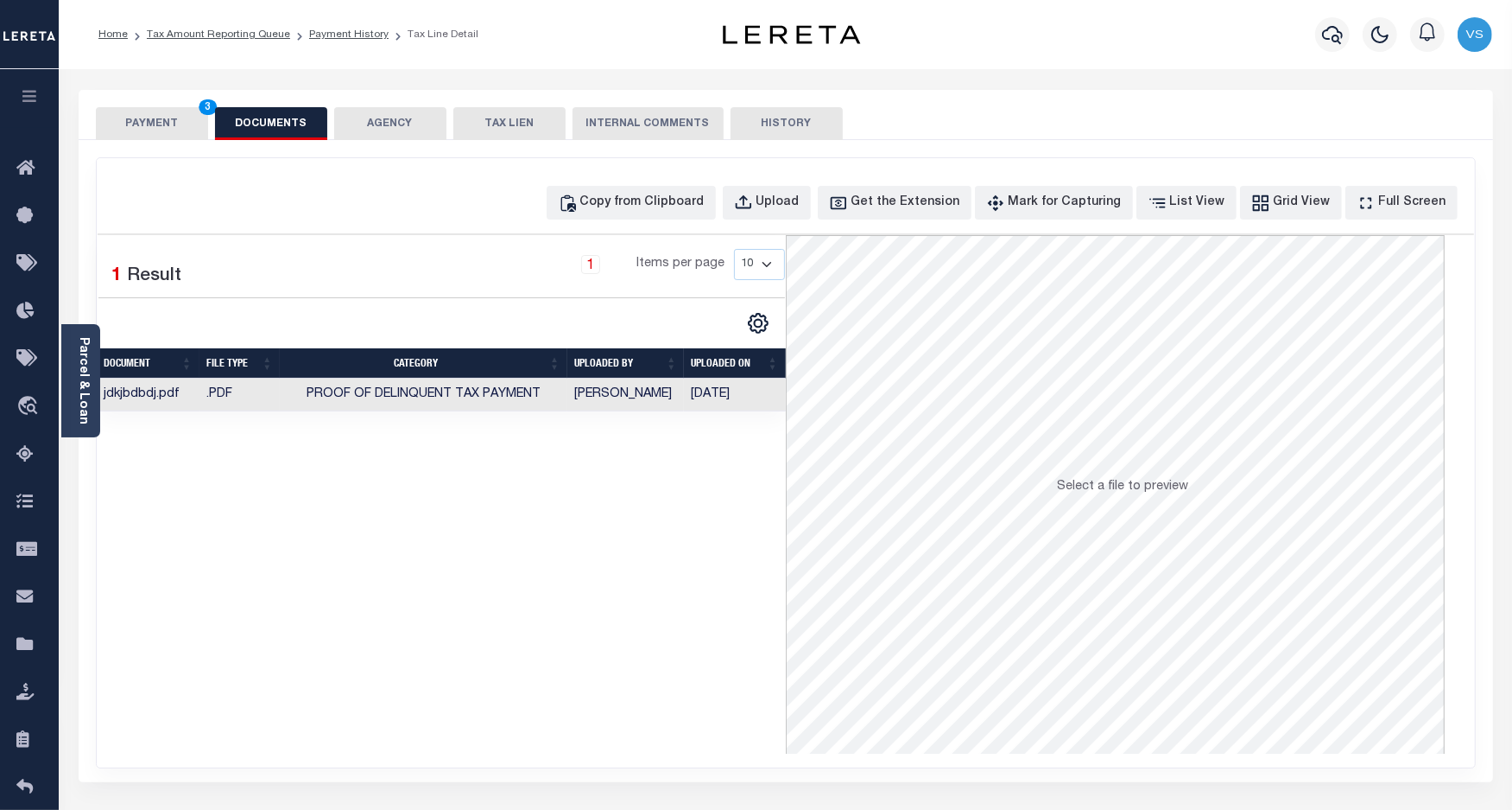
click at [135, 127] on button "PAYMENT 3" at bounding box center [152, 124] width 112 height 33
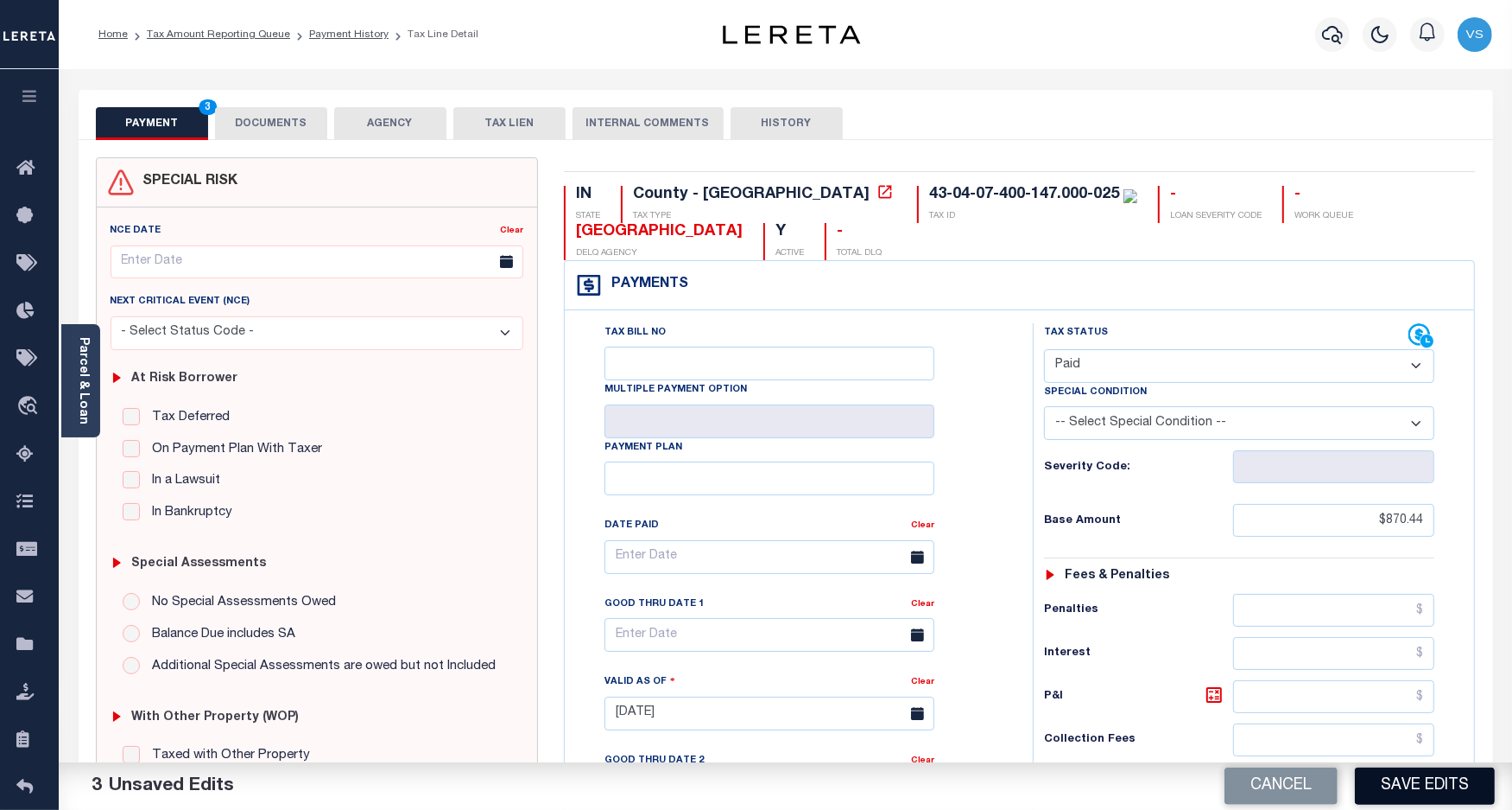
click at [1416, 767] on div "Cancel Save Edits" at bounding box center [1150, 786] width 727 height 48
click at [1443, 784] on button "Save Edits" at bounding box center [1425, 786] width 140 height 37
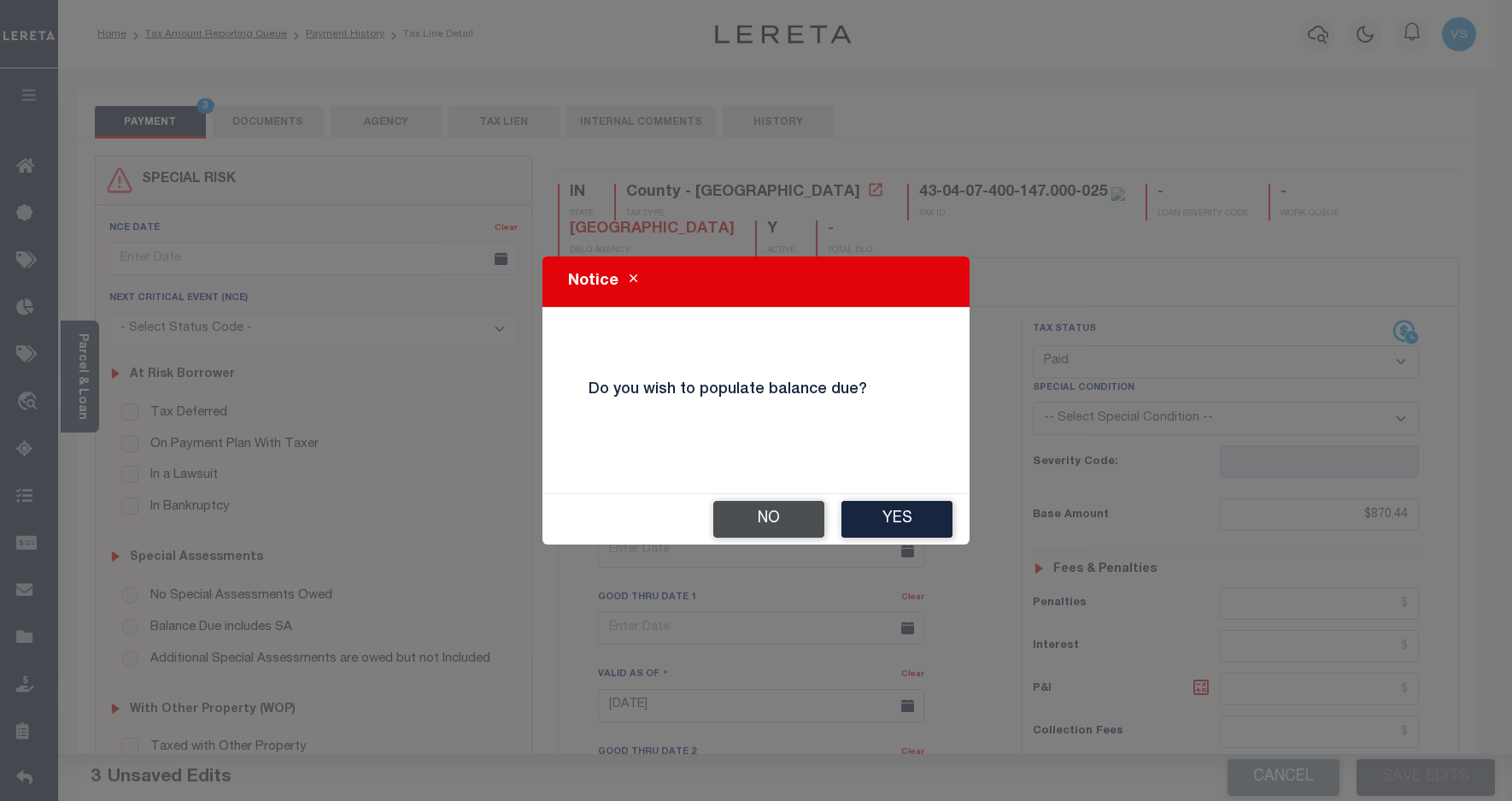
click at [740, 519] on button "No" at bounding box center [768, 519] width 111 height 36
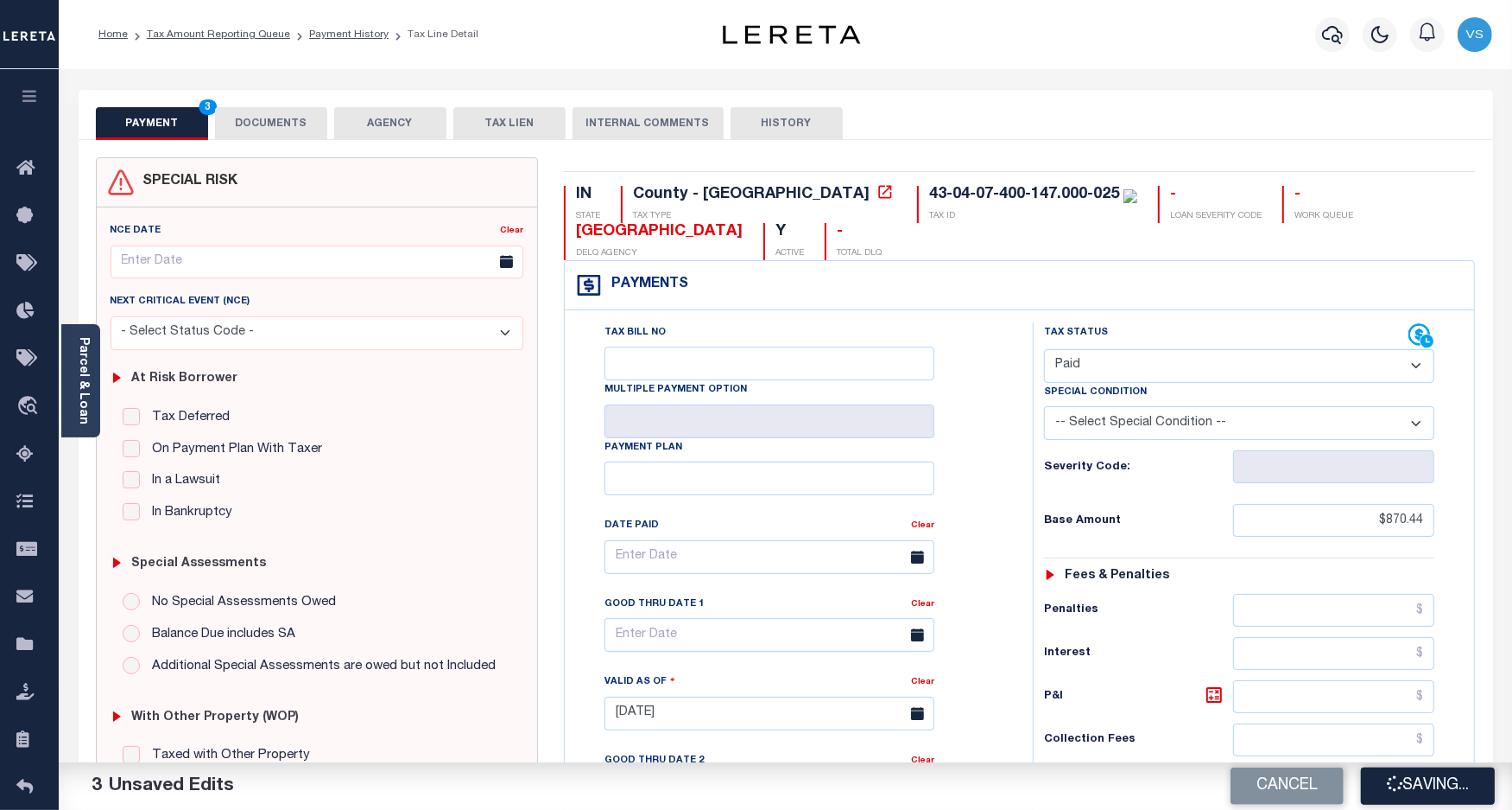
checkbox input "false"
type input "$870.44"
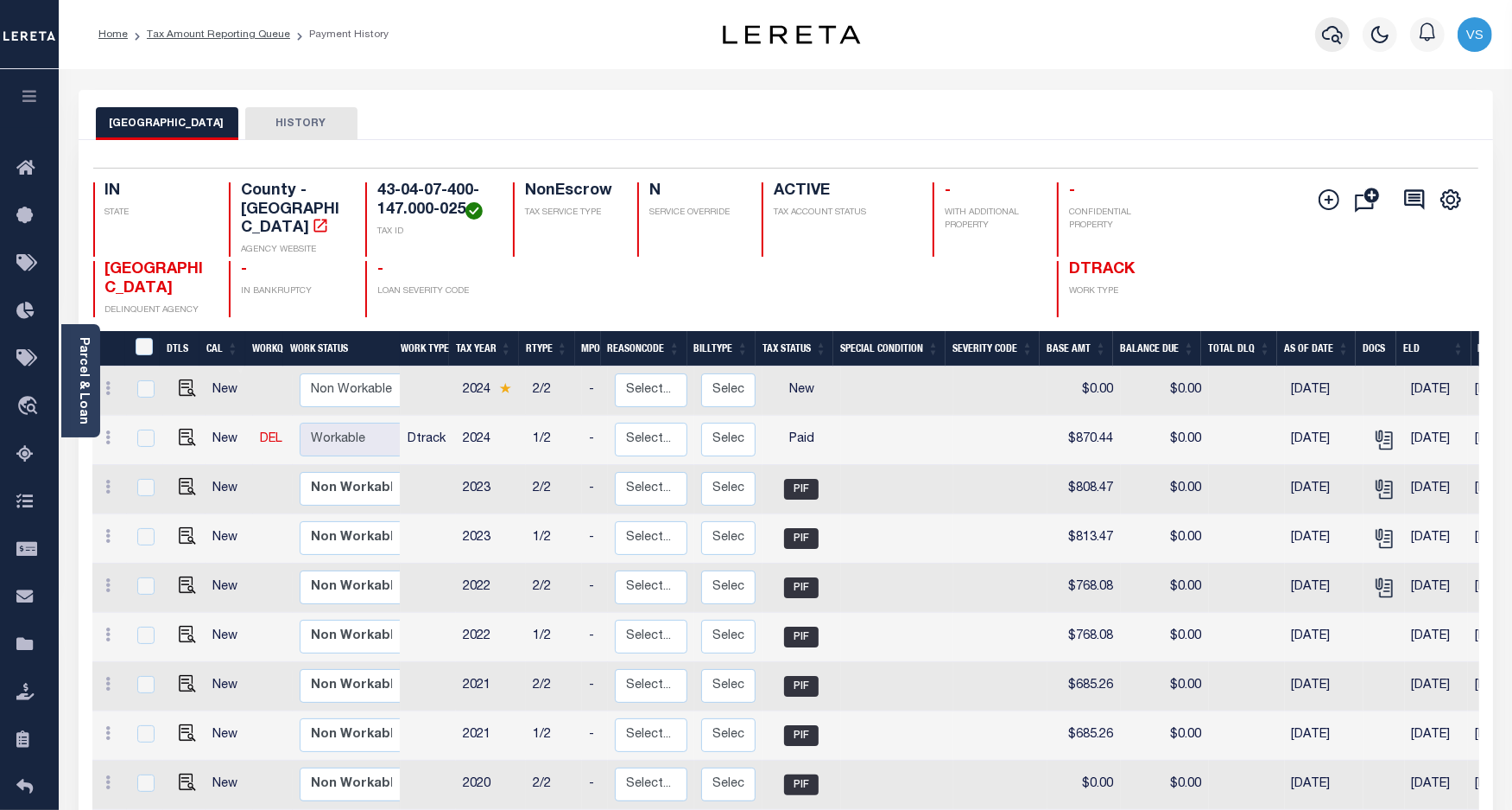
click at [1336, 28] on icon "button" at bounding box center [1332, 35] width 20 height 18
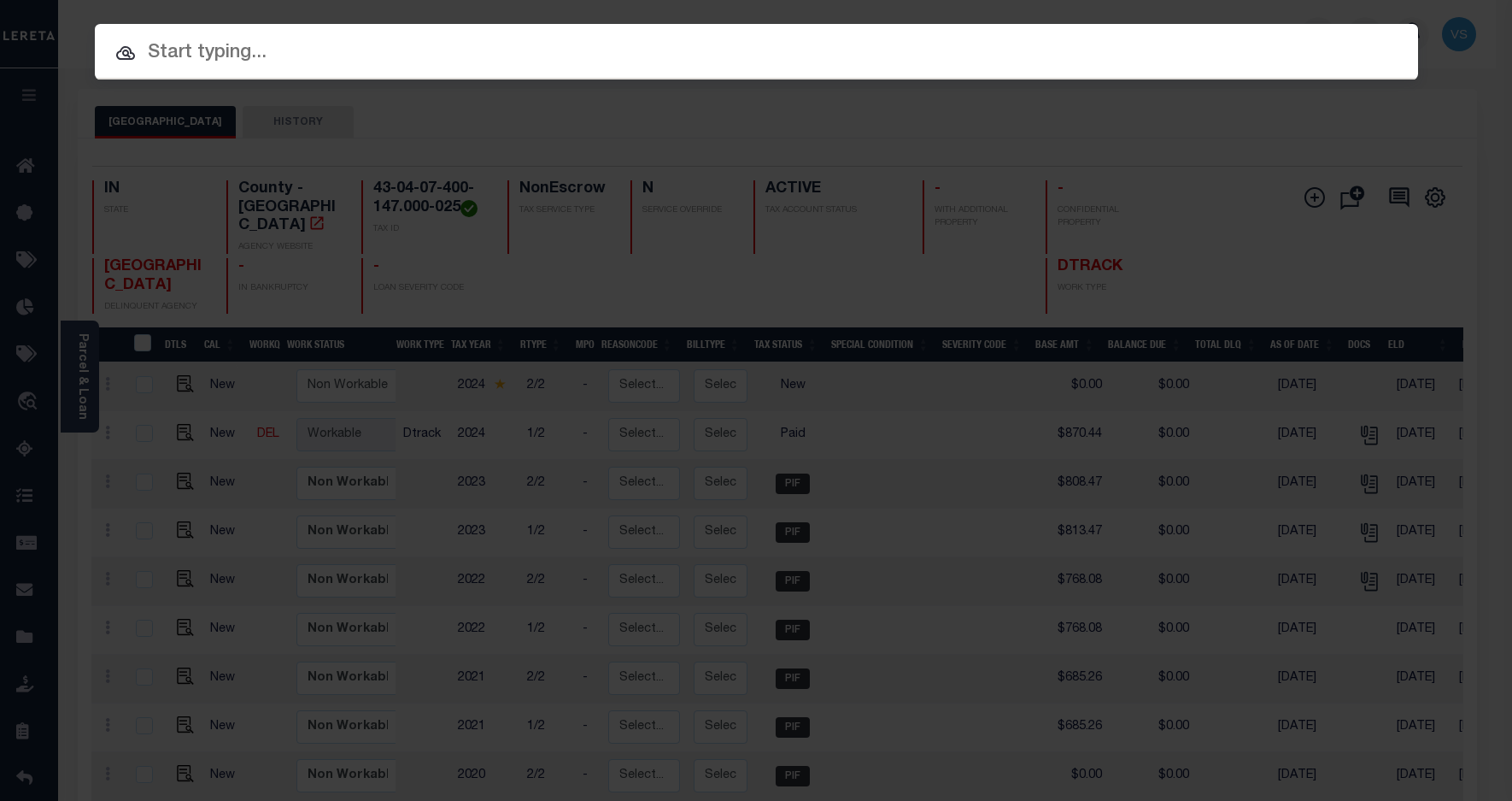
paste input "110204329"
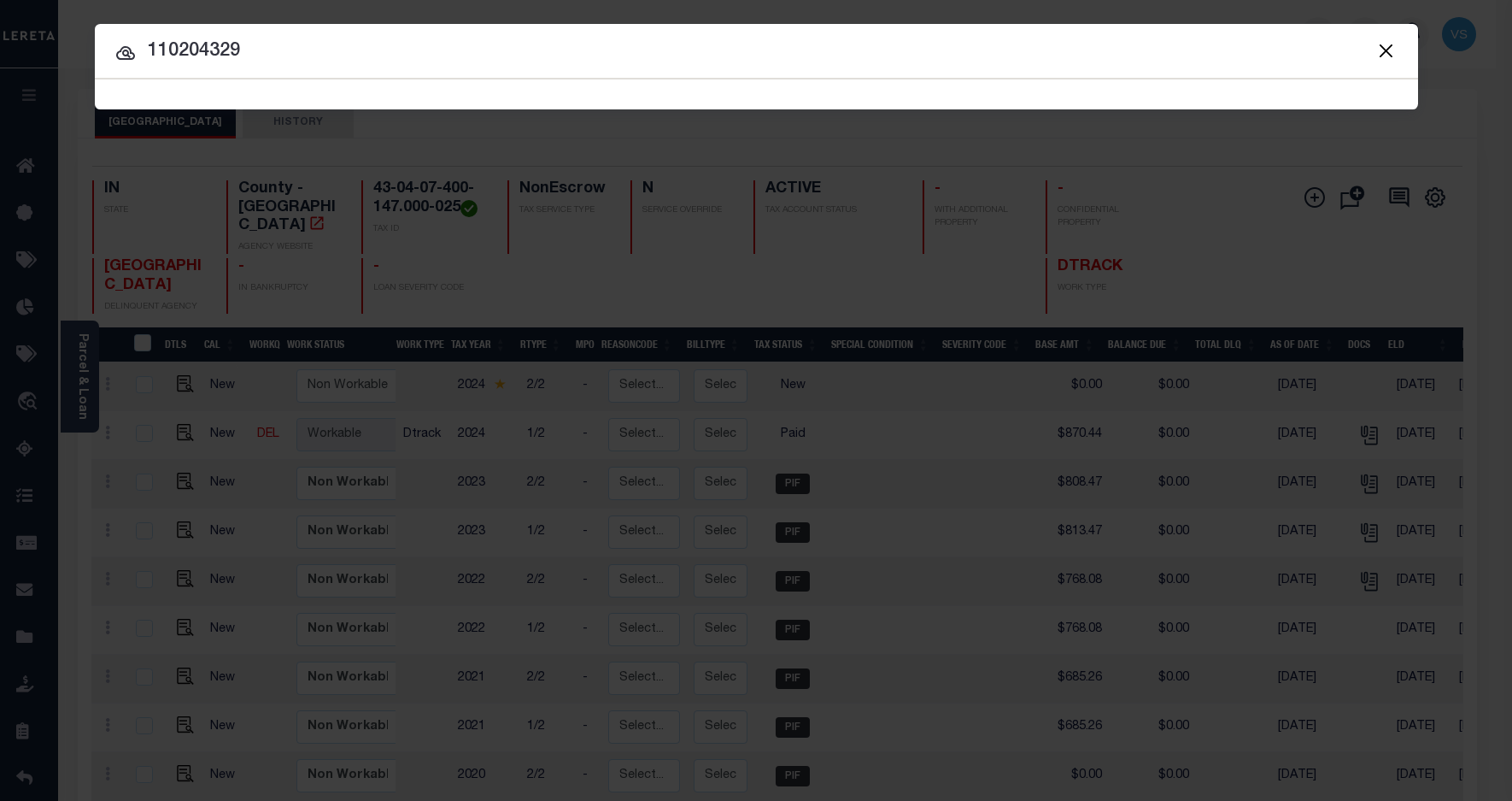
type input "110204329"
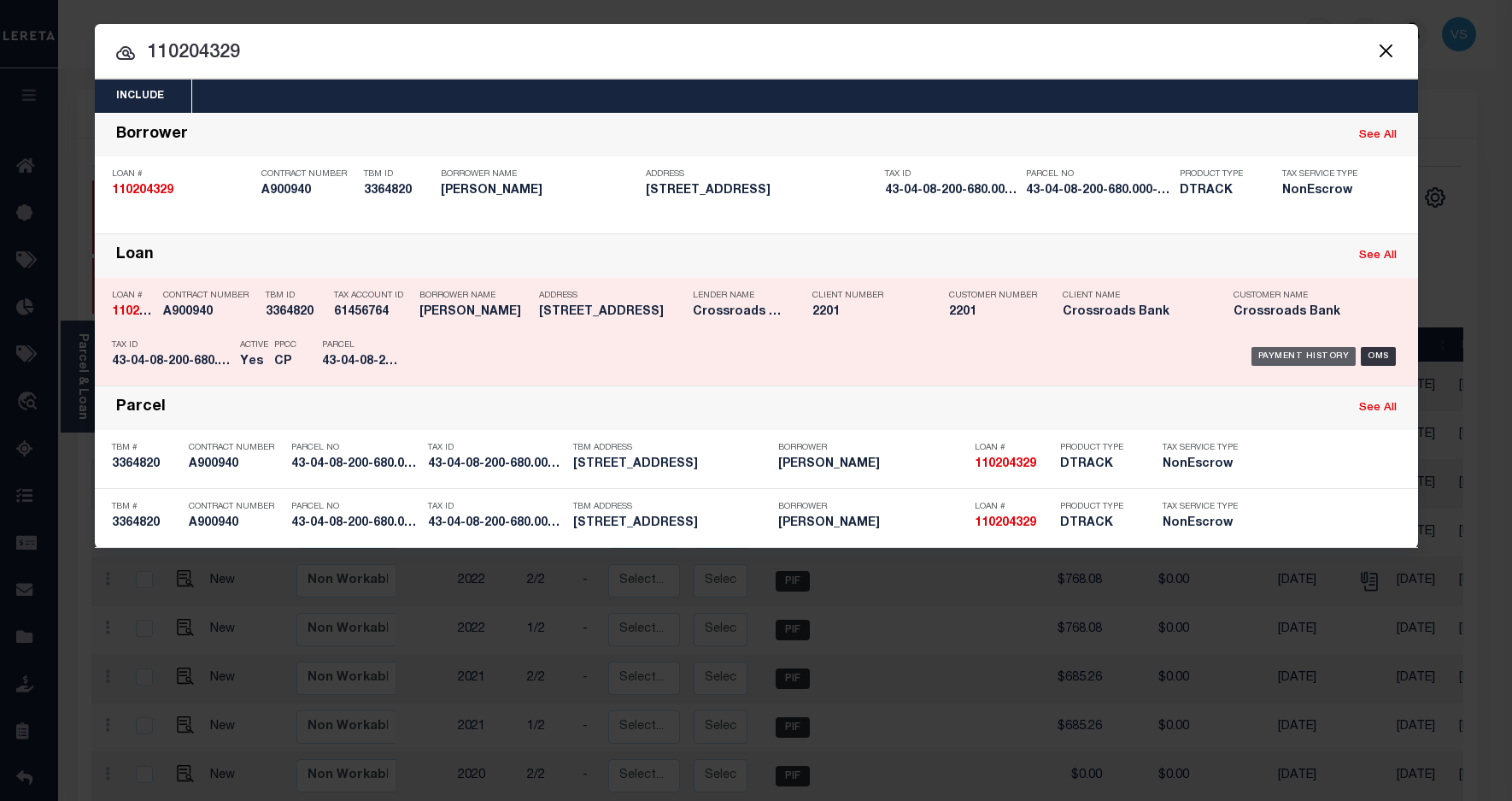
click at [1293, 357] on div "Payment History" at bounding box center [1305, 357] width 105 height 19
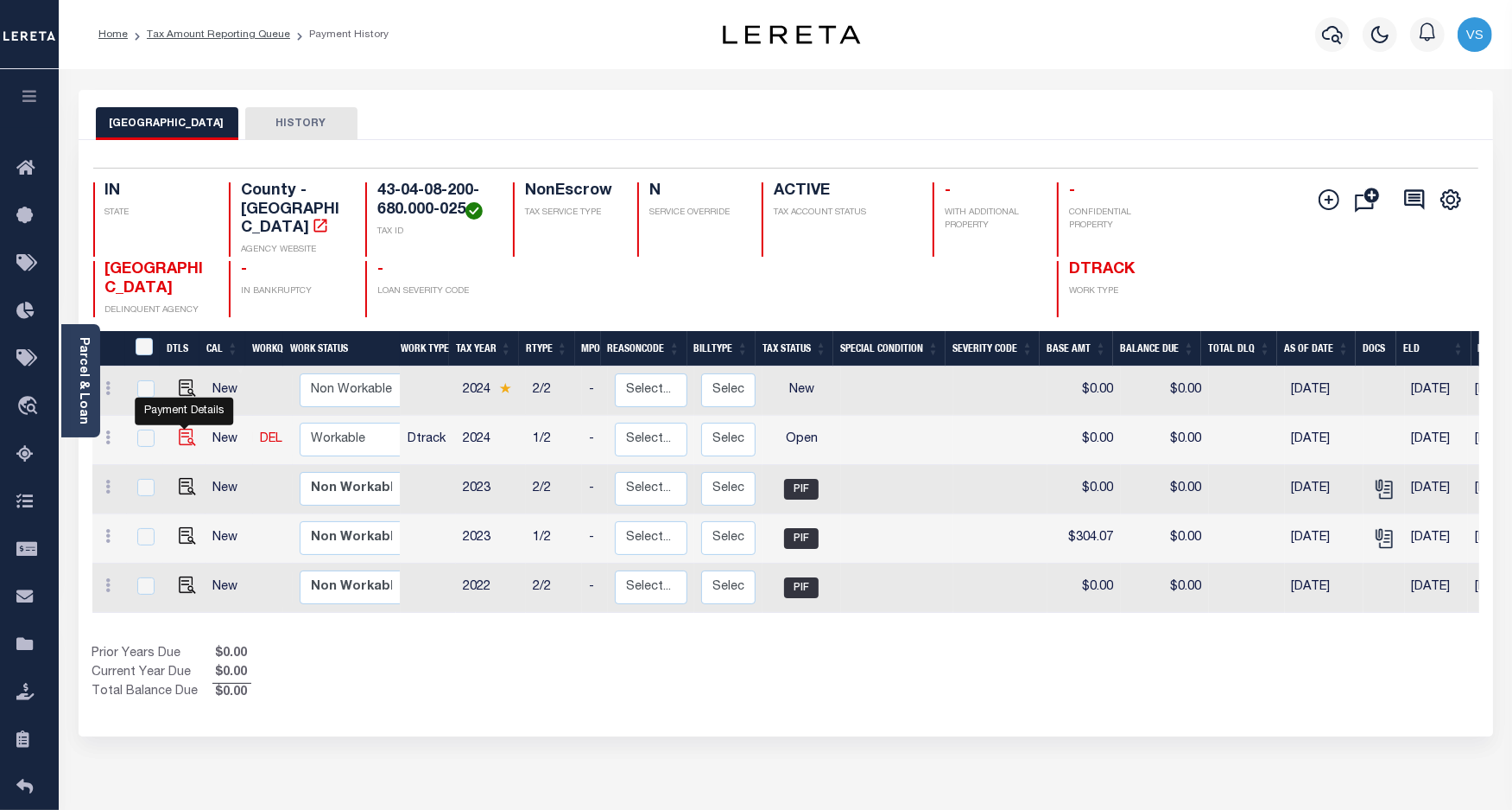
click at [184, 428] on img "" at bounding box center [187, 437] width 17 height 17
checkbox input "true"
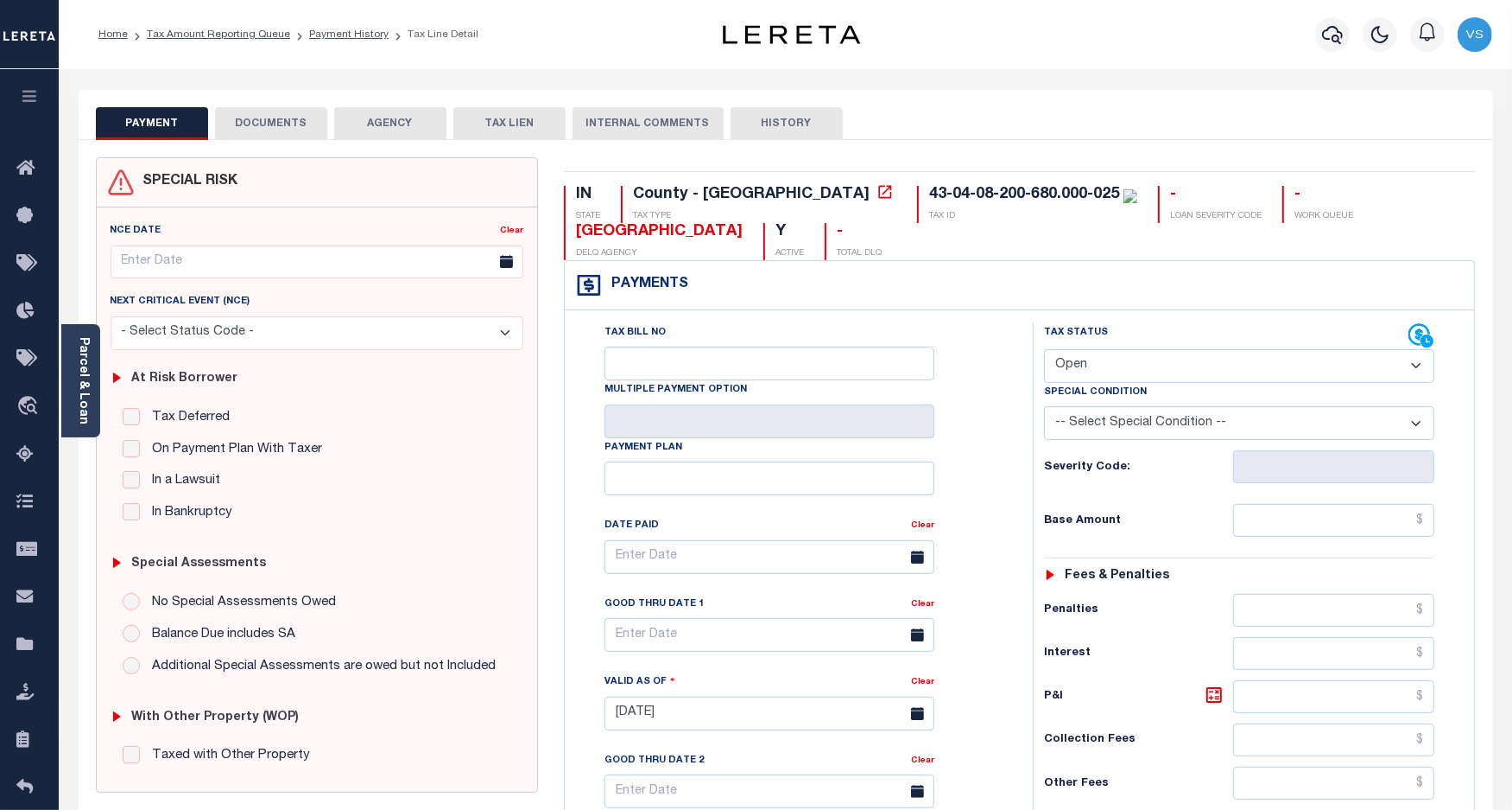
click at [1128, 361] on select "- Select Status Code - Open Due/Unpaid Paid Incomplete No Tax Due Internal Refu…" at bounding box center [1240, 365] width 391 height 34
select select "PYD"
click at [1044, 351] on select "- Select Status Code - Open Due/Unpaid Paid Incomplete No Tax Due Internal Refu…" at bounding box center [1240, 365] width 391 height 34
type input "[DATE]"
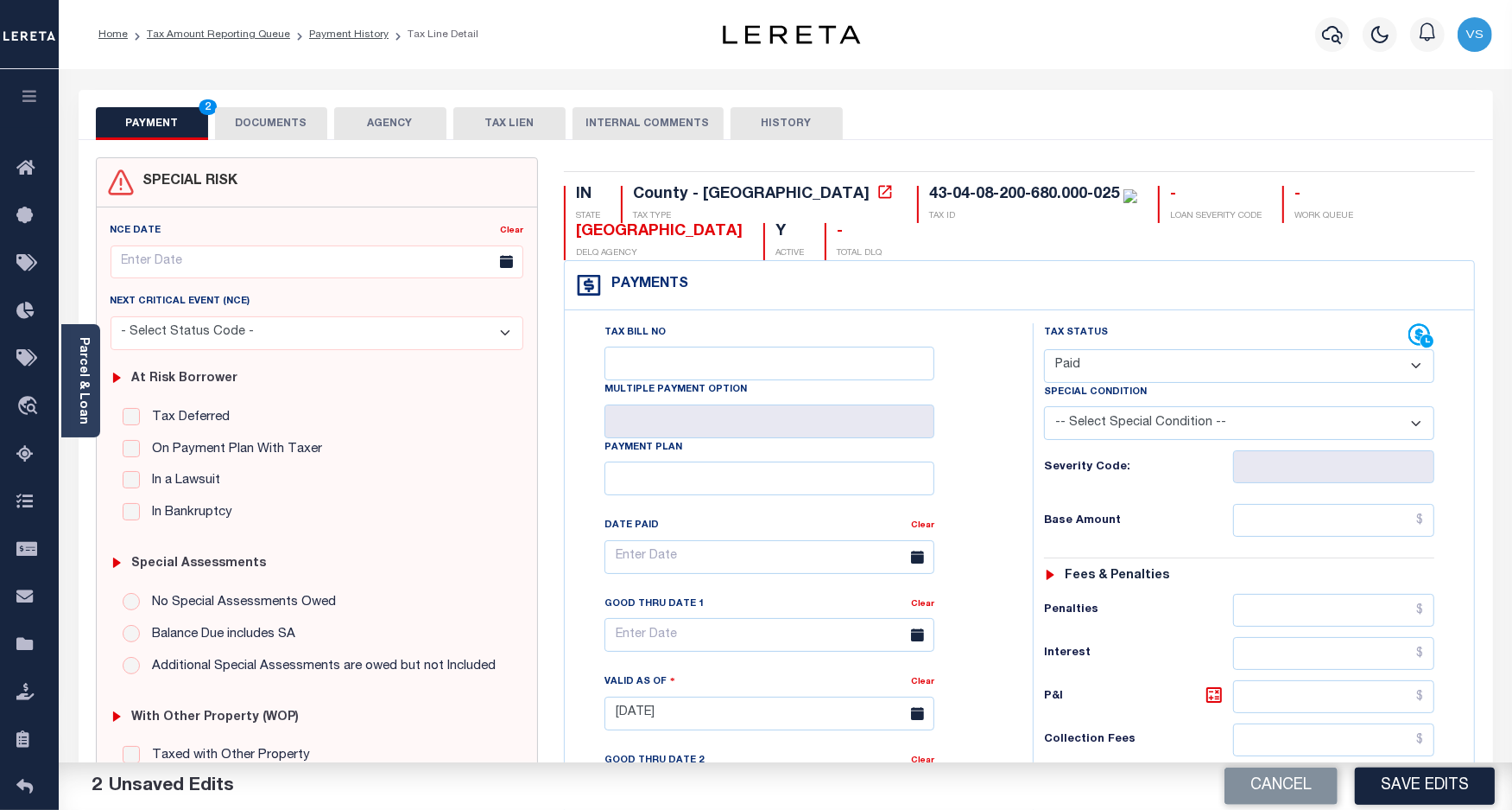
click at [257, 117] on button "DOCUMENTS" at bounding box center [271, 124] width 112 height 33
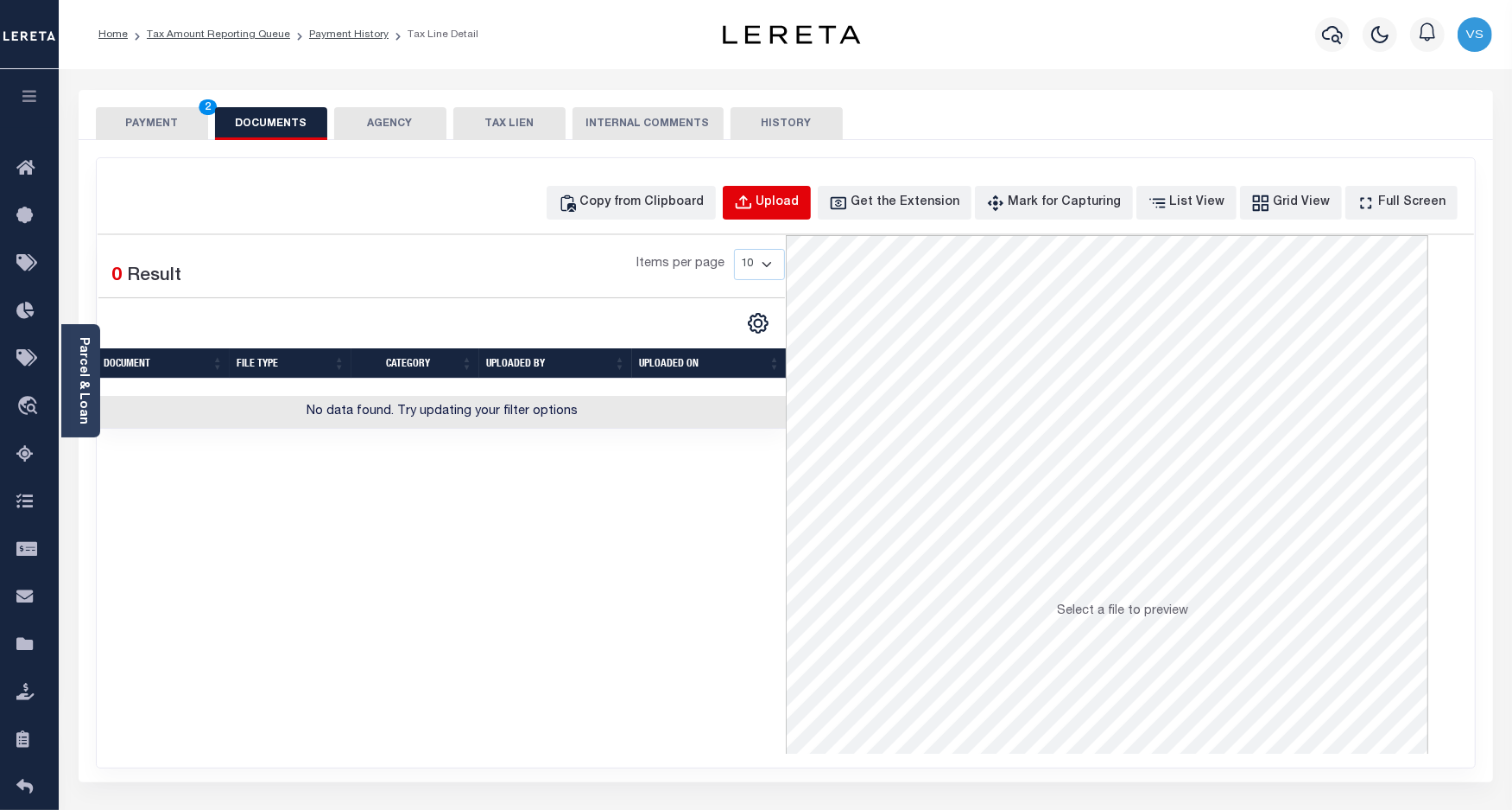
click at [787, 201] on div "Upload" at bounding box center [778, 203] width 43 height 19
select select "POP"
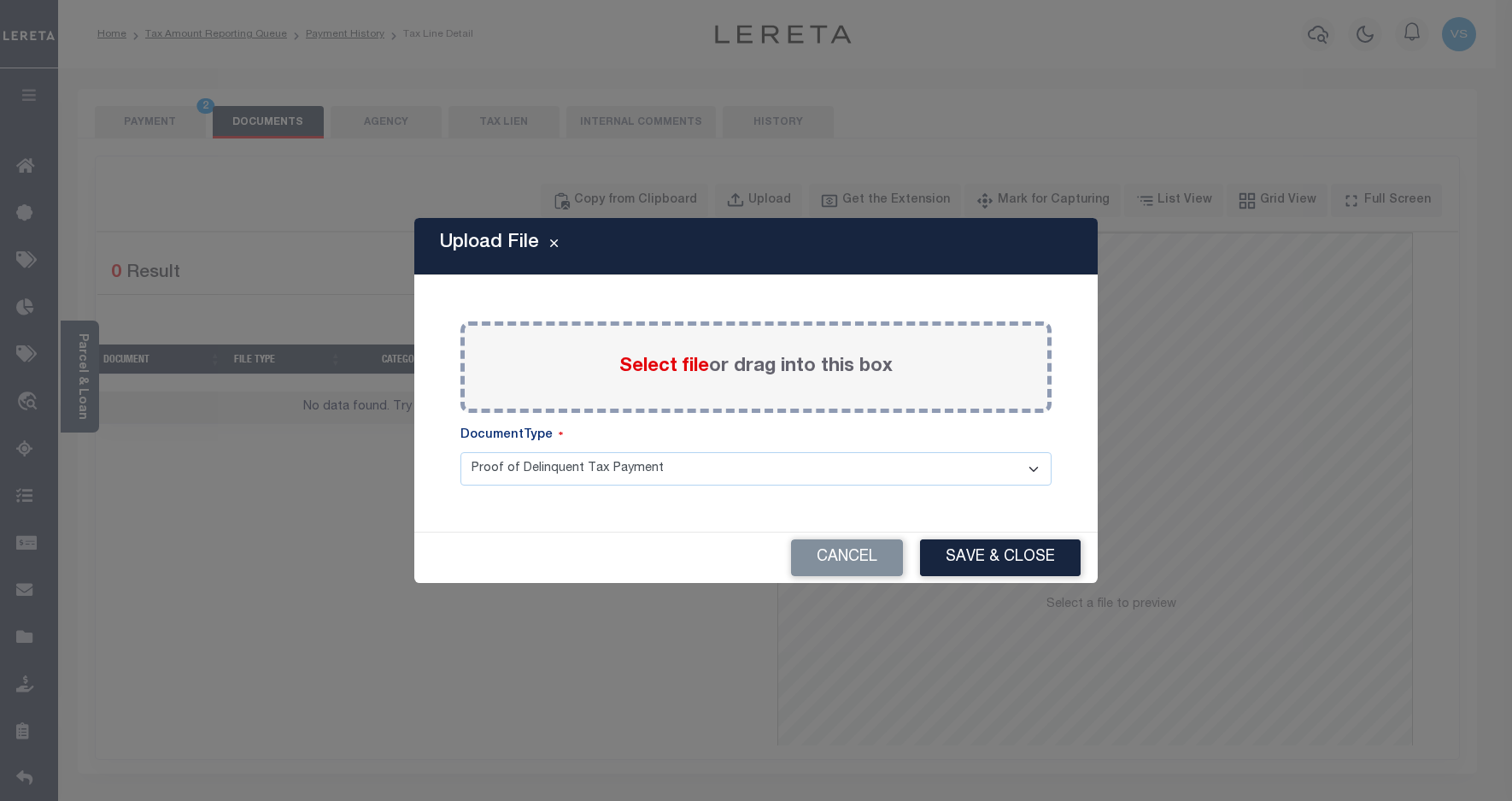
click at [660, 358] on span "Select file" at bounding box center [664, 367] width 90 height 19
click at [0, 0] on input "Select file or drag into this box" at bounding box center [0, 0] width 0 height 0
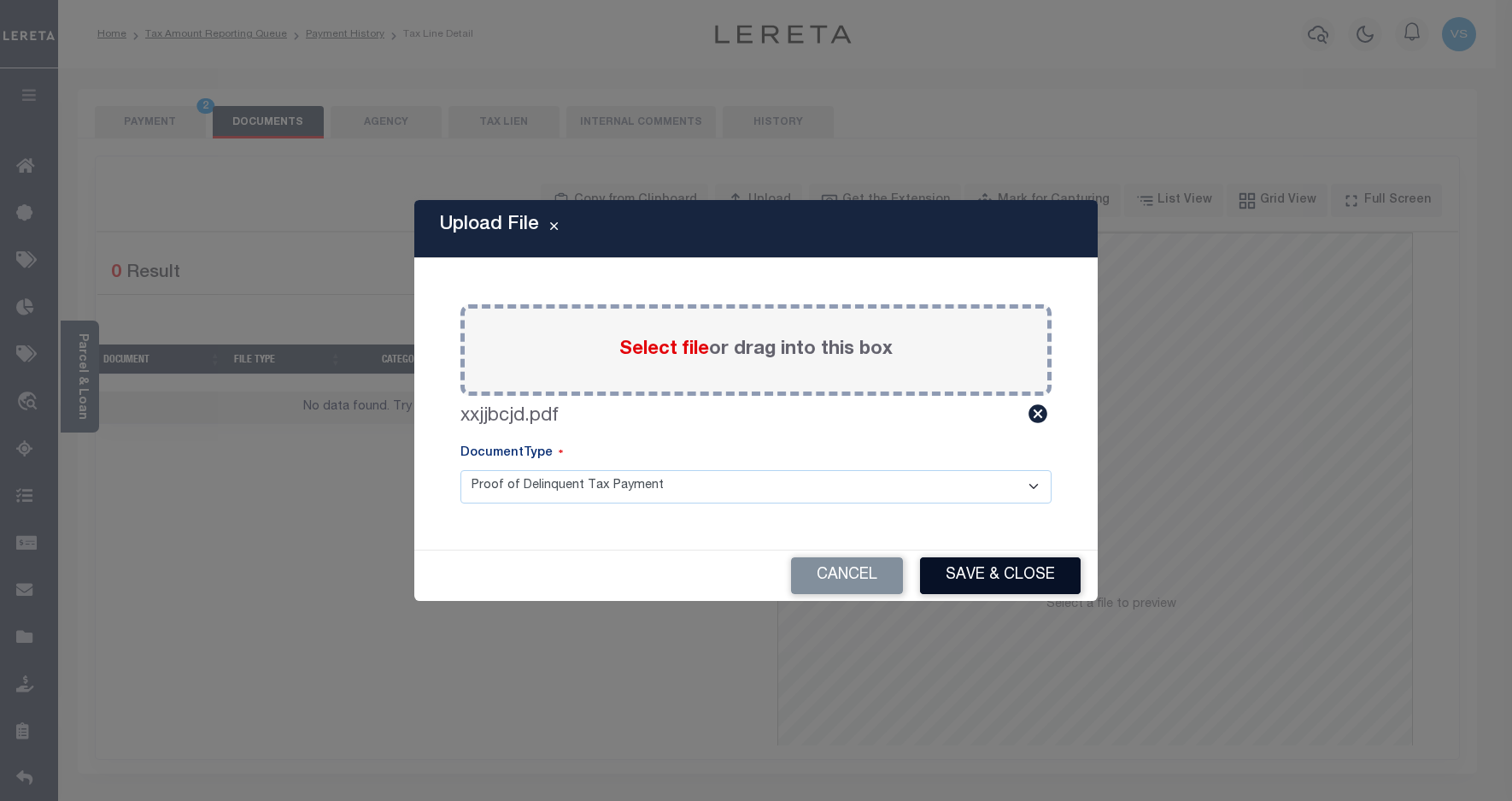
click at [955, 578] on button "Save & Close" at bounding box center [1001, 575] width 161 height 36
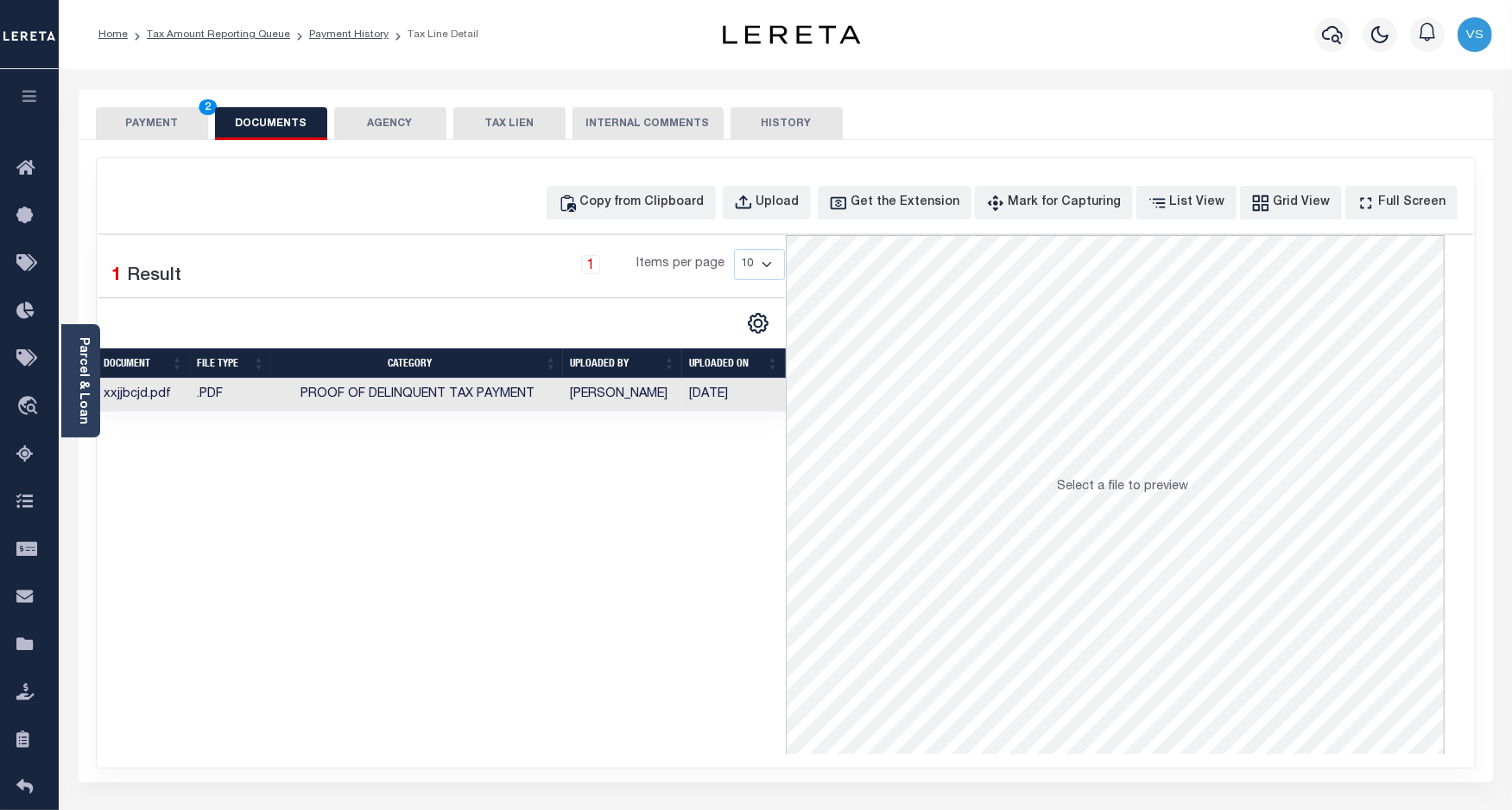
click at [154, 109] on button "PAYMENT 2" at bounding box center [152, 124] width 112 height 33
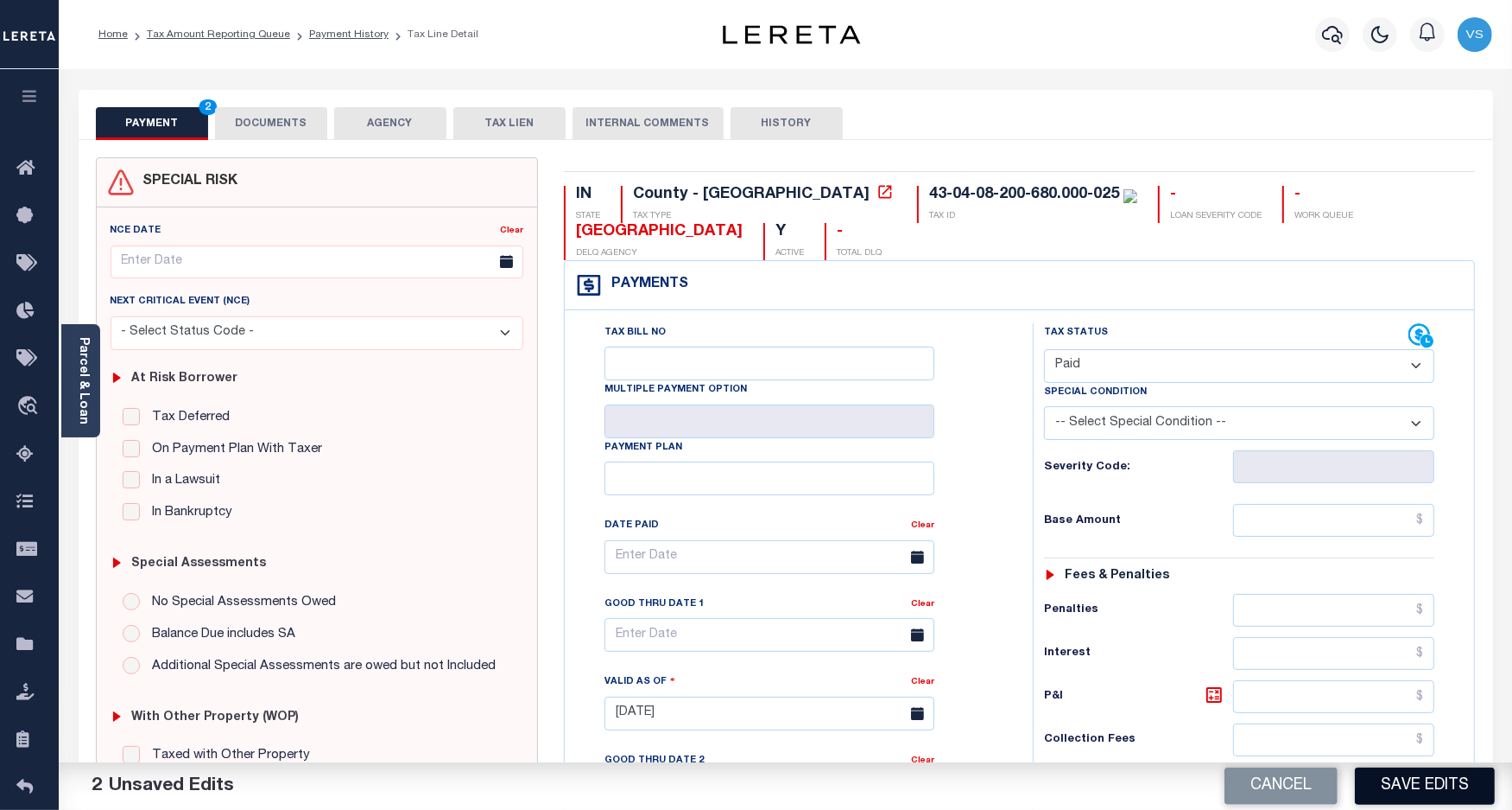
click at [1426, 780] on button "Save Edits" at bounding box center [1425, 786] width 140 height 37
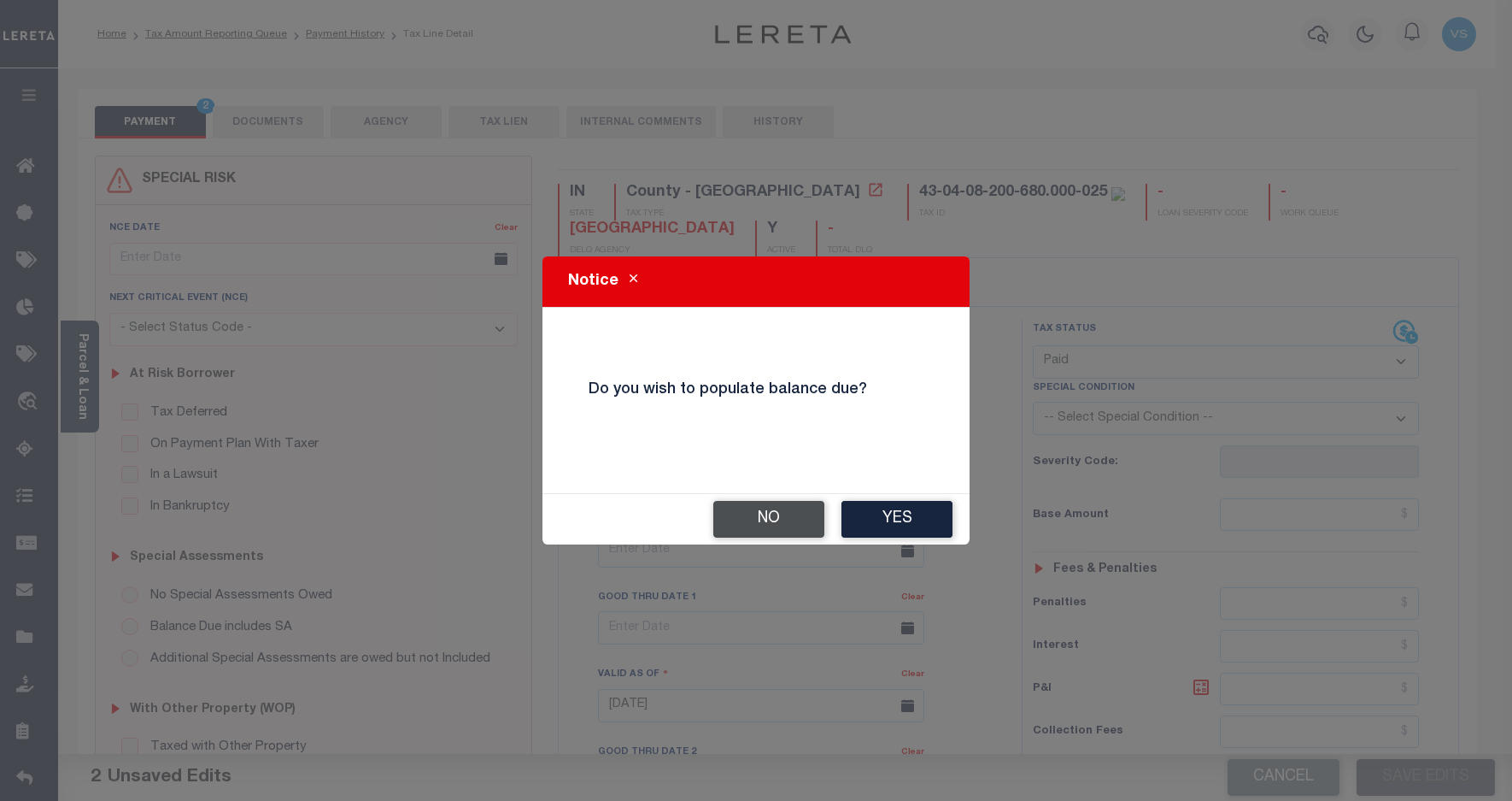
click at [750, 510] on button "No" at bounding box center [768, 519] width 111 height 36
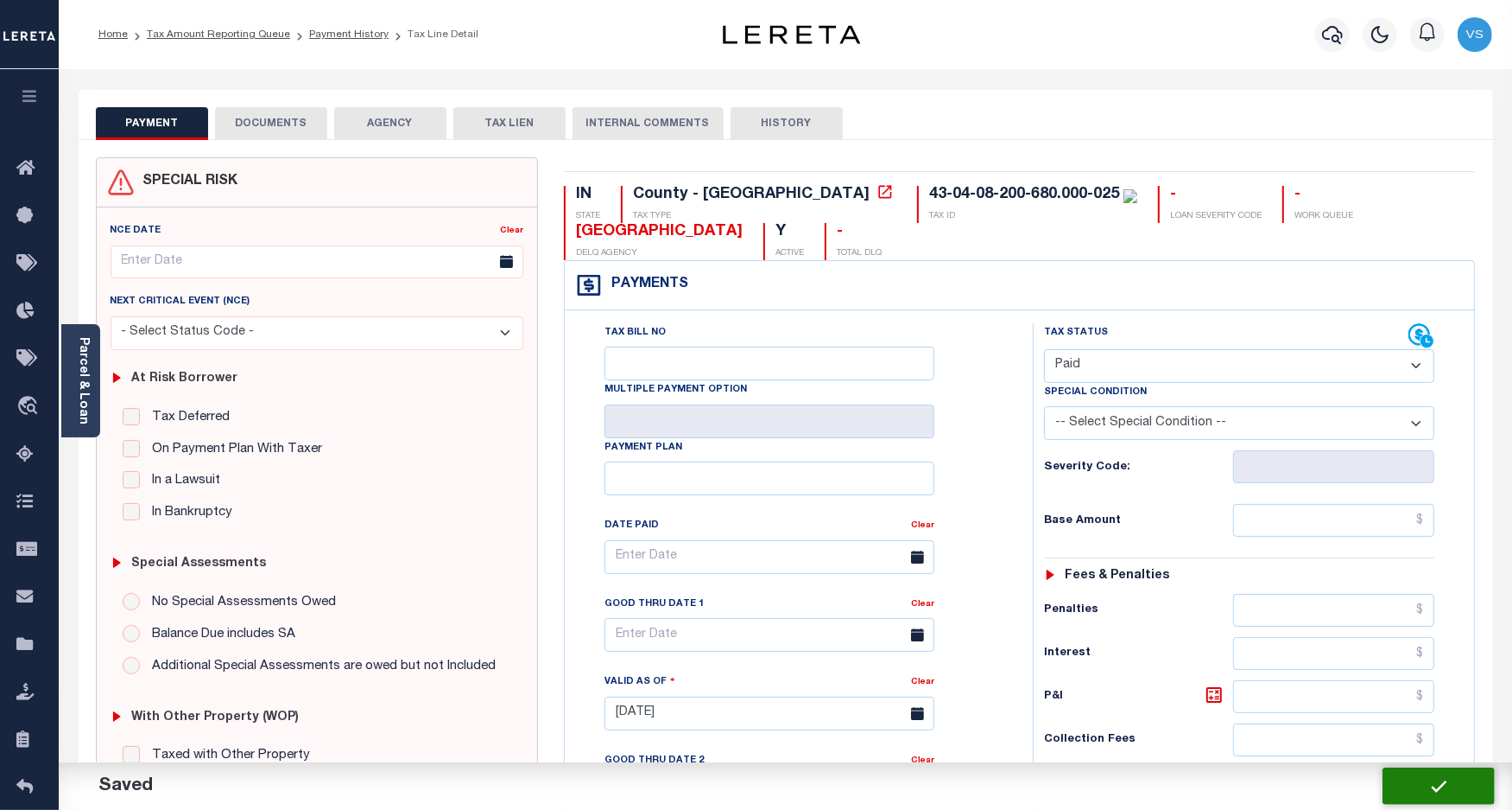
checkbox input "false"
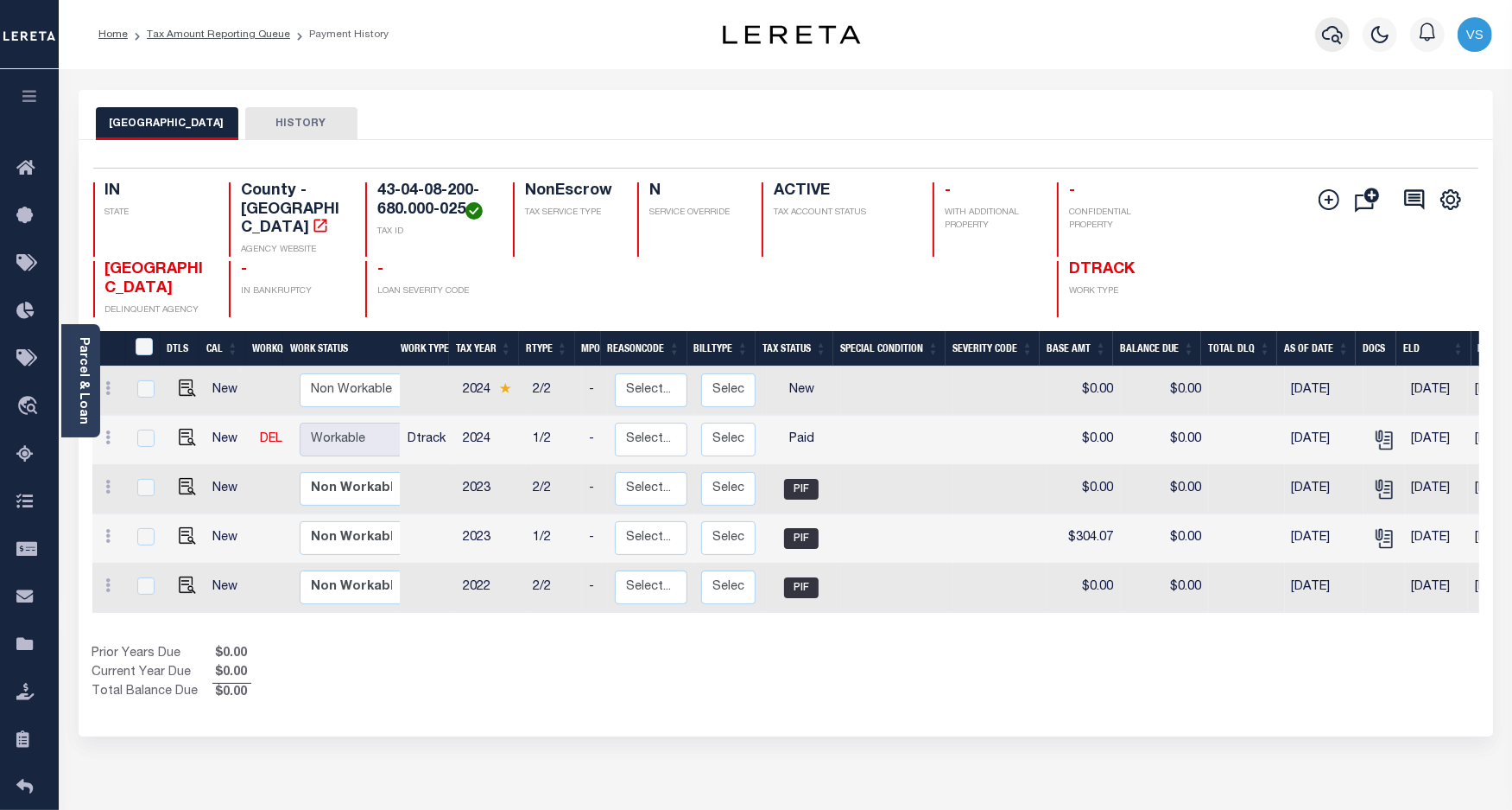
click at [1326, 40] on icon "button" at bounding box center [1332, 35] width 20 height 18
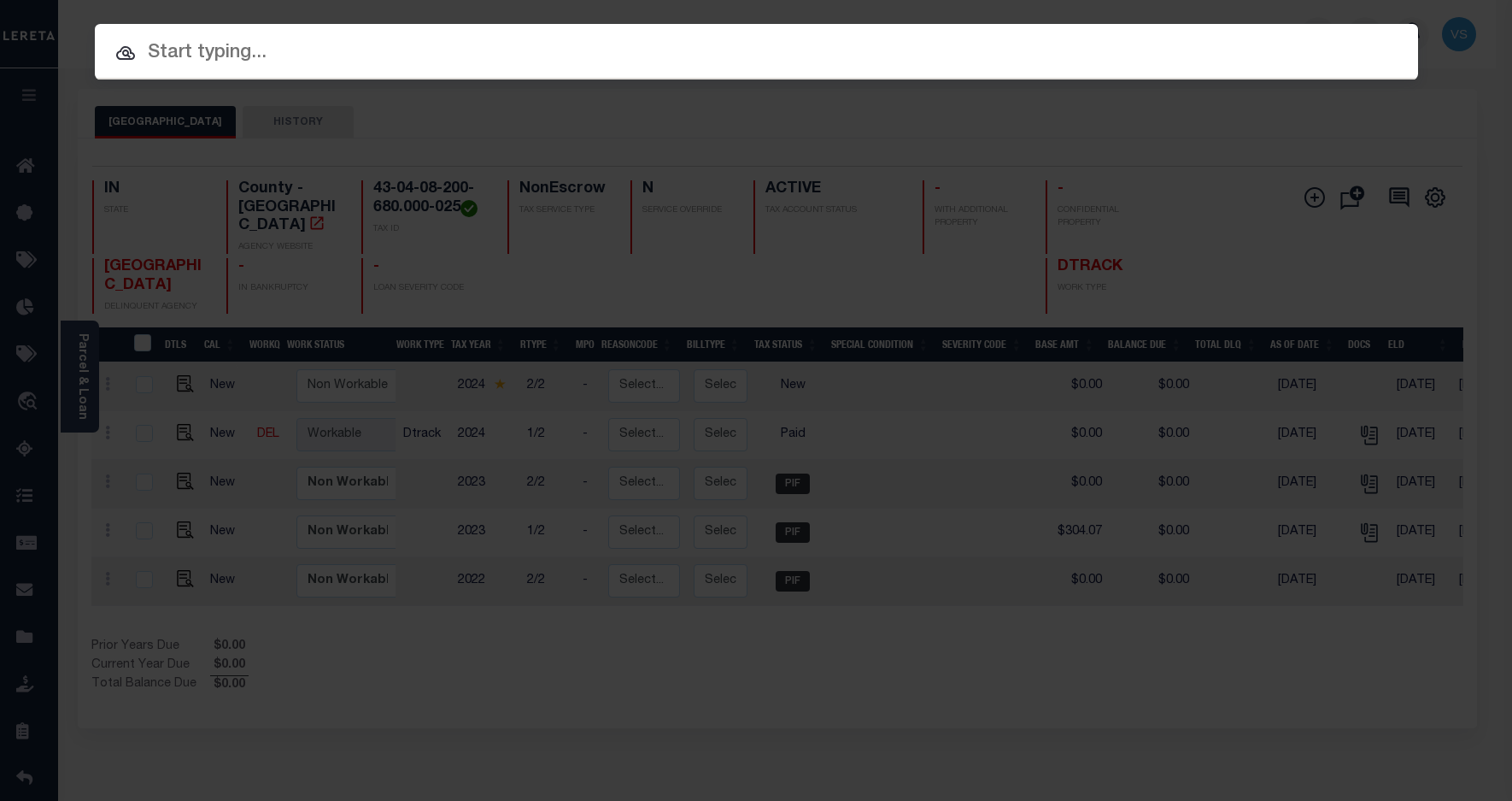
paste input "110202354"
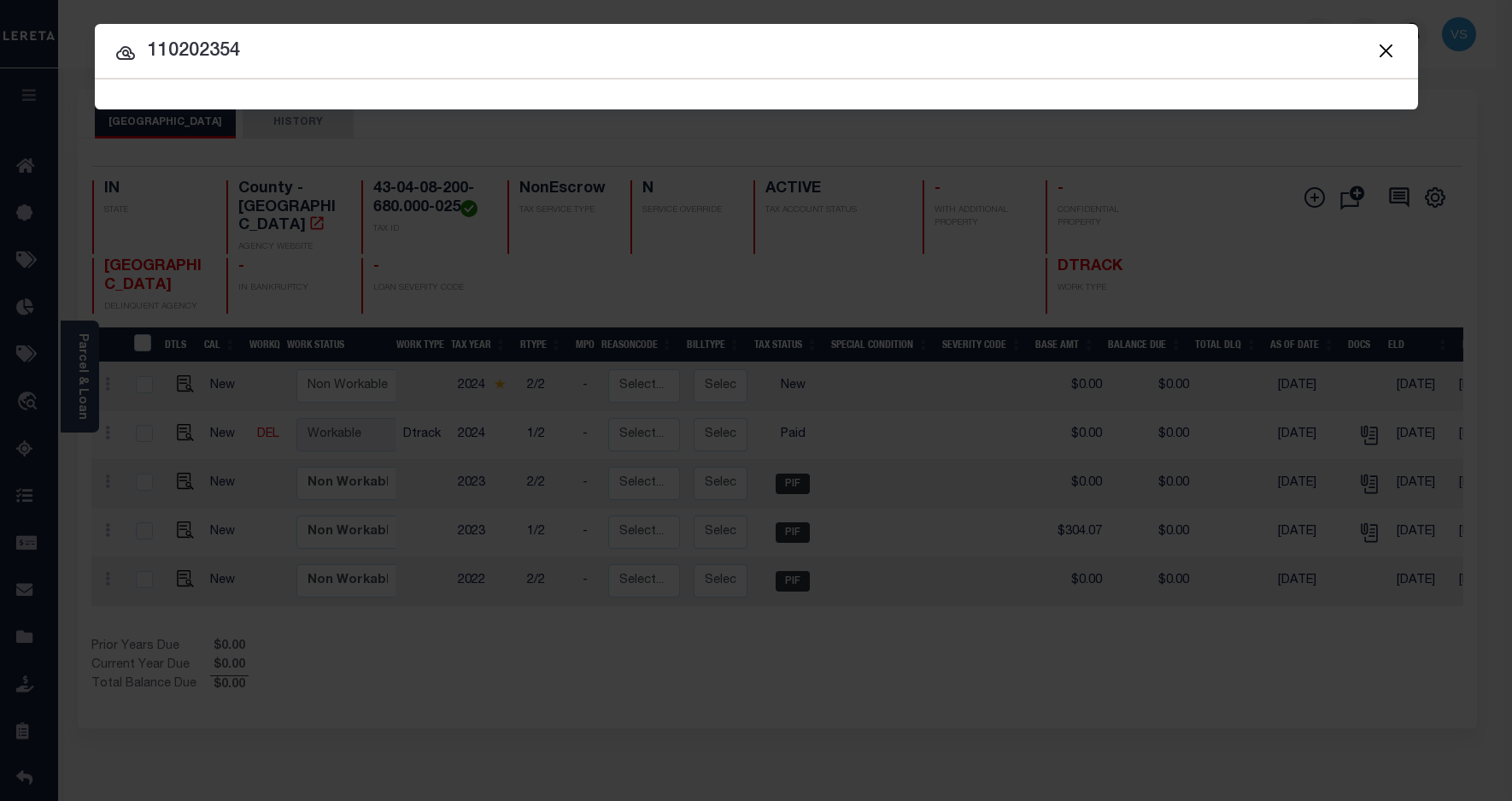
type input "110202354"
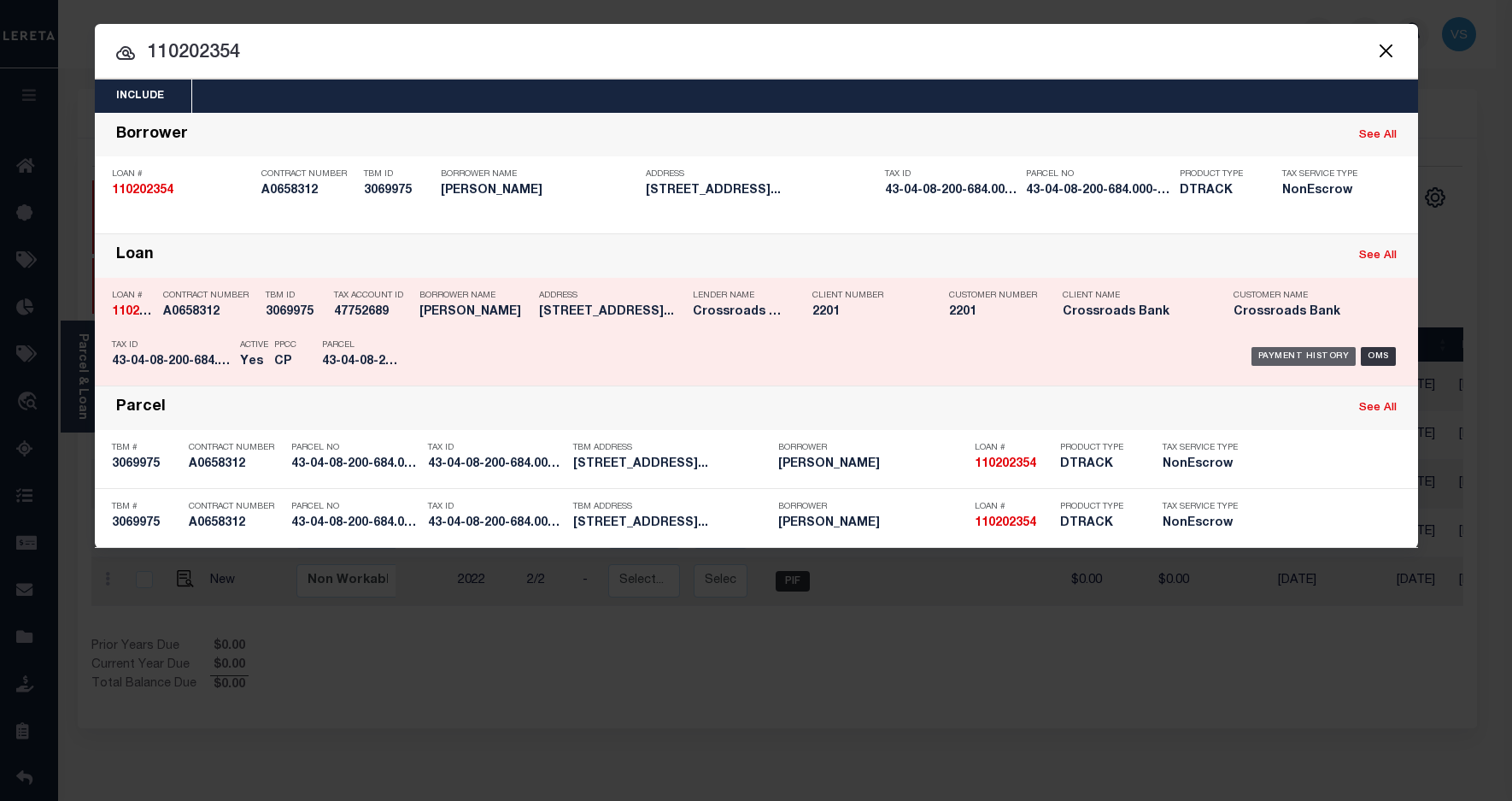
click at [1270, 357] on div "Payment History" at bounding box center [1305, 357] width 105 height 19
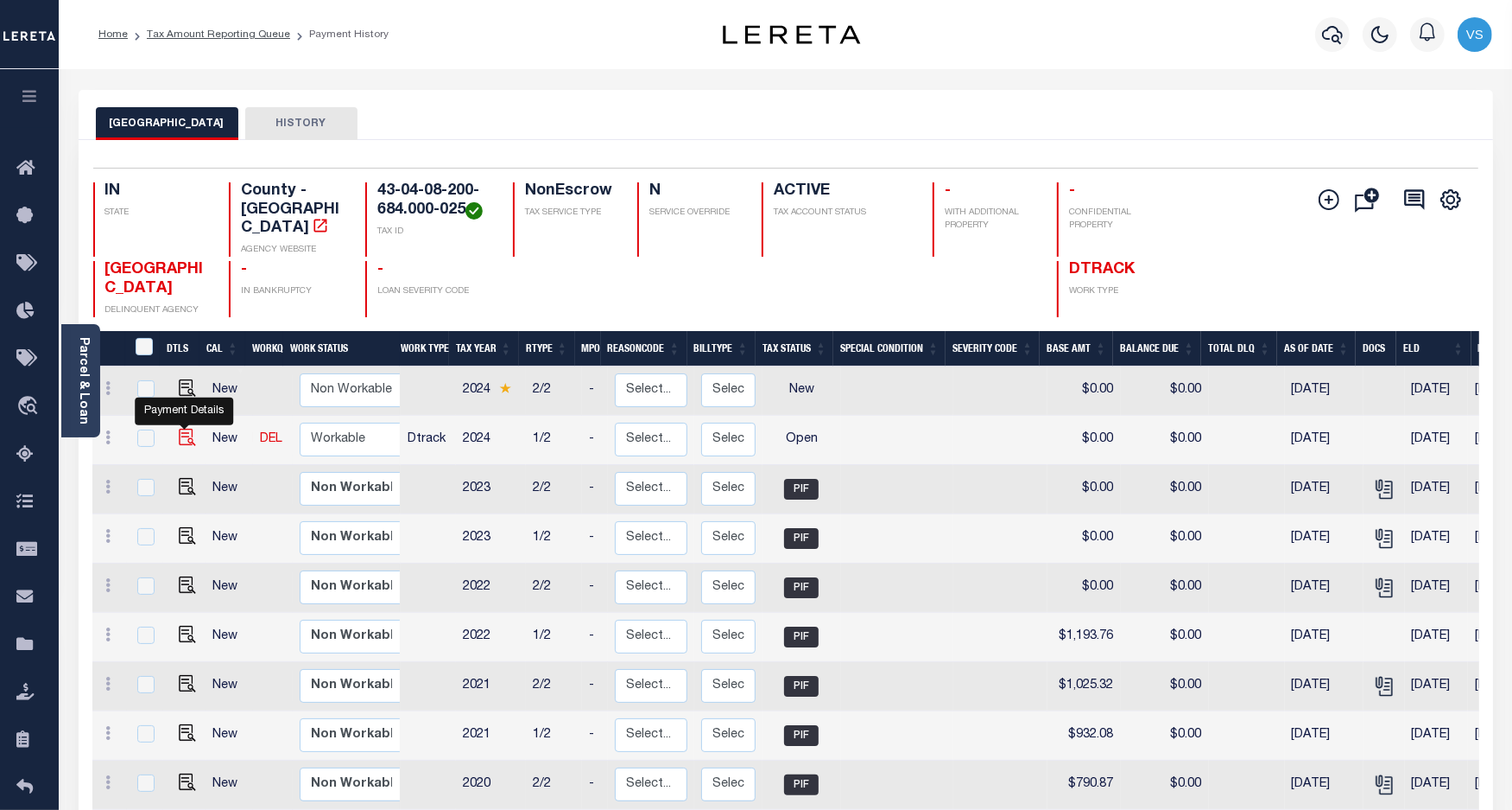
click at [184, 428] on img "" at bounding box center [187, 437] width 17 height 17
checkbox input "true"
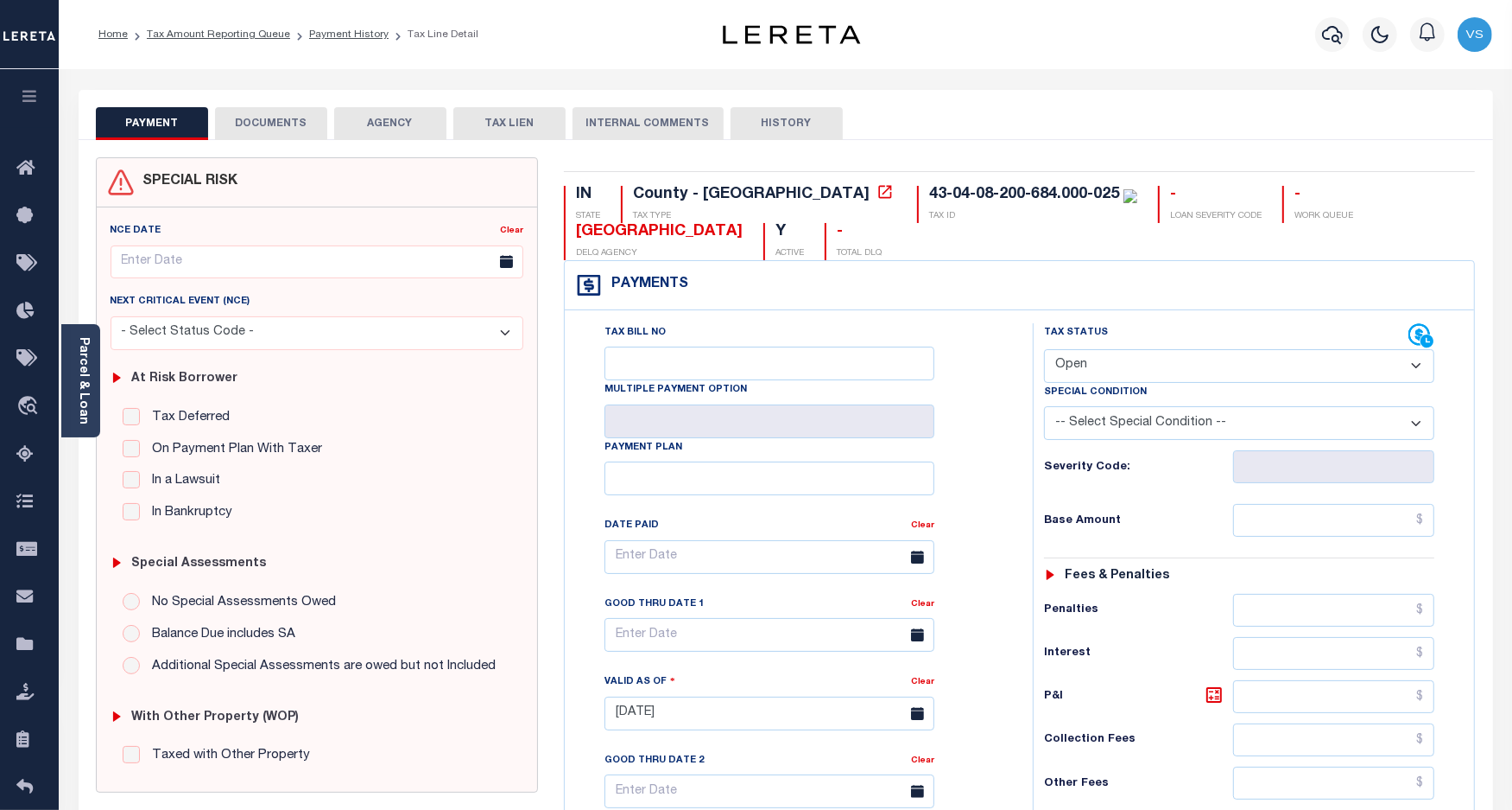
click at [1128, 374] on select "- Select Status Code - Open Due/Unpaid Paid Incomplete No Tax Due Internal Refu…" at bounding box center [1240, 365] width 391 height 34
select select "DUE"
click at [1044, 351] on select "- Select Status Code - Open Due/Unpaid Paid Incomplete No Tax Due Internal Refu…" at bounding box center [1240, 365] width 391 height 34
type input "[DATE]"
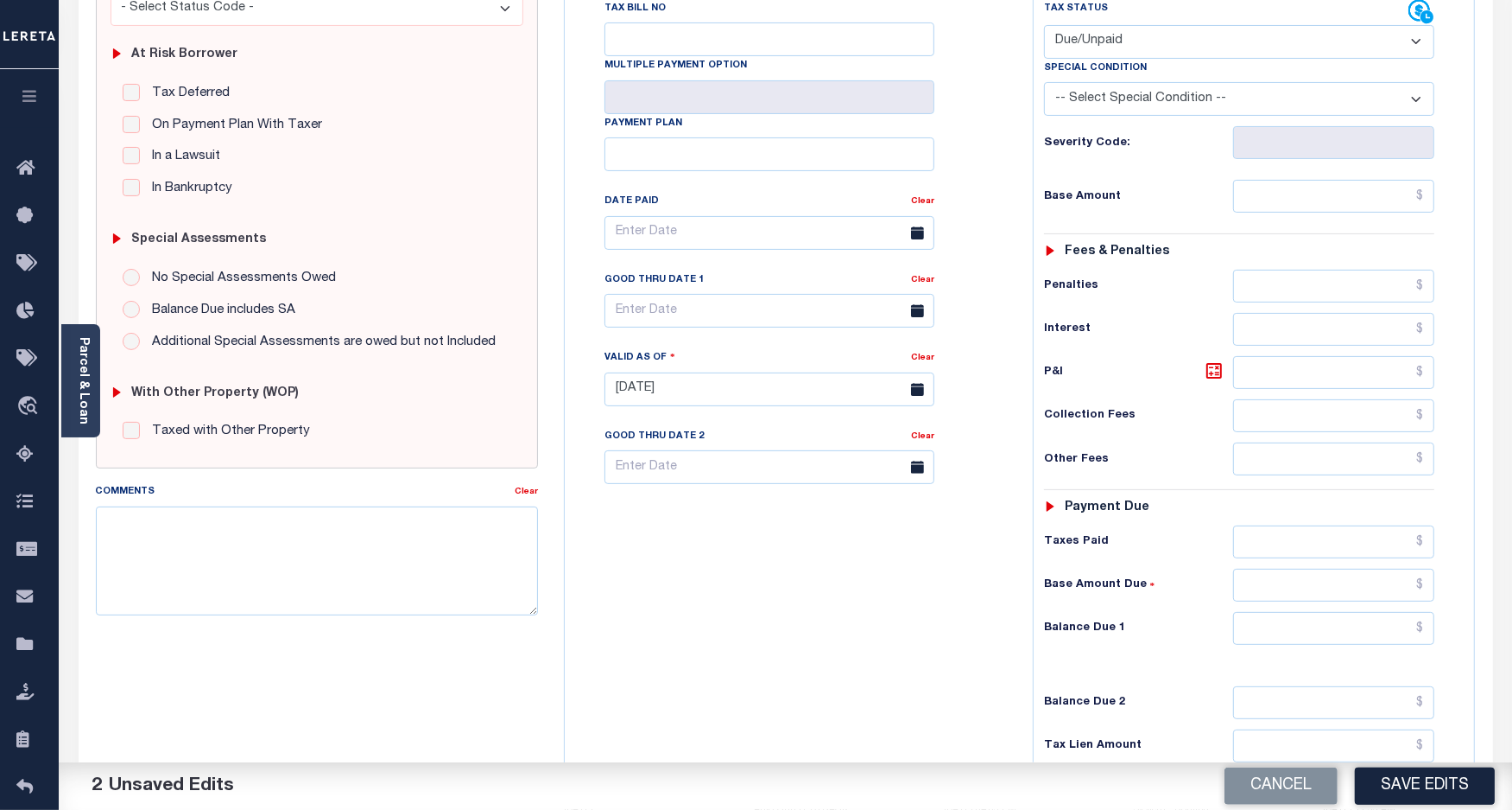
scroll to position [507, 0]
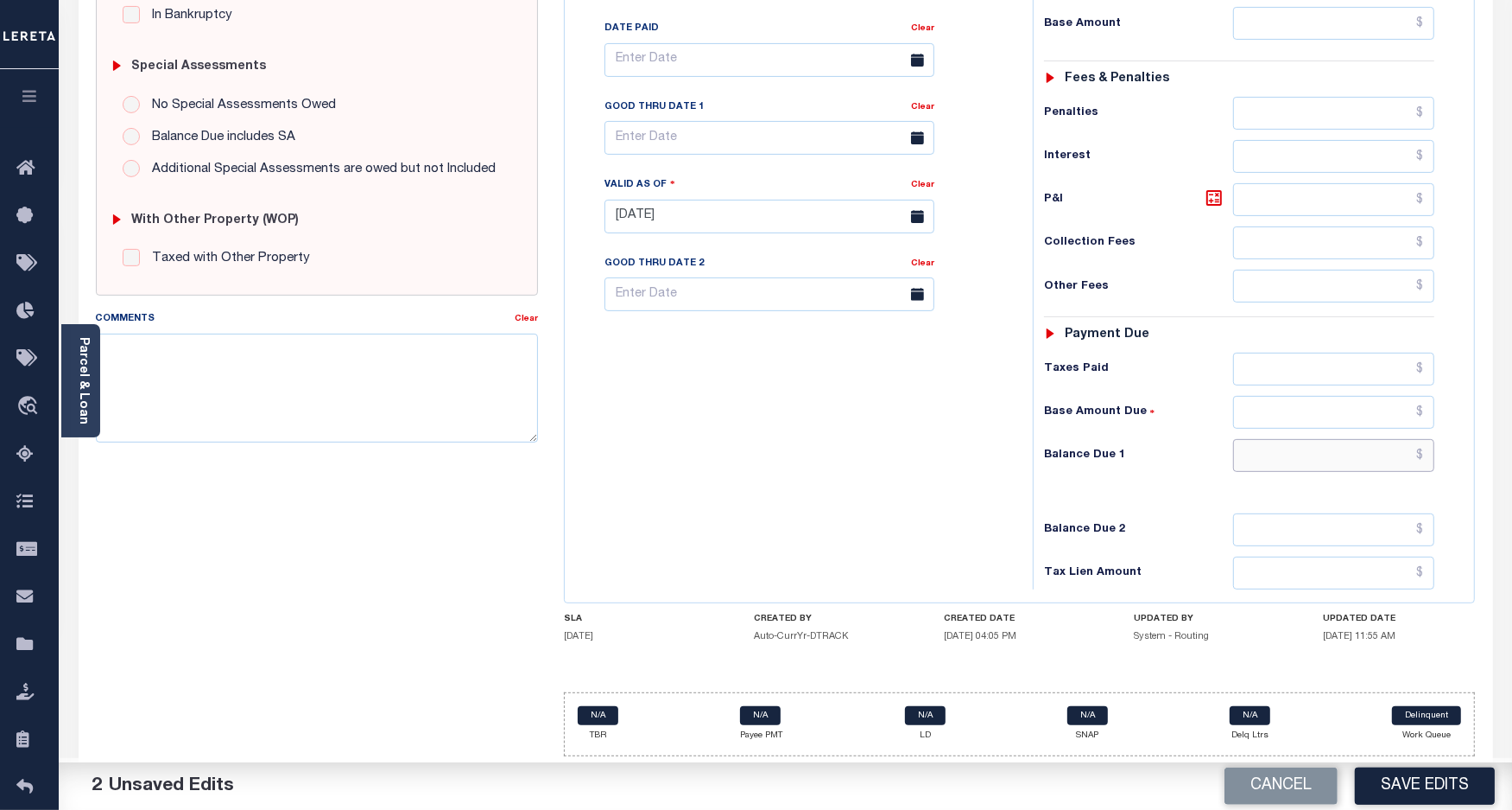
click at [1315, 453] on input "text" at bounding box center [1334, 455] width 201 height 33
paste input "1,510.55"
type input "$1,510.55"
click at [663, 131] on input "text" at bounding box center [769, 137] width 329 height 34
click at [697, 369] on span "30" at bounding box center [699, 375] width 34 height 34
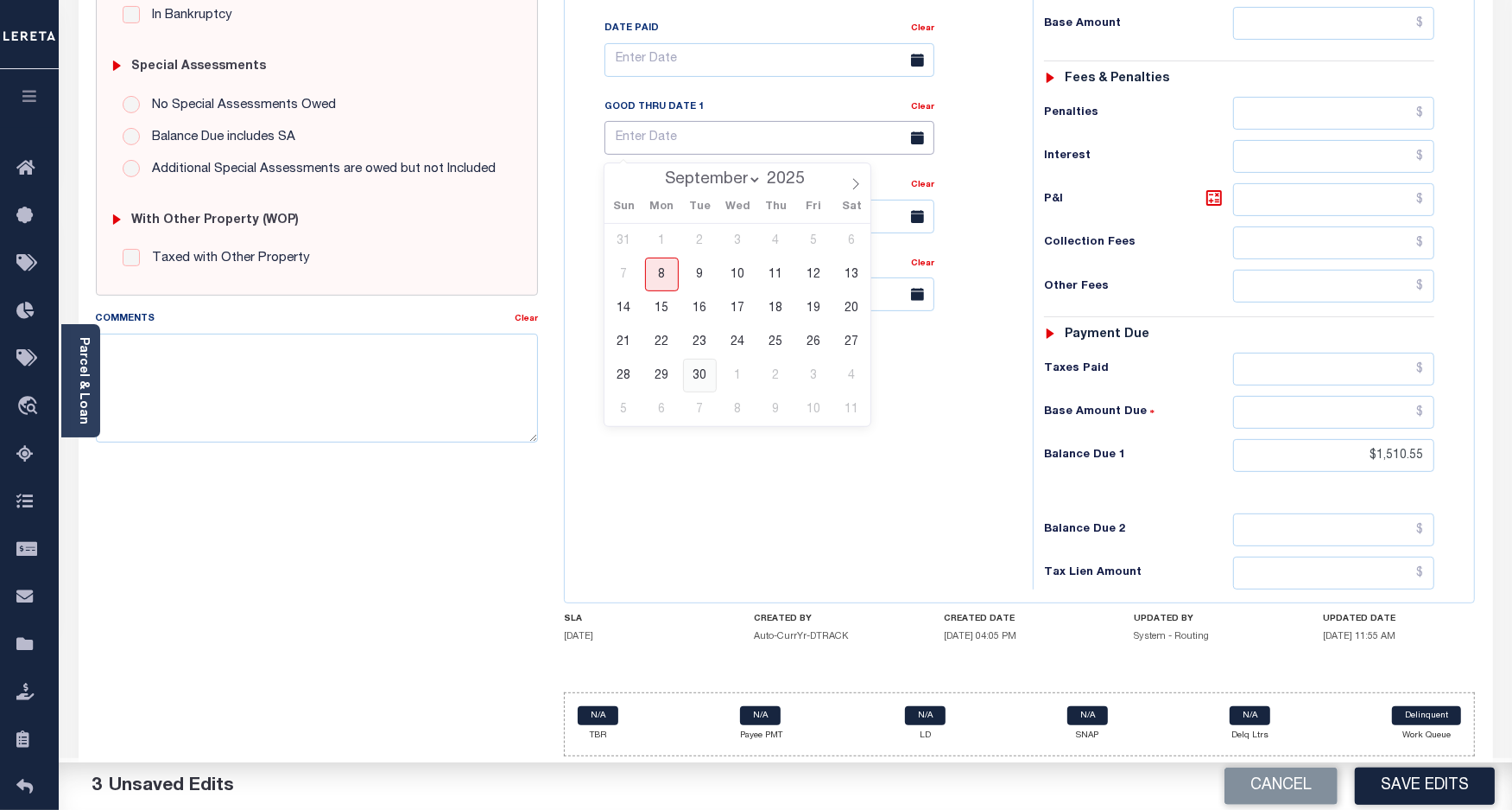
type input "09/30/2025"
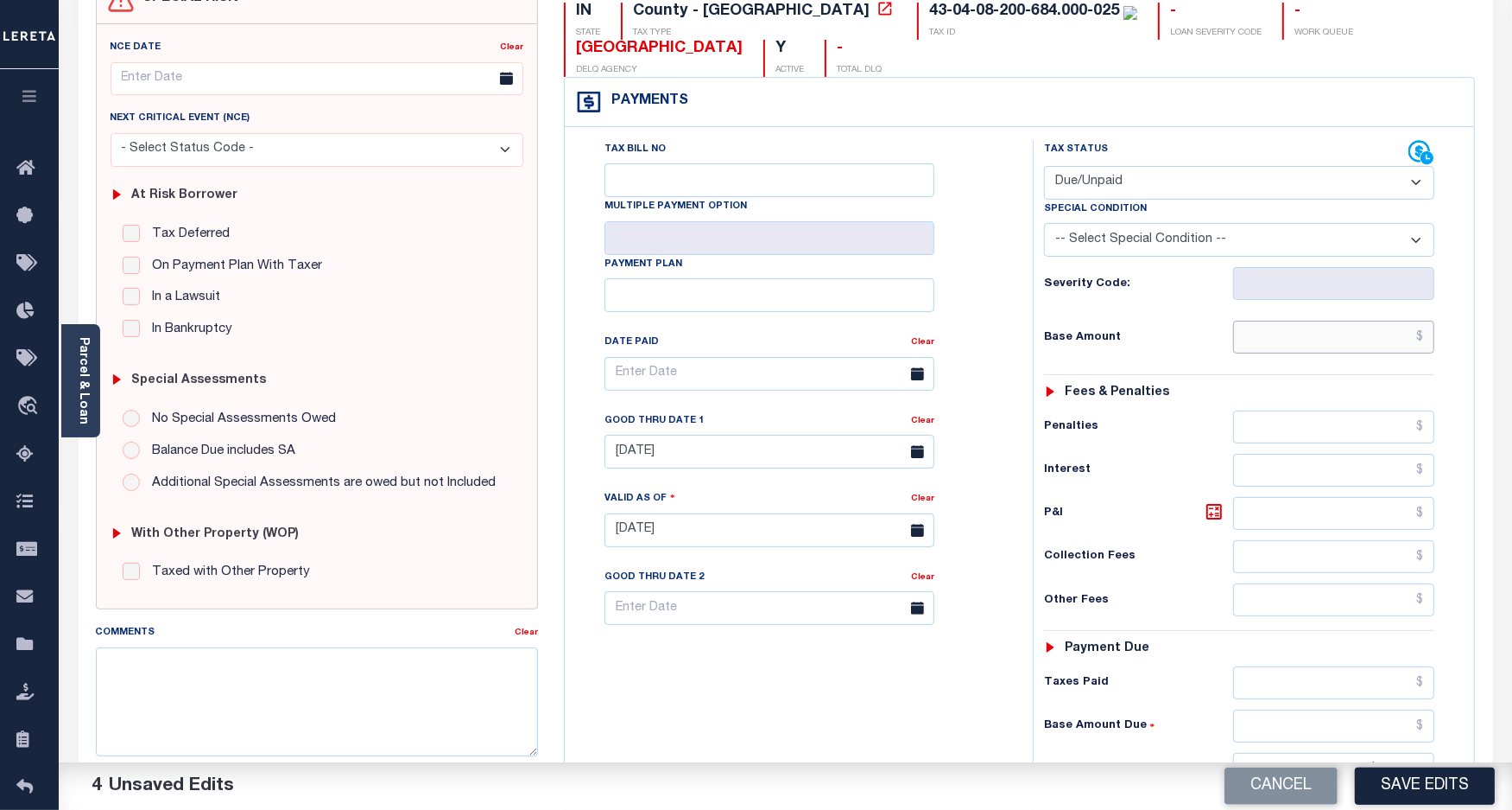
click at [1345, 341] on input "text" at bounding box center [1334, 337] width 201 height 33
paste input "1,373.23"
type input "$1,373.23"
click at [1205, 522] on icon at bounding box center [1213, 510] width 20 height 20
type input "$137.32"
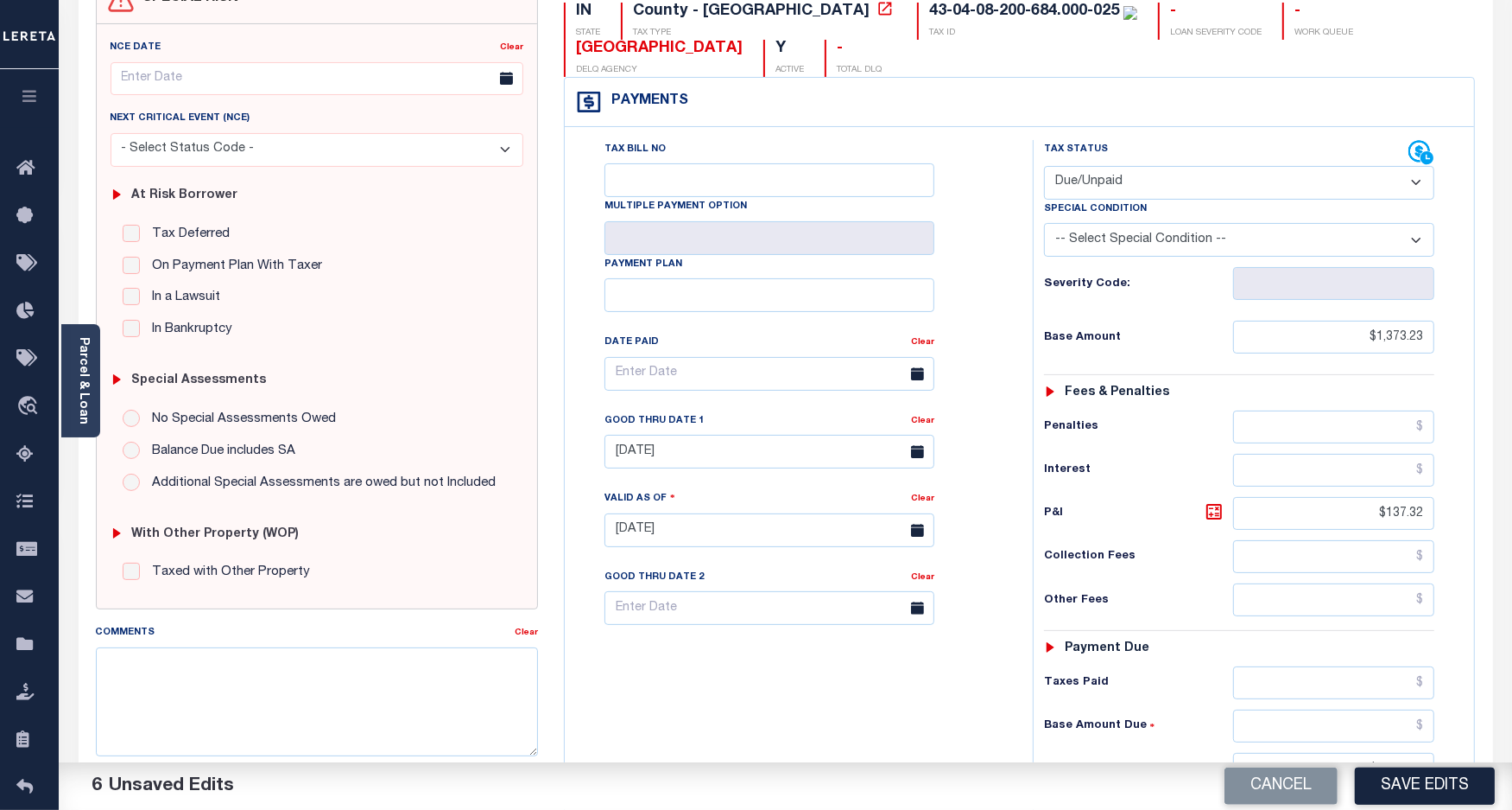
scroll to position [0, 0]
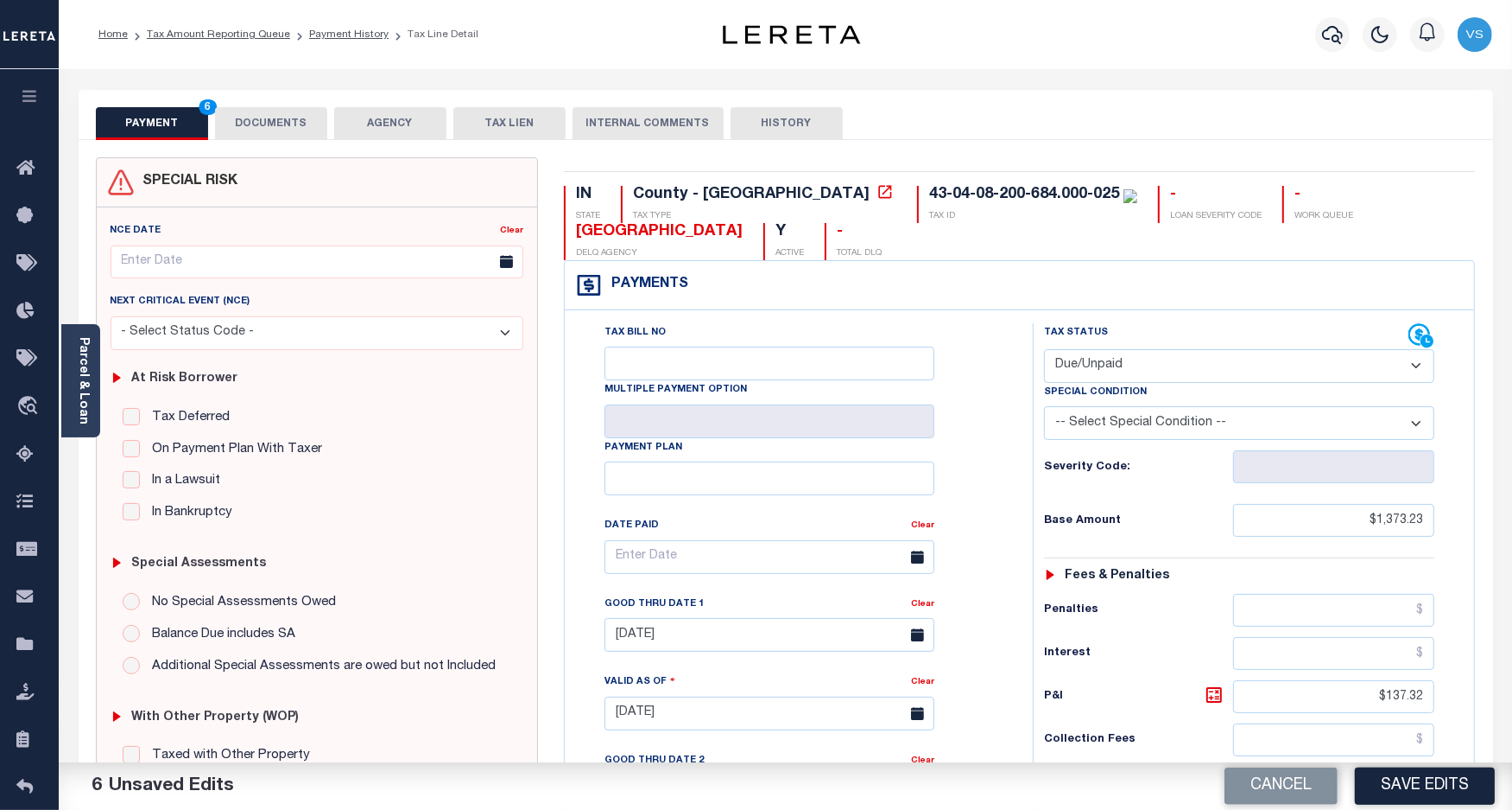
click at [268, 117] on button "DOCUMENTS" at bounding box center [271, 124] width 112 height 33
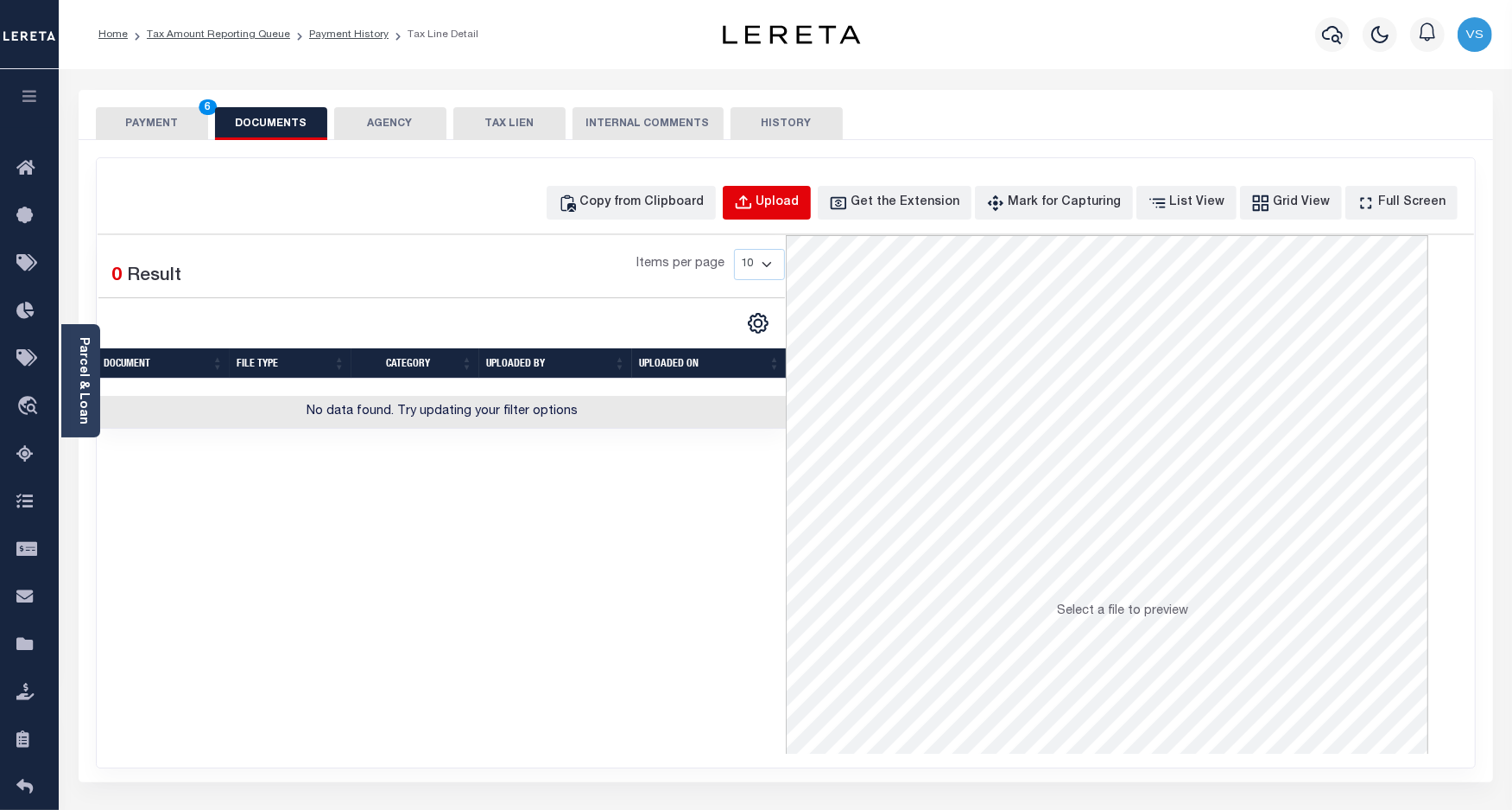
click at [788, 200] on div "Upload" at bounding box center [778, 203] width 43 height 19
select select "POP"
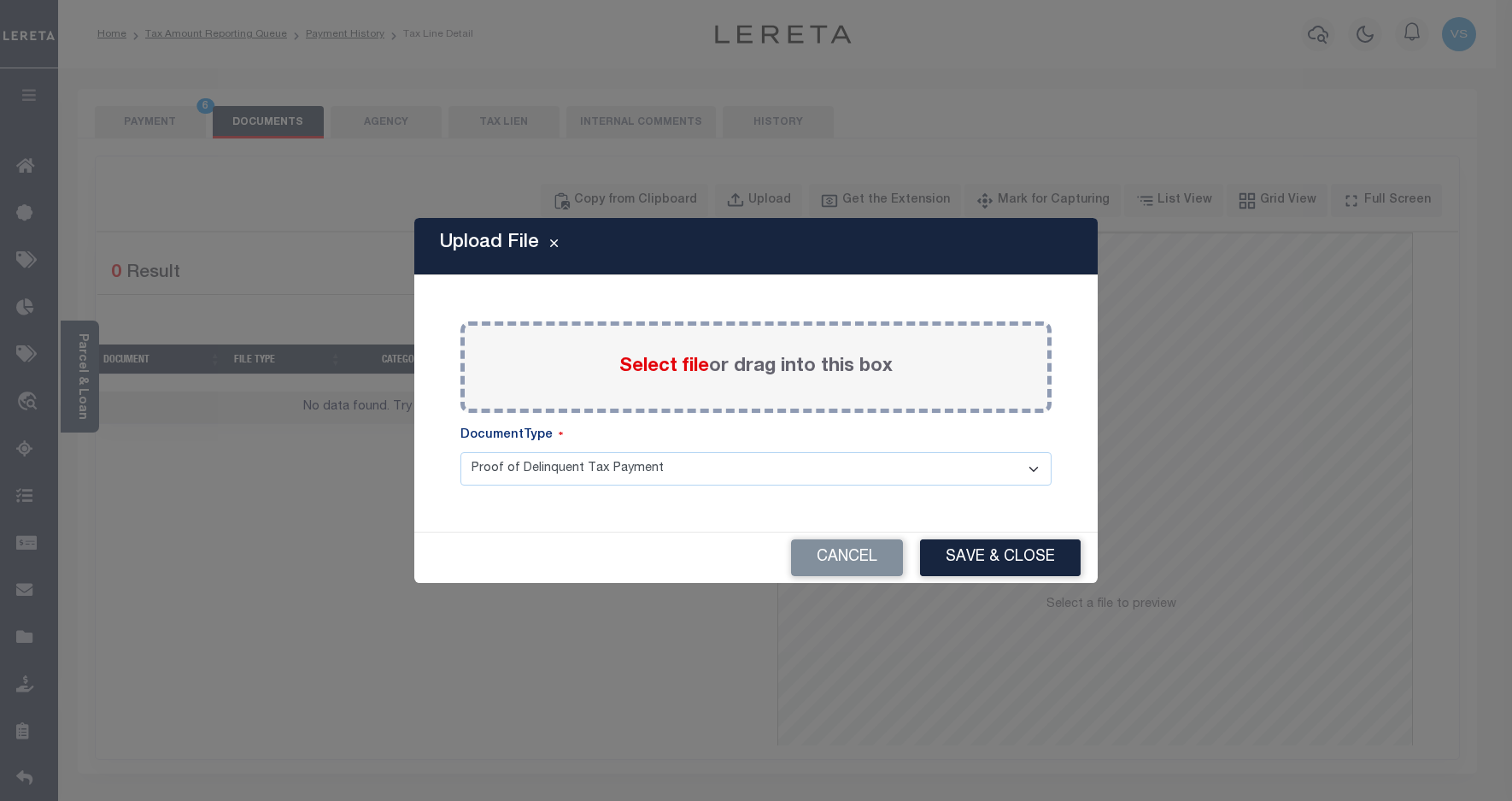
click at [634, 378] on label "Select file or drag into this box" at bounding box center [756, 367] width 273 height 29
click at [0, 0] on input "Select file or drag into this box" at bounding box center [0, 0] width 0 height 0
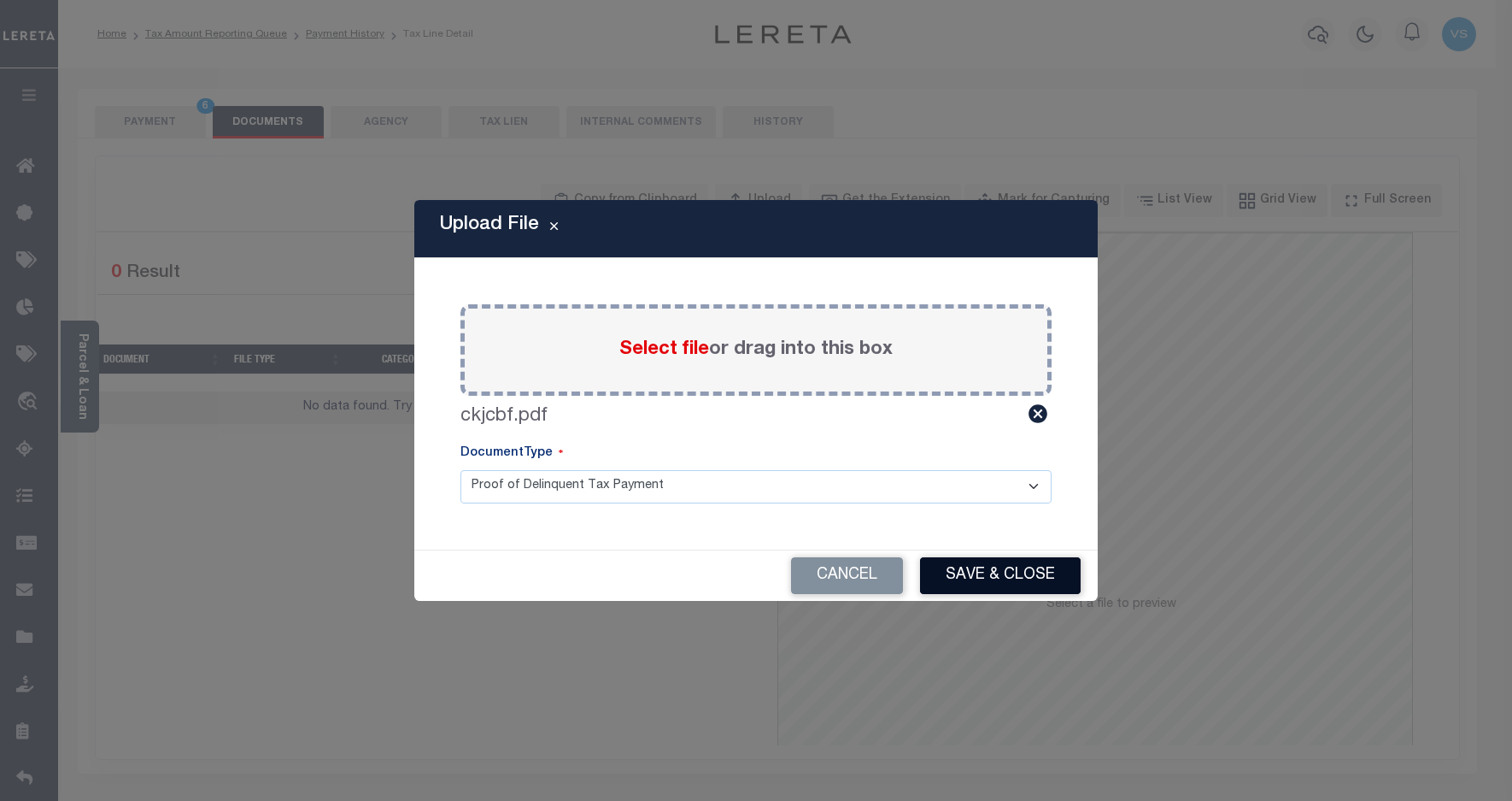
click at [979, 565] on button "Save & Close" at bounding box center [1001, 575] width 161 height 36
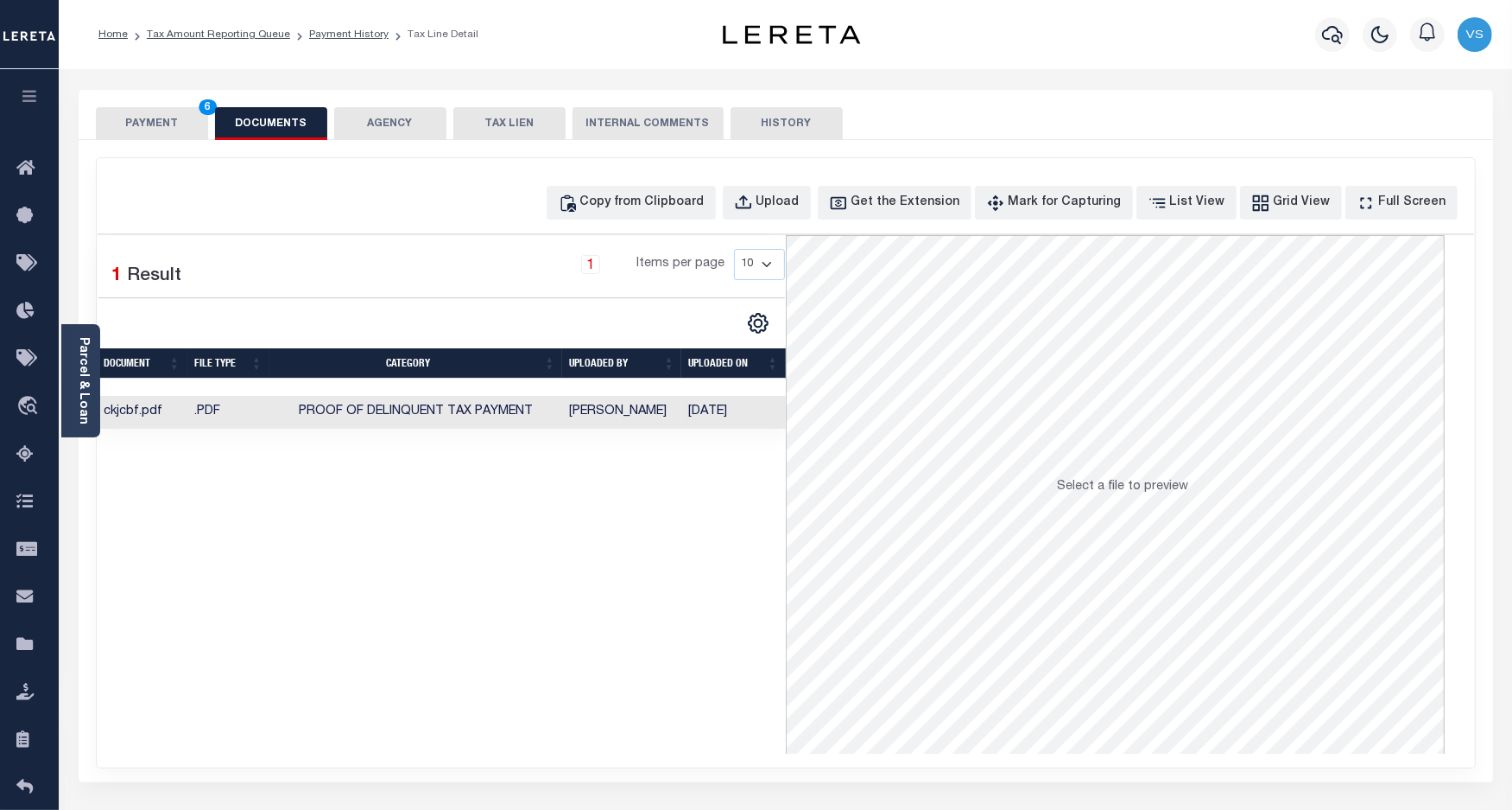
click at [154, 131] on button "PAYMENT 6" at bounding box center [152, 124] width 112 height 33
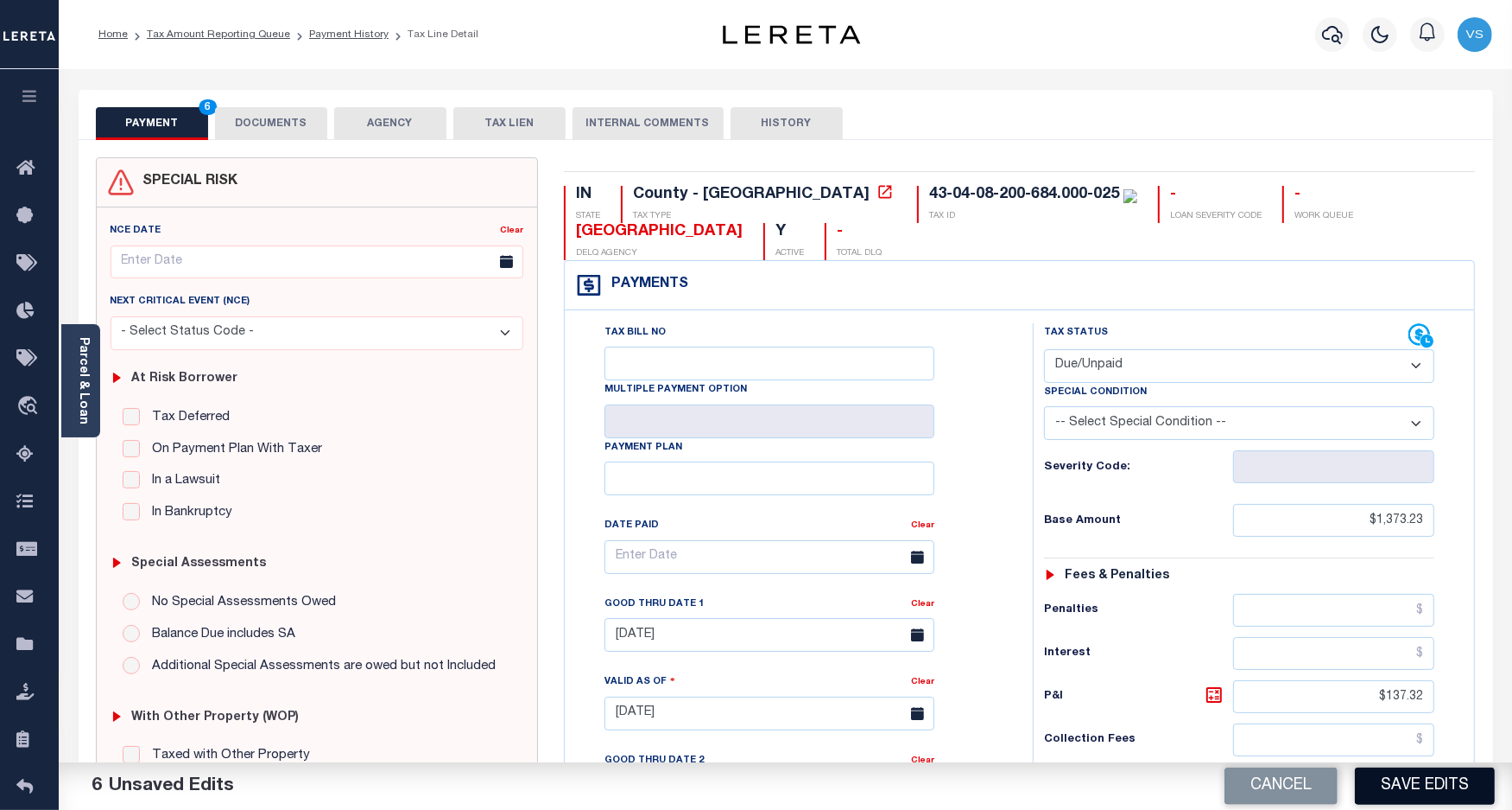
click at [1386, 795] on button "Save Edits" at bounding box center [1425, 786] width 140 height 37
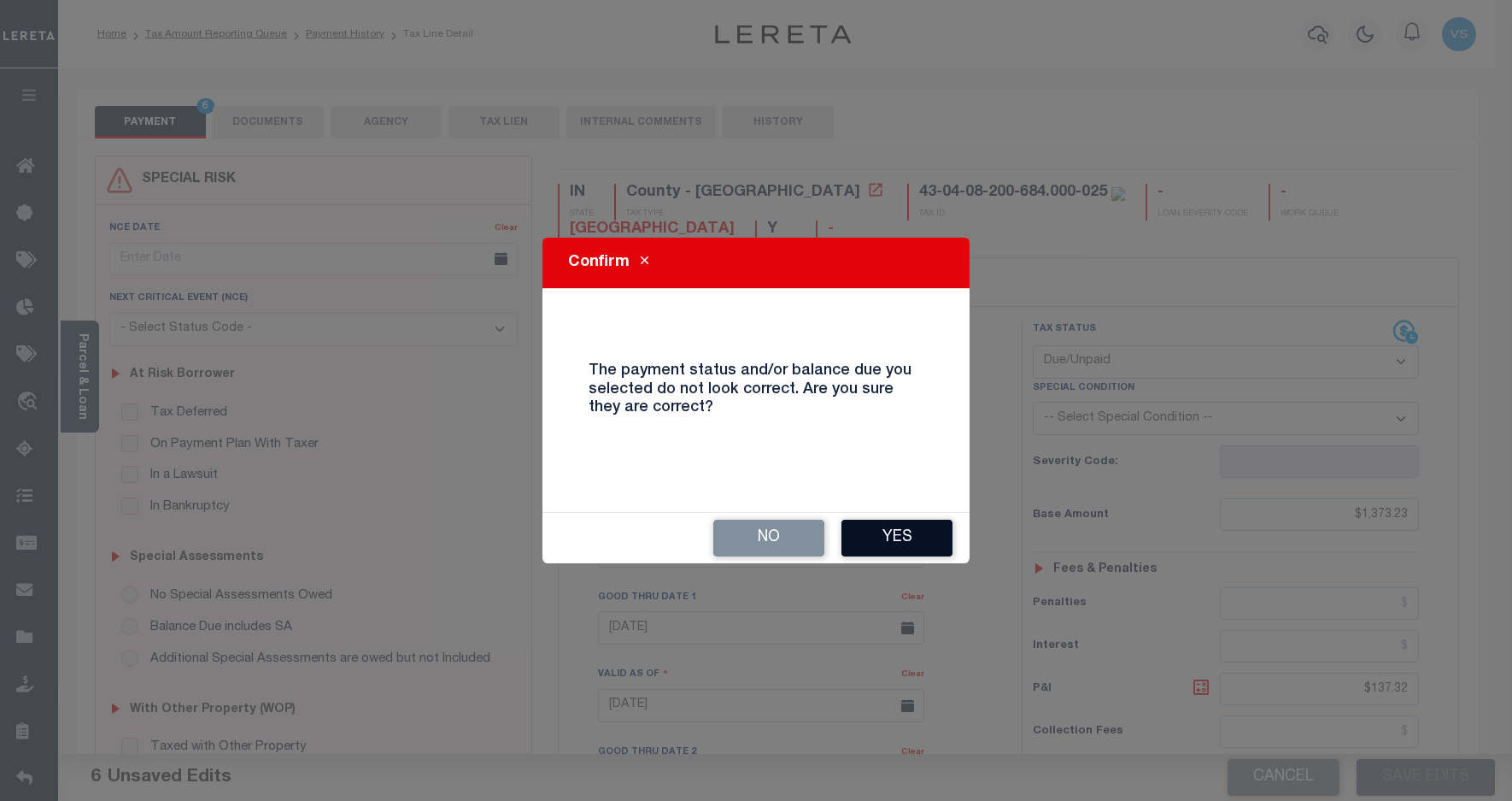
click at [903, 544] on button "Yes" at bounding box center [897, 538] width 111 height 36
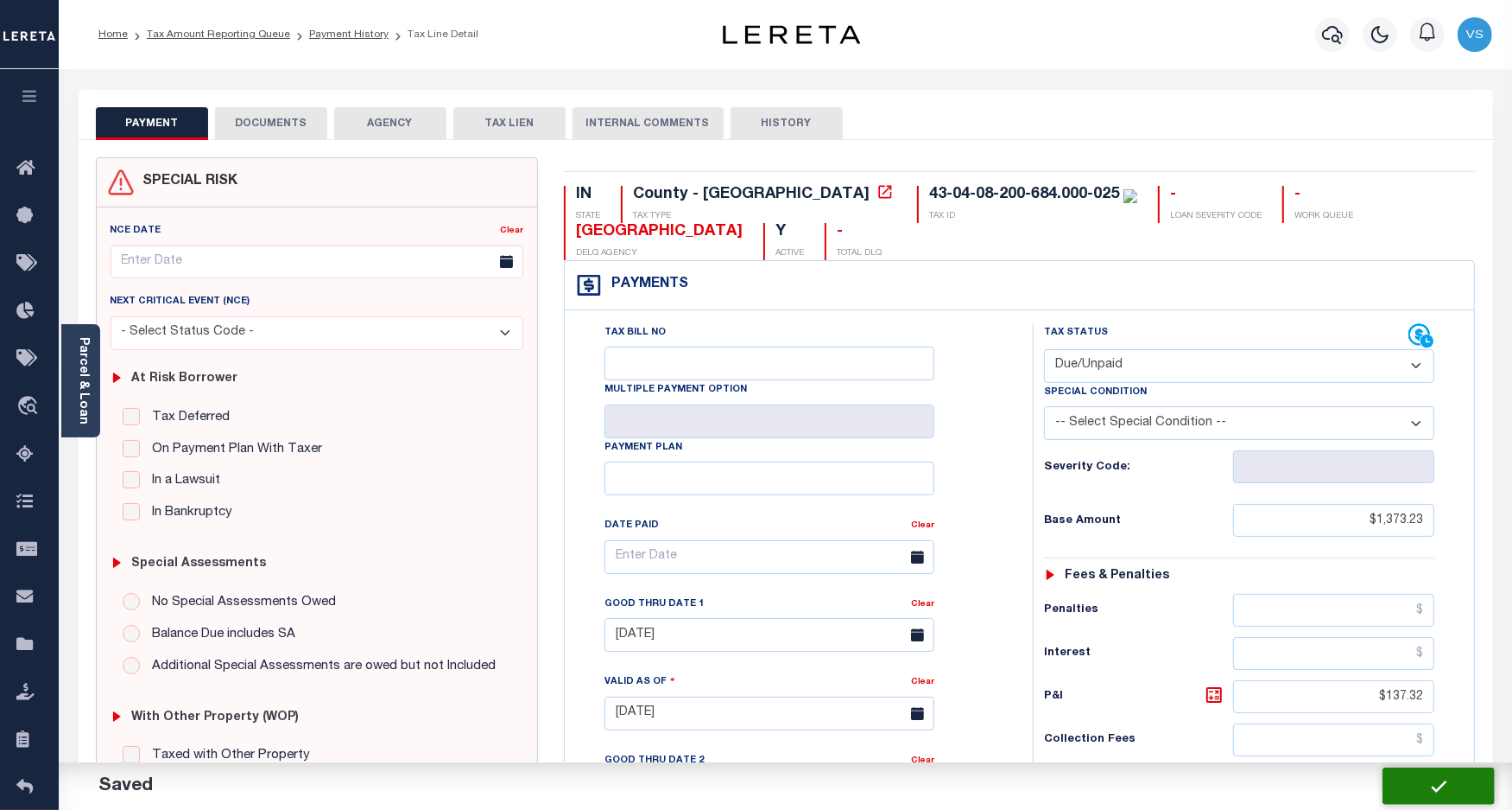
checkbox input "false"
type input "$1,373.23"
type input "$137.32"
type input "$1,510.55"
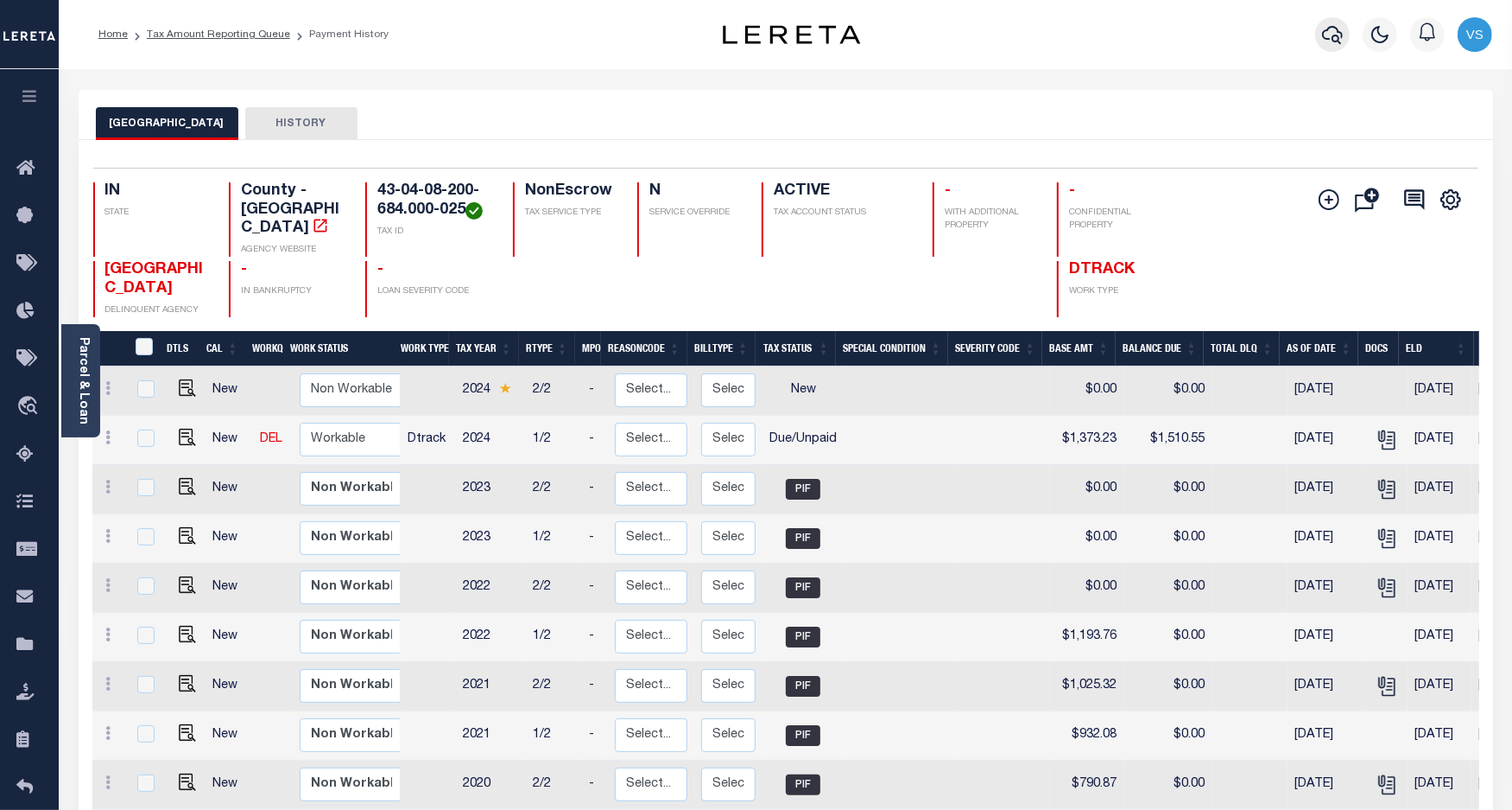
click at [1328, 35] on icon "button" at bounding box center [1332, 34] width 20 height 20
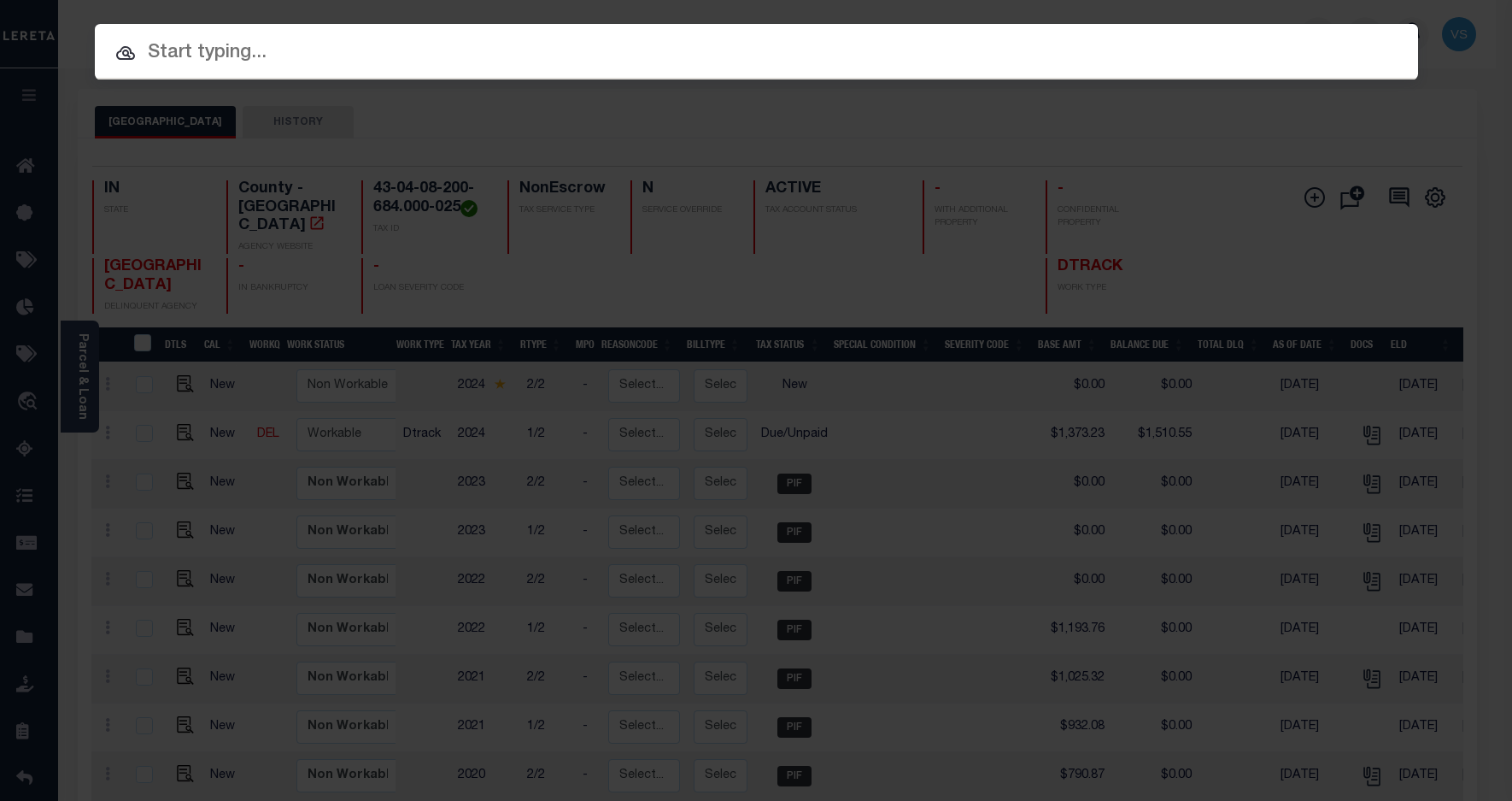
paste input "110113787"
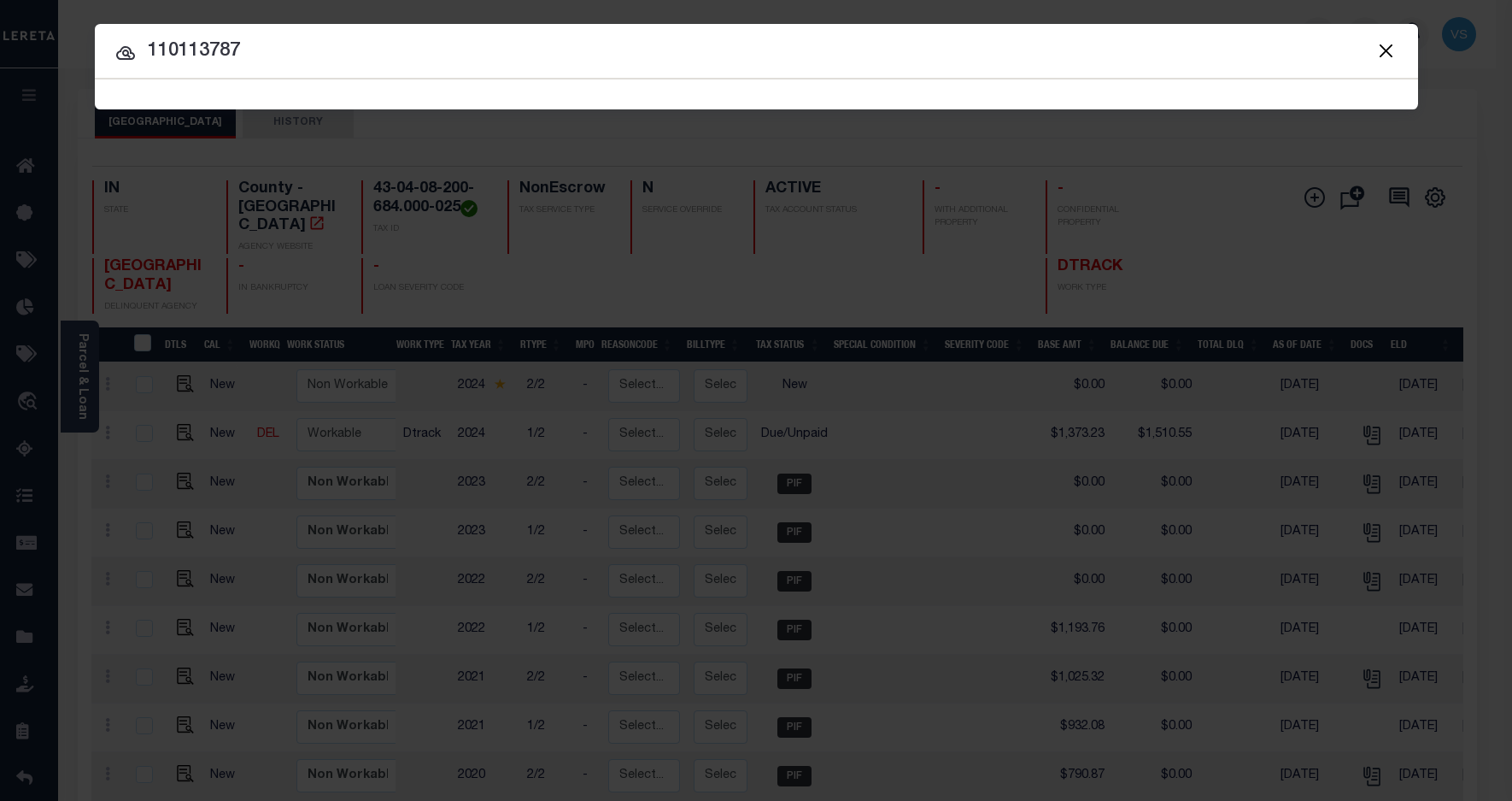
type input "110113787"
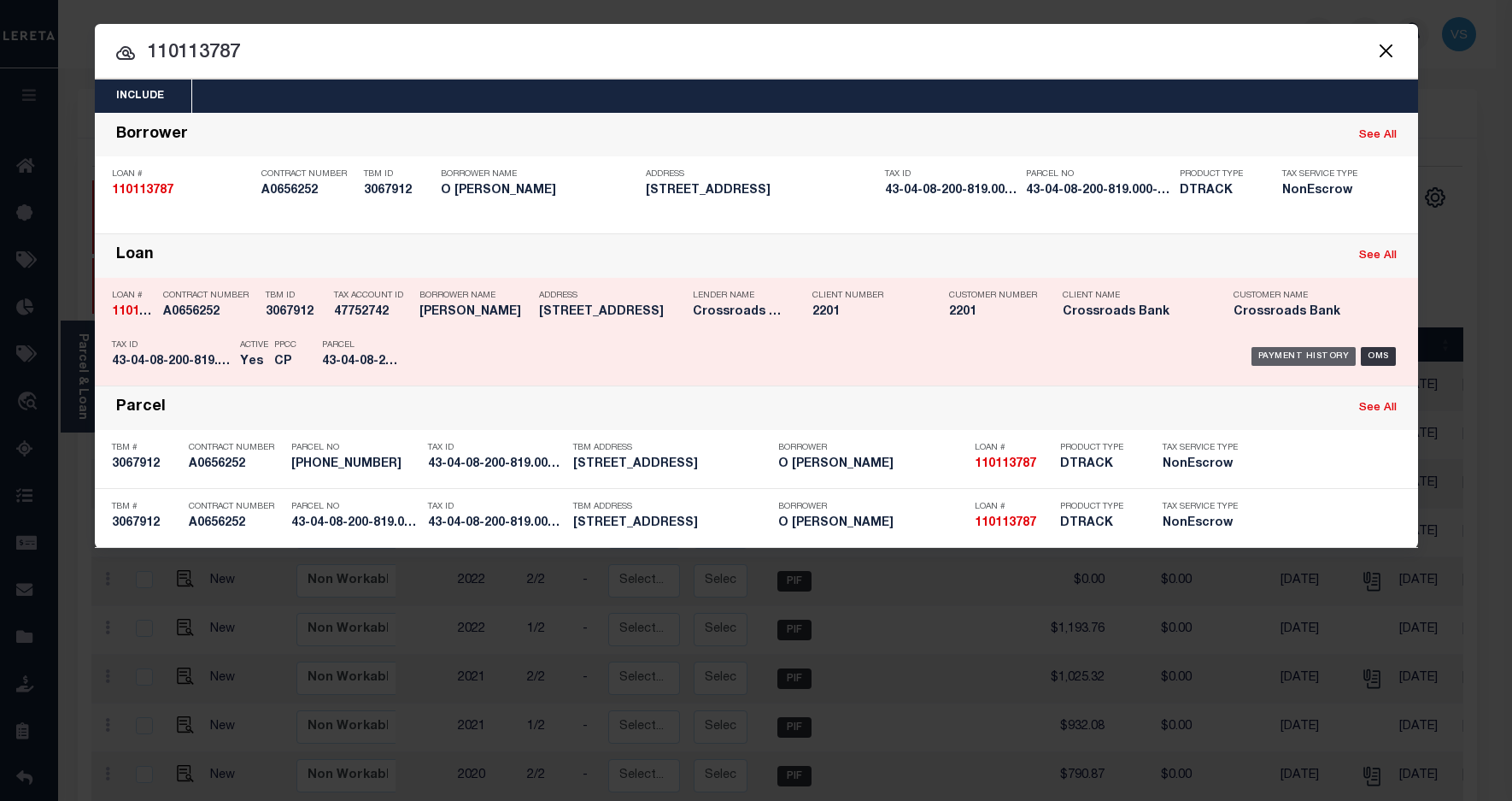
click at [1266, 363] on div "Payment History" at bounding box center [1305, 357] width 105 height 19
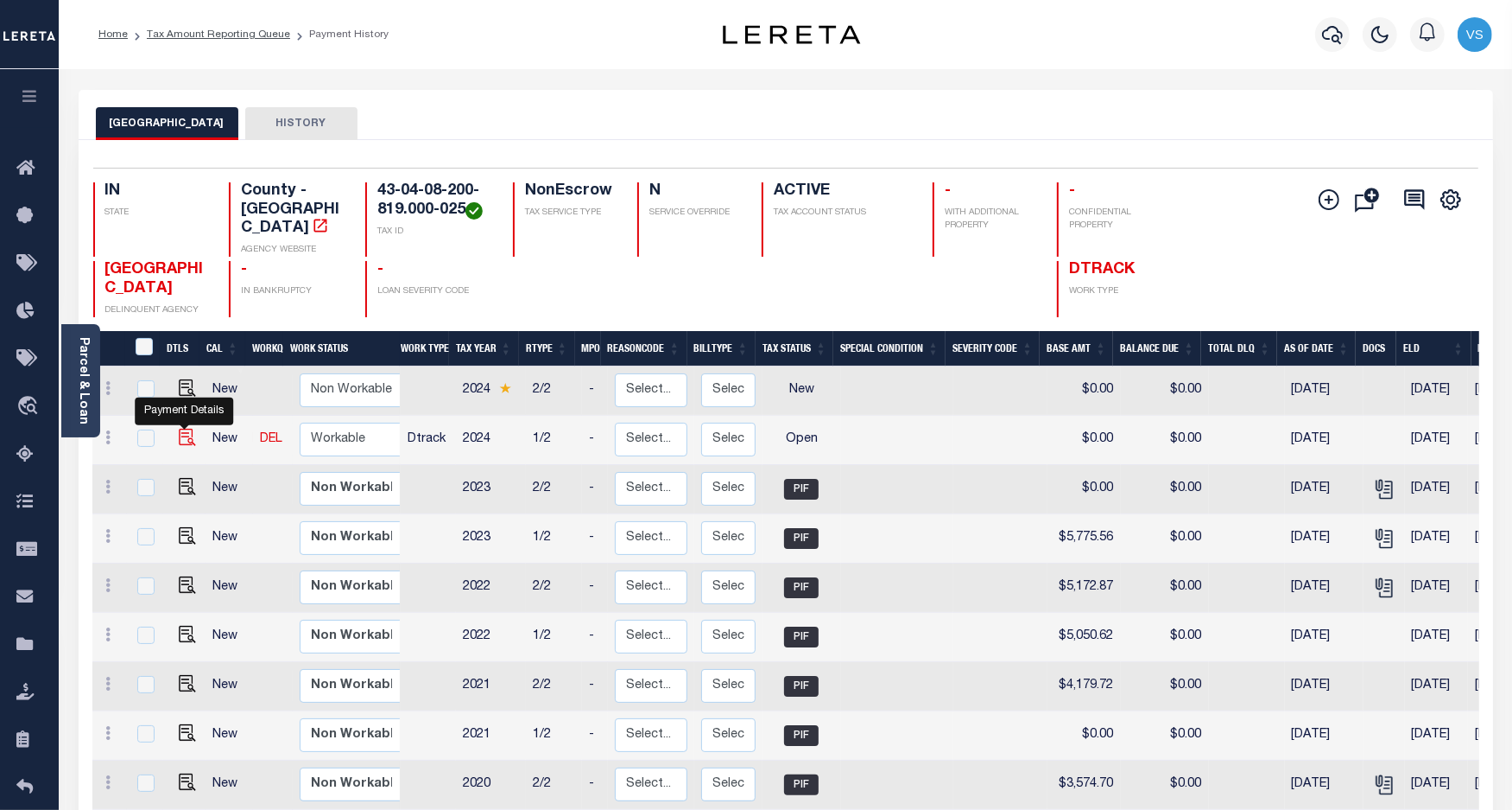
click at [184, 428] on img "" at bounding box center [187, 437] width 17 height 17
checkbox input "true"
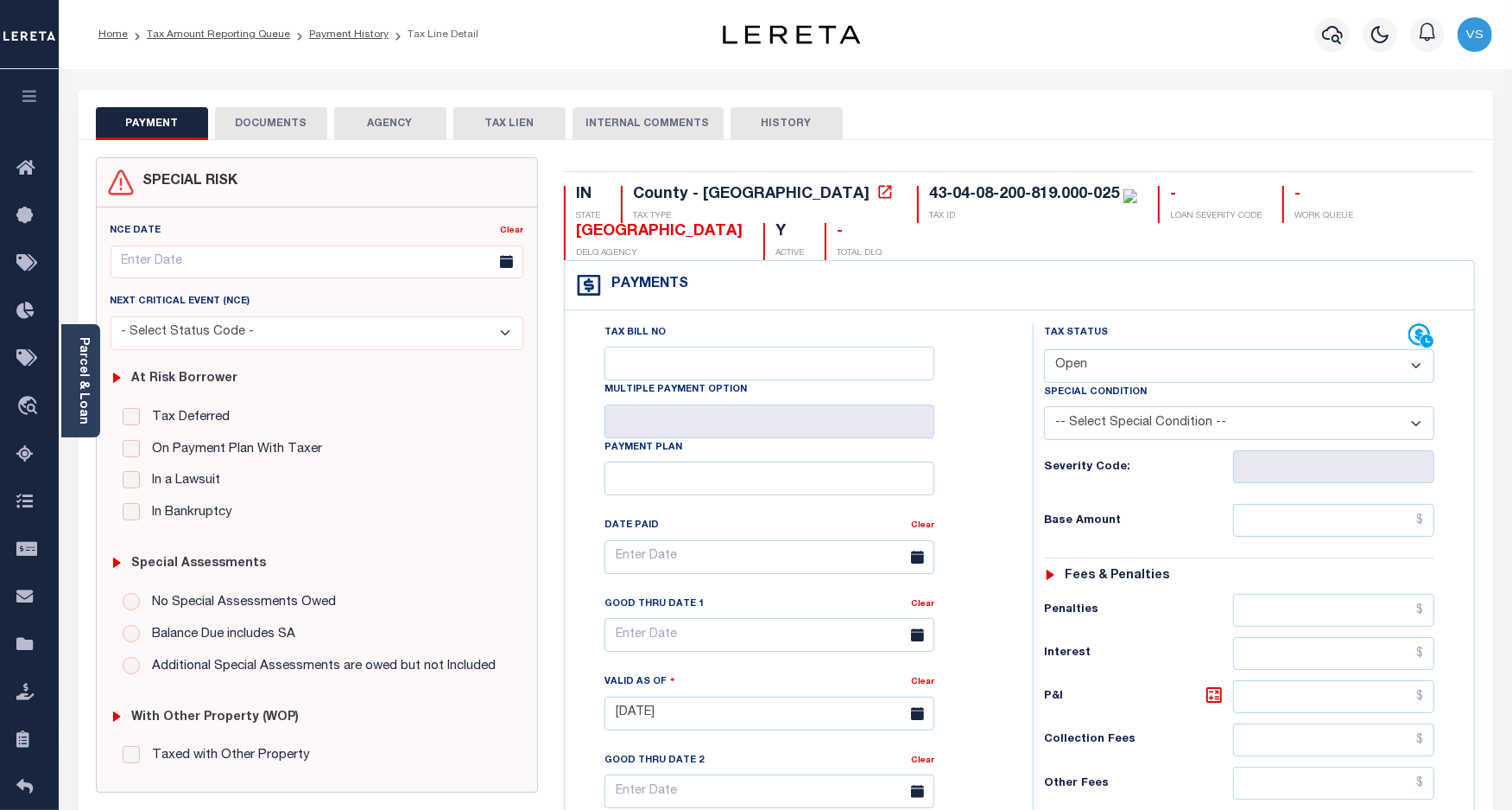
click at [1117, 363] on select "- Select Status Code - Open Due/Unpaid Paid Incomplete No Tax Due Internal Refu…" at bounding box center [1240, 365] width 391 height 34
select select "PYD"
click at [1044, 351] on select "- Select Status Code - Open Due/Unpaid Paid Incomplete No Tax Due Internal Refu…" at bounding box center [1240, 365] width 391 height 34
type input "[DATE]"
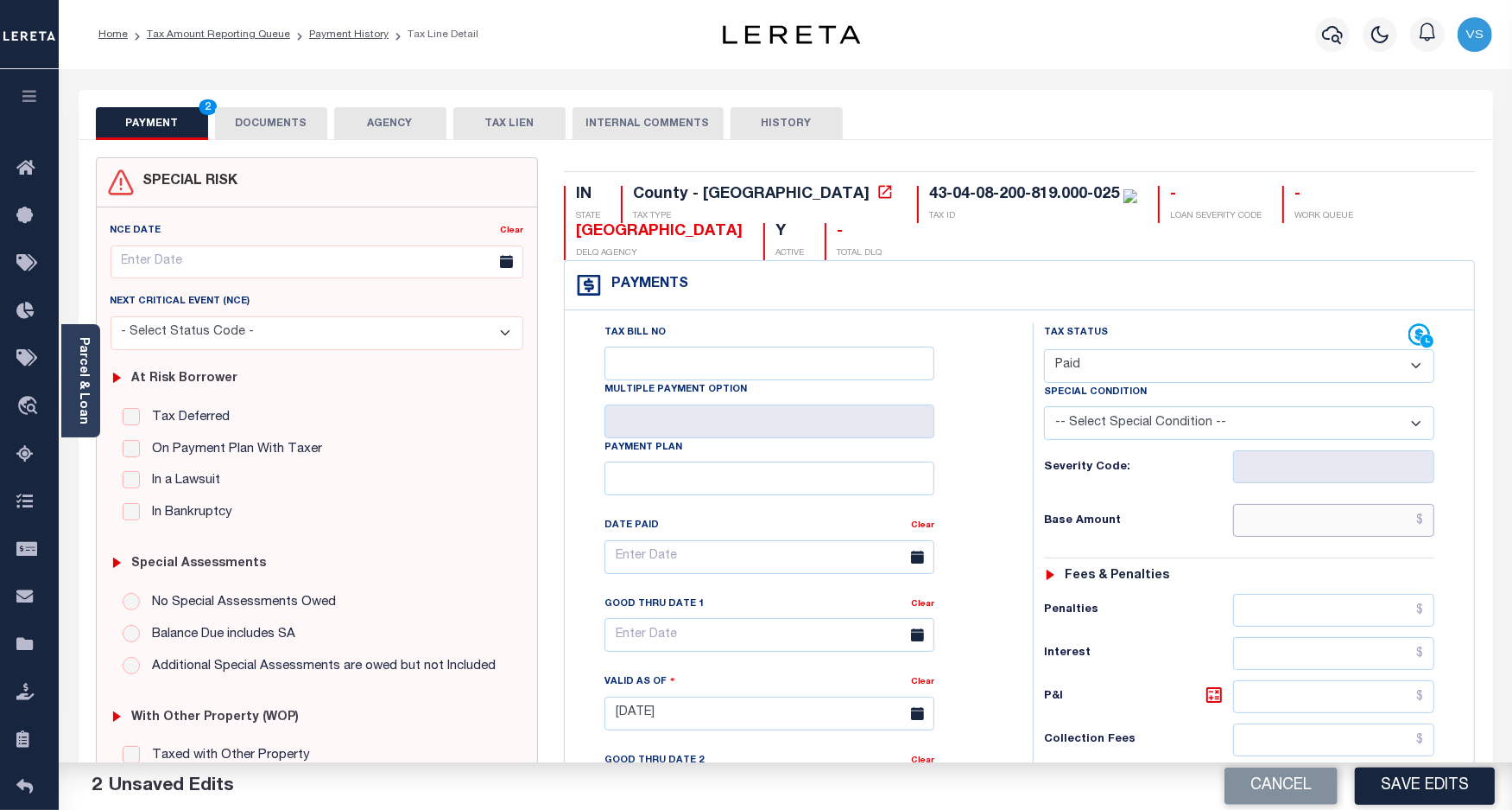
click at [1327, 520] on input "text" at bounding box center [1334, 520] width 201 height 33
paste input "6,203.17"
type input "$6,203.17"
click at [281, 122] on button "DOCUMENTS" at bounding box center [271, 124] width 112 height 33
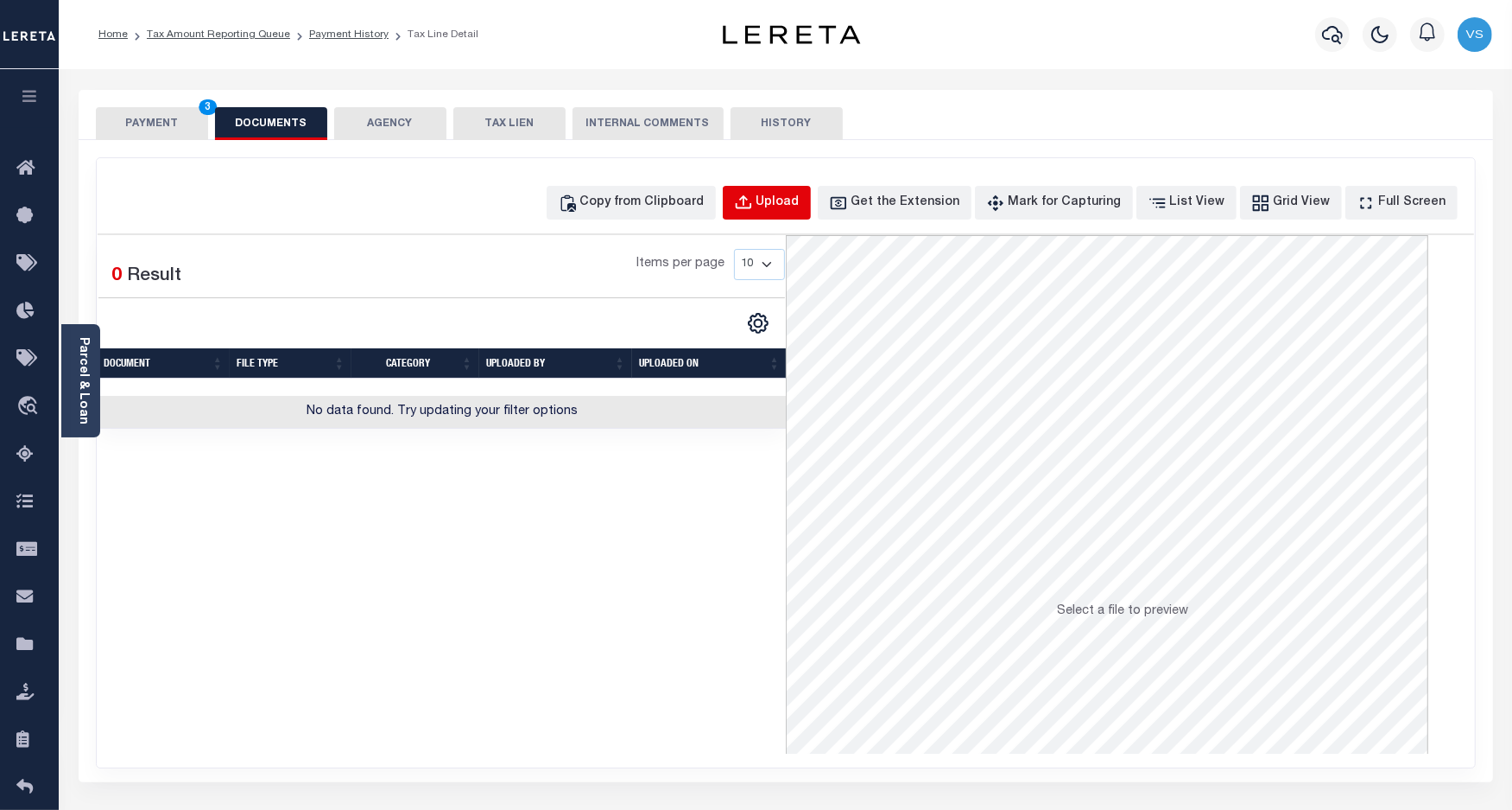
click at [791, 197] on div "Upload" at bounding box center [778, 203] width 43 height 19
select select "POP"
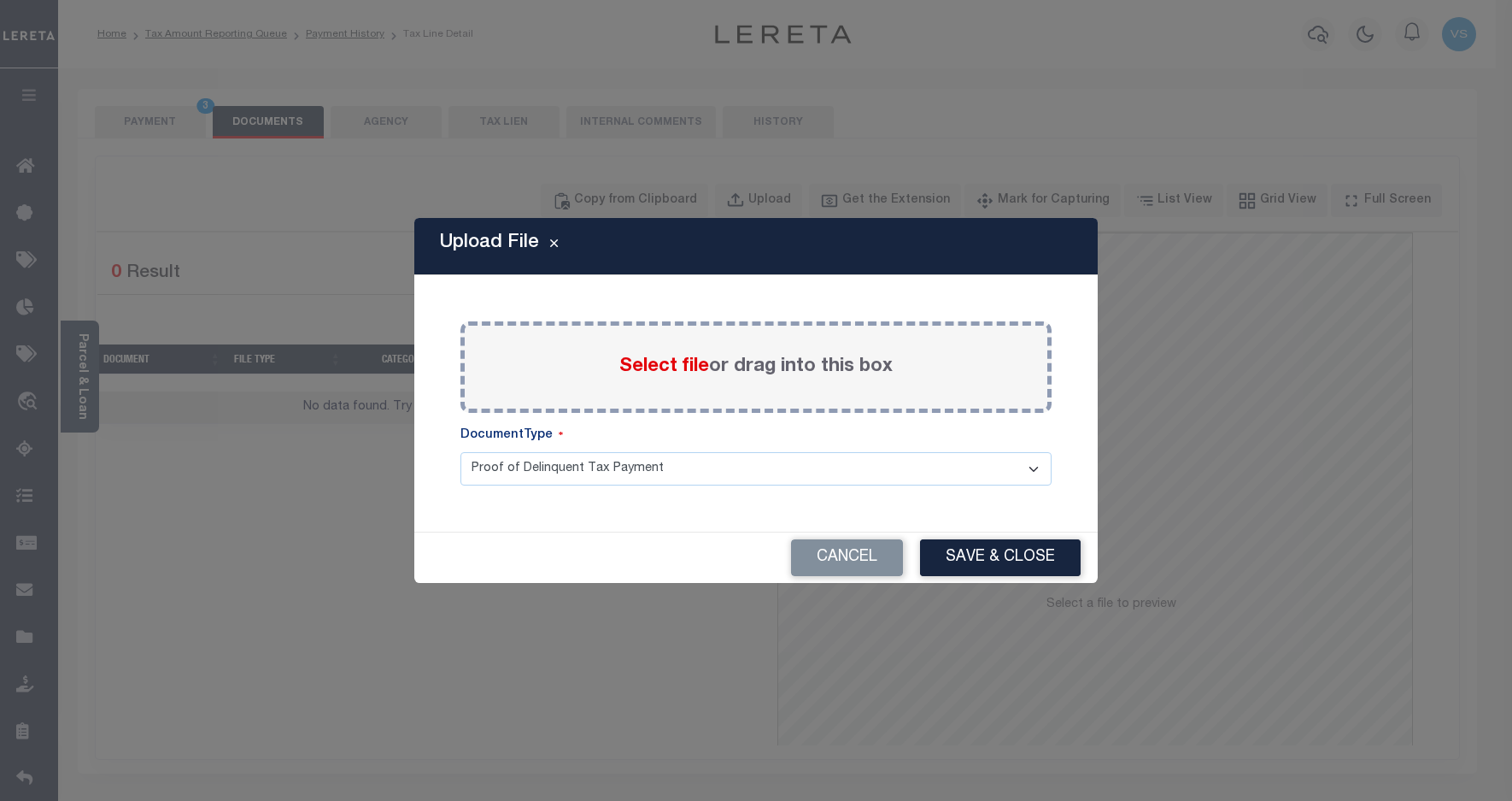
click at [657, 370] on span "Select file" at bounding box center [664, 367] width 90 height 19
click at [0, 0] on input "Select file or drag into this box" at bounding box center [0, 0] width 0 height 0
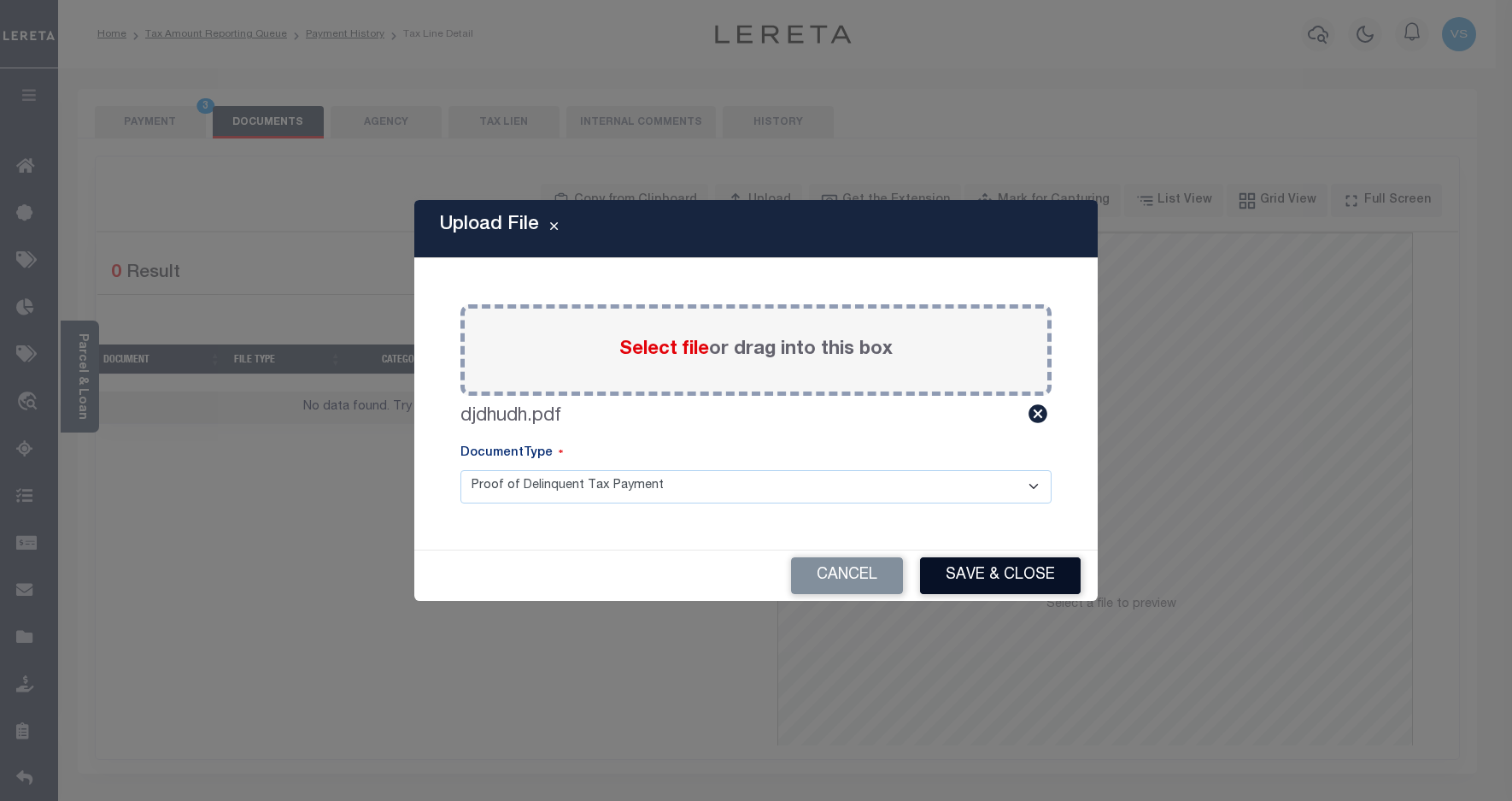
click at [1006, 574] on button "Save & Close" at bounding box center [1001, 575] width 161 height 36
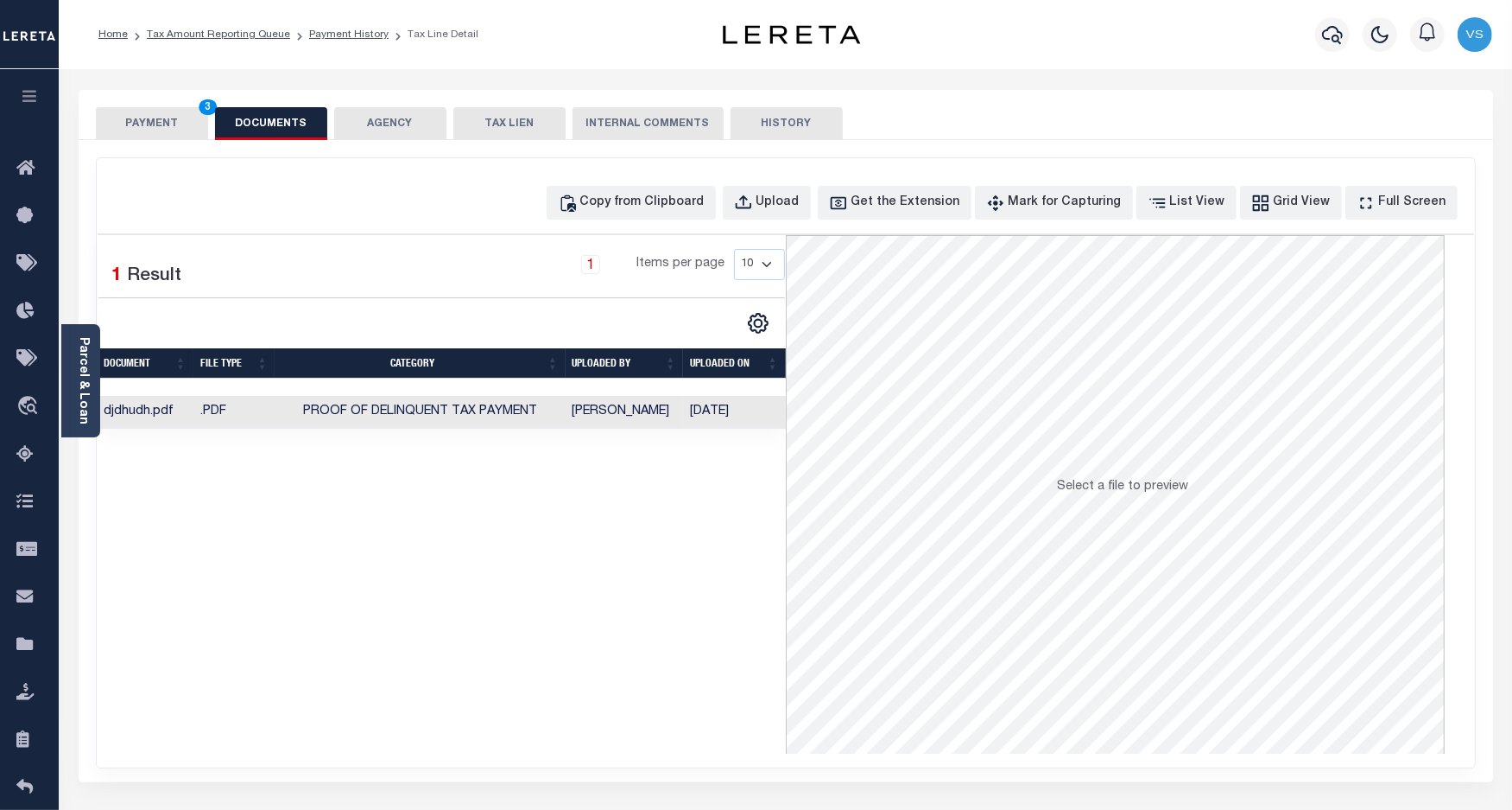
click at [165, 126] on button "PAYMENT 3" at bounding box center [152, 124] width 112 height 33
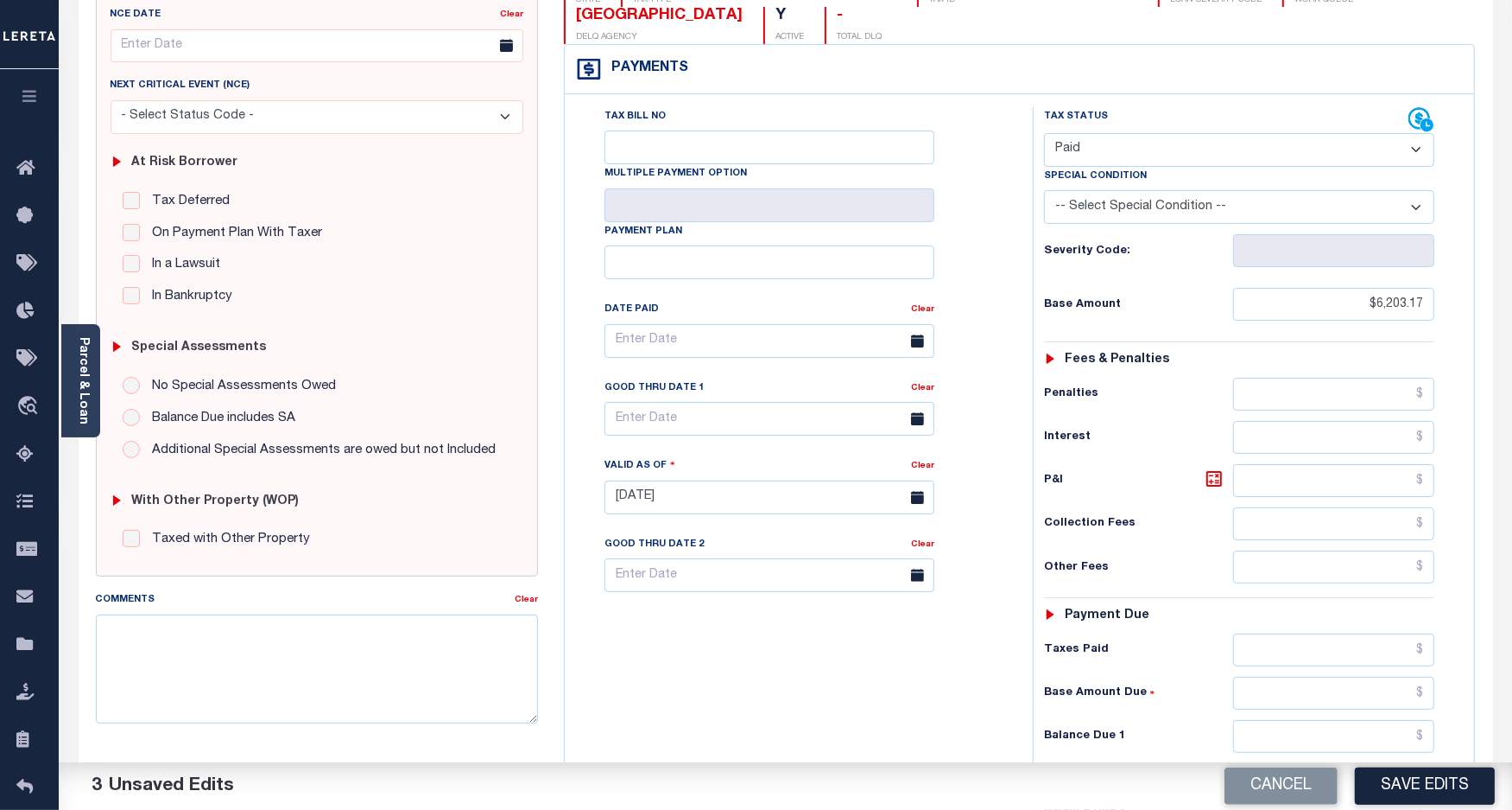
scroll to position [324, 0]
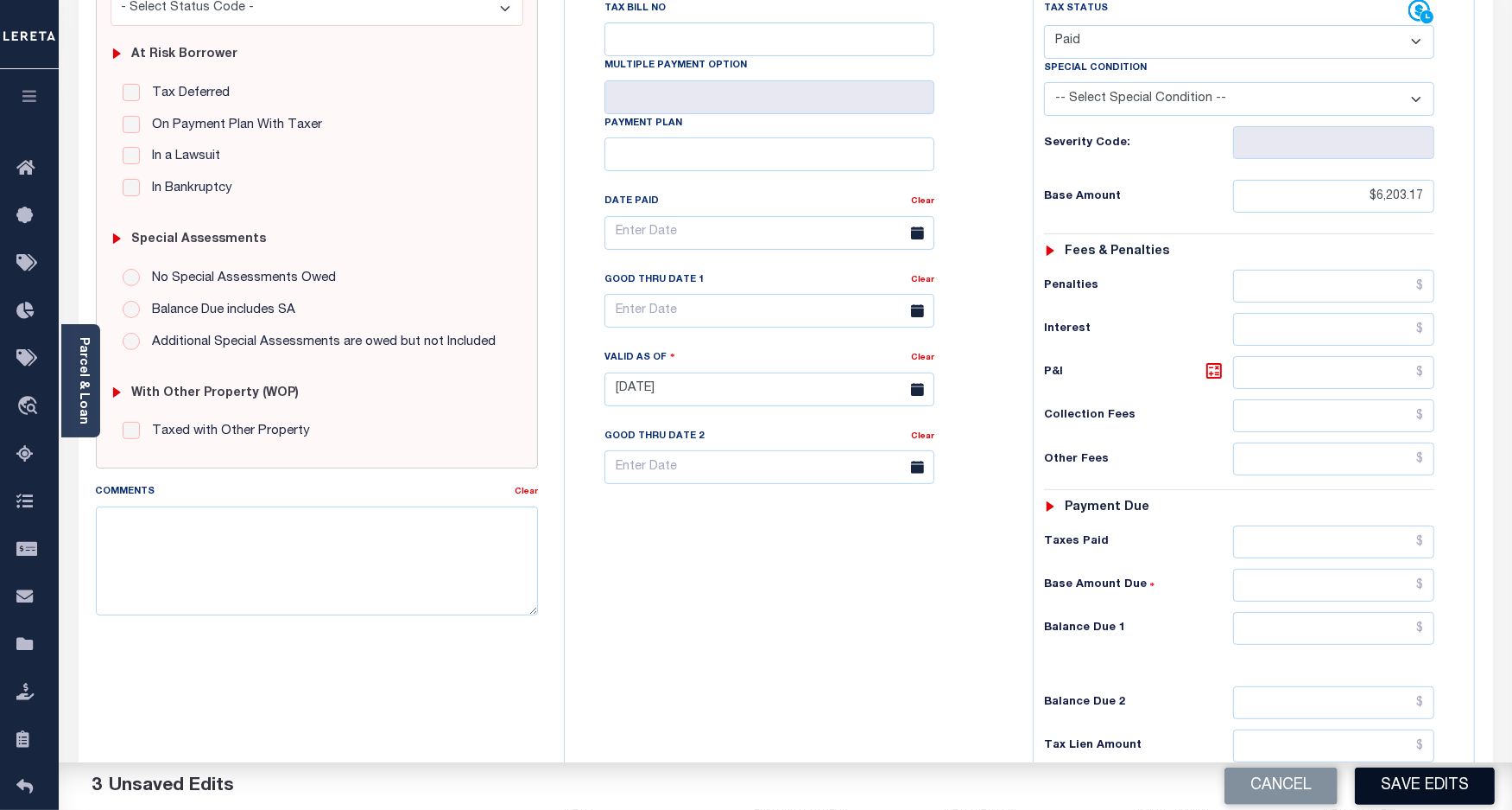
click at [1436, 789] on button "Save Edits" at bounding box center [1425, 786] width 140 height 37
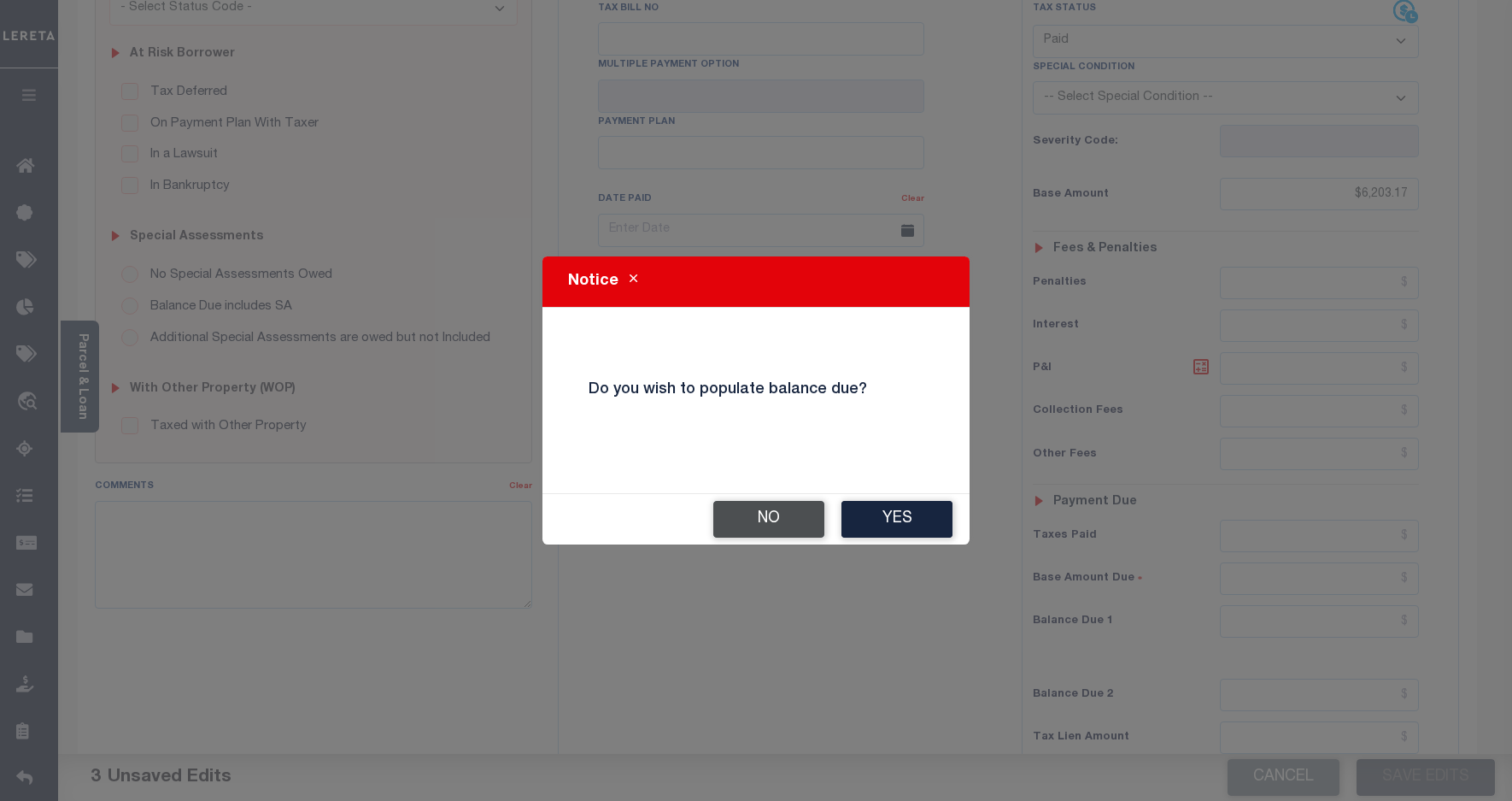
click at [753, 521] on button "No" at bounding box center [768, 519] width 111 height 36
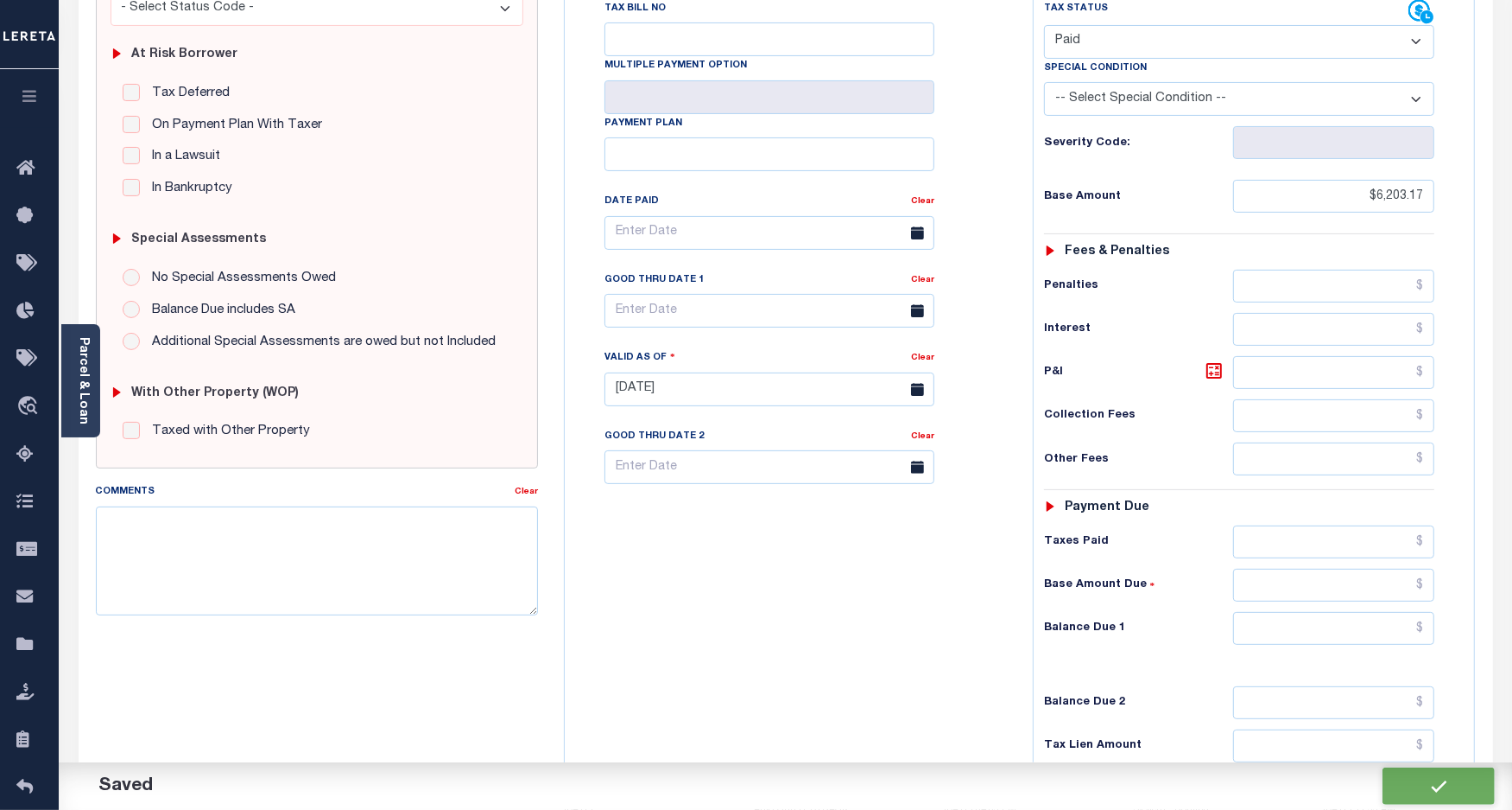
checkbox input "false"
type input "$6,203.17"
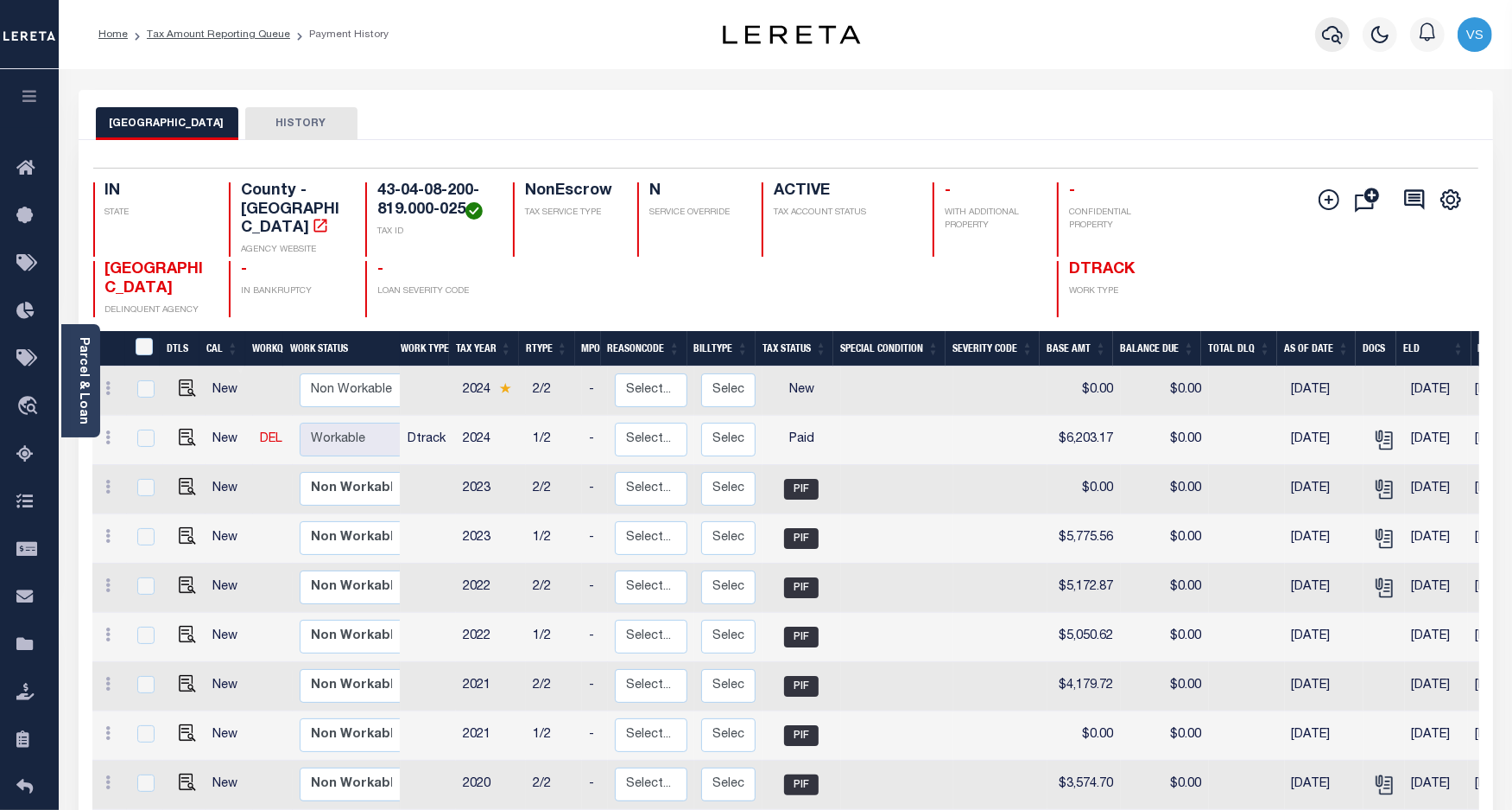
click at [1331, 37] on icon "button" at bounding box center [1332, 34] width 20 height 20
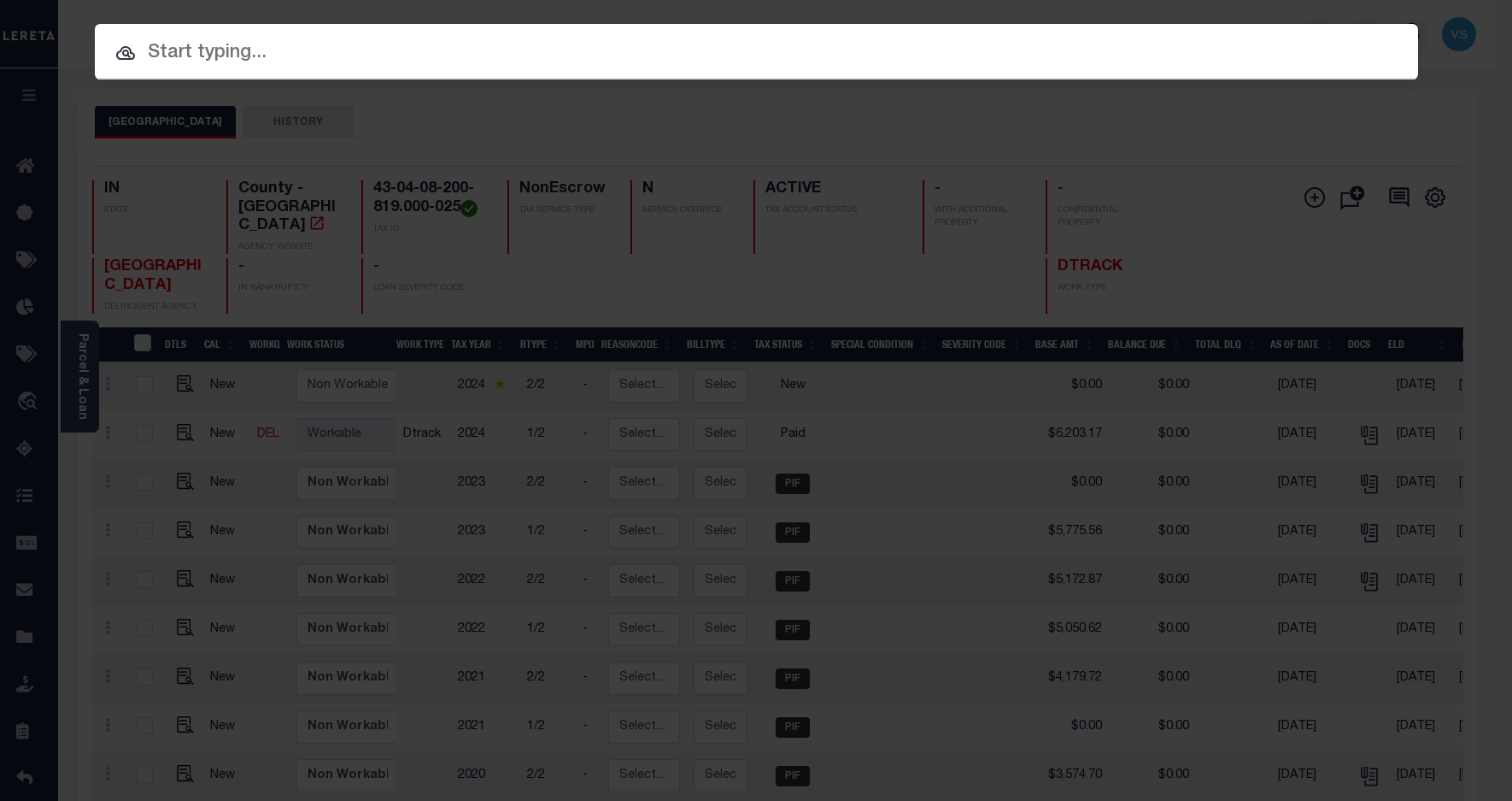
paste input "110203944"
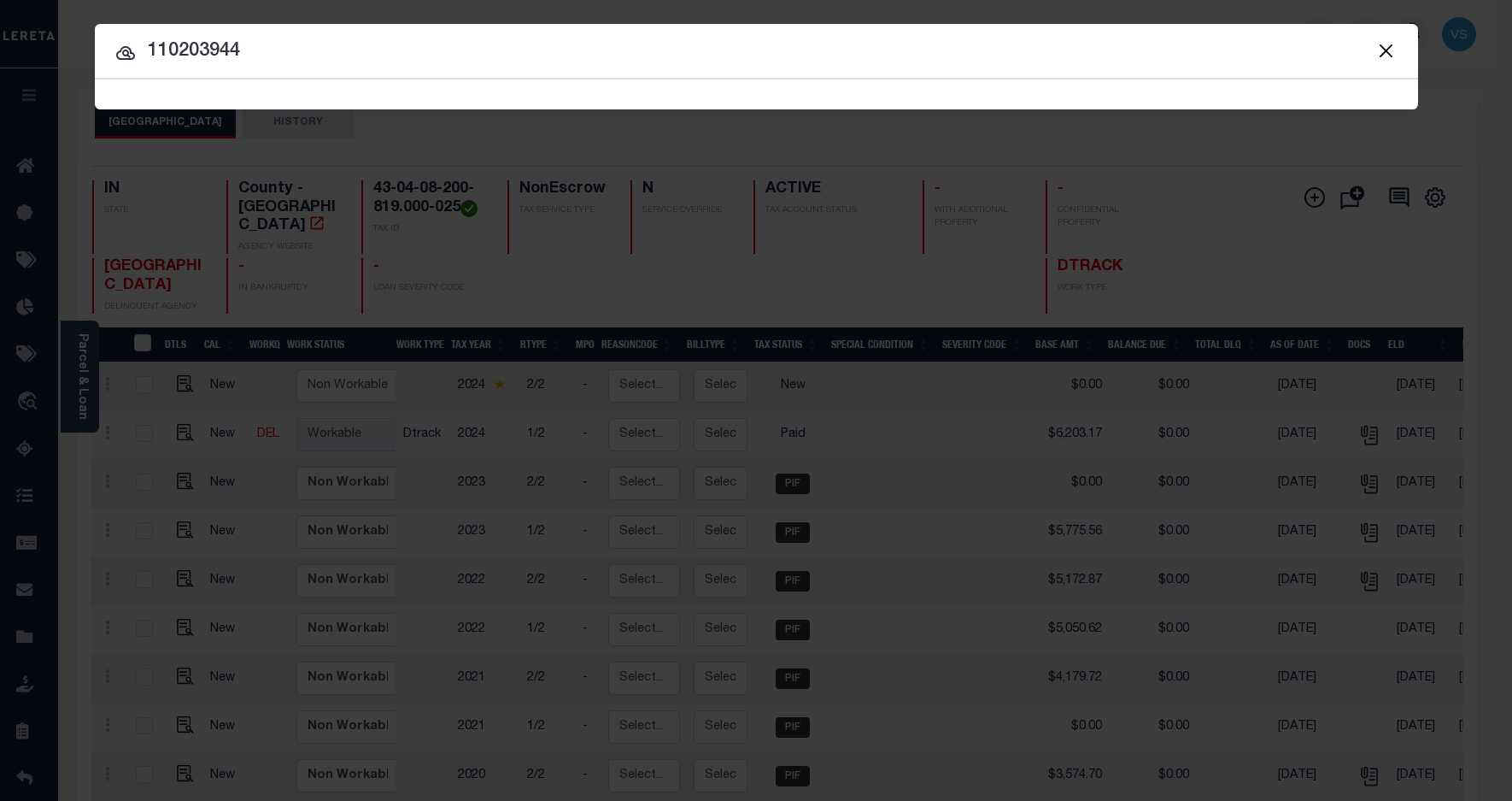
type input "110203944"
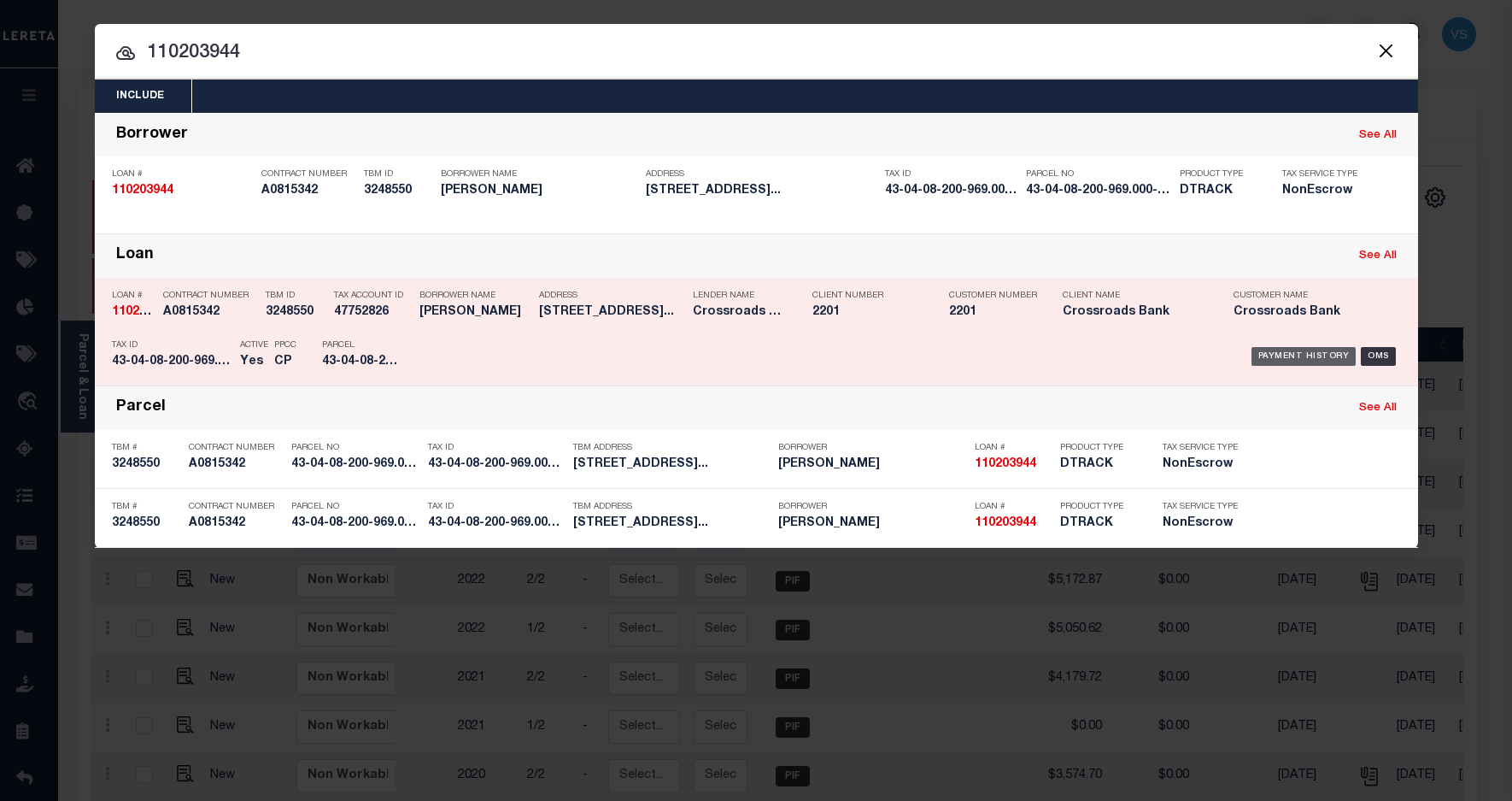
click at [1301, 355] on div "Payment History" at bounding box center [1305, 357] width 105 height 19
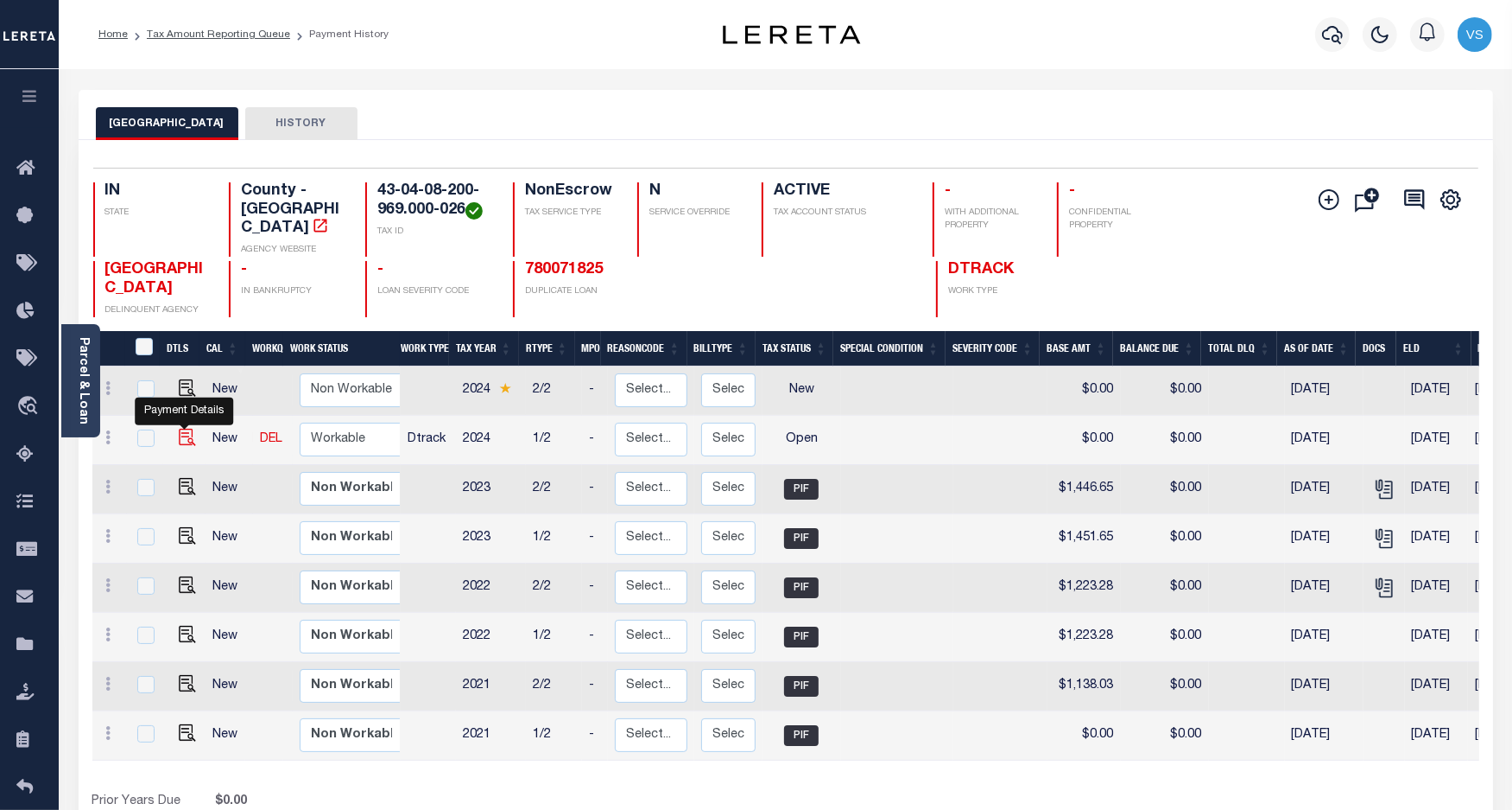
click at [179, 428] on img "" at bounding box center [187, 437] width 17 height 17
checkbox input "true"
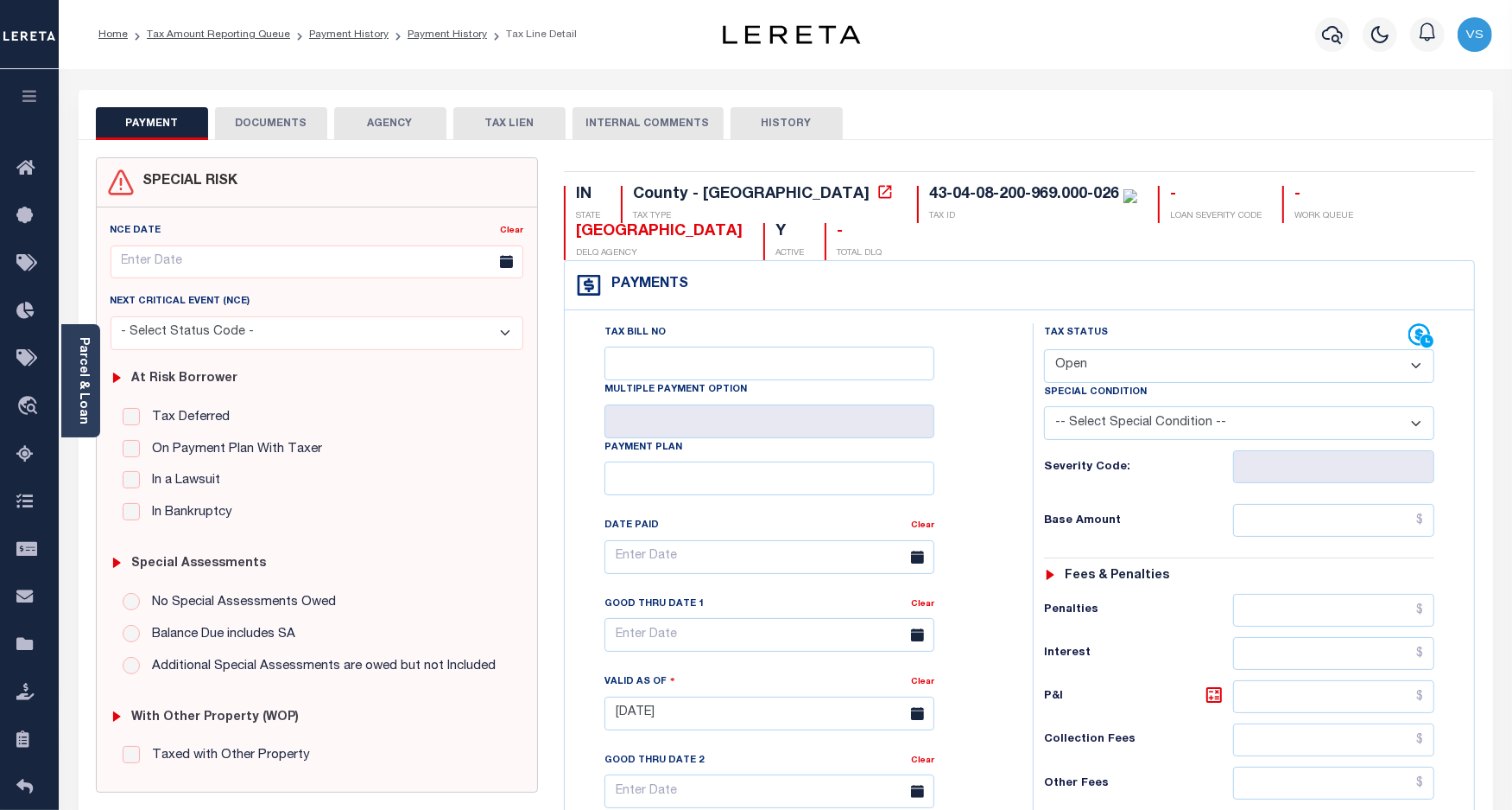
drag, startPoint x: 1086, startPoint y: 364, endPoint x: 1091, endPoint y: 376, distance: 13.0
click at [1086, 364] on select "- Select Status Code - Open Due/Unpaid Paid Incomplete No Tax Due Internal Refu…" at bounding box center [1240, 365] width 391 height 34
select select "PYD"
click at [1044, 351] on select "- Select Status Code - Open Due/Unpaid Paid Incomplete No Tax Due Internal Refu…" at bounding box center [1240, 365] width 391 height 34
type input "[DATE]"
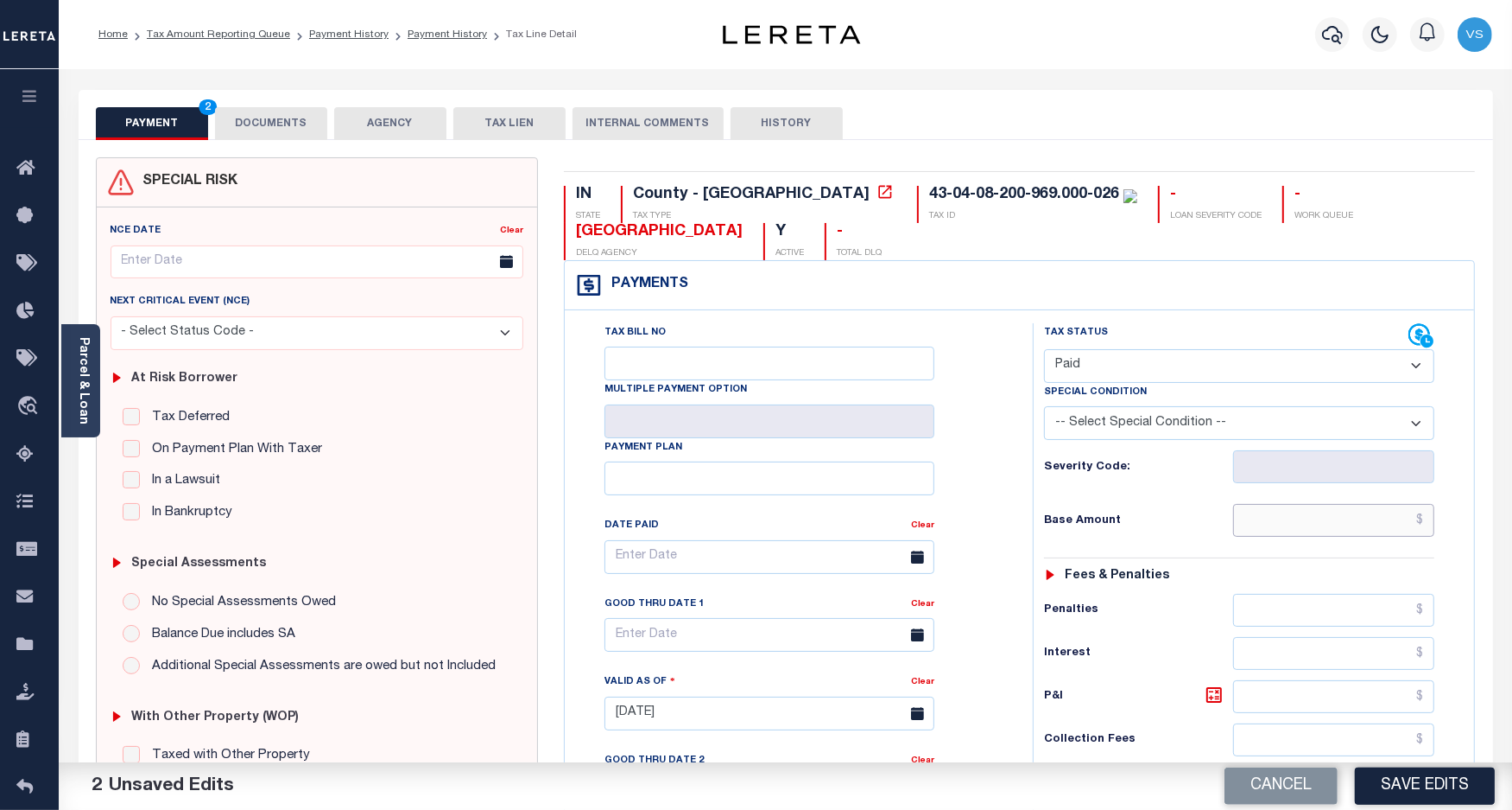
click at [1362, 524] on input "text" at bounding box center [1334, 520] width 201 height 33
paste input "1,508.36"
type input "$1,508.36"
click at [260, 117] on button "DOCUMENTS" at bounding box center [271, 124] width 112 height 33
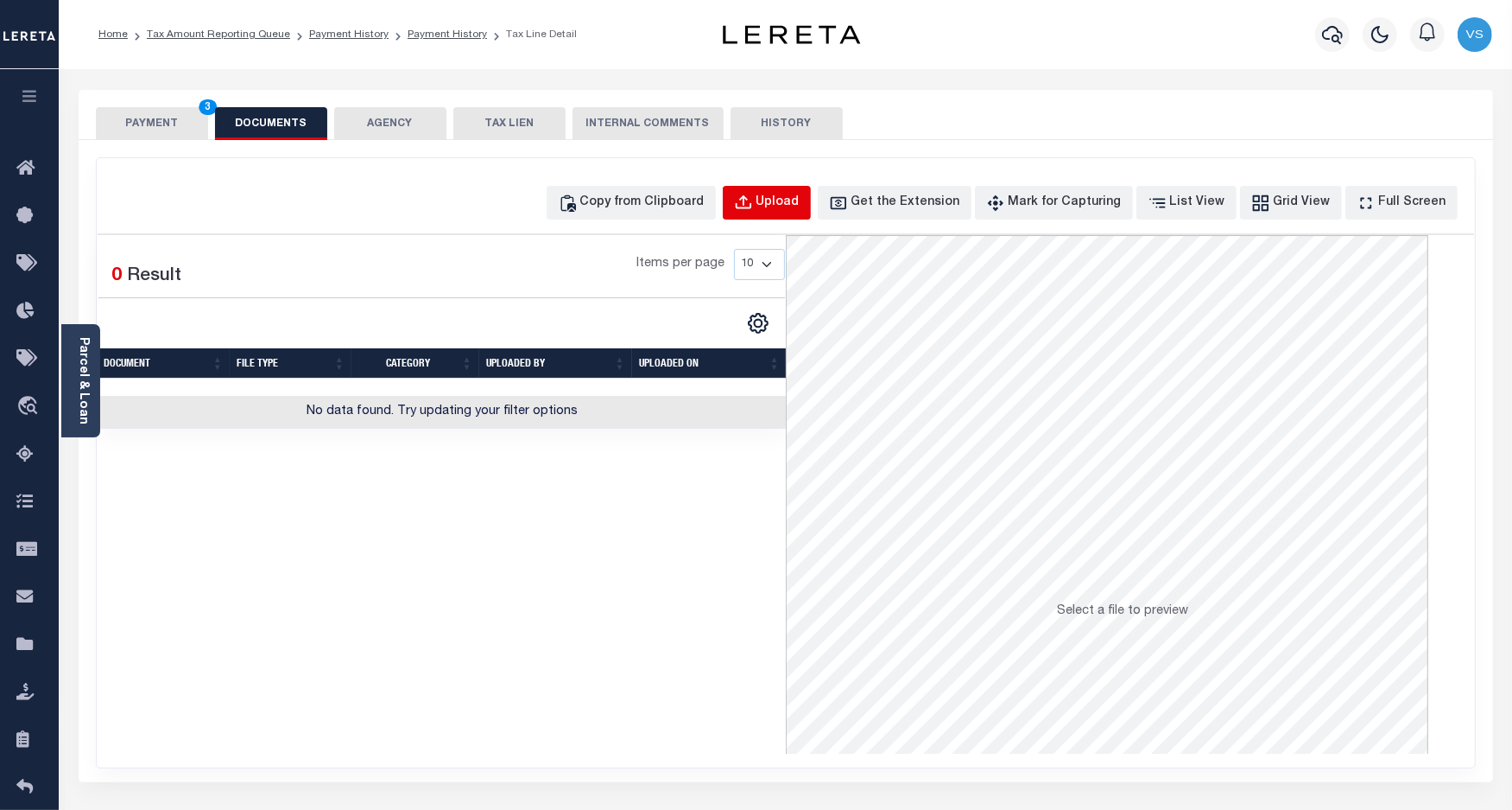
click at [786, 200] on button "Upload" at bounding box center [766, 202] width 88 height 34
select select "POP"
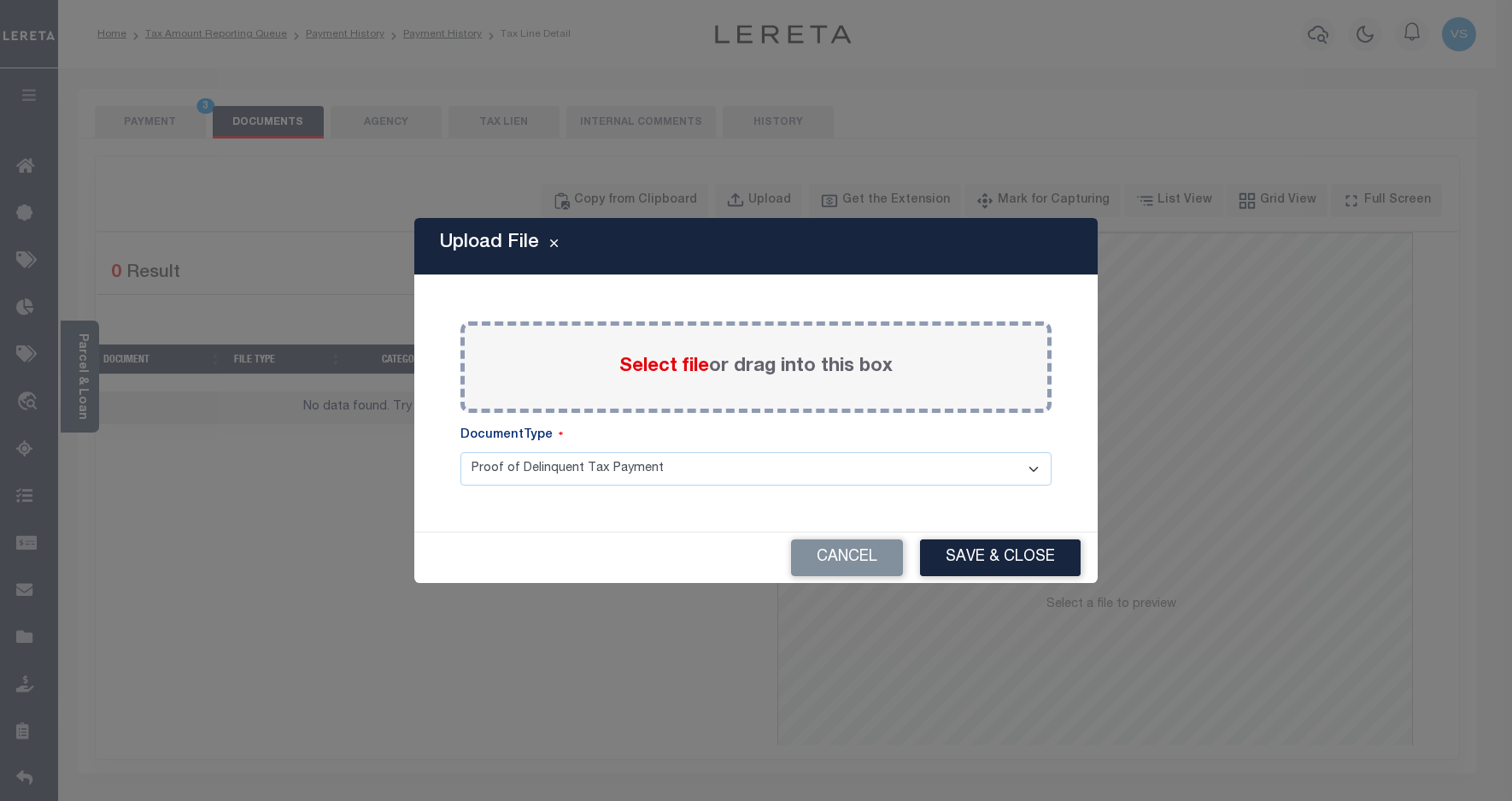
click at [628, 359] on span "Select file" at bounding box center [664, 367] width 90 height 19
click at [0, 0] on input "Select file or drag into this box" at bounding box center [0, 0] width 0 height 0
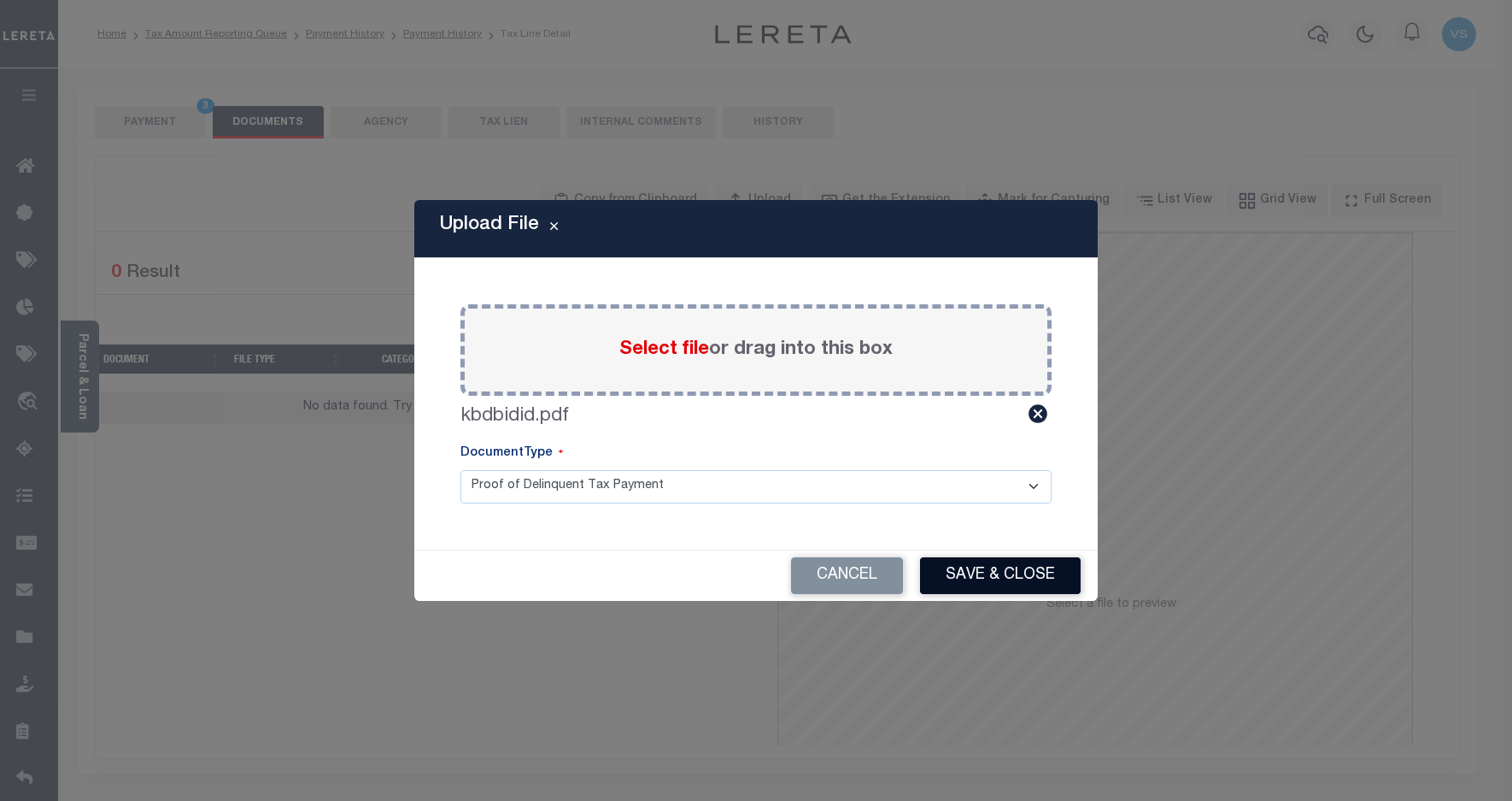
click at [972, 570] on button "Save & Close" at bounding box center [1001, 575] width 161 height 36
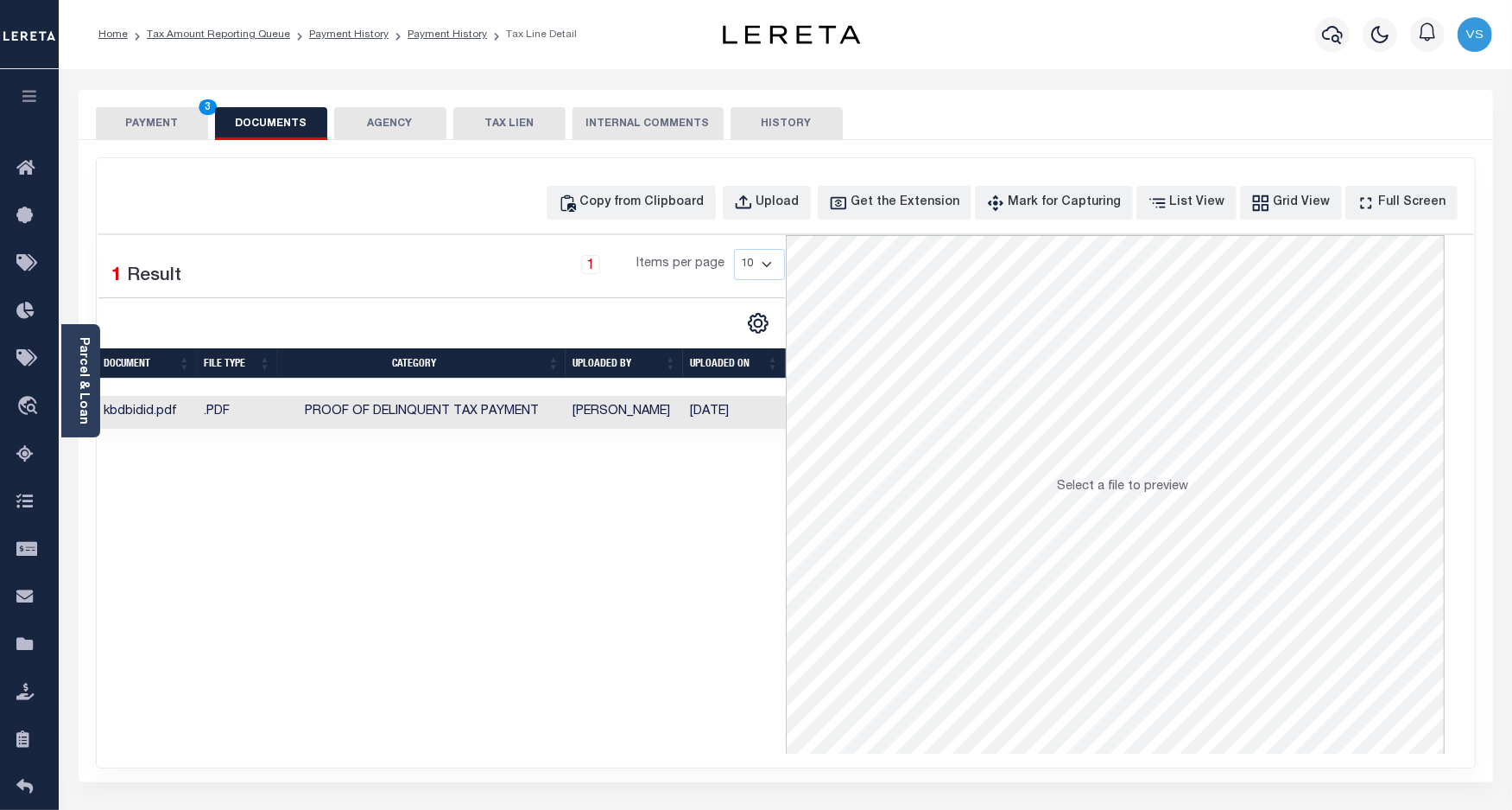
click at [132, 126] on button "PAYMENT 3" at bounding box center [152, 124] width 112 height 33
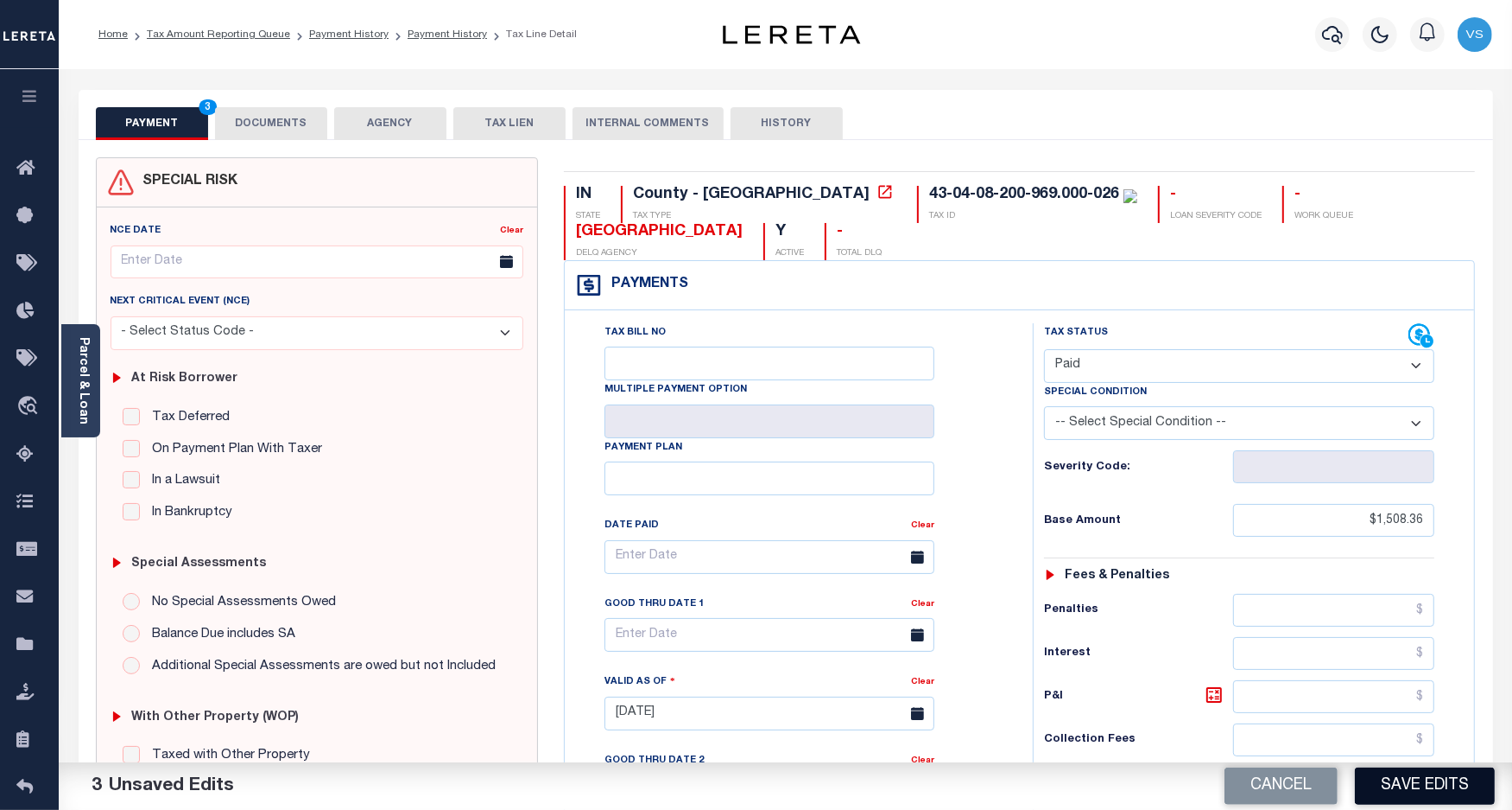
click at [1409, 791] on button "Save Edits" at bounding box center [1425, 786] width 140 height 37
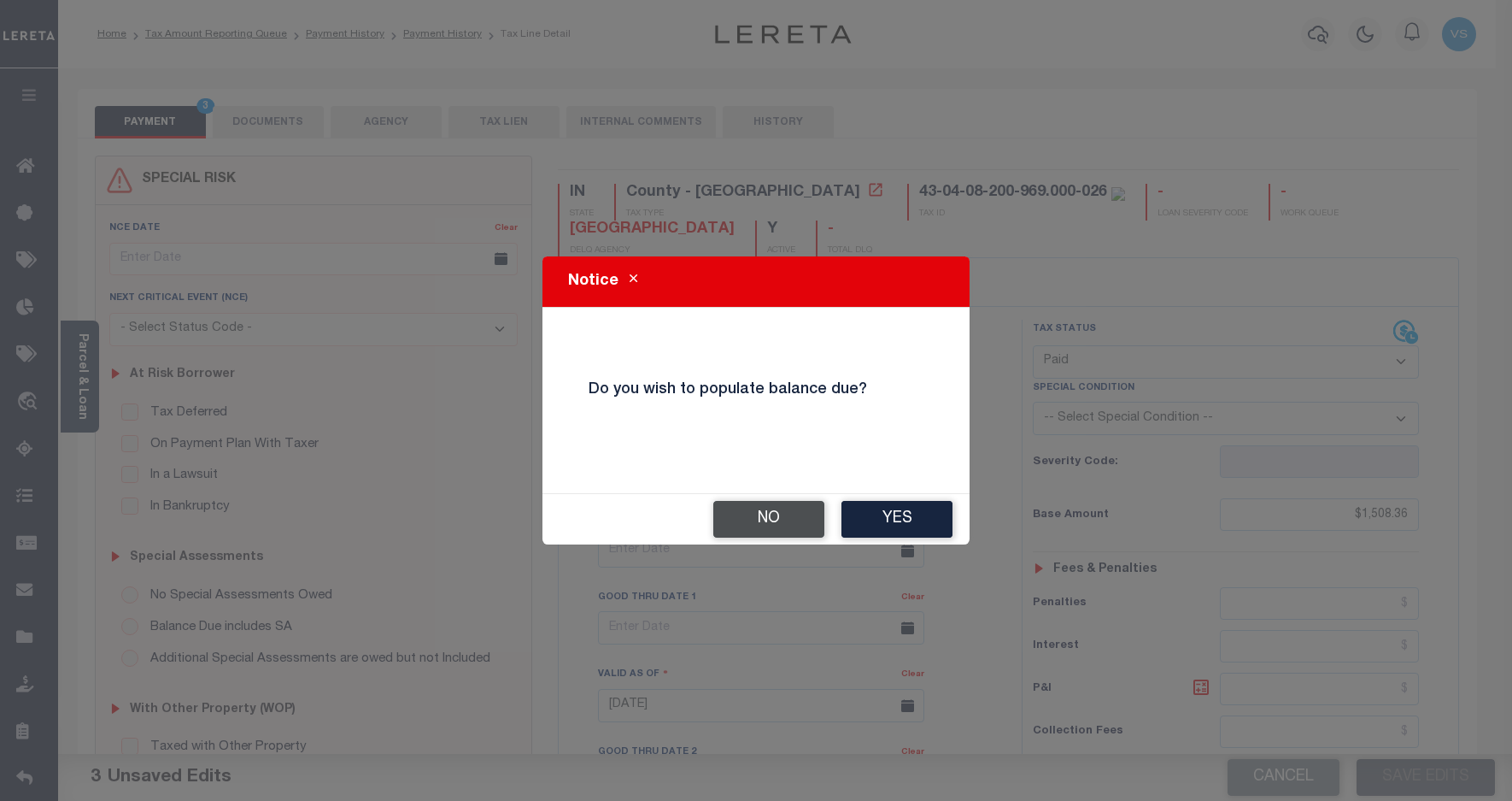
click at [756, 530] on button "No" at bounding box center [768, 519] width 111 height 36
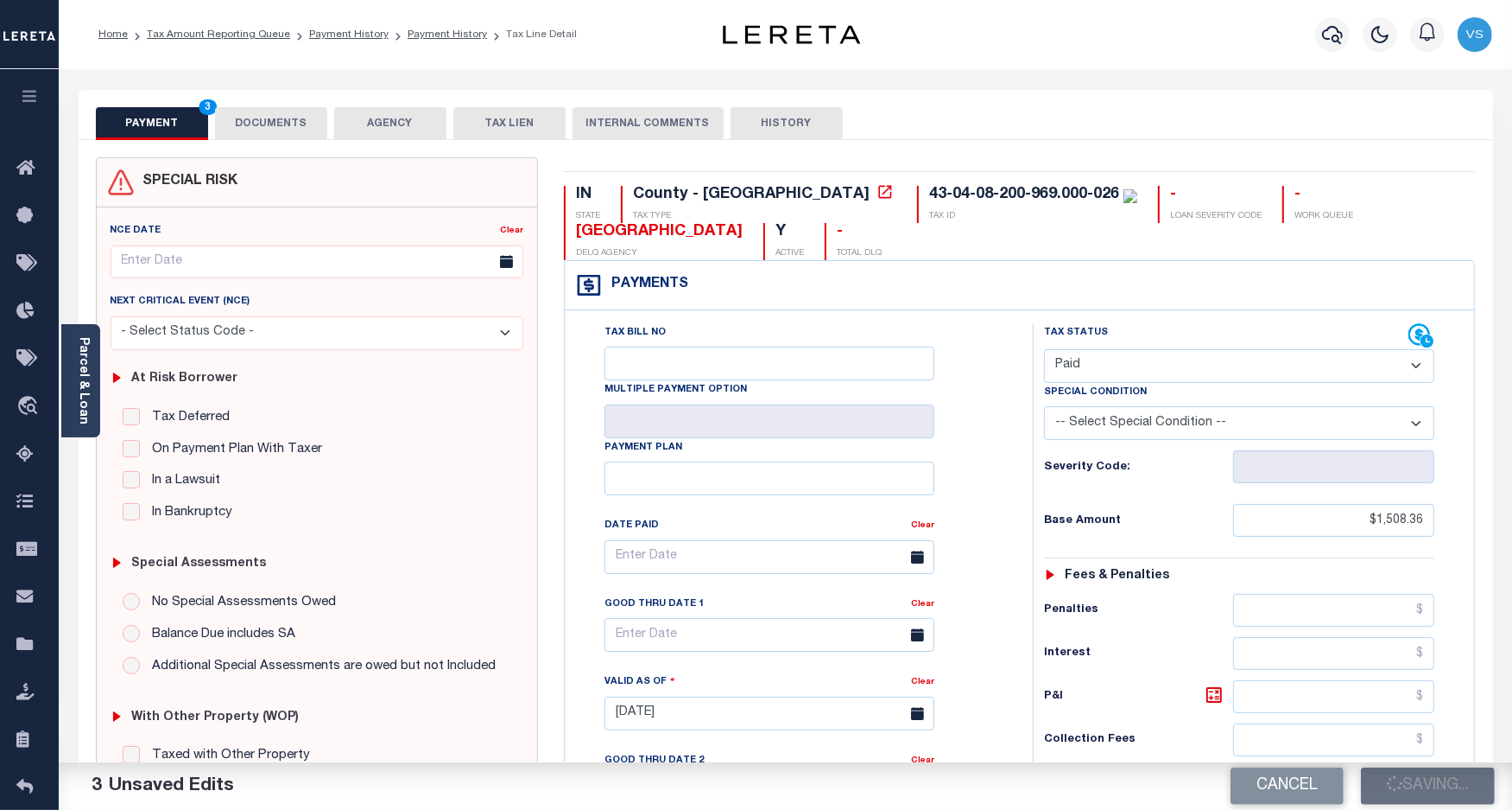
checkbox input "false"
type input "$1,508.36"
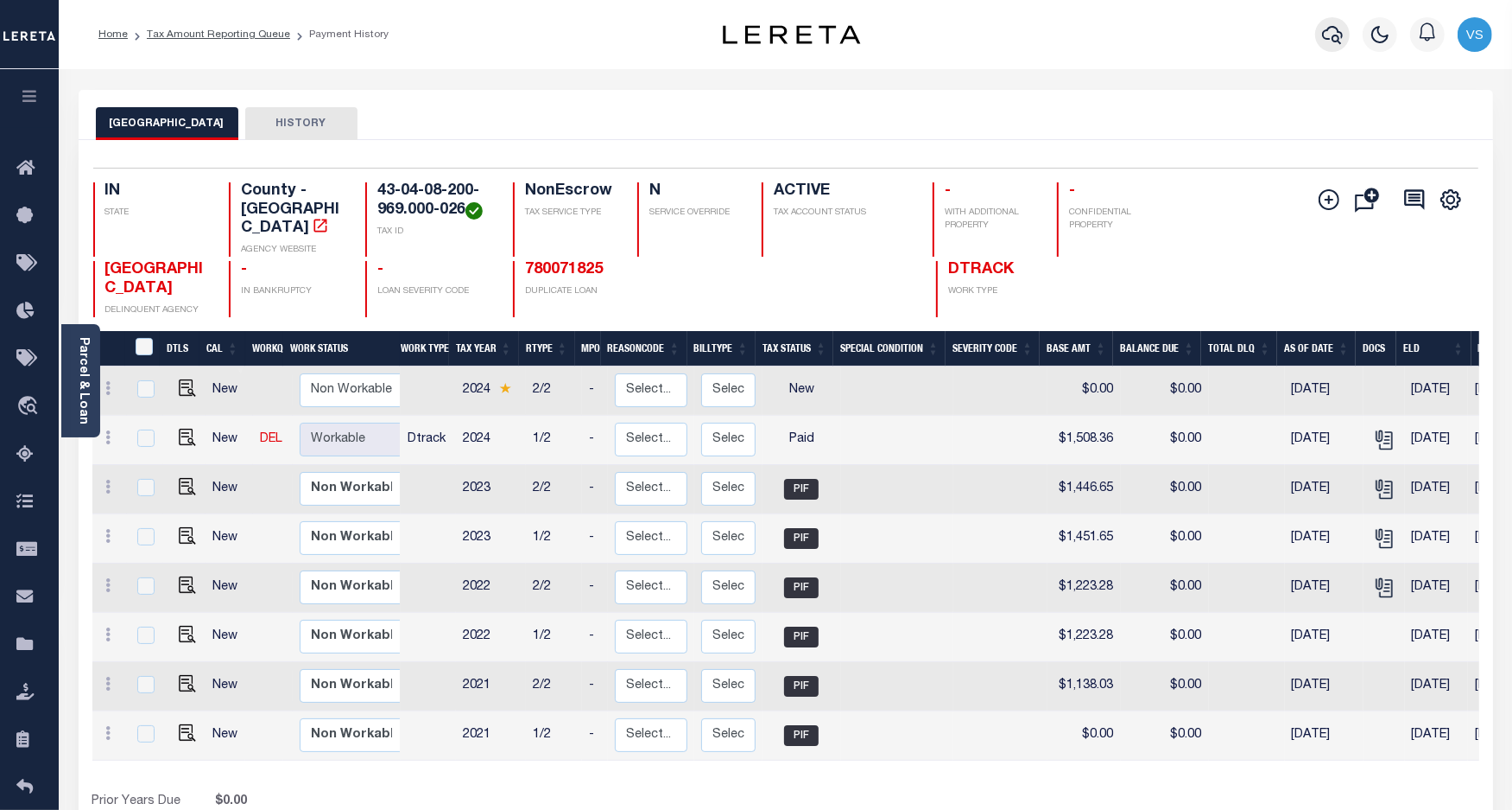
click at [1331, 42] on icon "button" at bounding box center [1332, 34] width 20 height 20
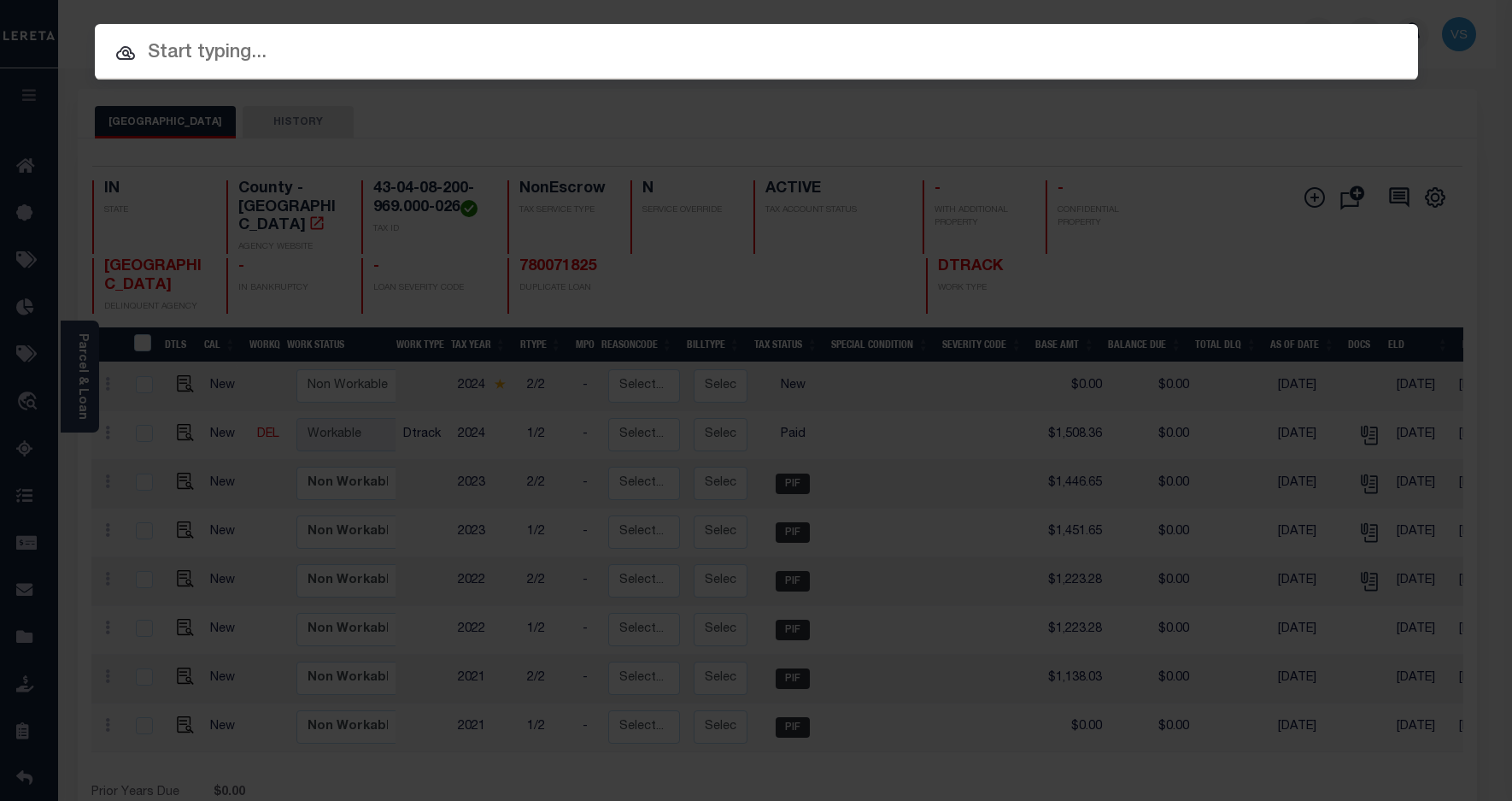
paste input "80001887902"
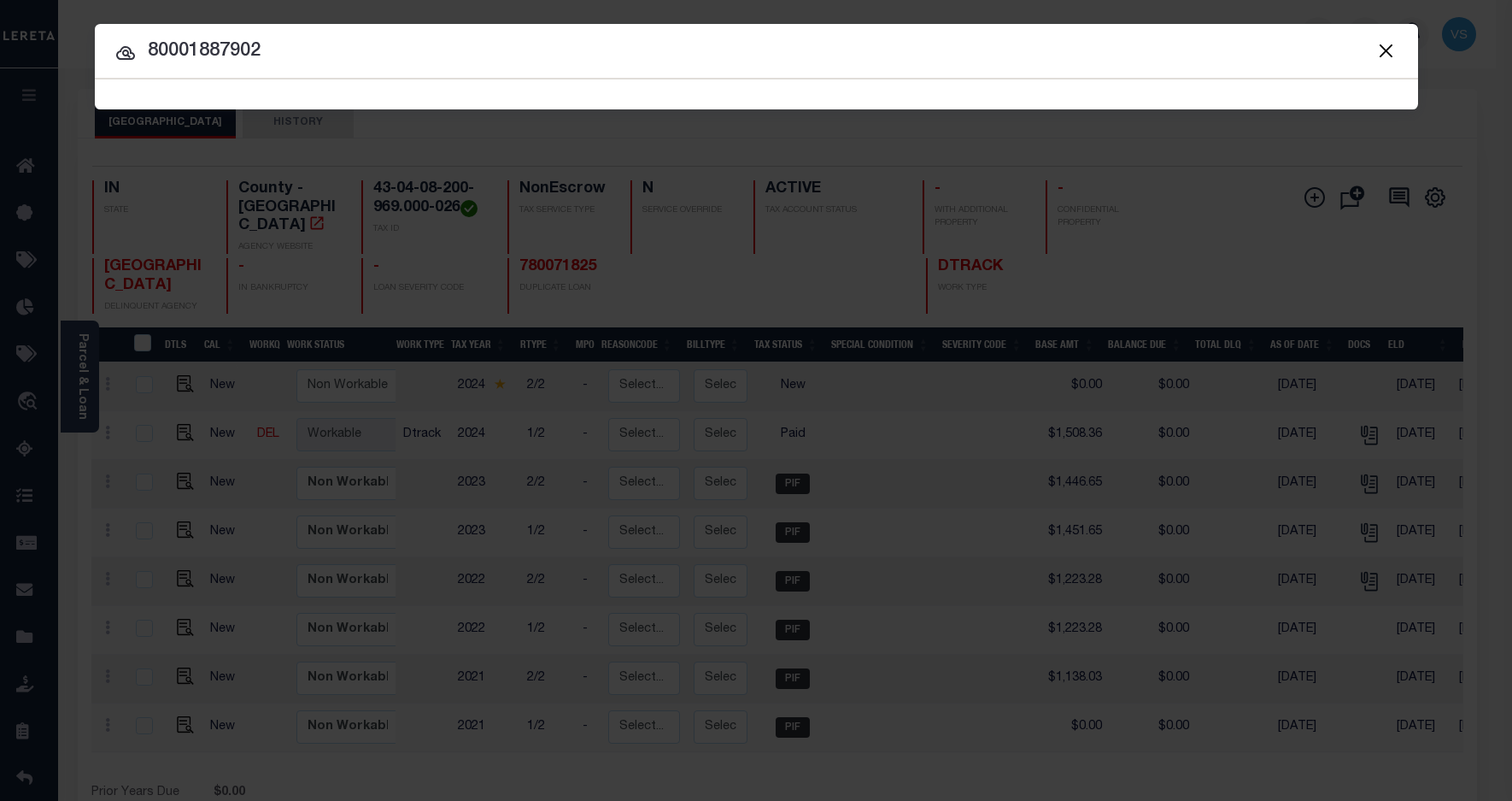
type input "80001887902"
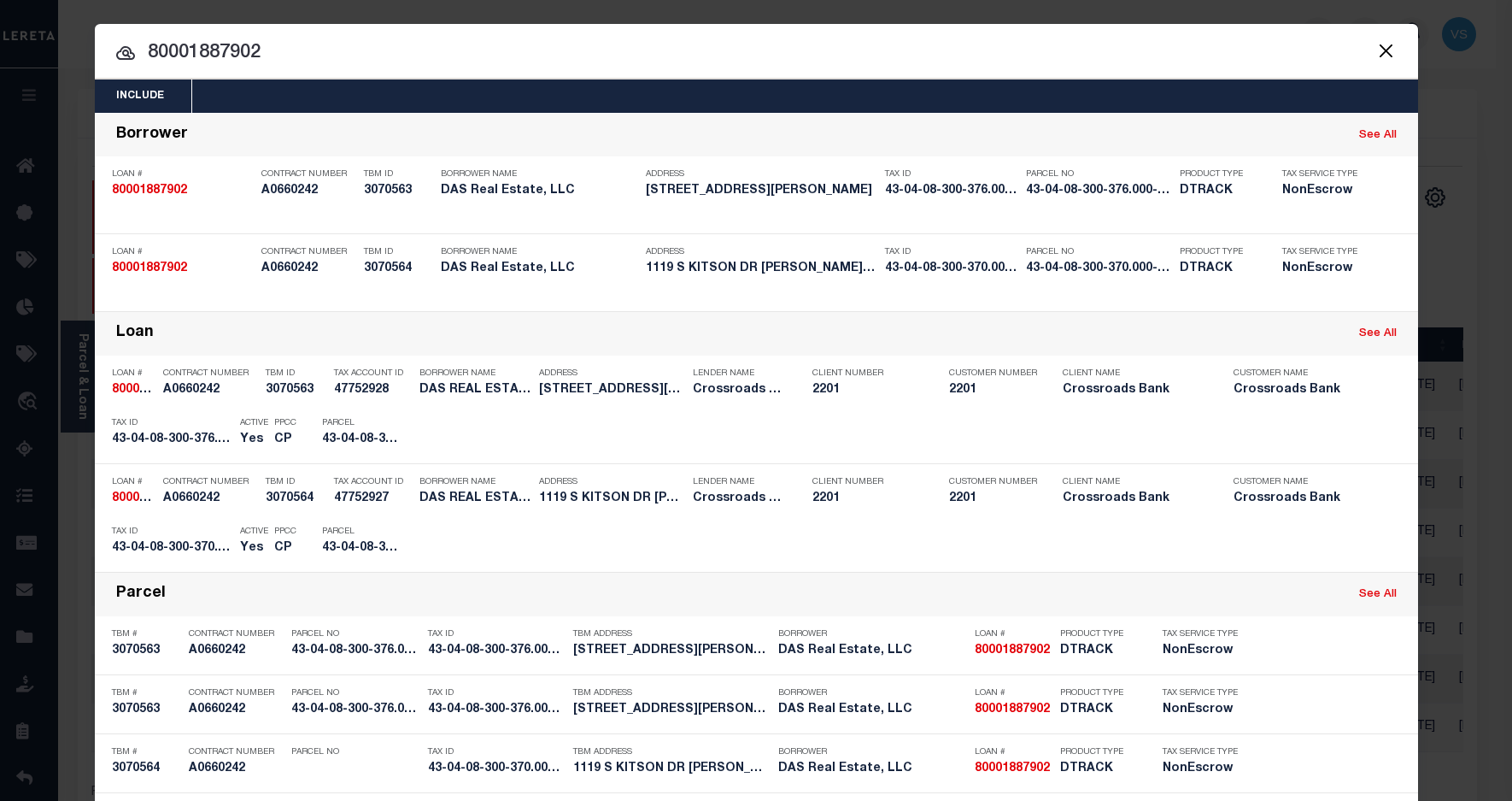
click at [1286, 429] on div "Payment History" at bounding box center [1305, 434] width 105 height 19
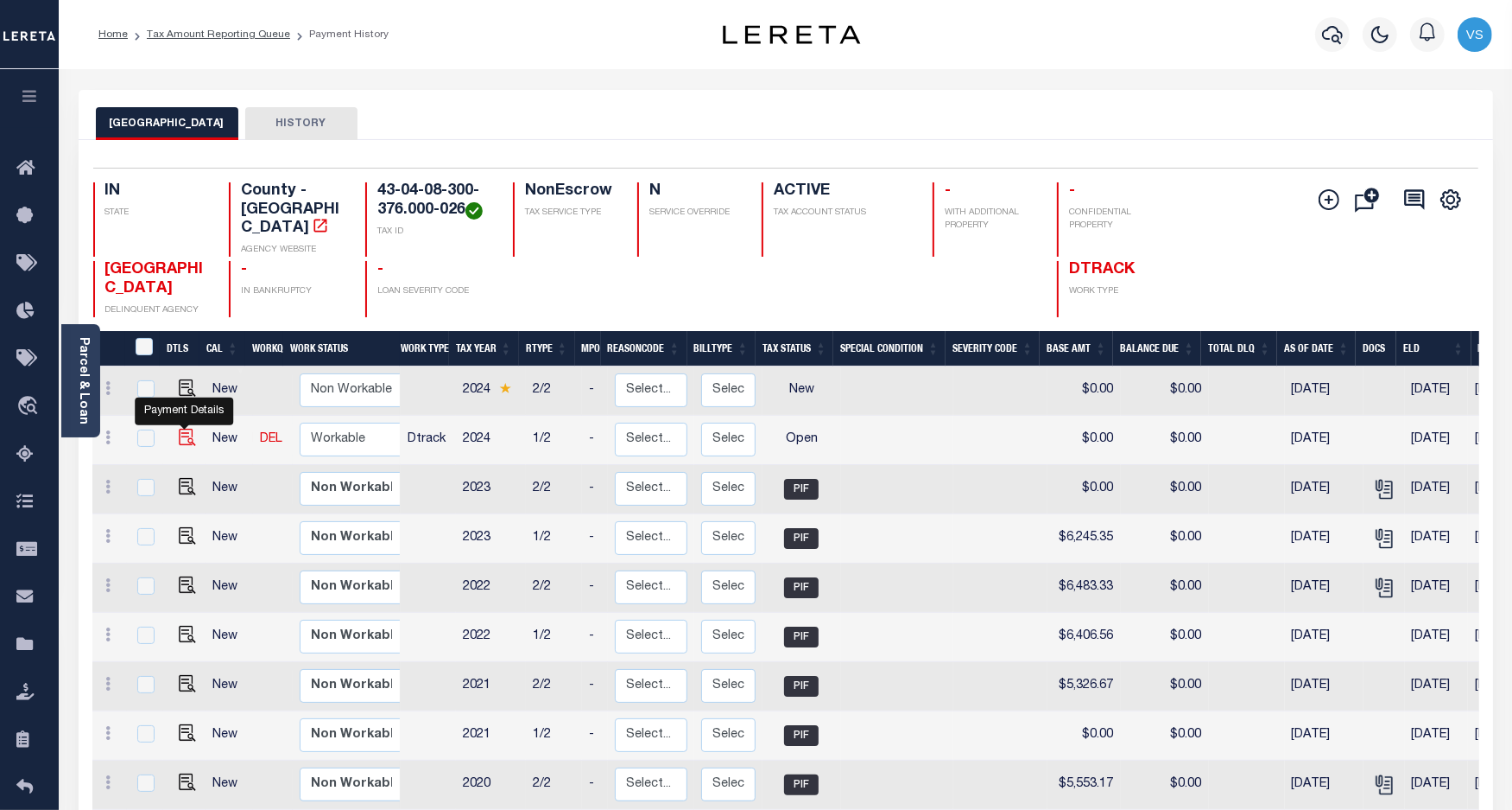
click at [179, 428] on img "" at bounding box center [187, 437] width 17 height 17
checkbox input "true"
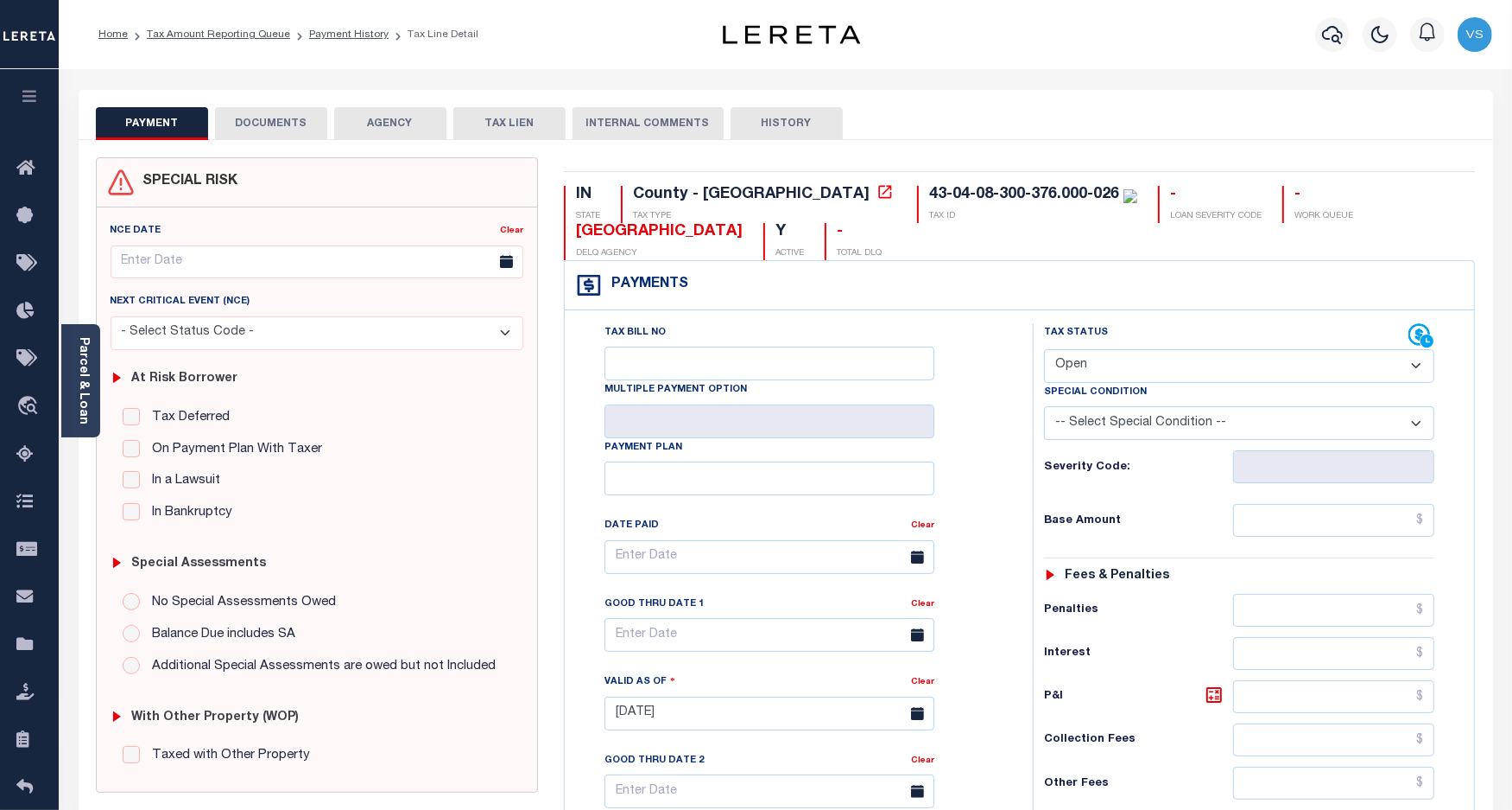
click at [1168, 364] on select "- Select Status Code - Open Due/Unpaid Paid Incomplete No Tax Due Internal Refu…" at bounding box center [1240, 365] width 391 height 34
select select "PYD"
click at [1044, 351] on select "- Select Status Code - Open Due/Unpaid Paid Incomplete No Tax Due Internal Refu…" at bounding box center [1240, 365] width 391 height 34
type input "[DATE]"
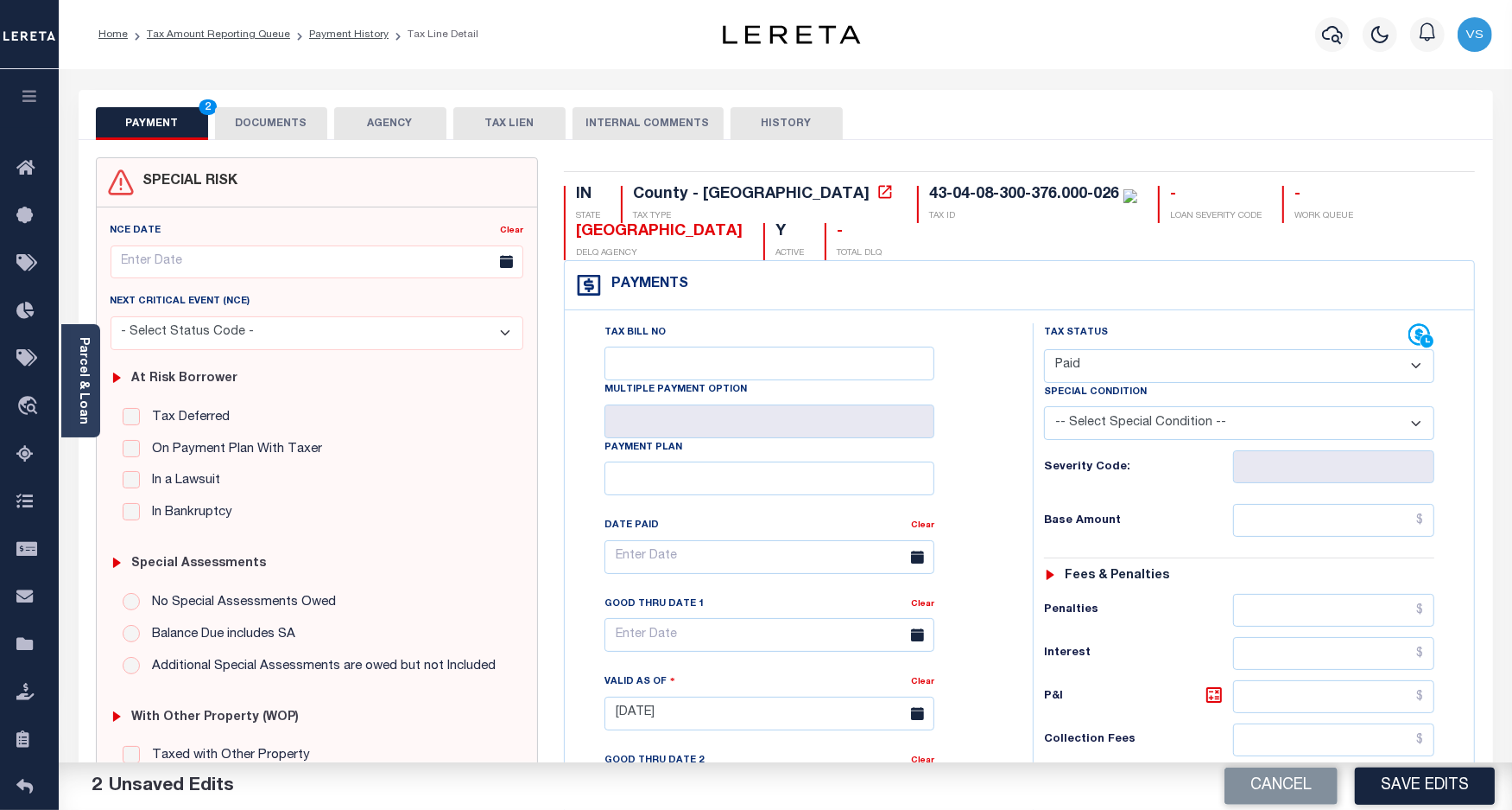
click at [261, 123] on button "DOCUMENTS" at bounding box center [271, 124] width 112 height 33
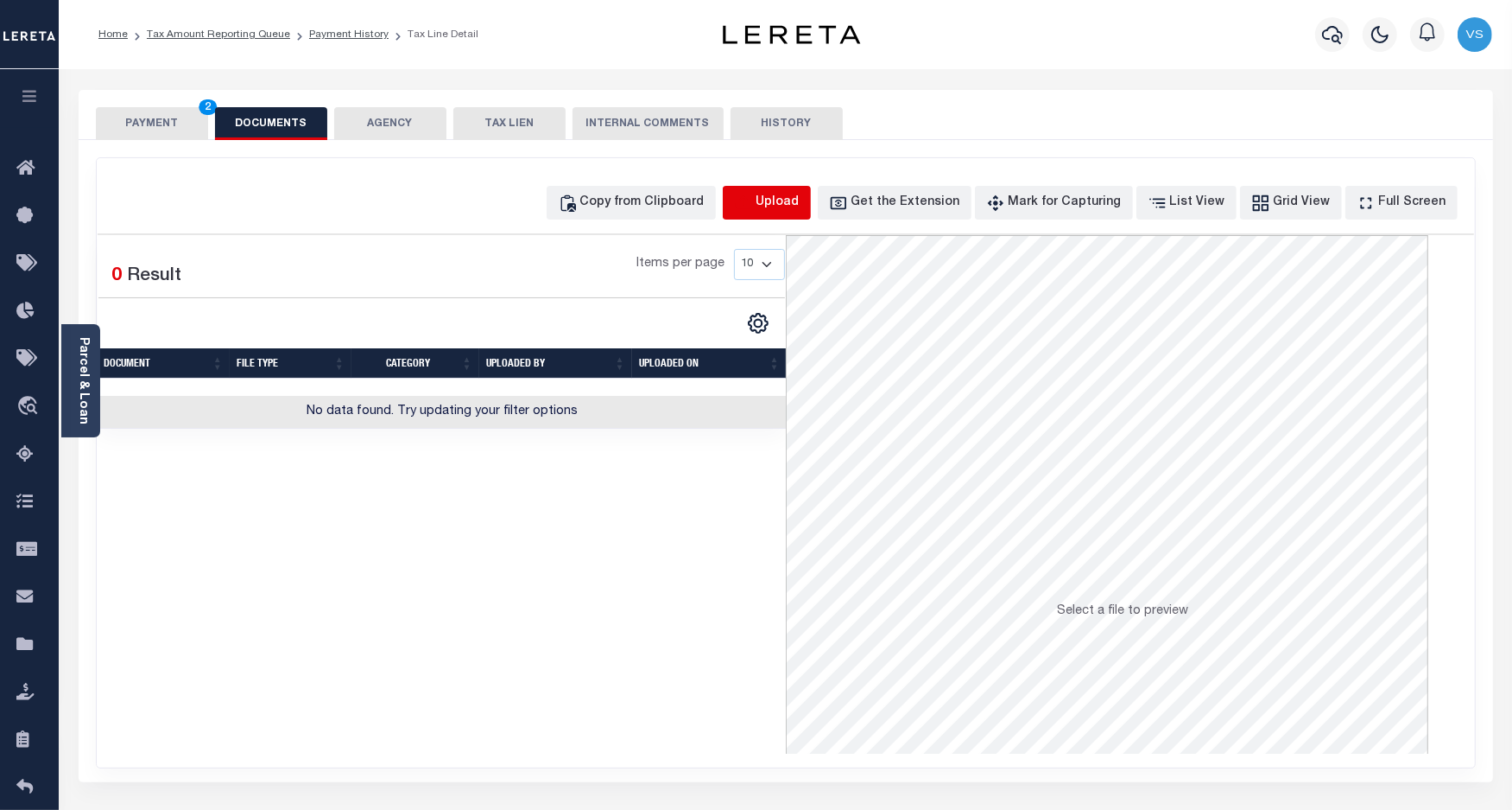
click at [754, 199] on icon "button" at bounding box center [744, 203] width 19 height 19
select select "POP"
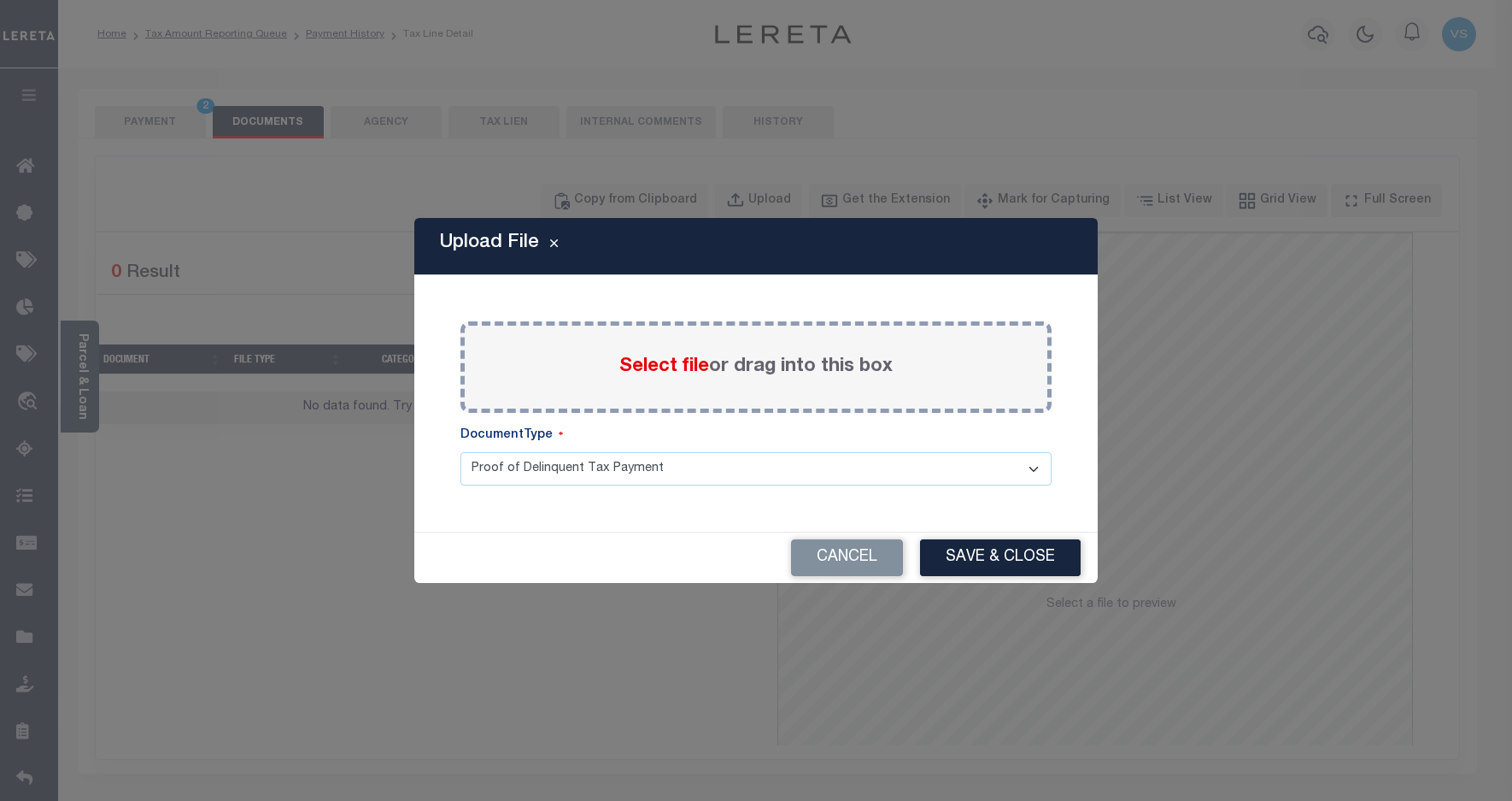
click at [651, 363] on span "Select file" at bounding box center [664, 367] width 90 height 19
click at [0, 0] on input "Select file or drag into this box" at bounding box center [0, 0] width 0 height 0
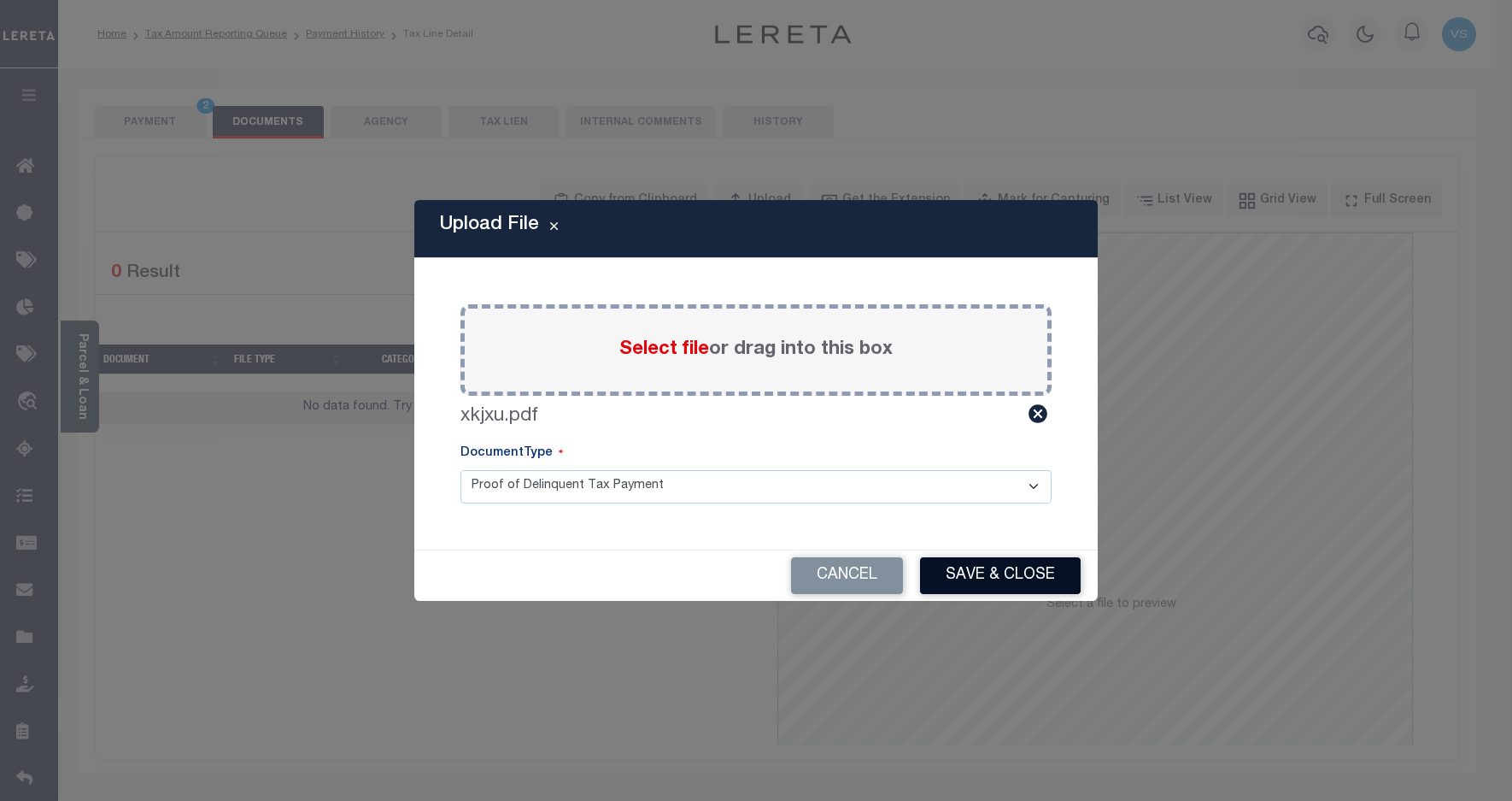
click at [966, 564] on button "Save & Close" at bounding box center [1001, 575] width 161 height 36
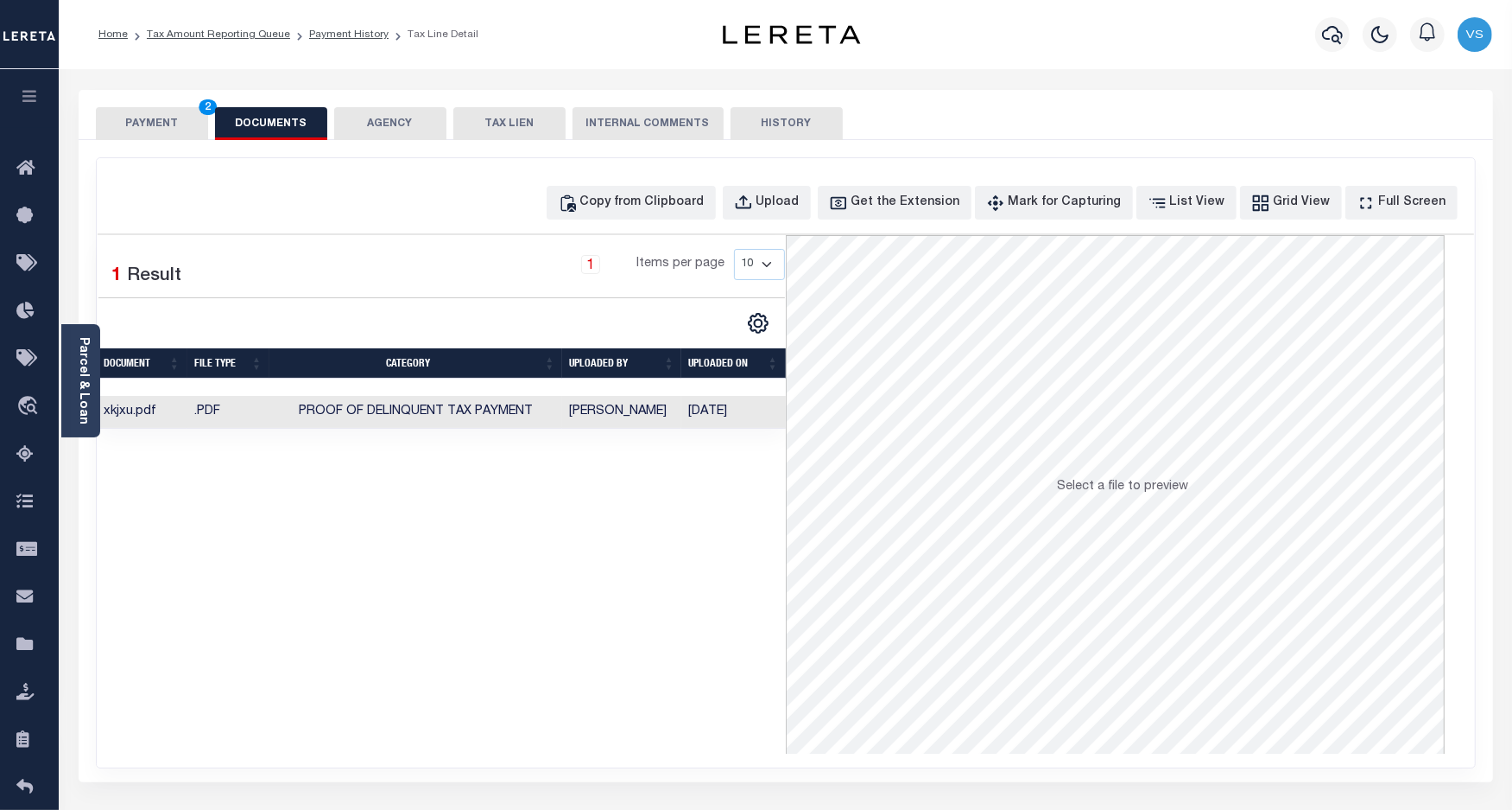
click at [143, 121] on button "PAYMENT 2" at bounding box center [152, 124] width 112 height 33
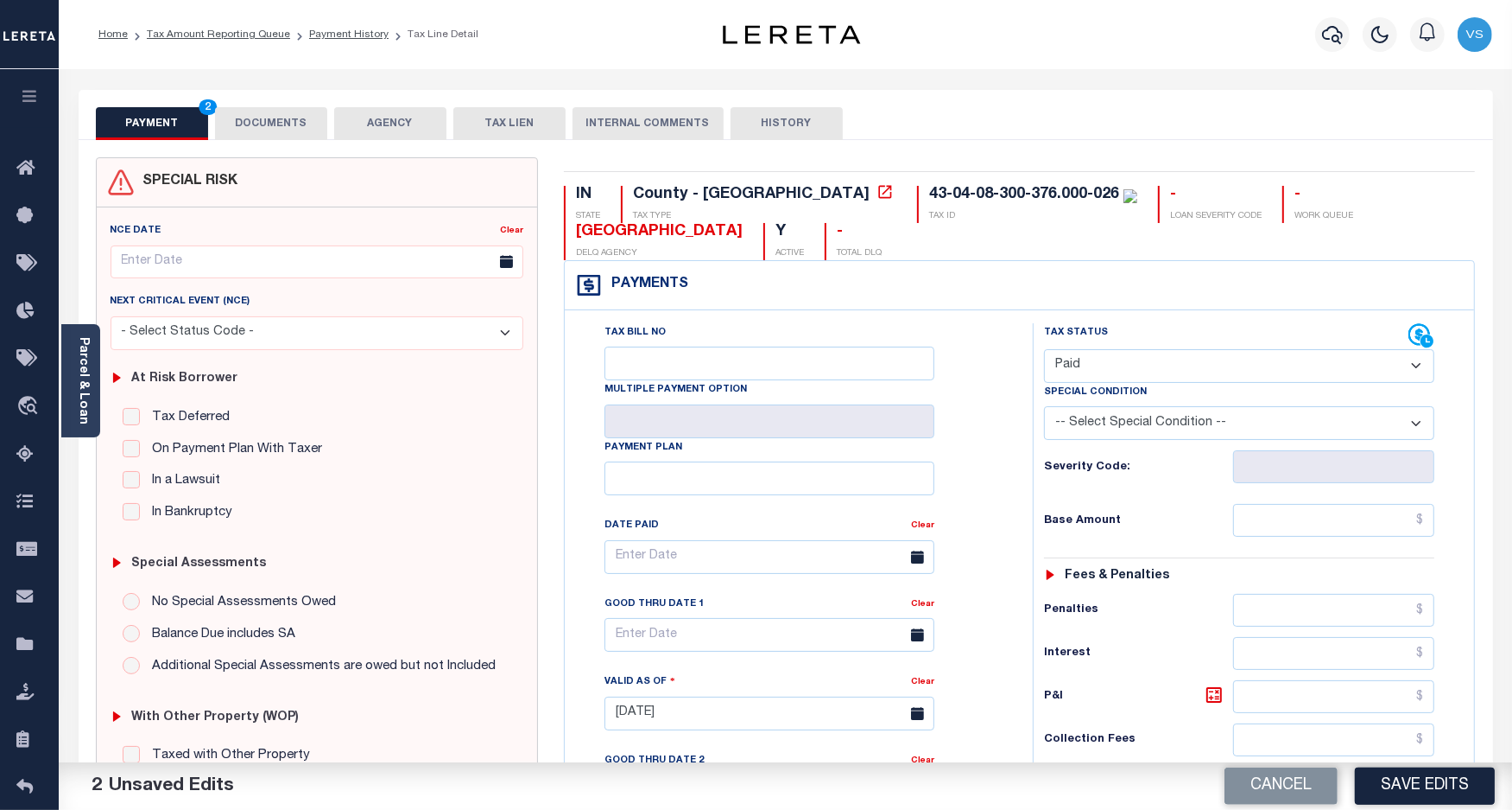
scroll to position [324, 0]
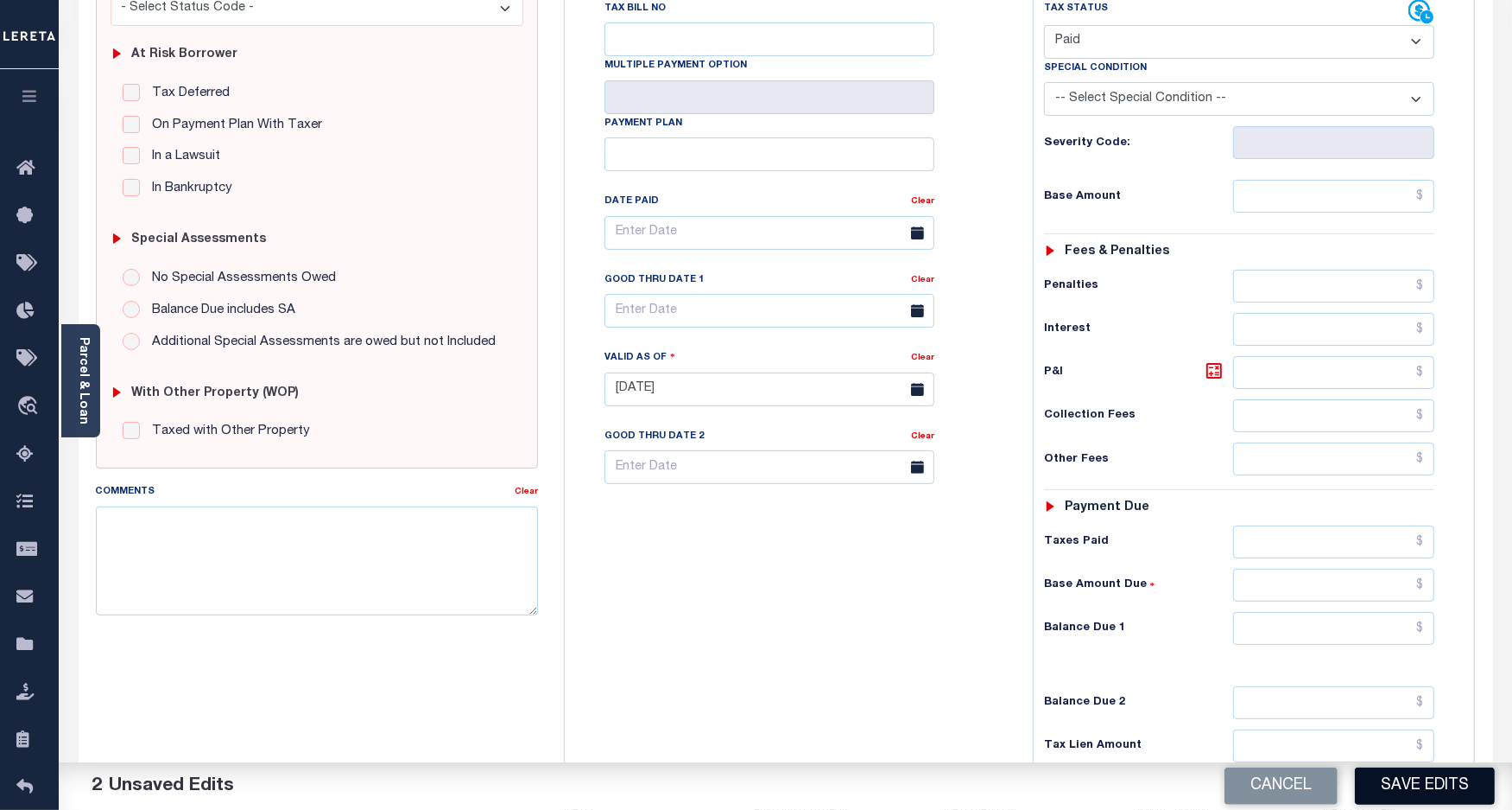
click at [1384, 778] on button "Save Edits" at bounding box center [1425, 786] width 140 height 37
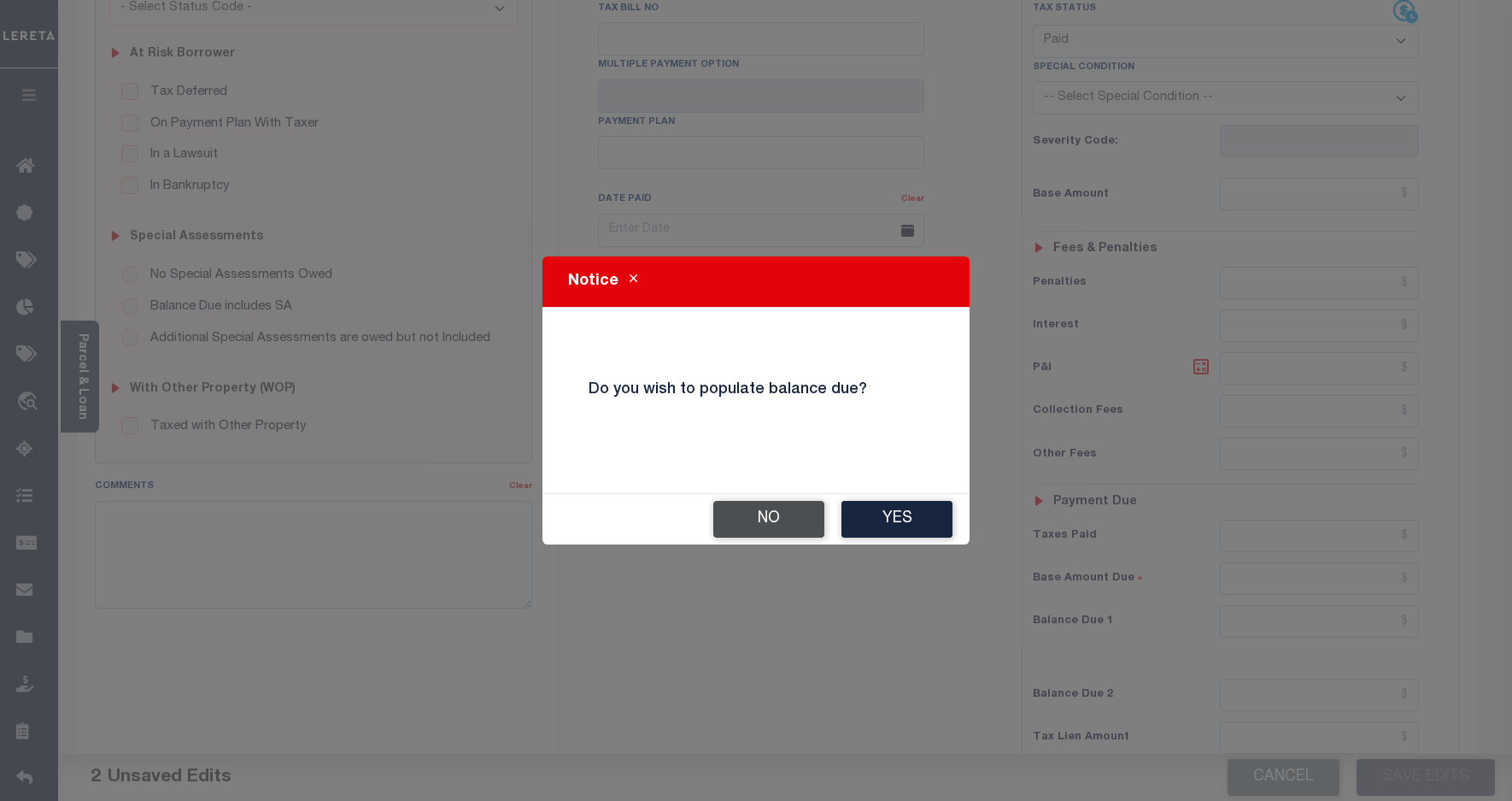
click at [758, 518] on button "No" at bounding box center [768, 519] width 111 height 36
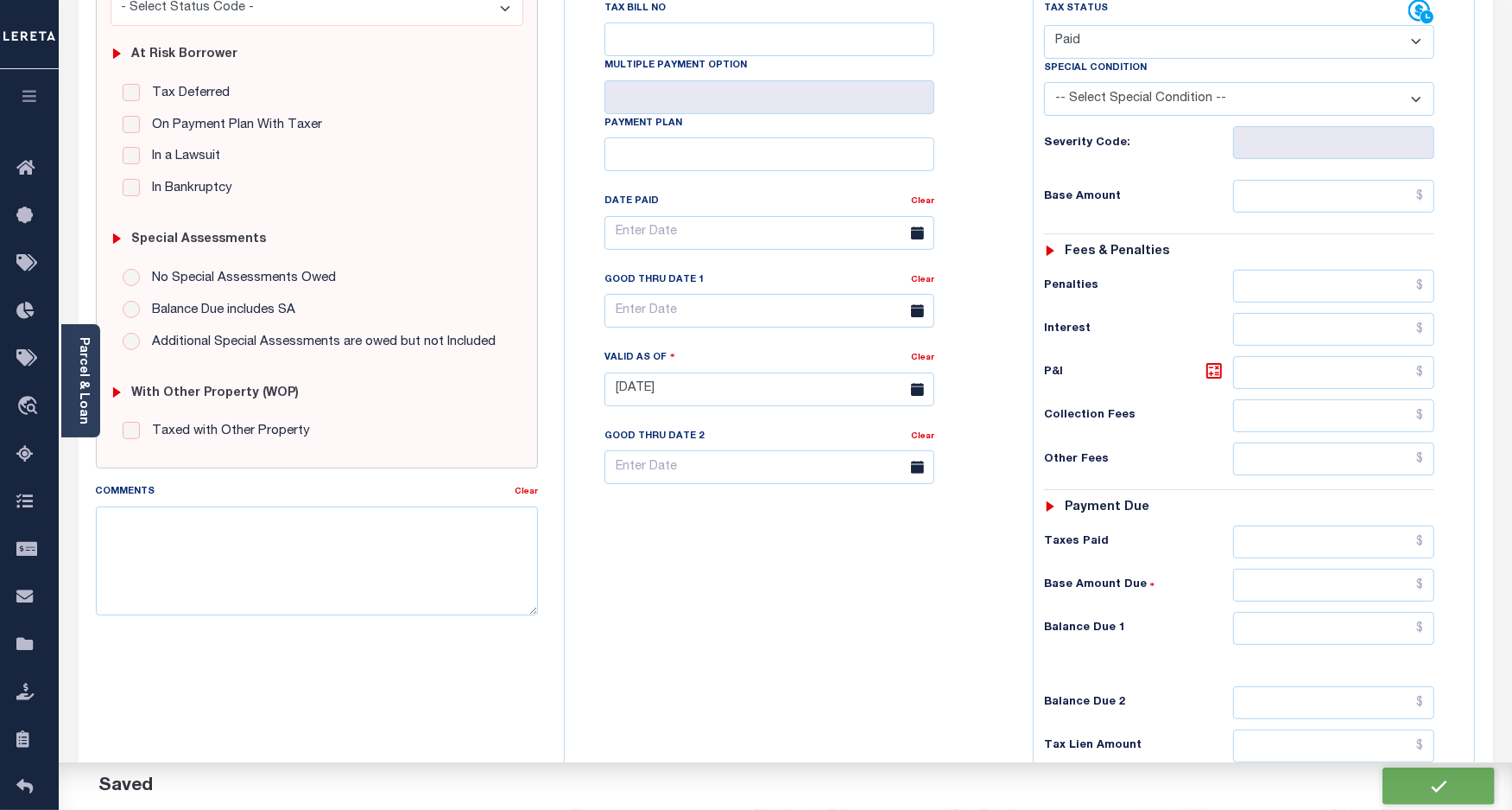
checkbox input "false"
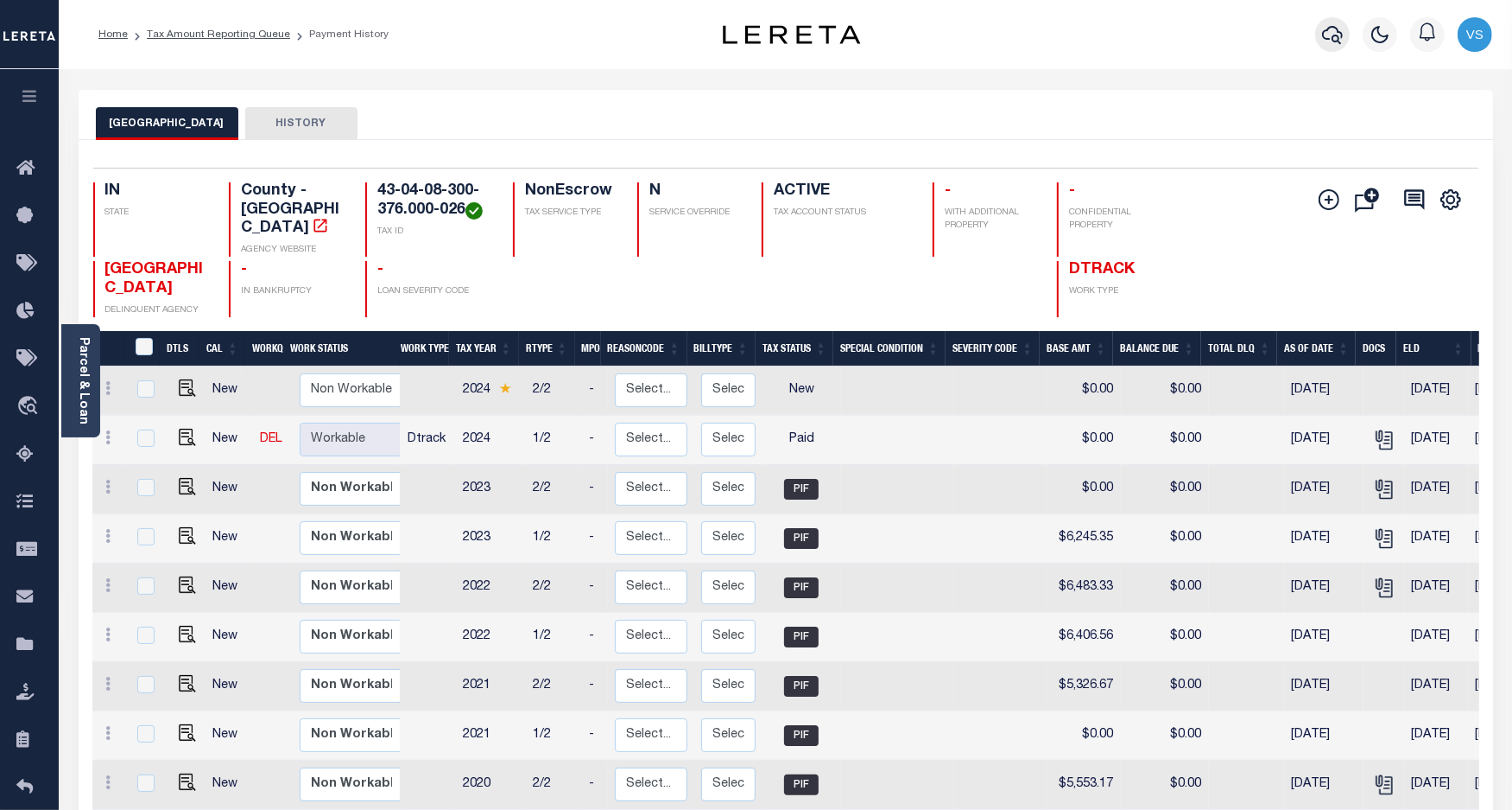
click at [1339, 45] on button "button" at bounding box center [1332, 35] width 35 height 35
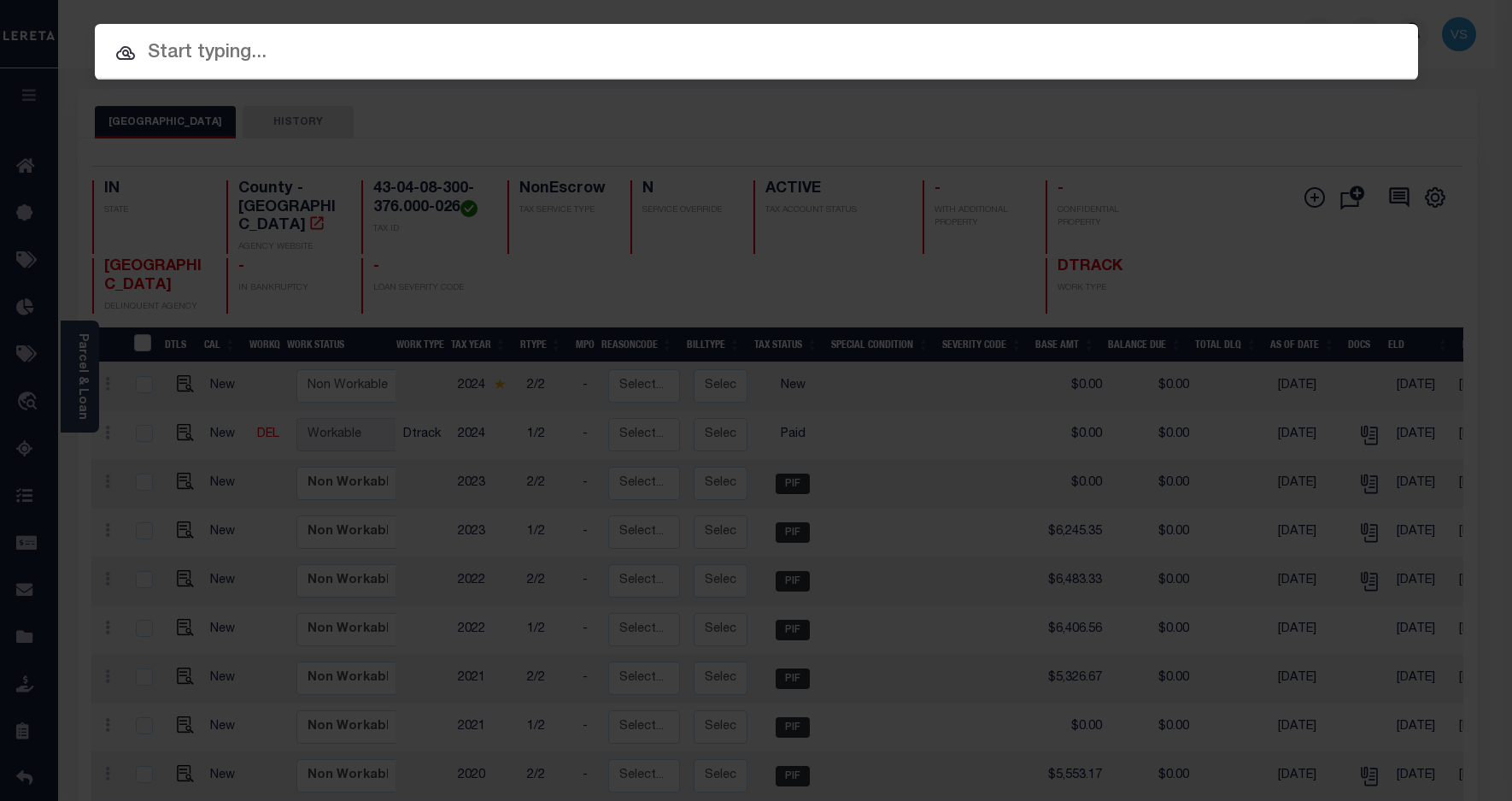
paste input "110114223"
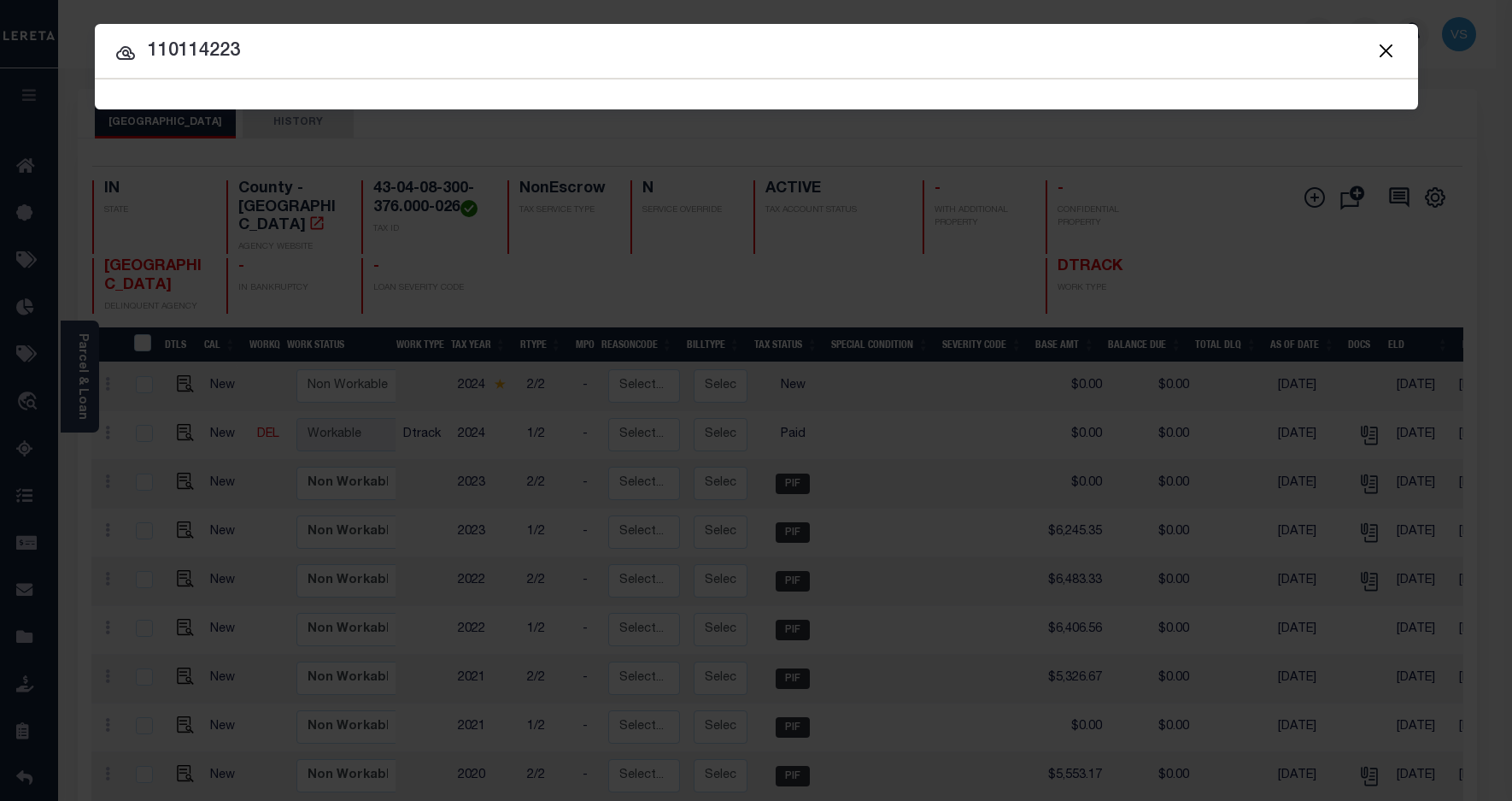
type input "110114223"
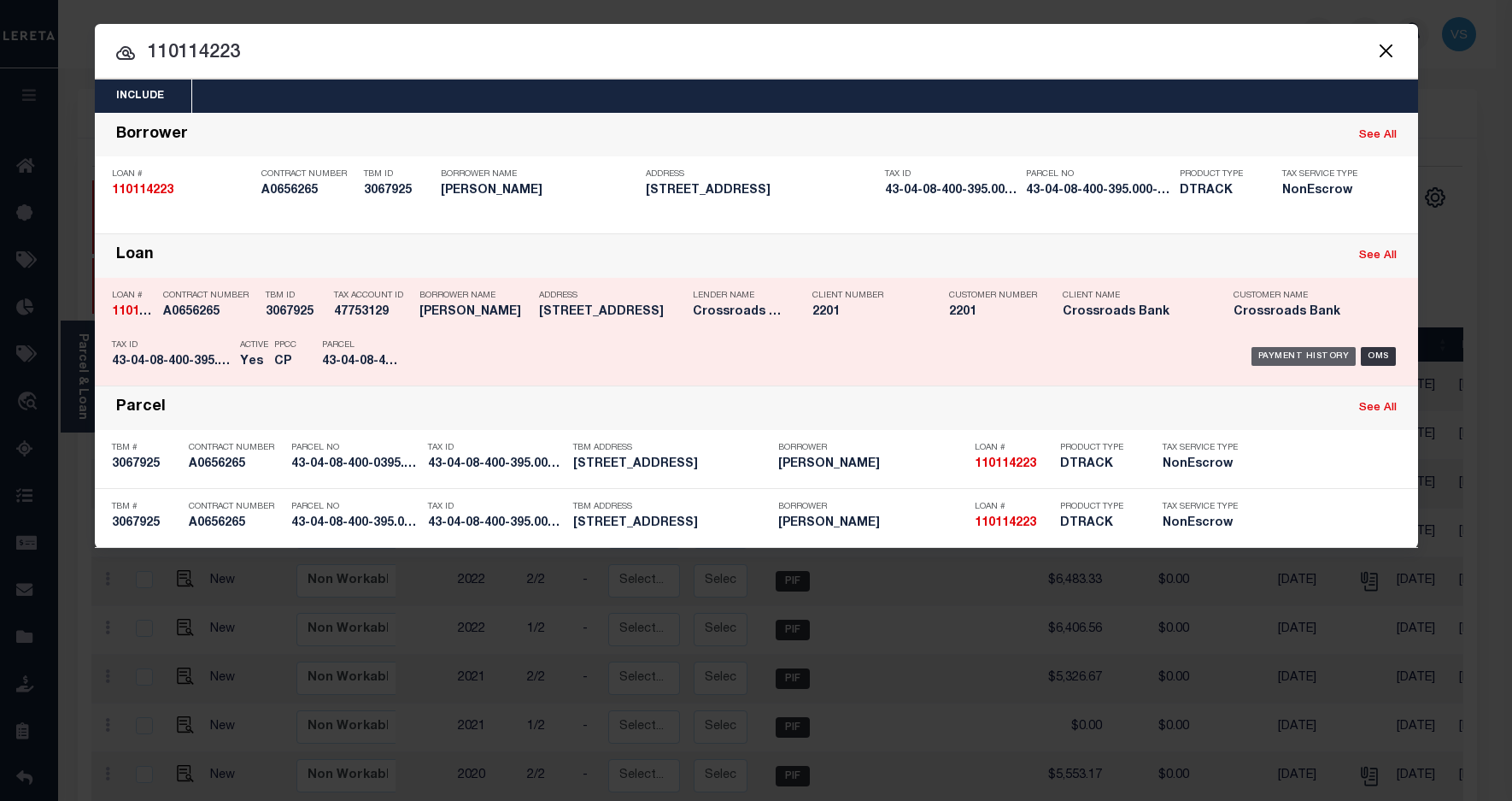
click at [1305, 347] on div "Payment History" at bounding box center [1305, 357] width 105 height 19
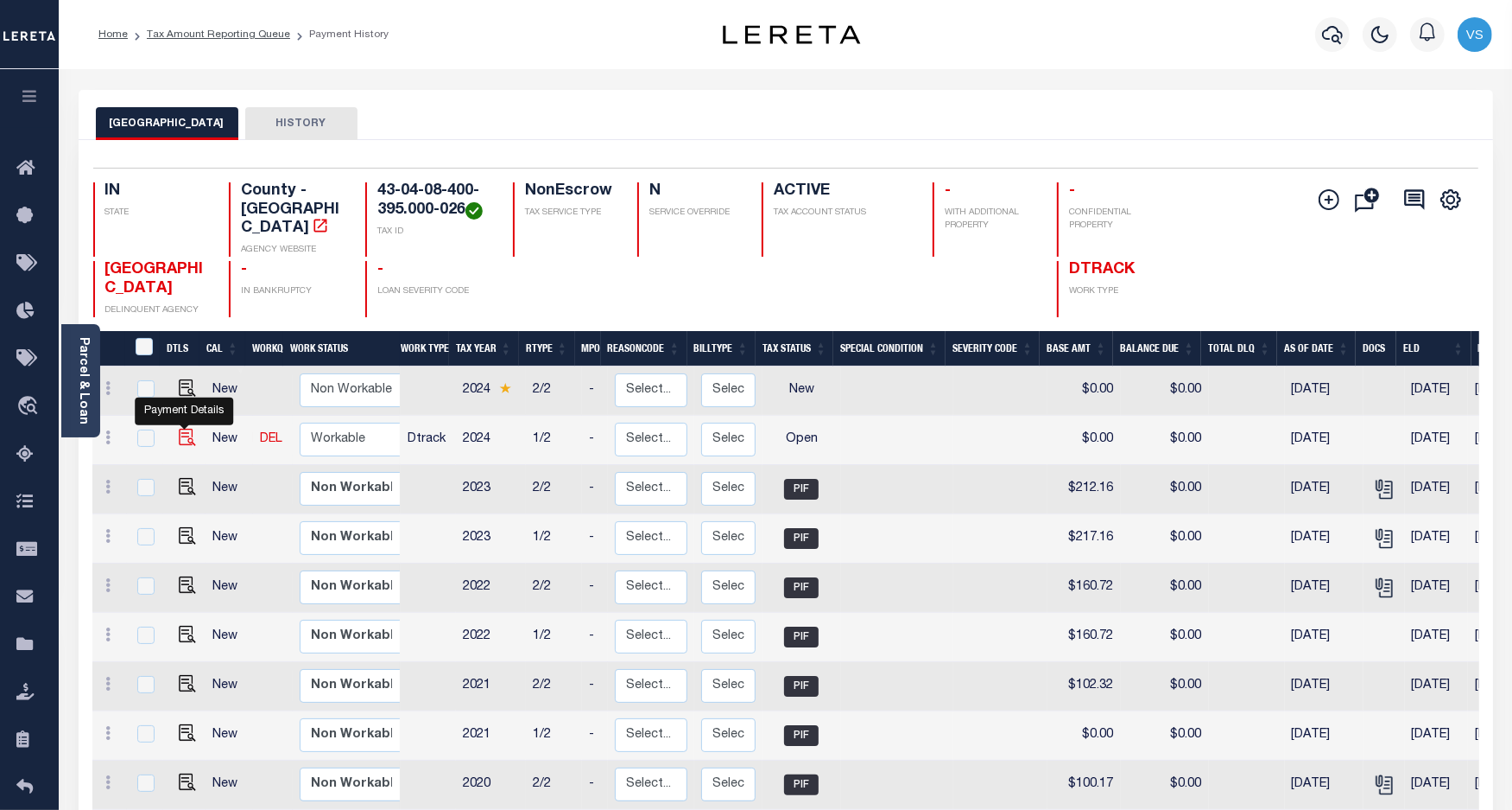
click at [183, 428] on img "" at bounding box center [187, 437] width 17 height 17
checkbox input "true"
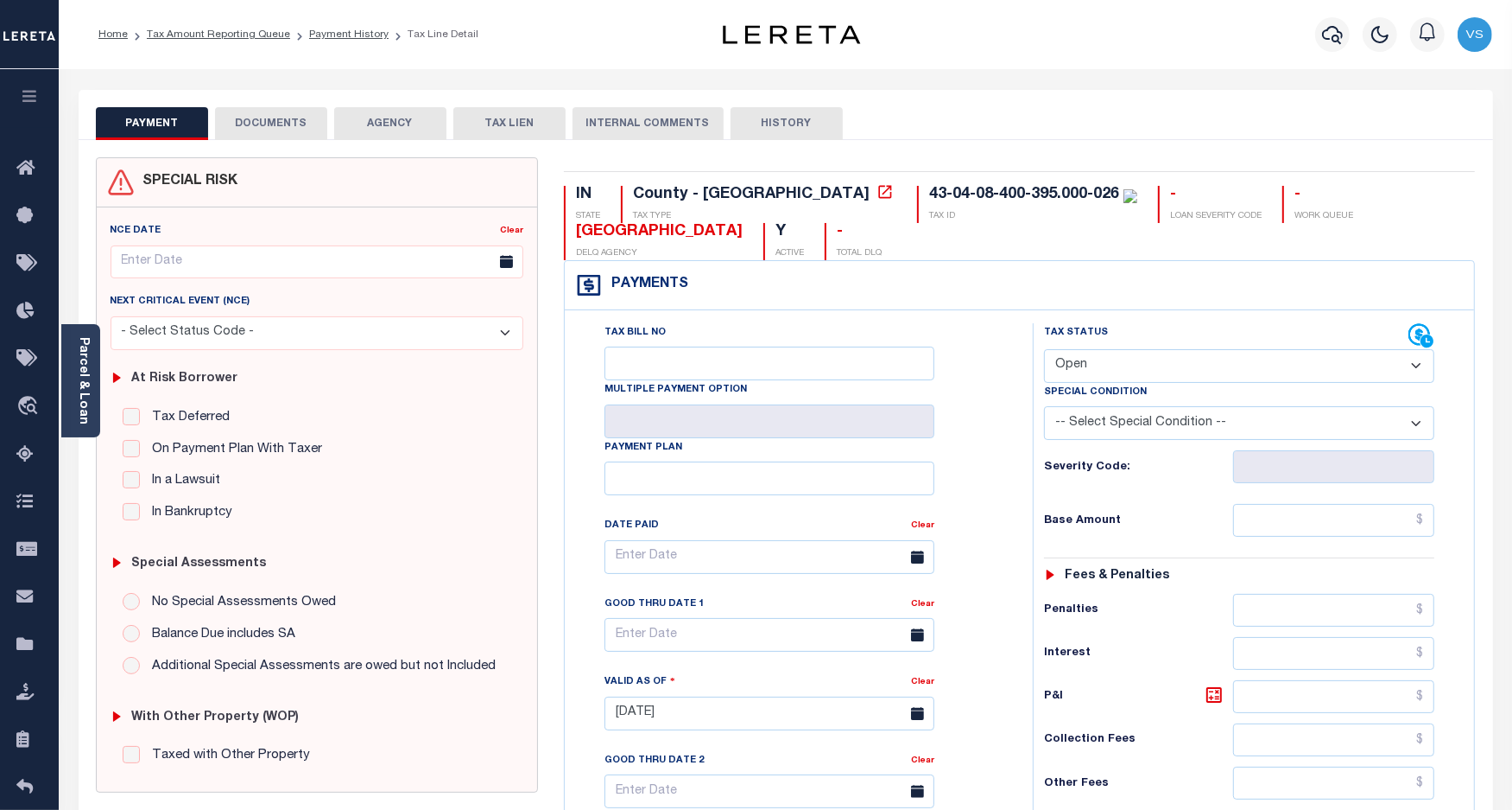
click at [1119, 370] on select "- Select Status Code - Open Due/Unpaid Paid Incomplete No Tax Due Internal Refu…" at bounding box center [1240, 365] width 391 height 34
select select "PYD"
click at [1044, 351] on select "- Select Status Code - Open Due/Unpaid Paid Incomplete No Tax Due Internal Refu…" at bounding box center [1240, 365] width 391 height 34
type input "[DATE]"
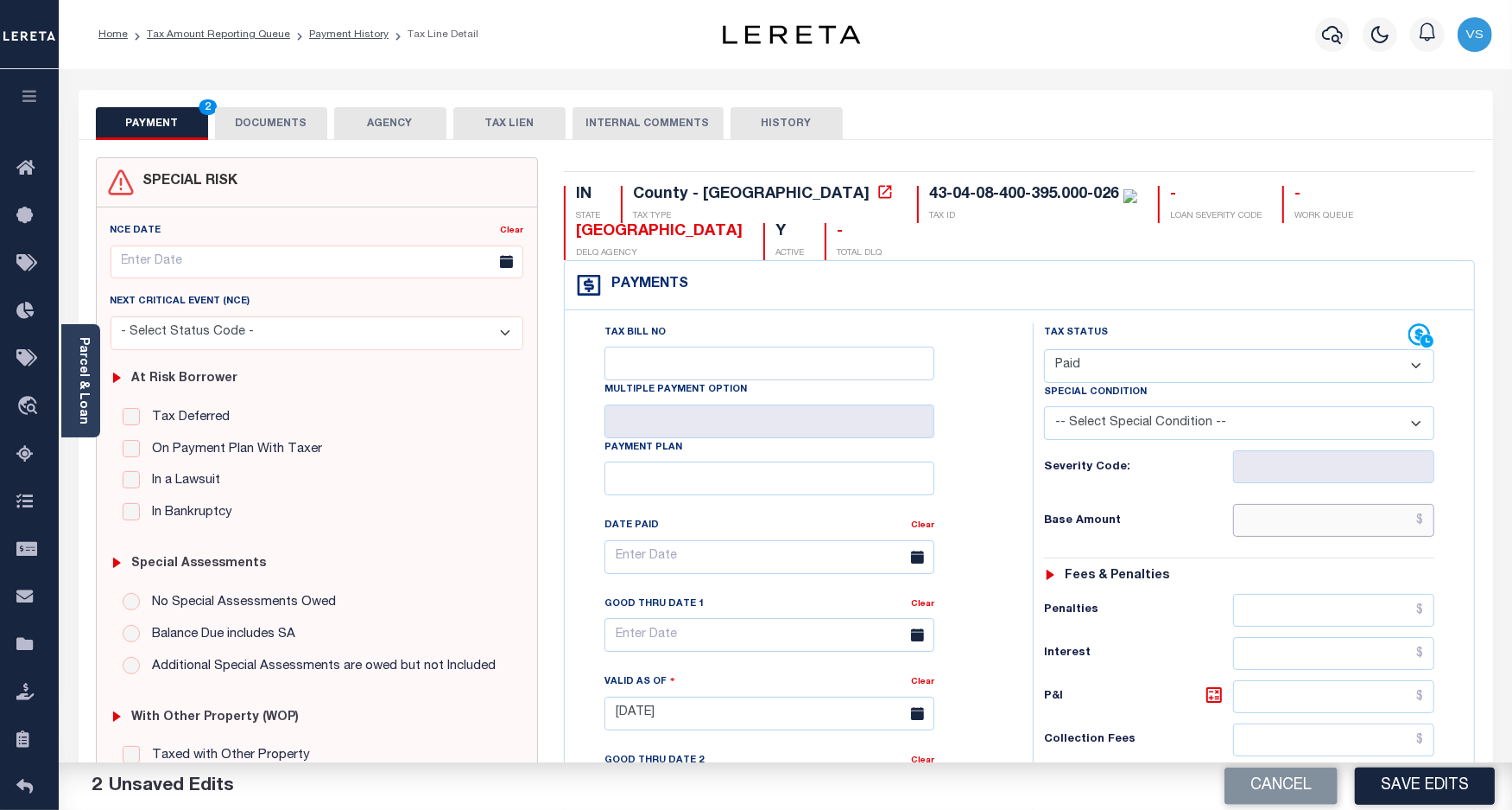
click at [1292, 528] on input "text" at bounding box center [1334, 520] width 201 height 33
paste input "377.76"
type input "$377.76"
click at [270, 122] on button "DOCUMENTS" at bounding box center [271, 124] width 112 height 33
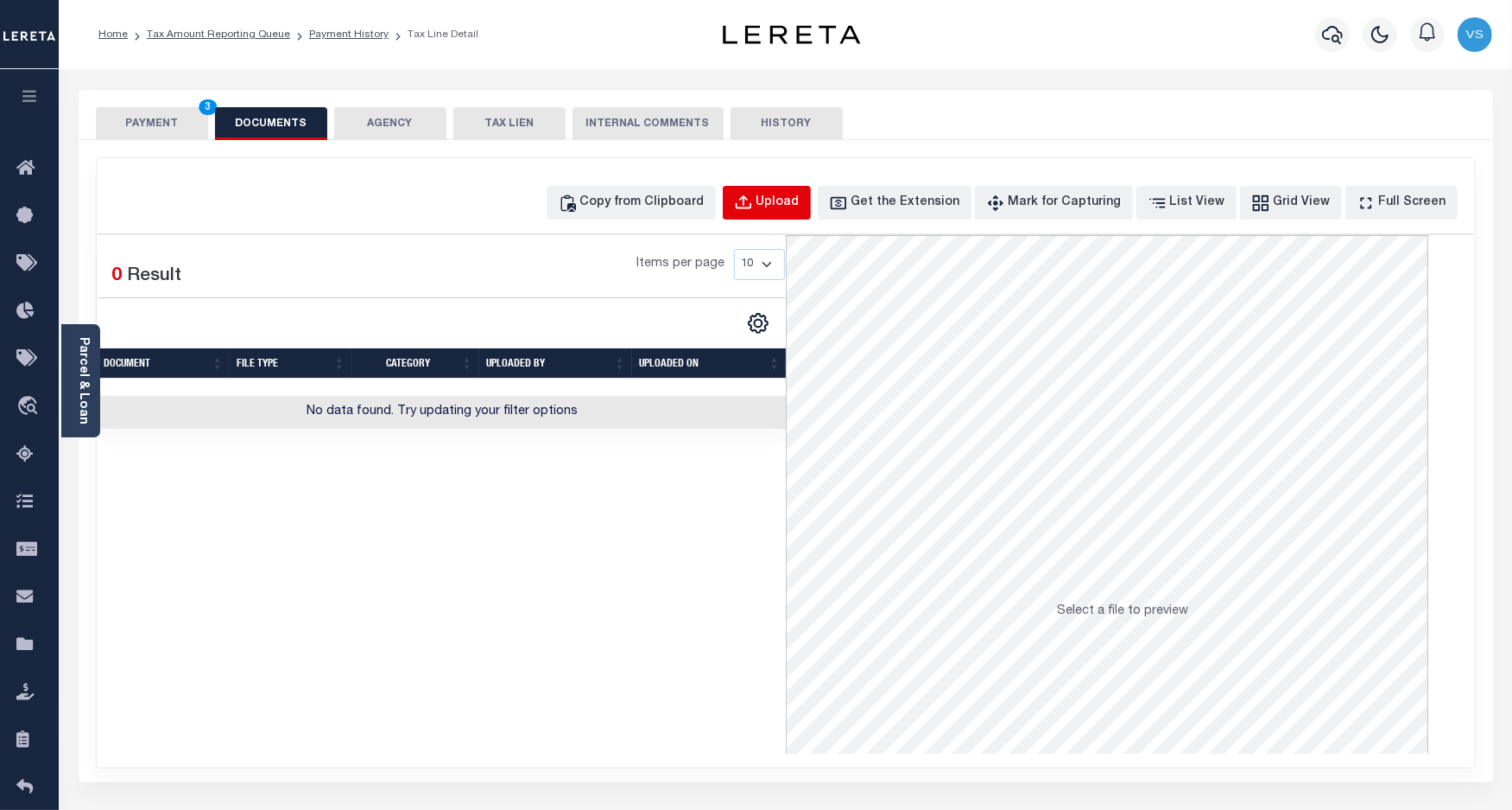
click at [800, 204] on div "Upload" at bounding box center [778, 203] width 43 height 19
select select "POP"
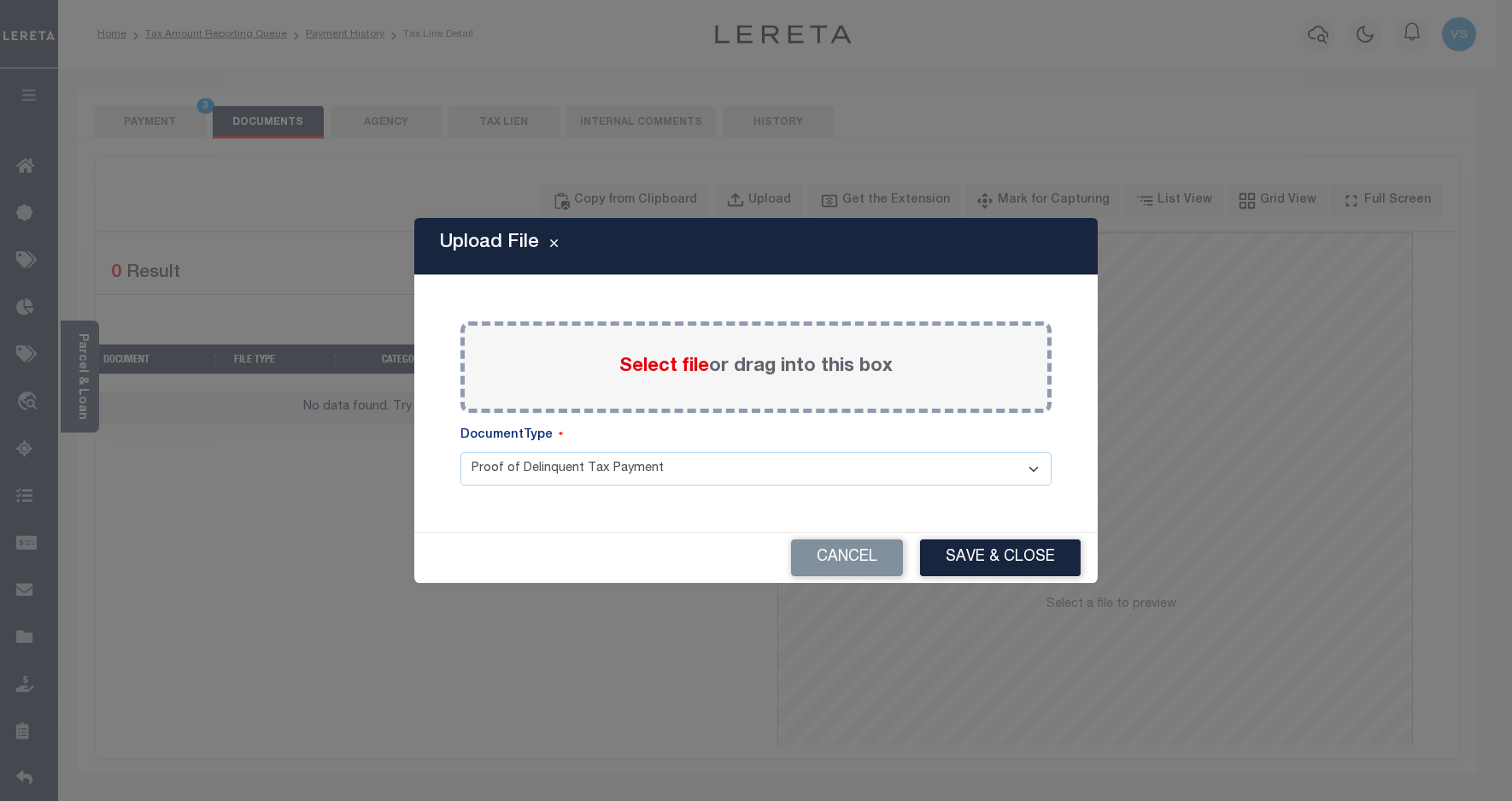
click at [640, 360] on span "Select file" at bounding box center [664, 367] width 90 height 19
click at [0, 0] on input "Select file or drag into this box" at bounding box center [0, 0] width 0 height 0
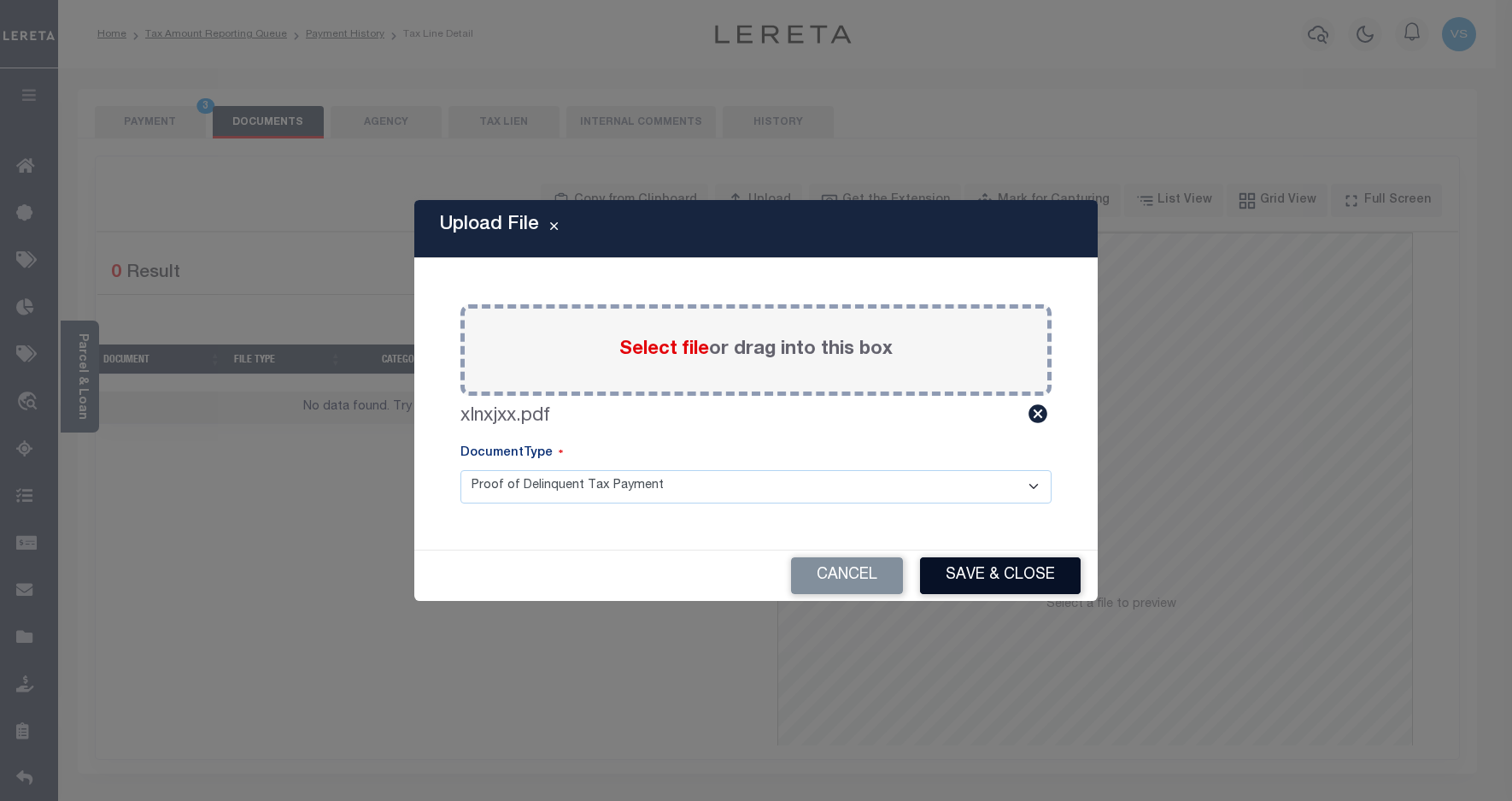
click at [1021, 581] on button "Save & Close" at bounding box center [1001, 575] width 161 height 36
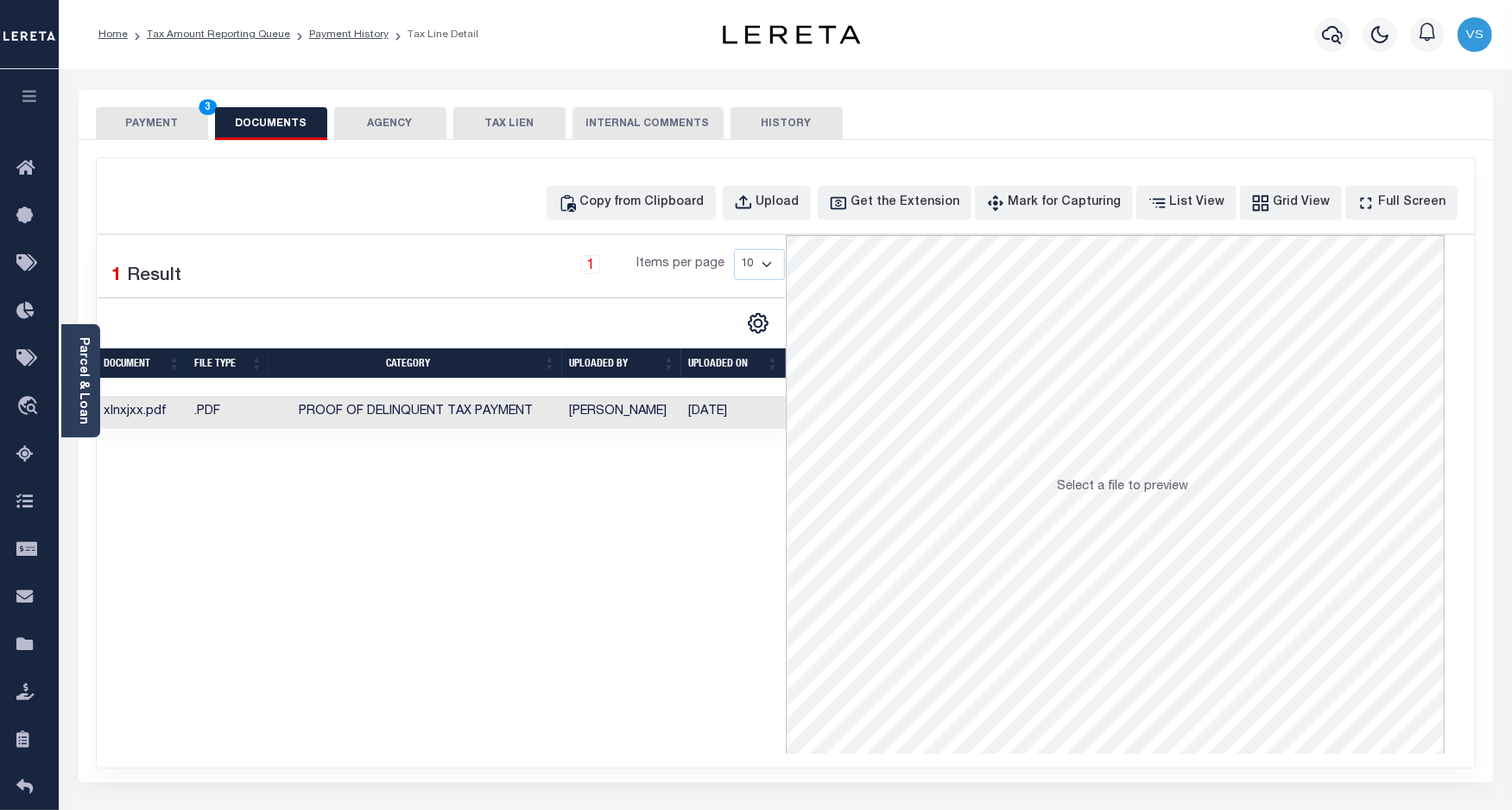
click at [145, 131] on button "PAYMENT 3" at bounding box center [152, 124] width 112 height 33
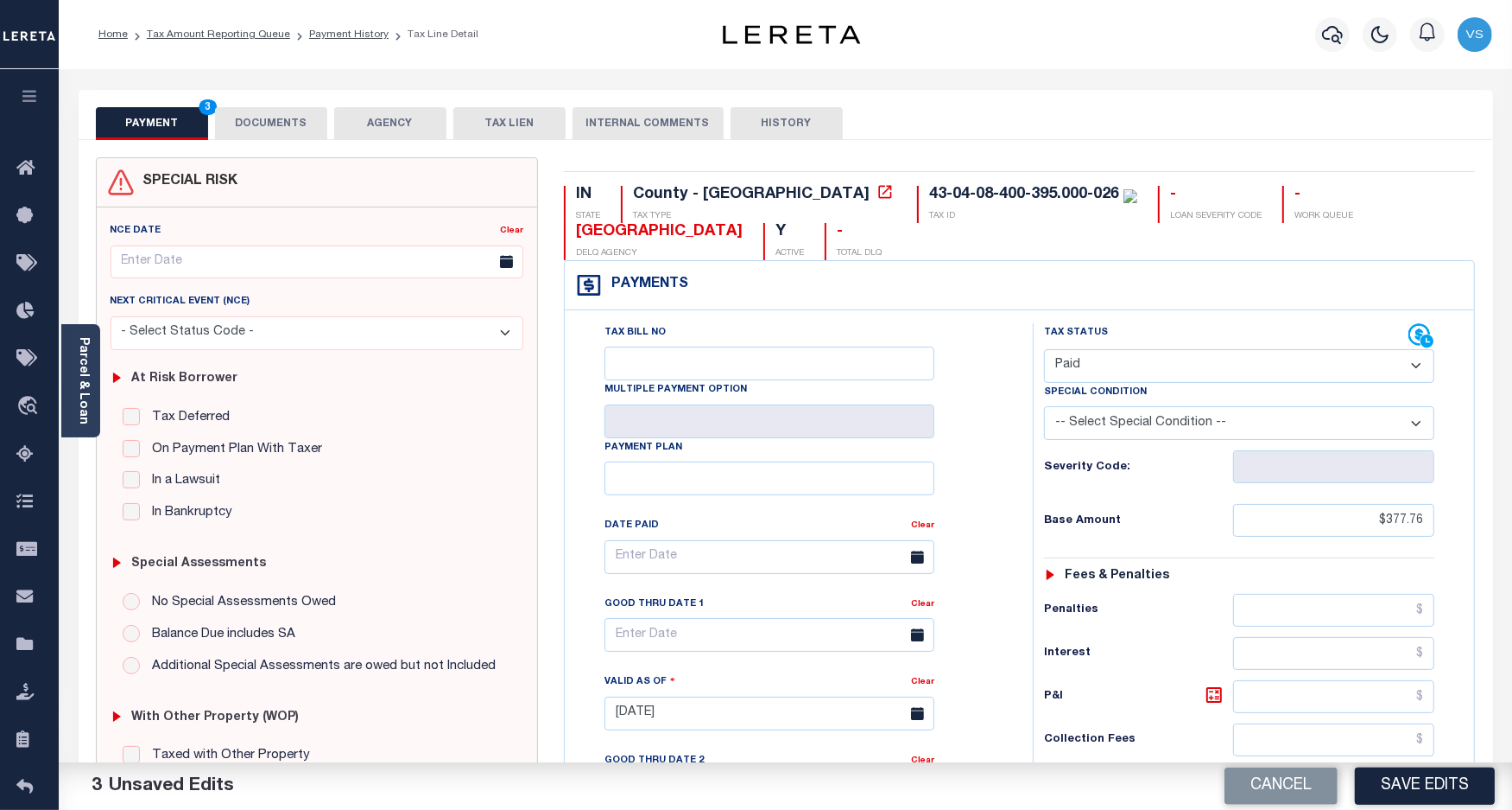
scroll to position [216, 0]
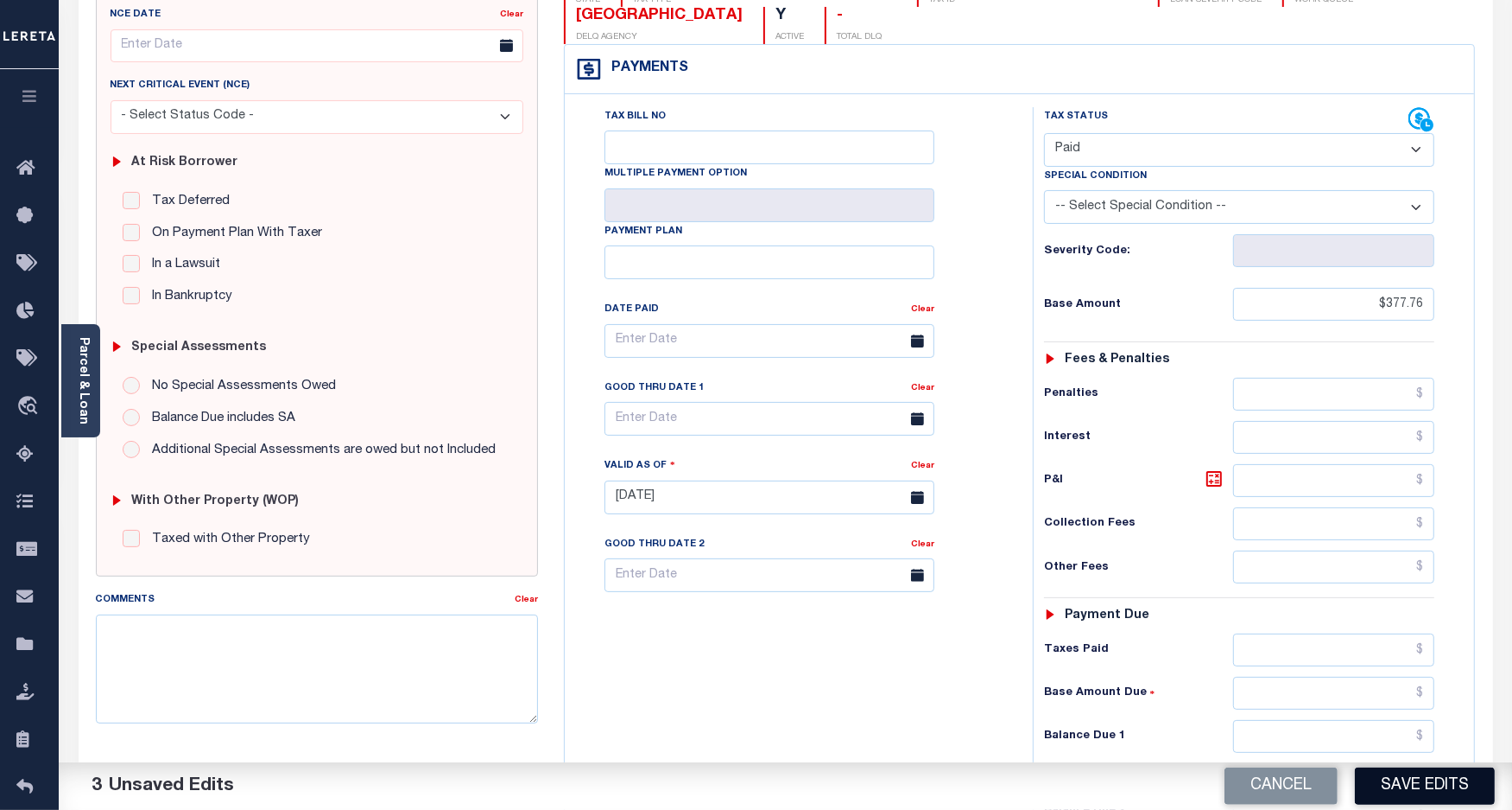
click at [1387, 778] on button "Save Edits" at bounding box center [1425, 786] width 140 height 37
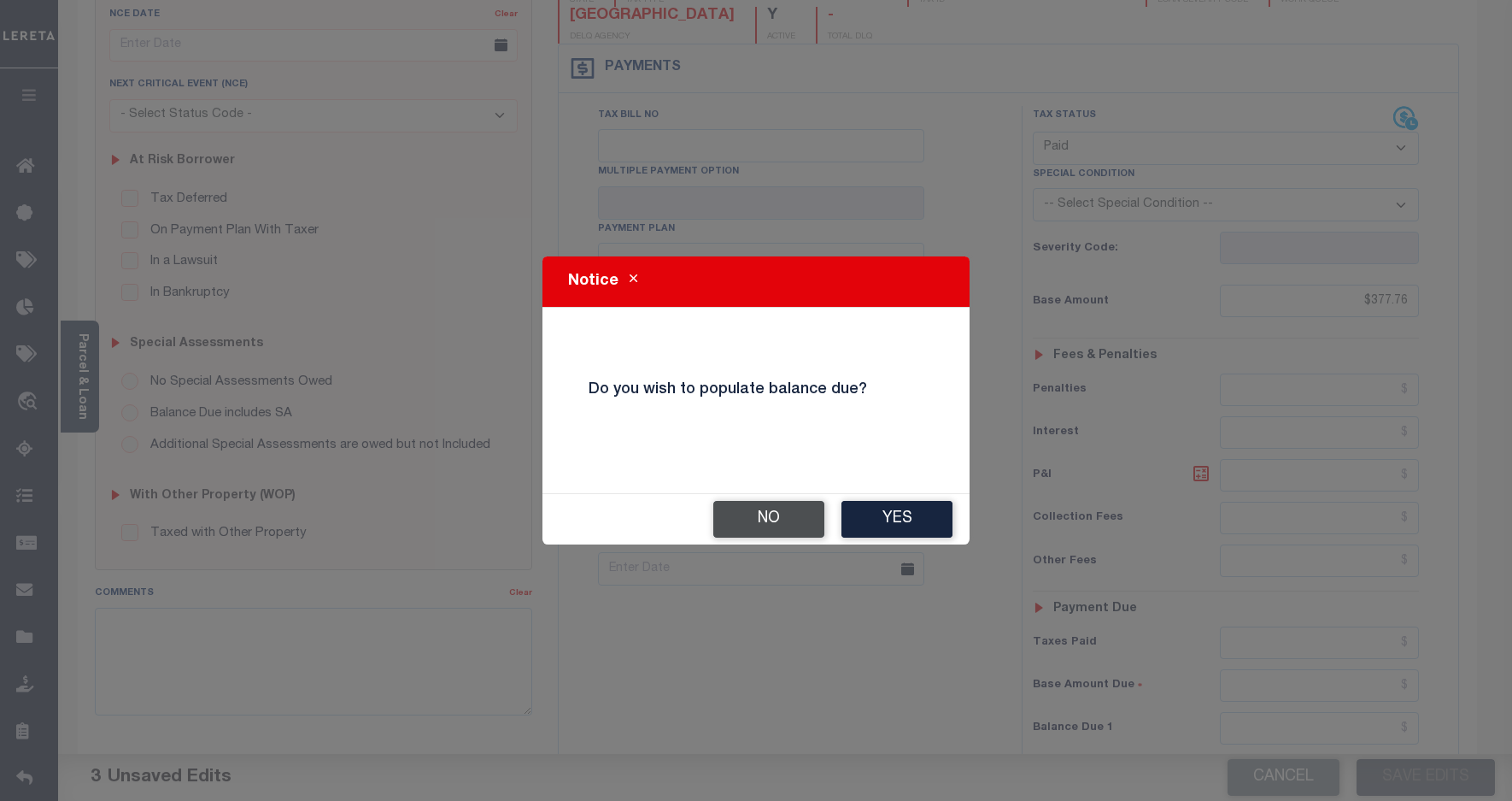
click at [745, 513] on button "No" at bounding box center [768, 519] width 111 height 36
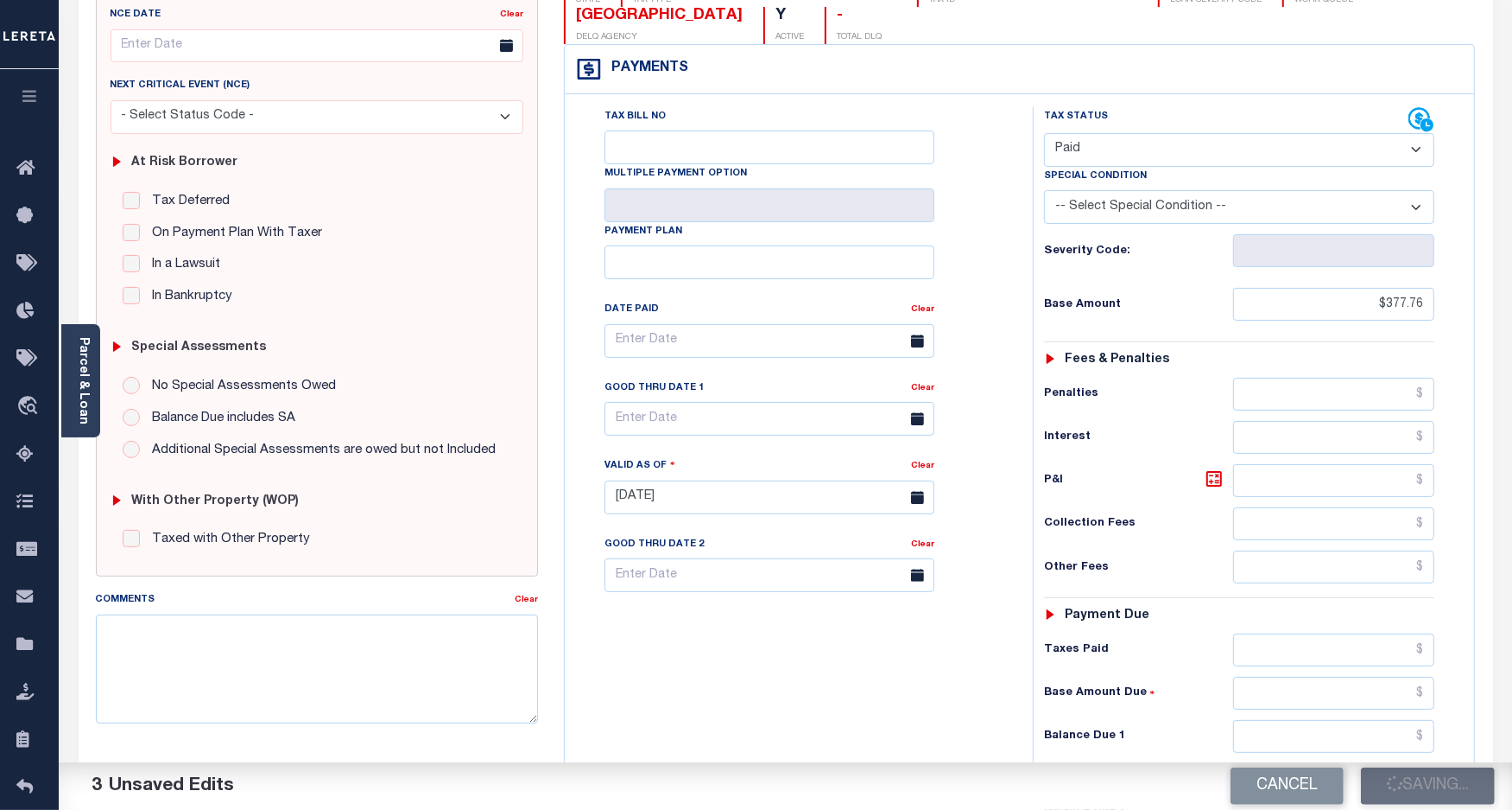
checkbox input "false"
type input "$377.76"
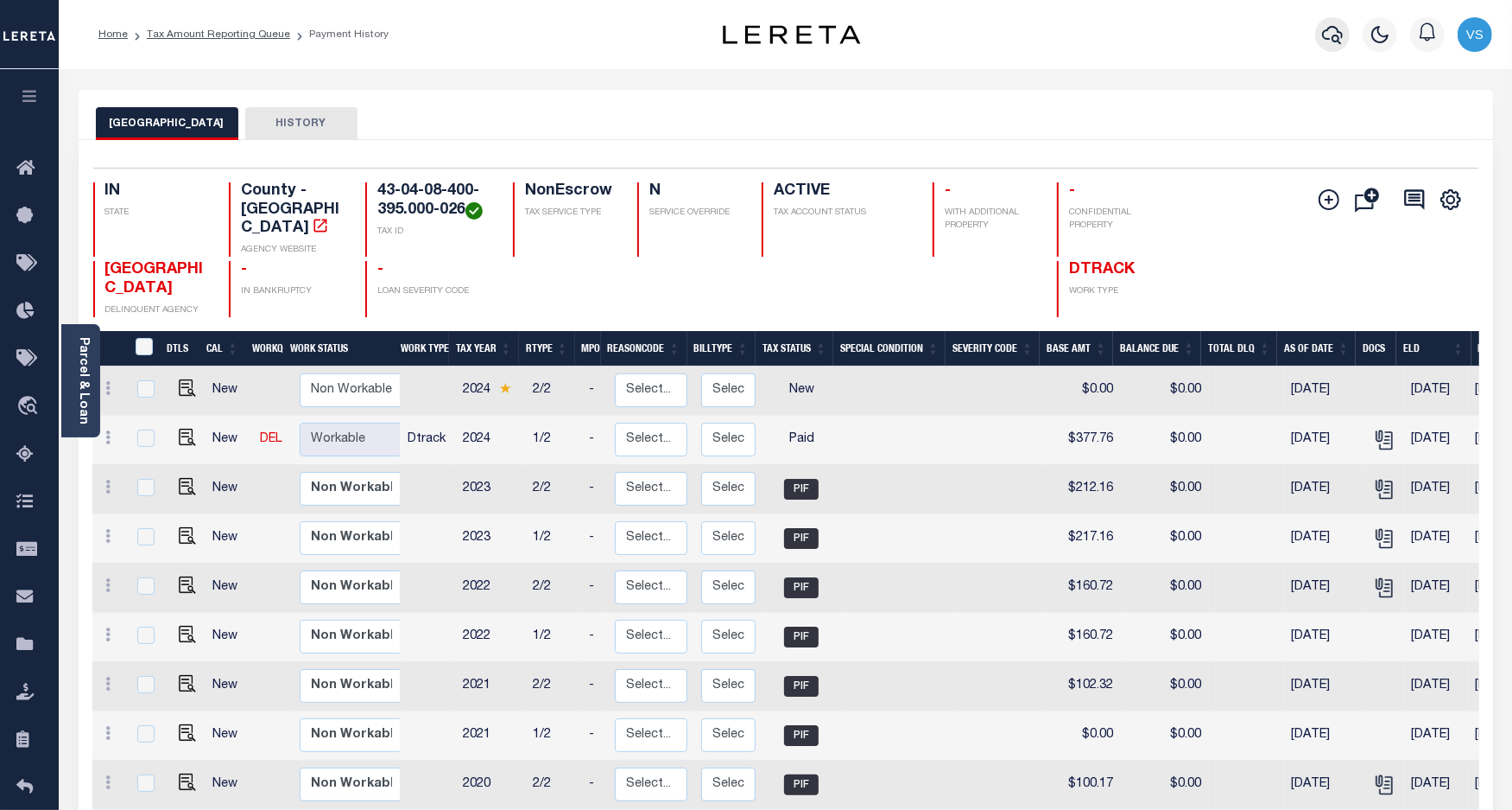
click at [1340, 39] on icon "button" at bounding box center [1332, 35] width 20 height 18
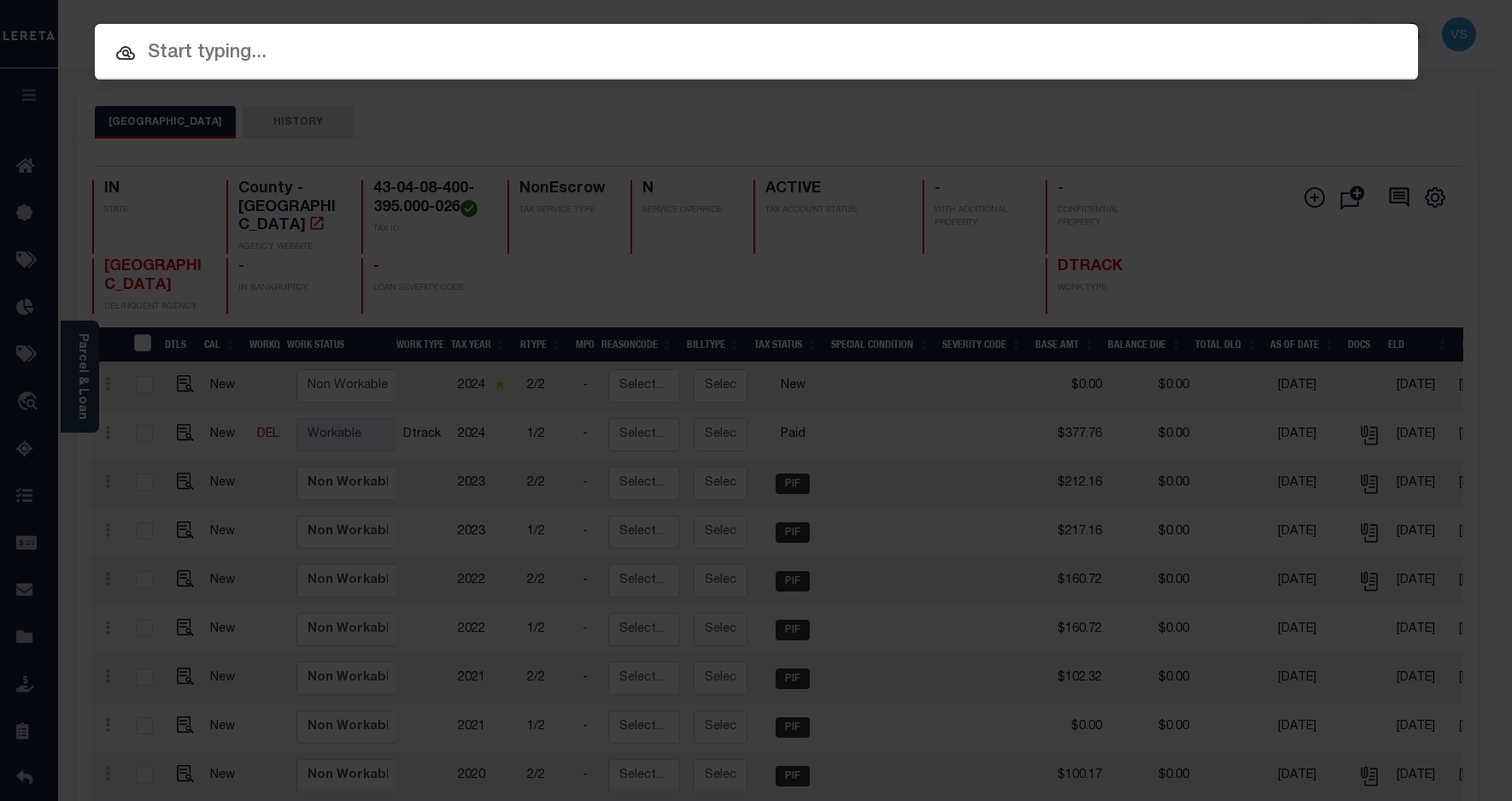
paste input "110140673"
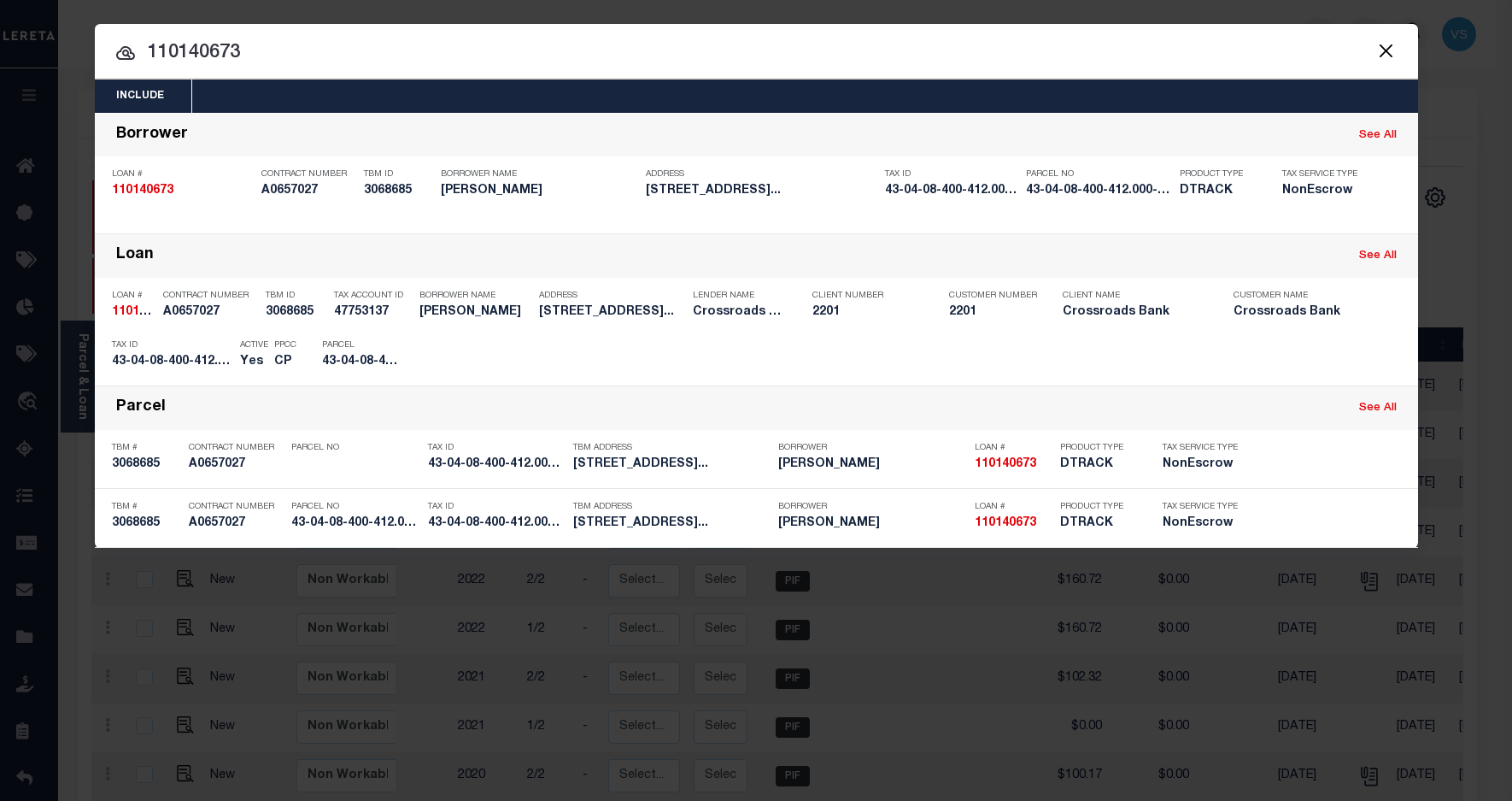
type input "110140673"
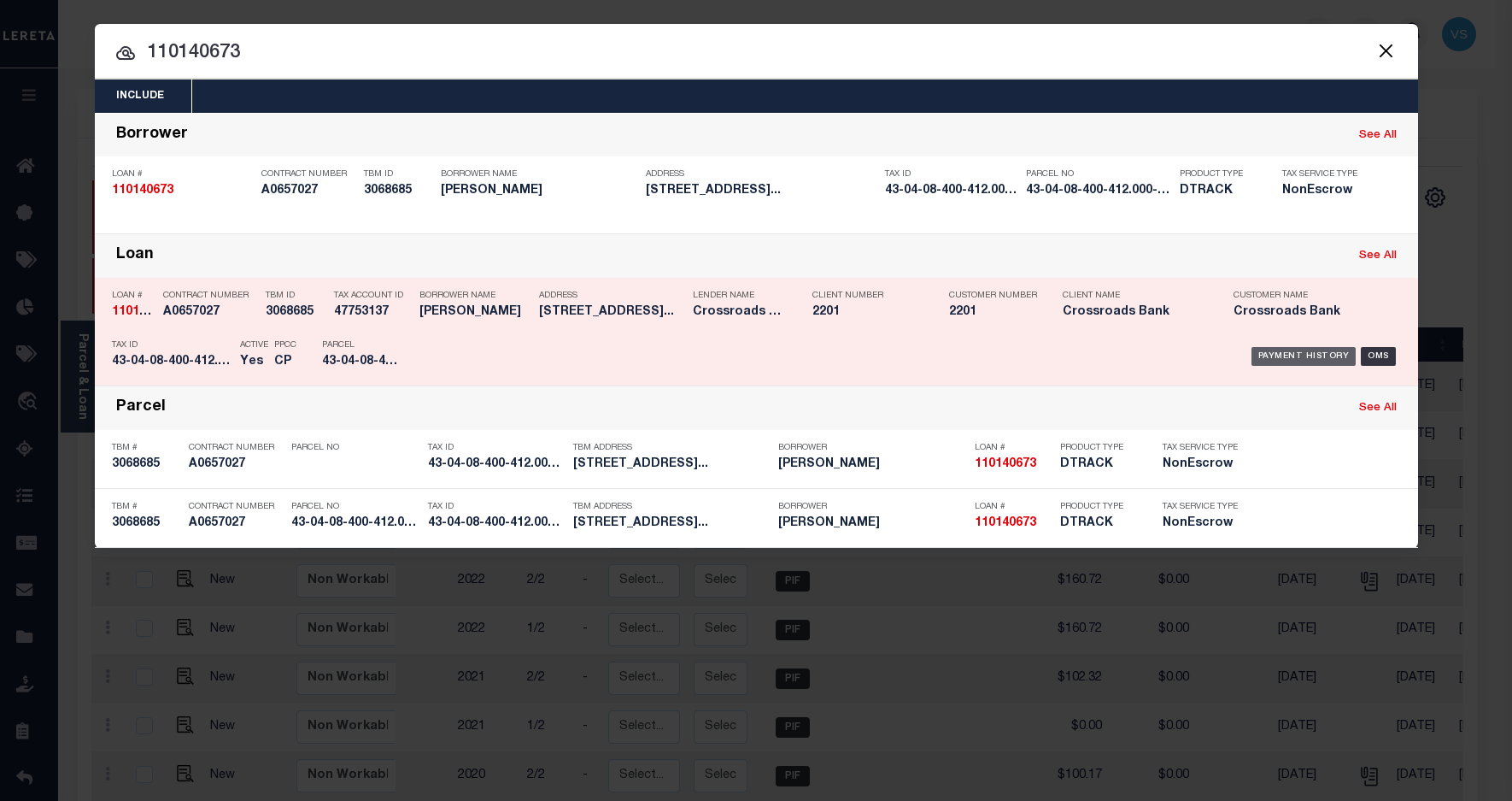
click at [1286, 347] on div "Payment History" at bounding box center [1305, 357] width 105 height 19
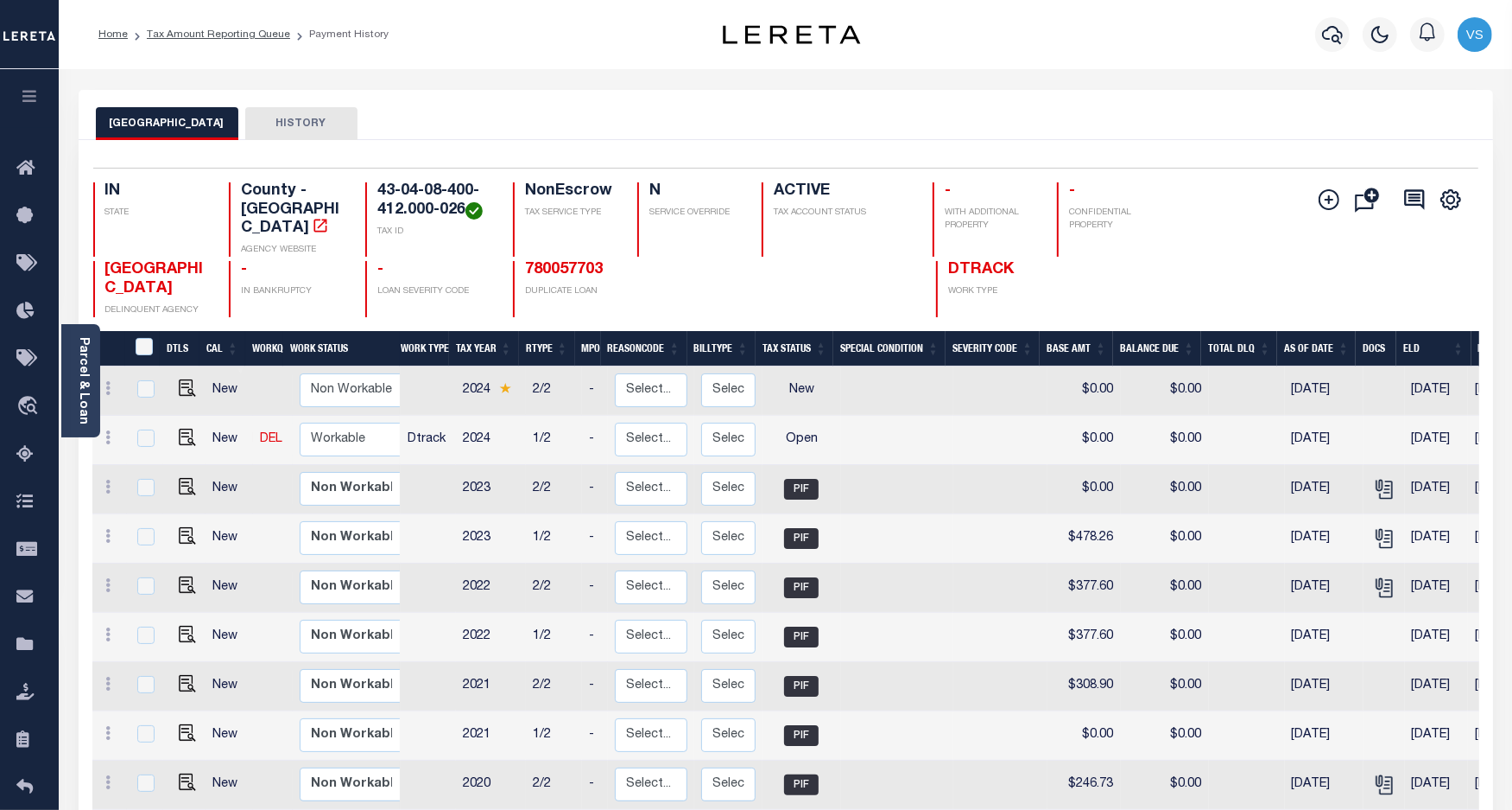
click at [188, 416] on td at bounding box center [184, 440] width 42 height 49
checkbox input "true"
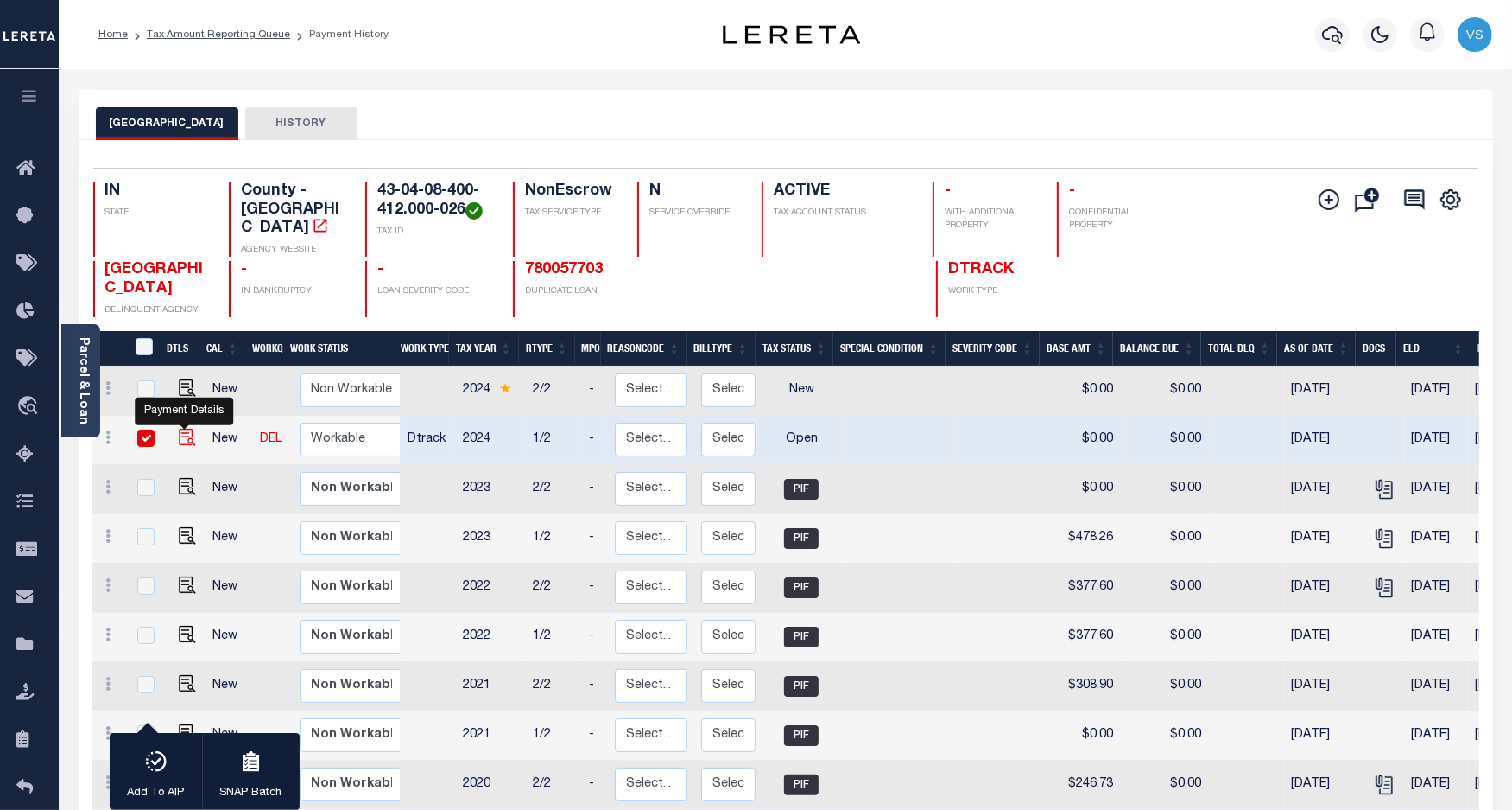
click at [183, 428] on img "" at bounding box center [187, 437] width 17 height 17
checkbox input "false"
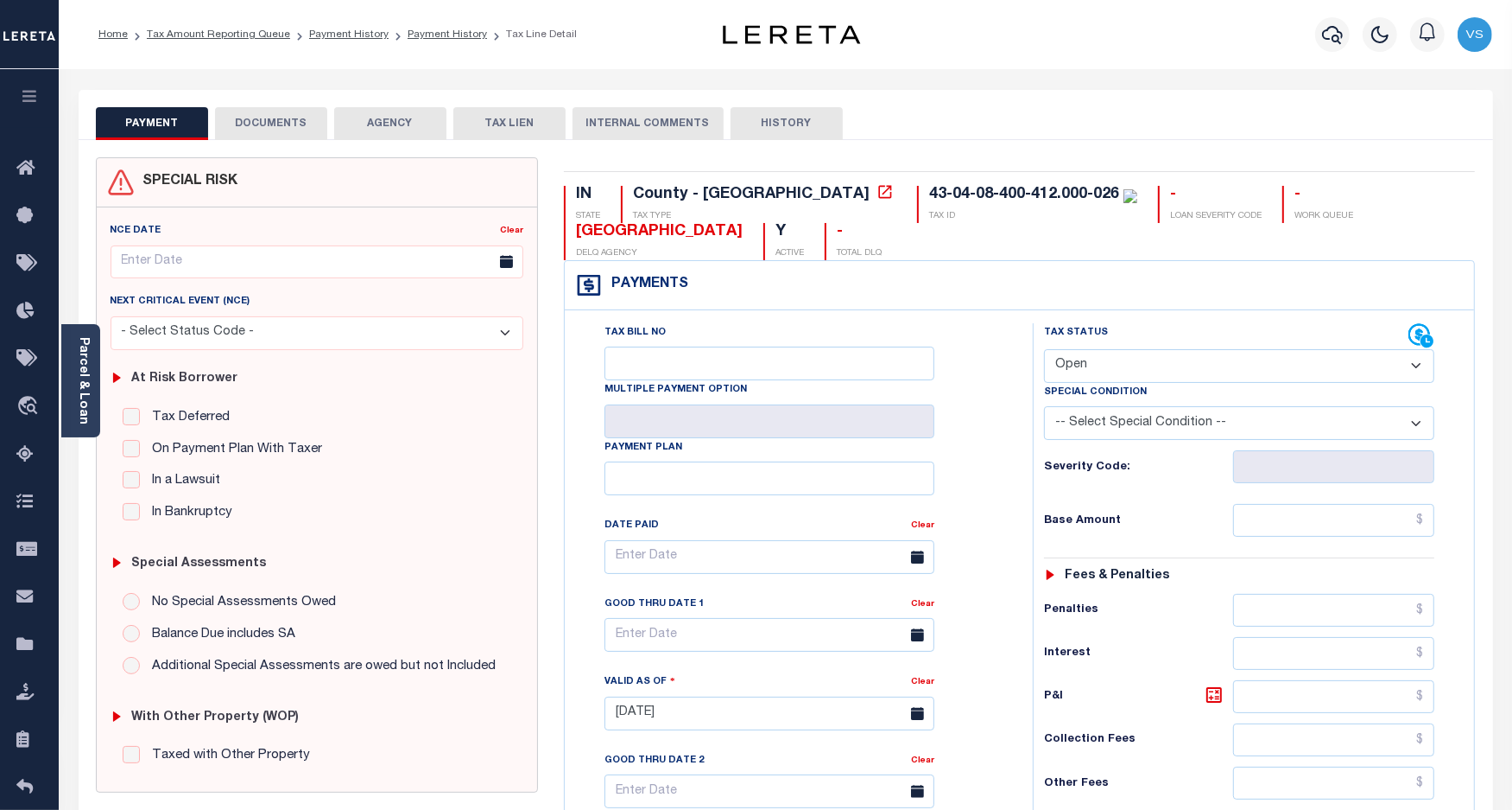
click at [1088, 373] on select "- Select Status Code - Open Due/Unpaid Paid Incomplete No Tax Due Internal Refu…" at bounding box center [1240, 365] width 391 height 34
select select "PYD"
click at [1044, 351] on select "- Select Status Code - Open Due/Unpaid Paid Incomplete No Tax Due Internal Refu…" at bounding box center [1240, 365] width 391 height 34
type input "[DATE]"
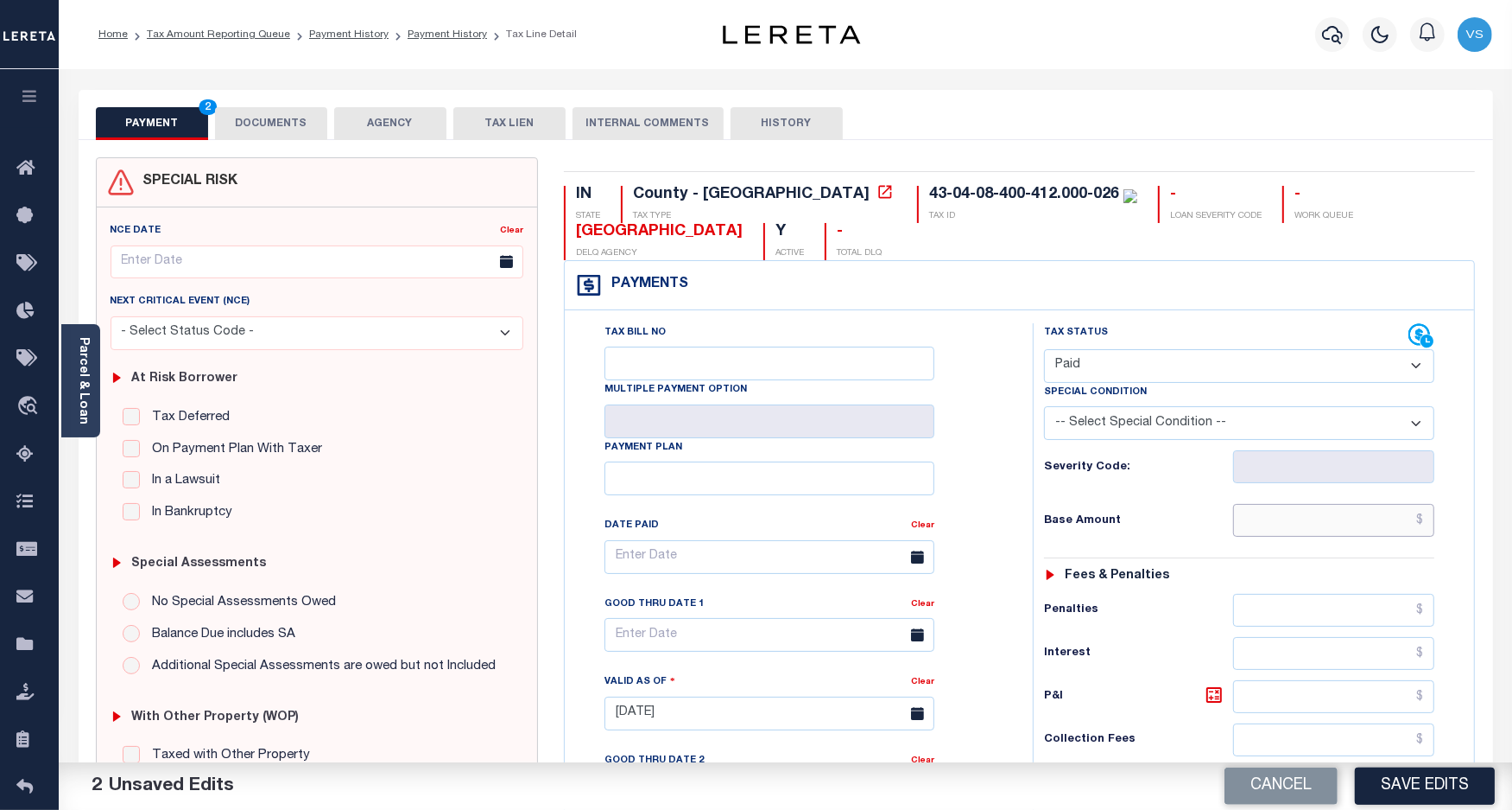
click at [1271, 532] on input "text" at bounding box center [1334, 520] width 201 height 33
paste input "535.48"
type input "$535.48"
click at [265, 127] on button "DOCUMENTS" at bounding box center [271, 124] width 112 height 33
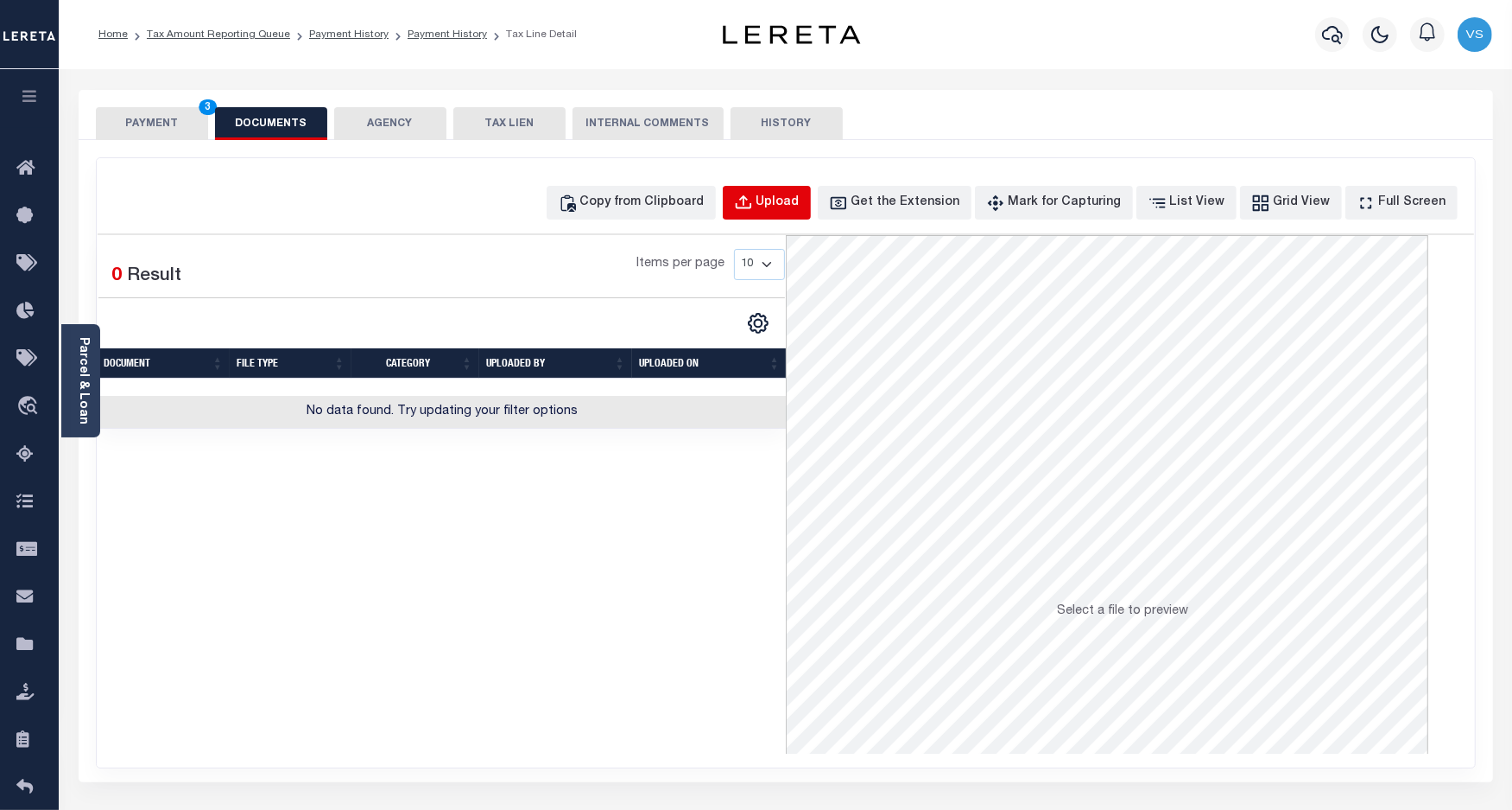
click at [811, 191] on button "Upload" at bounding box center [766, 202] width 88 height 34
select select "POP"
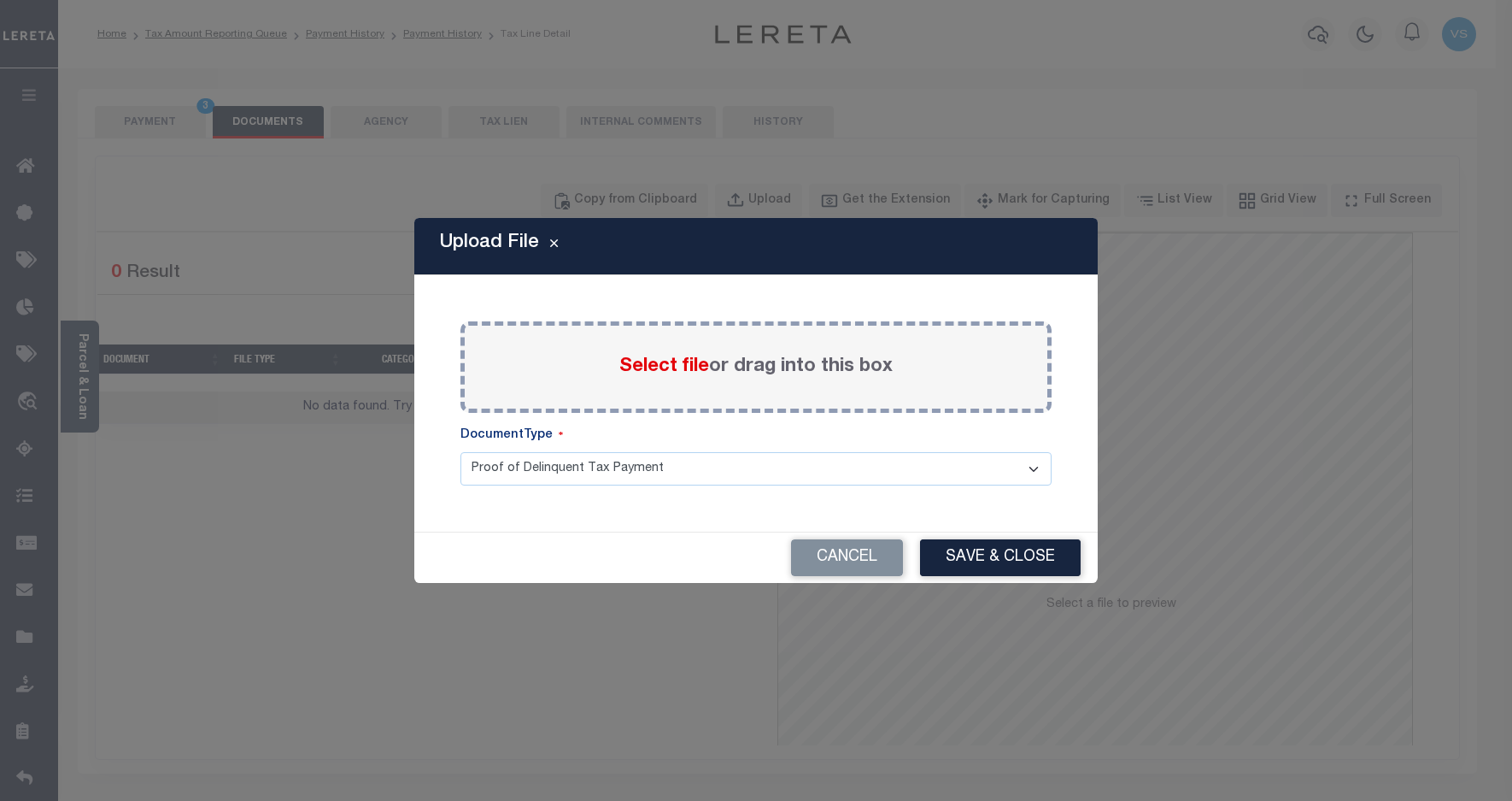
click at [637, 365] on span "Select file" at bounding box center [664, 367] width 90 height 19
click at [0, 0] on input "Select file or drag into this box" at bounding box center [0, 0] width 0 height 0
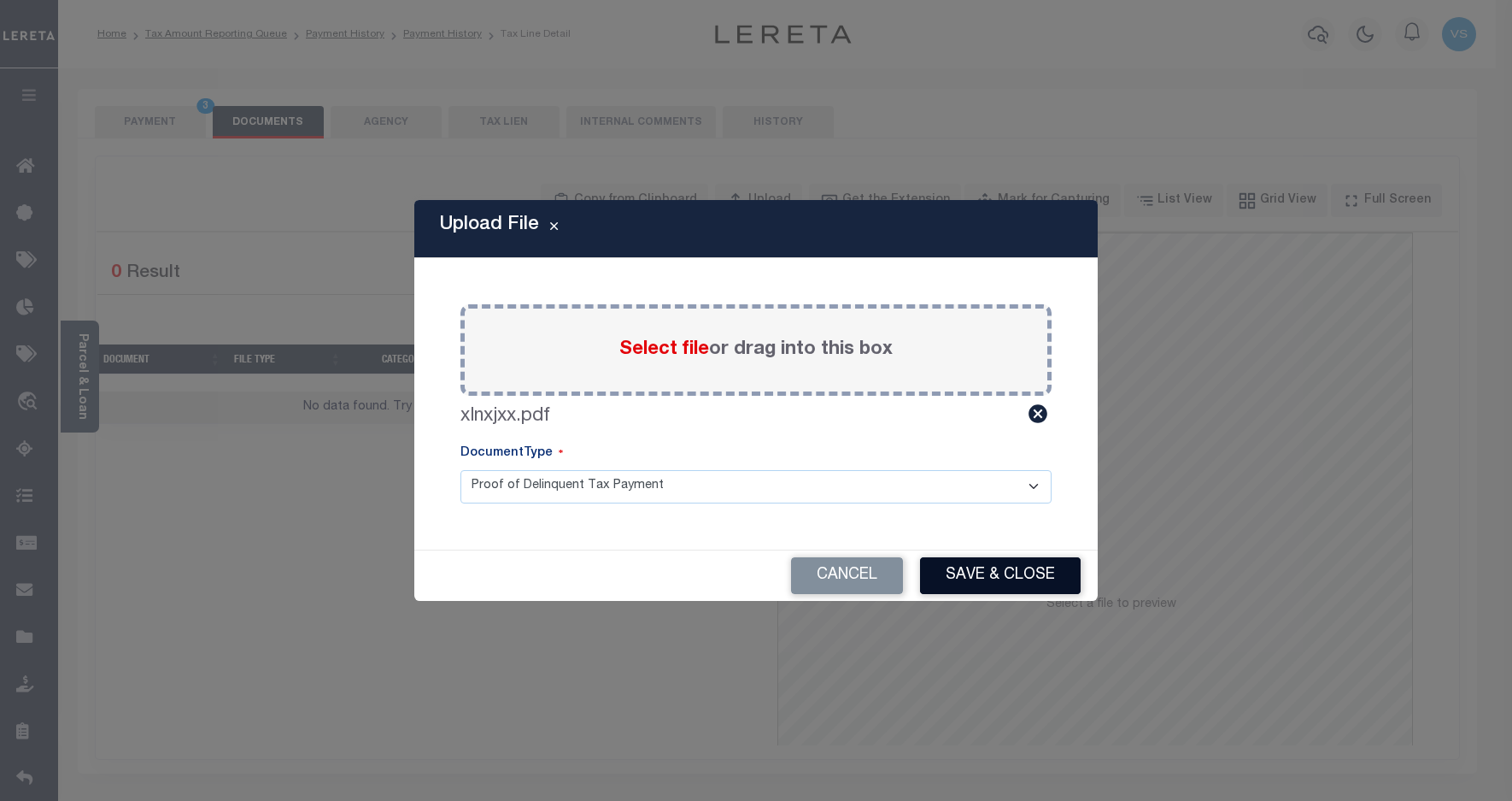
click at [1023, 574] on button "Save & Close" at bounding box center [1001, 575] width 161 height 36
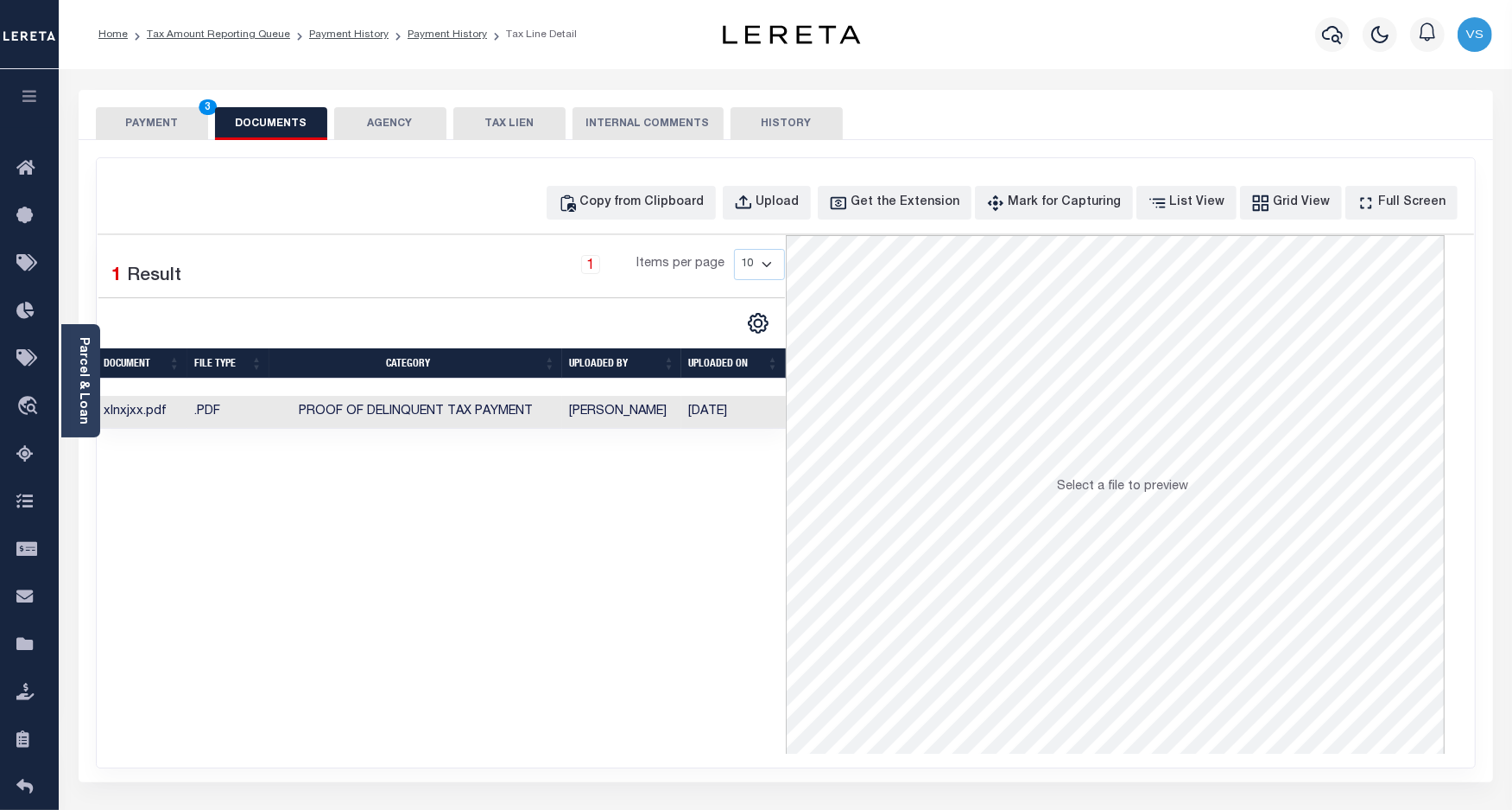
click at [143, 118] on button "PAYMENT 3" at bounding box center [152, 124] width 112 height 33
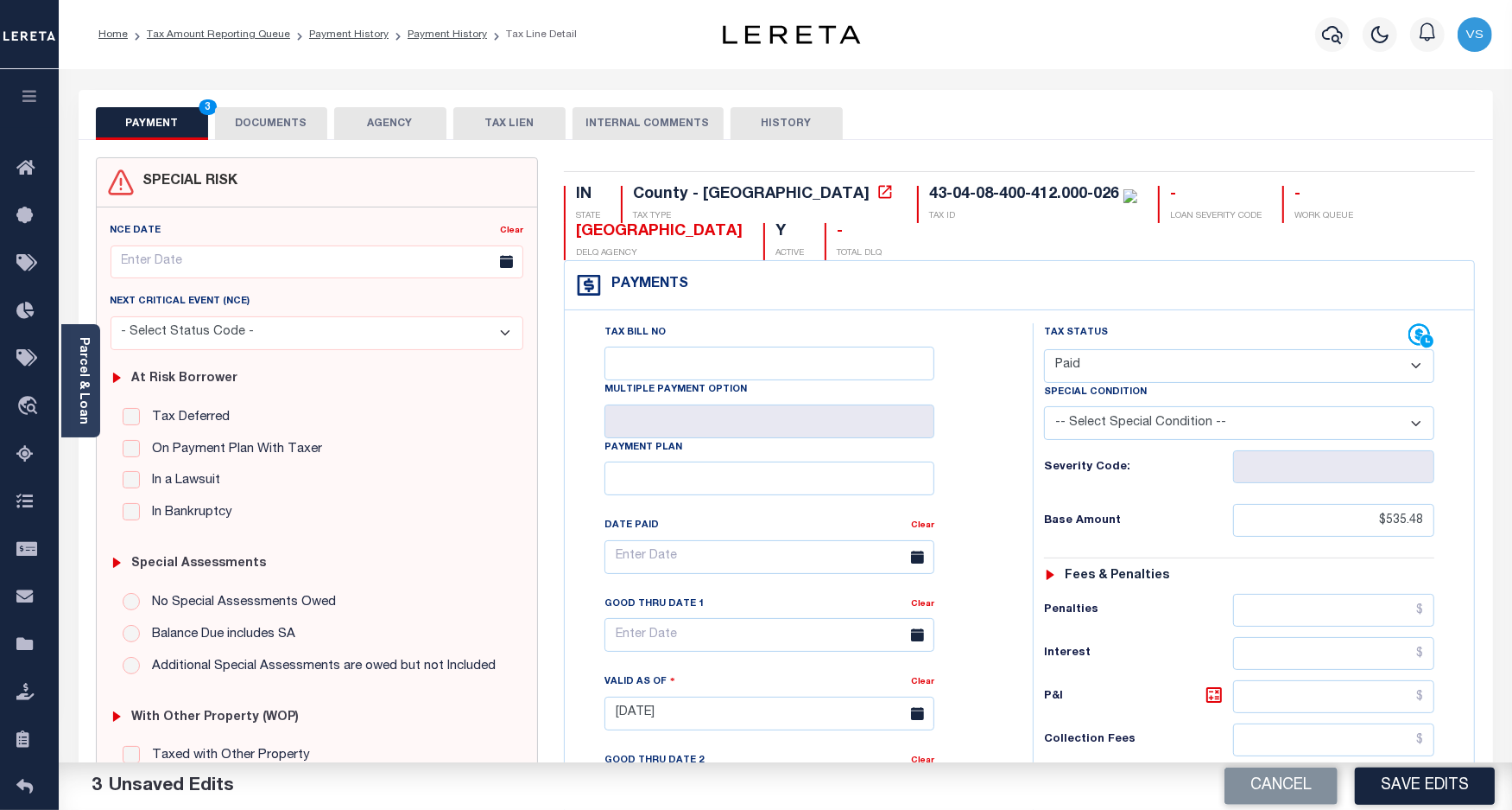
scroll to position [324, 0]
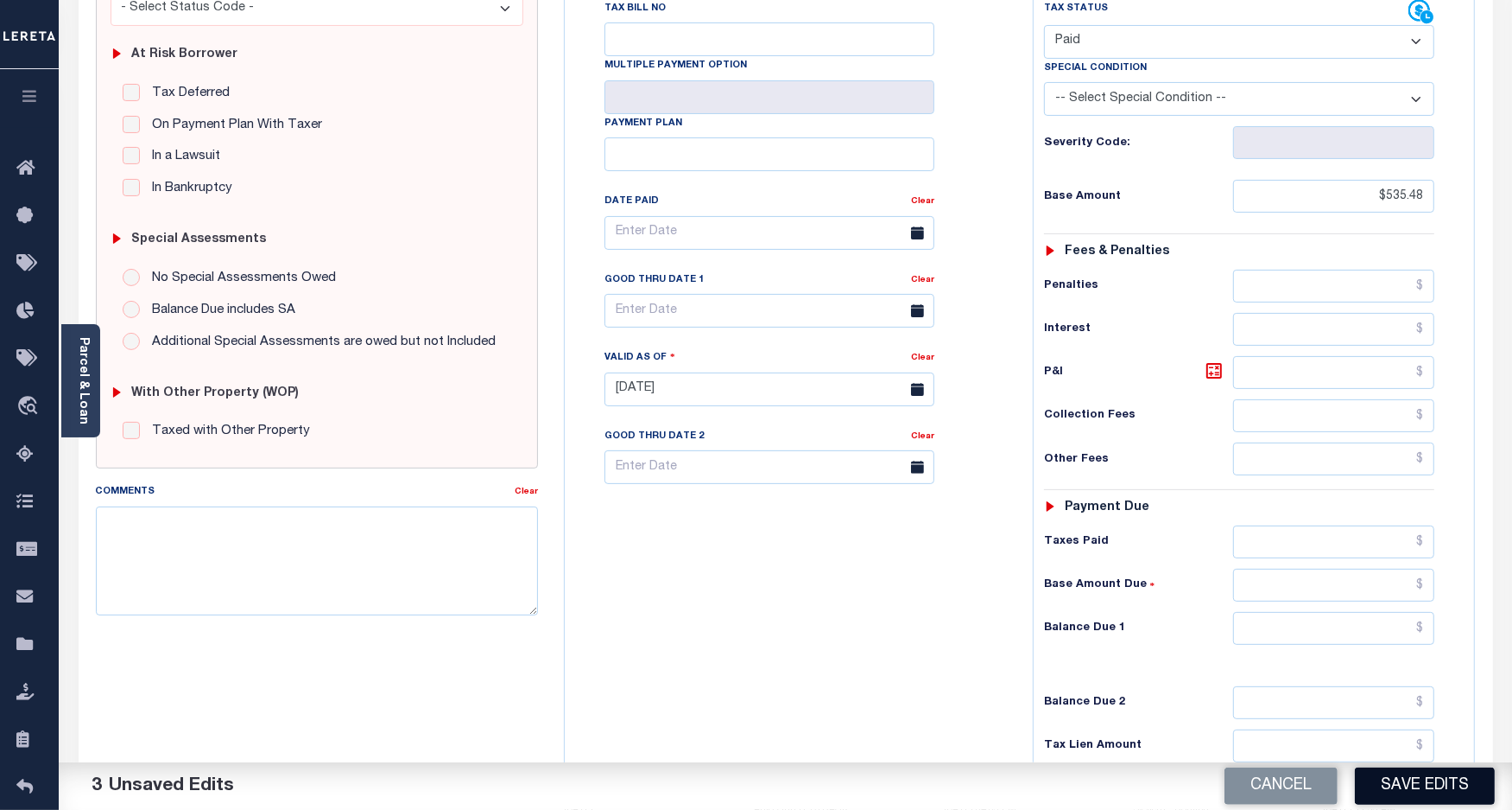
click at [1437, 787] on button "Save Edits" at bounding box center [1425, 786] width 140 height 37
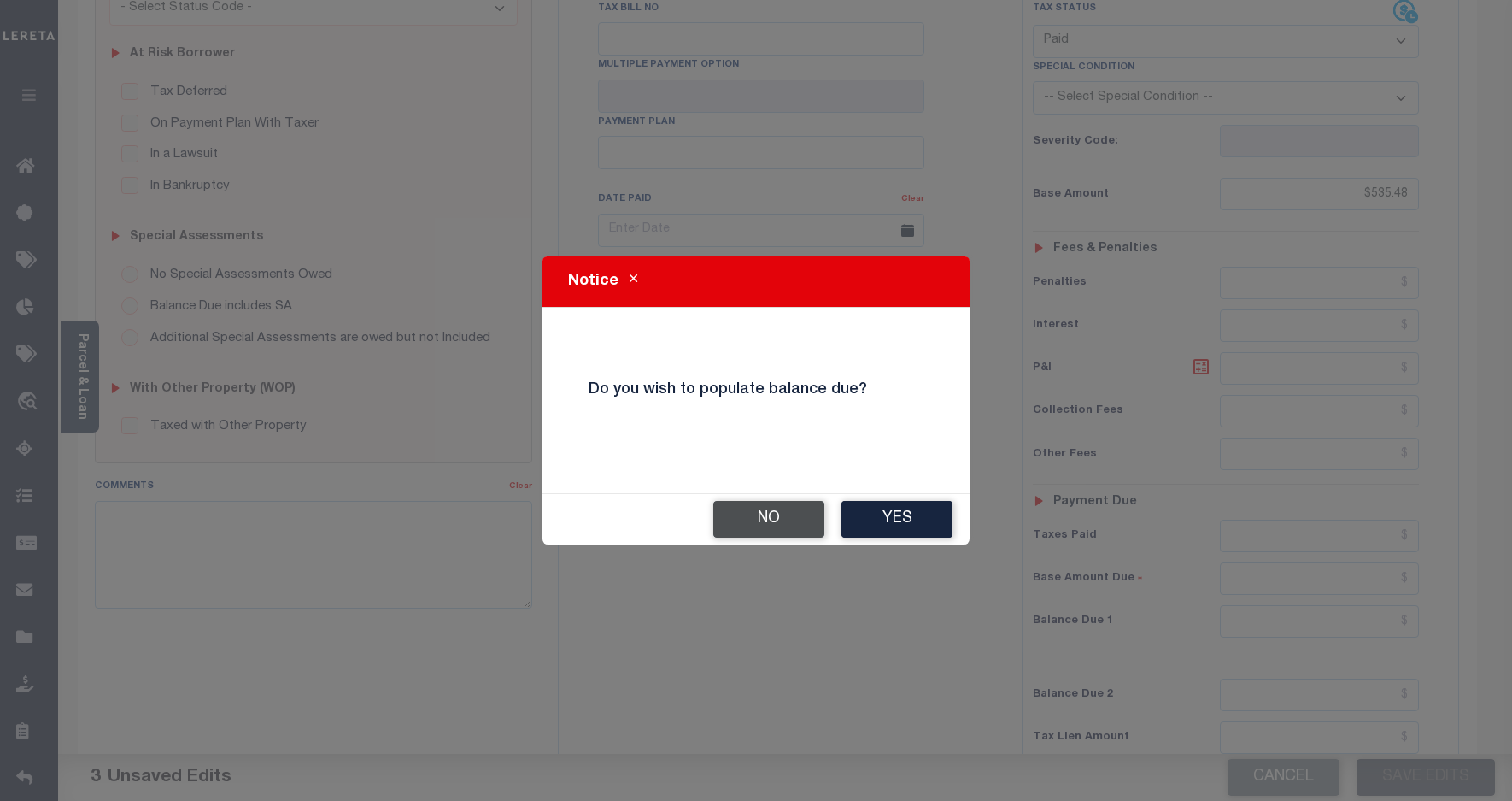
click at [745, 522] on button "No" at bounding box center [768, 519] width 111 height 36
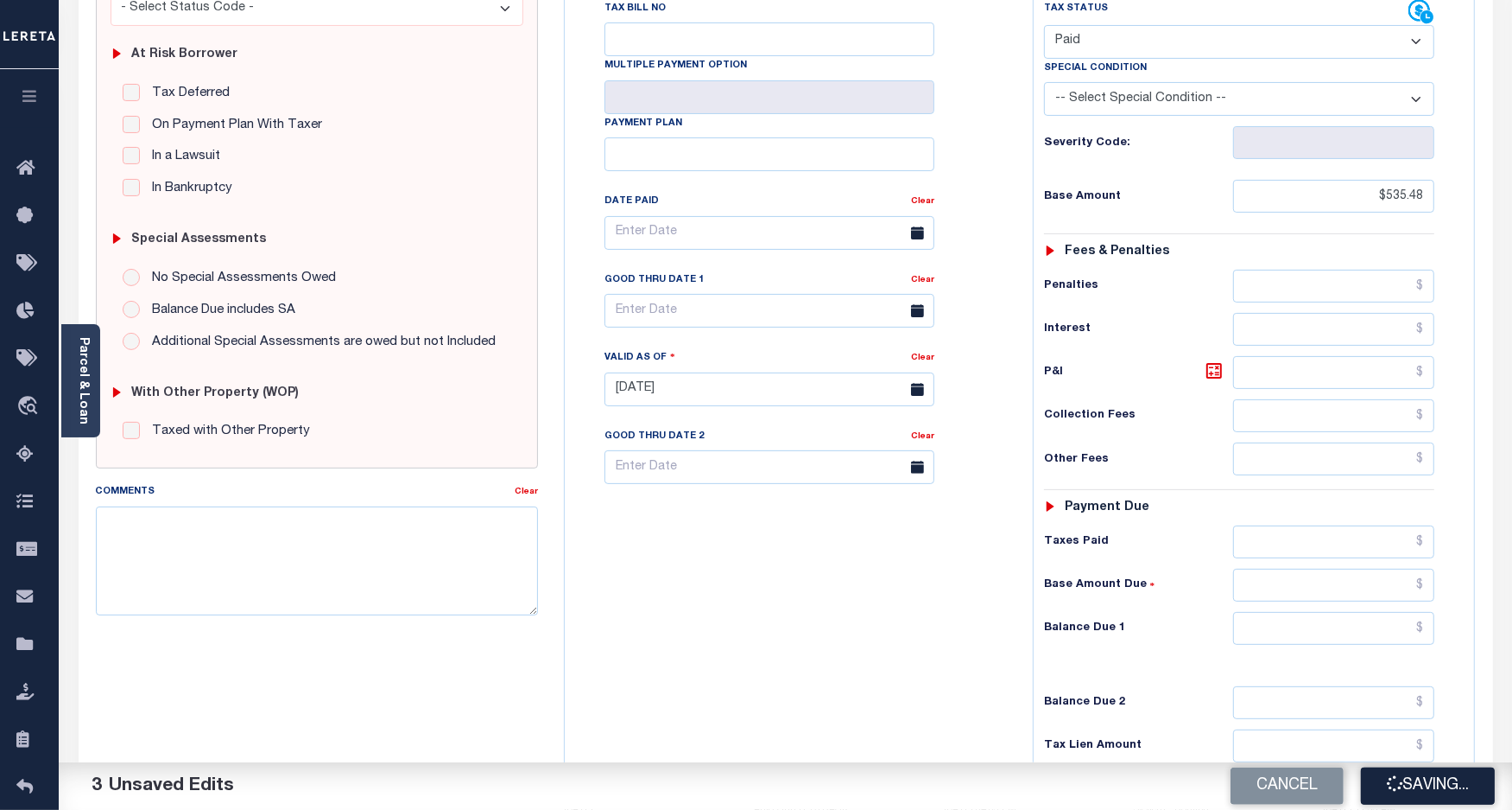
checkbox input "false"
type input "$535.48"
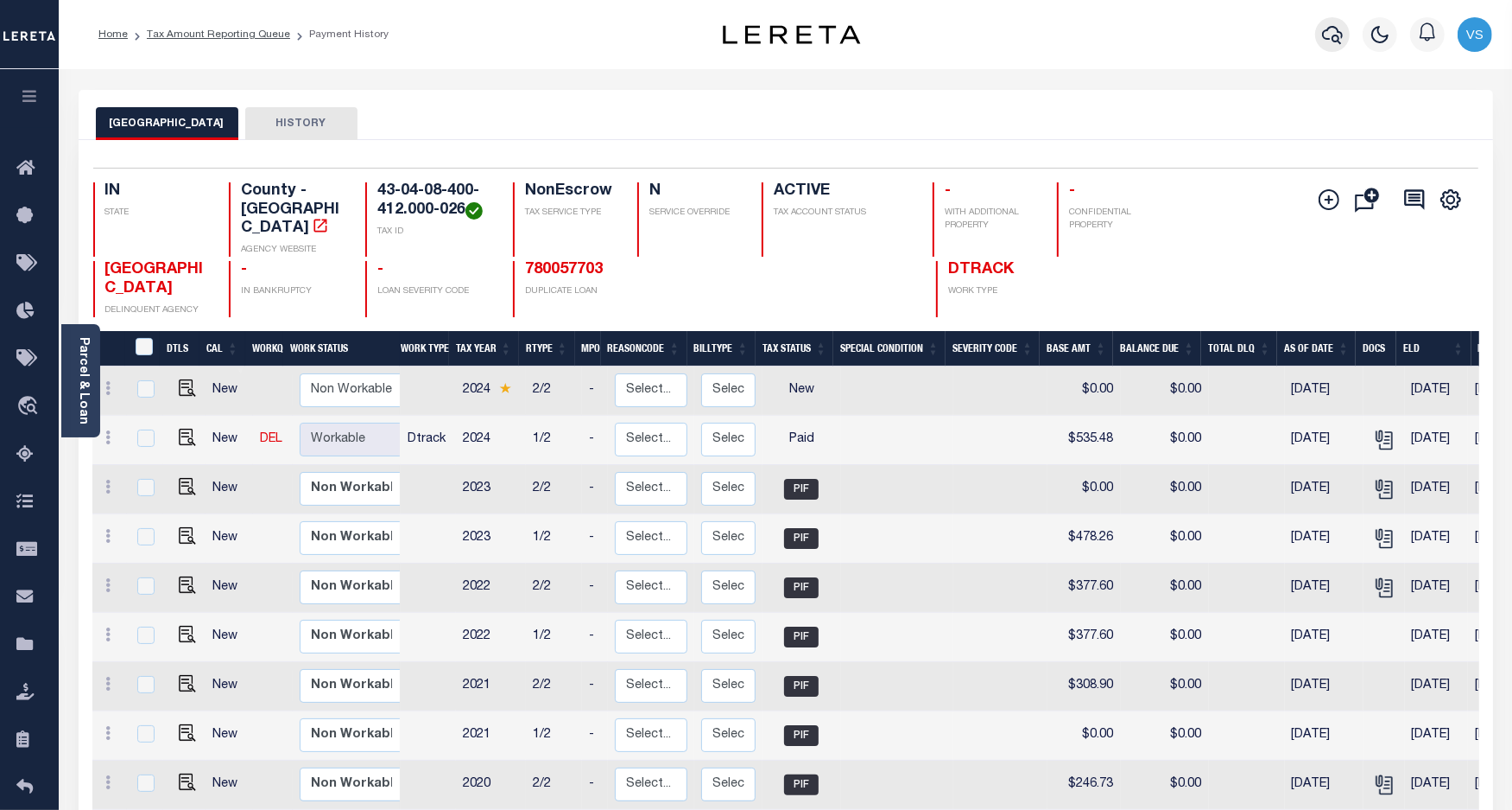
click at [1335, 35] on icon "button" at bounding box center [1332, 34] width 20 height 20
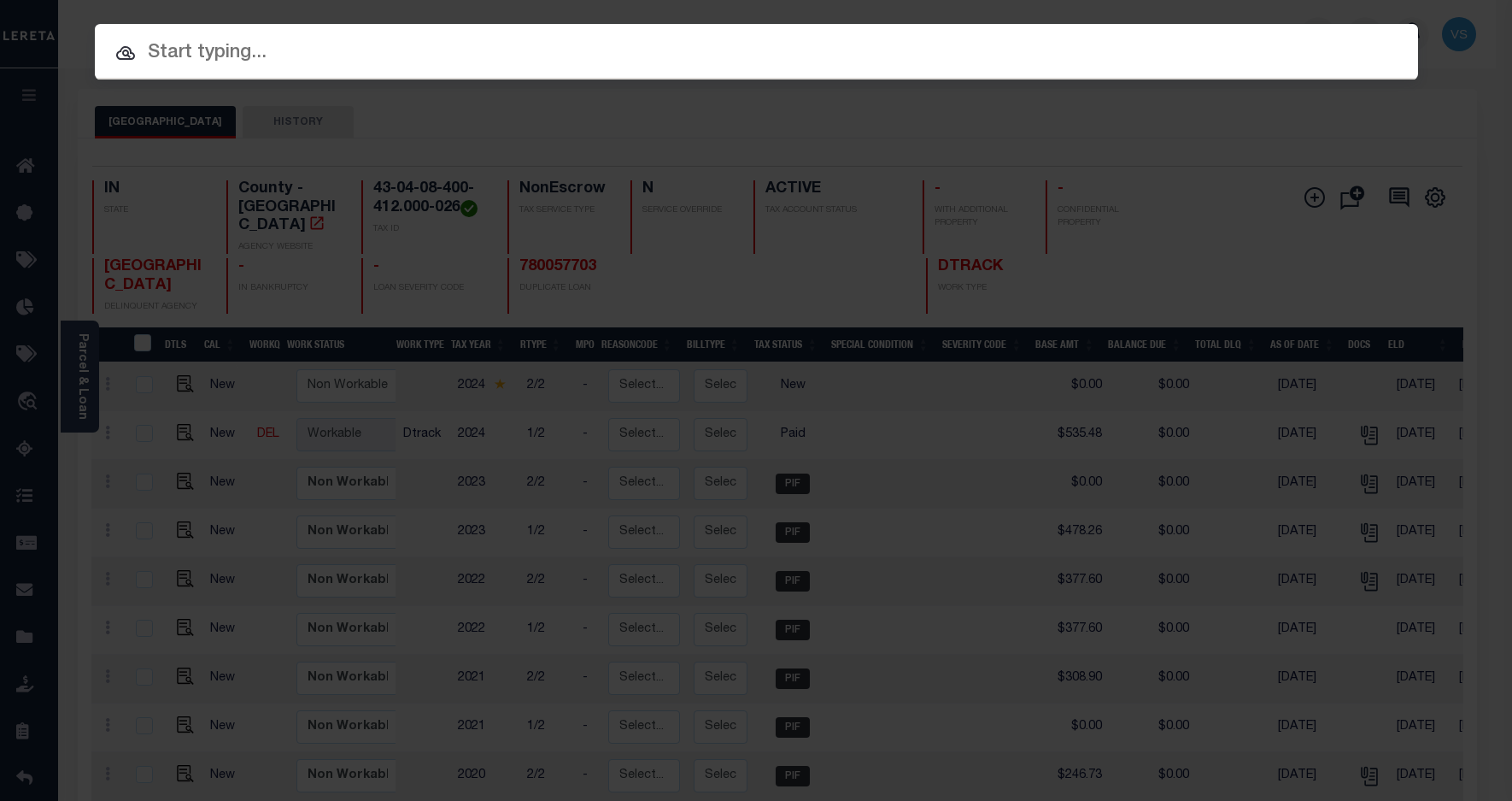
paste input "110203885"
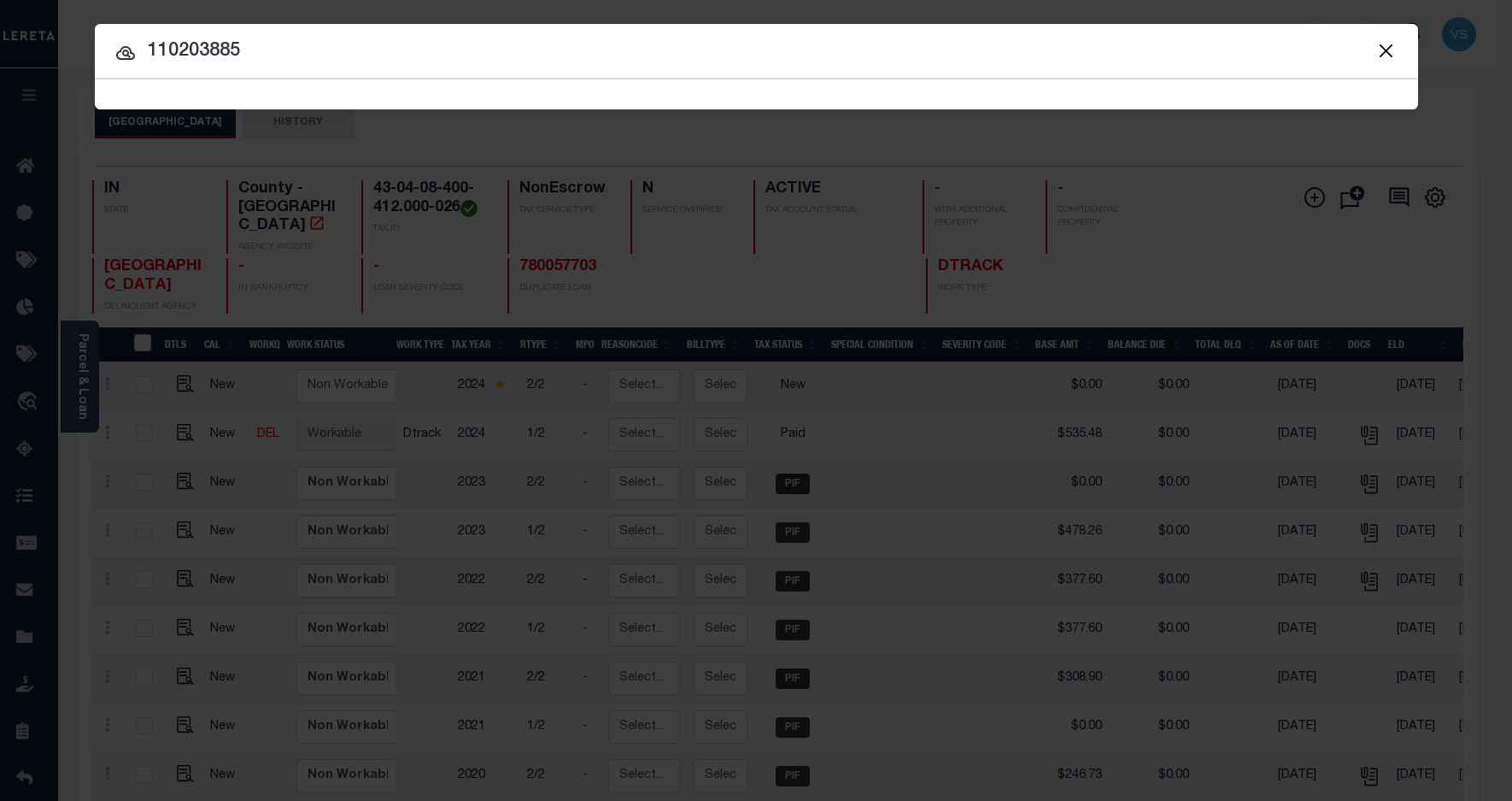
type input "110203885"
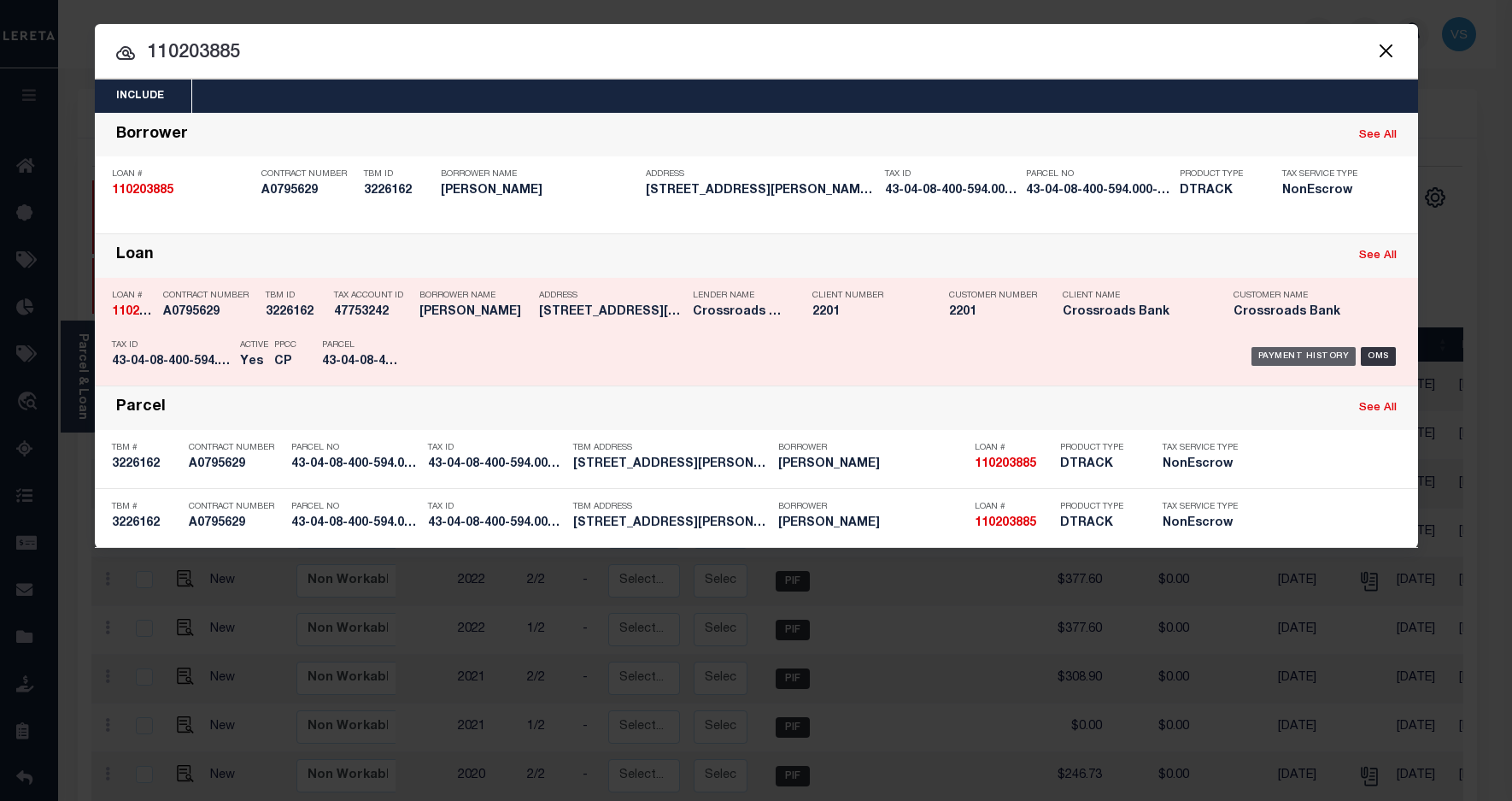
click at [1275, 357] on div "Payment History" at bounding box center [1305, 357] width 105 height 19
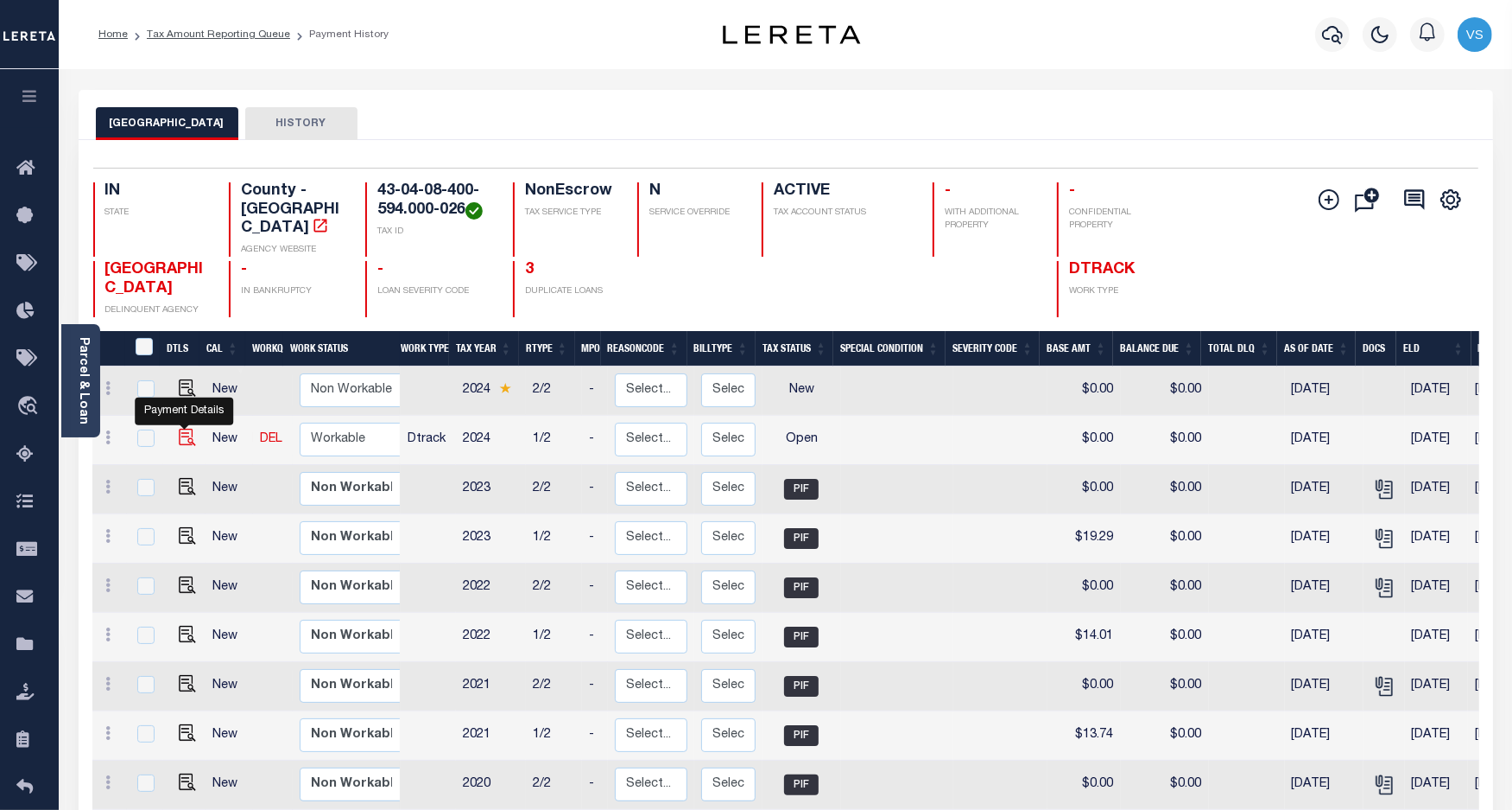
click at [179, 428] on img "" at bounding box center [187, 437] width 17 height 17
checkbox input "true"
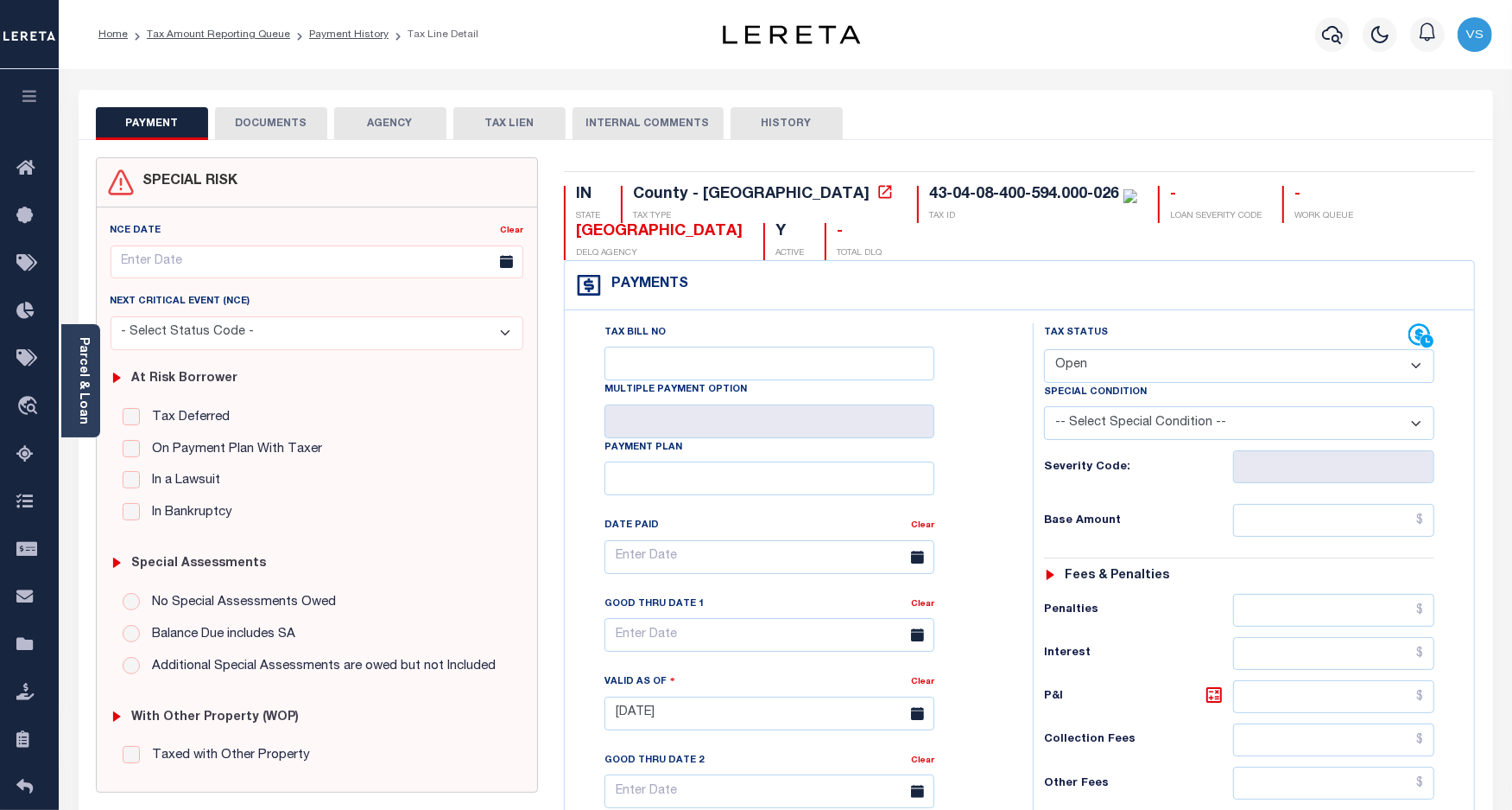
click at [1177, 378] on select "- Select Status Code - Open Due/Unpaid Paid Incomplete No Tax Due Internal Refu…" at bounding box center [1240, 365] width 391 height 34
select select "PYD"
click at [1044, 351] on select "- Select Status Code - Open Due/Unpaid Paid Incomplete No Tax Due Internal Refu…" at bounding box center [1240, 365] width 391 height 34
type input "09/08/2025"
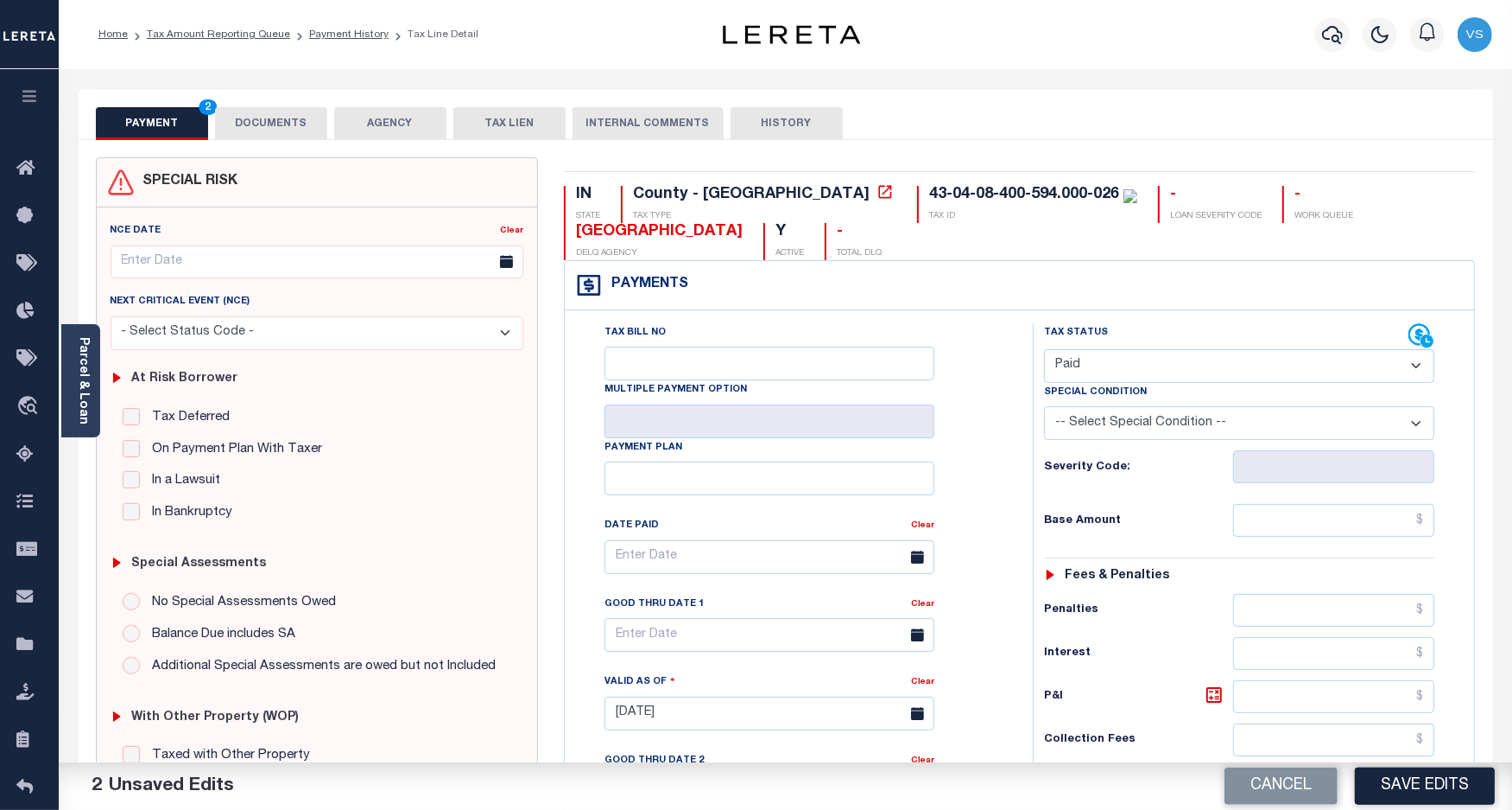
click at [262, 127] on button "DOCUMENTS" at bounding box center [271, 124] width 112 height 33
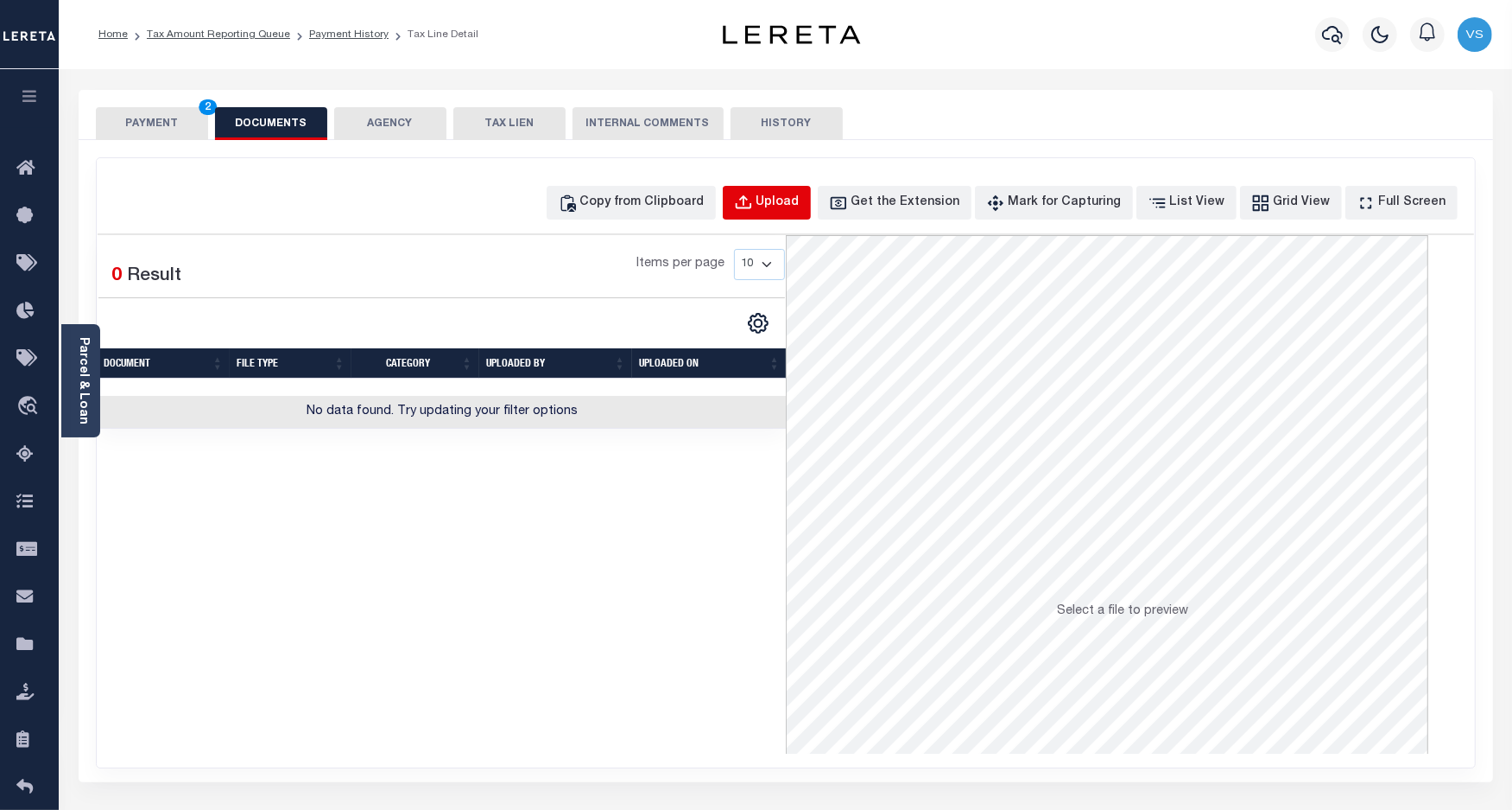
click at [800, 200] on div "Upload" at bounding box center [778, 203] width 43 height 19
select select "POP"
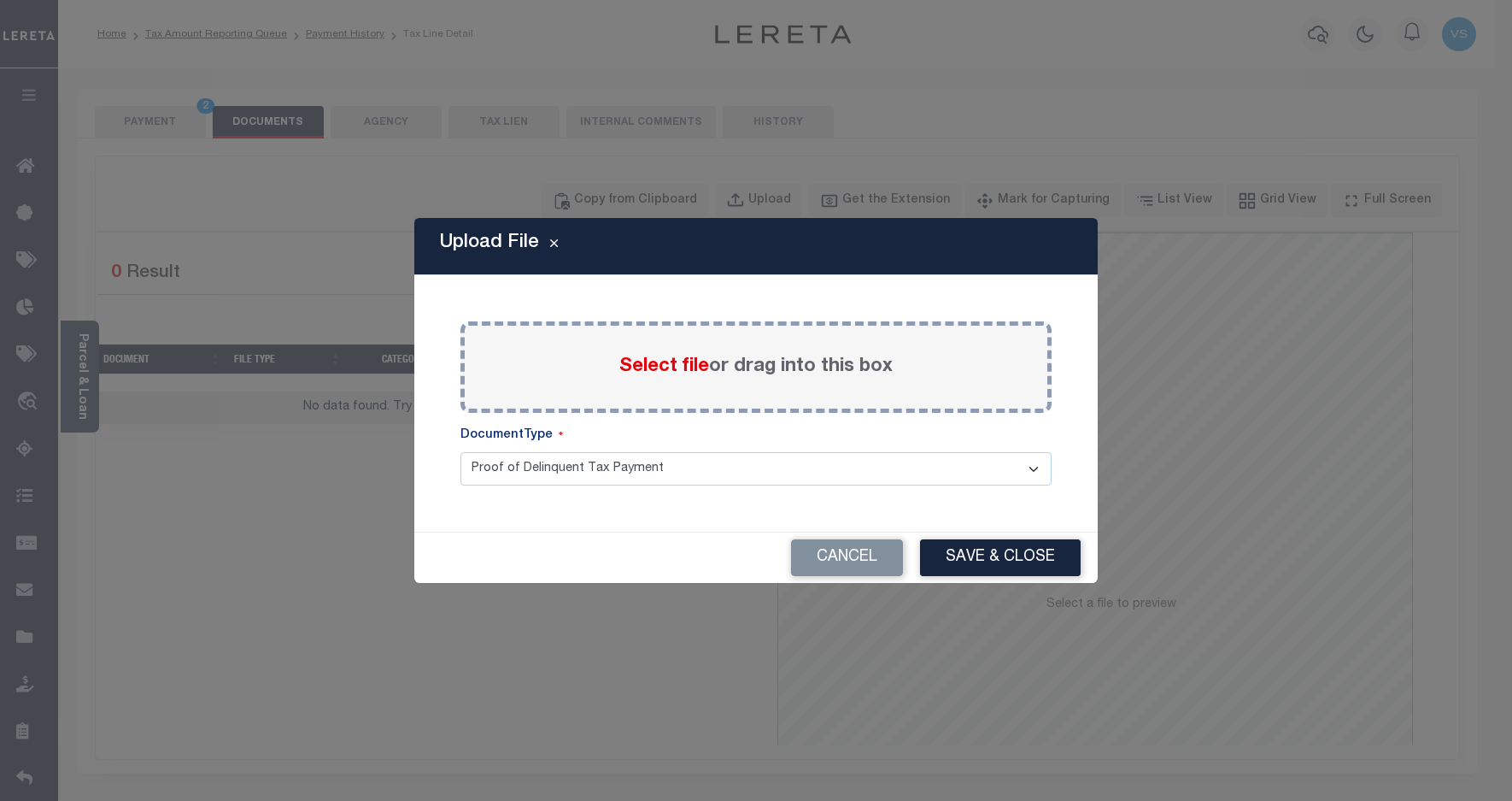
click at [676, 367] on span "Select file" at bounding box center [664, 367] width 90 height 19
click at [0, 0] on input "Select file or drag into this box" at bounding box center [0, 0] width 0 height 0
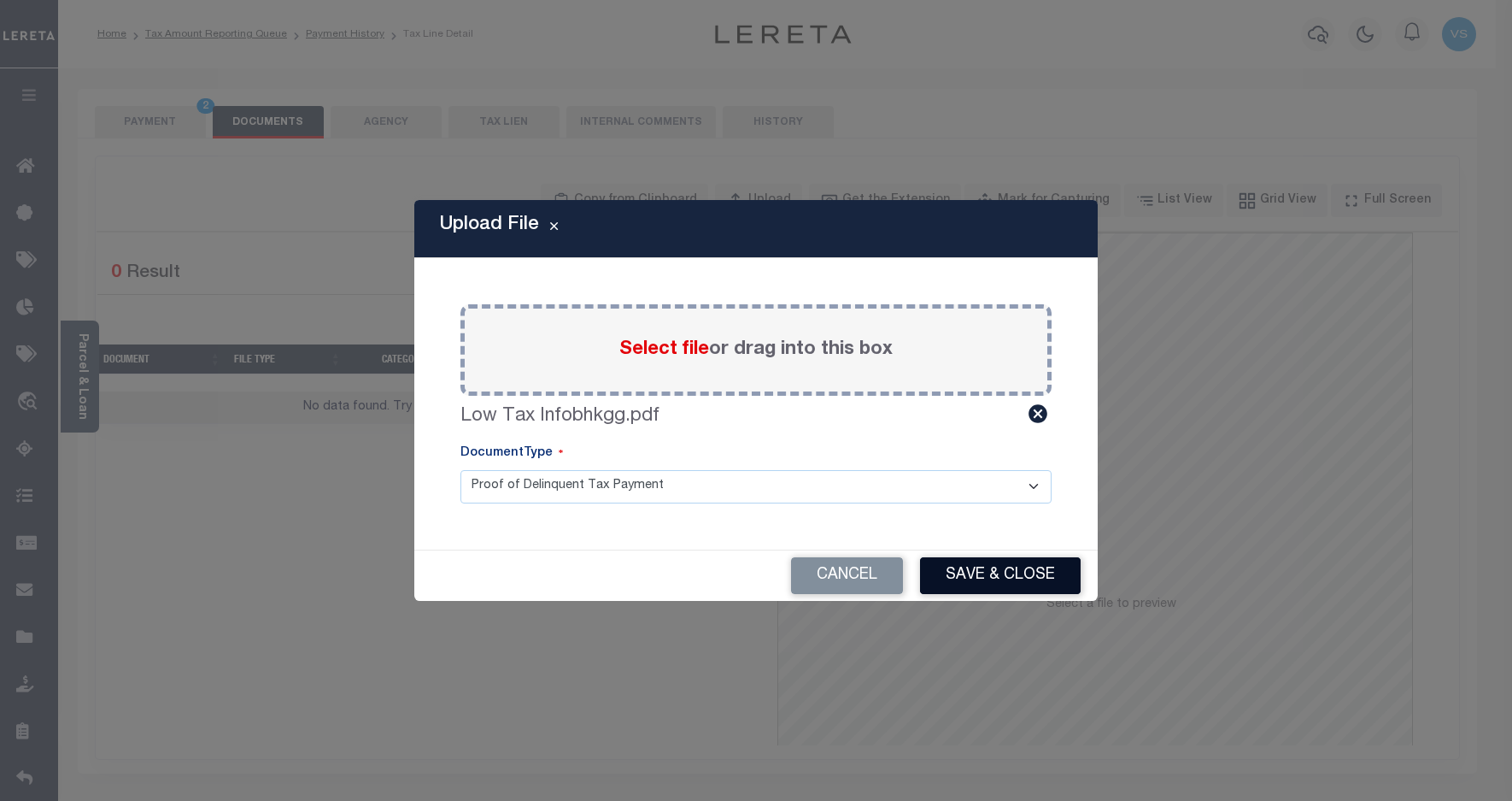
click at [1001, 569] on button "Save & Close" at bounding box center [1001, 575] width 161 height 36
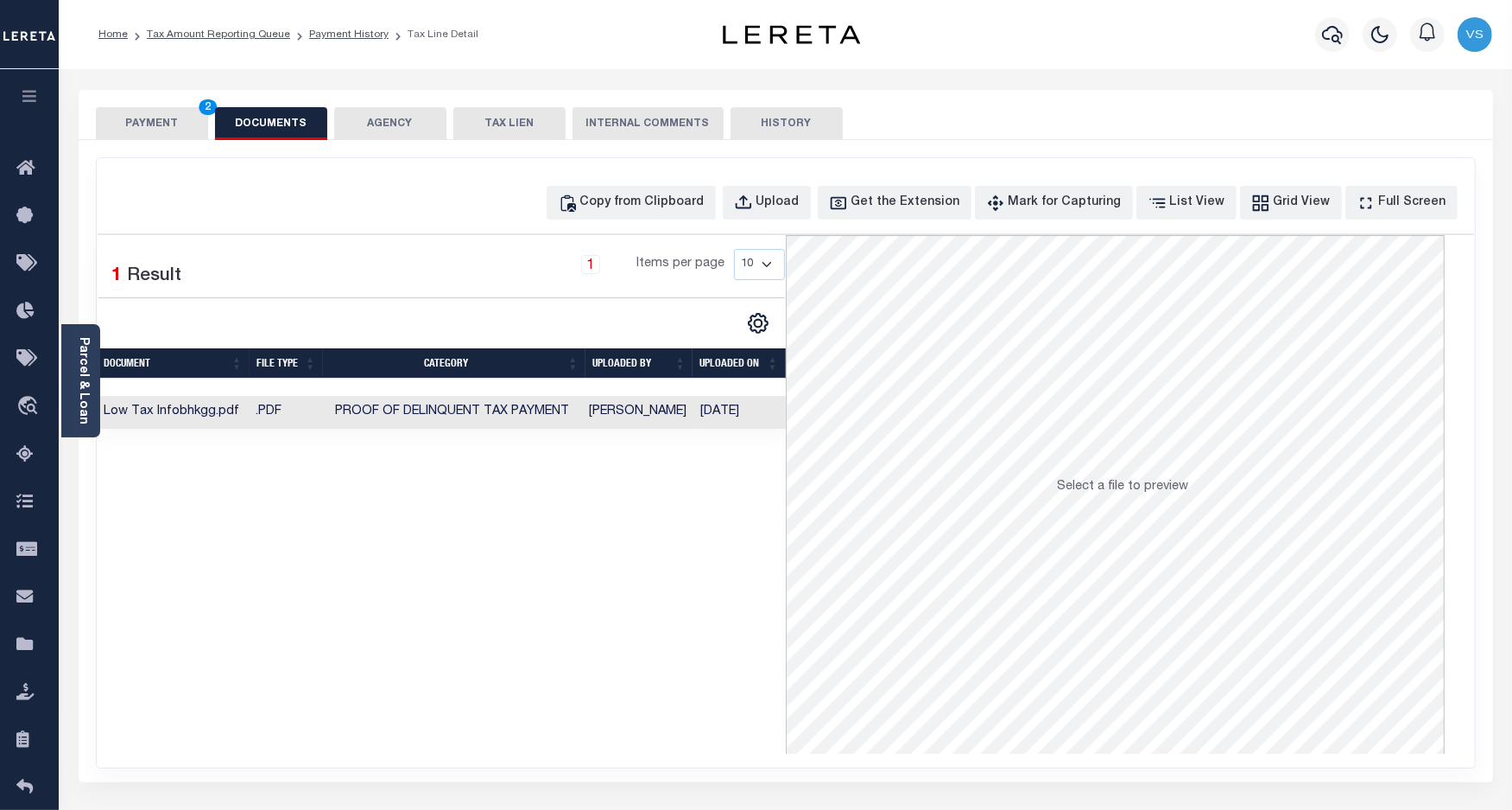
click at [123, 118] on button "PAYMENT 2" at bounding box center [152, 124] width 112 height 33
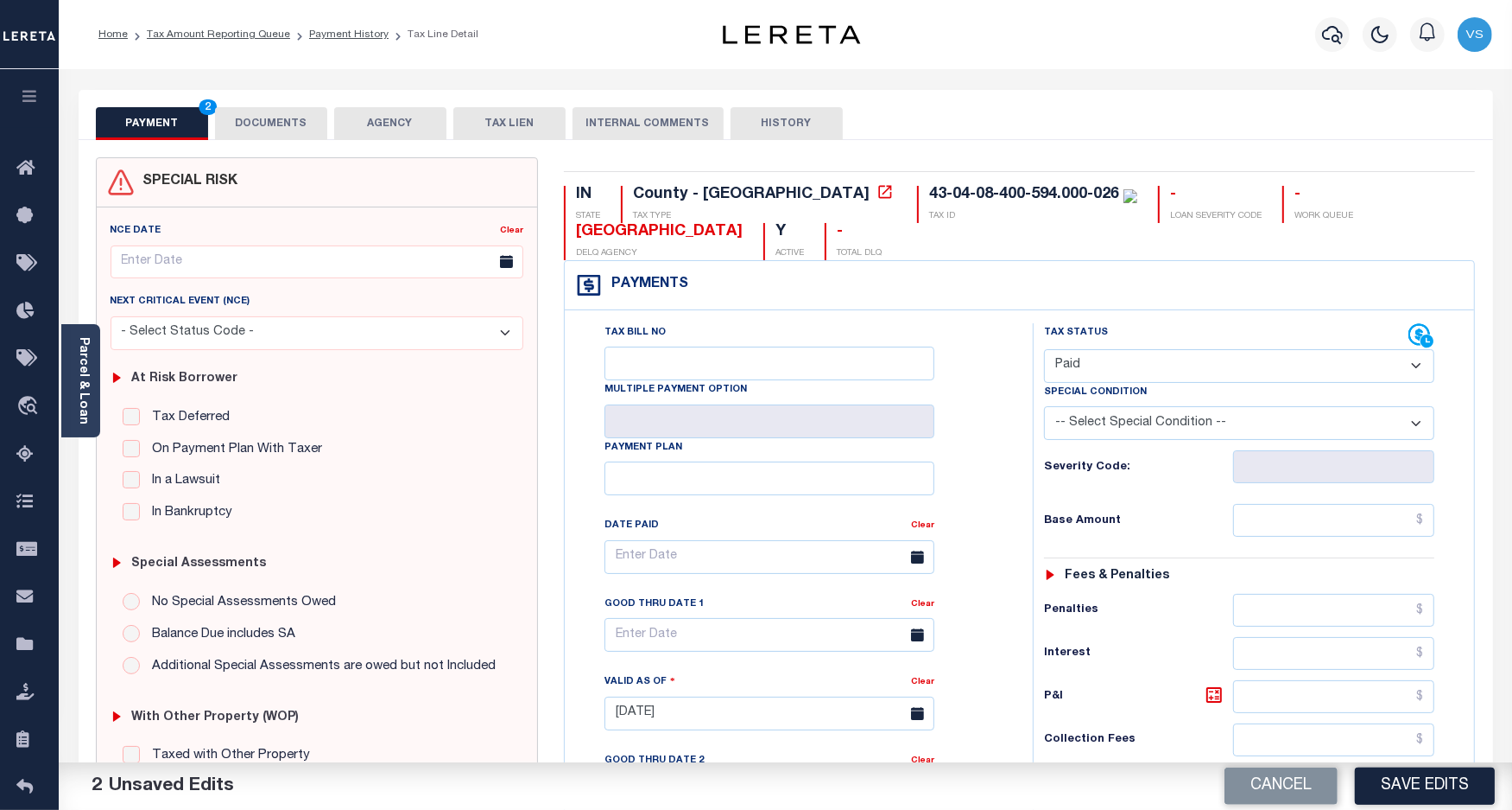
scroll to position [108, 0]
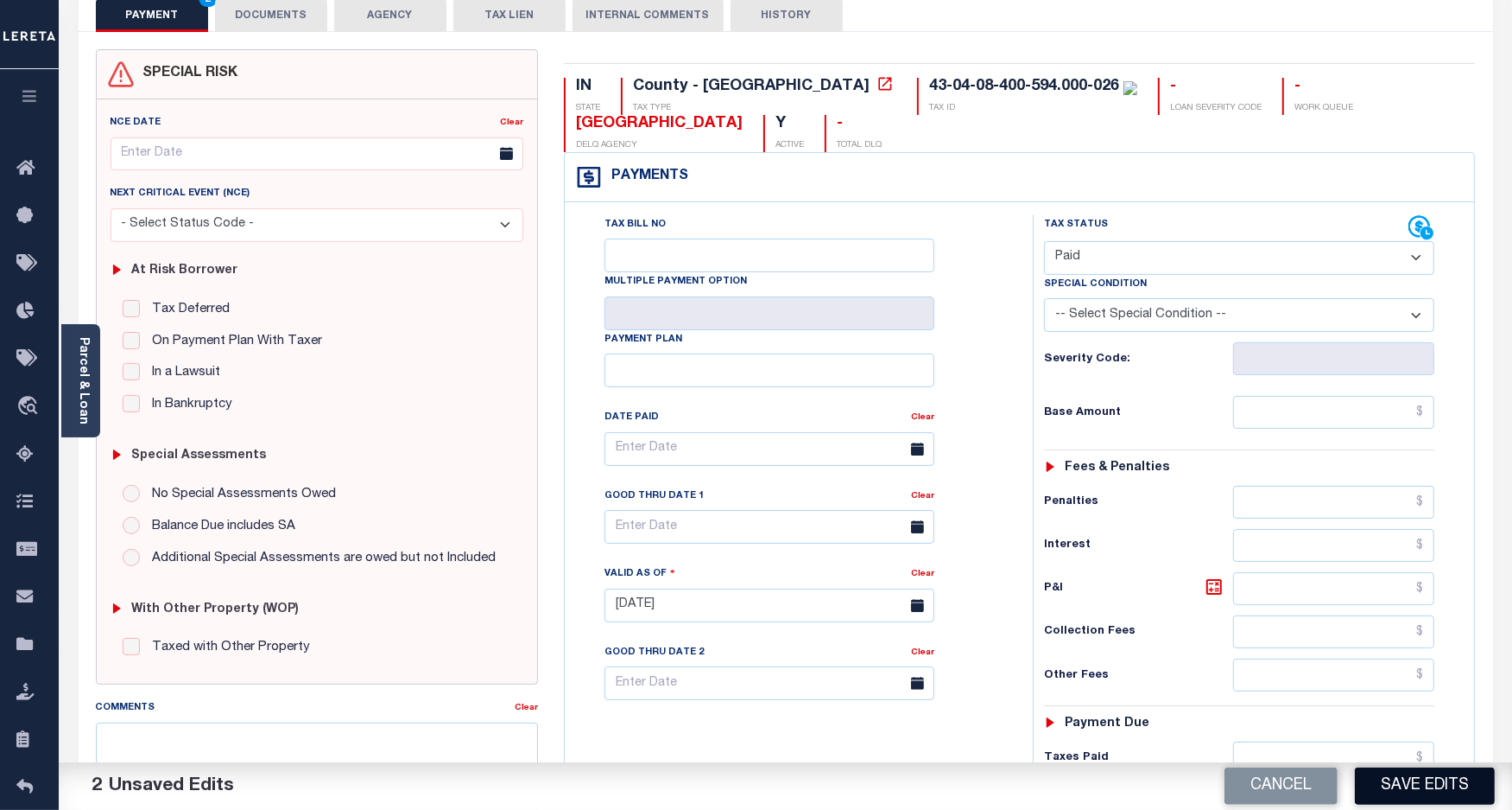
click at [1399, 782] on button "Save Edits" at bounding box center [1425, 786] width 140 height 37
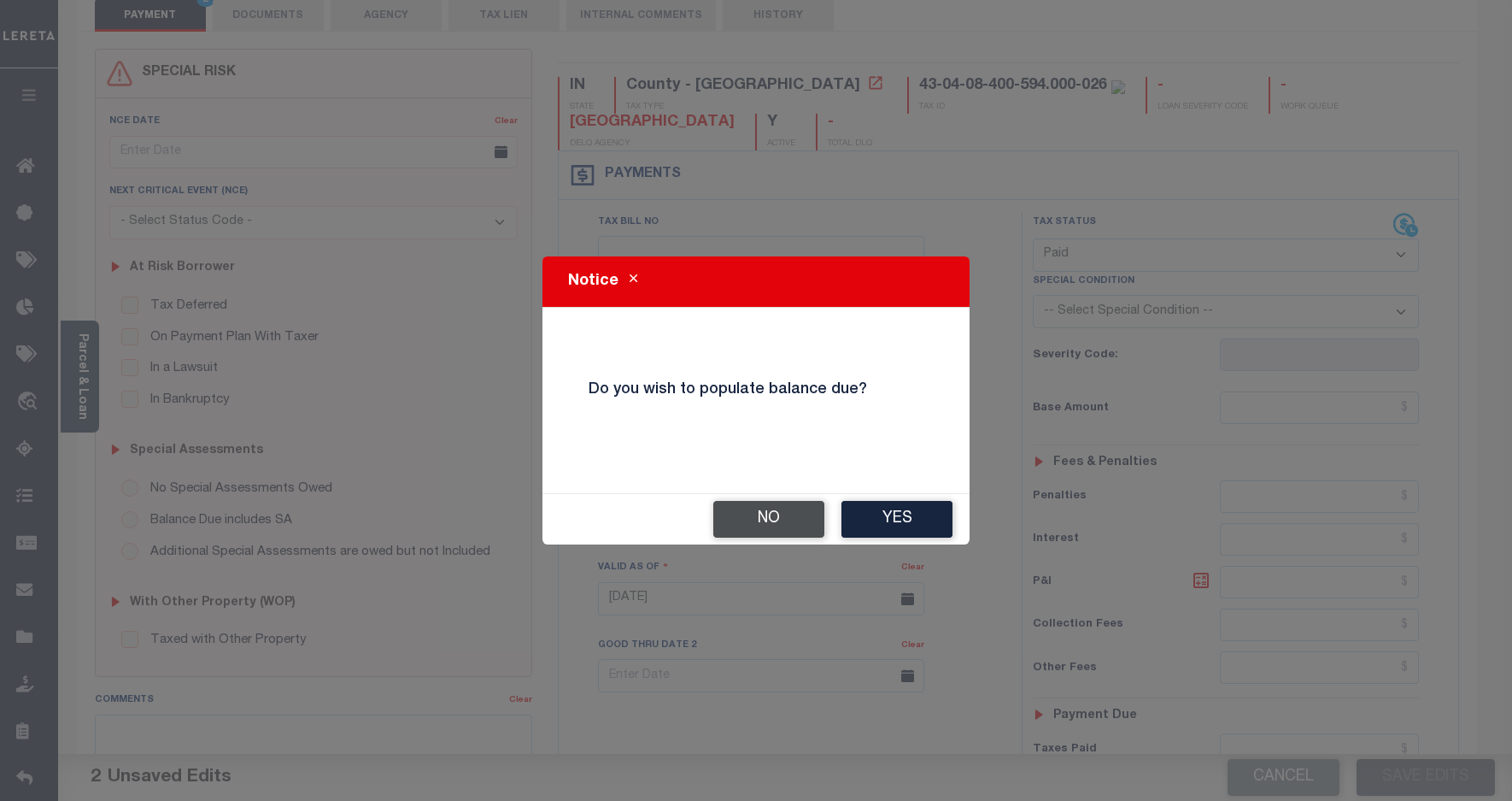
click at [767, 509] on button "No" at bounding box center [768, 519] width 111 height 36
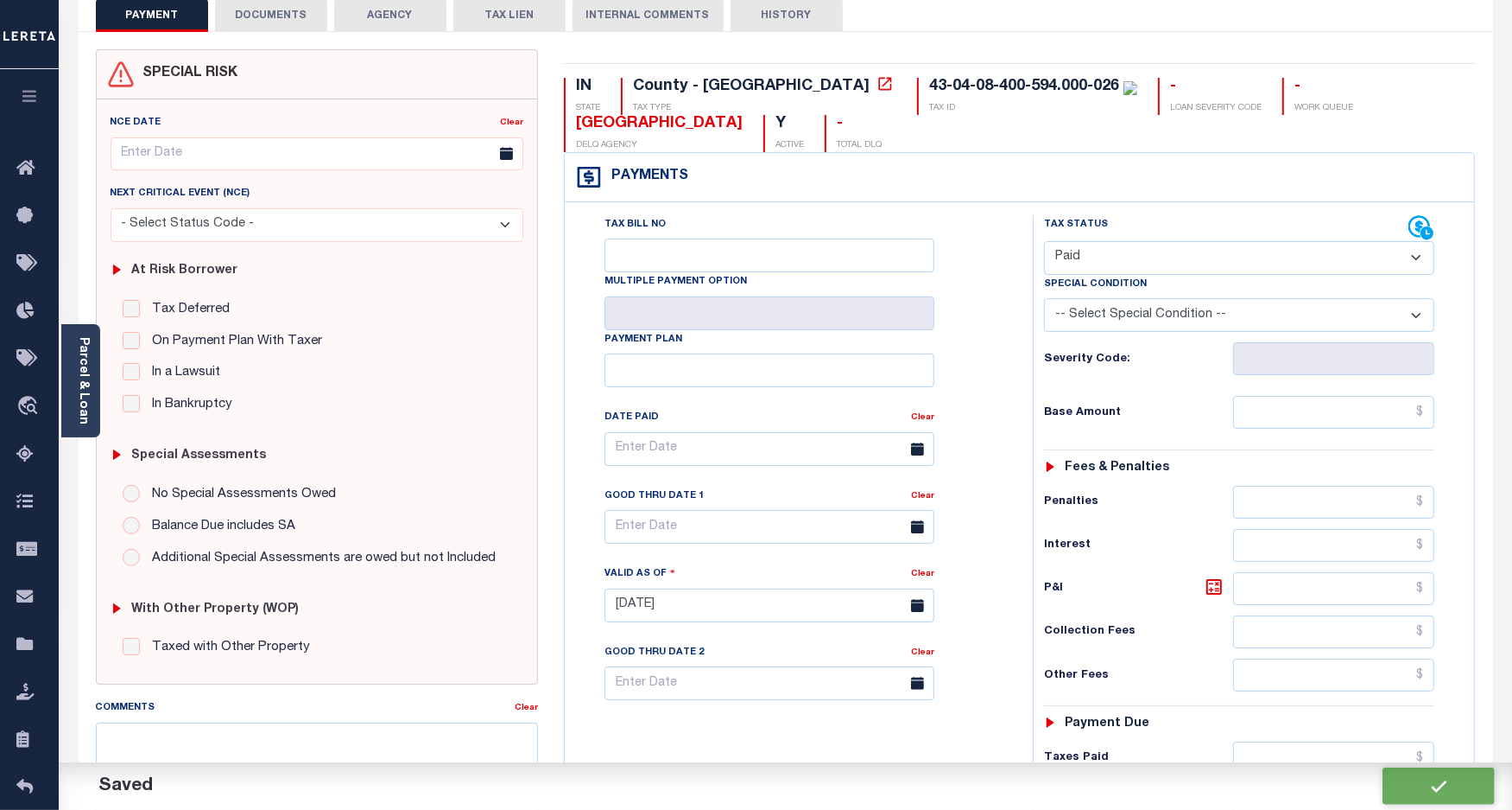
checkbox input "false"
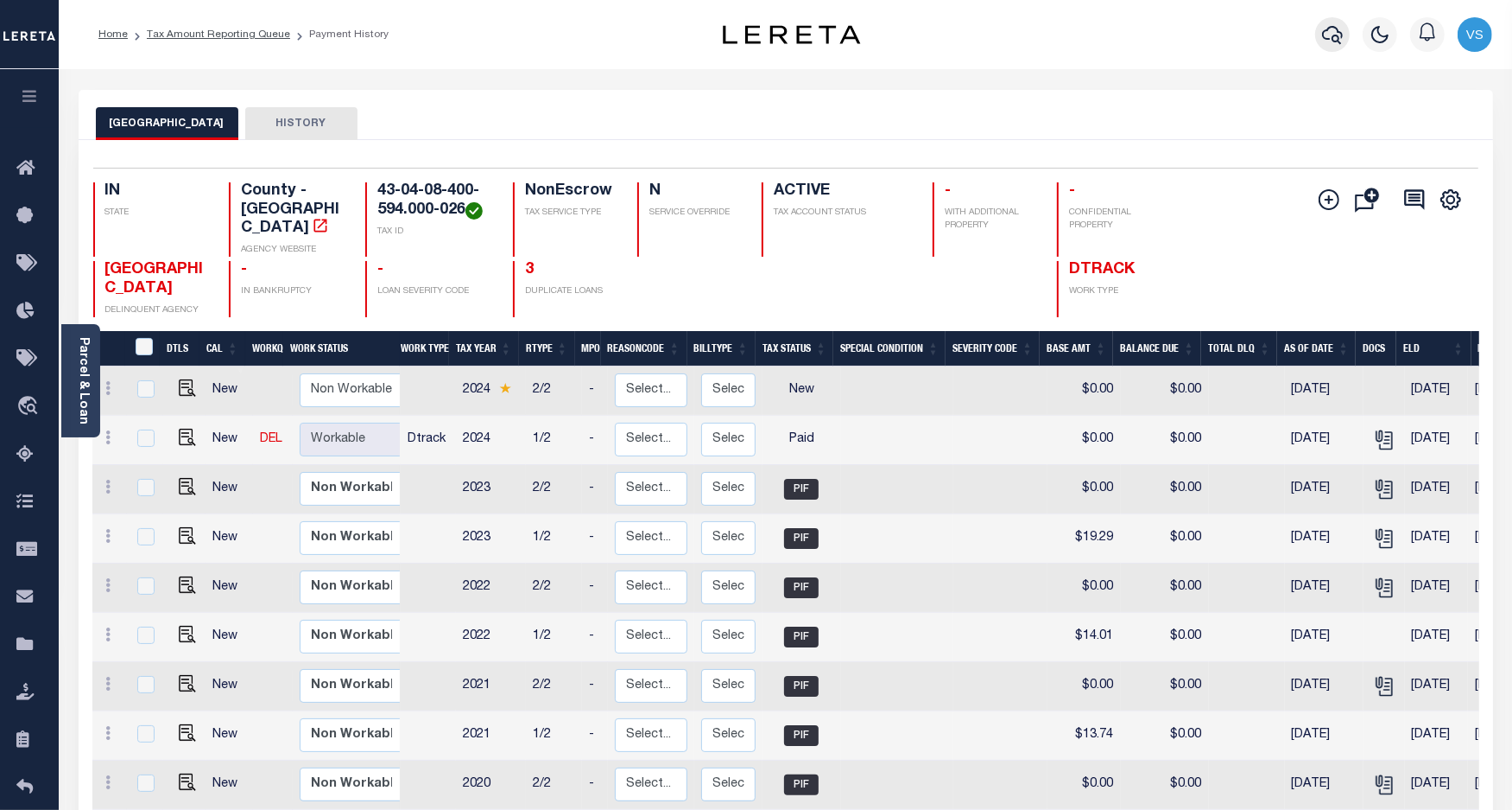
click at [1332, 40] on icon "button" at bounding box center [1332, 35] width 20 height 18
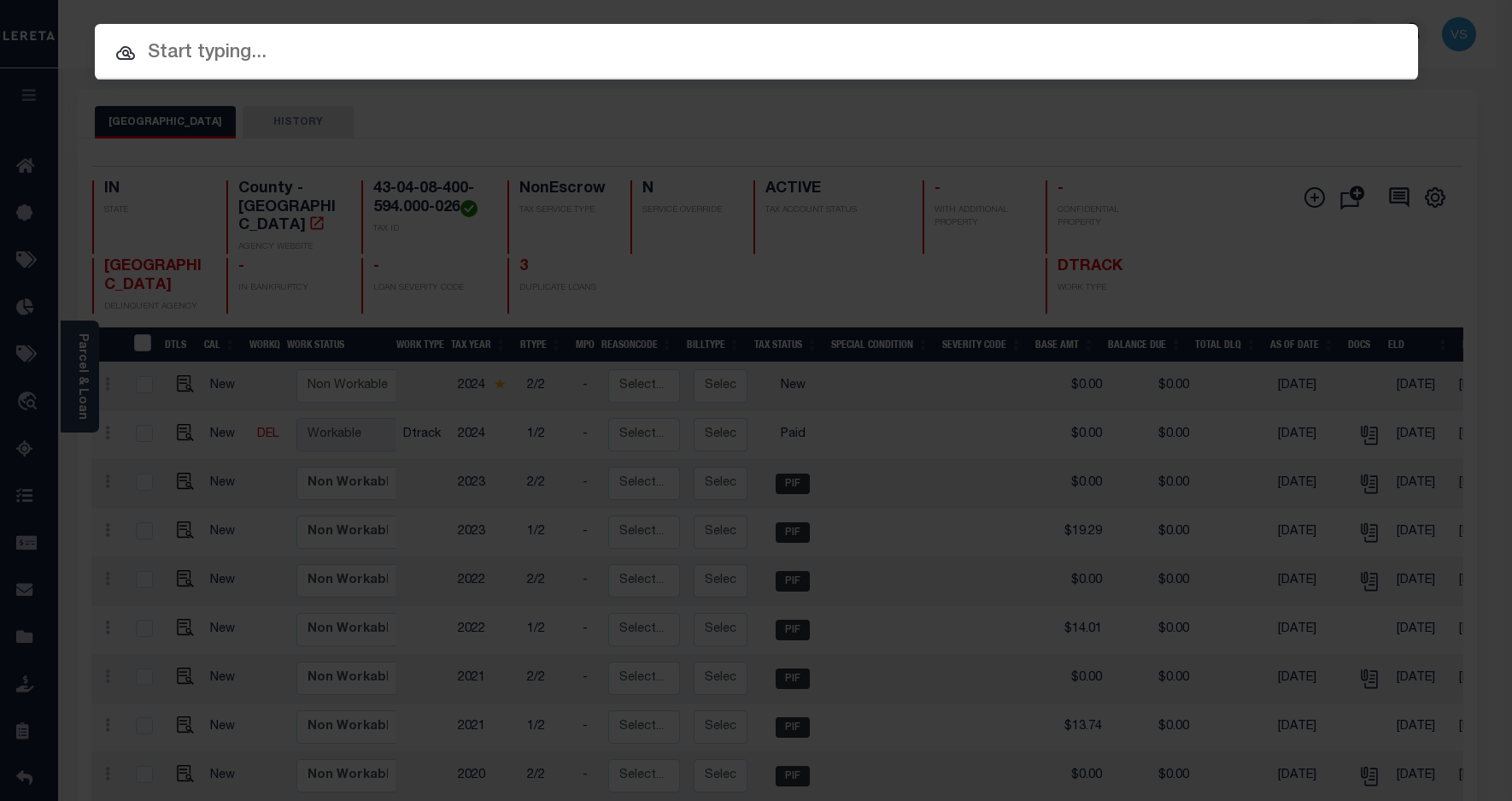
paste input "780097358"
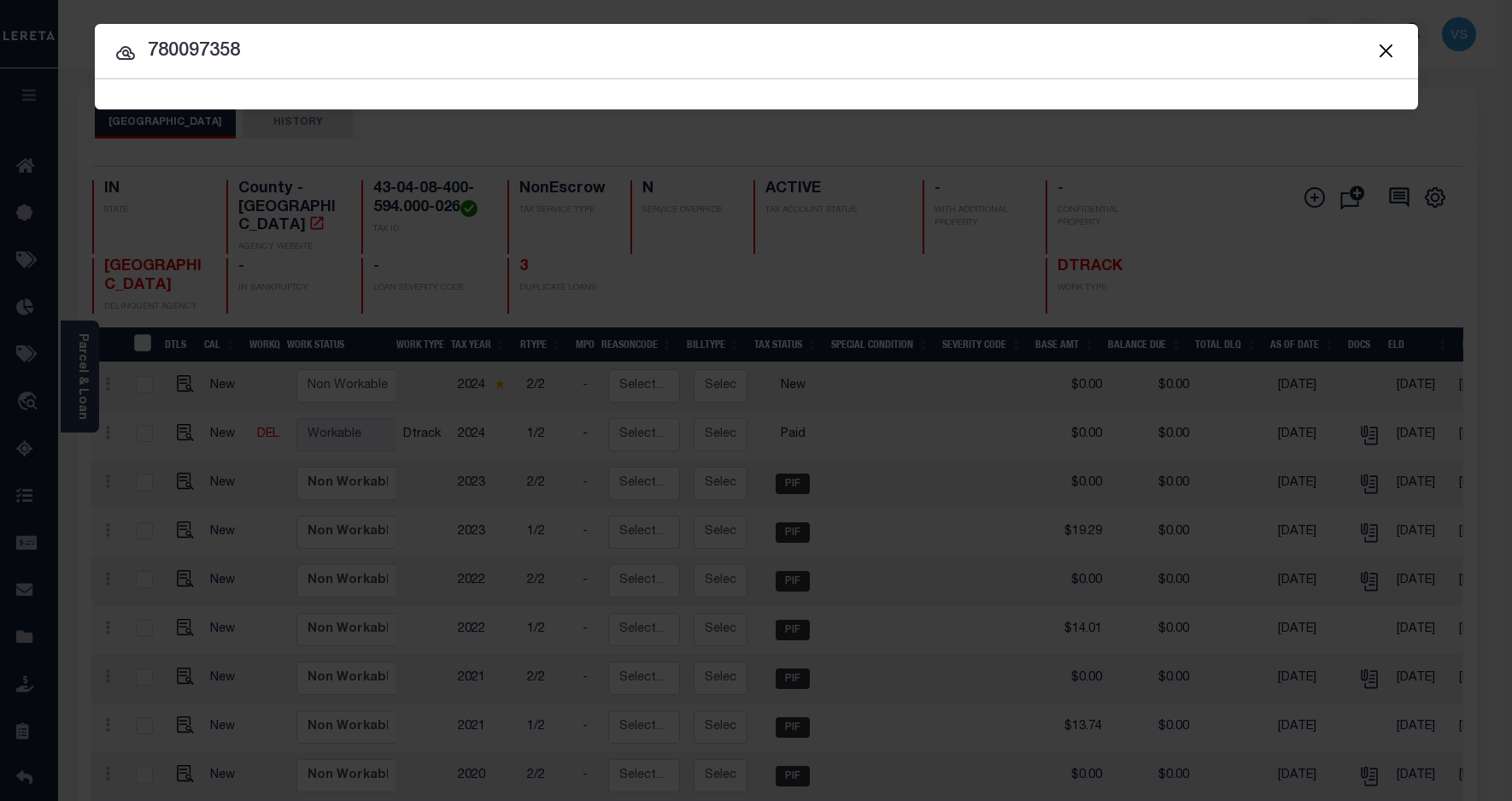
type input "780097358"
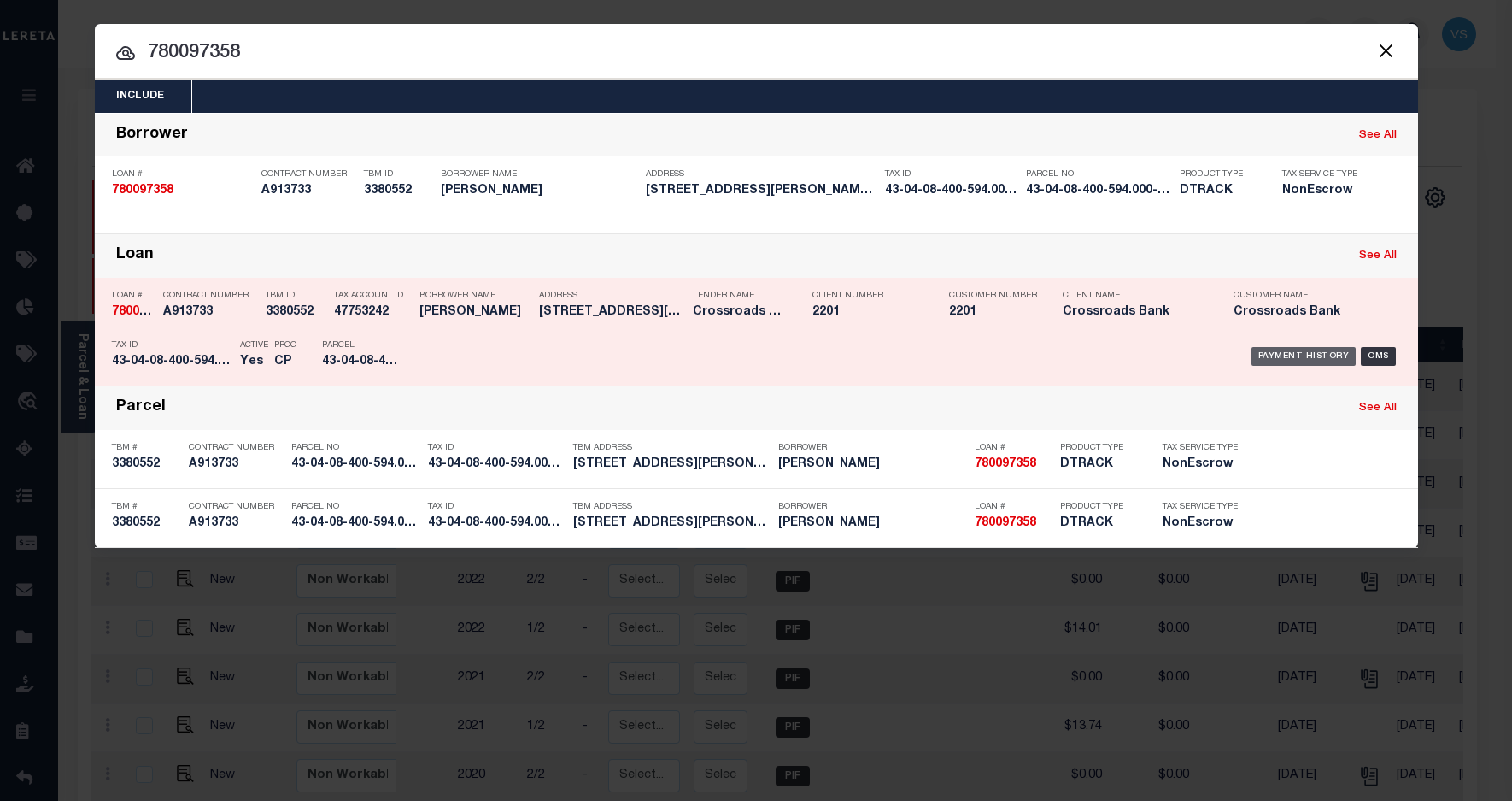
click at [1265, 355] on div "Payment History" at bounding box center [1305, 357] width 105 height 19
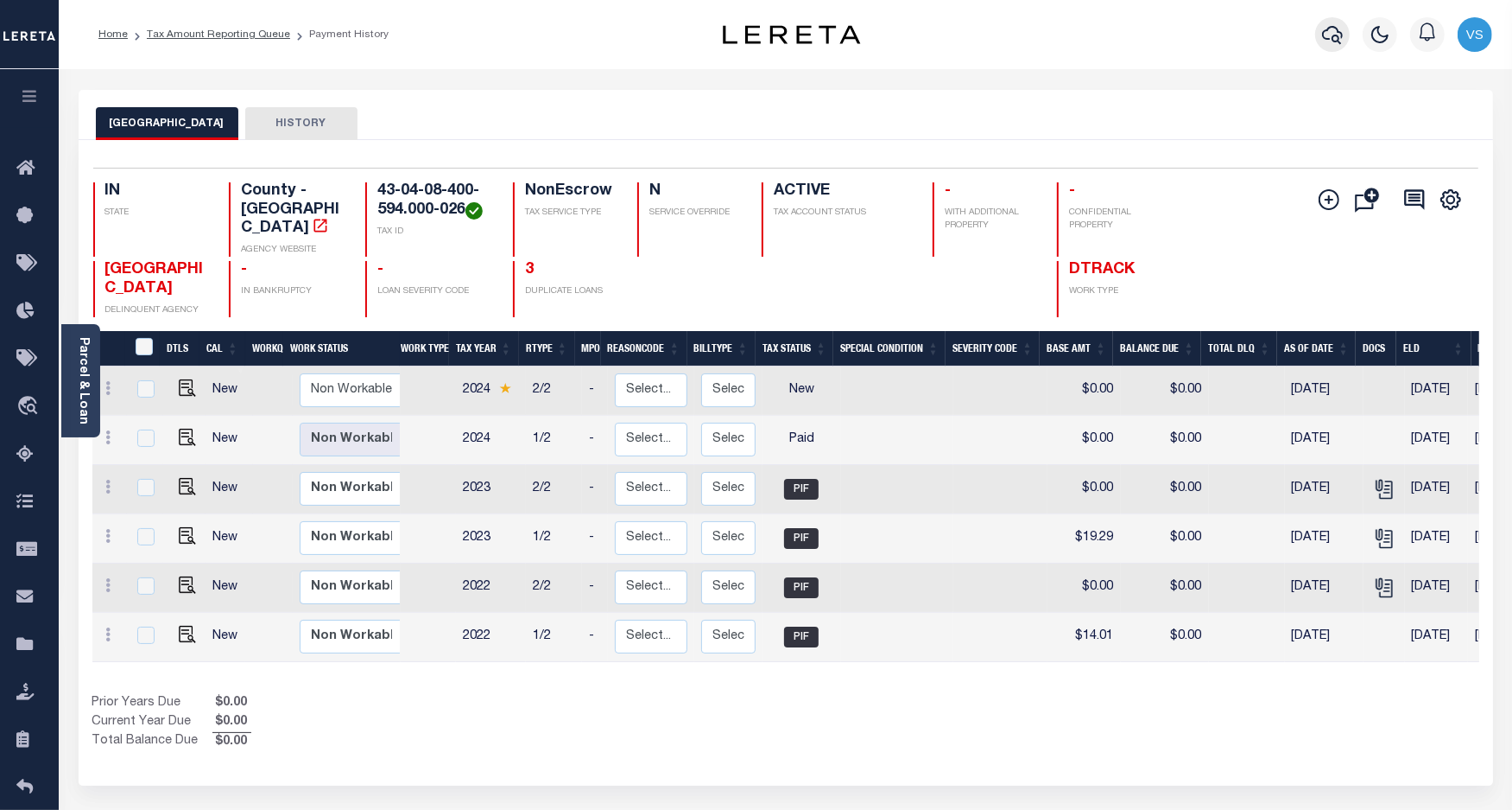
click at [1327, 37] on icon "button" at bounding box center [1332, 34] width 20 height 20
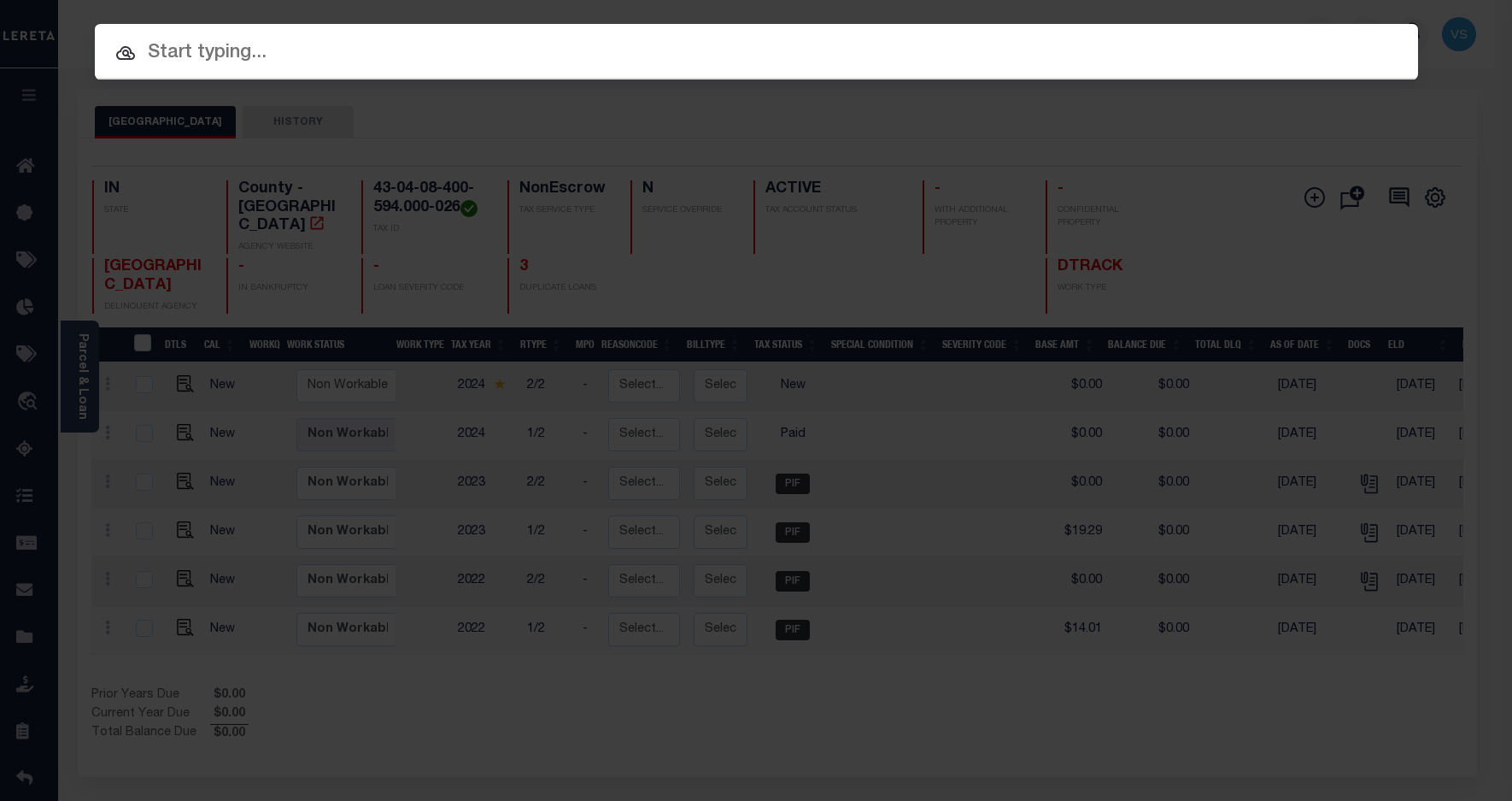
paste input "780072898"
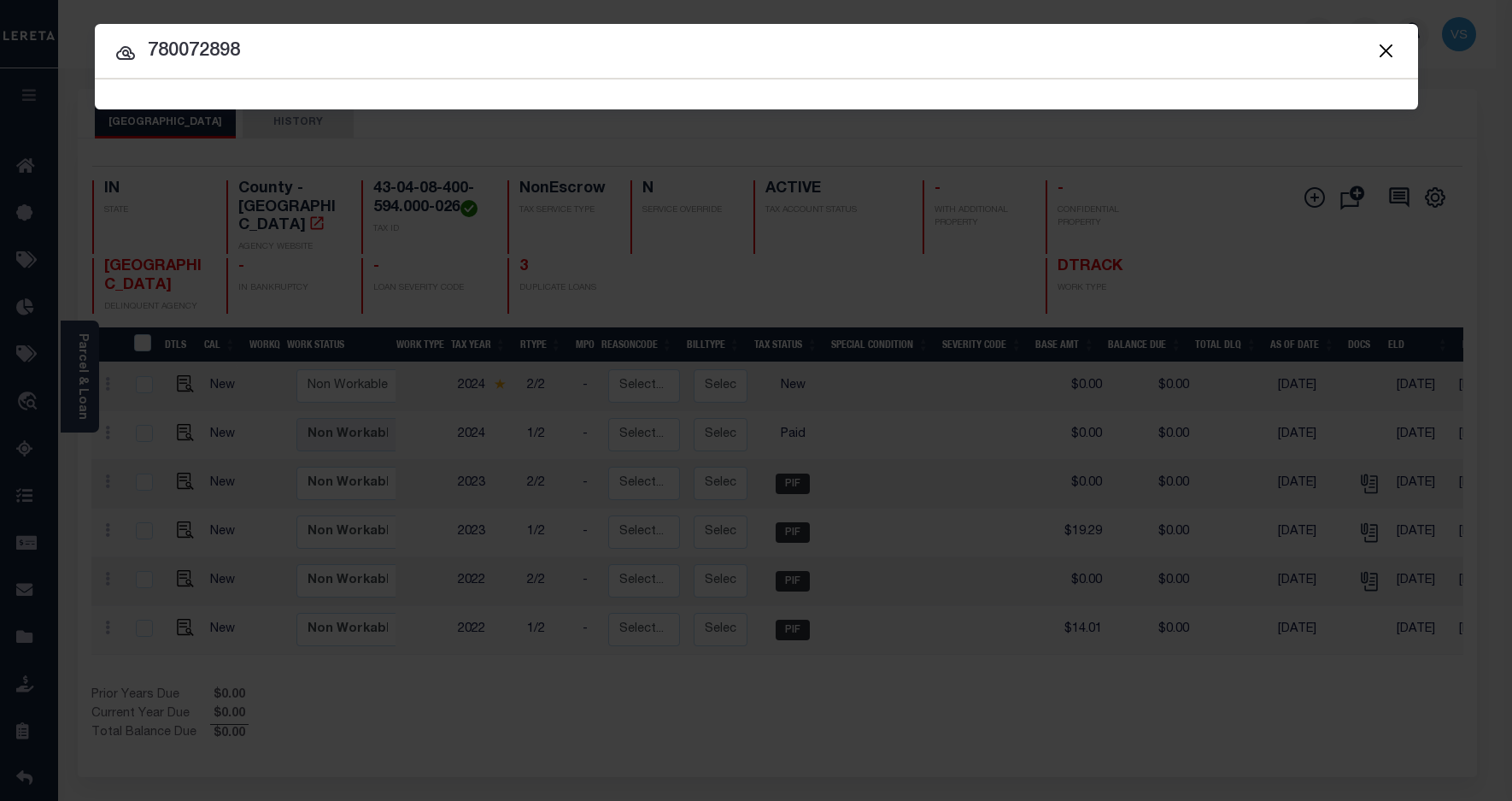
type input "780072898"
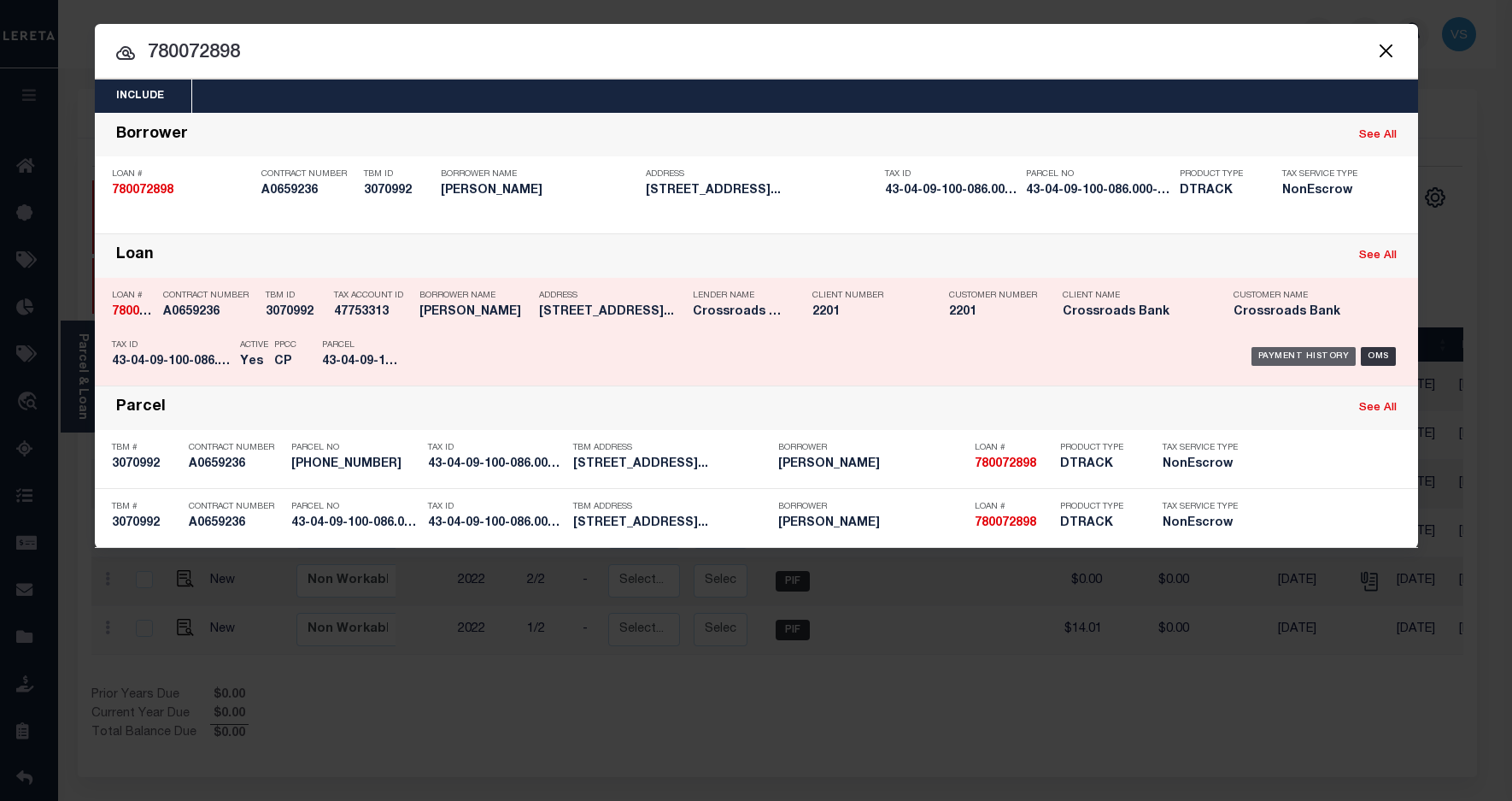
click at [1283, 352] on div "Payment History" at bounding box center [1305, 357] width 105 height 19
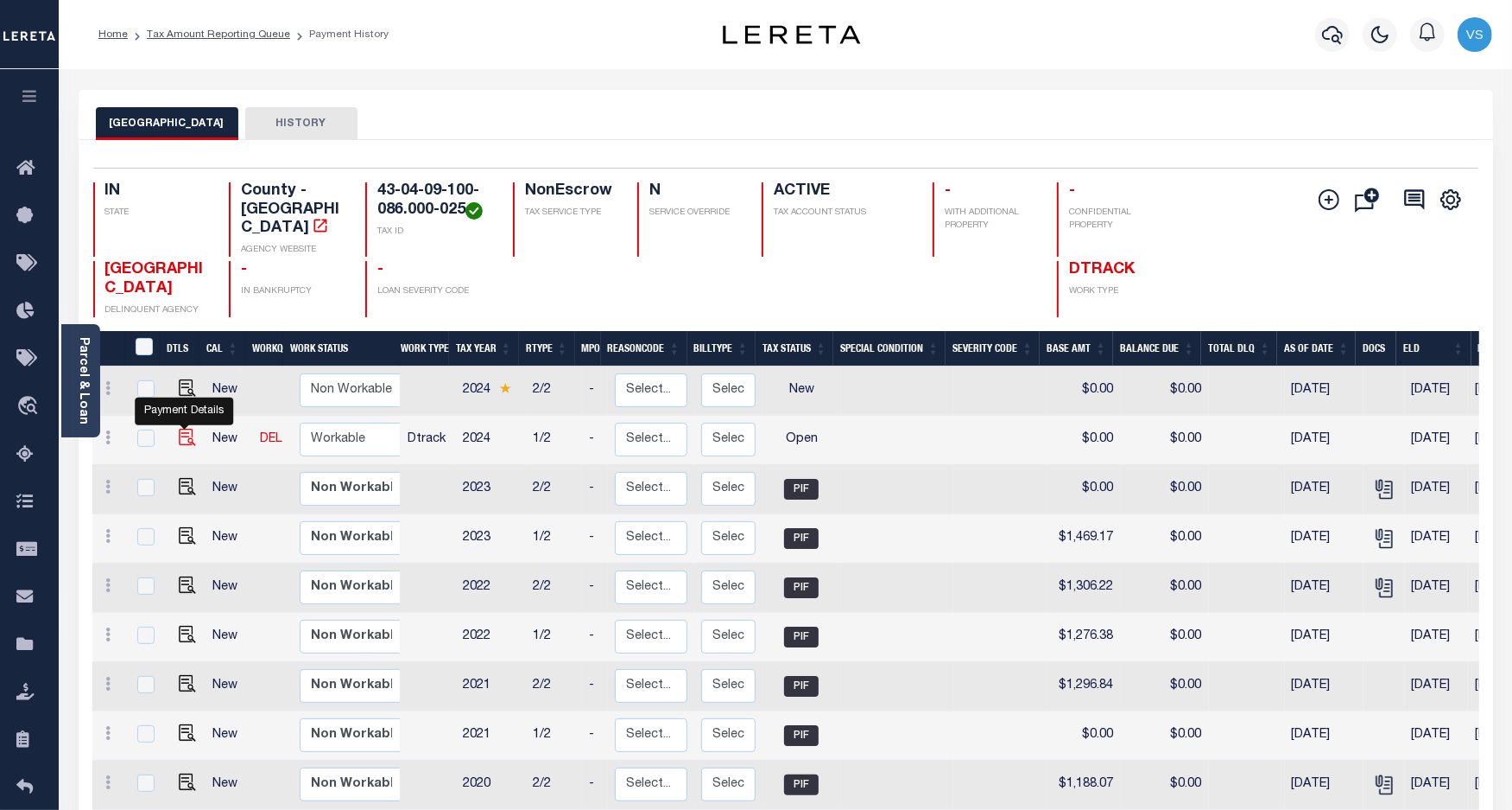
click at [180, 428] on img "" at bounding box center [187, 437] width 17 height 17
checkbox input "true"
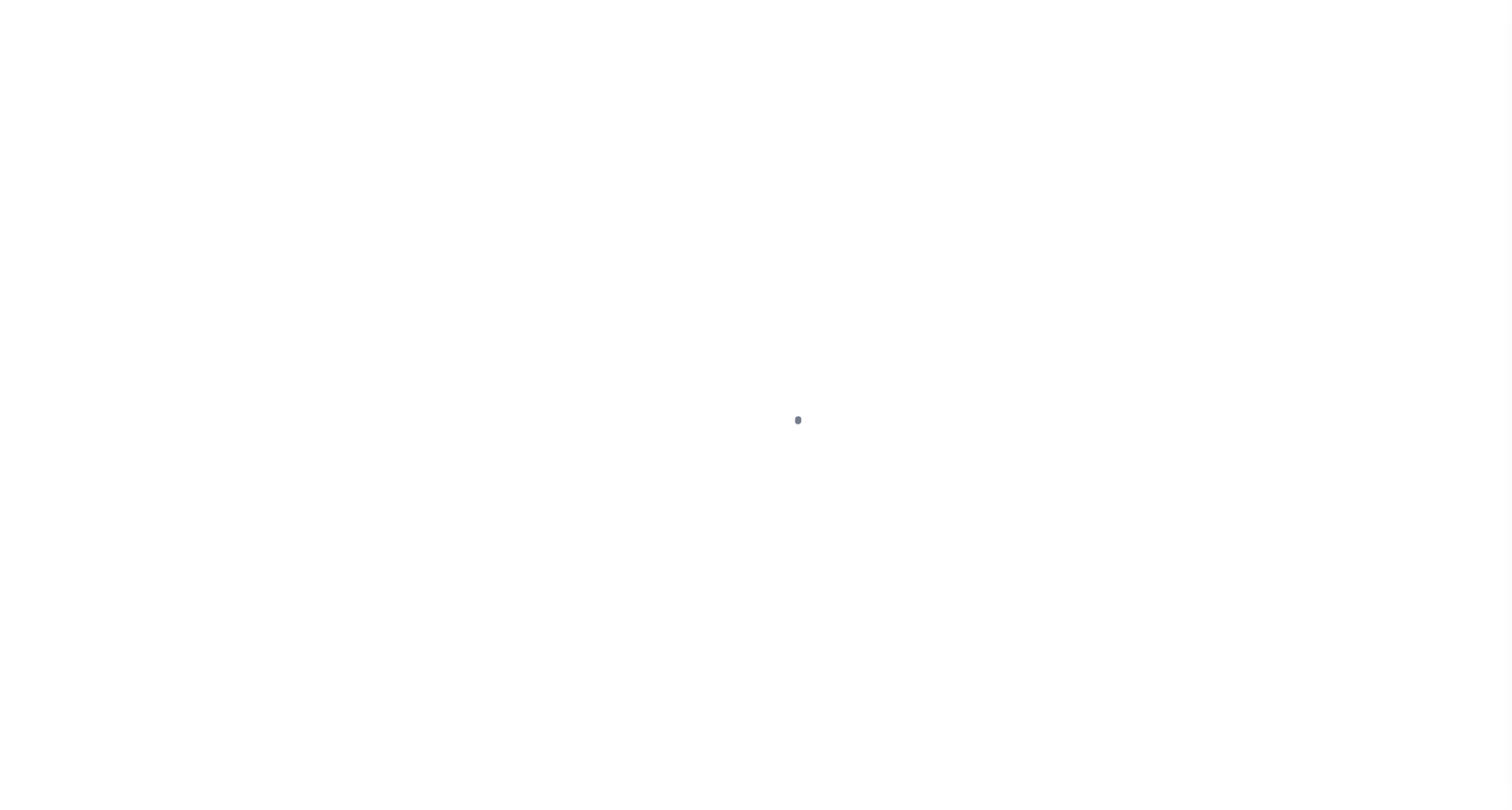
select select "OP2"
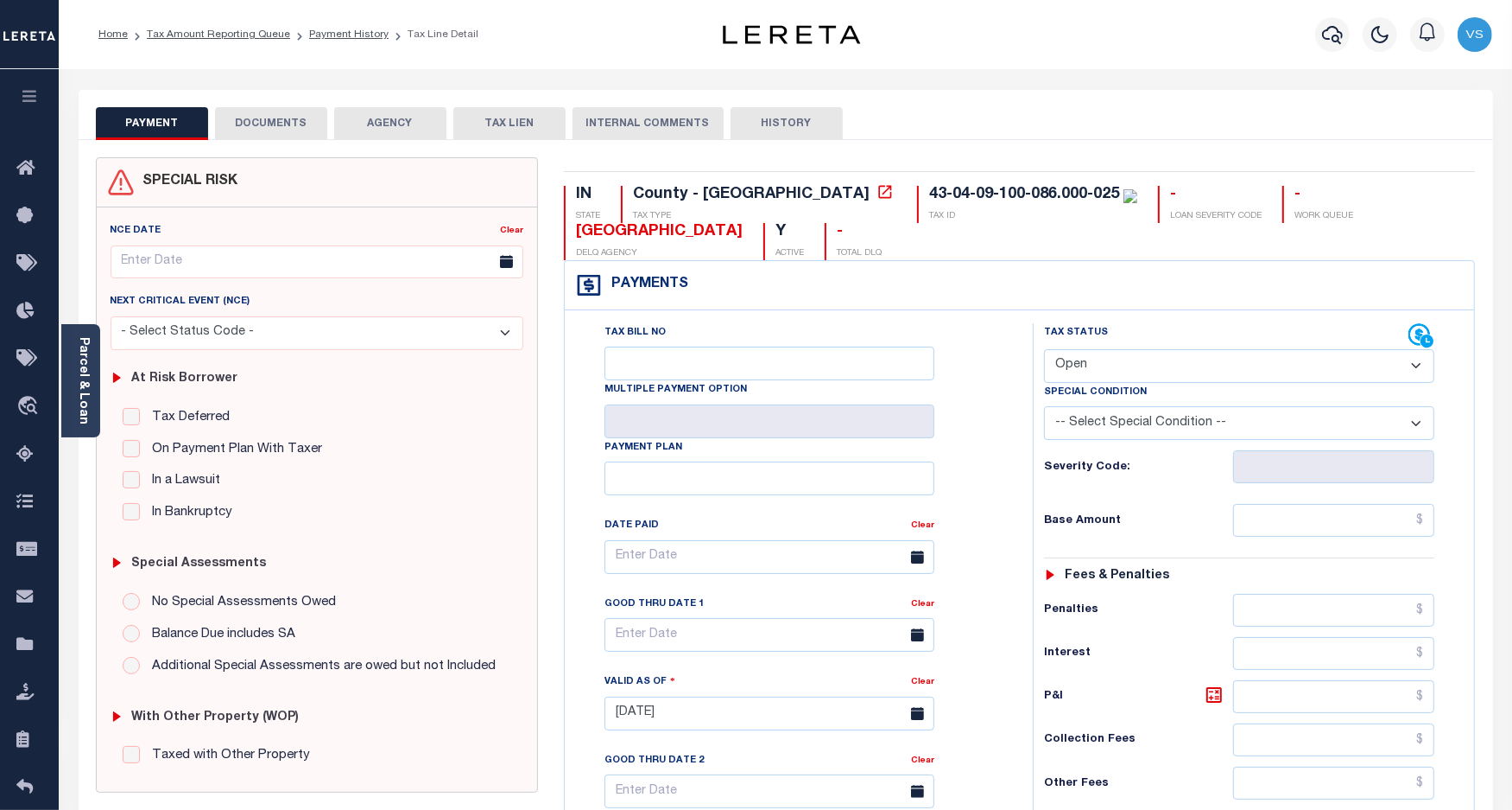
click at [248, 115] on button "DOCUMENTS" at bounding box center [271, 124] width 112 height 33
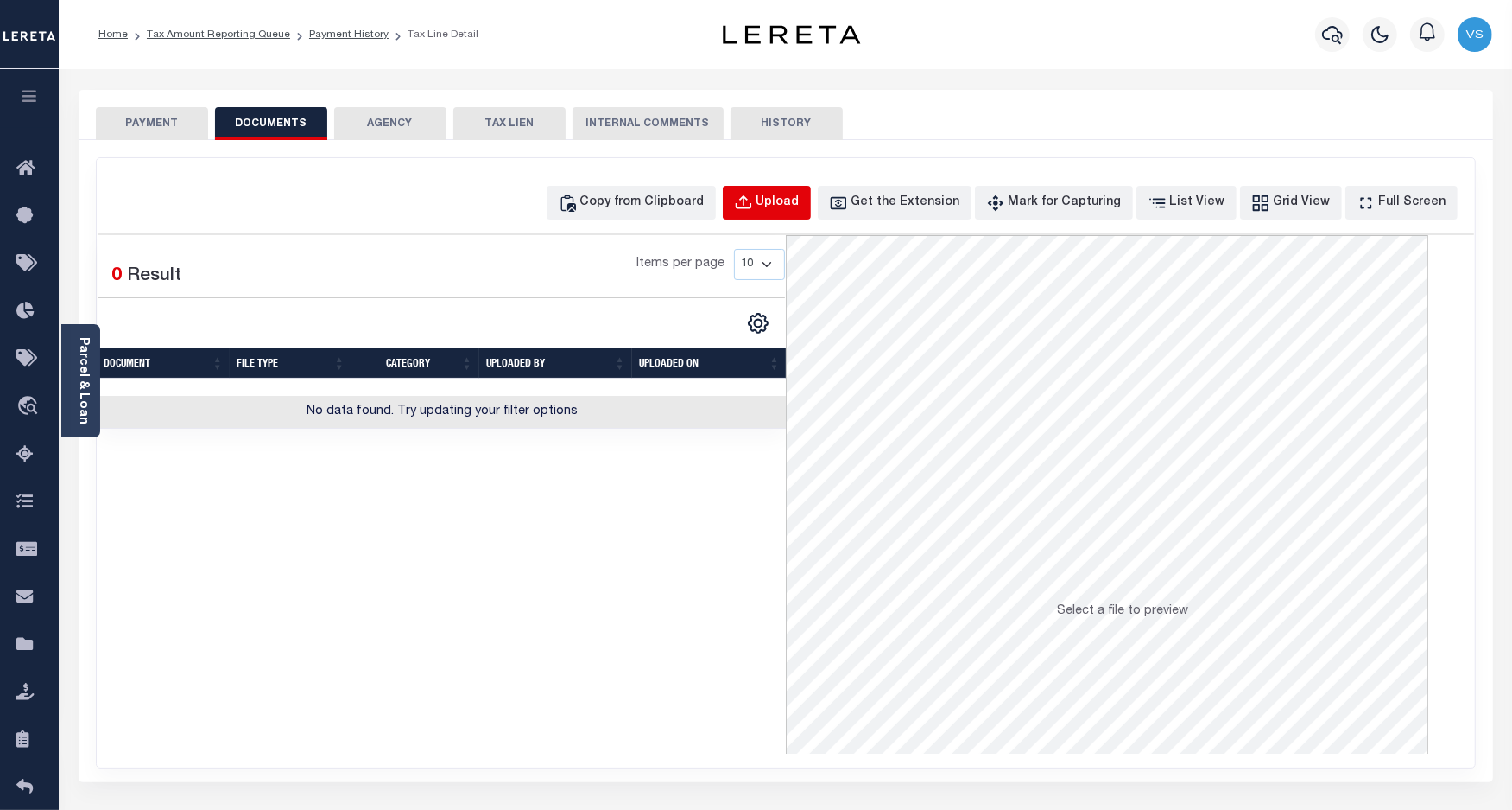
click at [800, 208] on div "Upload" at bounding box center [778, 203] width 43 height 19
select select "POP"
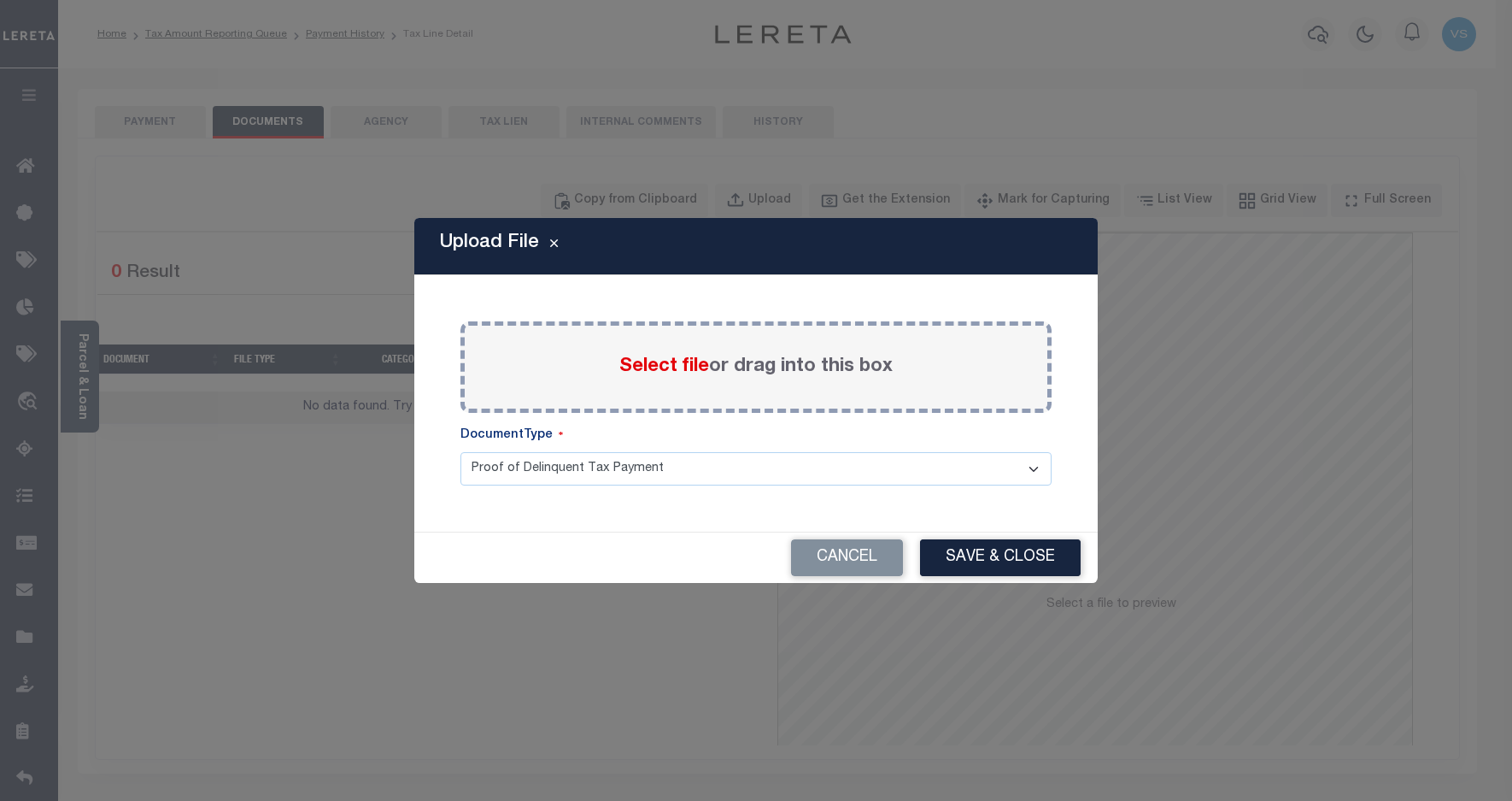
click at [657, 370] on span "Select file" at bounding box center [664, 367] width 90 height 19
click at [0, 0] on input "Select file or drag into this box" at bounding box center [0, 0] width 0 height 0
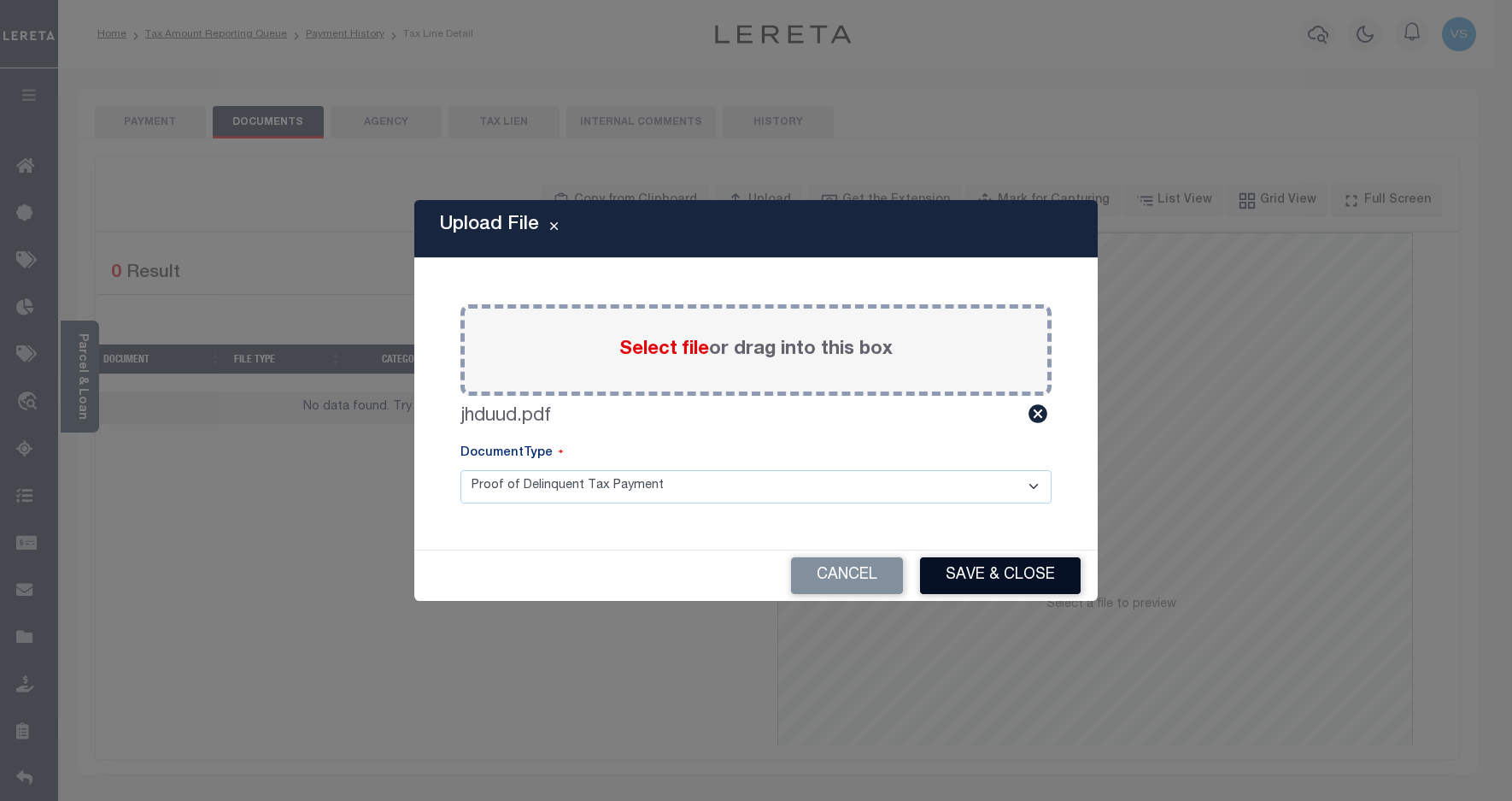
click at [979, 582] on button "Save & Close" at bounding box center [1001, 575] width 161 height 36
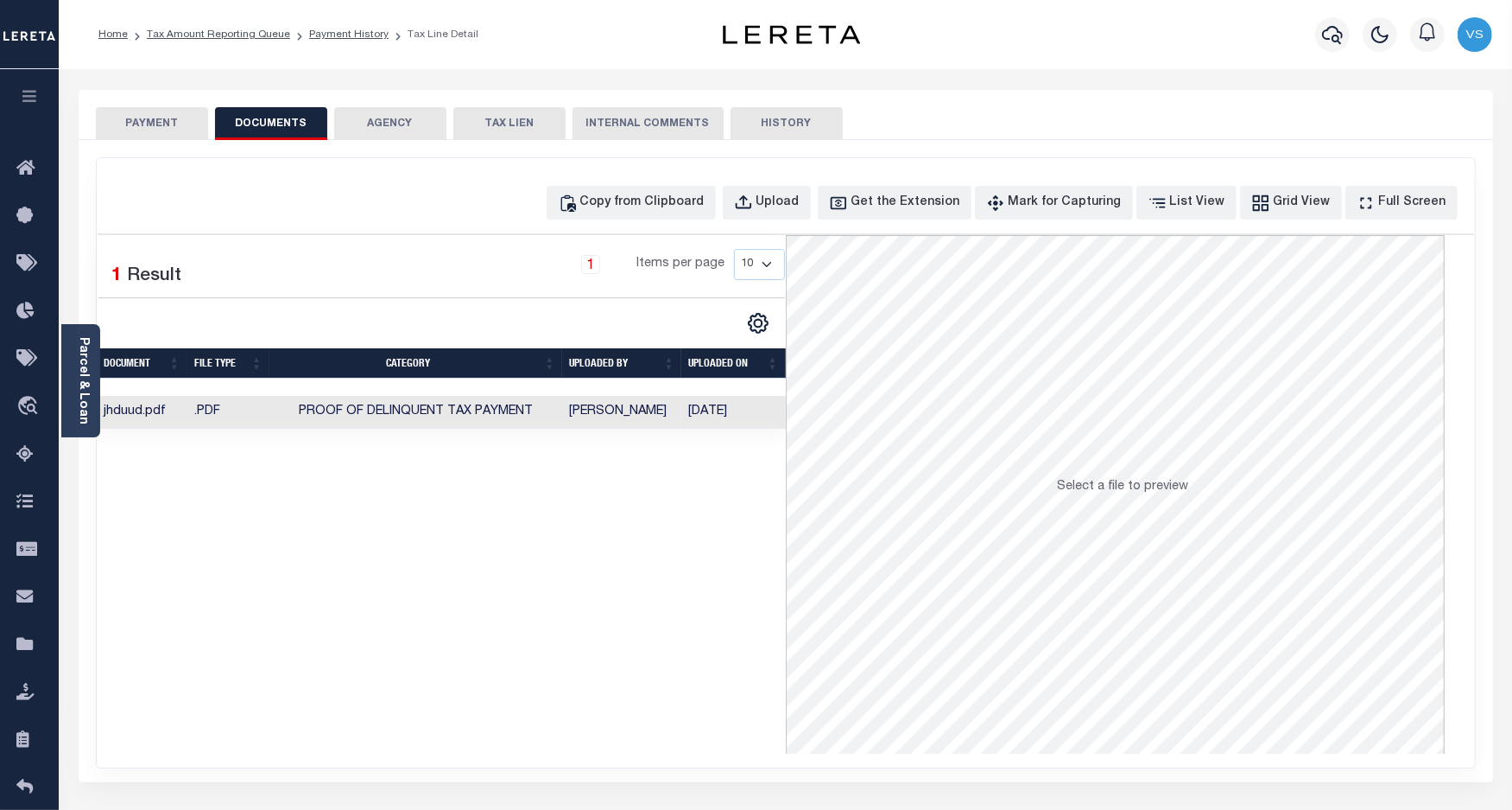
click at [161, 122] on button "PAYMENT" at bounding box center [152, 124] width 112 height 33
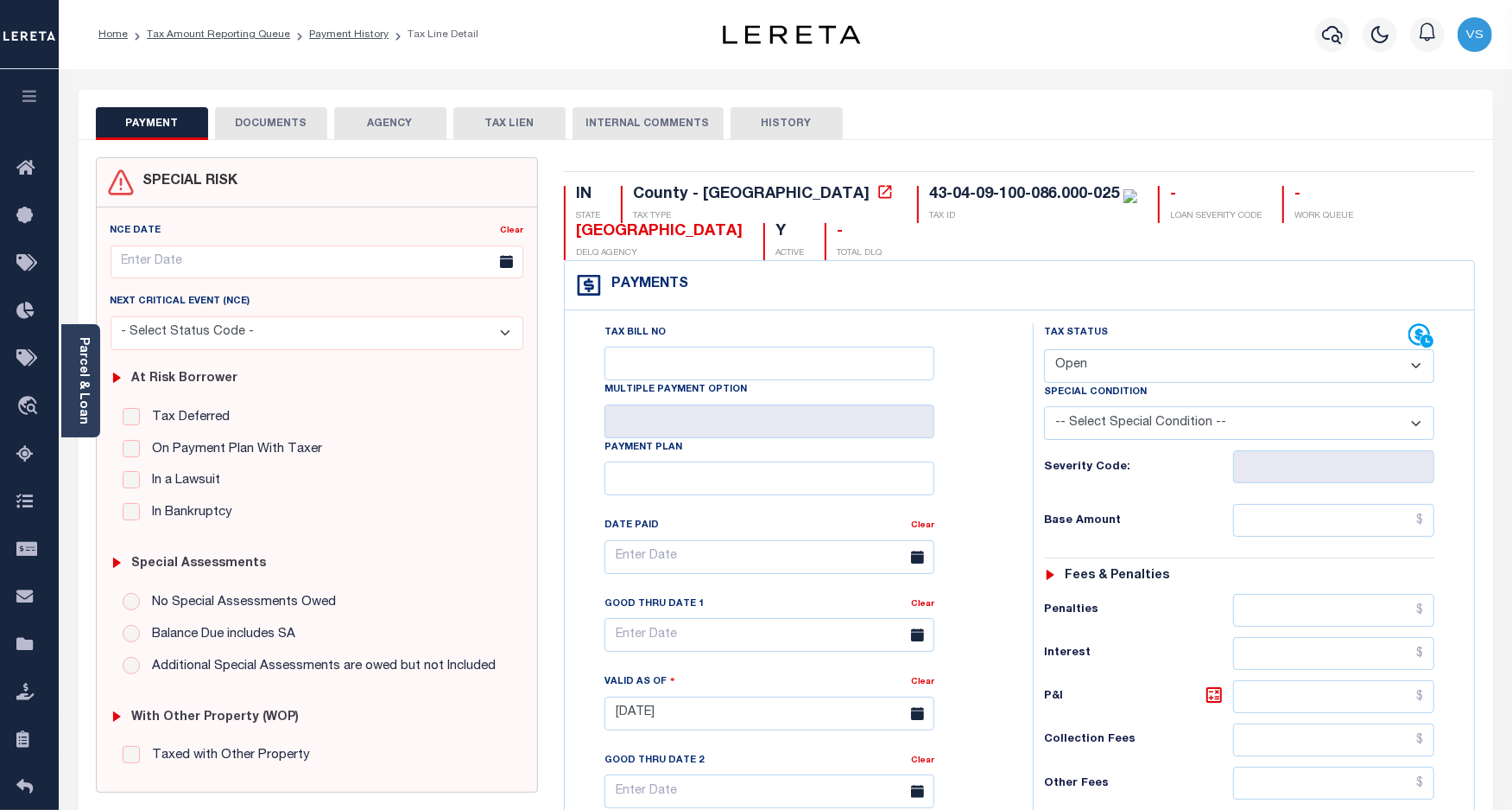
scroll to position [216, 0]
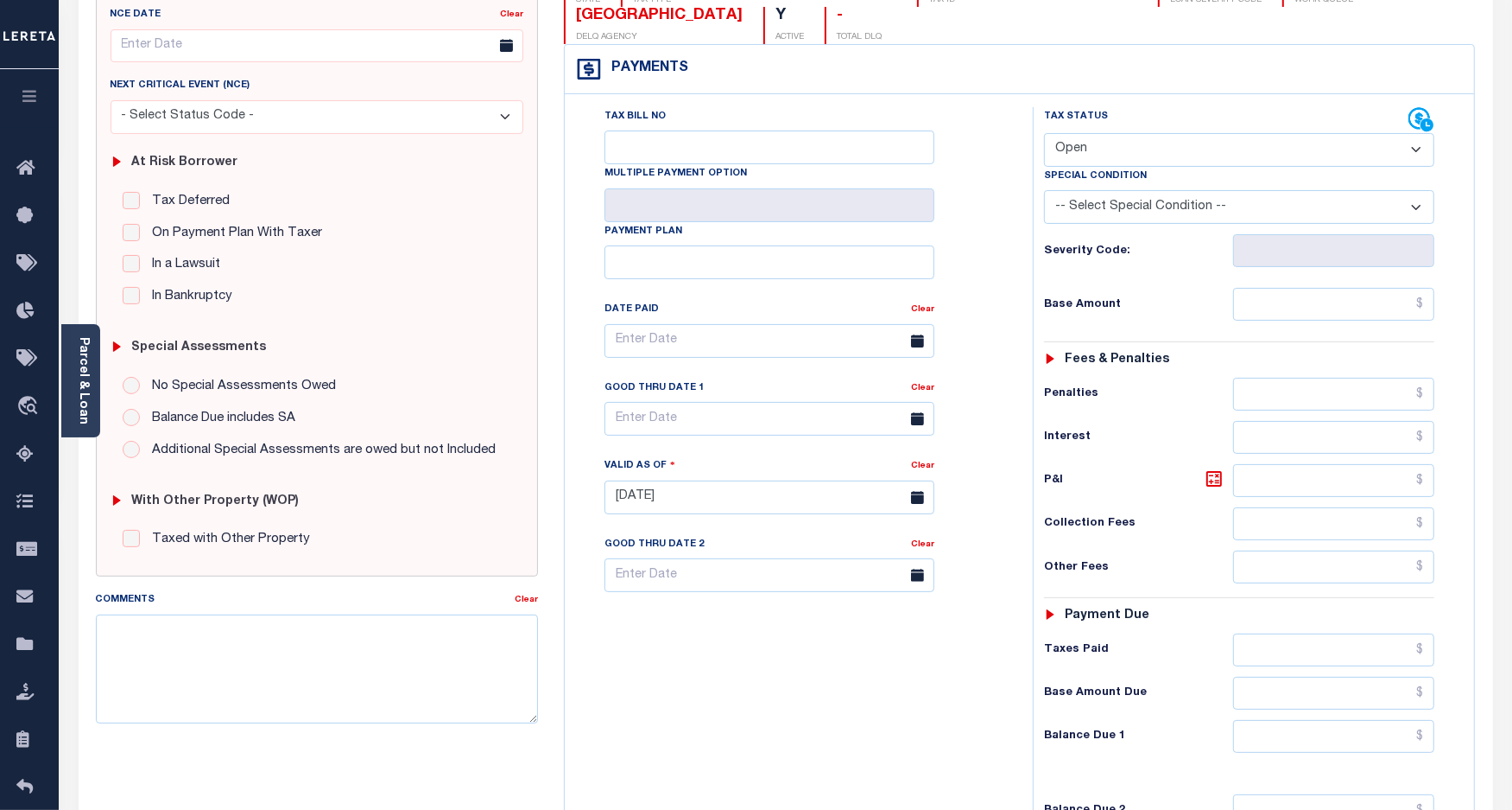
click at [1085, 150] on select "- Select Status Code - Open Due/Unpaid Paid Incomplete No Tax Due Internal Refu…" at bounding box center [1240, 150] width 391 height 34
select select "PYD"
click at [1044, 134] on select "- Select Status Code - Open Due/Unpaid Paid Incomplete No Tax Due Internal Refu…" at bounding box center [1240, 150] width 391 height 34
type input "09/08/2025"
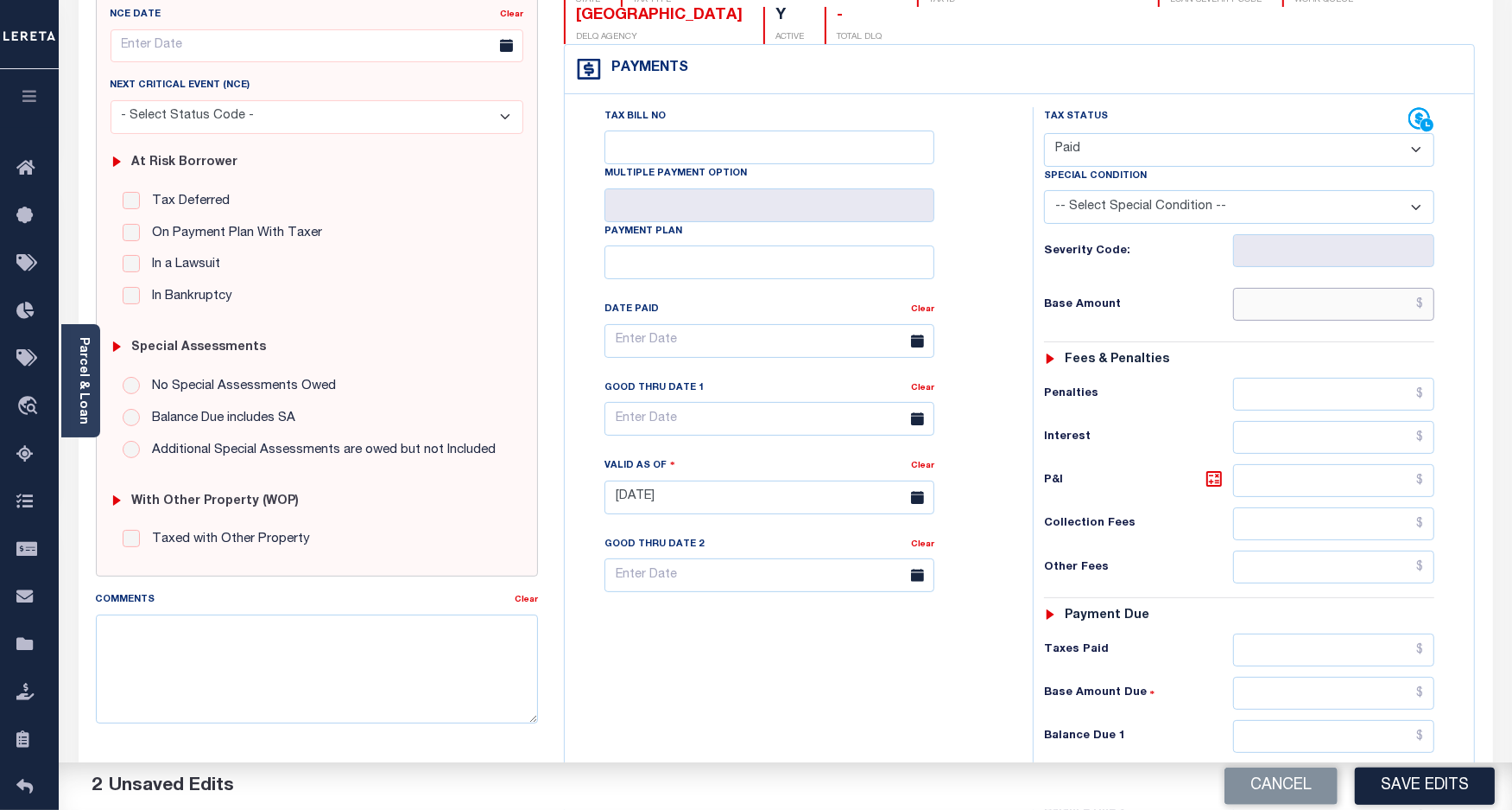
click at [1315, 303] on input "text" at bounding box center [1334, 304] width 201 height 33
paste input "1,778.74"
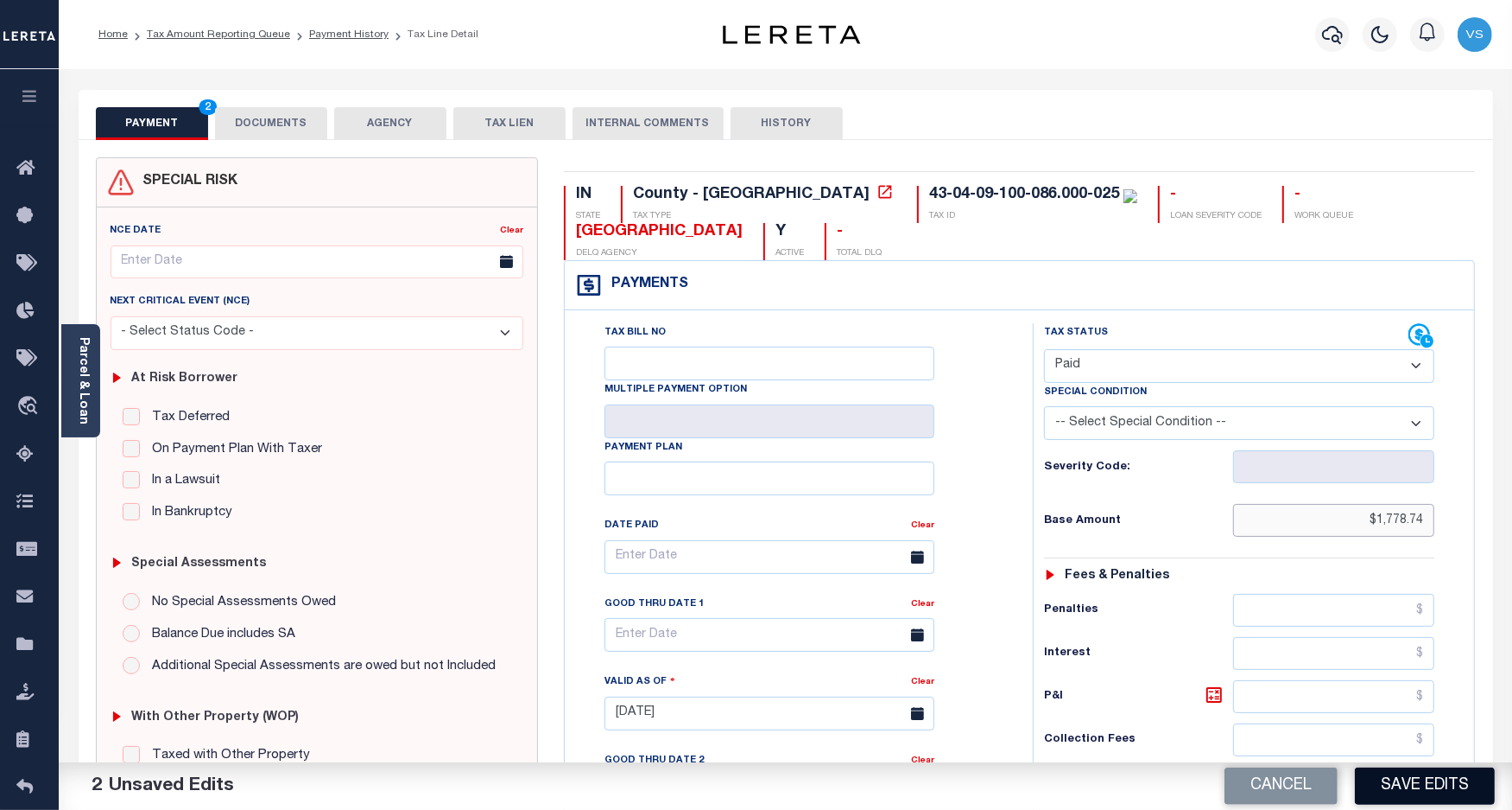
type input "$1,778.74"
click at [1372, 780] on button "Save Edits" at bounding box center [1425, 786] width 140 height 37
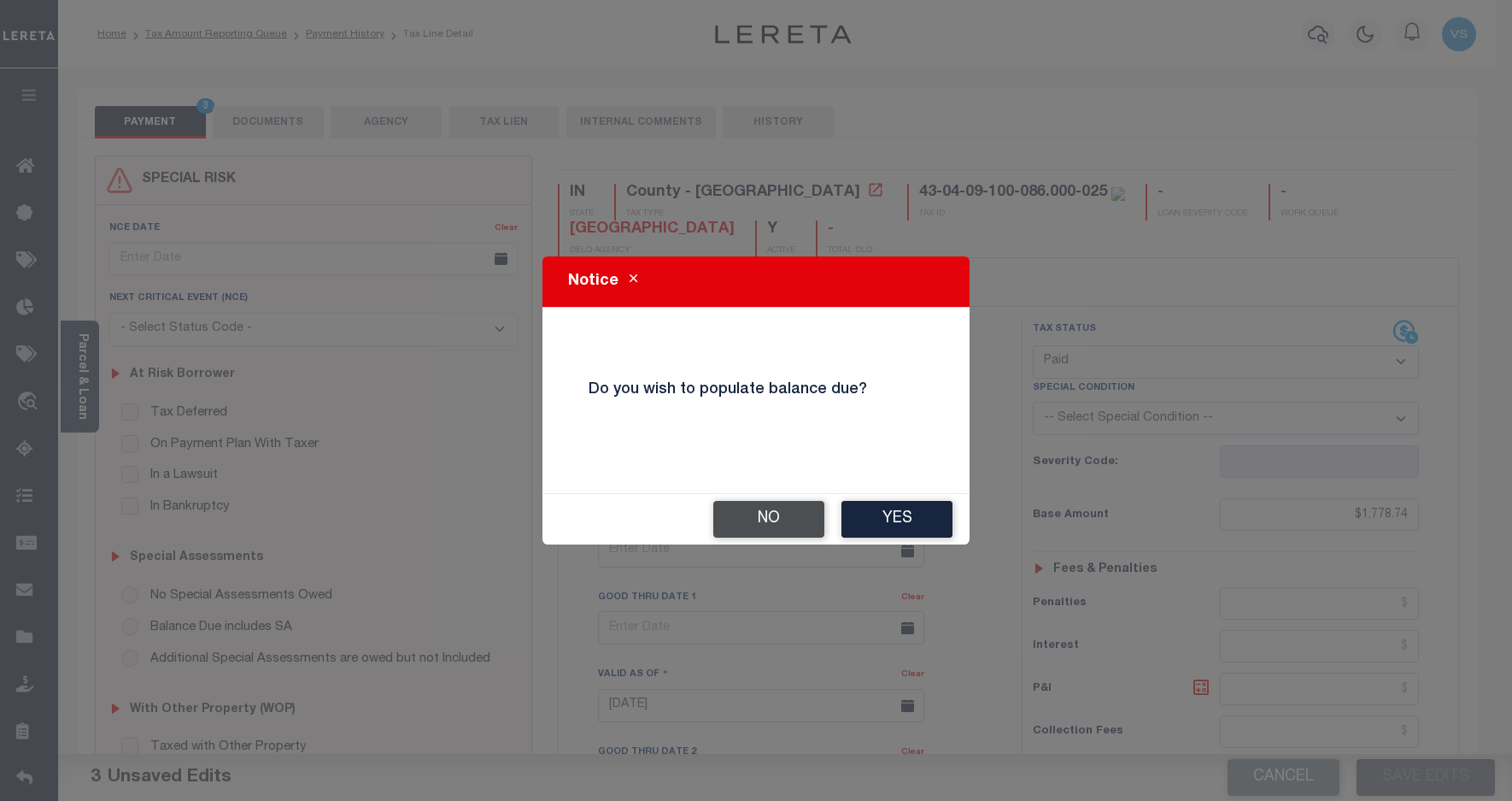
click at [762, 518] on button "No" at bounding box center [768, 519] width 111 height 36
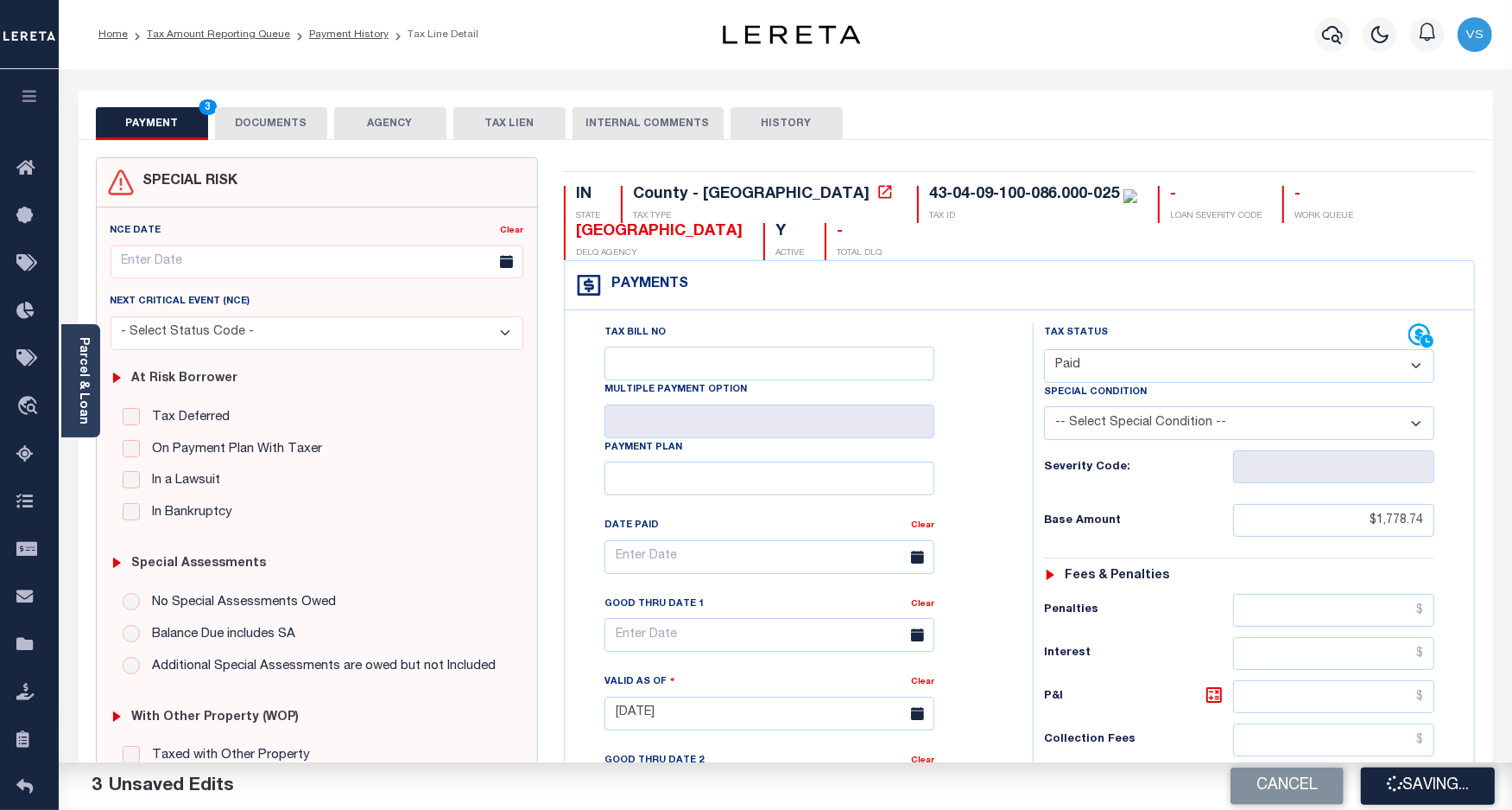
checkbox input "false"
type input "$1,778.74"
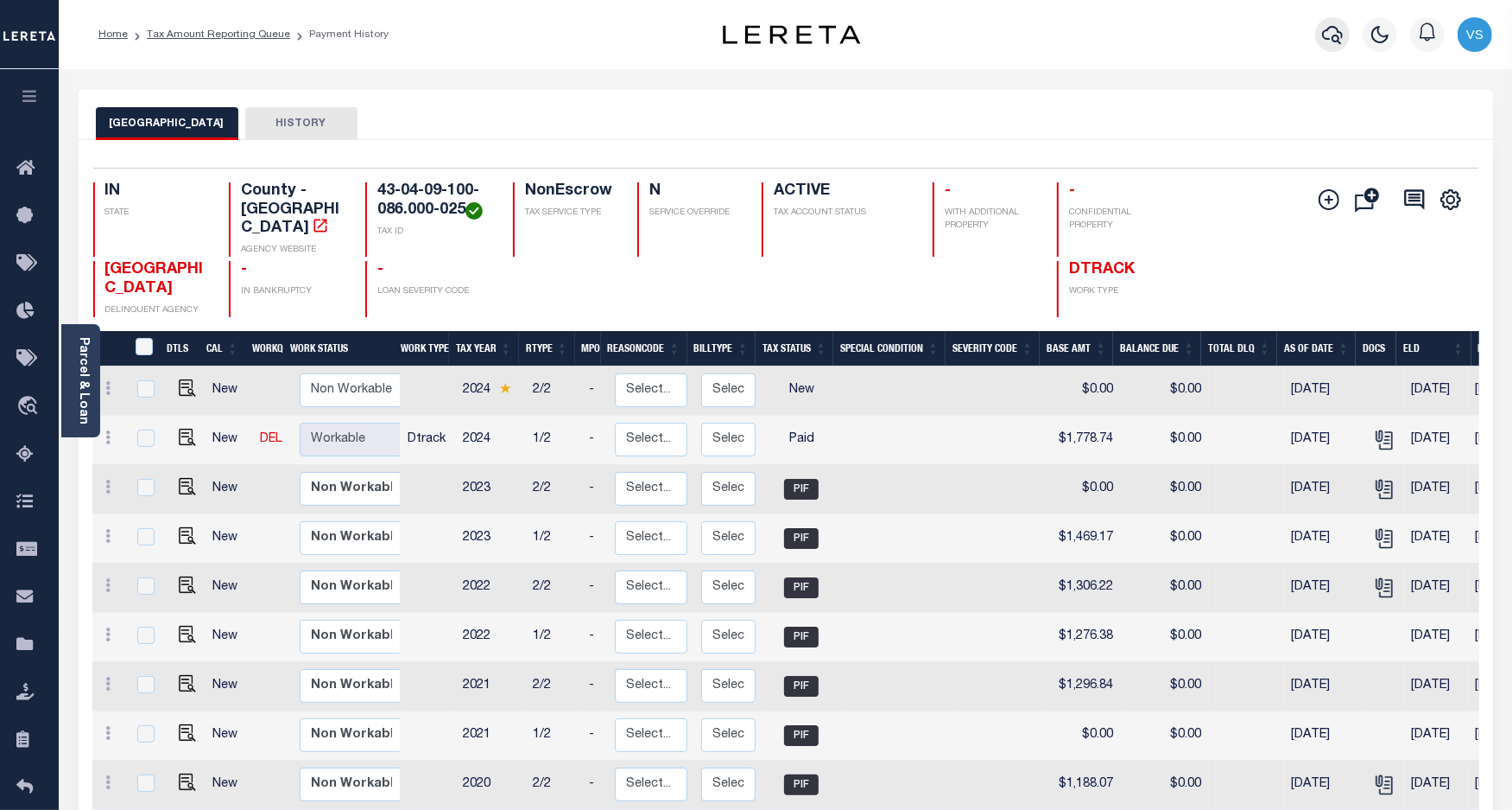
click at [1323, 39] on icon "button" at bounding box center [1332, 34] width 20 height 20
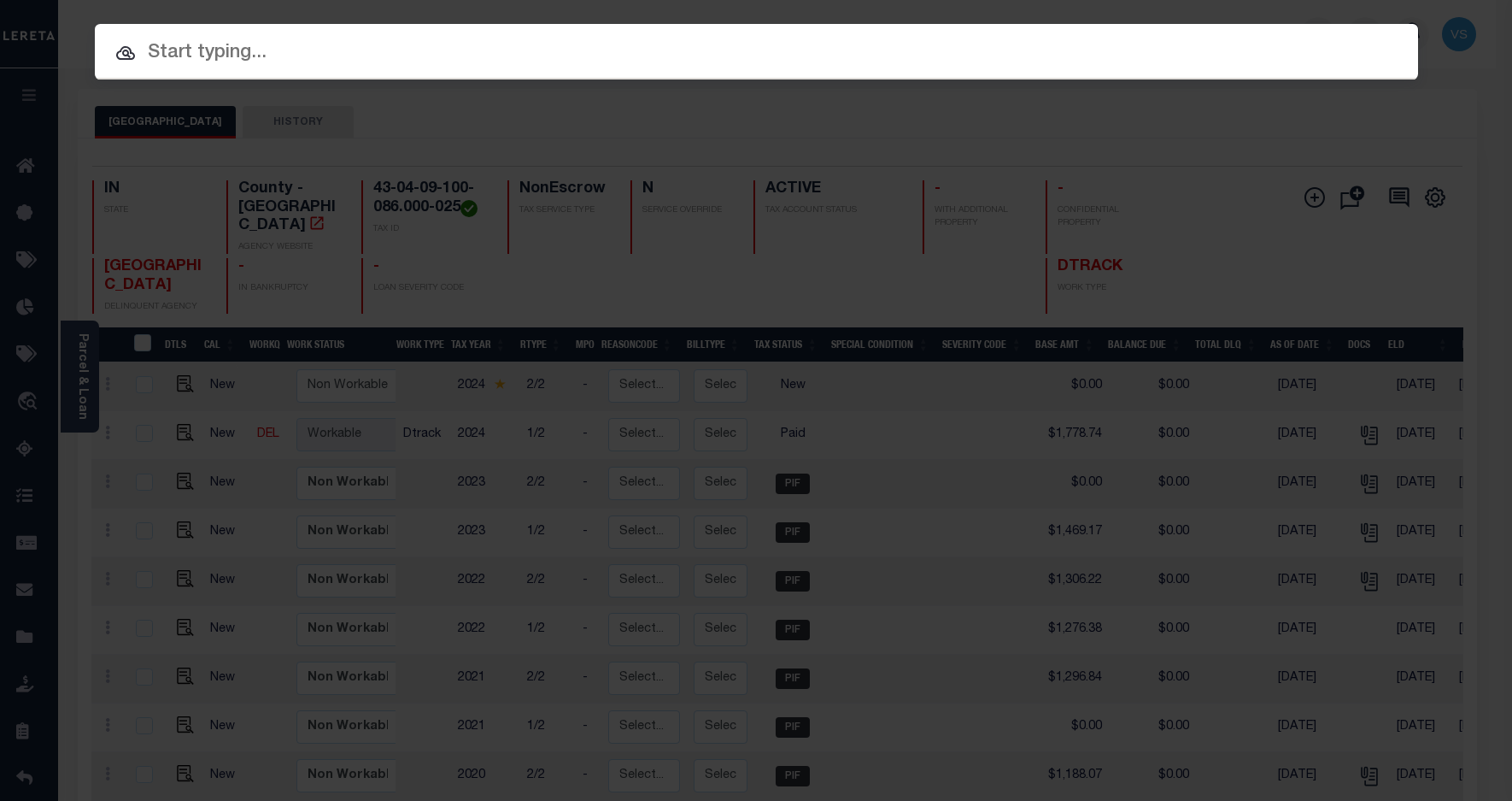
paste input "11230319"
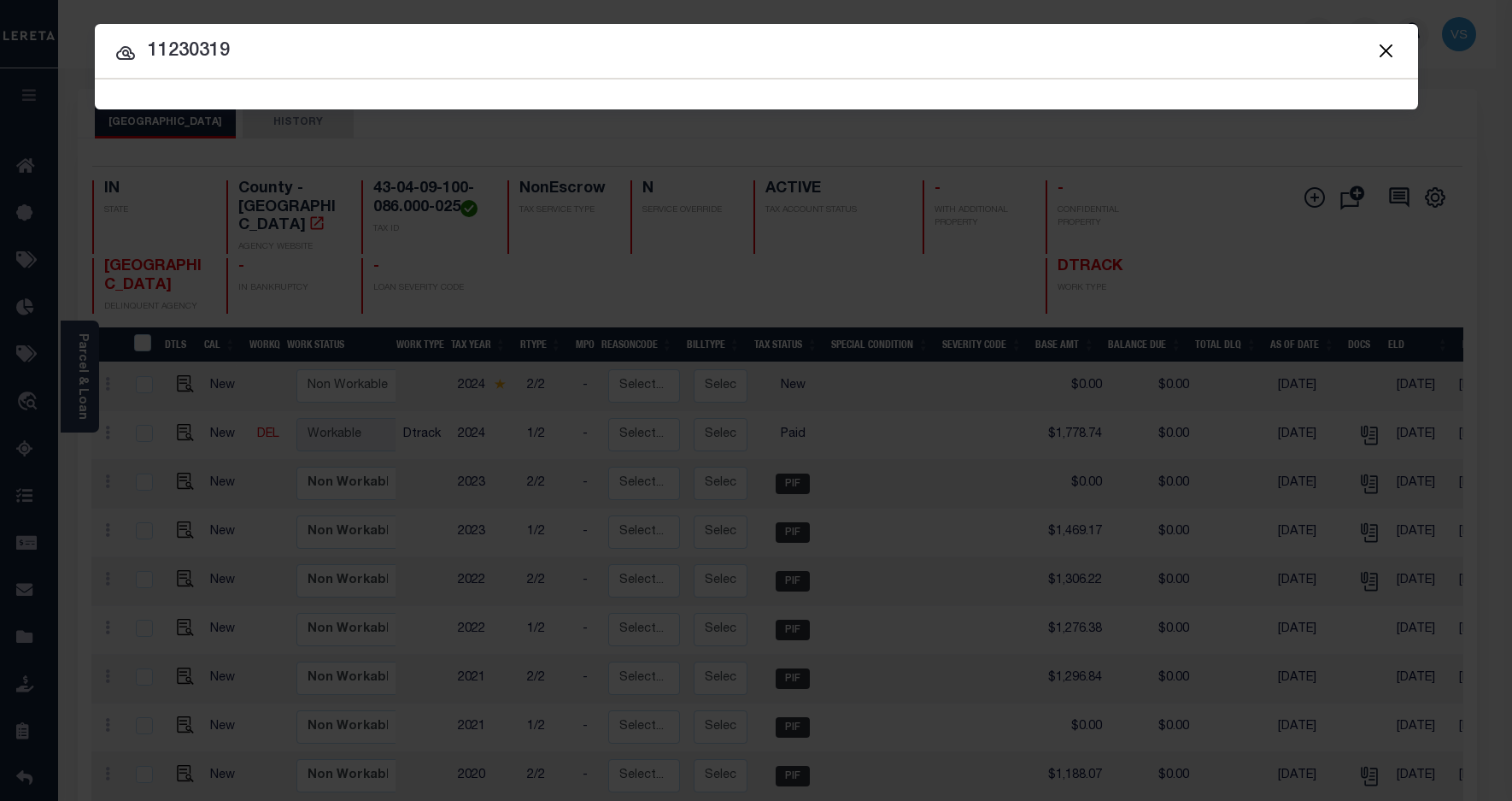
type input "11230319"
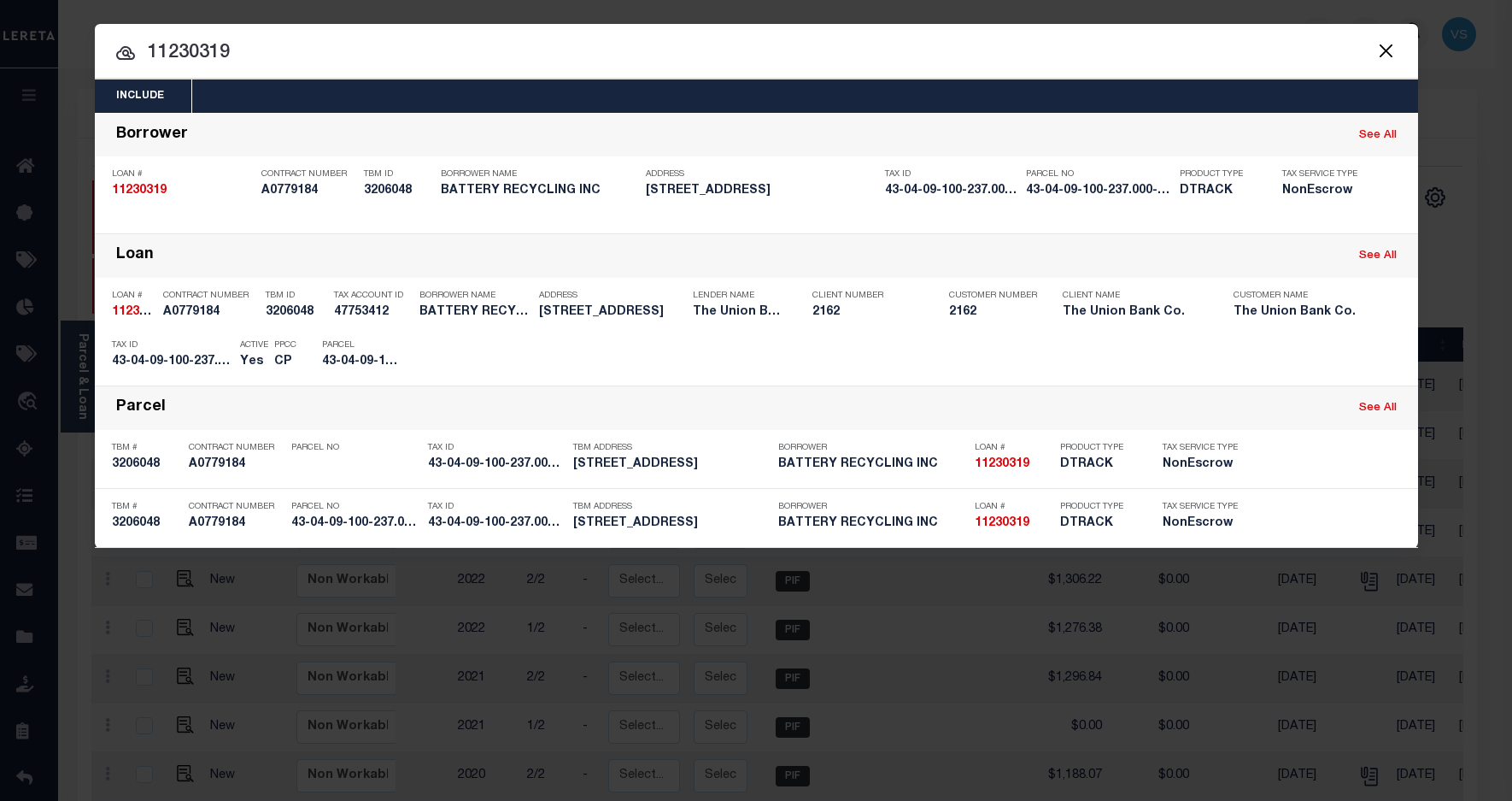
click at [373, 38] on input "11230319" at bounding box center [756, 53] width 1324 height 30
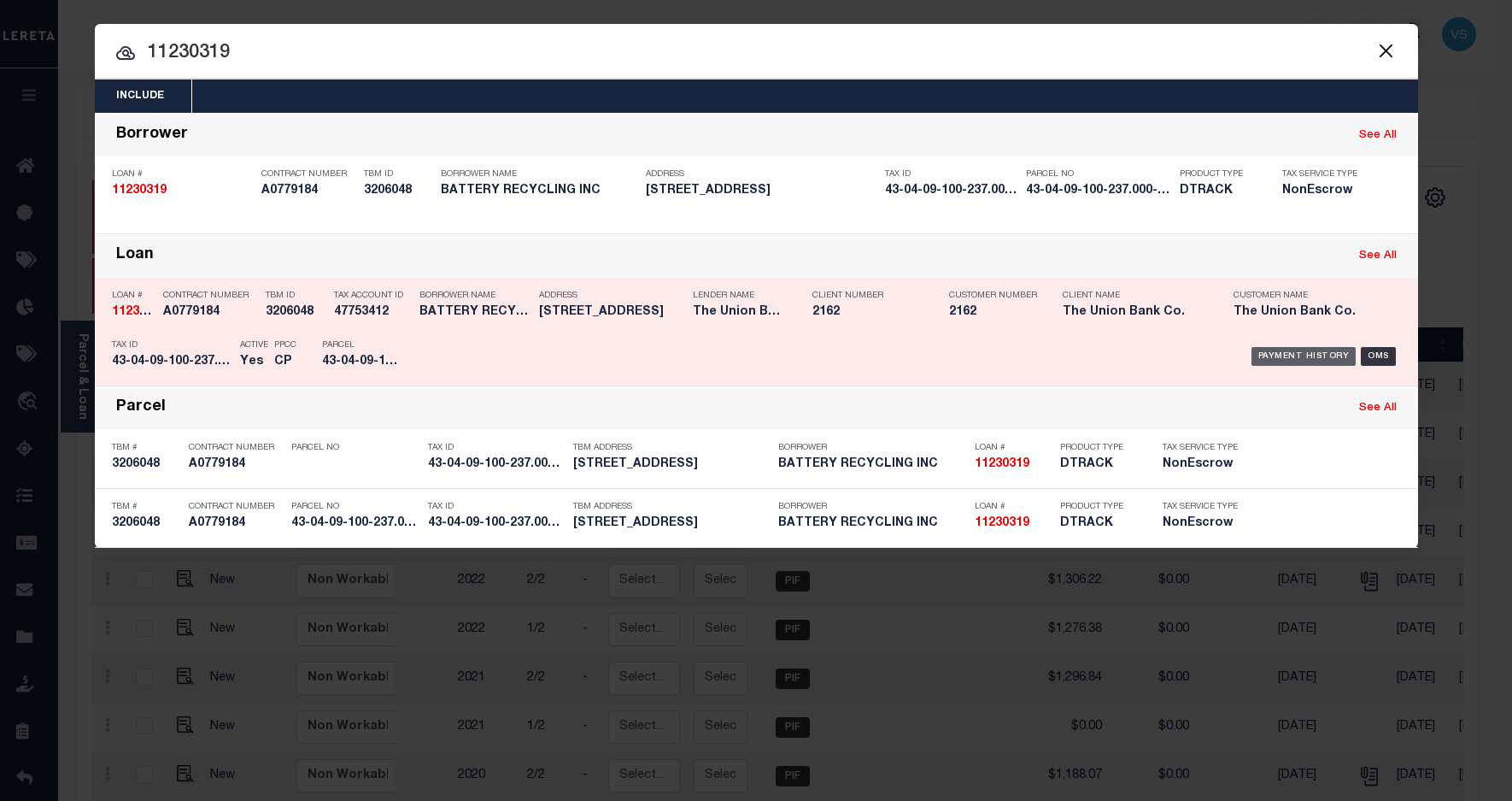
click at [1273, 357] on div "Payment History" at bounding box center [1305, 357] width 105 height 19
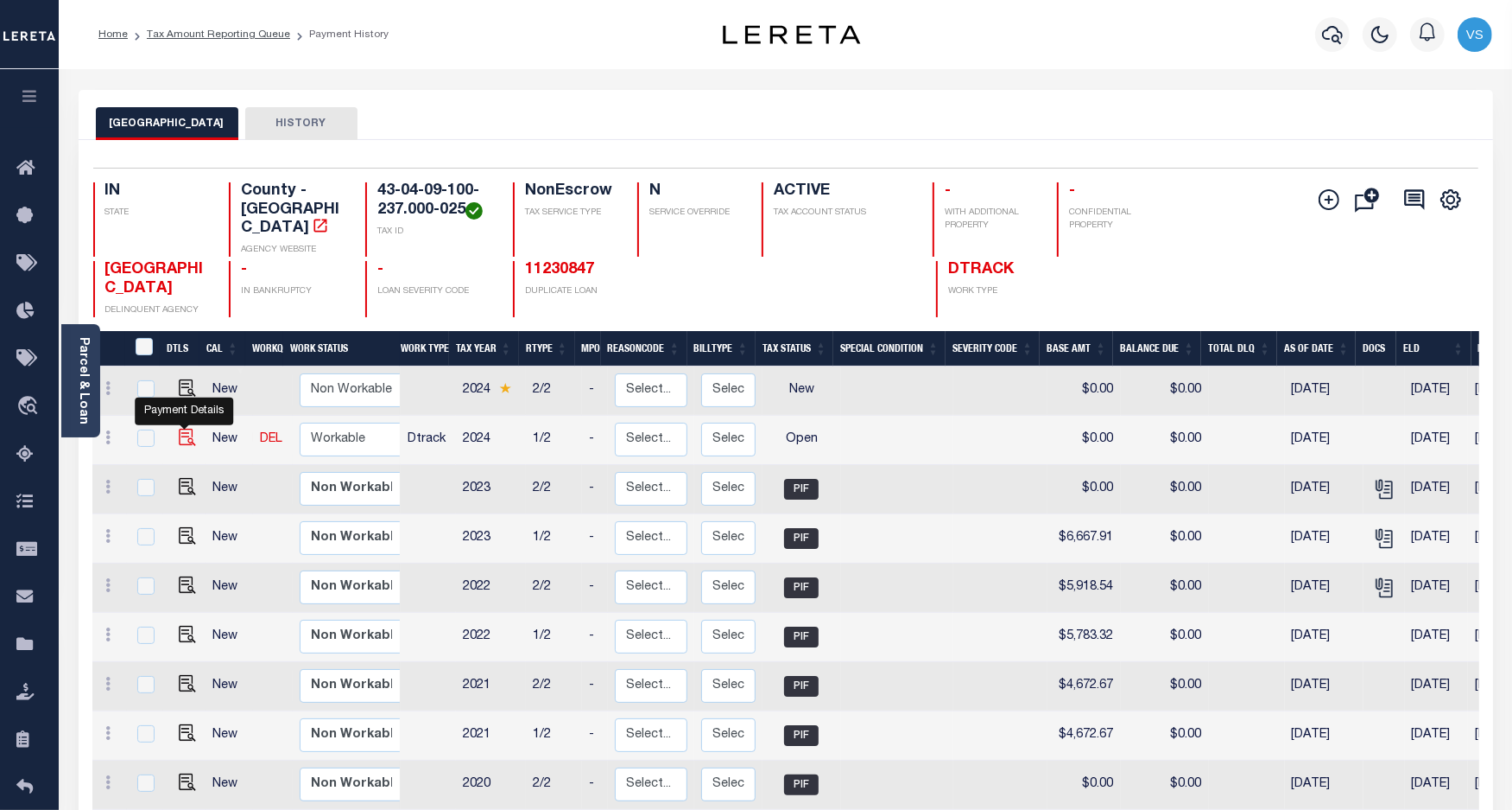
click at [184, 428] on img "" at bounding box center [187, 437] width 17 height 17
checkbox input "true"
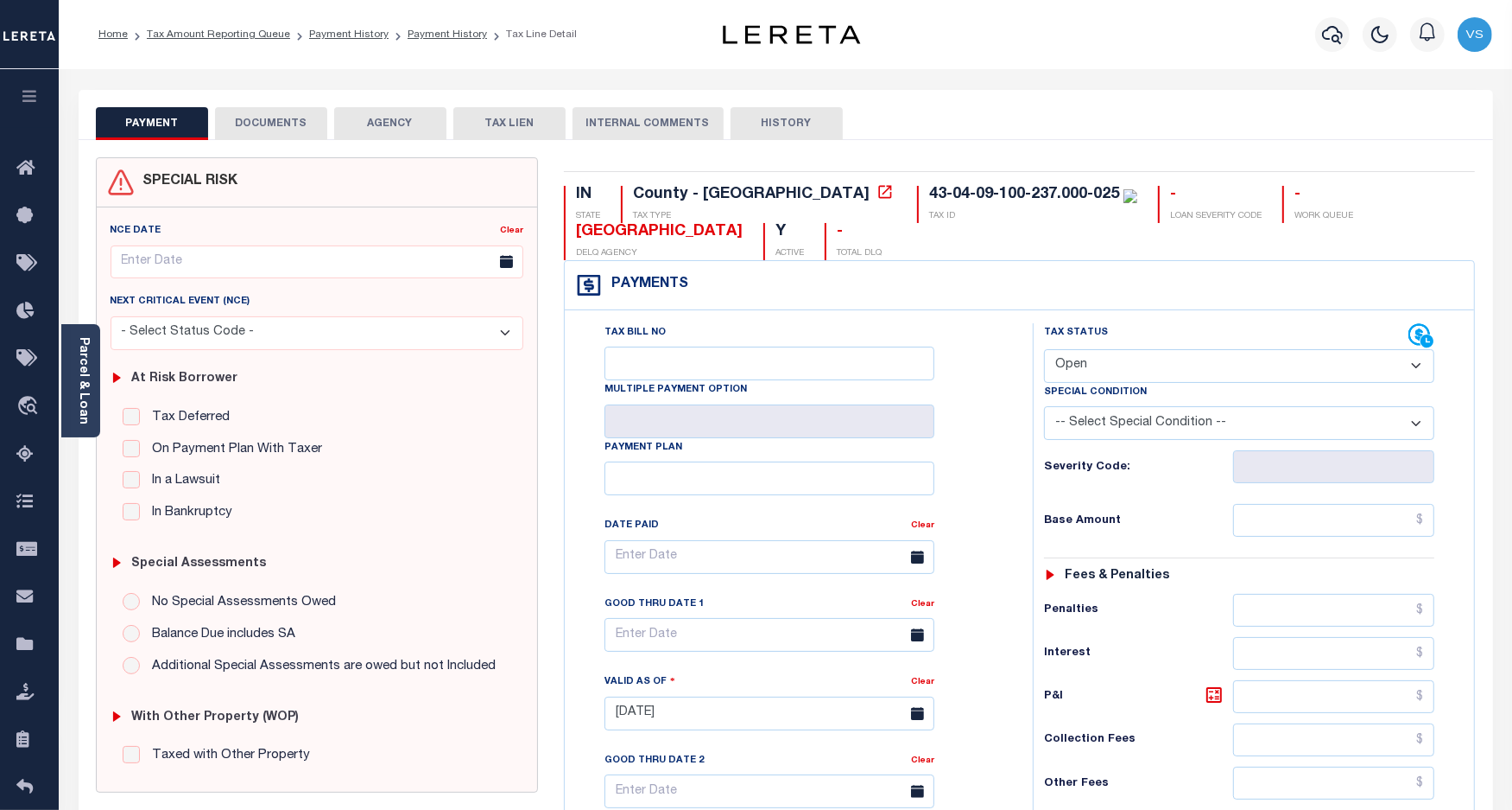
click at [1081, 373] on select "- Select Status Code - Open Due/Unpaid Paid Incomplete No Tax Due Internal Refu…" at bounding box center [1240, 365] width 391 height 34
select select "PYD"
click at [1044, 351] on select "- Select Status Code - Open Due/Unpaid Paid Incomplete No Tax Due Internal Refu…" at bounding box center [1240, 365] width 391 height 34
type input "[DATE]"
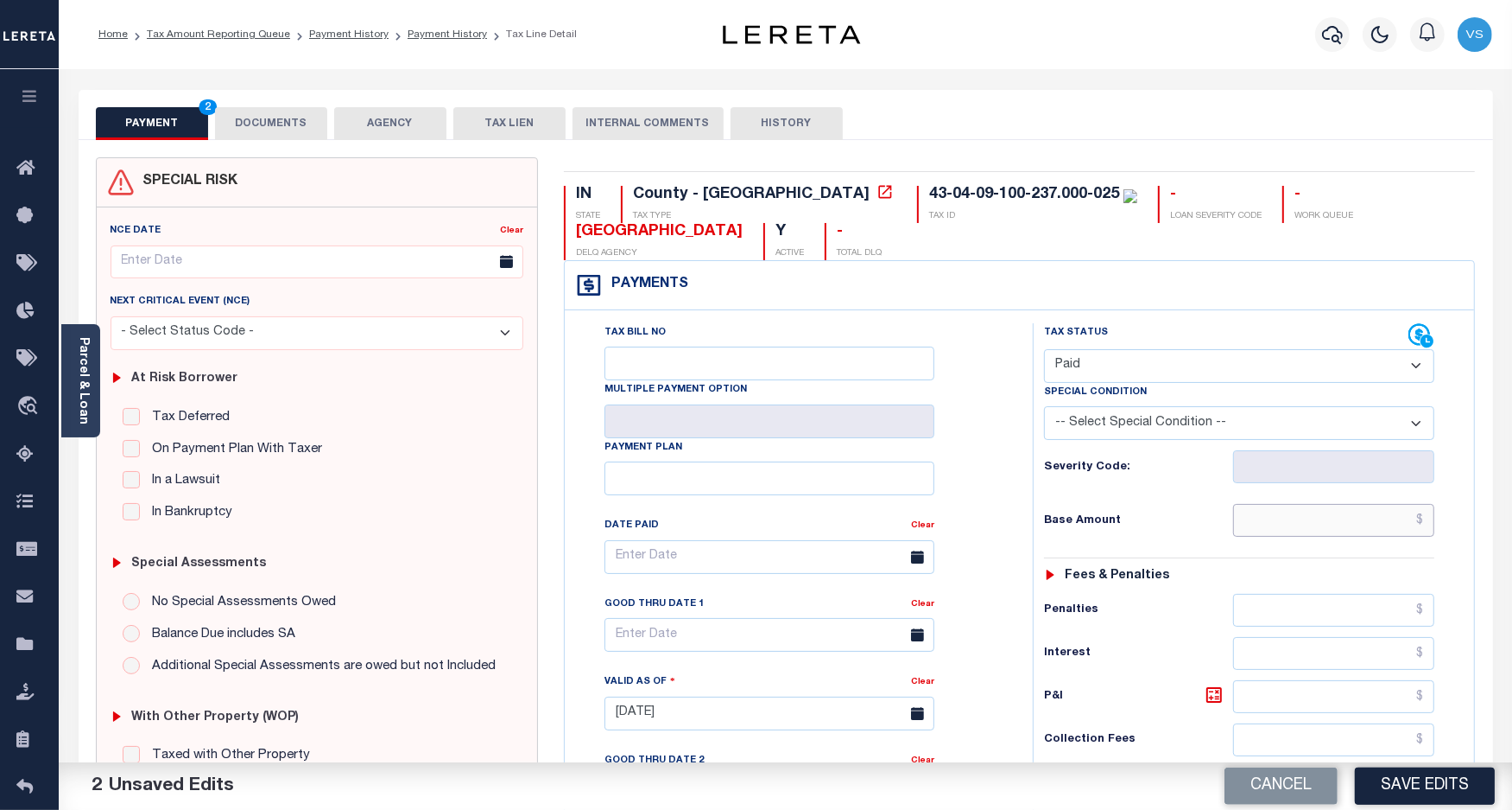
click at [1314, 526] on input "text" at bounding box center [1334, 520] width 201 height 33
paste input "7,166.28"
type input "$7,166.28"
click at [248, 128] on button "DOCUMENTS" at bounding box center [271, 124] width 112 height 33
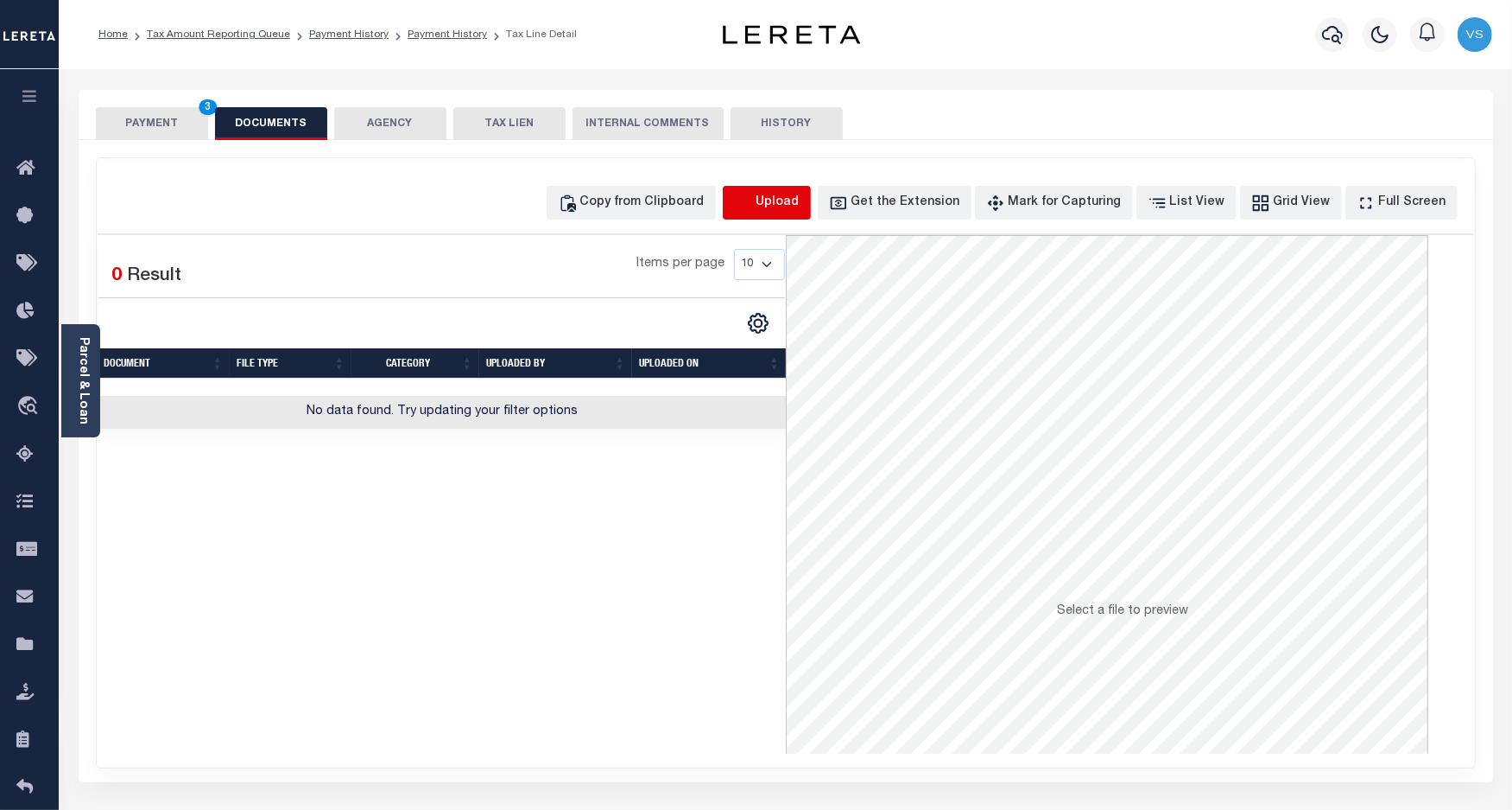
click at [751, 208] on icon "button" at bounding box center [743, 201] width 15 height 14
select select "POP"
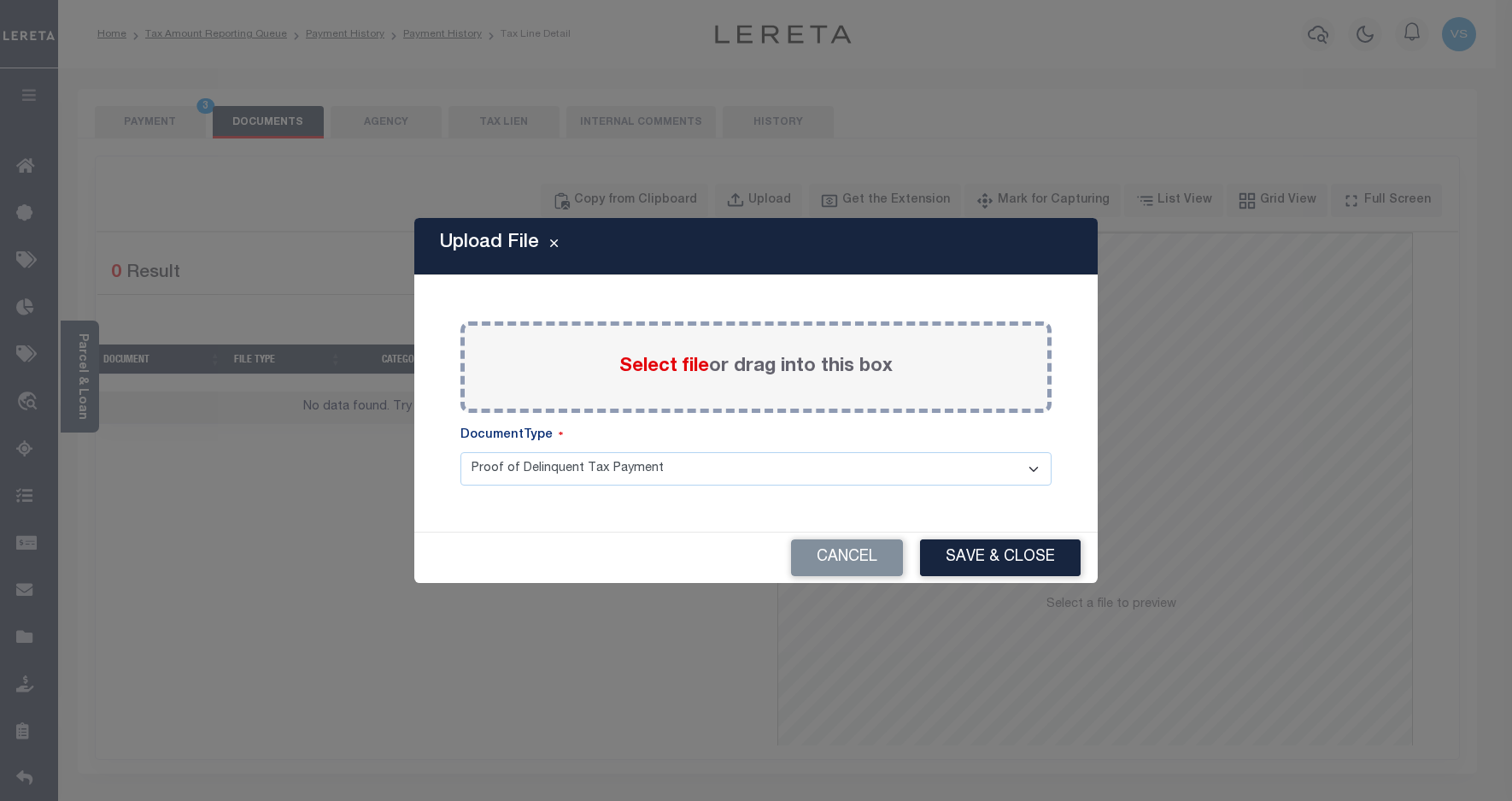
click at [634, 364] on span "Select file" at bounding box center [664, 367] width 90 height 19
click at [0, 0] on input "Select file or drag into this box" at bounding box center [0, 0] width 0 height 0
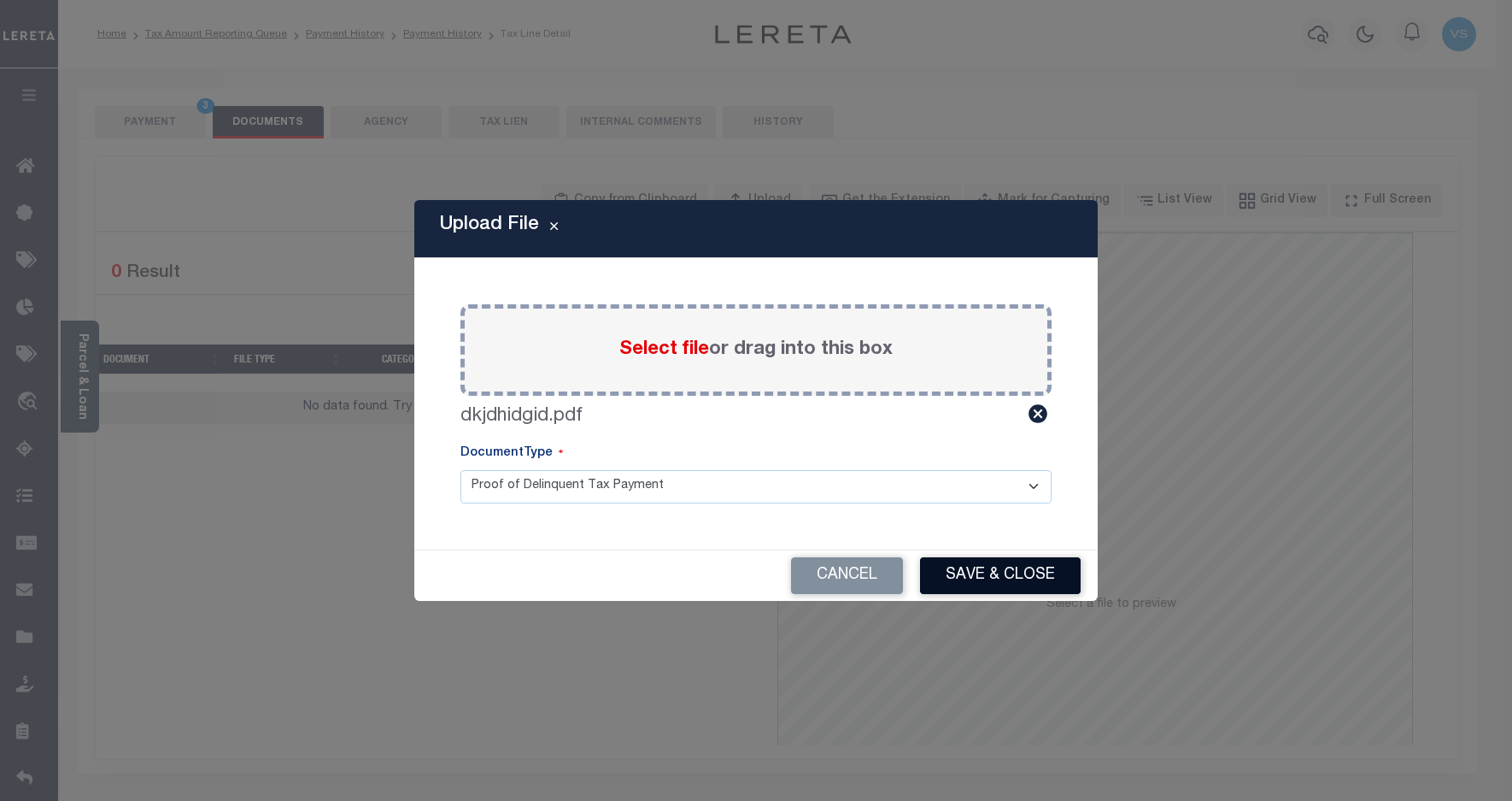
click at [992, 574] on button "Save & Close" at bounding box center [1001, 575] width 161 height 36
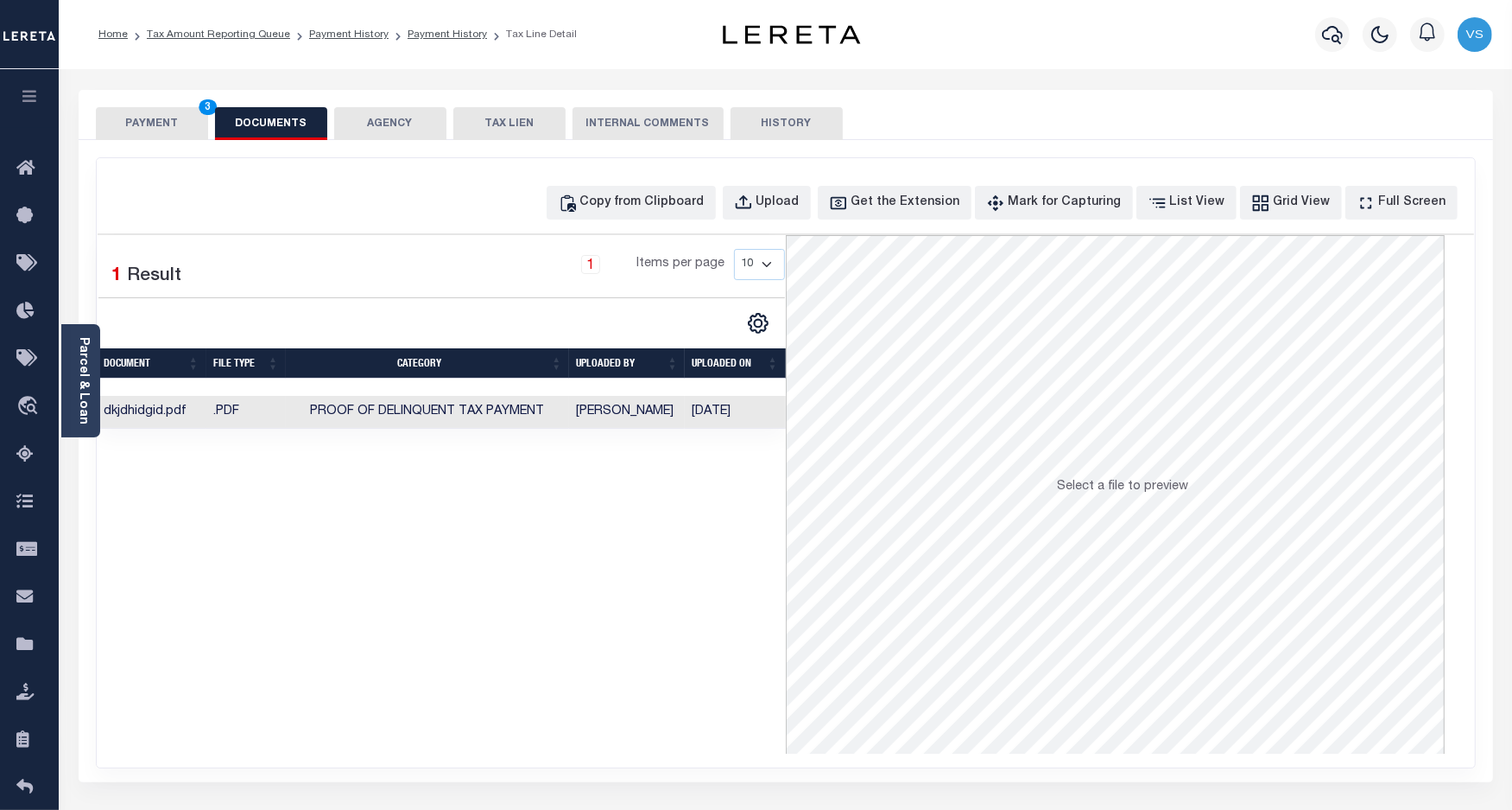
click at [134, 124] on button "PAYMENT 3" at bounding box center [152, 124] width 112 height 33
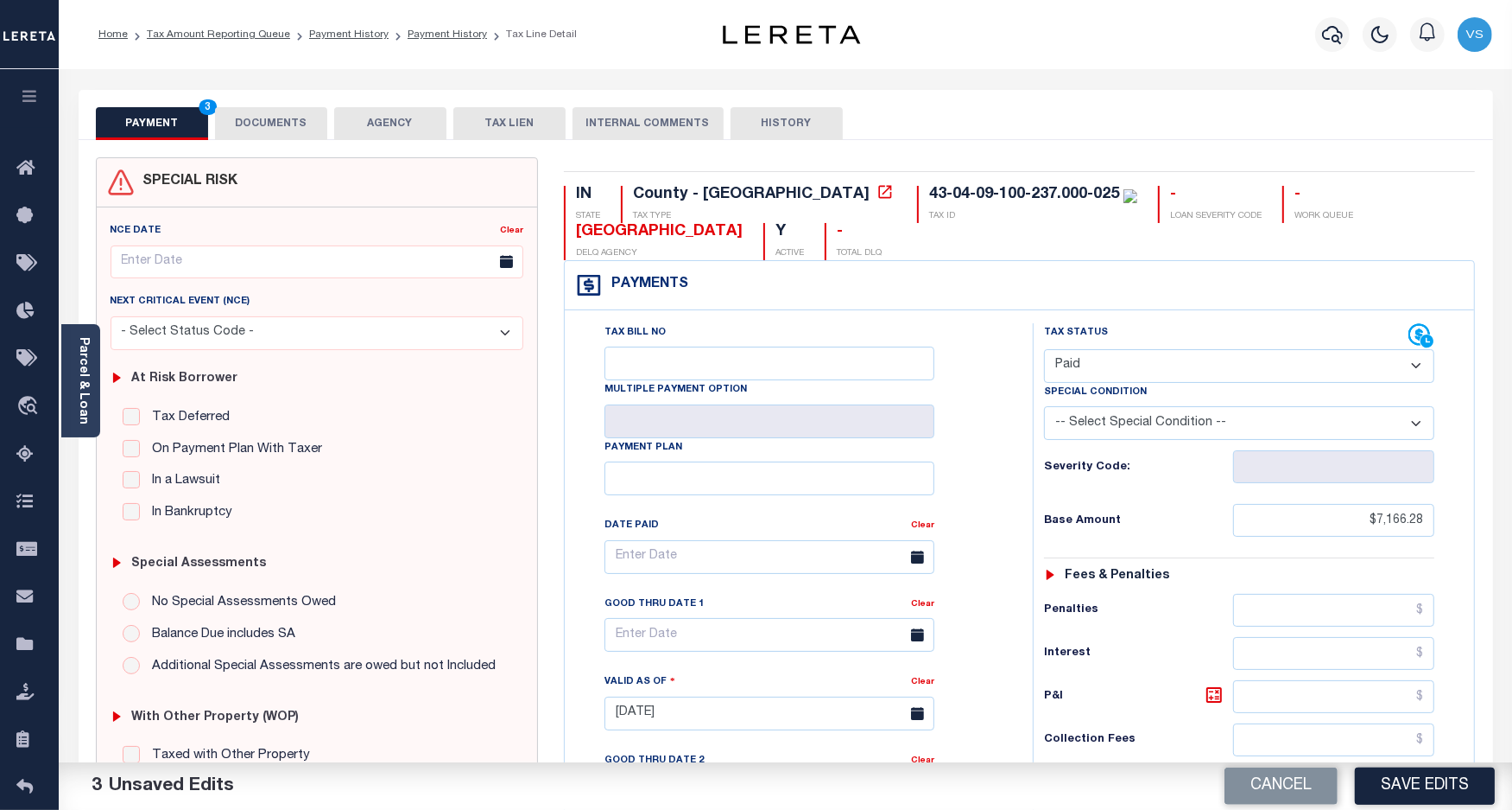
scroll to position [216, 0]
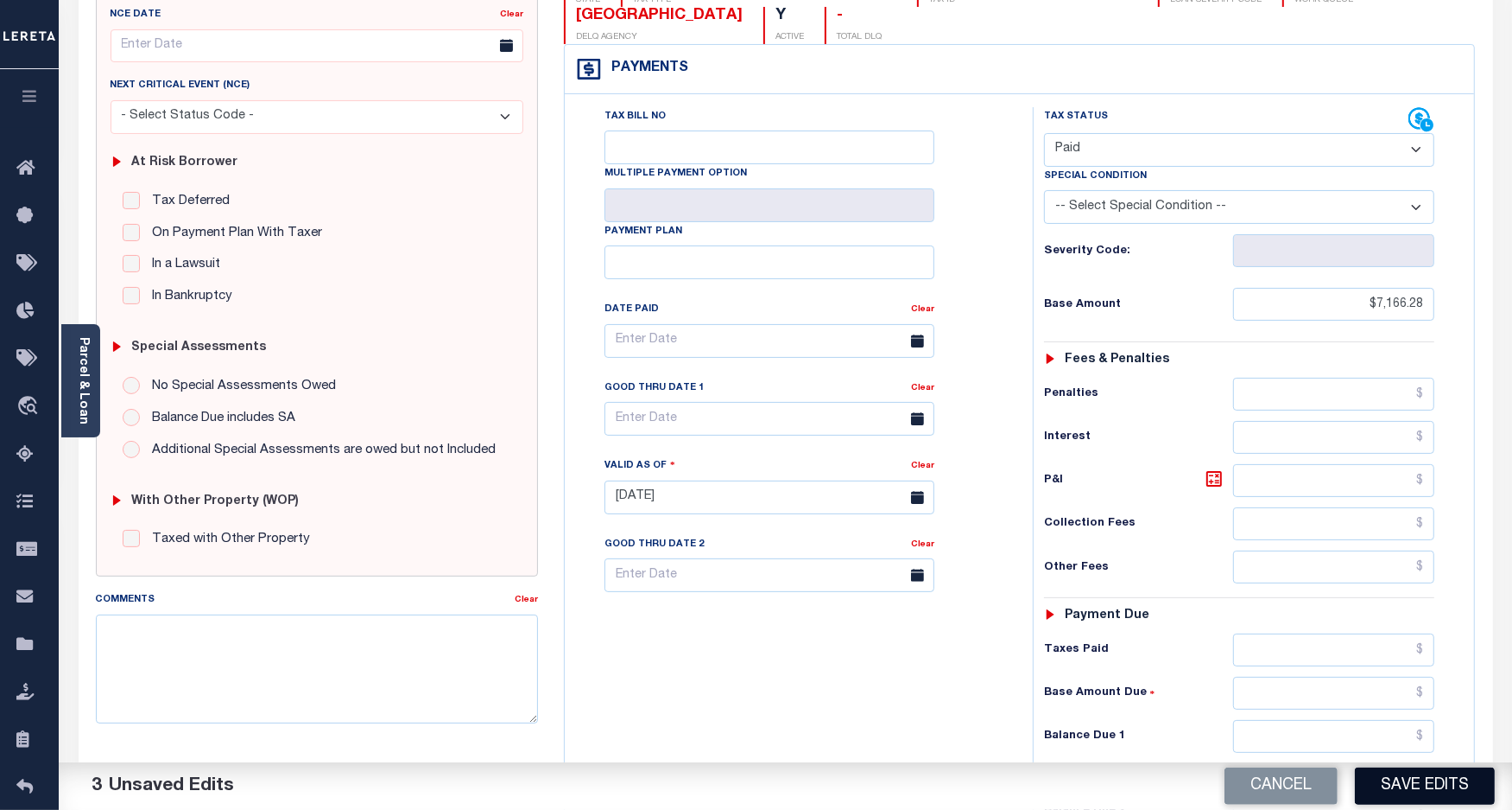
click at [1404, 787] on button "Save Edits" at bounding box center [1425, 786] width 140 height 37
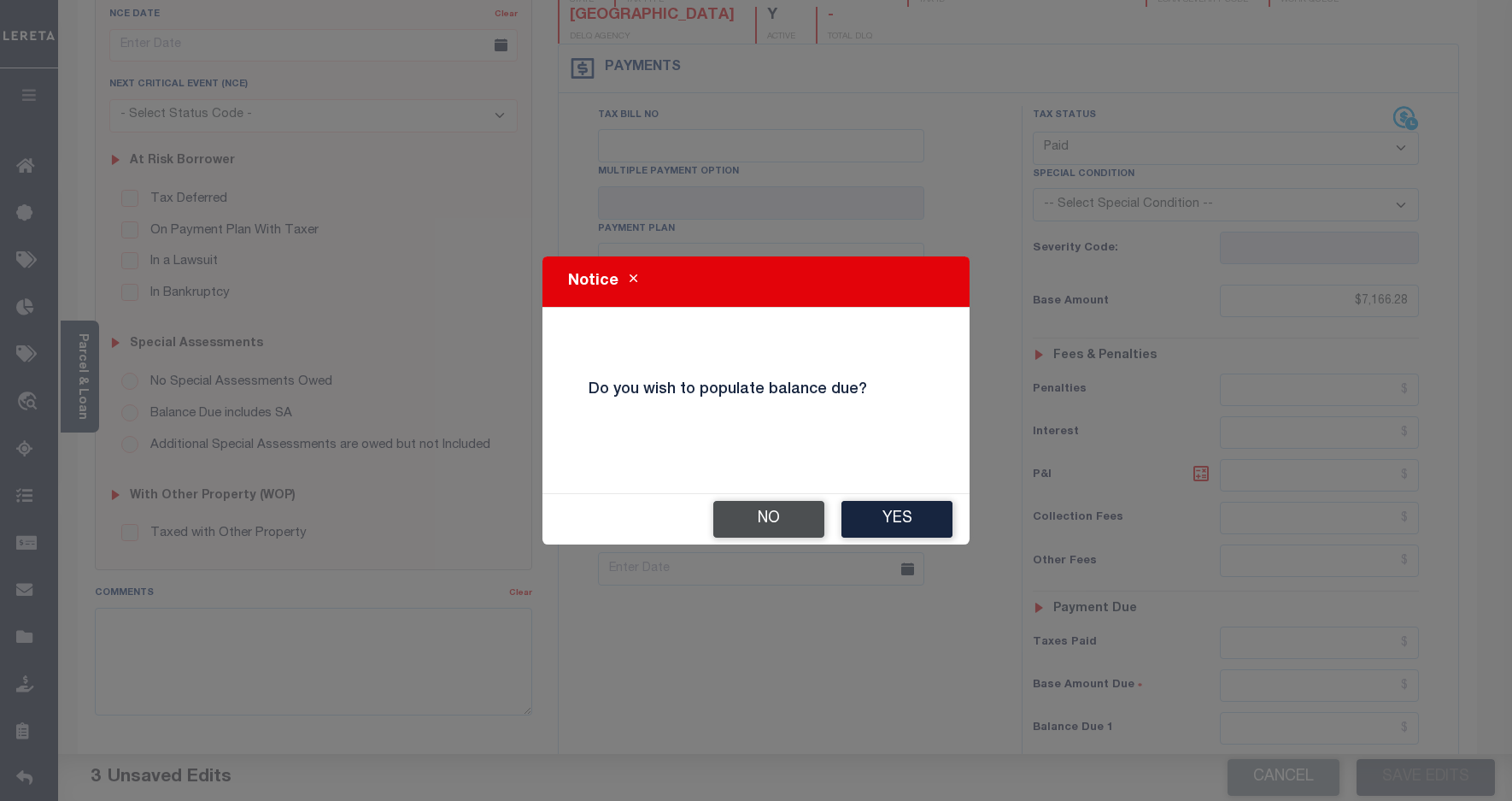
click at [737, 515] on button "No" at bounding box center [768, 519] width 111 height 36
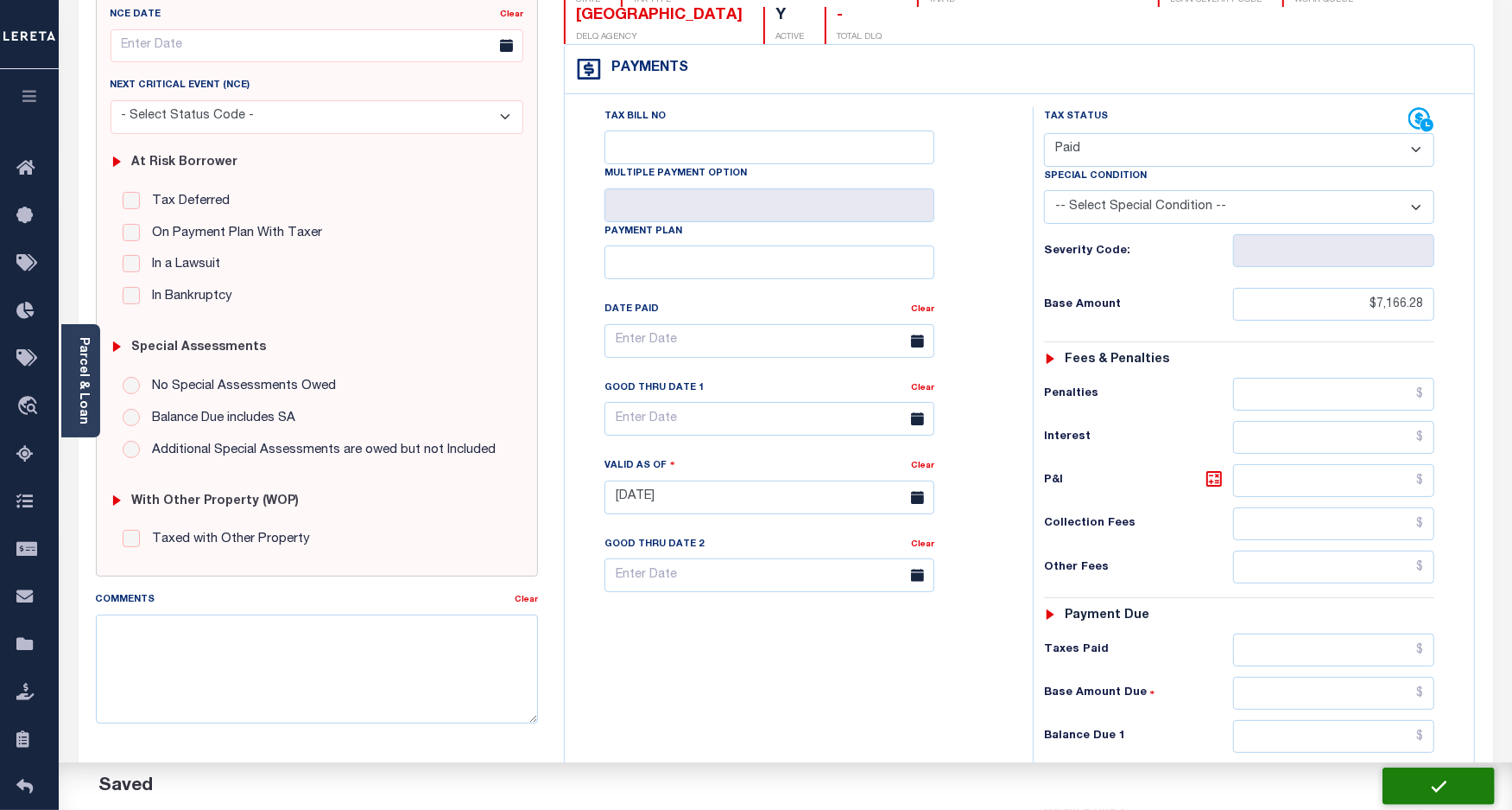
checkbox input "false"
type input "$7,166.28"
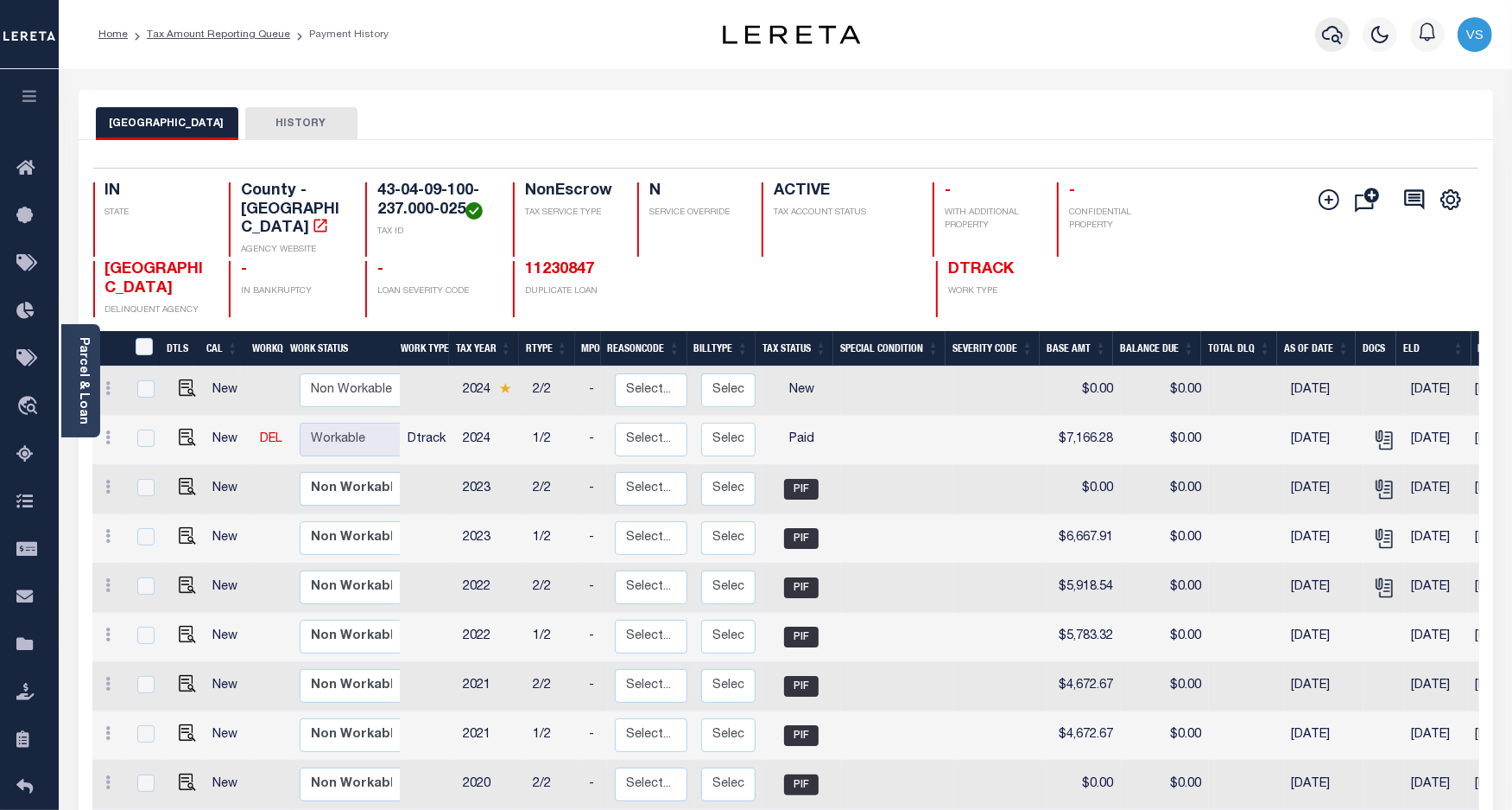
click at [1334, 33] on icon "button" at bounding box center [1332, 34] width 20 height 20
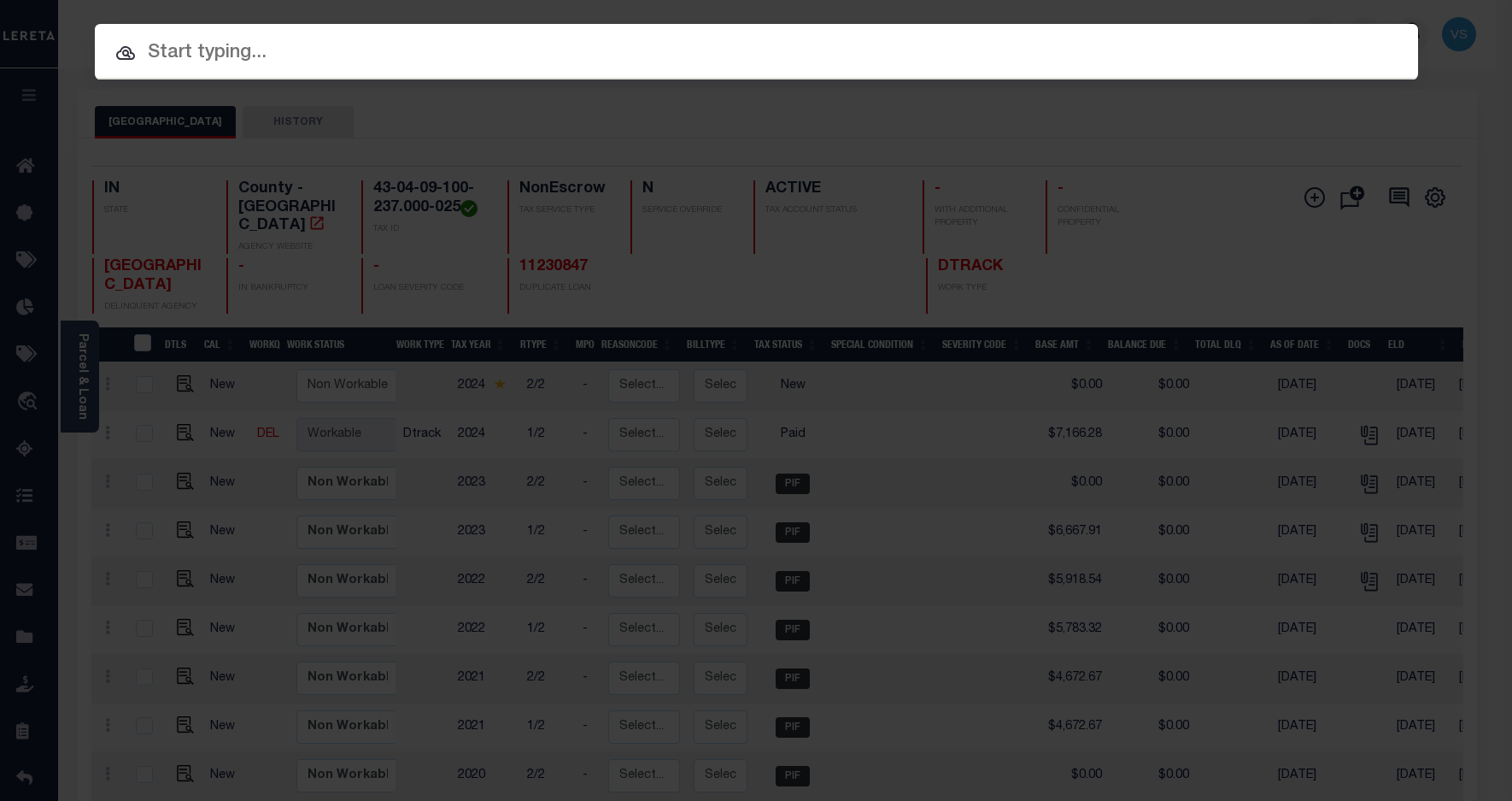
paste input "11230847"
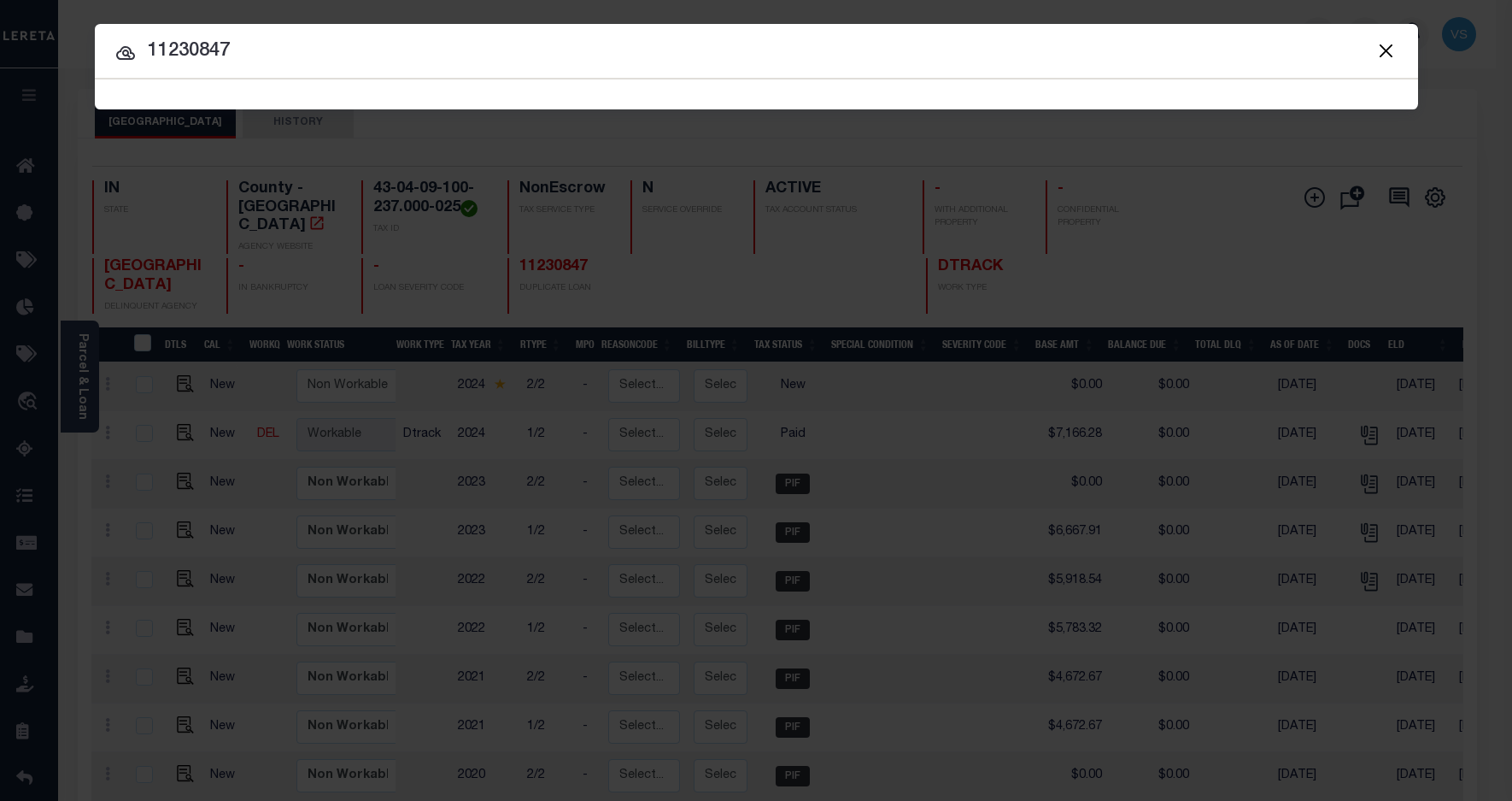
type input "11230847"
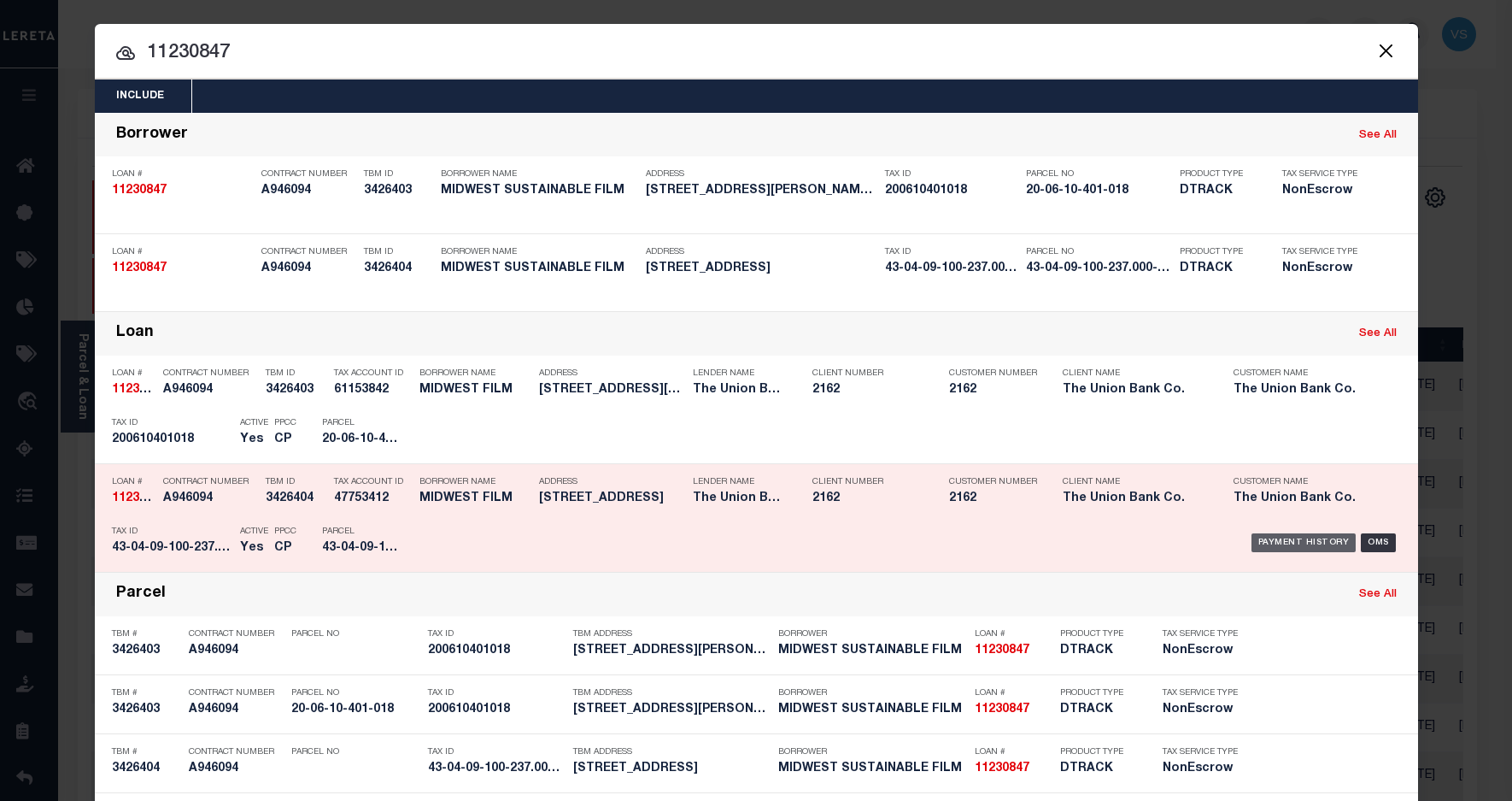
click at [1269, 543] on div "Payment History" at bounding box center [1305, 543] width 105 height 19
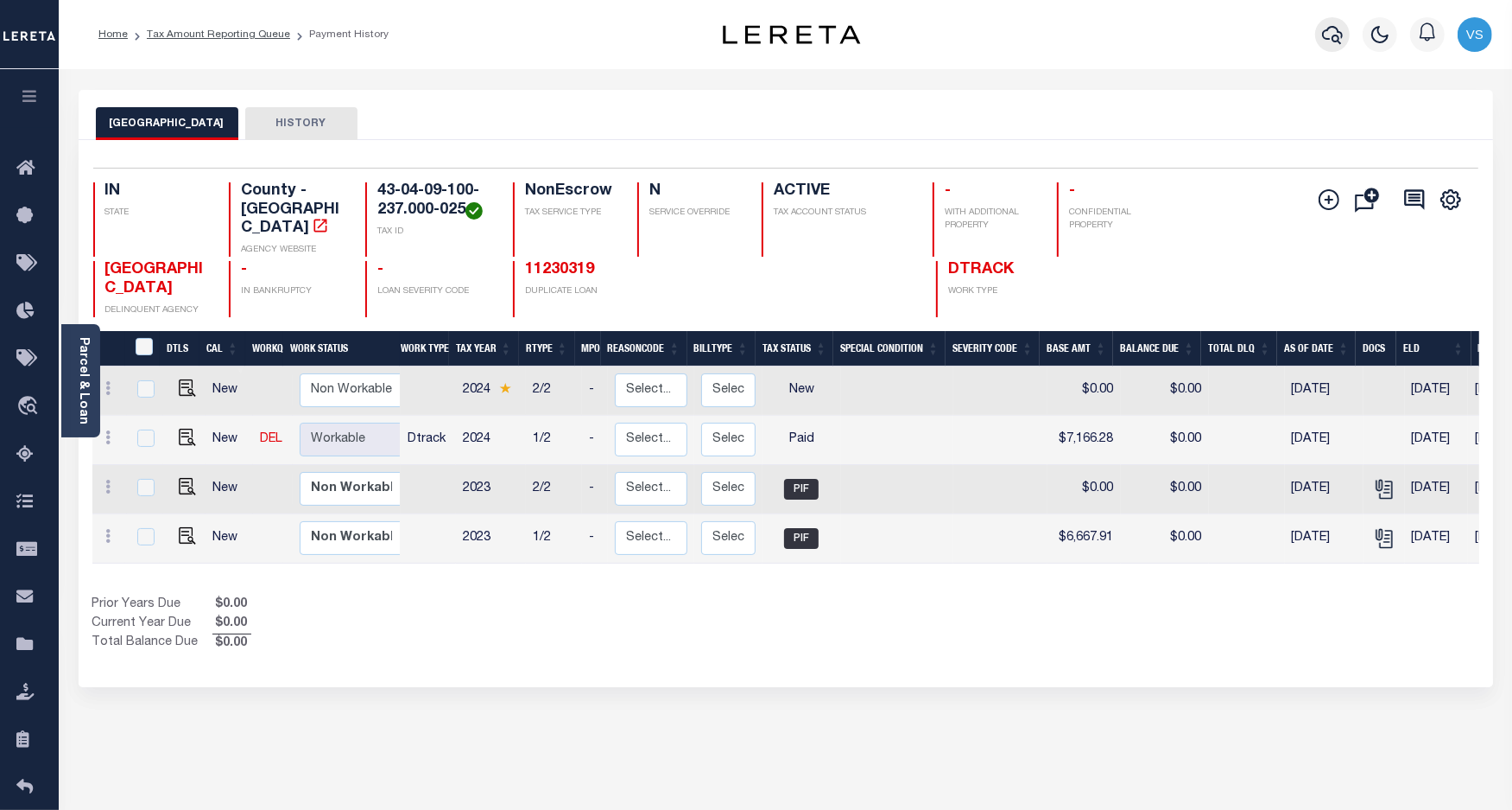
click at [1327, 41] on icon "button" at bounding box center [1332, 34] width 20 height 20
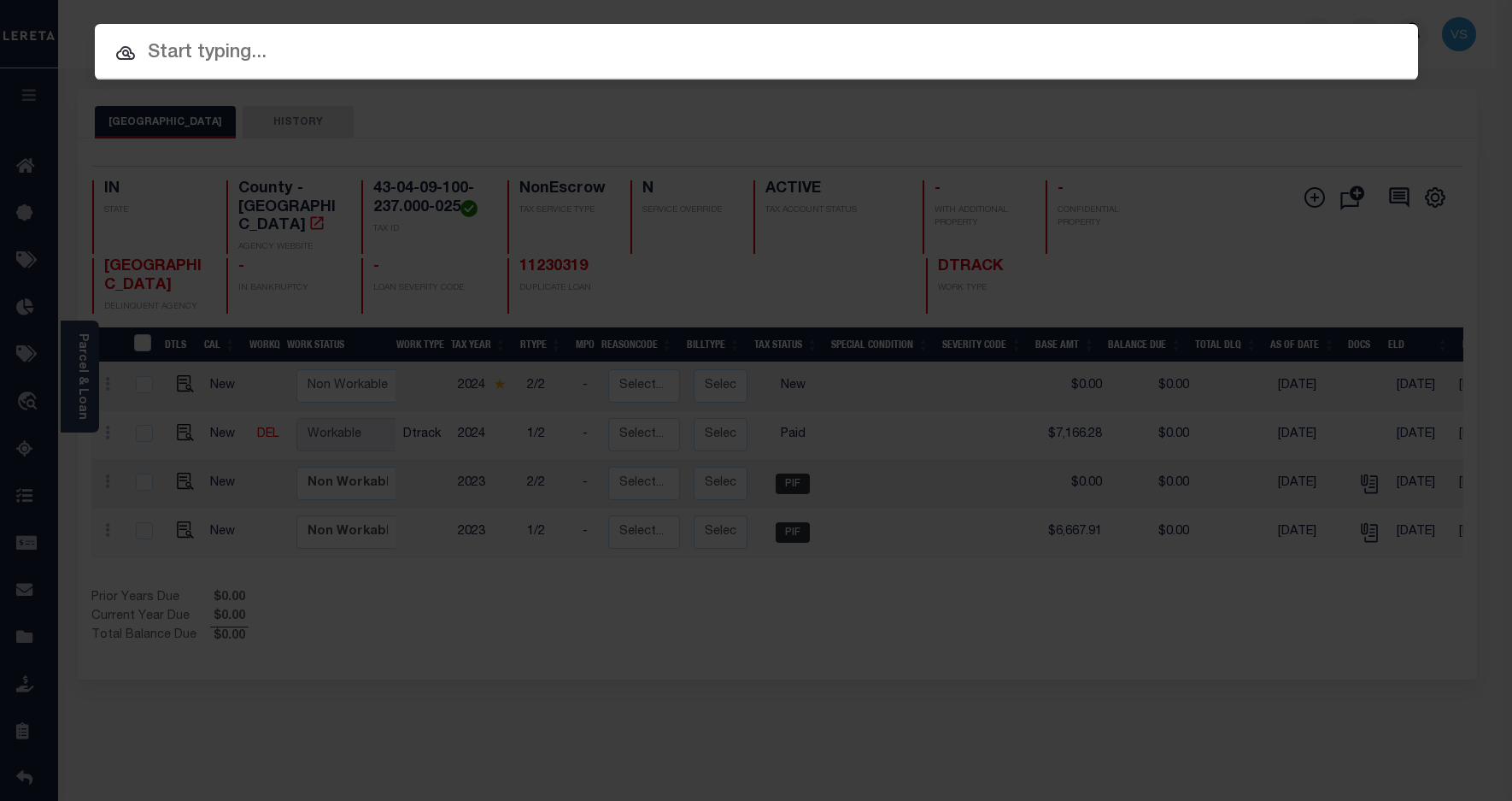
paste input "110116202"
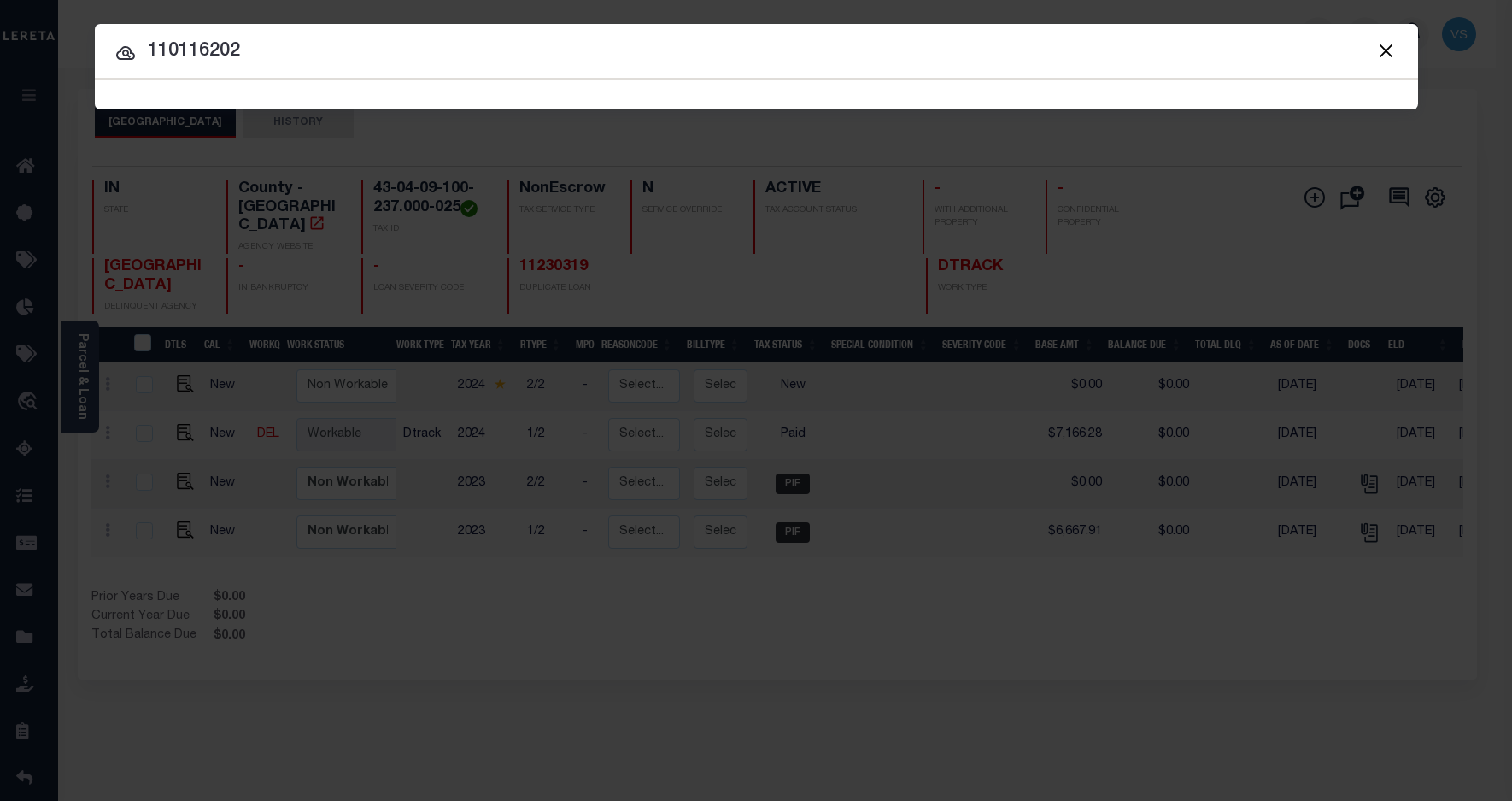
type input "110116202"
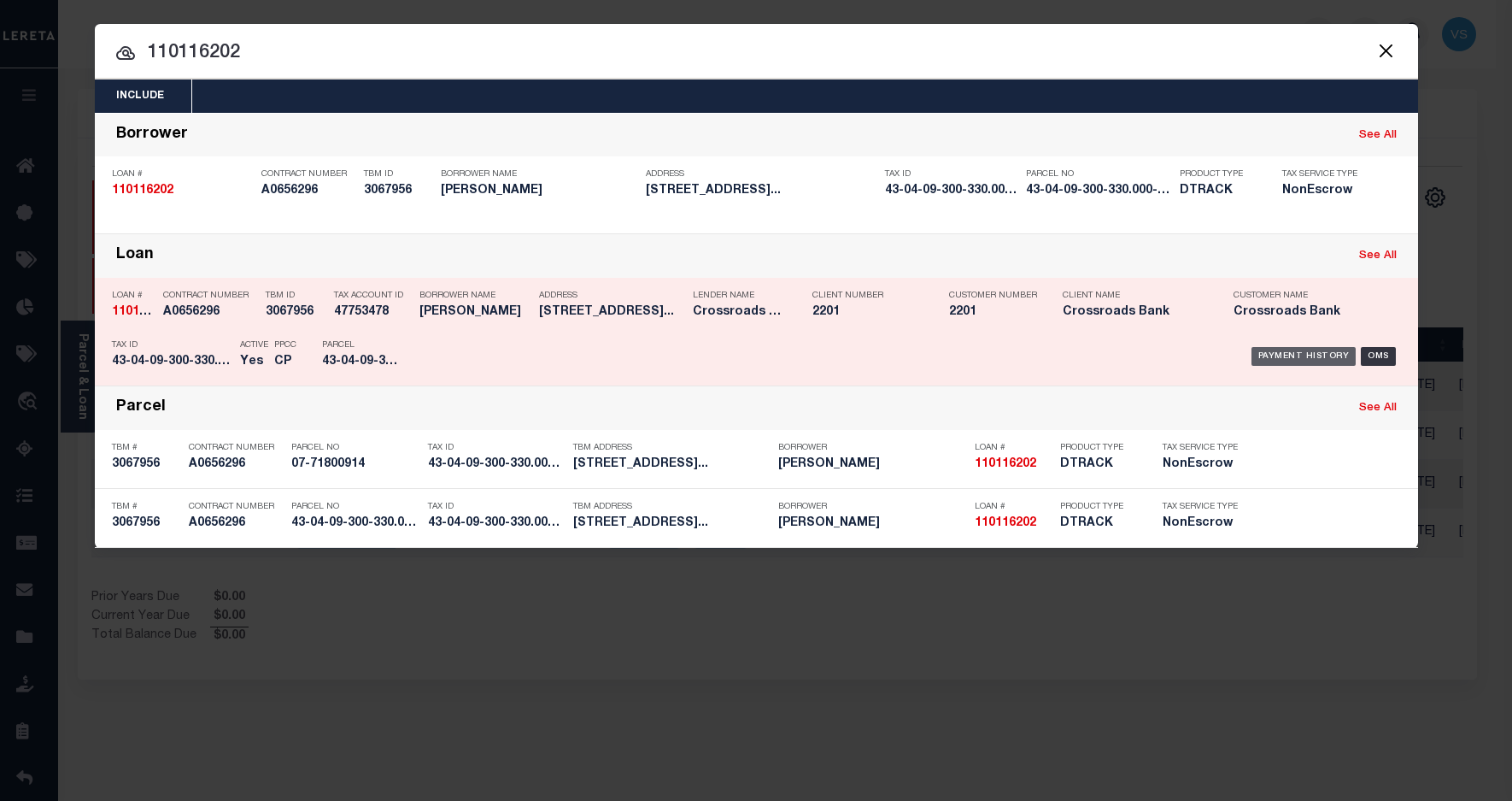
click at [1279, 357] on div "Payment History" at bounding box center [1305, 357] width 105 height 19
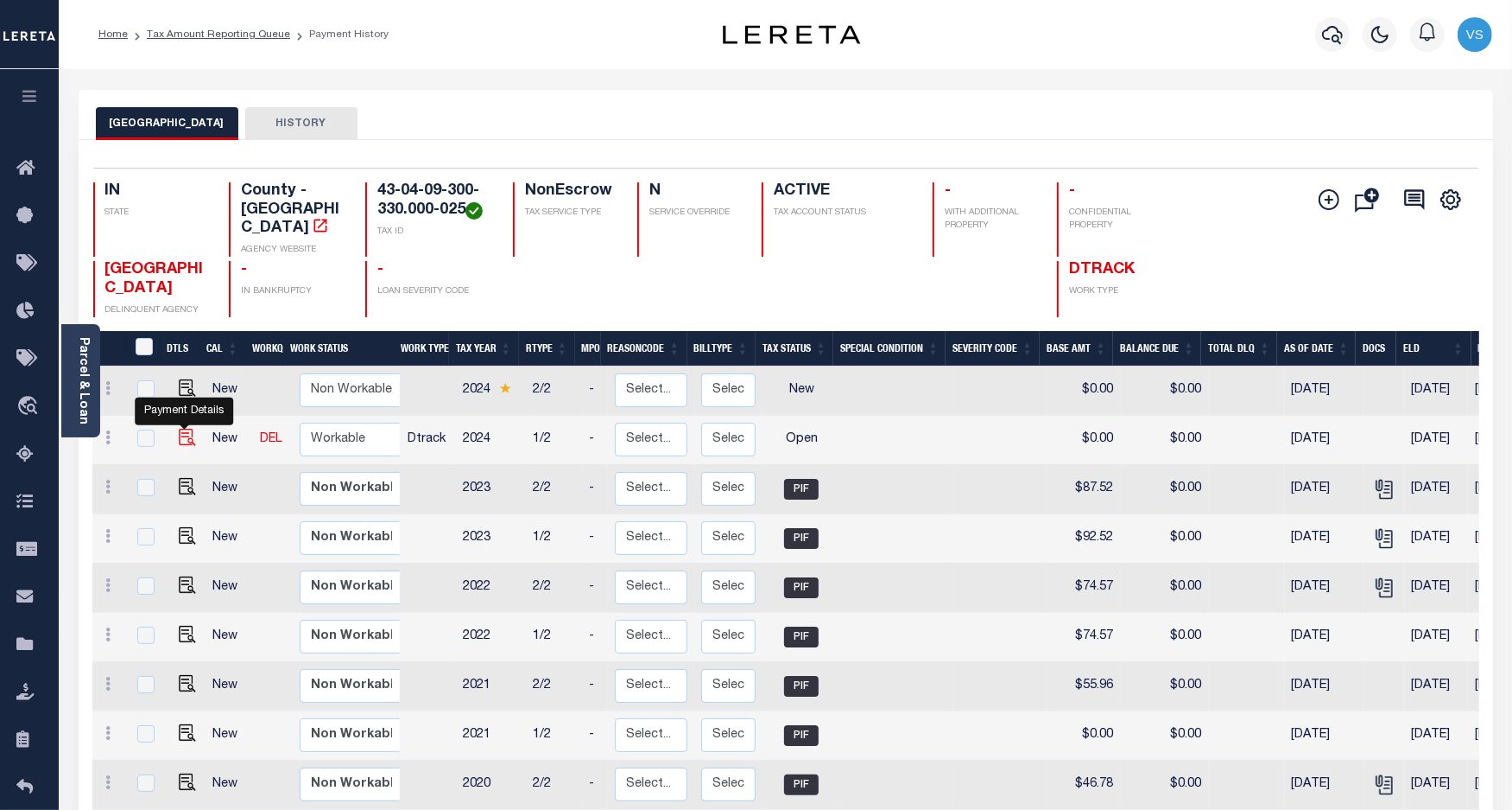
click at [180, 428] on img "" at bounding box center [187, 437] width 17 height 17
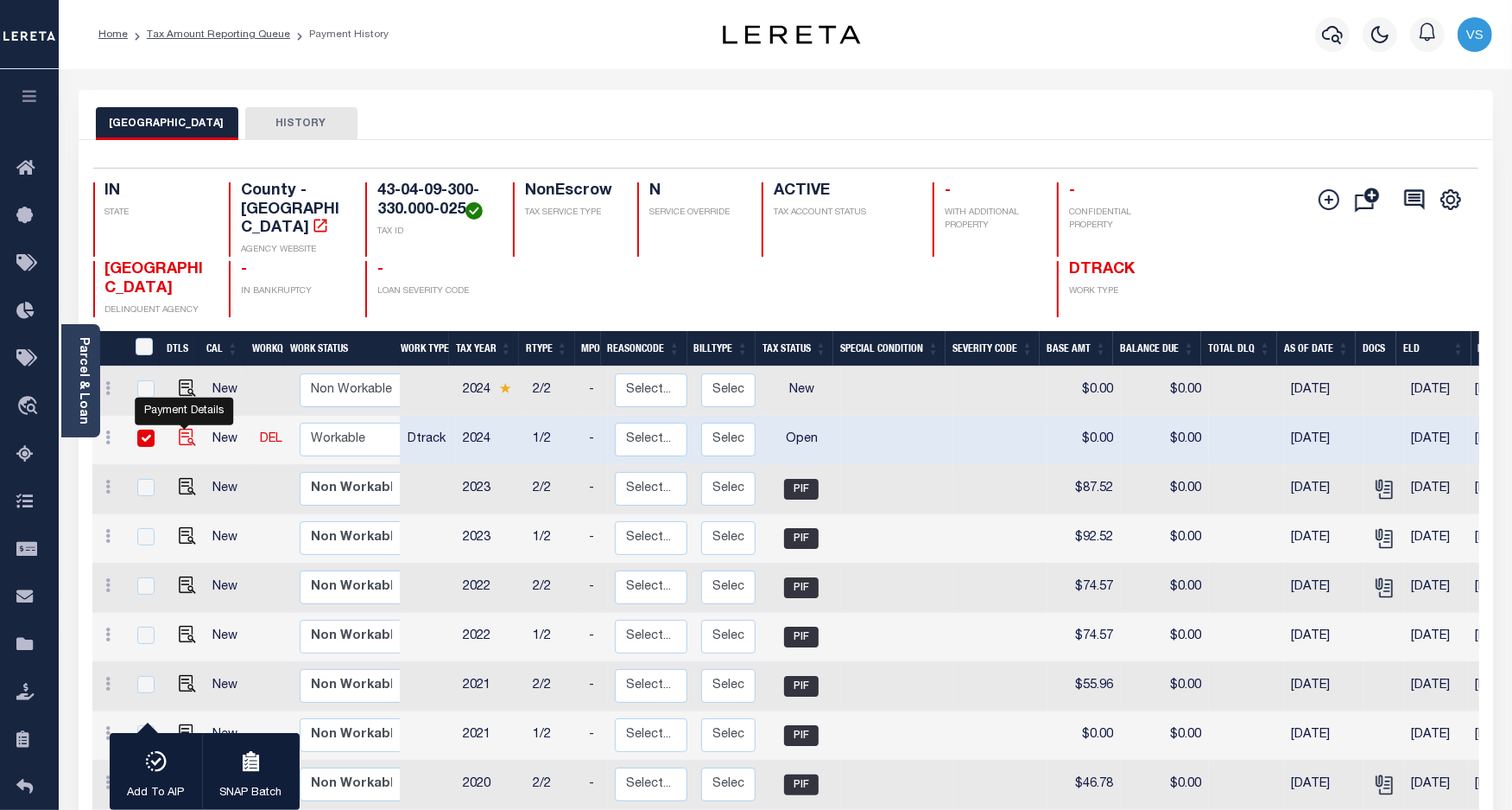
checkbox input "true"
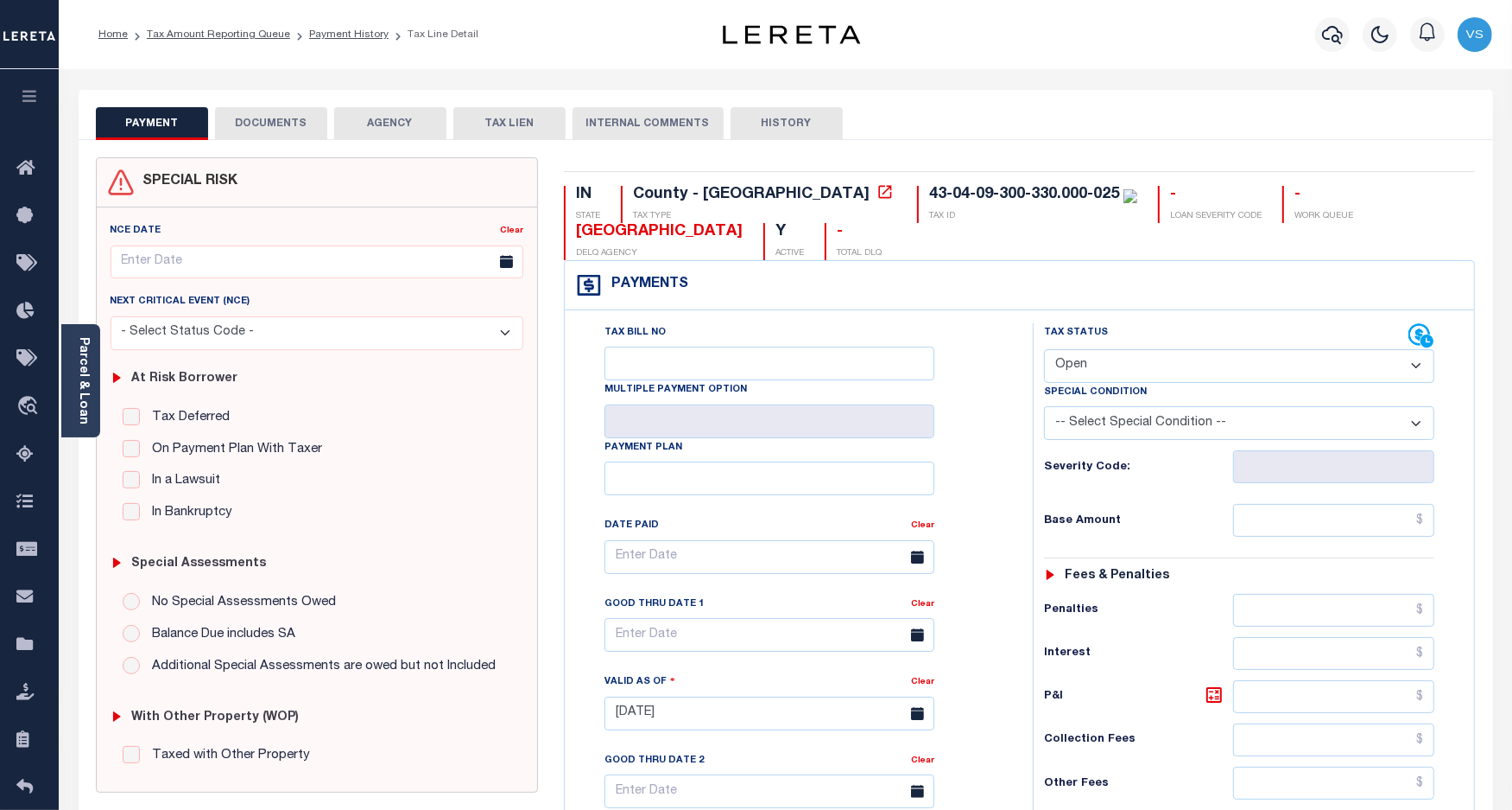
click at [1101, 363] on select "- Select Status Code - Open Due/Unpaid Paid Incomplete No Tax Due Internal Refu…" at bounding box center [1240, 365] width 391 height 34
click at [1166, 362] on select "- Select Status Code - Open Due/Unpaid Paid Incomplete No Tax Due Internal Refu…" at bounding box center [1240, 365] width 391 height 34
select select "PYD"
click at [1044, 351] on select "- Select Status Code - Open Due/Unpaid Paid Incomplete No Tax Due Internal Refu…" at bounding box center [1240, 365] width 391 height 34
type input "[DATE]"
